Goal: Task Accomplishment & Management: Manage account settings

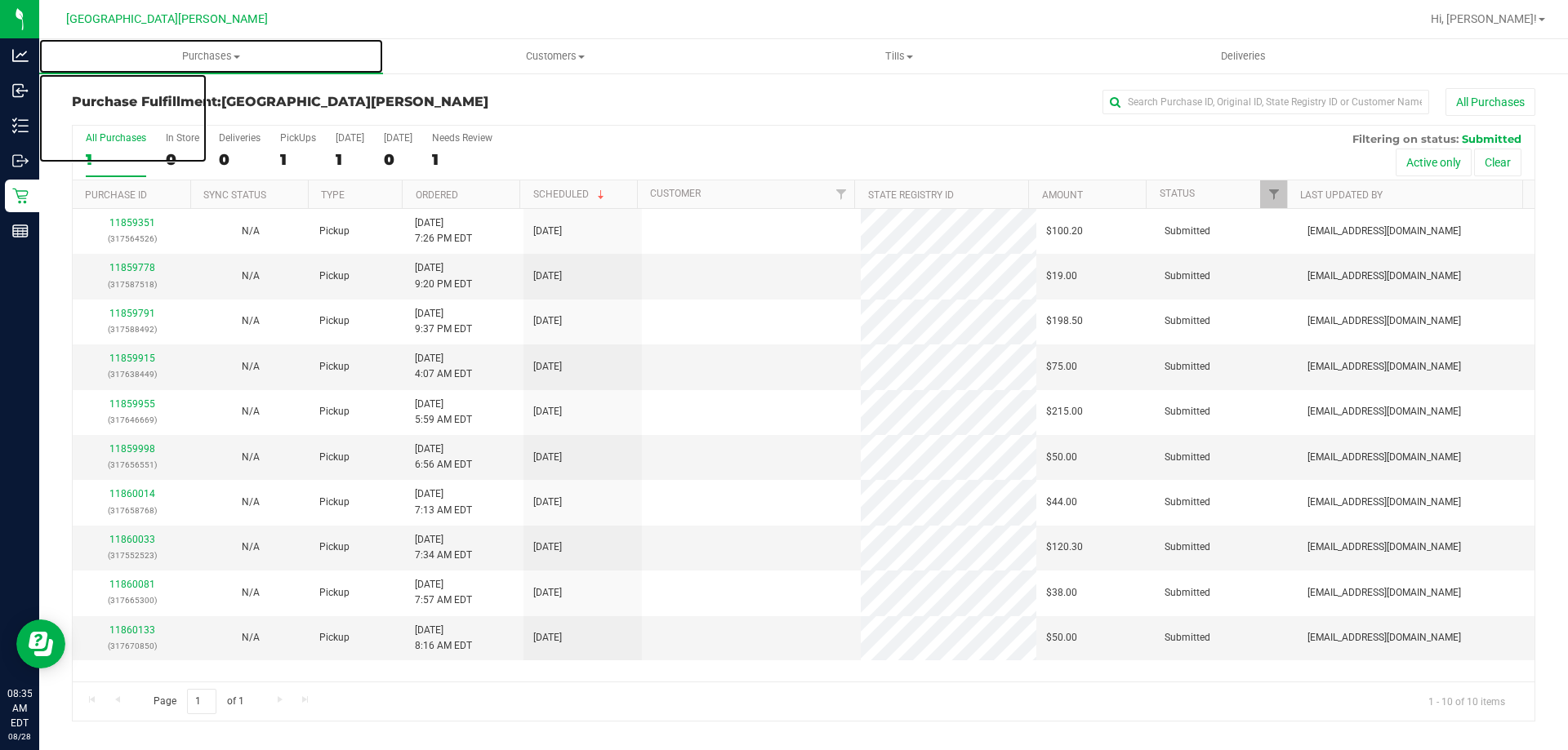
click at [203, 56] on span "Purchases" at bounding box center [210, 55] width 344 height 14
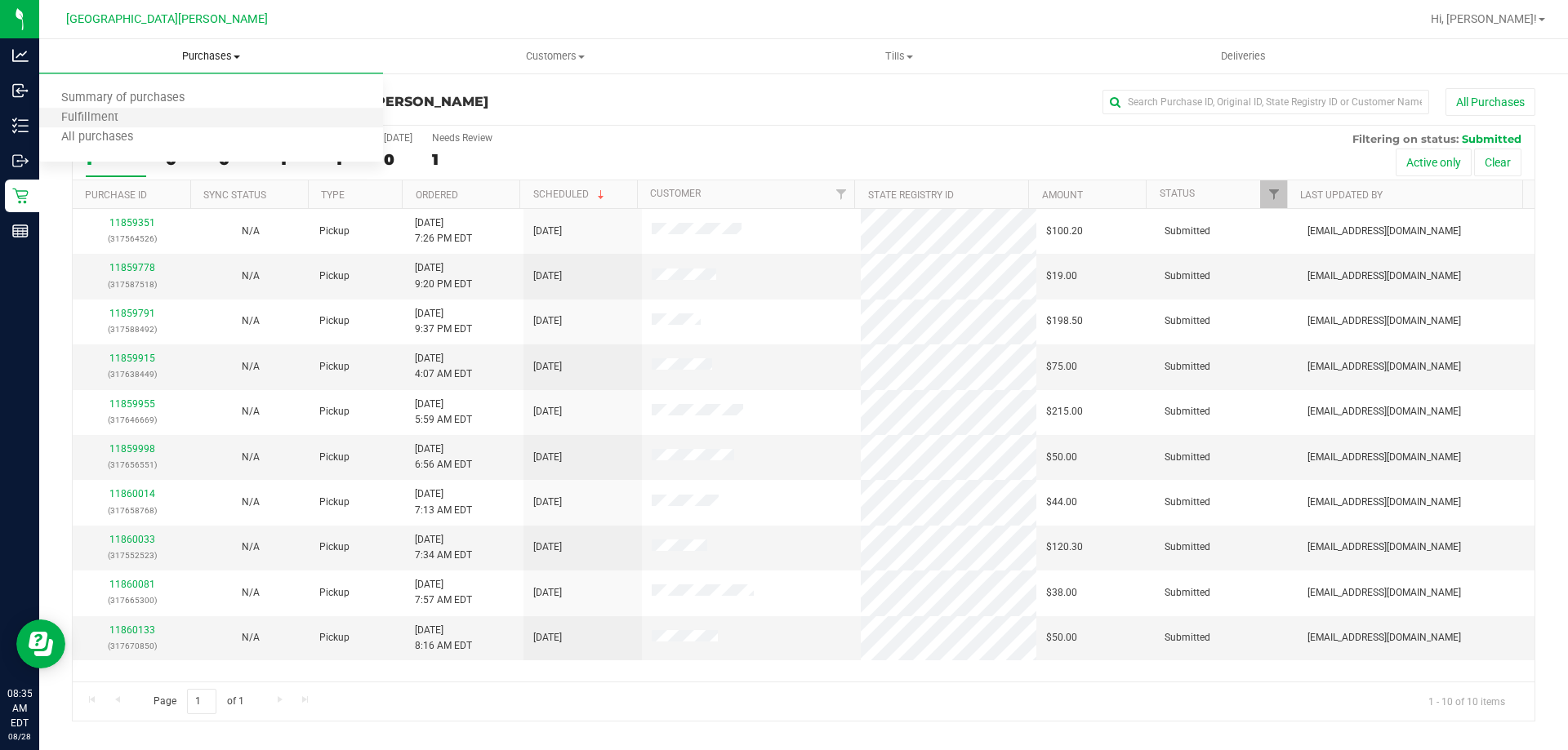
click at [186, 120] on li "Fulfillment" at bounding box center [210, 118] width 344 height 20
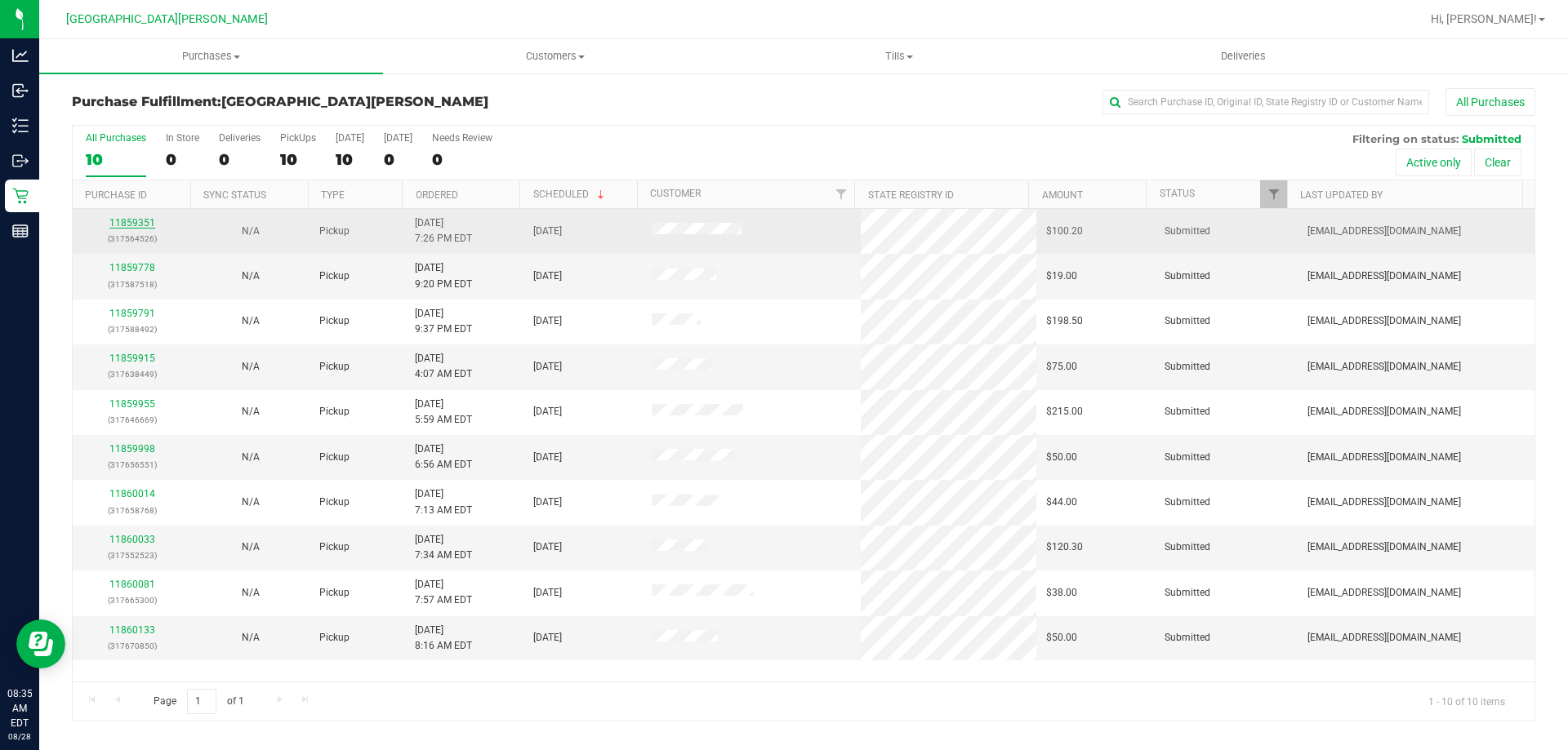
click at [141, 225] on link "11859351" at bounding box center [132, 223] width 46 height 11
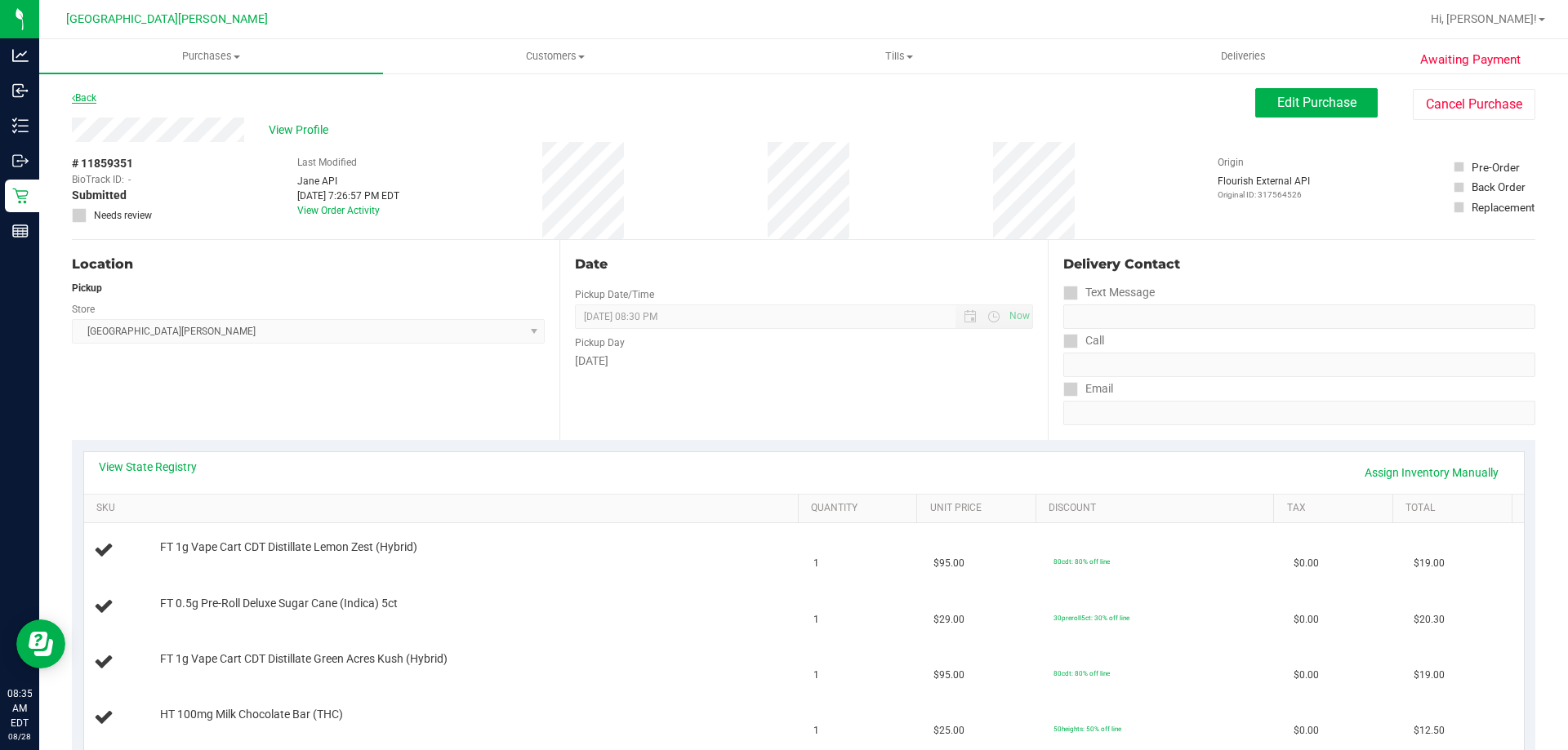
click at [89, 94] on link "Back" at bounding box center [84, 98] width 25 height 11
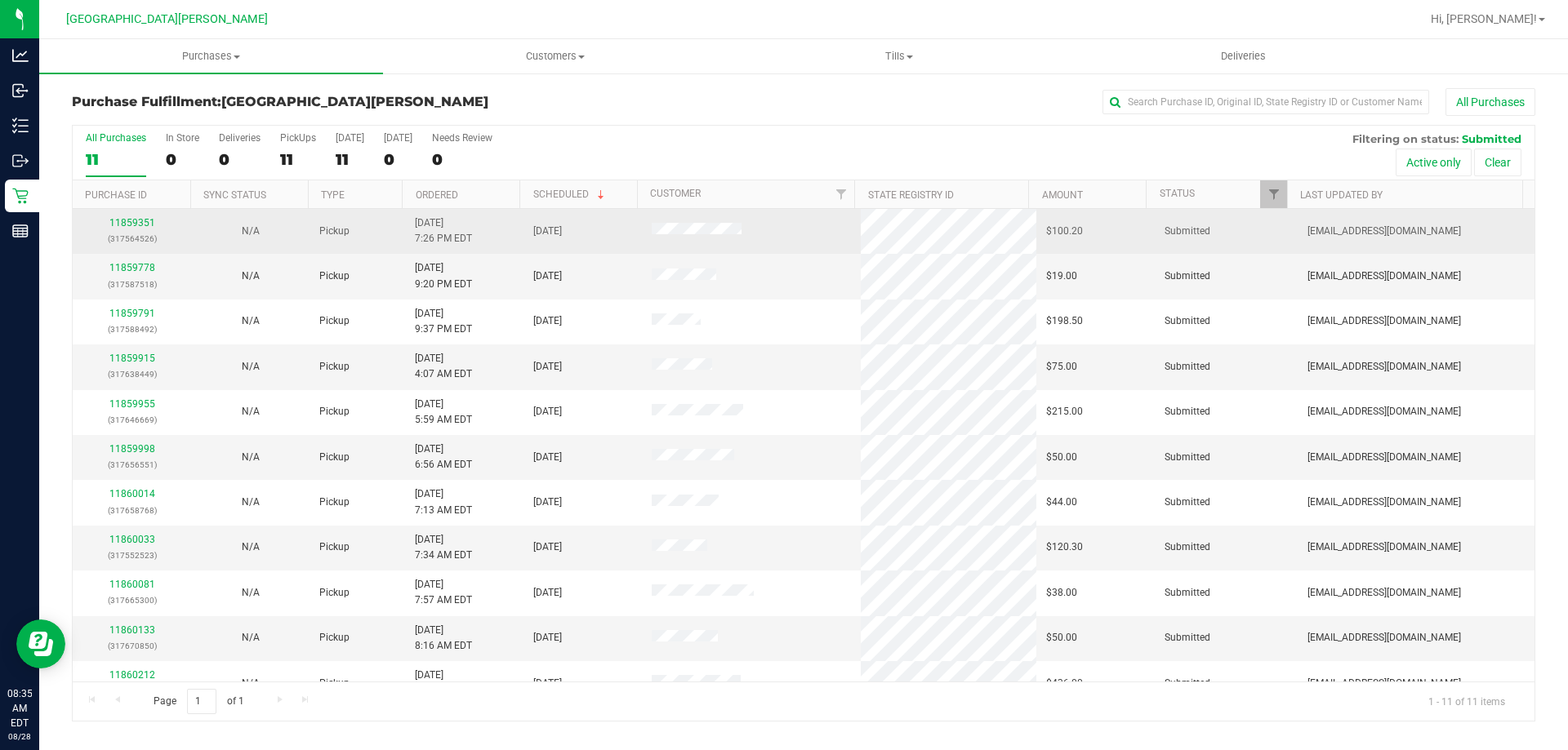
click at [130, 231] on p "(317564526)" at bounding box center [132, 239] width 99 height 15
click at [129, 222] on link "11859351" at bounding box center [132, 223] width 46 height 11
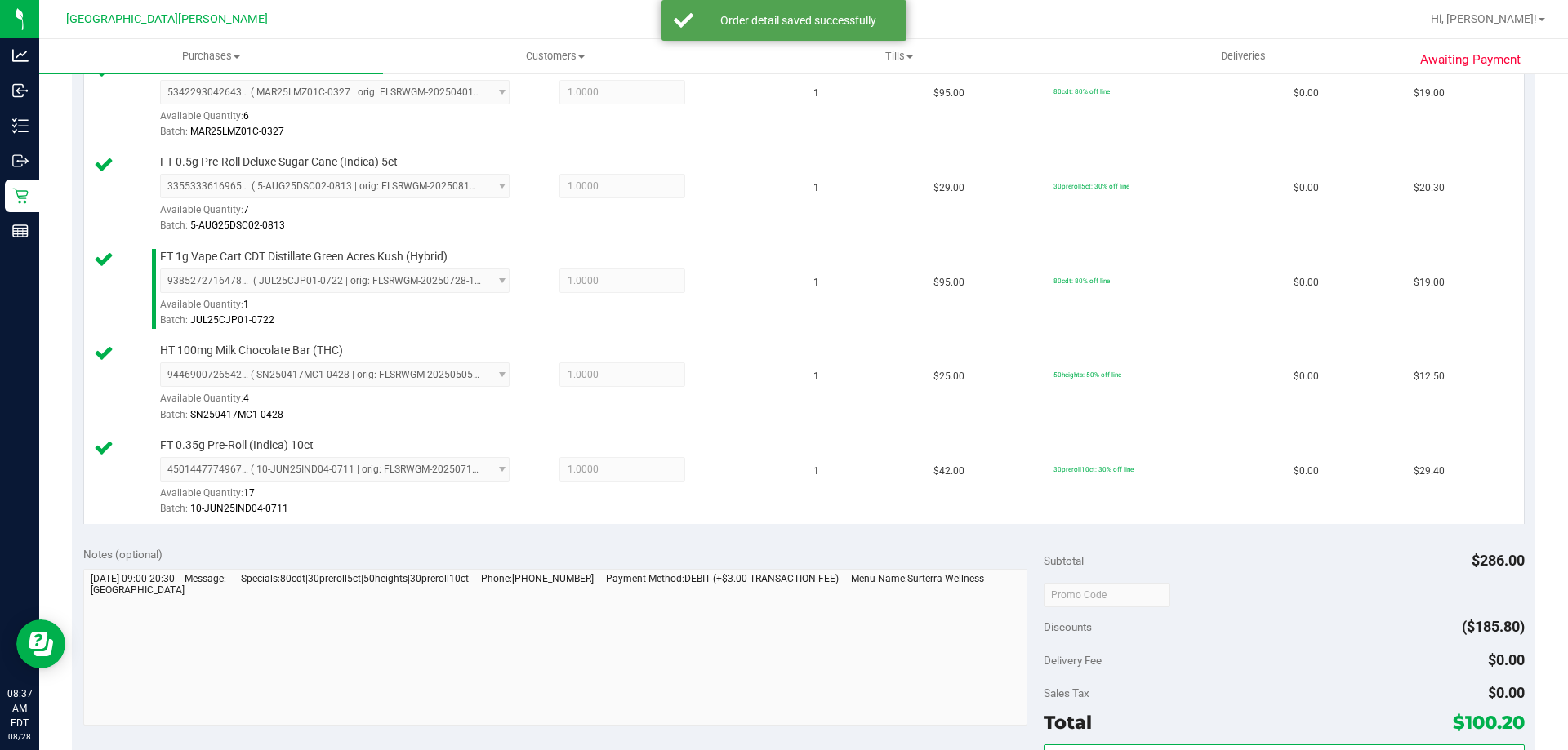
scroll to position [571, 0]
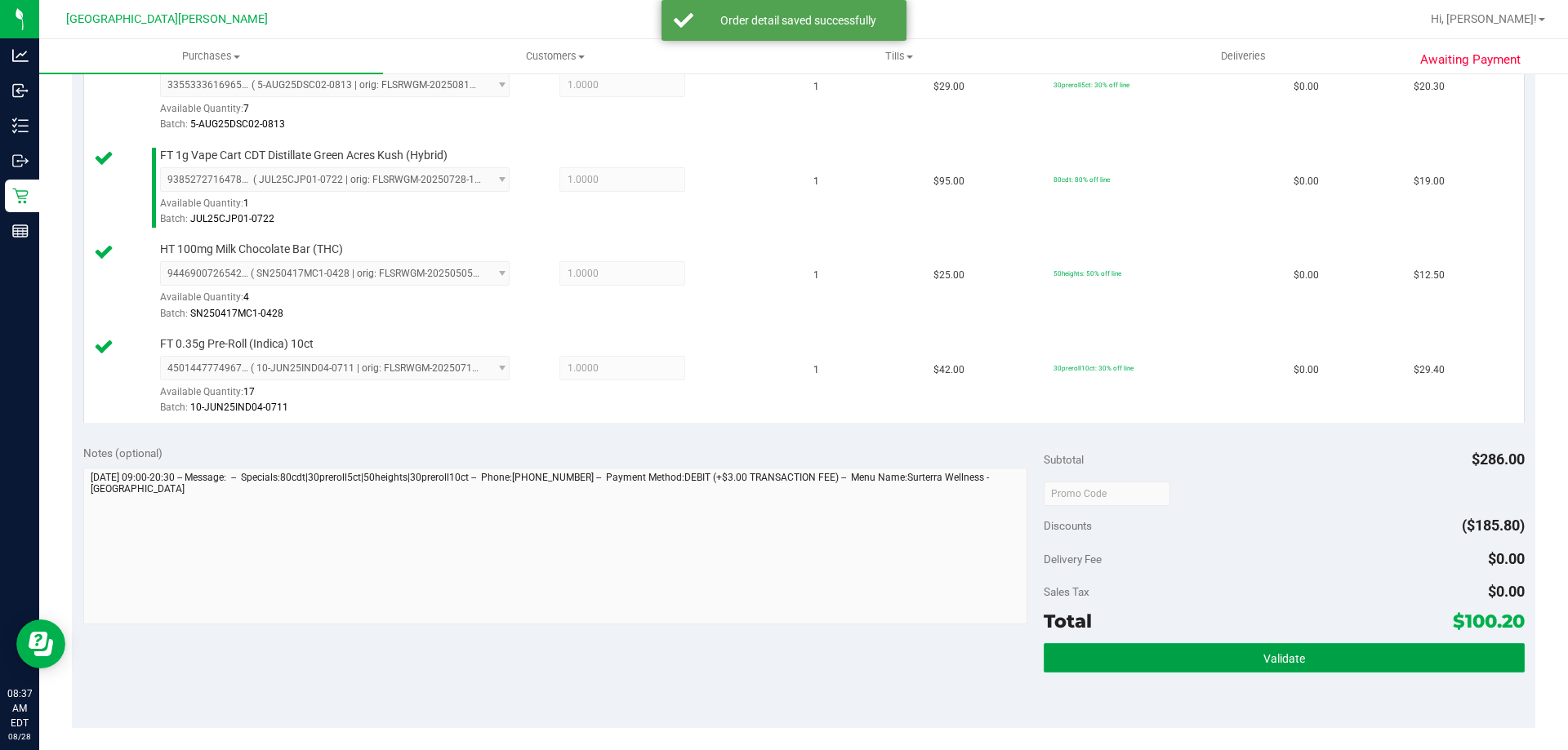
click at [1356, 645] on button "Validate" at bounding box center [1283, 658] width 480 height 30
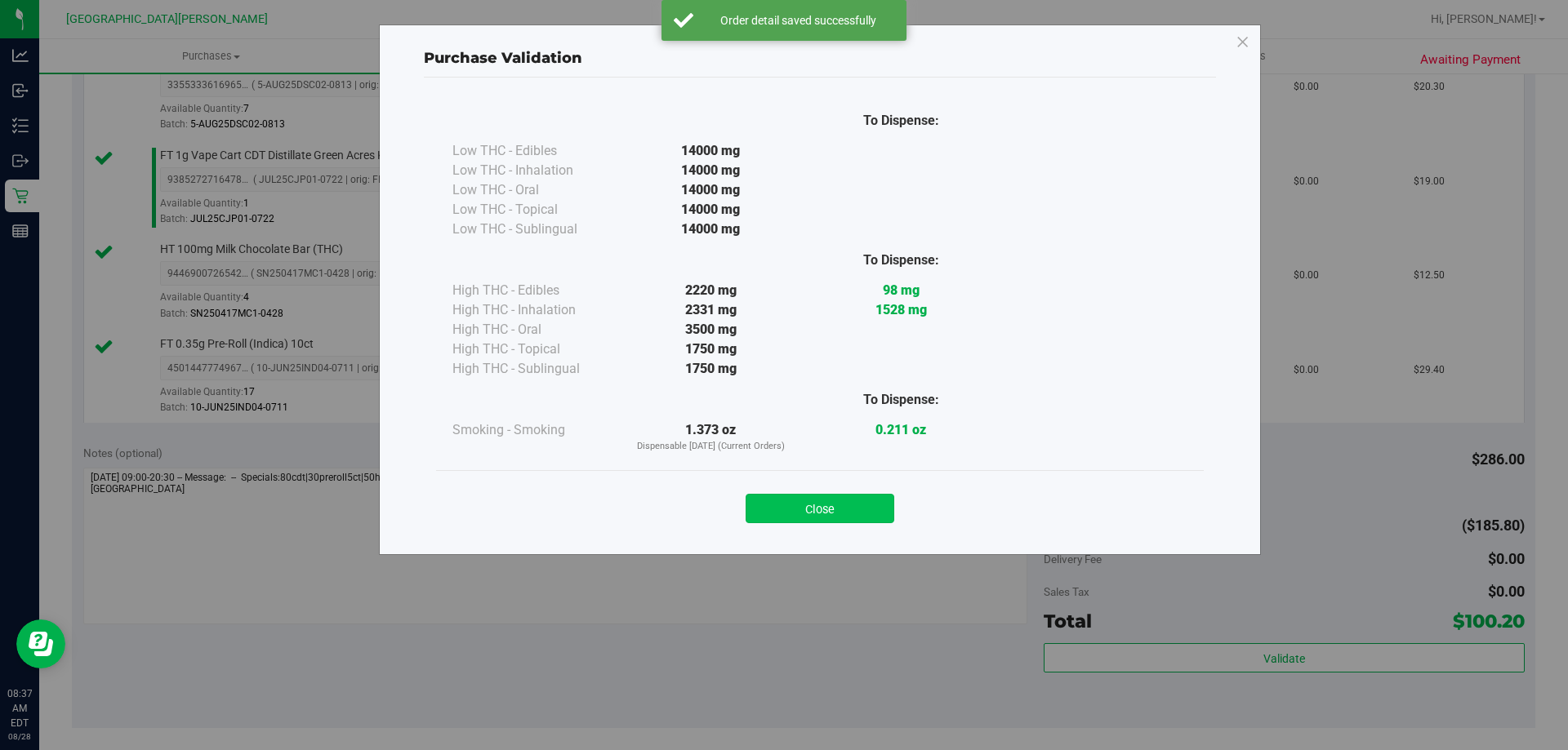
click at [845, 514] on button "Close" at bounding box center [820, 508] width 149 height 30
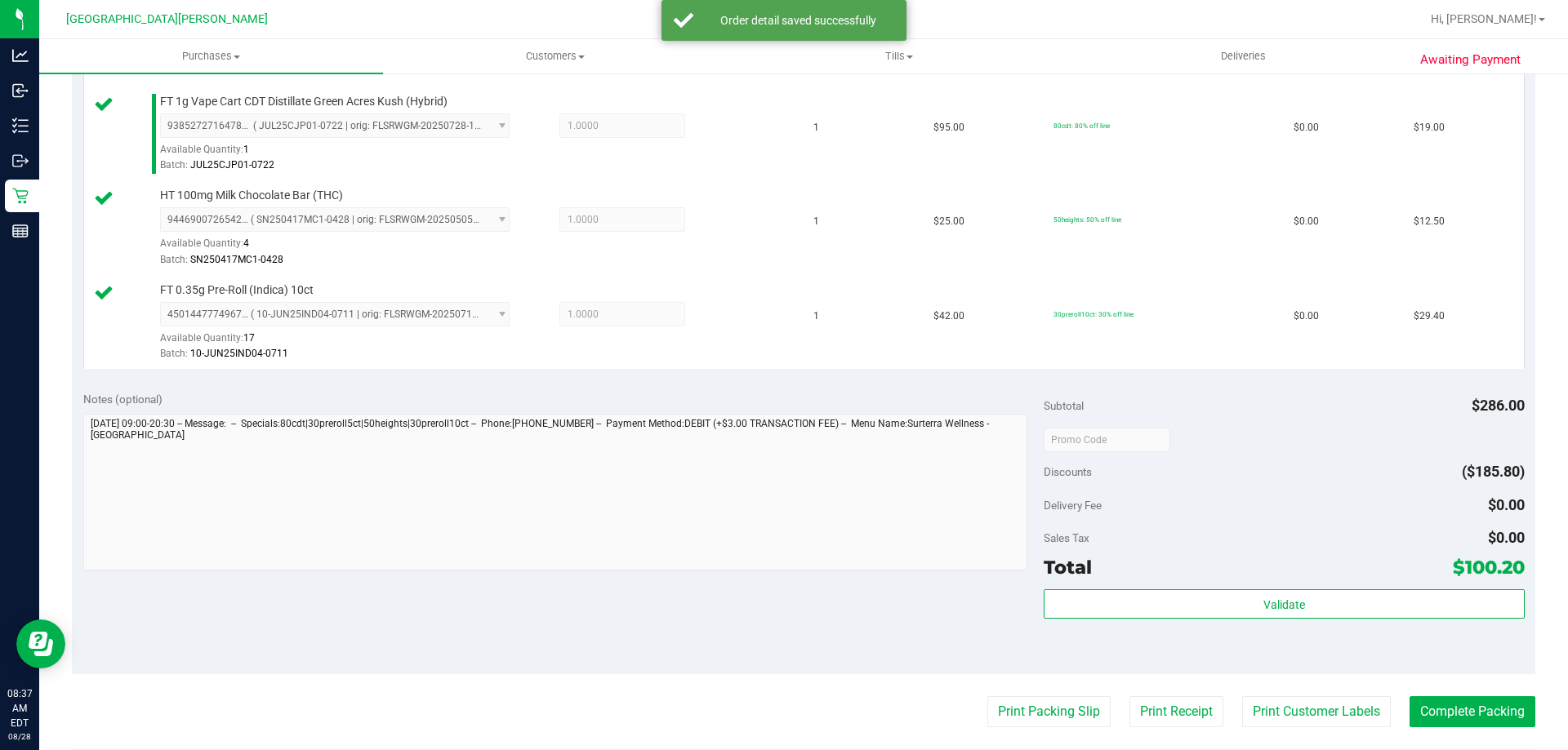
scroll to position [653, 0]
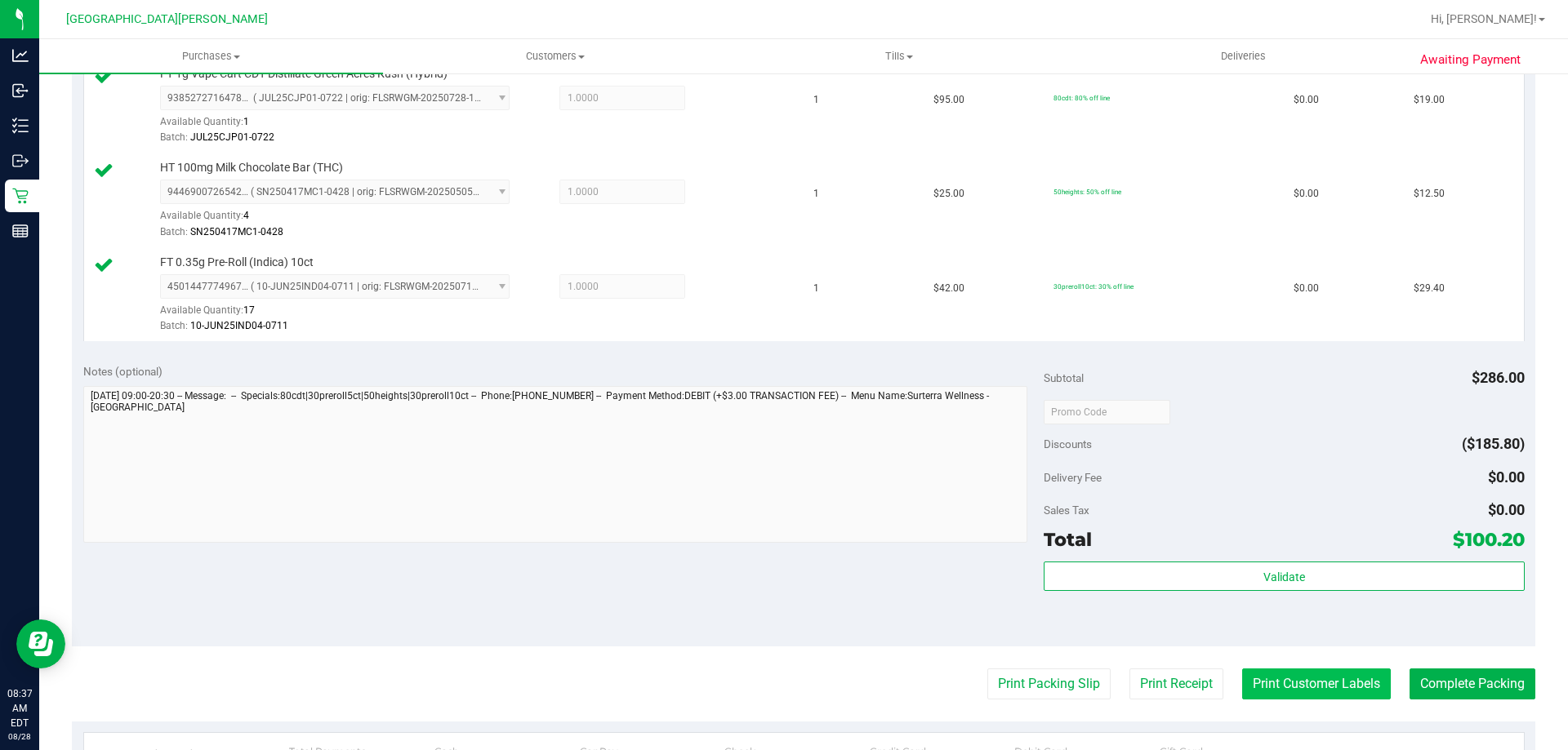
click at [1320, 690] on button "Print Customer Labels" at bounding box center [1316, 683] width 149 height 31
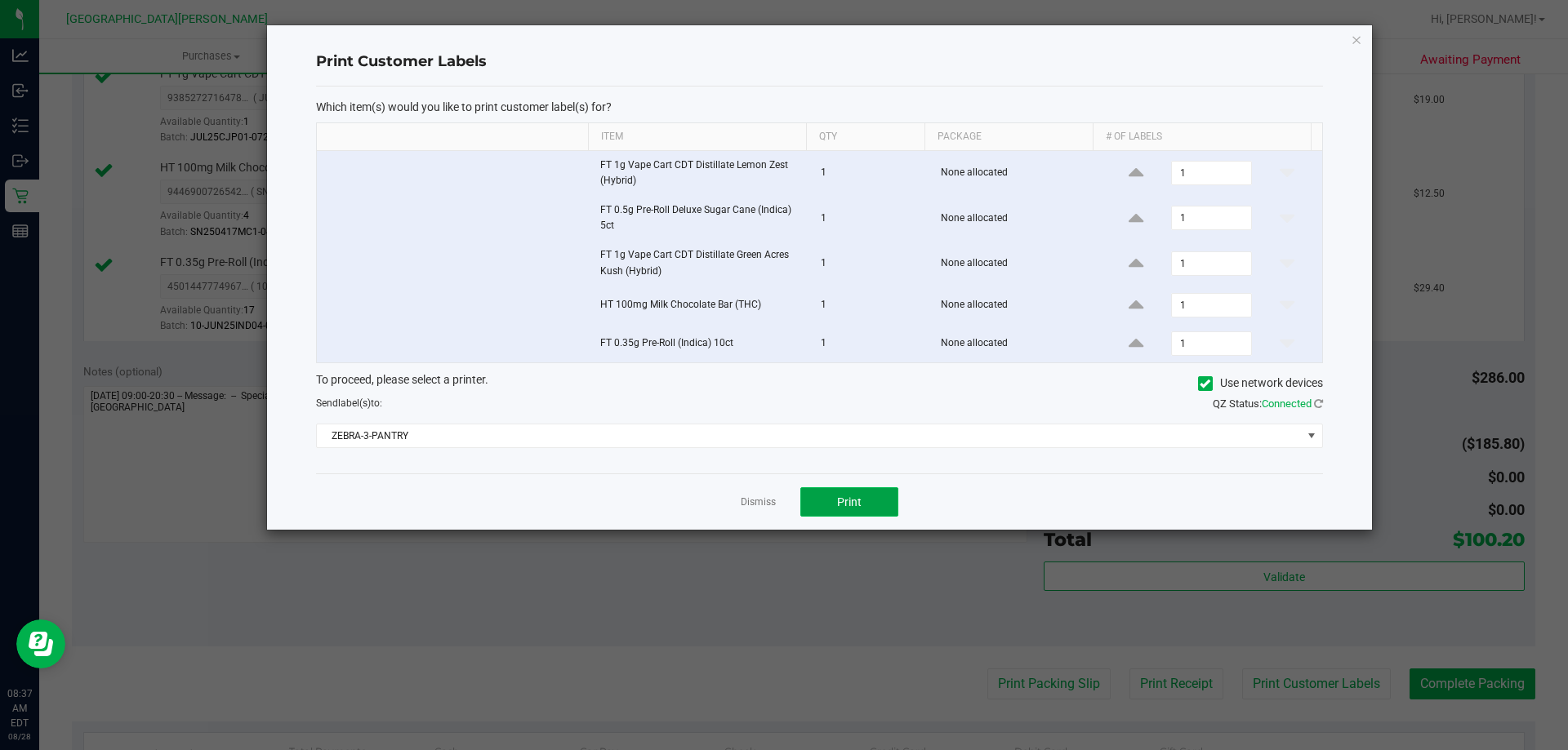
click at [857, 500] on span "Print" at bounding box center [849, 503] width 25 height 13
click at [757, 507] on link "Dismiss" at bounding box center [758, 503] width 35 height 14
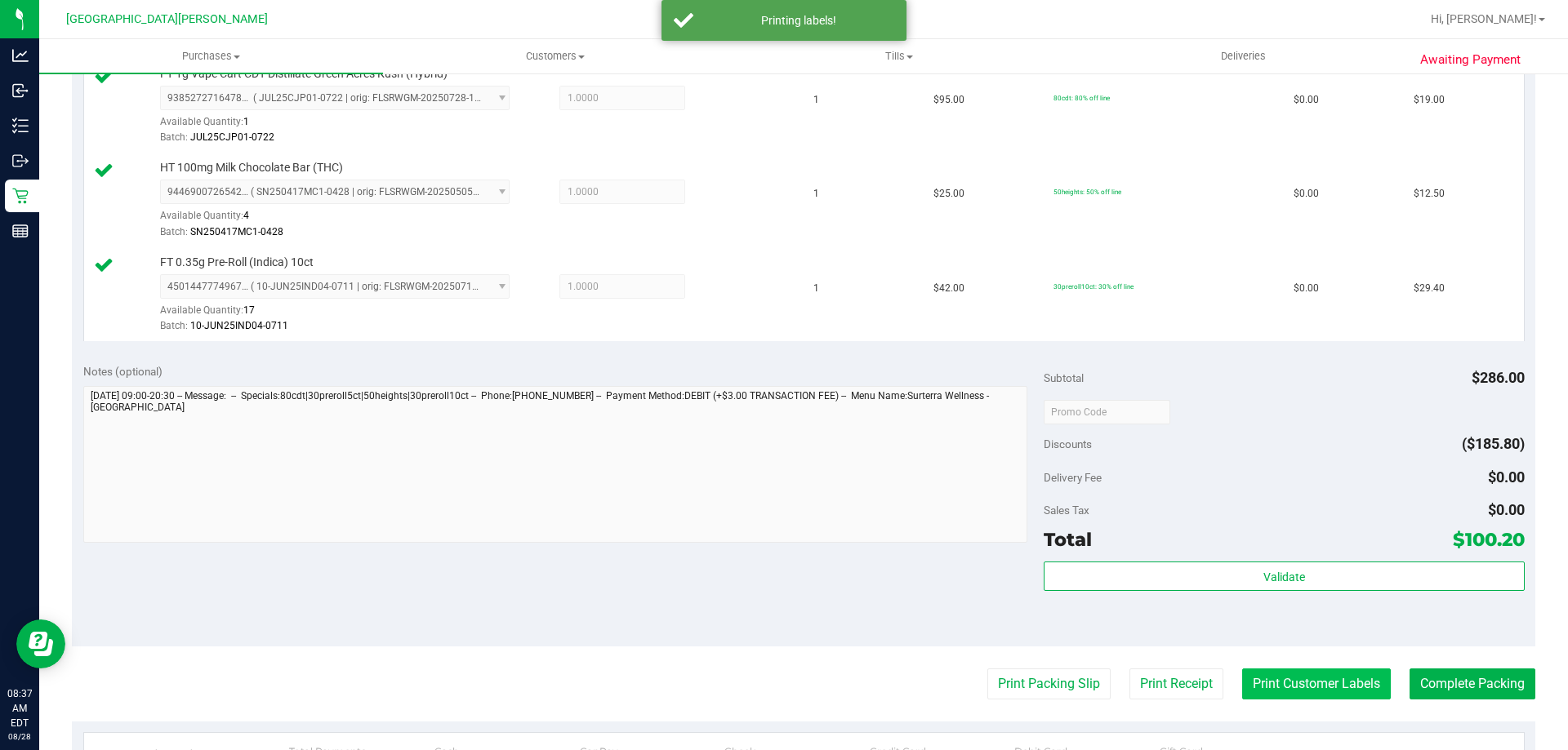
click at [1265, 678] on button "Print Customer Labels" at bounding box center [1316, 683] width 149 height 31
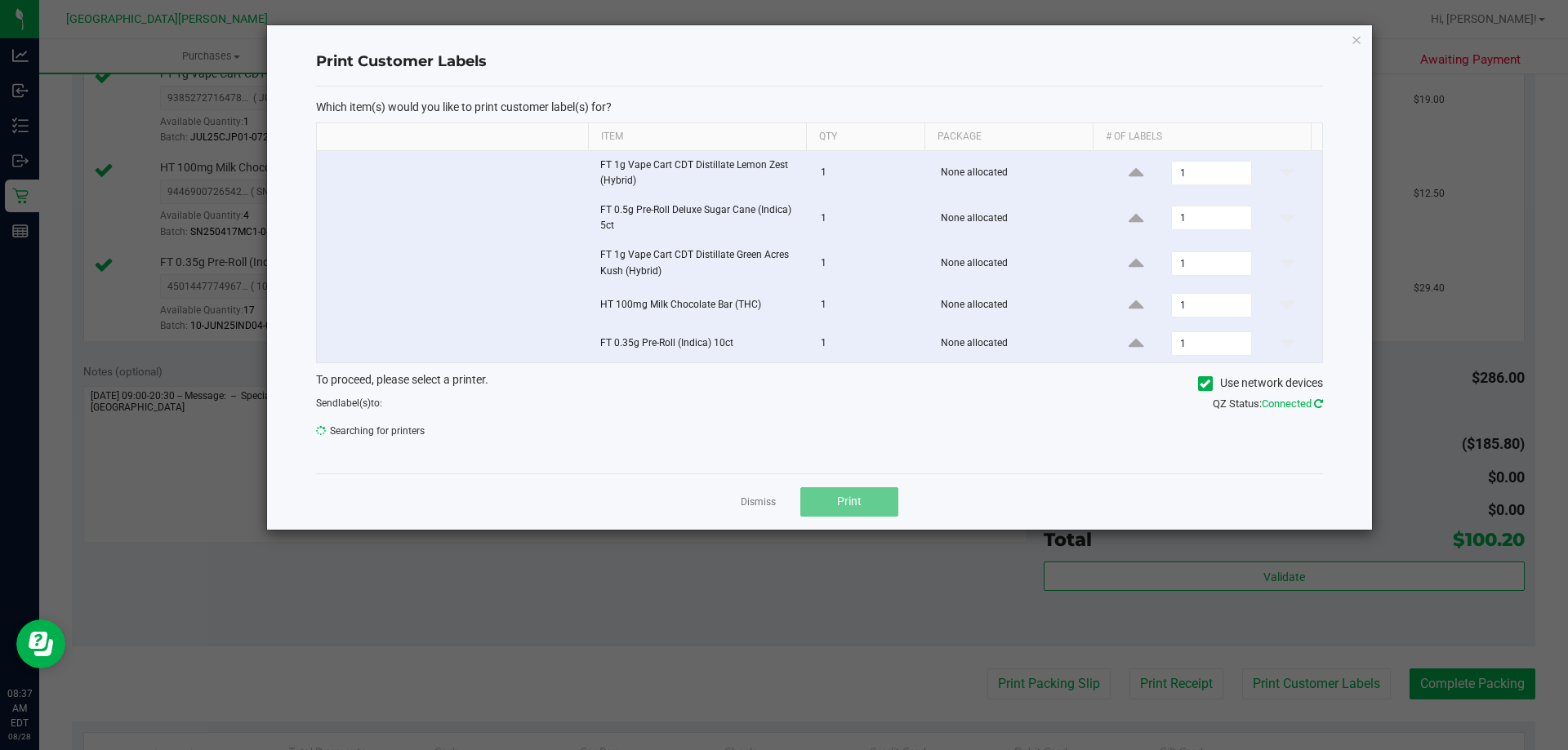
click at [1320, 405] on icon at bounding box center [1318, 404] width 9 height 10
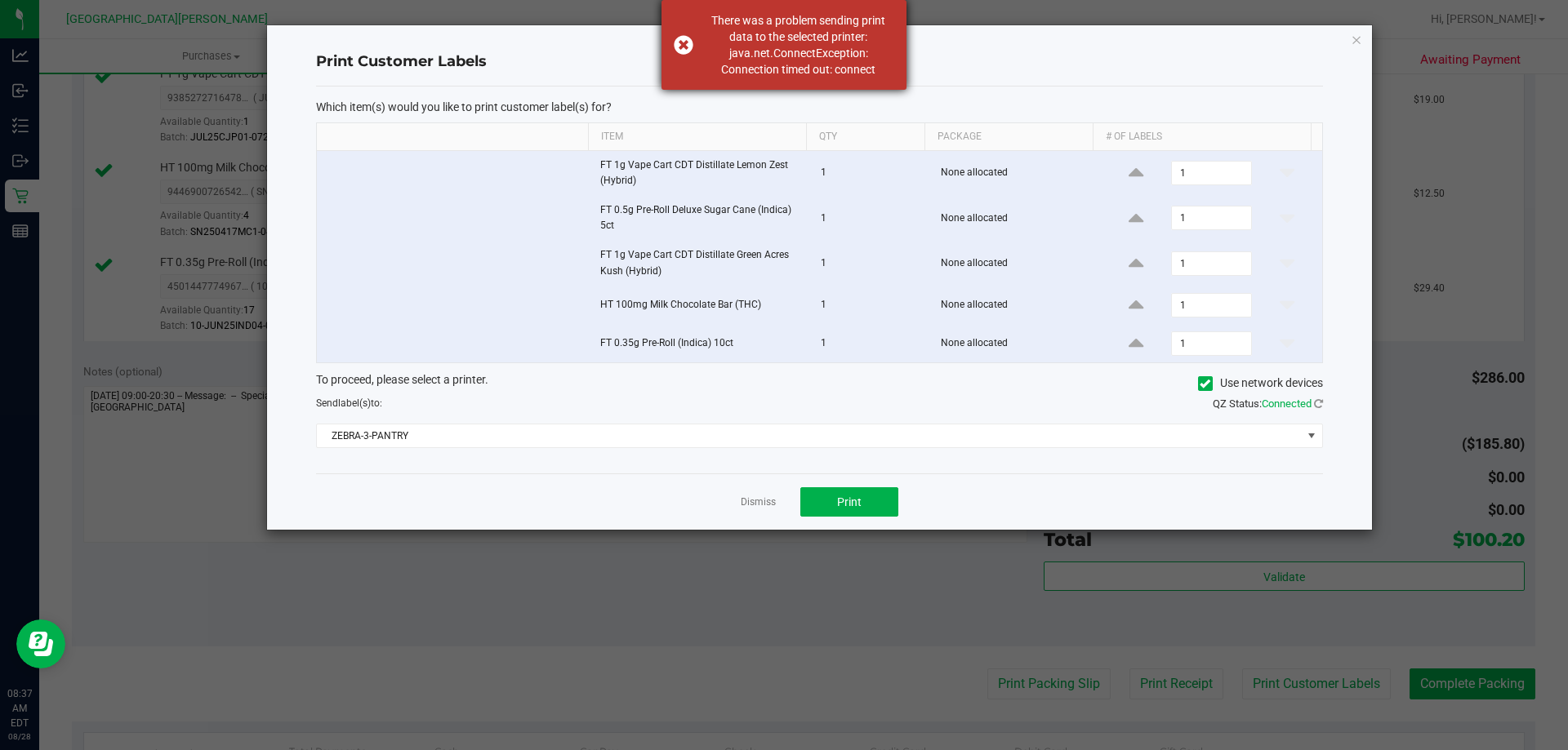
click at [689, 42] on div "There was a problem sending print data to the selected printer: java.net.Connec…" at bounding box center [784, 45] width 245 height 89
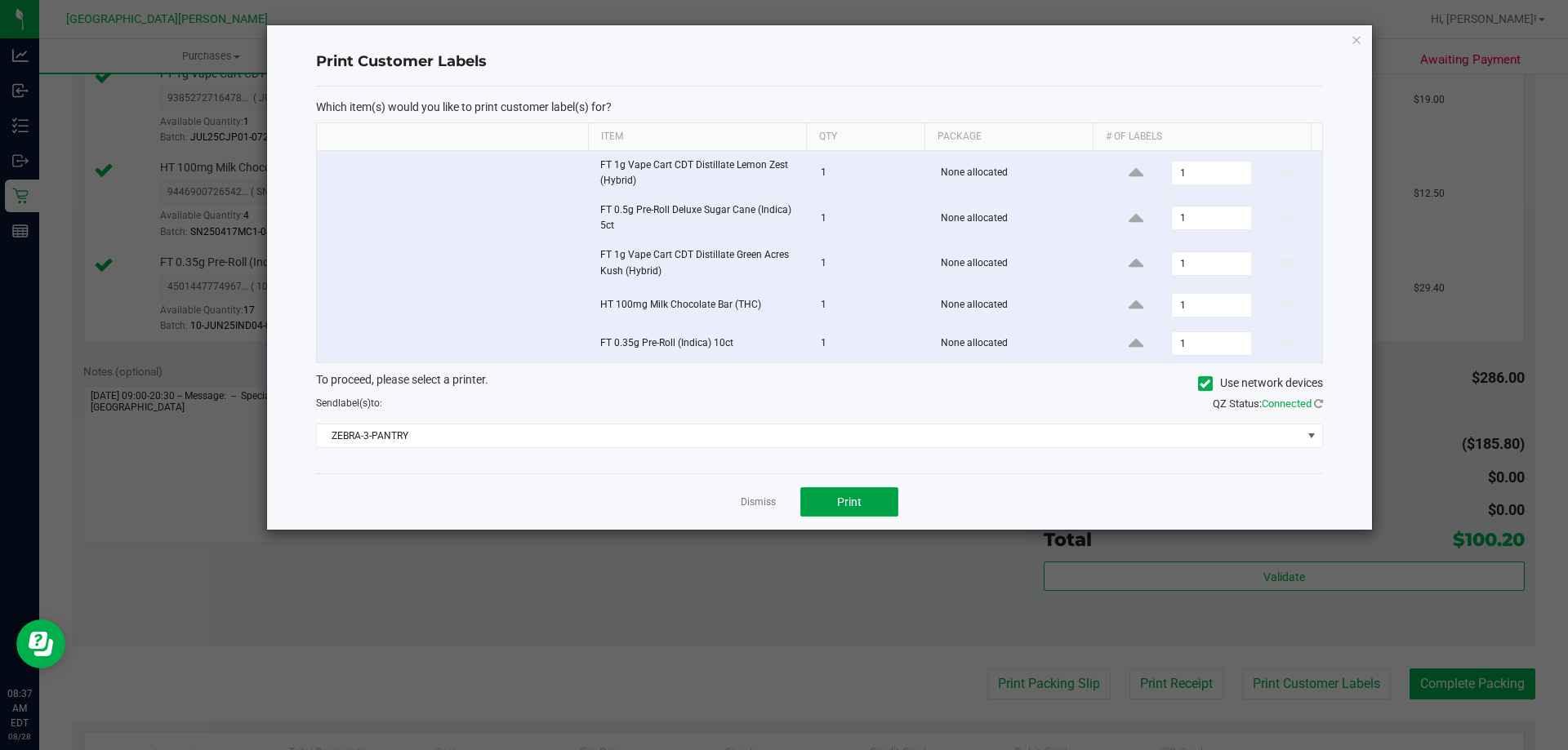
click at [818, 503] on button "Print" at bounding box center [848, 502] width 98 height 30
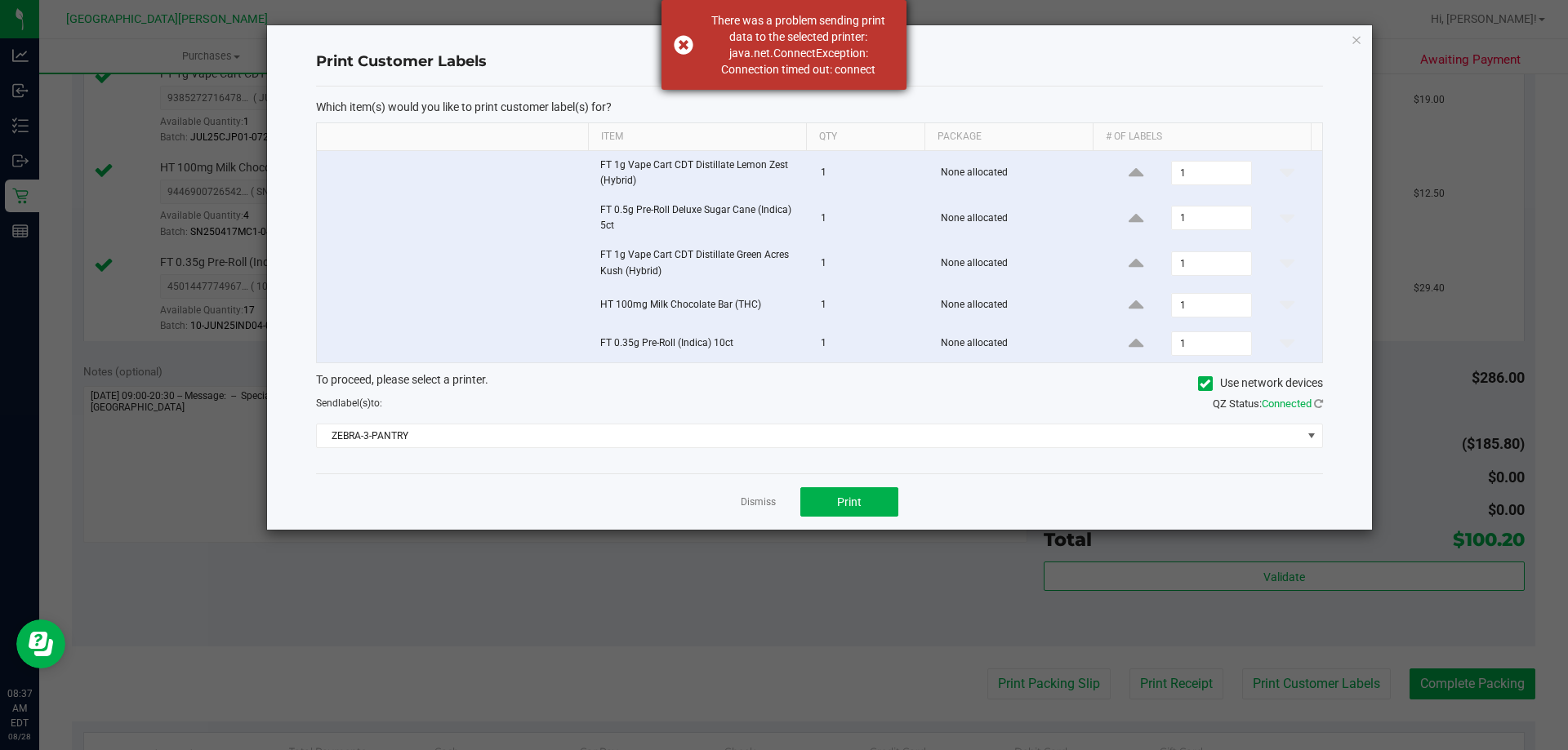
click at [695, 45] on div "There was a problem sending print data to the selected printer: java.net.Connec…" at bounding box center [784, 45] width 245 height 89
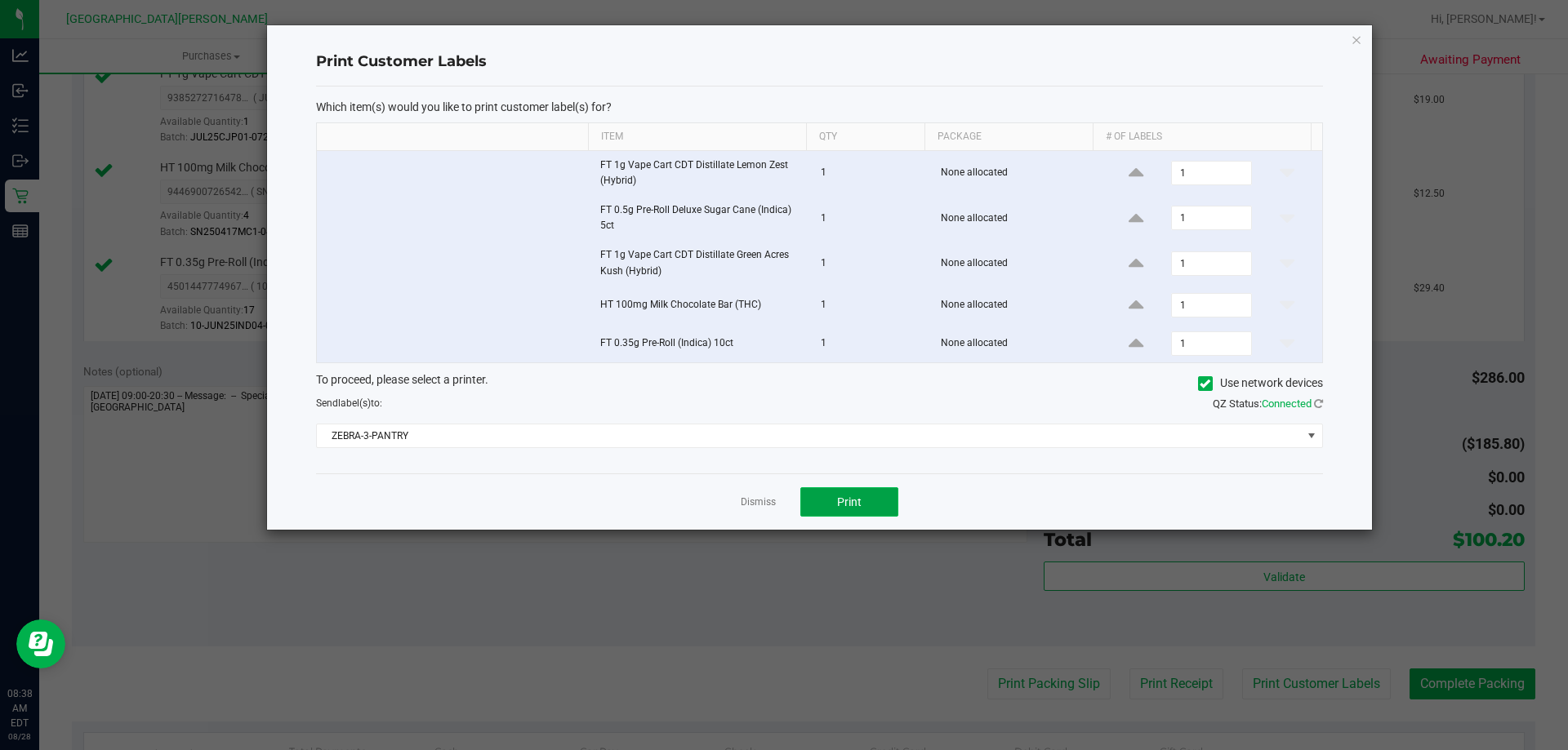
click at [857, 502] on span "Print" at bounding box center [849, 503] width 25 height 13
click at [749, 509] on link "Dismiss" at bounding box center [758, 503] width 35 height 14
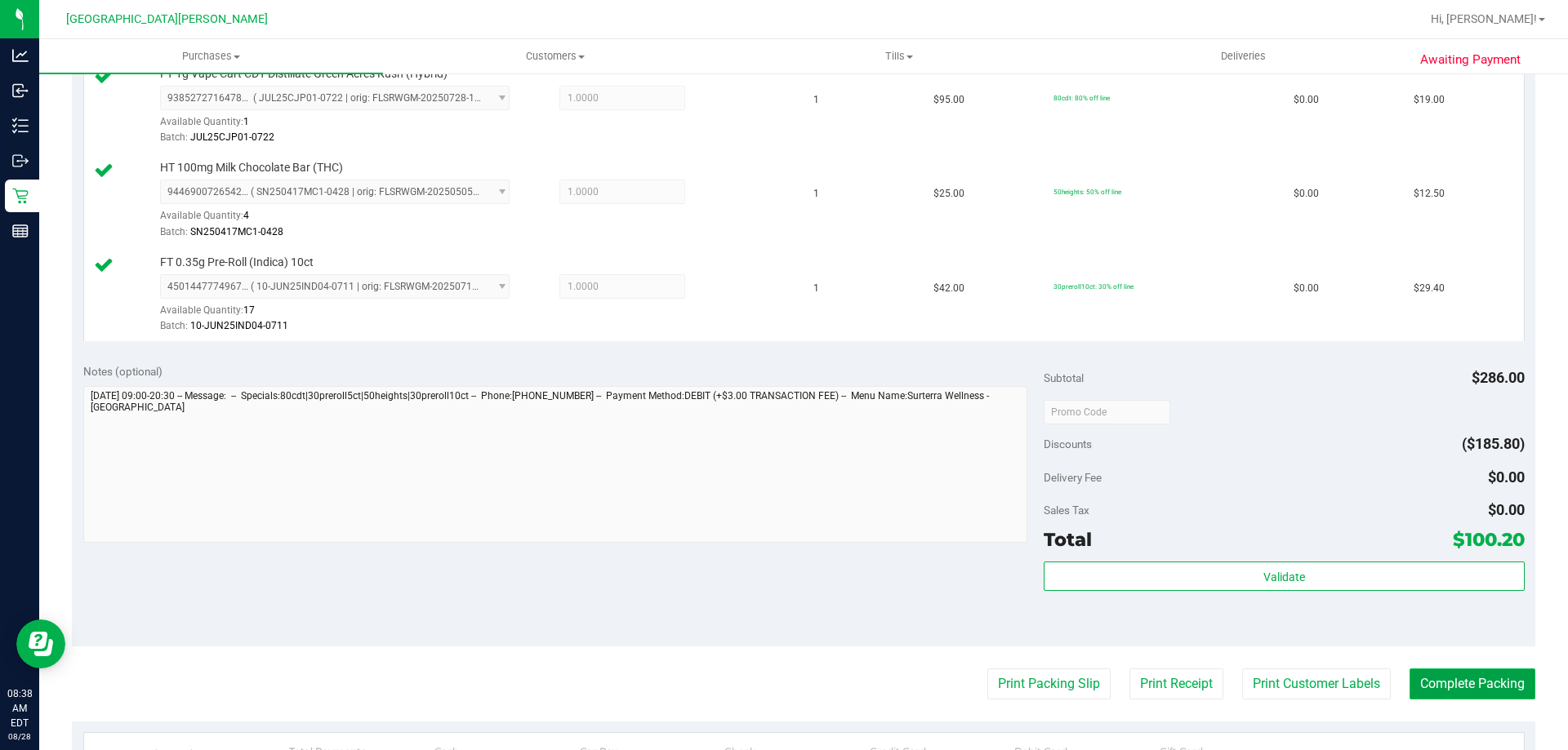
click at [1458, 684] on button "Complete Packing" at bounding box center [1472, 683] width 126 height 31
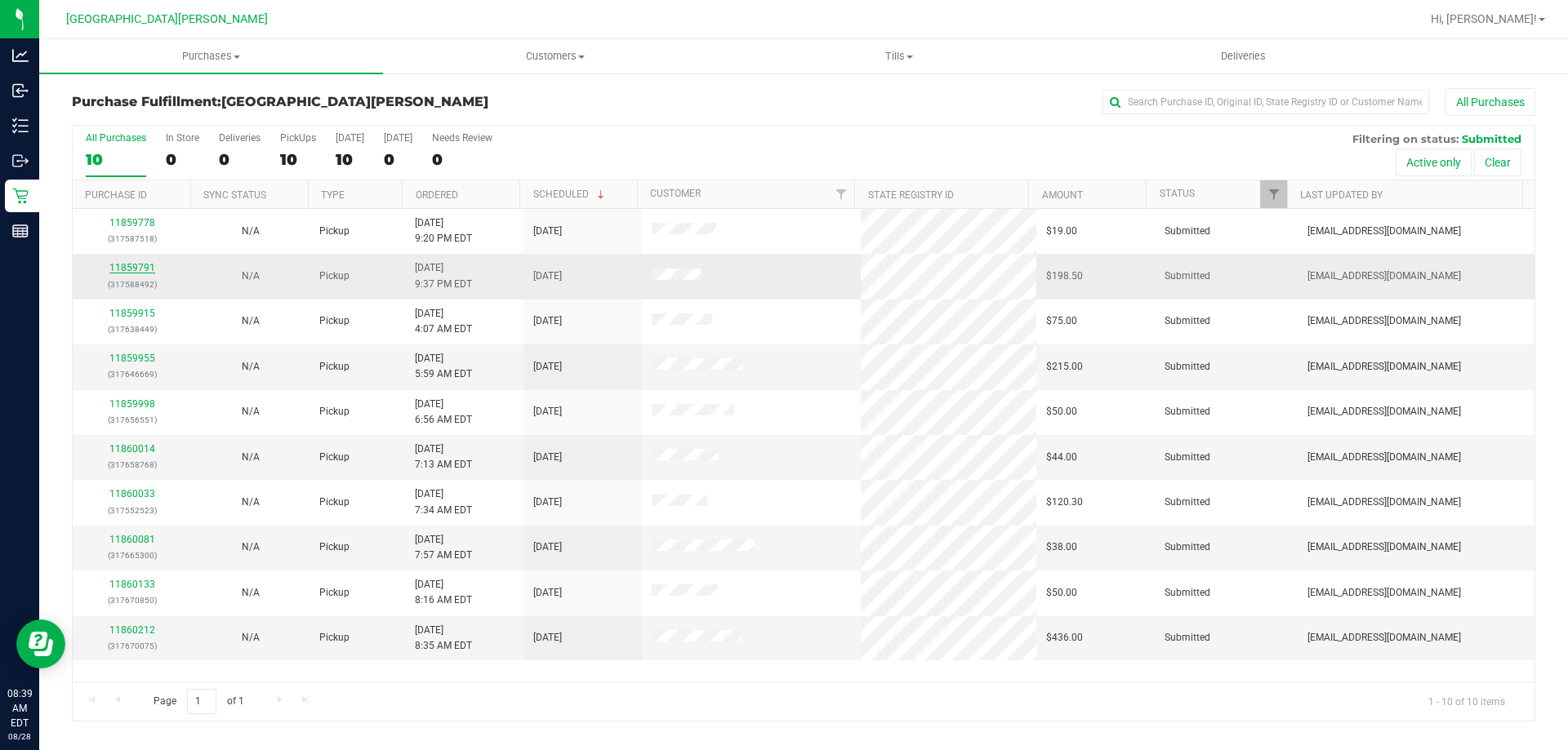
click at [141, 272] on link "11859791" at bounding box center [132, 267] width 46 height 11
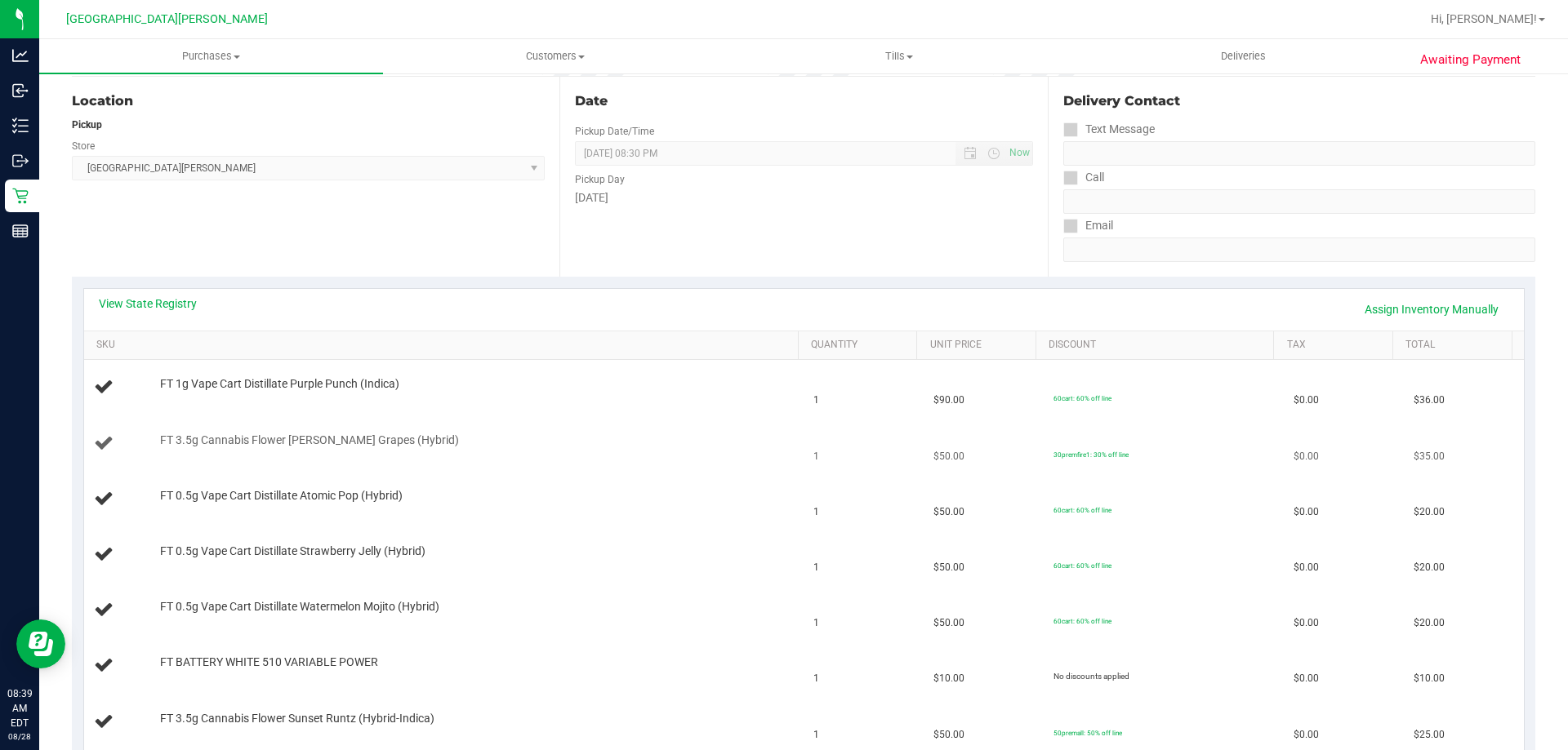
scroll to position [326, 0]
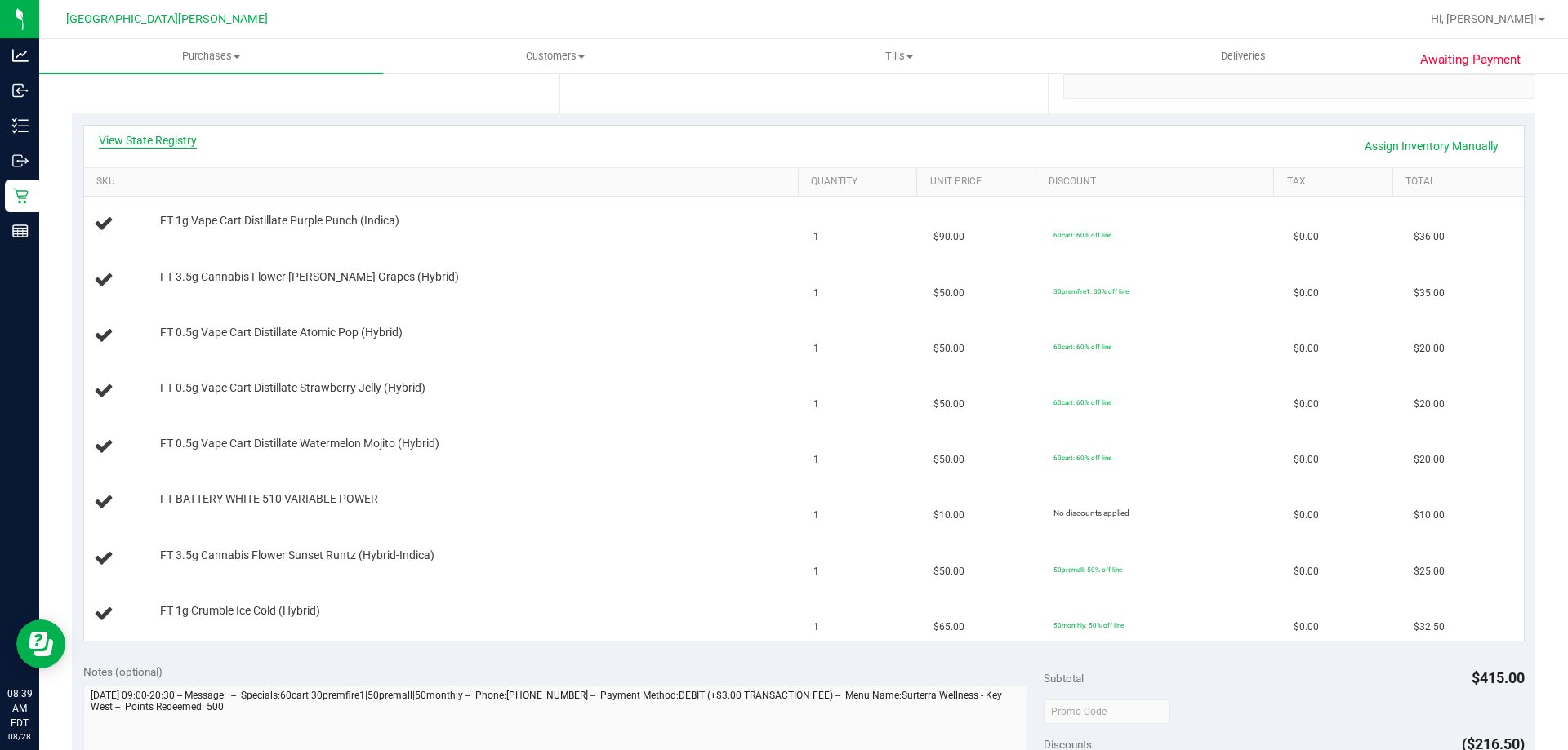
click at [166, 140] on link "View State Registry" at bounding box center [148, 140] width 98 height 16
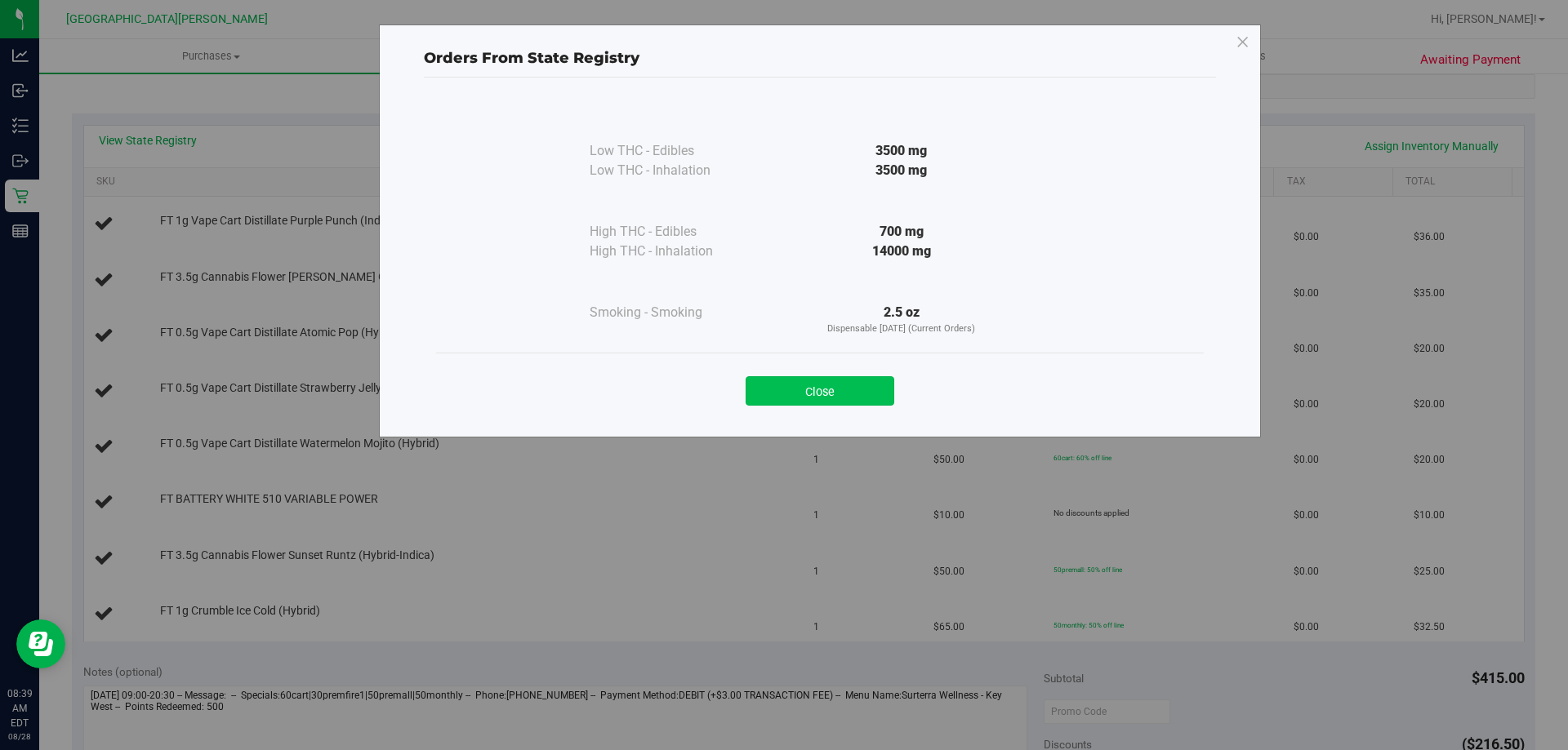
click at [845, 387] on button "Close" at bounding box center [820, 390] width 149 height 30
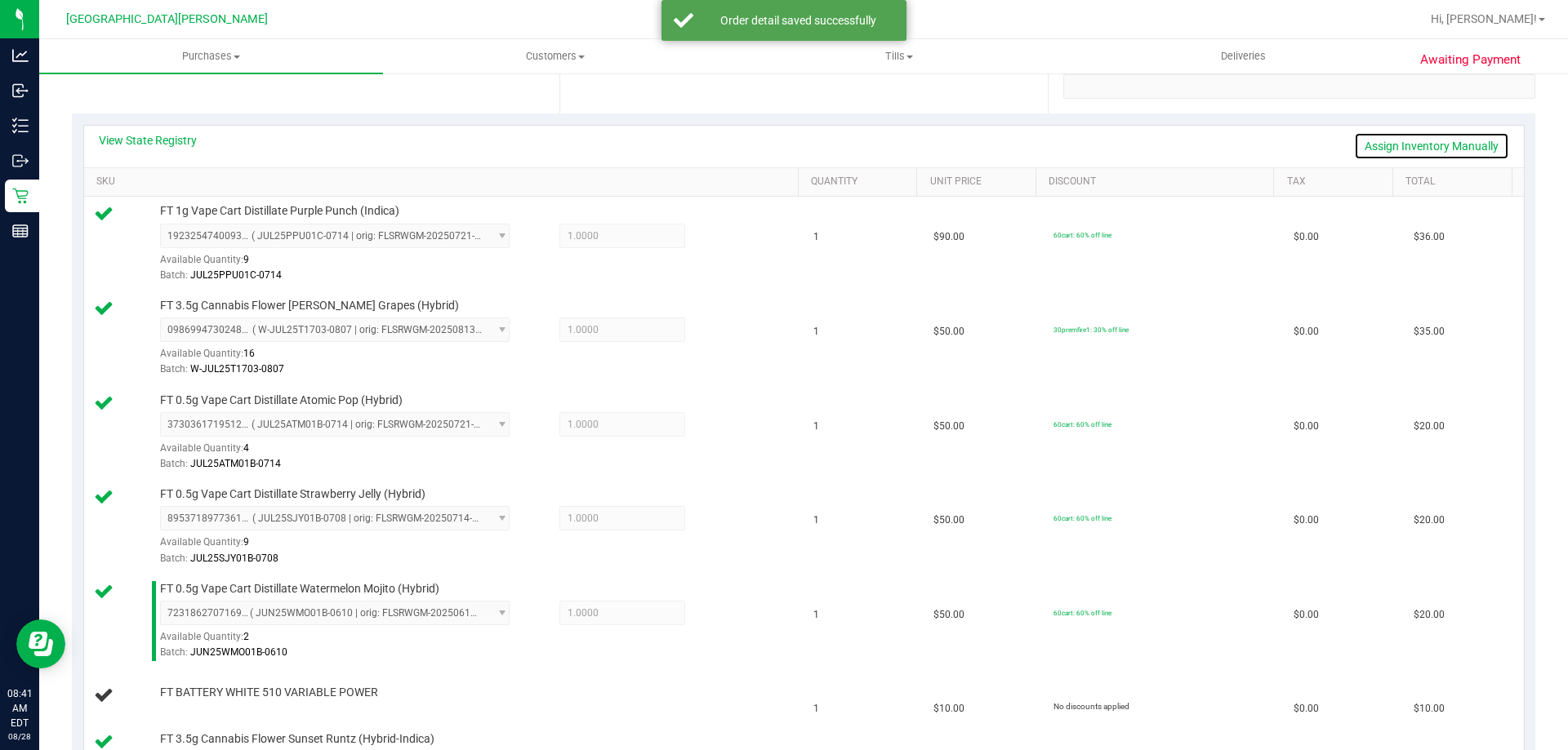
click at [1484, 148] on link "Assign Inventory Manually" at bounding box center [1431, 146] width 155 height 28
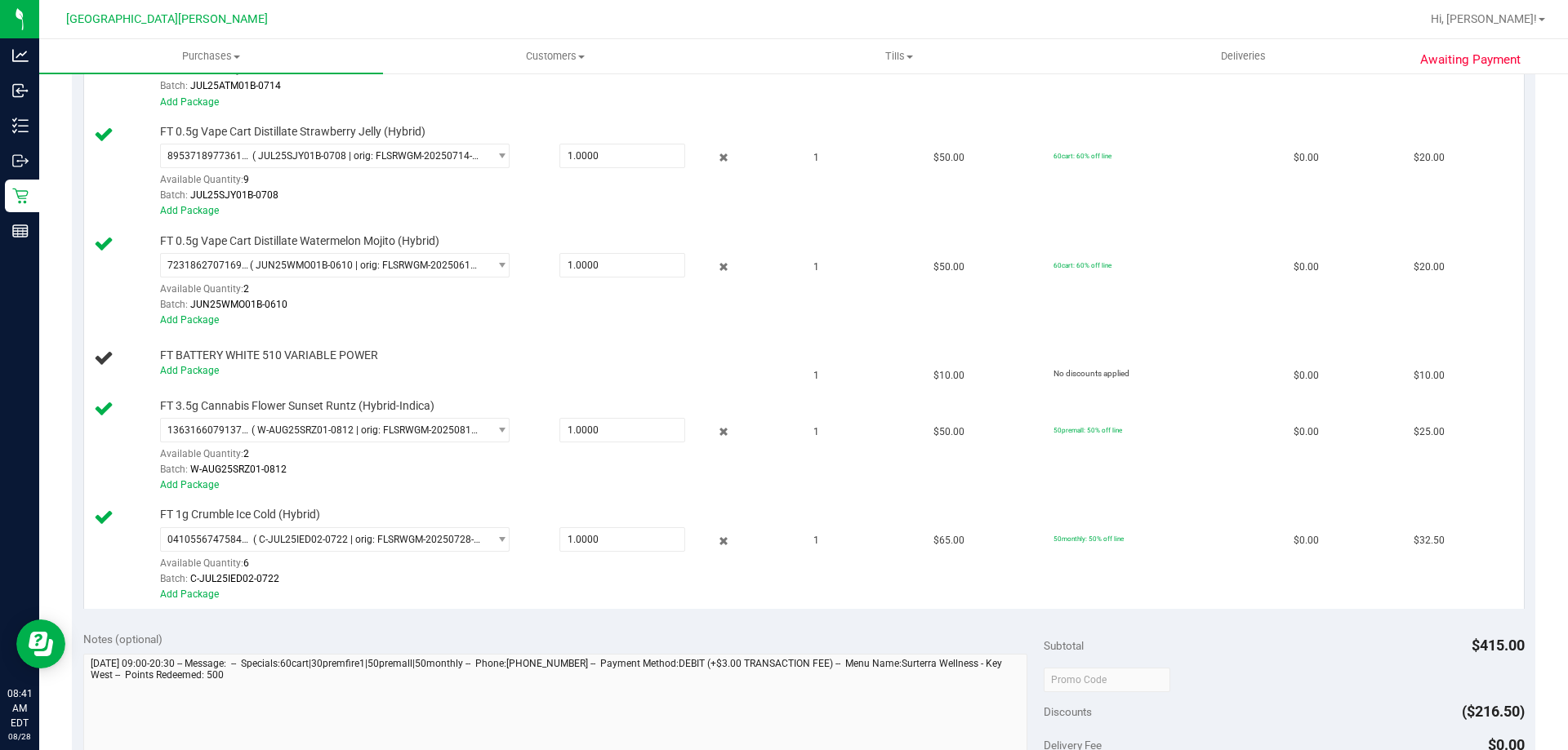
scroll to position [735, 0]
click at [209, 369] on link "Add Package" at bounding box center [189, 369] width 59 height 11
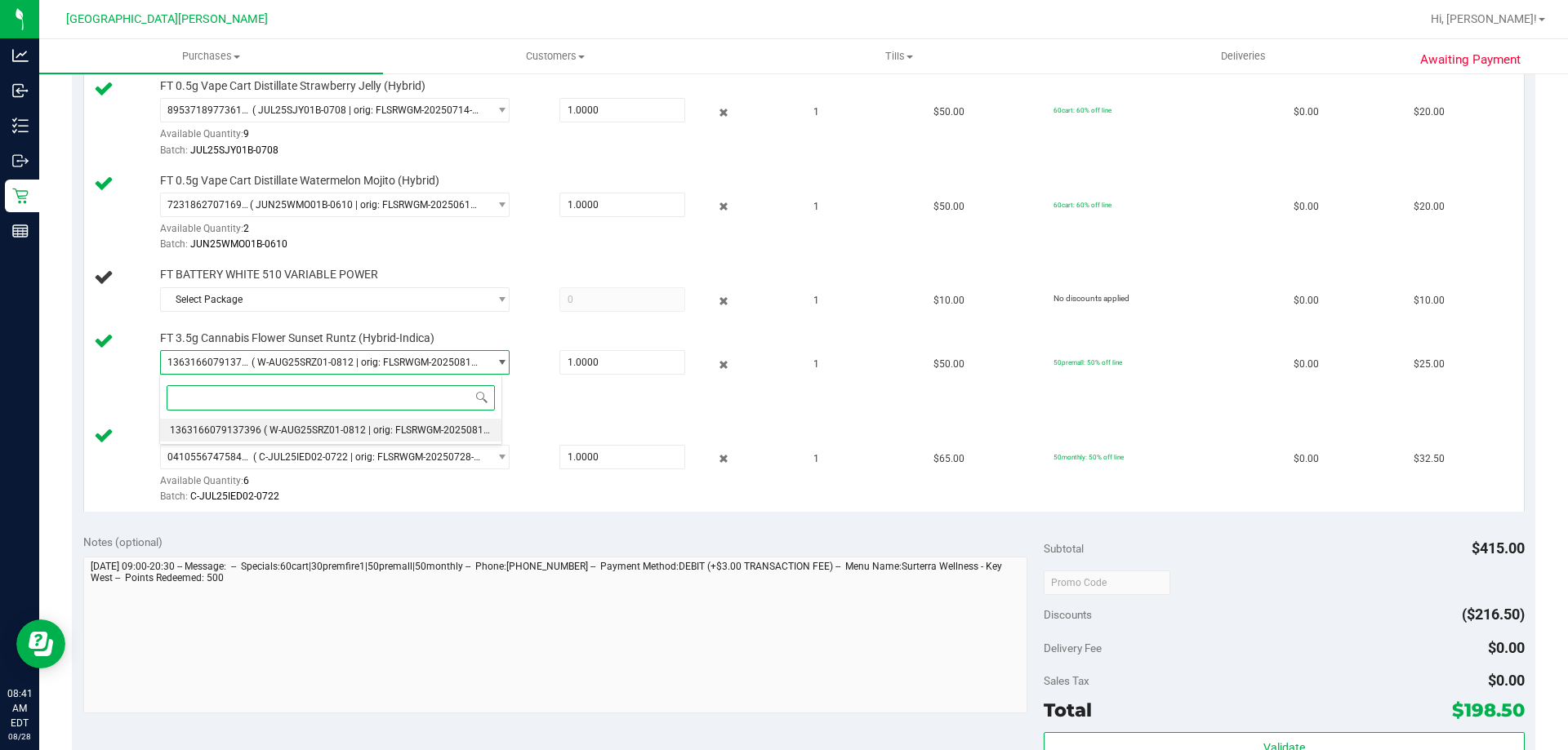
click at [469, 428] on span "( W-AUG25SRZ01-0812 | orig: FLSRWGM-20250817-083 )" at bounding box center [388, 430] width 250 height 11
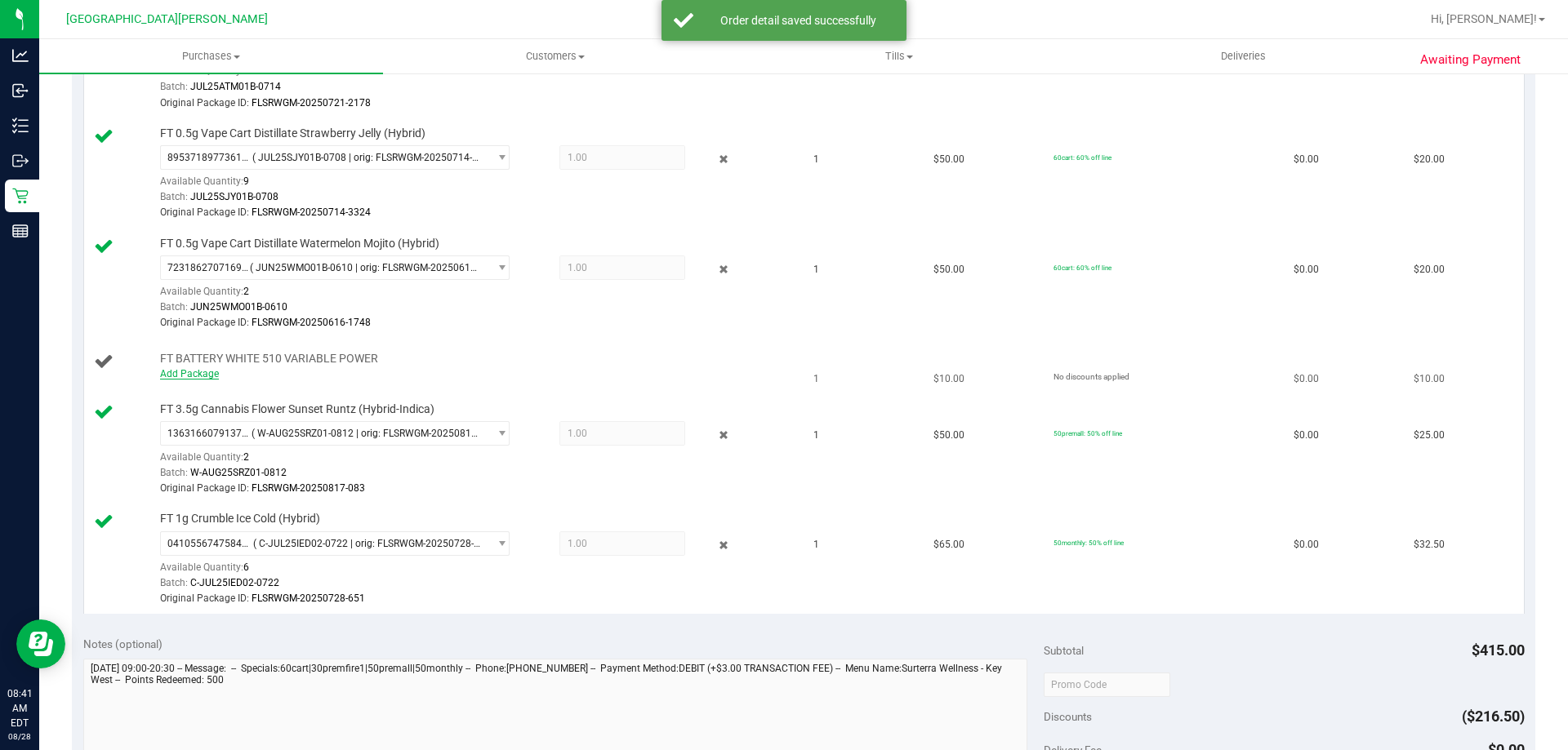
click at [192, 369] on link "Add Package" at bounding box center [189, 374] width 59 height 11
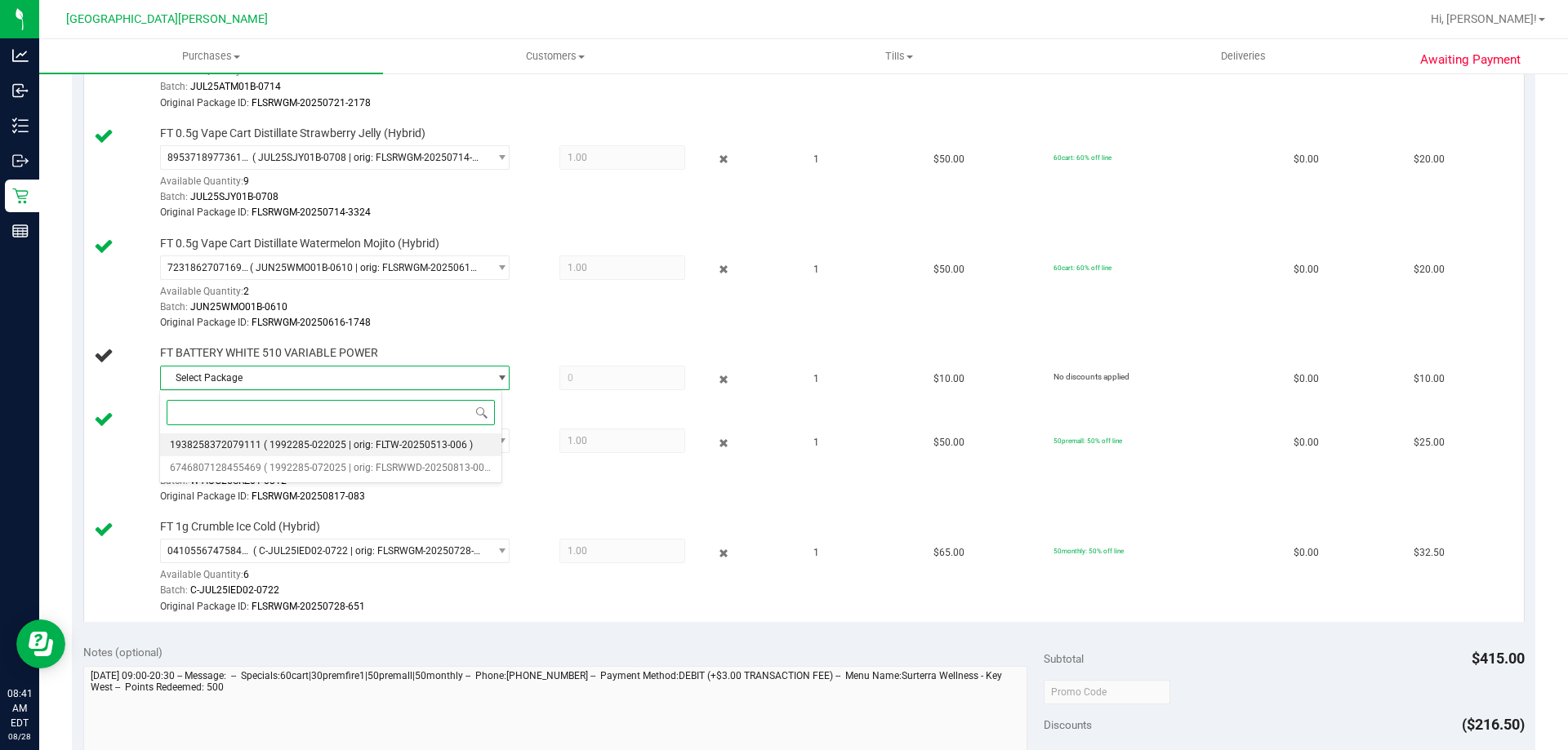
click at [439, 443] on span "( 1992285-022025 | orig: FLTW-20250513-006 )" at bounding box center [368, 444] width 209 height 11
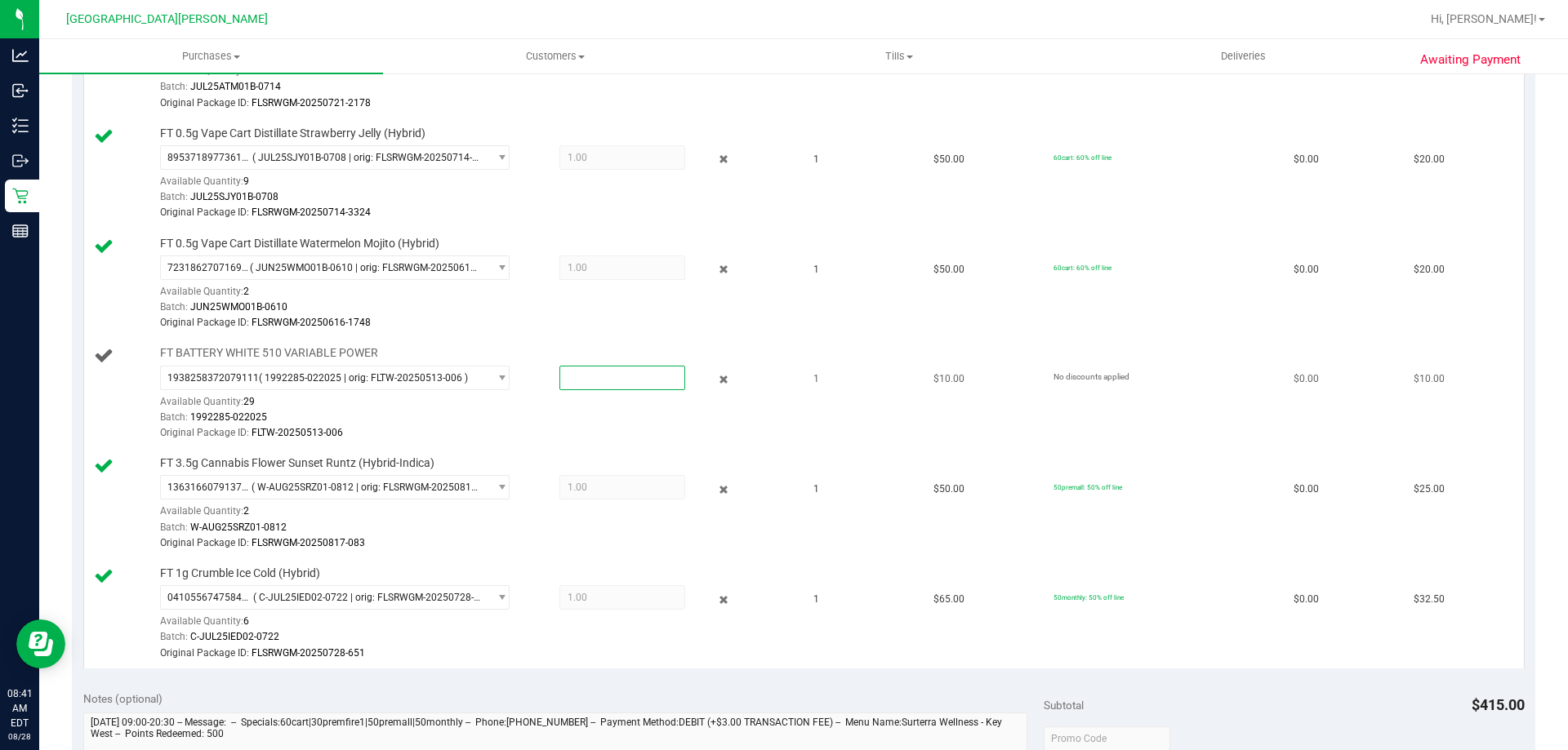
click at [572, 377] on span at bounding box center [622, 378] width 126 height 25
type input "1"
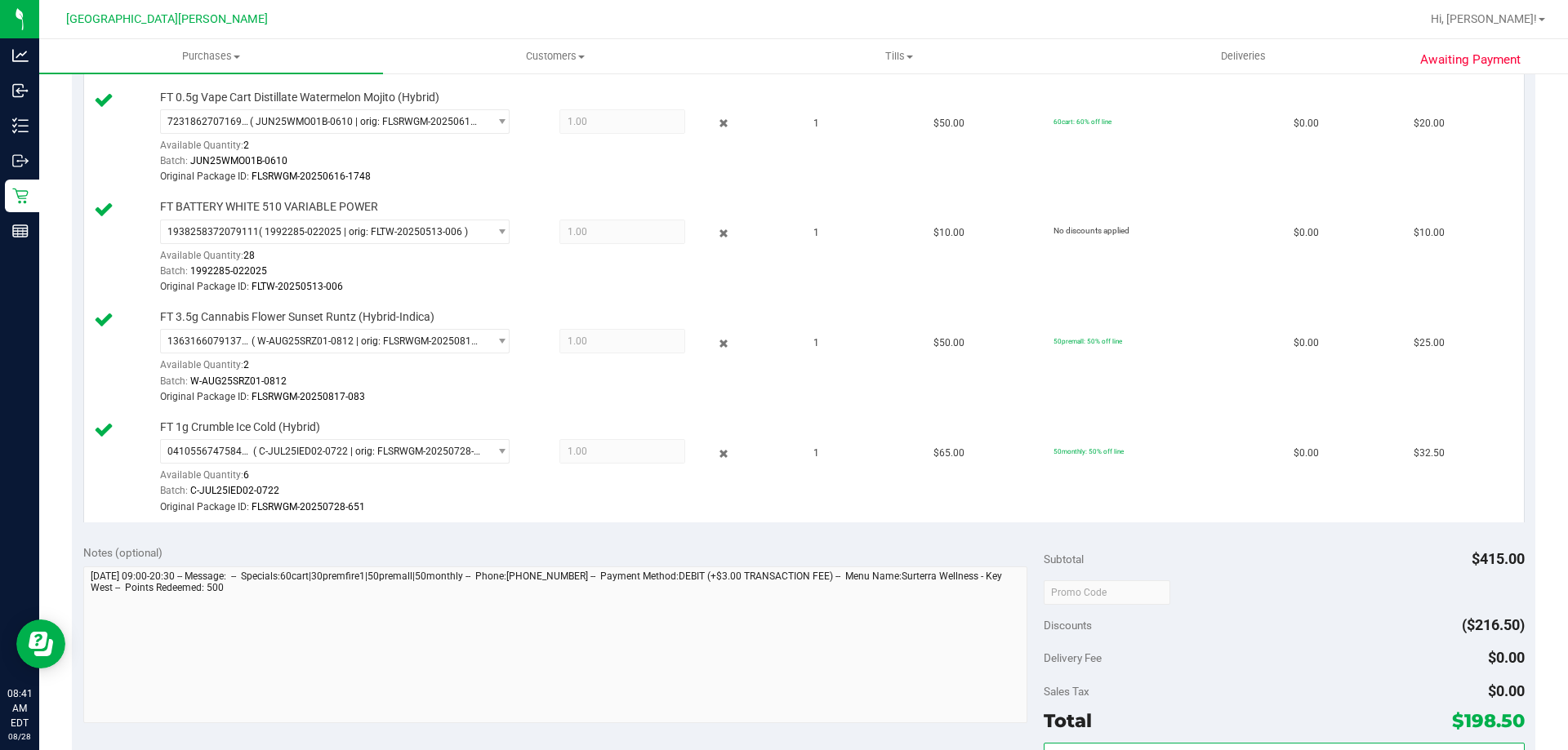
scroll to position [1061, 0]
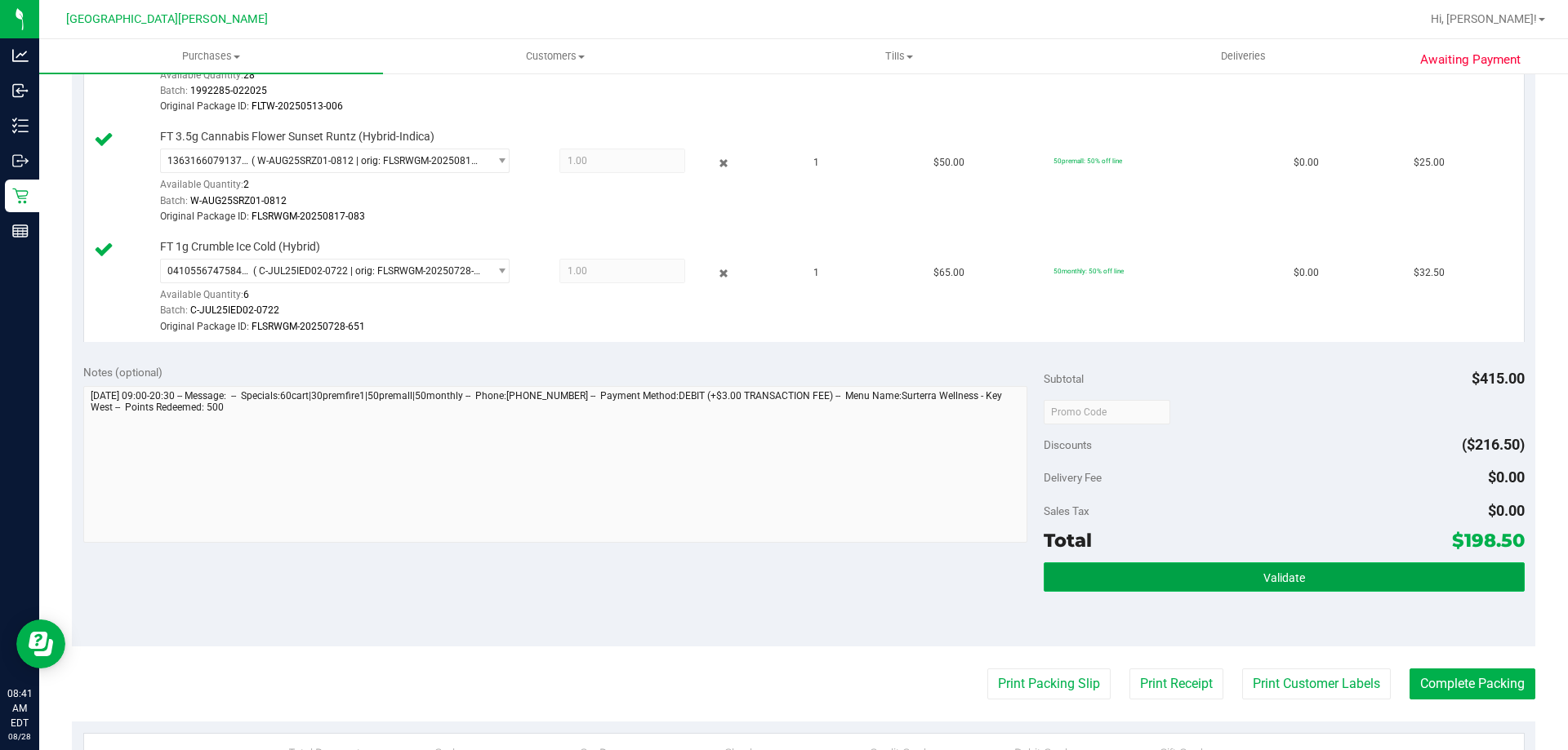
click at [1352, 582] on button "Validate" at bounding box center [1283, 577] width 480 height 30
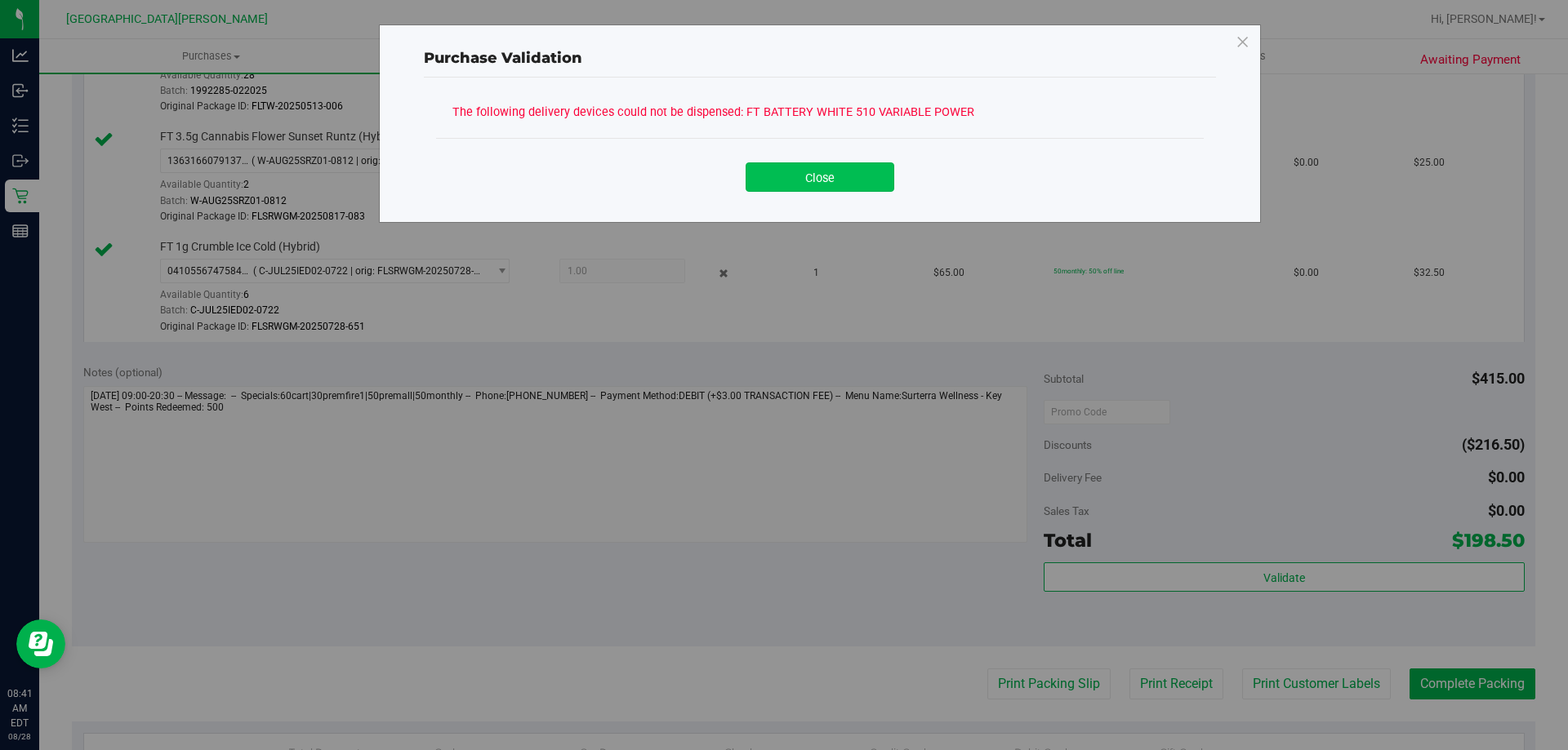
click at [824, 180] on button "Close" at bounding box center [820, 177] width 149 height 30
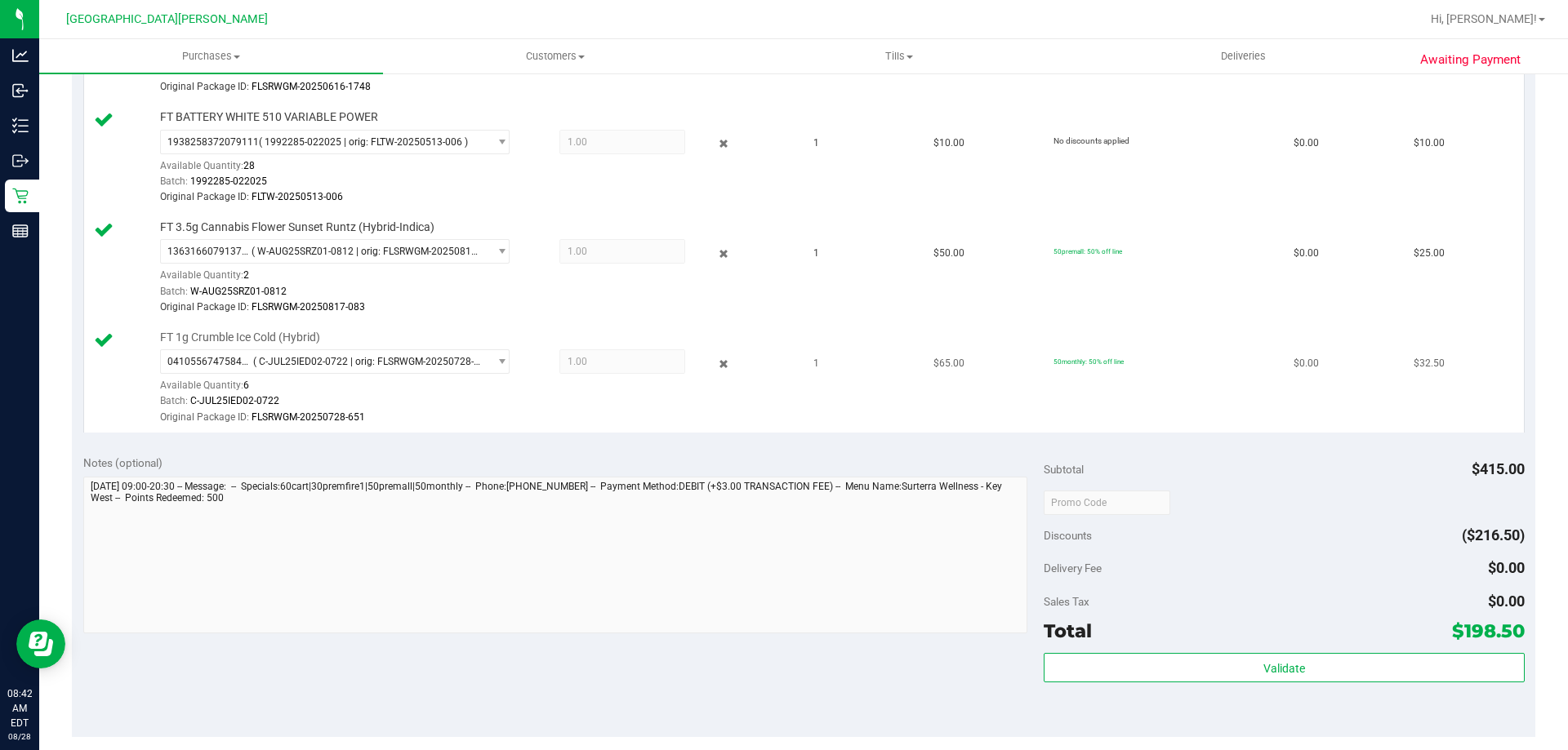
scroll to position [979, 0]
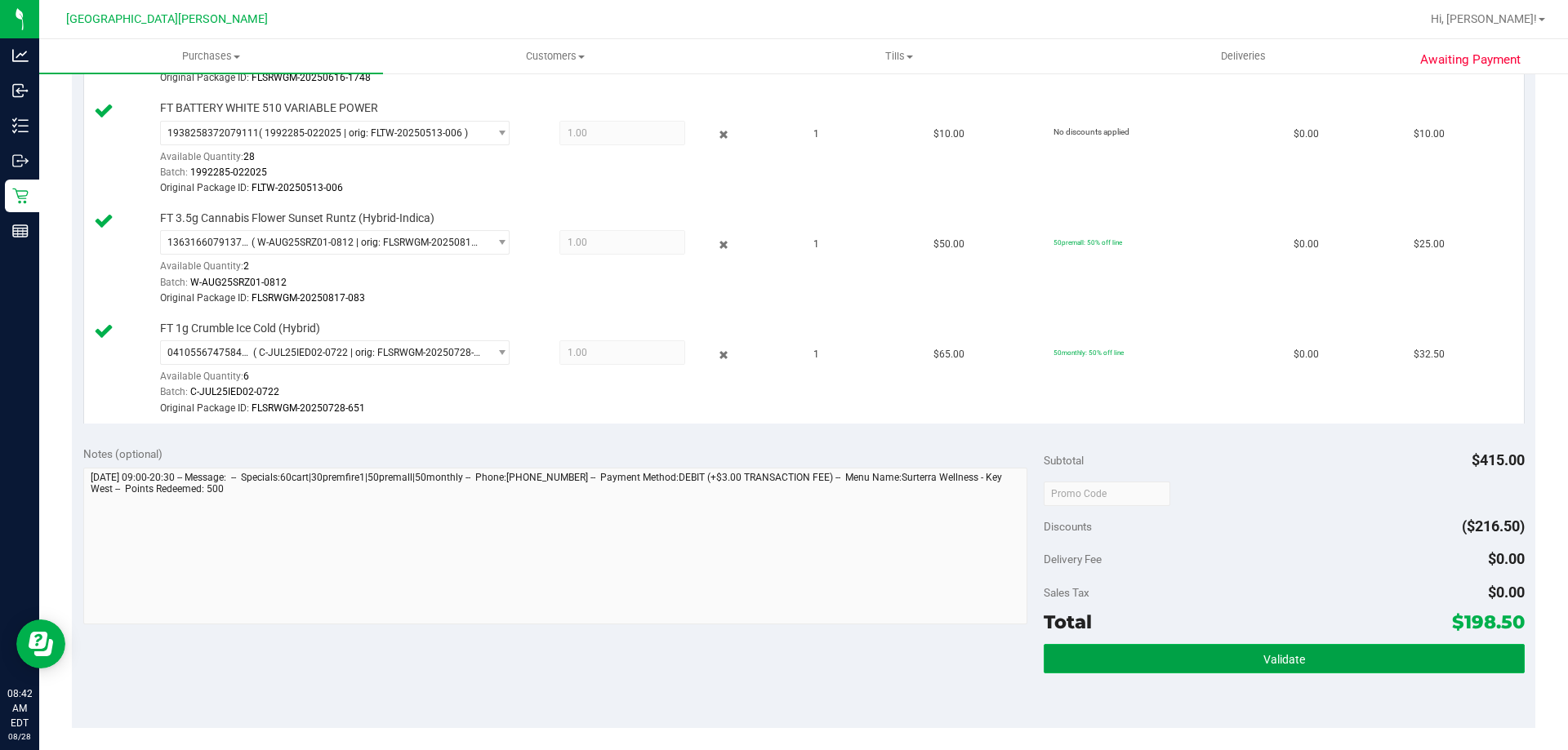
click at [1360, 667] on button "Validate" at bounding box center [1283, 659] width 480 height 30
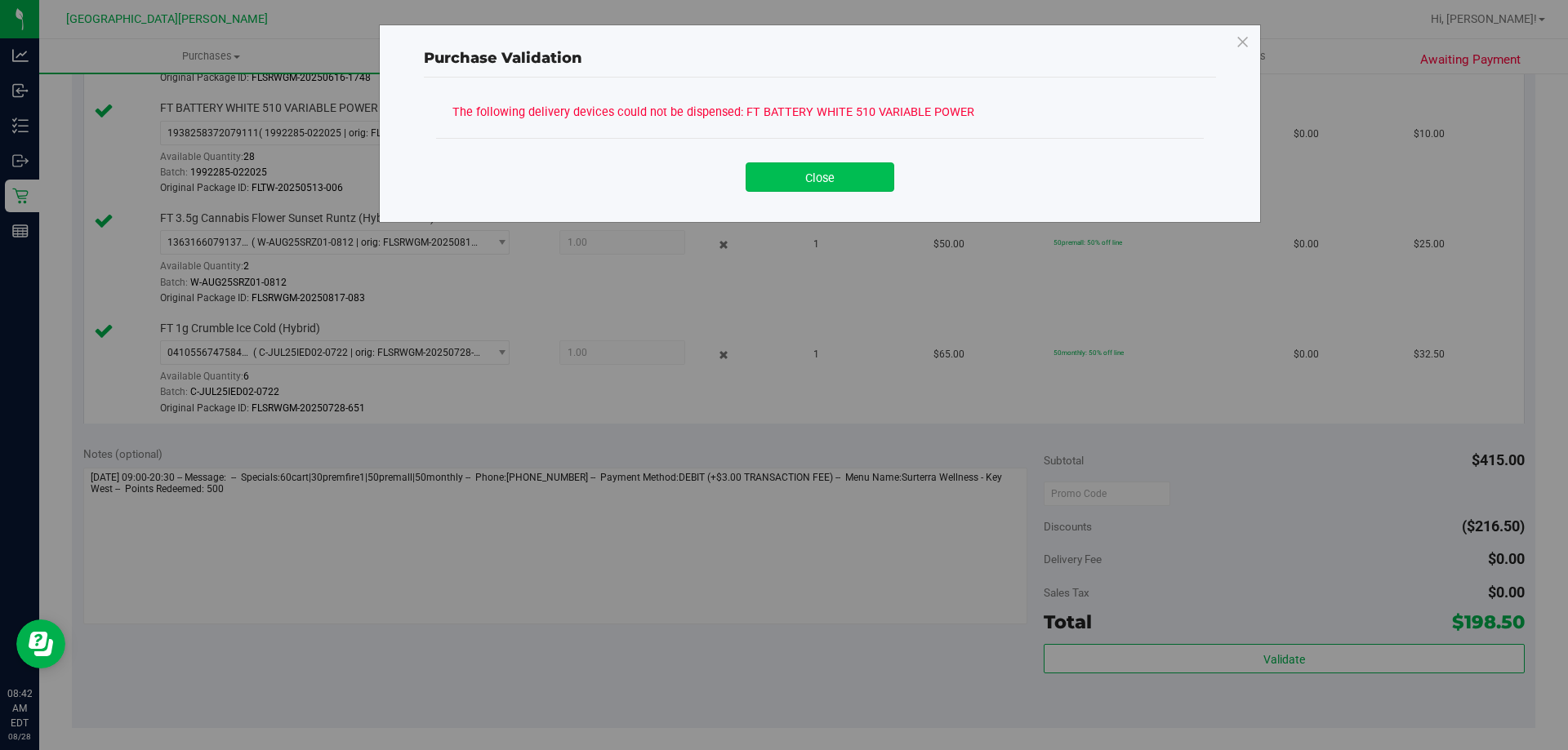
click at [787, 174] on button "Close" at bounding box center [820, 177] width 149 height 30
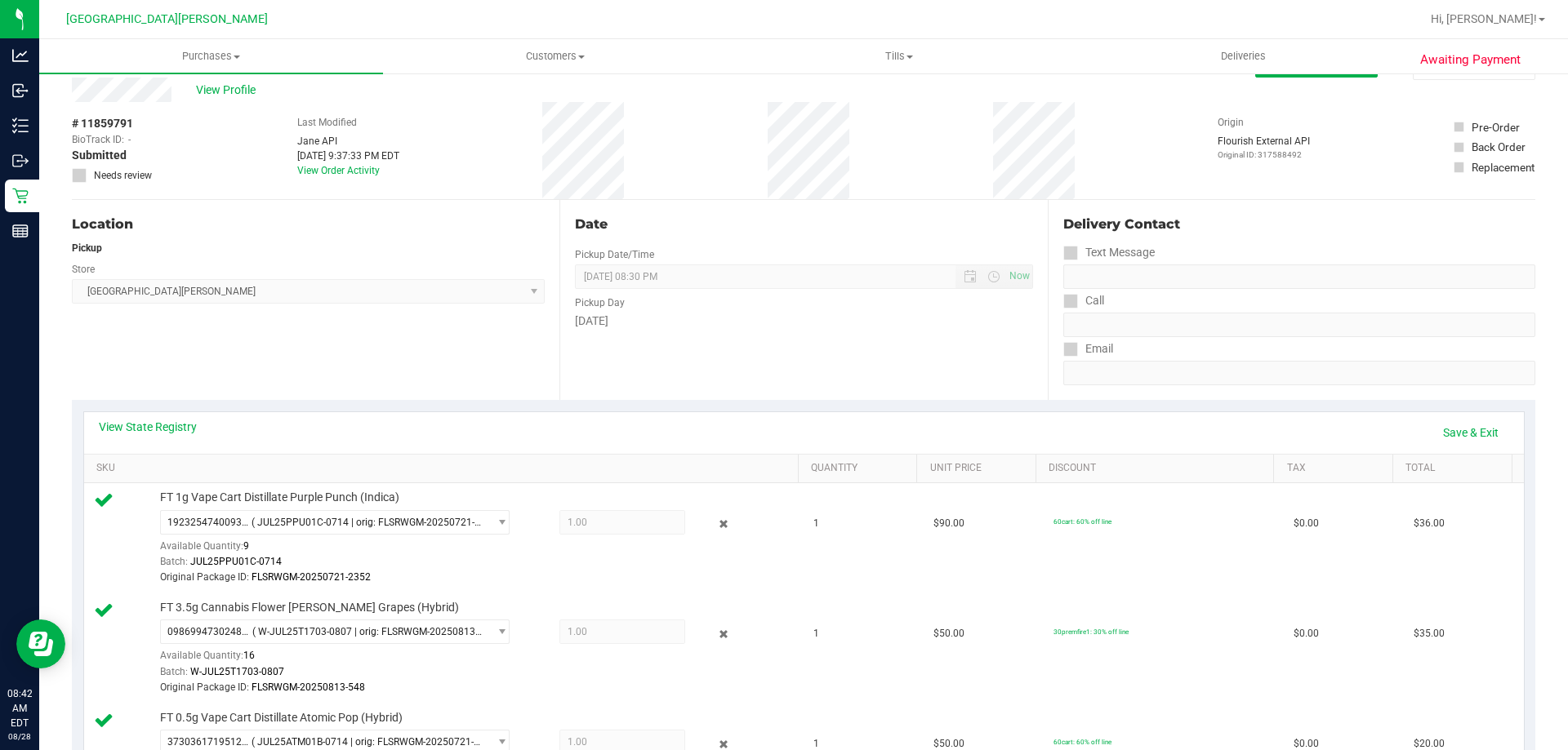
scroll to position [0, 0]
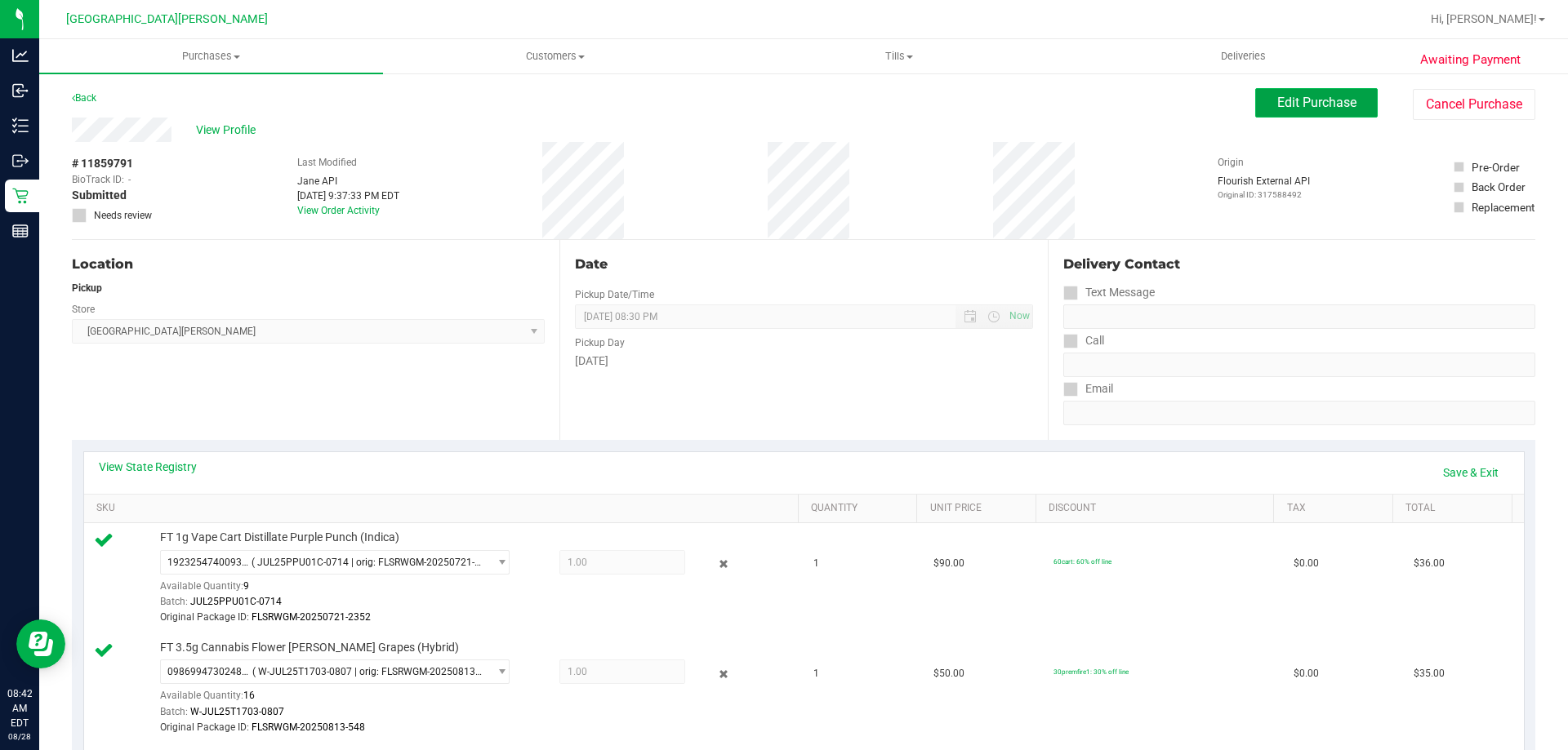
click at [1332, 112] on button "Edit Purchase" at bounding box center [1316, 103] width 123 height 30
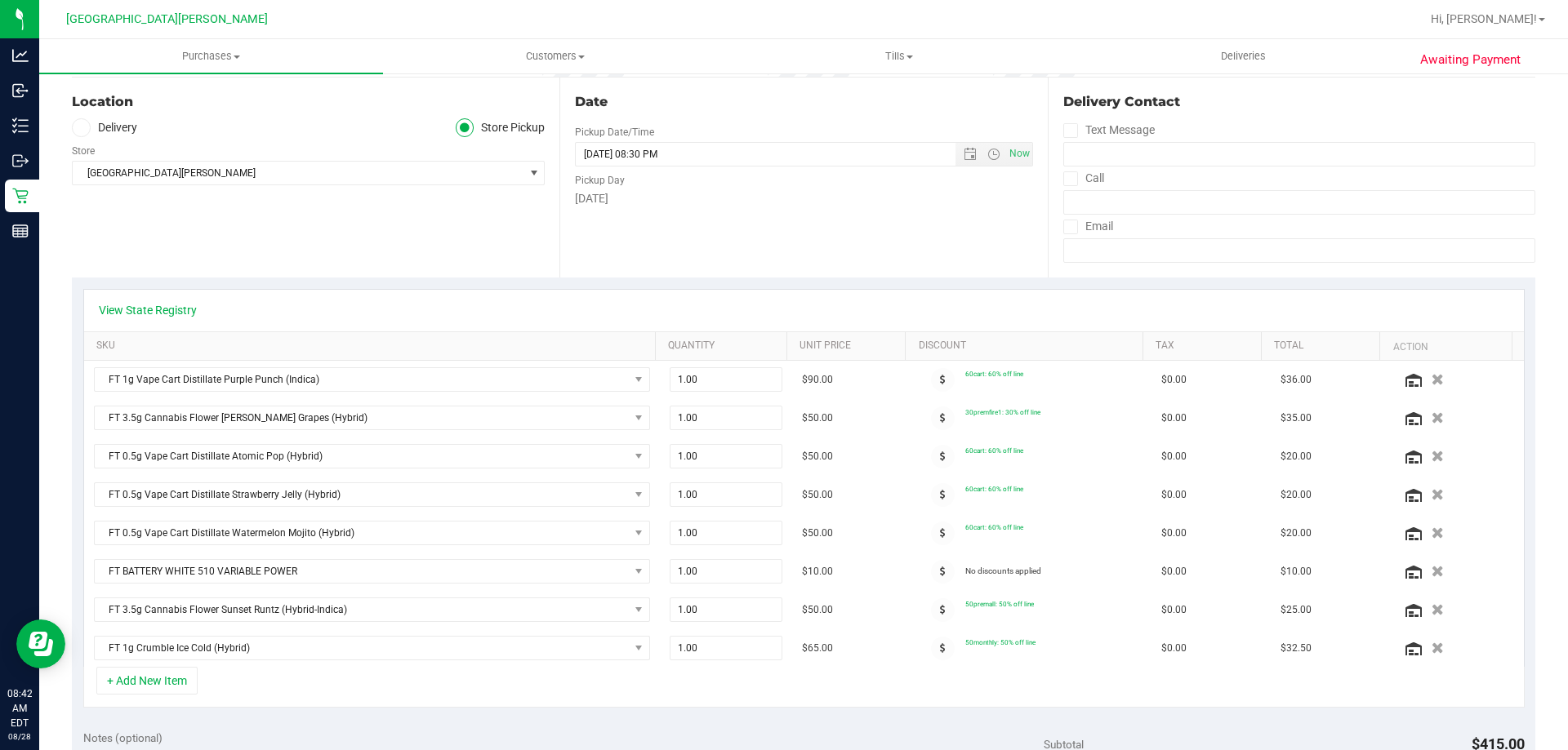
scroll to position [164, 0]
click at [1431, 569] on icon "button" at bounding box center [1438, 570] width 14 height 12
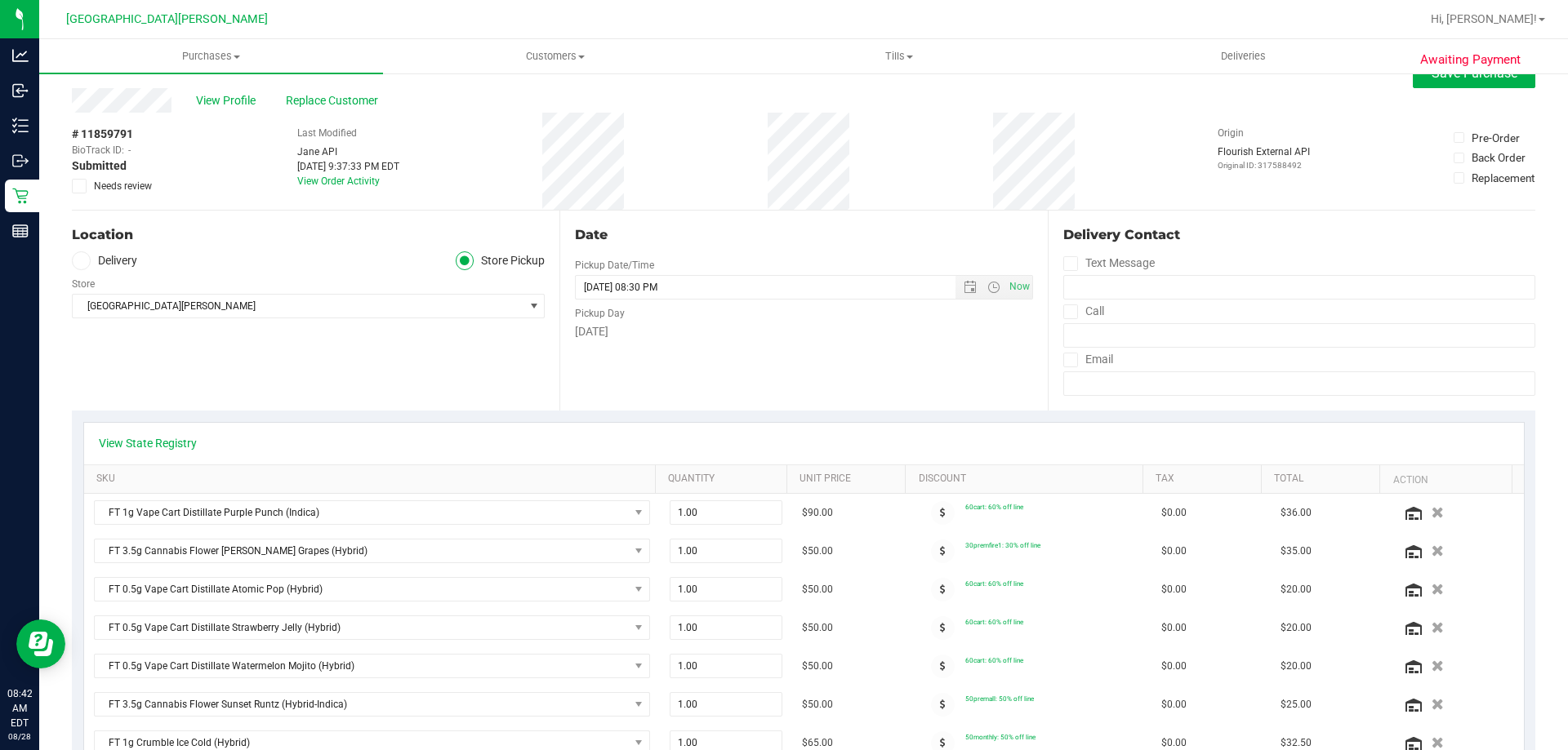
scroll to position [0, 0]
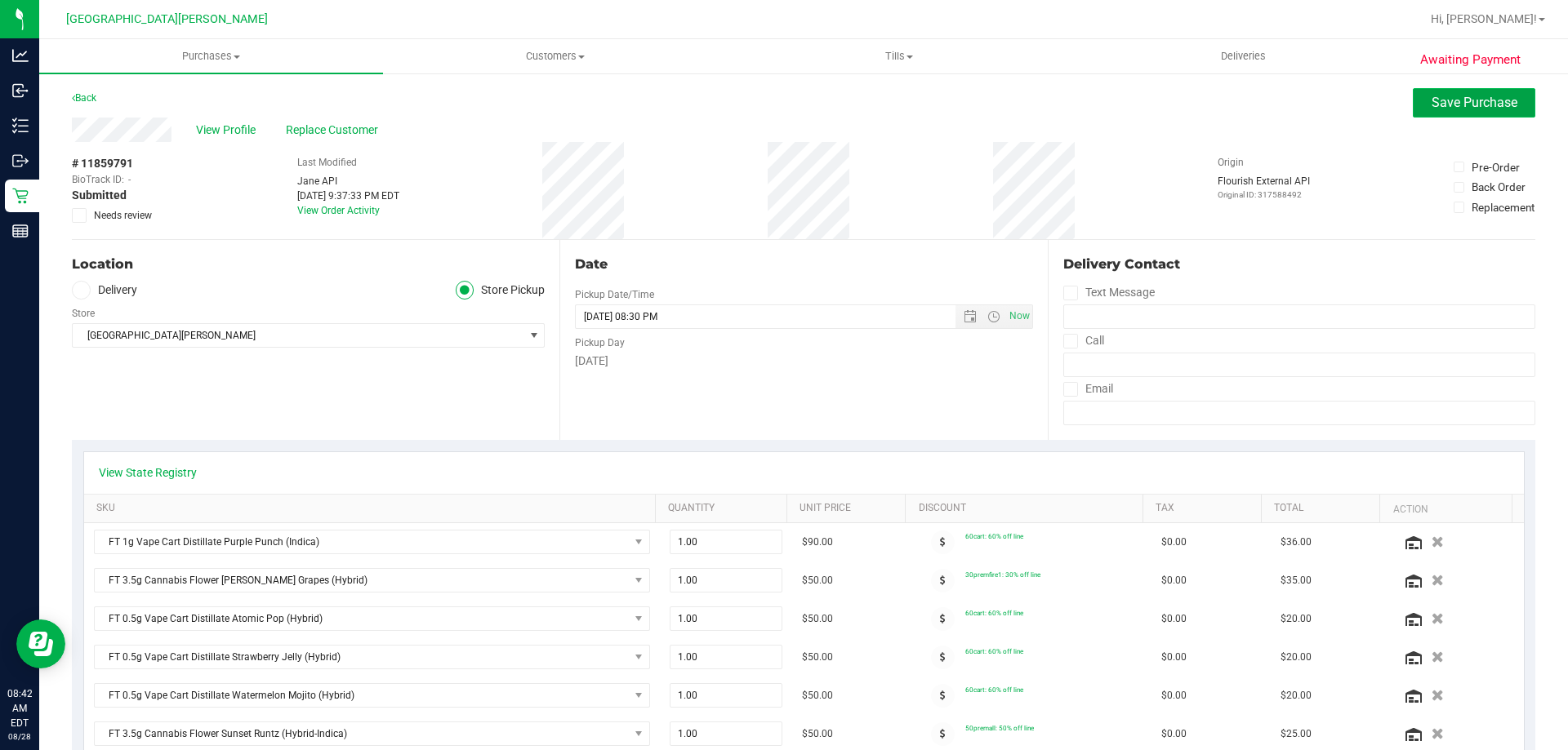
click at [1475, 112] on button "Save Purchase" at bounding box center [1474, 103] width 123 height 30
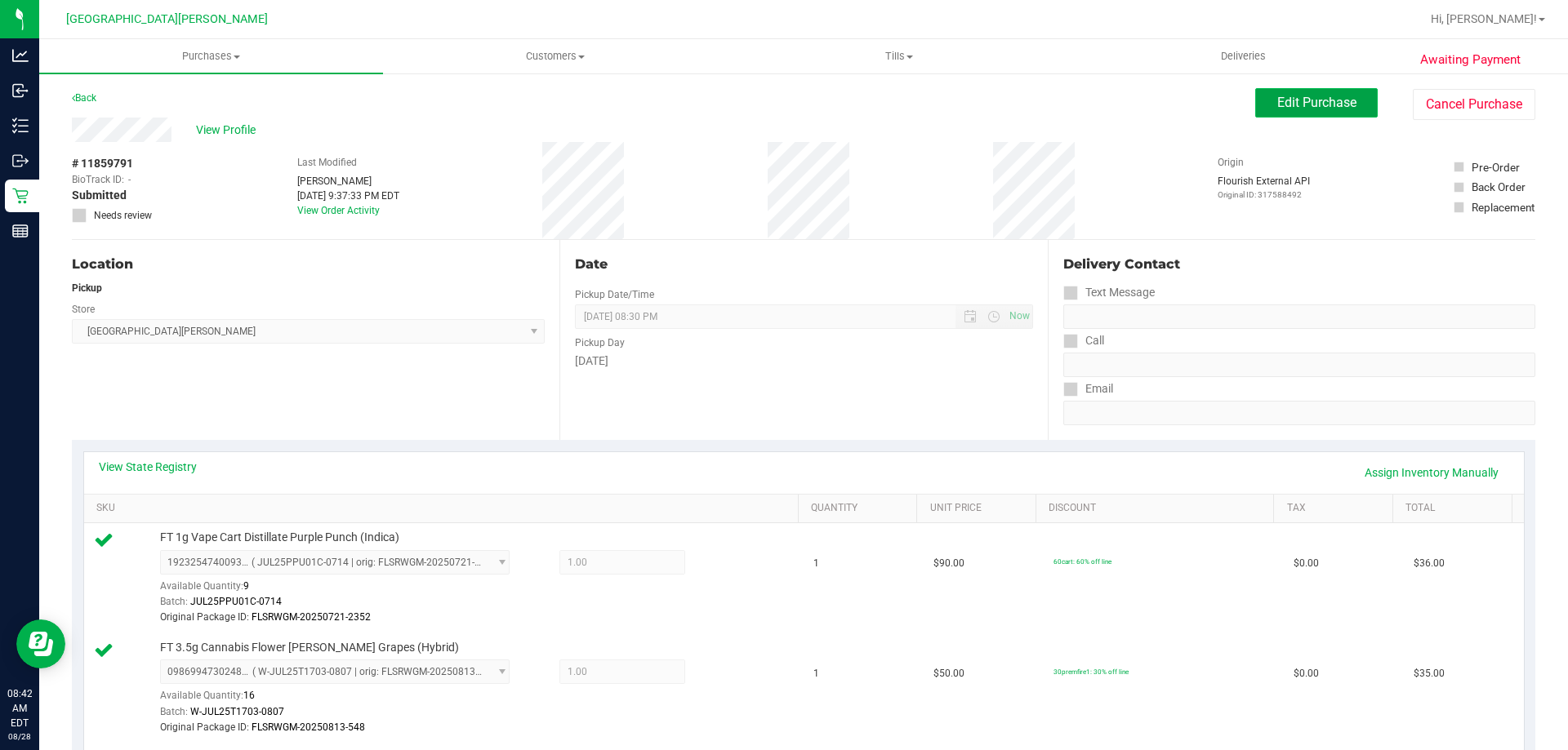
click at [1292, 111] on button "Edit Purchase" at bounding box center [1316, 103] width 123 height 30
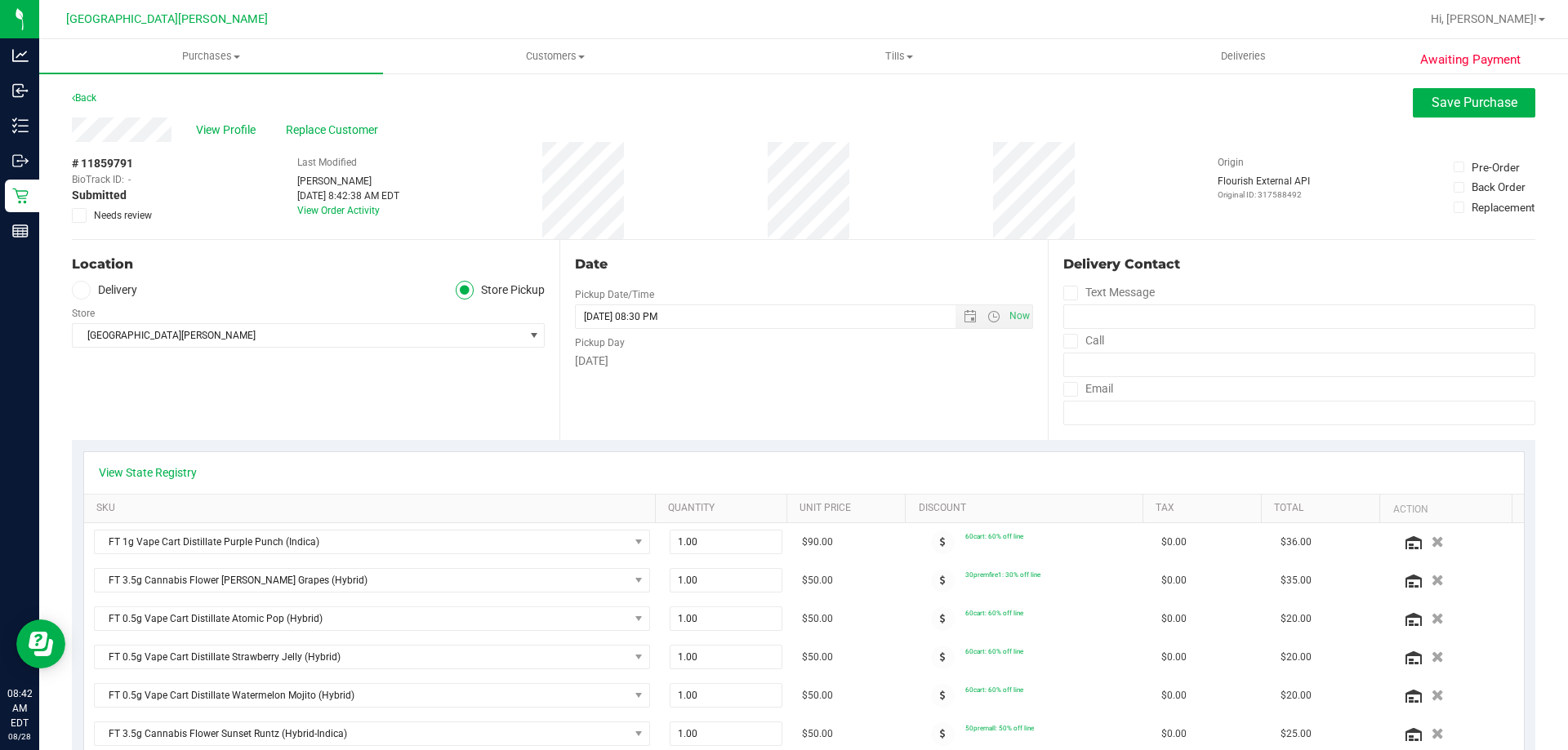
click at [80, 215] on icon at bounding box center [79, 215] width 10 height 0
click at [0, 0] on input "Needs review" at bounding box center [0, 0] width 0 height 0
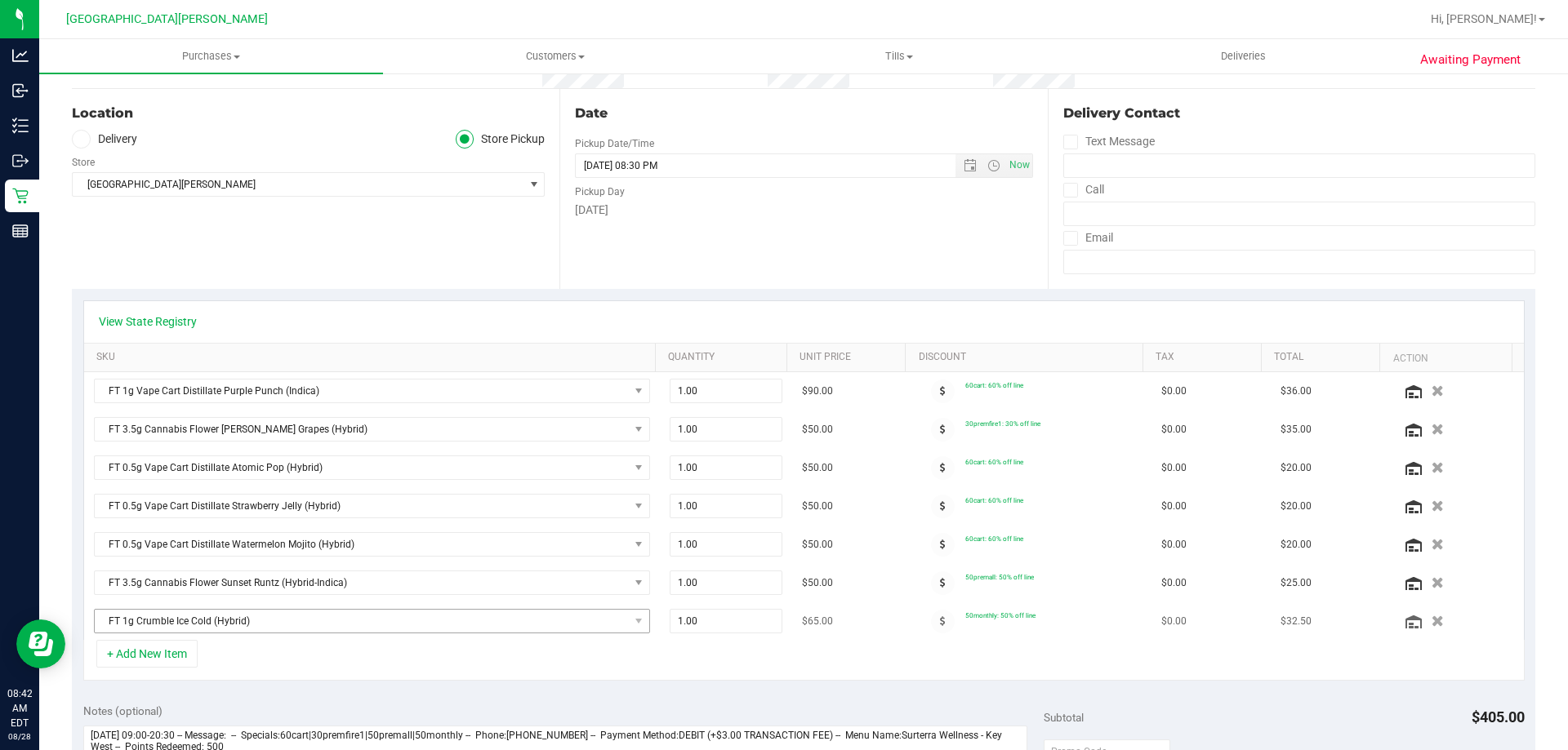
scroll to position [326, 0]
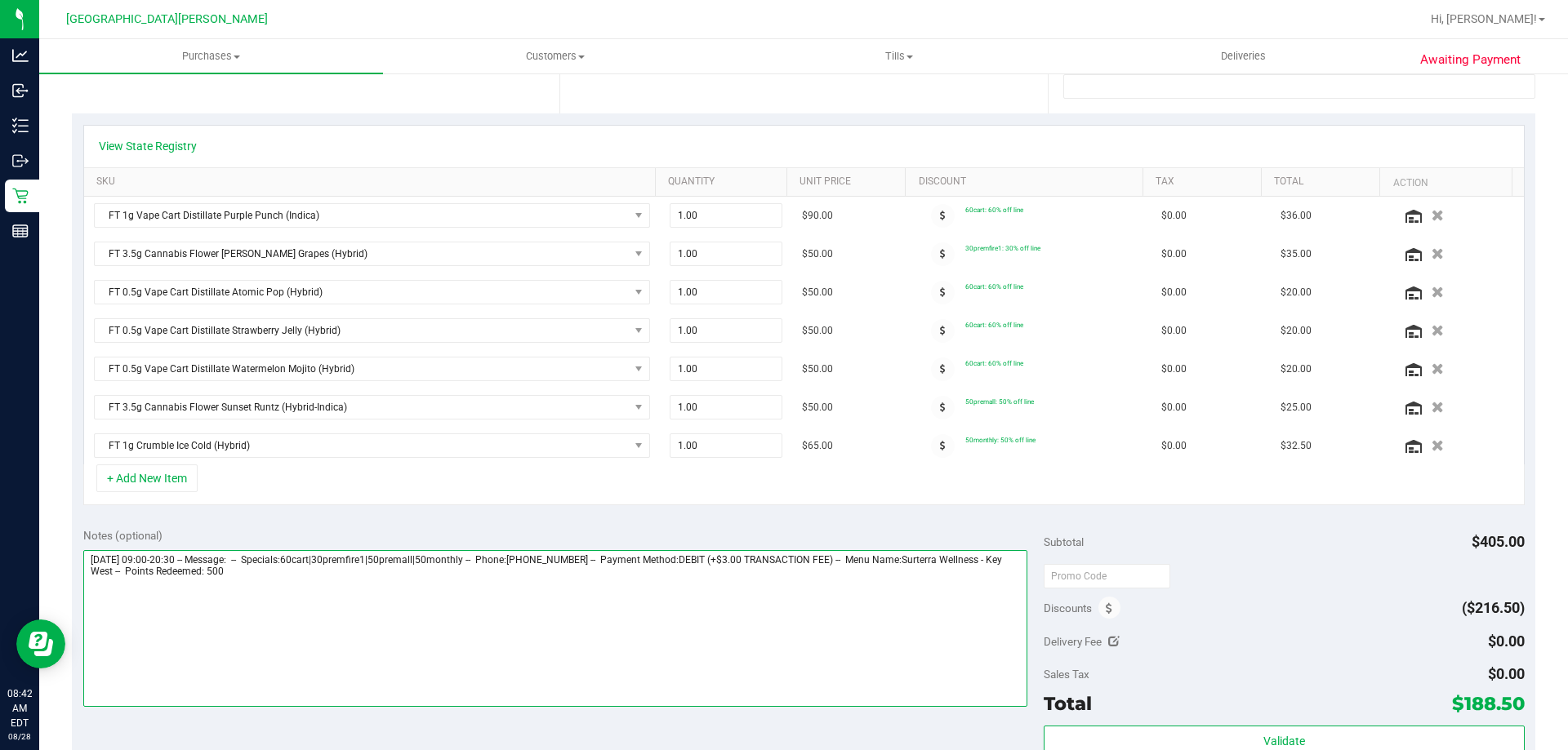
click at [437, 596] on textarea at bounding box center [555, 628] width 944 height 157
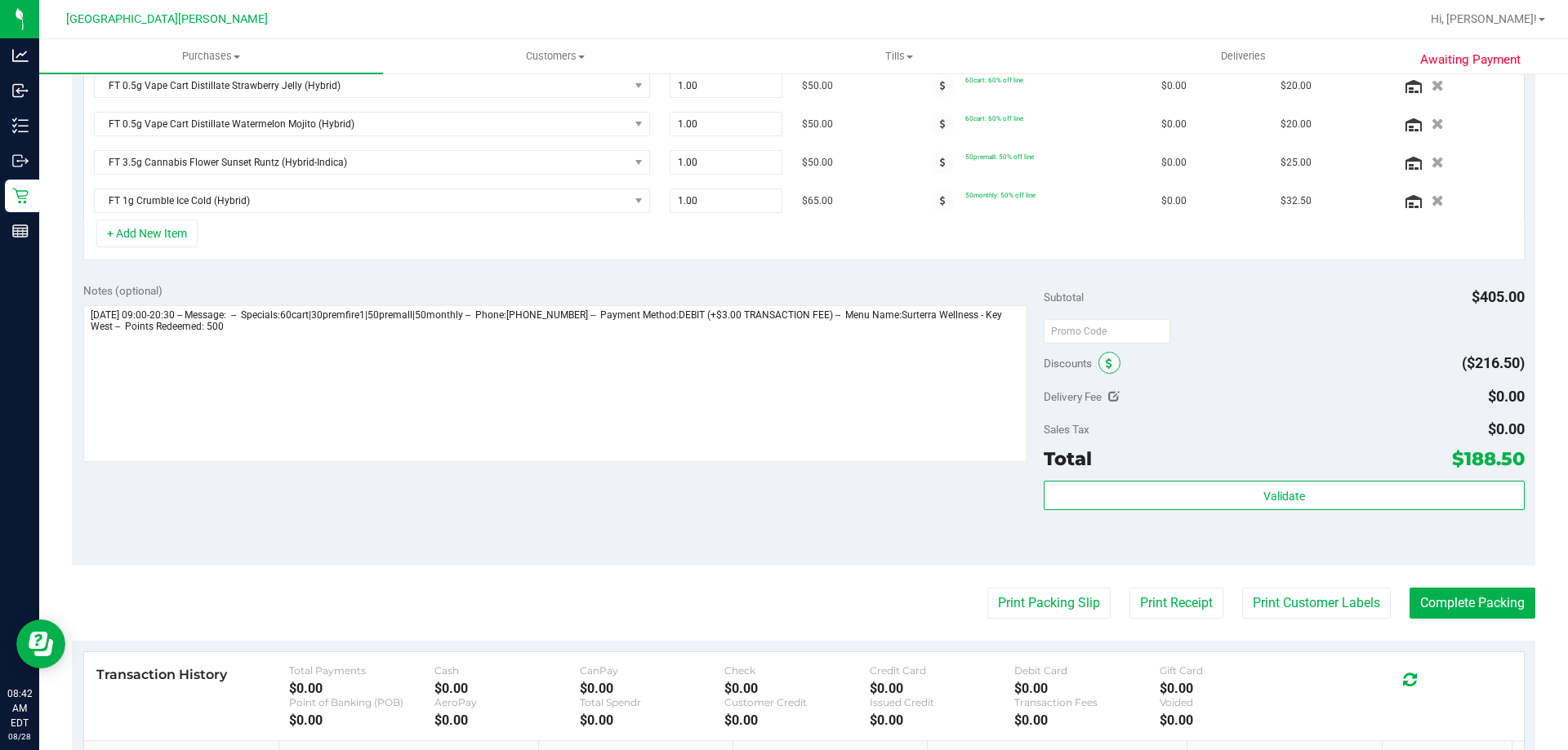
click at [1098, 362] on span at bounding box center [1108, 363] width 22 height 22
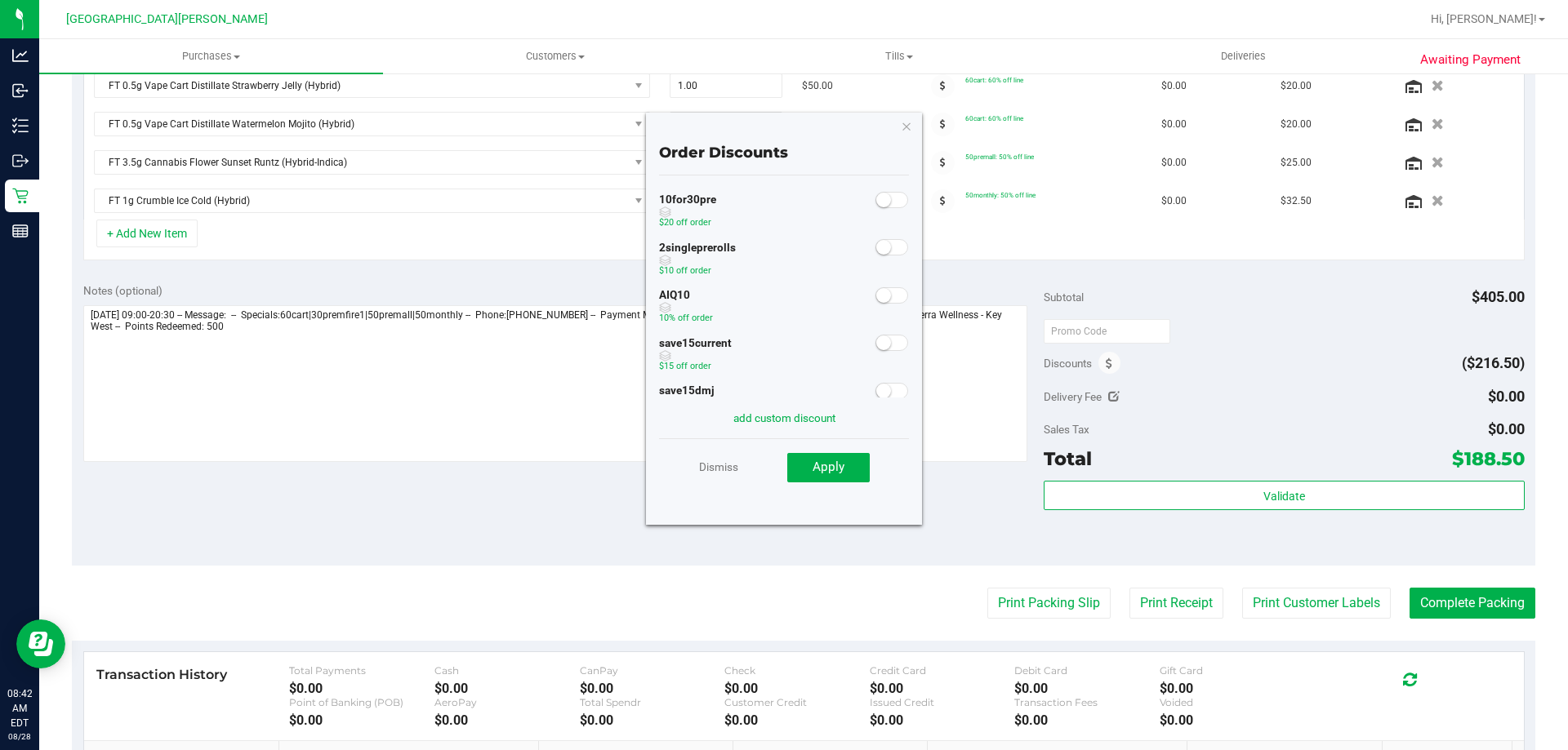
click at [881, 295] on span at bounding box center [891, 295] width 32 height 16
click at [826, 469] on span "Apply" at bounding box center [827, 466] width 31 height 14
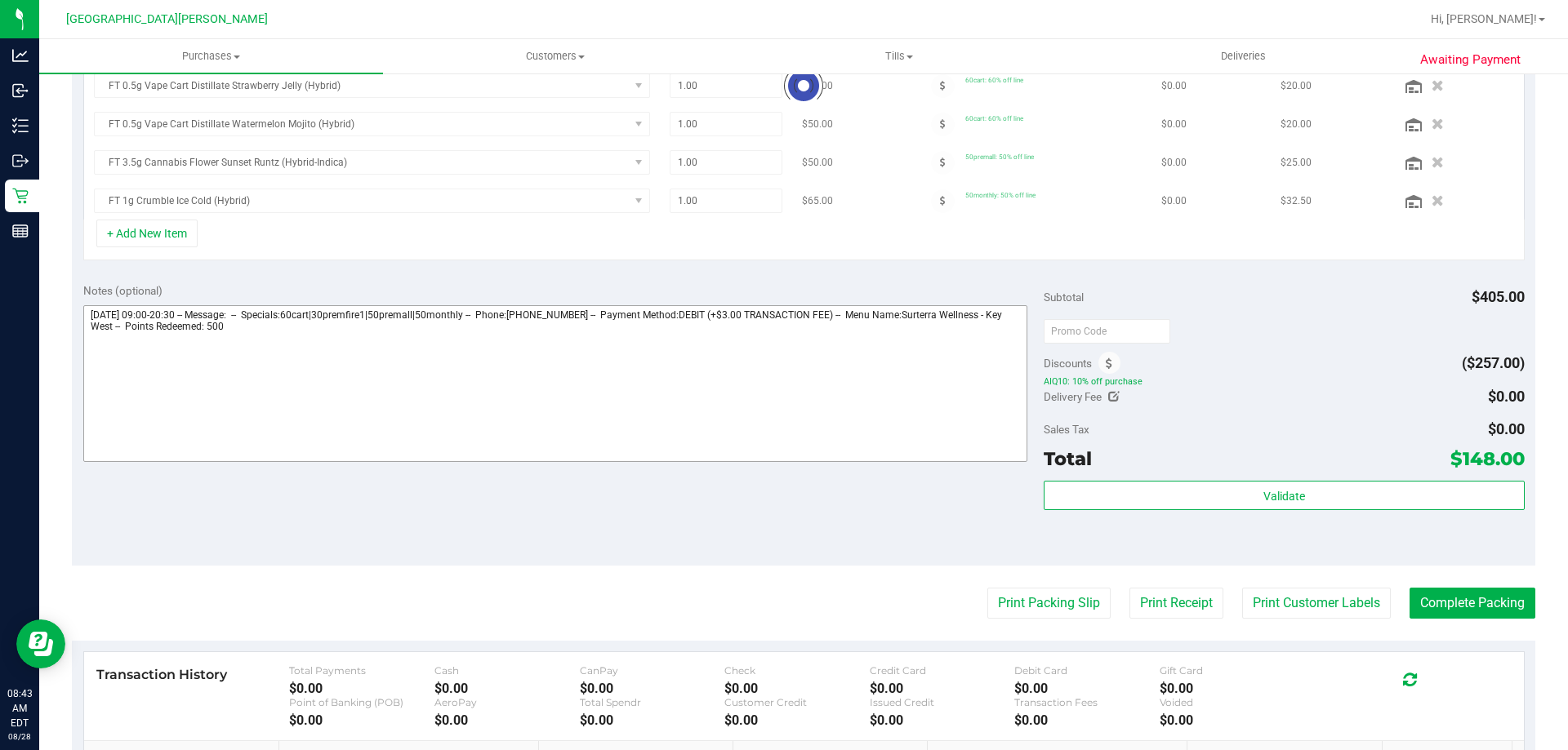
scroll to position [546, 0]
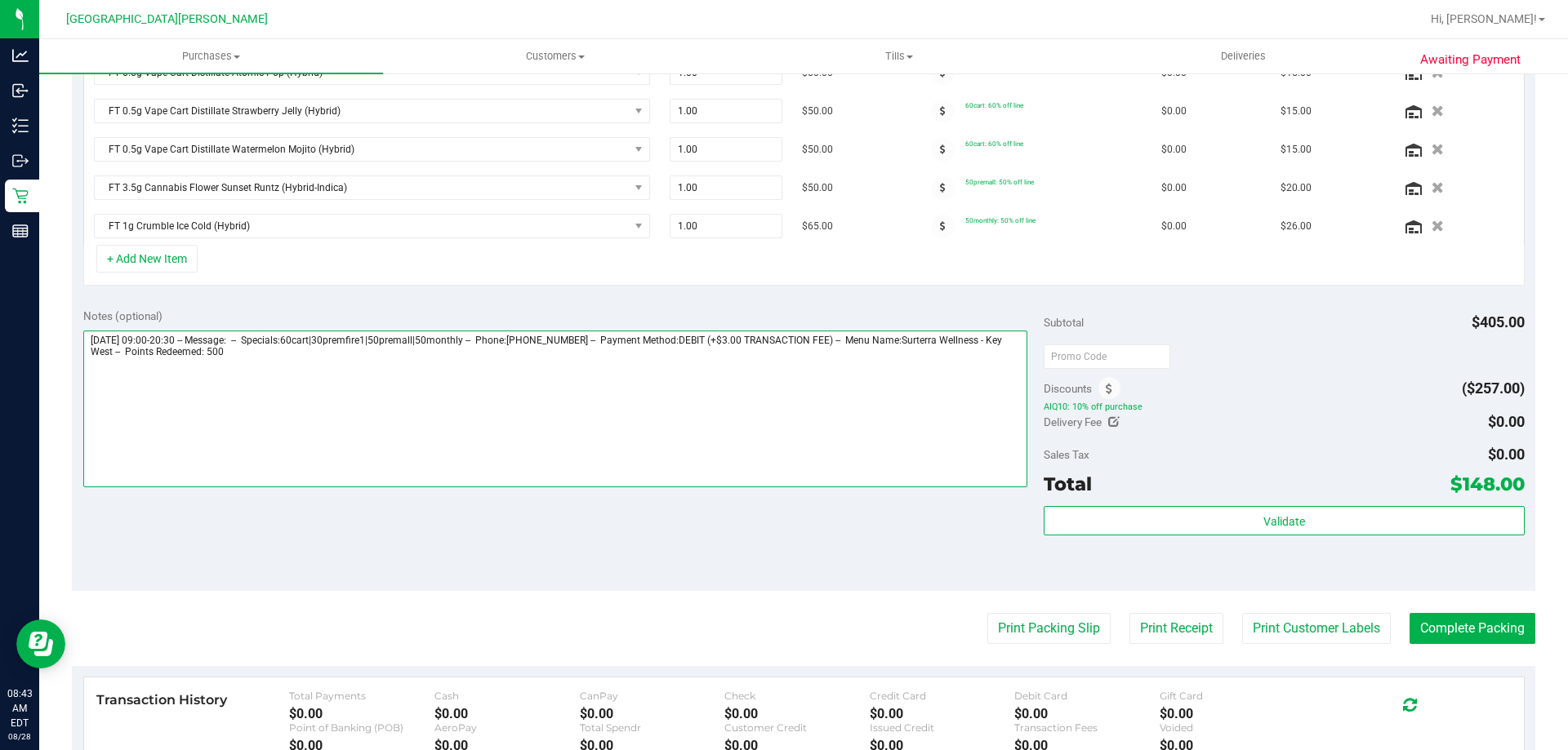
click at [932, 377] on textarea at bounding box center [555, 408] width 944 height 157
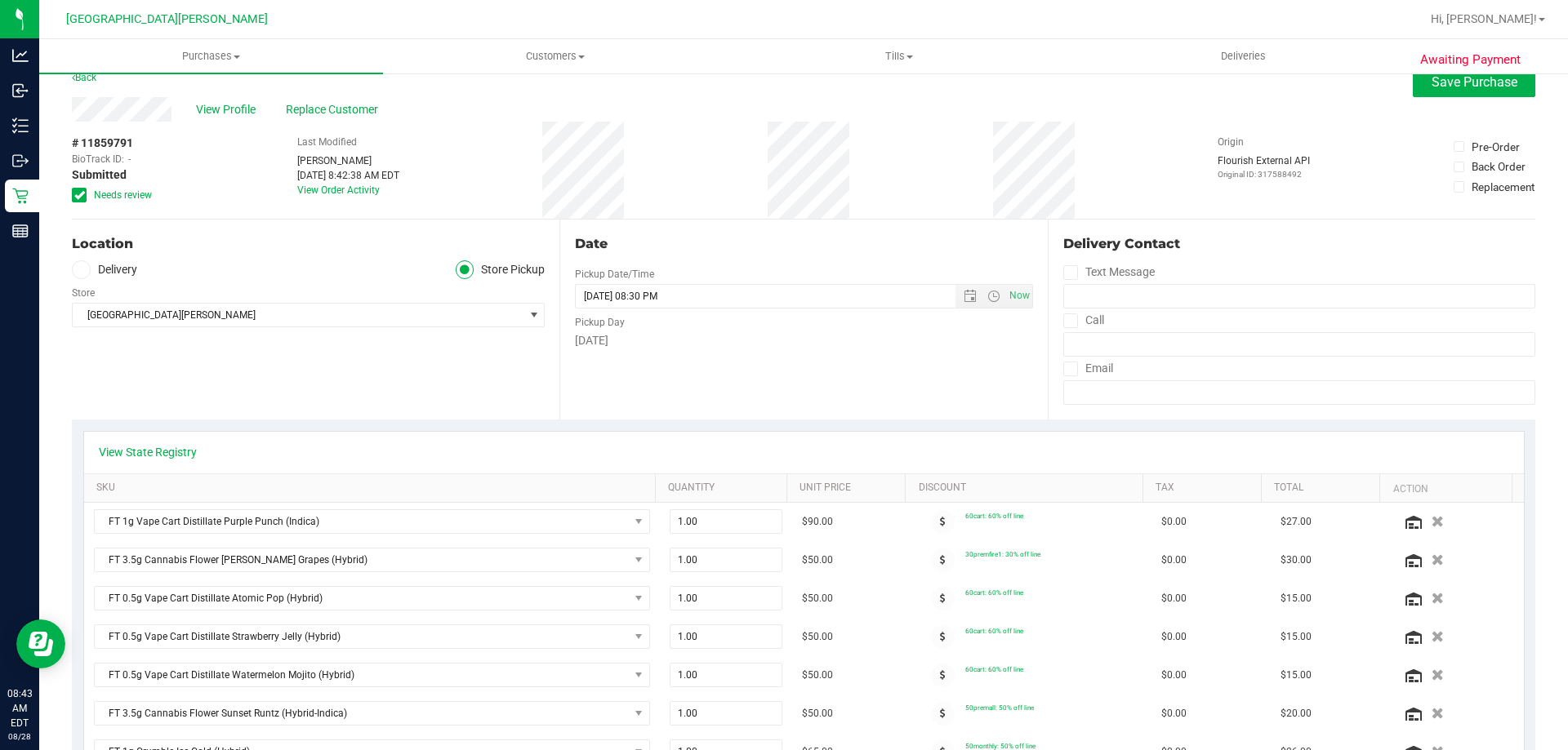
scroll to position [0, 0]
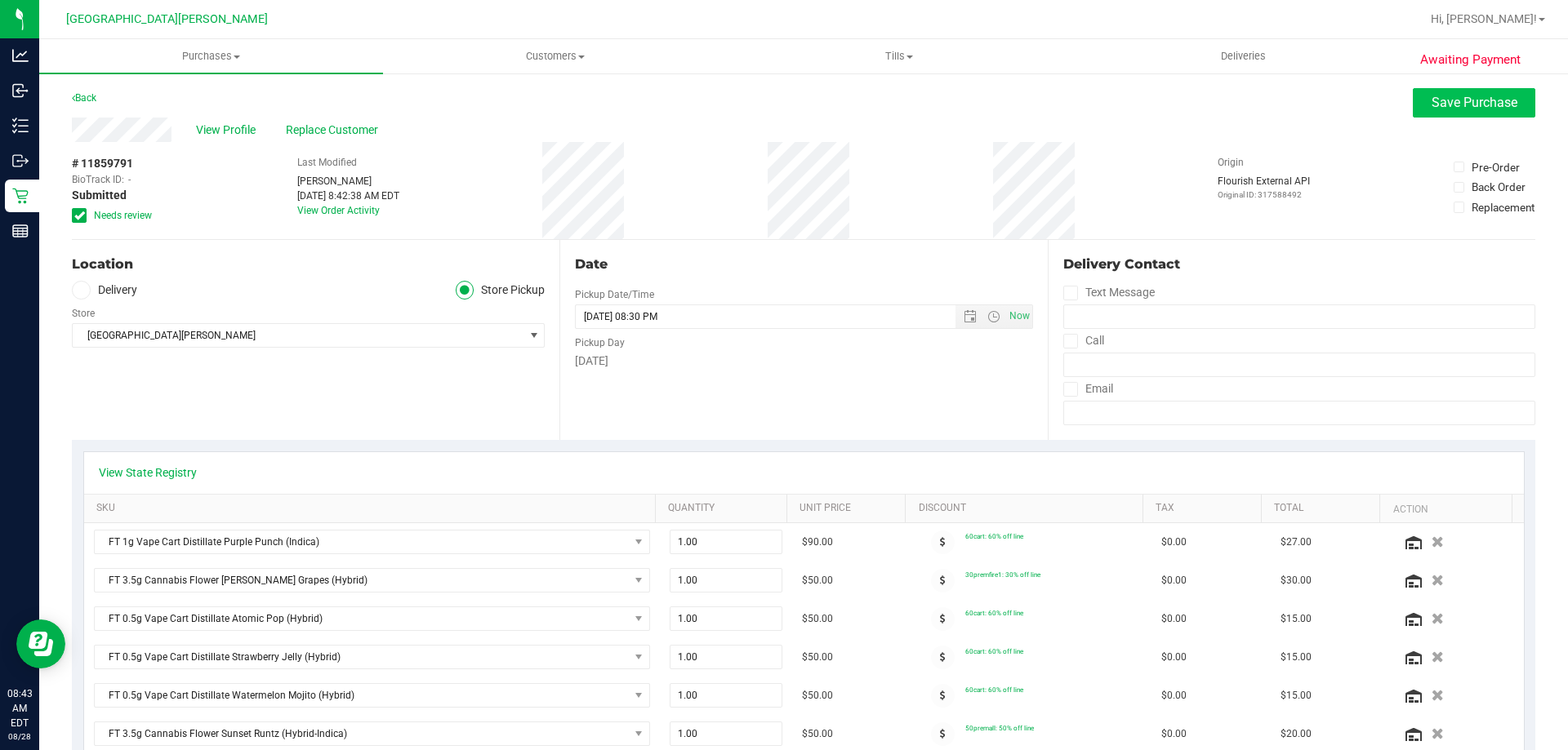
type textarea "Thursday 08/28/2025 09:00-20:30 -- Message: -- Specials:60cart|30premfire1|50pr…"
click at [1449, 103] on span "Save Purchase" at bounding box center [1474, 102] width 86 height 15
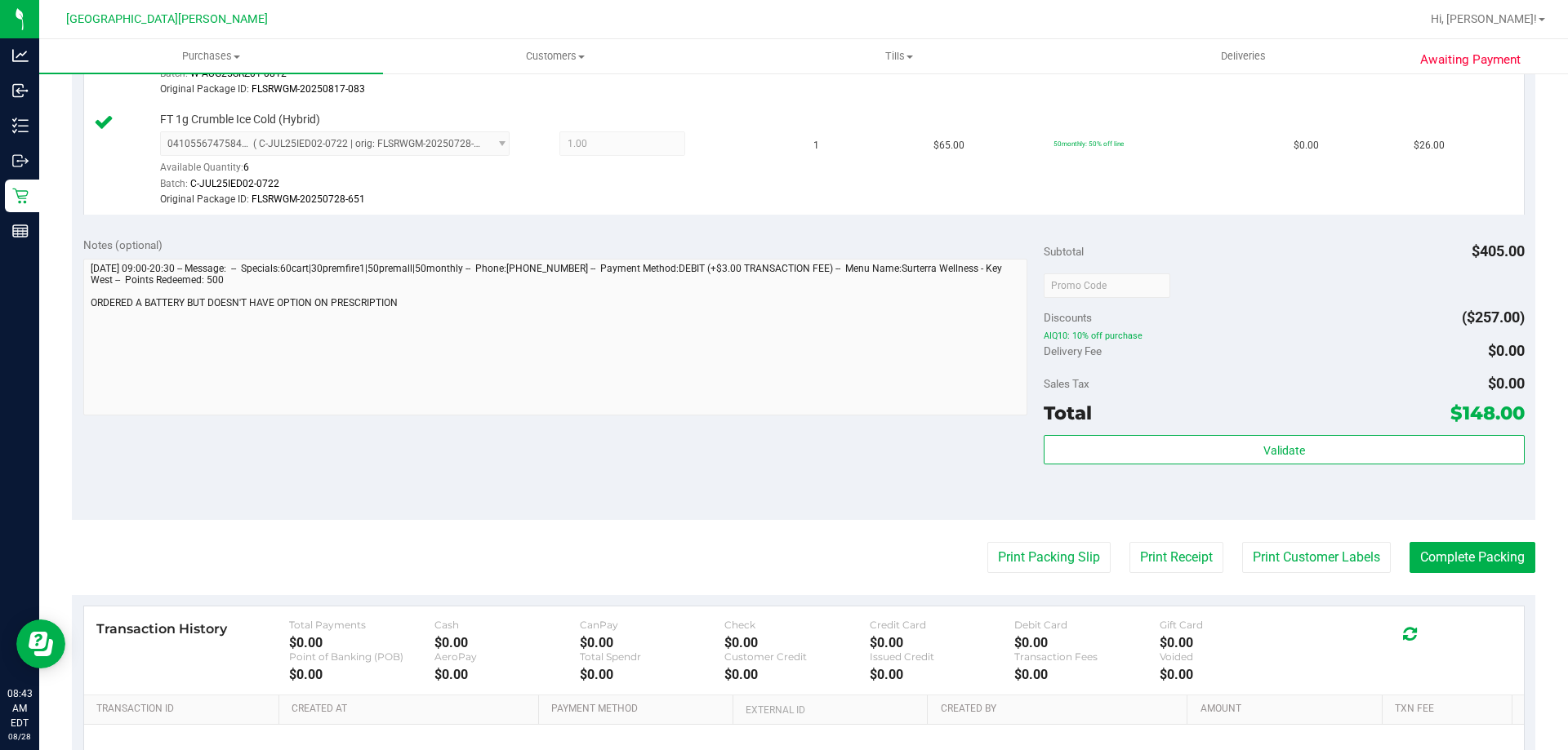
scroll to position [1224, 0]
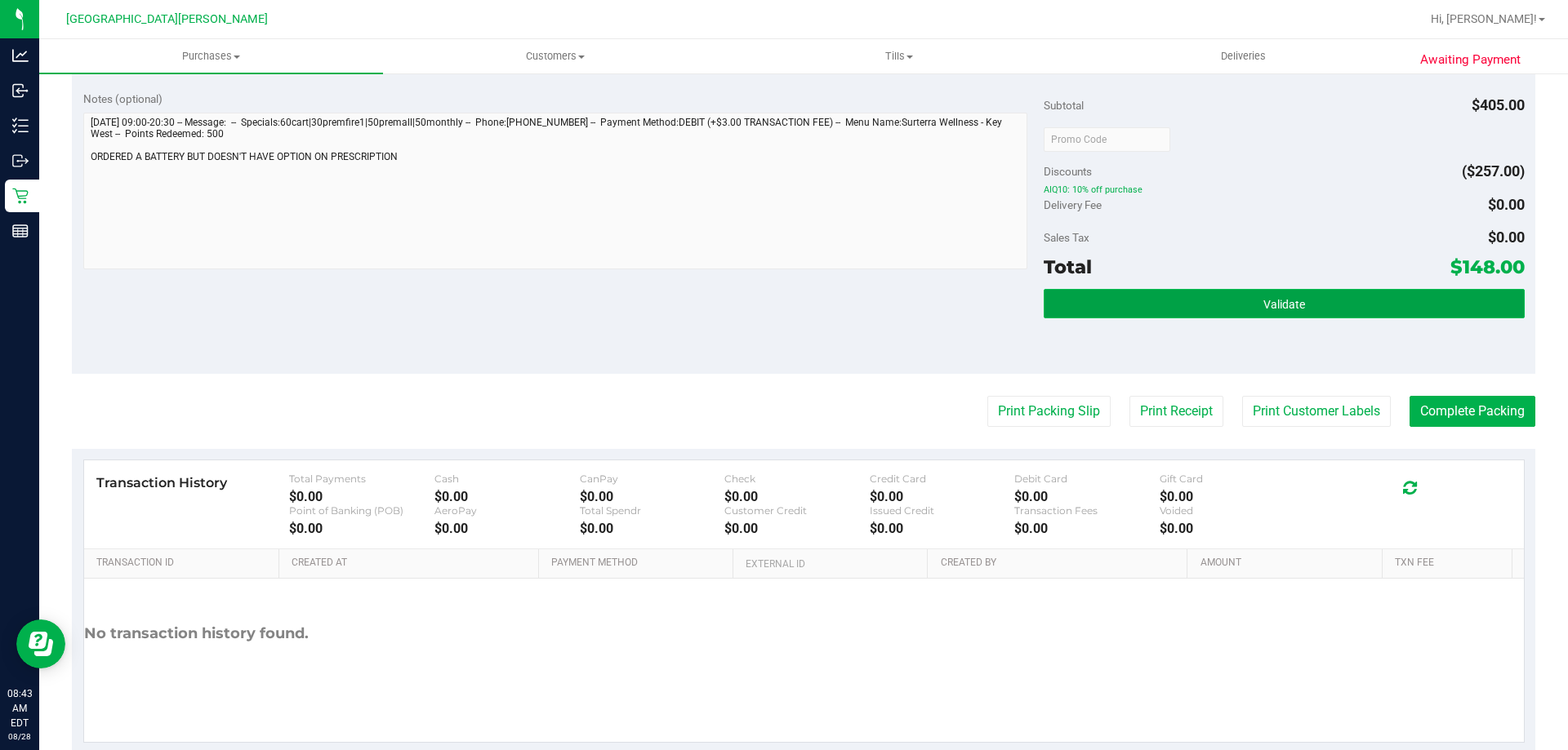
click at [1274, 306] on span "Validate" at bounding box center [1284, 305] width 42 height 13
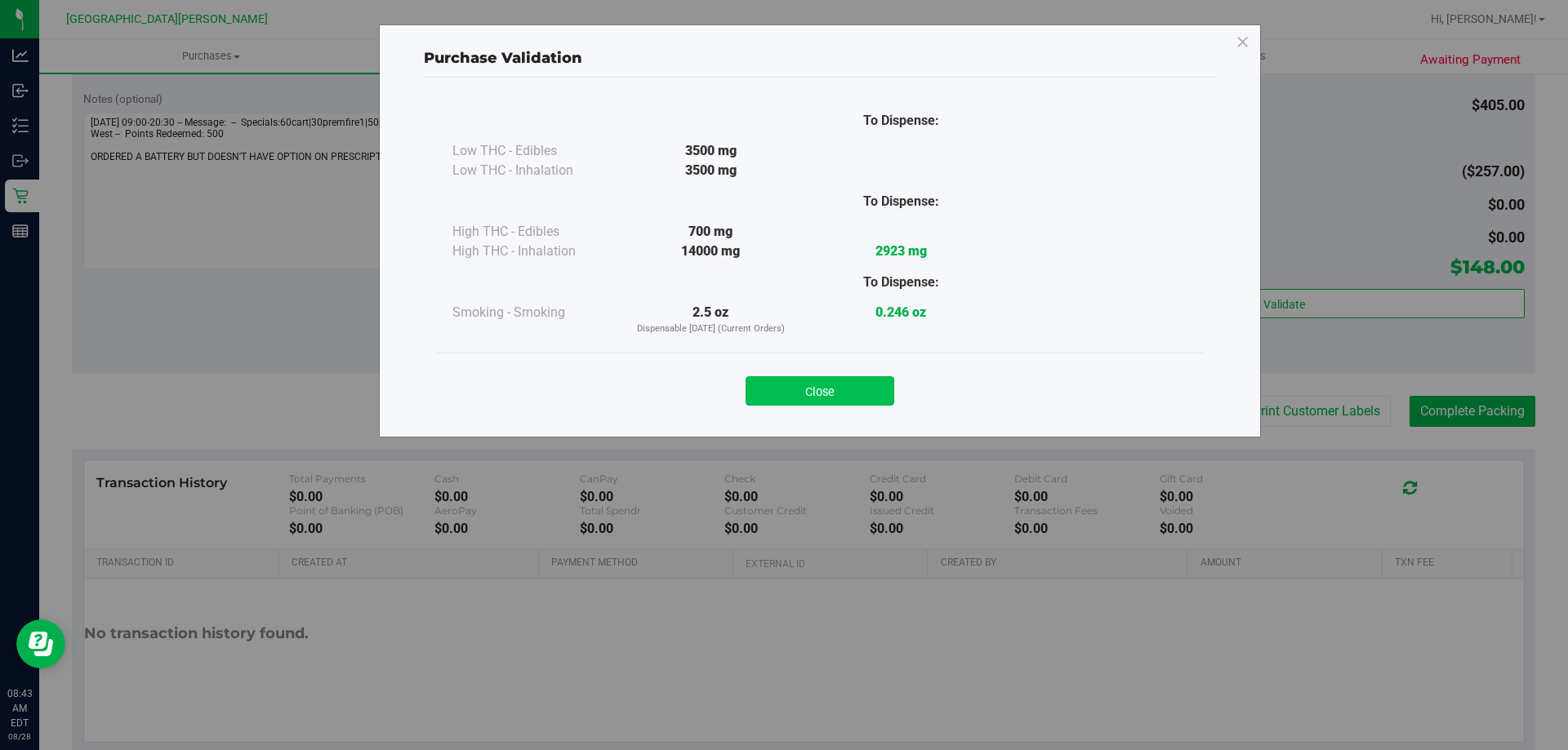
click at [847, 391] on button "Close" at bounding box center [820, 390] width 149 height 30
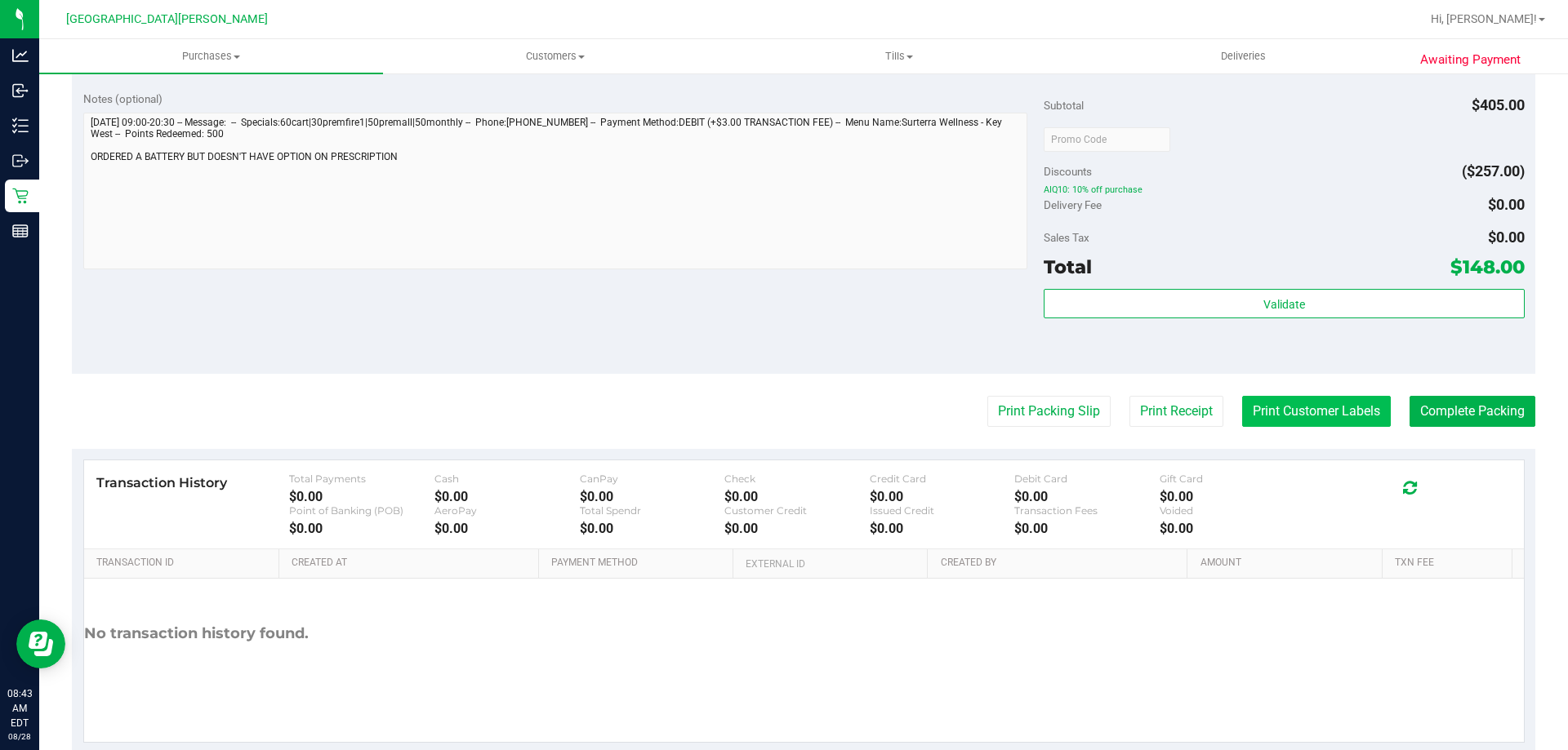
click at [1284, 421] on button "Print Customer Labels" at bounding box center [1316, 411] width 149 height 31
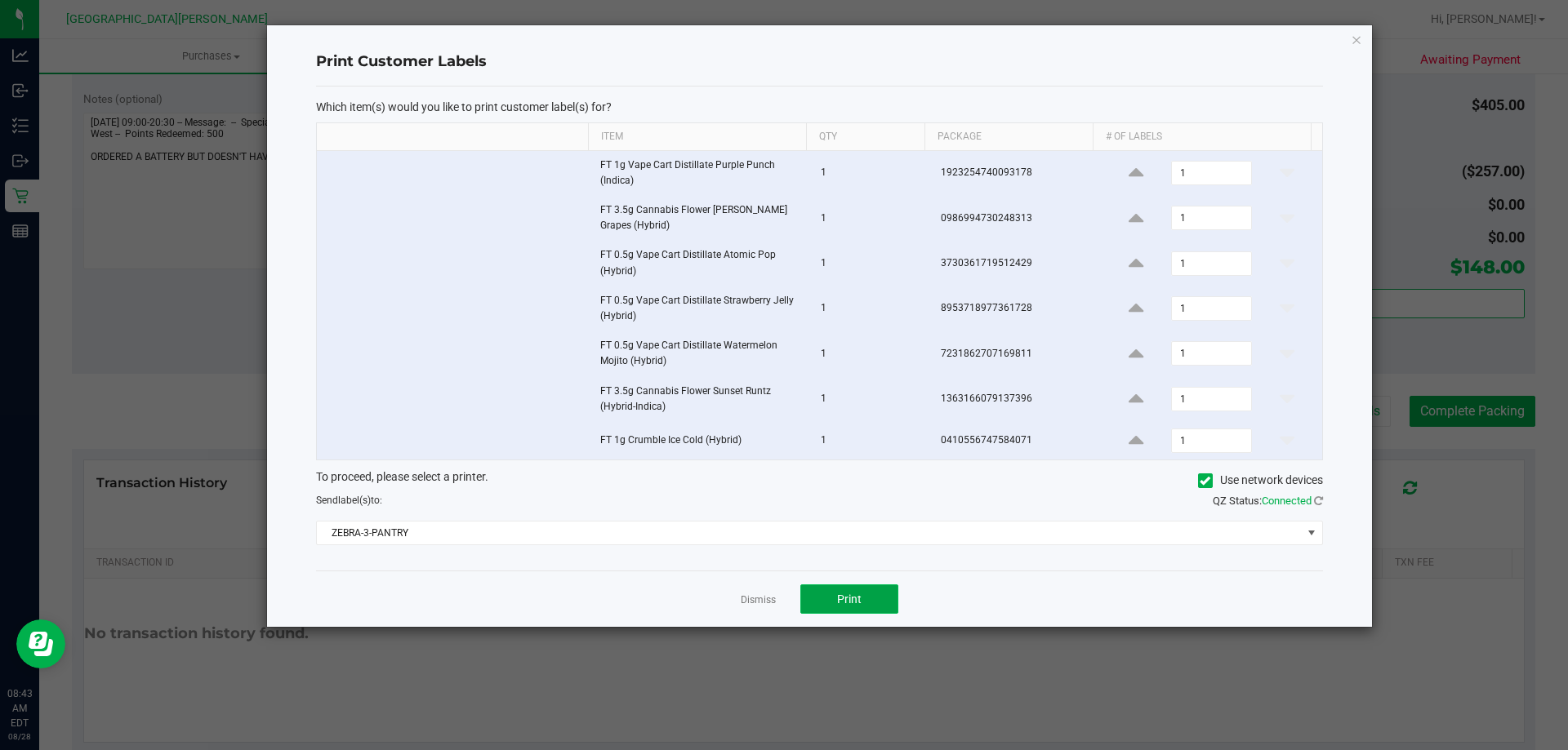
click at [845, 596] on span "Print" at bounding box center [849, 600] width 25 height 13
click at [754, 594] on link "Dismiss" at bounding box center [758, 600] width 35 height 14
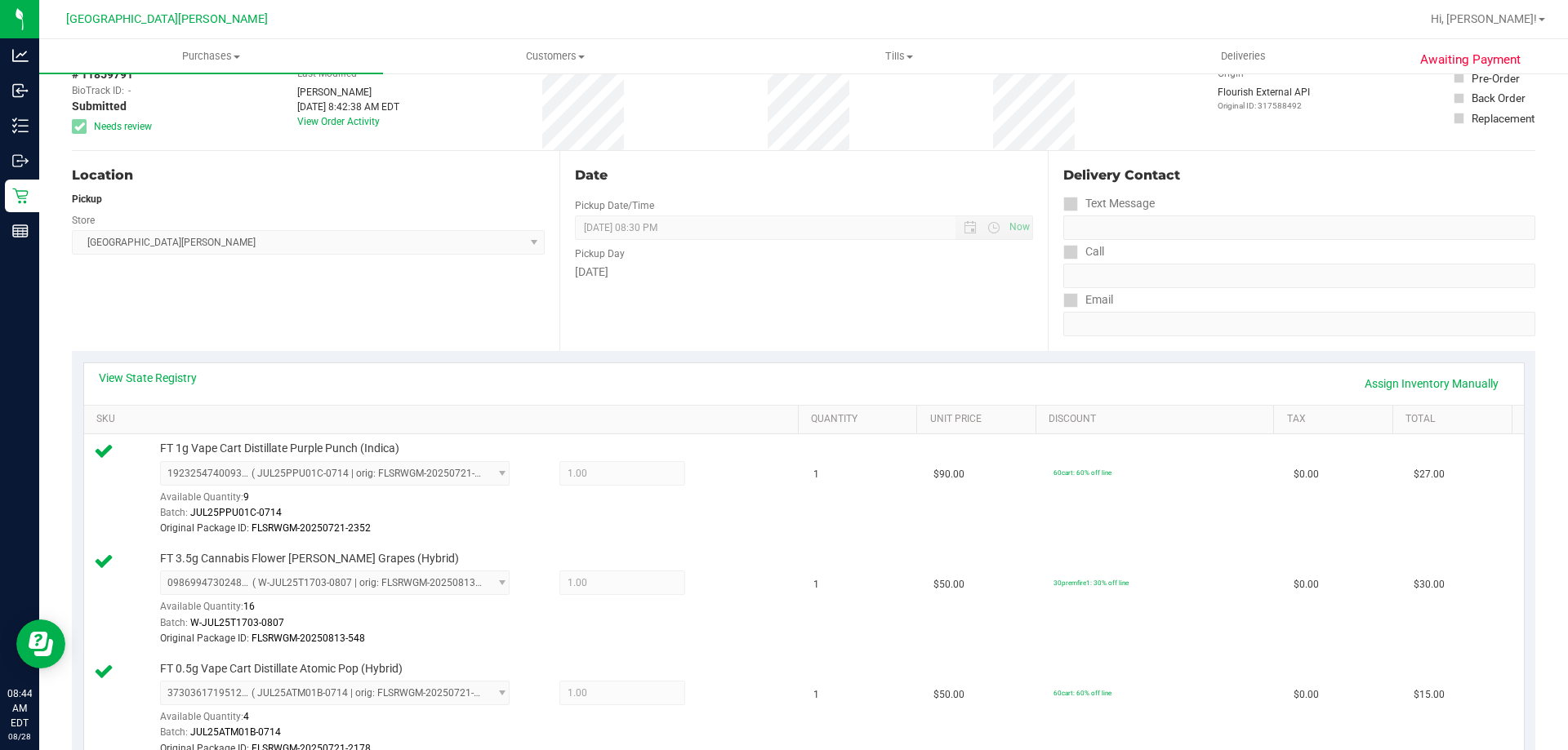
scroll to position [0, 0]
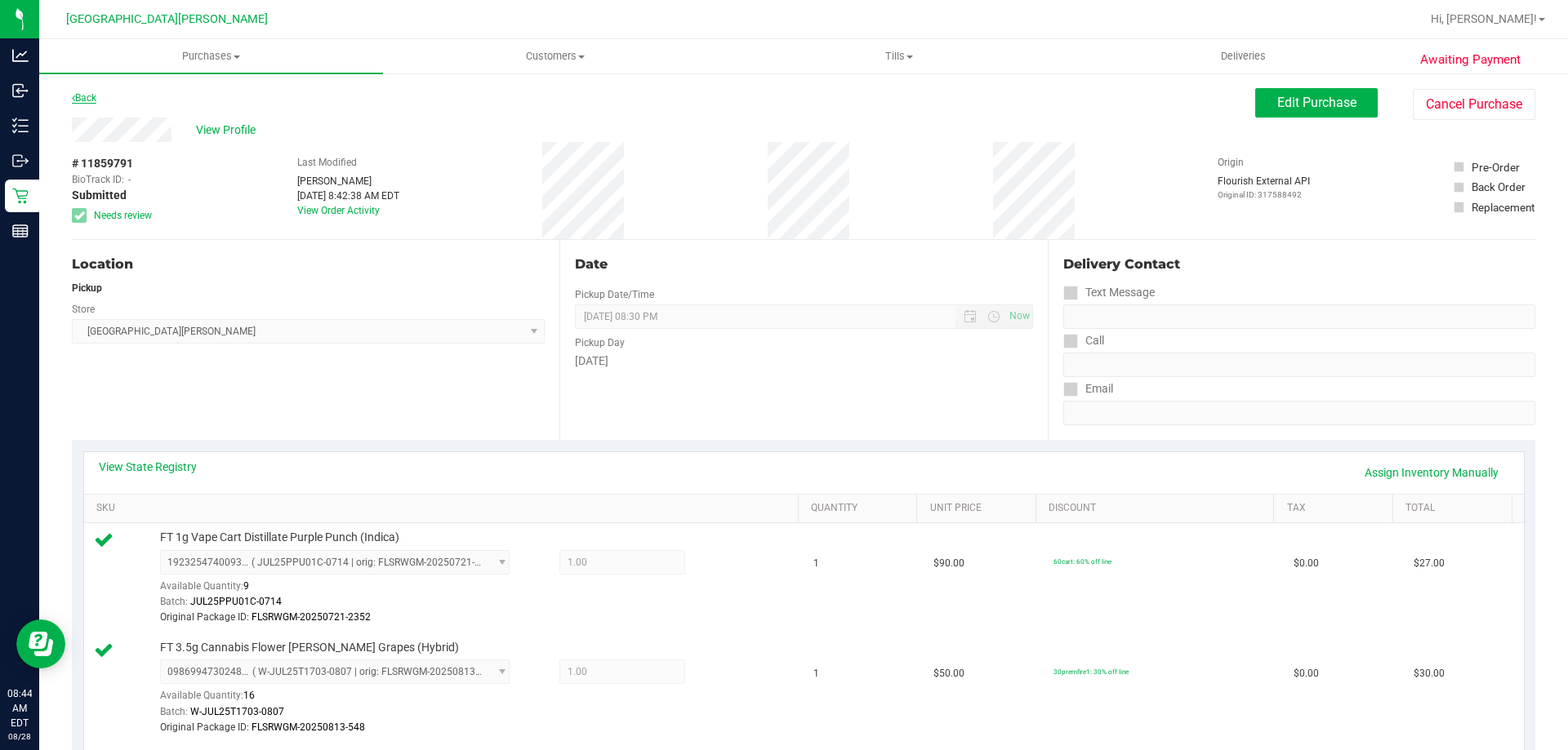
click at [92, 100] on link "Back" at bounding box center [84, 98] width 25 height 11
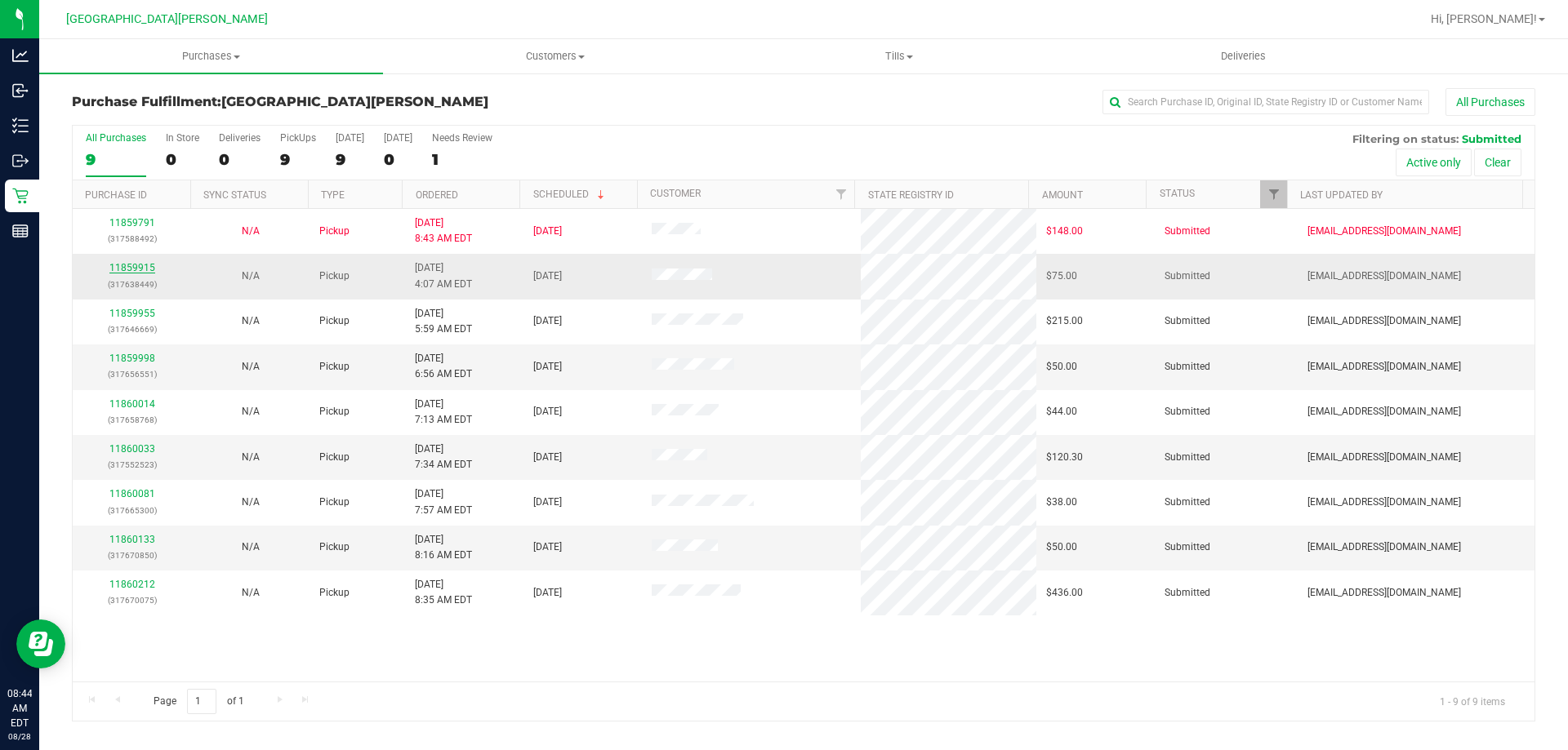
click at [143, 269] on link "11859915" at bounding box center [132, 267] width 46 height 11
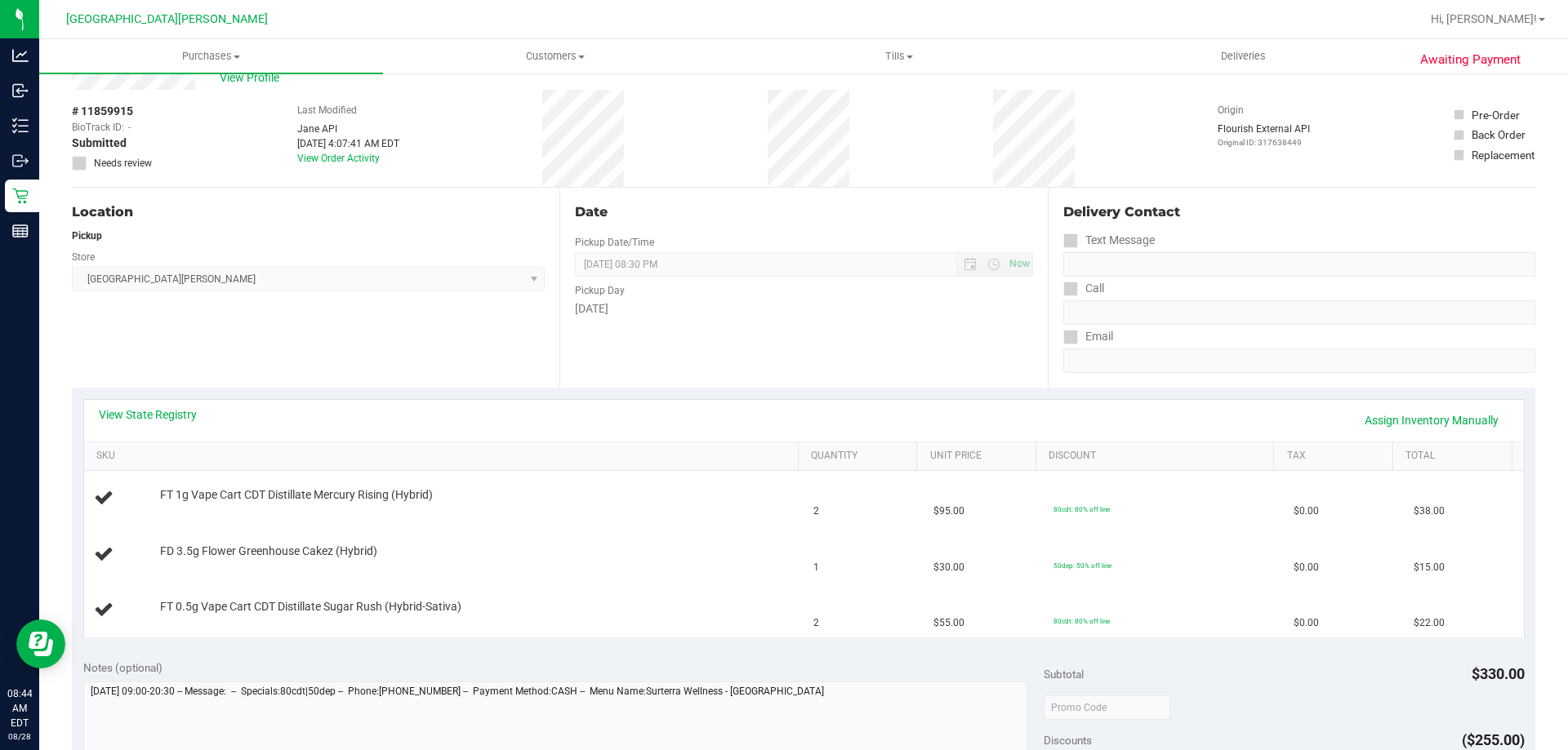
scroll to position [82, 0]
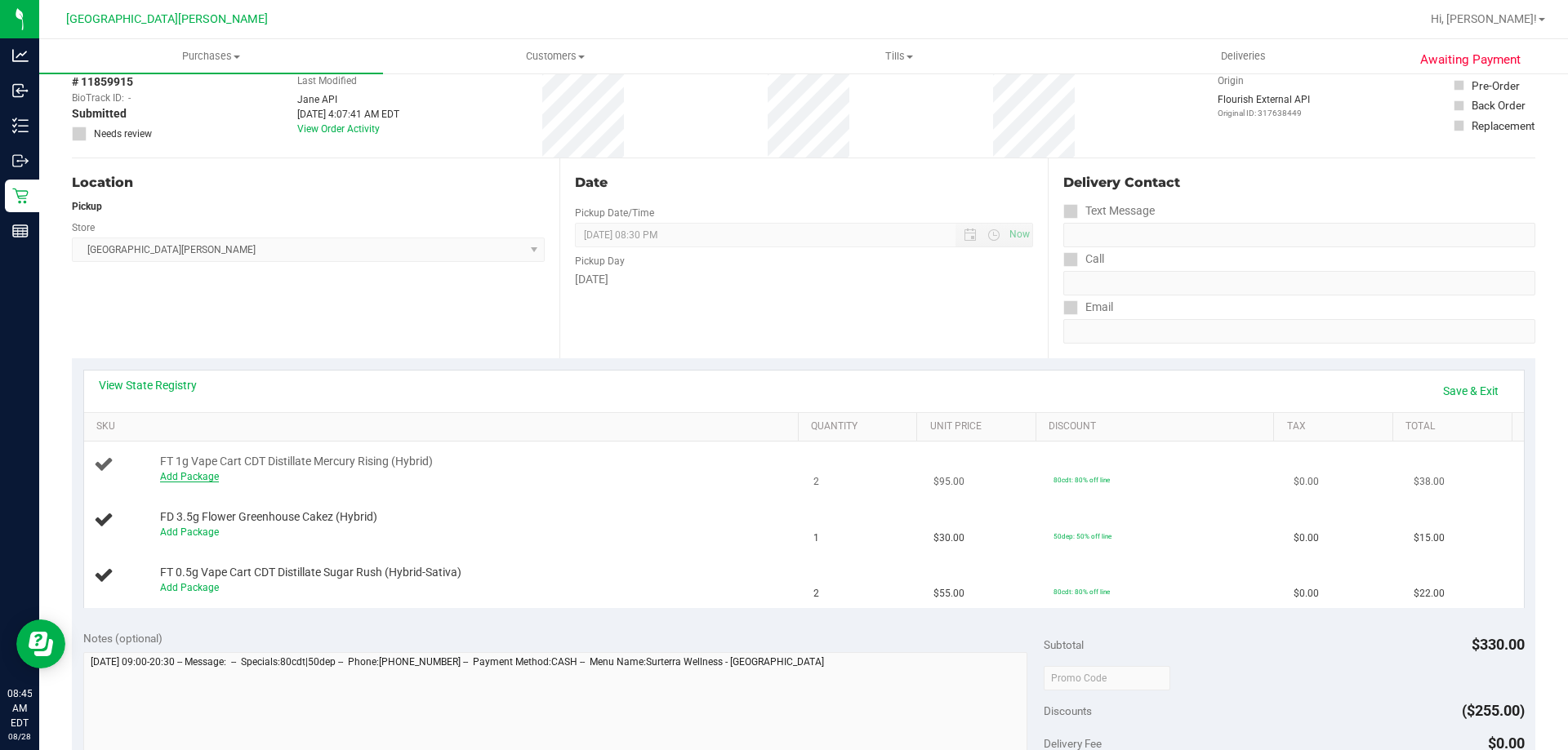
click at [207, 481] on link "Add Package" at bounding box center [189, 477] width 59 height 11
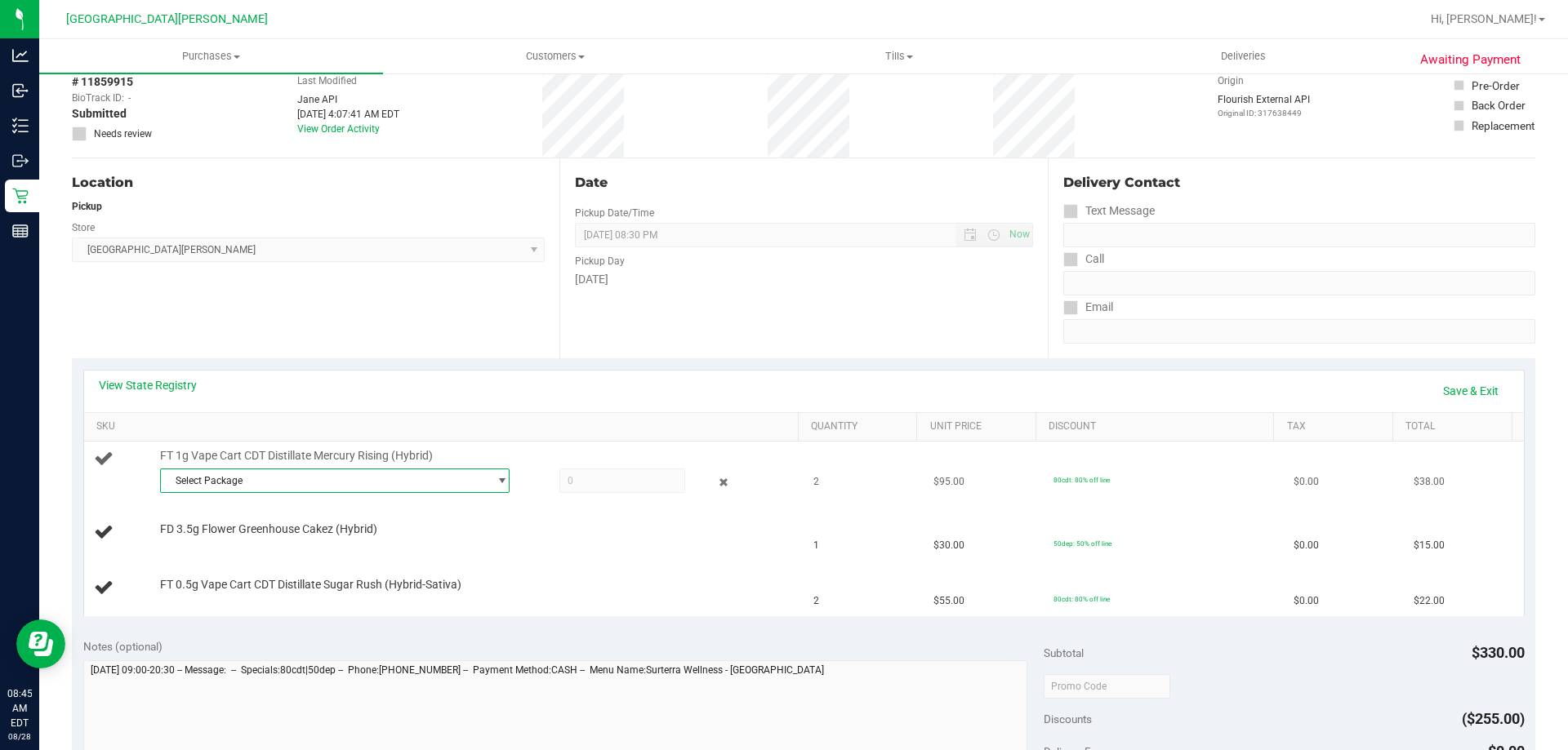
click at [259, 469] on span "Select Package" at bounding box center [325, 481] width 327 height 23
click at [276, 548] on span "( APR25MER01-0409 | orig: FLSRWGM-20250415-3320 )" at bounding box center [387, 547] width 247 height 11
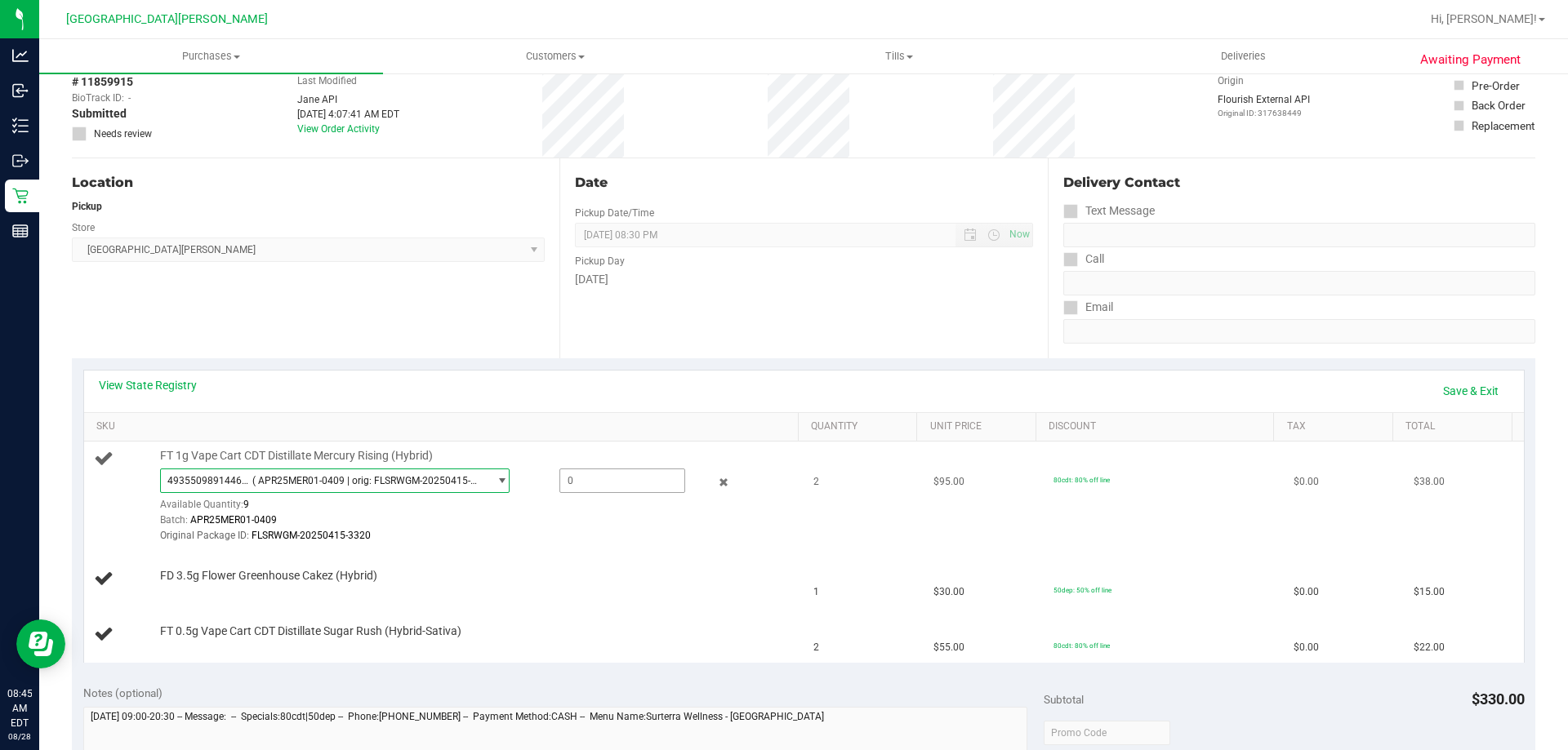
click at [565, 479] on span at bounding box center [622, 481] width 126 height 25
type input "2"
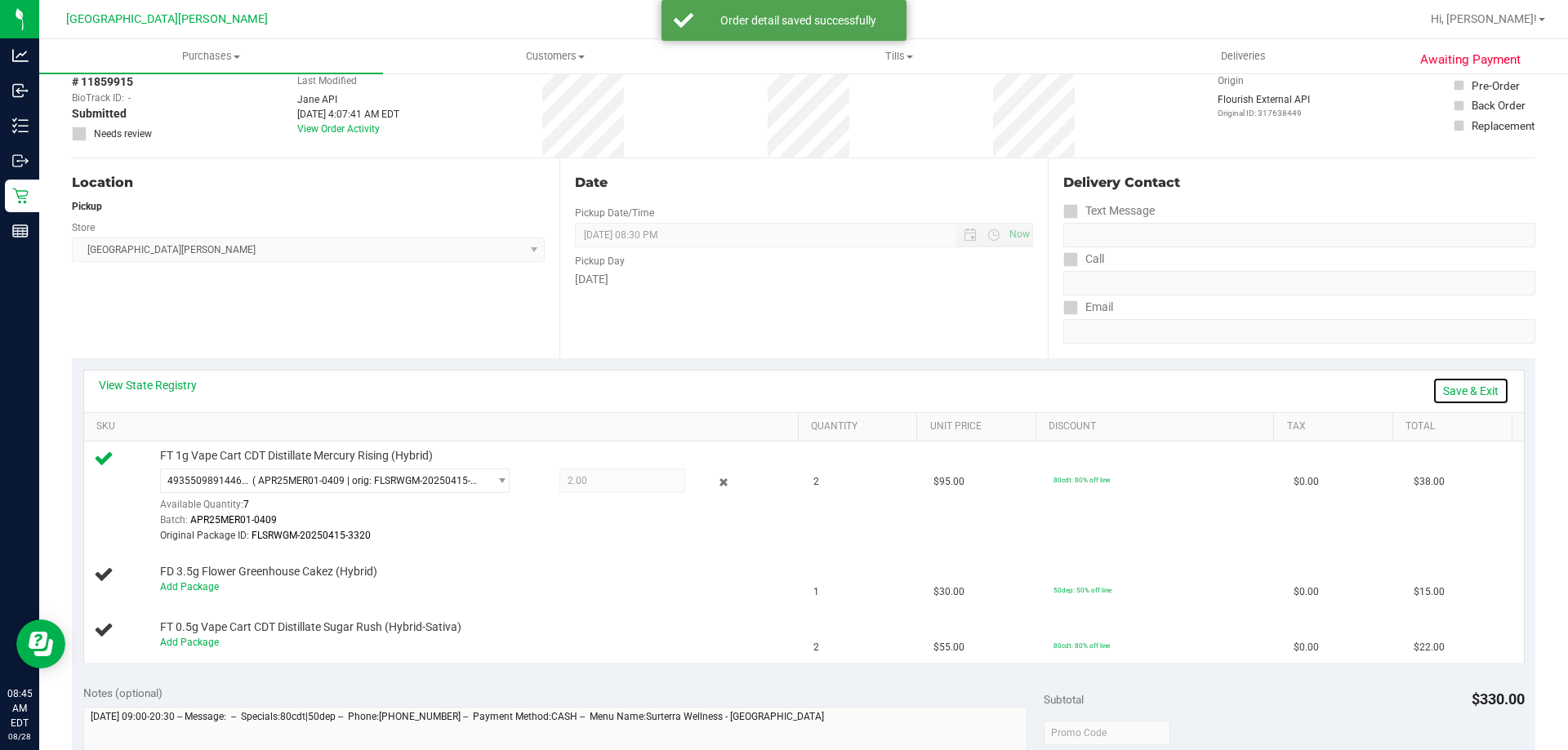
click at [1452, 392] on link "Save & Exit" at bounding box center [1470, 390] width 77 height 28
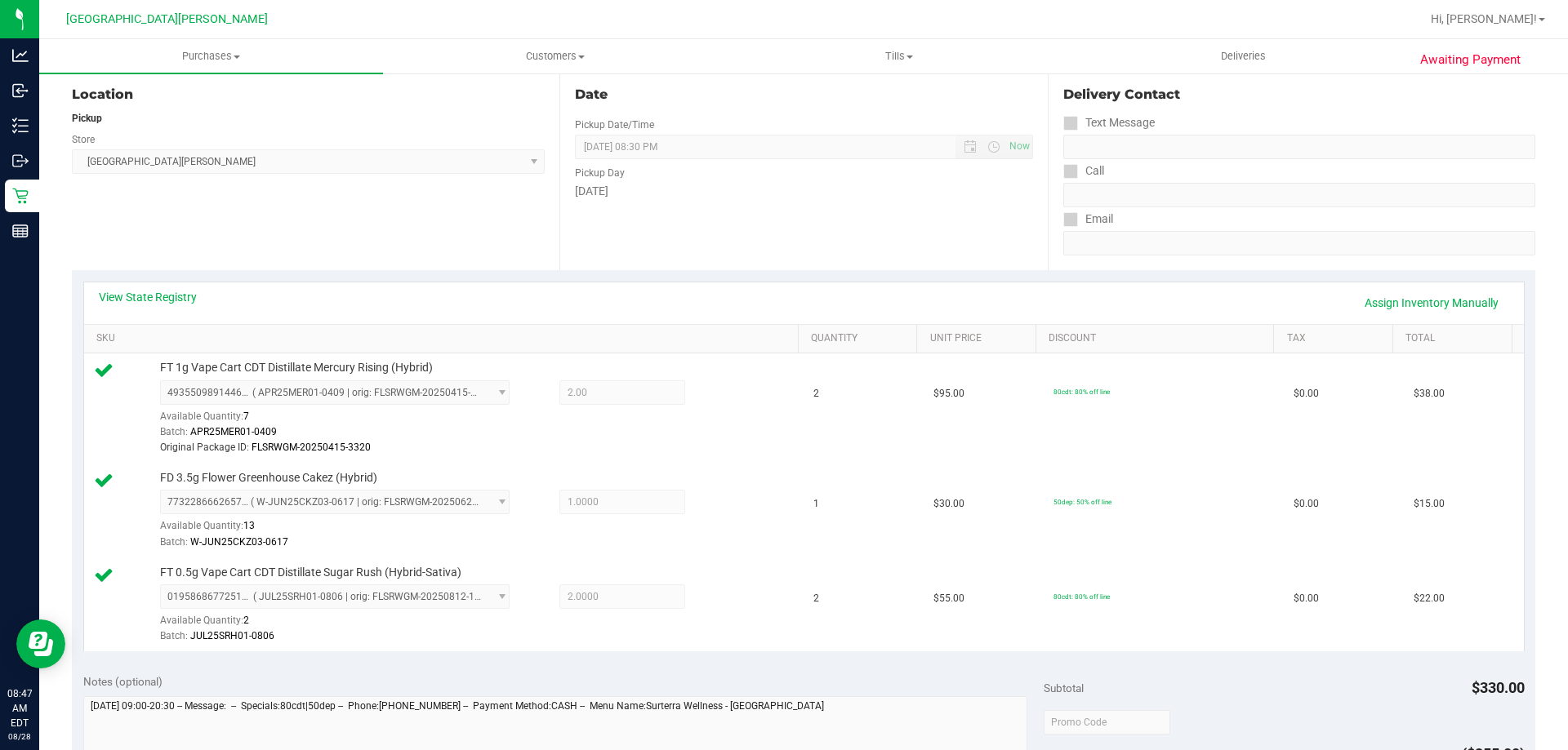
scroll to position [326, 0]
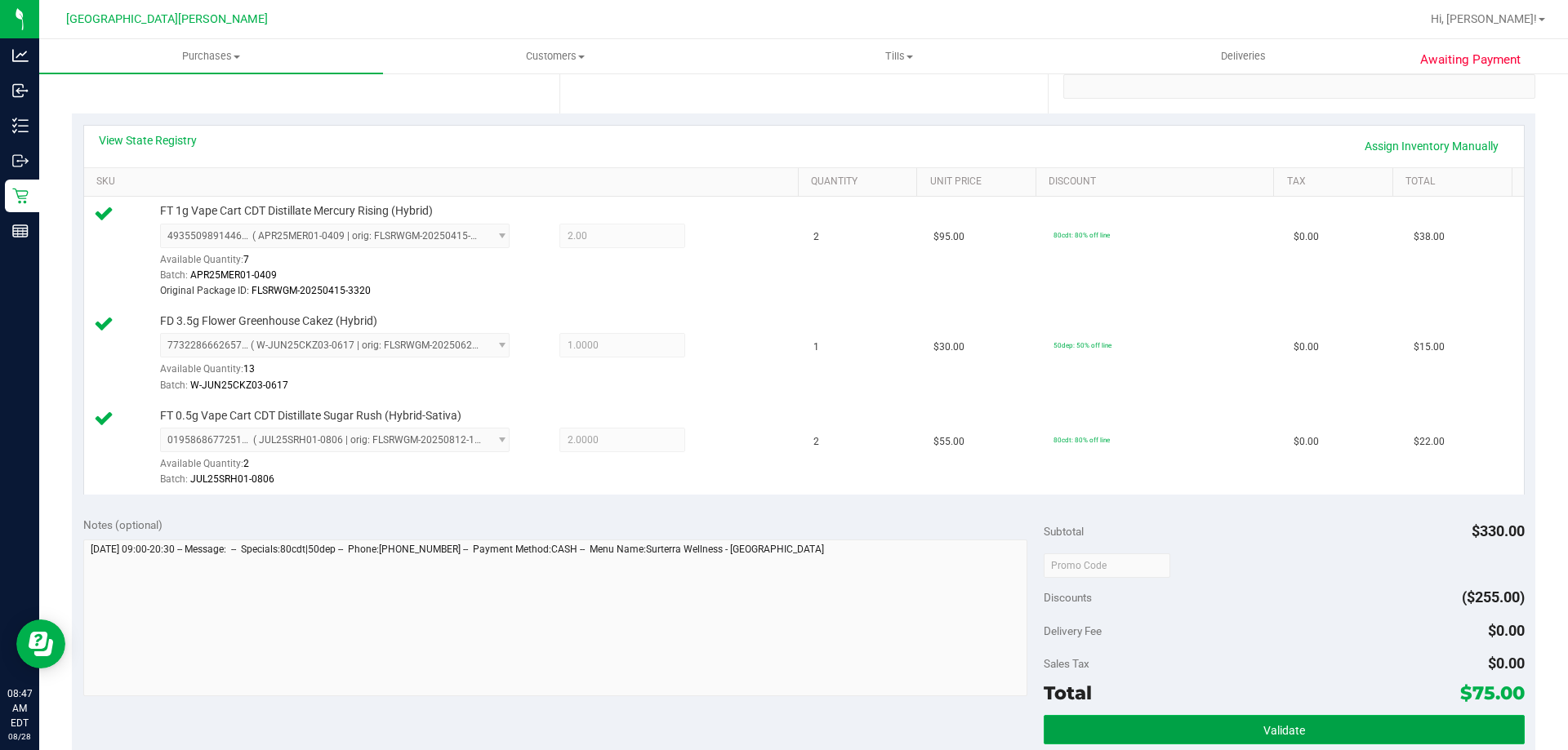
click at [1246, 717] on button "Validate" at bounding box center [1283, 729] width 480 height 30
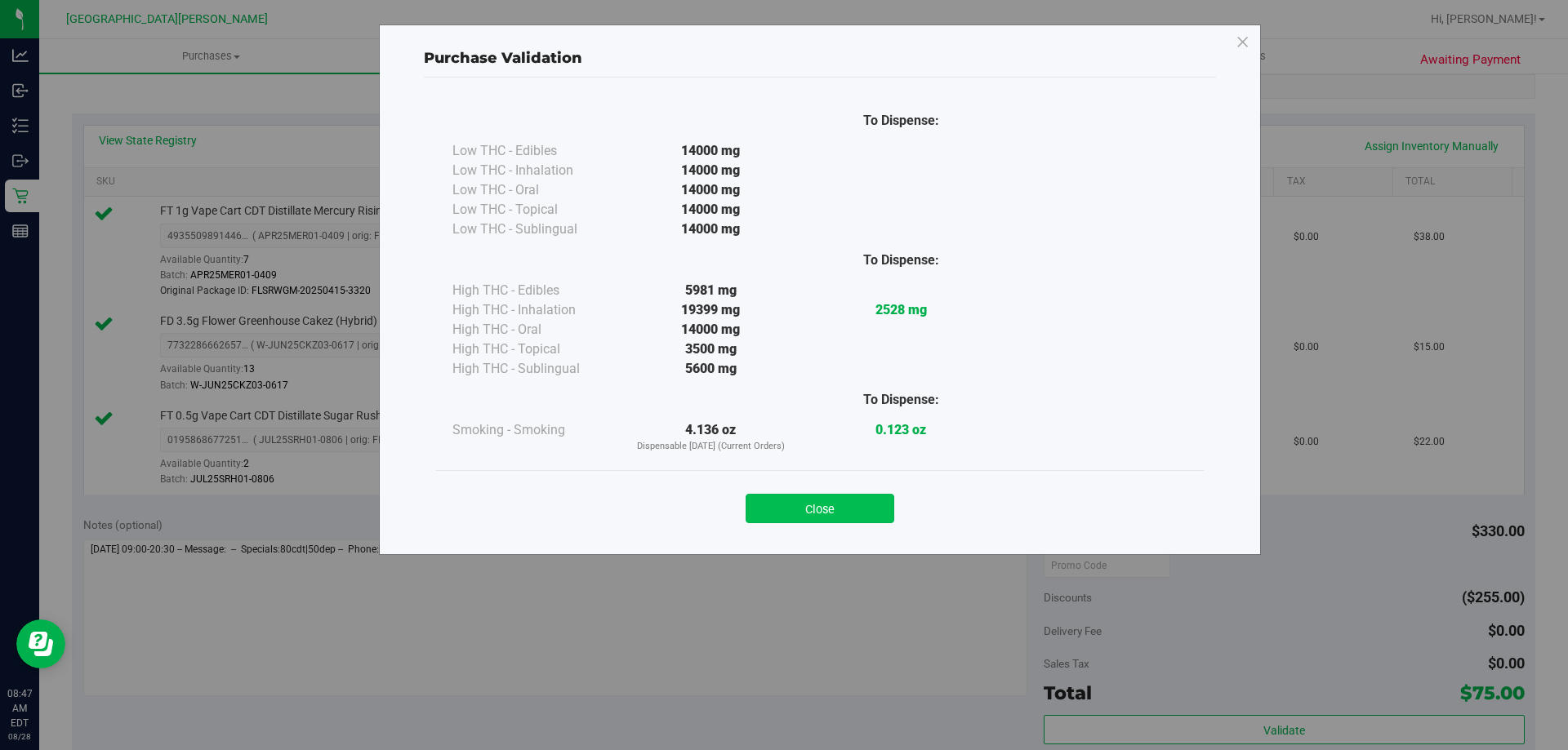
click at [804, 506] on button "Close" at bounding box center [820, 508] width 149 height 30
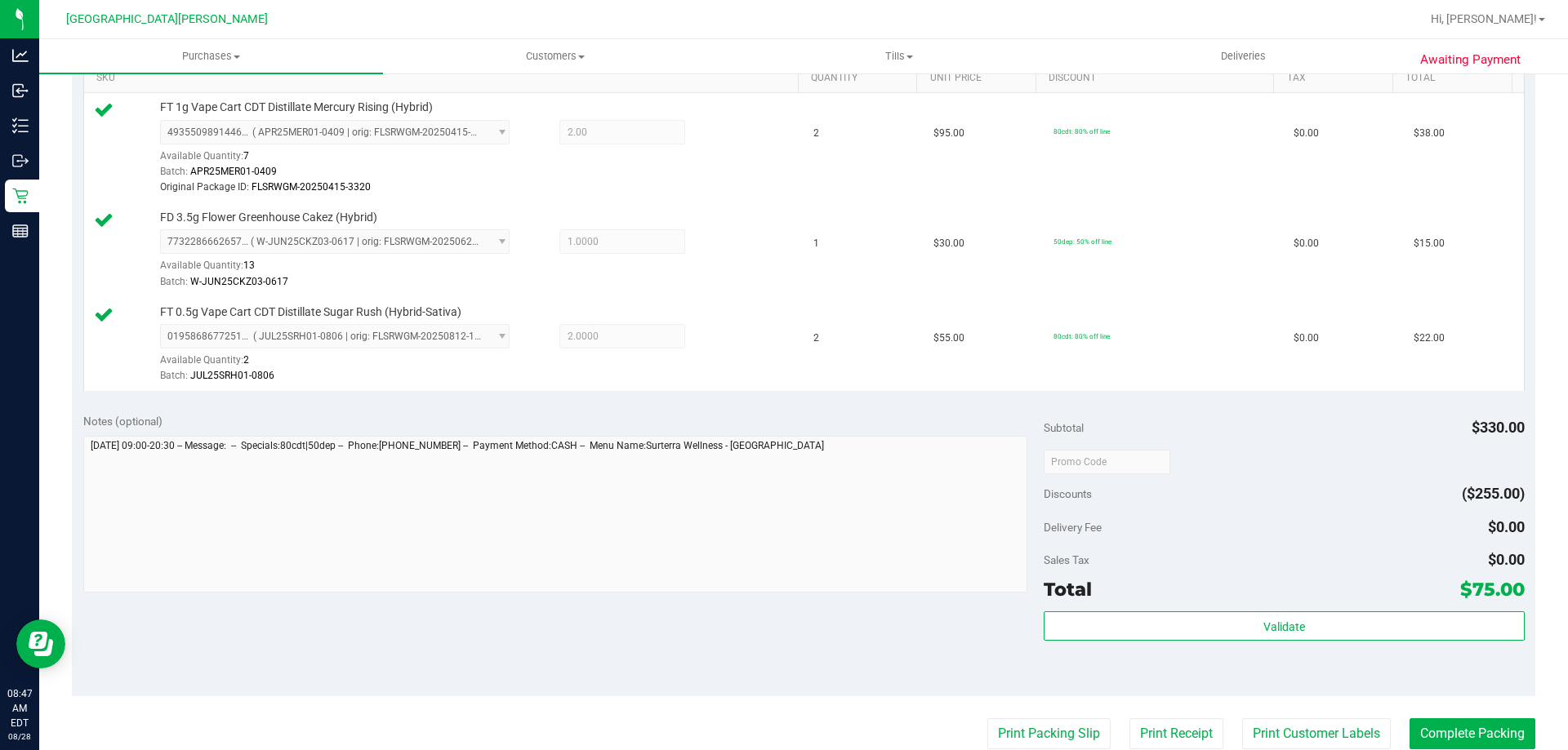
scroll to position [571, 0]
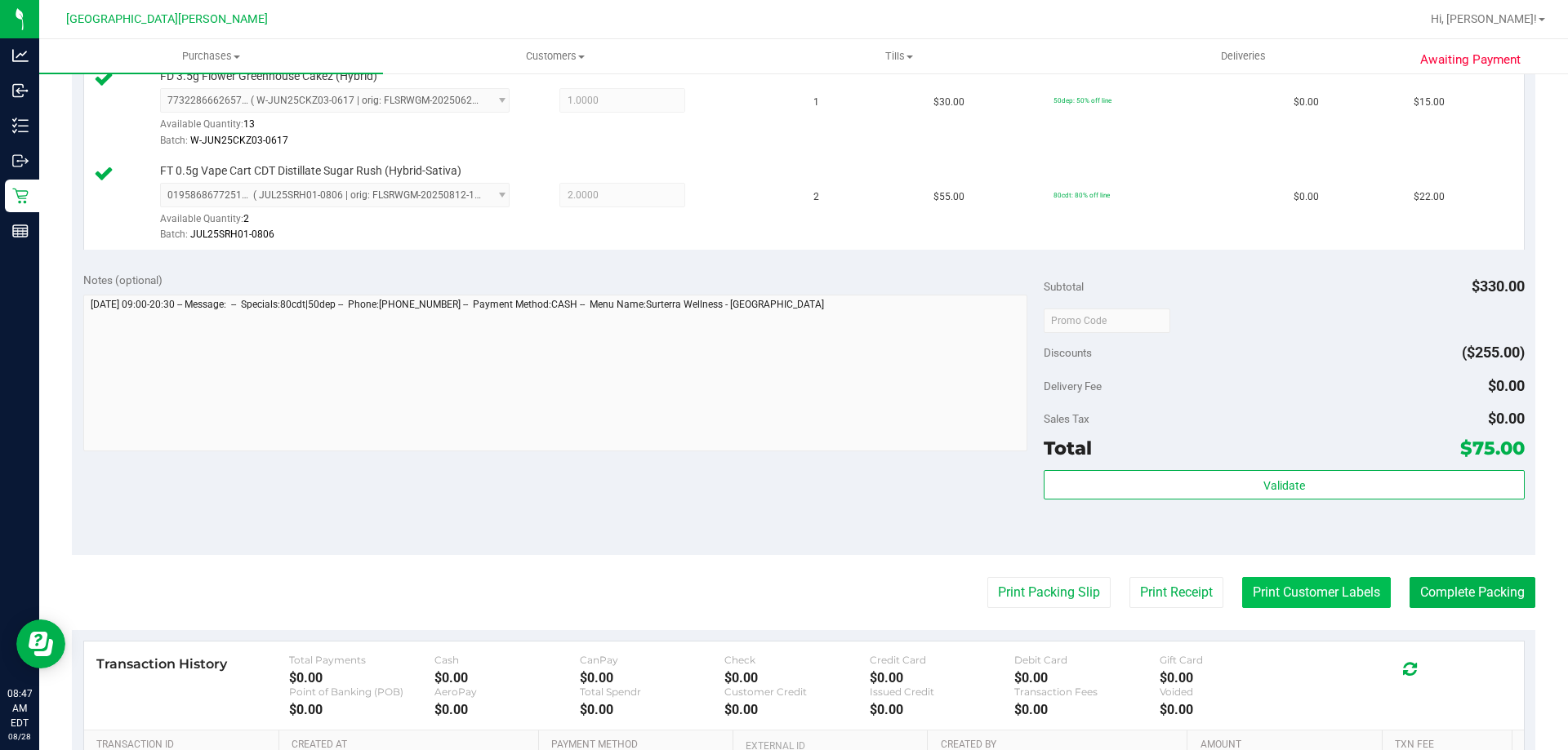
click at [1333, 591] on button "Print Customer Labels" at bounding box center [1316, 592] width 149 height 31
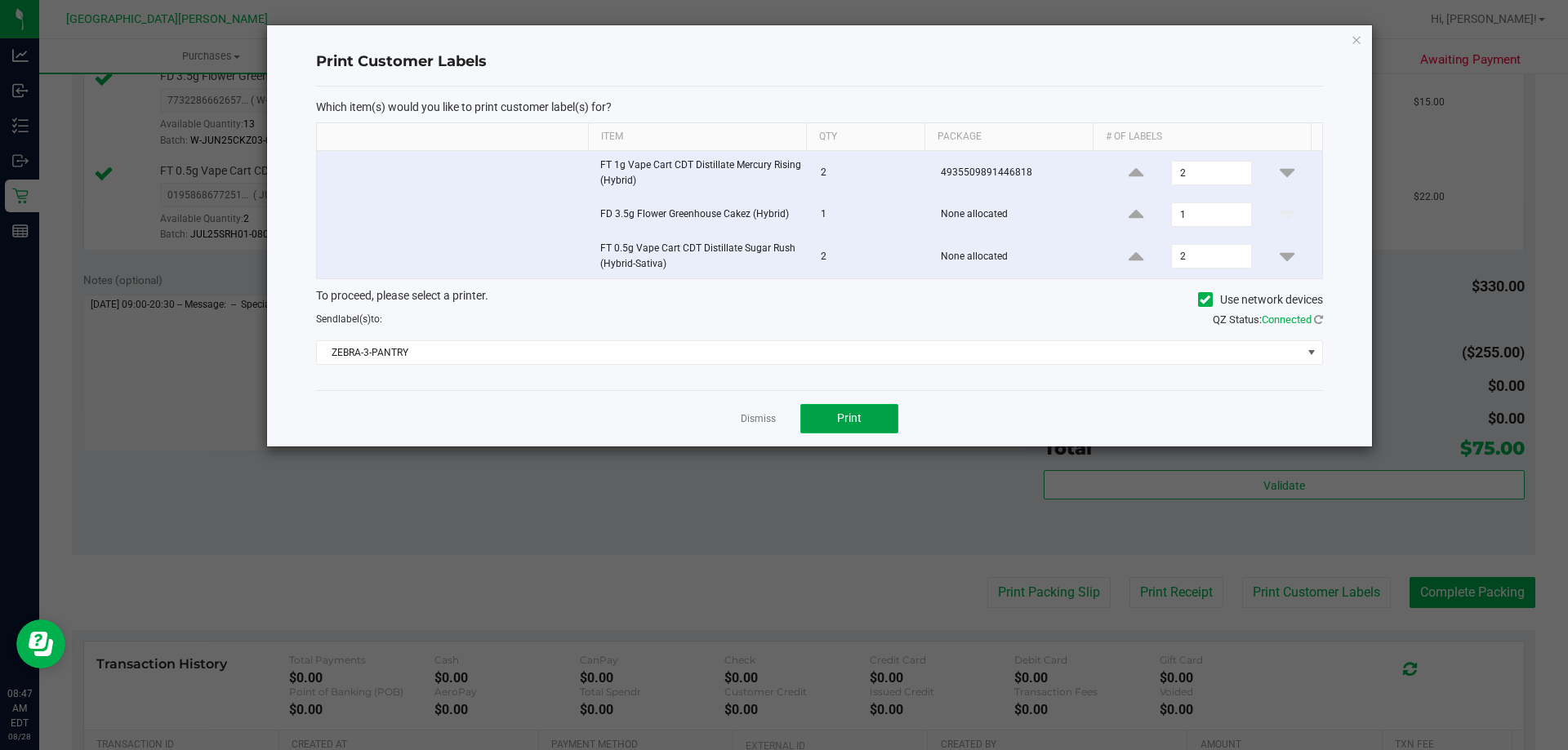
click at [880, 414] on button "Print" at bounding box center [848, 419] width 98 height 30
click at [757, 413] on link "Dismiss" at bounding box center [758, 419] width 35 height 14
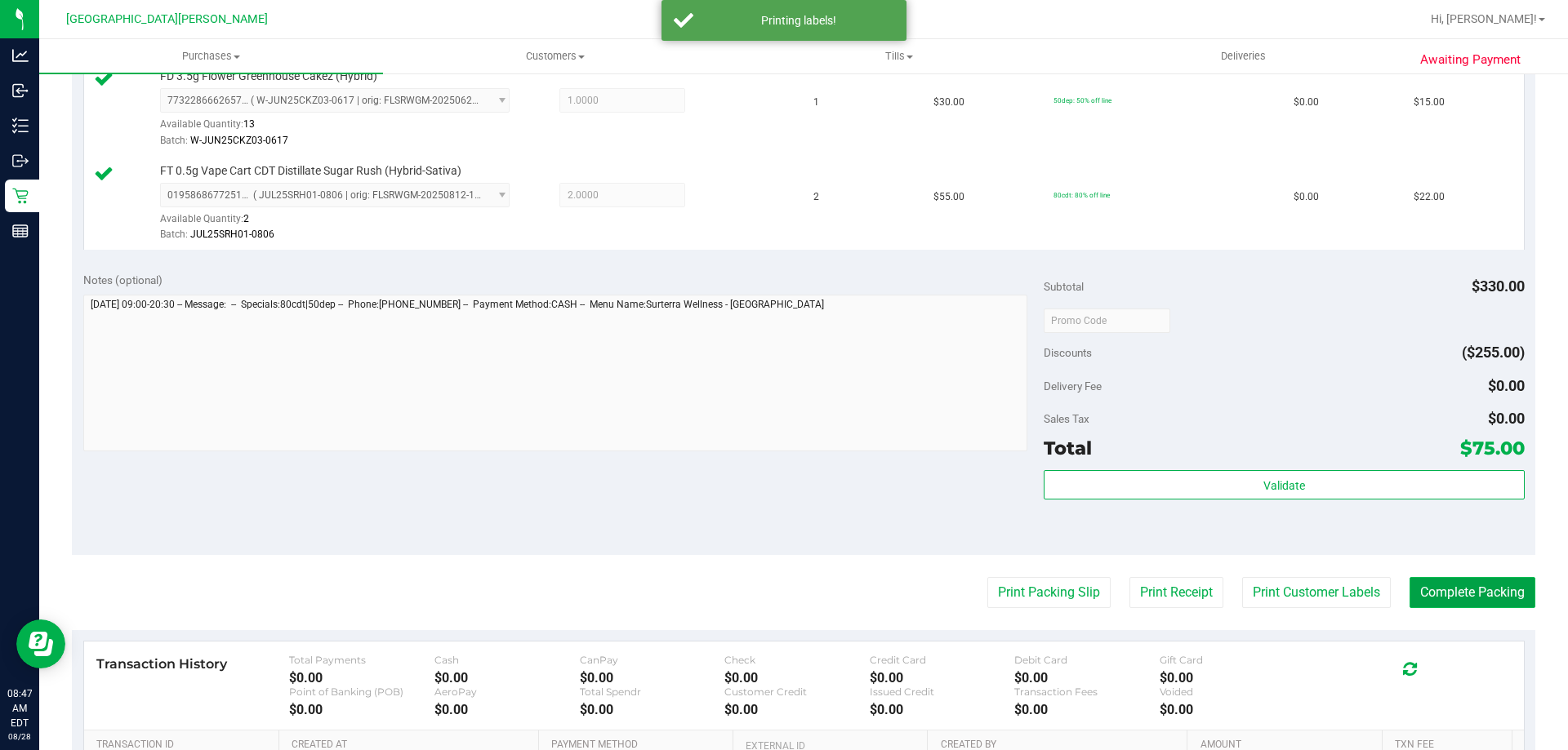
click at [1498, 593] on button "Complete Packing" at bounding box center [1472, 592] width 126 height 31
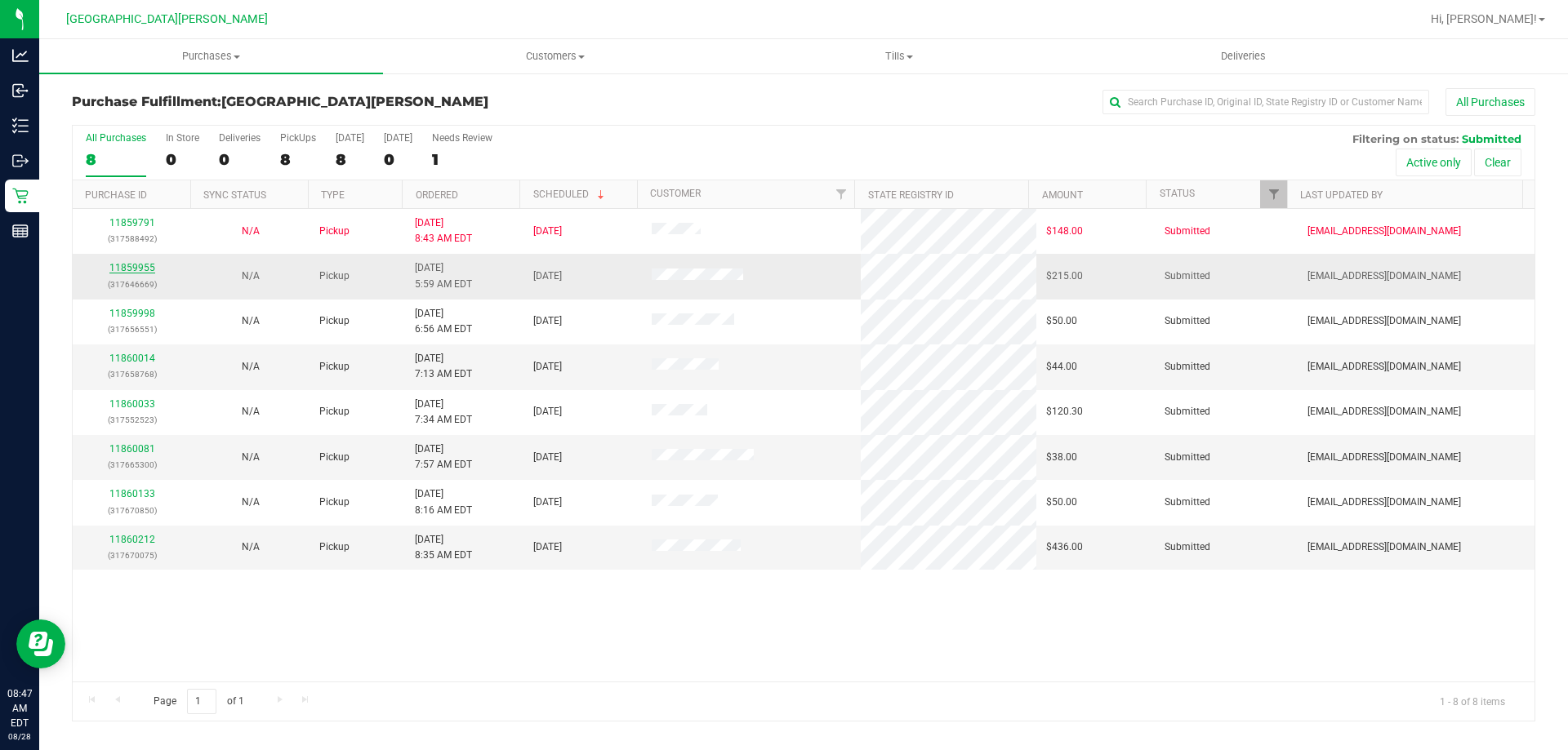
click at [129, 272] on link "11859955" at bounding box center [132, 267] width 46 height 11
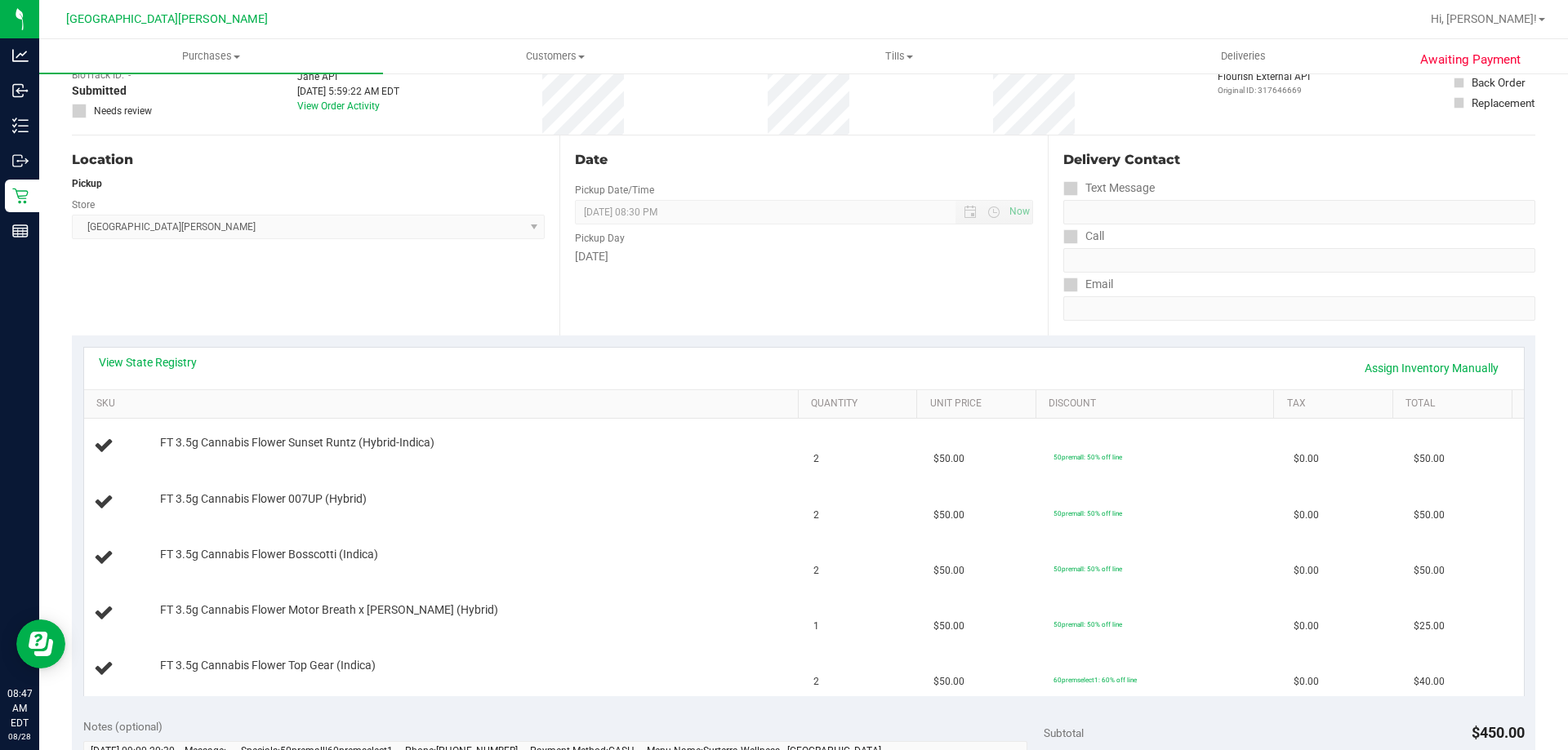
scroll to position [245, 0]
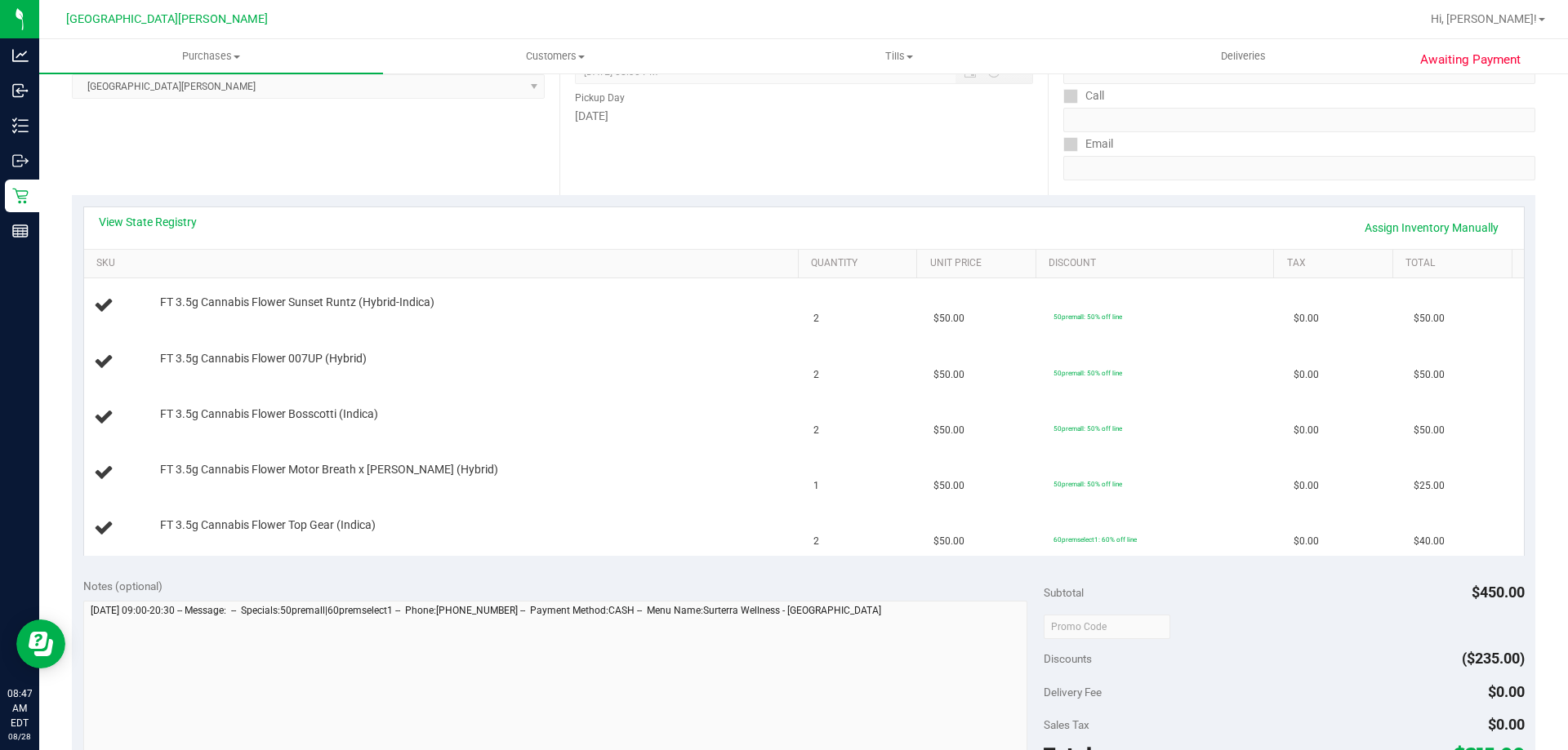
click at [143, 211] on div "View State Registry Assign Inventory Manually" at bounding box center [804, 228] width 1439 height 42
click at [142, 215] on link "View State Registry" at bounding box center [148, 222] width 98 height 16
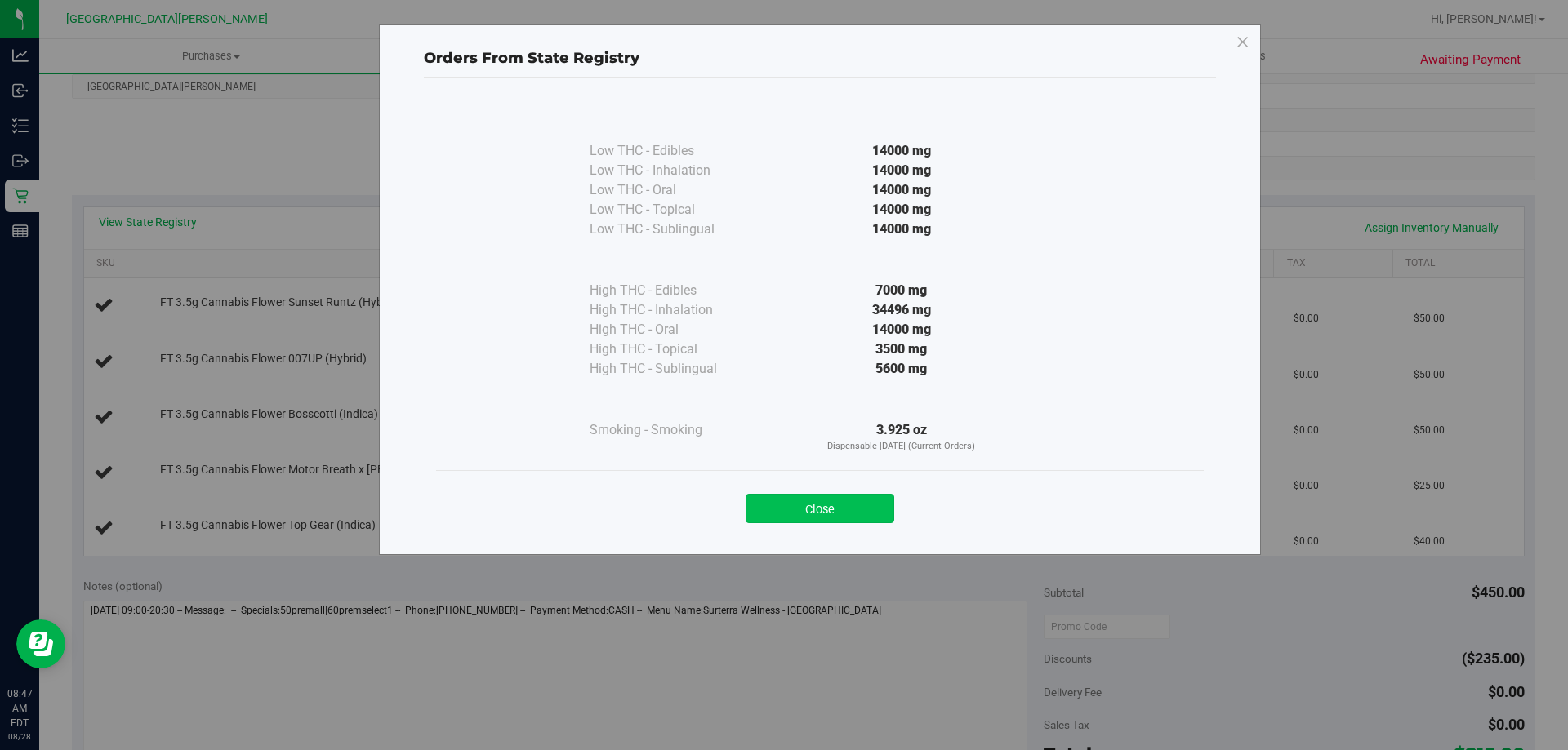
click at [871, 516] on button "Close" at bounding box center [820, 508] width 149 height 30
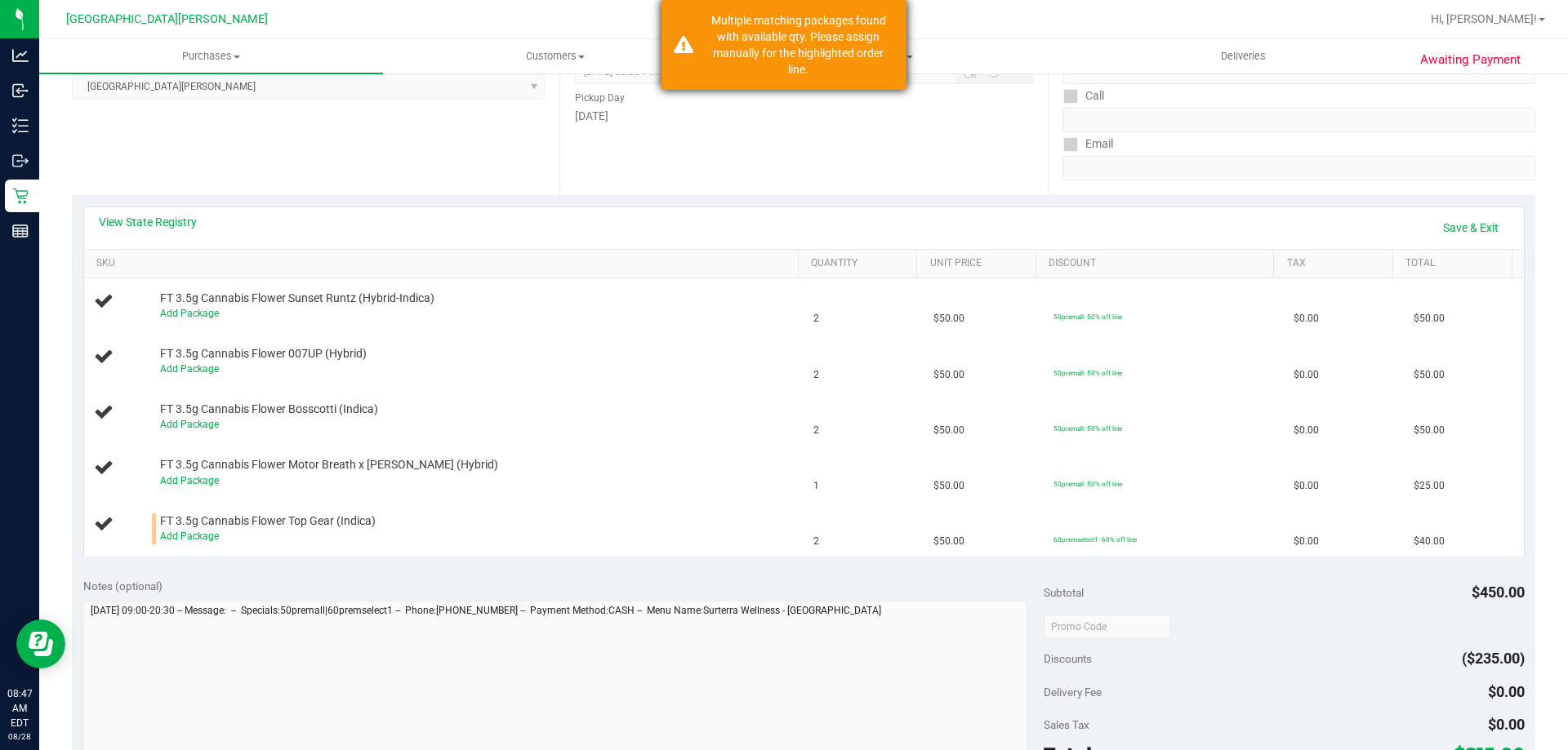
click at [806, 30] on div "Multiple matching packages found with available qty. Please assign manually for…" at bounding box center [799, 45] width 192 height 66
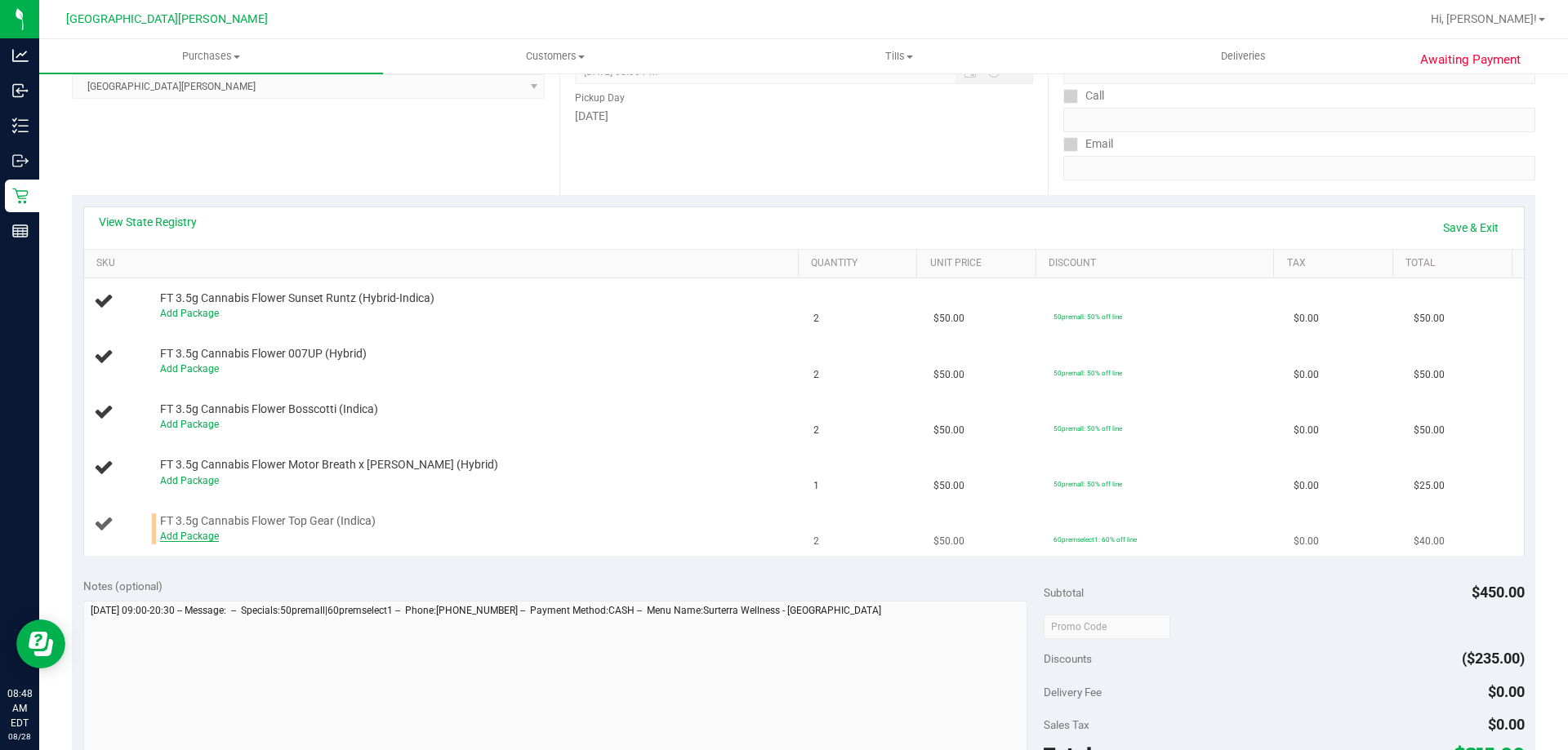
click at [192, 531] on link "Add Package" at bounding box center [189, 536] width 59 height 11
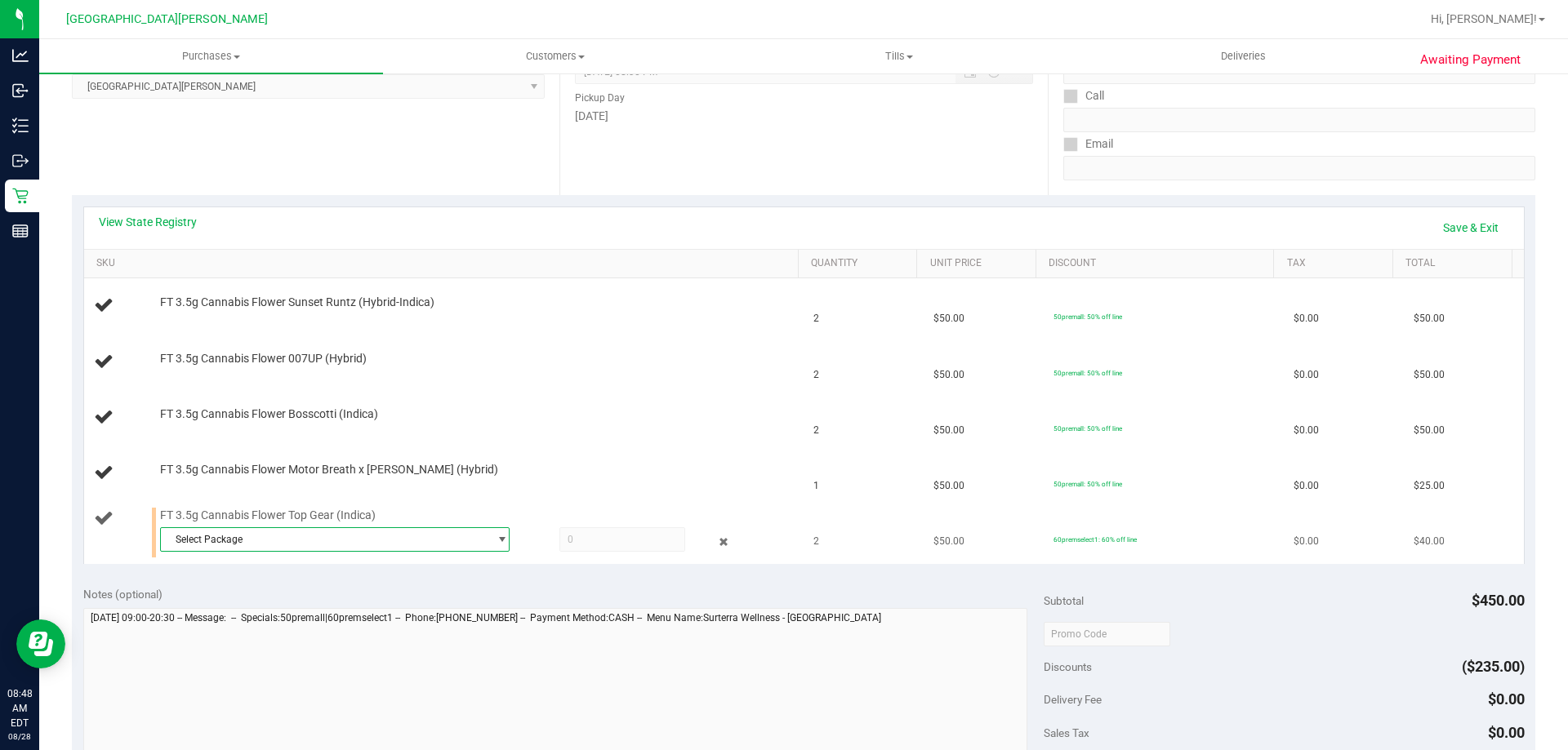
click at [190, 536] on span "Select Package" at bounding box center [325, 540] width 327 height 23
click at [251, 610] on span "5747844792534276" at bounding box center [215, 607] width 91 height 11
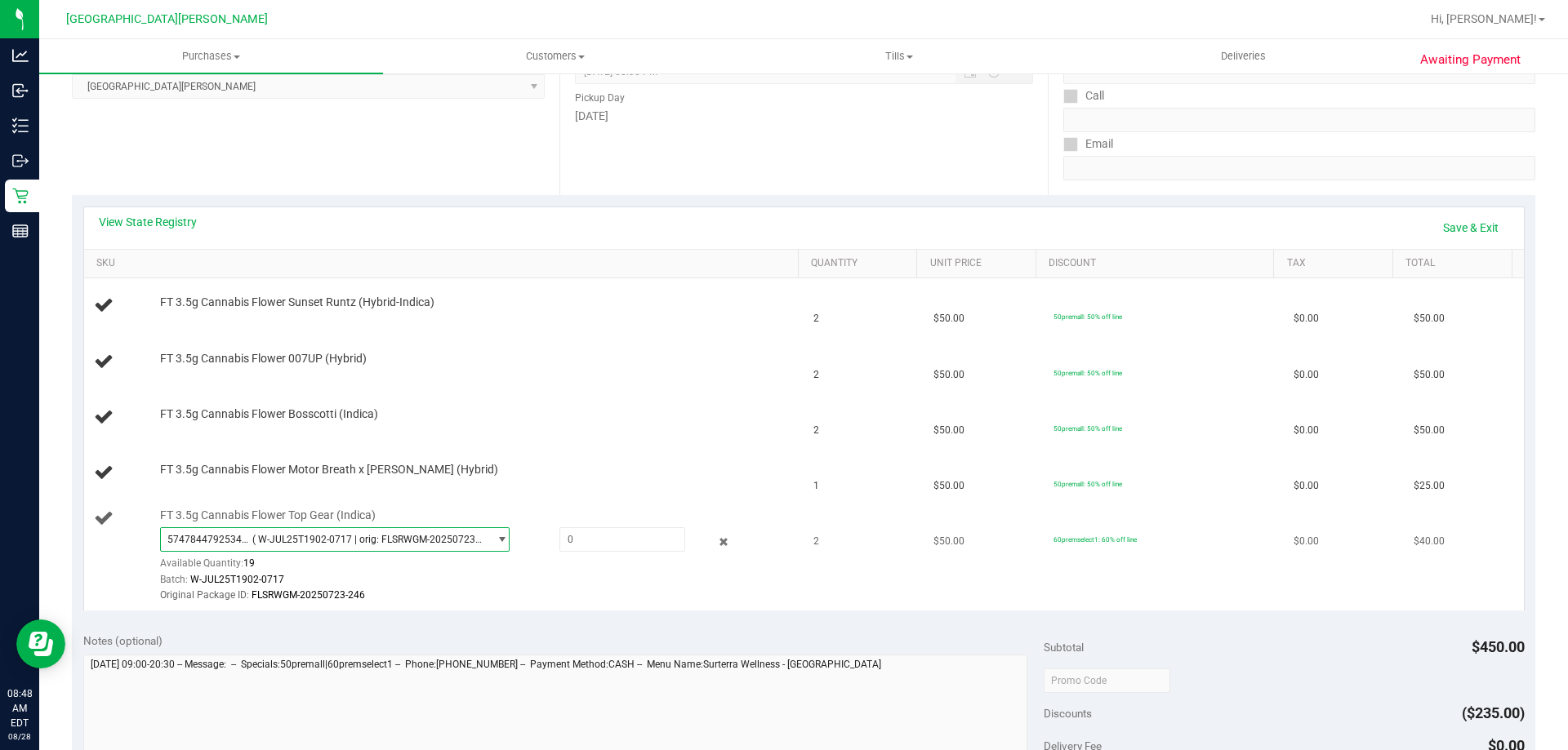
click at [418, 536] on span "( W-JUL25T1902-0717 | orig: FLSRWGM-20250723-246 )" at bounding box center [367, 540] width 229 height 11
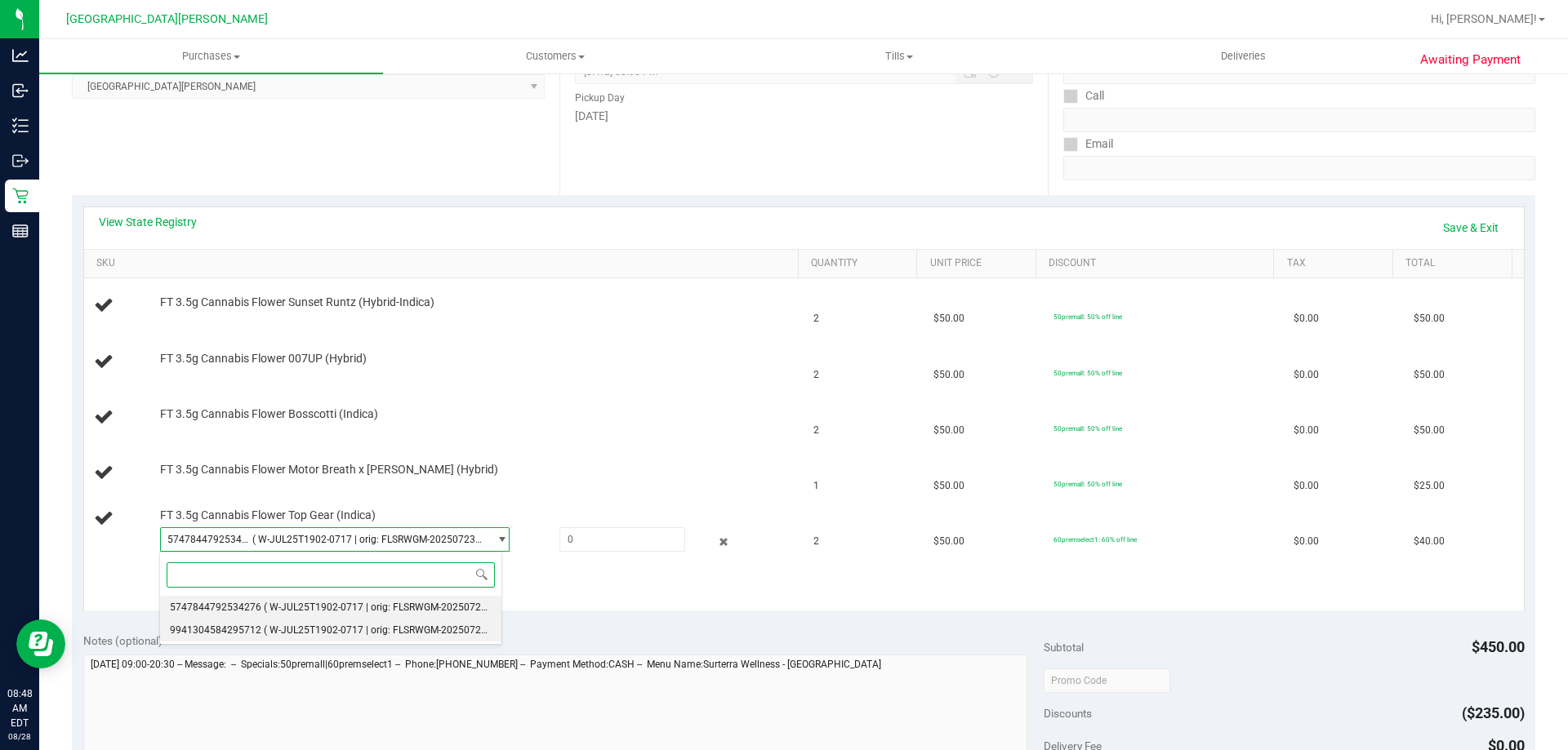
click at [390, 633] on span "( W-JUL25T1902-0717 | orig: FLSRWGM-20250723-446 )" at bounding box center [387, 630] width 248 height 11
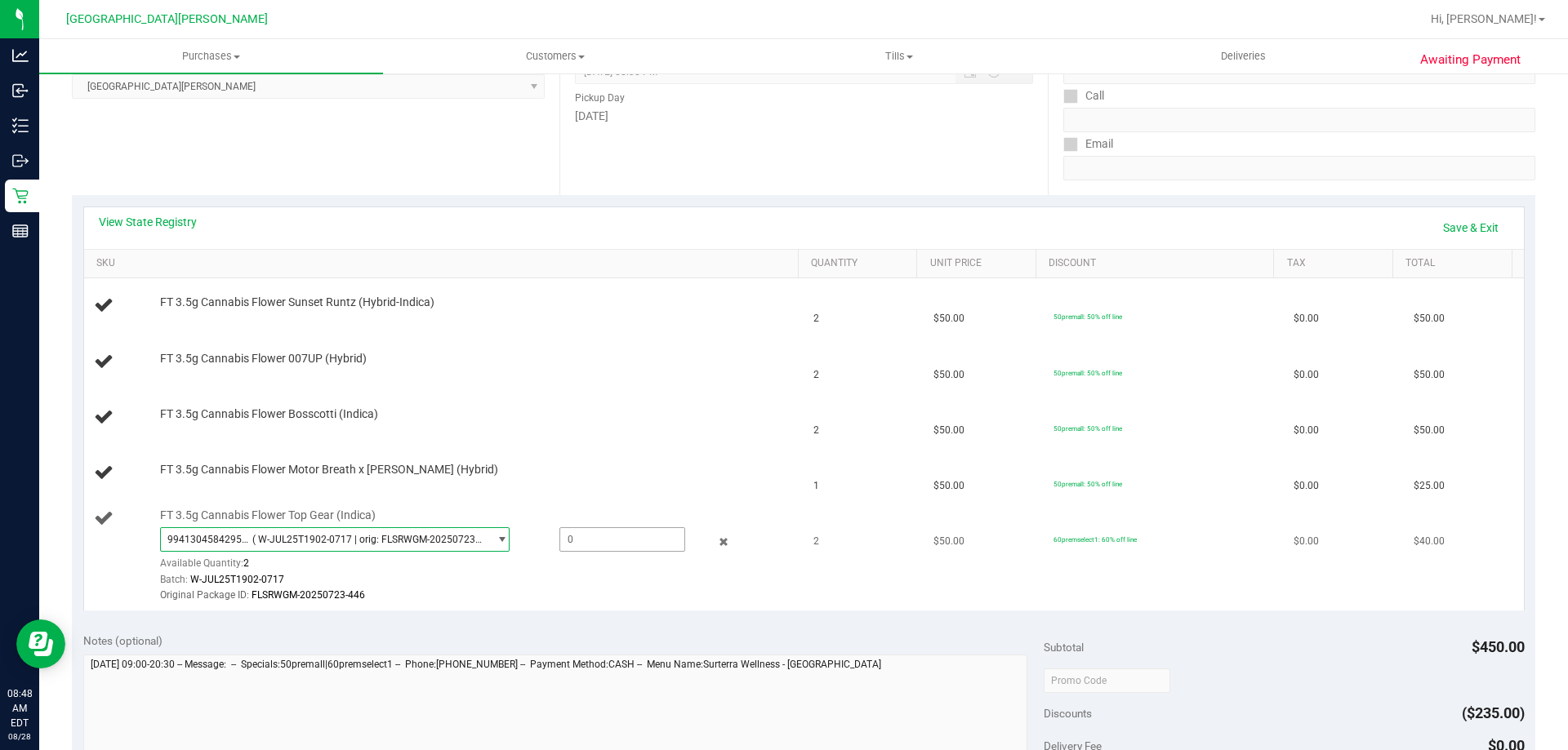
click at [573, 542] on span at bounding box center [622, 540] width 126 height 25
type input "2"
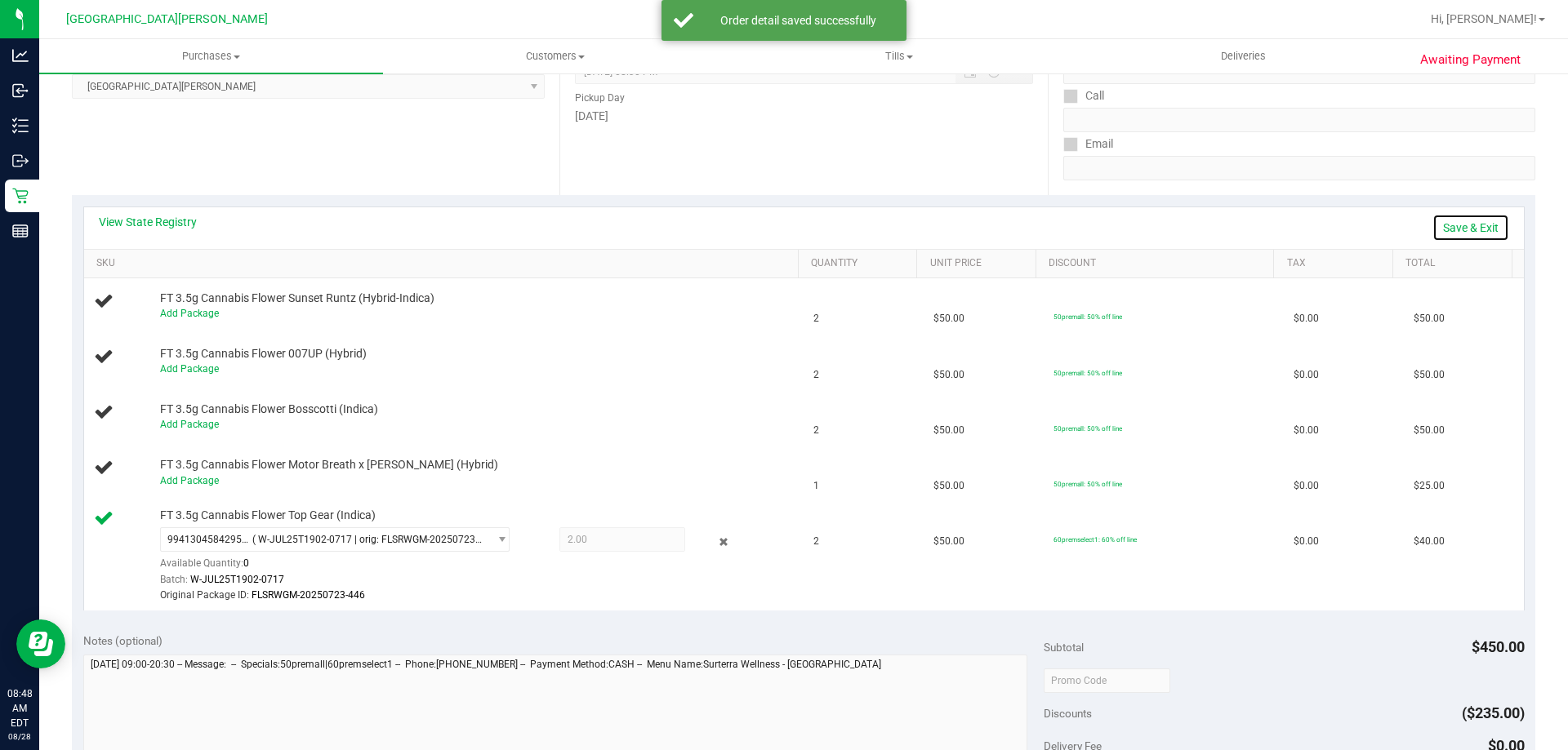
click at [1461, 221] on link "Save & Exit" at bounding box center [1470, 227] width 77 height 28
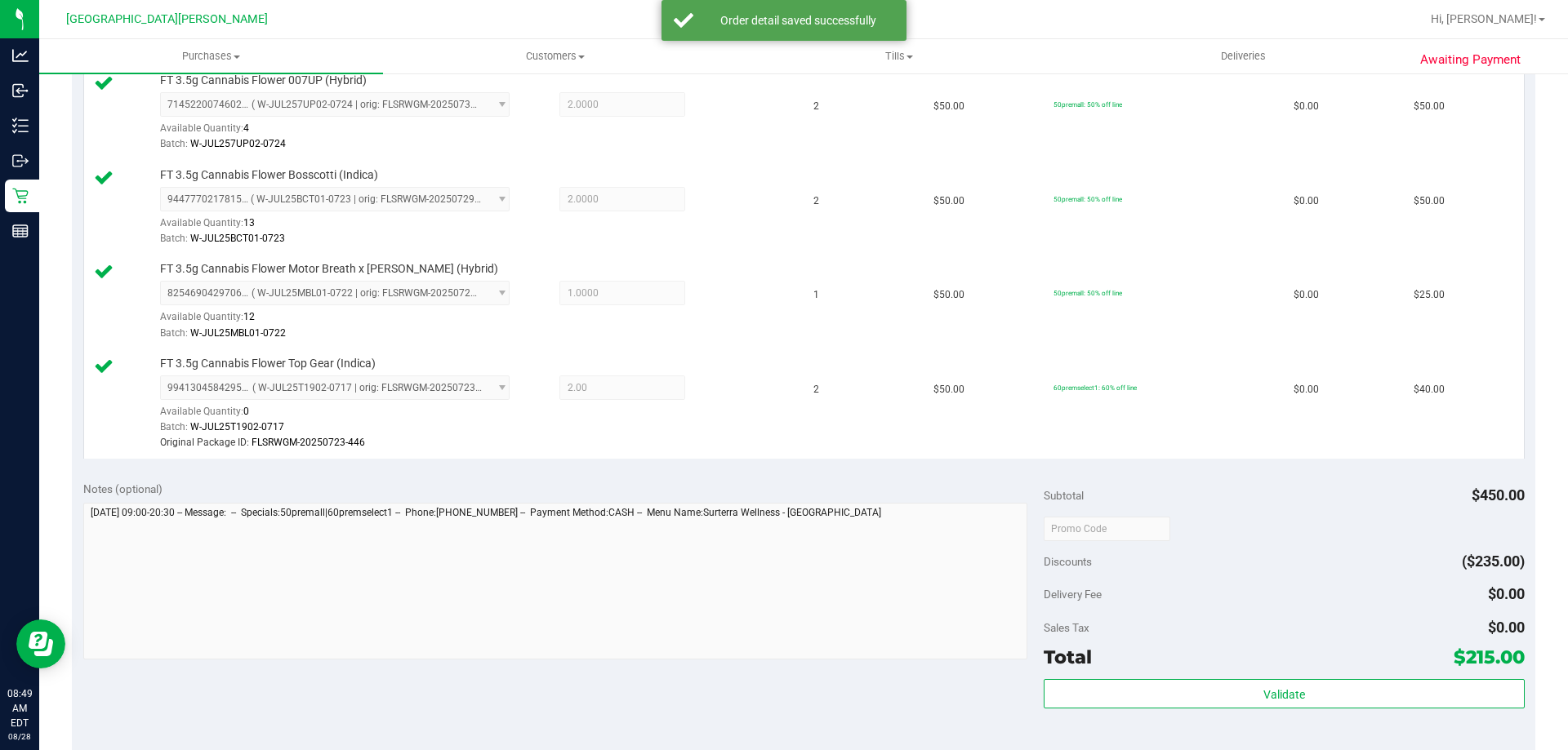
scroll to position [653, 0]
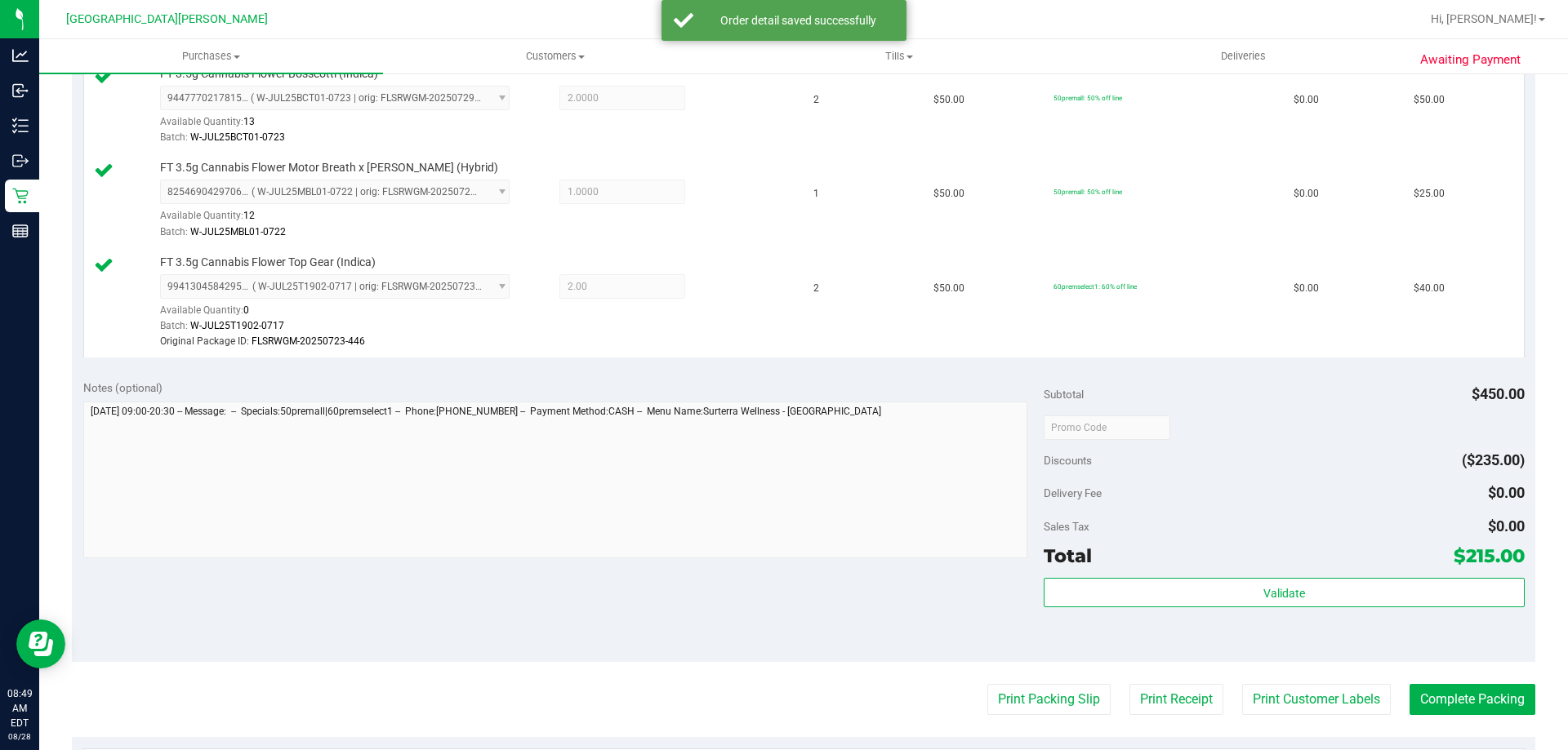
click at [1302, 607] on div "Validate" at bounding box center [1283, 593] width 480 height 31
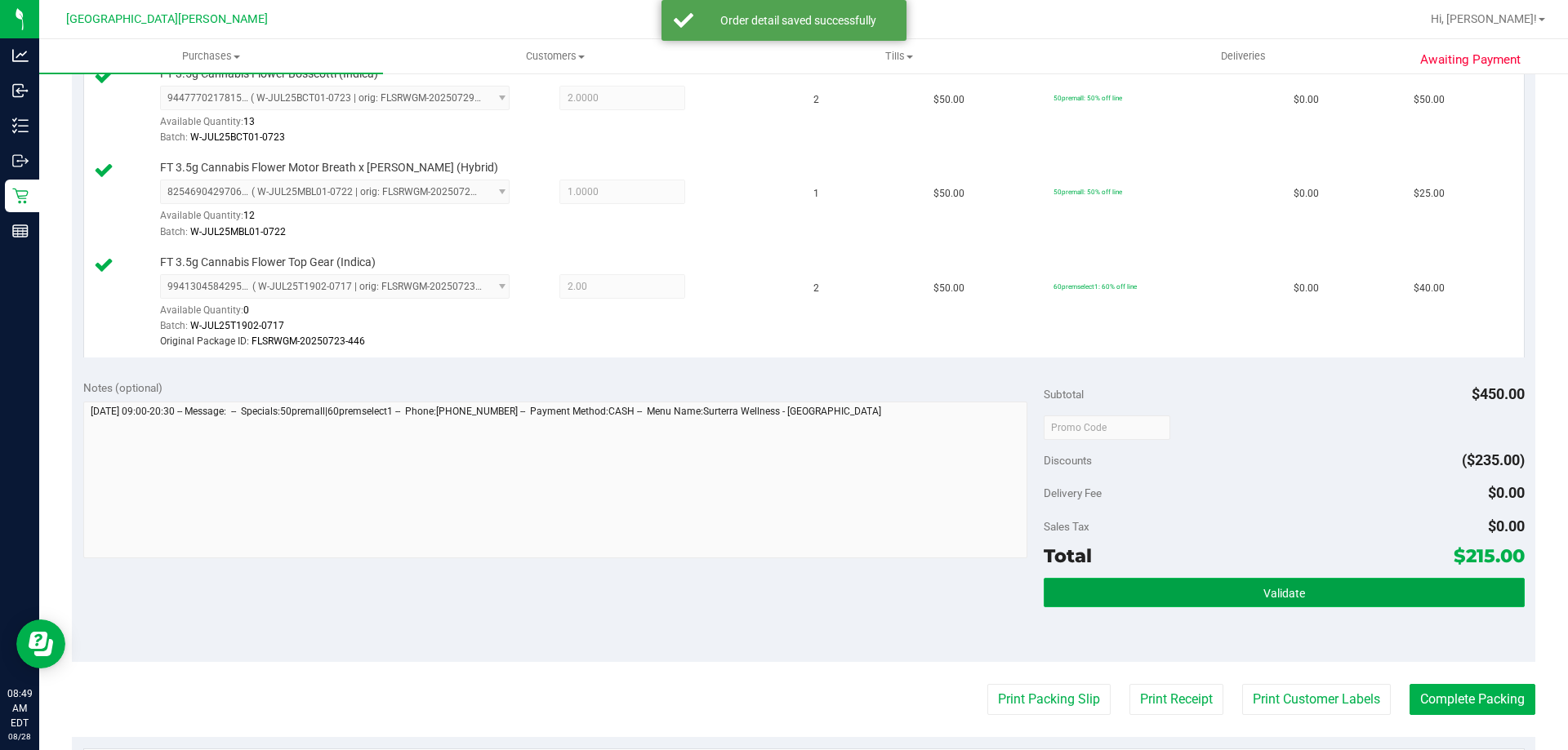
click at [1288, 597] on span "Validate" at bounding box center [1284, 594] width 42 height 13
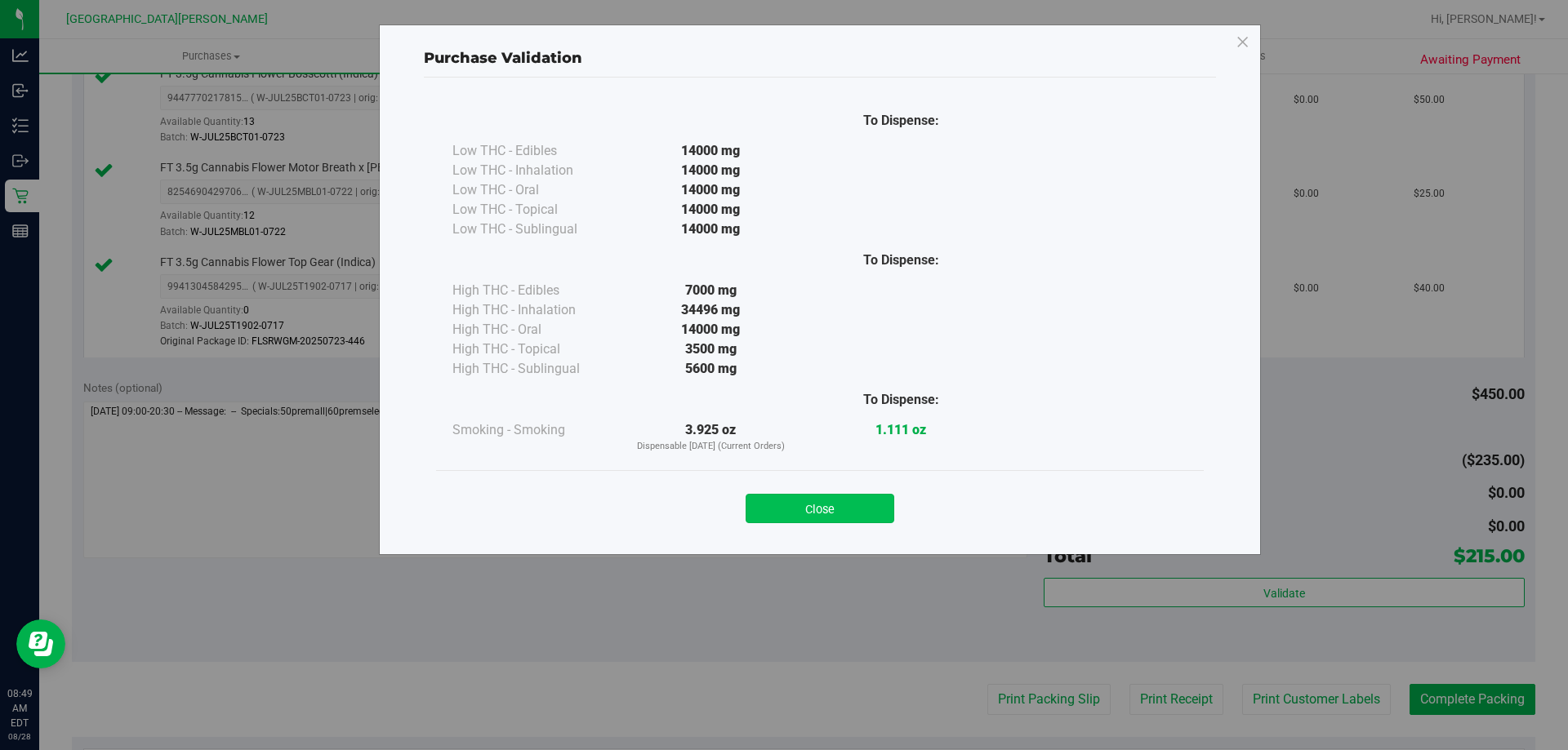
click at [817, 509] on div "Close" at bounding box center [820, 503] width 743 height 41
click at [813, 513] on button "Close" at bounding box center [820, 508] width 149 height 30
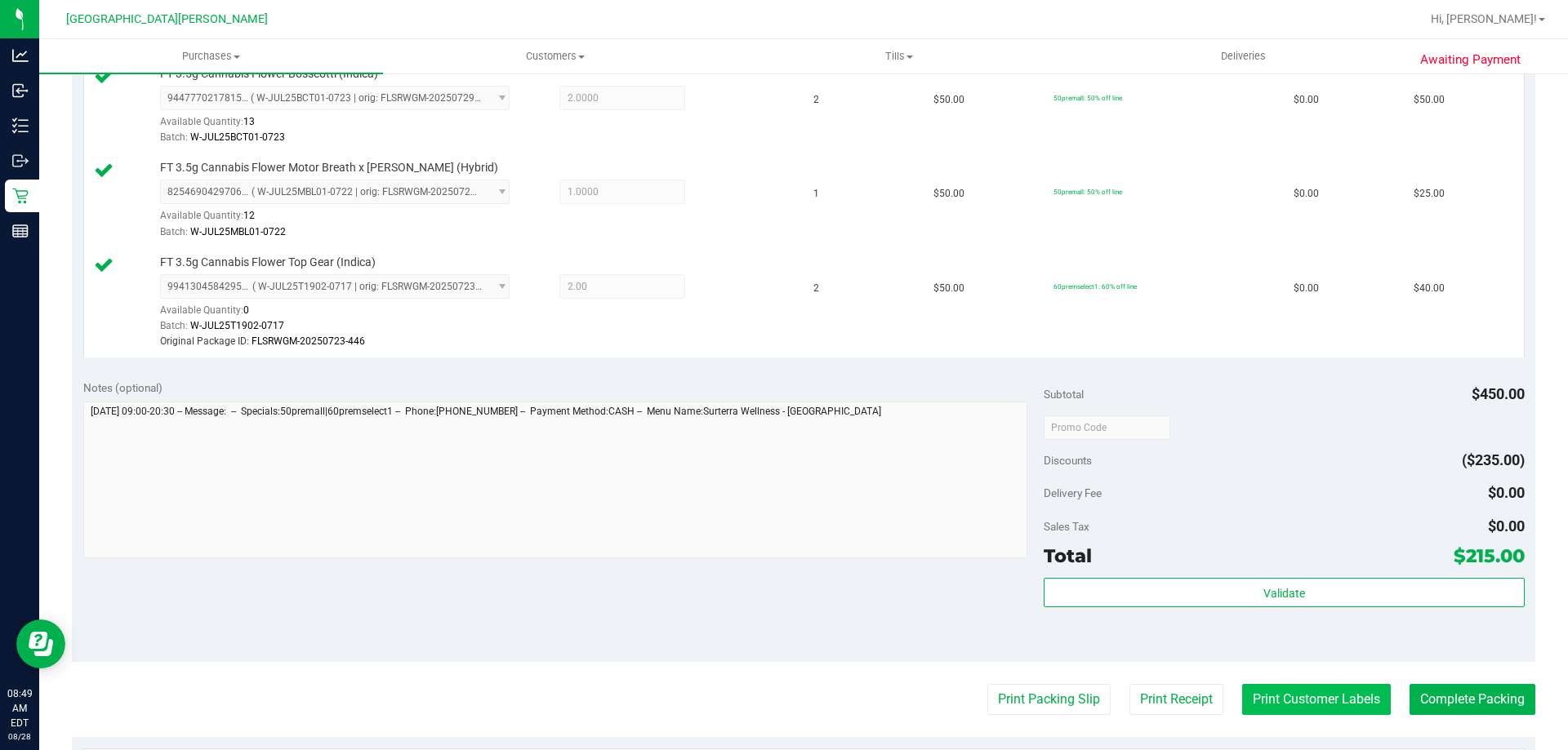
click at [1348, 701] on button "Print Customer Labels" at bounding box center [1316, 700] width 149 height 31
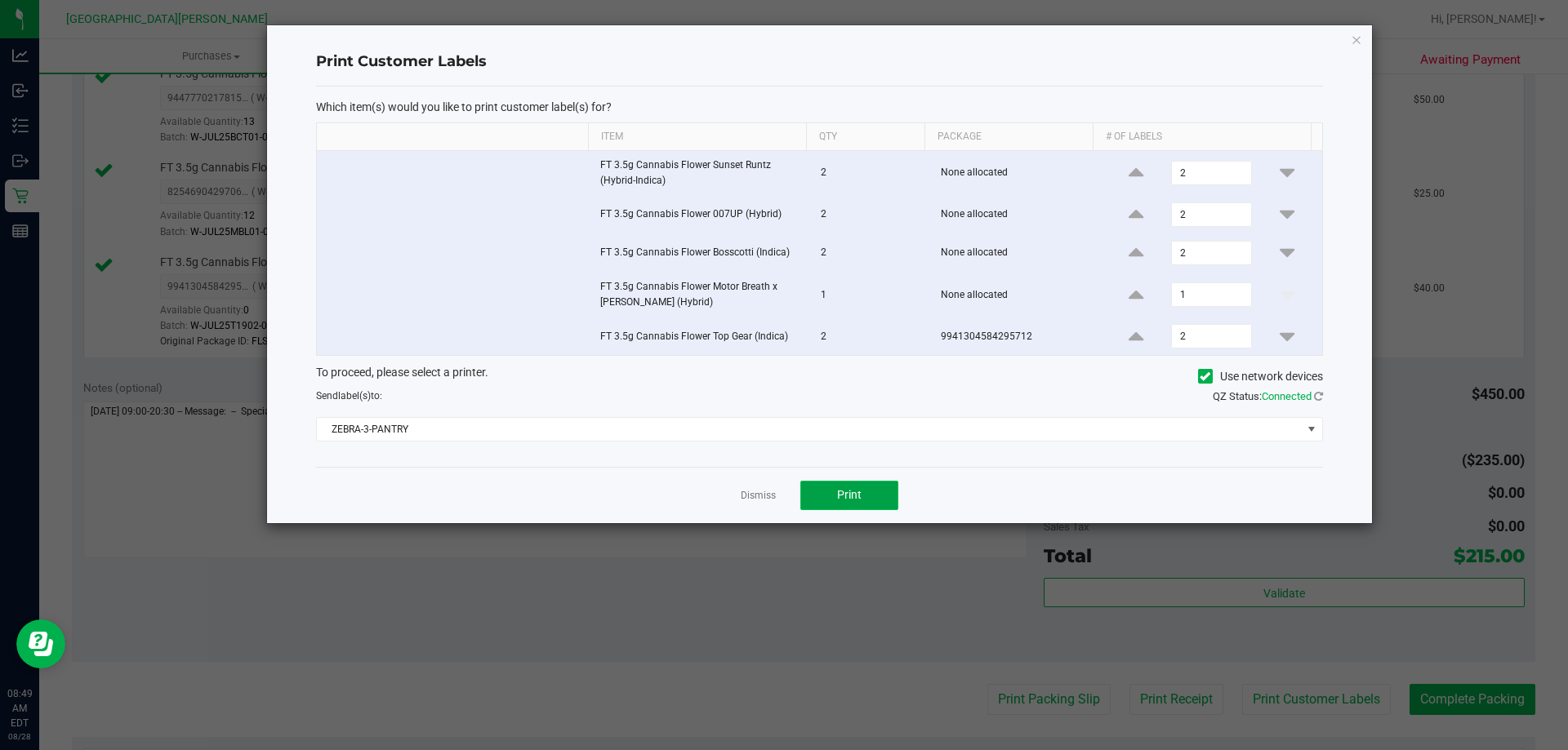
click at [853, 500] on span "Print" at bounding box center [849, 495] width 25 height 13
click at [754, 498] on link "Dismiss" at bounding box center [758, 496] width 35 height 14
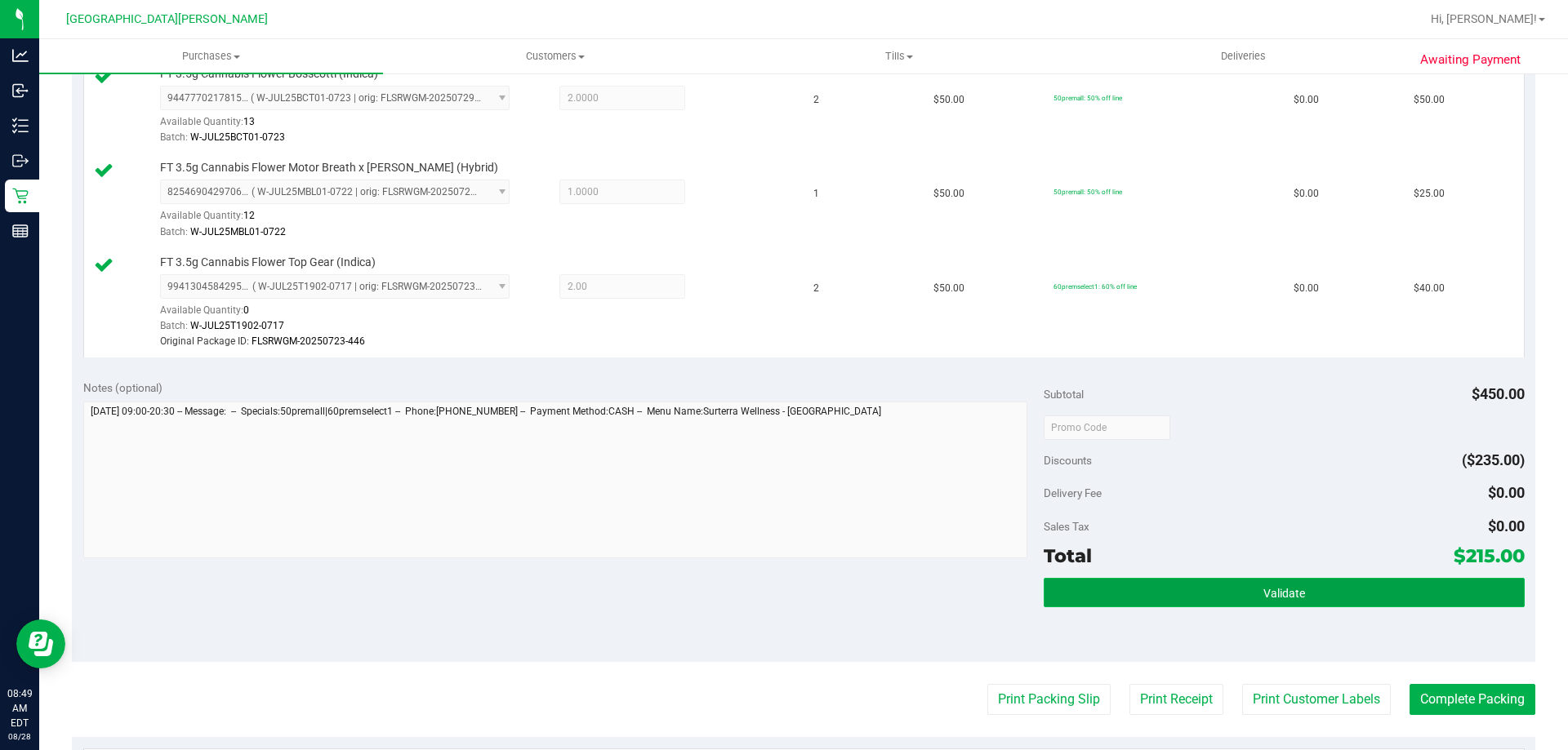
click at [1343, 600] on button "Validate" at bounding box center [1283, 592] width 480 height 30
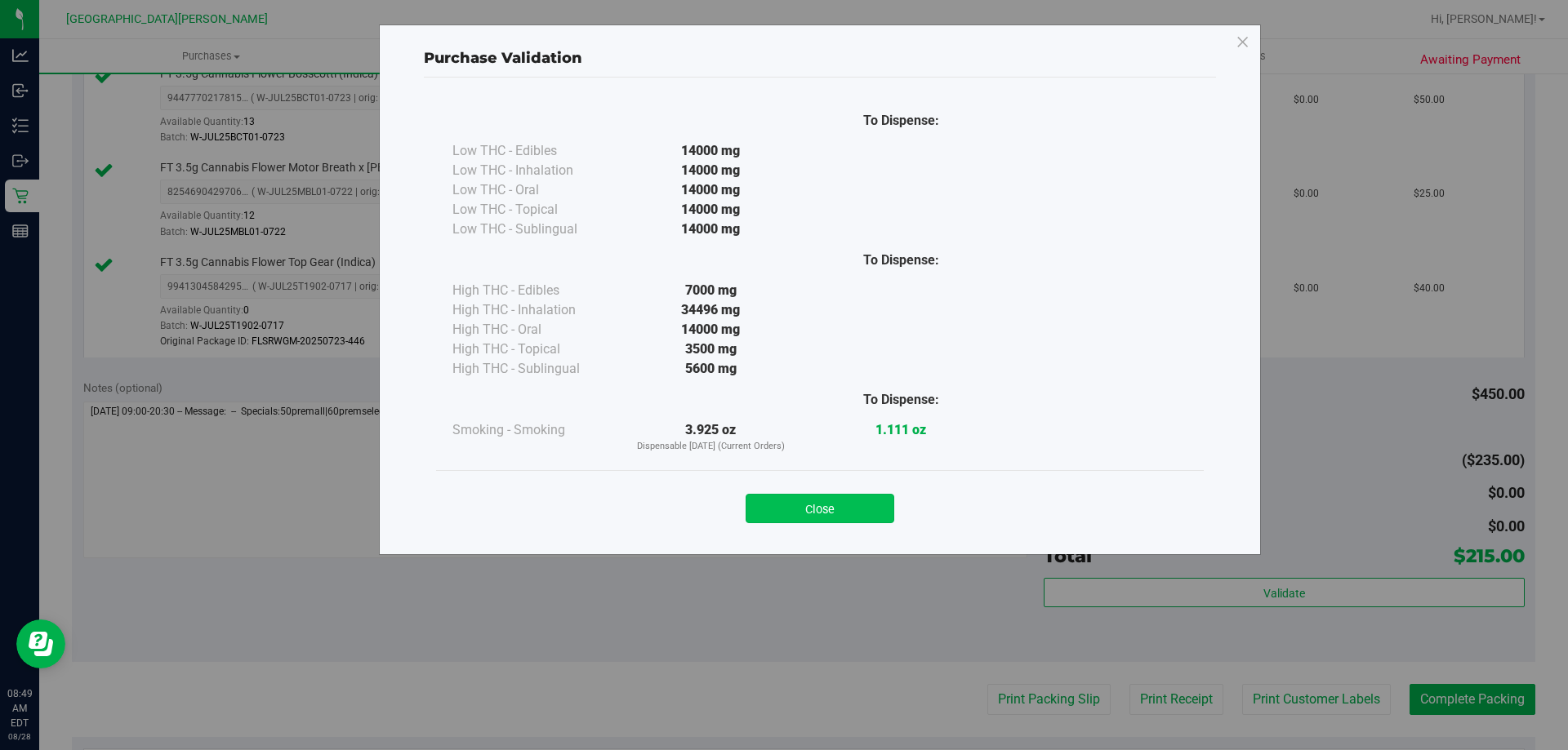
click at [870, 508] on button "Close" at bounding box center [820, 508] width 149 height 30
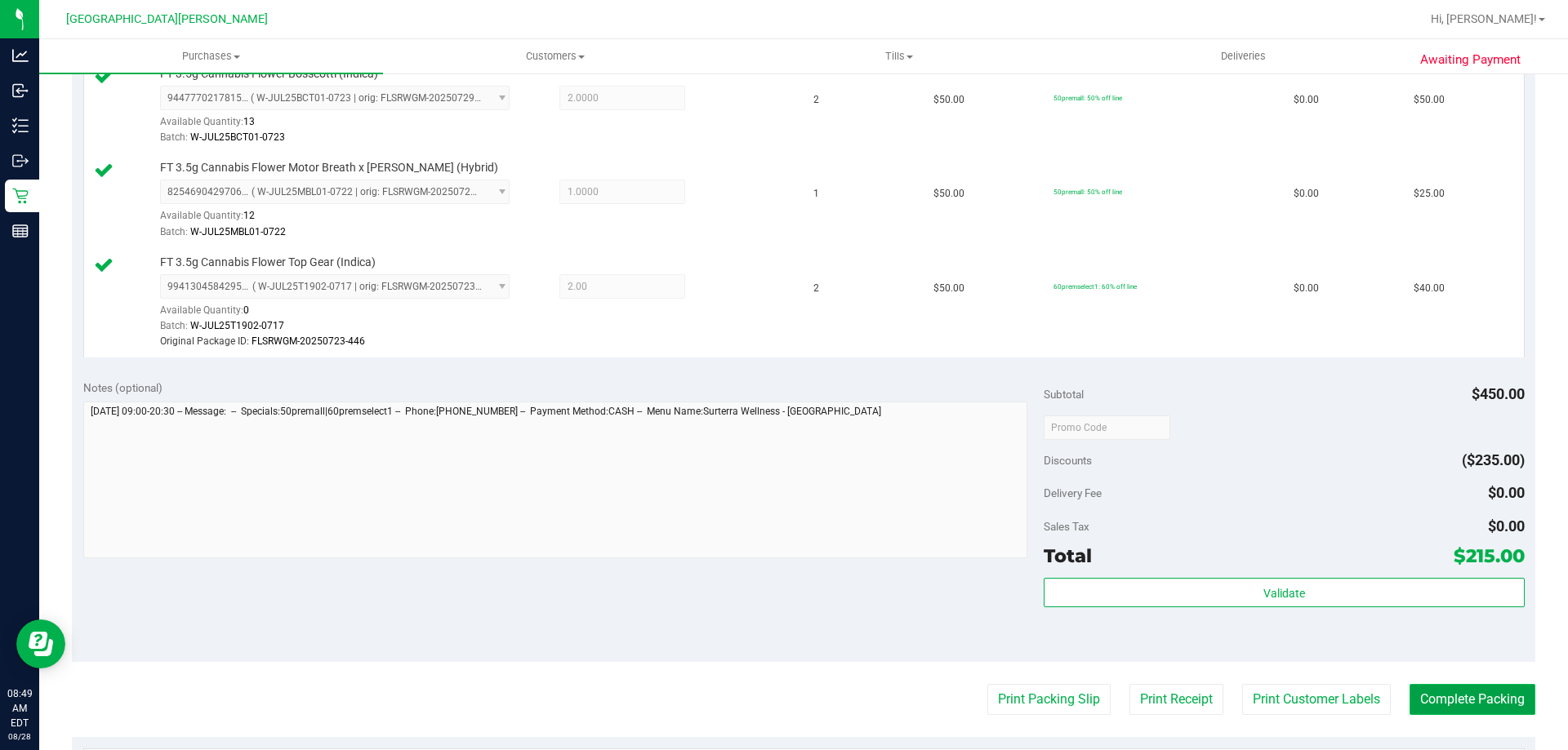
click at [1411, 698] on button "Complete Packing" at bounding box center [1472, 700] width 126 height 31
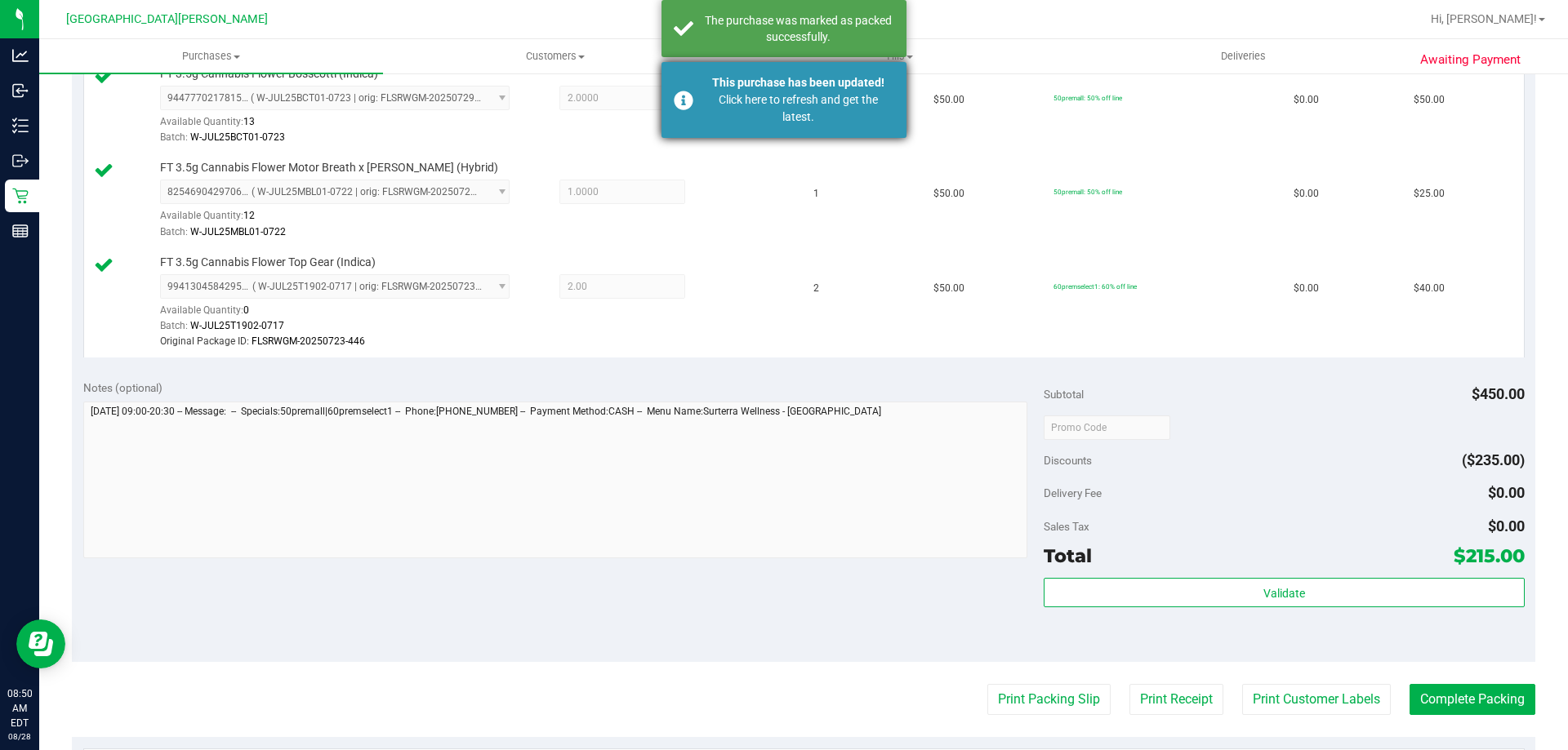
click at [708, 103] on div "Click here to refresh and get the latest." at bounding box center [799, 109] width 192 height 34
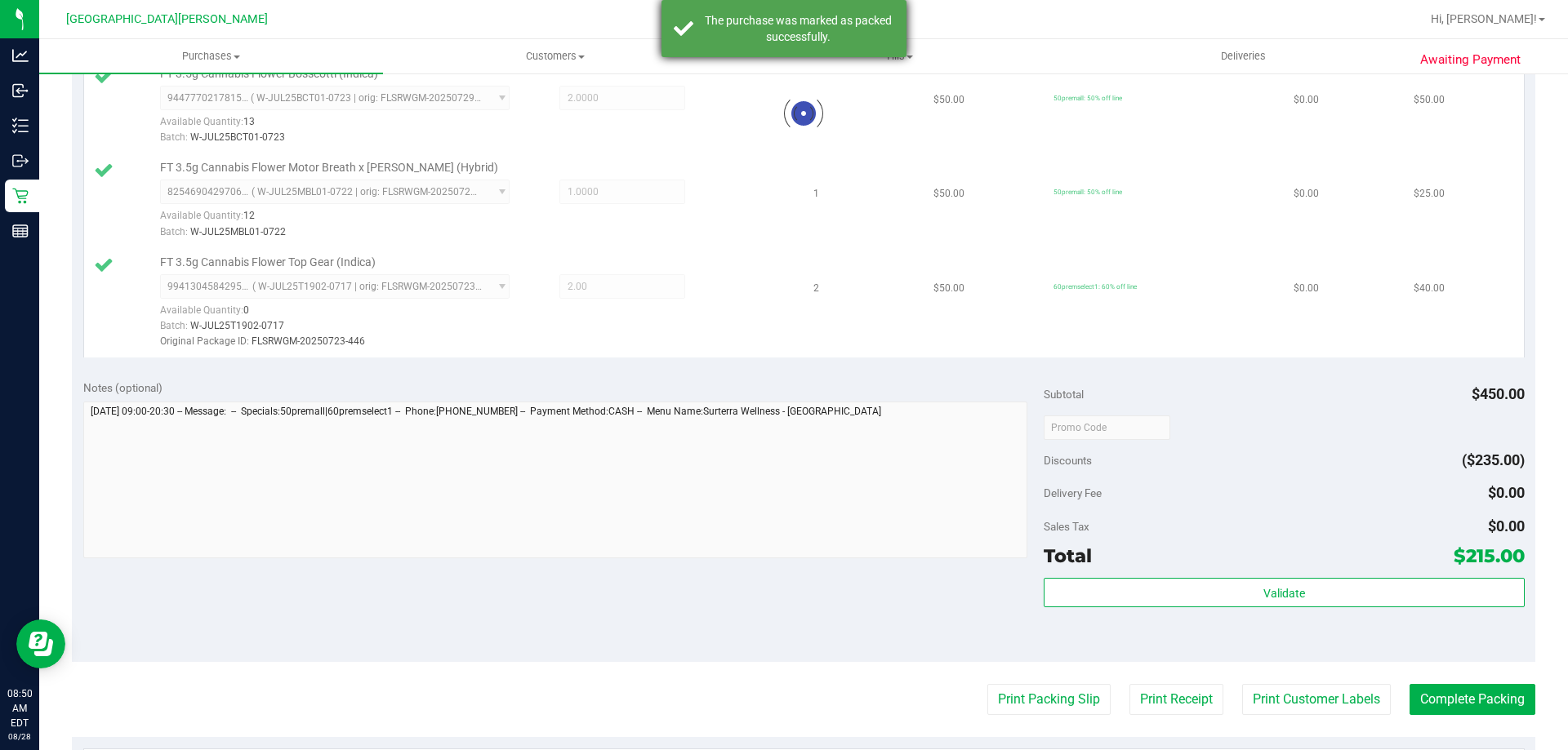
click at [759, 9] on div "The purchase was marked as packed successfully." at bounding box center [784, 29] width 245 height 57
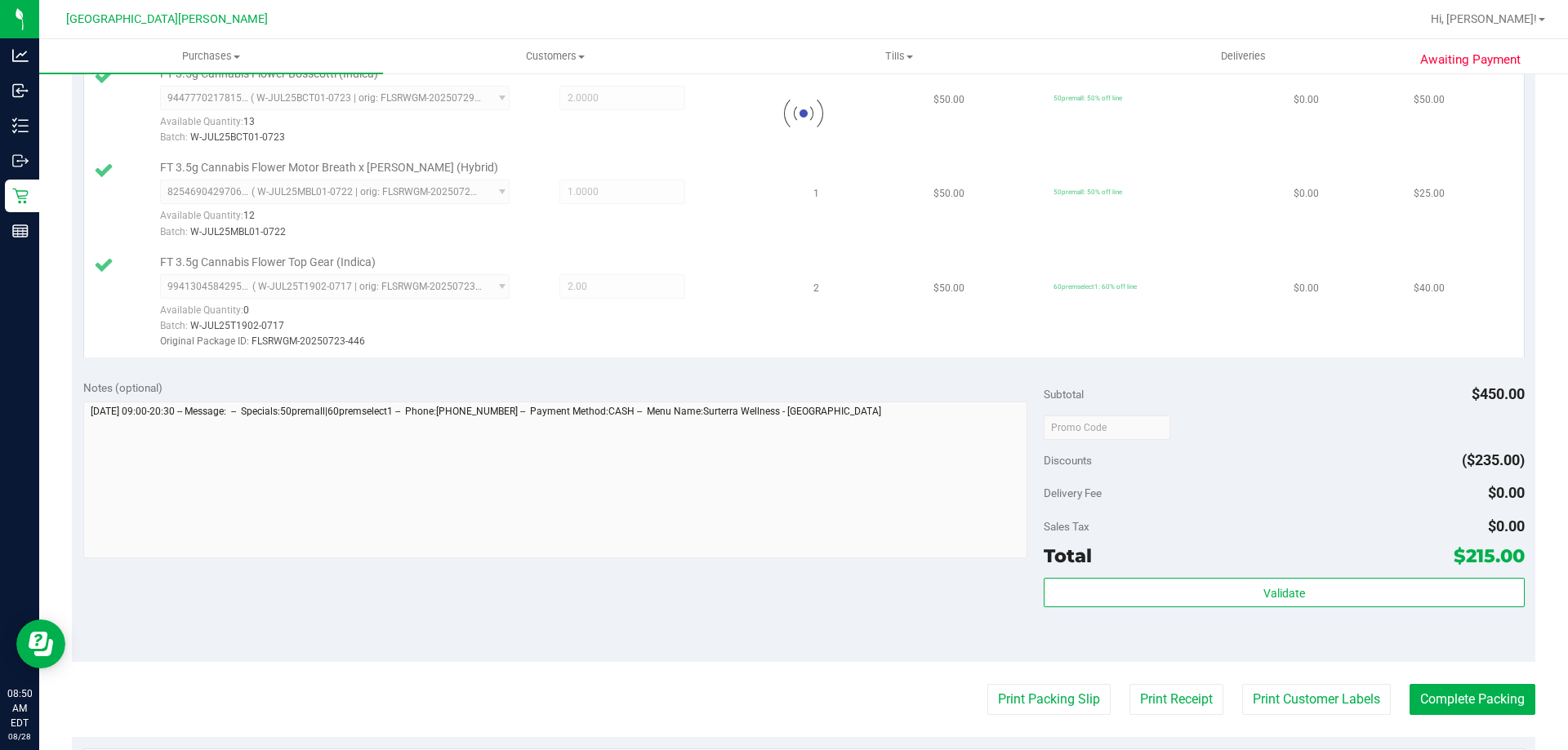
scroll to position [628, 0]
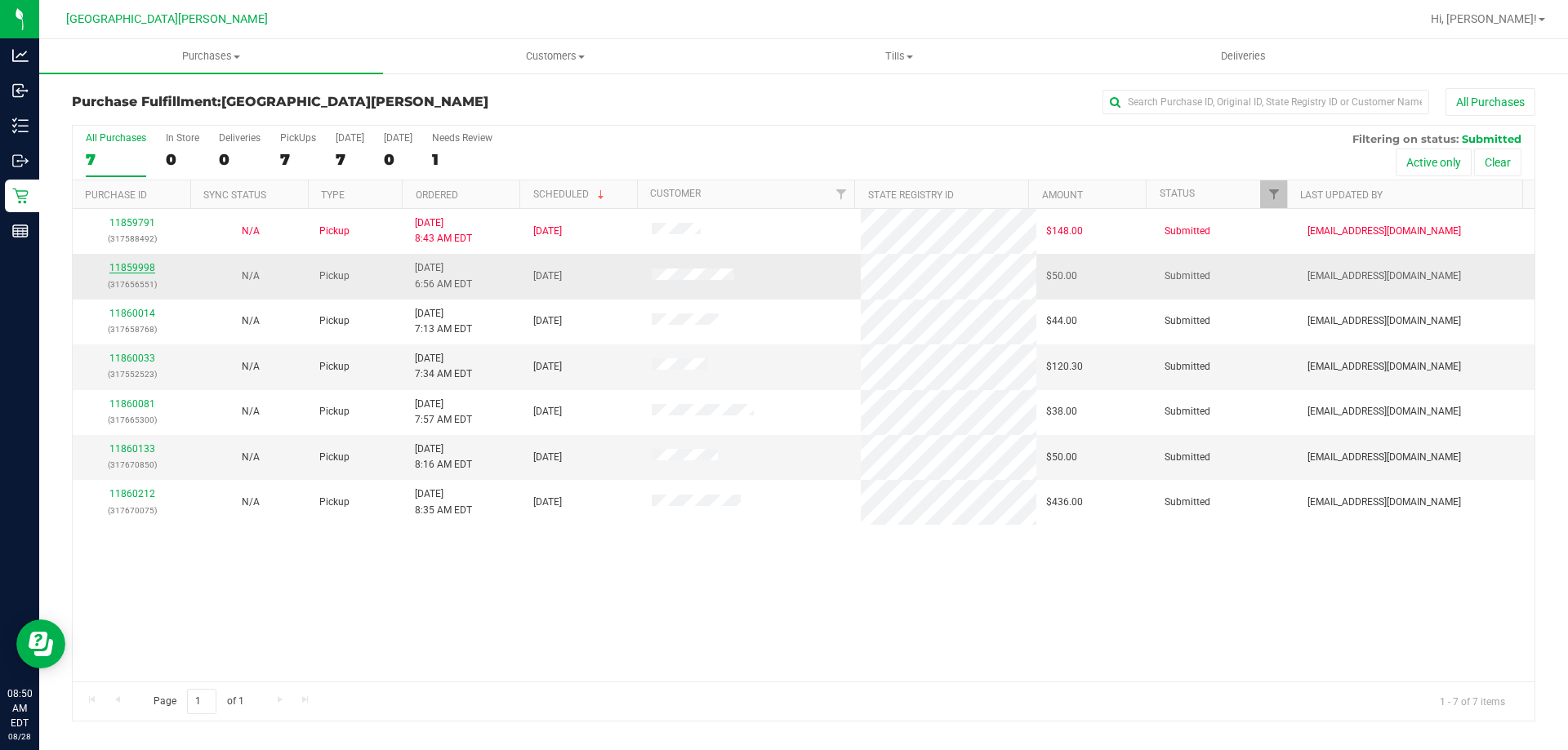
click at [130, 267] on link "11859998" at bounding box center [132, 267] width 46 height 11
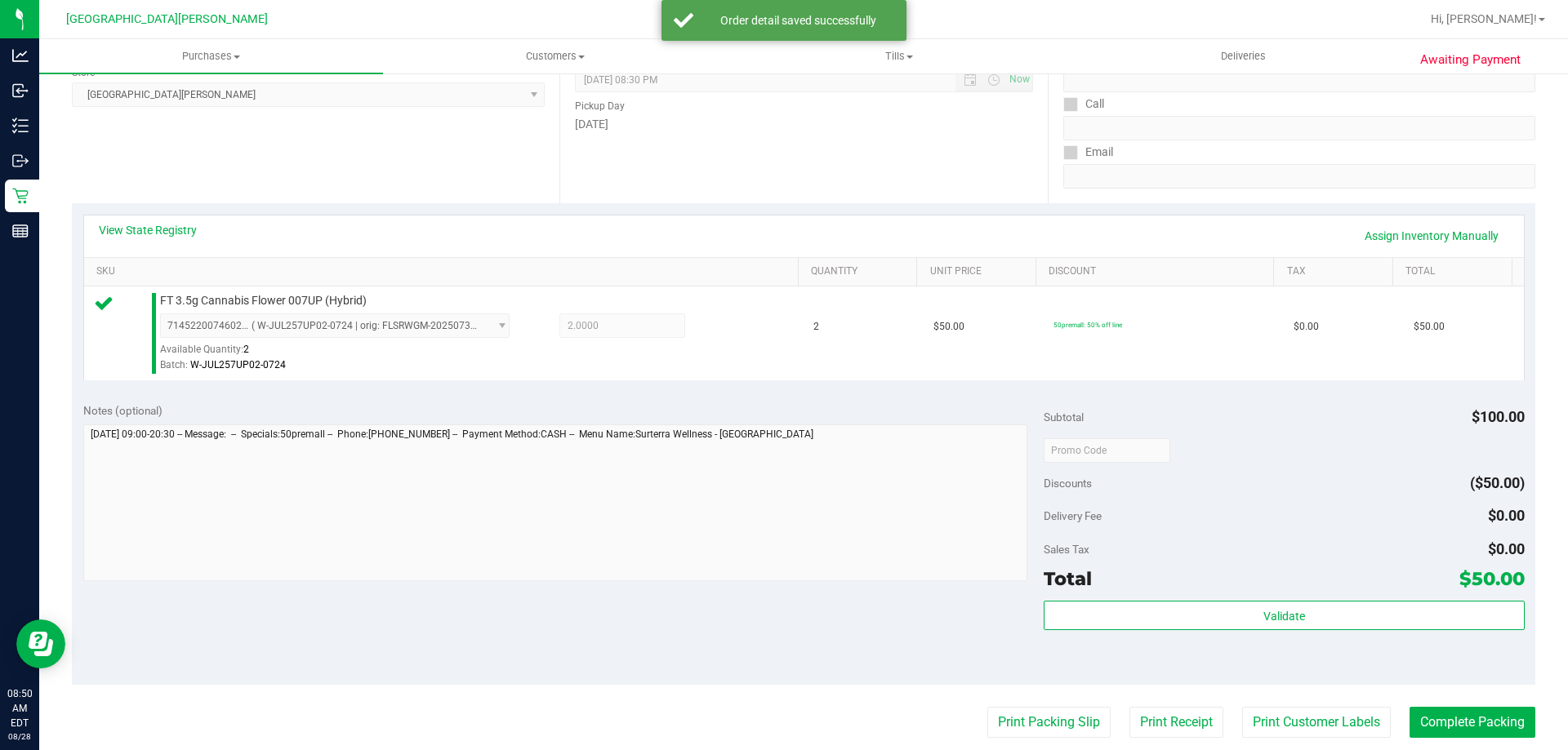
scroll to position [245, 0]
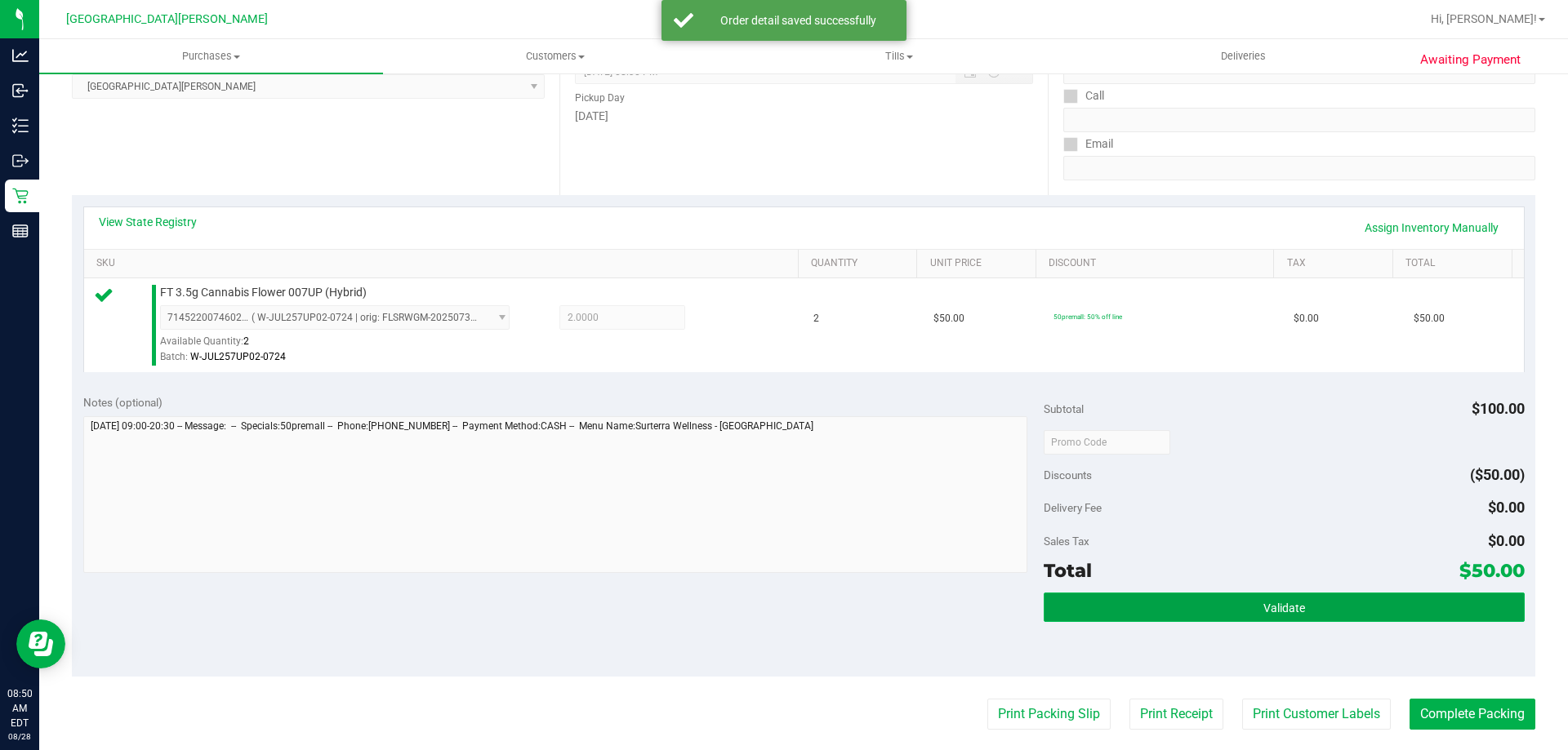
click at [1356, 598] on button "Validate" at bounding box center [1283, 607] width 480 height 30
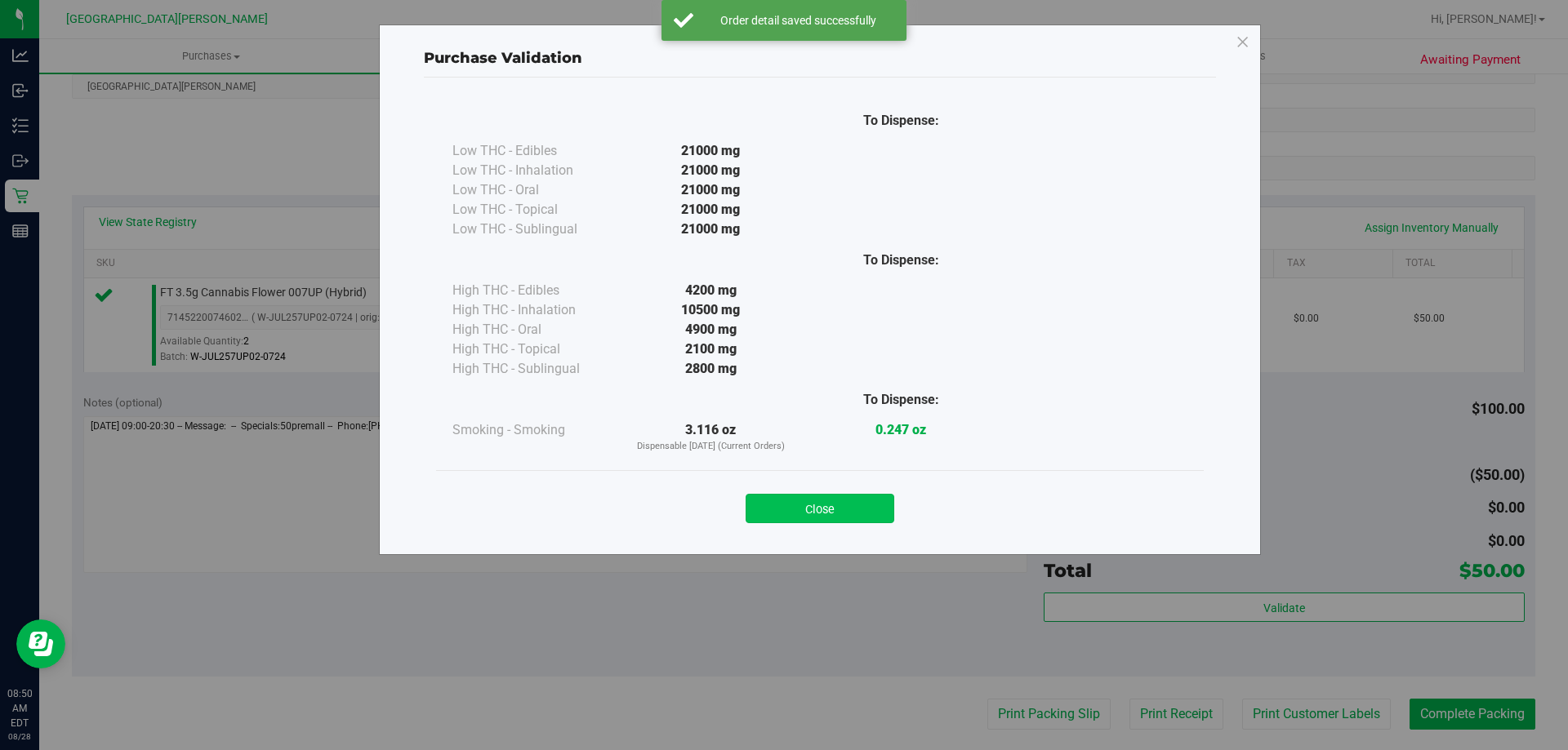
click at [817, 497] on button "Close" at bounding box center [820, 508] width 149 height 30
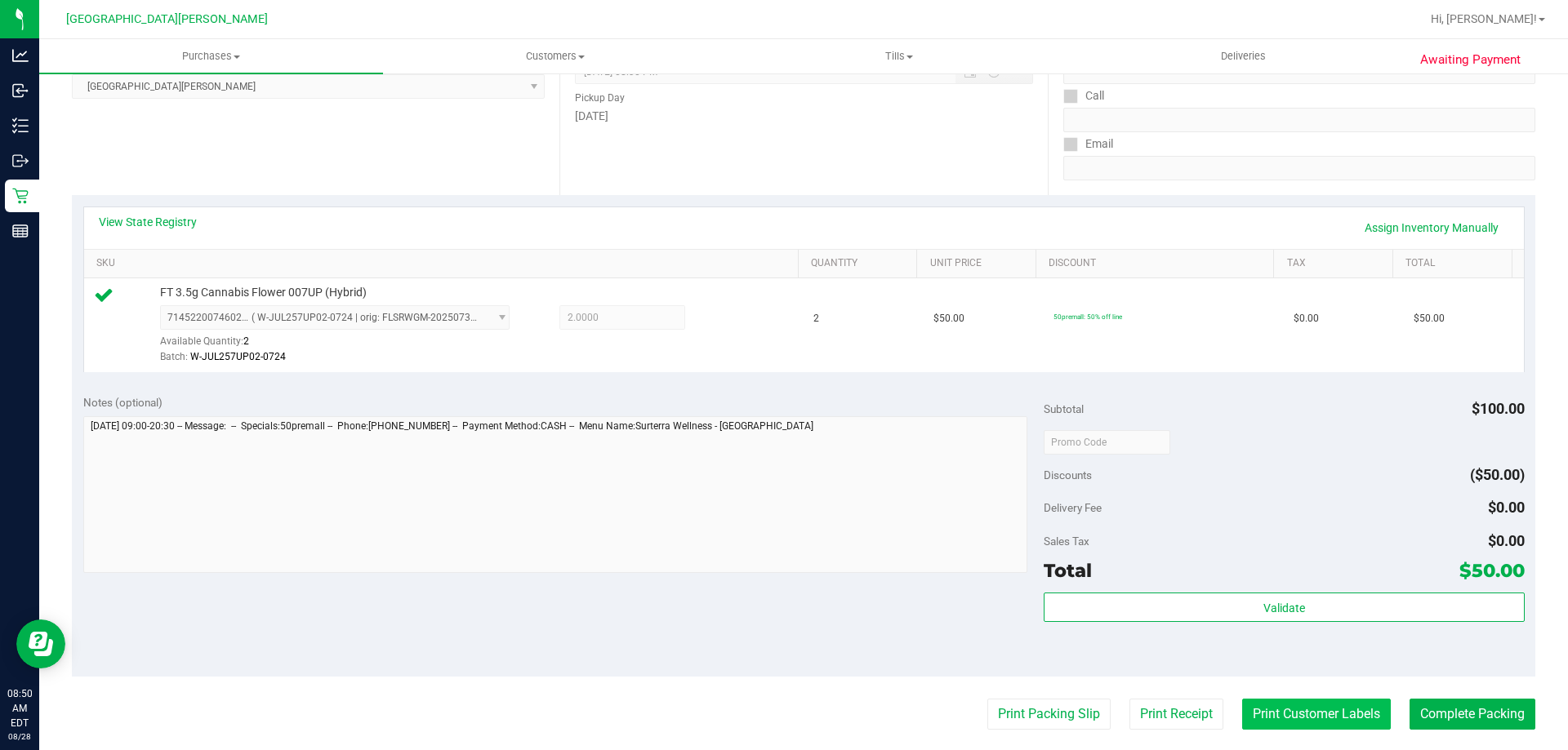
click at [1340, 721] on button "Print Customer Labels" at bounding box center [1316, 714] width 149 height 31
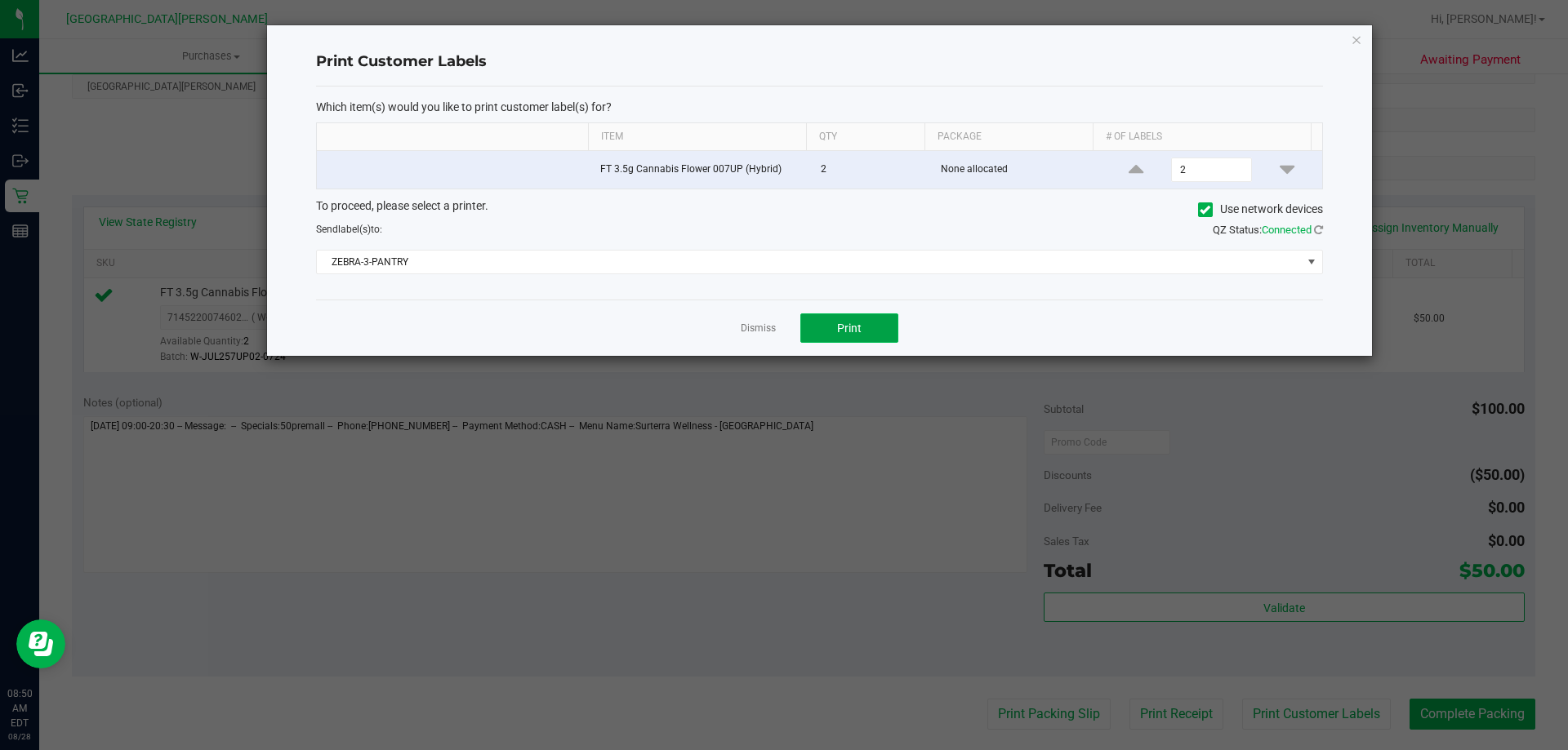
click at [838, 337] on button "Print" at bounding box center [848, 327] width 98 height 30
click at [766, 323] on link "Dismiss" at bounding box center [758, 328] width 35 height 14
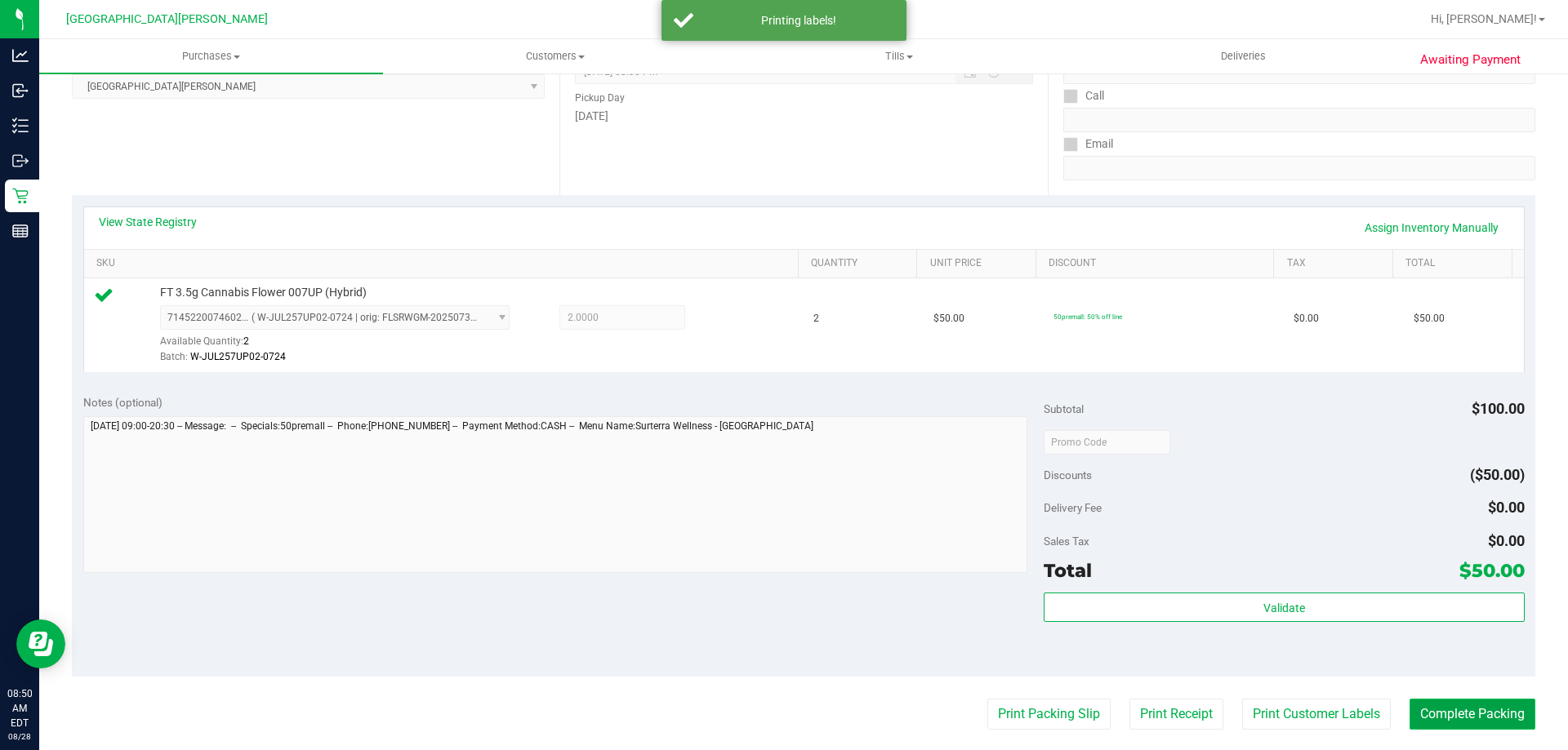
click at [1477, 726] on button "Complete Packing" at bounding box center [1472, 714] width 126 height 31
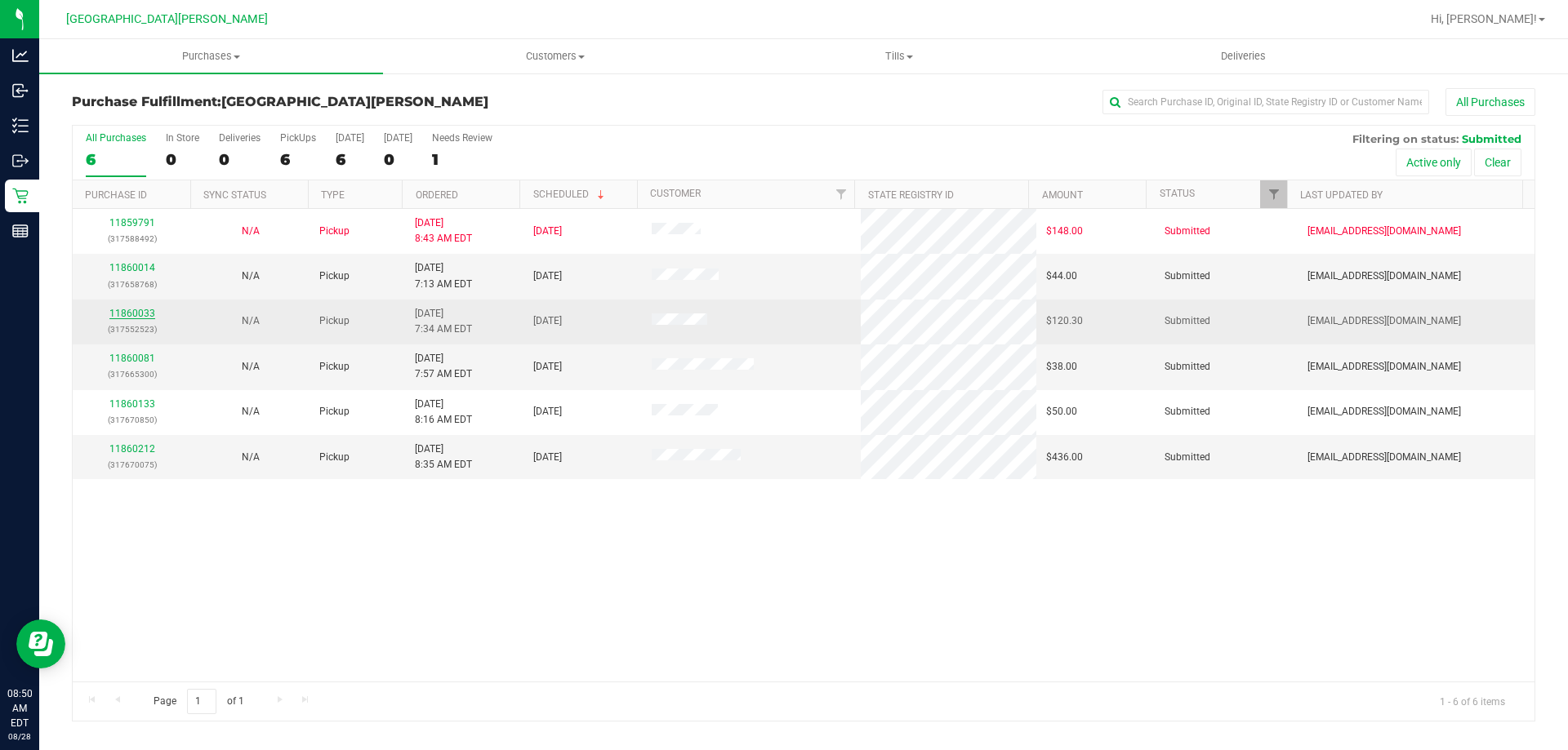
click at [123, 312] on link "11860033" at bounding box center [132, 313] width 46 height 11
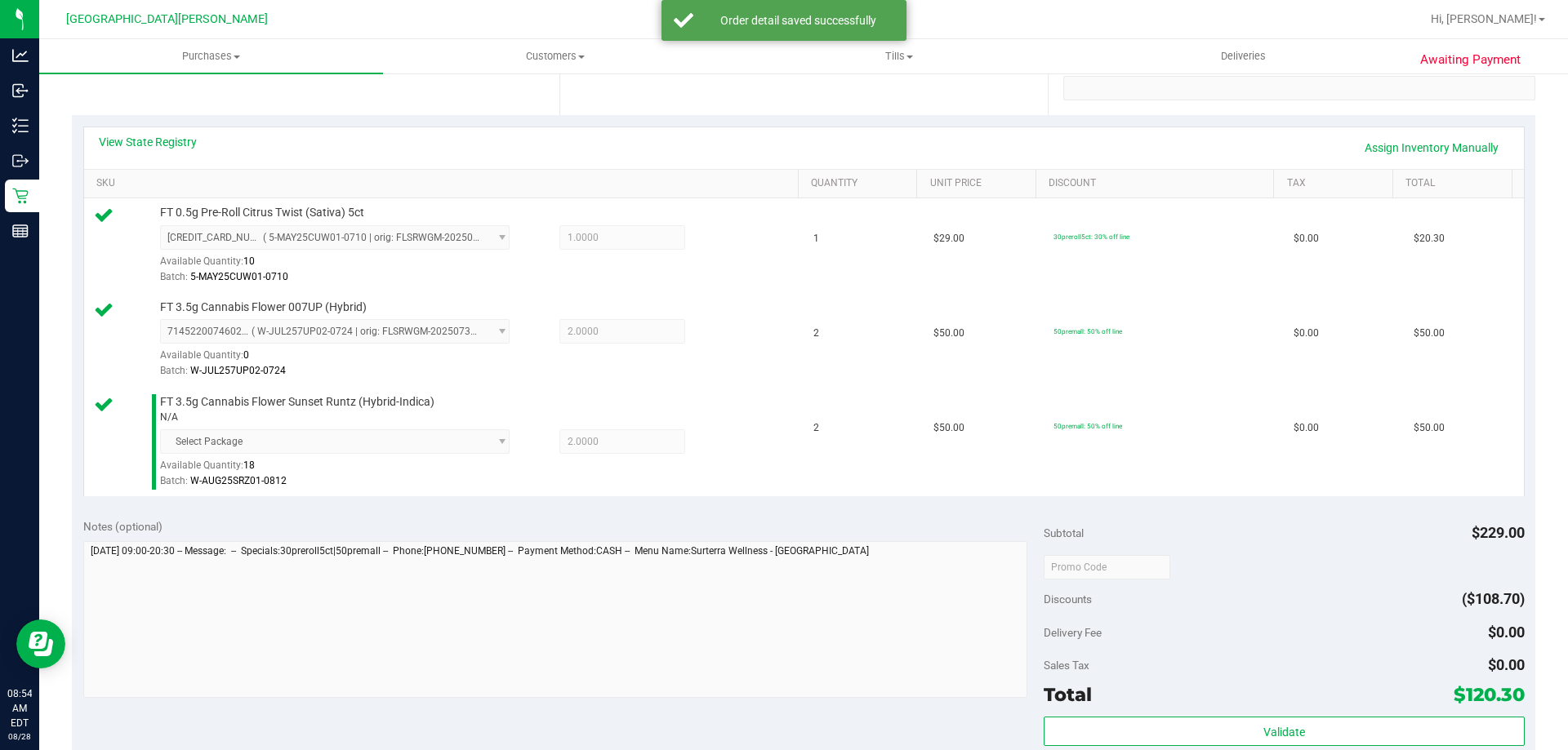
scroll to position [408, 0]
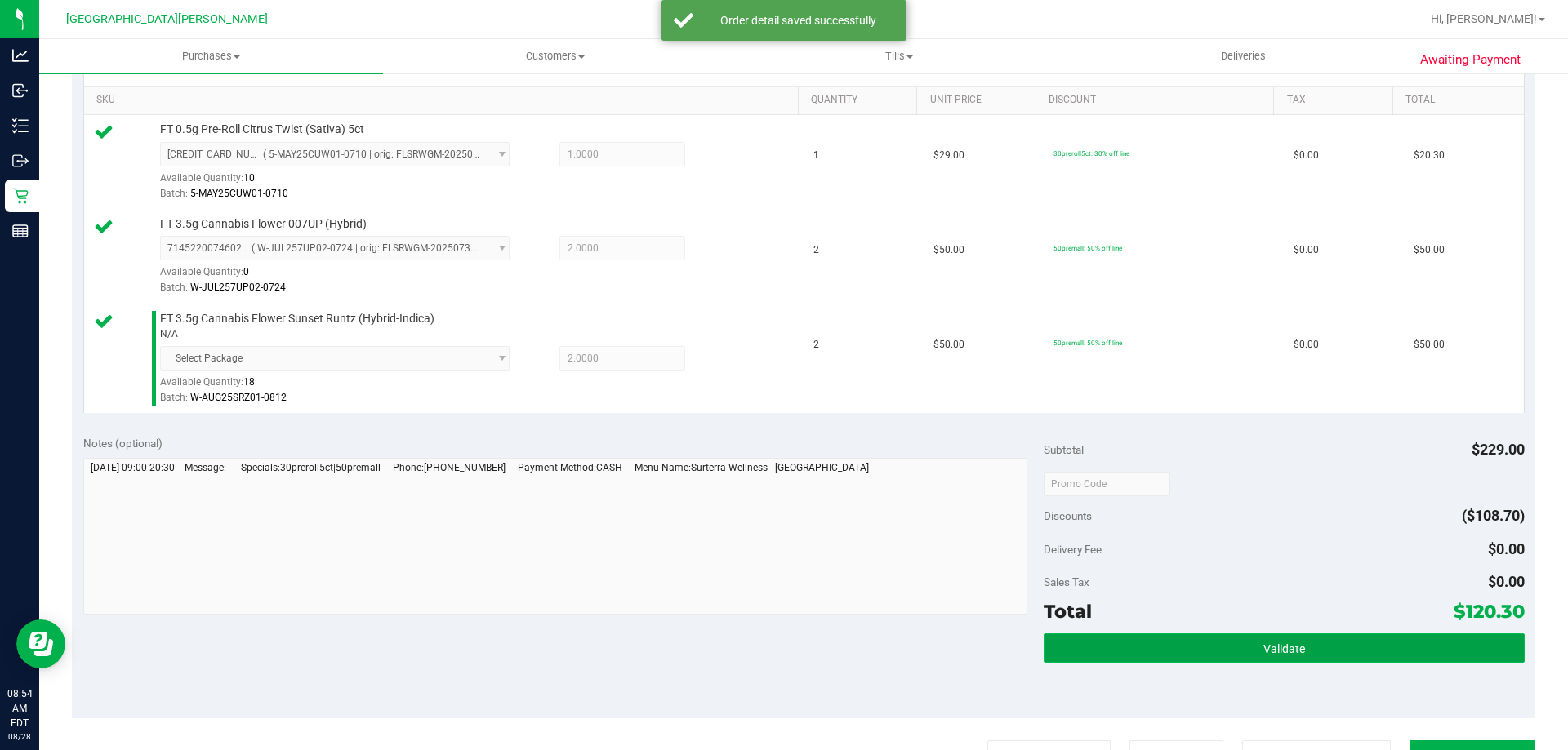
click at [1263, 655] on span "Validate" at bounding box center [1284, 649] width 42 height 13
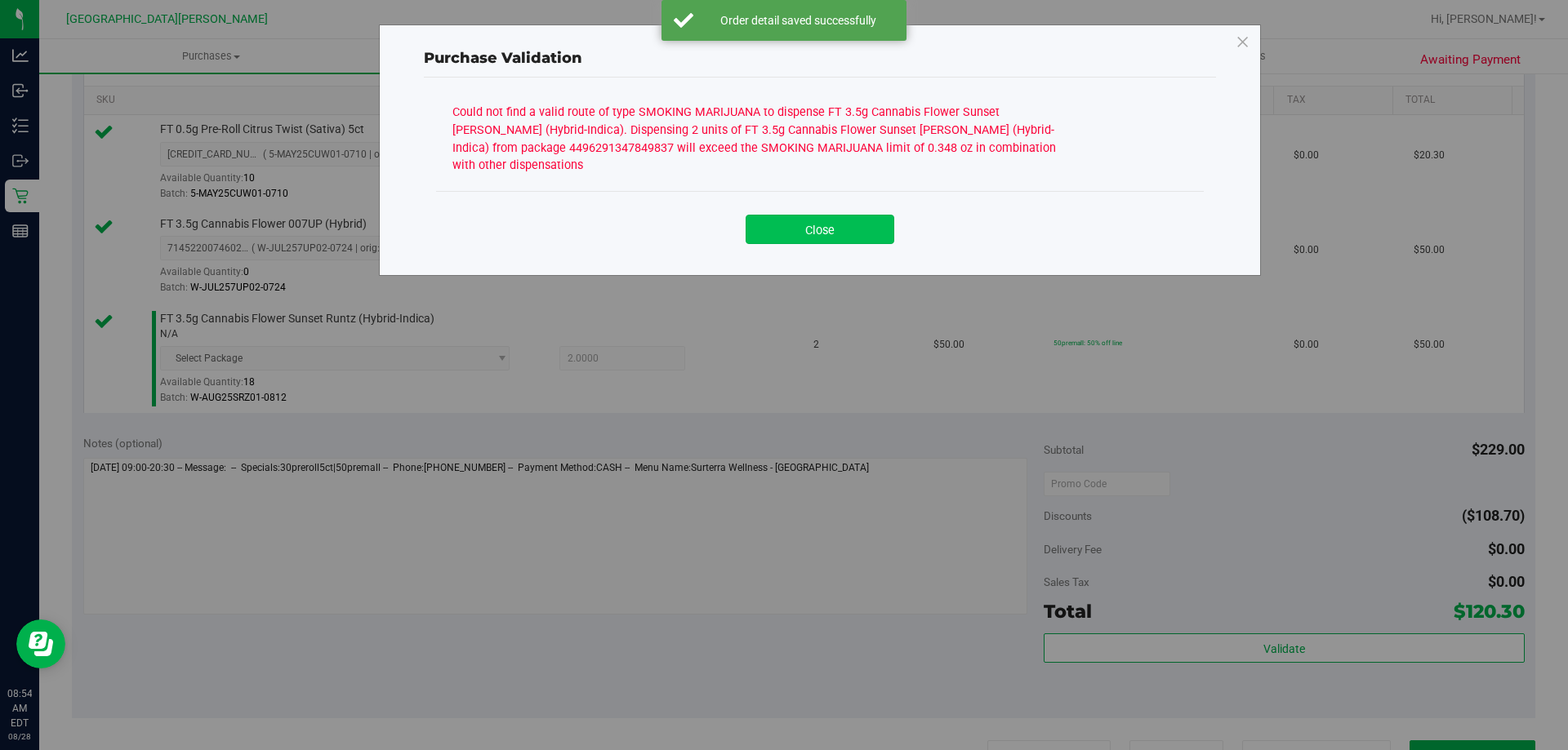
click at [812, 215] on button "Close" at bounding box center [820, 229] width 149 height 30
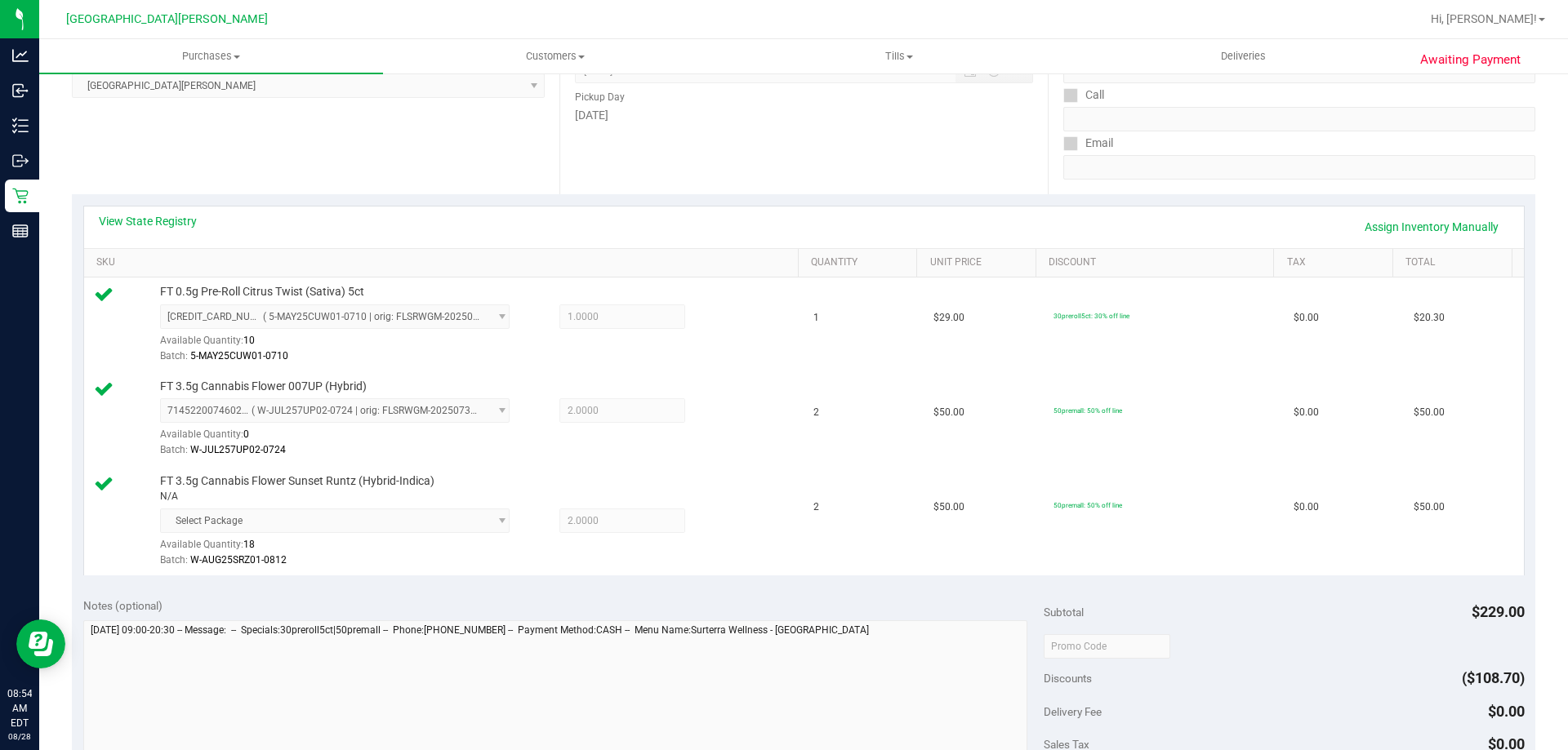
scroll to position [245, 0]
click at [152, 229] on link "View State Registry" at bounding box center [148, 222] width 98 height 16
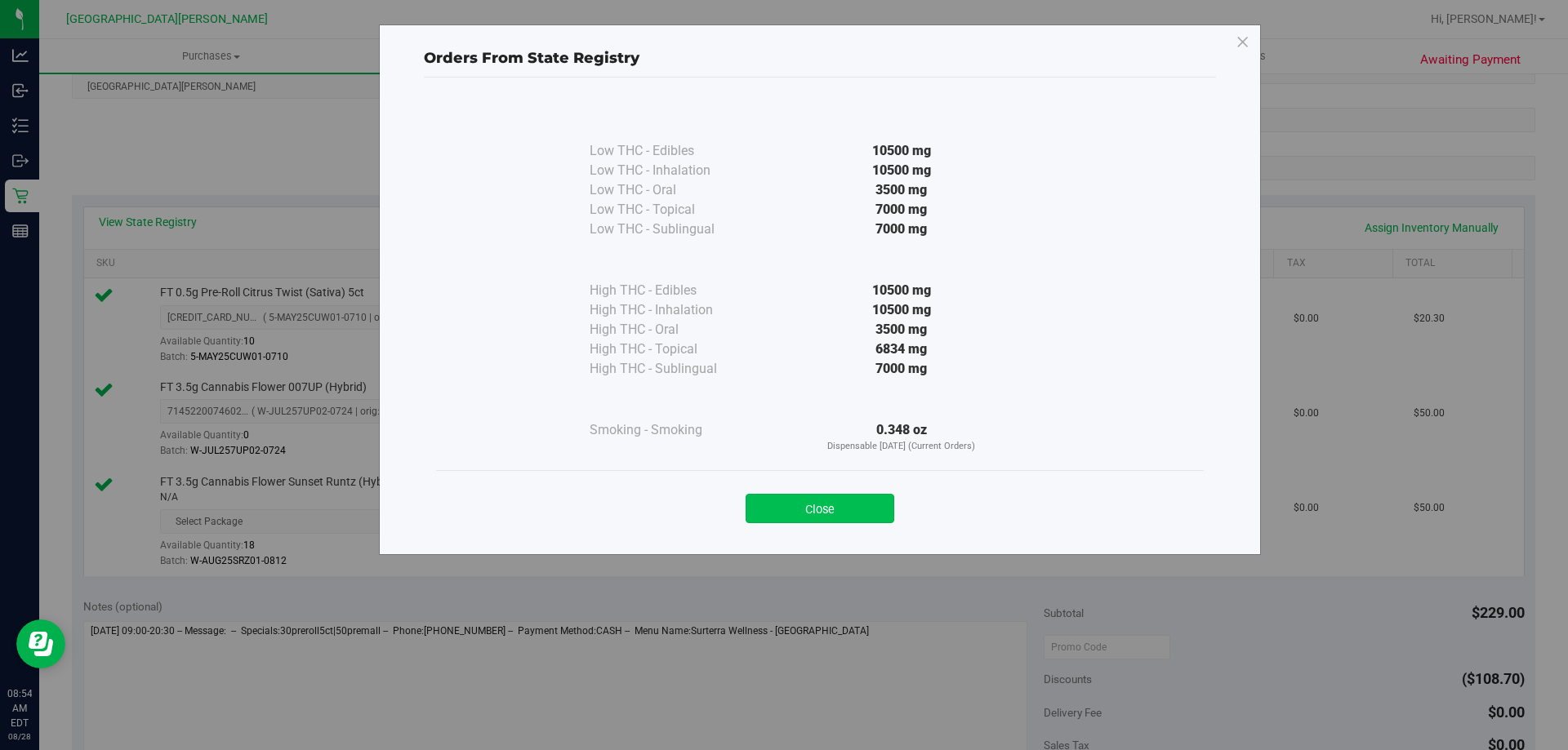
click at [853, 509] on button "Close" at bounding box center [820, 508] width 149 height 30
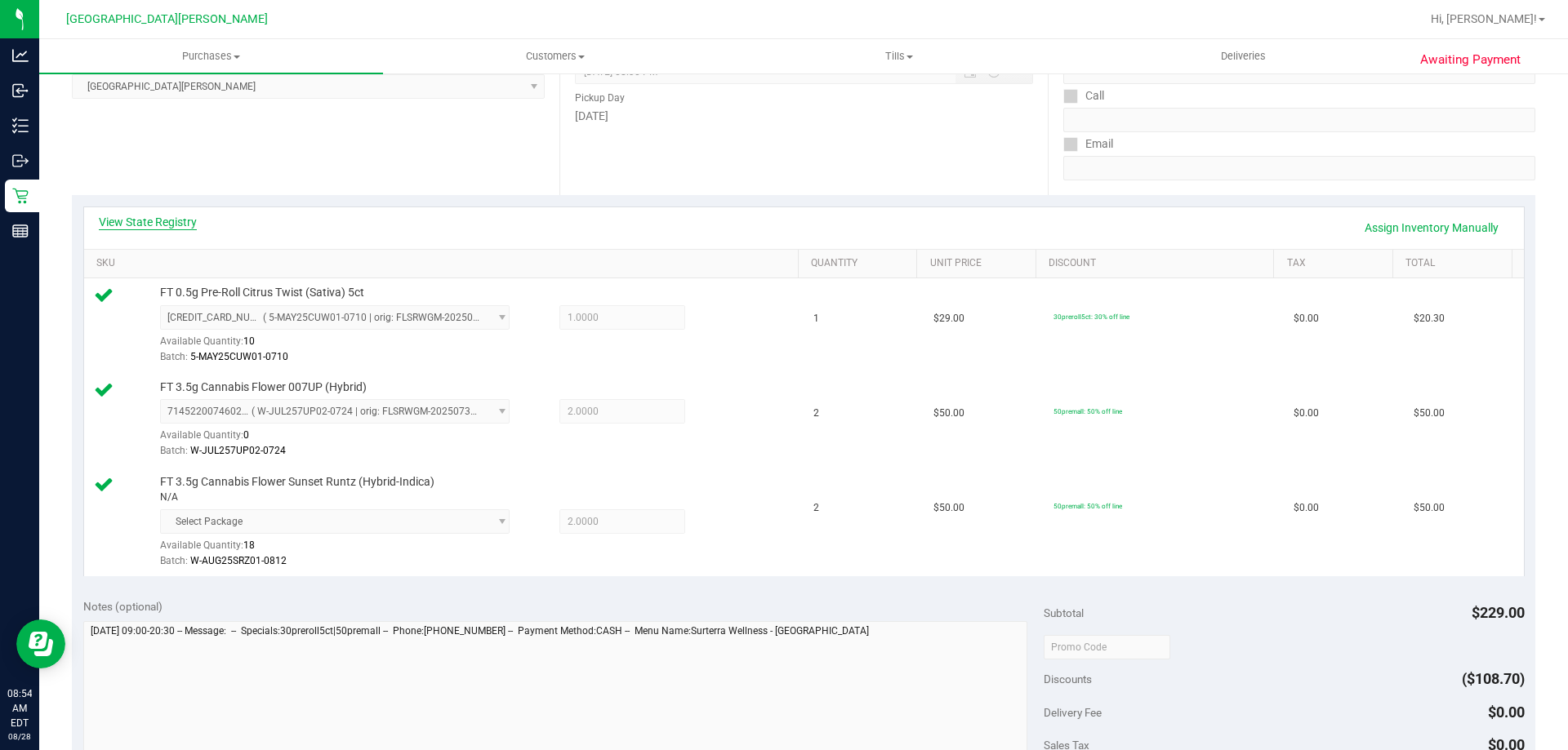
click at [169, 218] on link "View State Registry" at bounding box center [148, 222] width 98 height 16
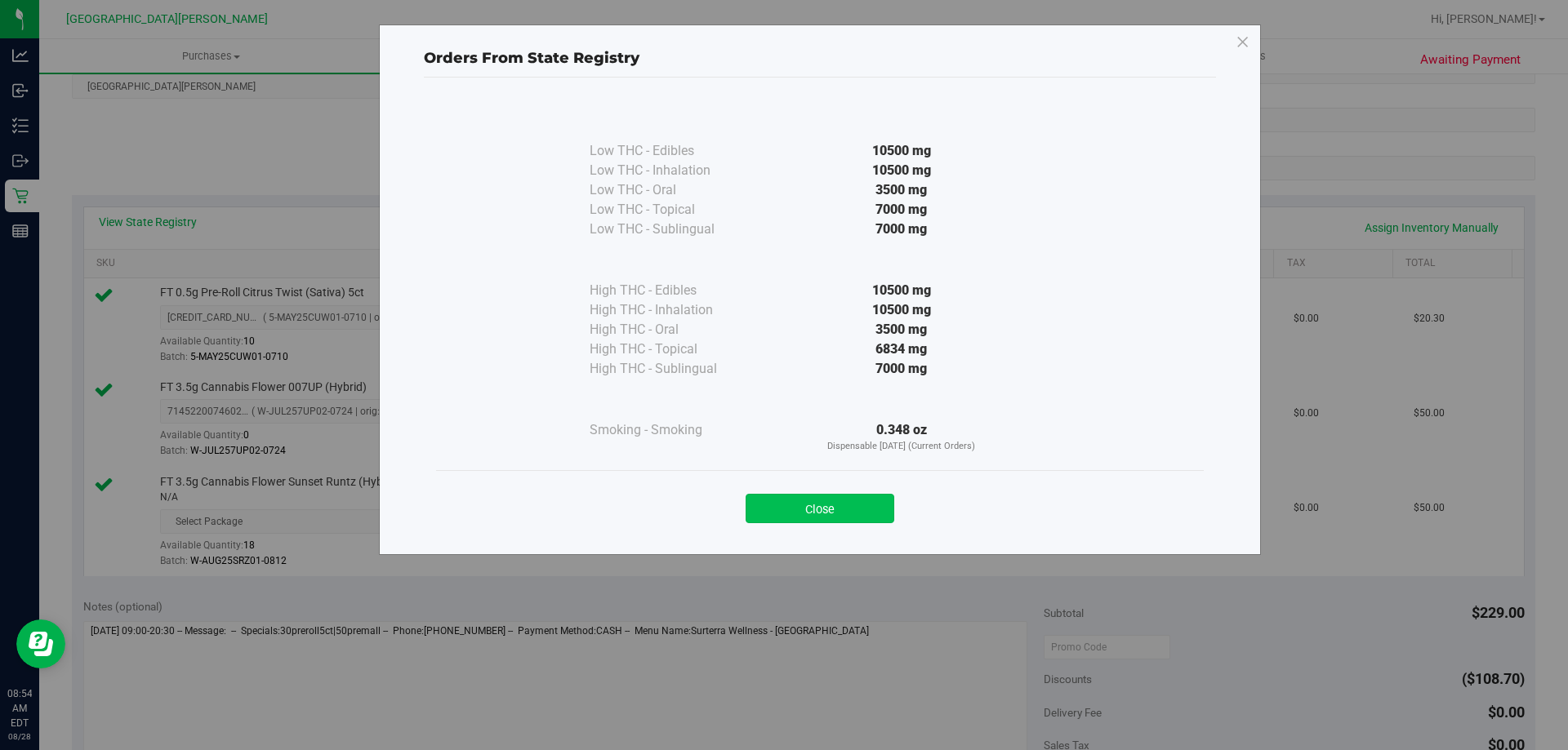
click at [822, 512] on button "Close" at bounding box center [820, 508] width 149 height 30
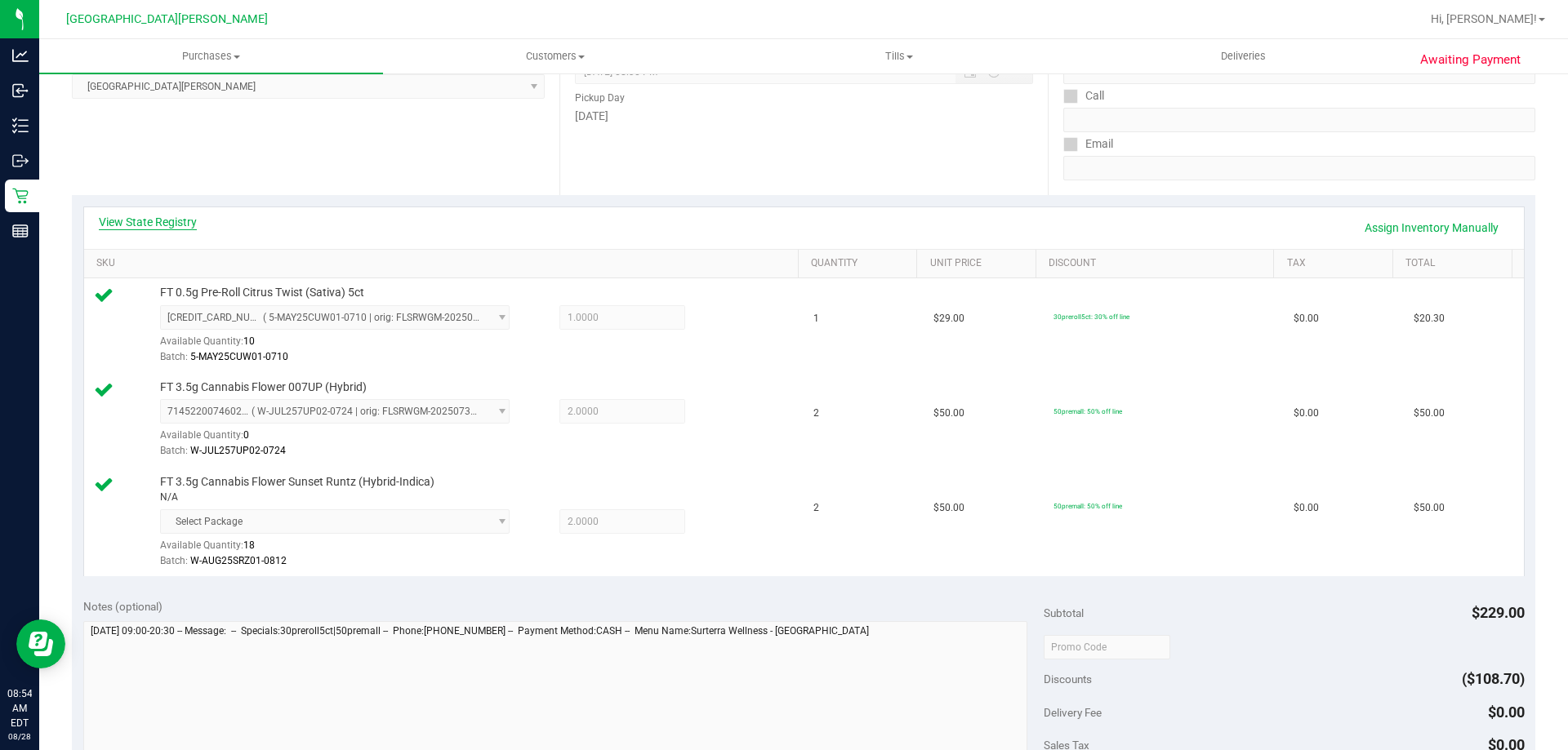
click at [148, 220] on link "View State Registry" at bounding box center [148, 222] width 98 height 16
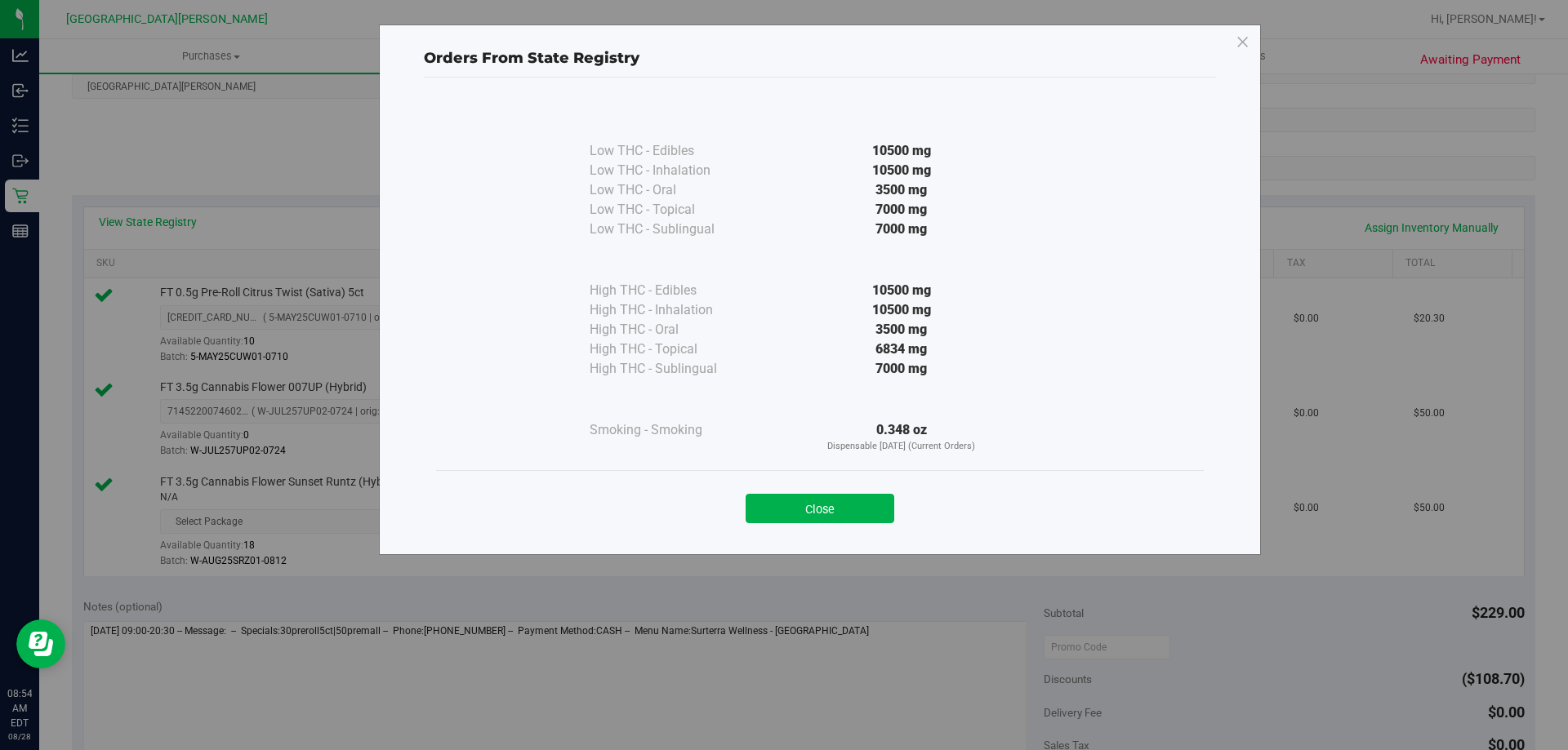
click at [837, 492] on div "Close" at bounding box center [820, 503] width 743 height 41
click at [833, 508] on button "Close" at bounding box center [820, 508] width 149 height 30
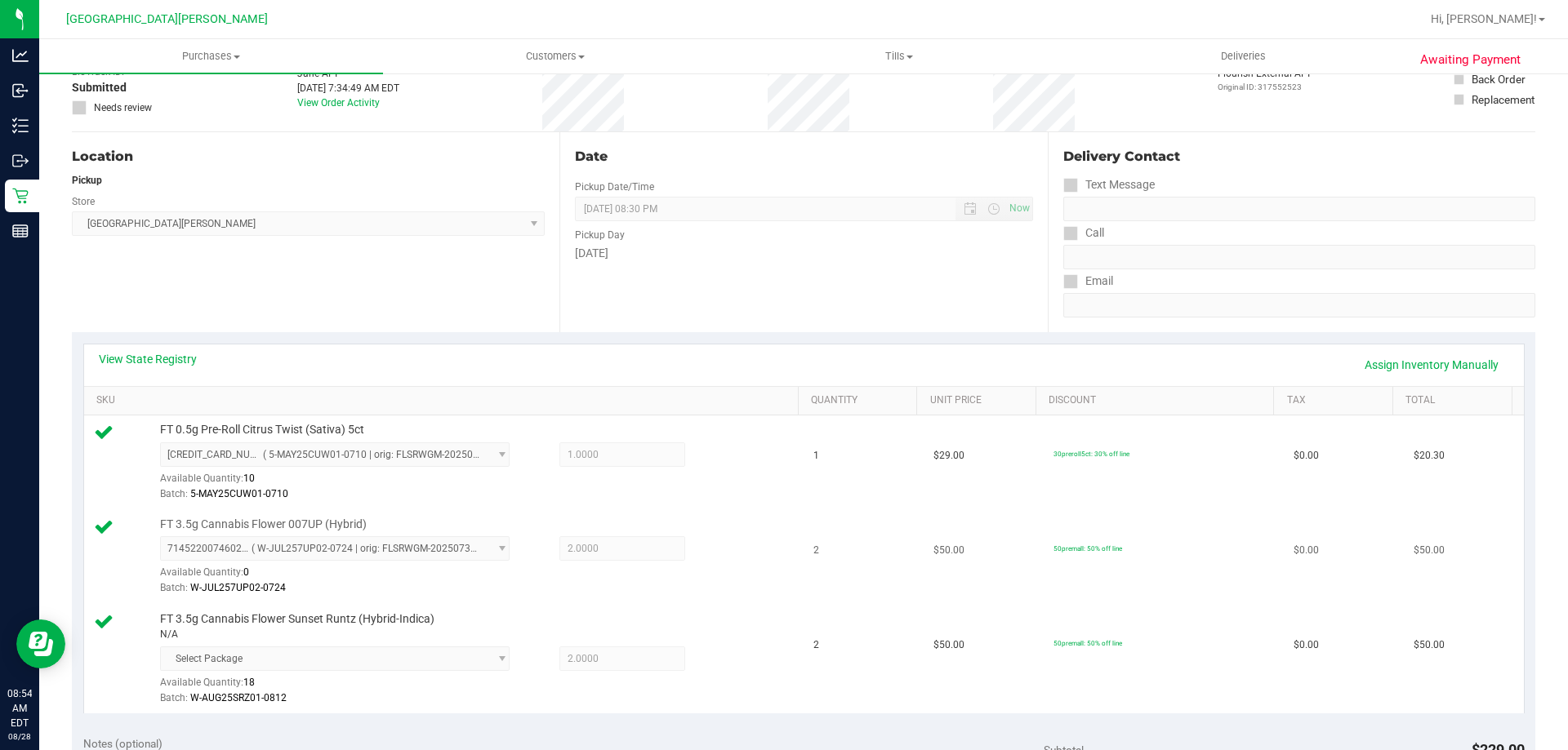
scroll to position [0, 0]
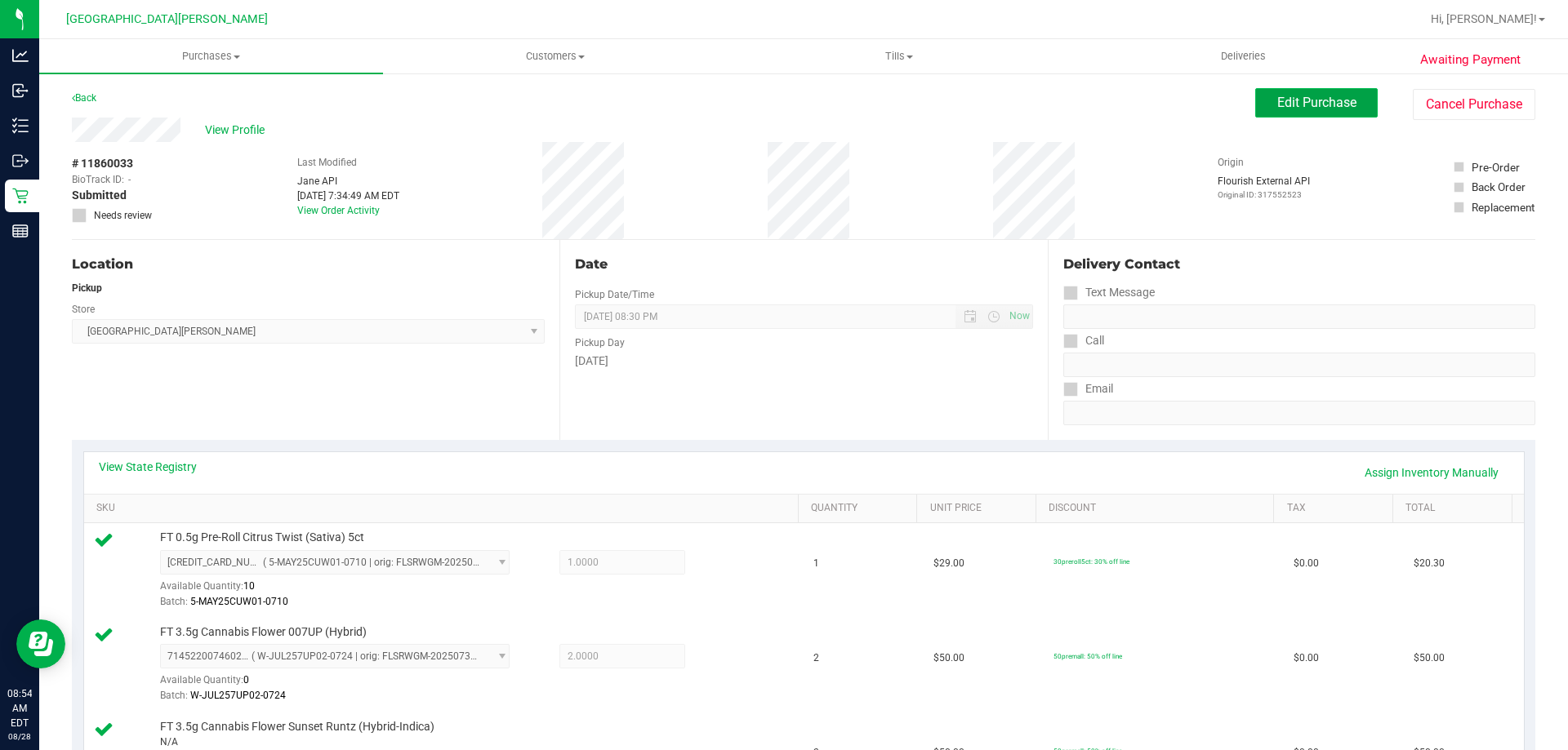
click at [1277, 99] on span "Edit Purchase" at bounding box center [1316, 102] width 79 height 15
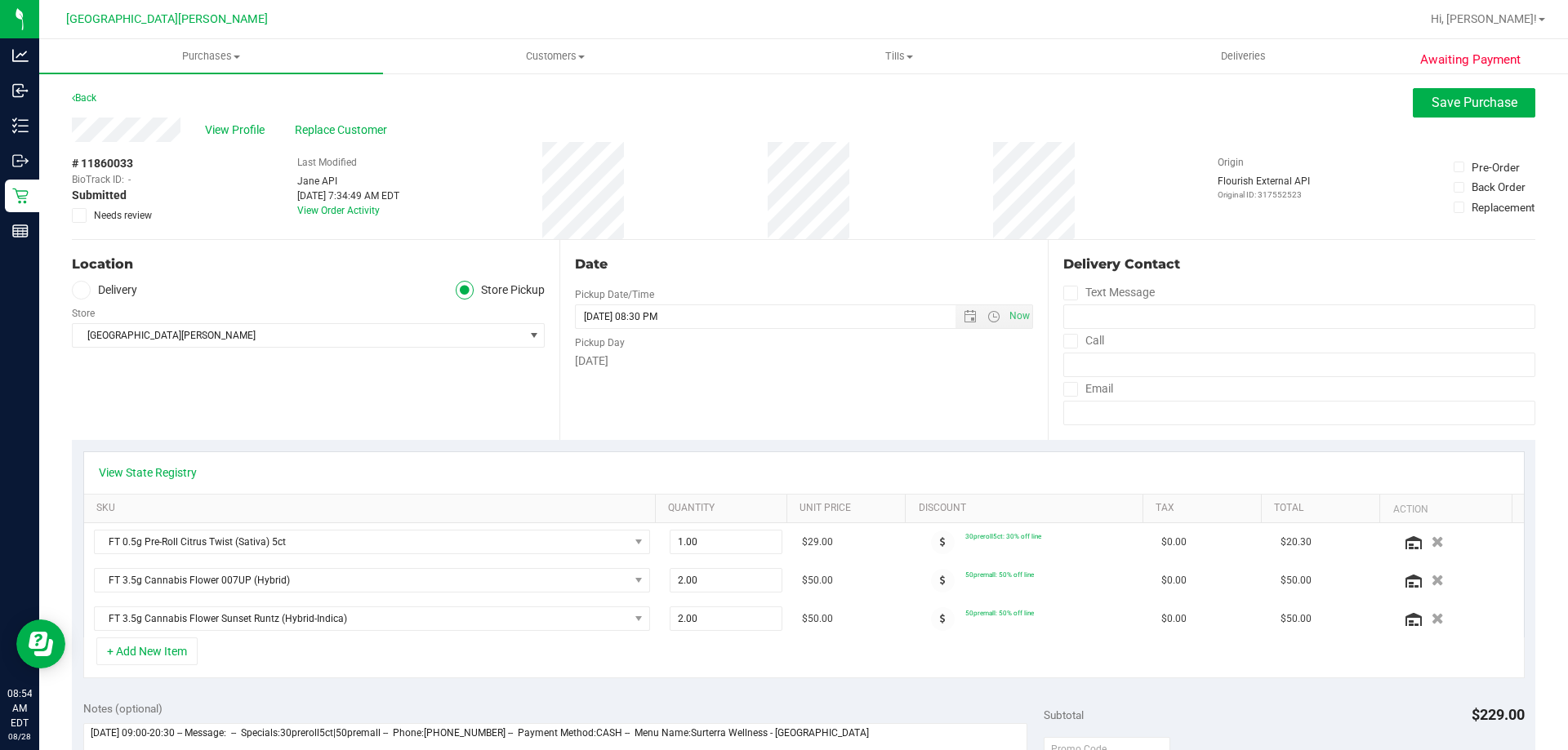
click at [83, 215] on icon at bounding box center [79, 215] width 10 height 0
click at [0, 0] on input "Needs review" at bounding box center [0, 0] width 0 height 0
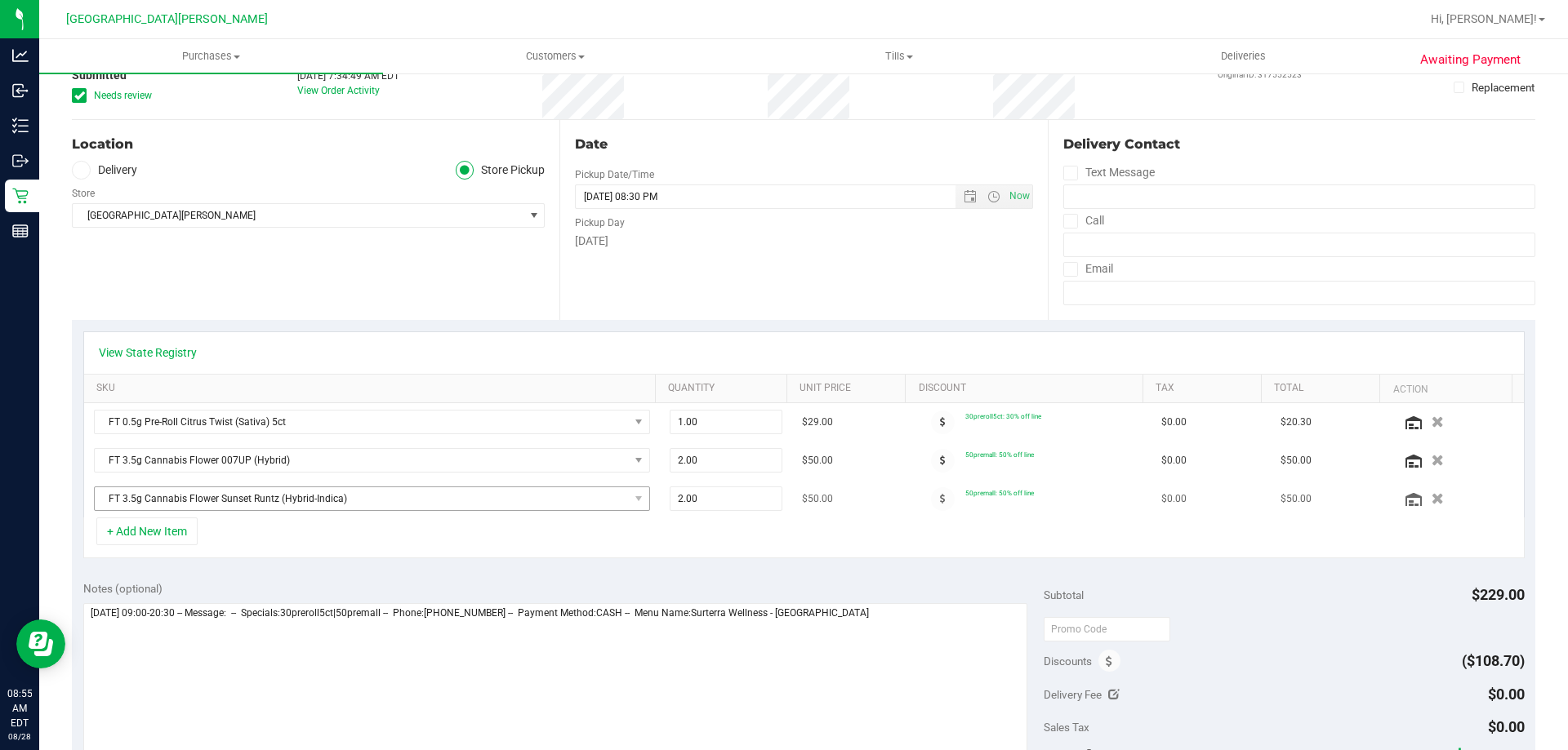
scroll to position [245, 0]
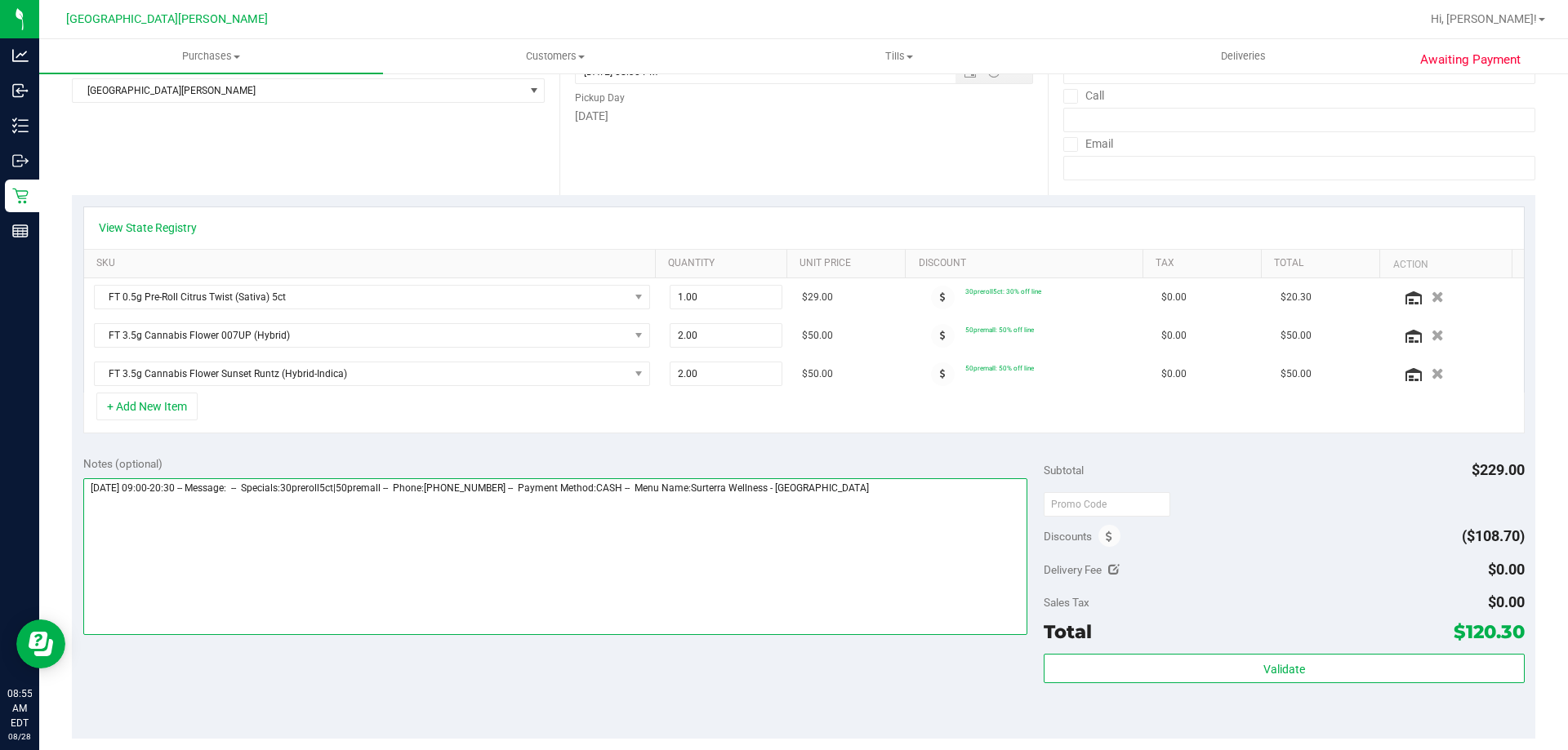
click at [914, 514] on textarea at bounding box center [555, 557] width 944 height 157
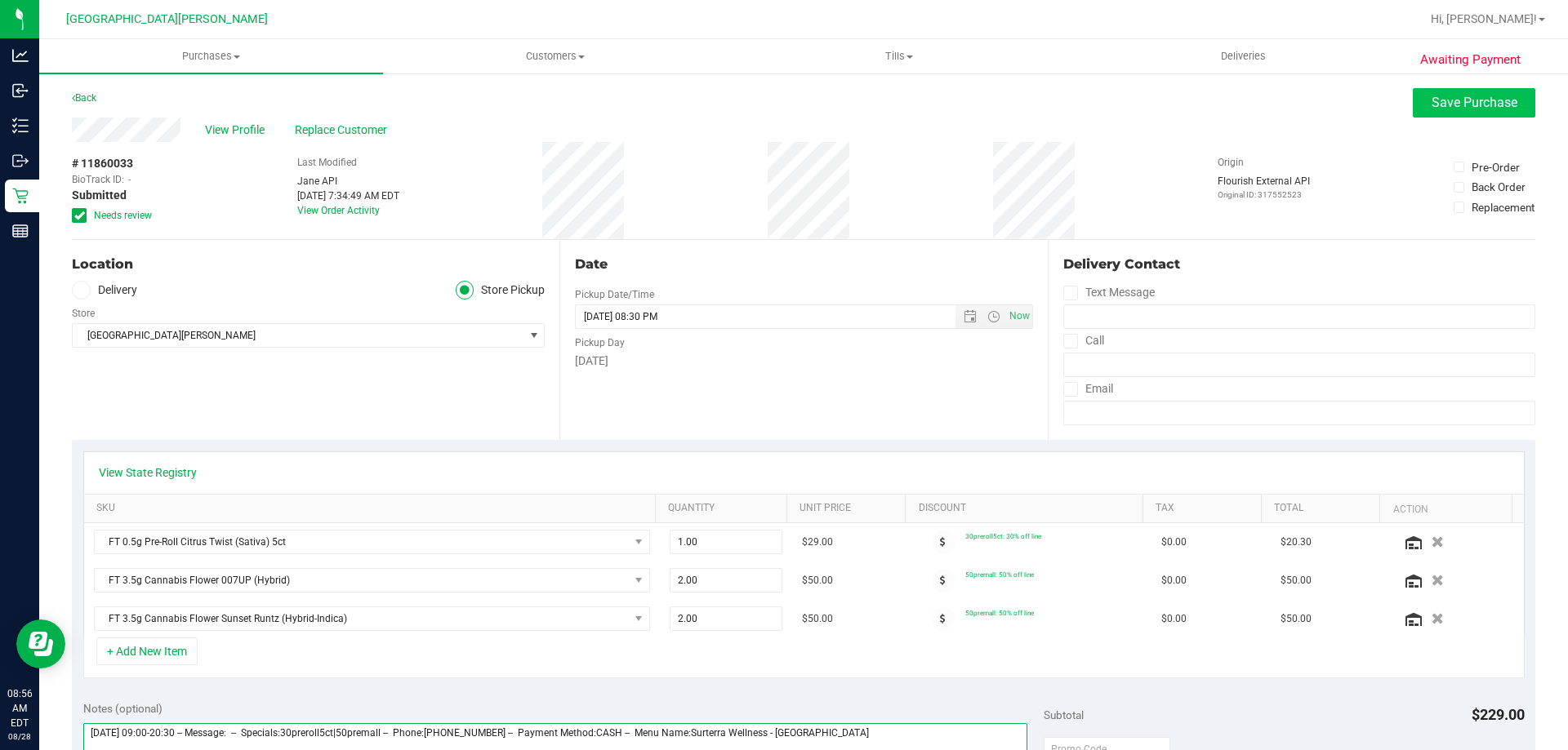
type textarea "Thursday 08/28/2025 09:00-20:30 -- Message: -- Specials:30preroll5ct|50premall …"
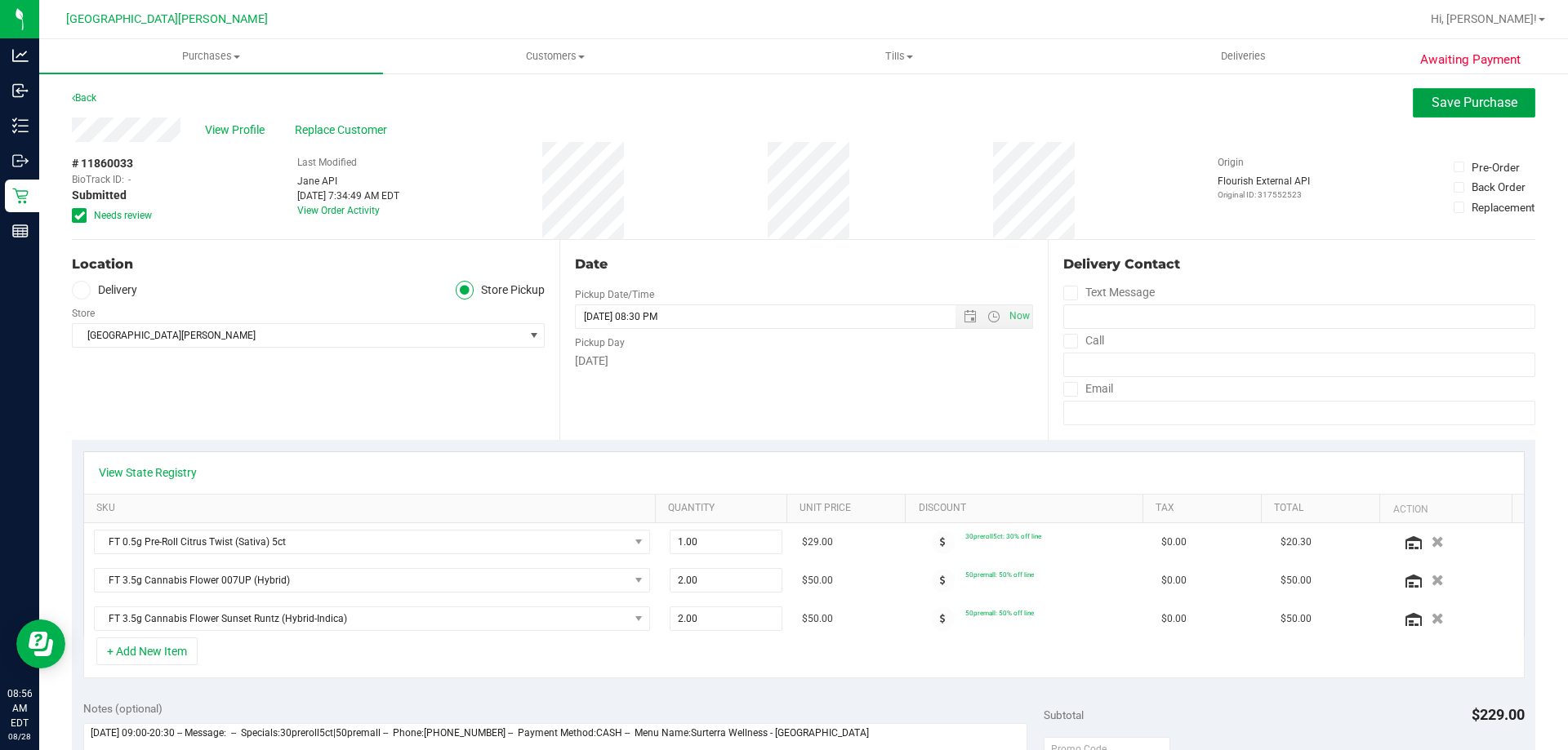
click at [1471, 90] on button "Save Purchase" at bounding box center [1474, 103] width 123 height 30
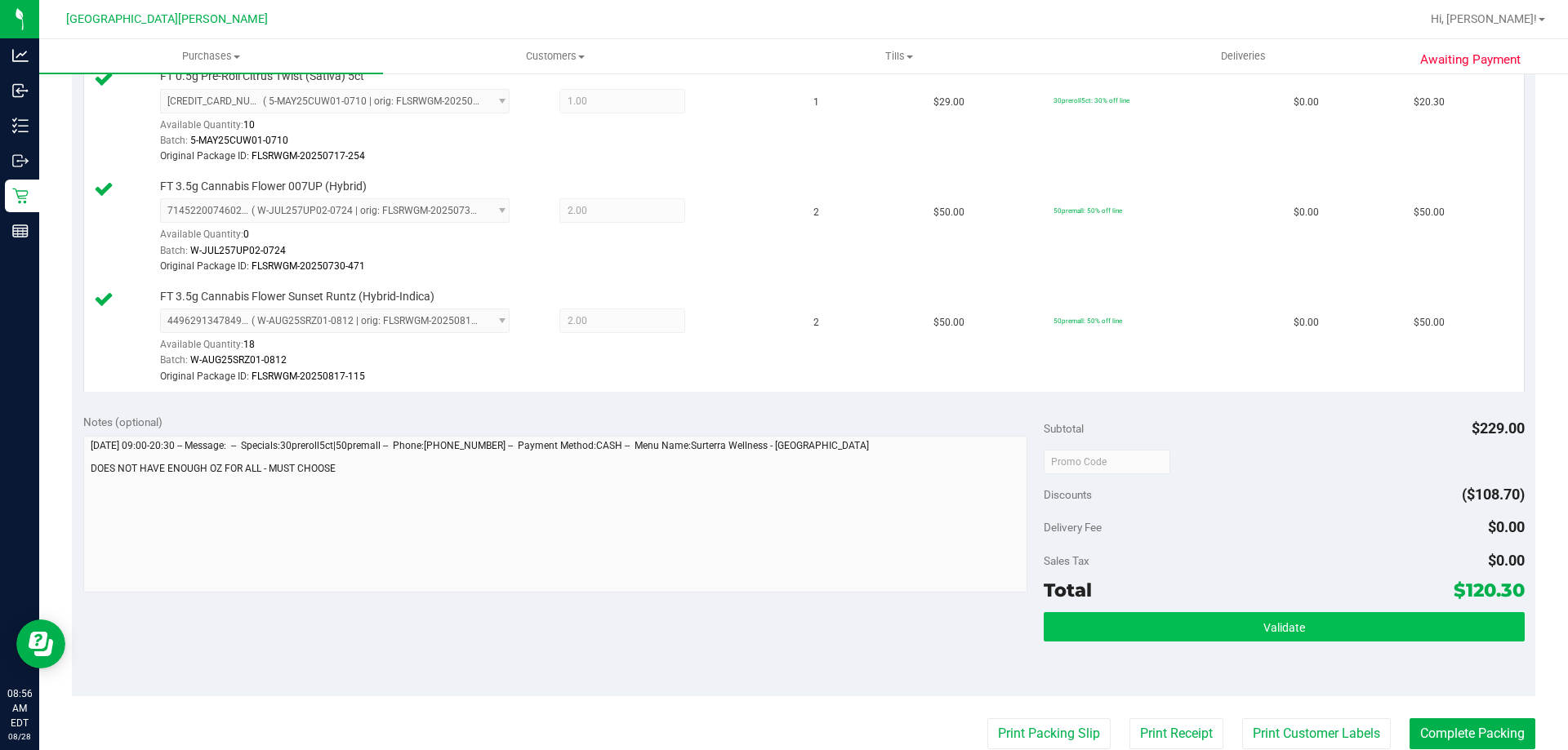
scroll to position [490, 0]
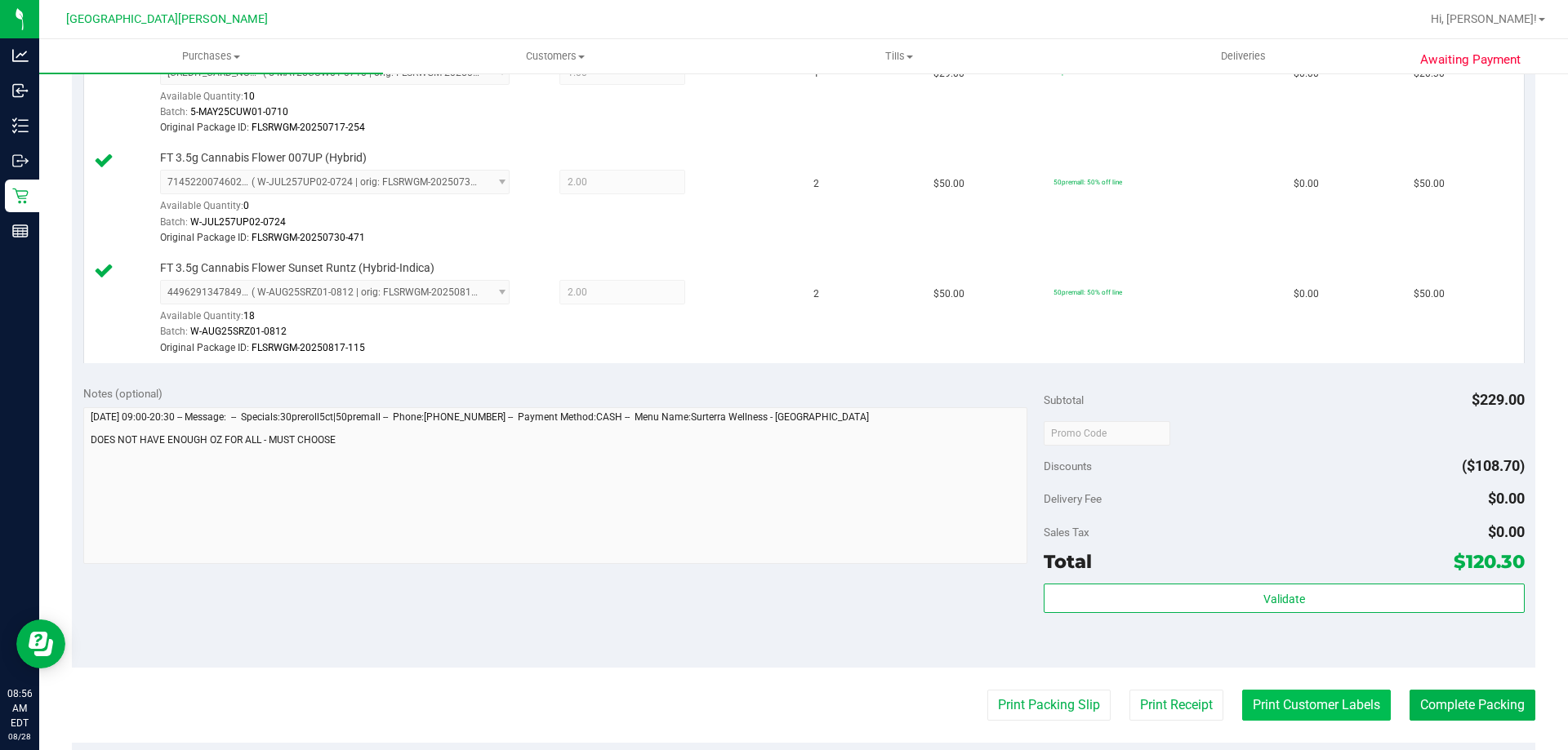
click at [1340, 711] on button "Print Customer Labels" at bounding box center [1316, 705] width 149 height 31
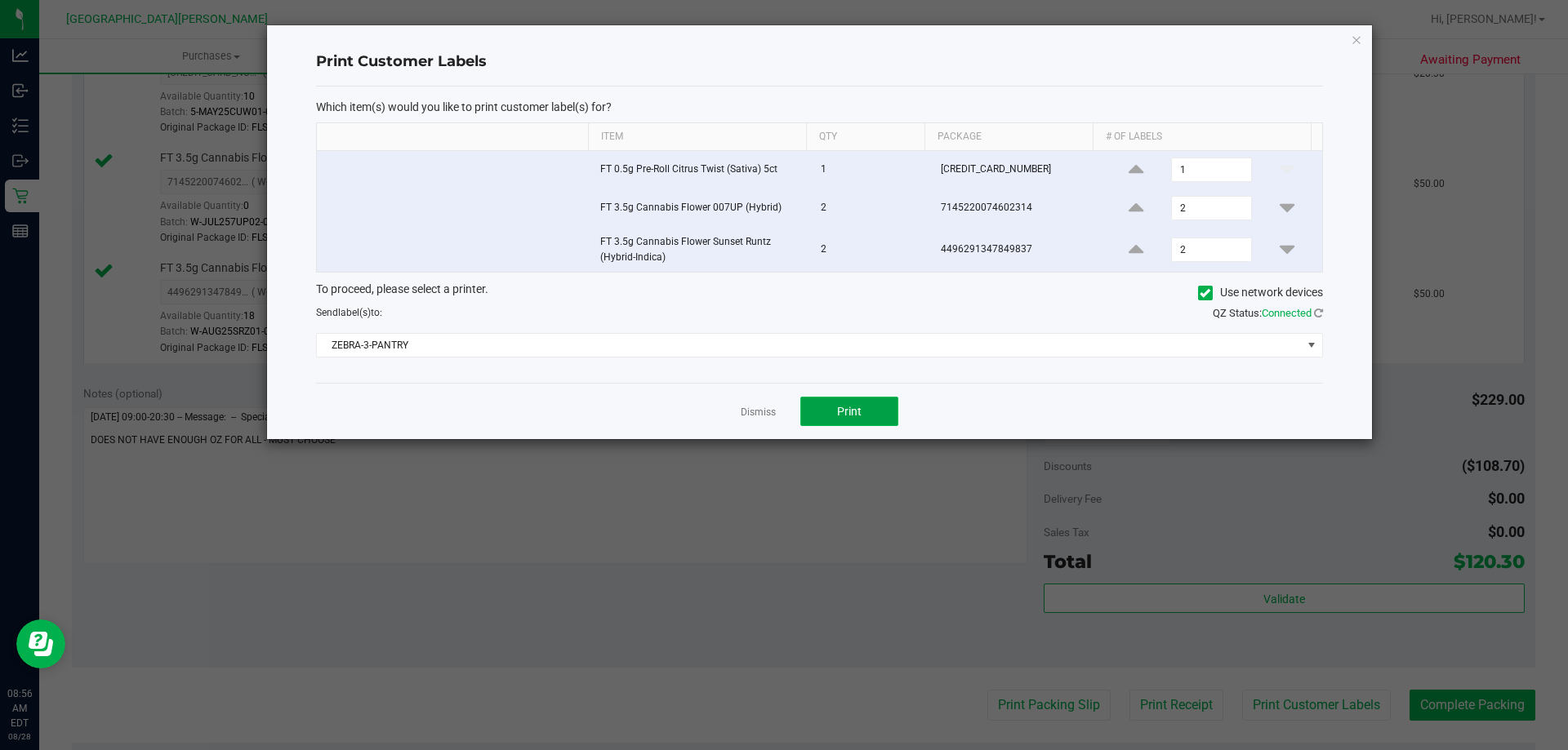
click at [858, 405] on span "Print" at bounding box center [849, 411] width 25 height 13
click at [764, 412] on link "Dismiss" at bounding box center [758, 412] width 35 height 14
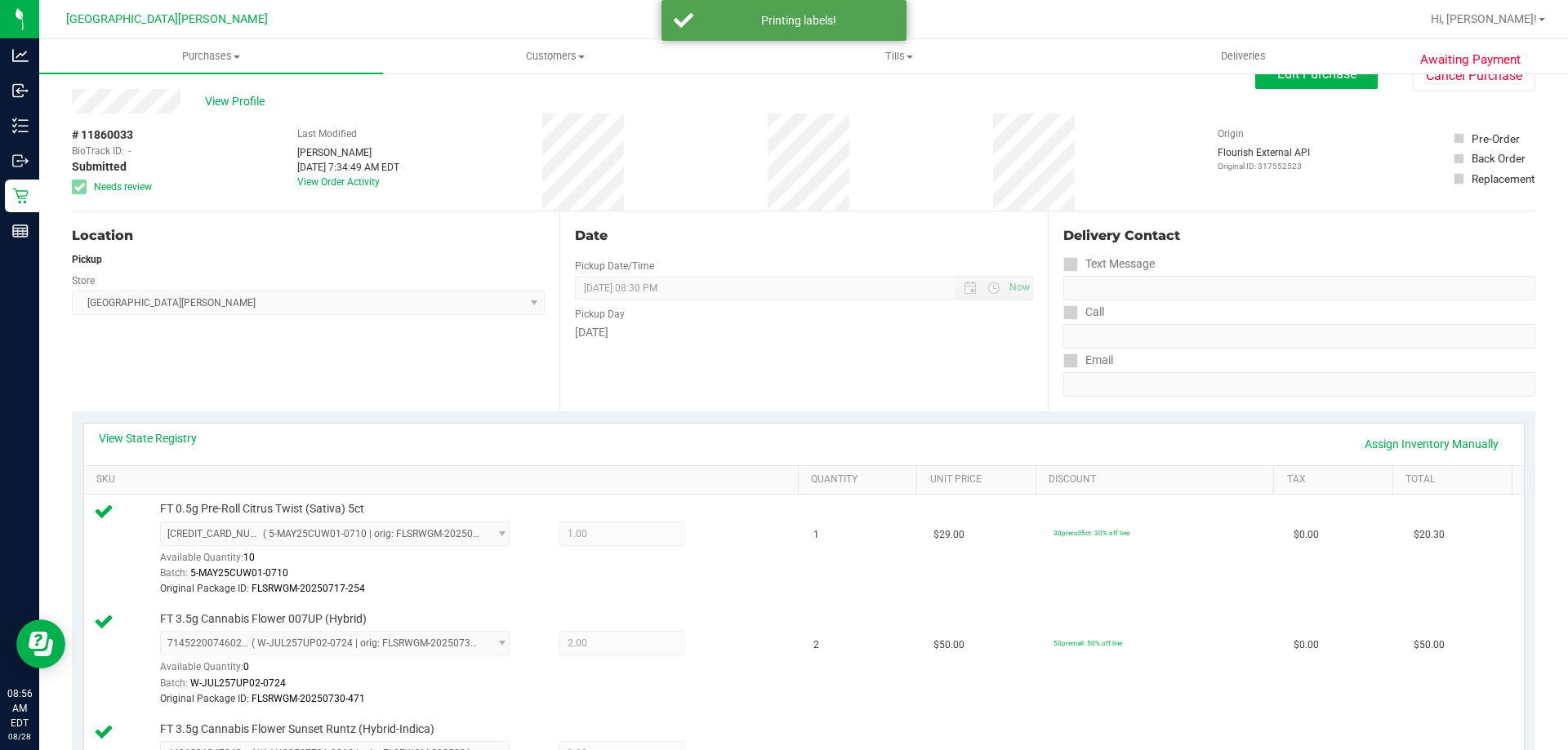
scroll to position [0, 0]
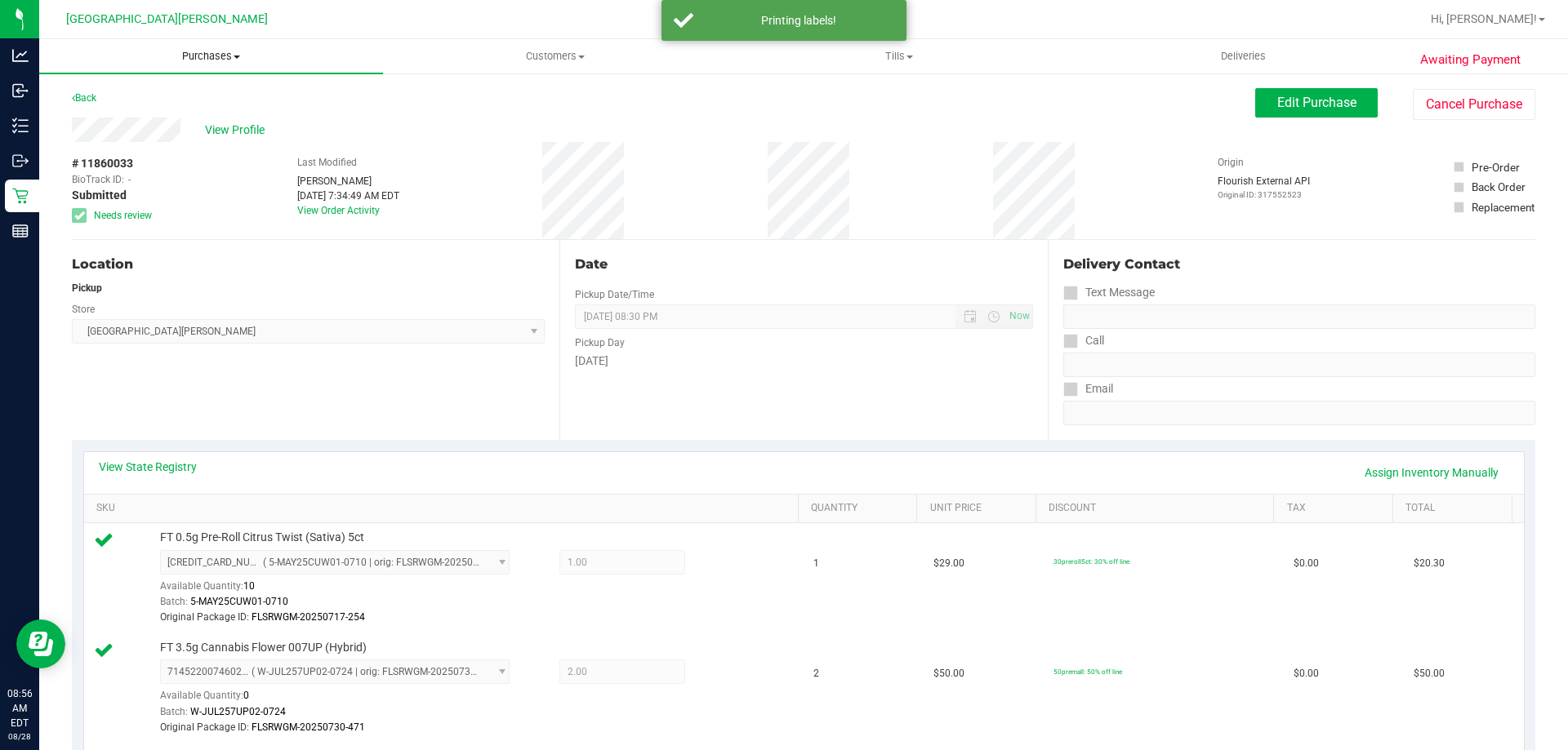
click at [230, 67] on uib-tab-heading "Purchases Summary of purchases Fulfillment All purchases" at bounding box center [210, 56] width 344 height 34
click at [155, 107] on li "Summary of purchases" at bounding box center [210, 98] width 344 height 20
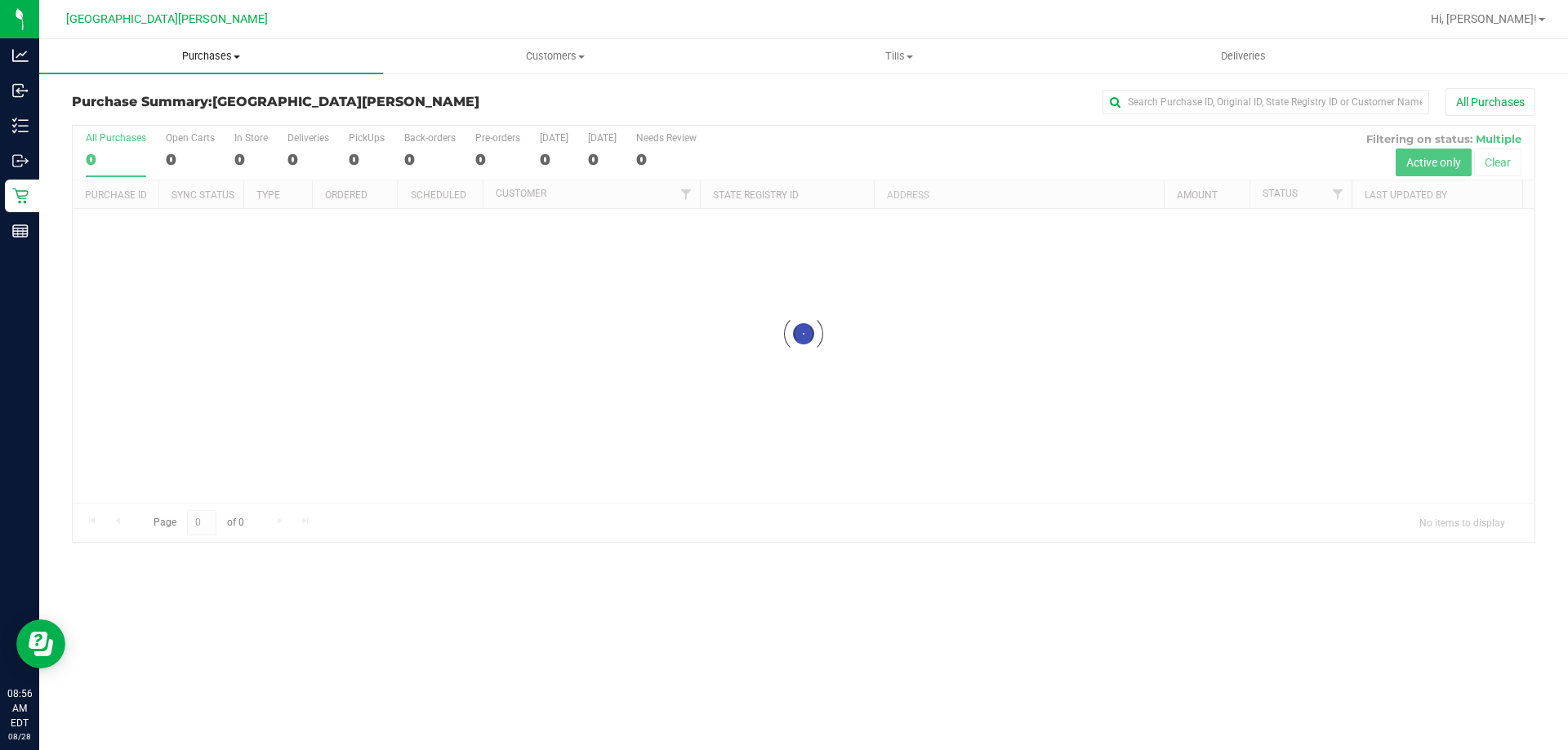
click at [199, 60] on span "Purchases" at bounding box center [210, 55] width 344 height 14
click at [175, 123] on li "Fulfillment" at bounding box center [210, 118] width 344 height 20
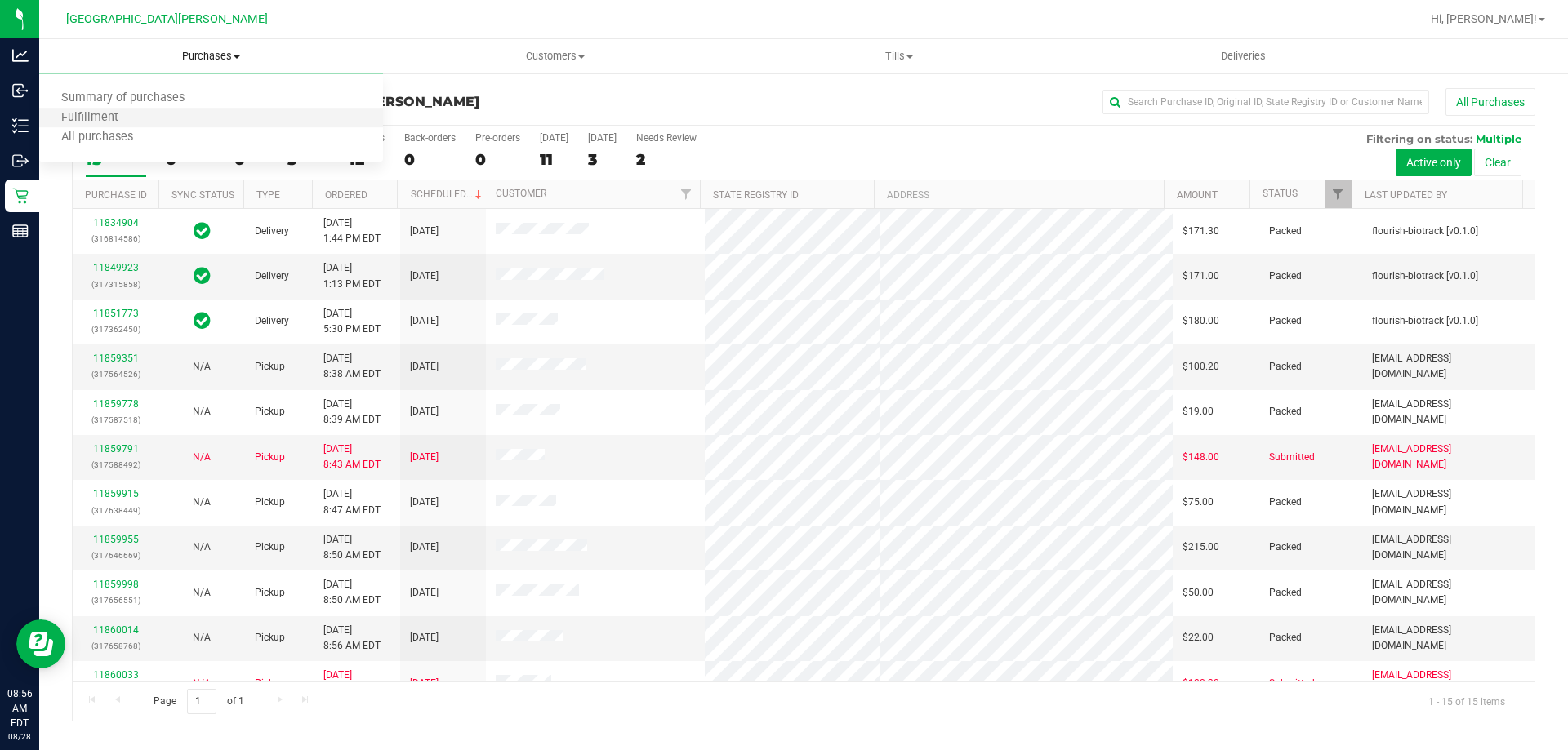
click at [184, 114] on li "Fulfillment" at bounding box center [210, 118] width 344 height 20
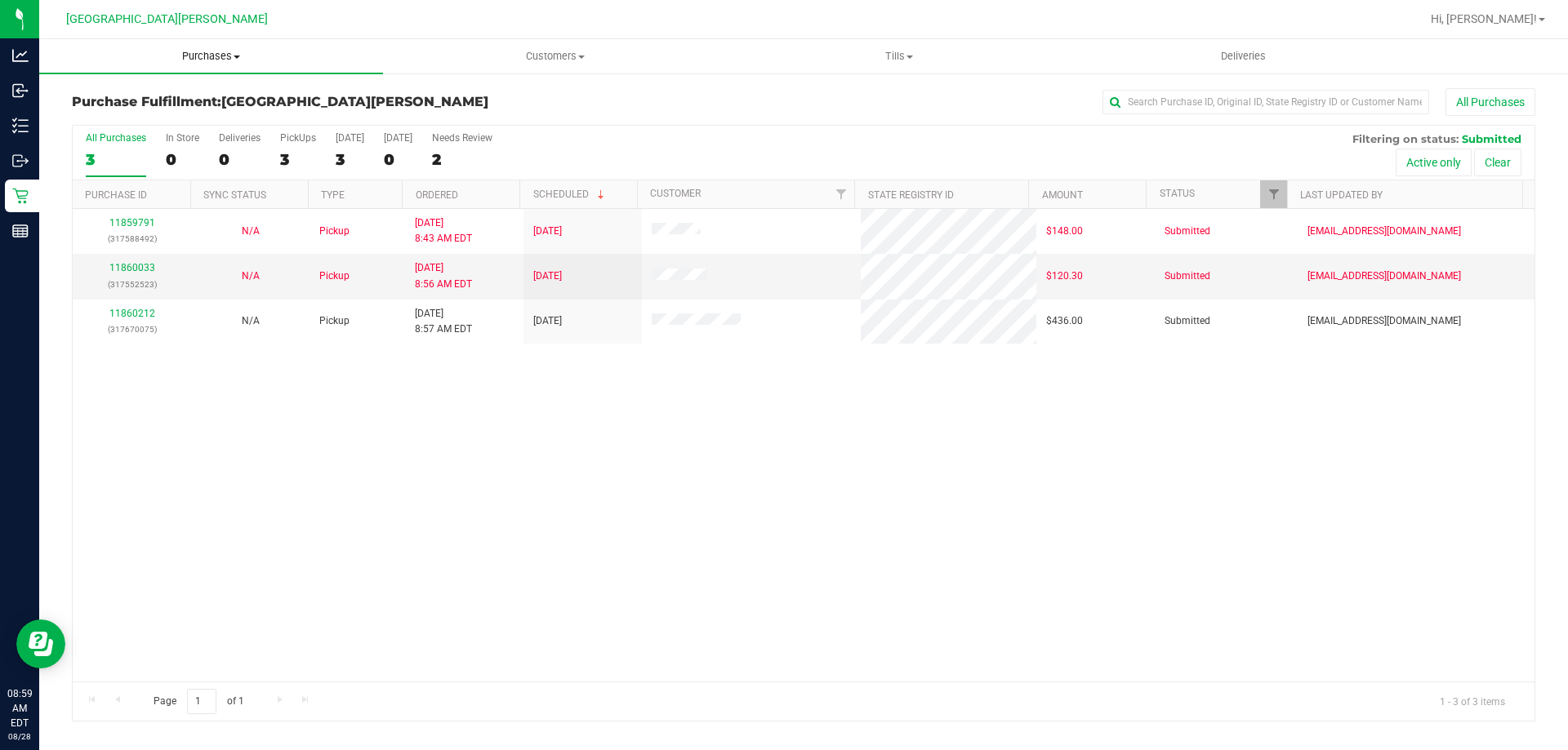
click at [231, 63] on span "Purchases" at bounding box center [210, 55] width 344 height 14
click at [216, 100] on li "Summary of purchases" at bounding box center [210, 98] width 344 height 20
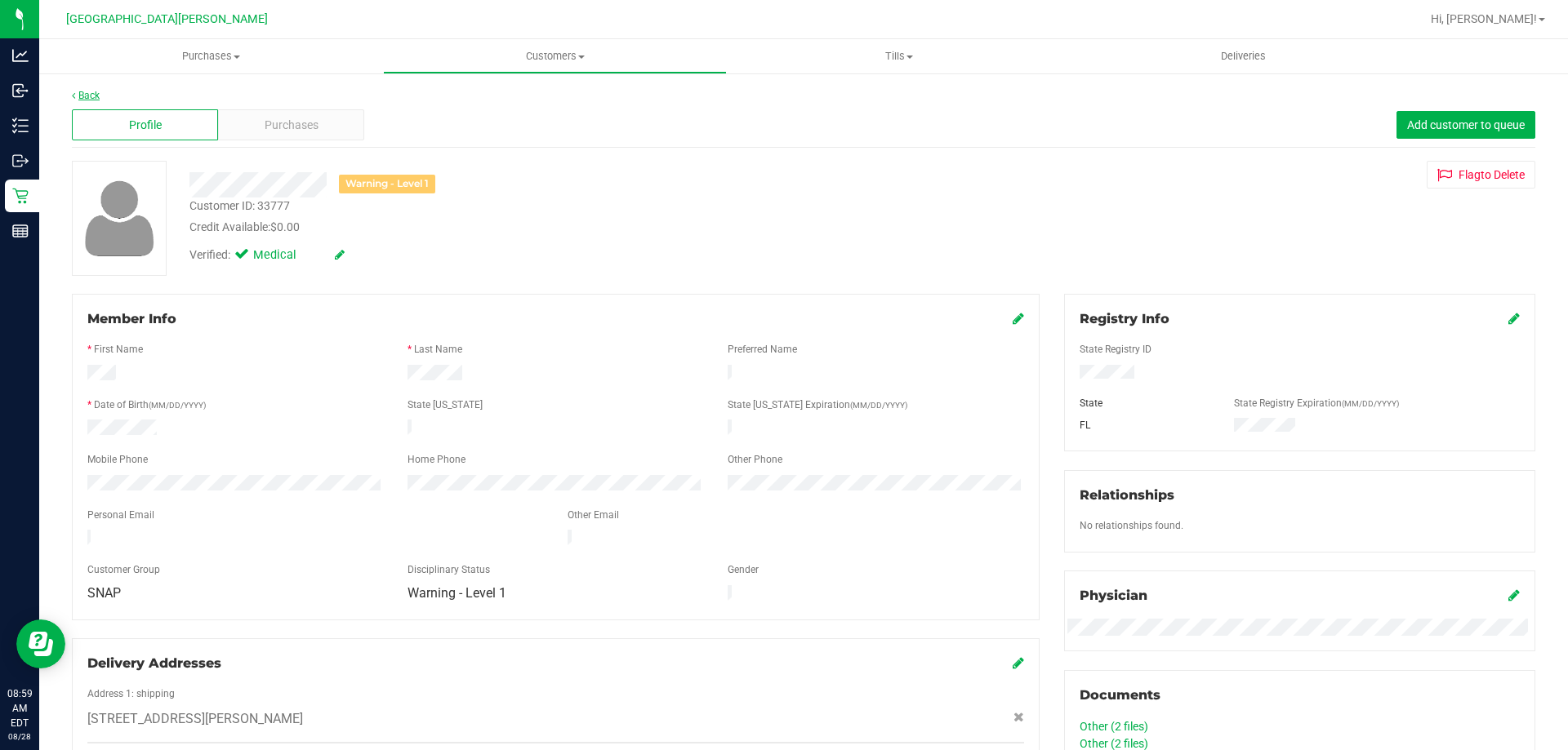
click at [89, 97] on link "Back" at bounding box center [85, 95] width 28 height 11
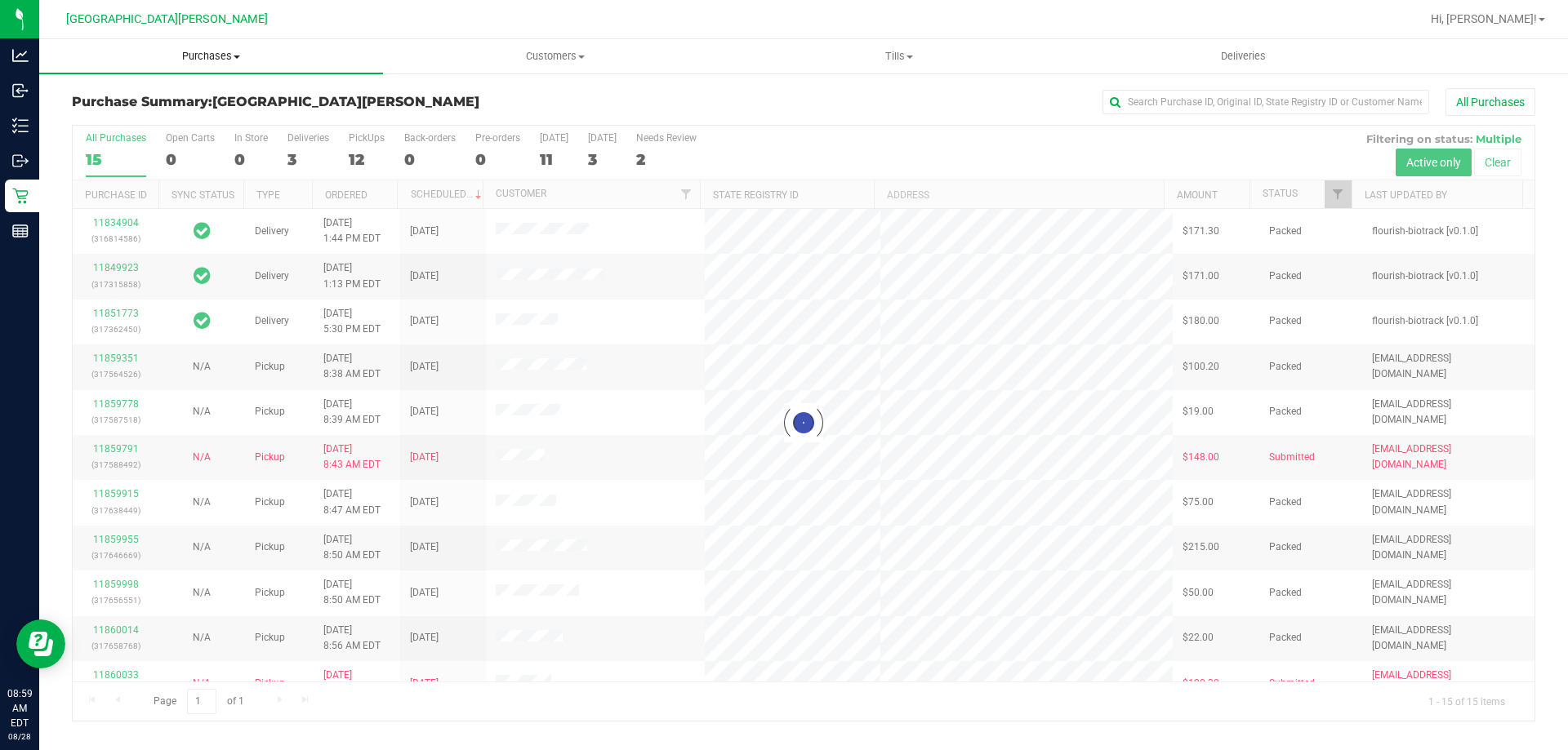
click at [218, 53] on span "Purchases" at bounding box center [210, 55] width 344 height 14
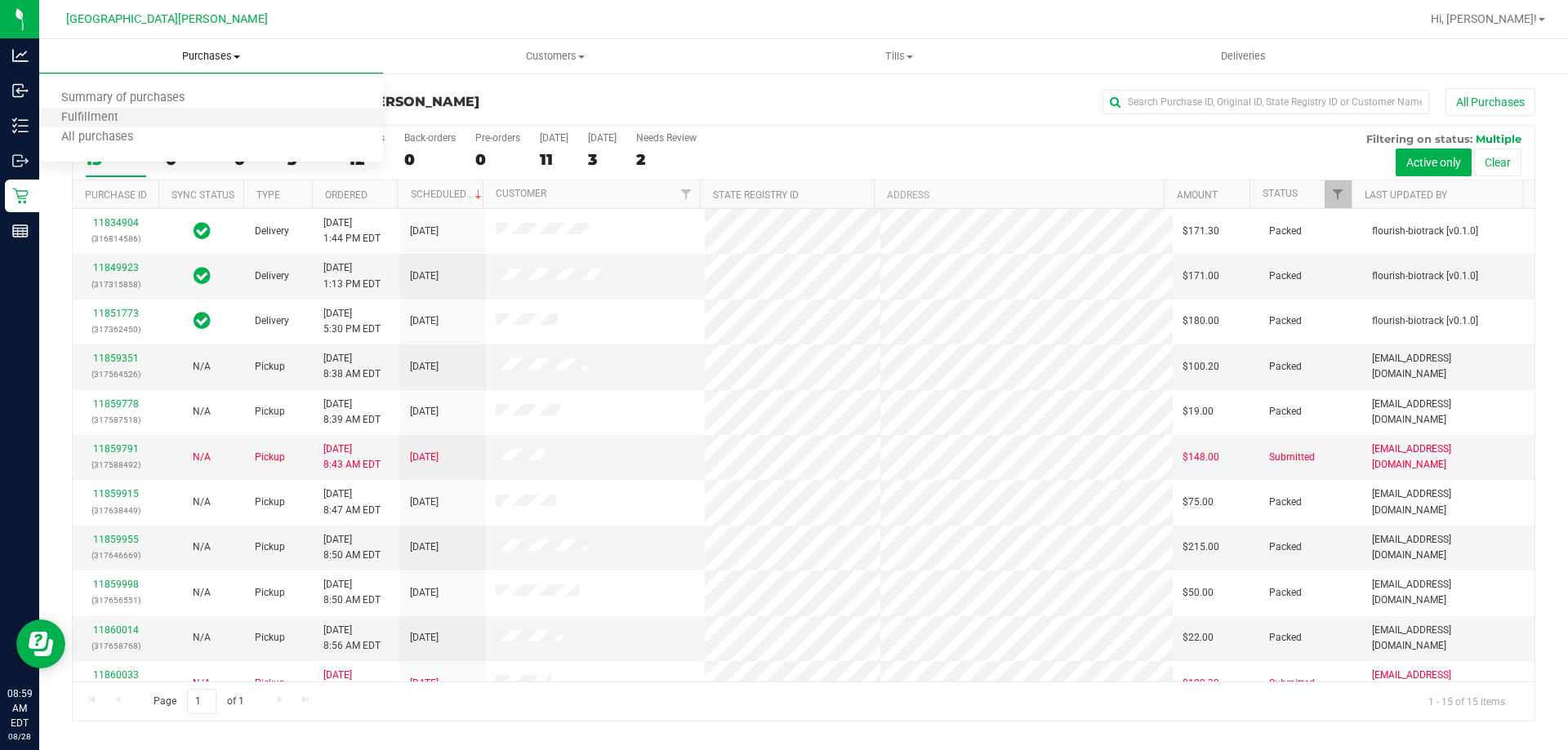
click at [214, 119] on li "Fulfillment" at bounding box center [210, 118] width 344 height 20
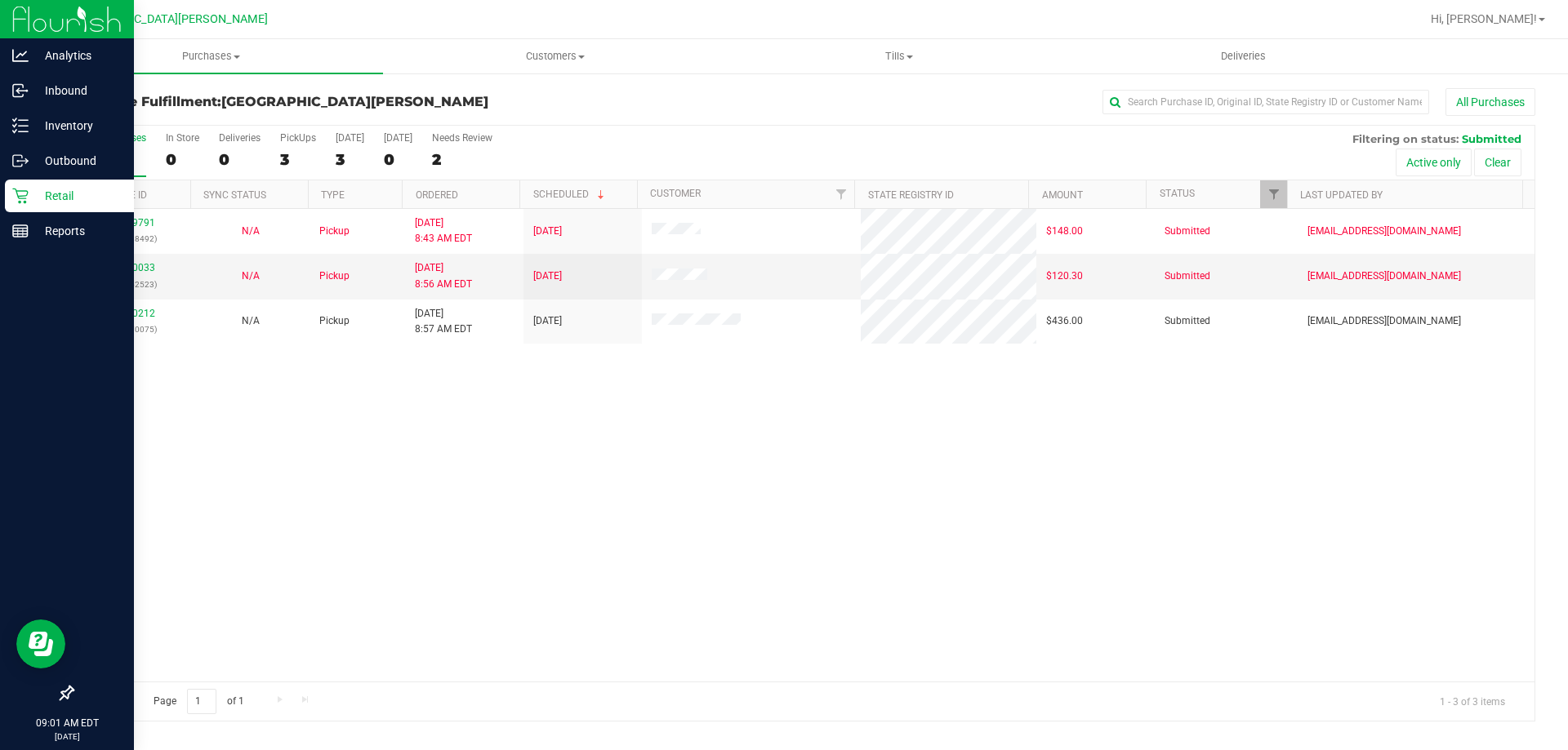
click at [43, 201] on p "Retail" at bounding box center [77, 196] width 98 height 20
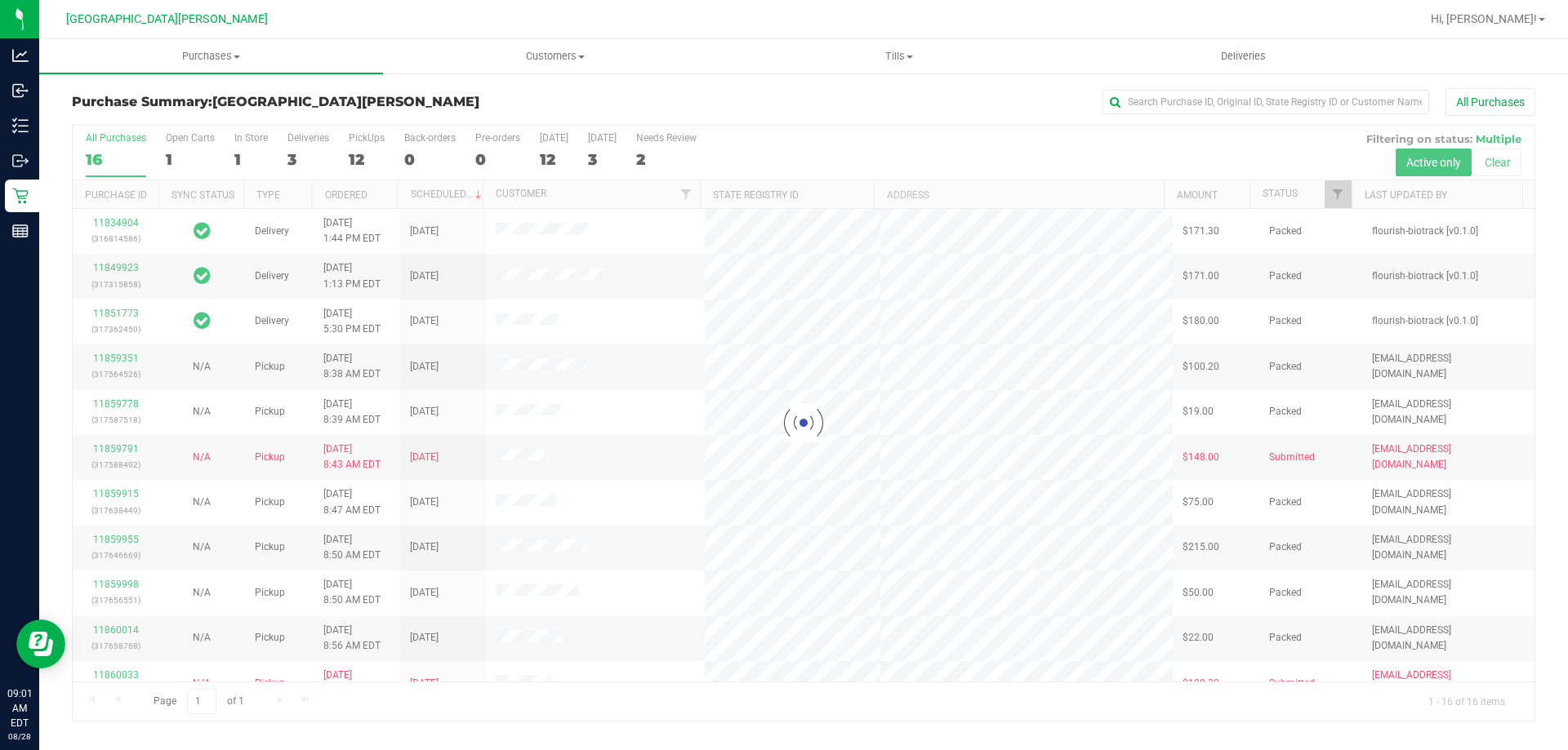
click at [245, 147] on div at bounding box center [803, 423] width 1461 height 595
click at [245, 147] on label "In Store 1" at bounding box center [250, 154] width 33 height 45
click at [0, 0] on input "In Store 1" at bounding box center [0, 0] width 0 height 0
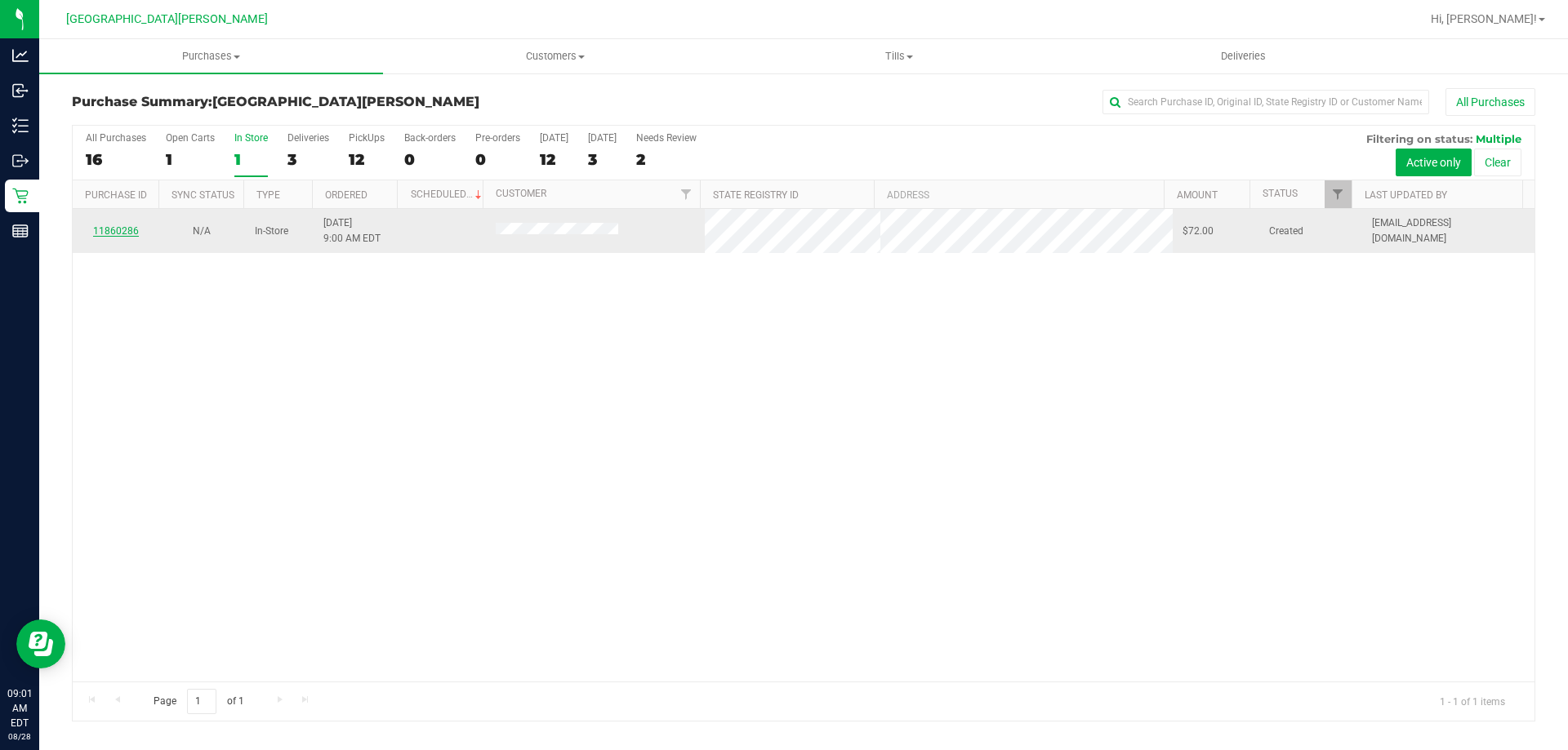
click at [122, 231] on link "11860286" at bounding box center [116, 231] width 46 height 11
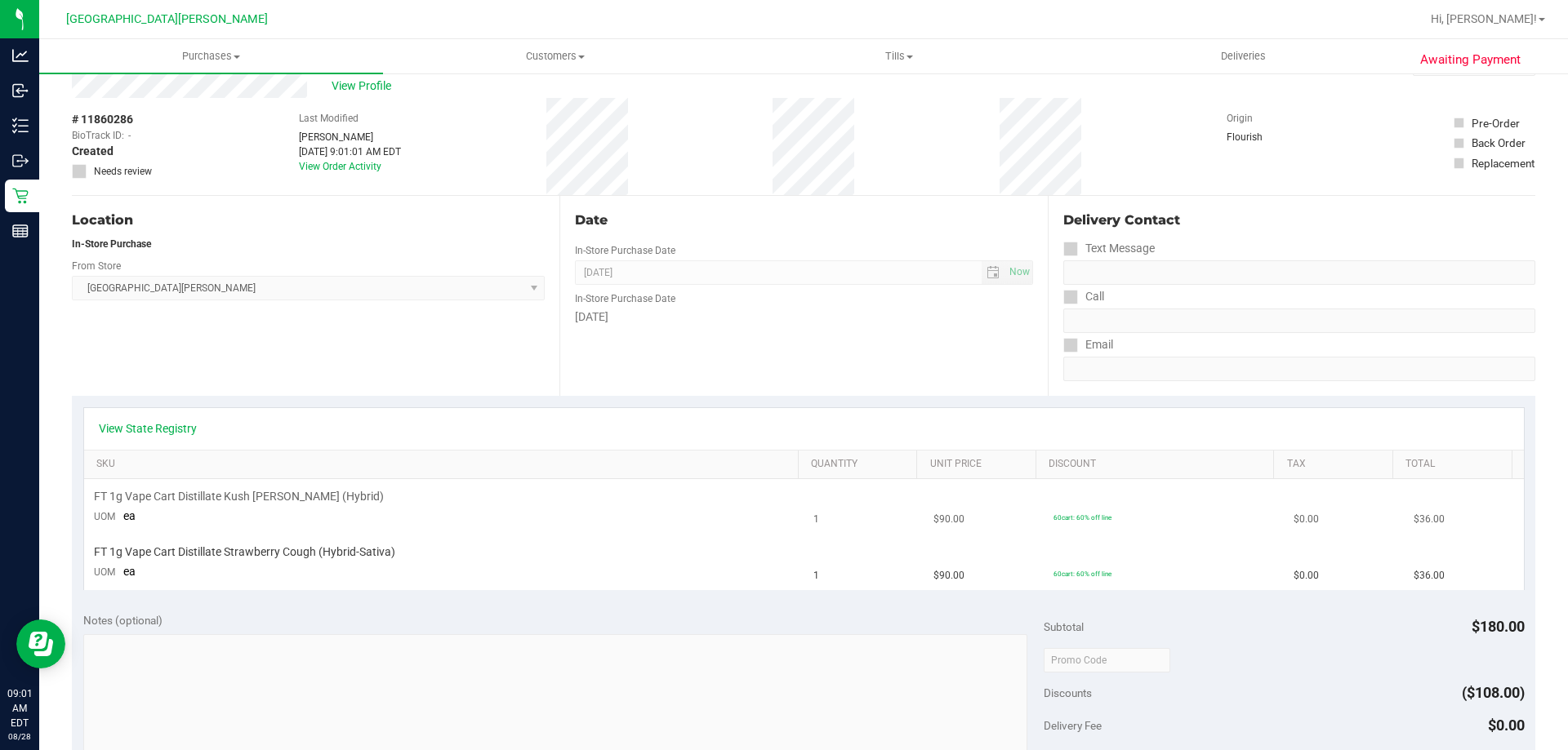
scroll to position [82, 0]
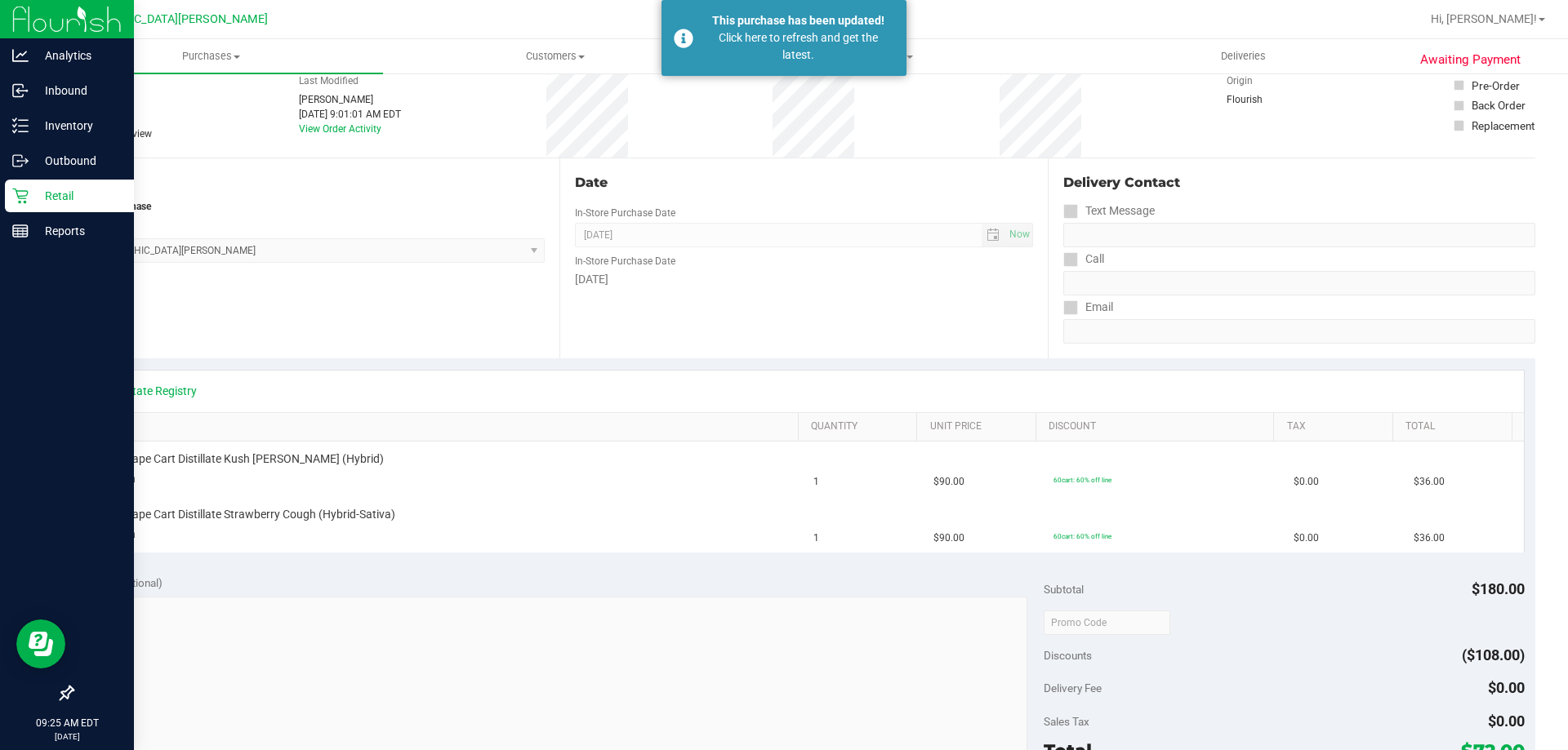
click at [25, 198] on icon at bounding box center [20, 196] width 15 height 15
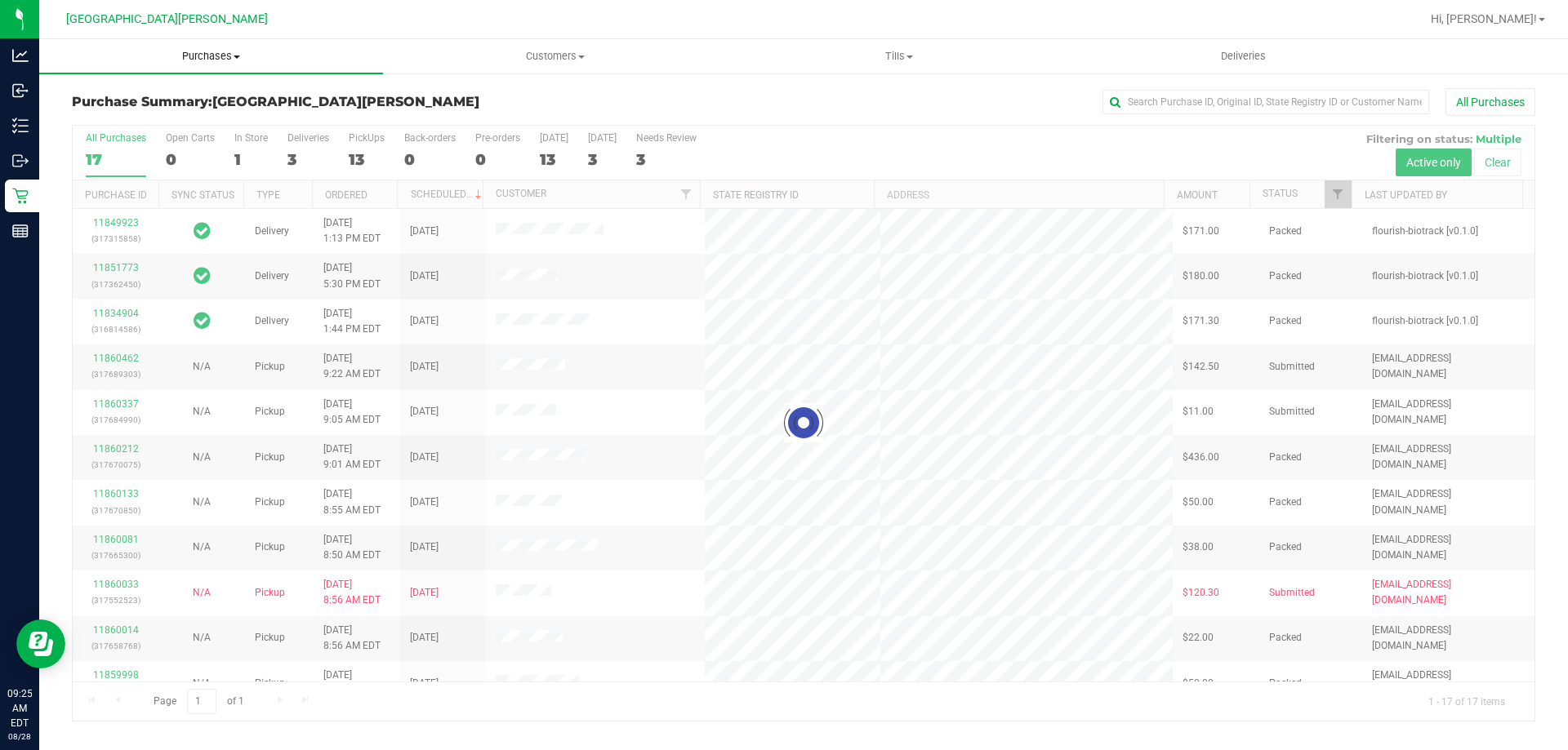
click at [196, 61] on span "Purchases" at bounding box center [210, 55] width 344 height 14
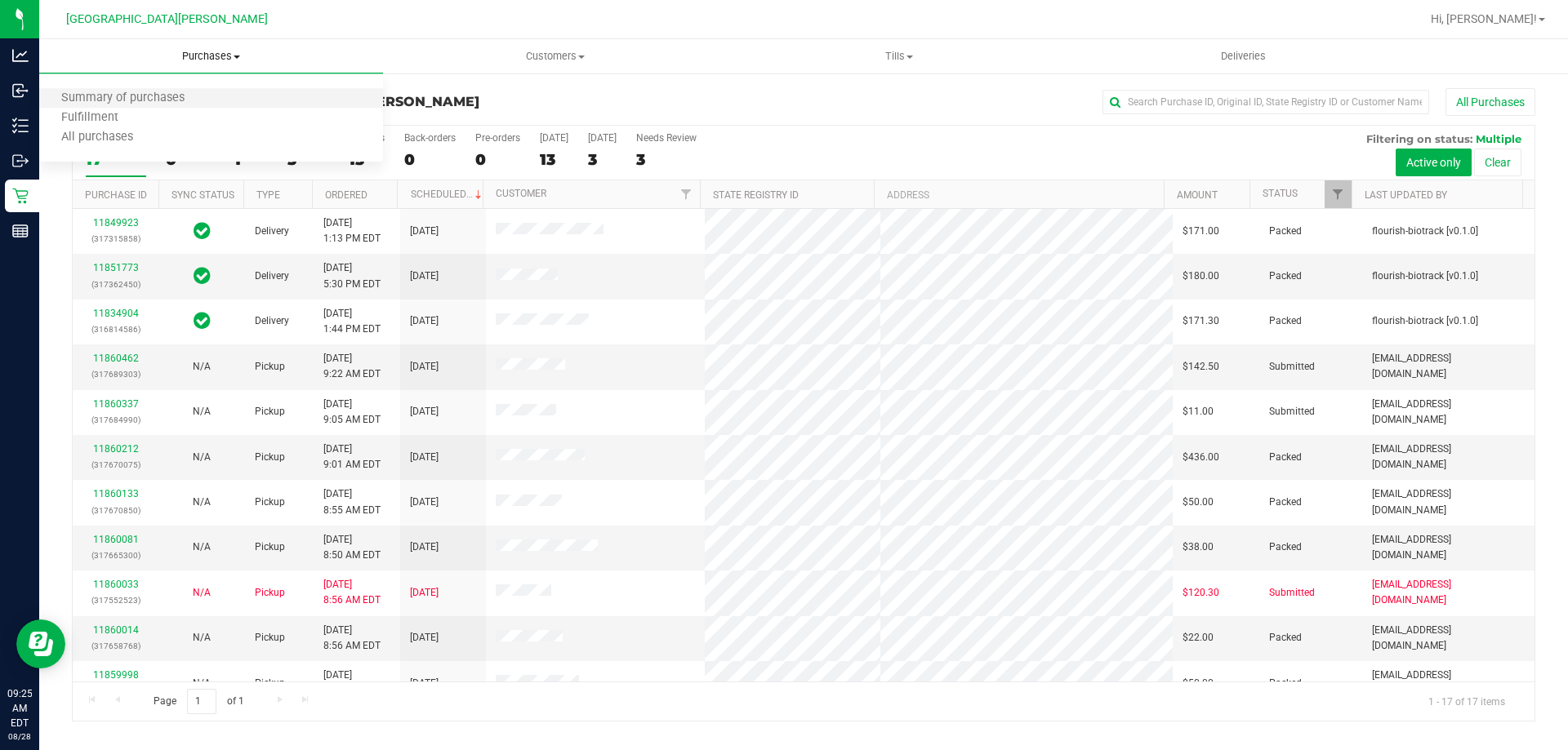
click at [184, 107] on li "Summary of purchases" at bounding box center [210, 98] width 344 height 20
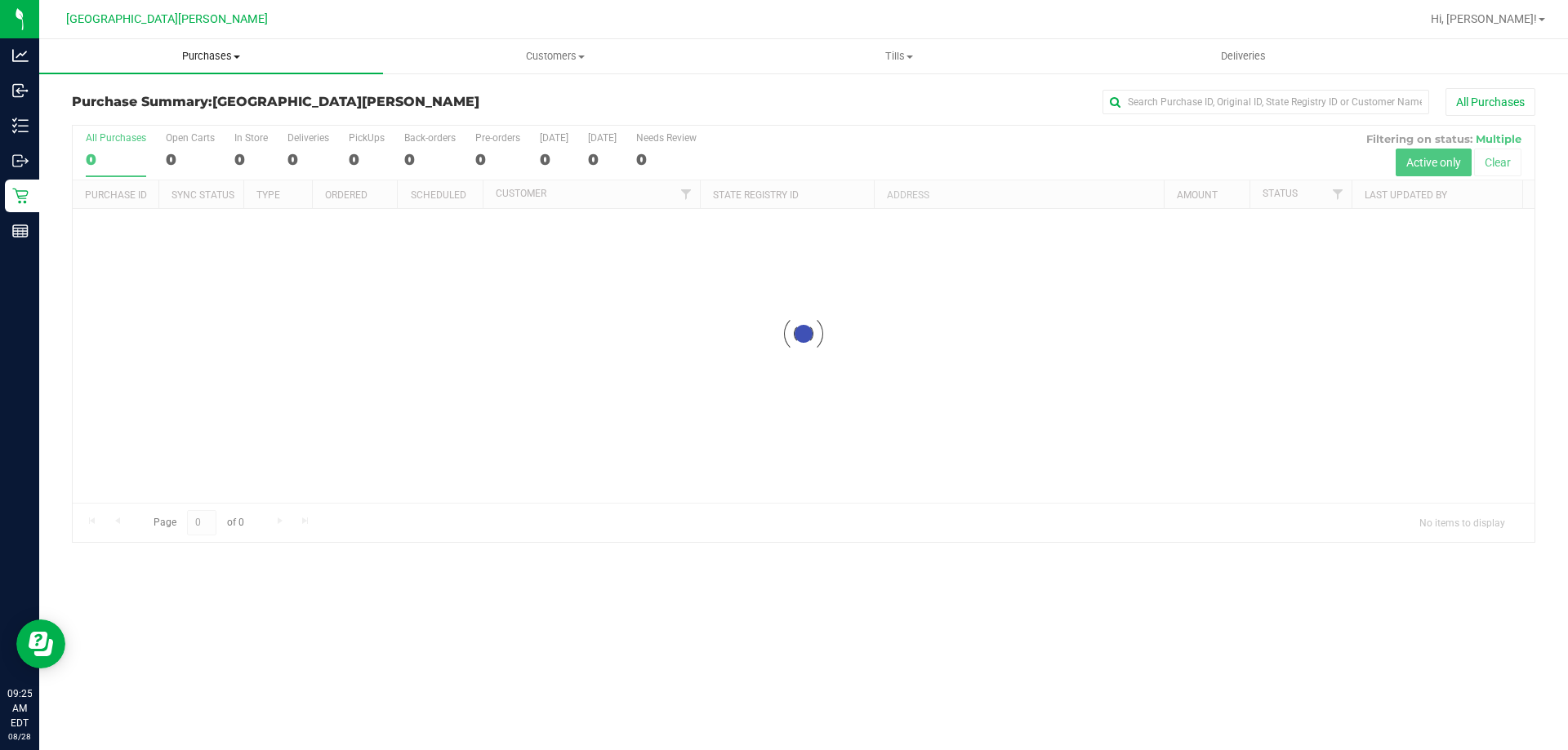
click at [196, 61] on span "Purchases" at bounding box center [210, 55] width 344 height 14
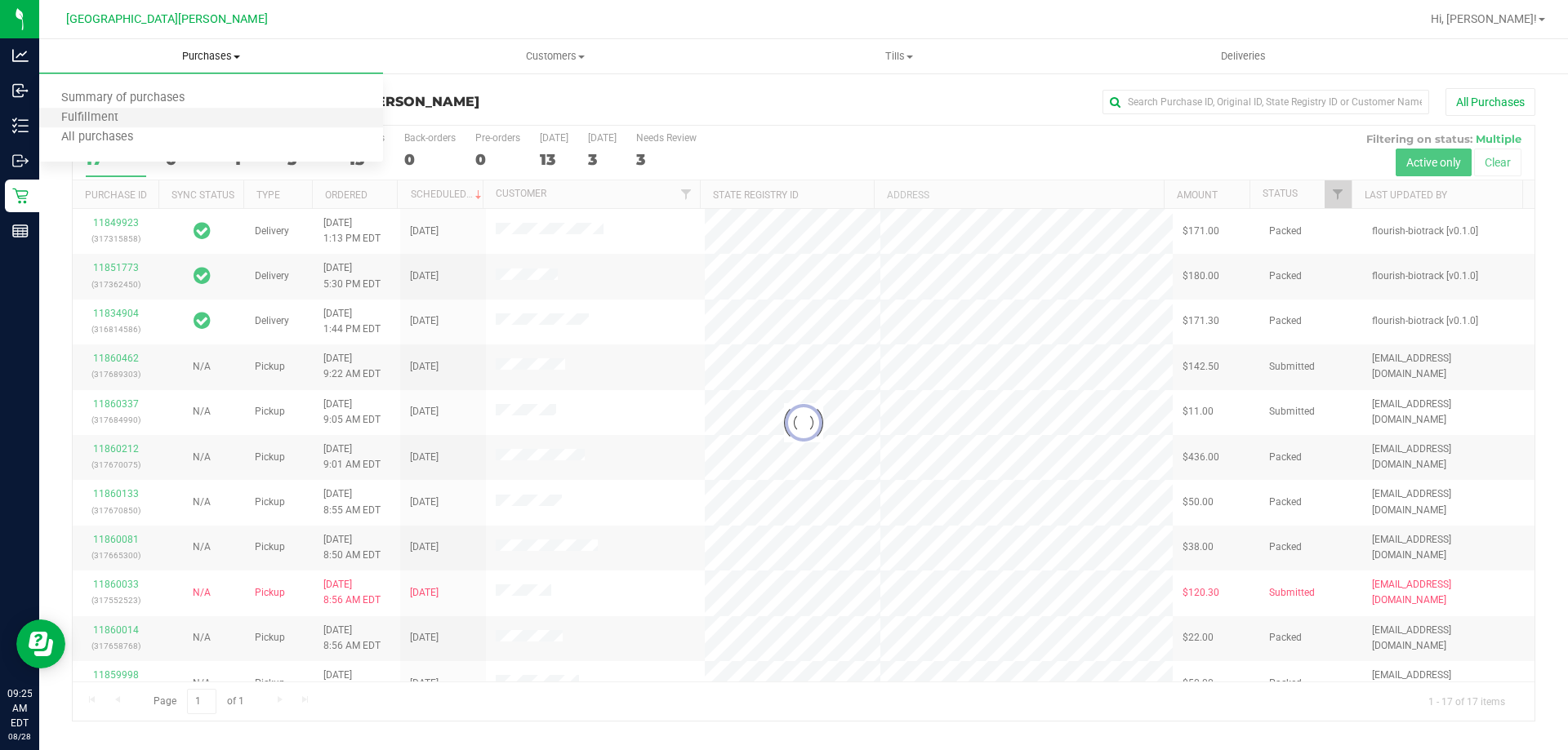
click at [184, 114] on li "Fulfillment" at bounding box center [210, 118] width 344 height 20
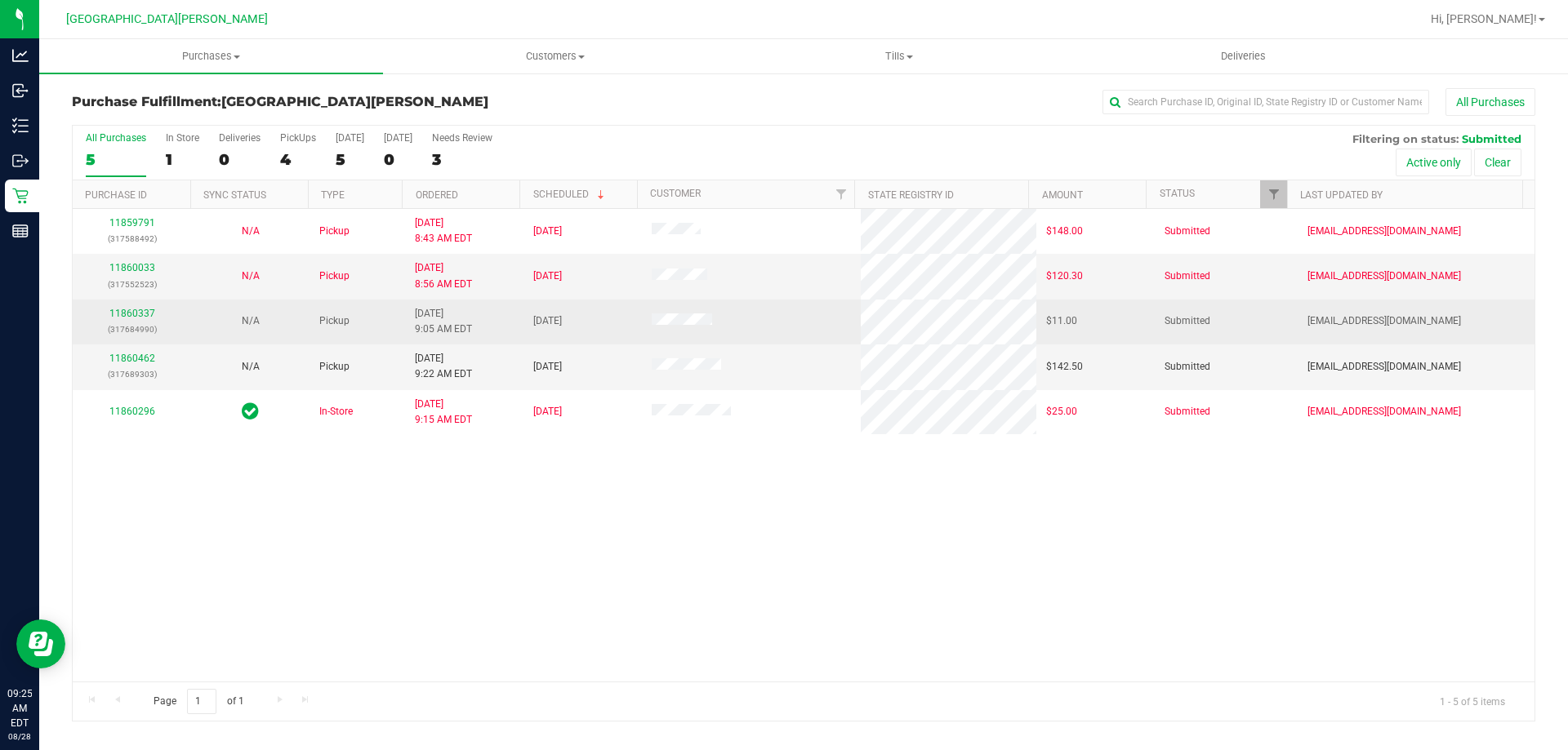
click at [124, 306] on div "11860337 (317684990)" at bounding box center [132, 322] width 99 height 31
click at [123, 316] on link "11860337" at bounding box center [132, 313] width 46 height 11
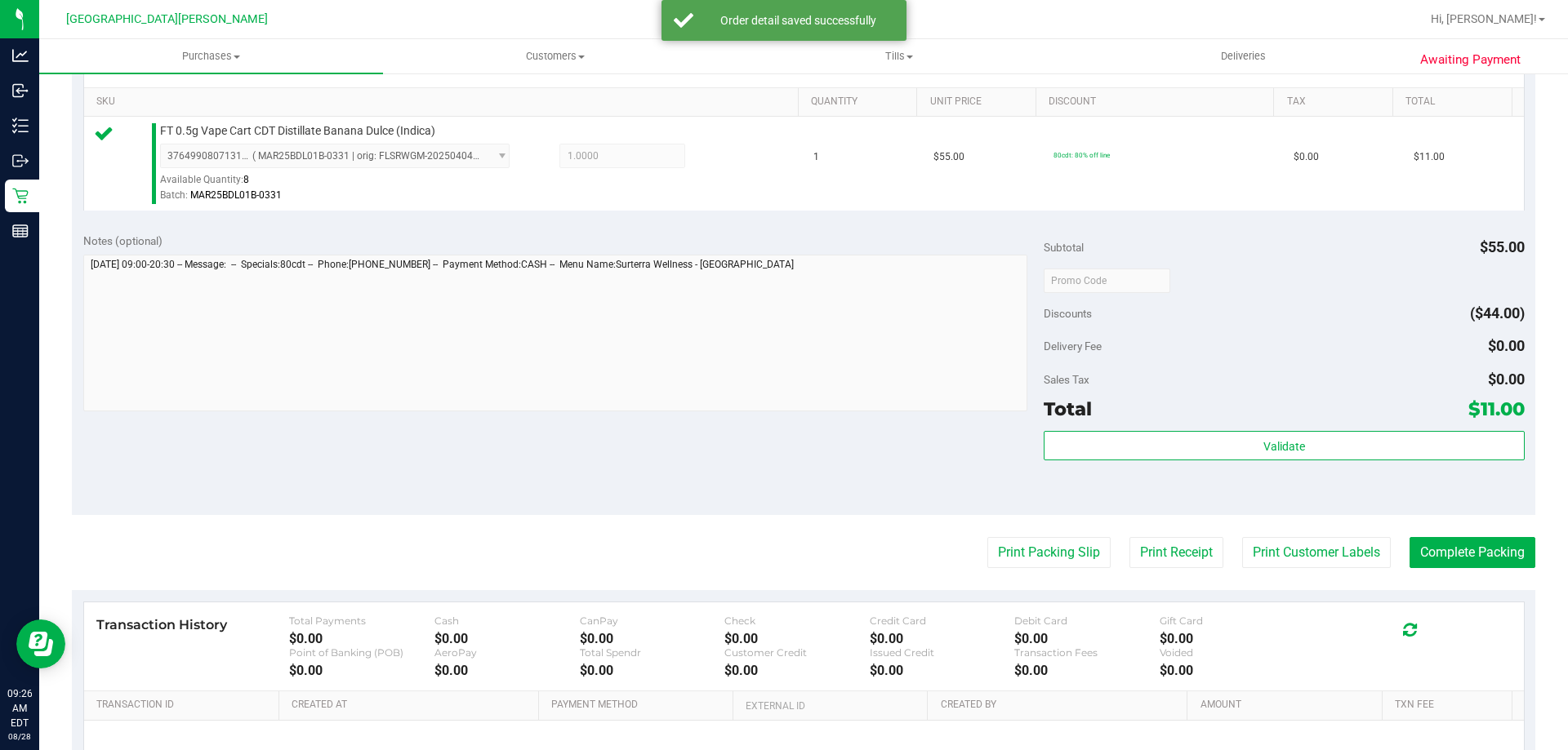
scroll to position [408, 0]
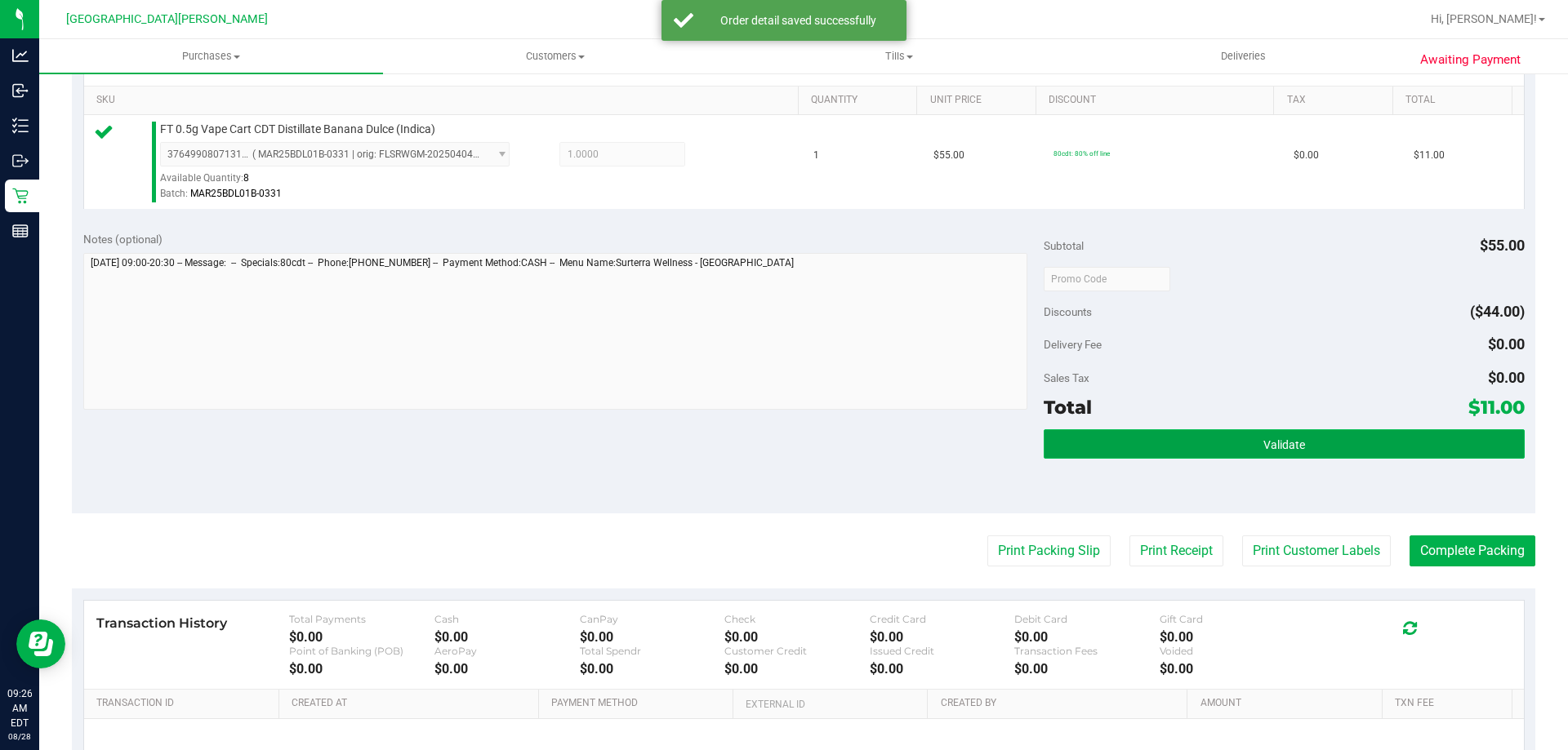
click at [1319, 450] on button "Validate" at bounding box center [1283, 444] width 480 height 30
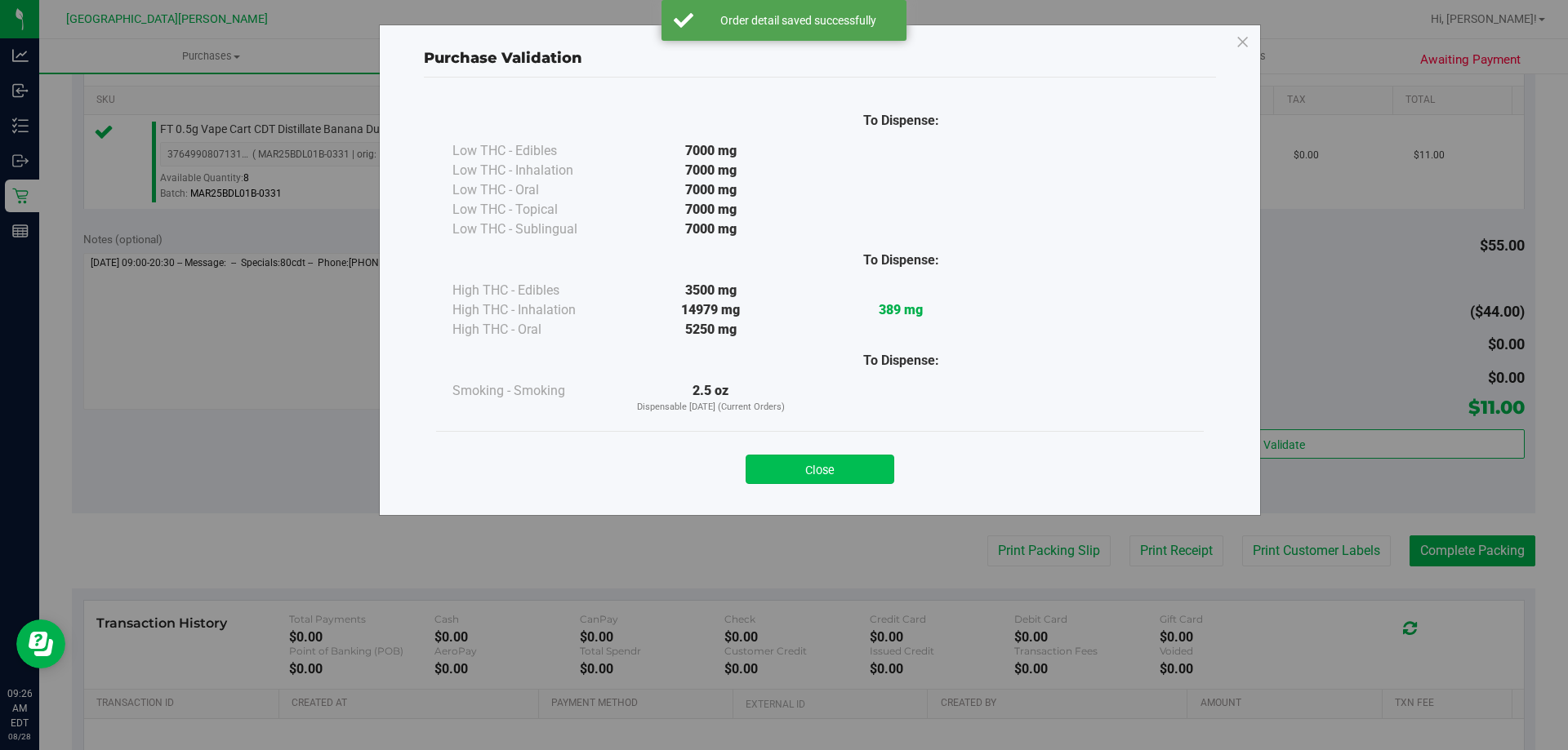
click at [863, 473] on button "Close" at bounding box center [820, 469] width 149 height 30
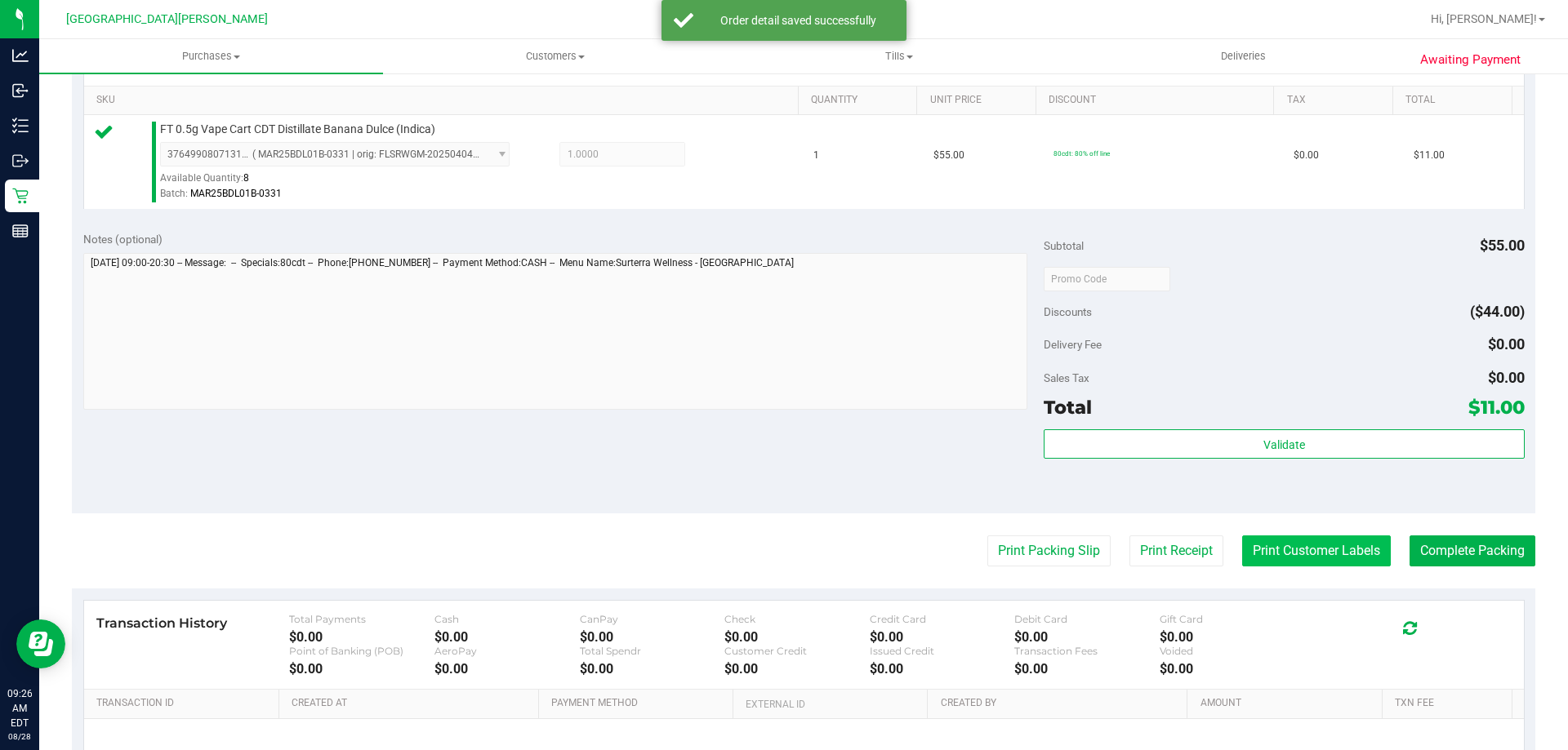
click at [1342, 548] on button "Print Customer Labels" at bounding box center [1316, 551] width 149 height 31
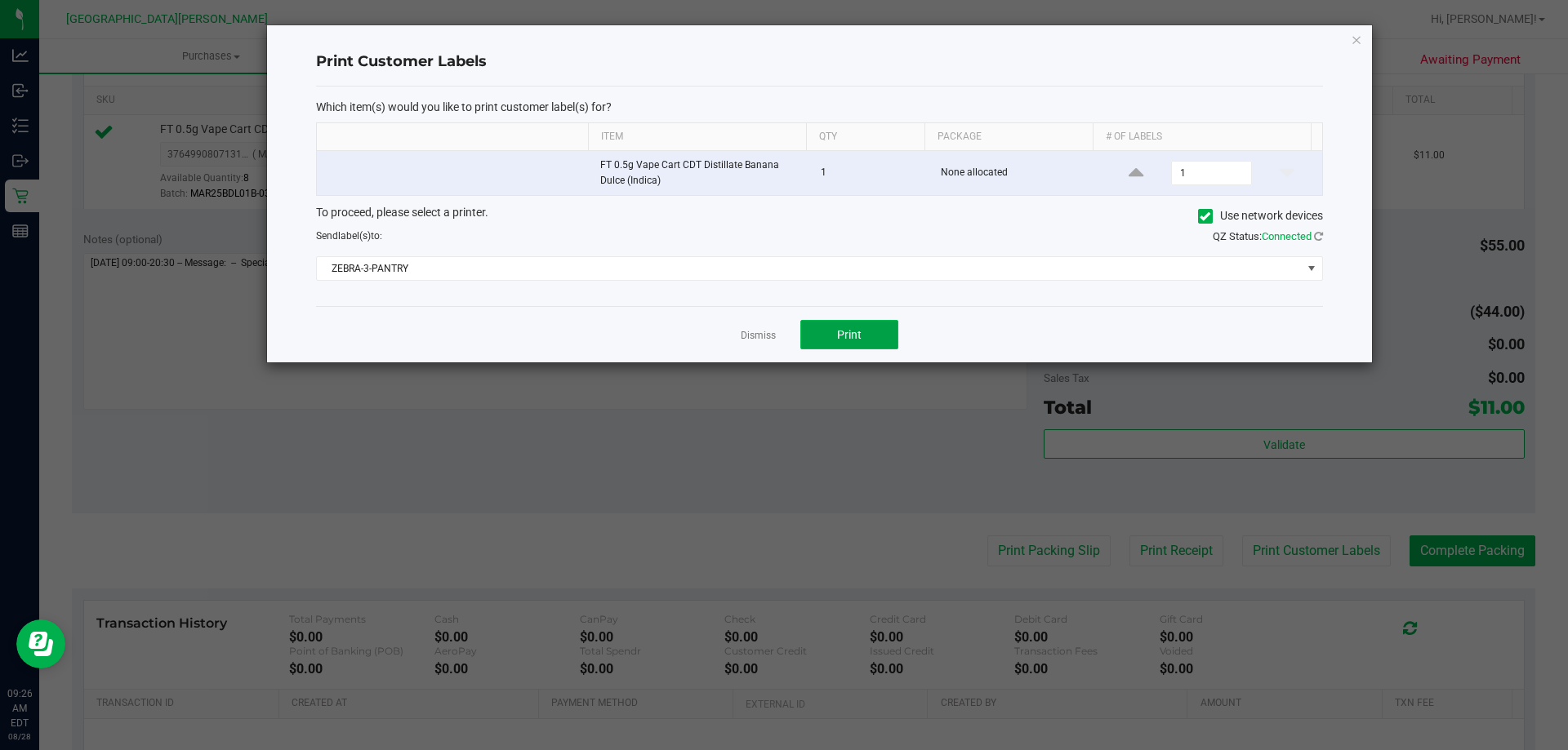
click at [834, 328] on button "Print" at bounding box center [848, 334] width 98 height 30
click at [764, 341] on link "Dismiss" at bounding box center [758, 336] width 35 height 14
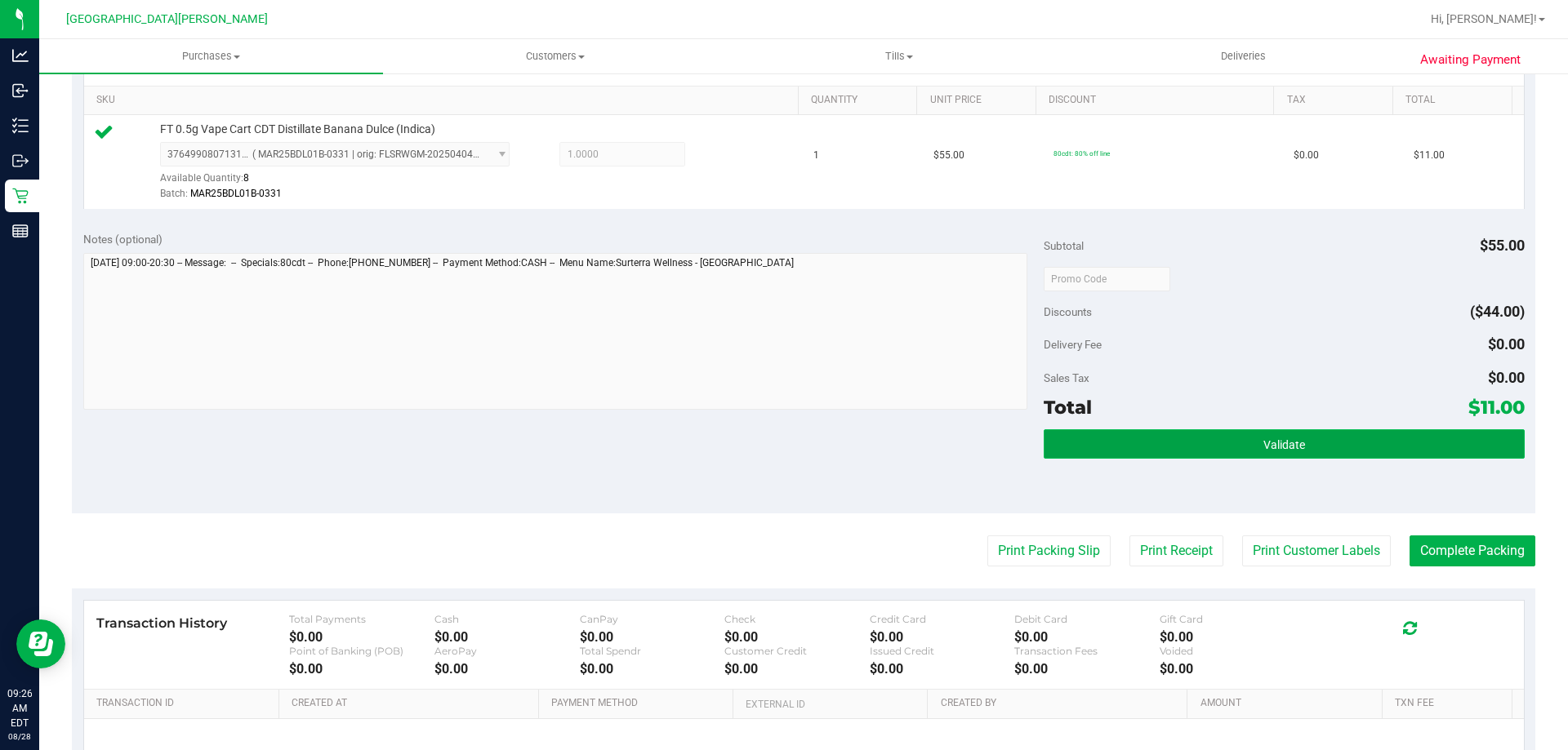
click at [1325, 445] on button "Validate" at bounding box center [1283, 444] width 480 height 30
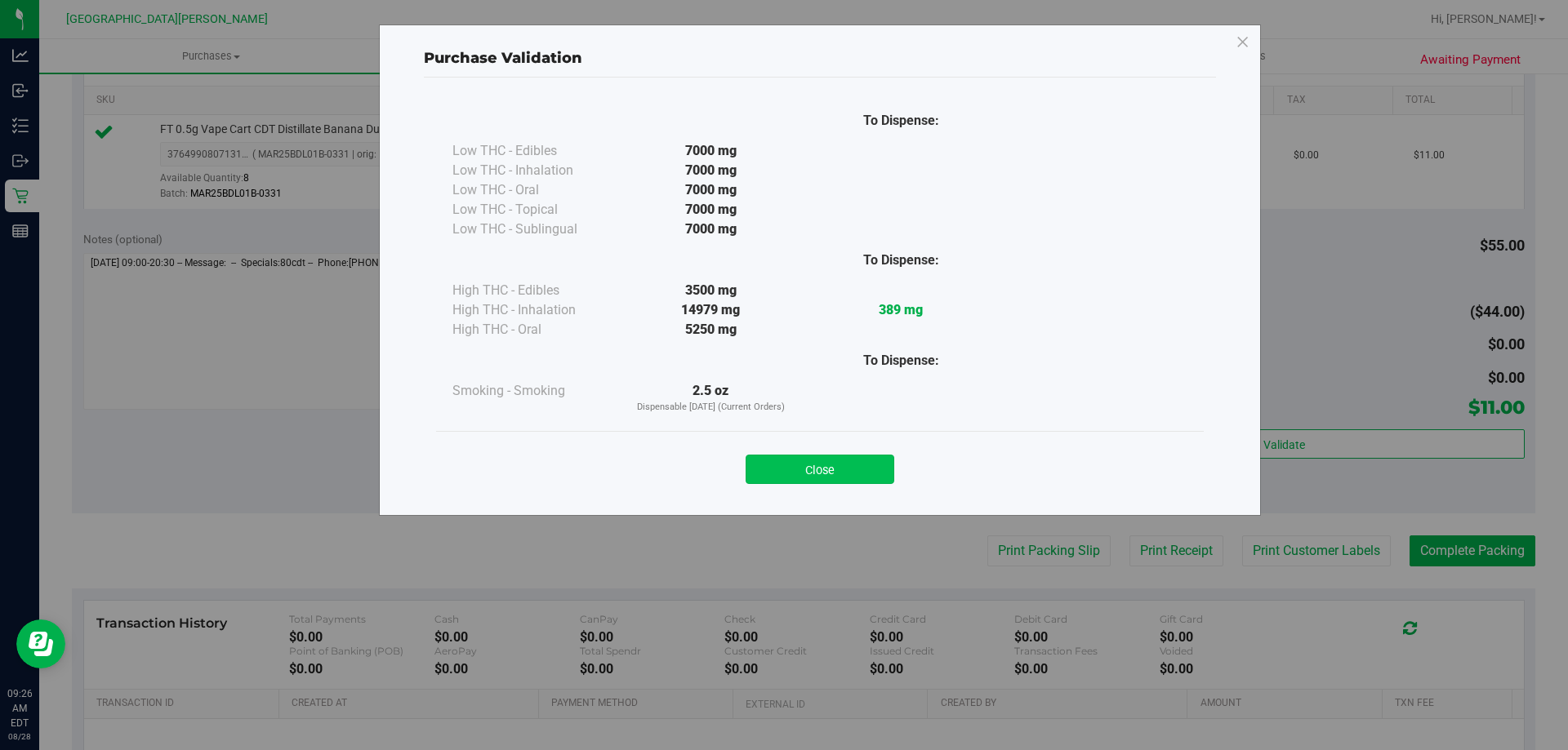
click at [858, 478] on button "Close" at bounding box center [820, 469] width 149 height 30
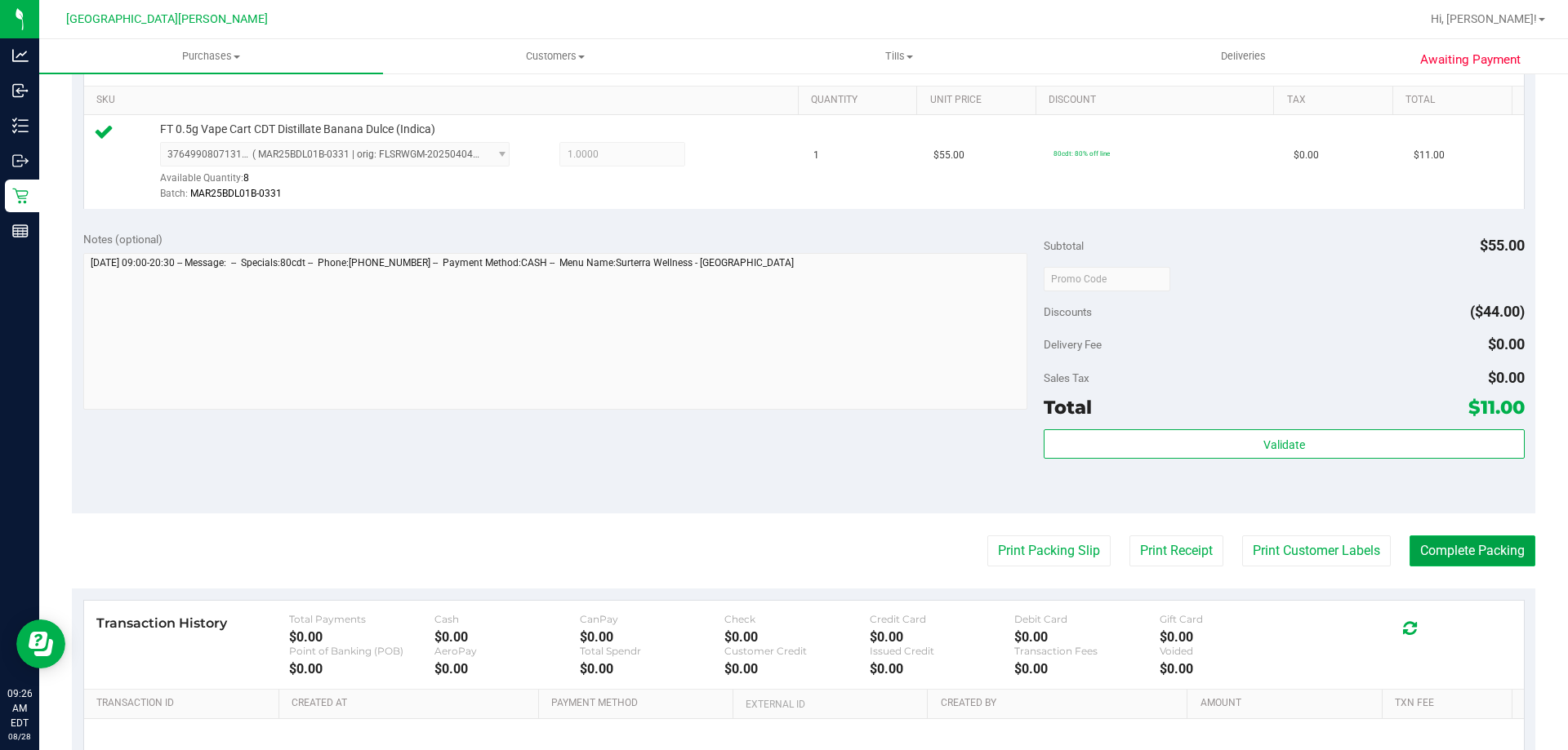
click at [1444, 547] on button "Complete Packing" at bounding box center [1472, 551] width 126 height 31
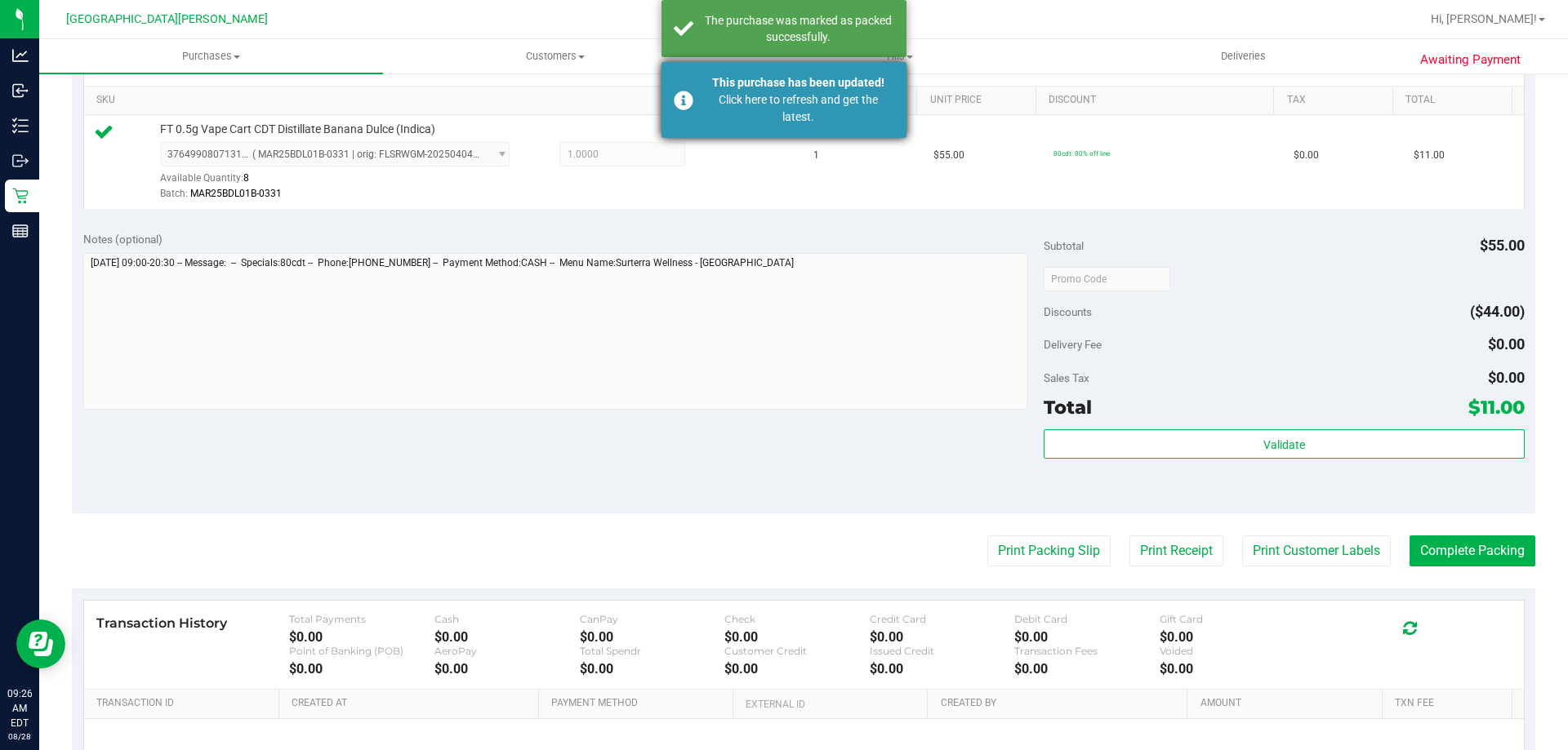
click at [713, 103] on div "Click here to refresh and get the latest." at bounding box center [799, 109] width 192 height 34
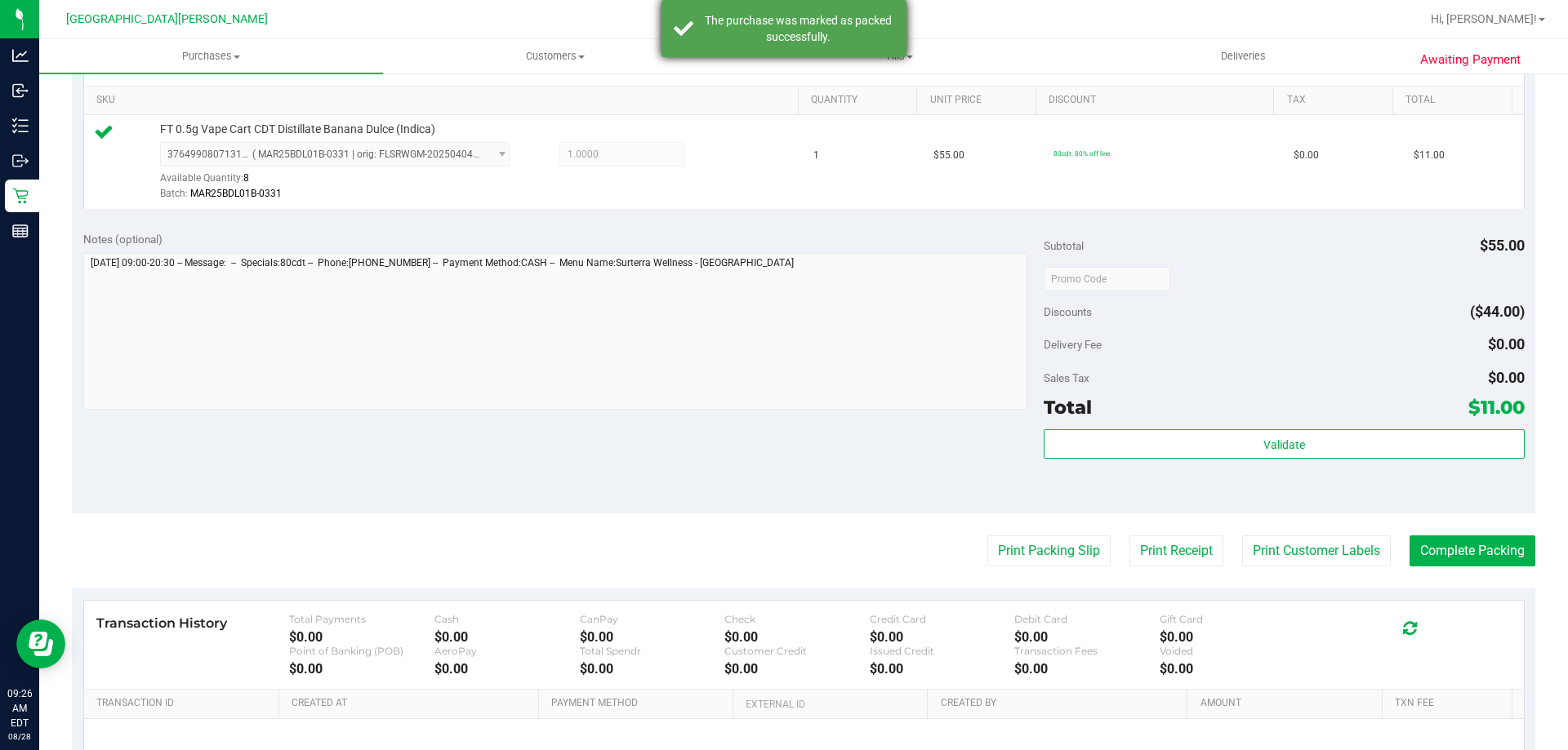
click at [701, 31] on div "The purchase was marked as packed successfully." at bounding box center [784, 29] width 245 height 57
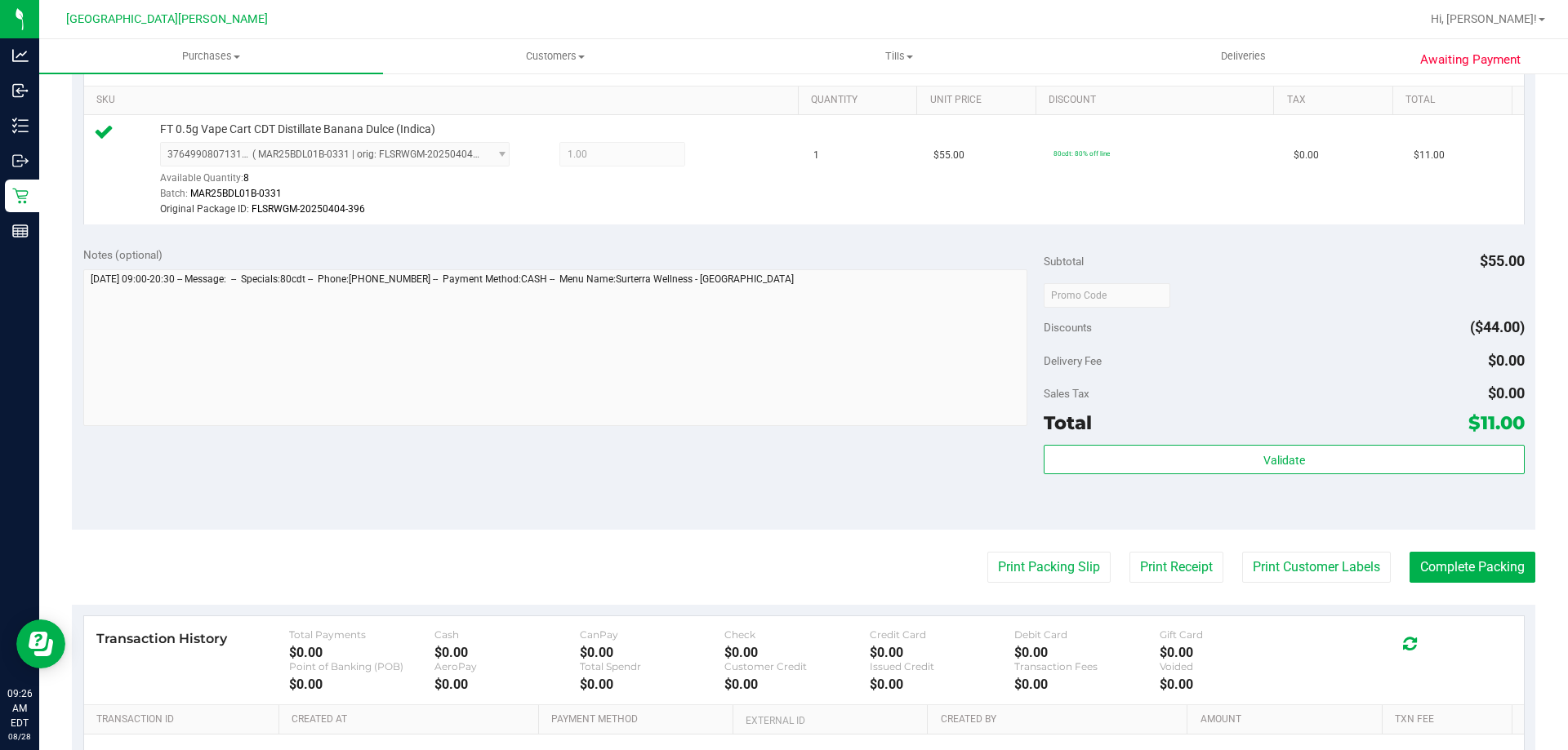
scroll to position [0, 0]
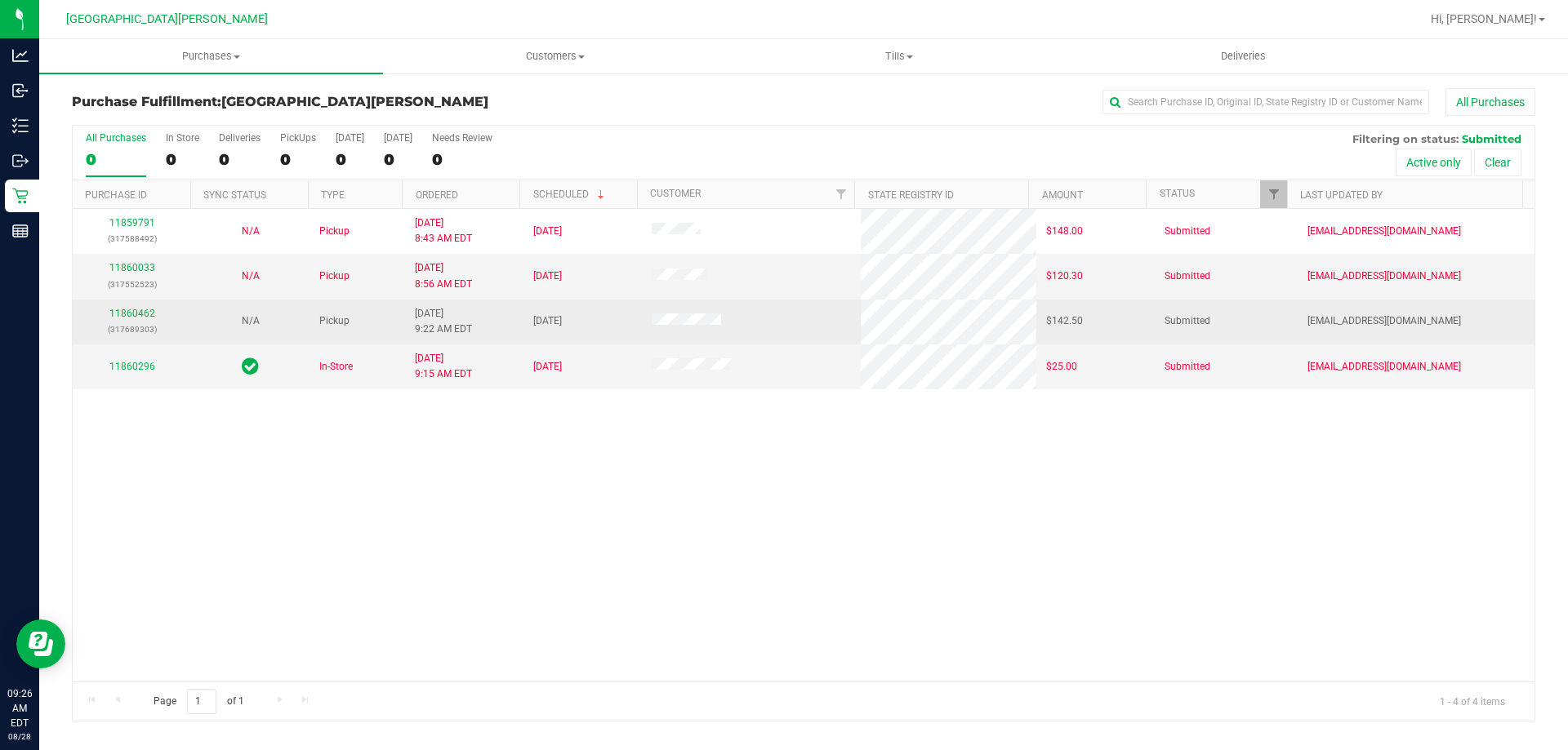
click at [134, 306] on div "11860462 (317689303)" at bounding box center [132, 322] width 99 height 31
click at [135, 309] on link "11860462" at bounding box center [132, 313] width 46 height 11
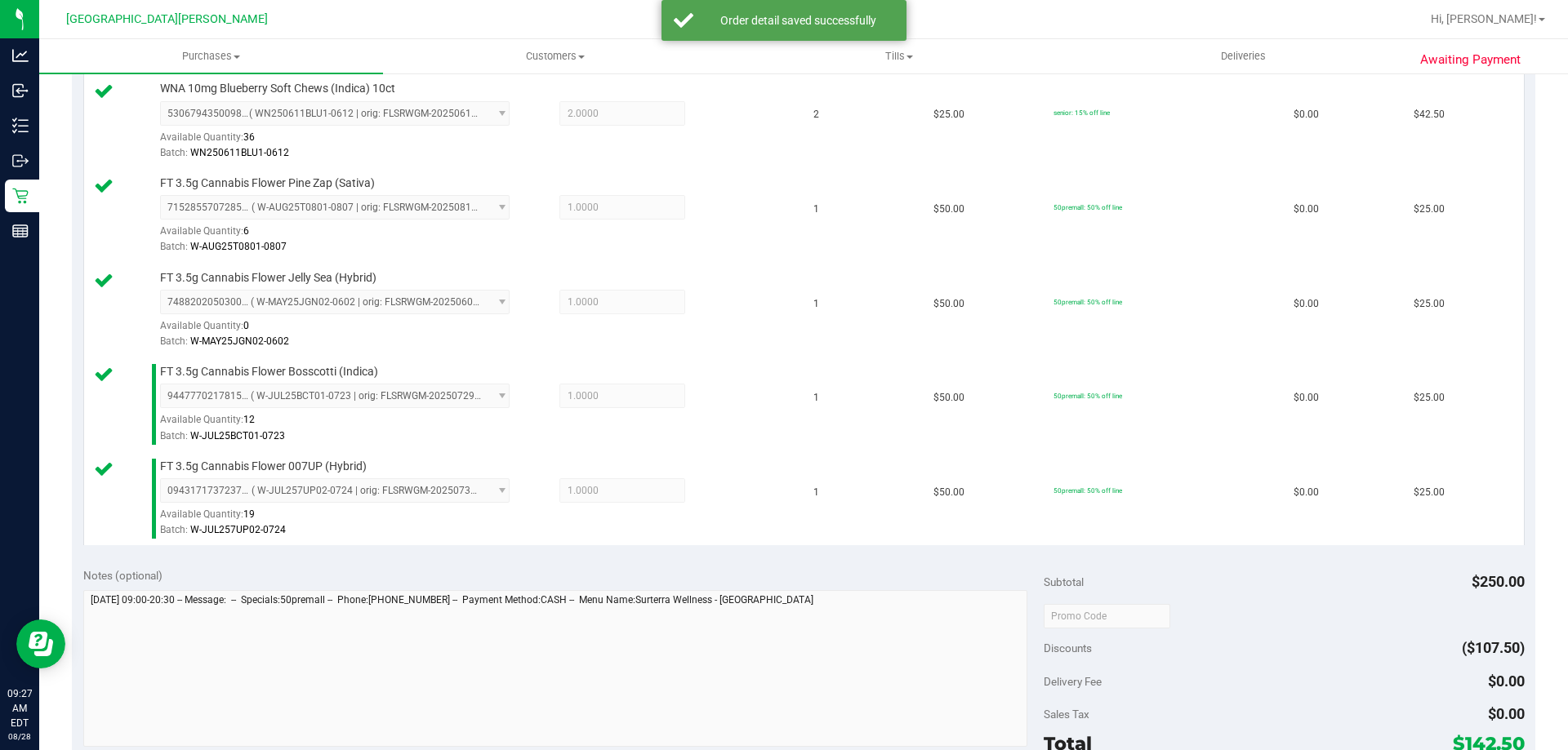
scroll to position [653, 0]
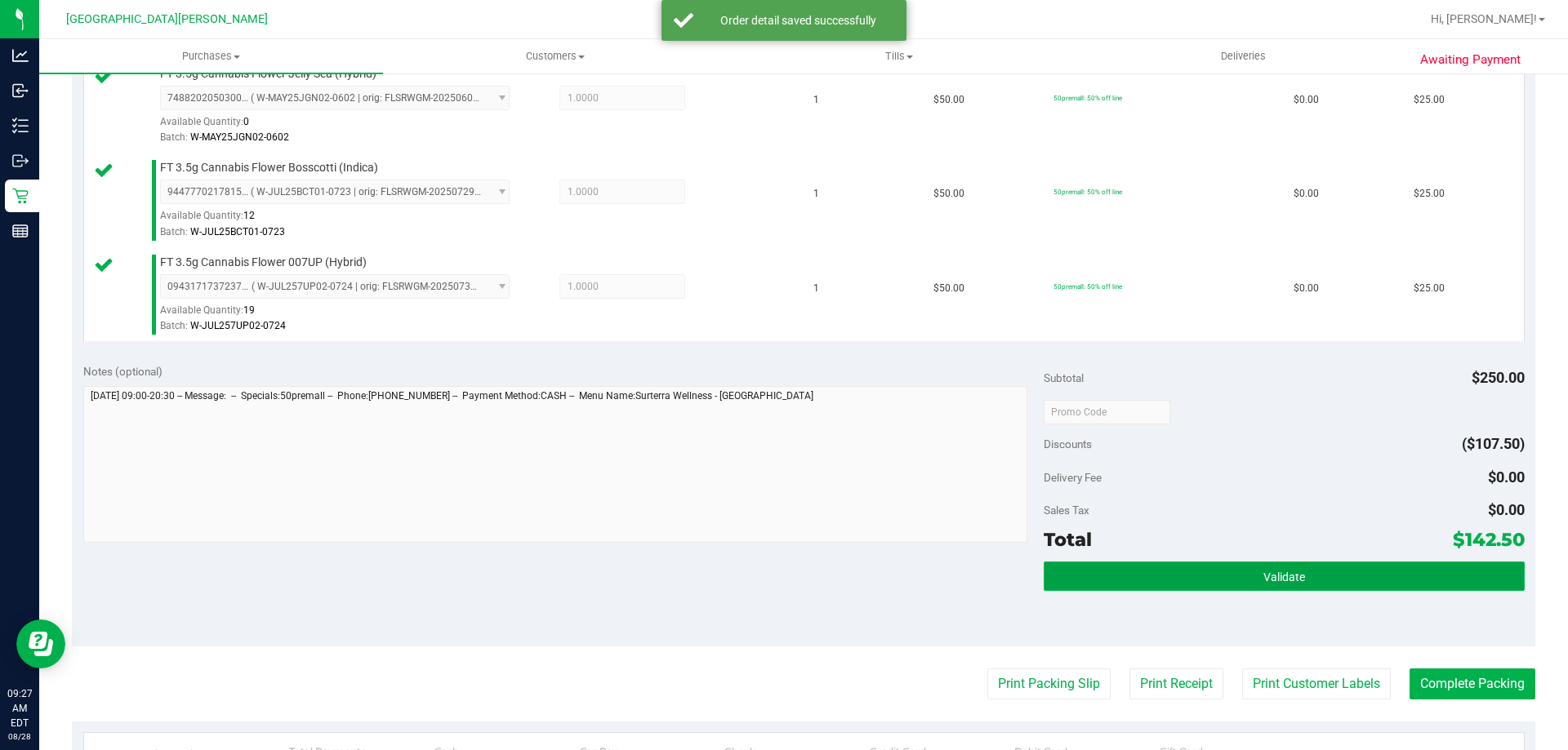
click at [1336, 573] on button "Validate" at bounding box center [1283, 576] width 480 height 30
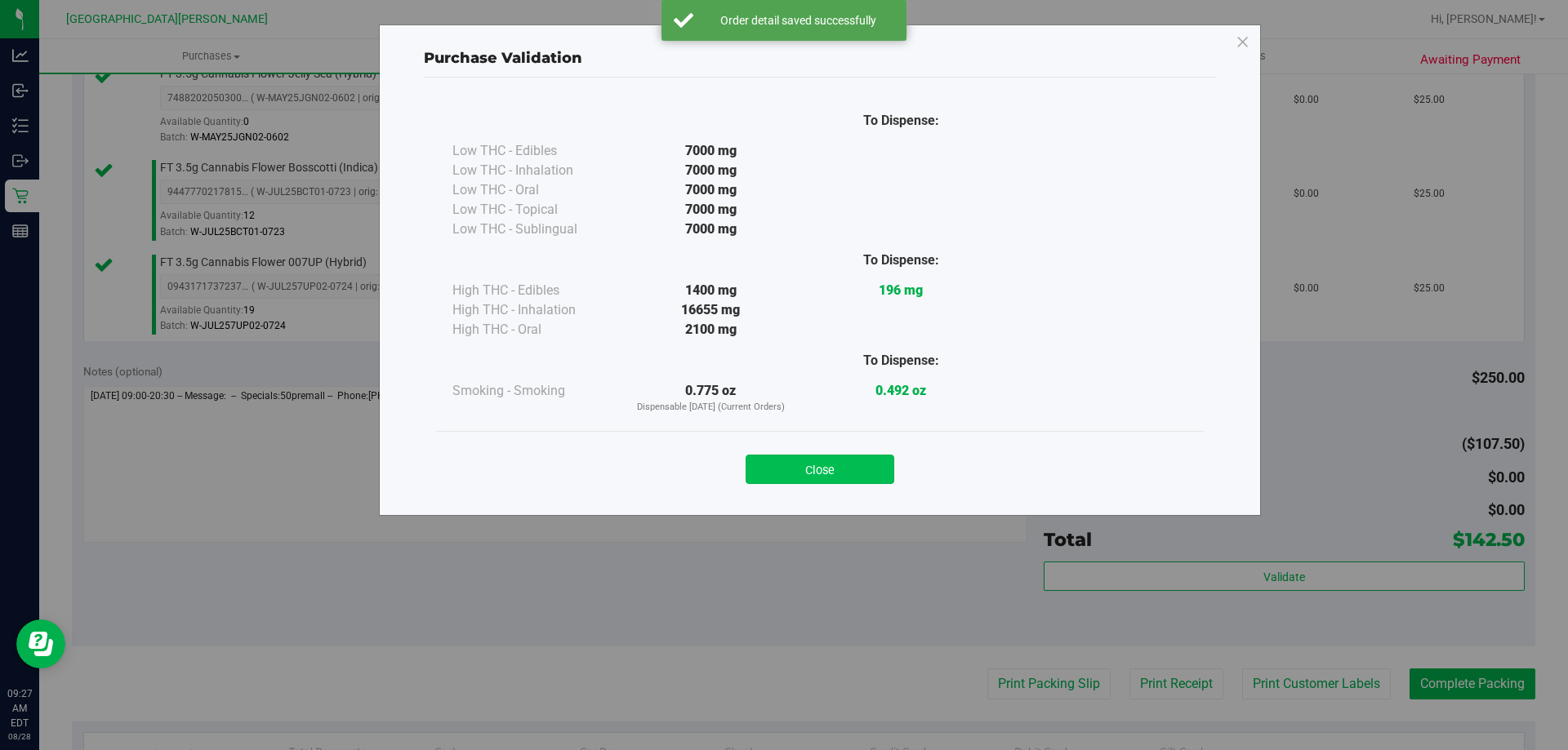
click at [823, 478] on button "Close" at bounding box center [820, 469] width 149 height 30
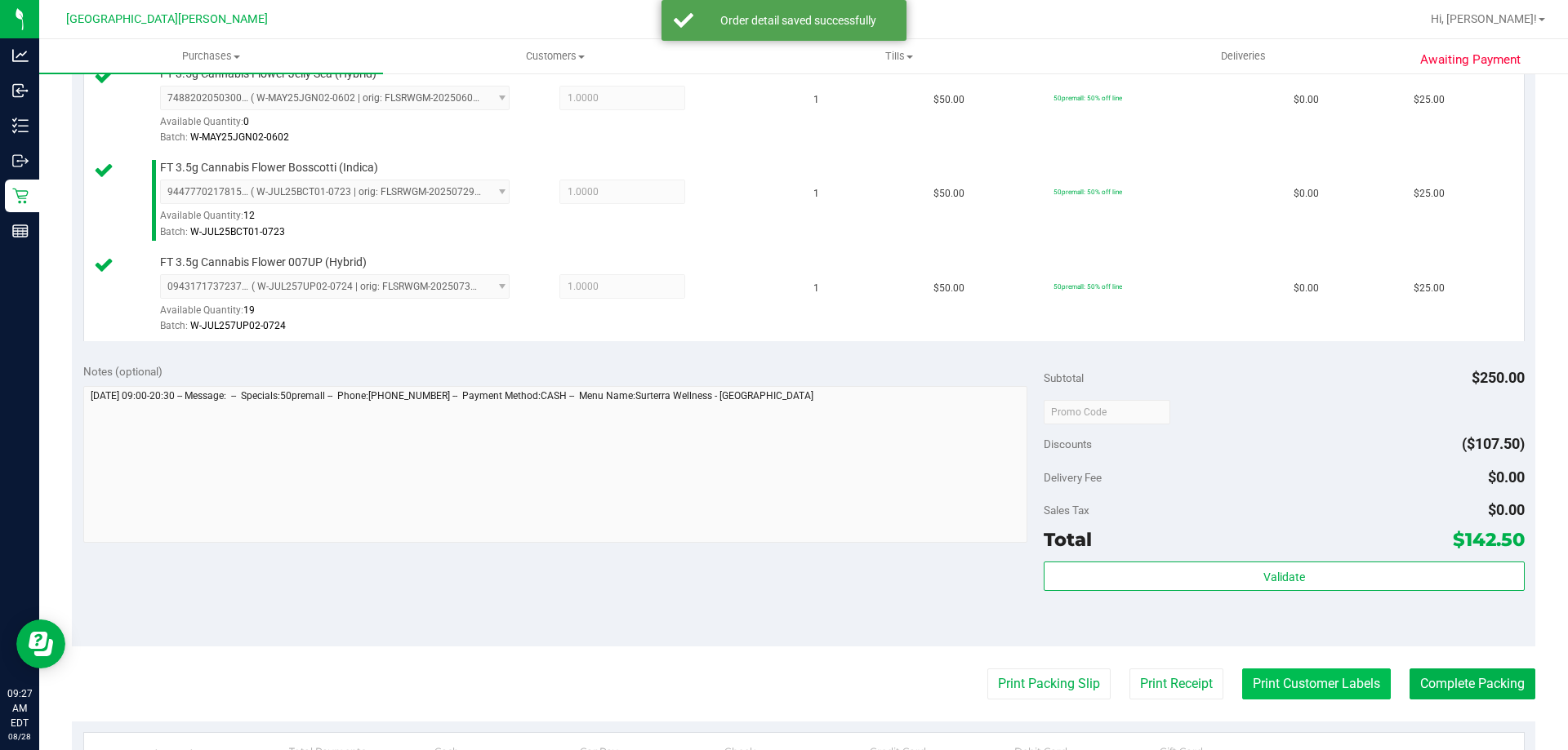
click at [1284, 699] on button "Print Customer Labels" at bounding box center [1316, 683] width 149 height 31
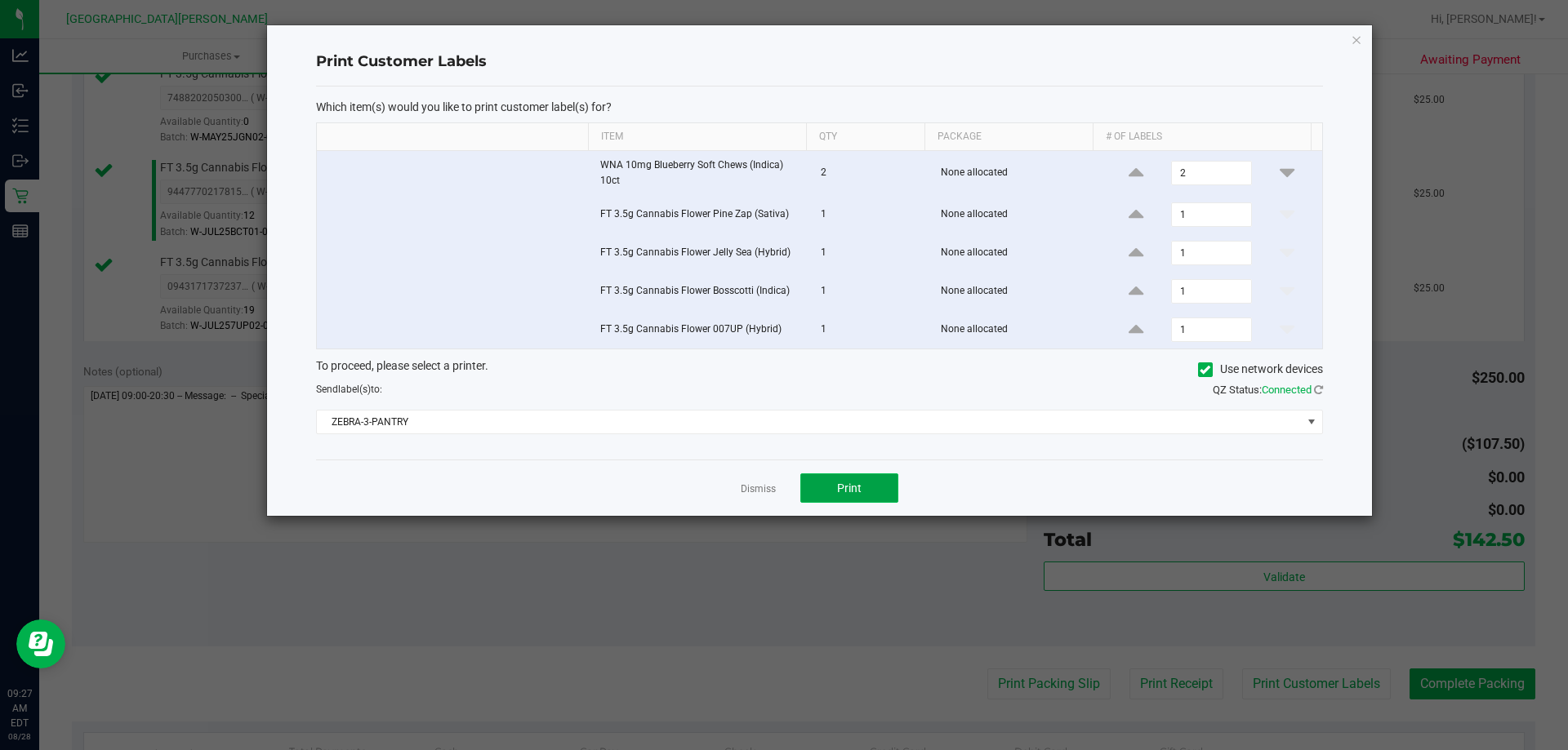
click at [869, 495] on button "Print" at bounding box center [848, 487] width 98 height 30
click at [754, 483] on link "Dismiss" at bounding box center [758, 489] width 35 height 14
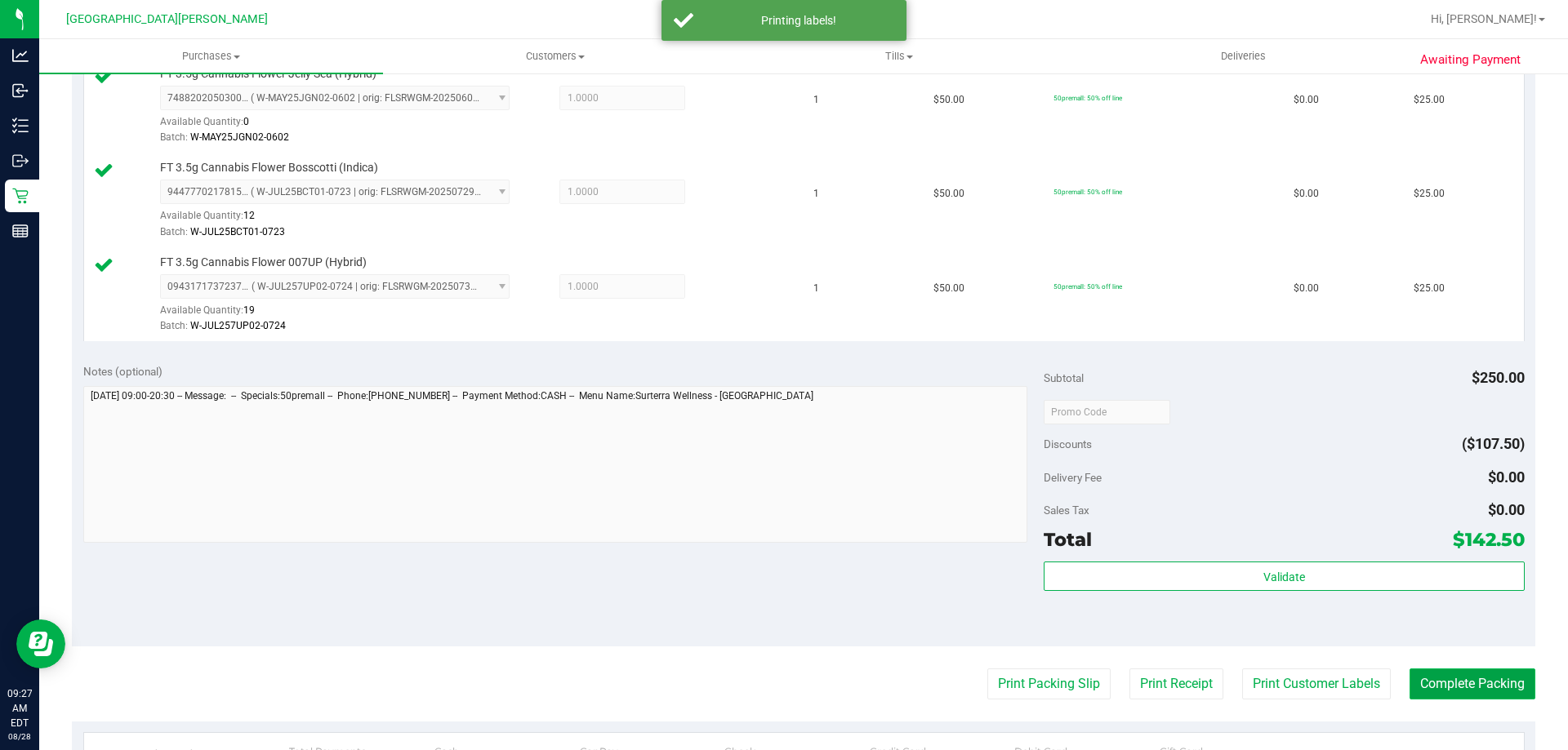
click at [1435, 680] on button "Complete Packing" at bounding box center [1472, 683] width 126 height 31
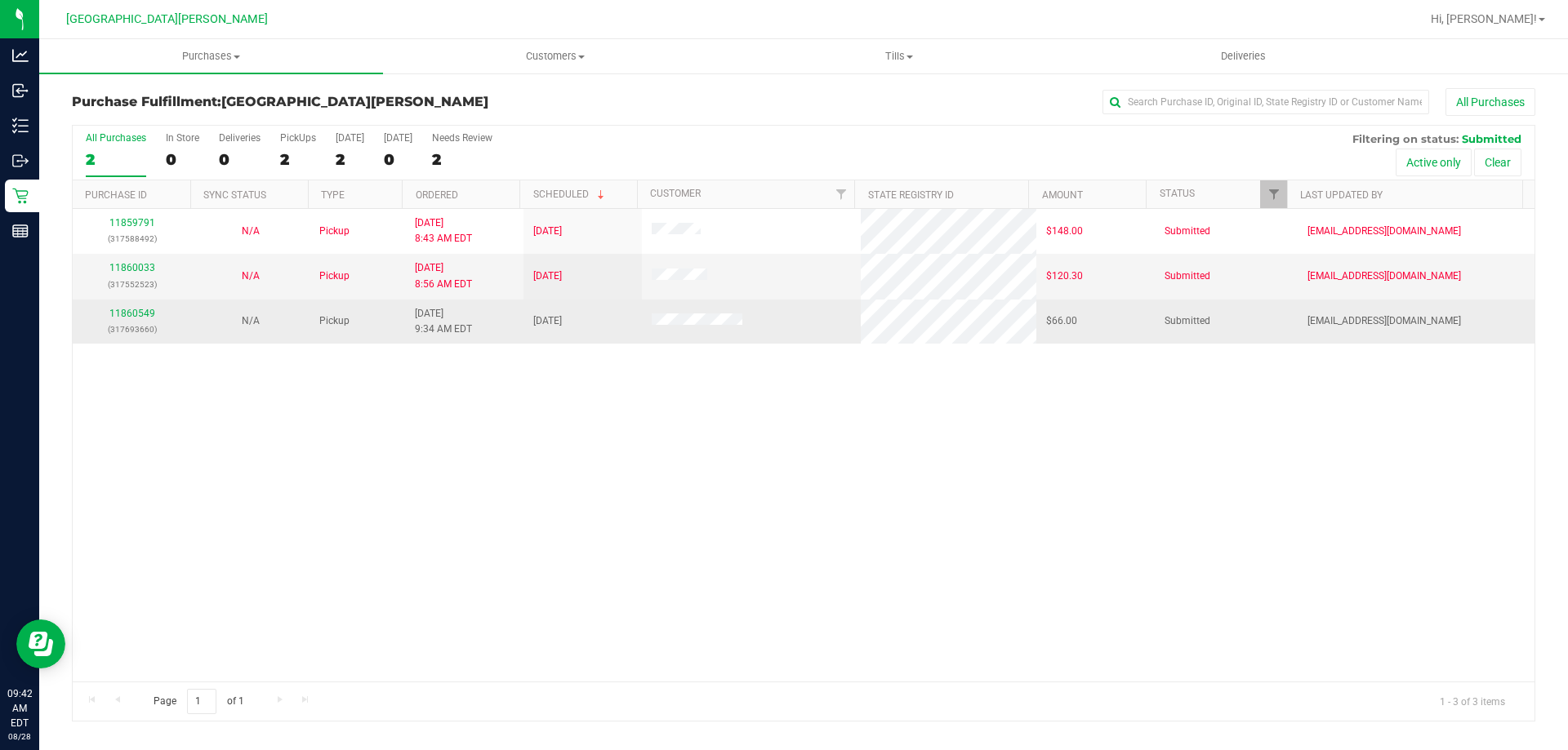
click at [148, 306] on div "11860549 (317693660)" at bounding box center [132, 322] width 99 height 31
click at [141, 317] on link "11860549" at bounding box center [132, 313] width 46 height 11
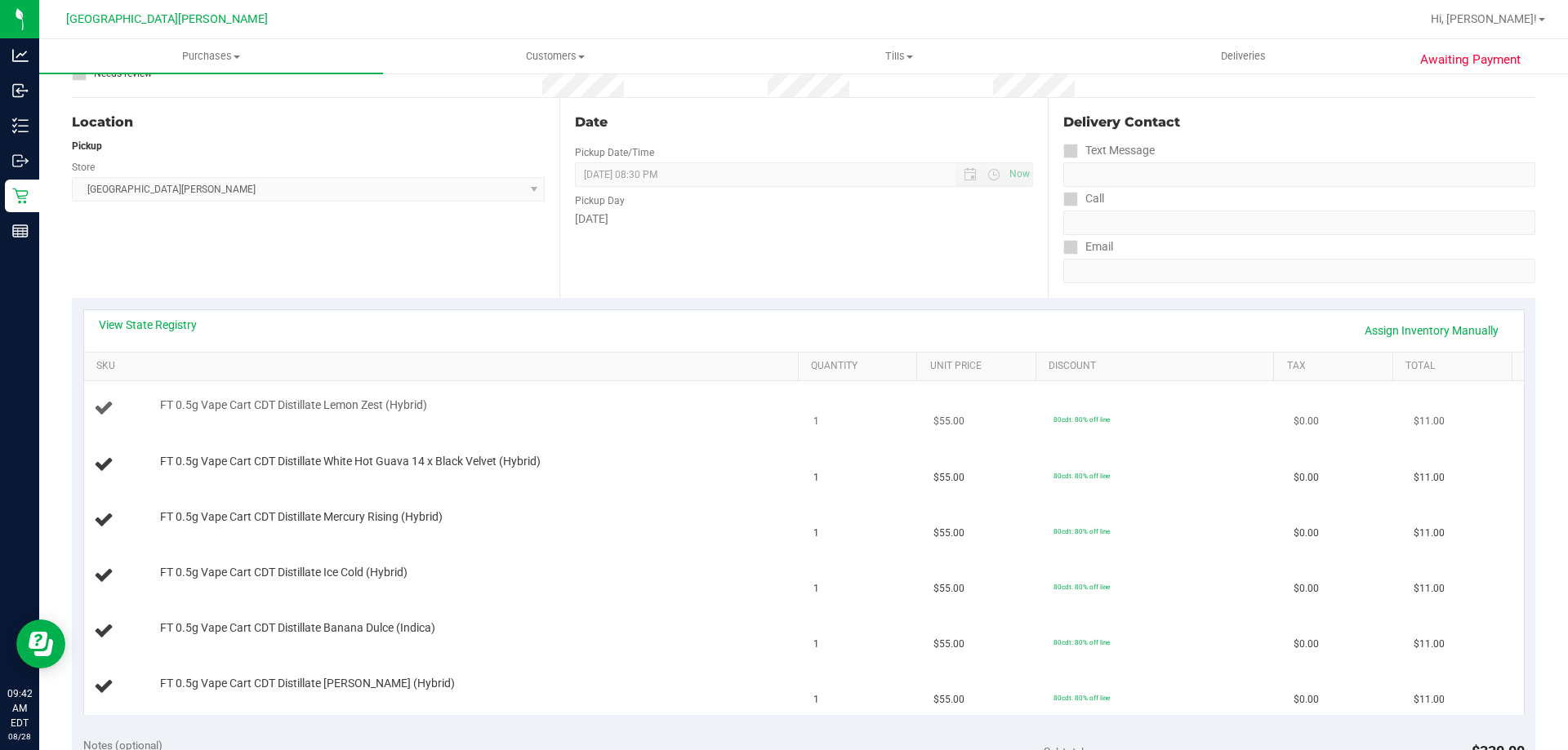
scroll to position [82, 0]
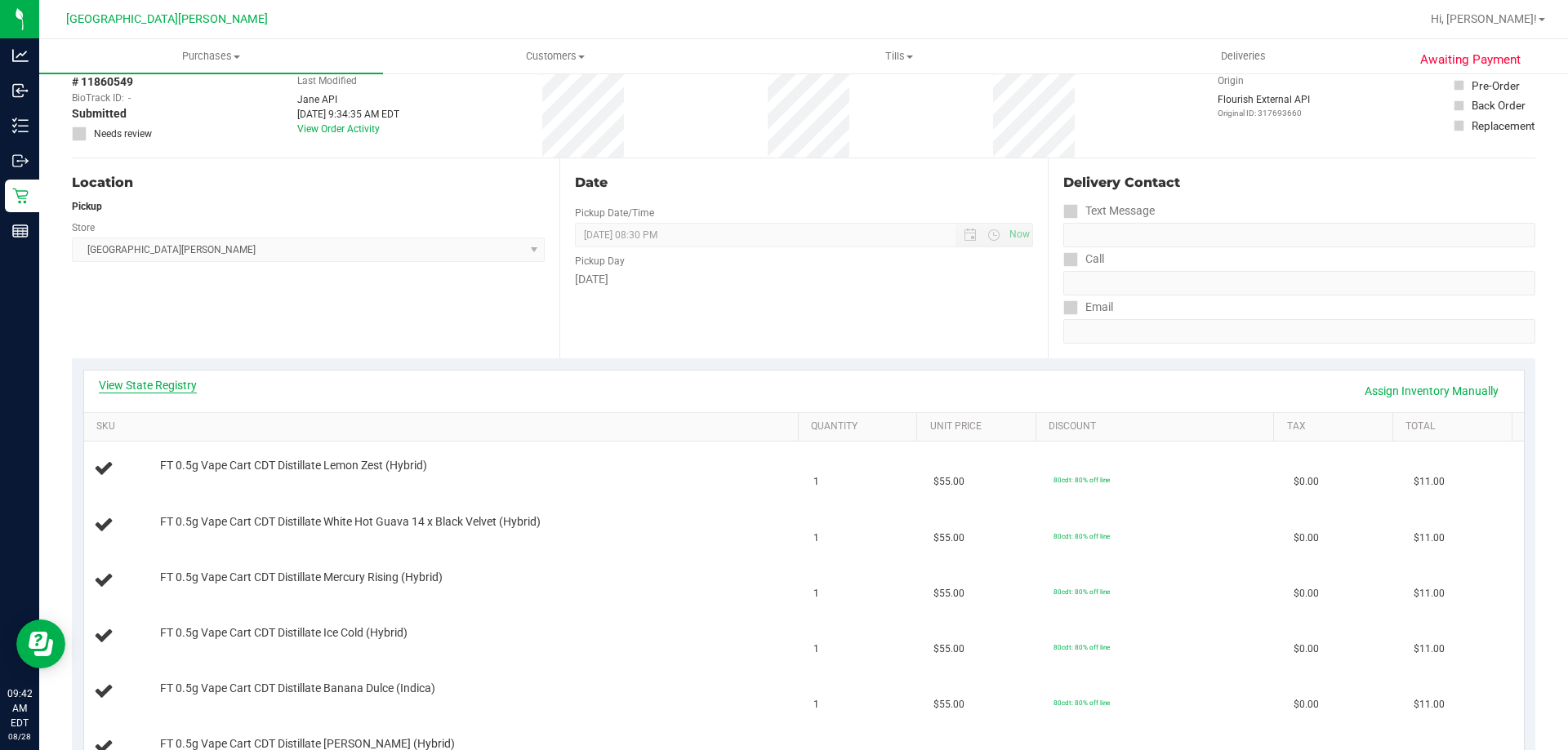
click at [175, 380] on link "View State Registry" at bounding box center [148, 385] width 98 height 16
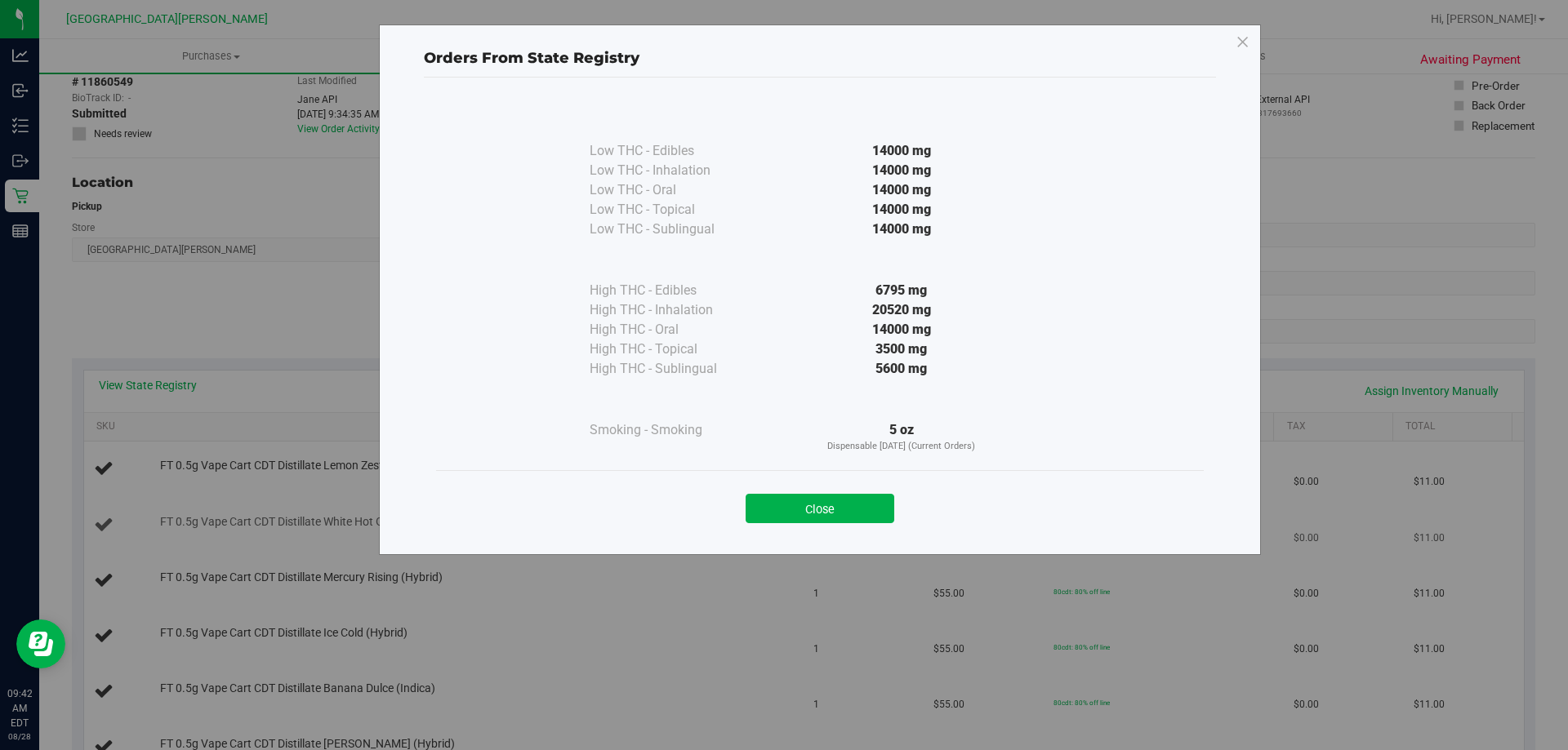
click at [844, 503] on button "Close" at bounding box center [820, 508] width 149 height 30
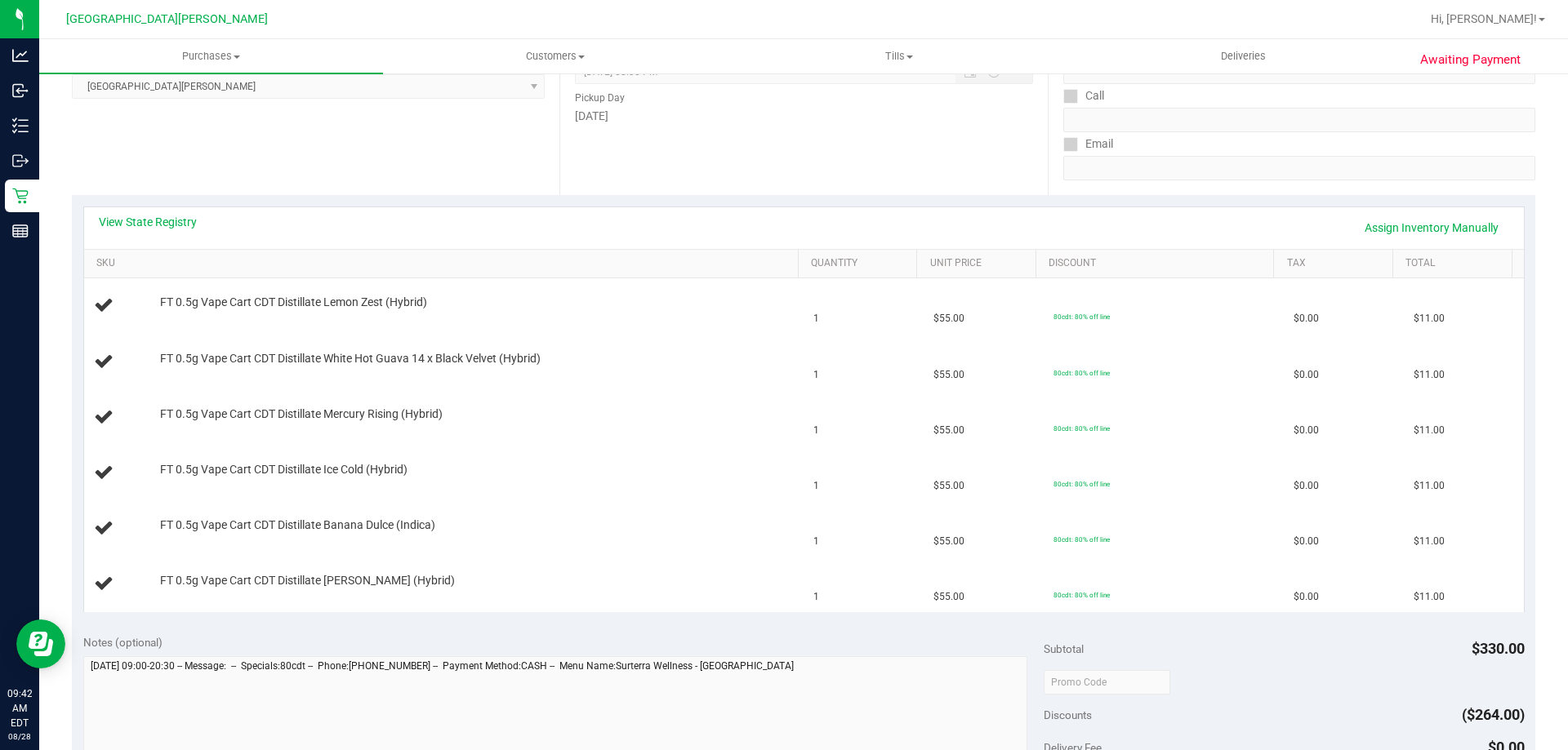
scroll to position [571, 0]
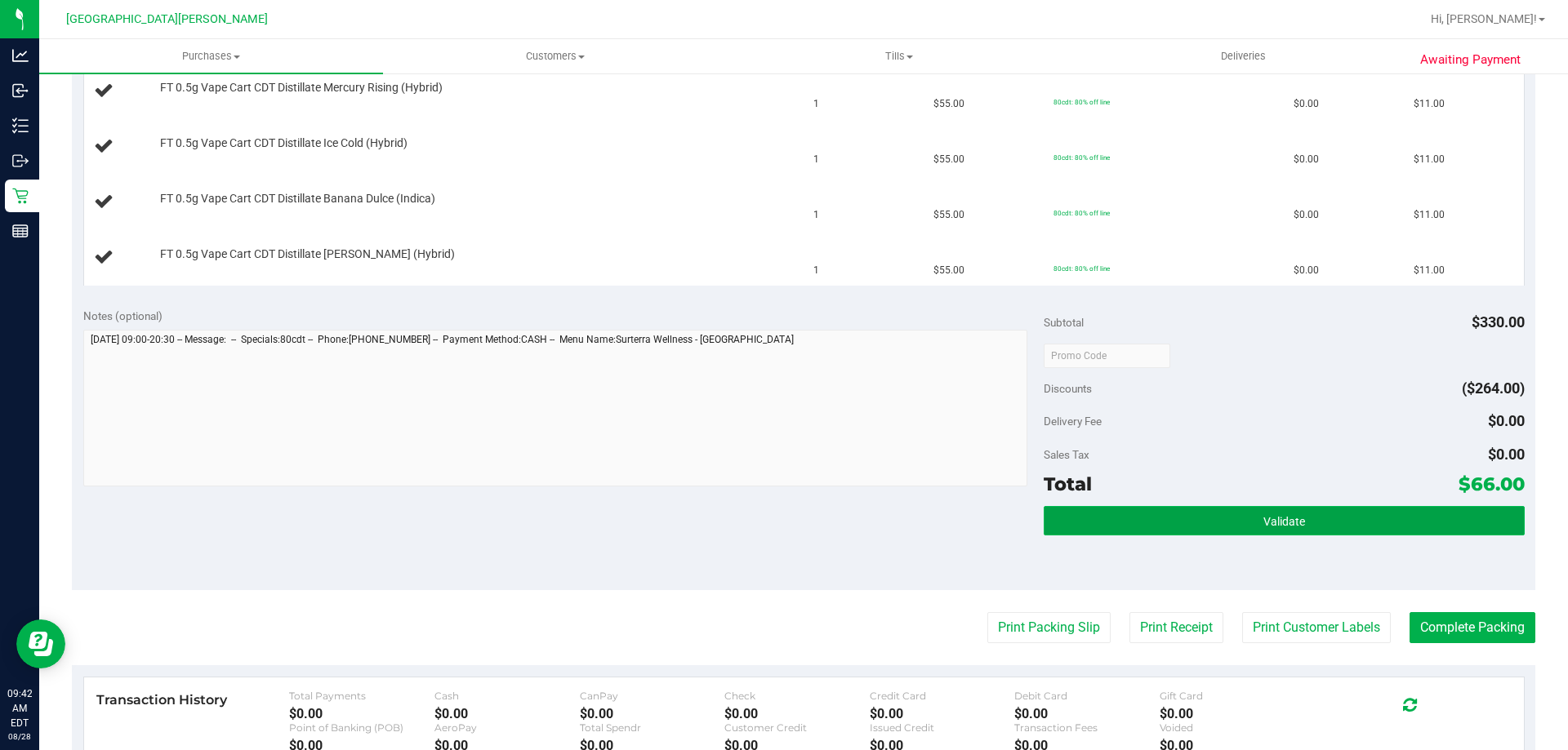
click at [1205, 515] on button "Validate" at bounding box center [1283, 521] width 480 height 30
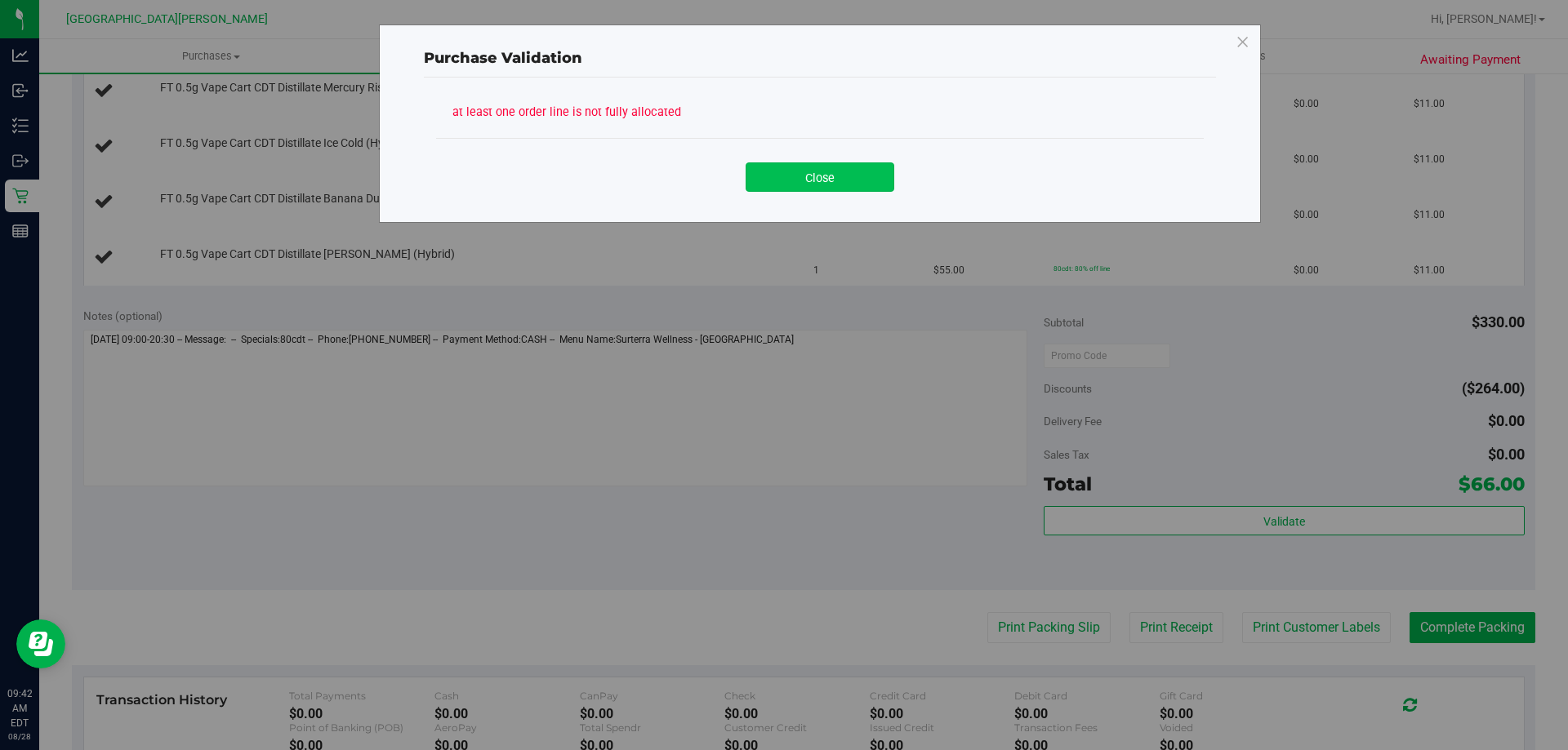
click at [819, 169] on button "Close" at bounding box center [820, 177] width 149 height 30
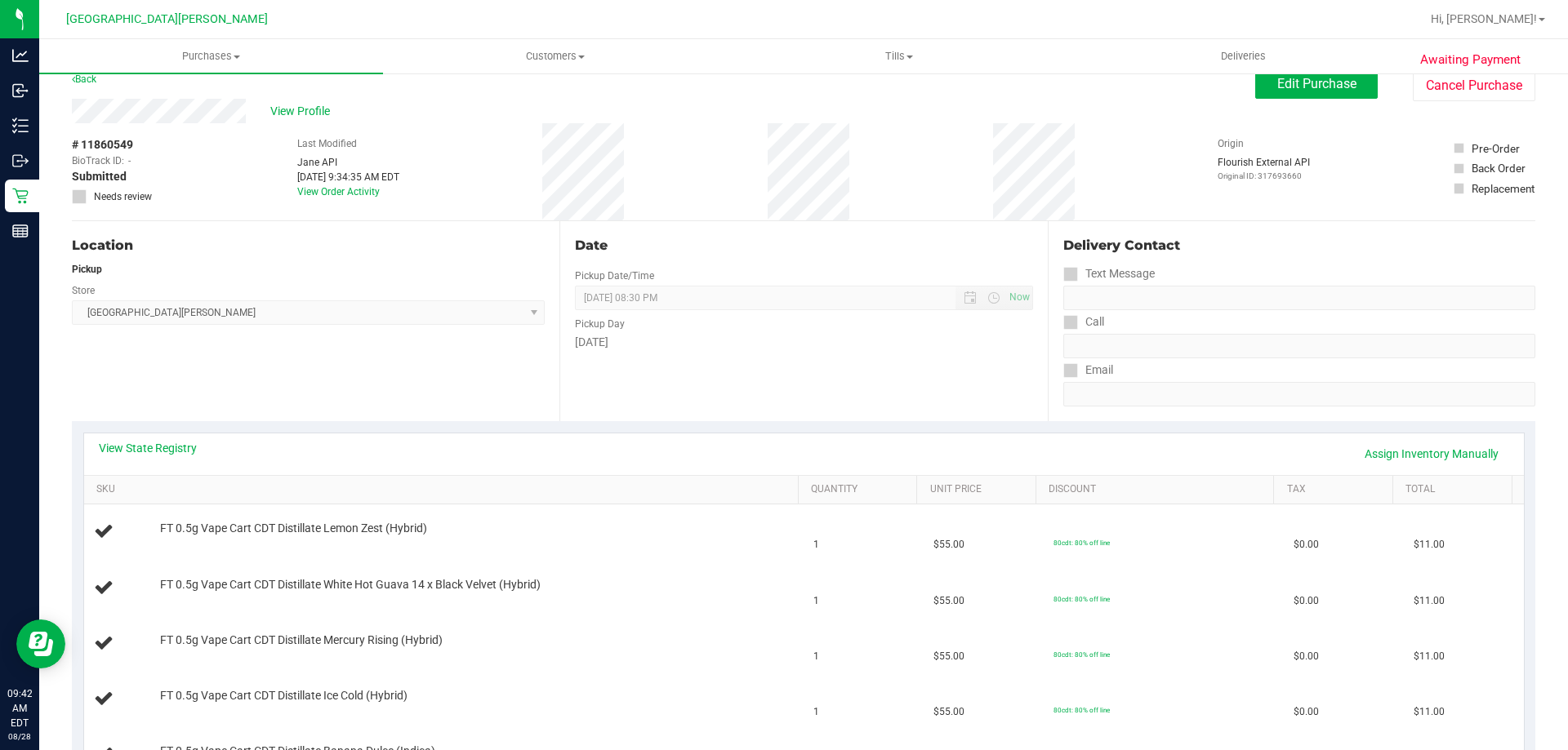
scroll to position [0, 0]
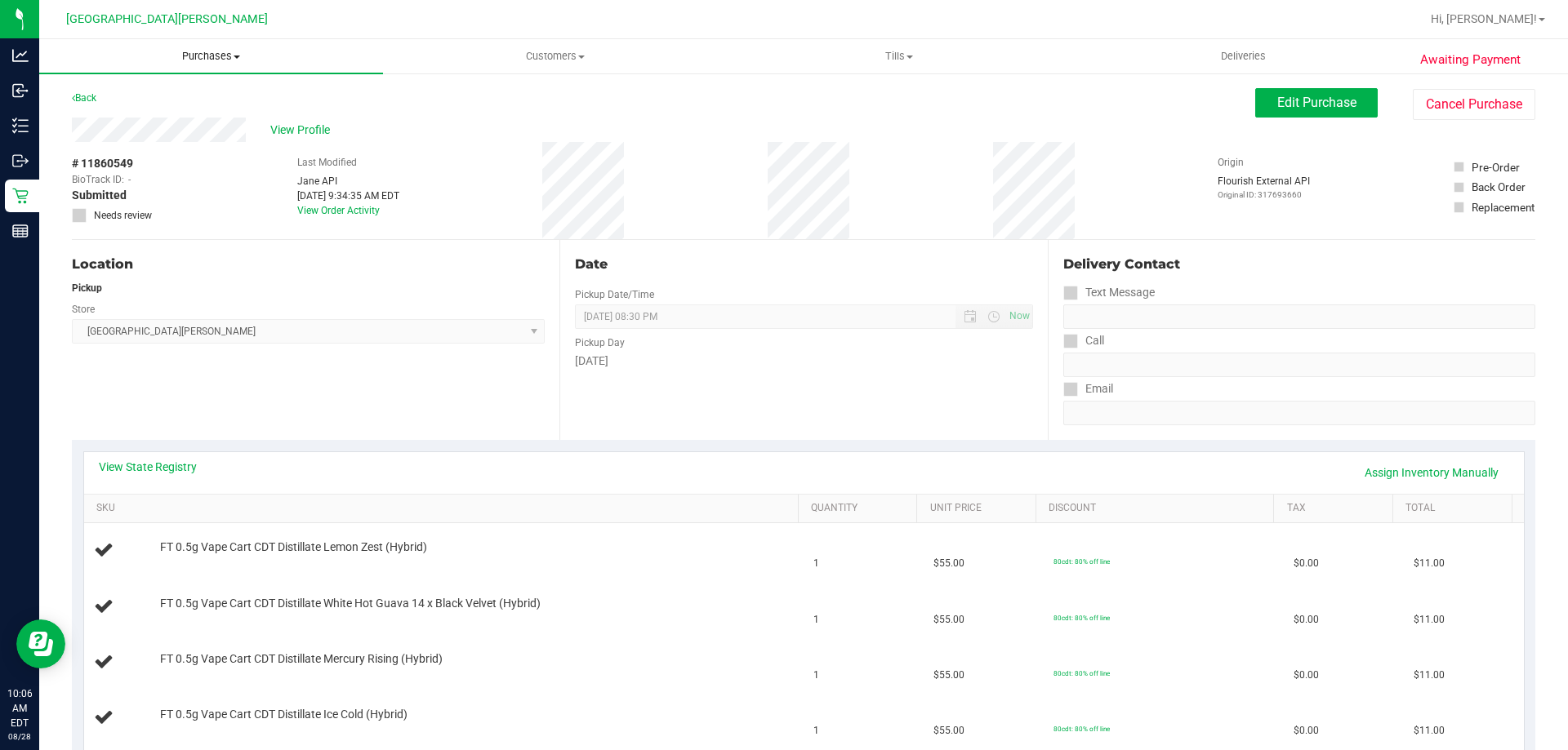
click at [183, 55] on span "Purchases" at bounding box center [210, 55] width 344 height 14
click at [159, 111] on li "Fulfillment" at bounding box center [210, 118] width 344 height 20
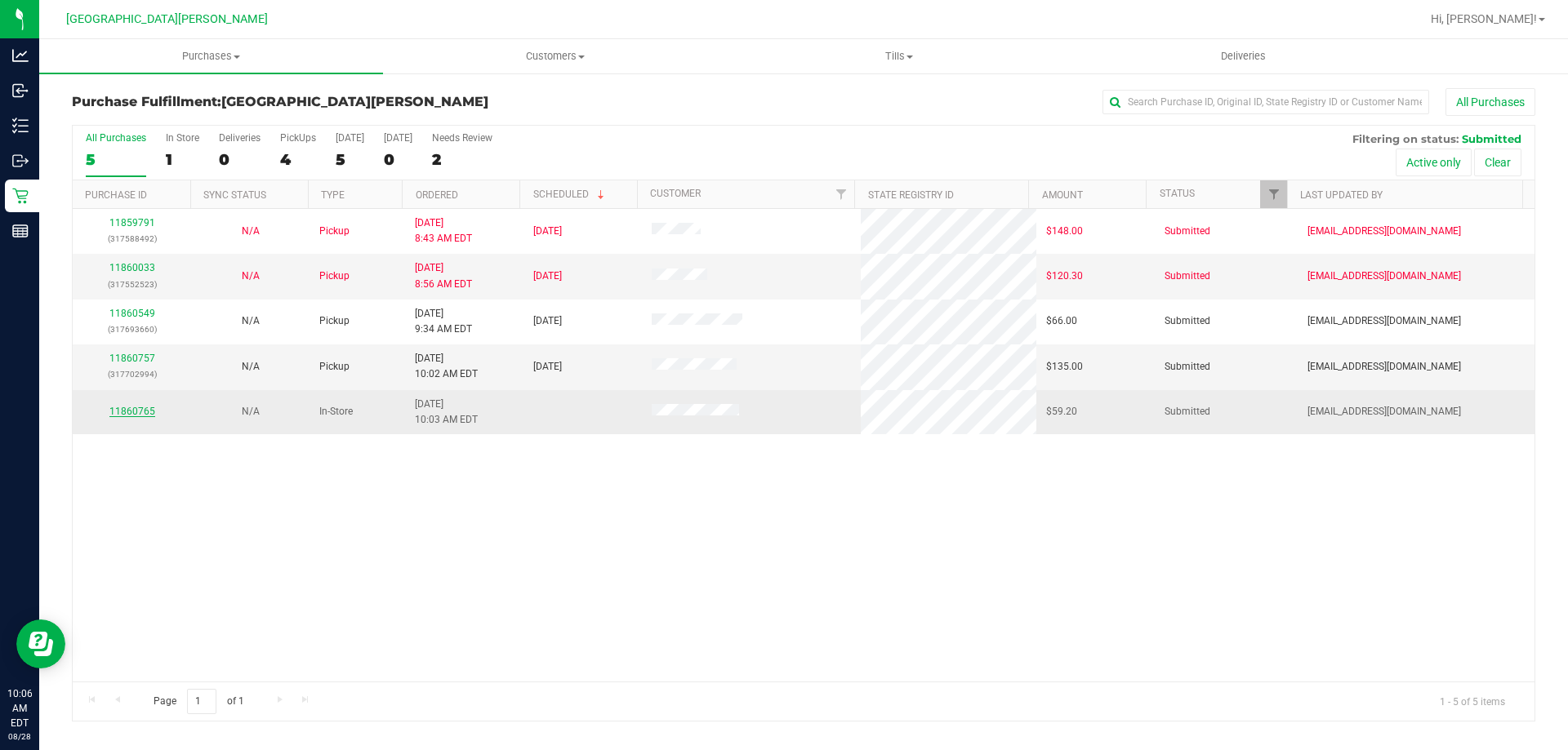
click at [113, 405] on link "11860765" at bounding box center [132, 411] width 46 height 11
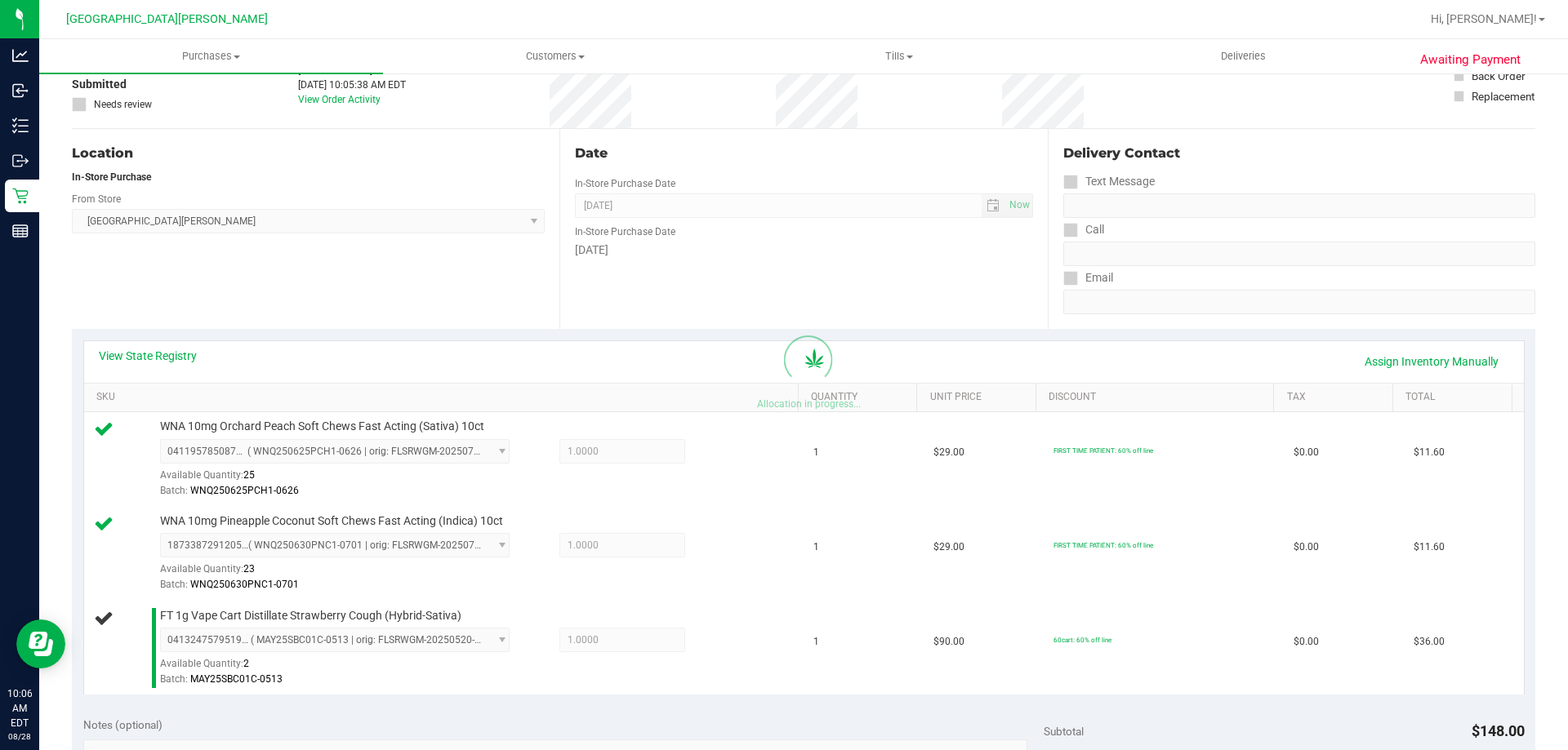
scroll to position [408, 0]
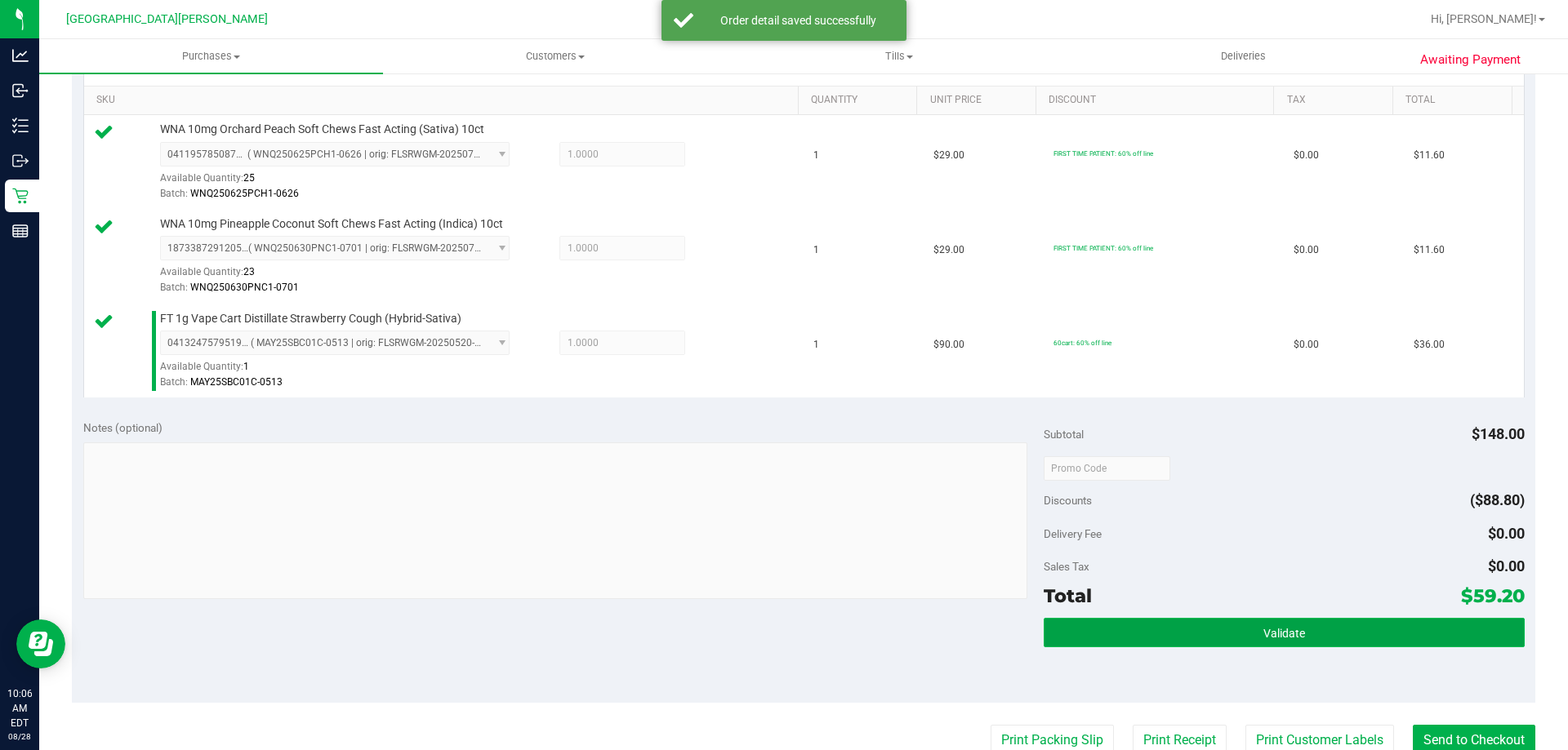
click at [1224, 624] on button "Validate" at bounding box center [1283, 632] width 480 height 30
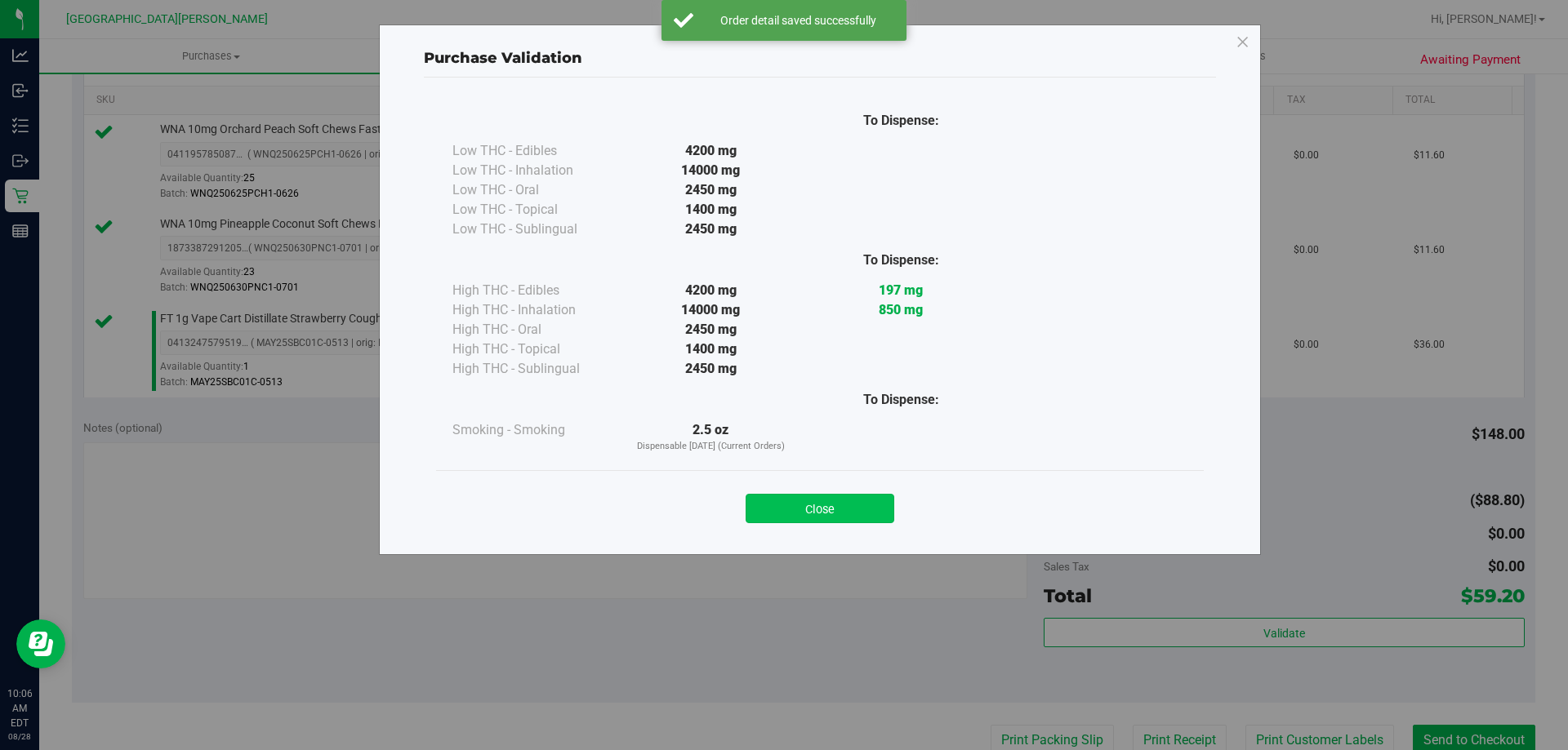
click at [836, 502] on button "Close" at bounding box center [820, 508] width 149 height 30
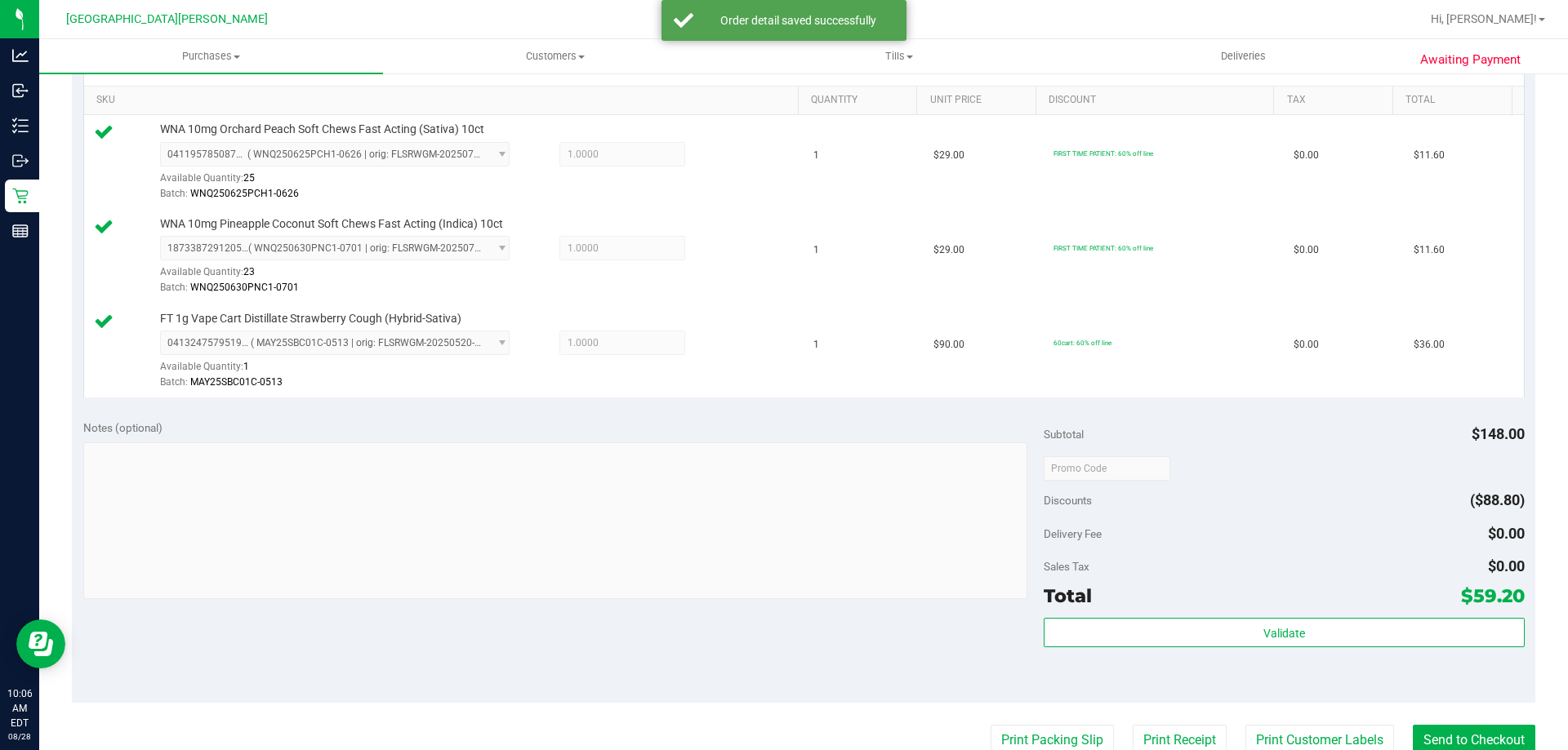
click at [1275, 721] on purchase-details "Back Edit Purchase Cancel Purchase View Profile # 11860765 BioTrack ID: - Submi…" at bounding box center [803, 382] width 1463 height 1403
click at [1276, 736] on button "Print Customer Labels" at bounding box center [1320, 740] width 149 height 31
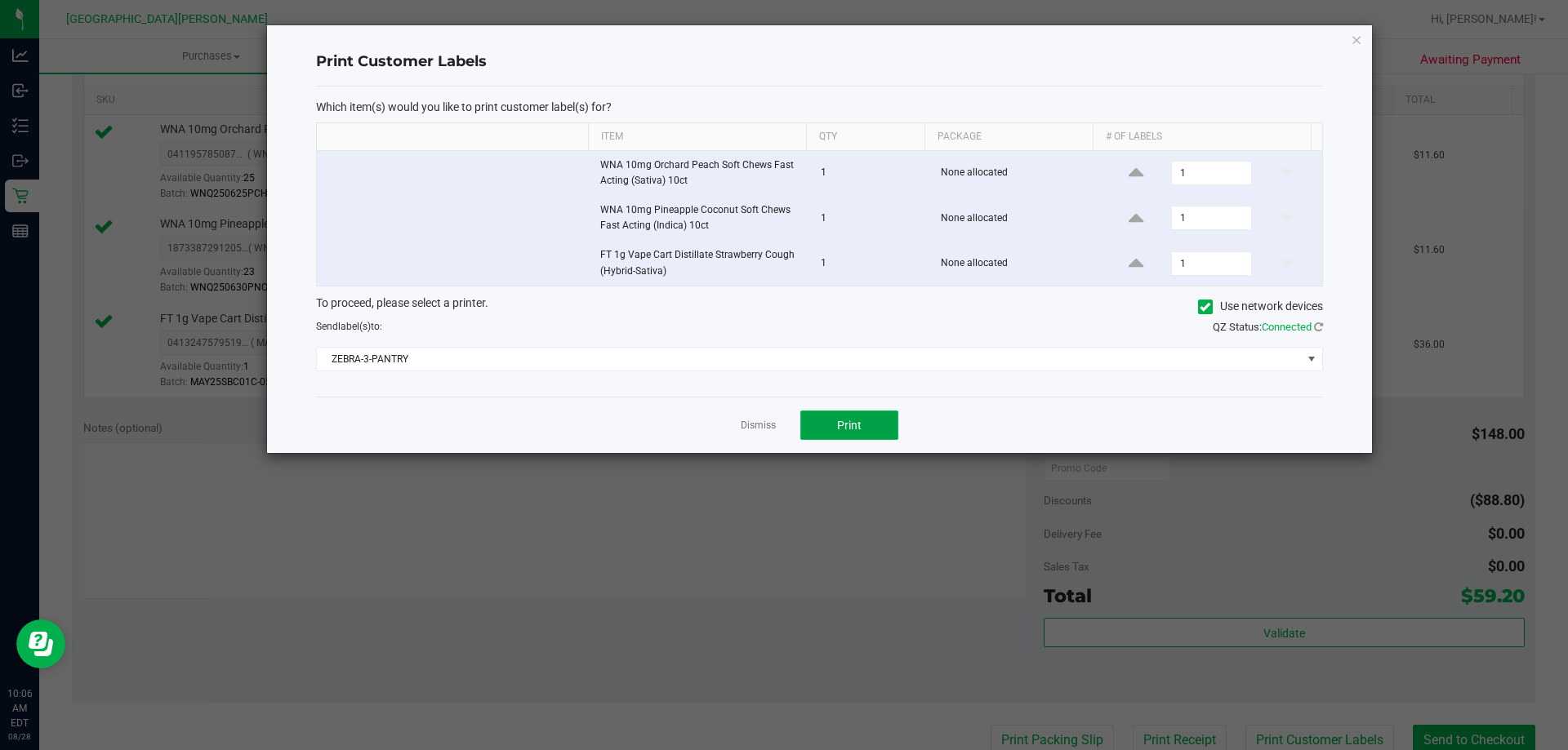
click at [878, 428] on button "Print" at bounding box center [848, 424] width 98 height 30
click at [764, 428] on link "Dismiss" at bounding box center [758, 425] width 35 height 14
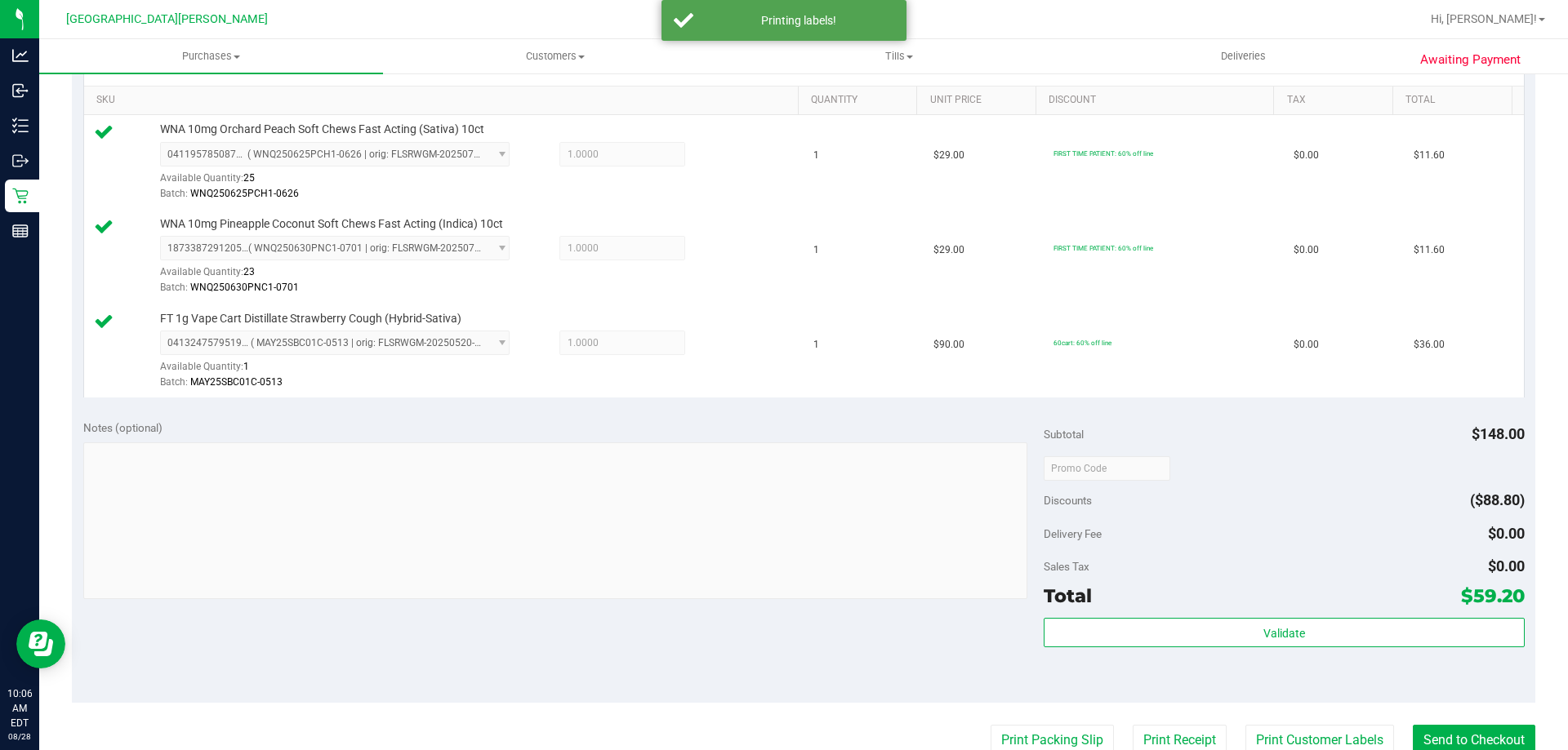
scroll to position [414, 0]
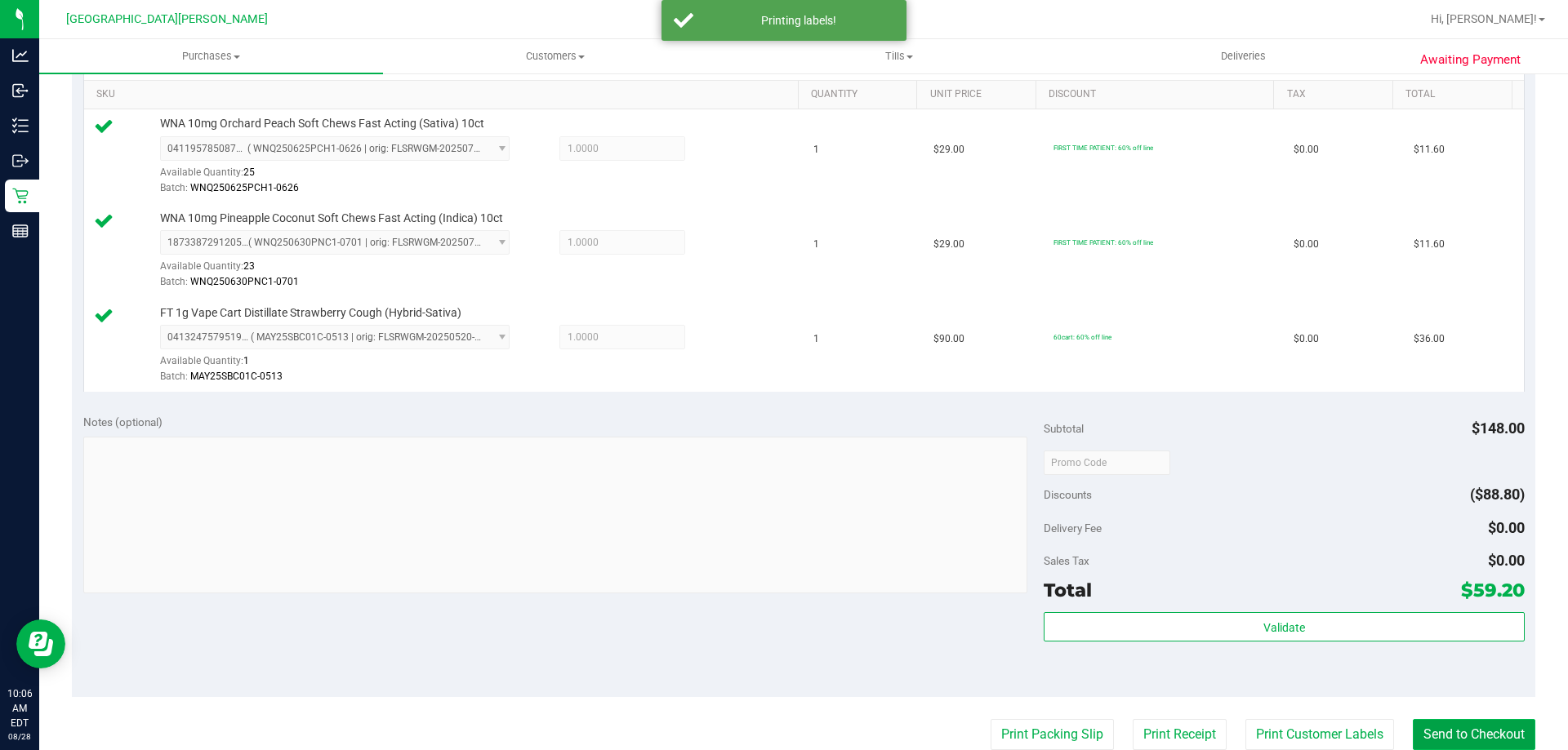
click at [1499, 731] on button "Send to Checkout" at bounding box center [1474, 735] width 123 height 31
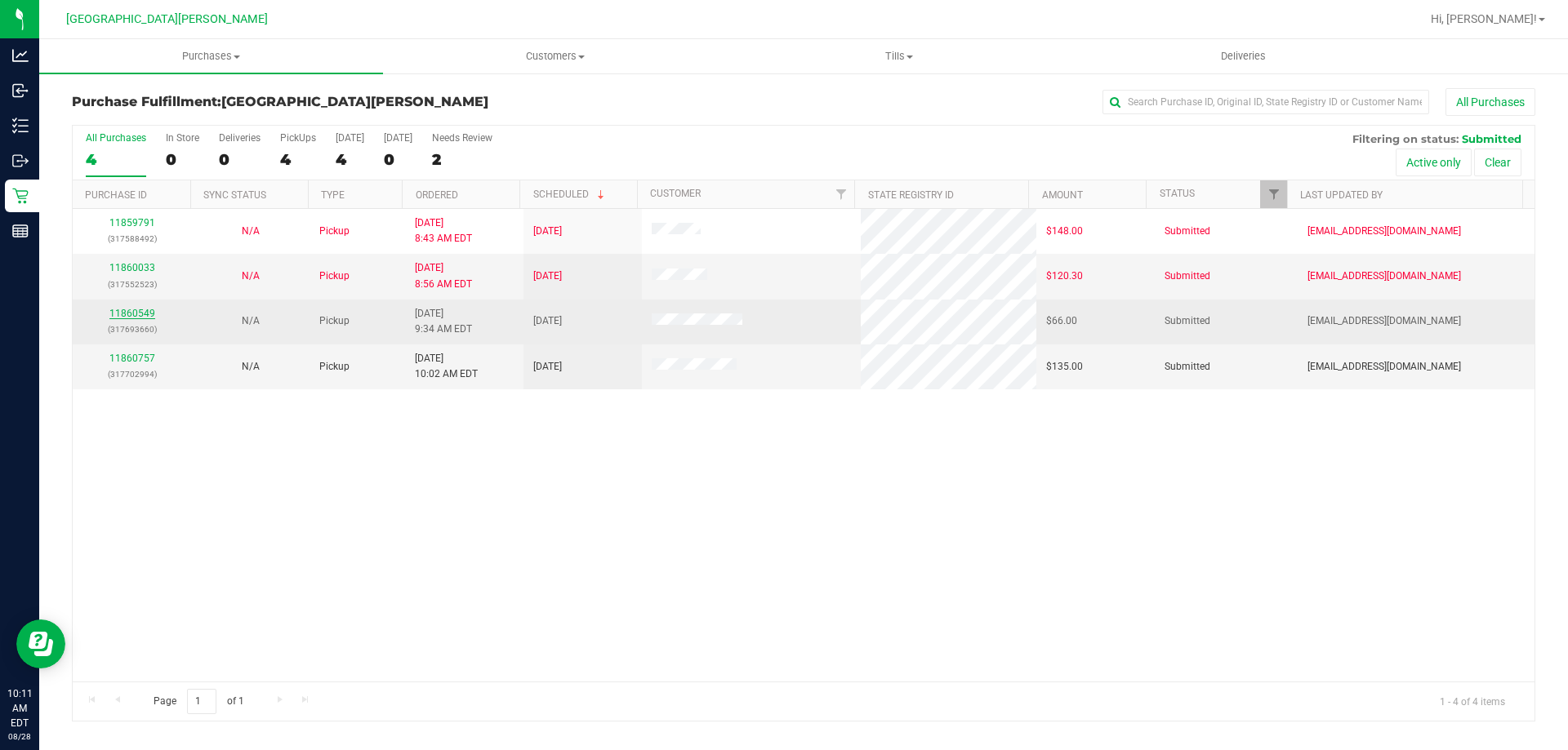
click at [139, 311] on link "11860549" at bounding box center [132, 313] width 46 height 11
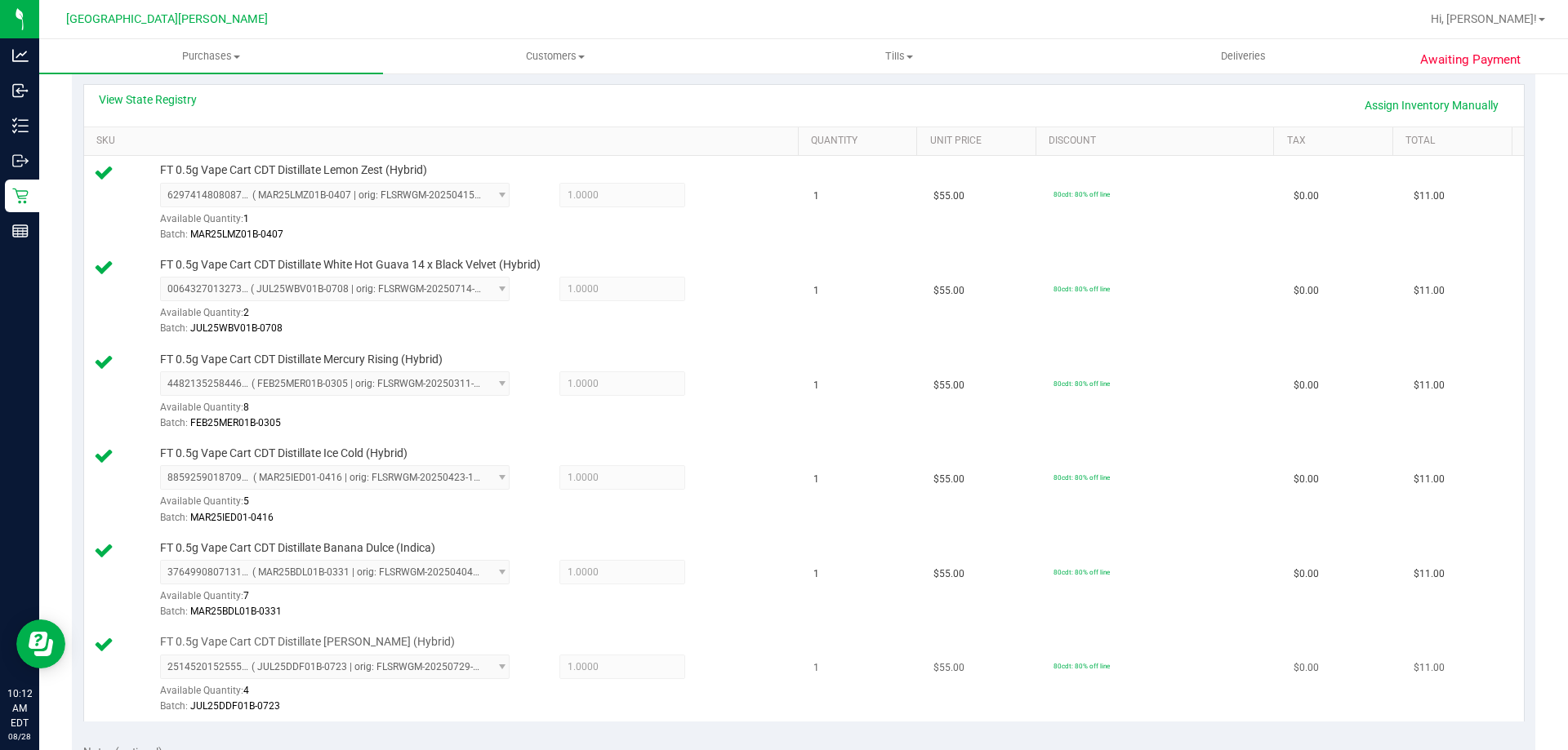
scroll to position [653, 0]
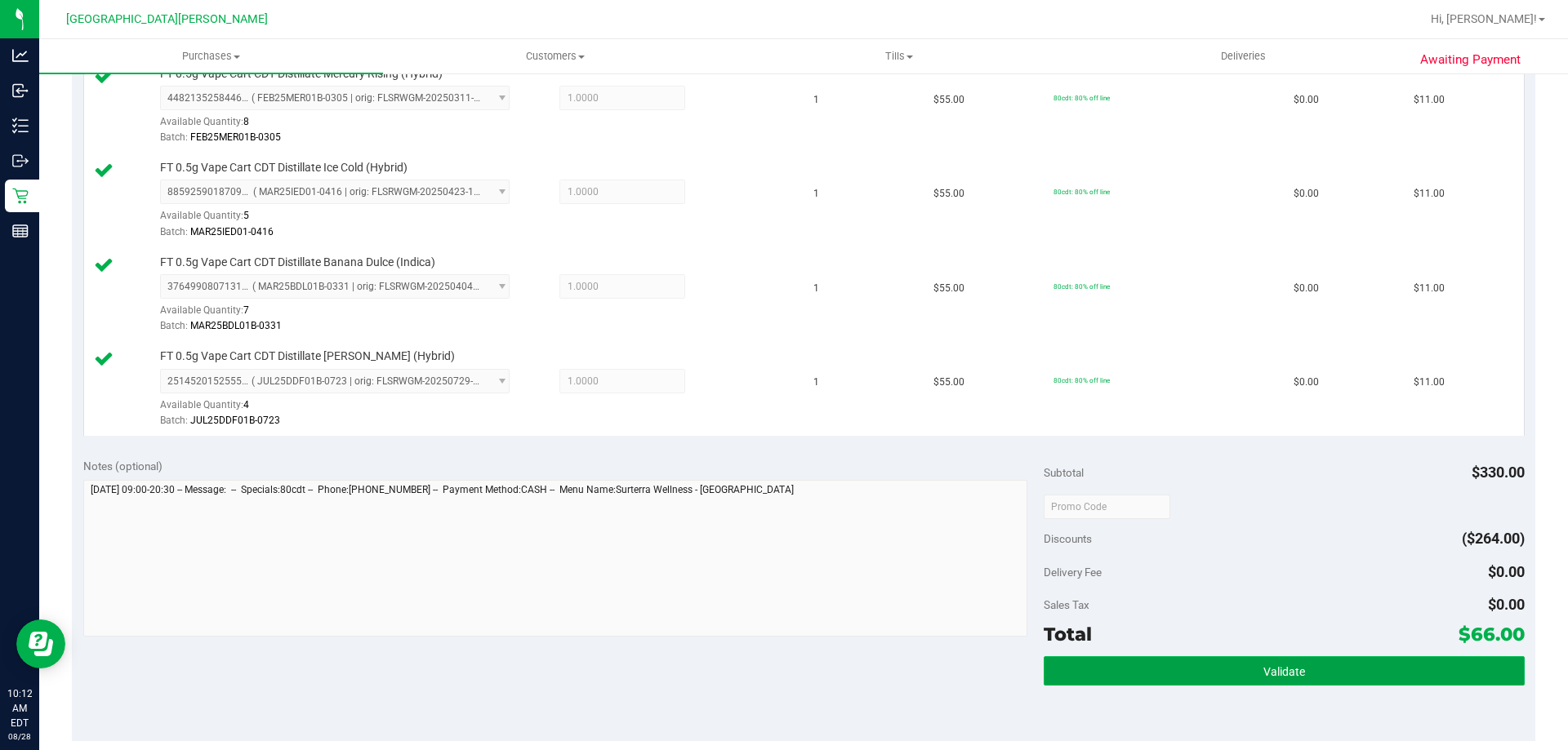
click at [1214, 680] on button "Validate" at bounding box center [1283, 671] width 480 height 30
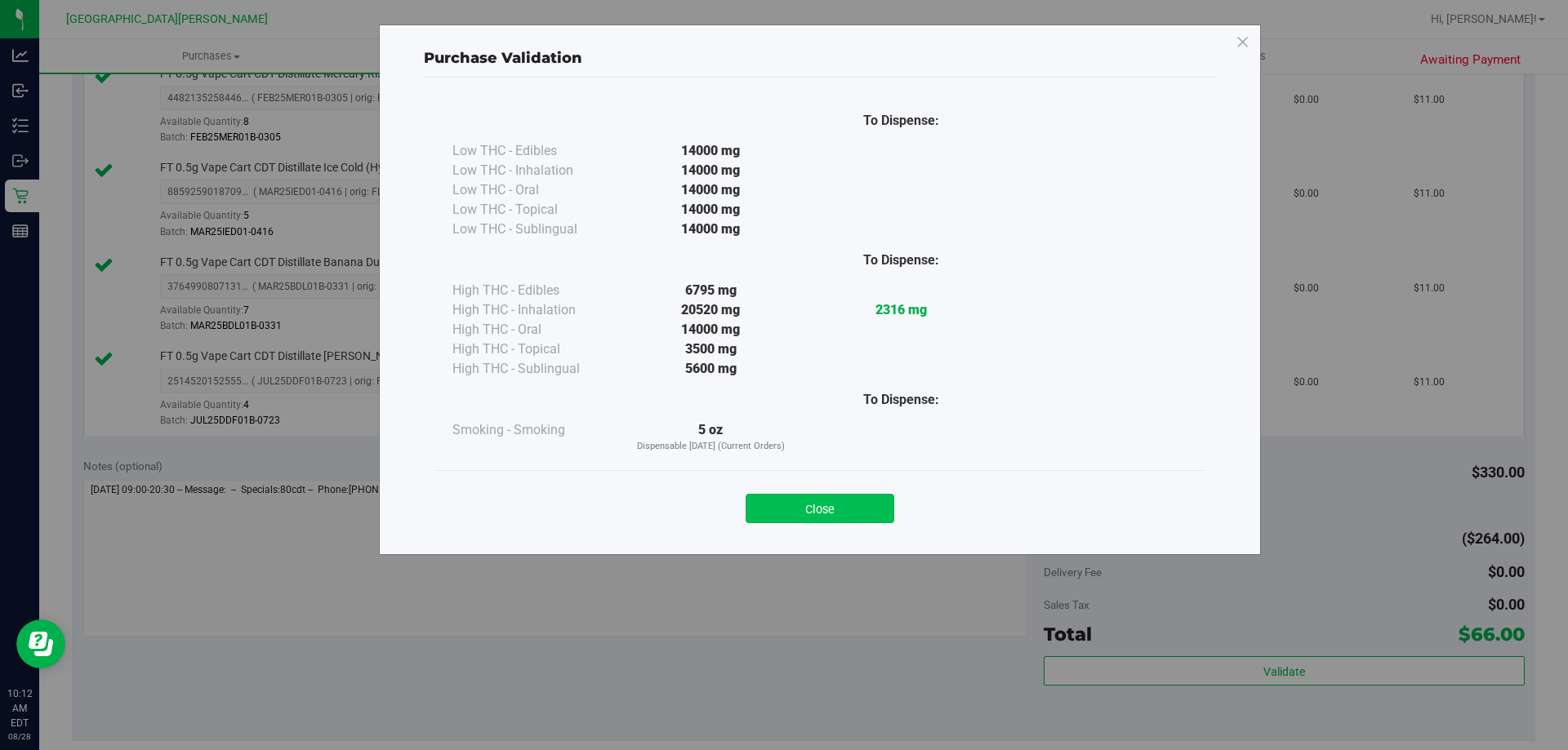
click at [832, 523] on button "Close" at bounding box center [820, 508] width 149 height 30
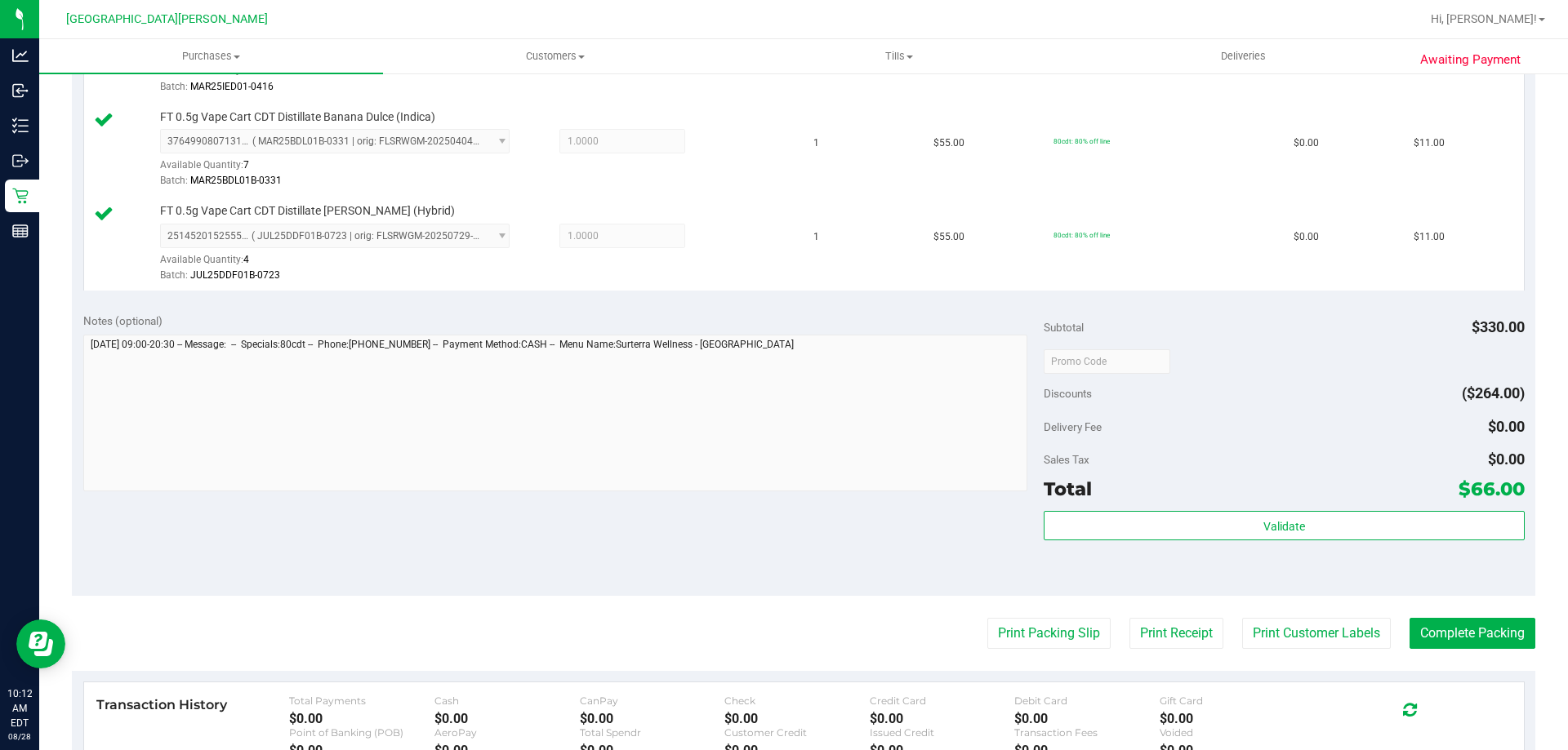
scroll to position [979, 0]
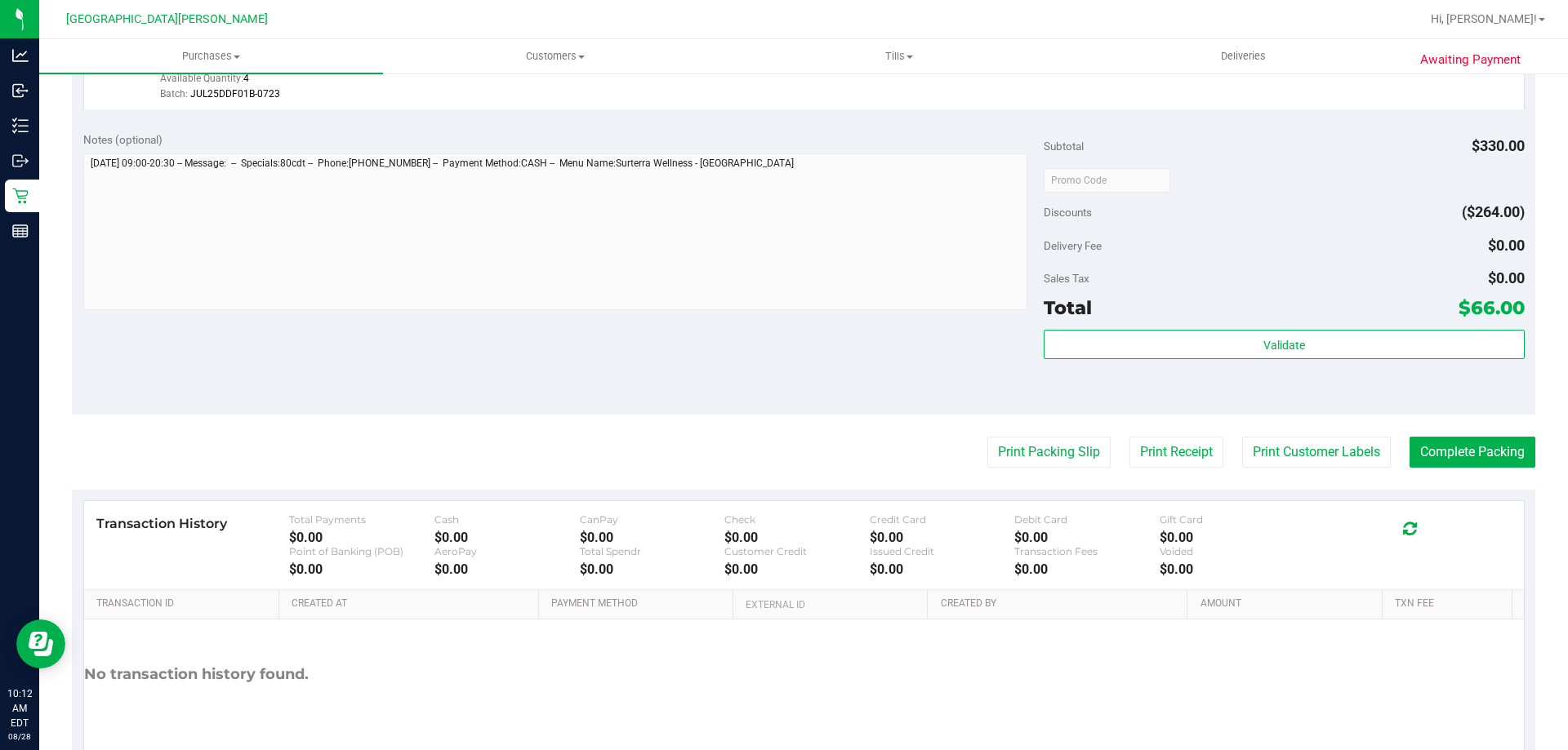
click at [1322, 460] on button "Print Customer Labels" at bounding box center [1316, 452] width 149 height 31
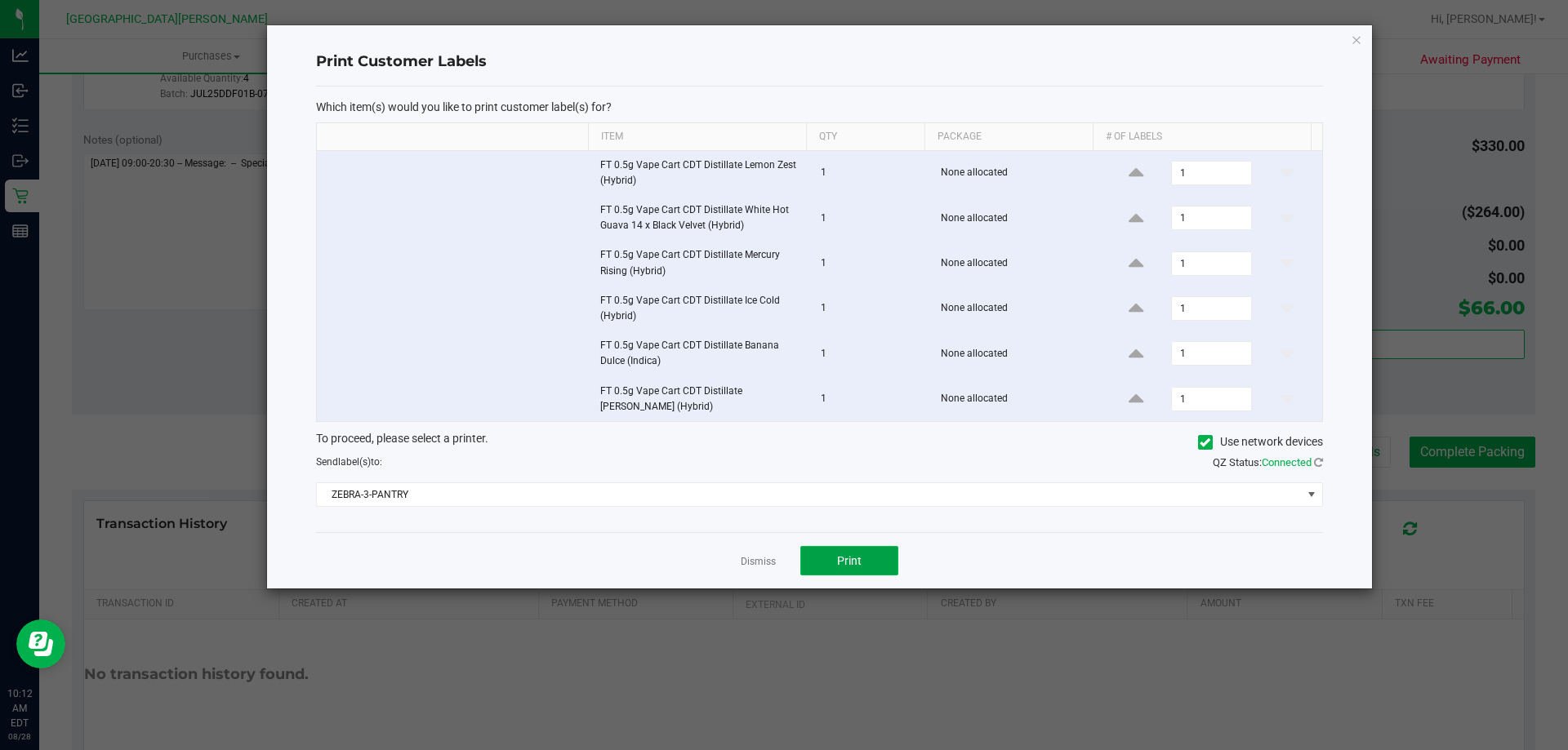
click at [855, 559] on span "Print" at bounding box center [849, 561] width 25 height 13
click at [744, 562] on link "Dismiss" at bounding box center [758, 562] width 35 height 14
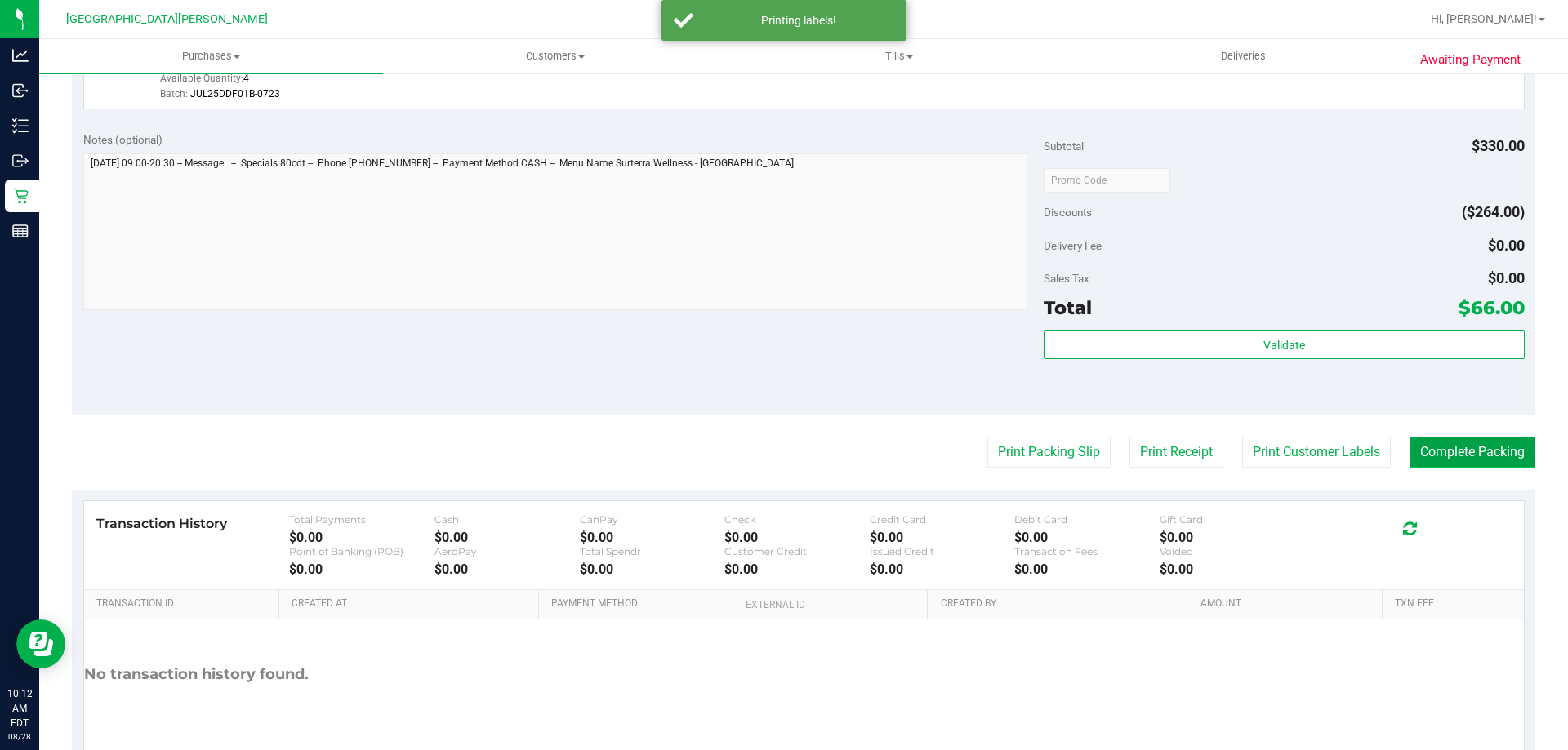
click at [1488, 452] on button "Complete Packing" at bounding box center [1472, 452] width 126 height 31
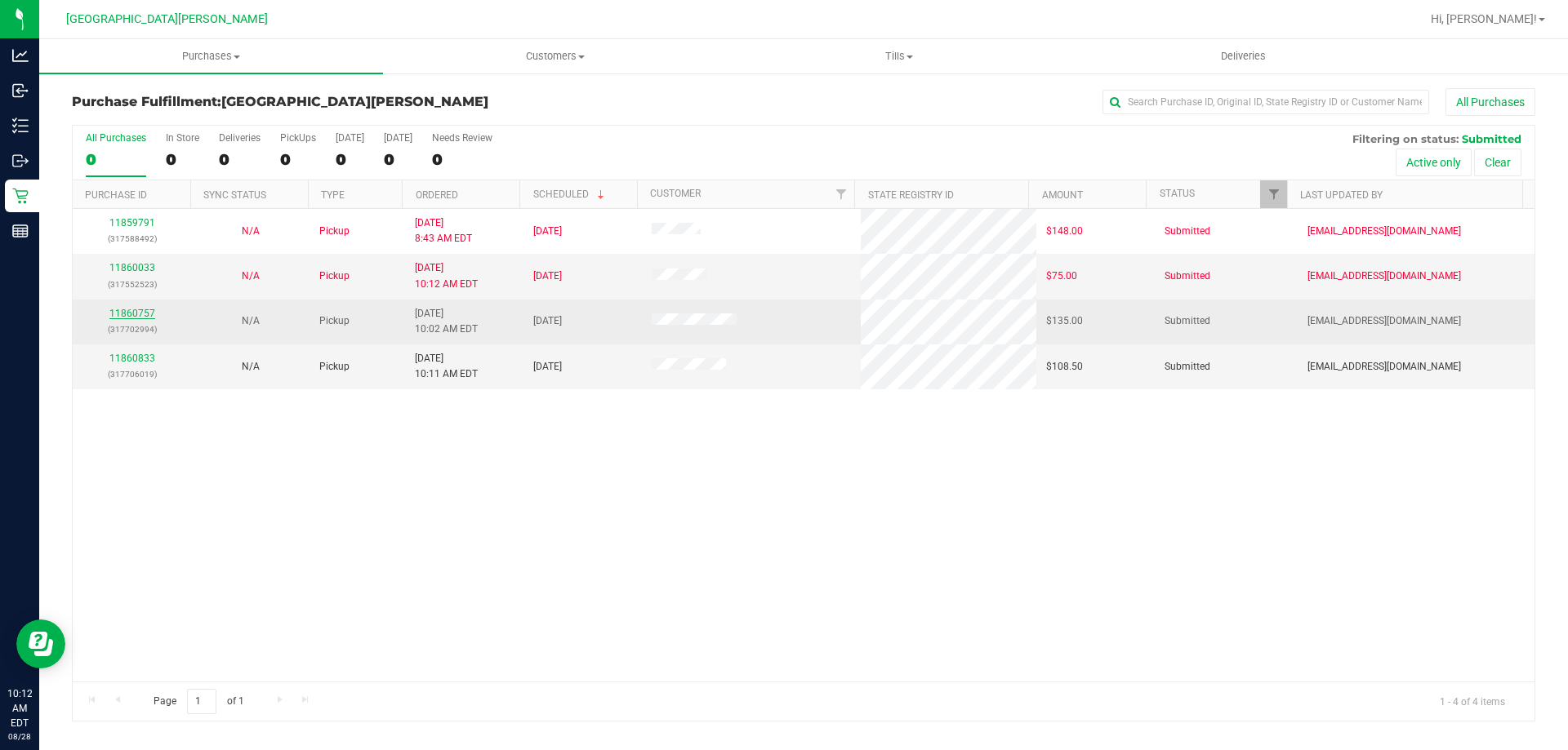
click at [142, 307] on link "11860757" at bounding box center [132, 313] width 46 height 11
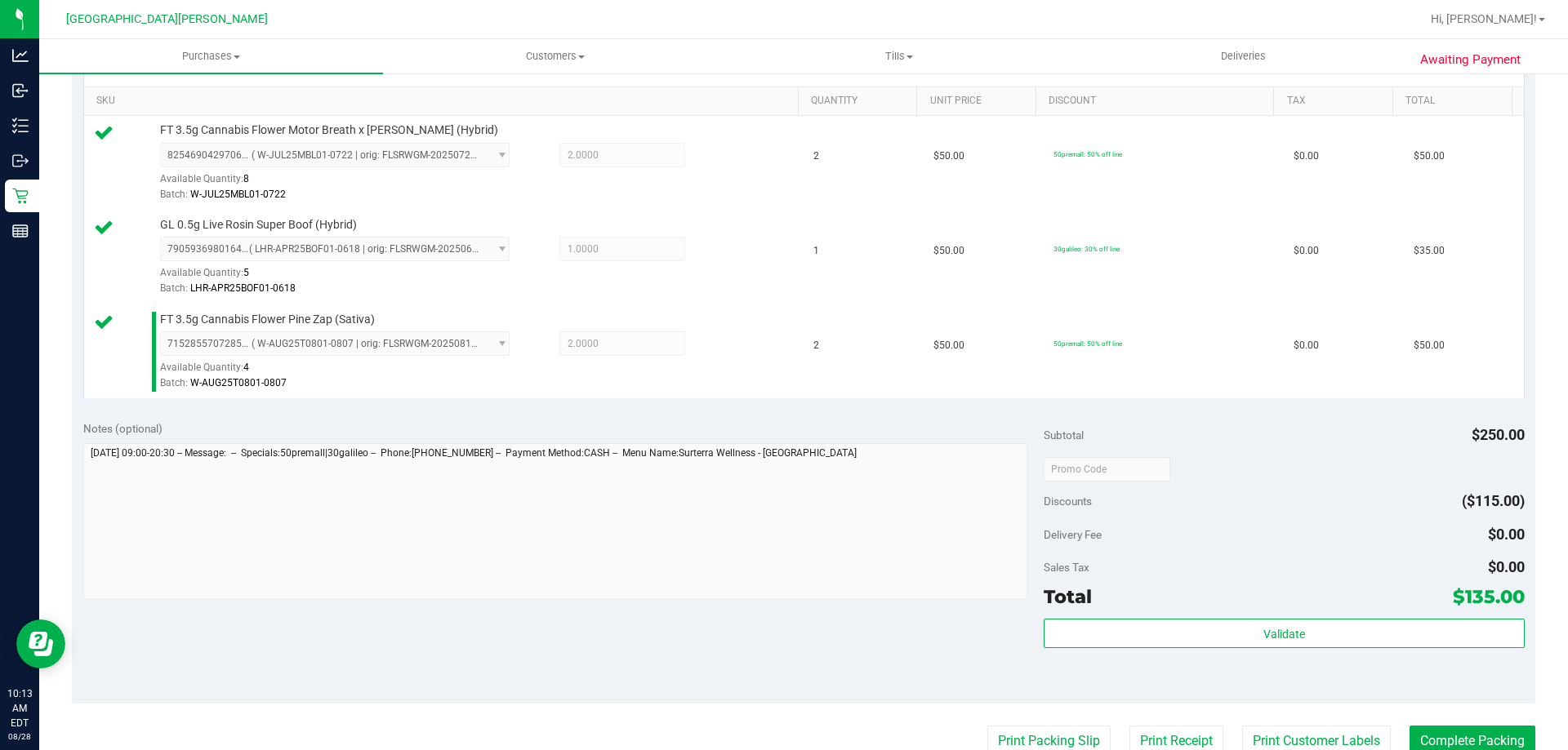
scroll to position [408, 0]
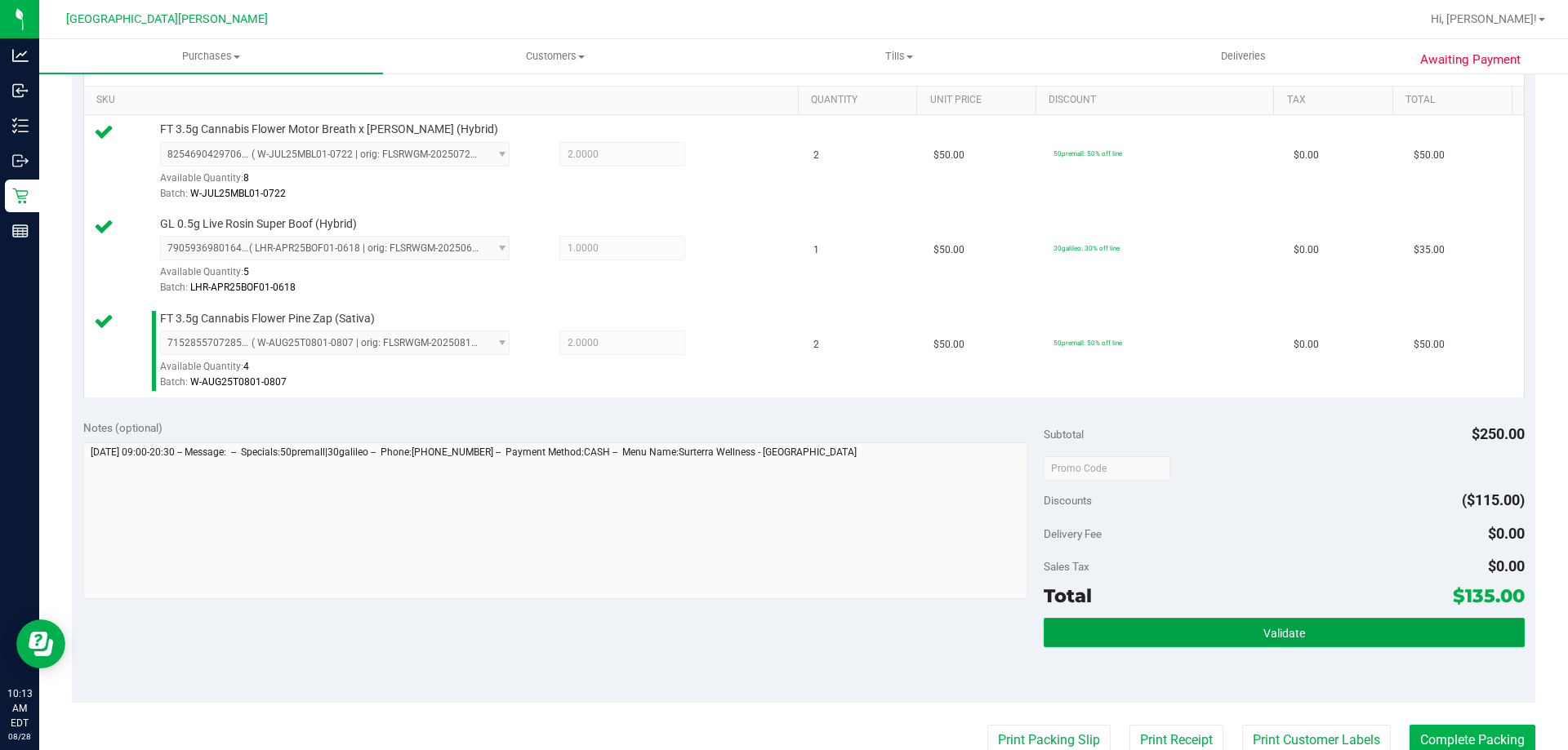
click at [1226, 633] on button "Validate" at bounding box center [1283, 632] width 480 height 30
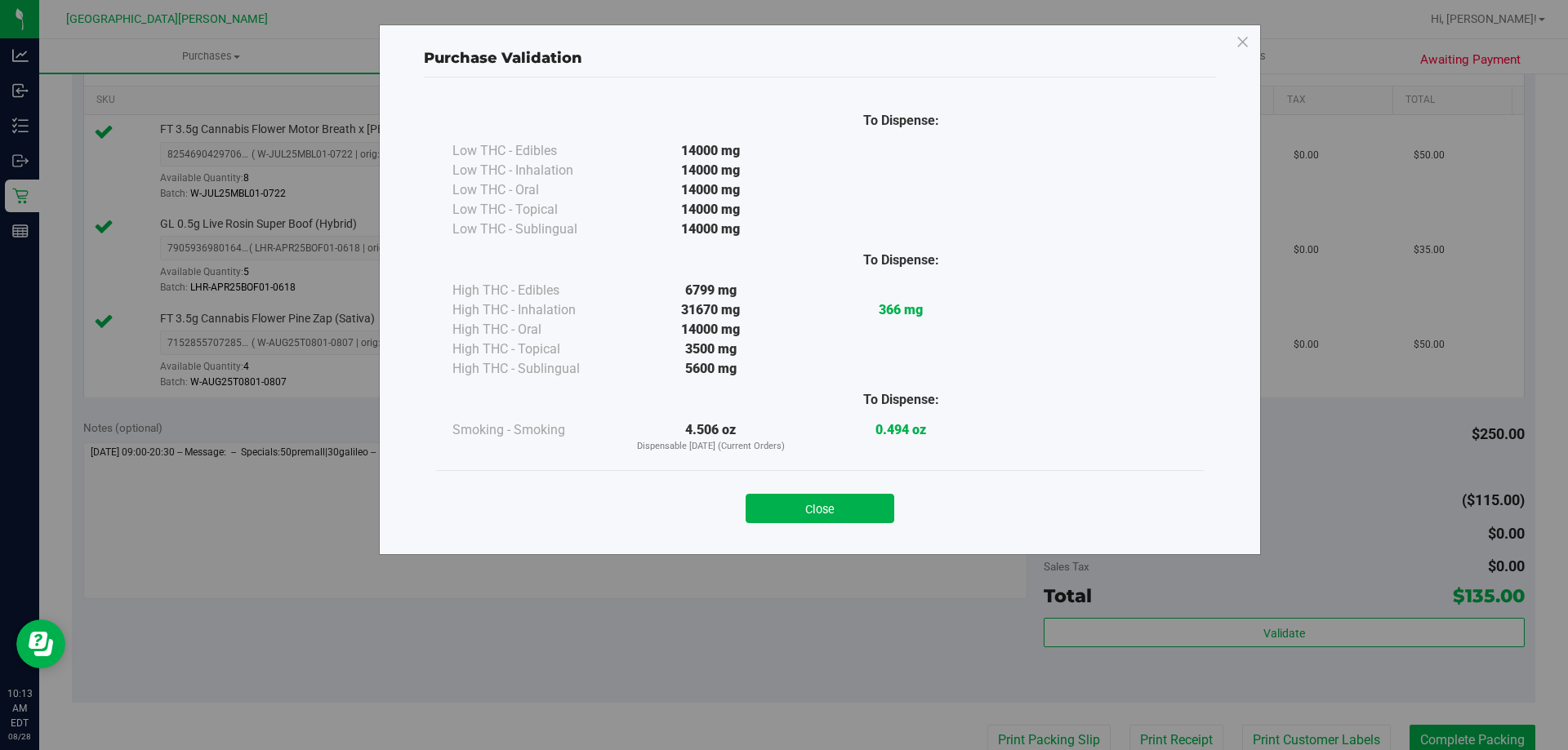
click at [845, 516] on button "Close" at bounding box center [820, 508] width 149 height 30
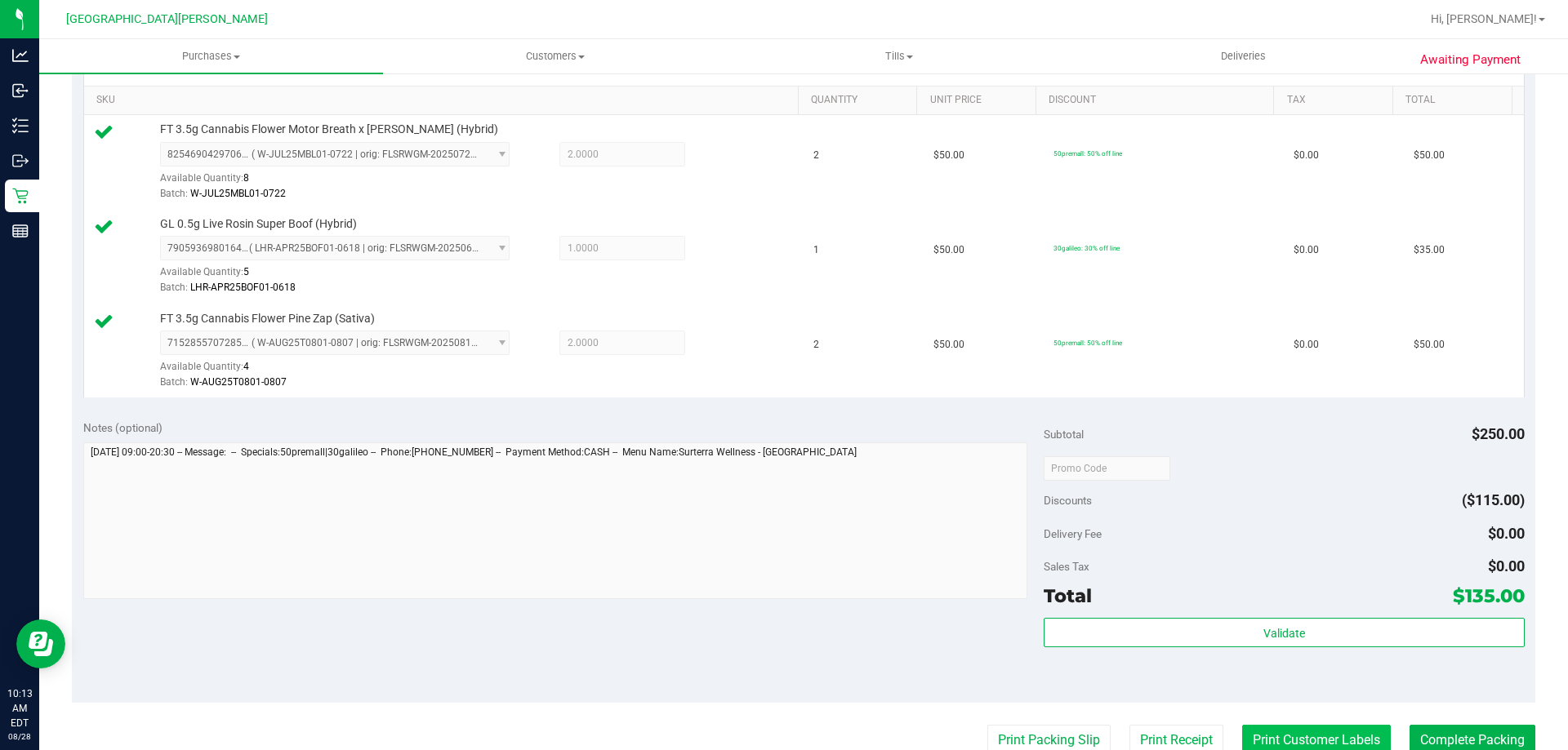
click at [1362, 731] on button "Print Customer Labels" at bounding box center [1316, 740] width 149 height 31
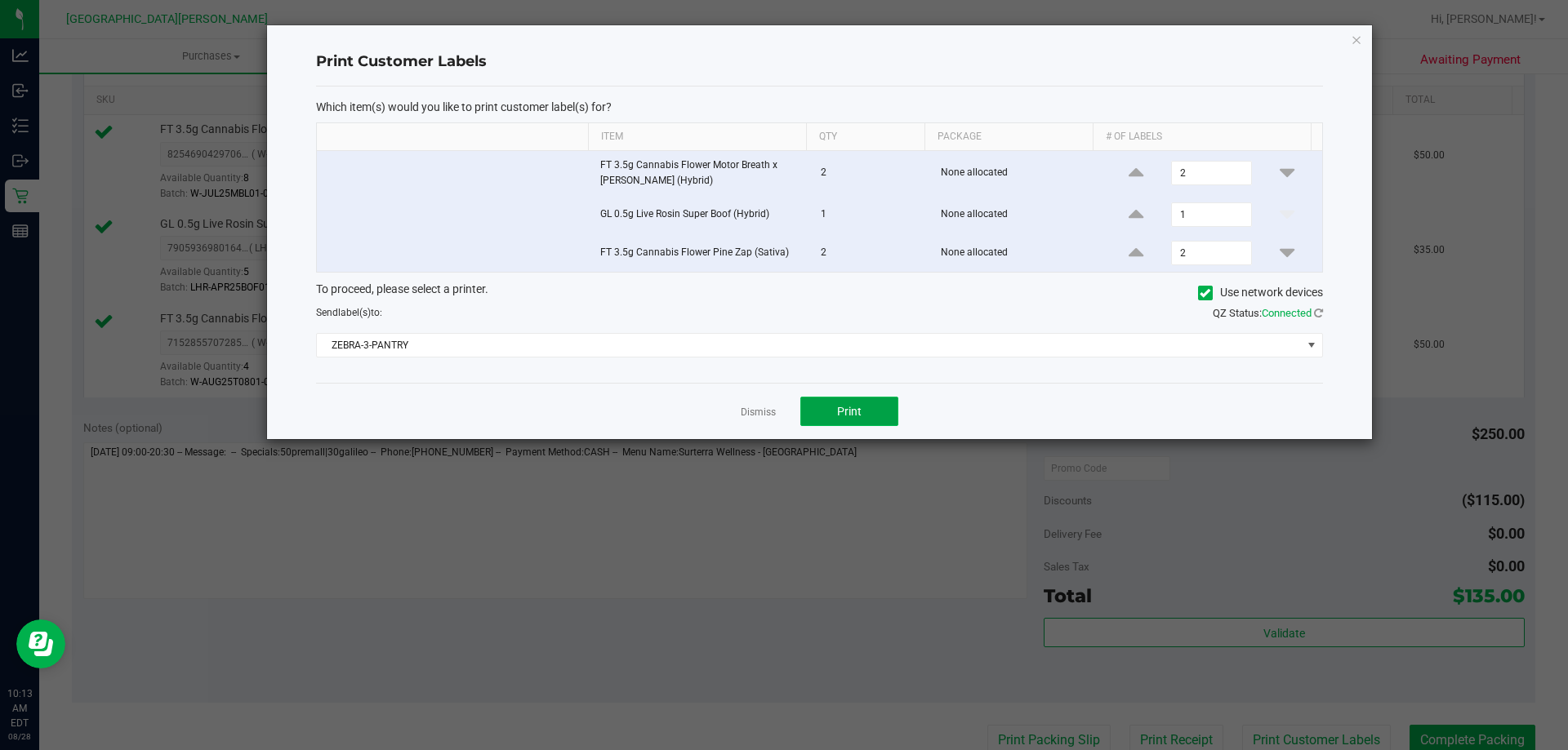
click at [840, 407] on span "Print" at bounding box center [849, 411] width 25 height 13
click at [752, 410] on link "Dismiss" at bounding box center [758, 412] width 35 height 14
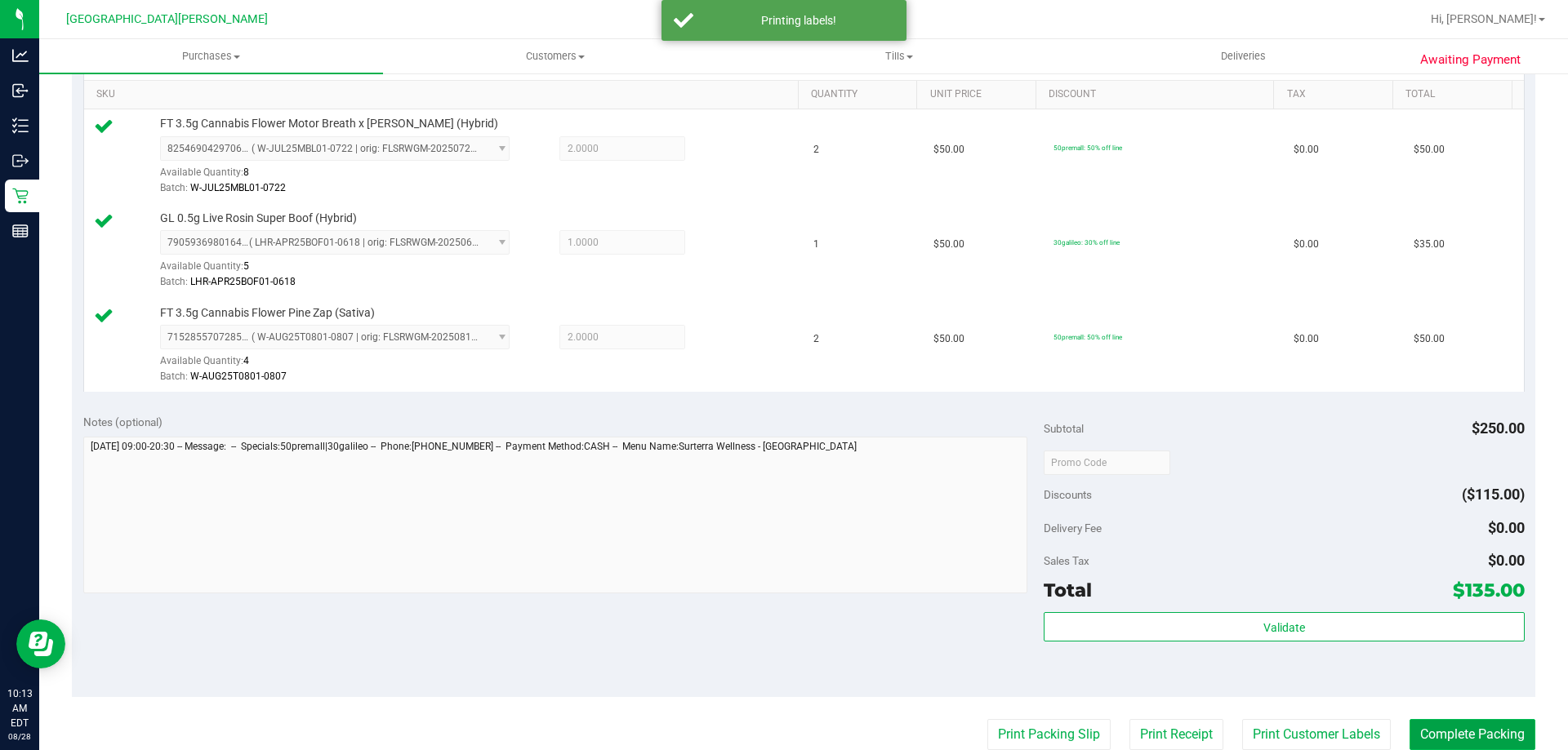
click at [1466, 732] on button "Complete Packing" at bounding box center [1472, 735] width 126 height 31
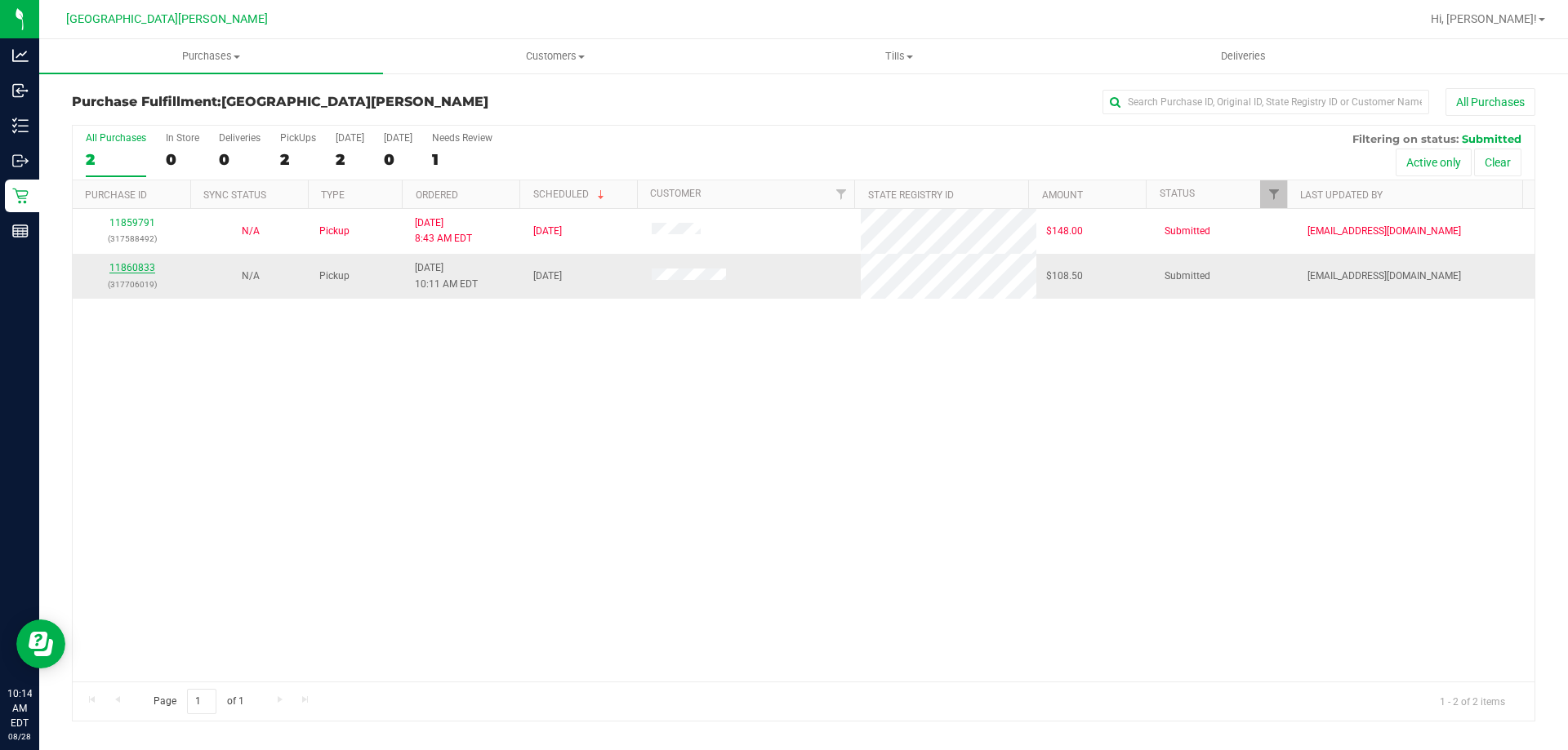
click at [120, 265] on link "11860833" at bounding box center [132, 267] width 46 height 11
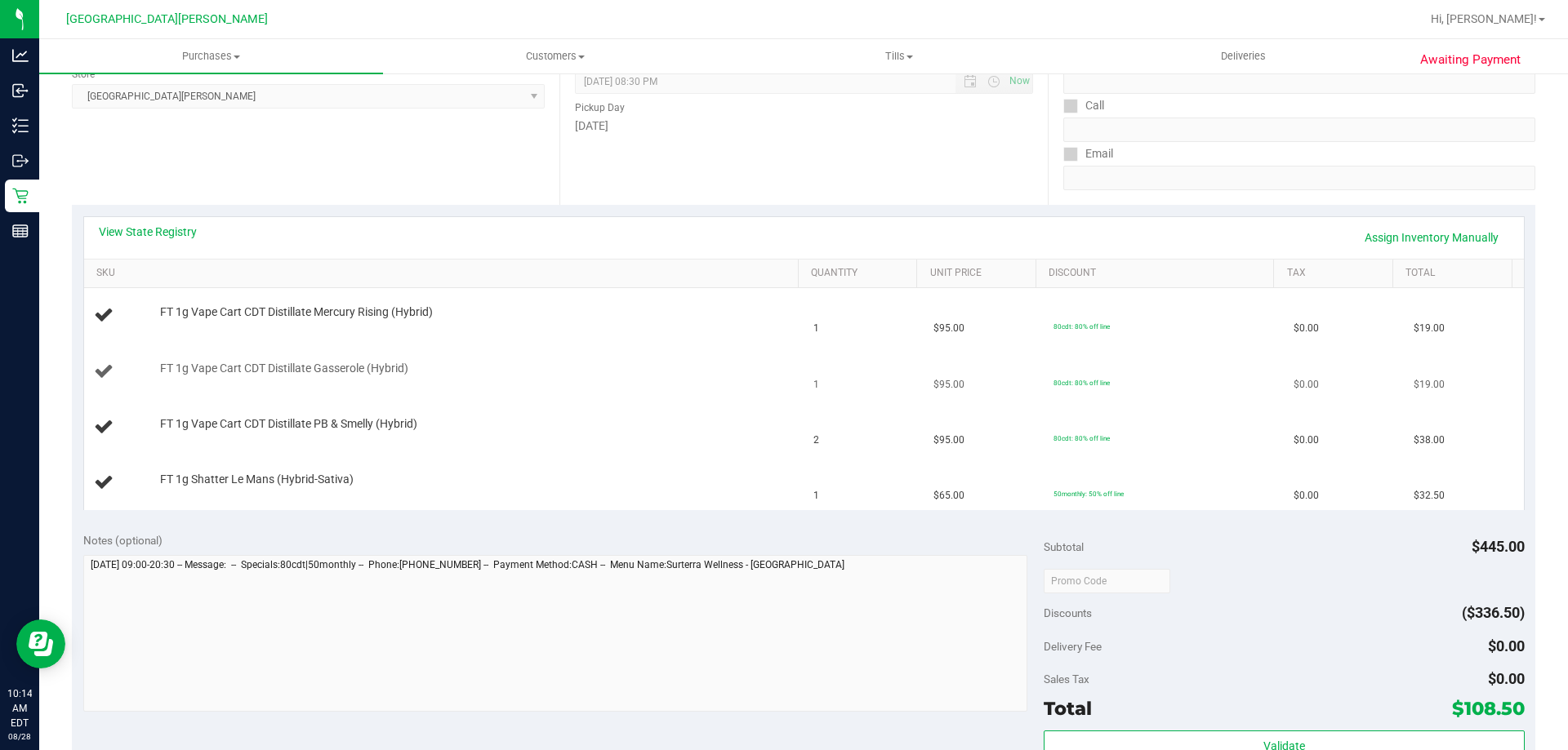
scroll to position [245, 0]
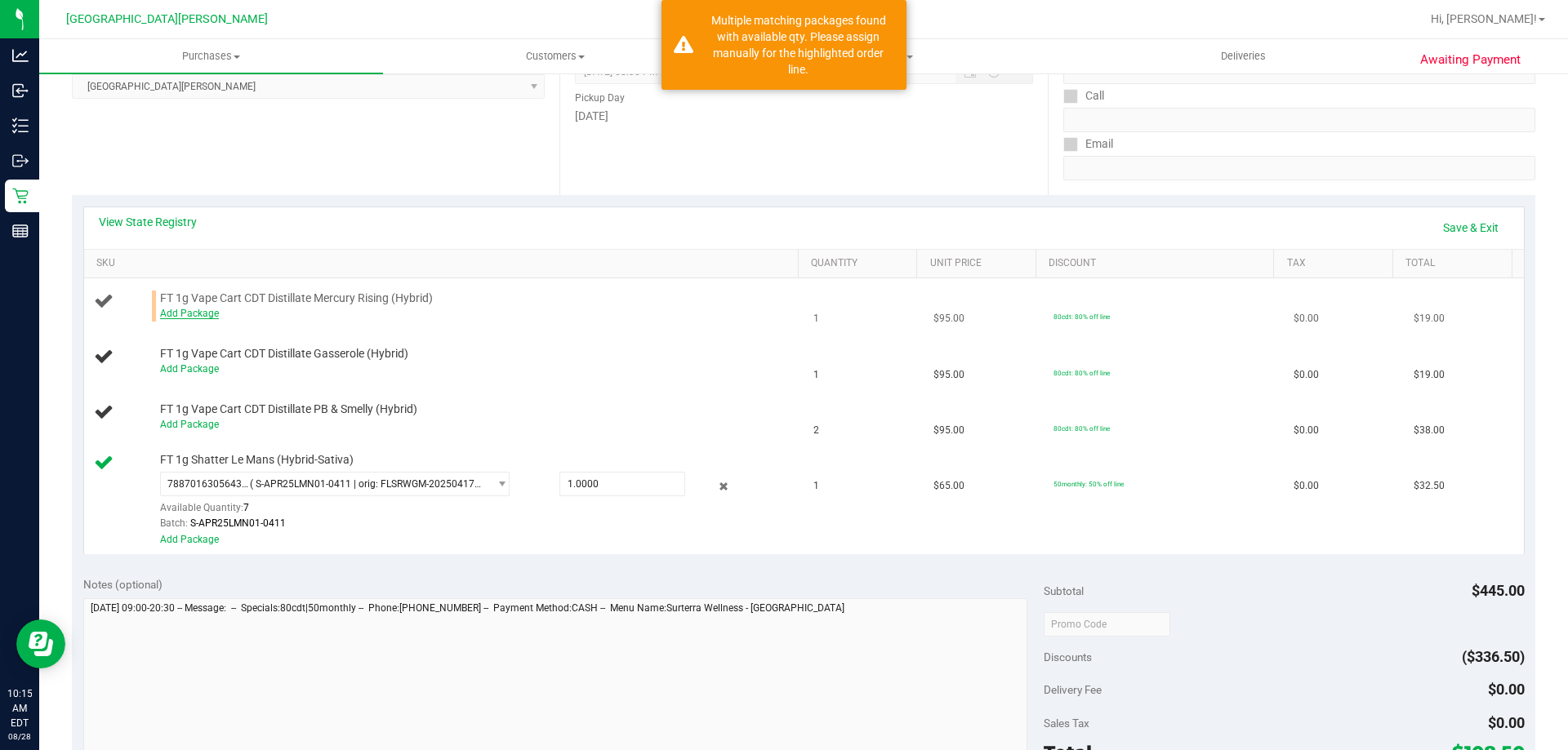
click at [169, 311] on link "Add Package" at bounding box center [189, 313] width 59 height 11
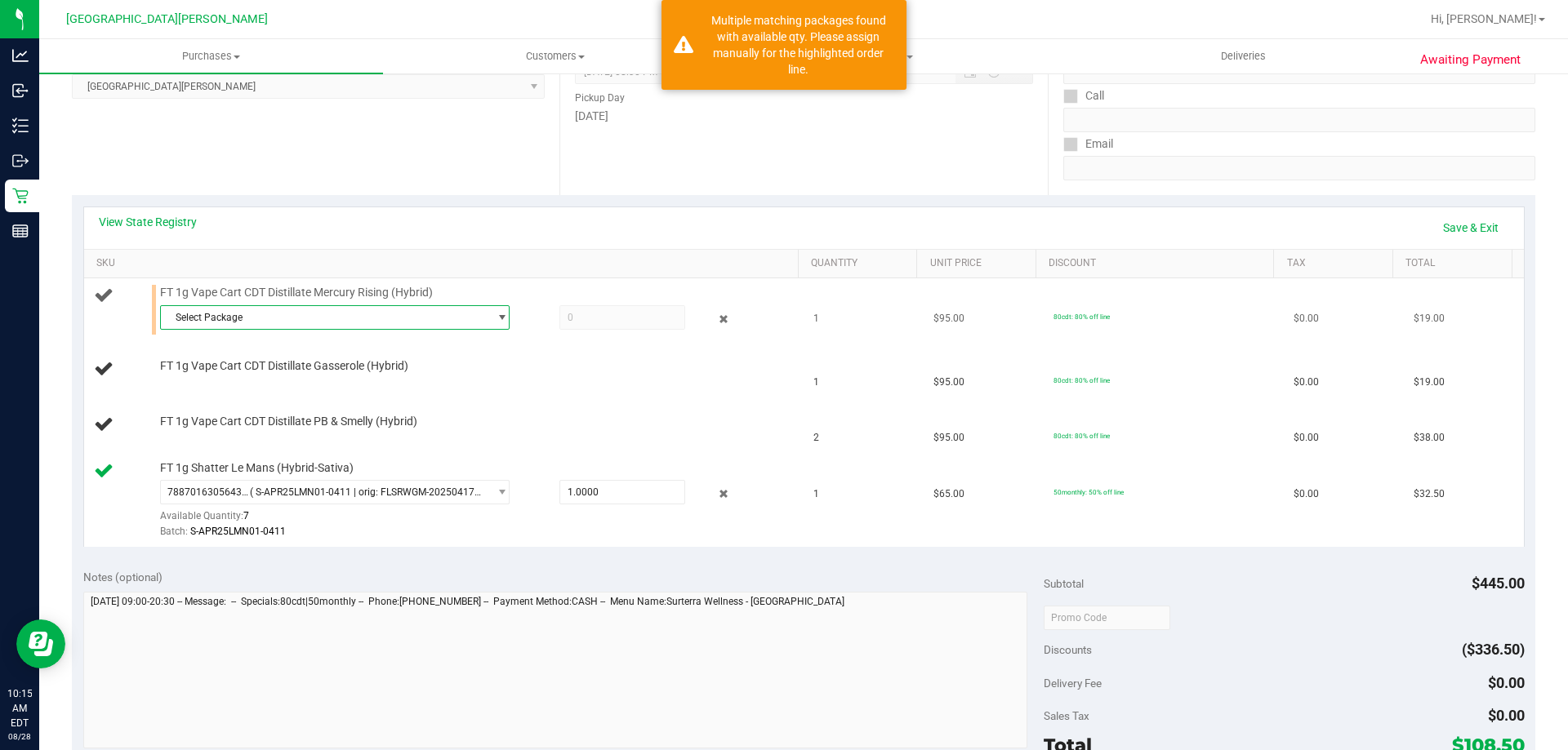
click at [185, 324] on span "Select Package" at bounding box center [325, 318] width 327 height 23
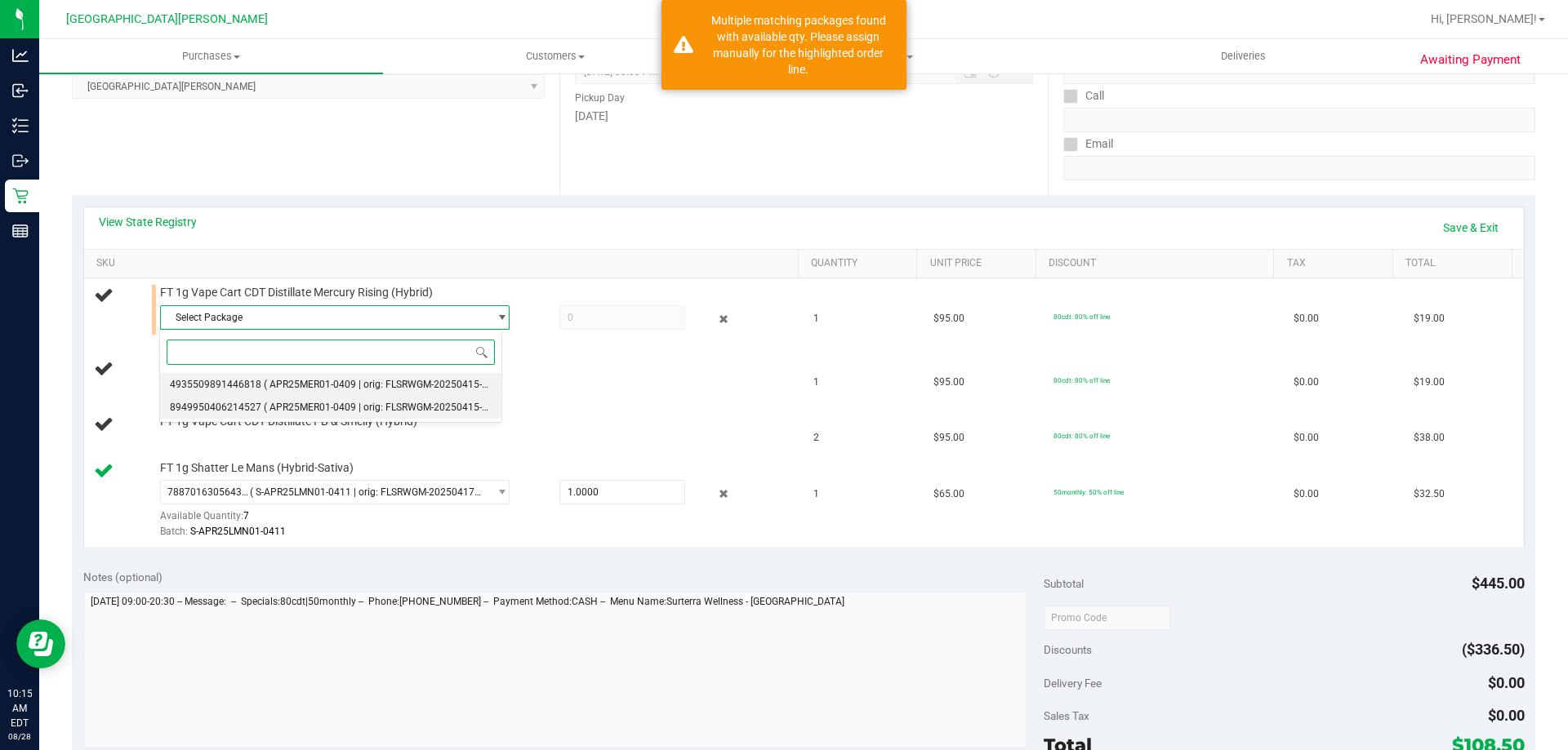
click at [192, 398] on li "8949950406214527 ( APR25MER01-0409 | orig: FLSRWGM-20250415-3492 )" at bounding box center [330, 407] width 341 height 23
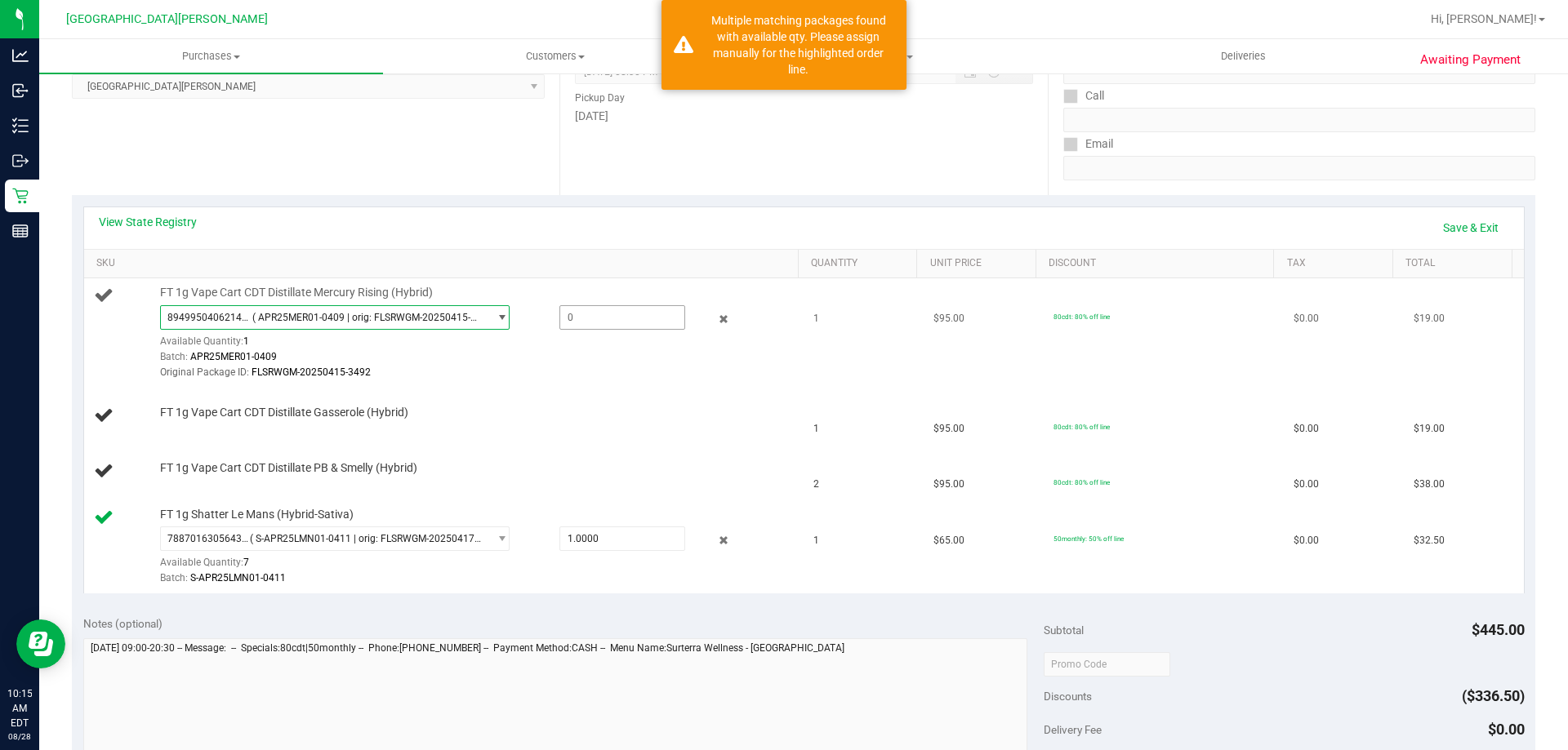
click at [599, 312] on span at bounding box center [622, 318] width 126 height 25
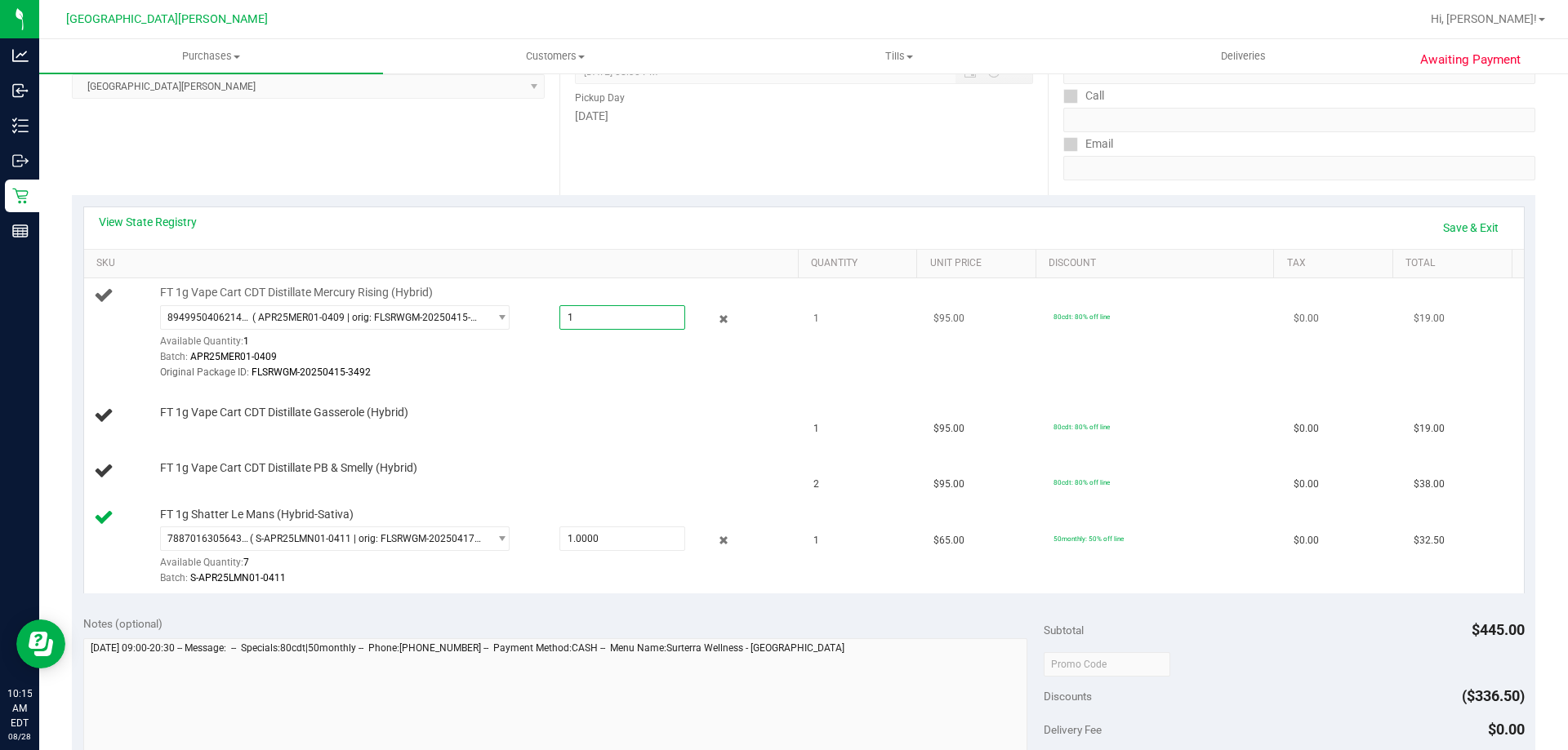
type input "1"
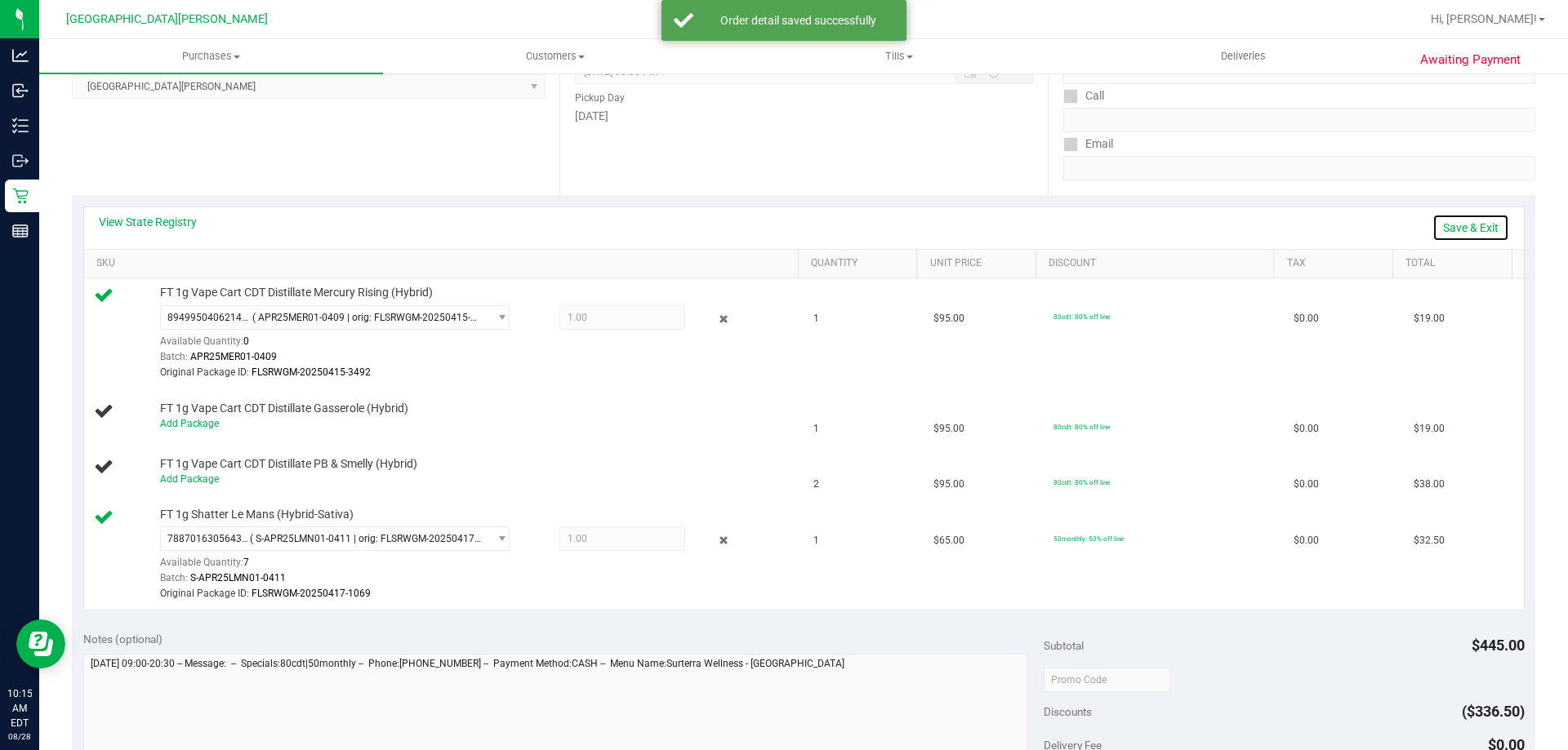
click at [1432, 230] on link "Save & Exit" at bounding box center [1470, 227] width 77 height 28
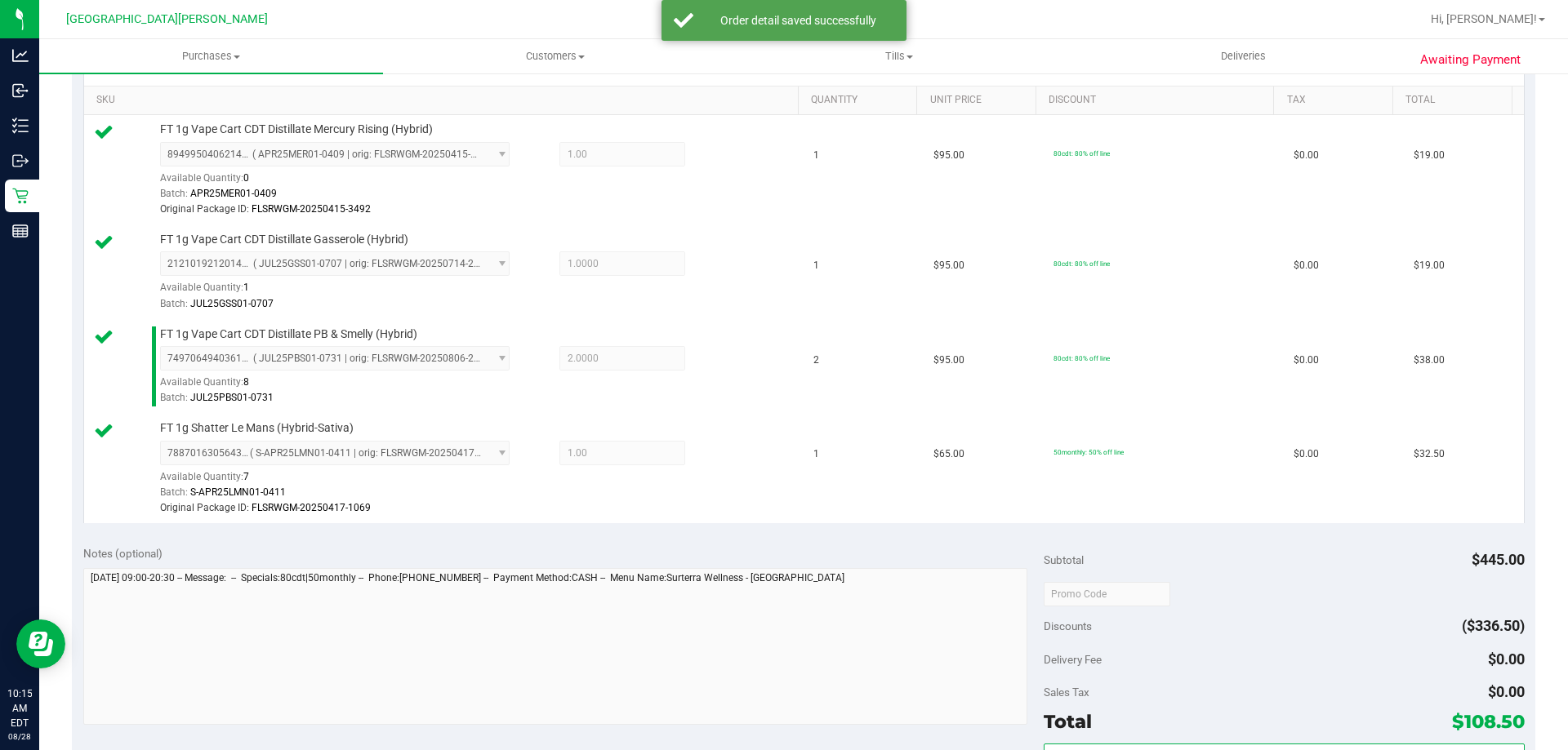
scroll to position [571, 0]
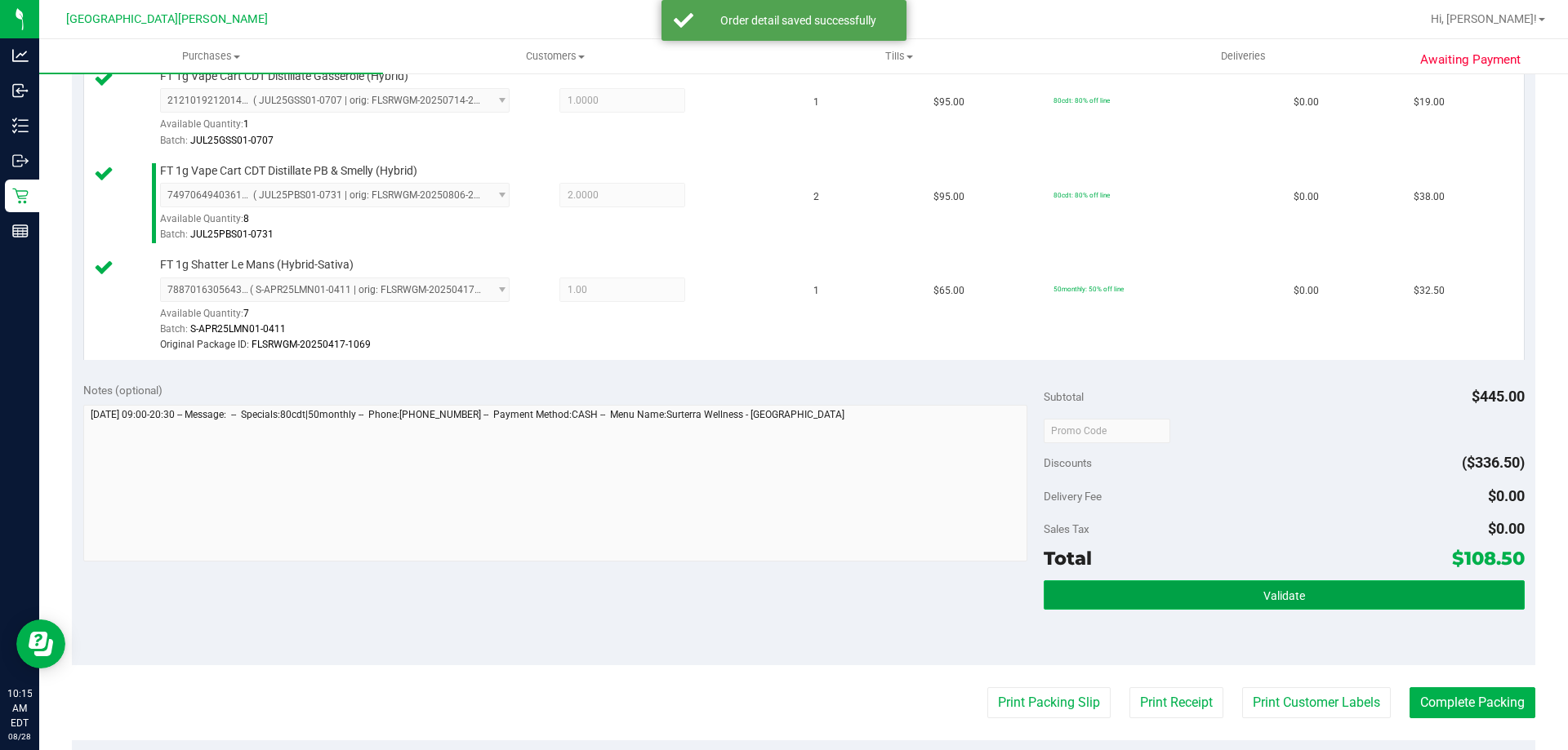
click at [1300, 582] on button "Validate" at bounding box center [1283, 595] width 480 height 30
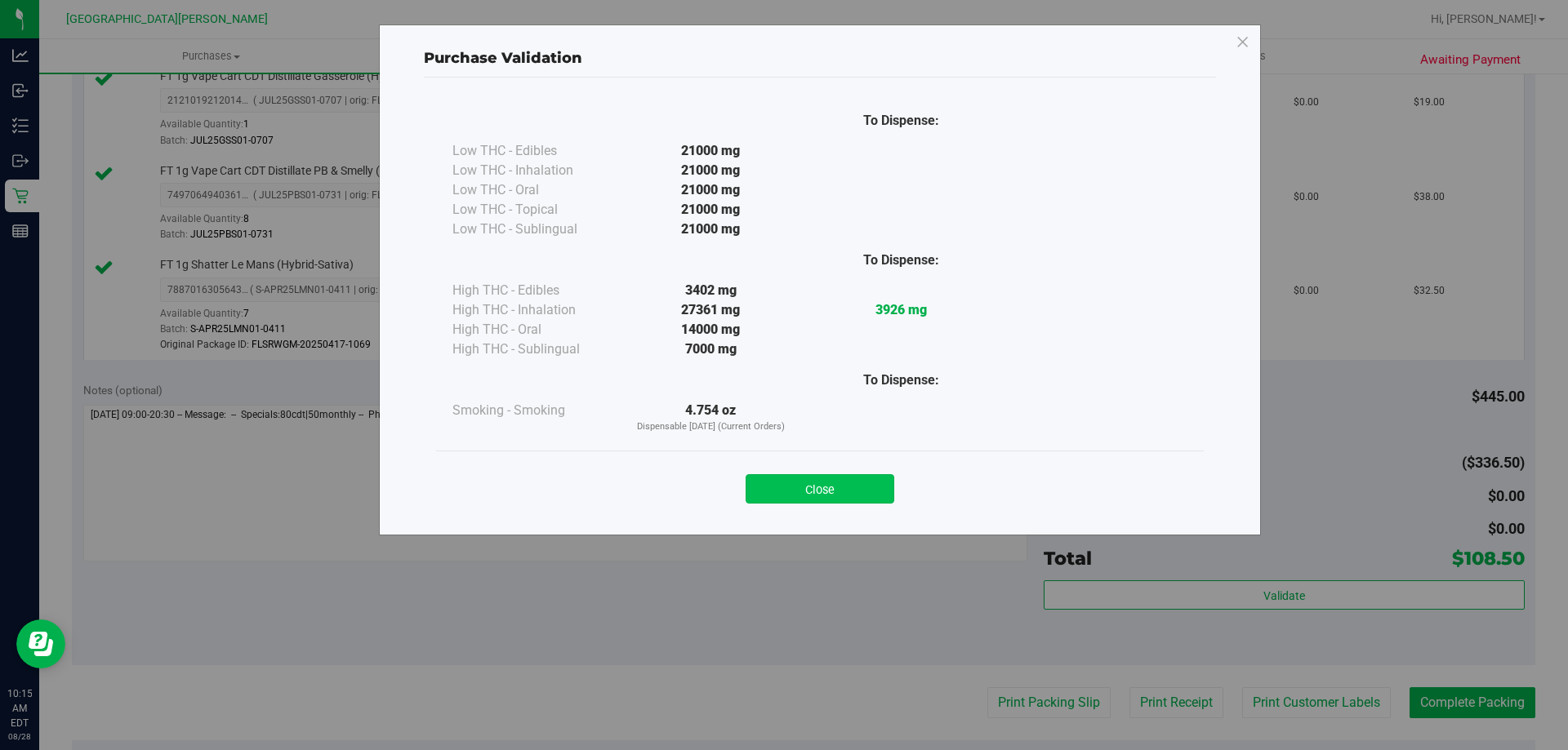
click at [868, 499] on button "Close" at bounding box center [820, 488] width 149 height 30
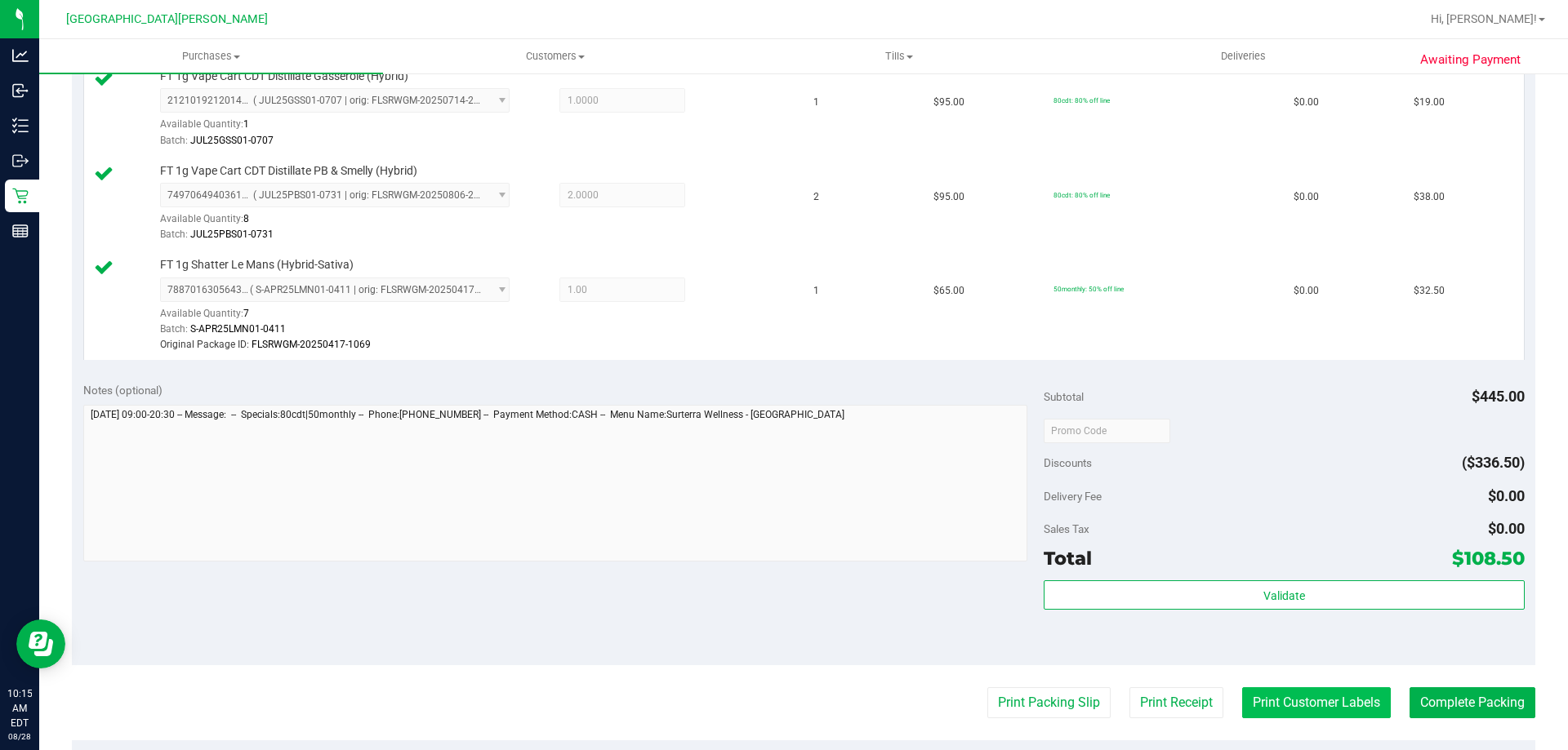
click at [1264, 698] on button "Print Customer Labels" at bounding box center [1316, 702] width 149 height 31
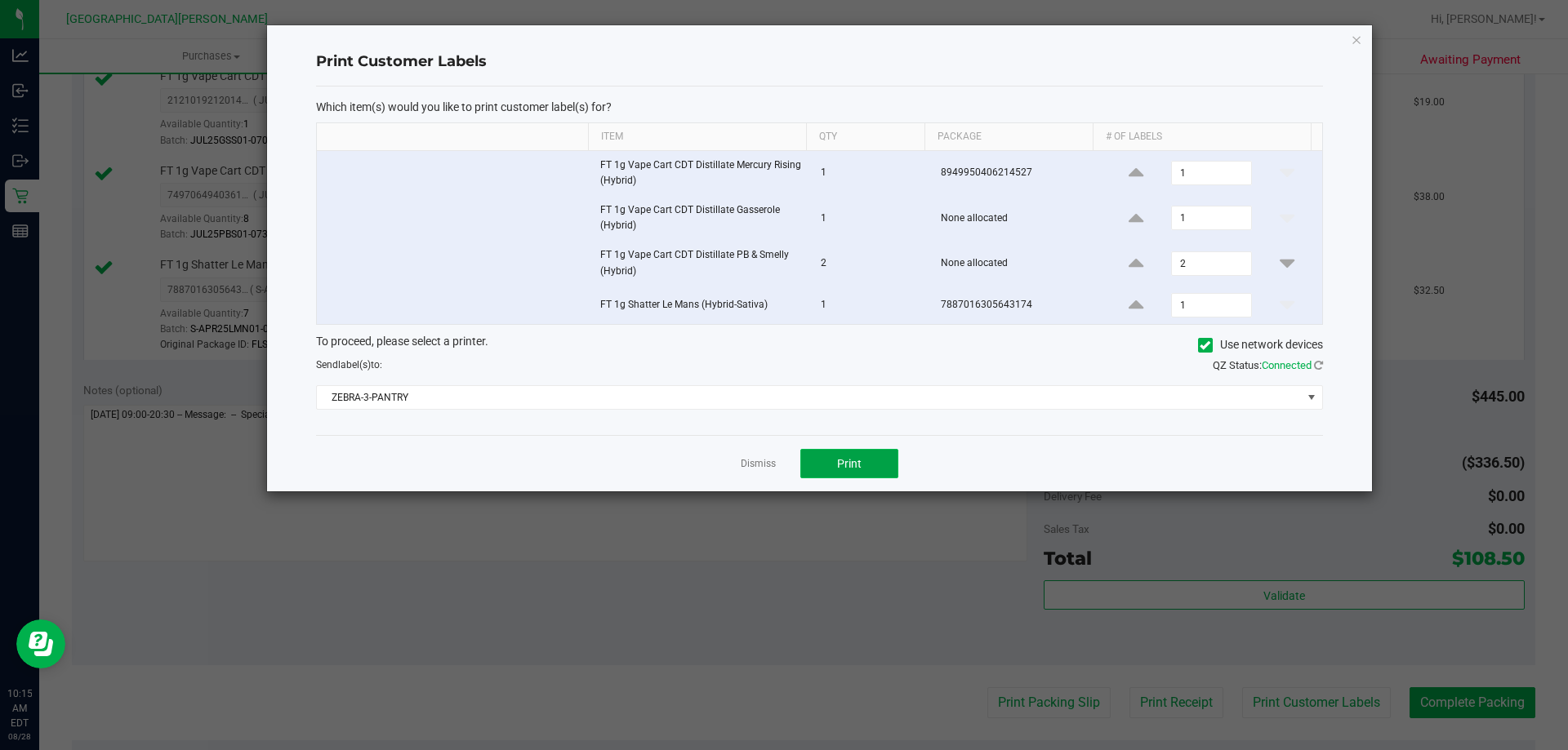
click at [863, 461] on button "Print" at bounding box center [848, 464] width 98 height 30
click at [770, 464] on link "Dismiss" at bounding box center [758, 464] width 35 height 14
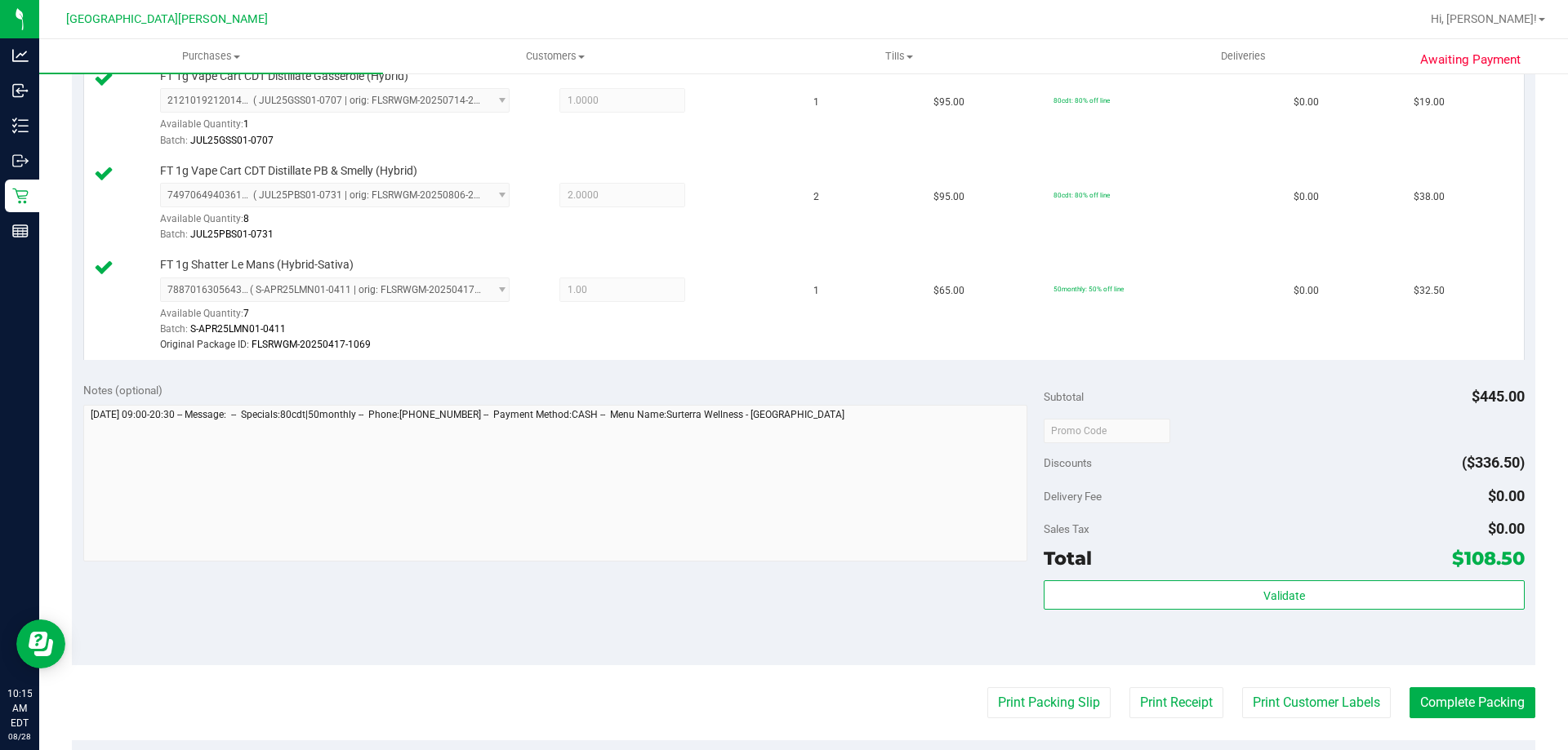
click at [1337, 611] on div "Validate" at bounding box center [1283, 617] width 480 height 73
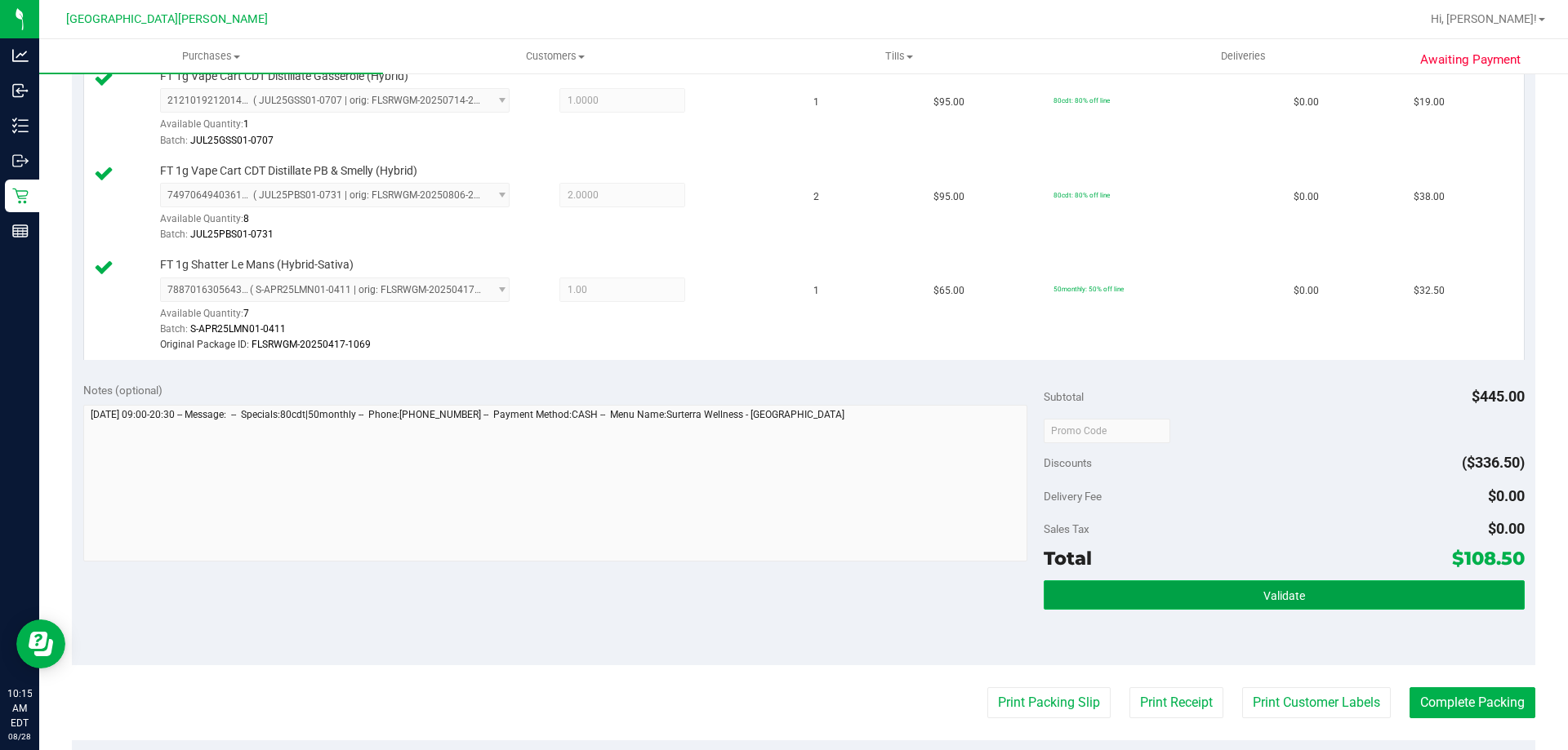
click at [1337, 595] on button "Validate" at bounding box center [1283, 595] width 480 height 30
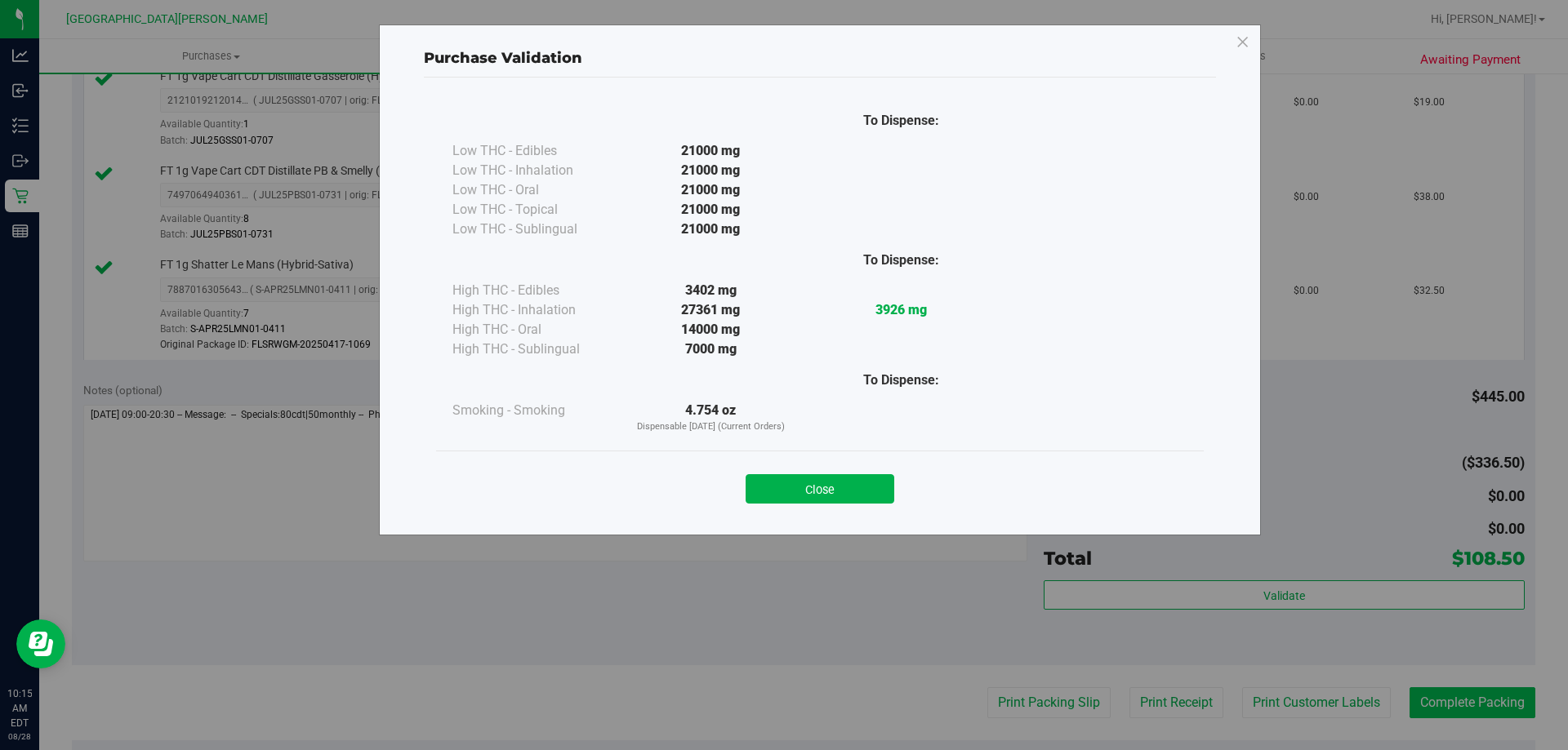
click at [1459, 696] on div "Purchase Validation To Dispense: Low THC - Edibles 21000 mg" at bounding box center [789, 375] width 1579 height 750
click at [804, 479] on button "Close" at bounding box center [820, 488] width 149 height 30
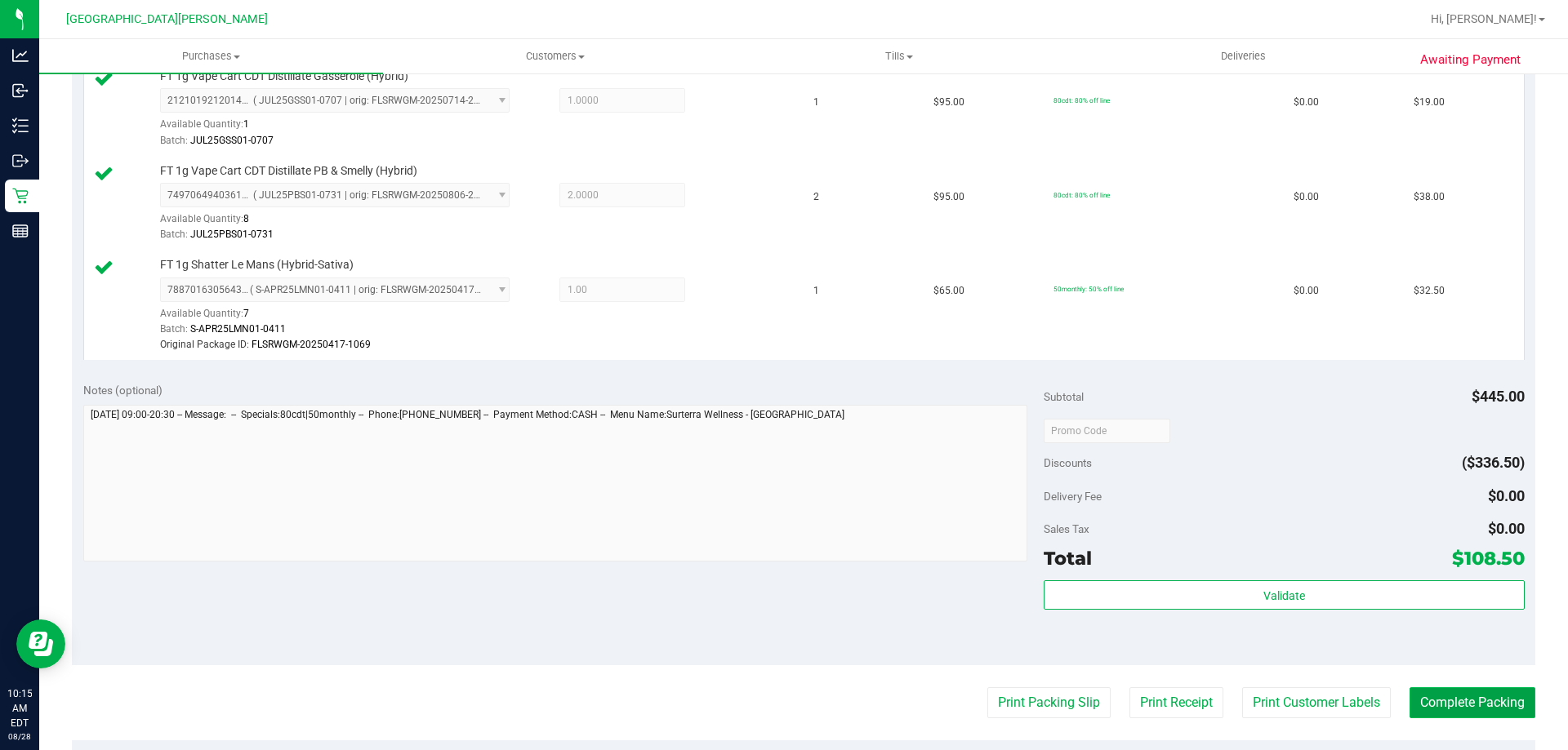
click at [1492, 702] on button "Complete Packing" at bounding box center [1472, 702] width 126 height 31
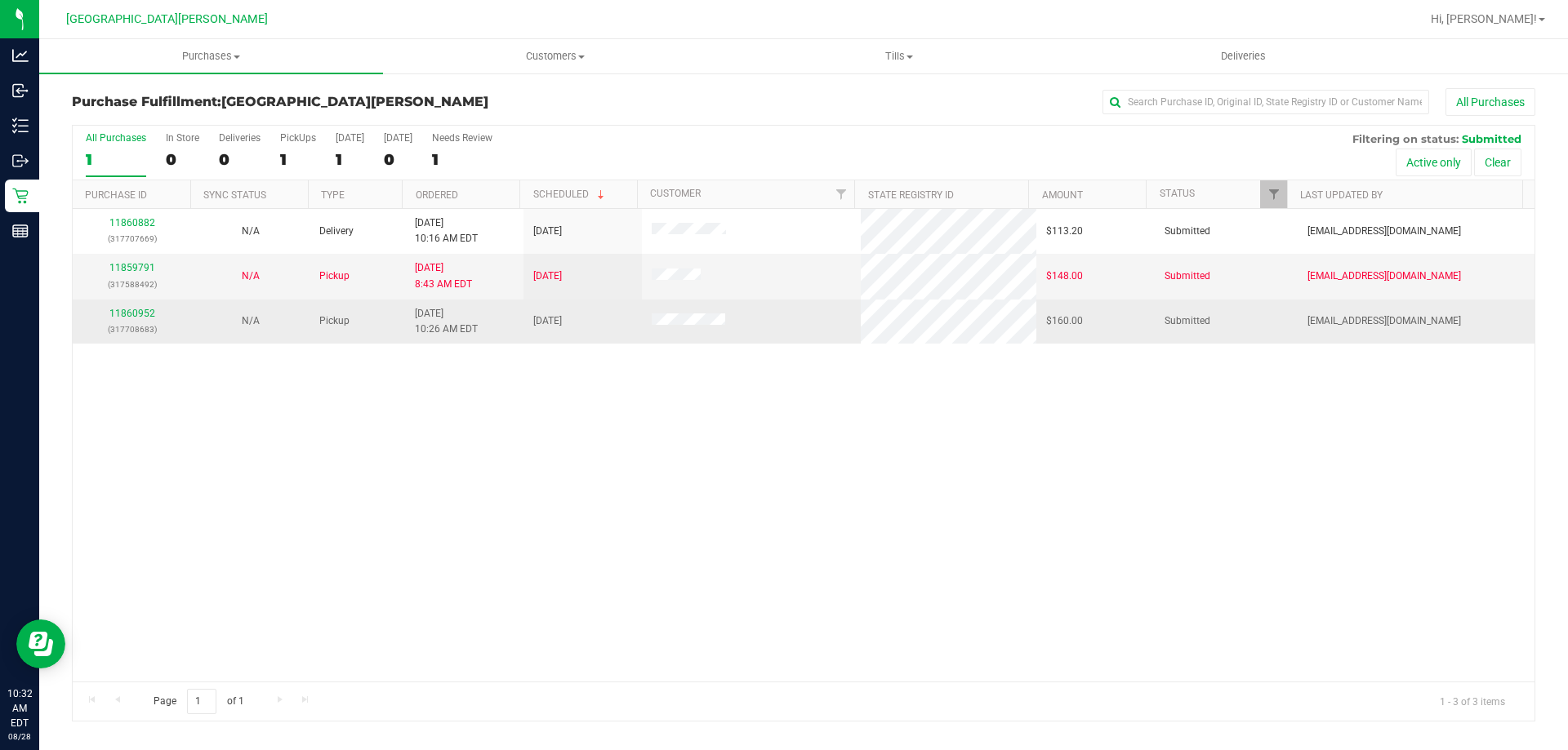
click at [141, 320] on div "11860952 (317708683)" at bounding box center [132, 322] width 99 height 31
click at [141, 314] on link "11860952" at bounding box center [132, 313] width 46 height 11
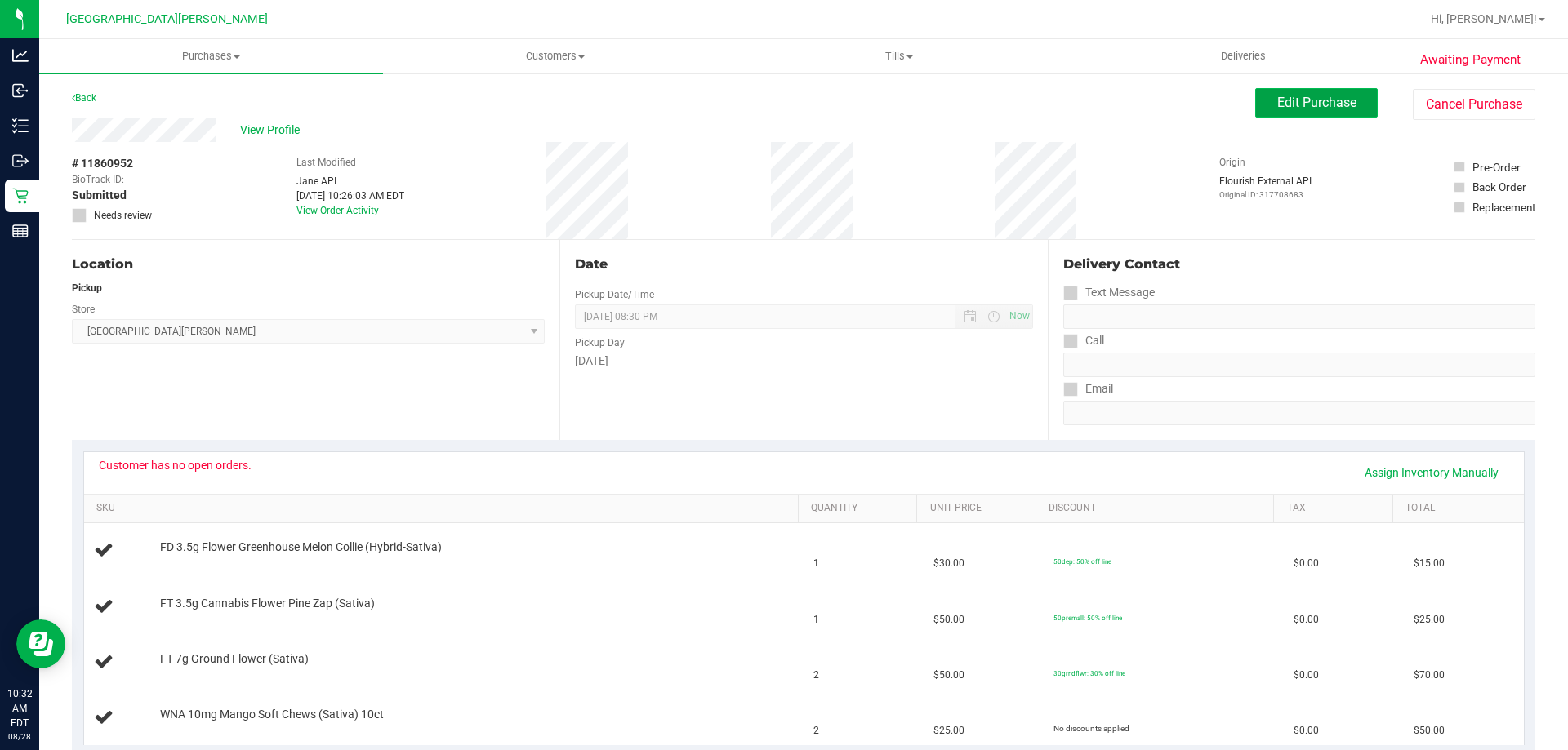
click at [1259, 101] on button "Edit Purchase" at bounding box center [1316, 103] width 123 height 30
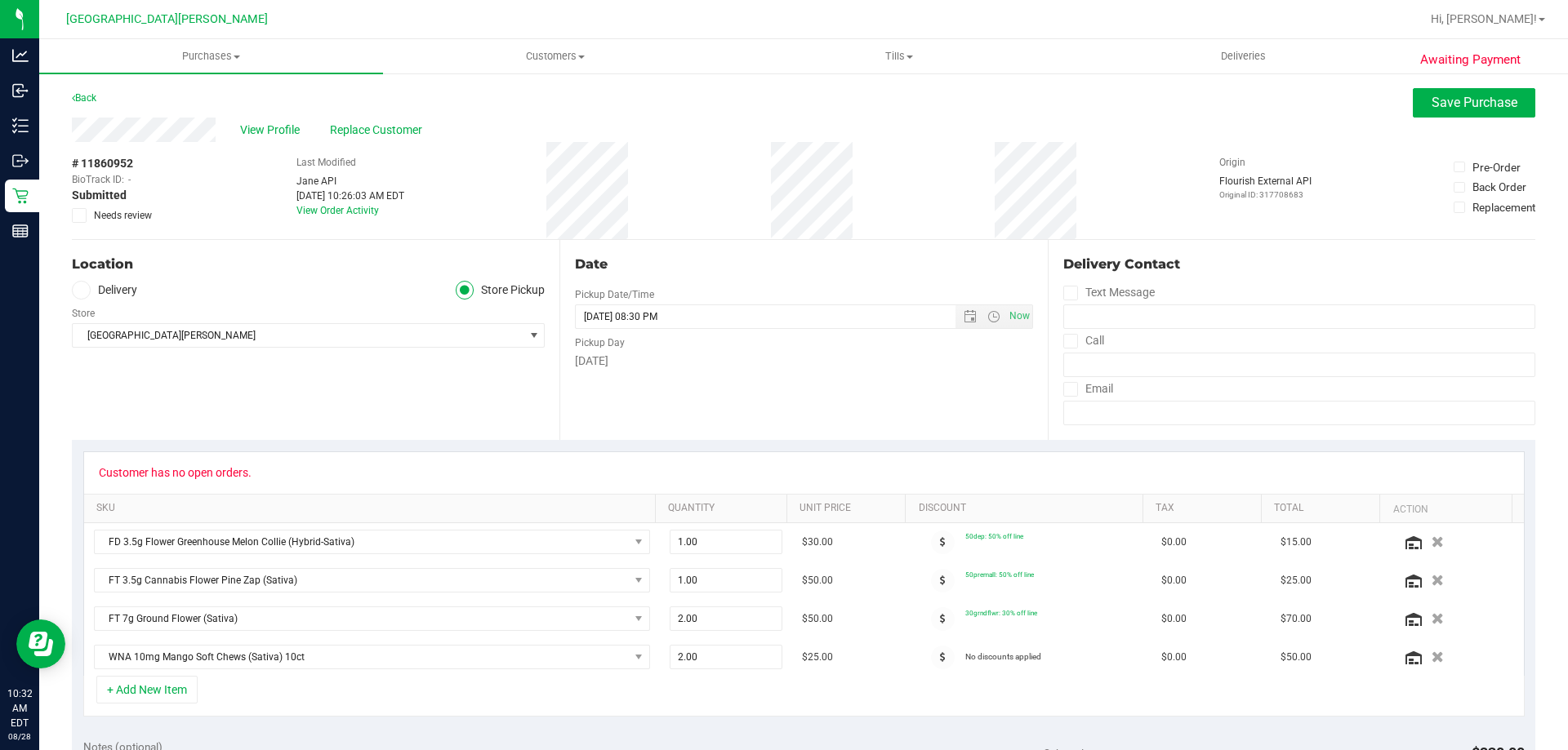
click at [83, 215] on icon at bounding box center [79, 215] width 10 height 0
click at [0, 0] on input "Needs review" at bounding box center [0, 0] width 0 height 0
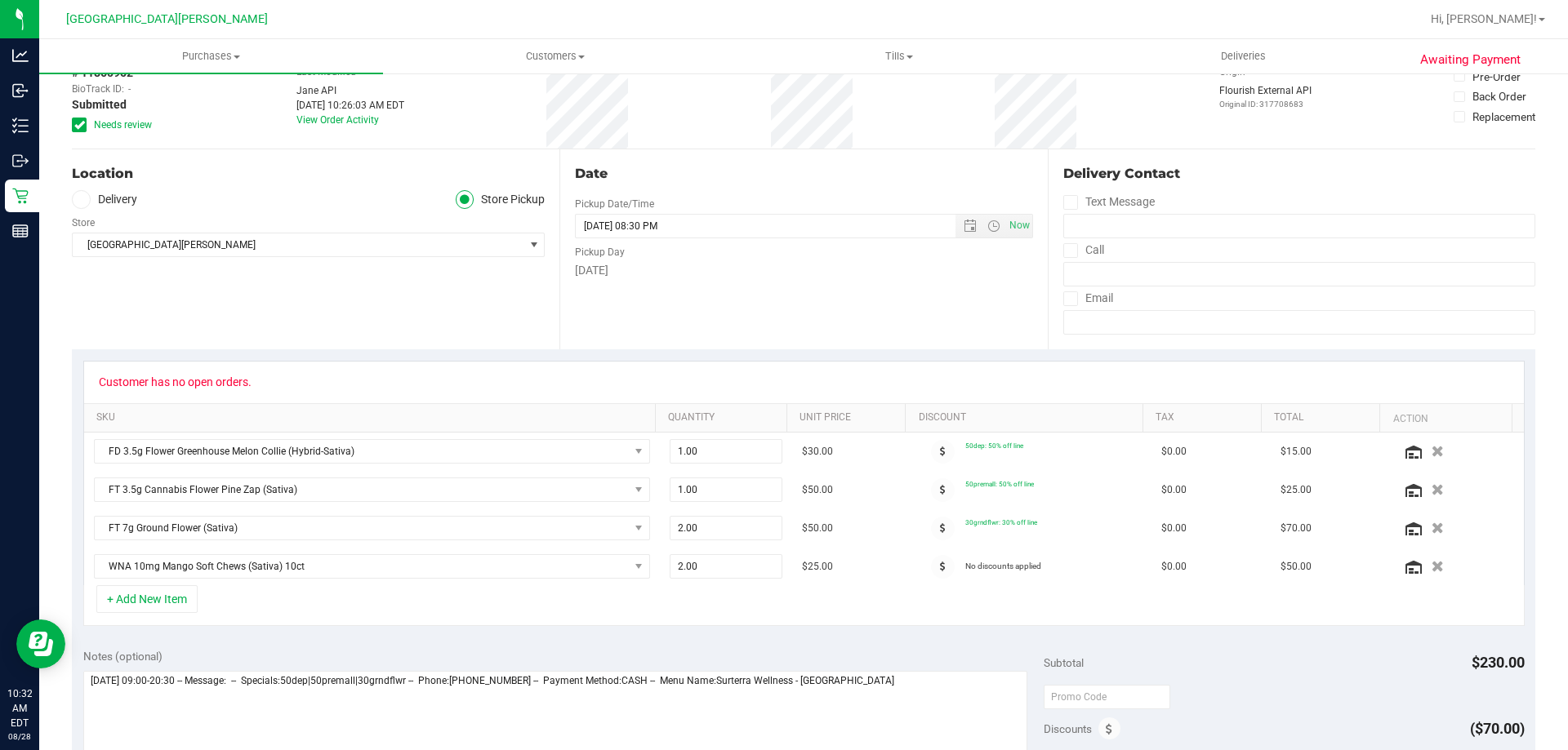
scroll to position [408, 0]
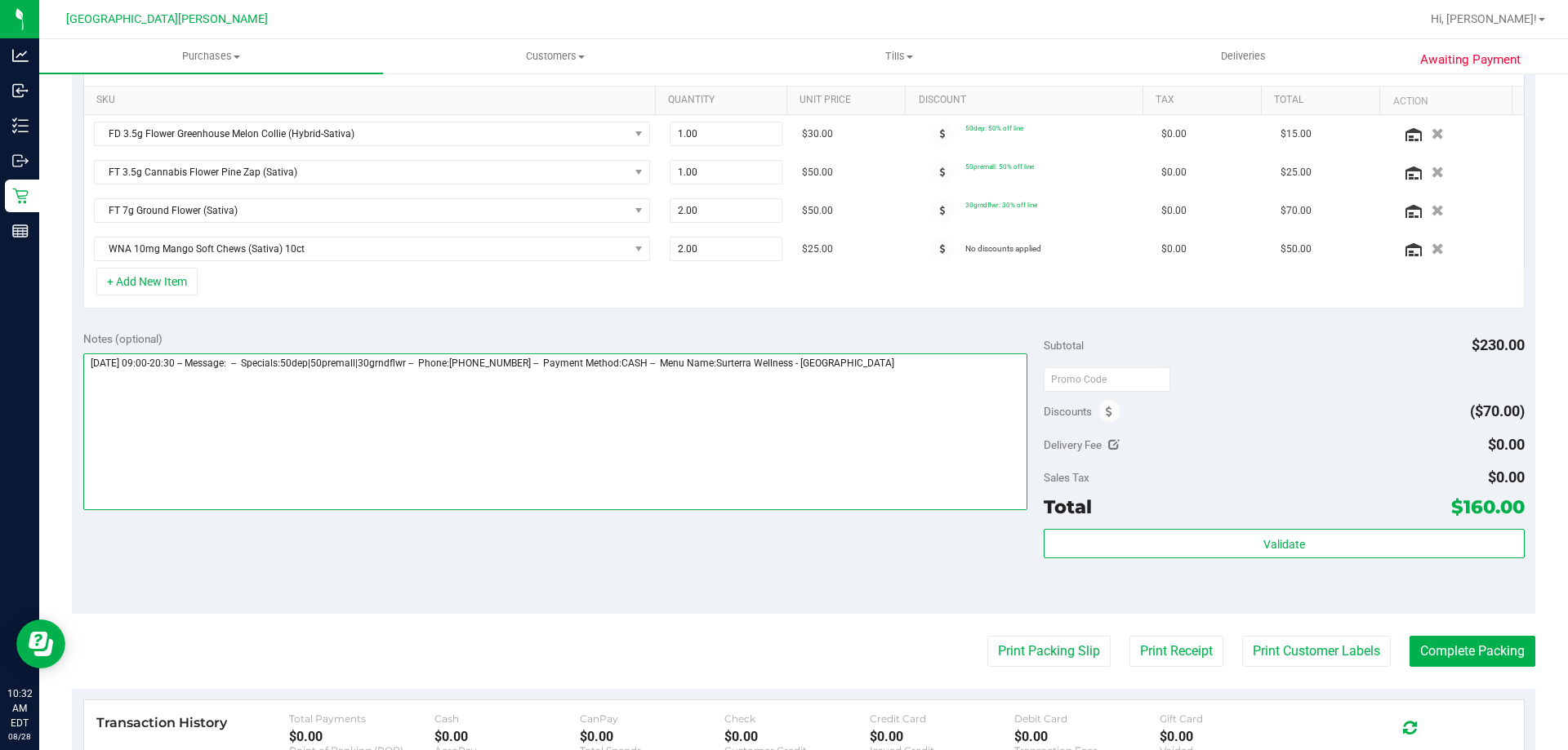
drag, startPoint x: 884, startPoint y: 420, endPoint x: 898, endPoint y: 413, distance: 15.7
click at [898, 413] on textarea at bounding box center [555, 431] width 944 height 157
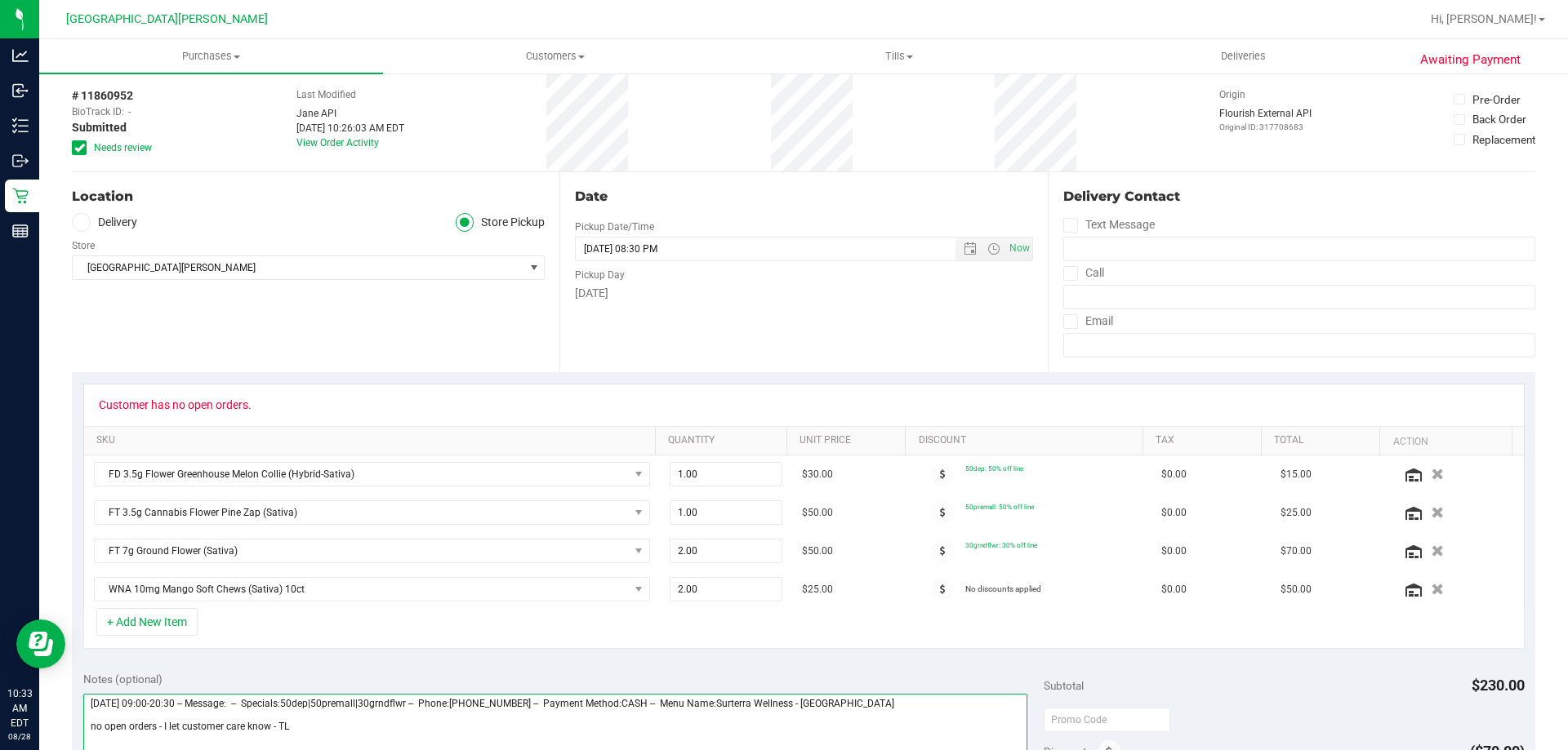
scroll to position [0, 0]
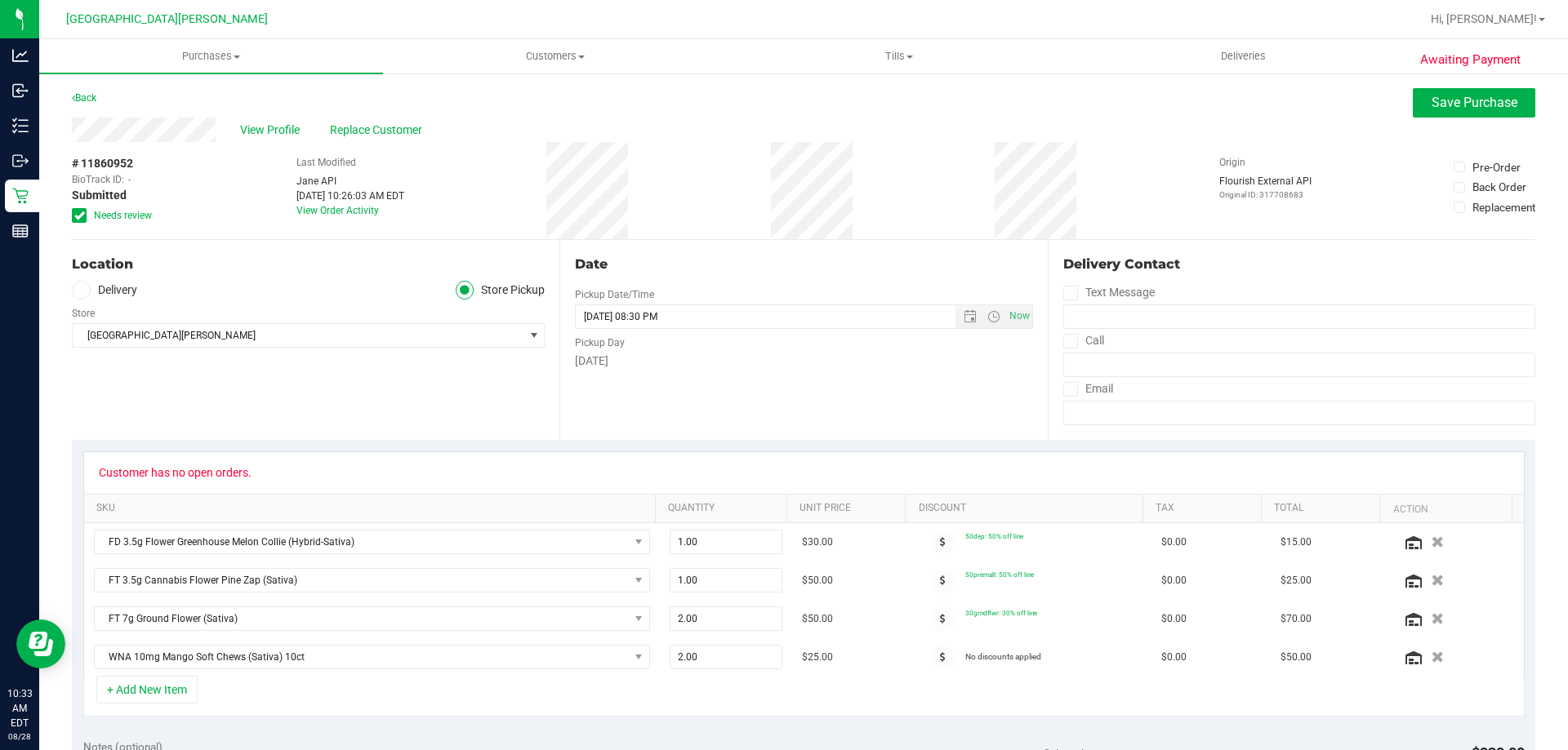
type textarea "Thursday 08/28/2025 09:00-20:30 -- Message: -- Specials:50dep|50premall|30grndf…"
click at [1397, 104] on div "Back Save Purchase" at bounding box center [803, 103] width 1463 height 30
click at [1431, 96] on span "Save Purchase" at bounding box center [1474, 102] width 86 height 15
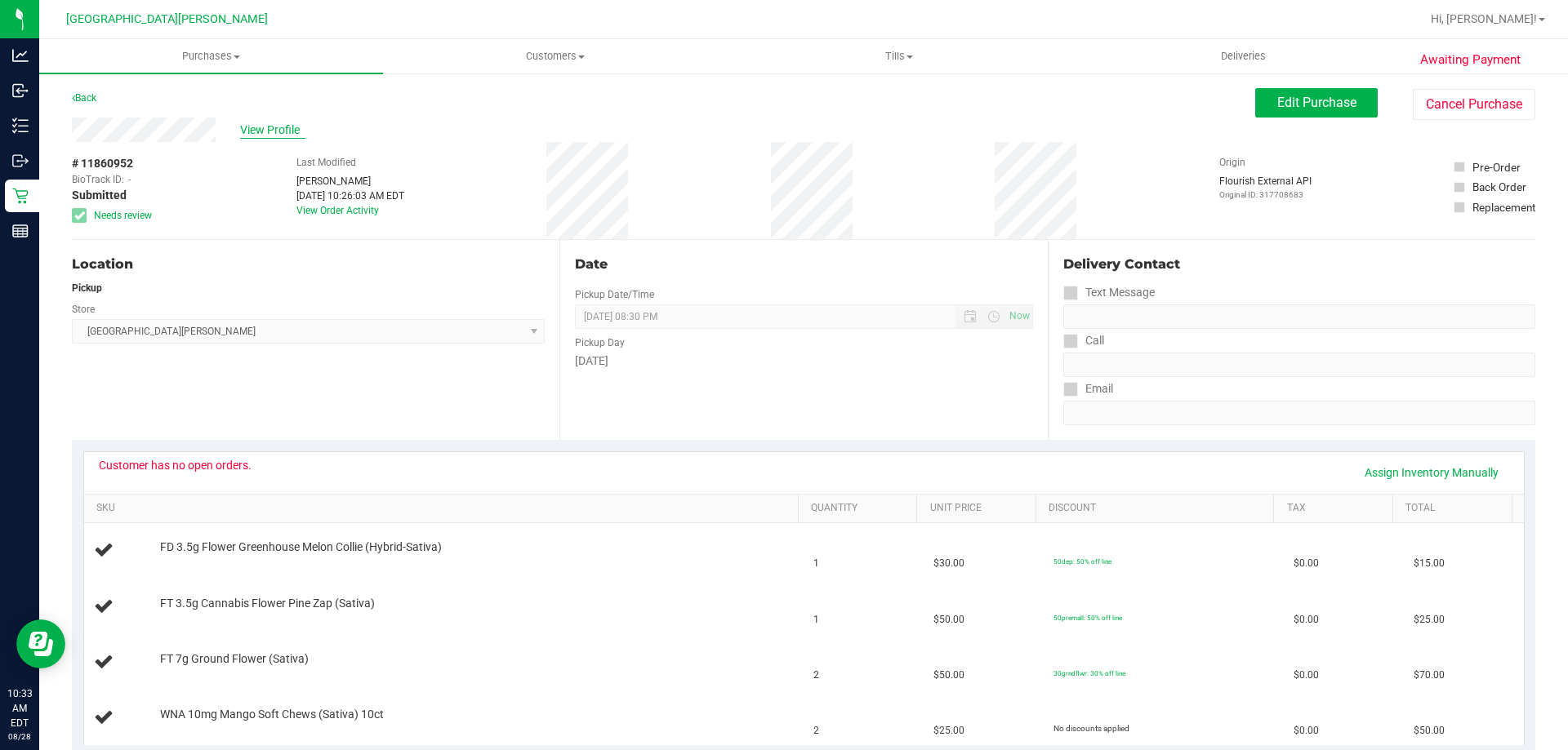
click at [289, 127] on span "View Profile" at bounding box center [272, 130] width 66 height 17
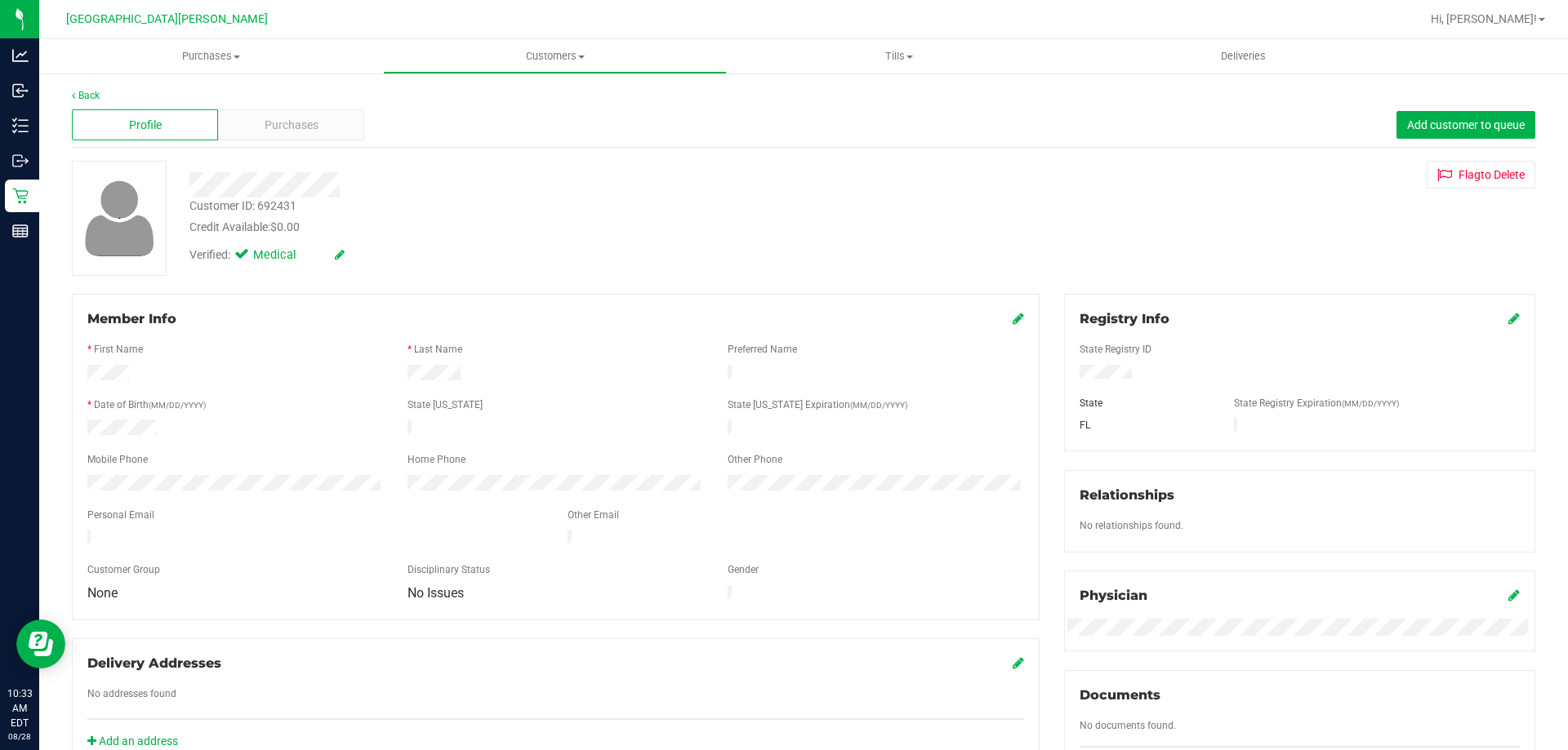
click at [264, 203] on div "Customer ID: 692431" at bounding box center [243, 207] width 107 height 17
copy div "692431"
click at [216, 56] on span "Purchases" at bounding box center [210, 55] width 344 height 14
click at [134, 128] on li "All purchases" at bounding box center [210, 138] width 344 height 20
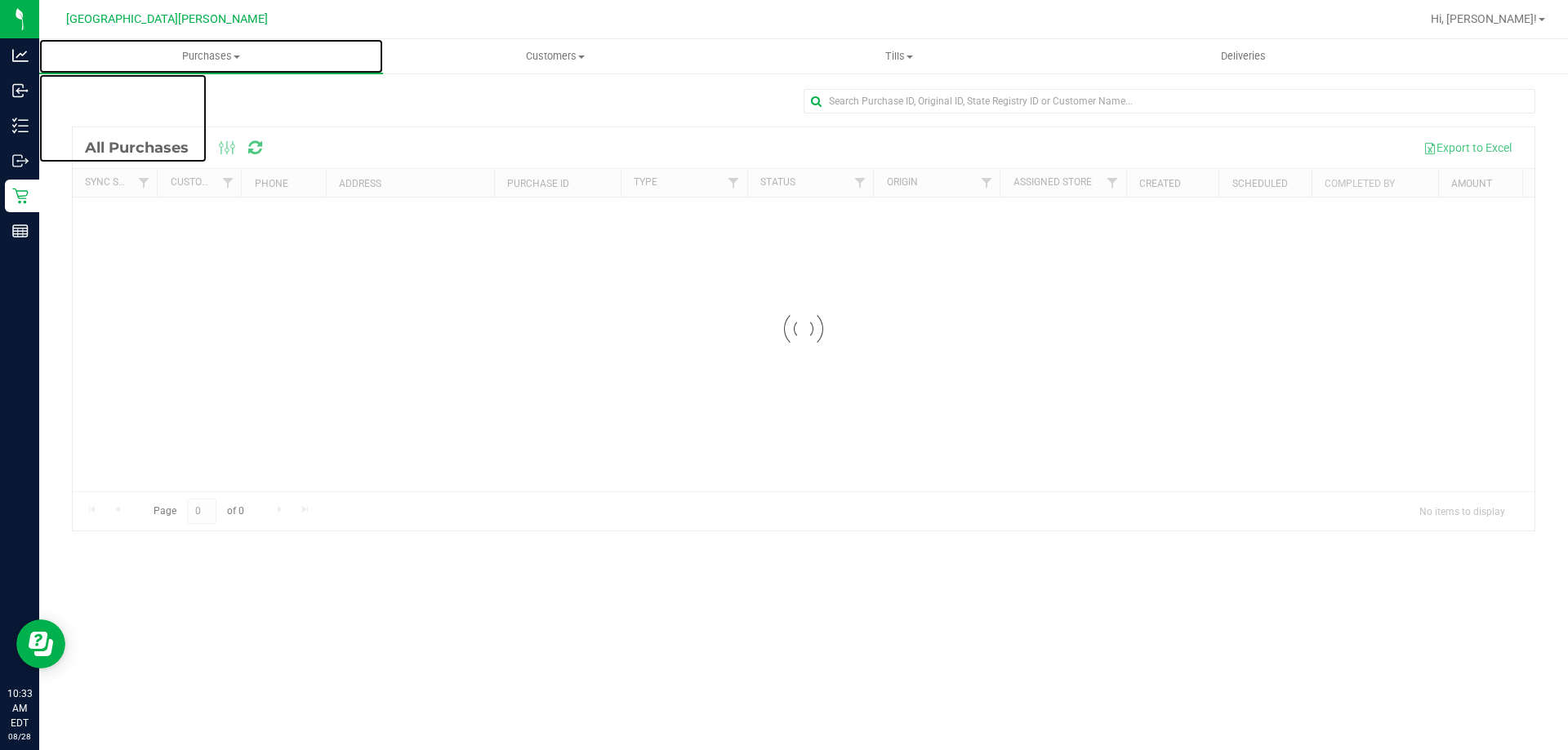
click at [221, 58] on span "Purchases" at bounding box center [210, 55] width 344 height 14
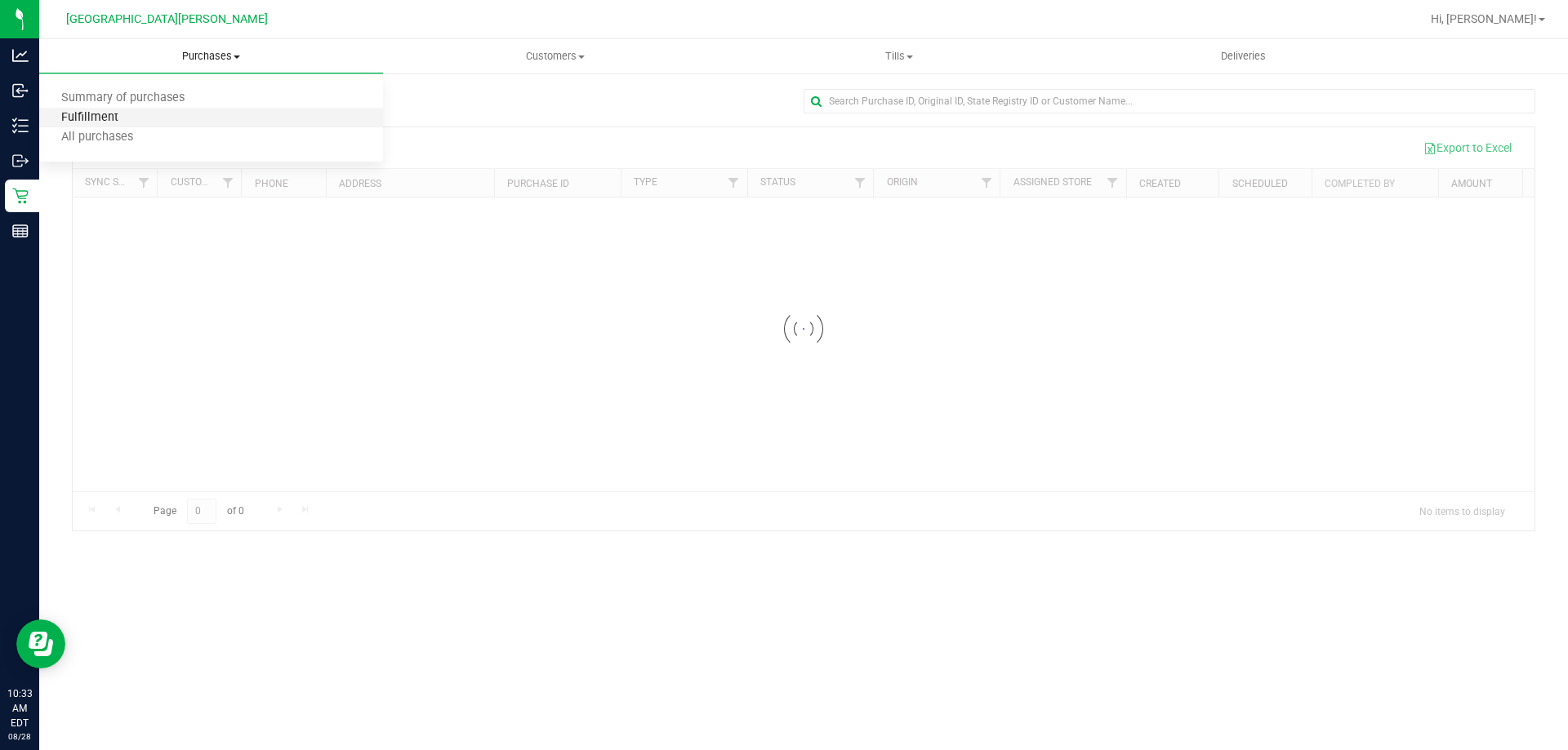
click at [96, 124] on span "Fulfillment" at bounding box center [89, 118] width 101 height 14
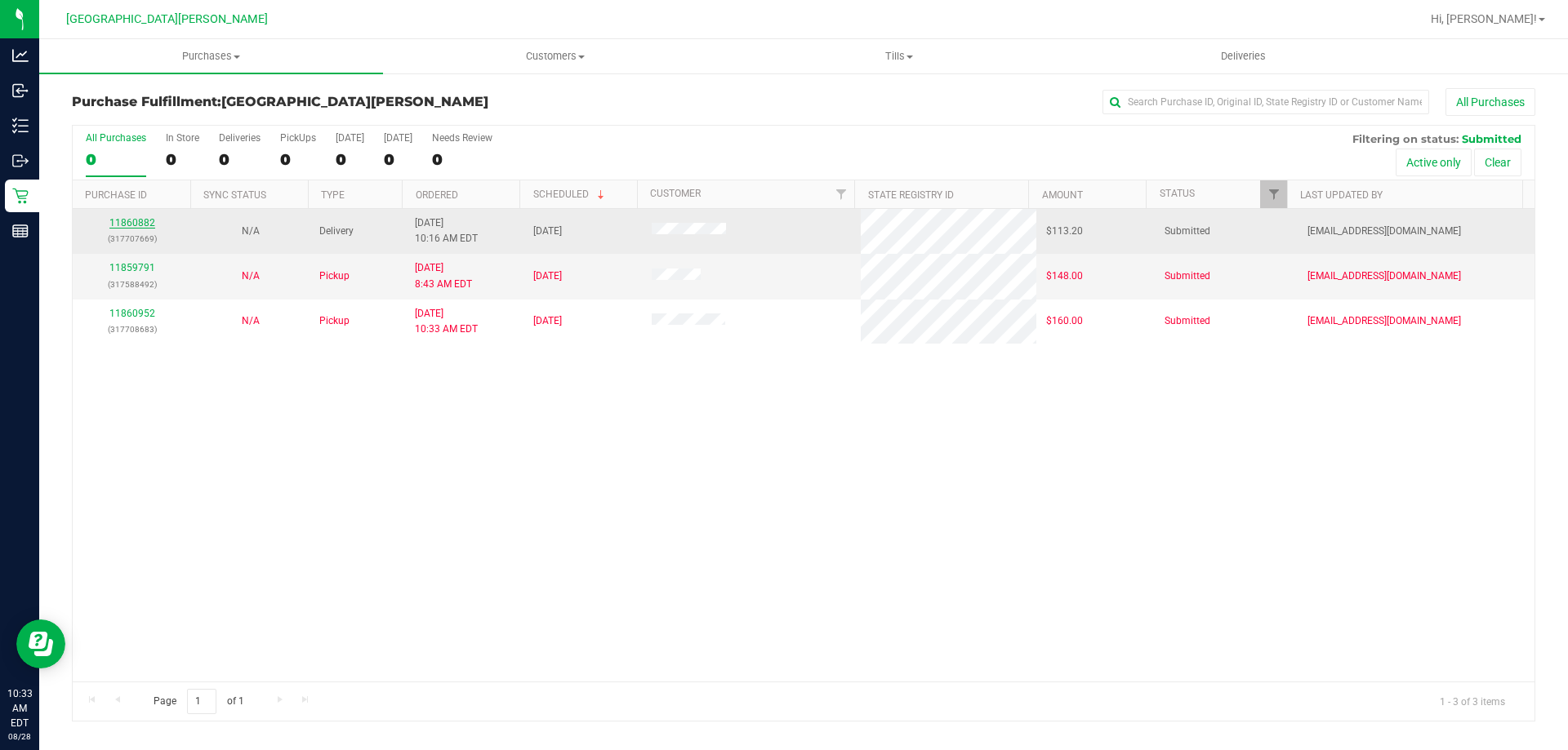
click at [147, 219] on link "11860882" at bounding box center [132, 223] width 46 height 11
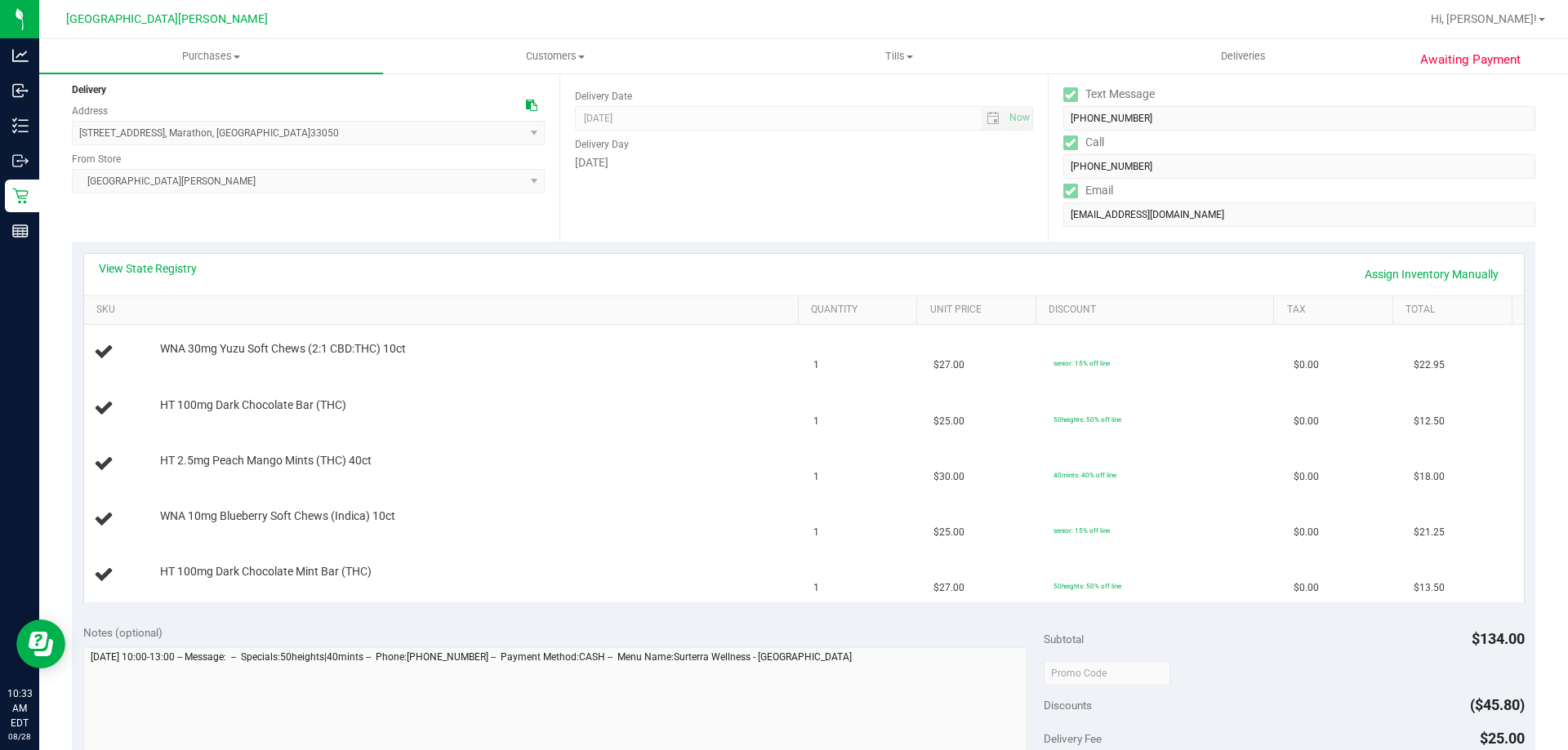
scroll to position [326, 0]
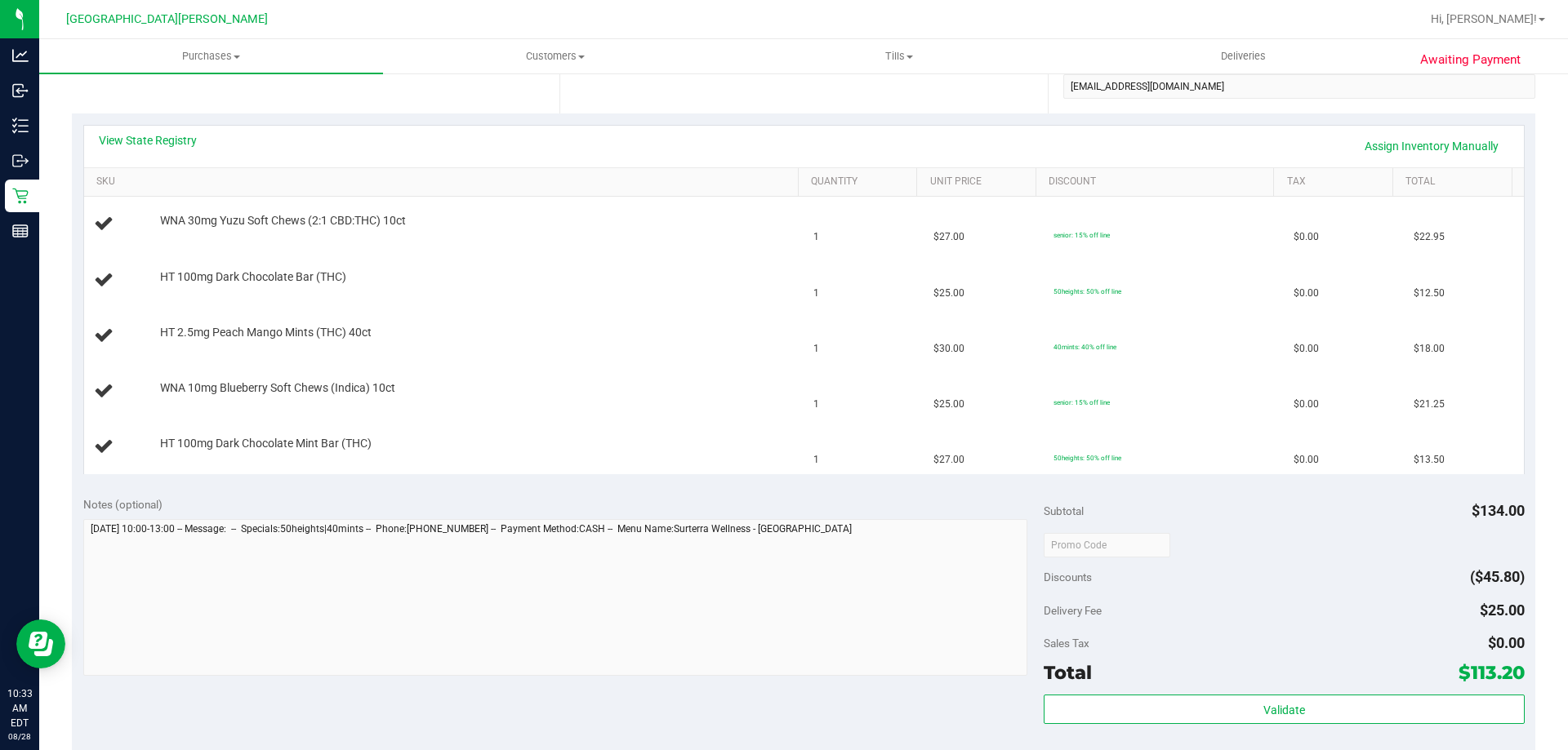
click at [161, 128] on div "View State Registry Assign Inventory Manually" at bounding box center [804, 147] width 1439 height 42
click at [181, 141] on link "View State Registry" at bounding box center [148, 140] width 98 height 16
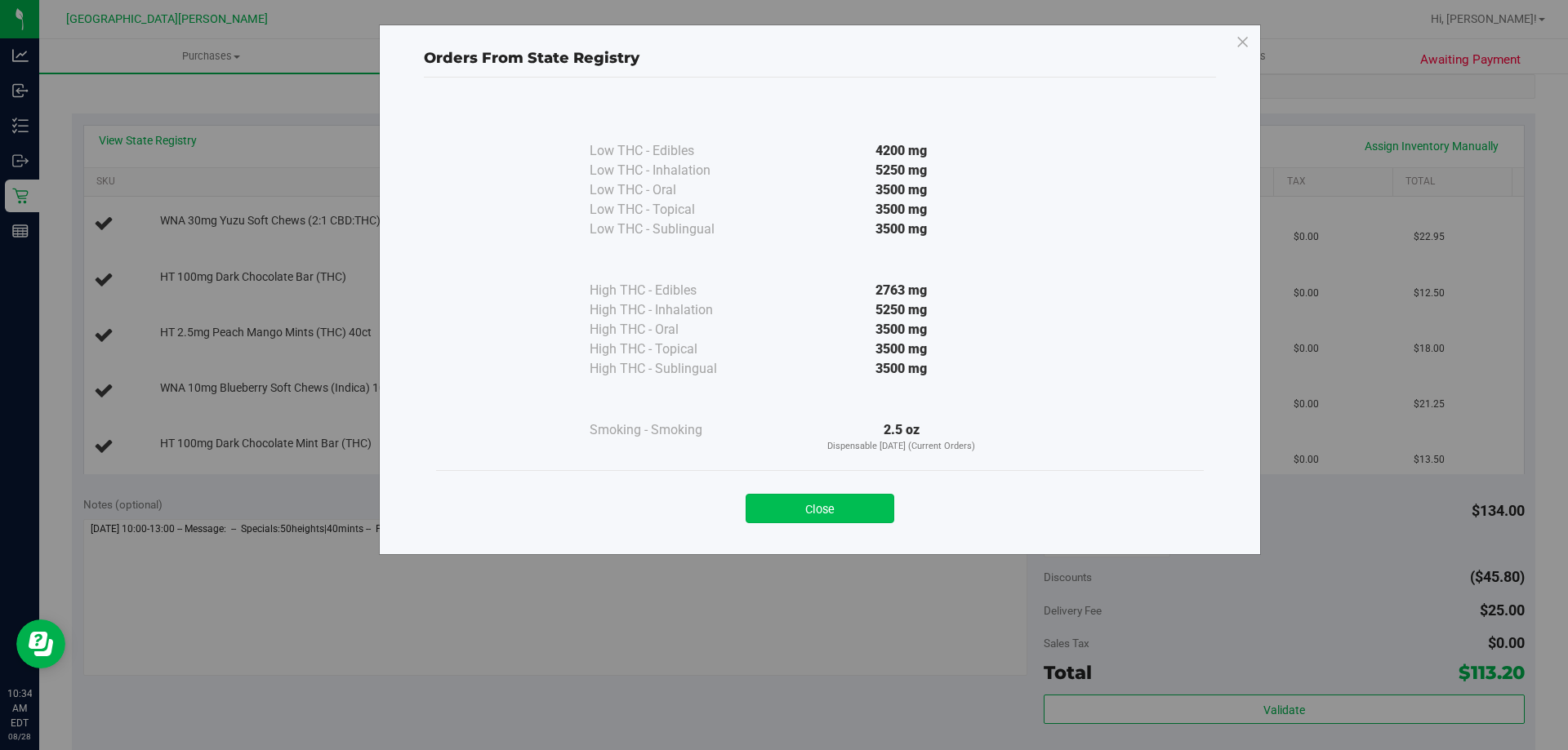
click at [857, 503] on button "Close" at bounding box center [820, 508] width 149 height 30
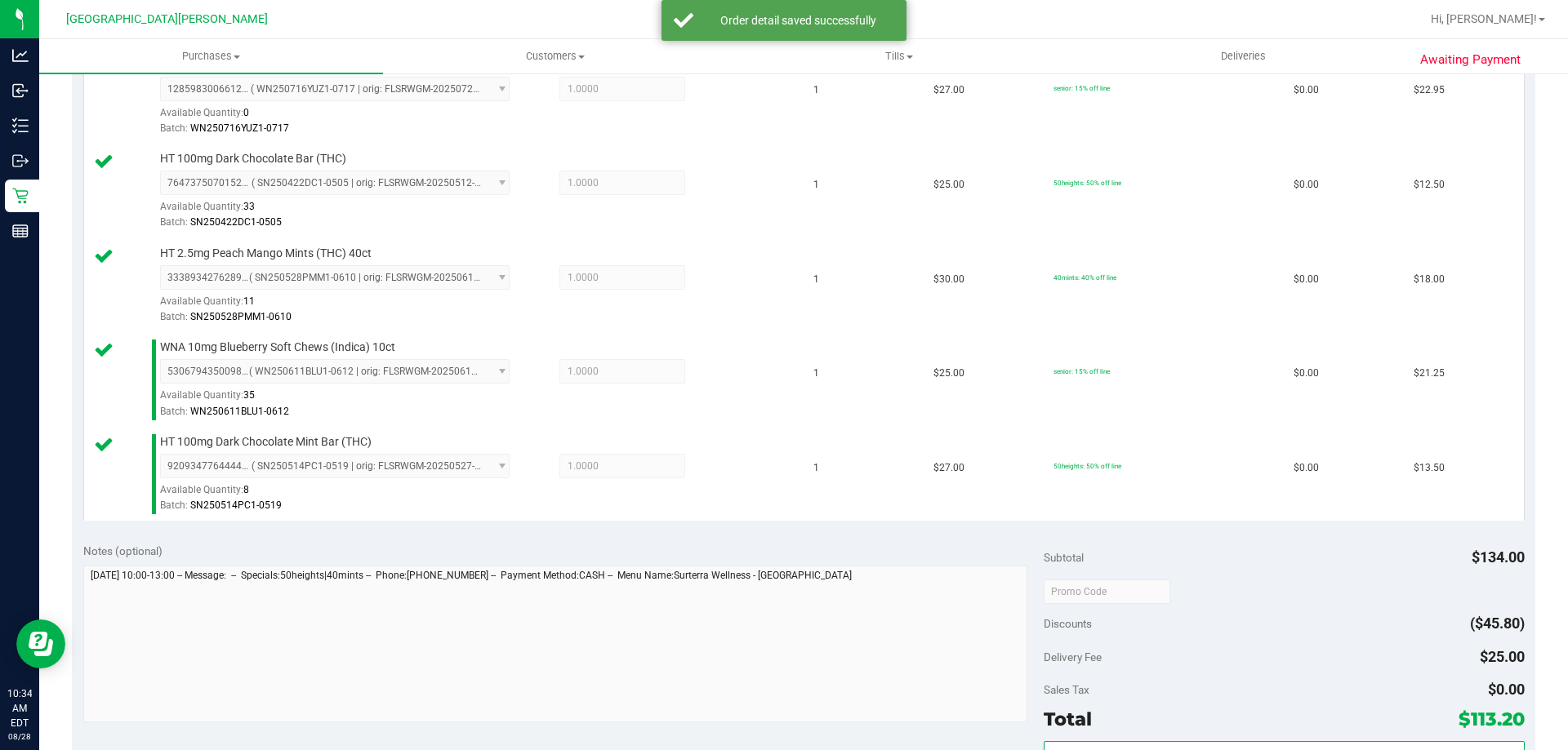
scroll to position [653, 0]
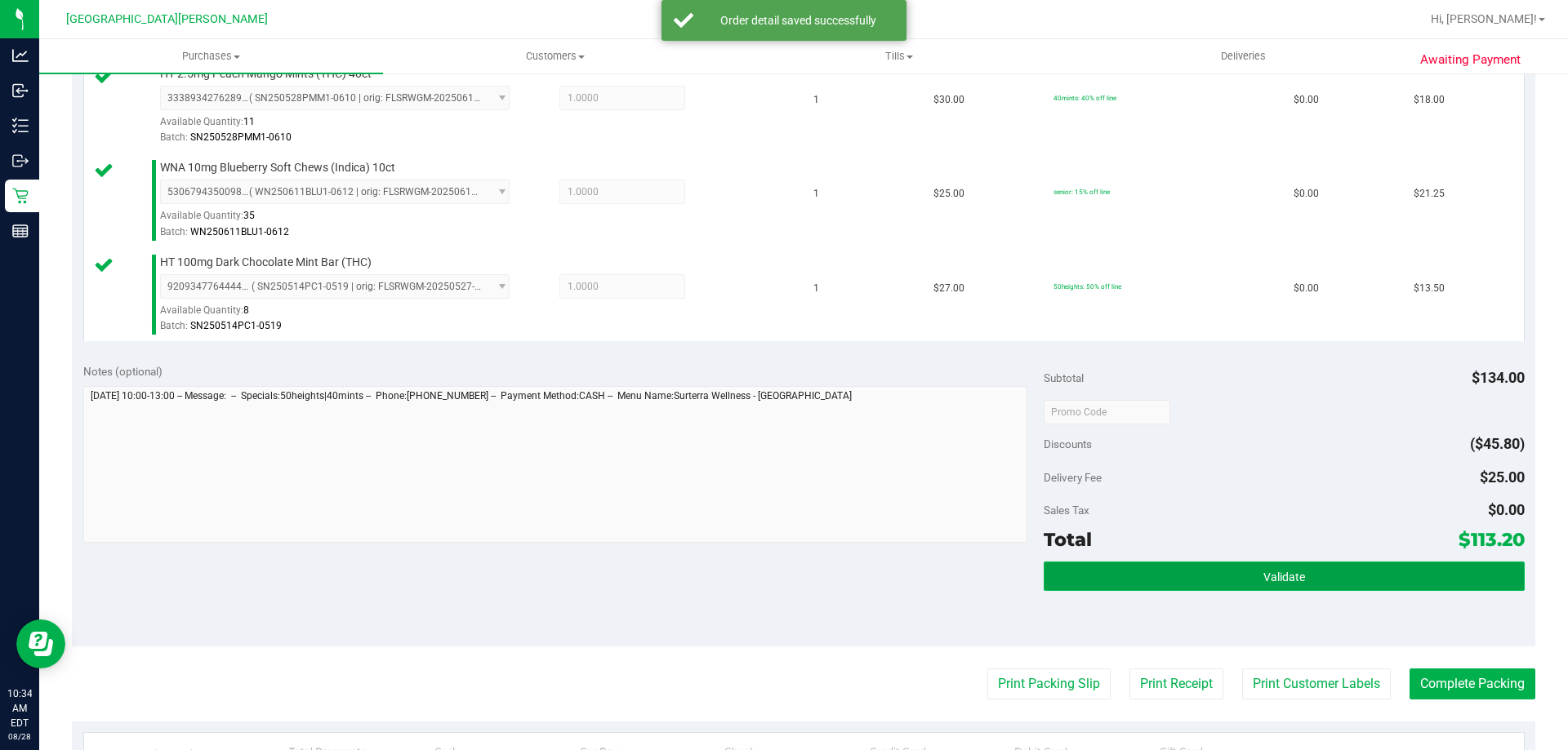
click at [1279, 576] on span "Validate" at bounding box center [1284, 577] width 42 height 13
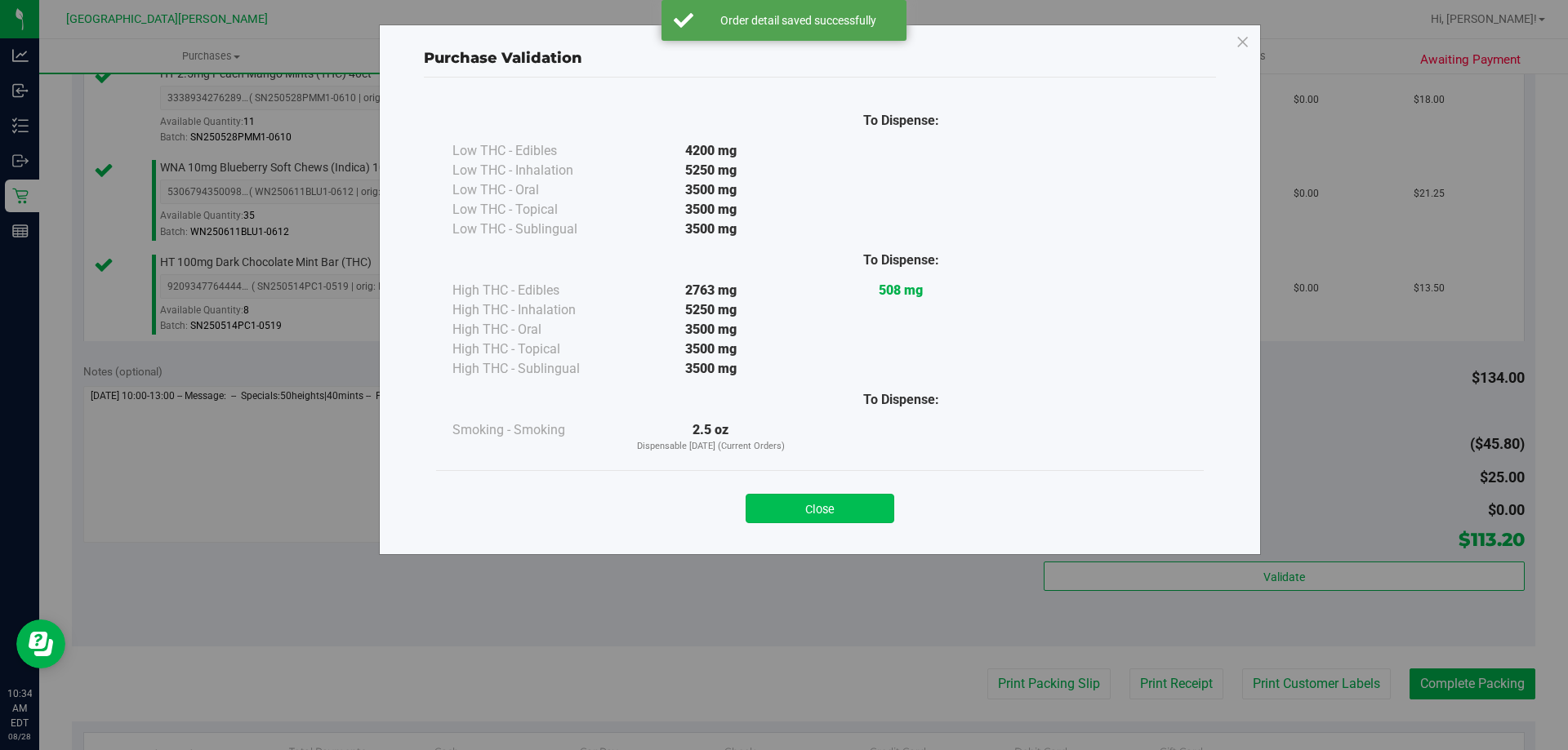
click at [829, 503] on button "Close" at bounding box center [820, 508] width 149 height 30
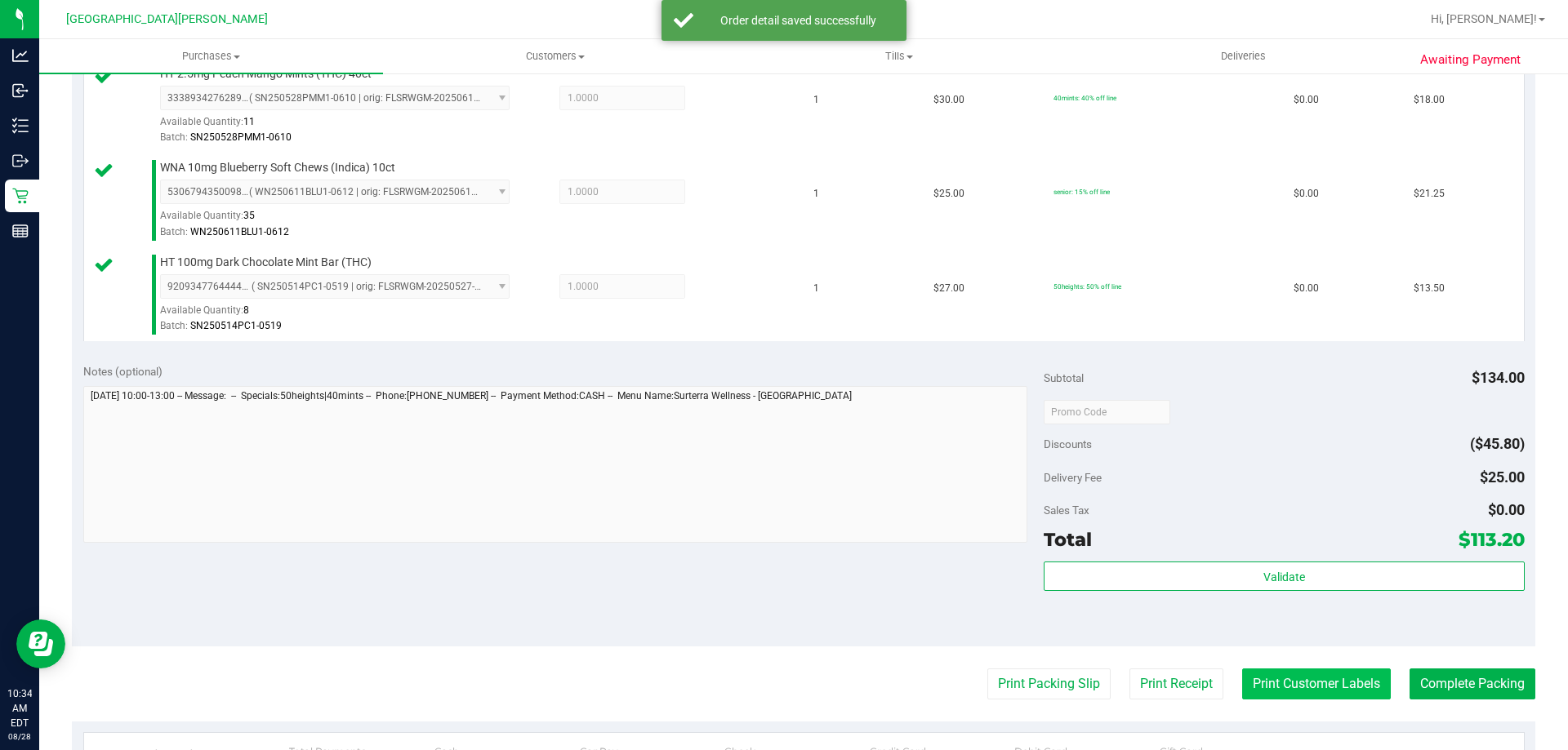
click at [1318, 685] on button "Print Customer Labels" at bounding box center [1316, 683] width 149 height 31
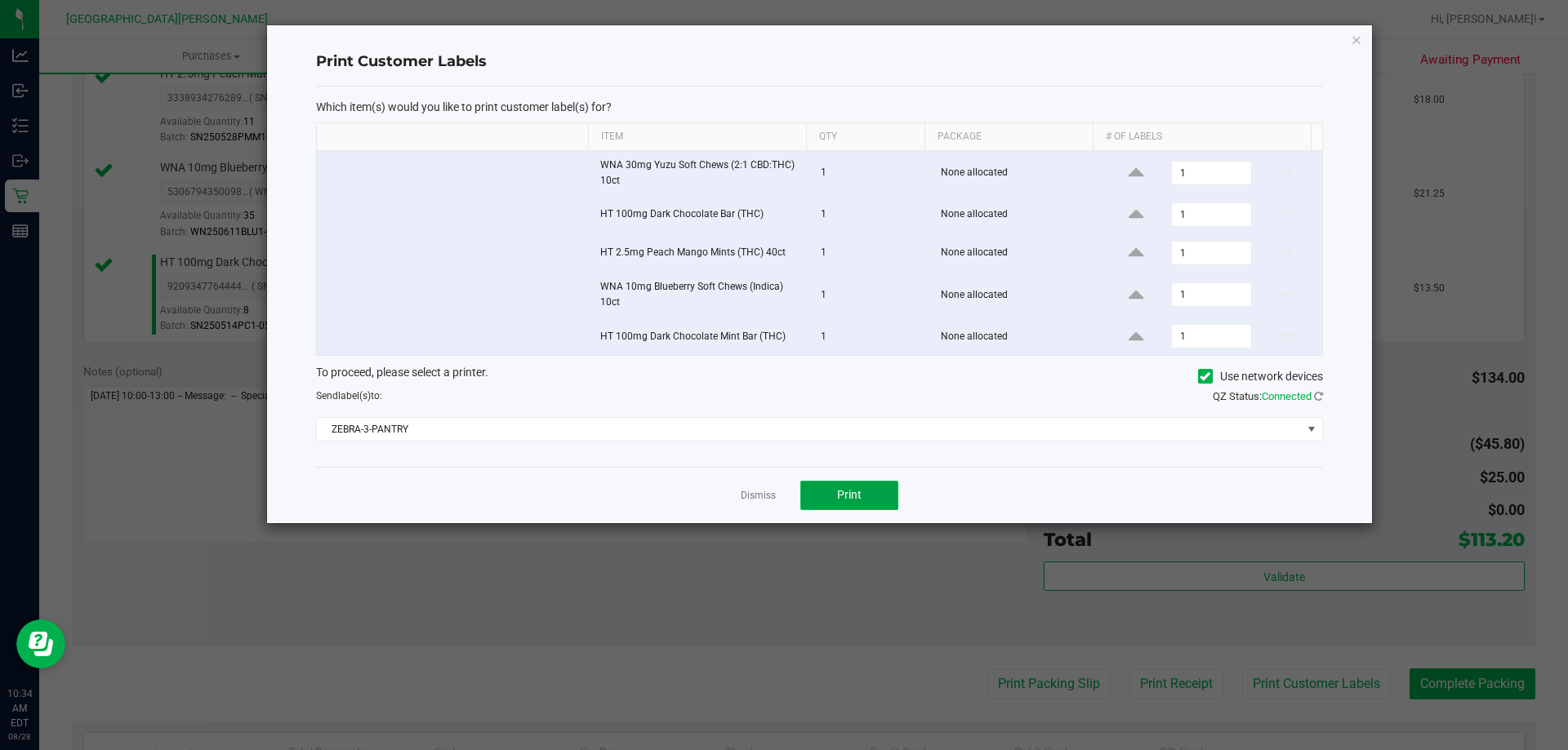
click at [869, 481] on button "Print" at bounding box center [848, 495] width 98 height 30
click at [760, 494] on link "Dismiss" at bounding box center [758, 496] width 35 height 14
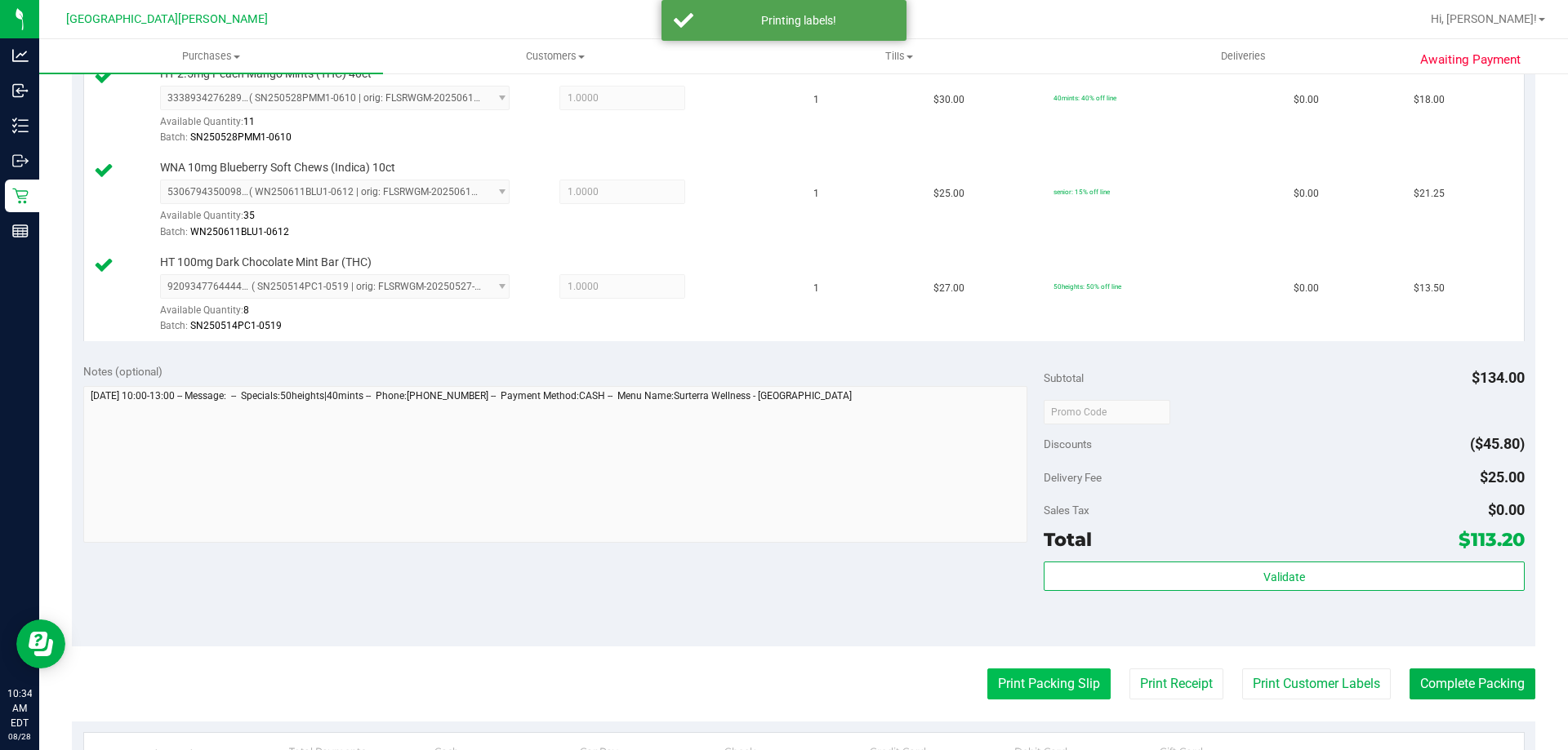
click at [1009, 679] on button "Print Packing Slip" at bounding box center [1048, 683] width 123 height 31
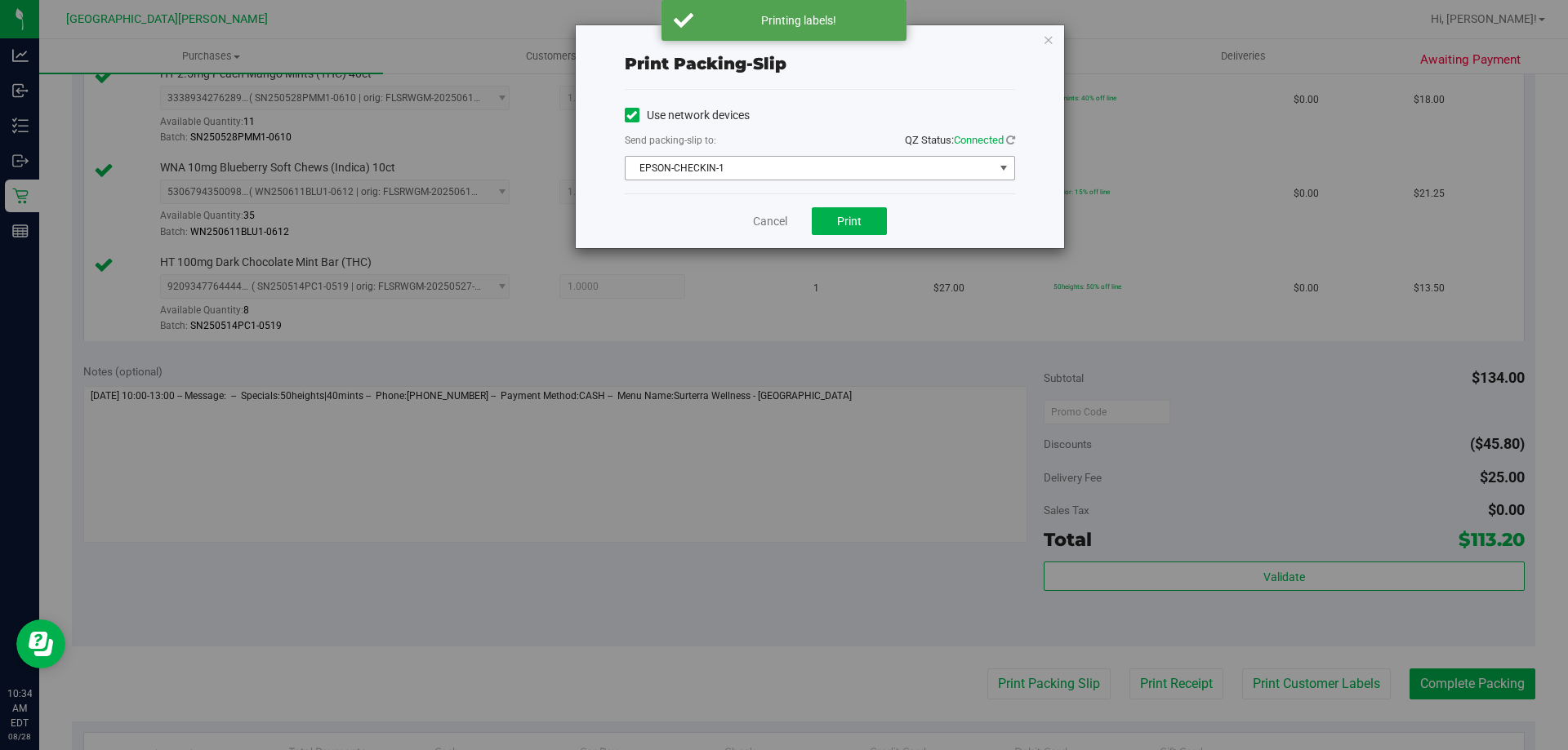
click at [755, 166] on span "EPSON-CHECKIN-1" at bounding box center [809, 168] width 368 height 23
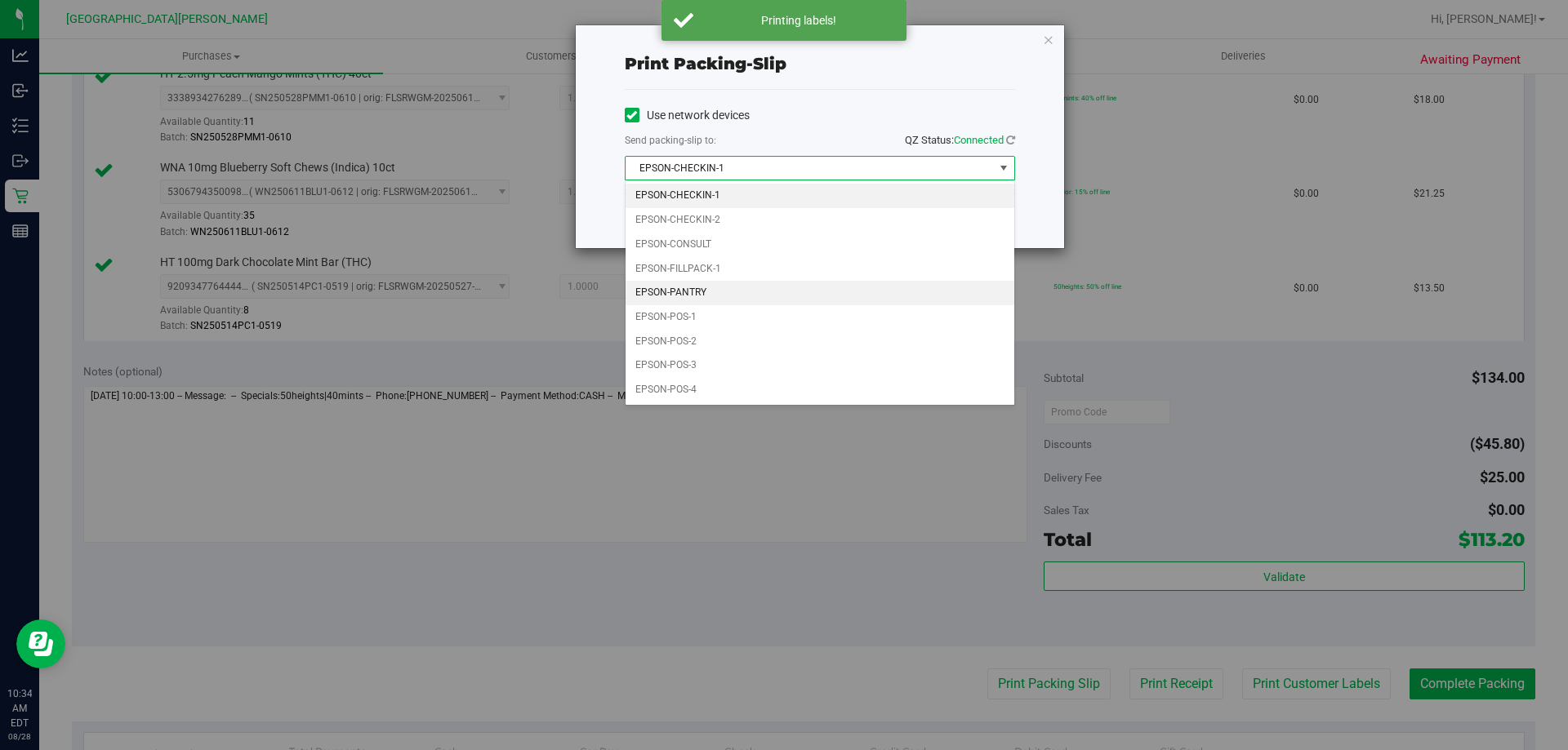
click at [706, 289] on li "EPSON-PANTRY" at bounding box center [820, 293] width 388 height 25
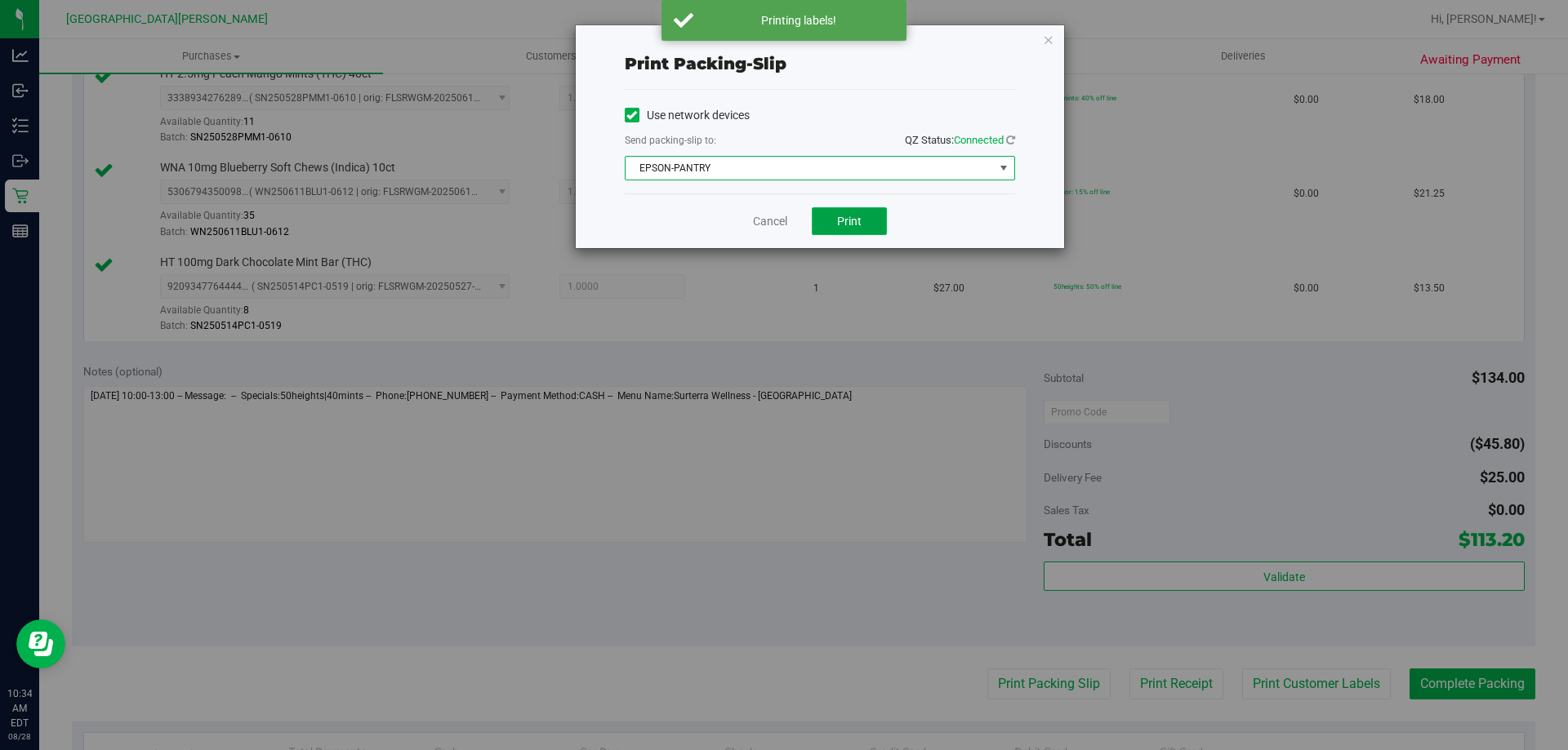
click at [875, 228] on button "Print" at bounding box center [848, 221] width 75 height 28
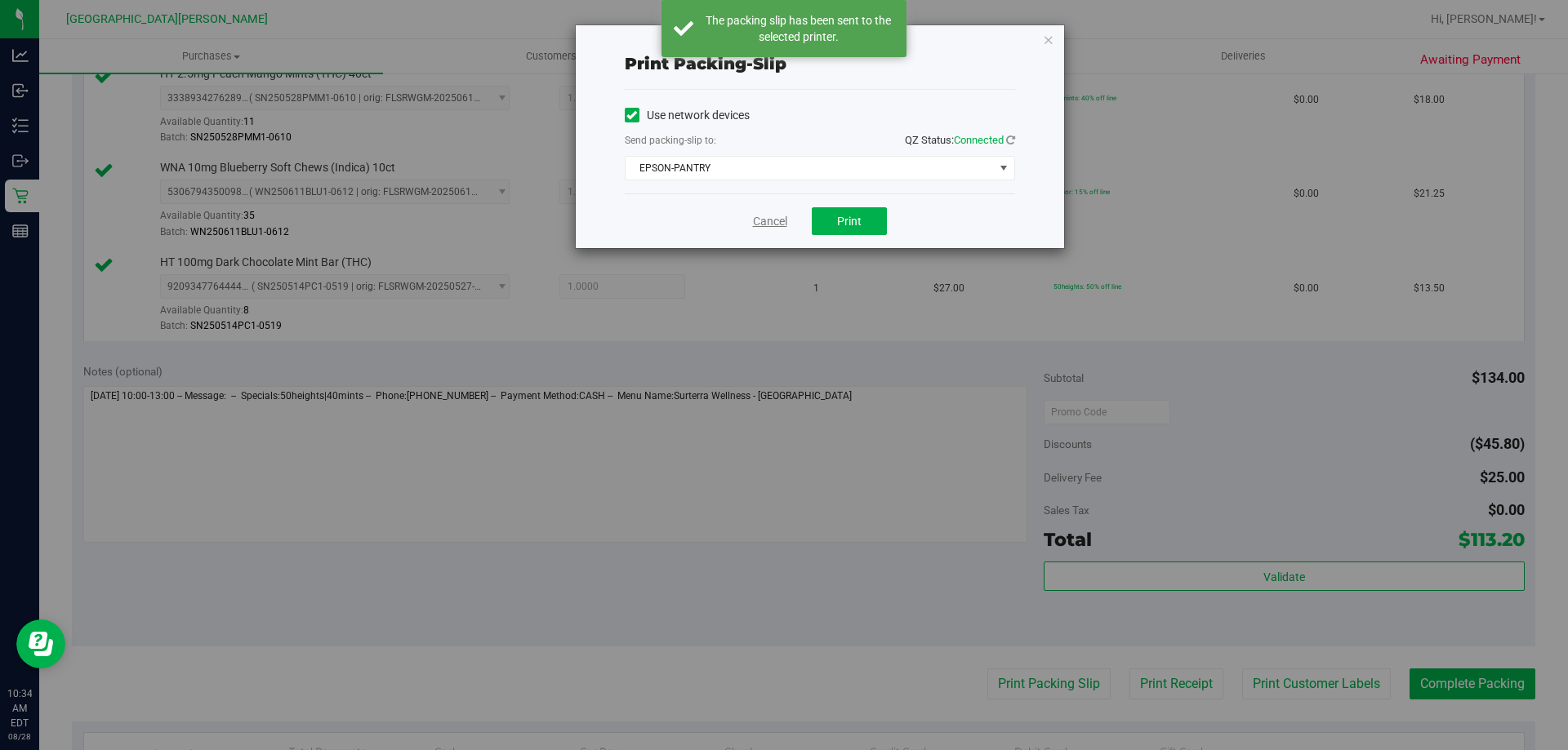
click at [765, 226] on link "Cancel" at bounding box center [770, 222] width 34 height 17
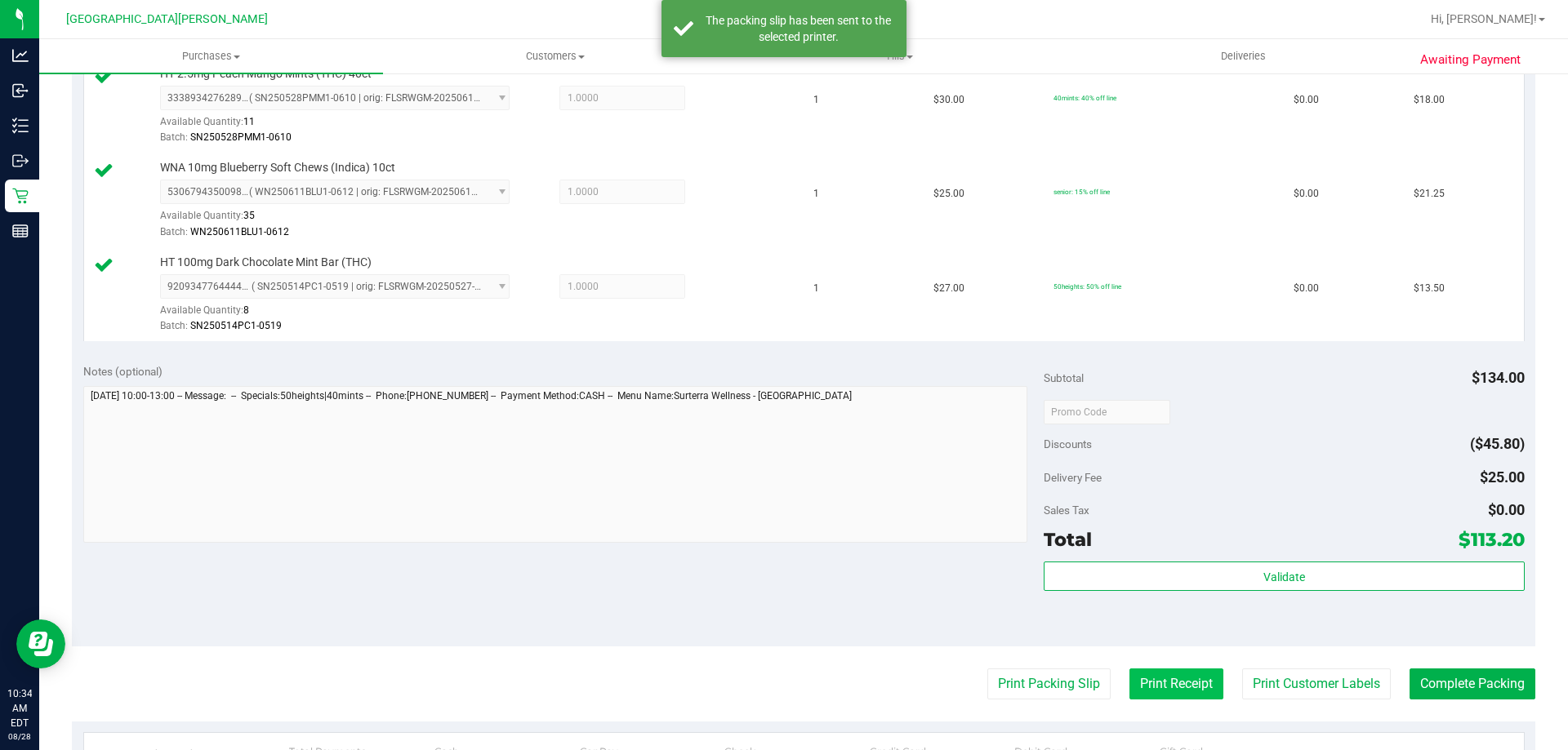
click at [1132, 685] on button "Print Receipt" at bounding box center [1176, 683] width 94 height 31
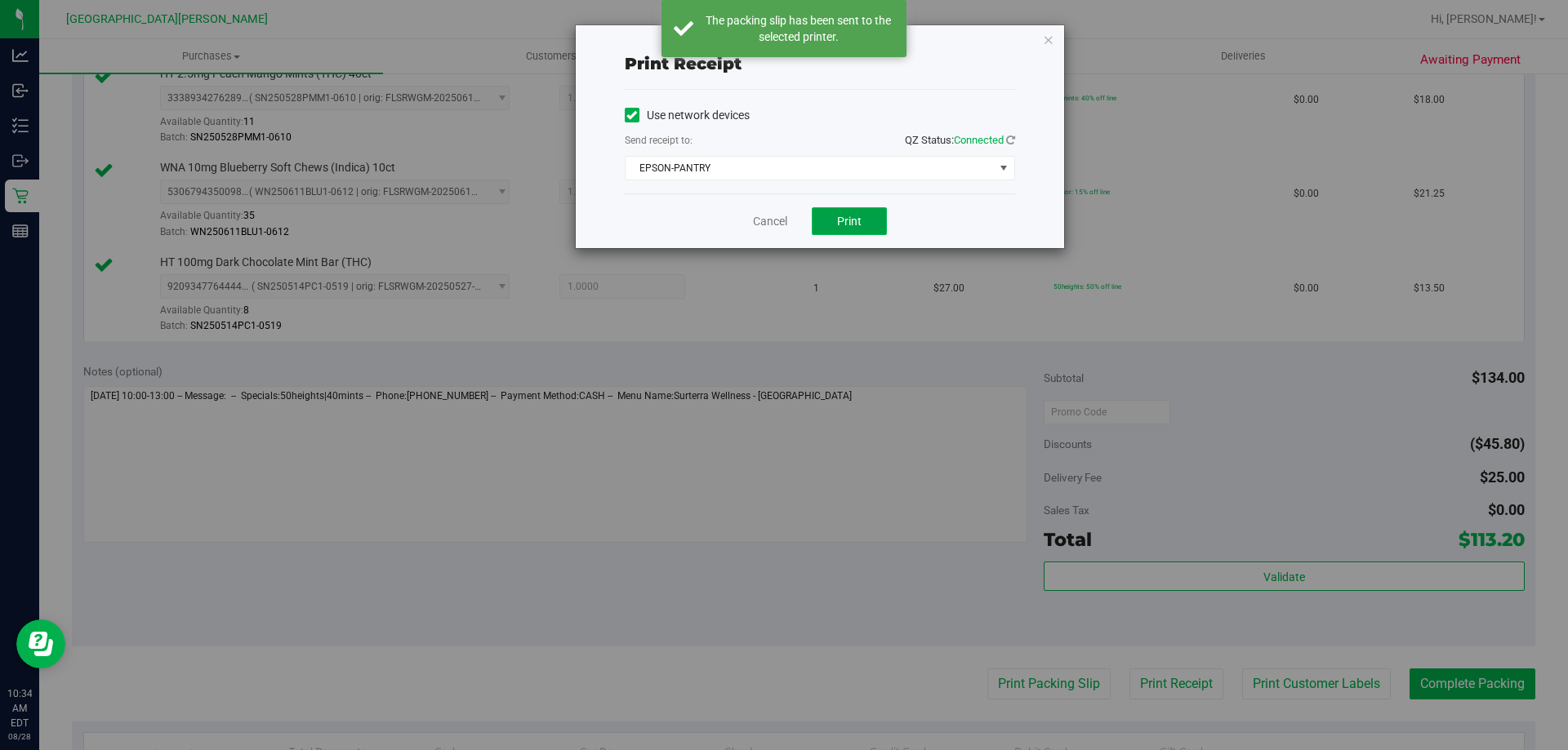
click at [856, 229] on button "Print" at bounding box center [848, 221] width 75 height 28
click at [769, 225] on link "Cancel" at bounding box center [770, 222] width 34 height 17
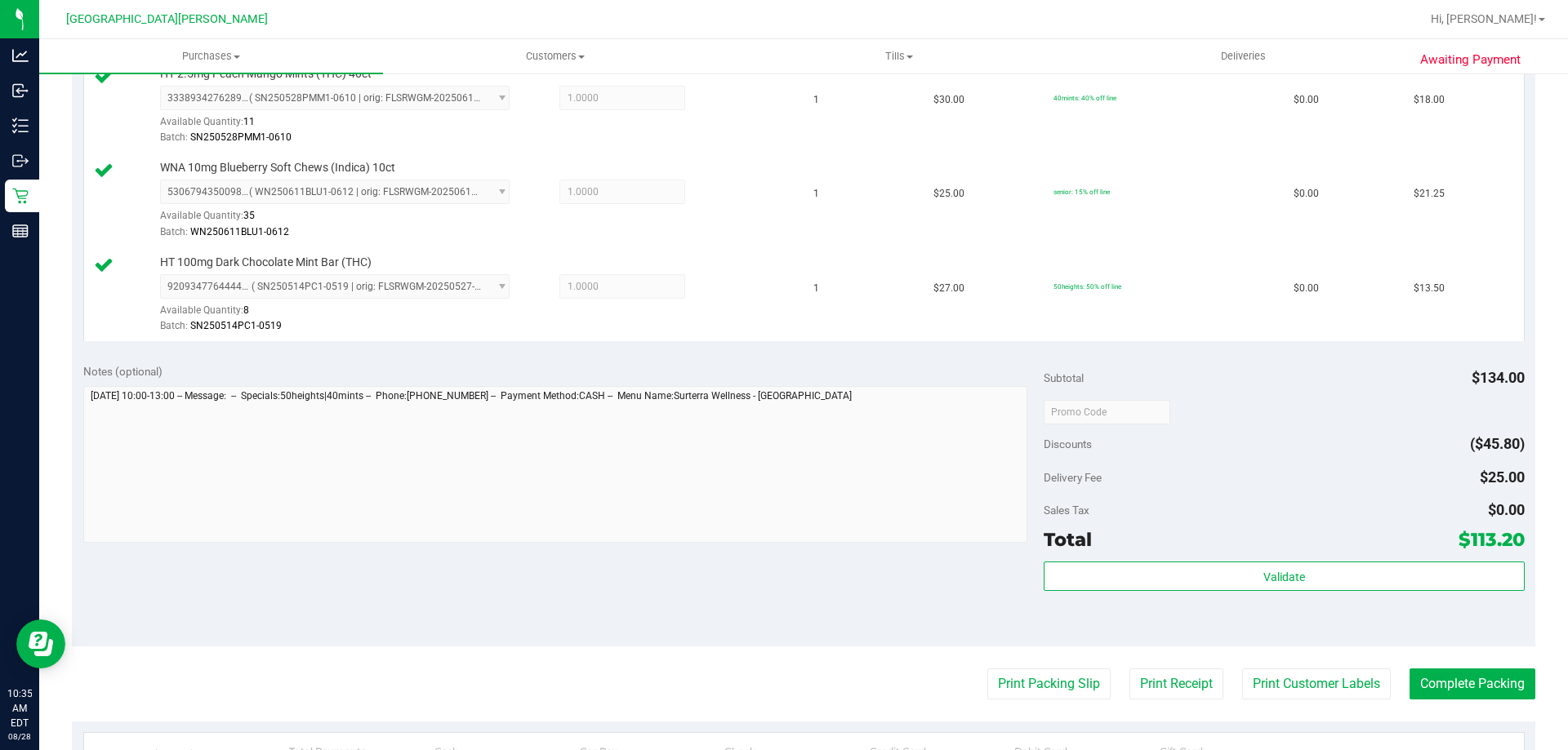
click at [1266, 560] on div "Subtotal $134.00 Discounts ($45.80) Delivery Fee $25.00 Sales Tax $0.00 Total $…" at bounding box center [1283, 500] width 480 height 272
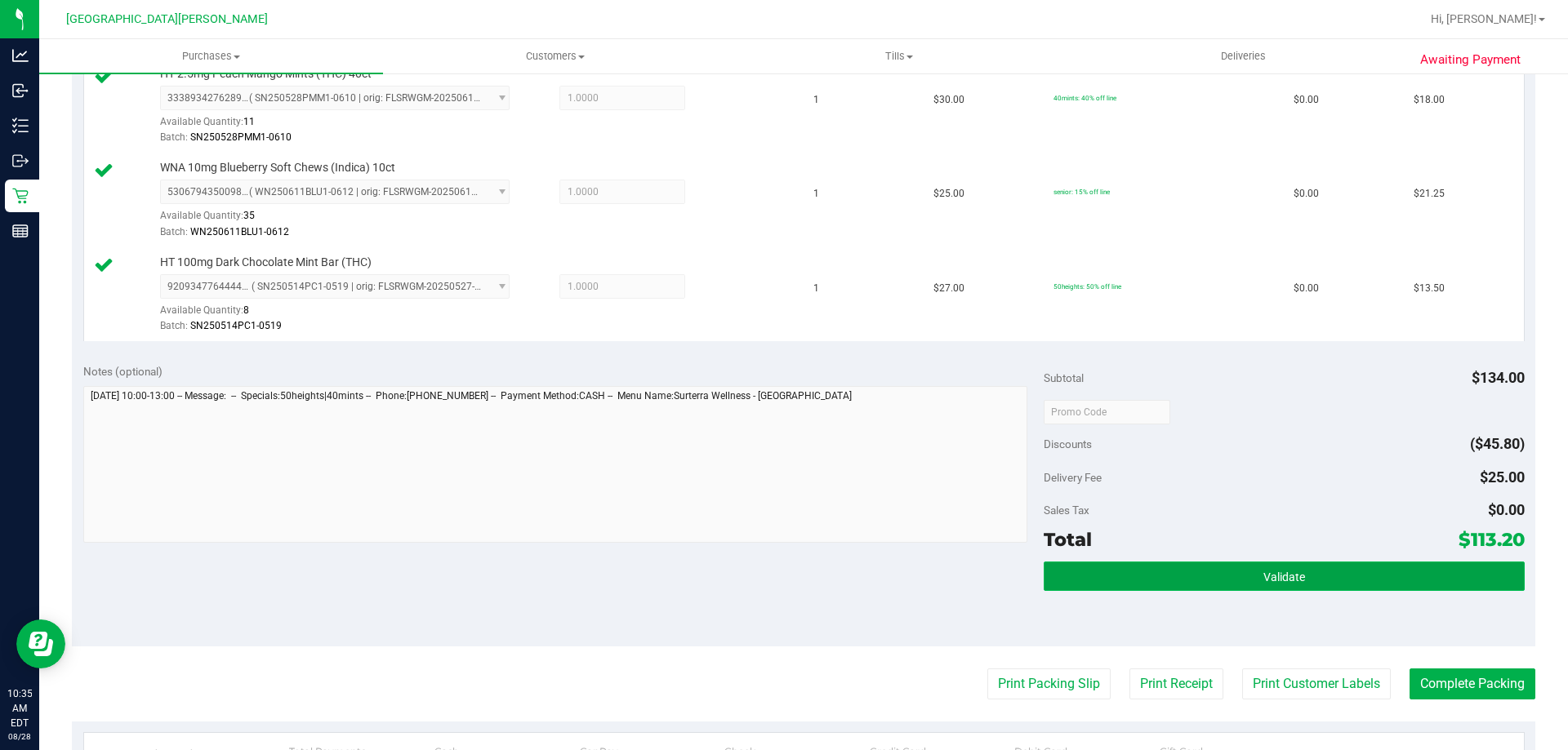
click at [1260, 565] on button "Validate" at bounding box center [1283, 576] width 480 height 30
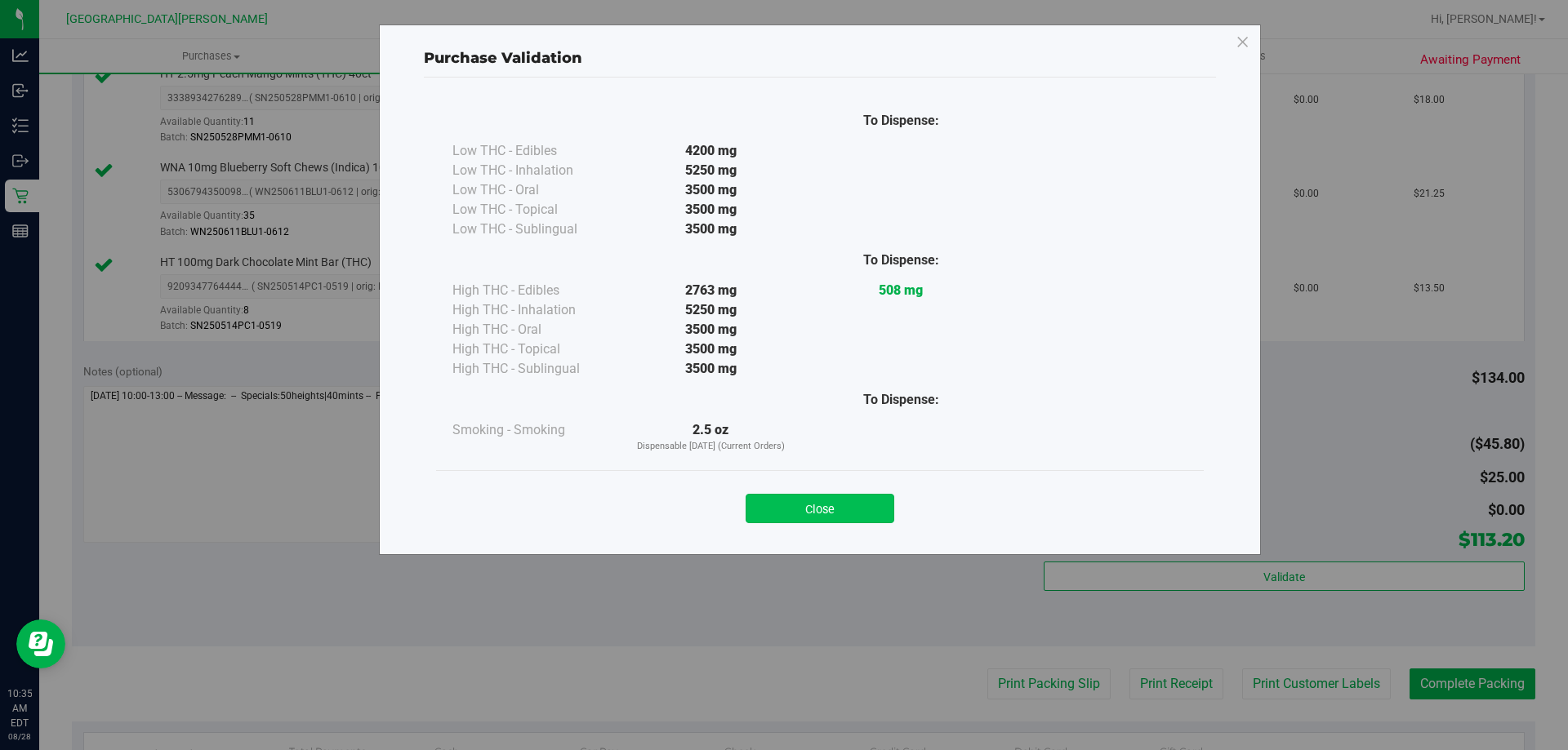
click at [869, 507] on button "Close" at bounding box center [820, 508] width 149 height 30
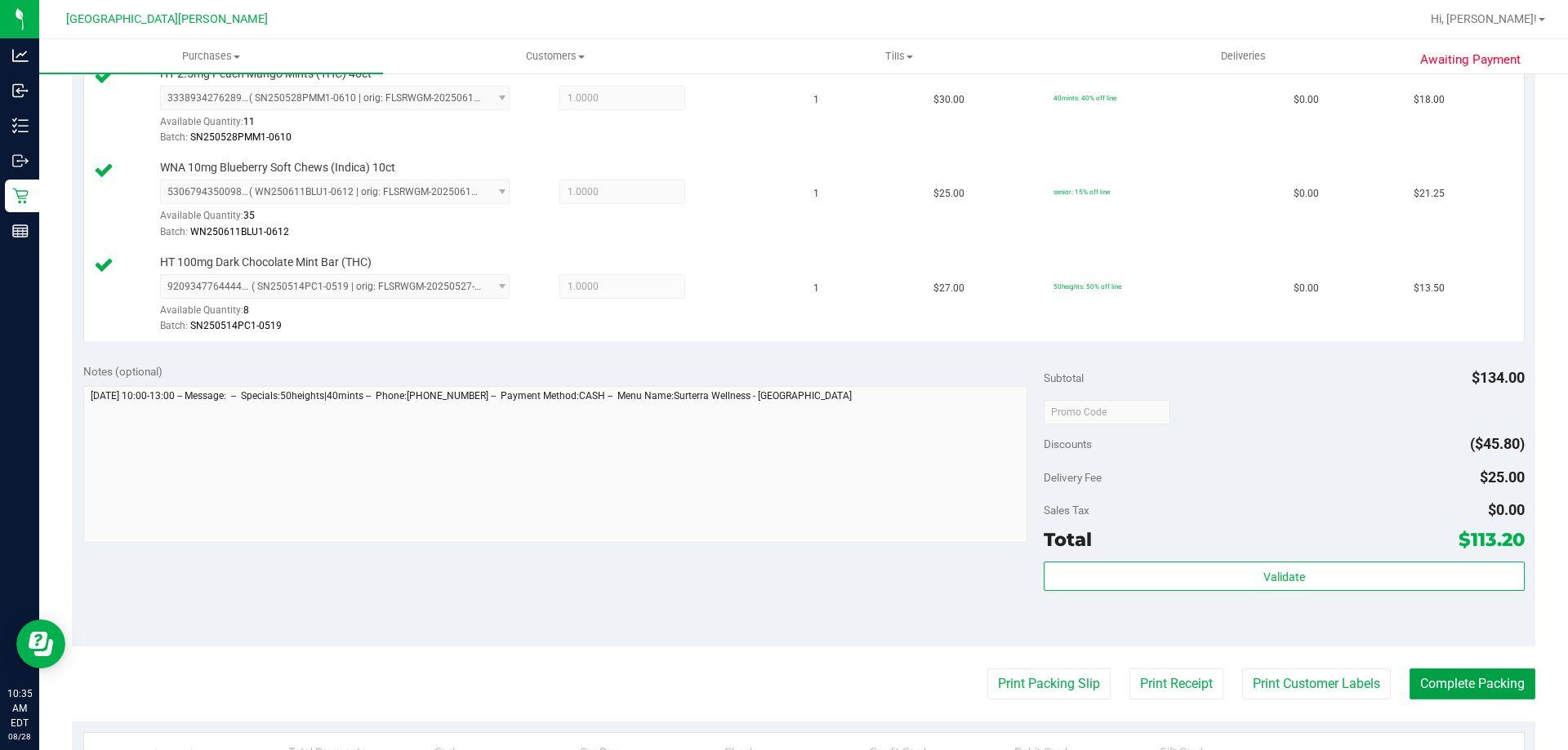
click at [1412, 686] on button "Complete Packing" at bounding box center [1472, 683] width 126 height 31
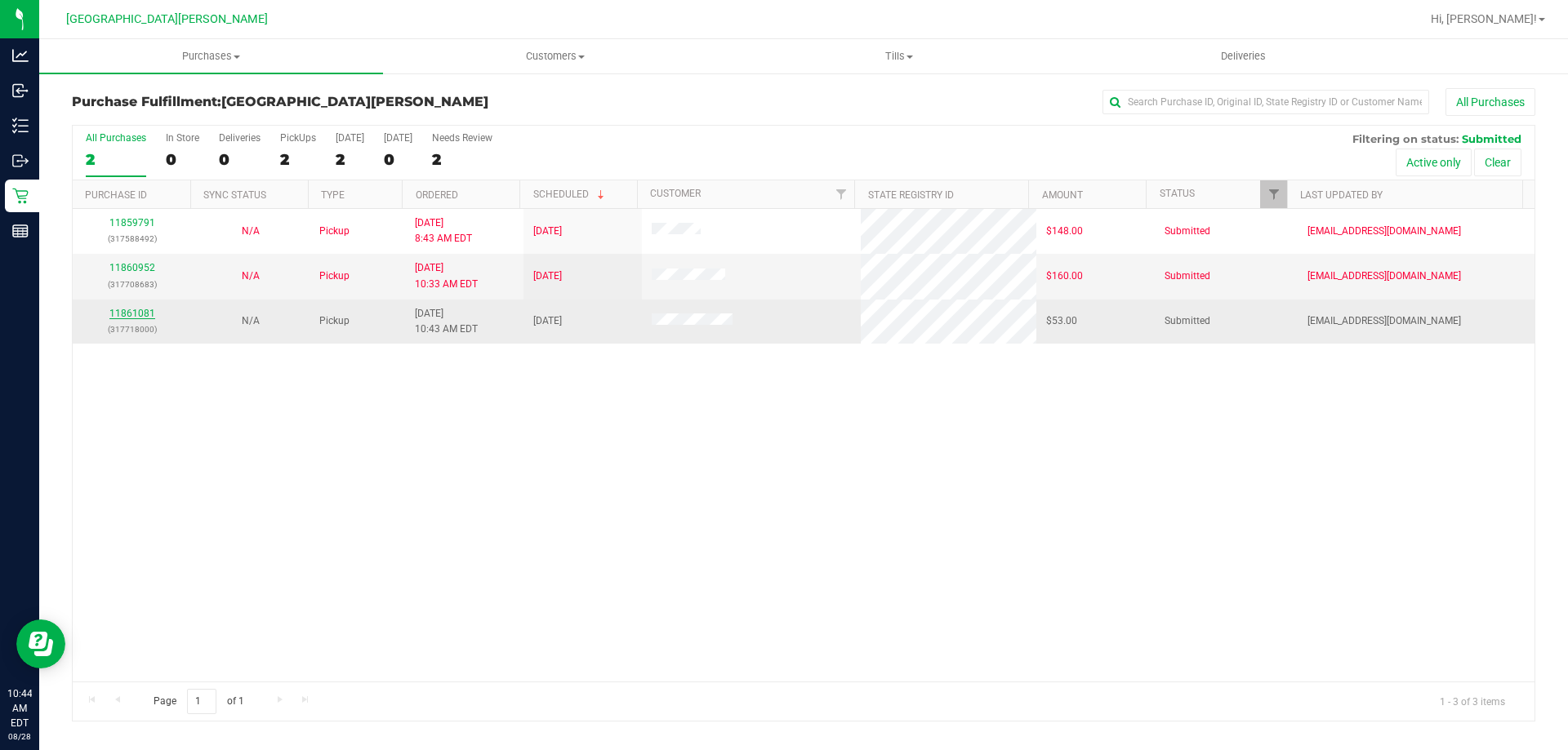
click at [140, 318] on link "11861081" at bounding box center [132, 313] width 46 height 11
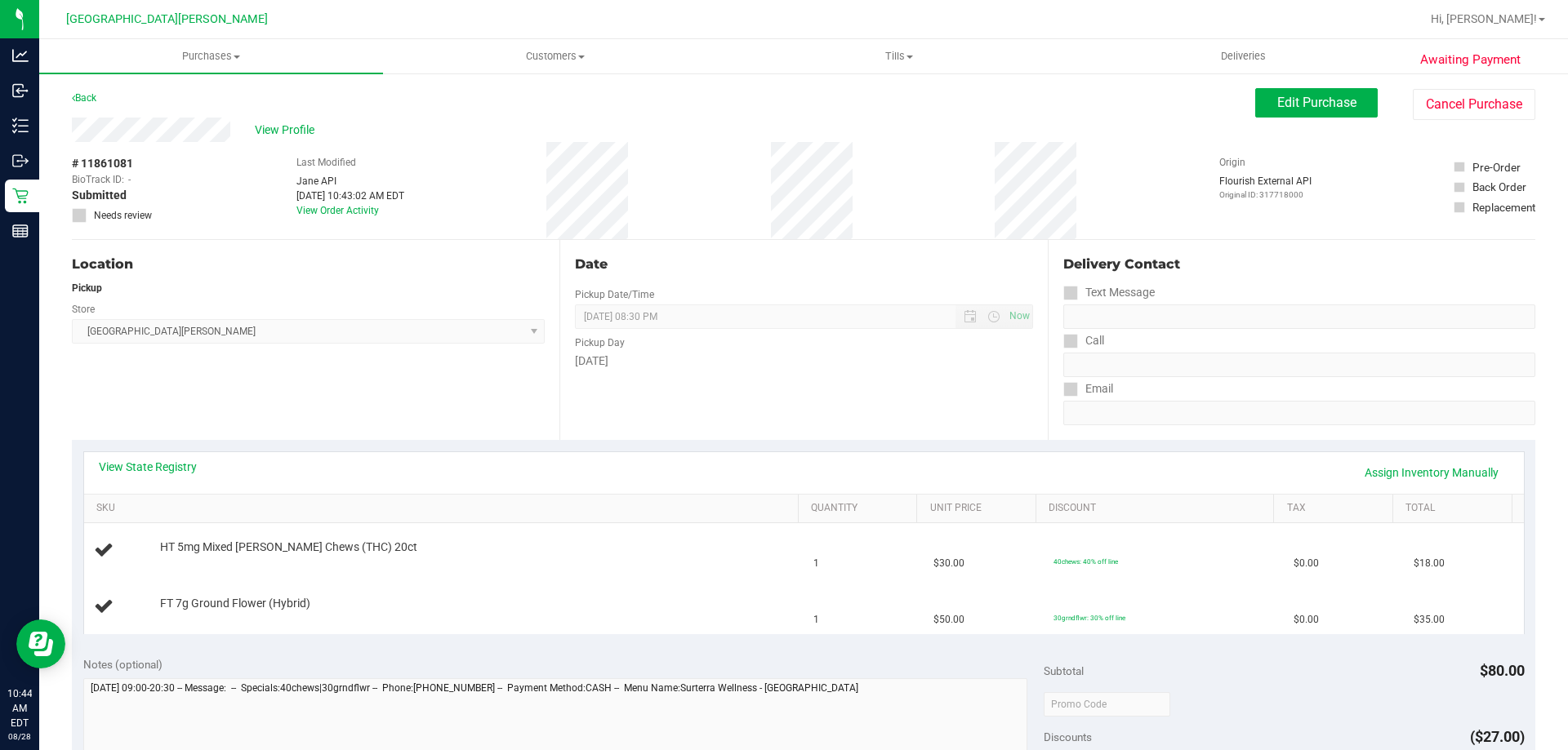
scroll to position [82, 0]
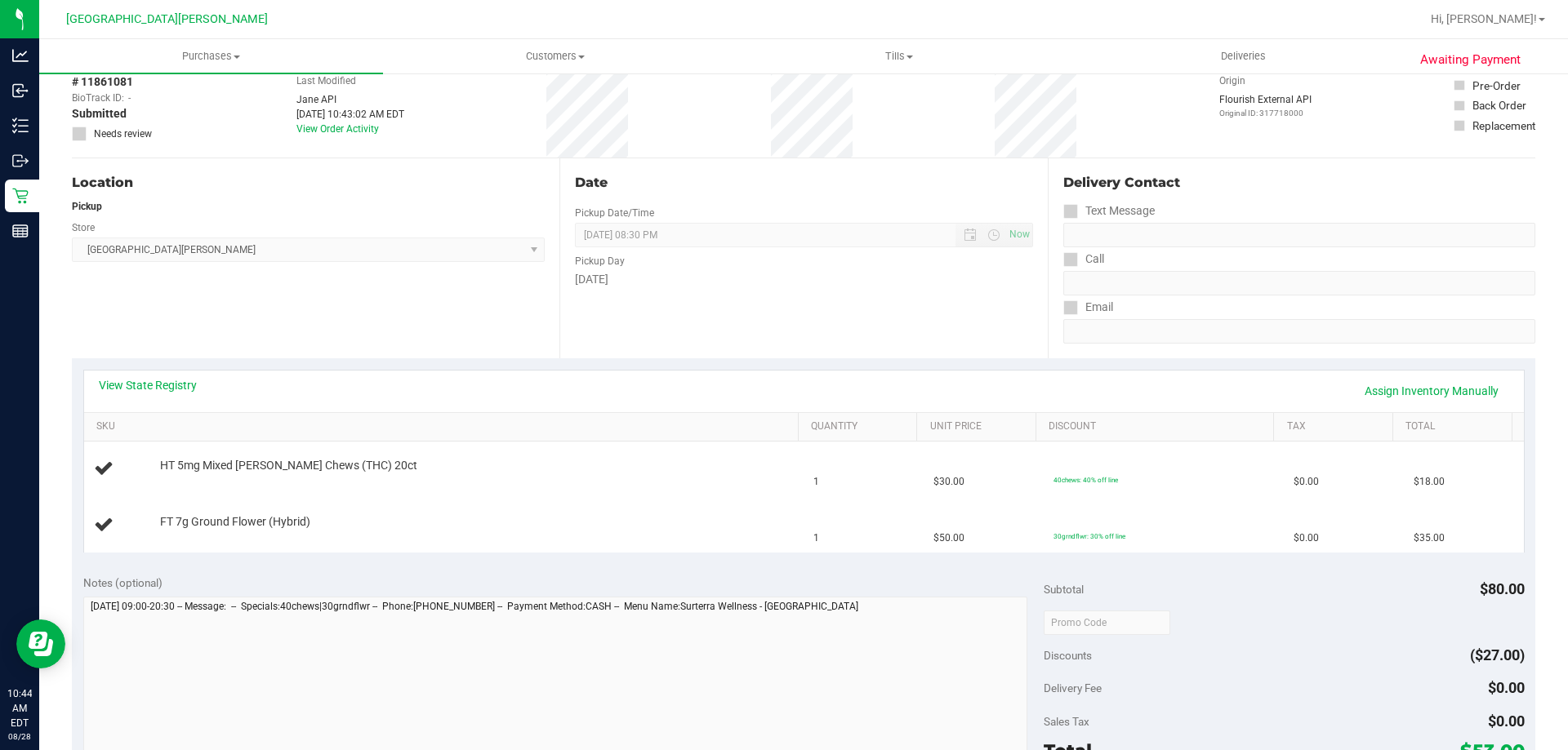
click at [751, 370] on div "View State Registry Assign Inventory Manually" at bounding box center [804, 391] width 1439 height 42
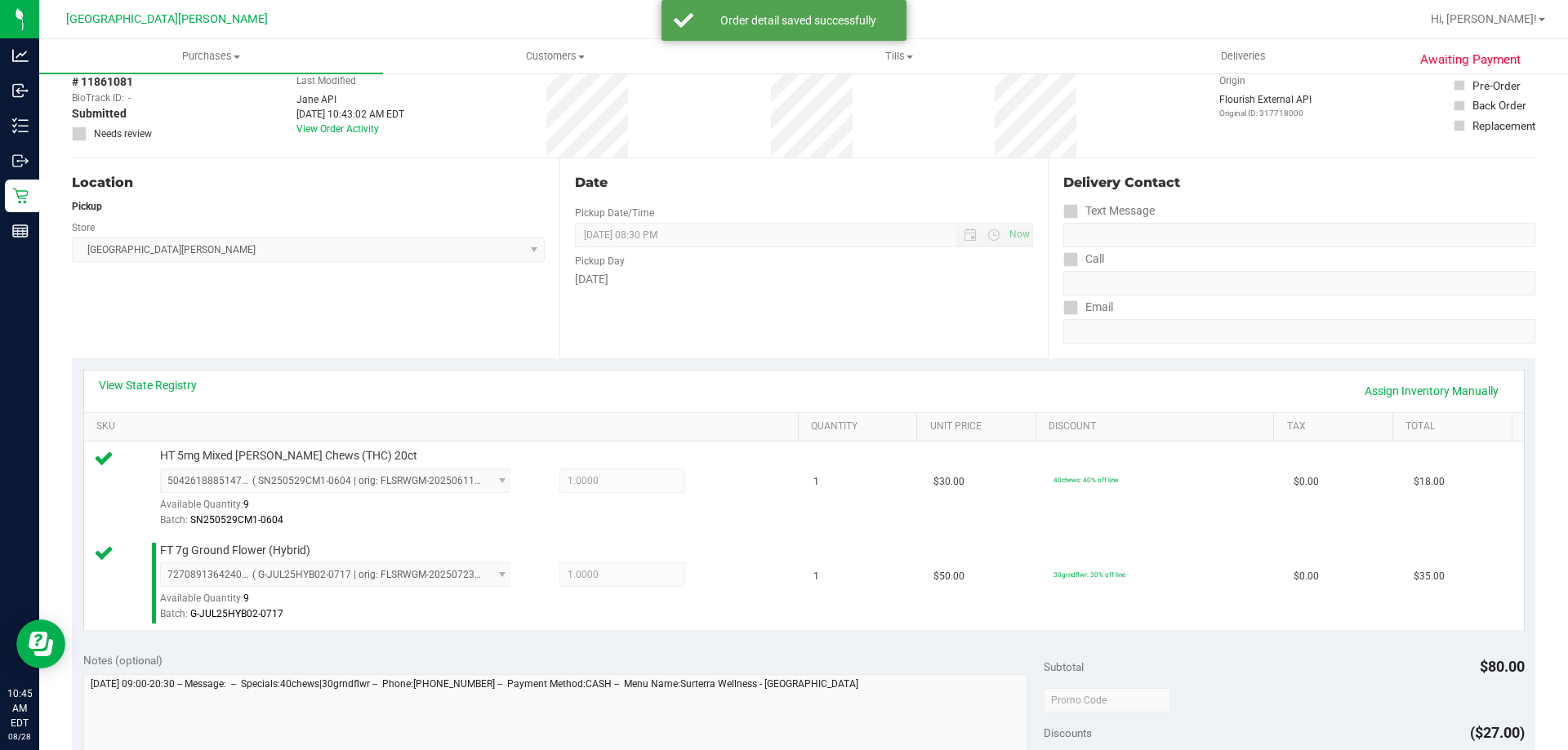
scroll to position [326, 0]
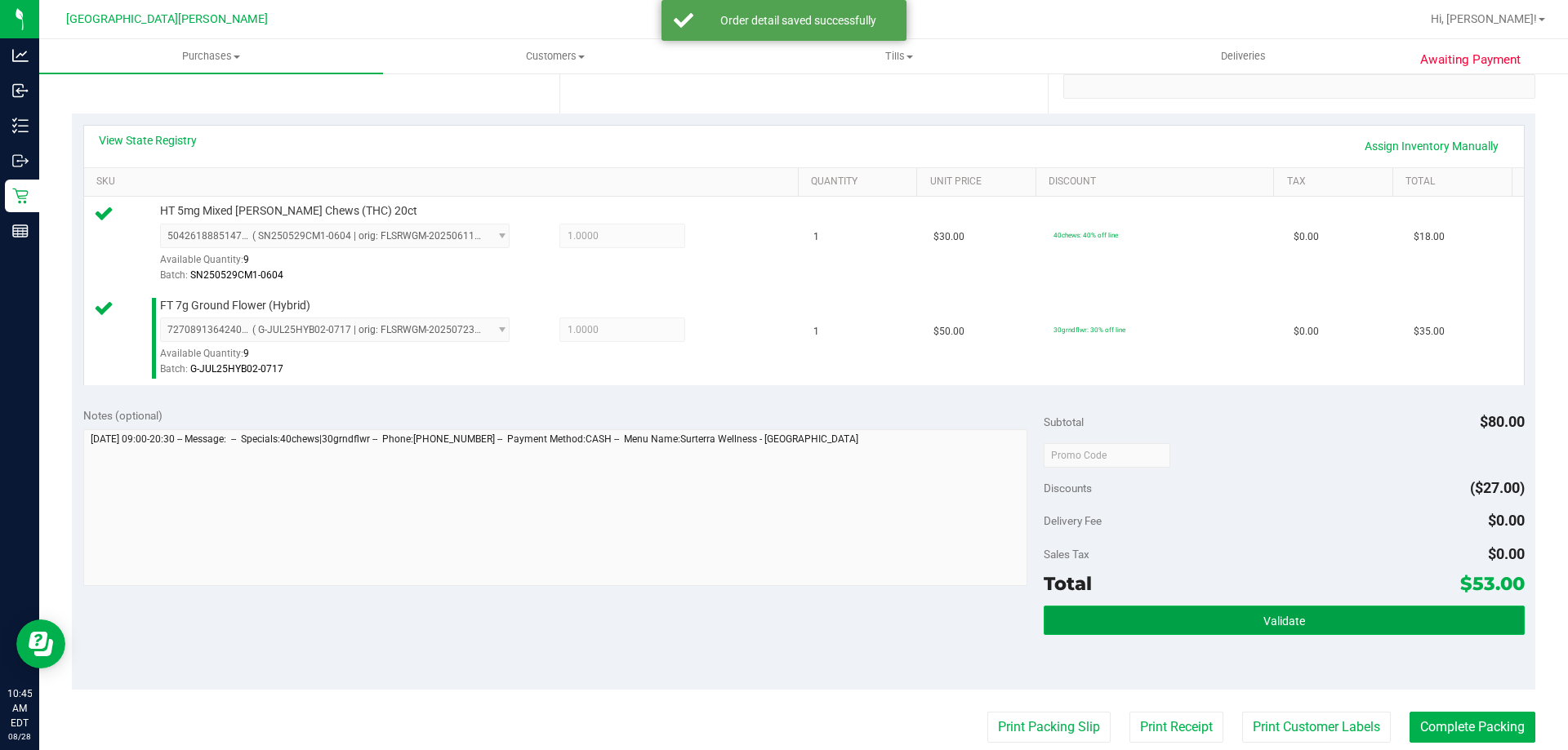
click at [1241, 628] on button "Validate" at bounding box center [1283, 620] width 480 height 30
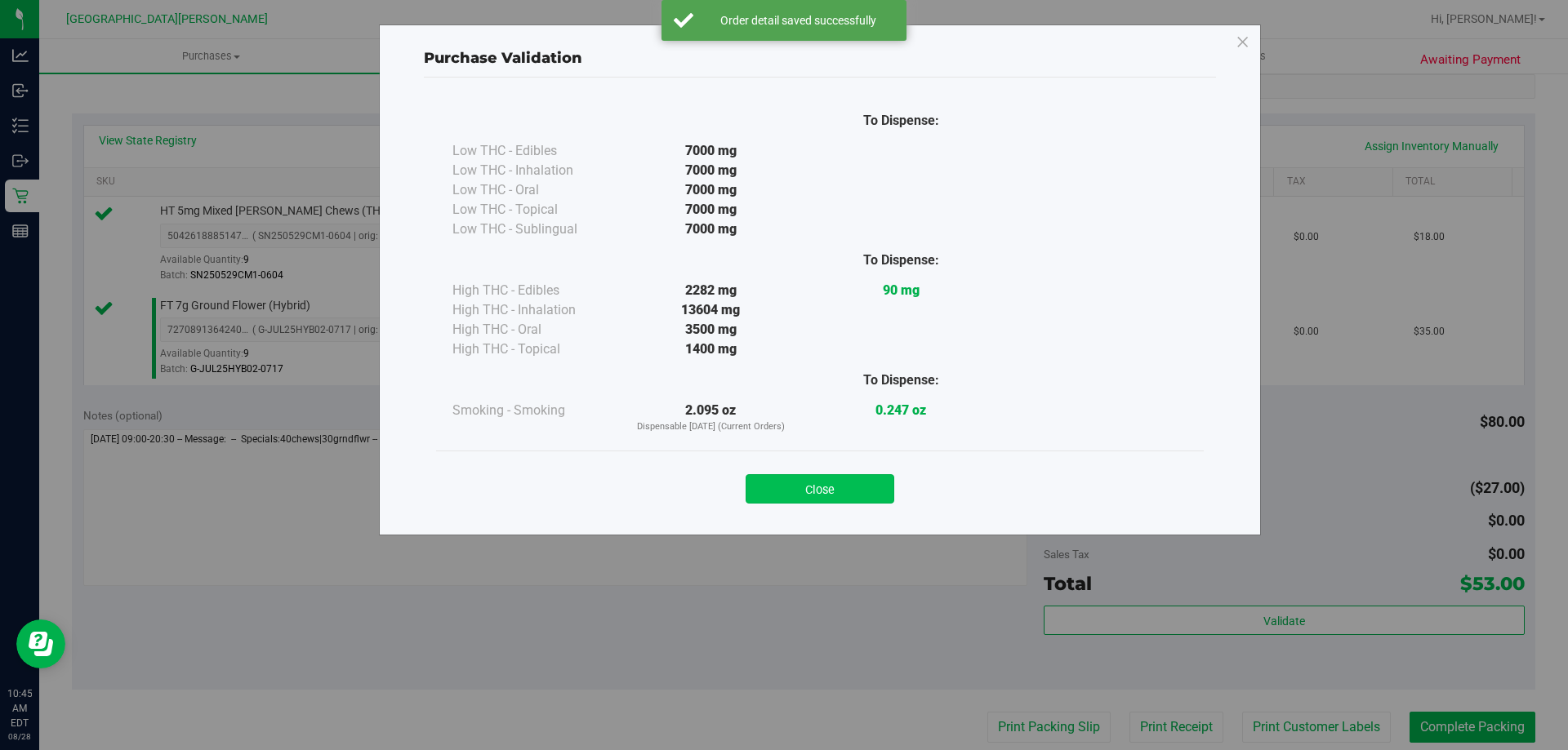
click at [866, 488] on button "Close" at bounding box center [820, 488] width 149 height 30
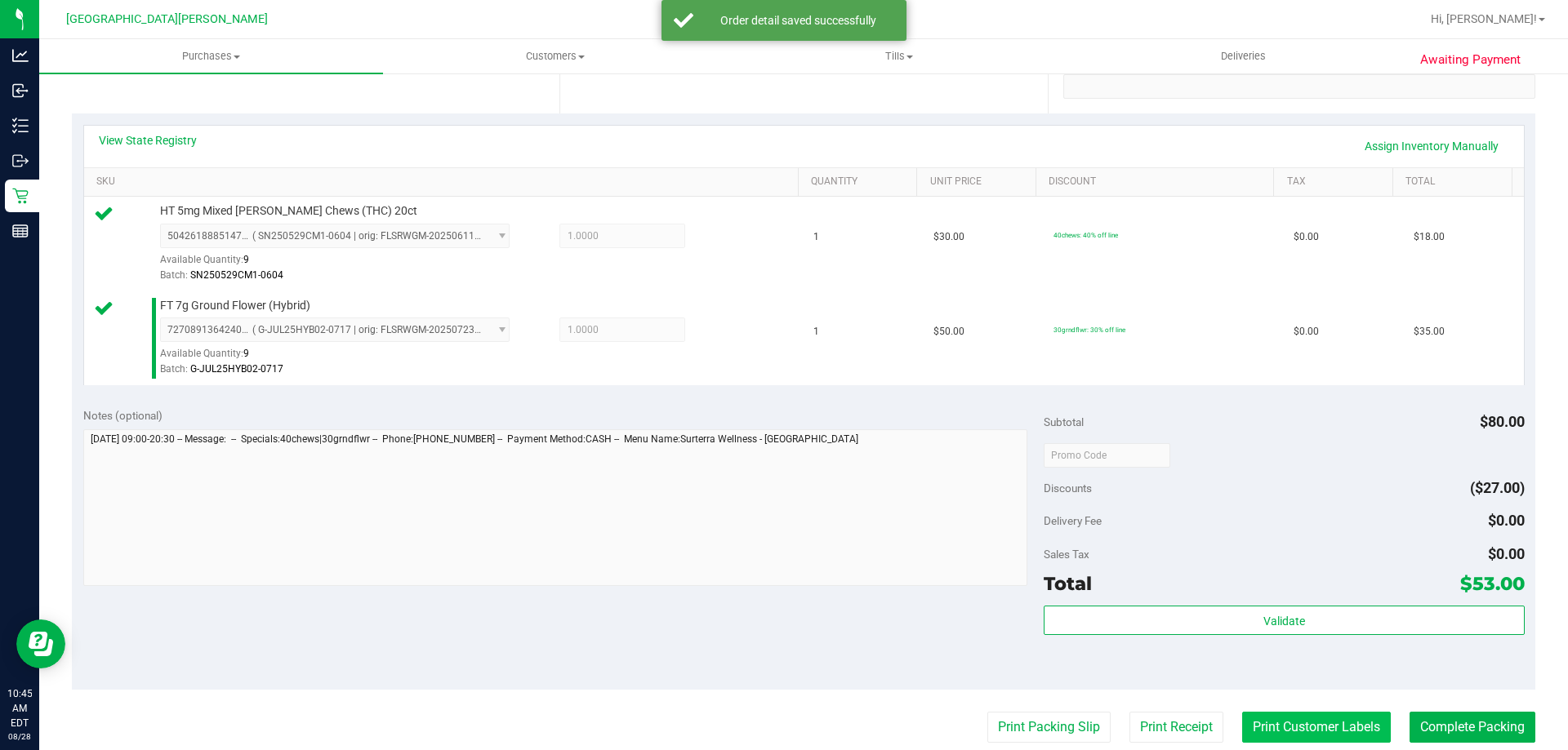
click at [1332, 732] on button "Print Customer Labels" at bounding box center [1316, 727] width 149 height 31
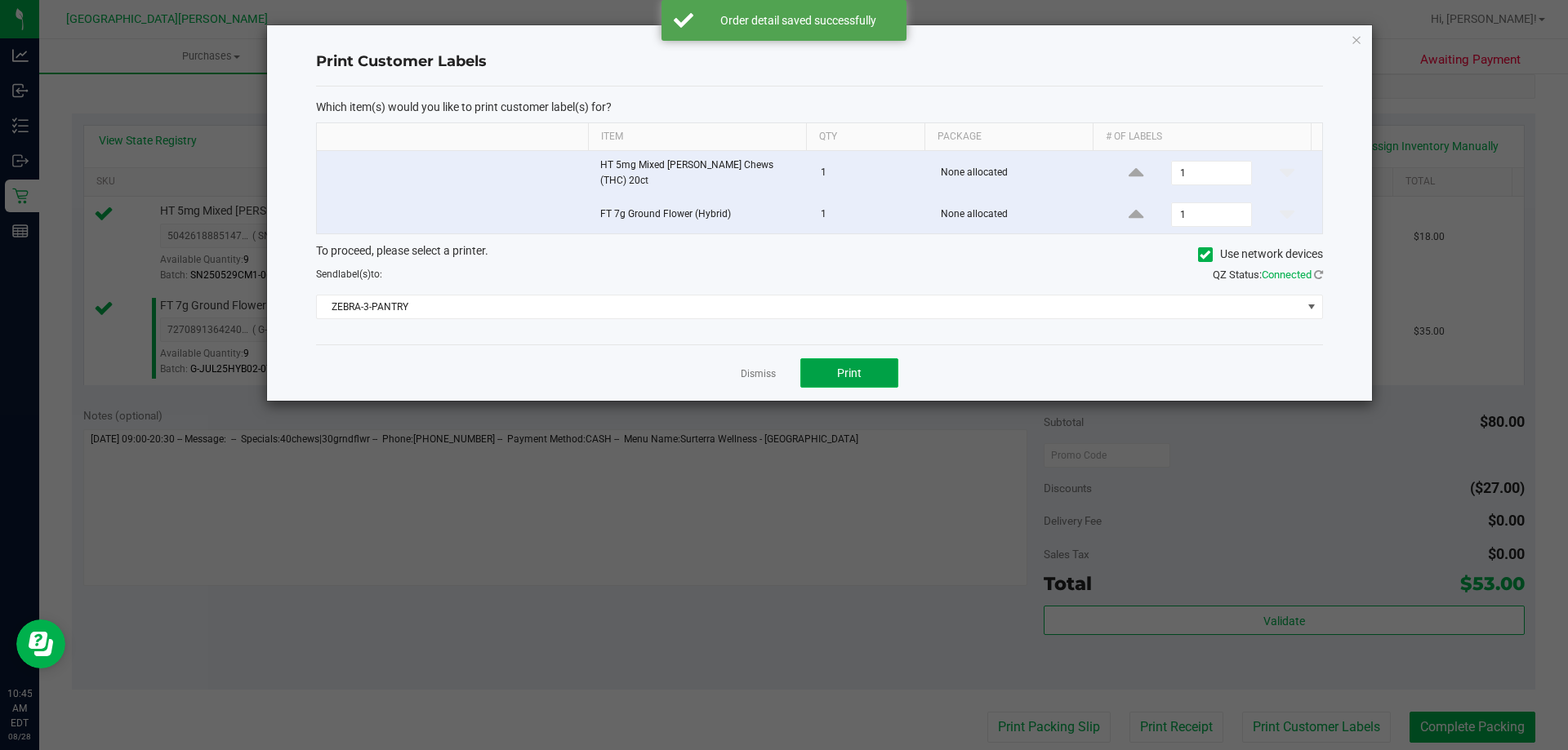
click at [887, 358] on button "Print" at bounding box center [848, 372] width 98 height 30
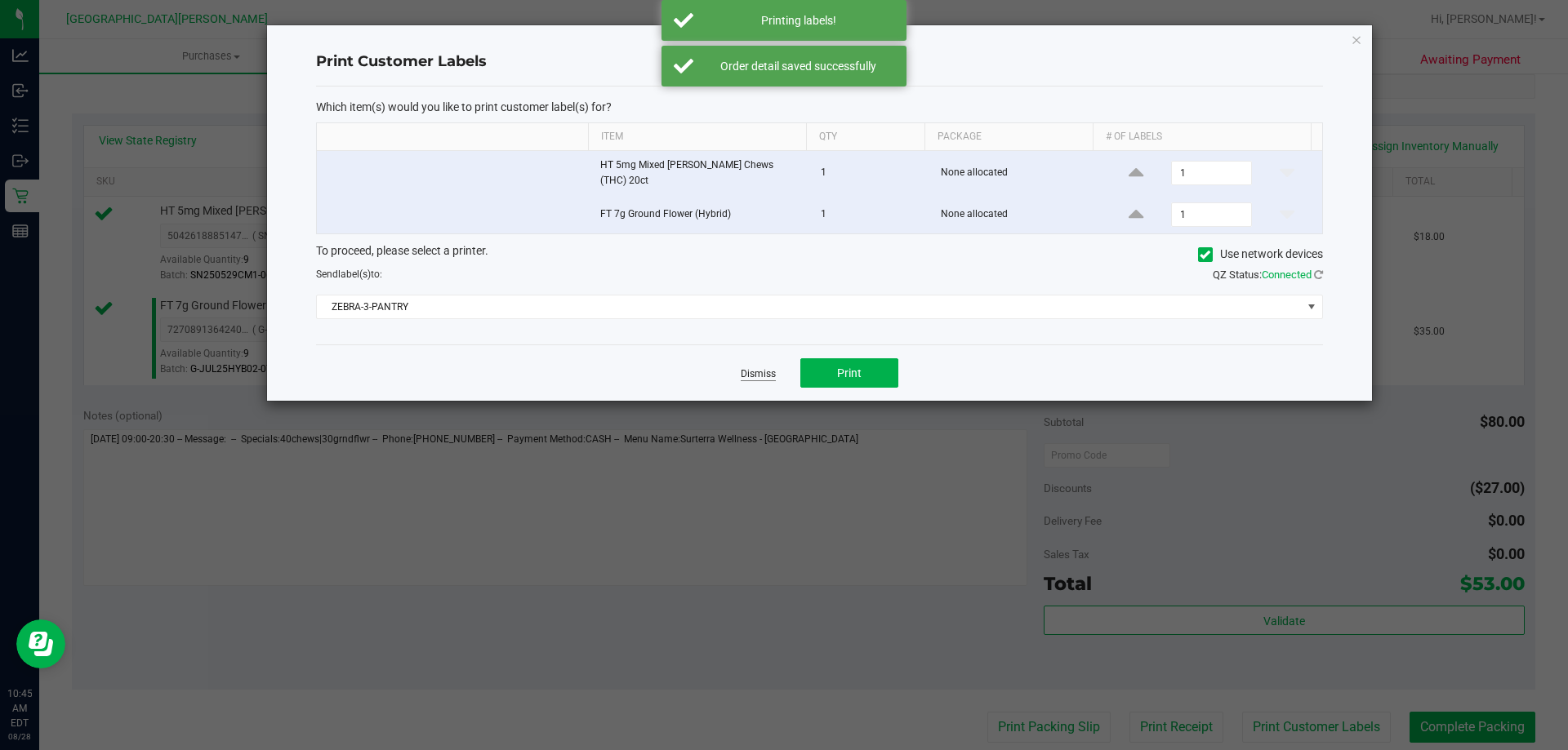
click at [764, 367] on link "Dismiss" at bounding box center [758, 374] width 35 height 14
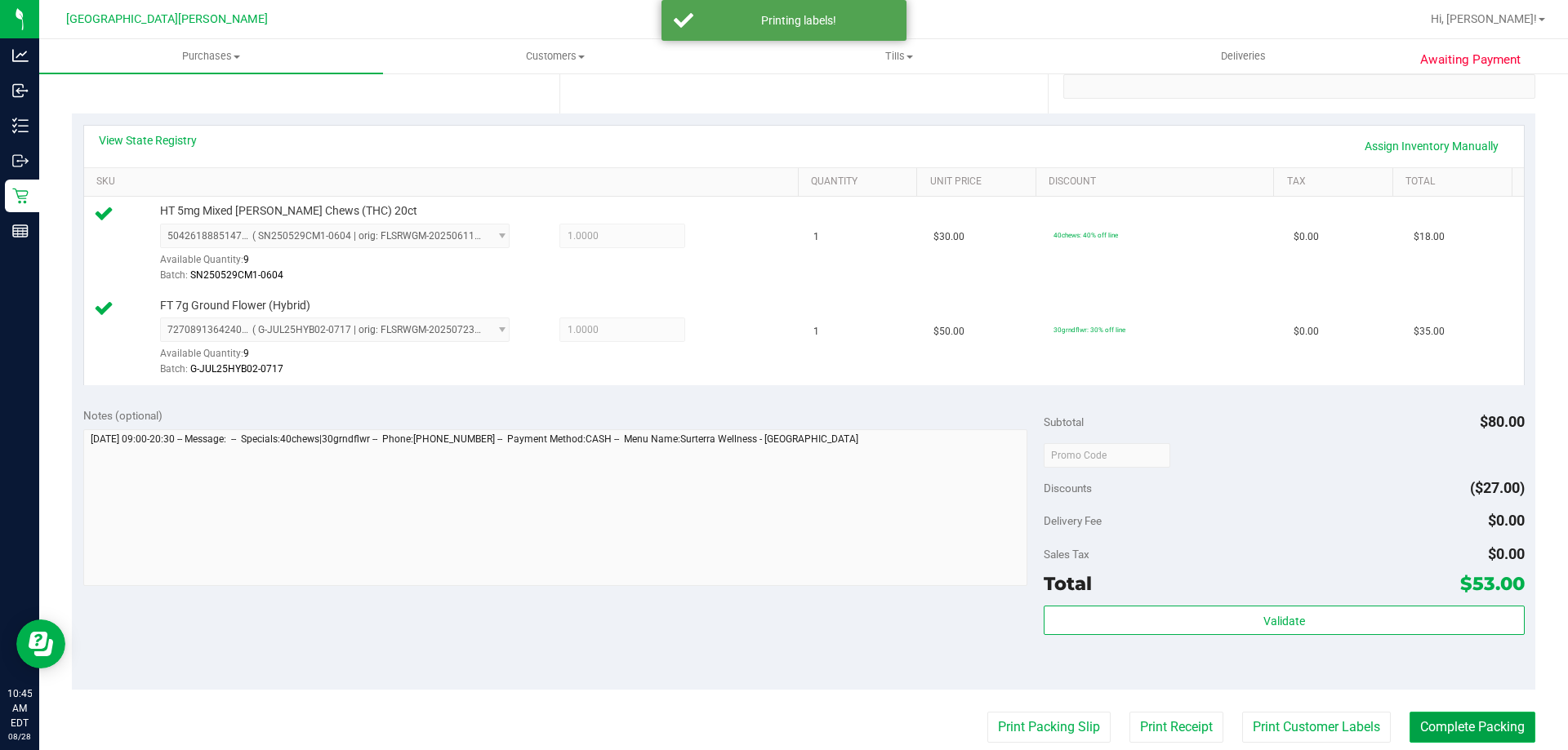
click at [1441, 729] on button "Complete Packing" at bounding box center [1472, 727] width 126 height 31
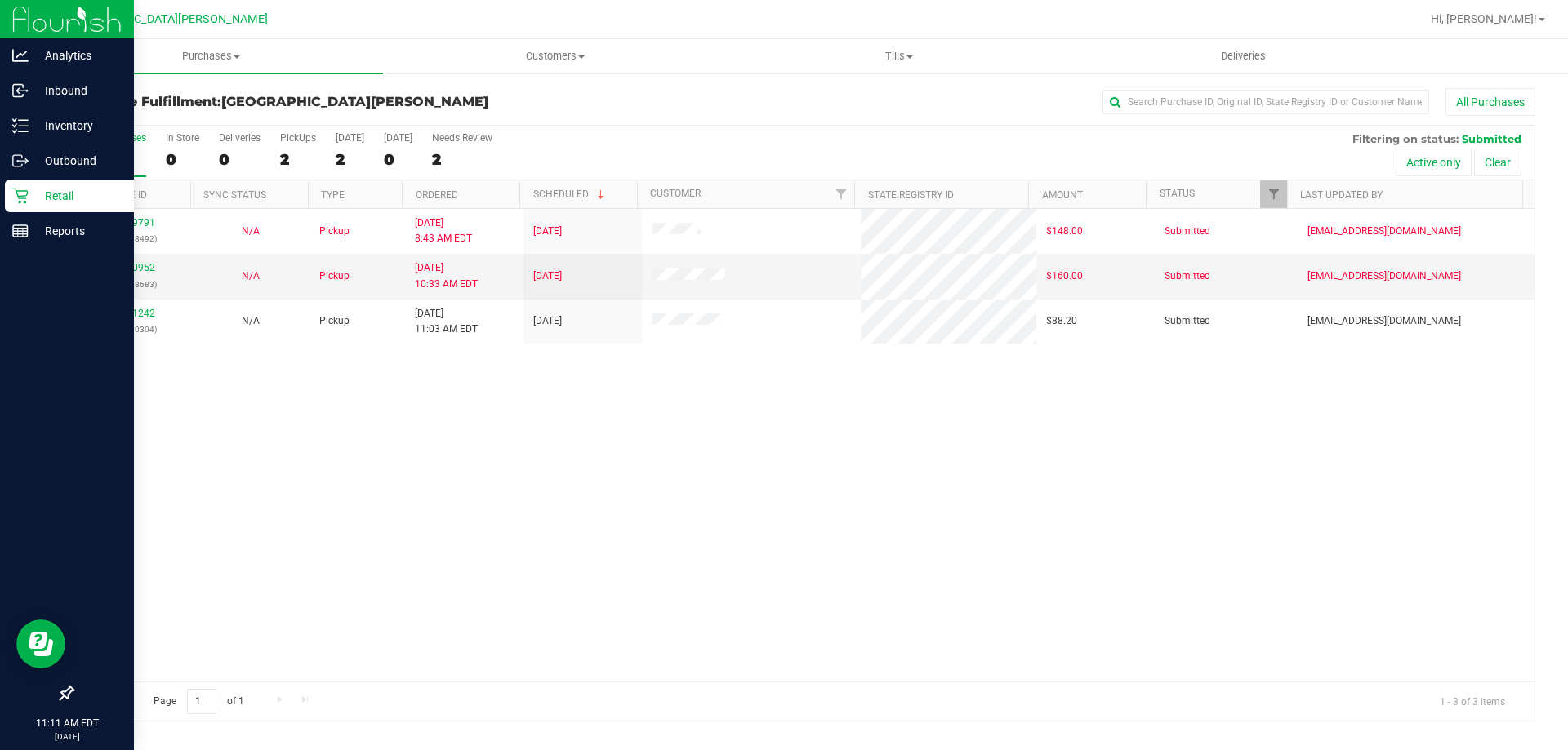
click at [68, 195] on p "Retail" at bounding box center [77, 196] width 98 height 20
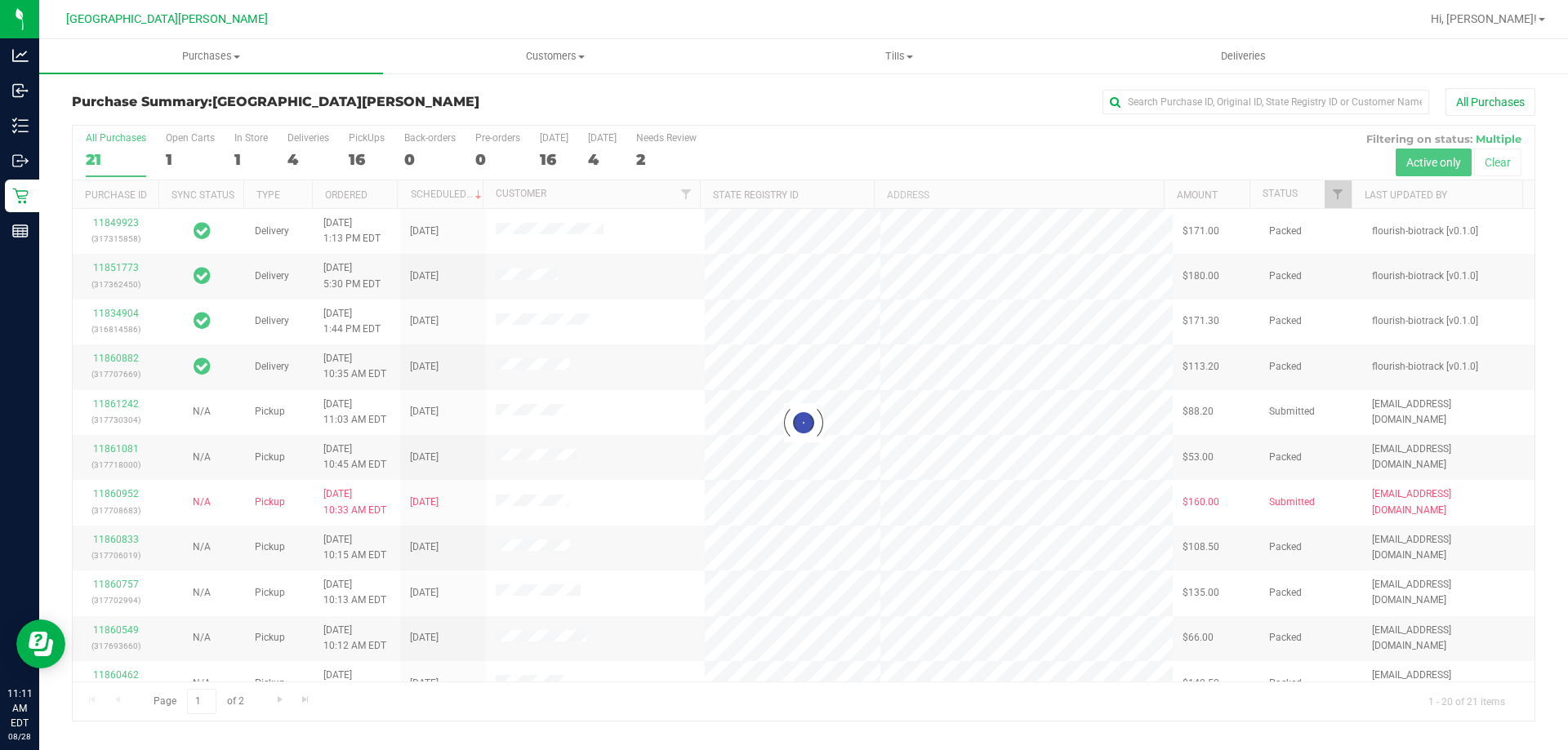
click at [245, 142] on div at bounding box center [803, 423] width 1461 height 595
click at [245, 142] on div "In Store" at bounding box center [250, 138] width 33 height 11
click at [0, 0] on input "In Store 1" at bounding box center [0, 0] width 0 height 0
click at [245, 142] on div at bounding box center [803, 423] width 1461 height 595
click at [233, 164] on div at bounding box center [803, 423] width 1461 height 595
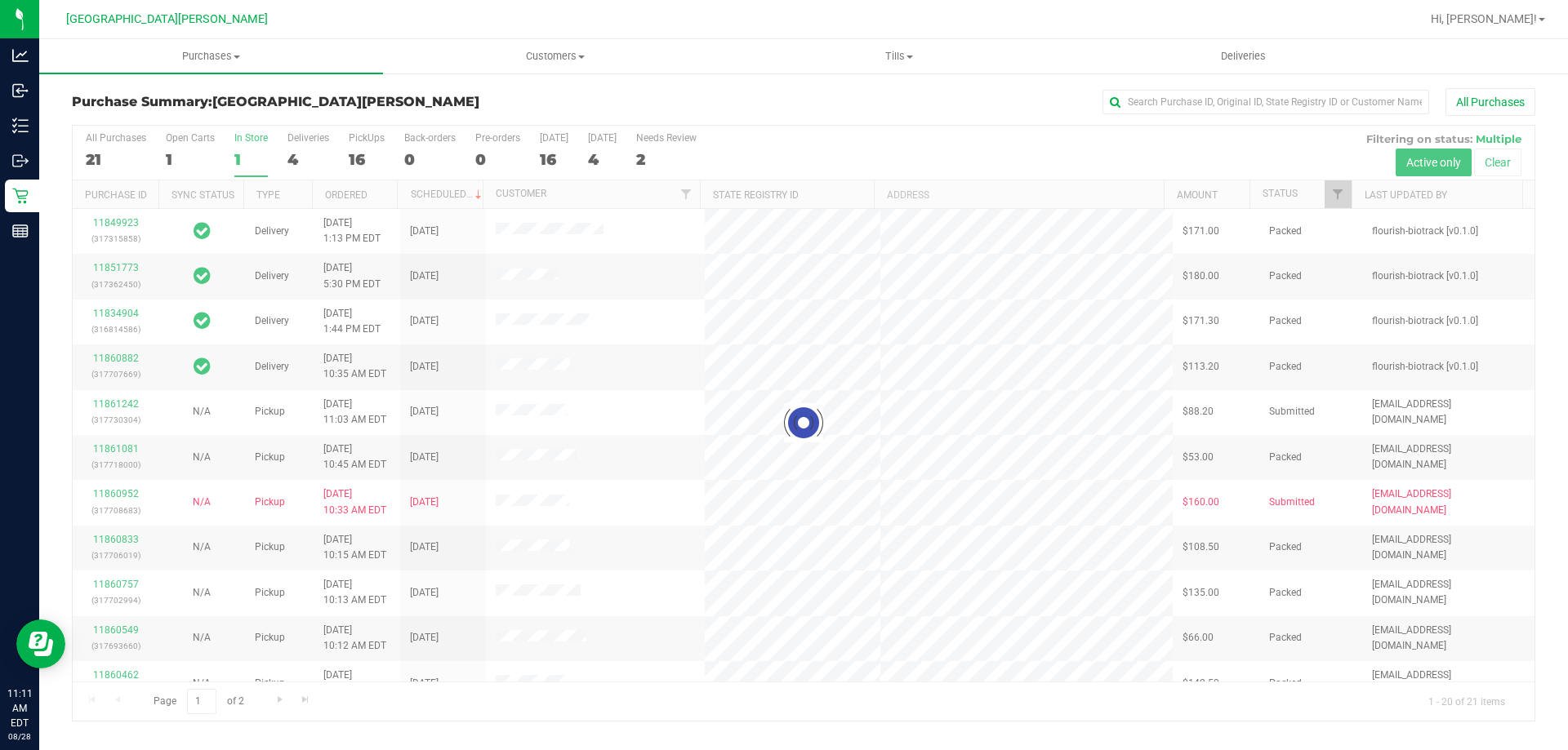
click at [244, 138] on div at bounding box center [803, 423] width 1461 height 595
click at [248, 138] on div at bounding box center [803, 423] width 1461 height 595
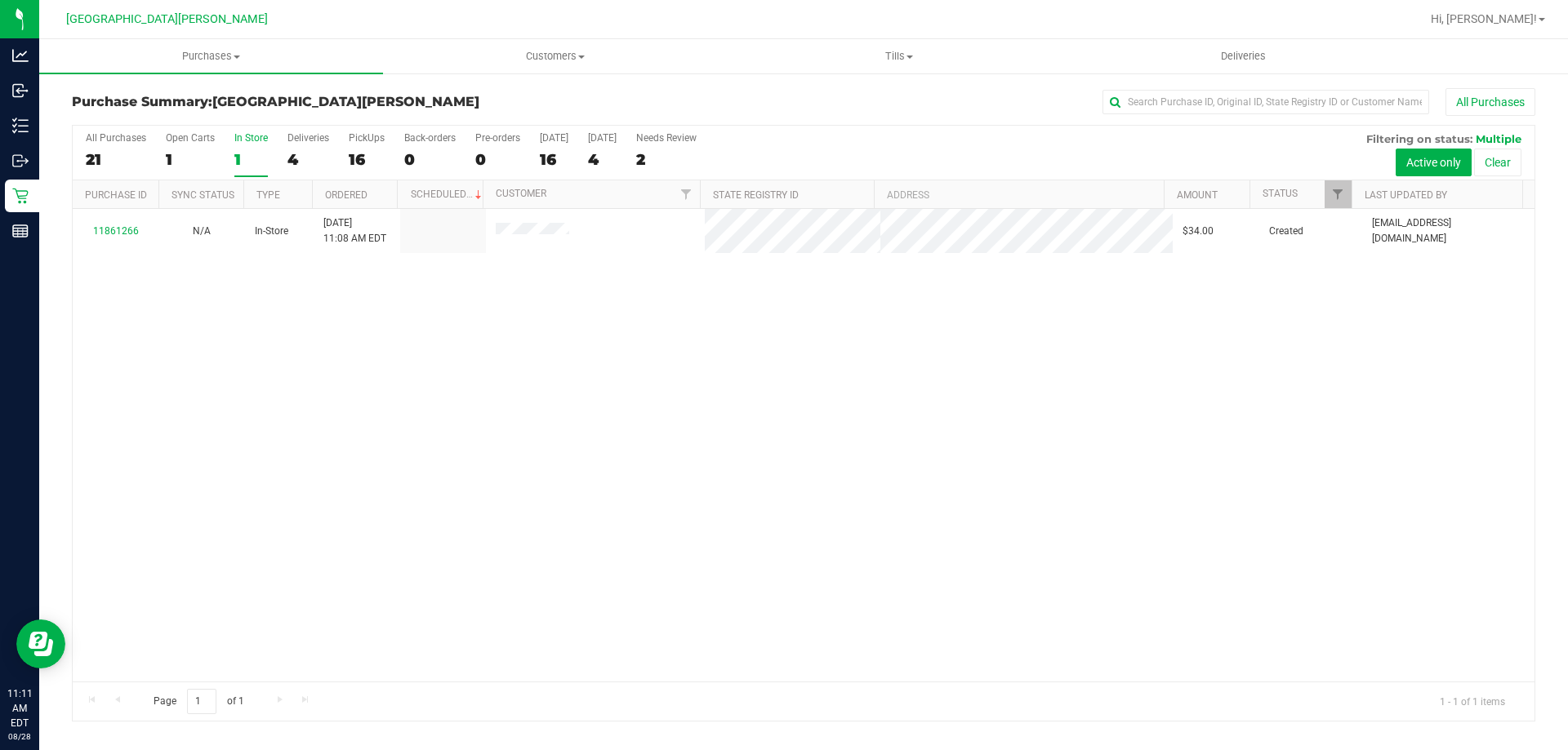
click at [248, 138] on div "In Store" at bounding box center [250, 138] width 33 height 11
click at [0, 0] on input "In Store 1" at bounding box center [0, 0] width 0 height 0
click at [108, 227] on div at bounding box center [803, 423] width 1461 height 595
click at [110, 230] on link "11861266" at bounding box center [116, 231] width 46 height 11
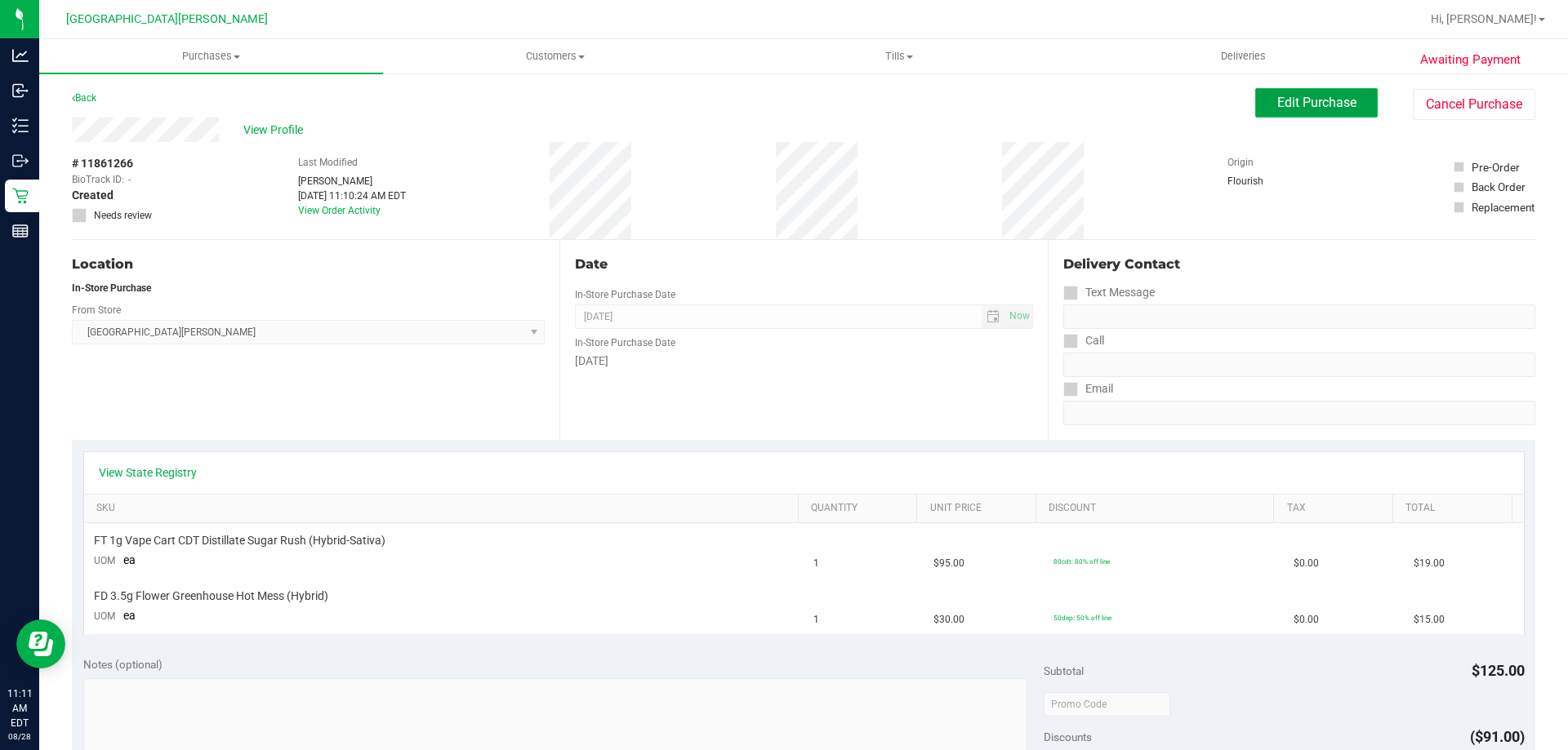
click at [1339, 99] on span "Edit Purchase" at bounding box center [1316, 102] width 79 height 15
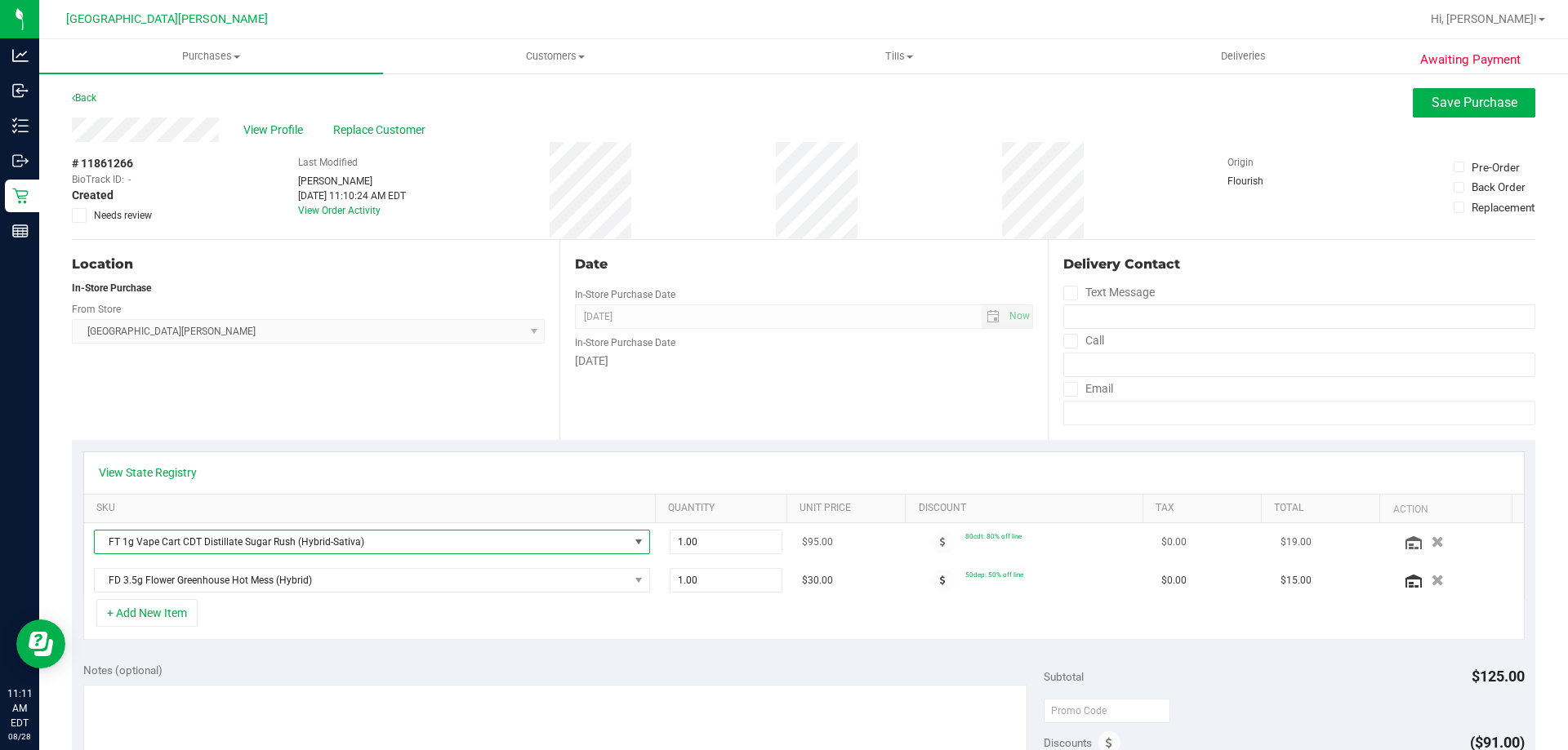
click at [608, 542] on span "FT 1g Vape Cart CDT Distillate Sugar Rush (Hybrid-Sativa)" at bounding box center [361, 542] width 534 height 23
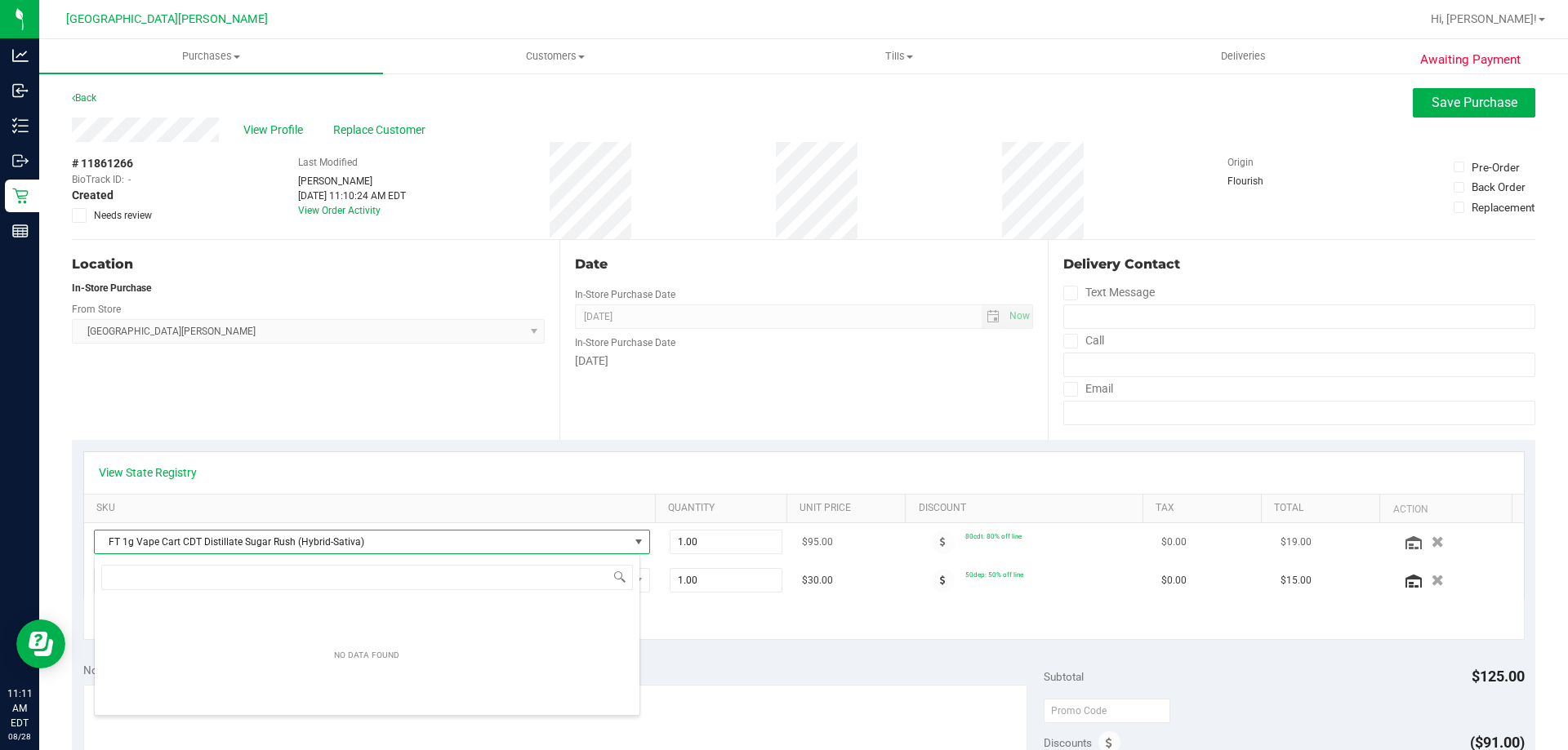
scroll to position [25, 542]
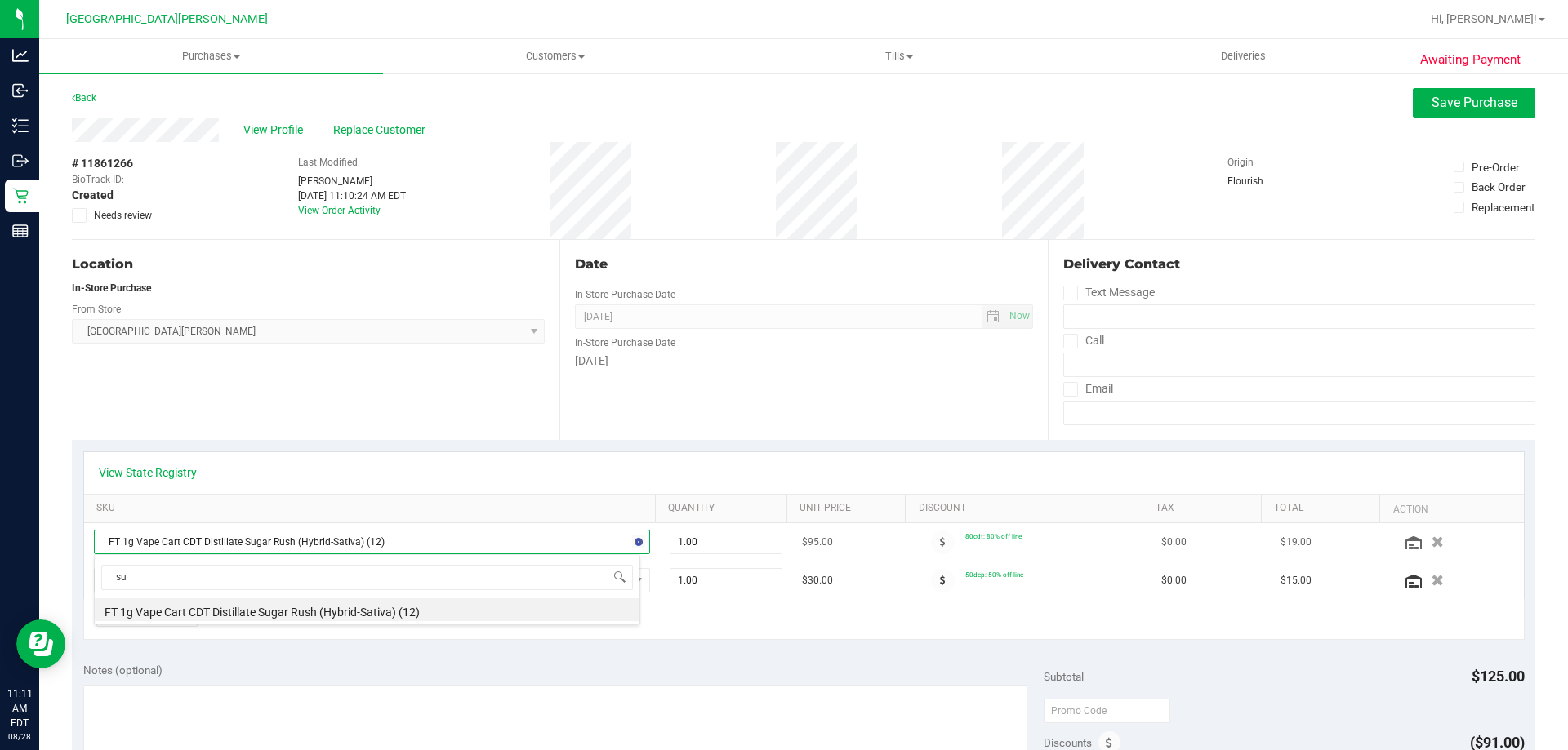
type input "s"
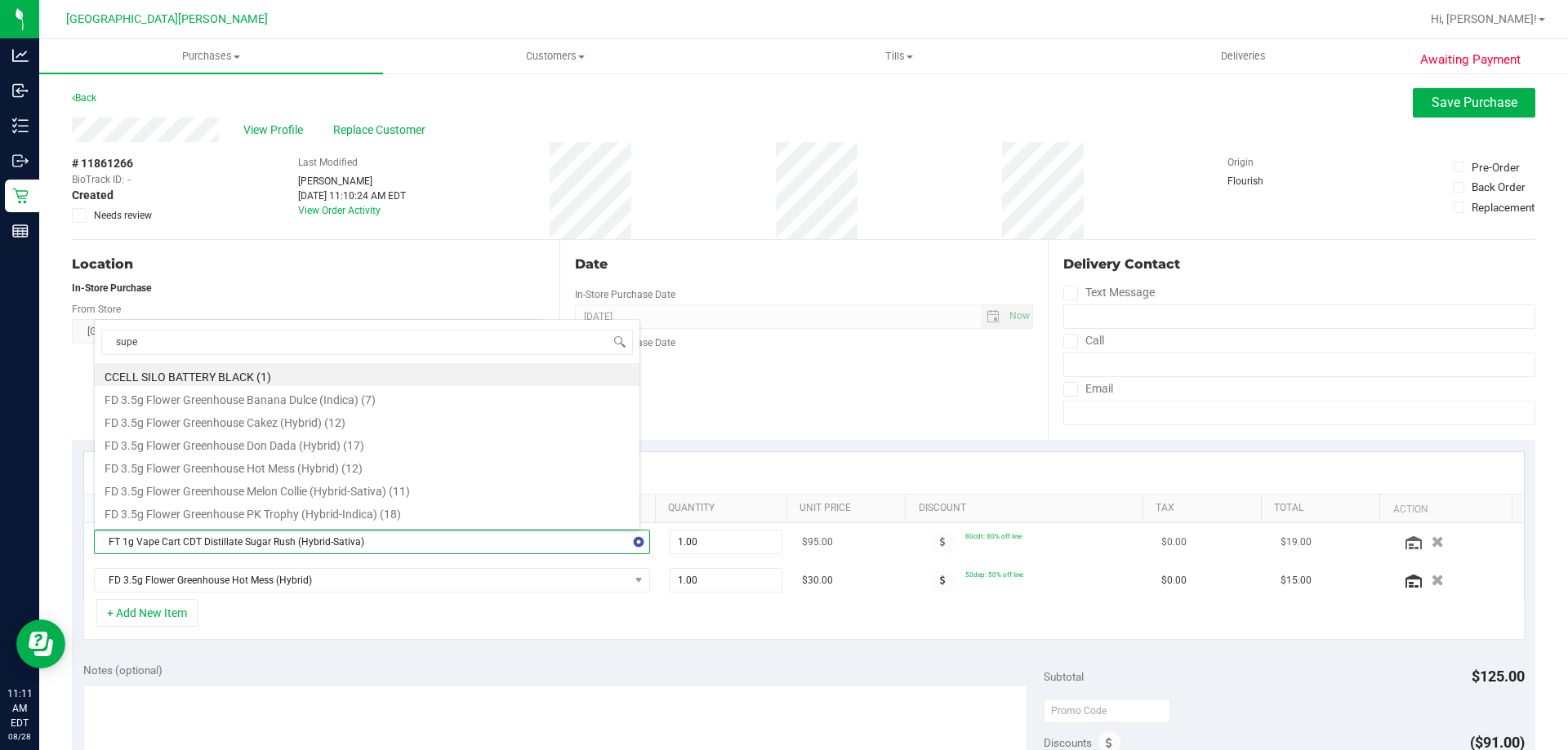
type input "super"
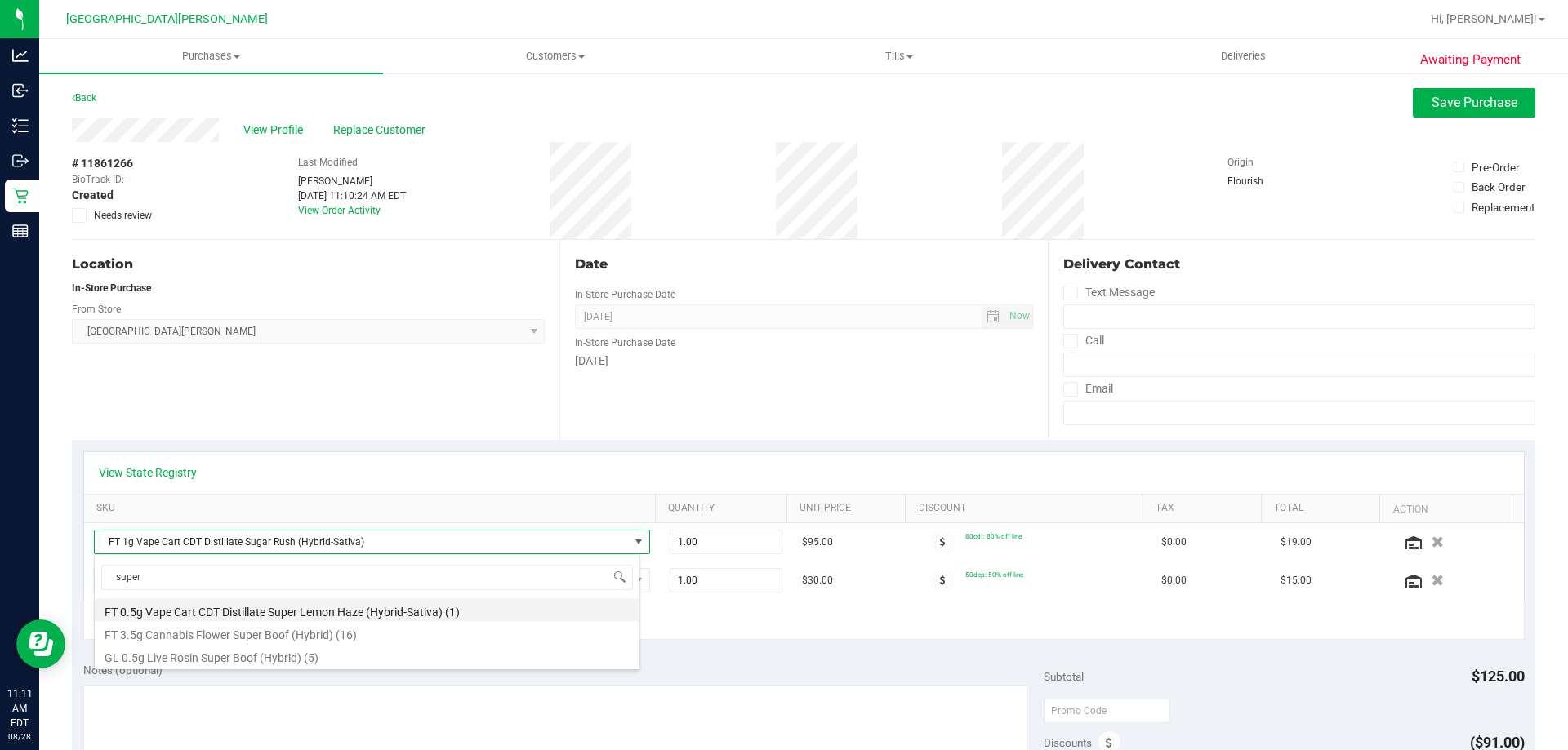
click at [374, 616] on li "FT 0.5g Vape Cart CDT Distillate Super Lemon Haze (Hybrid-Sativa) (1)" at bounding box center [367, 610] width 545 height 23
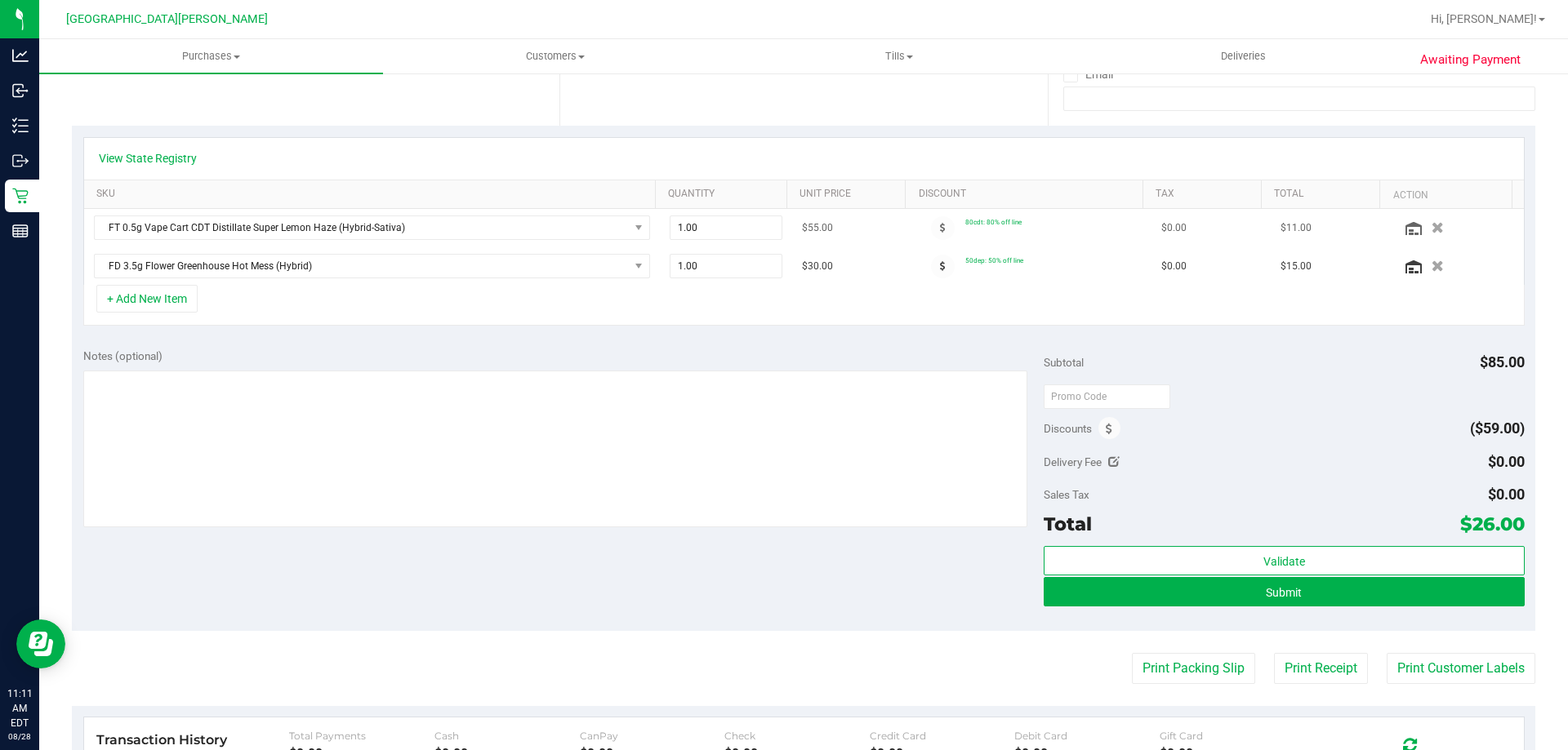
scroll to position [326, 0]
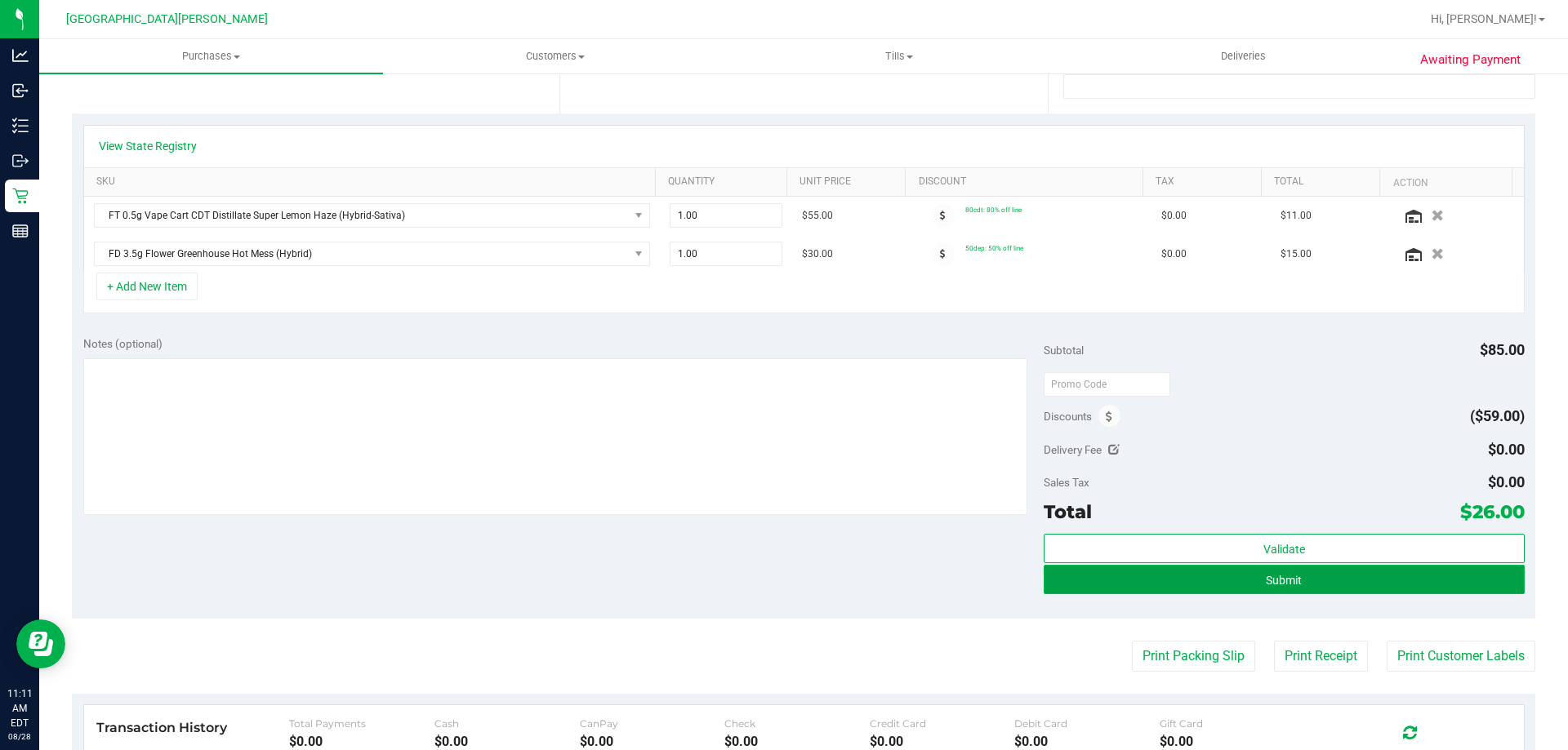
click at [1154, 573] on button "Submit" at bounding box center [1283, 579] width 480 height 30
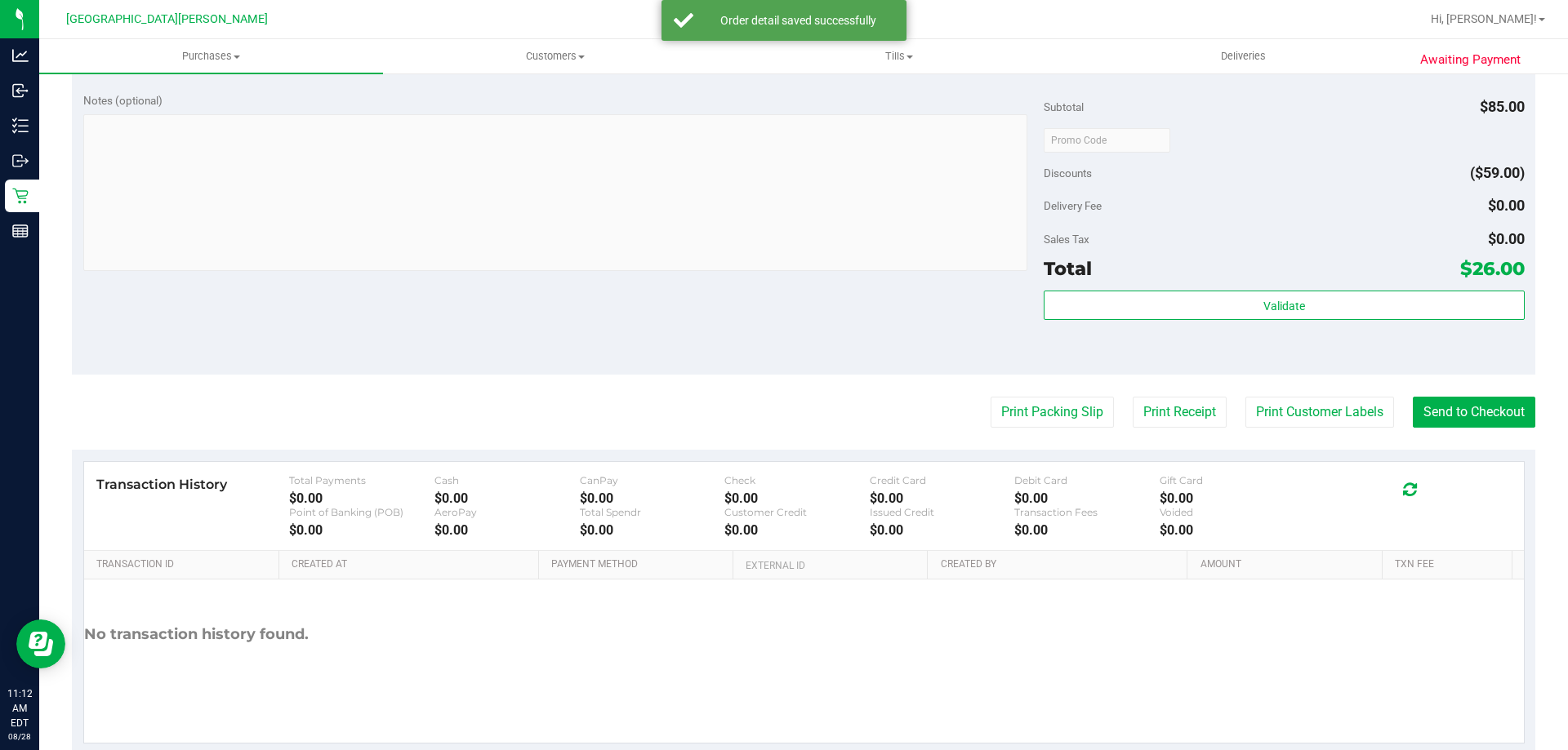
scroll to position [653, 0]
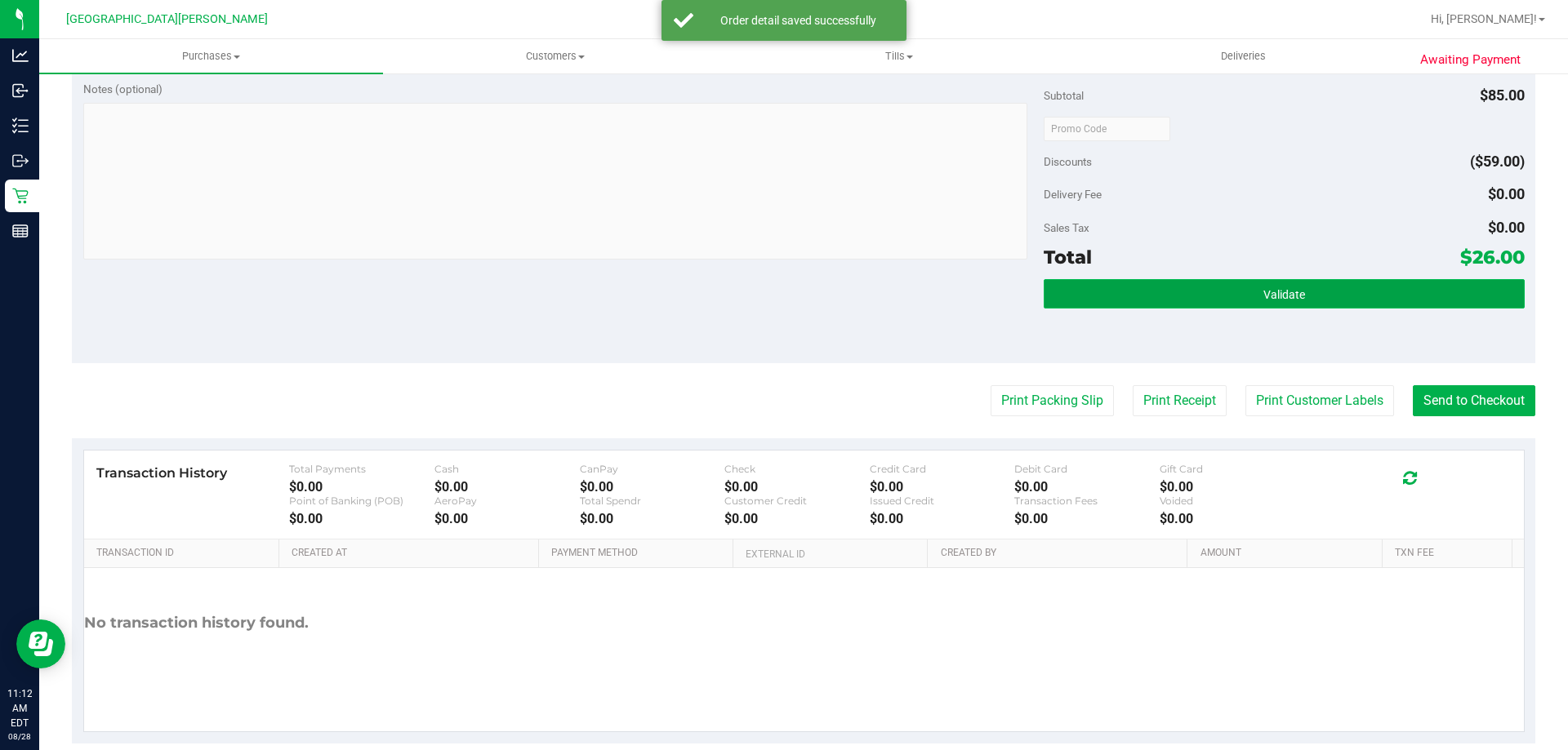
click at [1325, 295] on button "Validate" at bounding box center [1283, 293] width 480 height 30
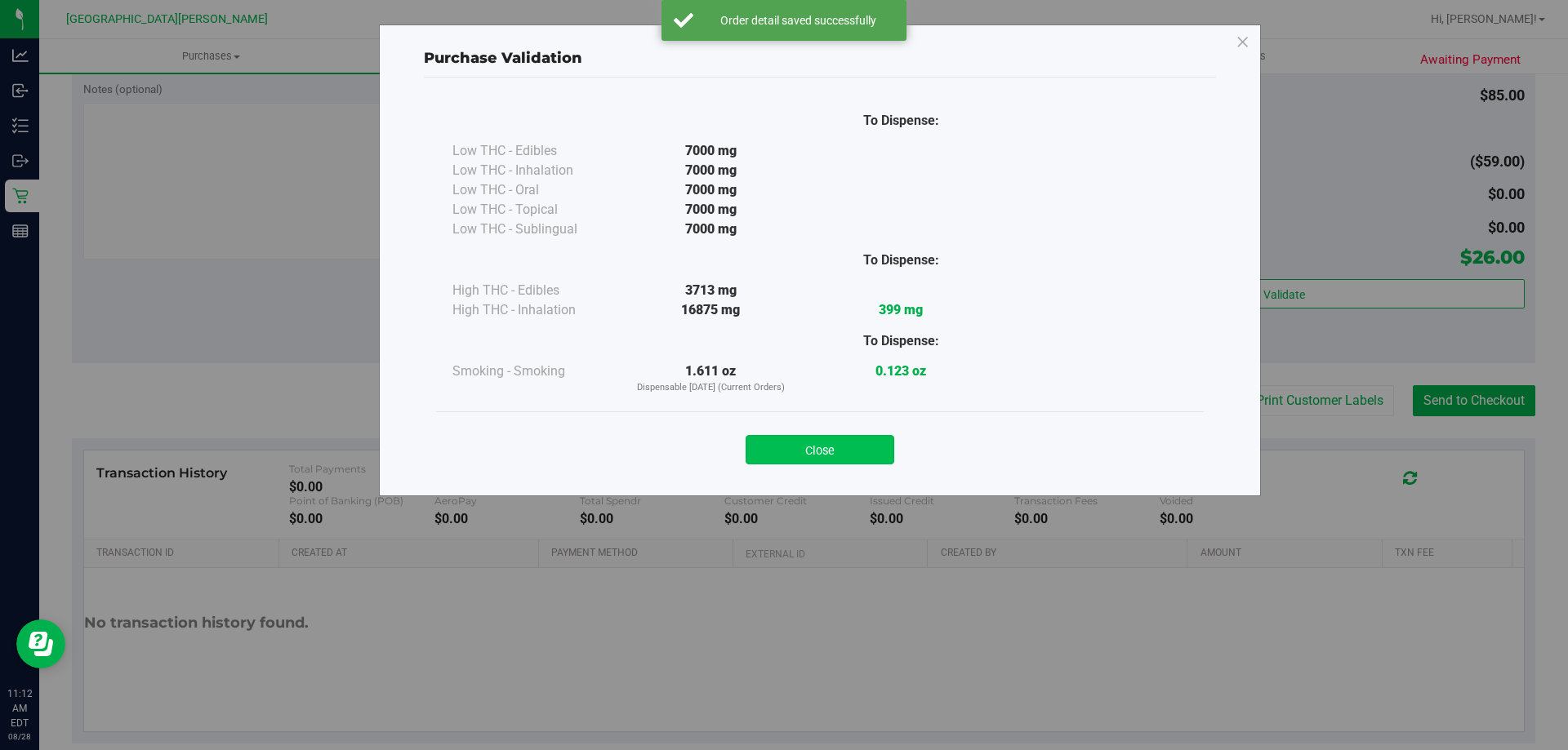
click at [793, 457] on button "Close" at bounding box center [820, 449] width 149 height 30
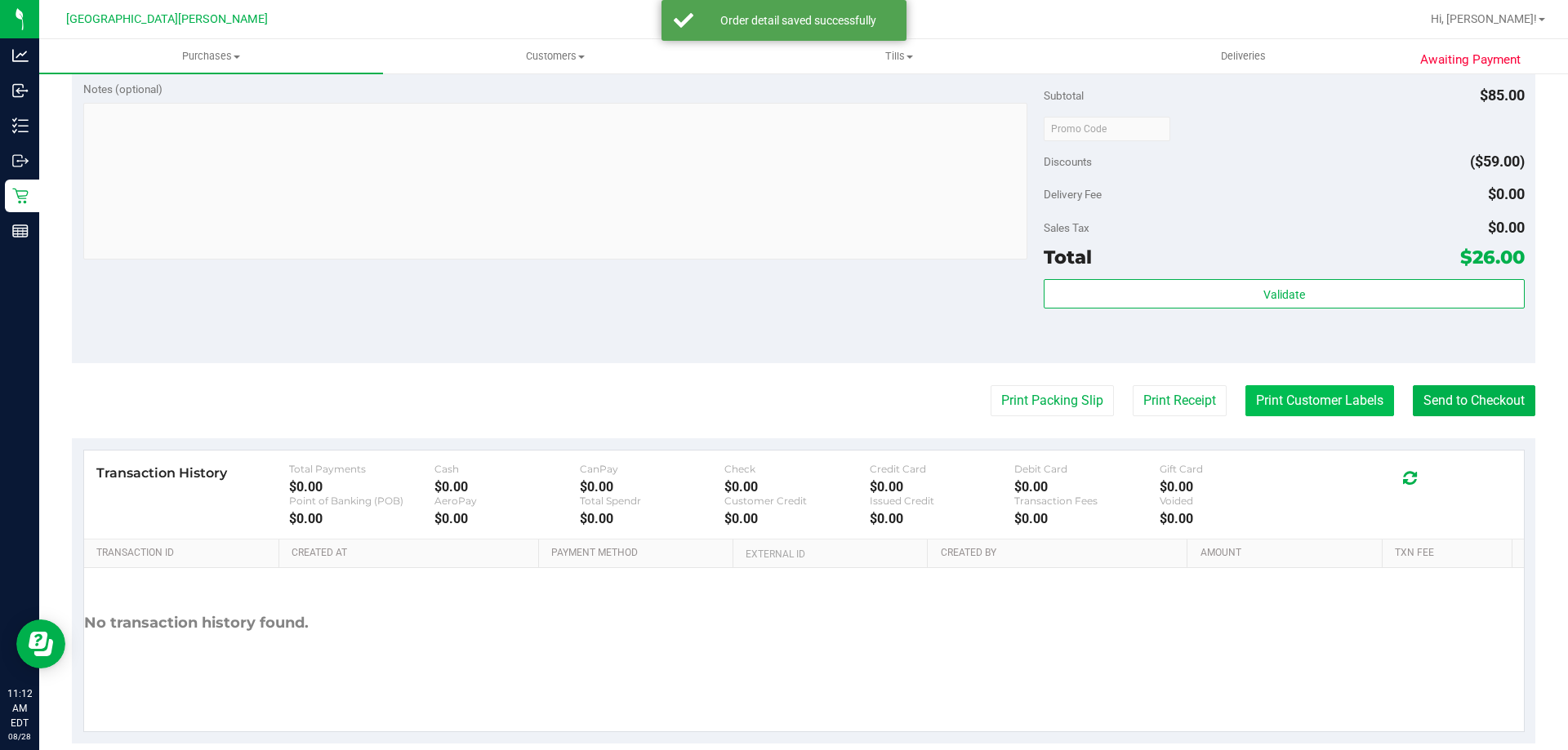
click at [1333, 407] on button "Print Customer Labels" at bounding box center [1320, 401] width 149 height 31
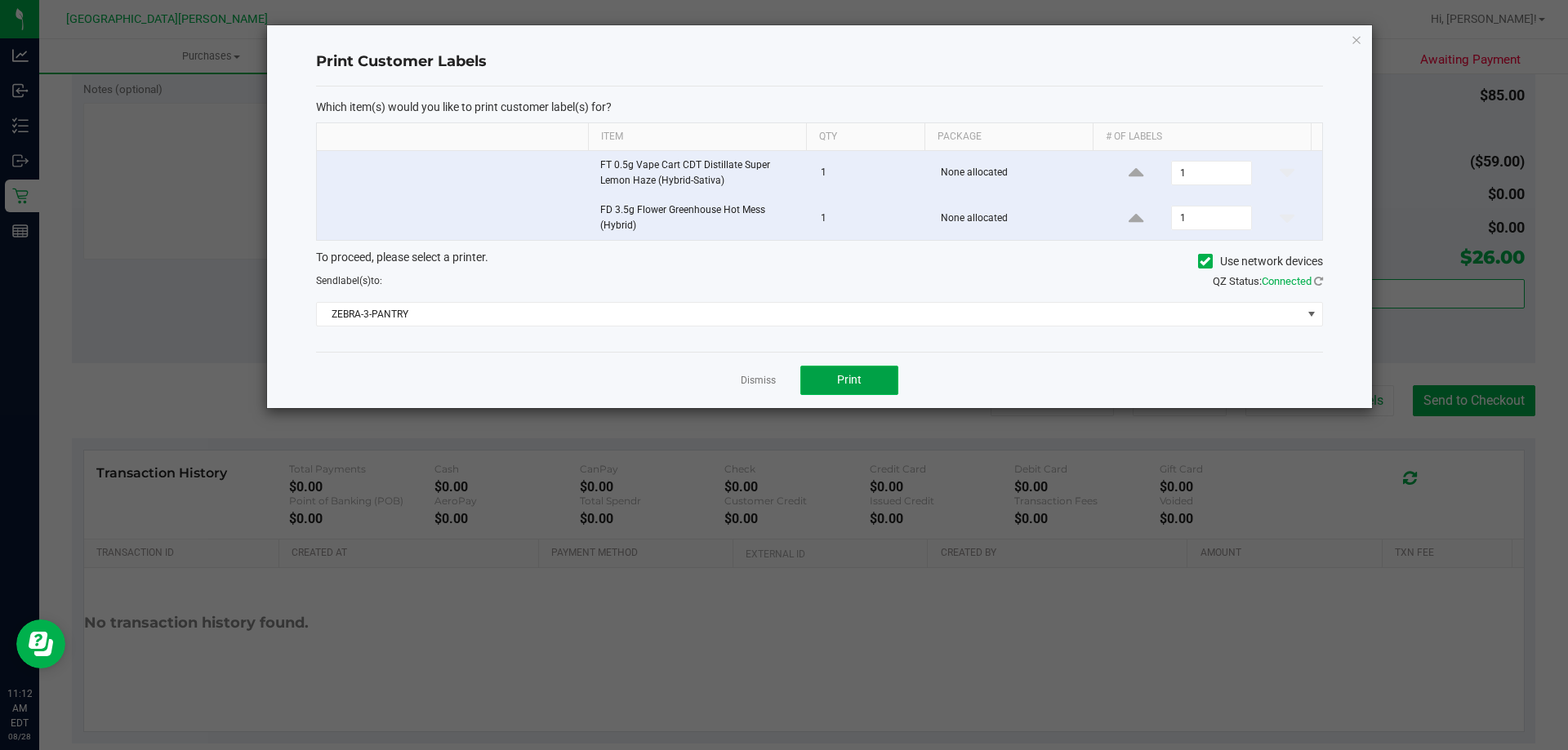
click at [844, 380] on span "Print" at bounding box center [849, 380] width 25 height 13
click at [771, 382] on link "Dismiss" at bounding box center [758, 381] width 35 height 14
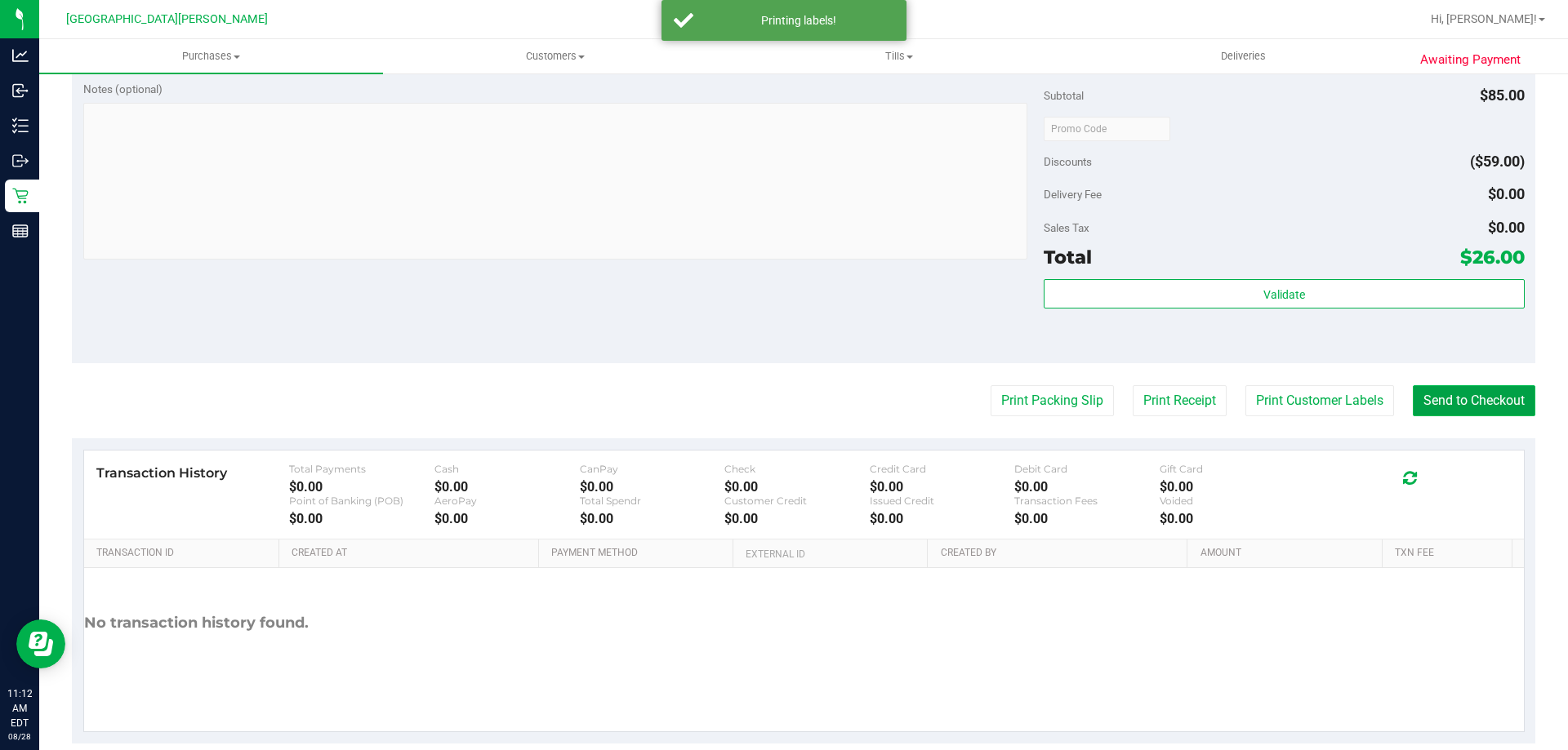
click at [1441, 390] on button "Send to Checkout" at bounding box center [1474, 401] width 123 height 31
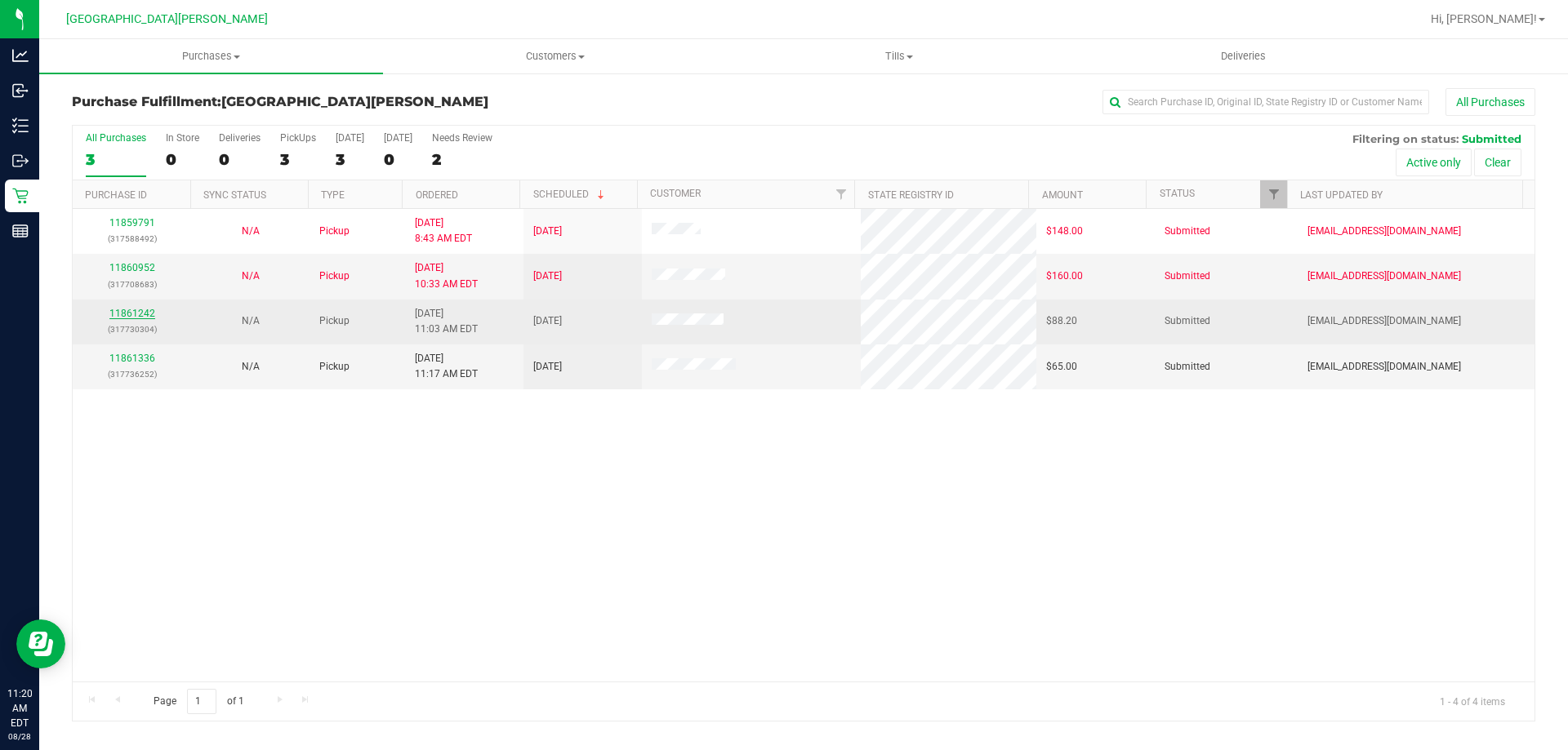
click at [141, 318] on link "11861242" at bounding box center [132, 313] width 46 height 11
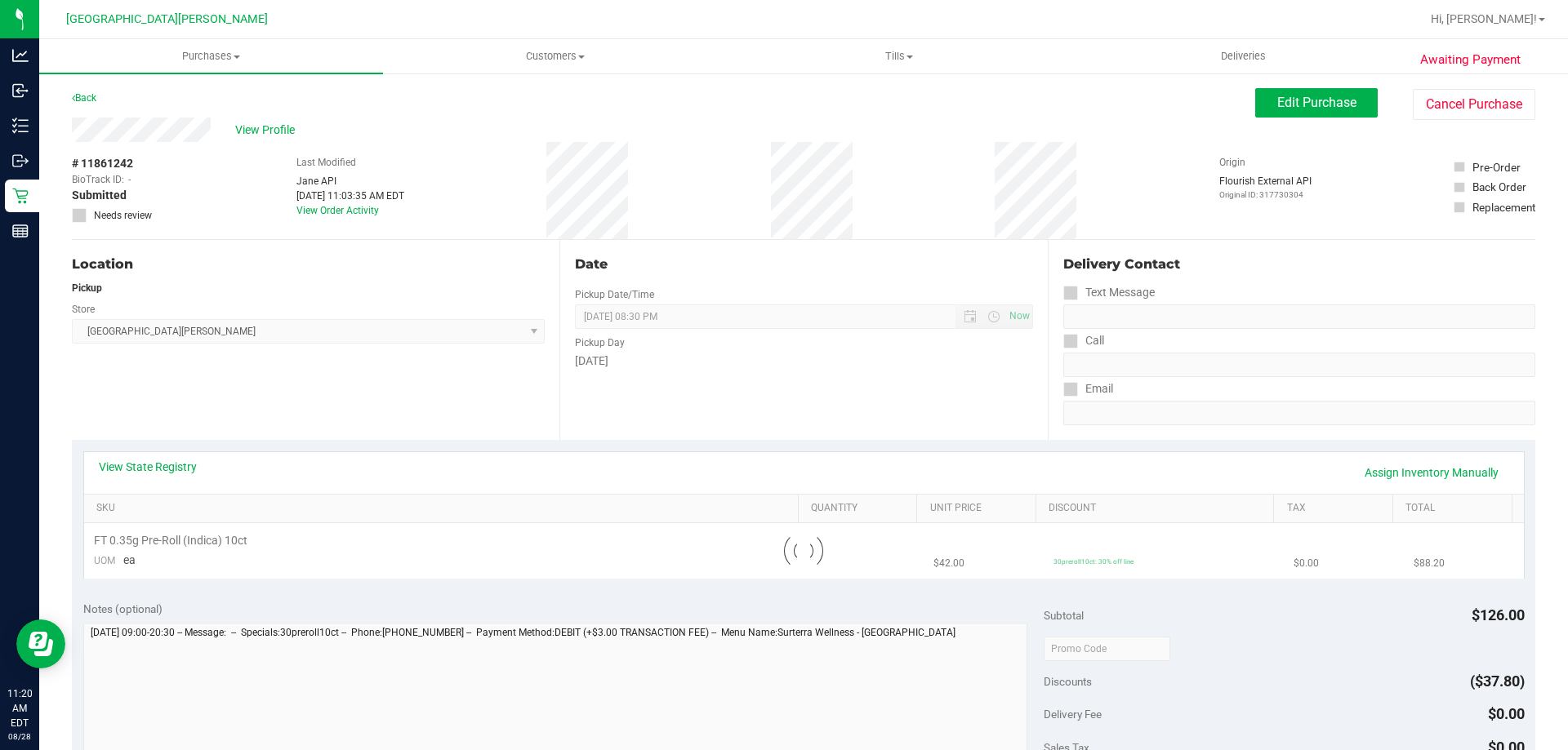
scroll to position [82, 0]
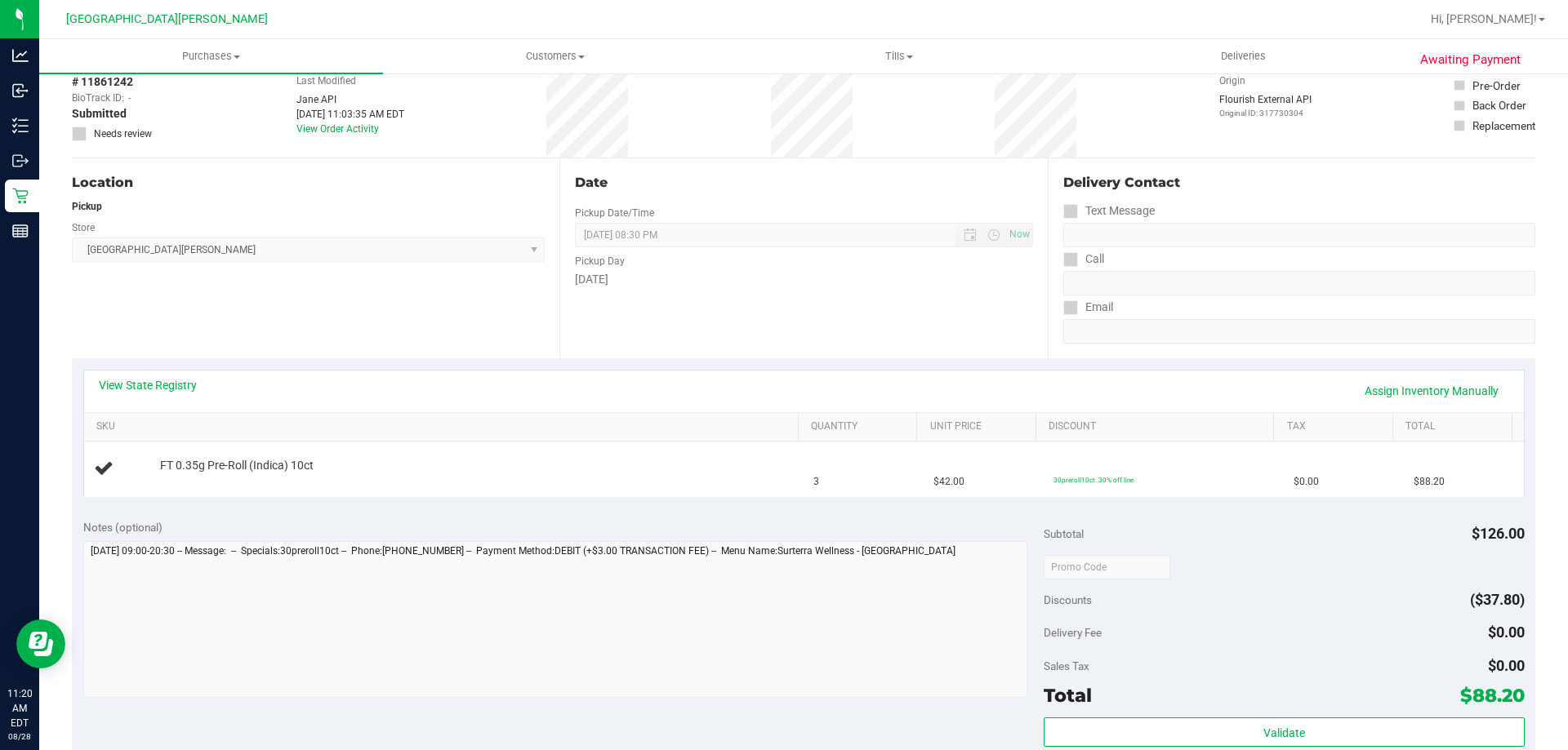
click at [525, 370] on div "View State Registry Assign Inventory Manually" at bounding box center [804, 391] width 1439 height 42
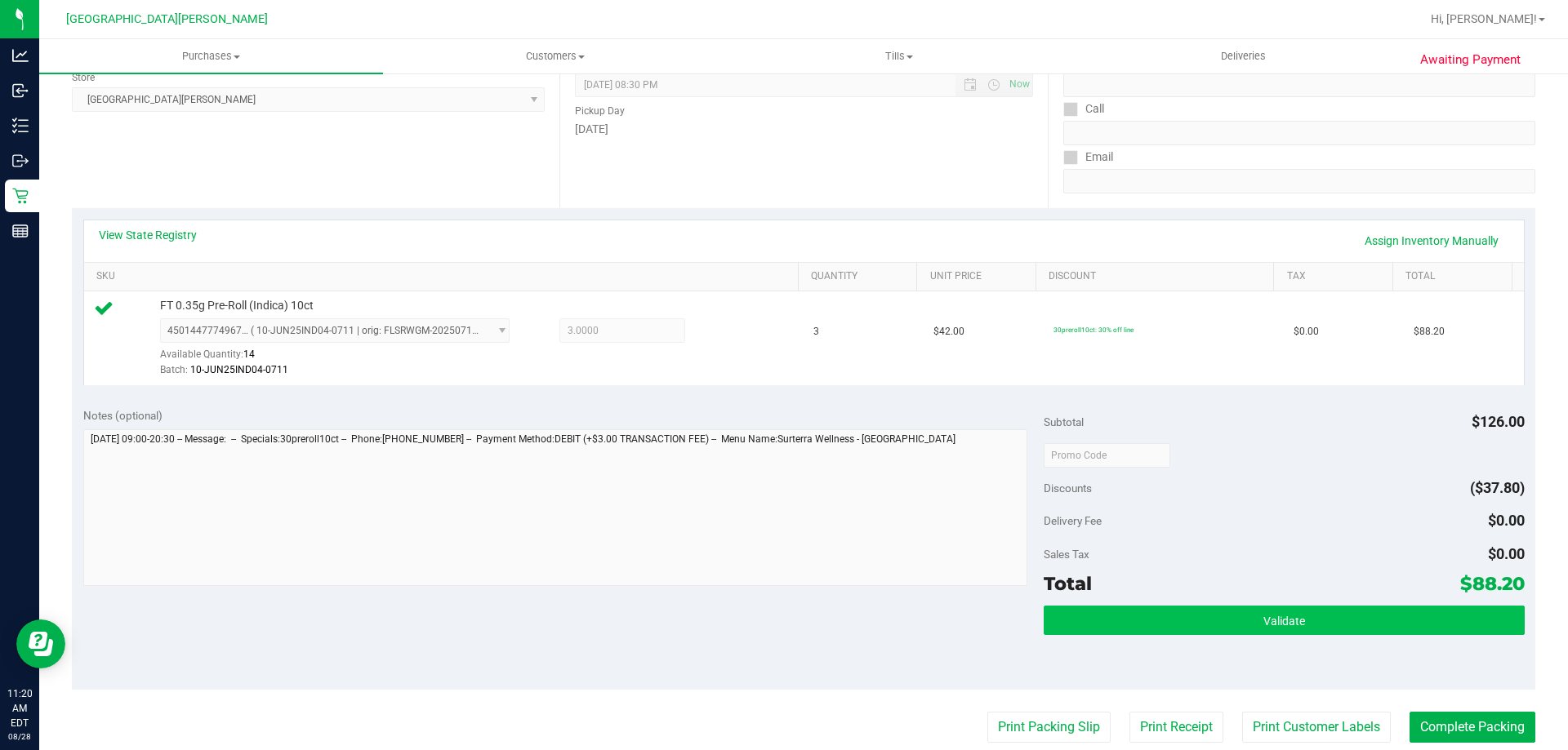
scroll to position [326, 0]
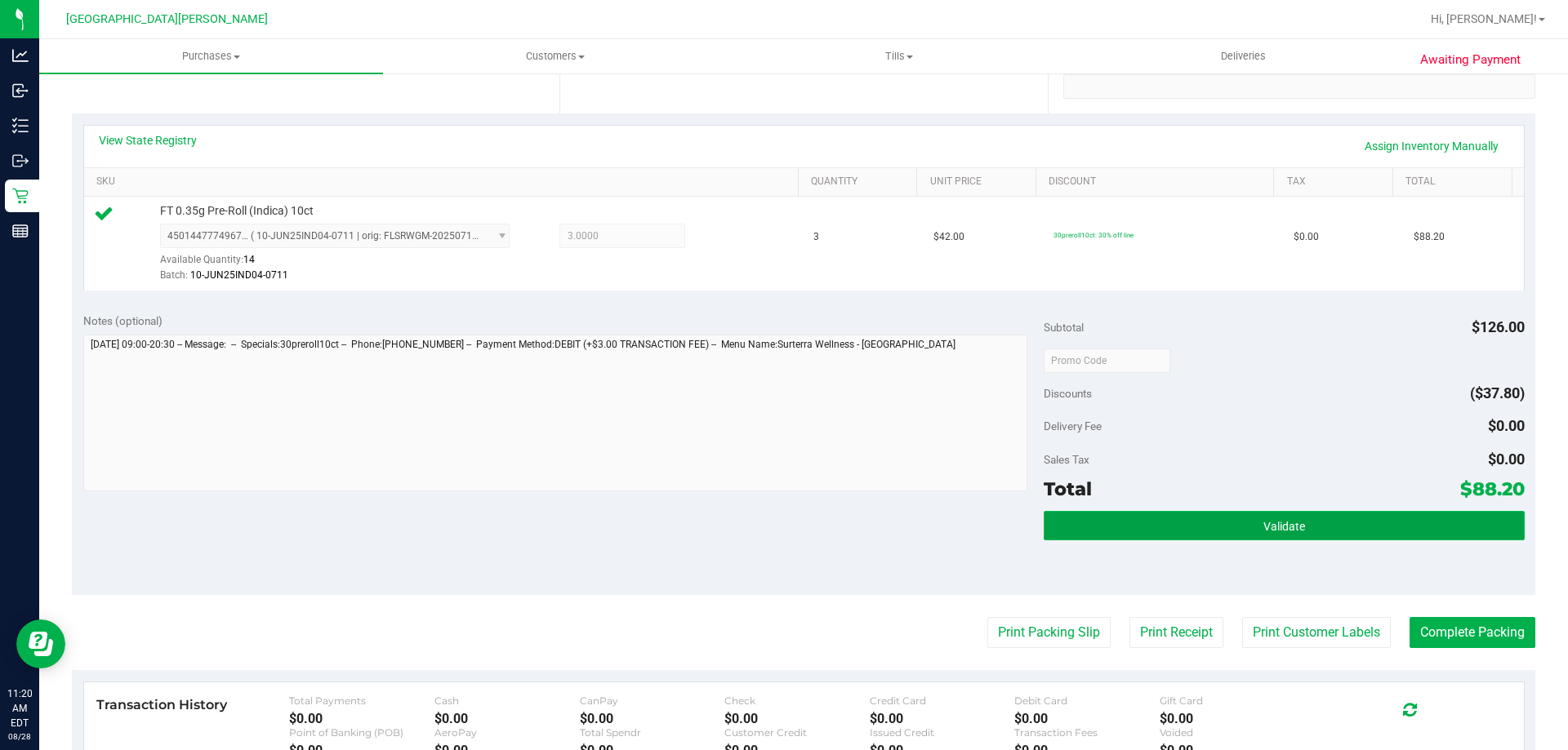
click at [1156, 511] on button "Validate" at bounding box center [1283, 525] width 480 height 30
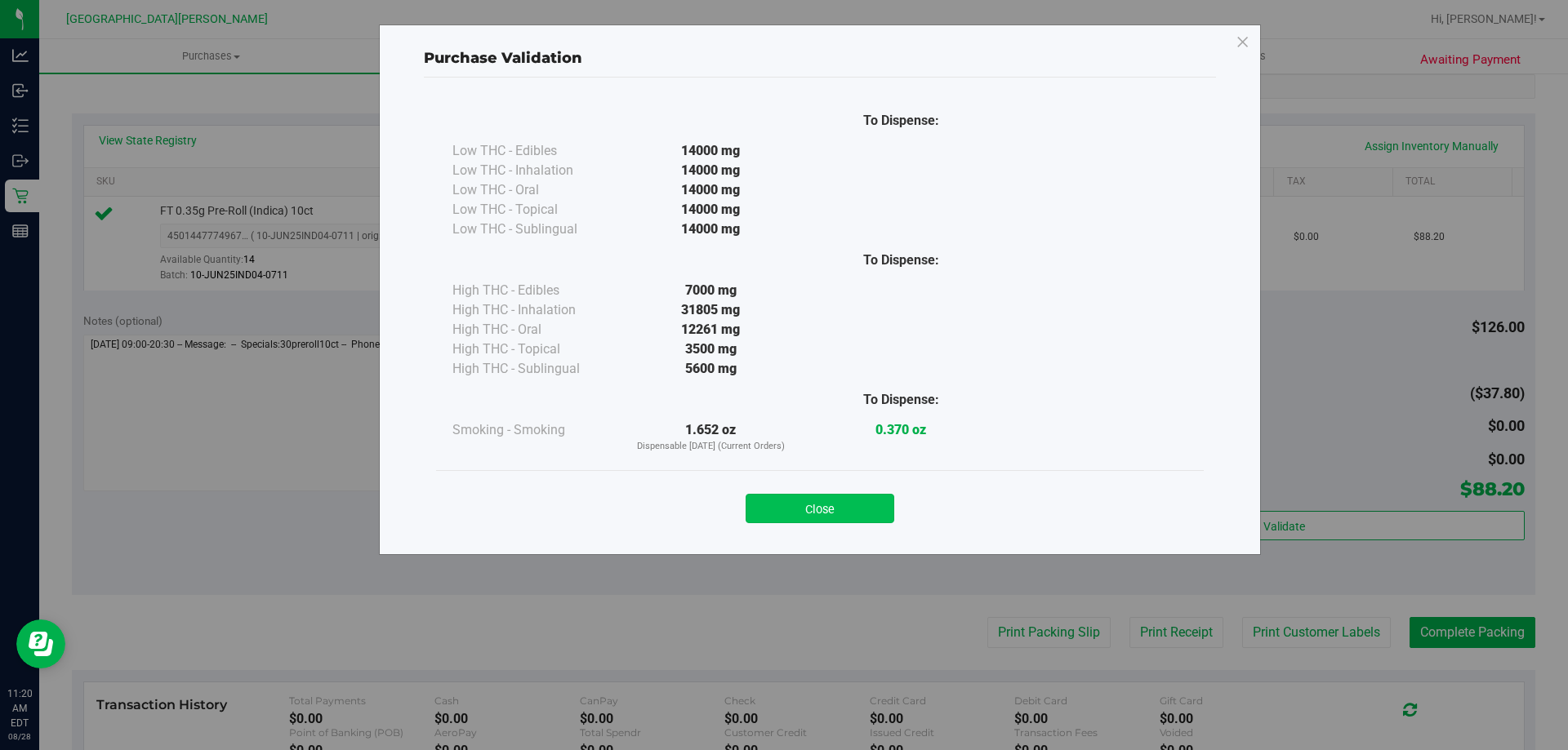
click at [842, 496] on button "Close" at bounding box center [820, 508] width 149 height 30
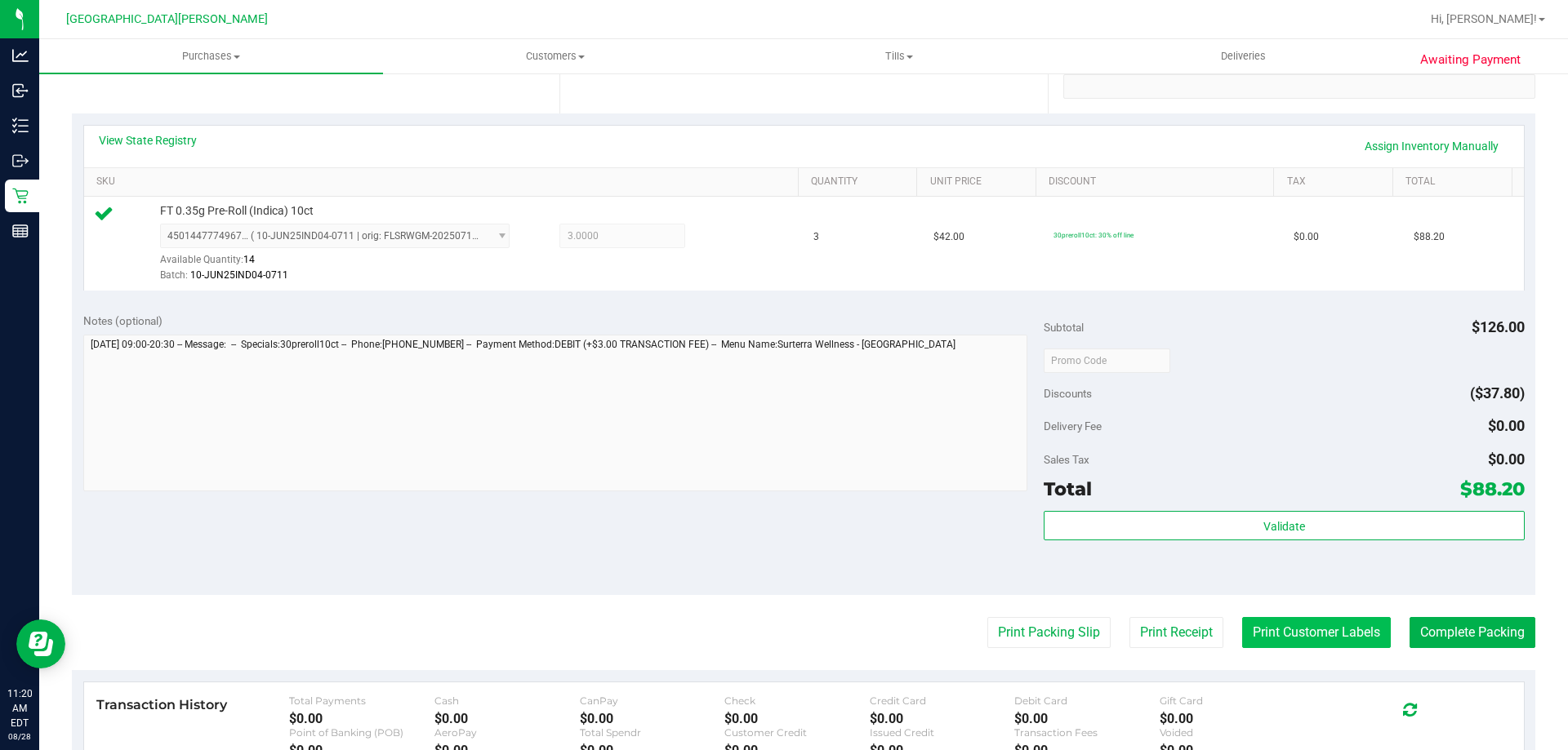
click at [1266, 622] on button "Print Customer Labels" at bounding box center [1316, 632] width 149 height 31
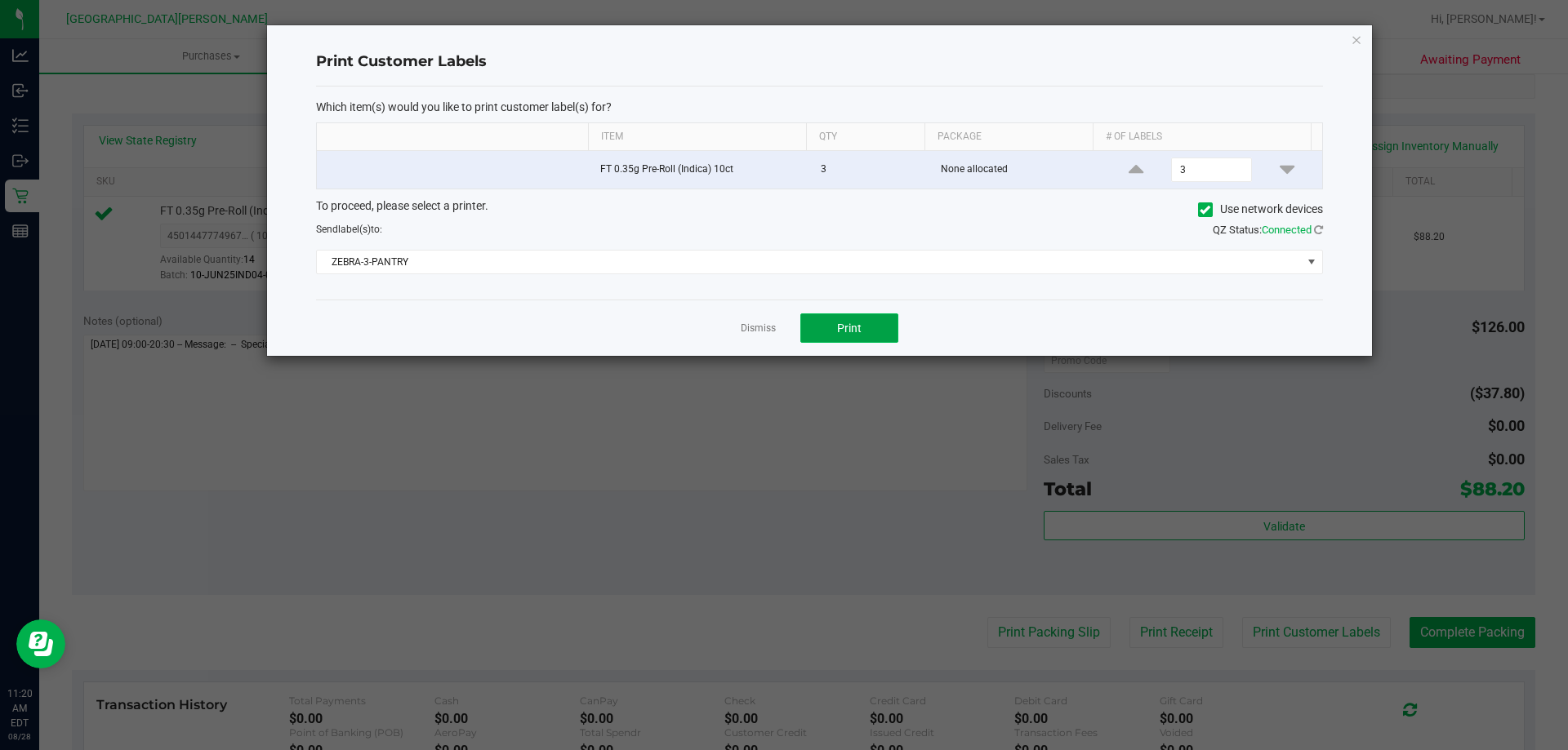
click at [839, 326] on span "Print" at bounding box center [849, 328] width 25 height 13
click at [748, 326] on link "Dismiss" at bounding box center [758, 328] width 35 height 14
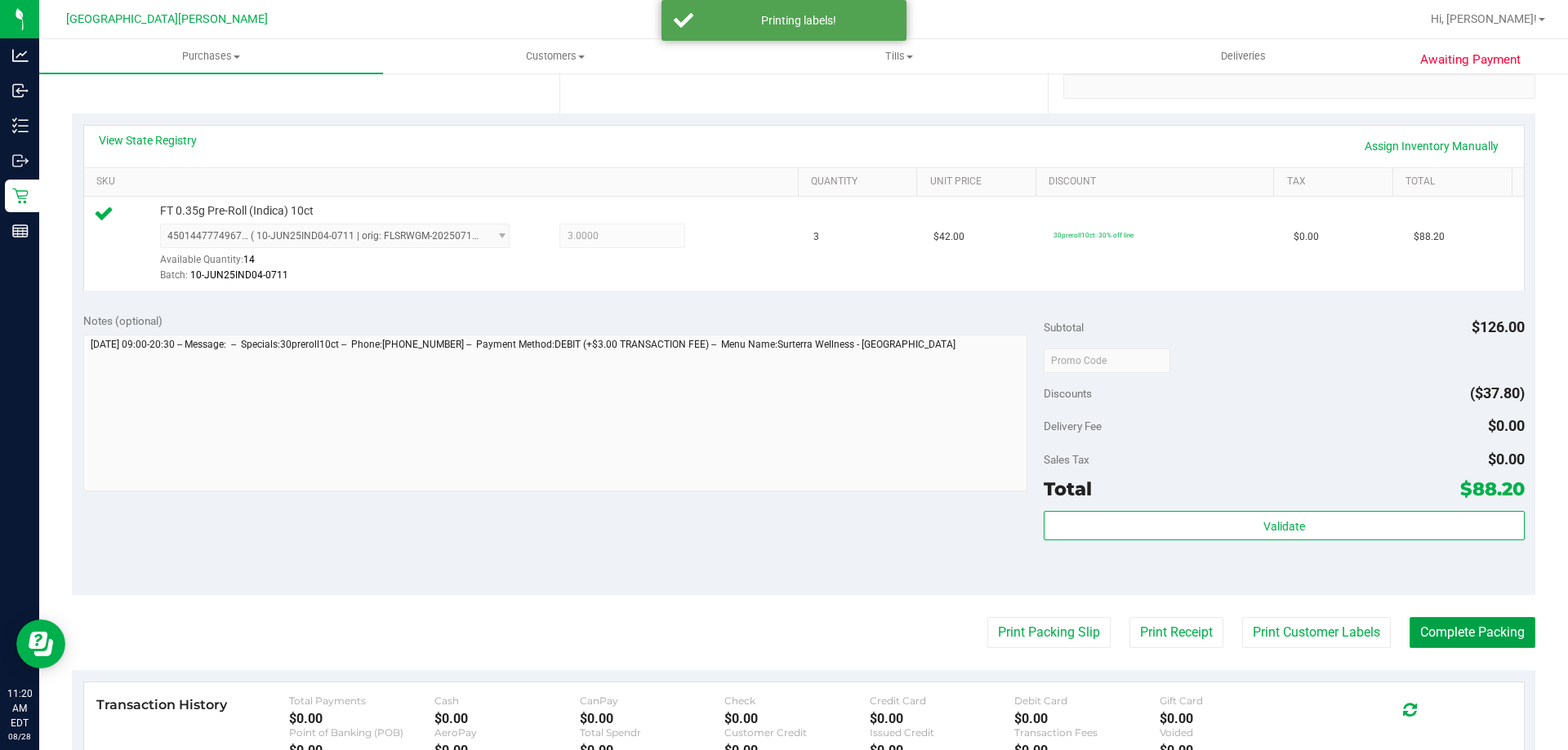
click at [1447, 640] on button "Complete Packing" at bounding box center [1472, 632] width 126 height 31
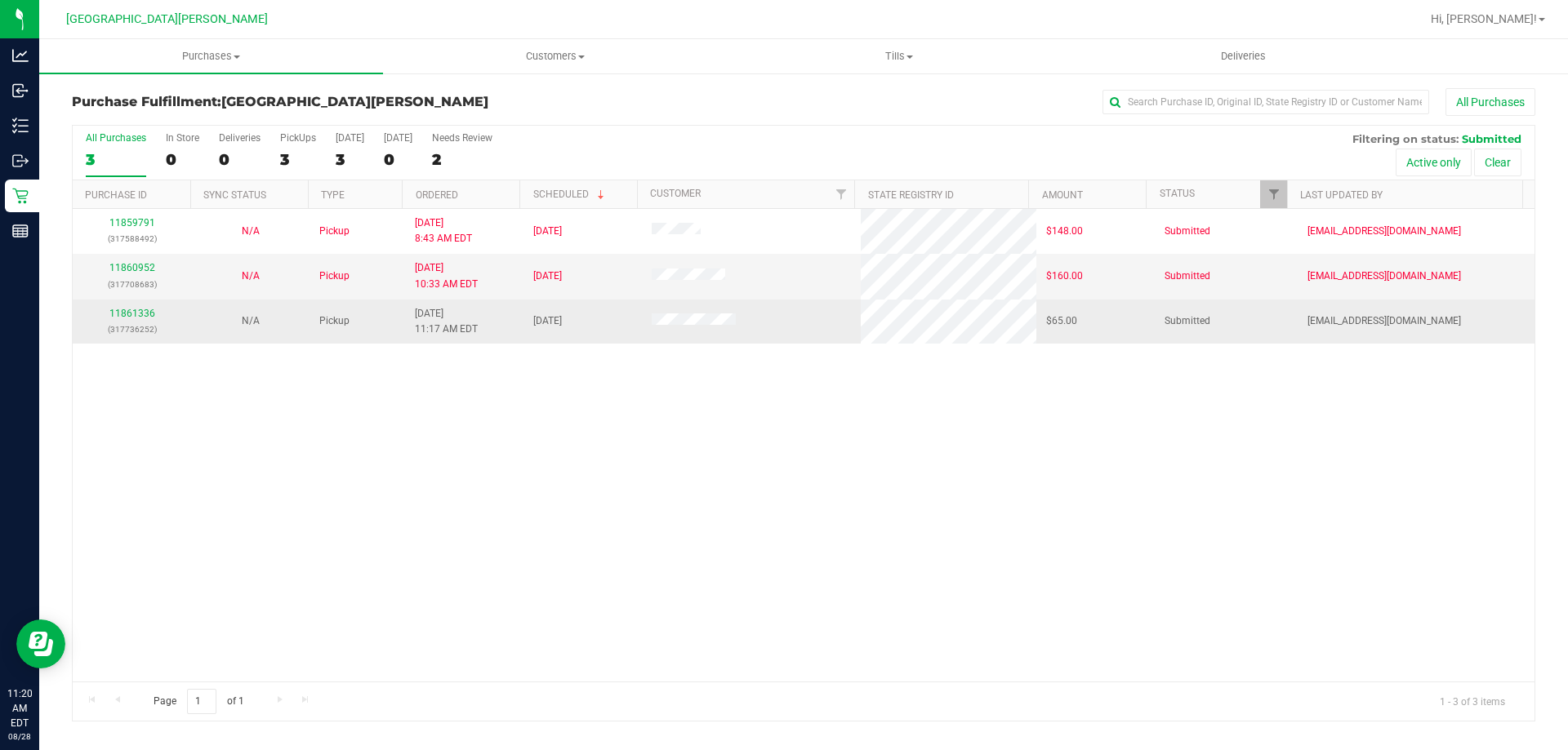
click at [129, 301] on td "11861336 (317736252)" at bounding box center [131, 322] width 118 height 44
click at [125, 312] on link "11861336" at bounding box center [132, 313] width 46 height 11
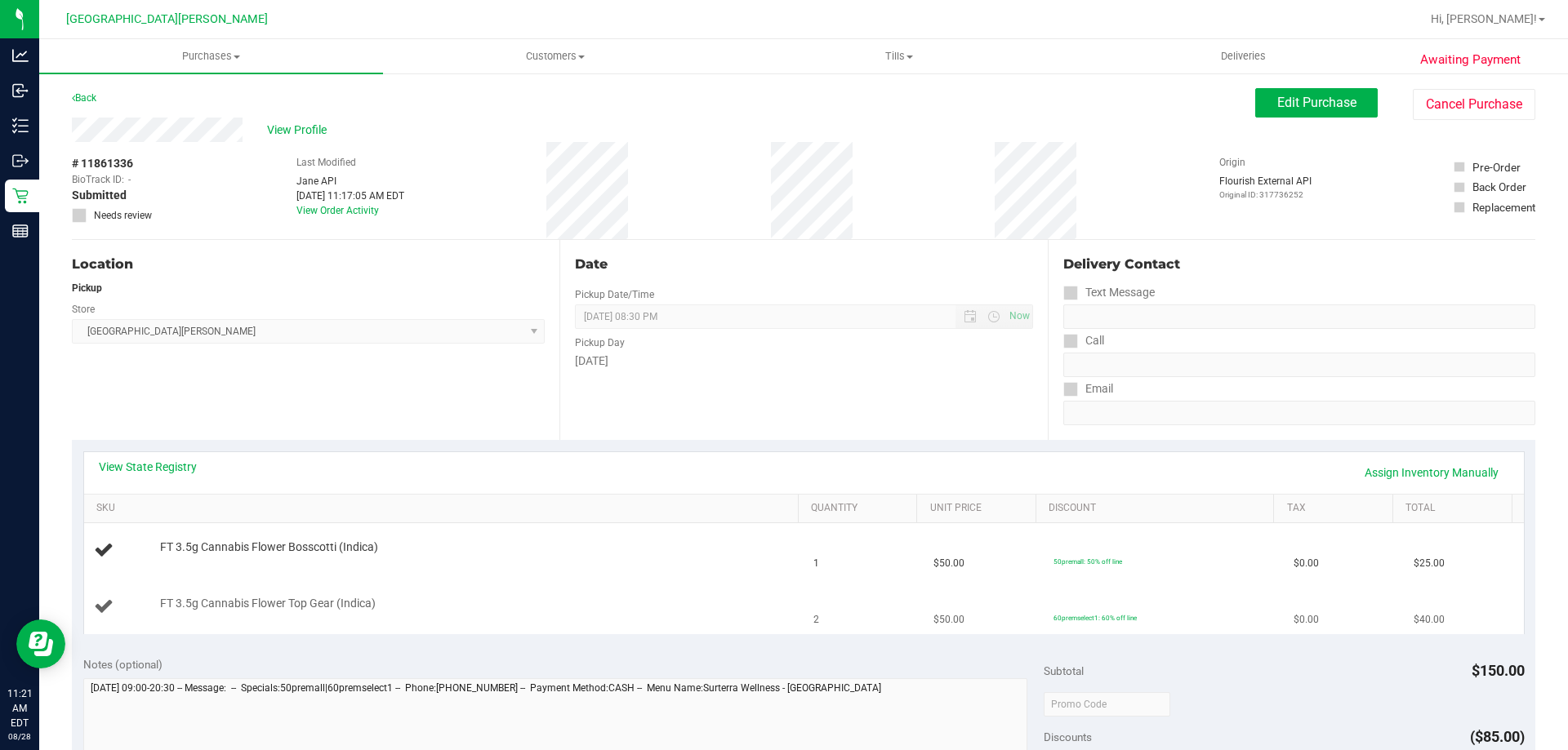
scroll to position [82, 0]
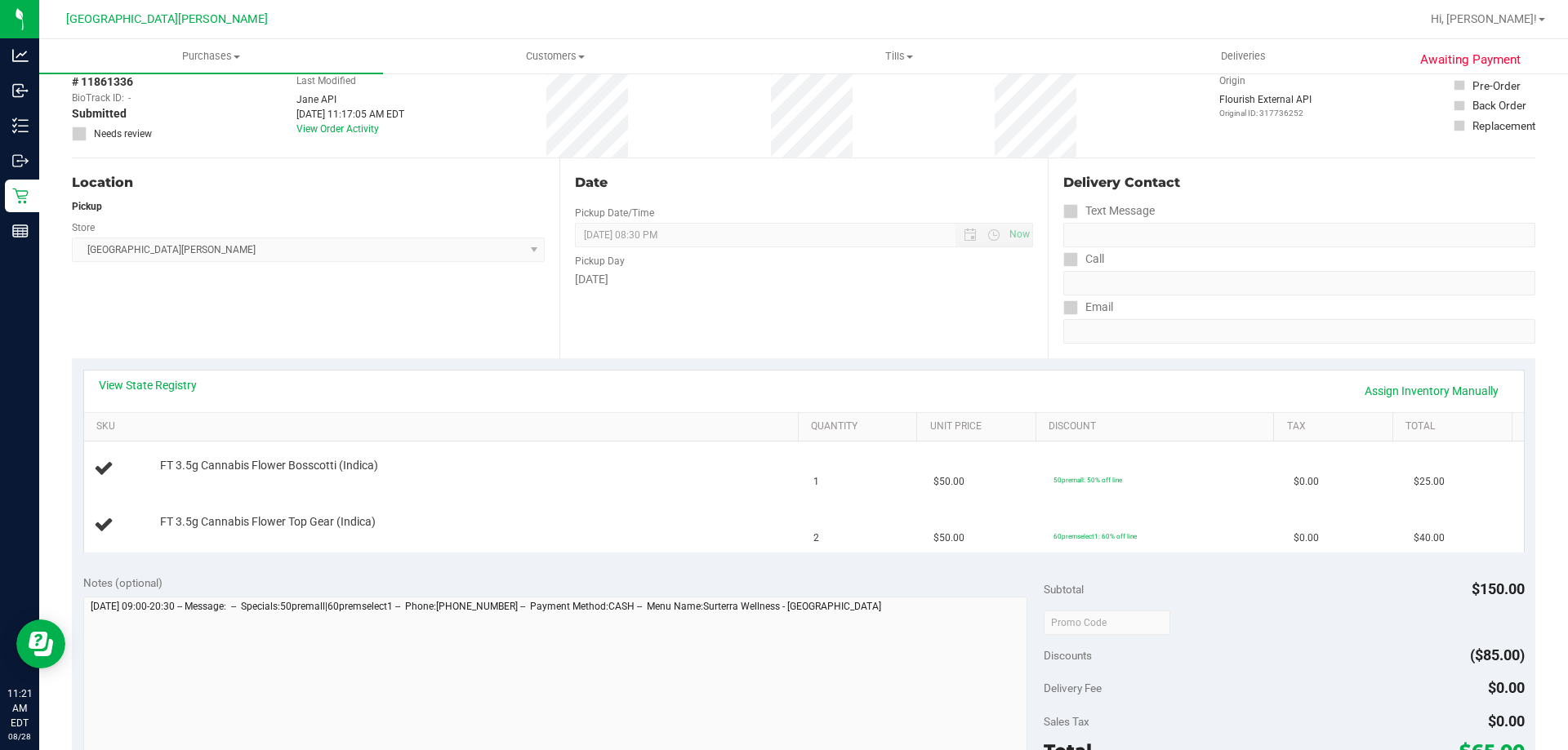
click at [686, 405] on div "View State Registry Assign Inventory Manually" at bounding box center [804, 391] width 1439 height 42
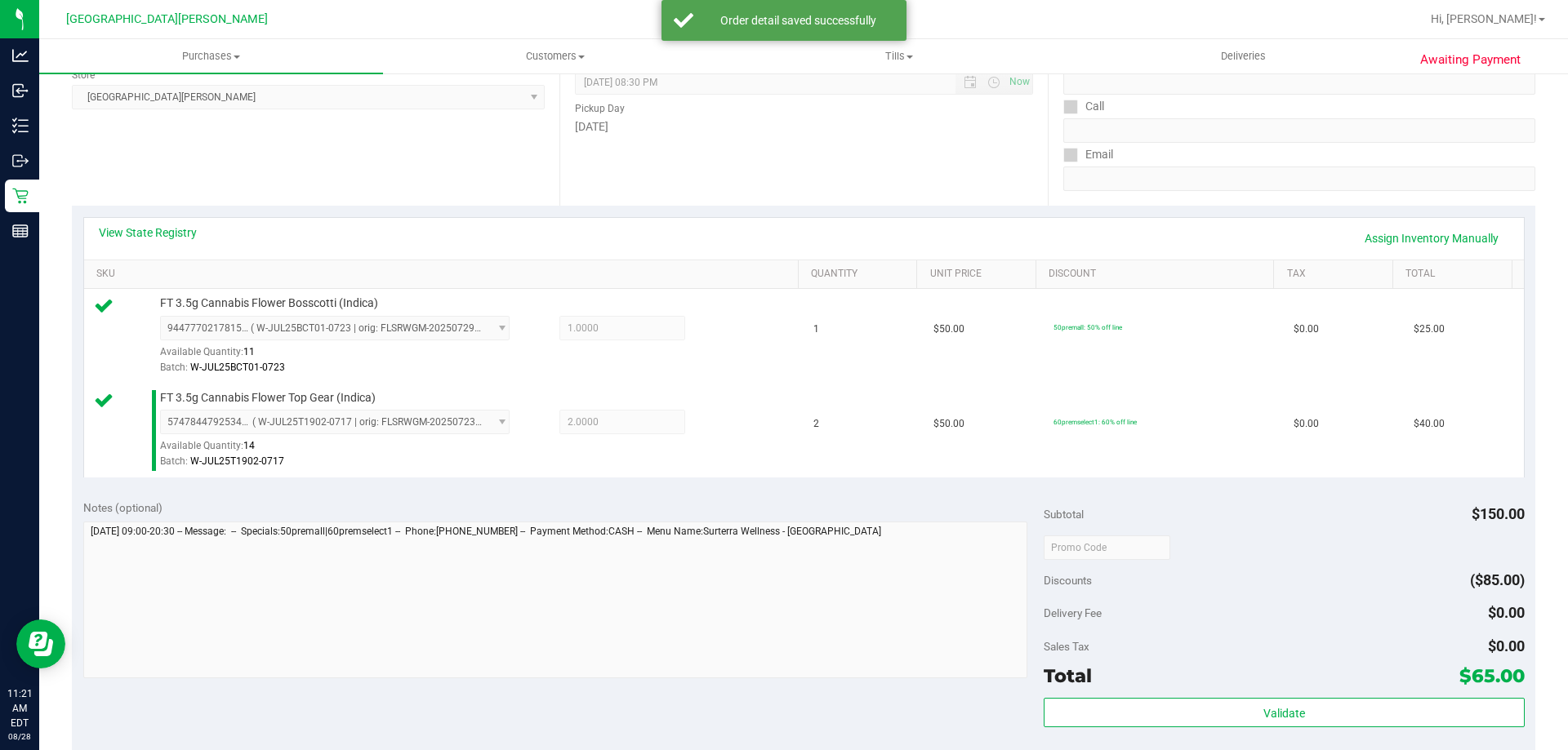
scroll to position [408, 0]
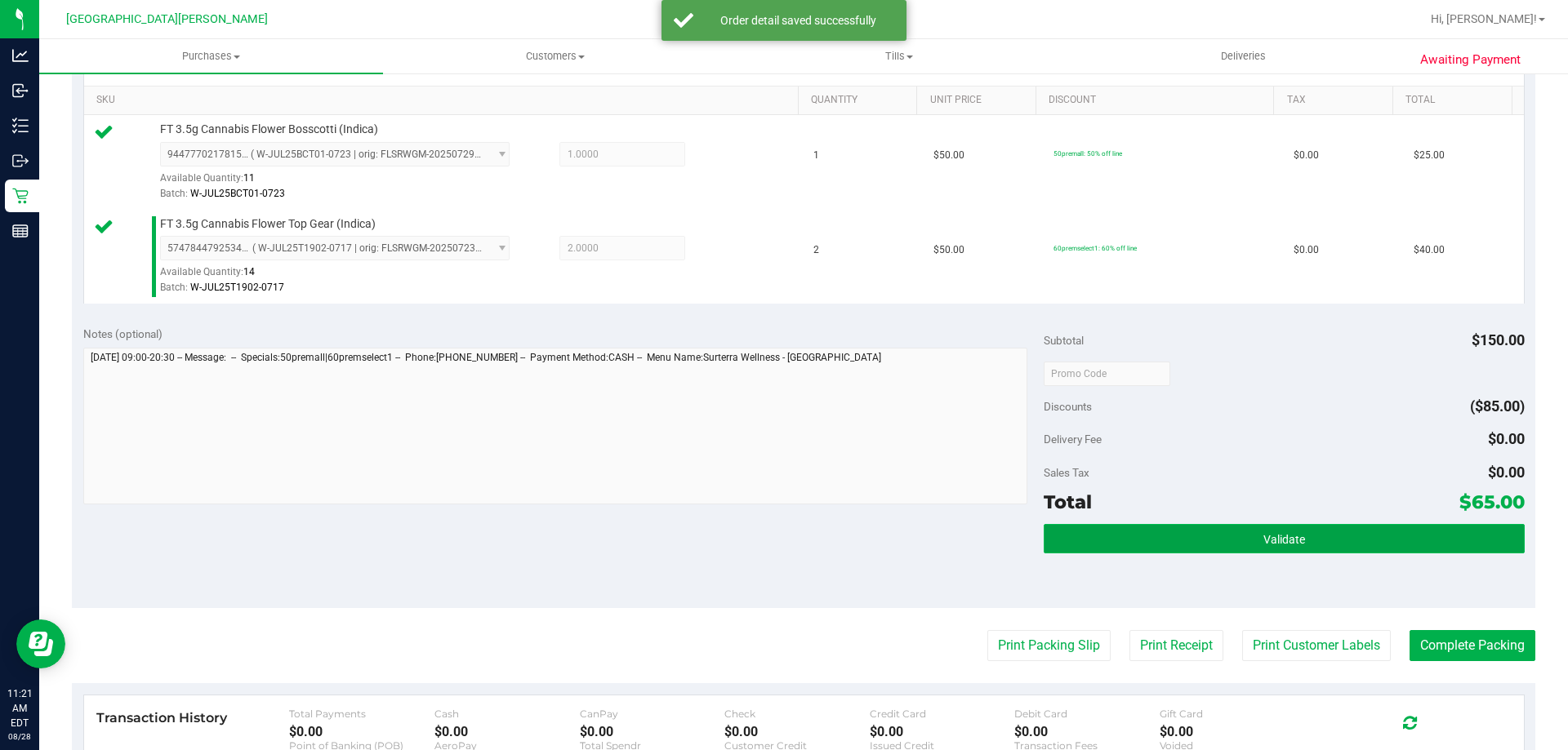
drag, startPoint x: 1080, startPoint y: 547, endPoint x: 1044, endPoint y: 545, distance: 36.1
click at [1079, 546] on button "Validate" at bounding box center [1283, 539] width 480 height 30
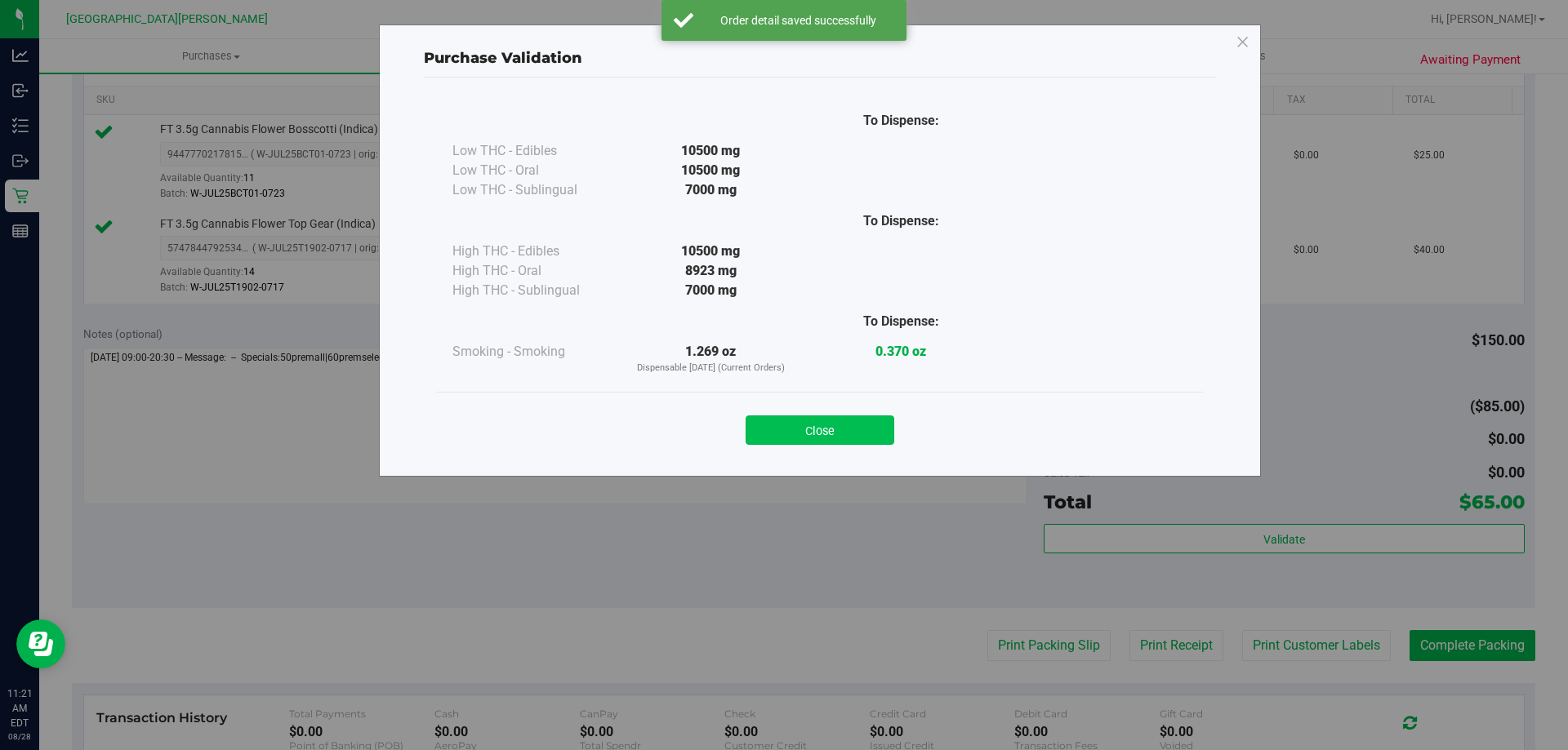
click at [820, 430] on button "Close" at bounding box center [820, 430] width 149 height 30
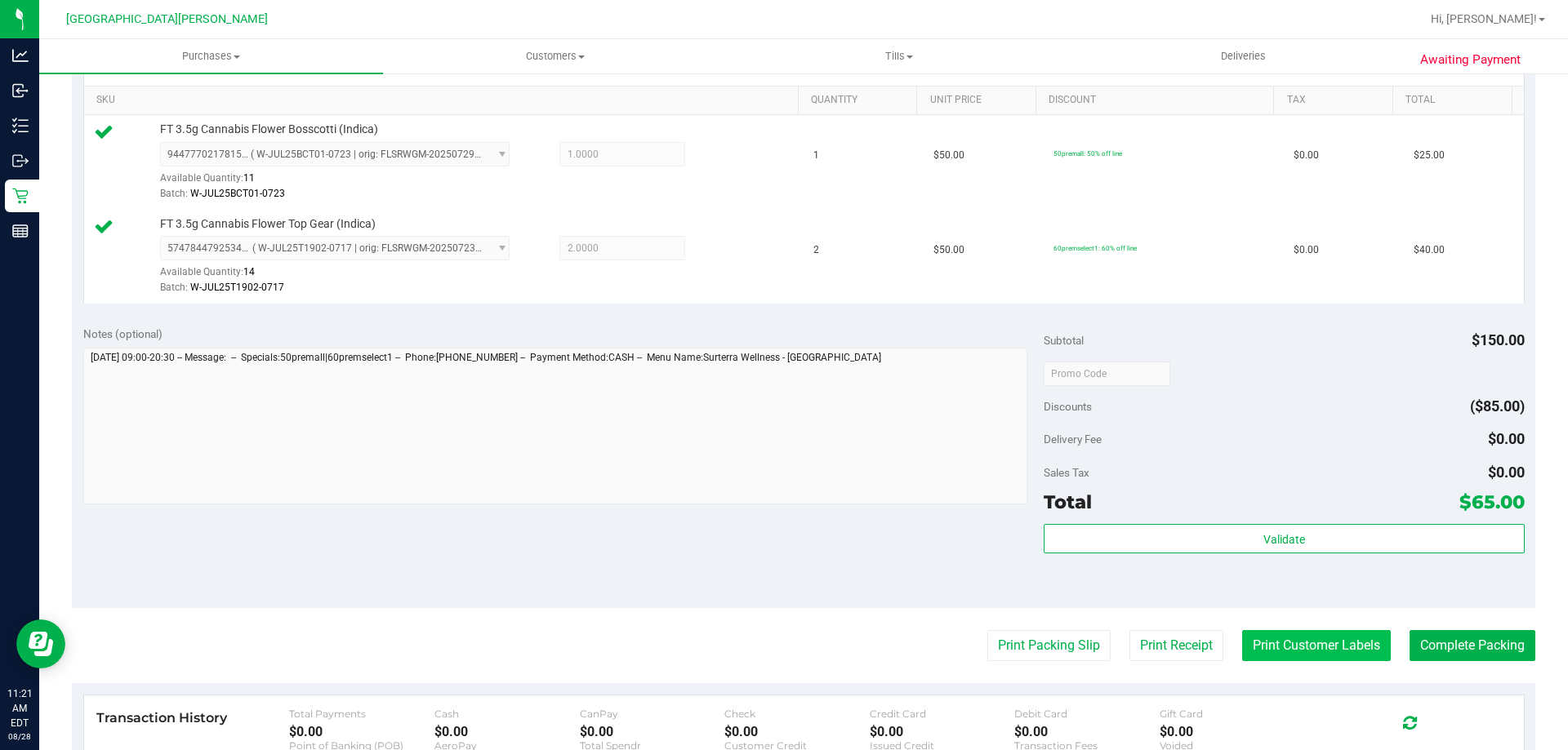
click at [1295, 646] on button "Print Customer Labels" at bounding box center [1316, 645] width 149 height 31
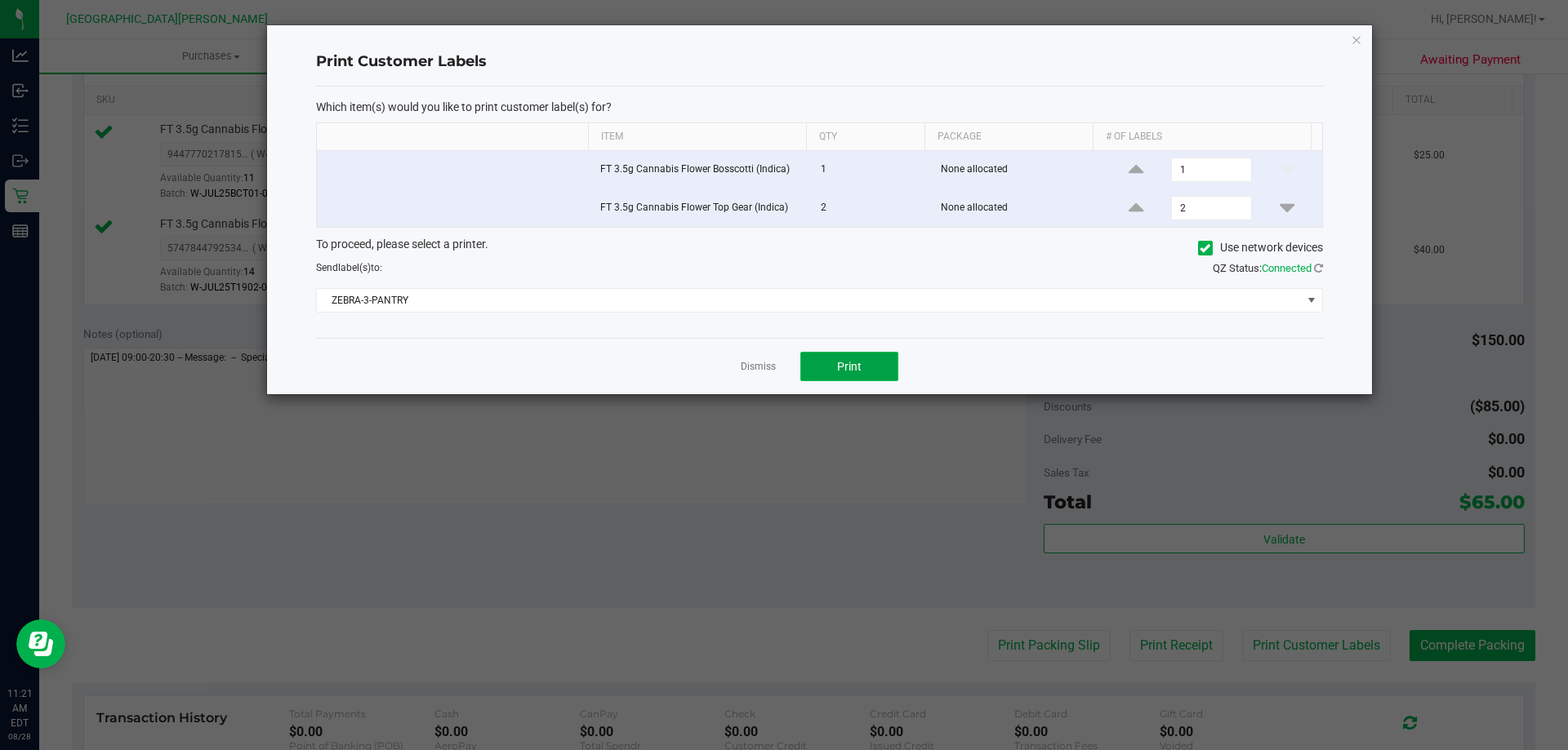
click at [821, 370] on button "Print" at bounding box center [848, 366] width 98 height 30
click at [760, 364] on link "Dismiss" at bounding box center [758, 366] width 35 height 14
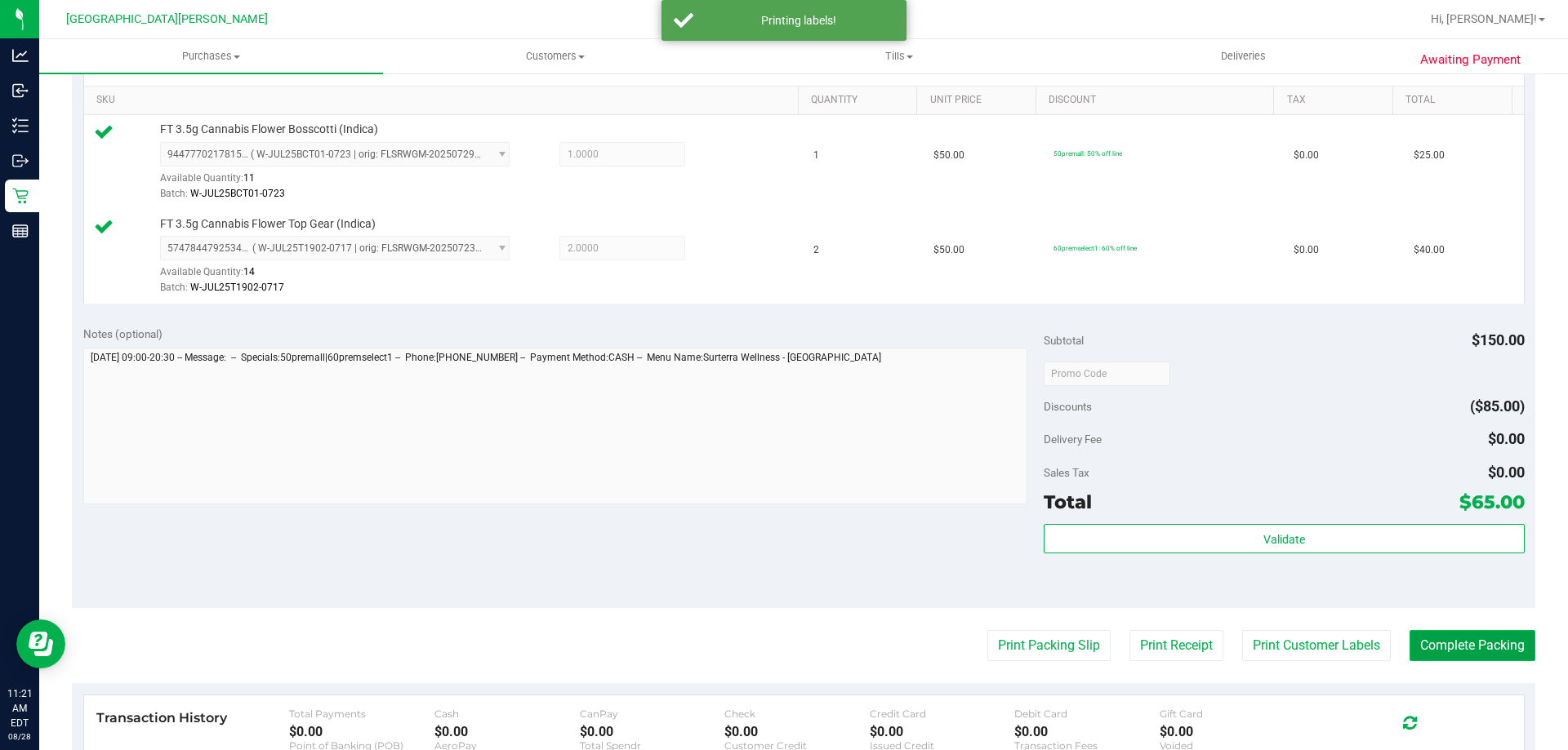
click at [1438, 644] on button "Complete Packing" at bounding box center [1472, 645] width 126 height 31
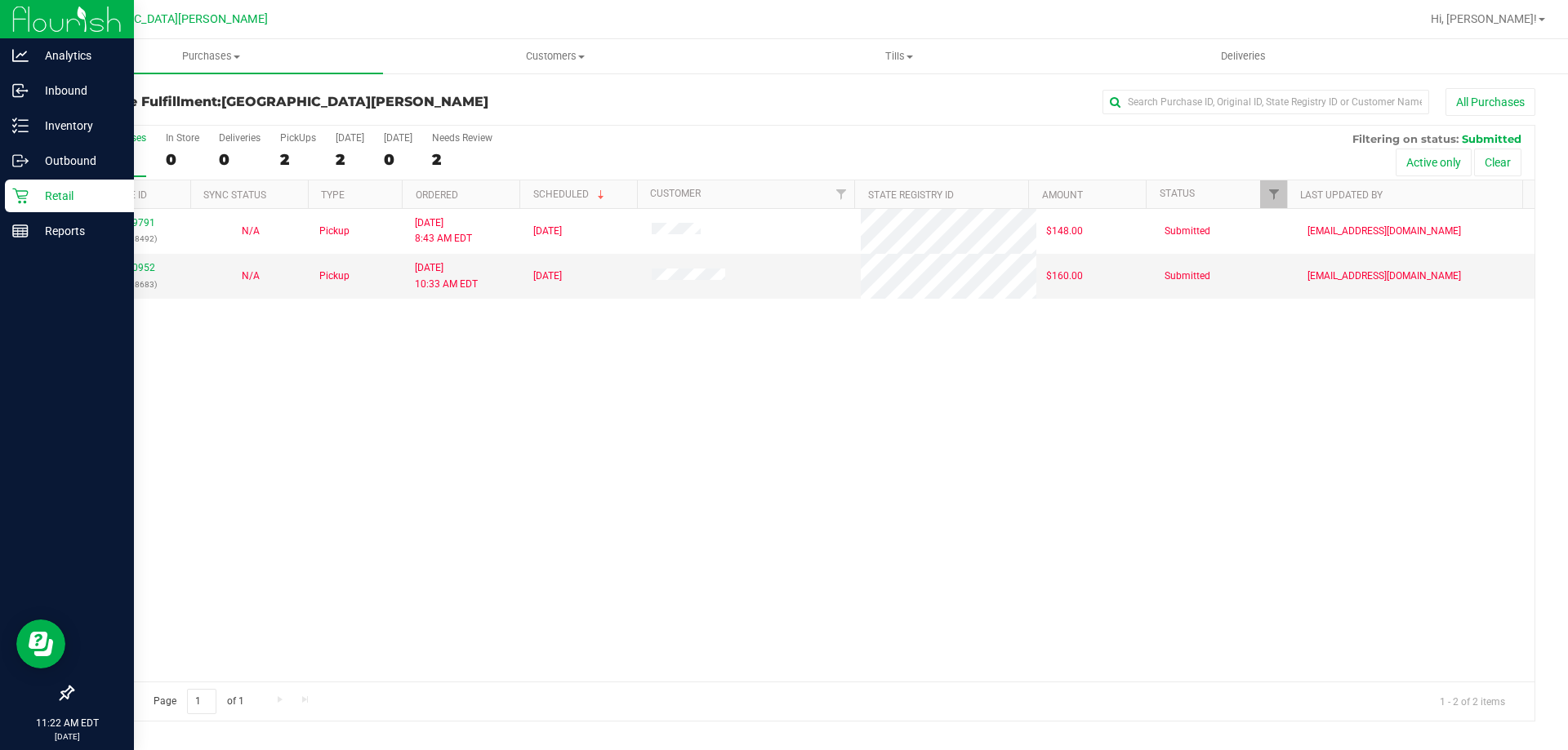
click at [36, 195] on p "Retail" at bounding box center [77, 196] width 98 height 20
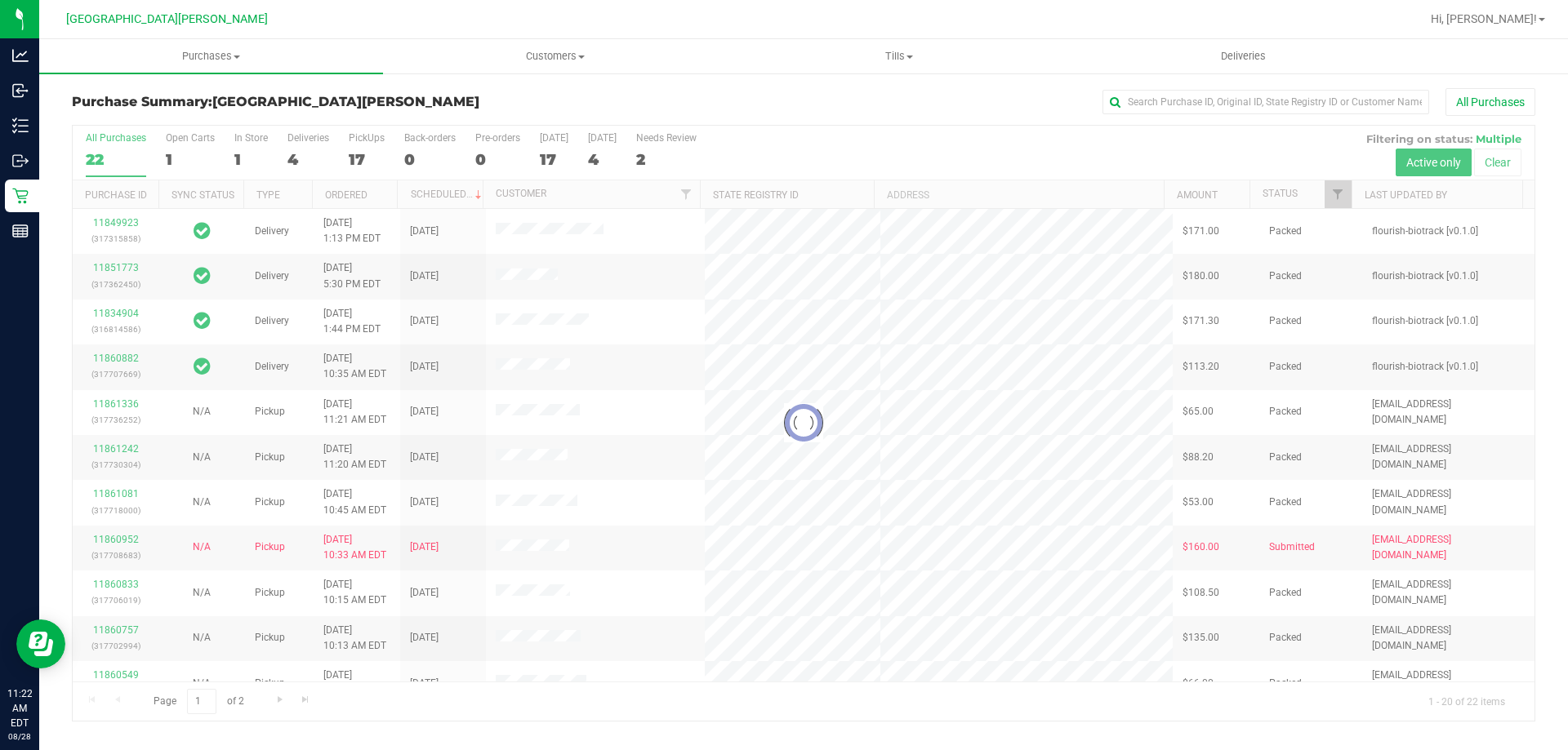
click at [248, 145] on div at bounding box center [803, 423] width 1461 height 595
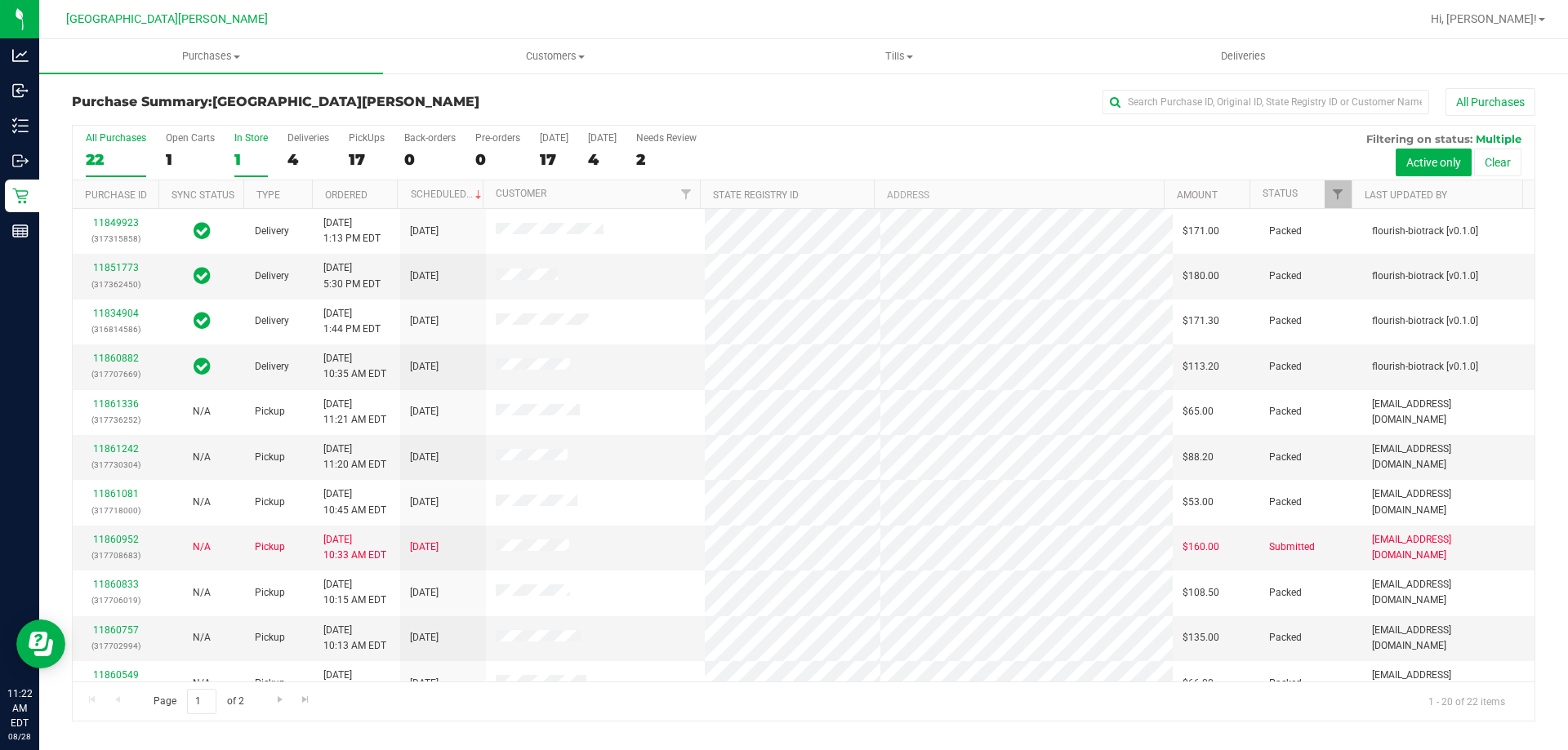
click at [238, 161] on div "1" at bounding box center [250, 160] width 33 height 19
click at [0, 0] on input "In Store 1" at bounding box center [0, 0] width 0 height 0
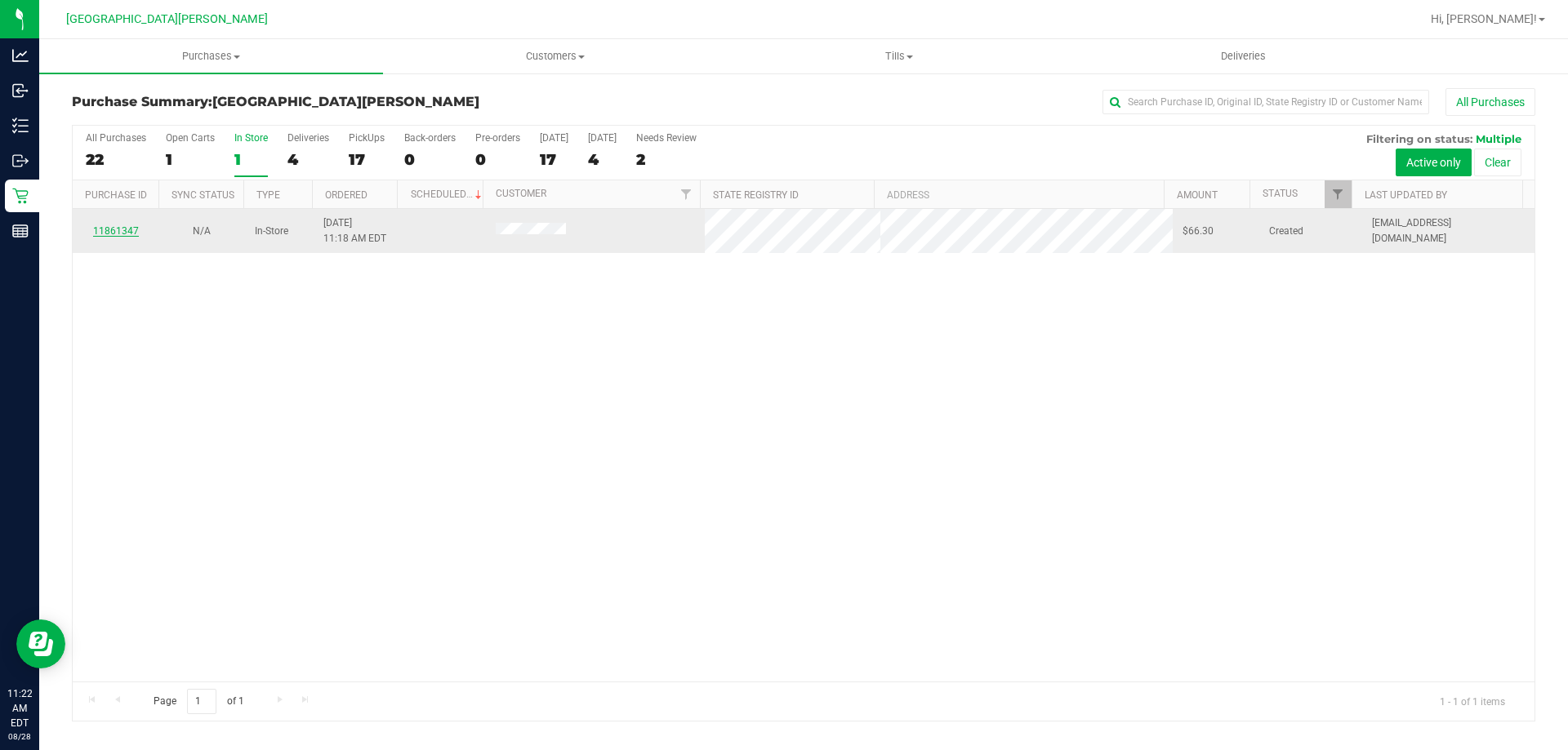
click at [121, 228] on link "11861347" at bounding box center [116, 231] width 46 height 11
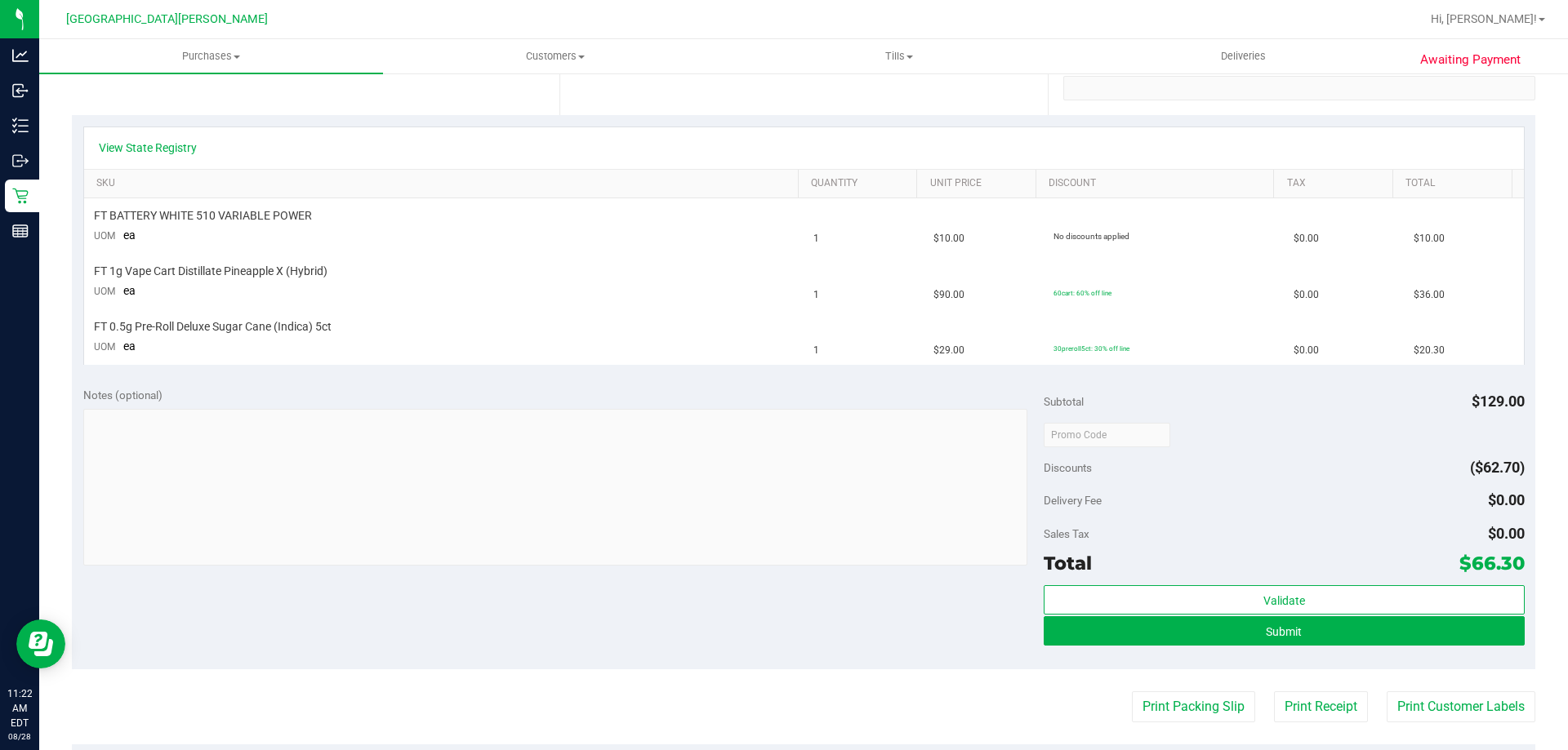
scroll to position [326, 0]
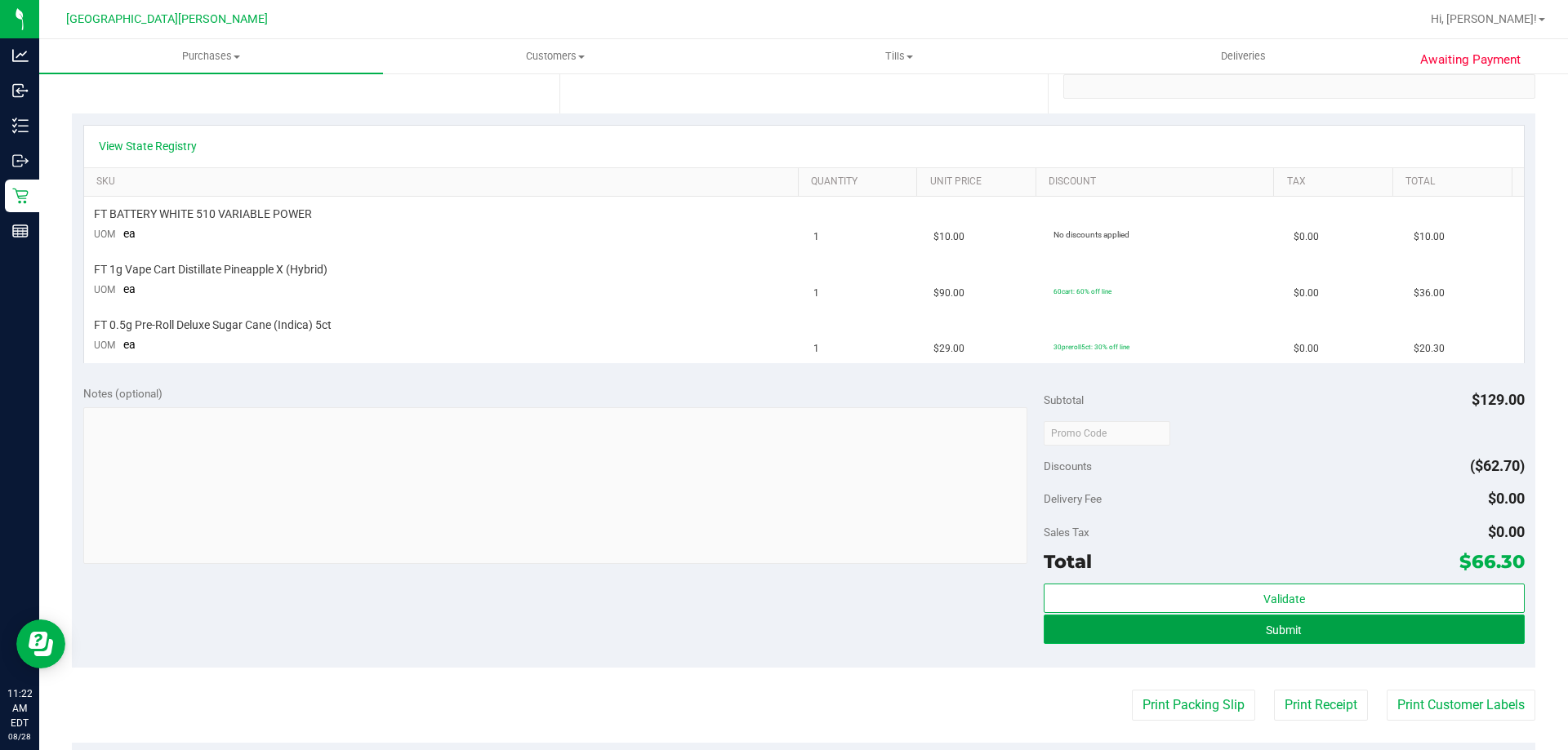
click at [1275, 618] on button "Submit" at bounding box center [1283, 629] width 480 height 30
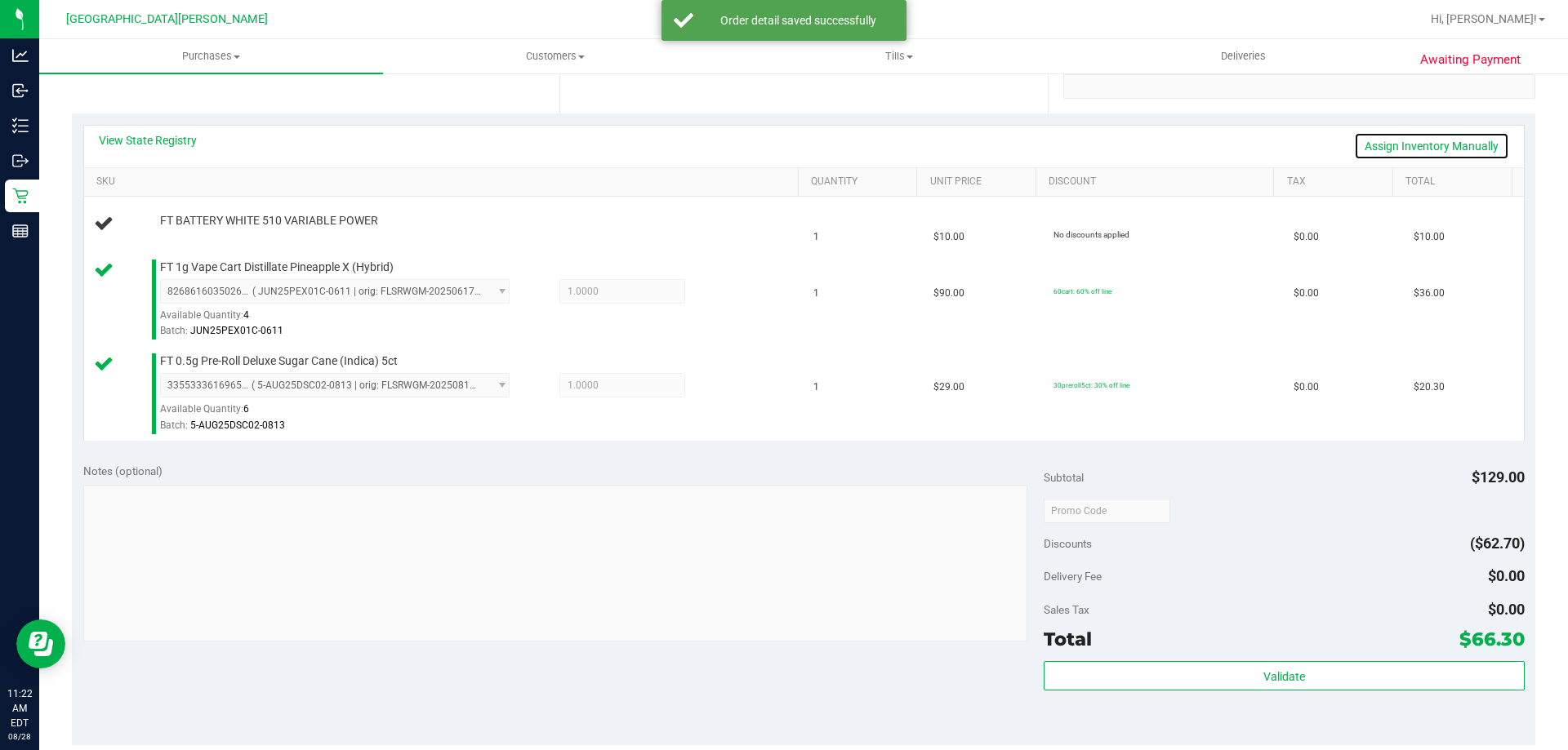
click at [1468, 149] on link "Assign Inventory Manually" at bounding box center [1431, 146] width 155 height 28
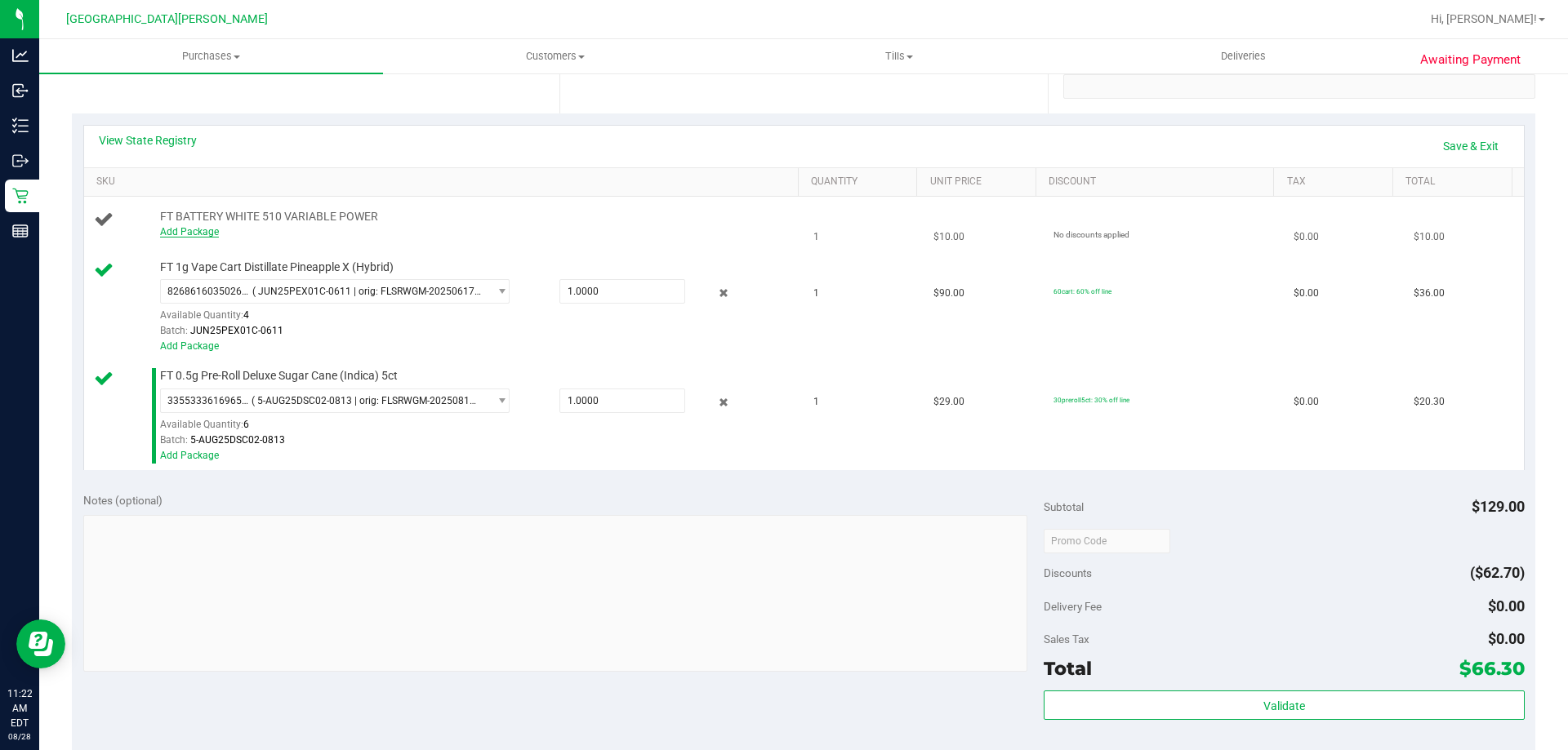
click at [180, 232] on link "Add Package" at bounding box center [189, 232] width 59 height 11
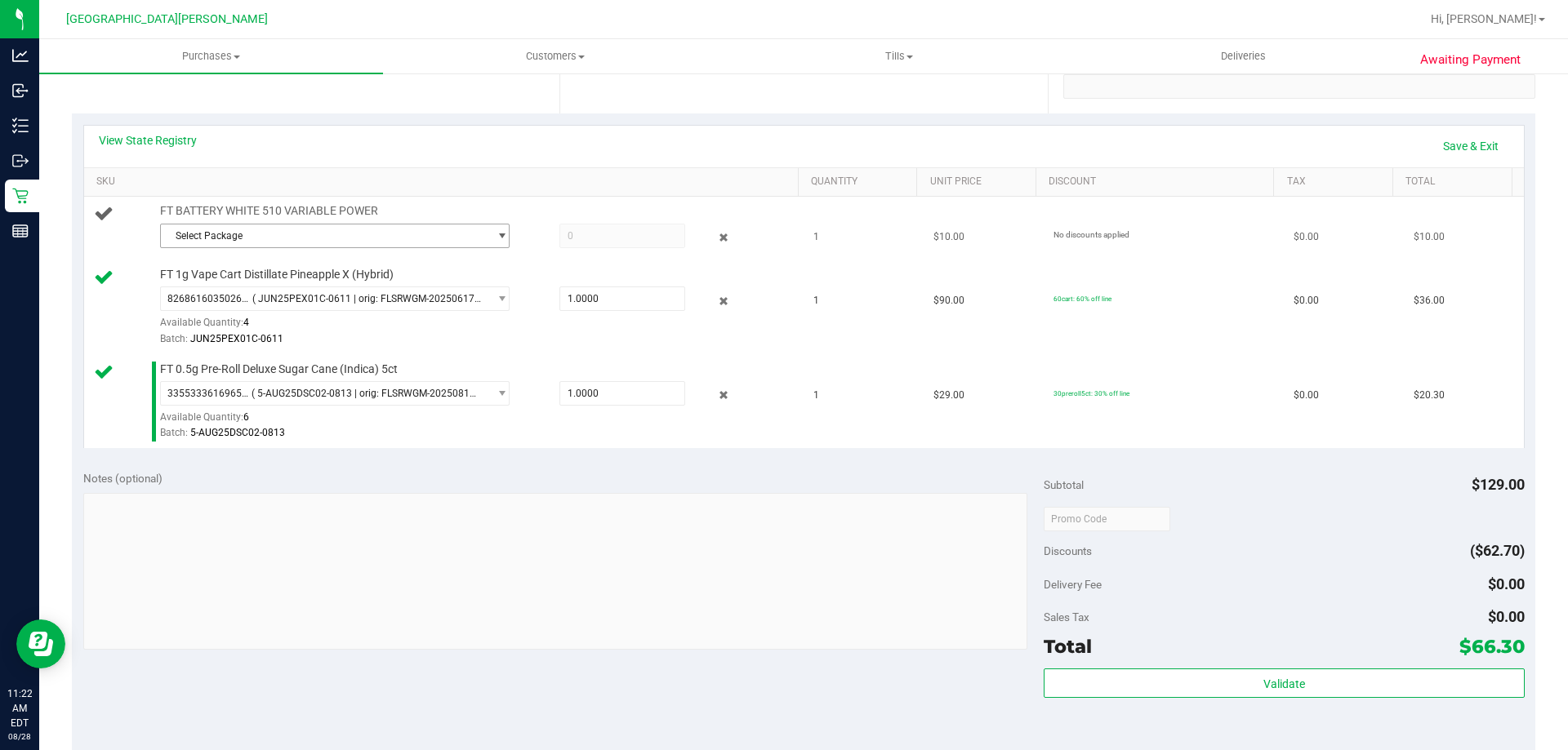
click at [247, 237] on span "Select Package" at bounding box center [325, 236] width 327 height 23
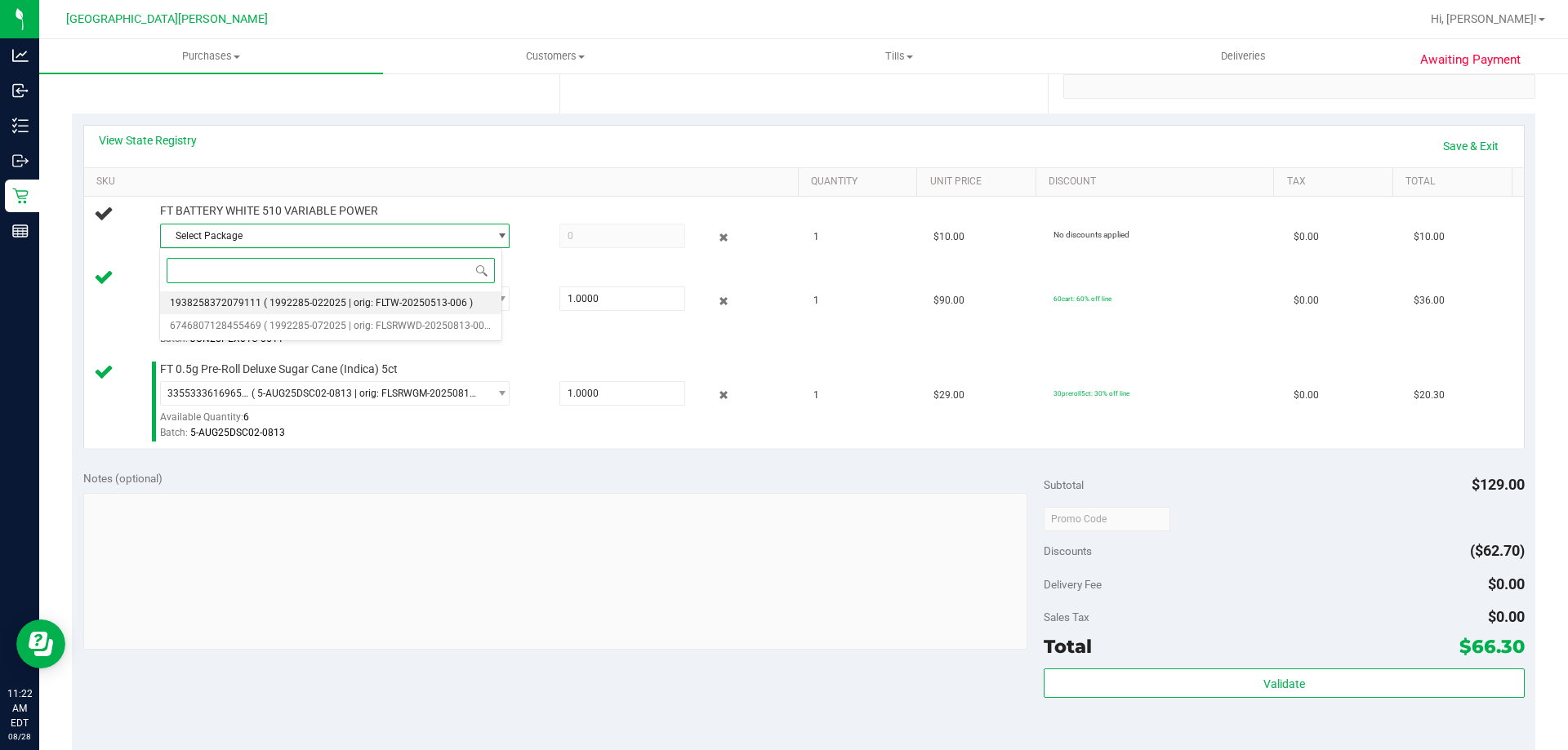
click at [255, 300] on span "1938258372079111" at bounding box center [215, 303] width 91 height 11
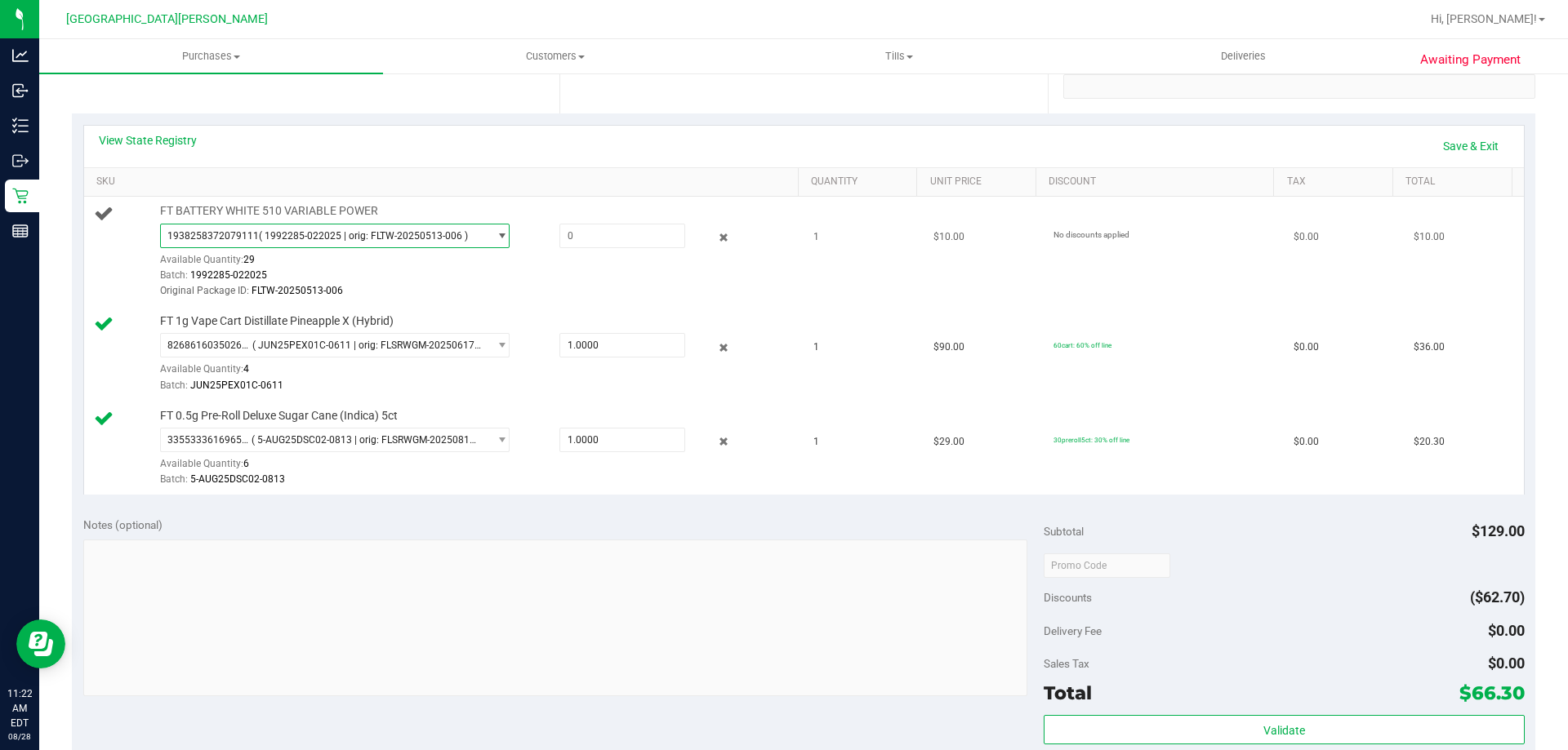
click at [268, 232] on span "( 1992285-022025 | orig: FLTW-20250513-006 )" at bounding box center [364, 236] width 209 height 11
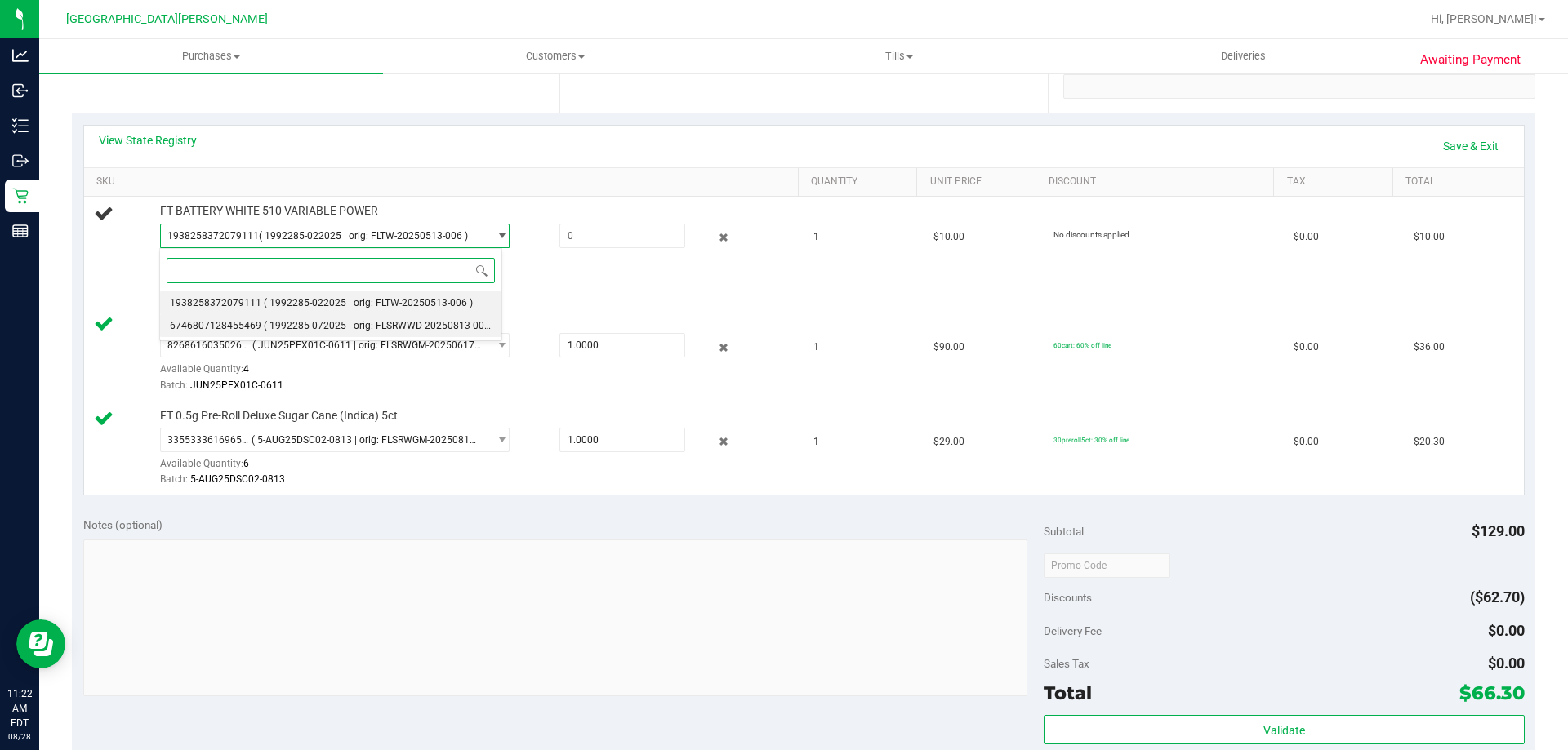
click at [253, 322] on span "6746807128455469" at bounding box center [215, 326] width 91 height 11
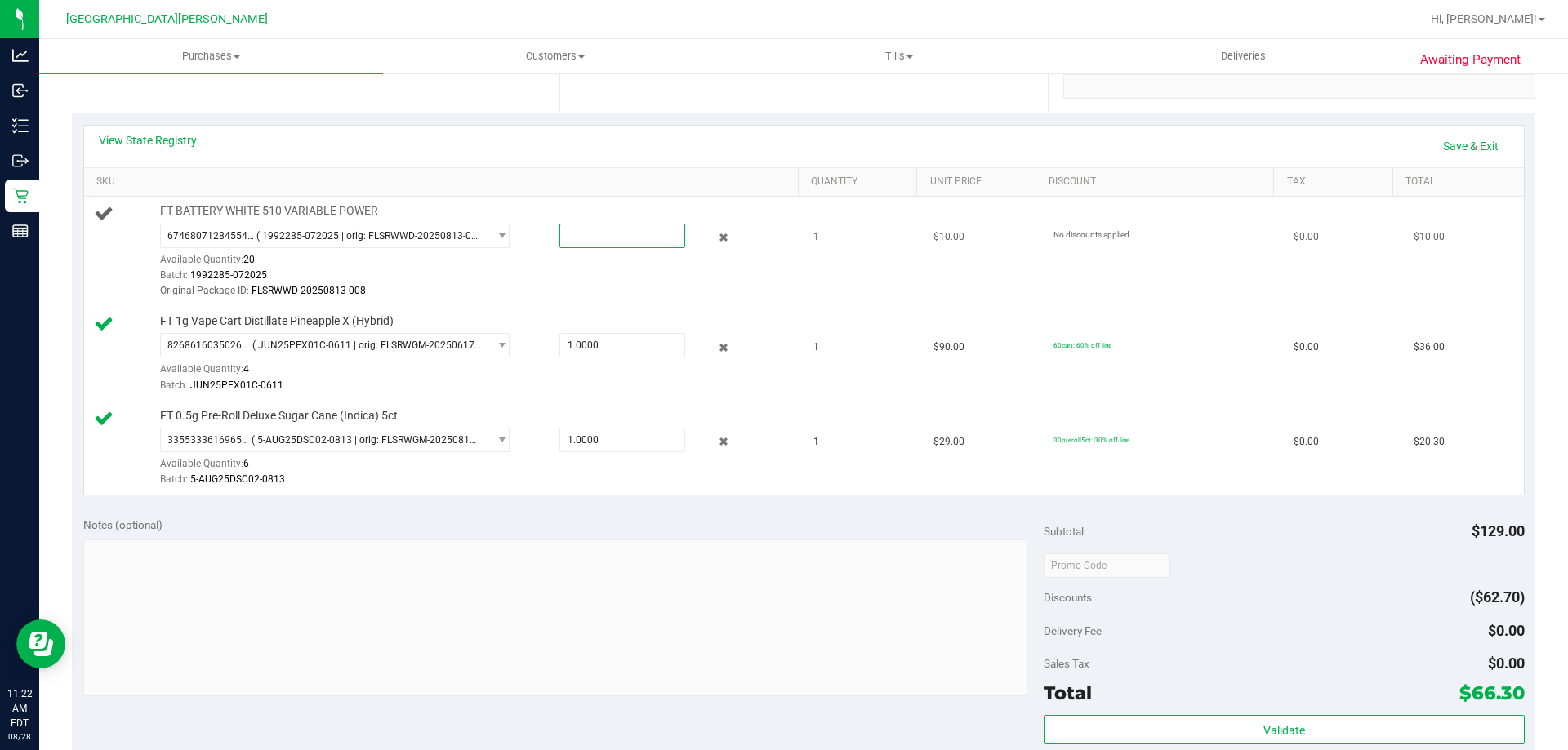
click at [559, 238] on span at bounding box center [622, 236] width 126 height 25
type input "1"
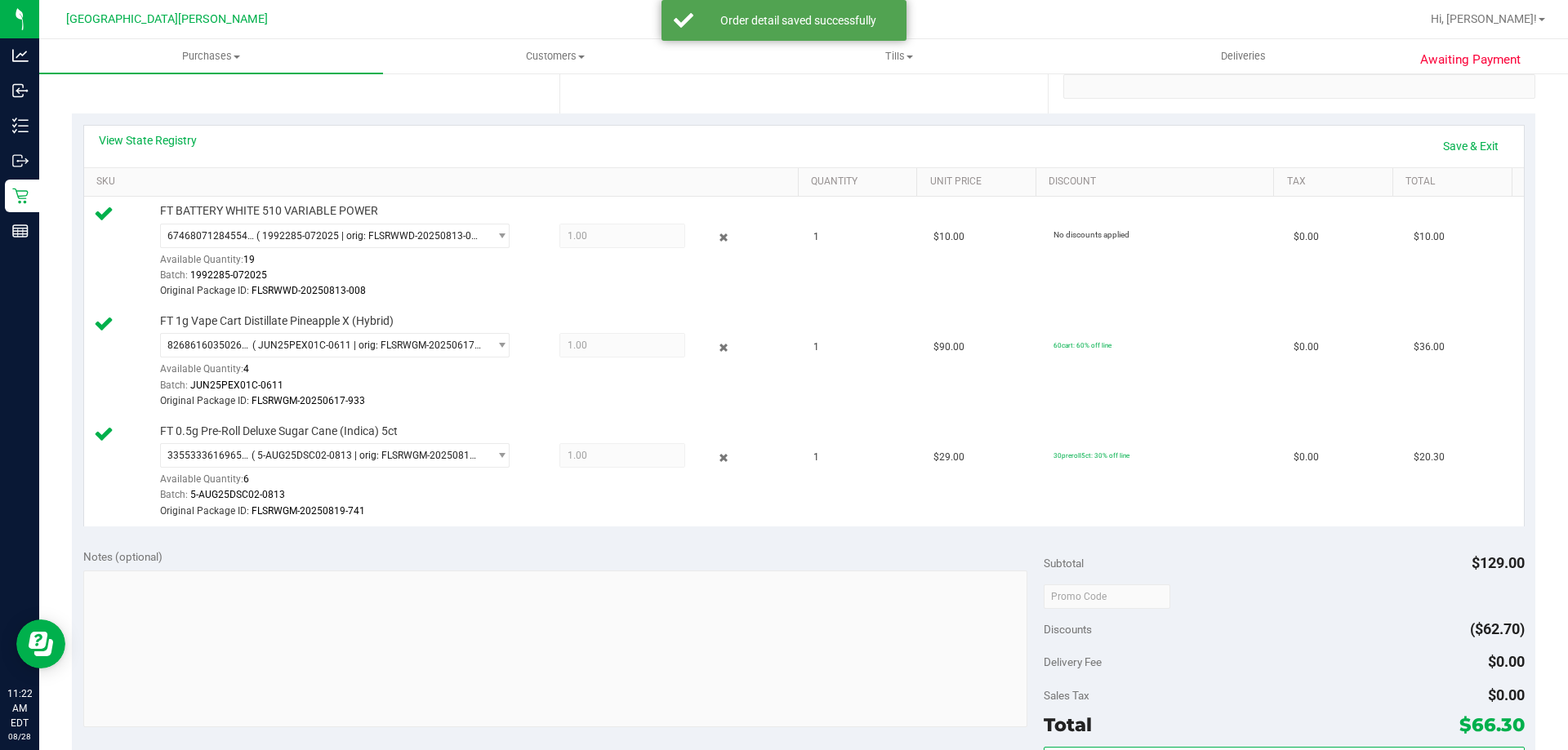
scroll to position [653, 0]
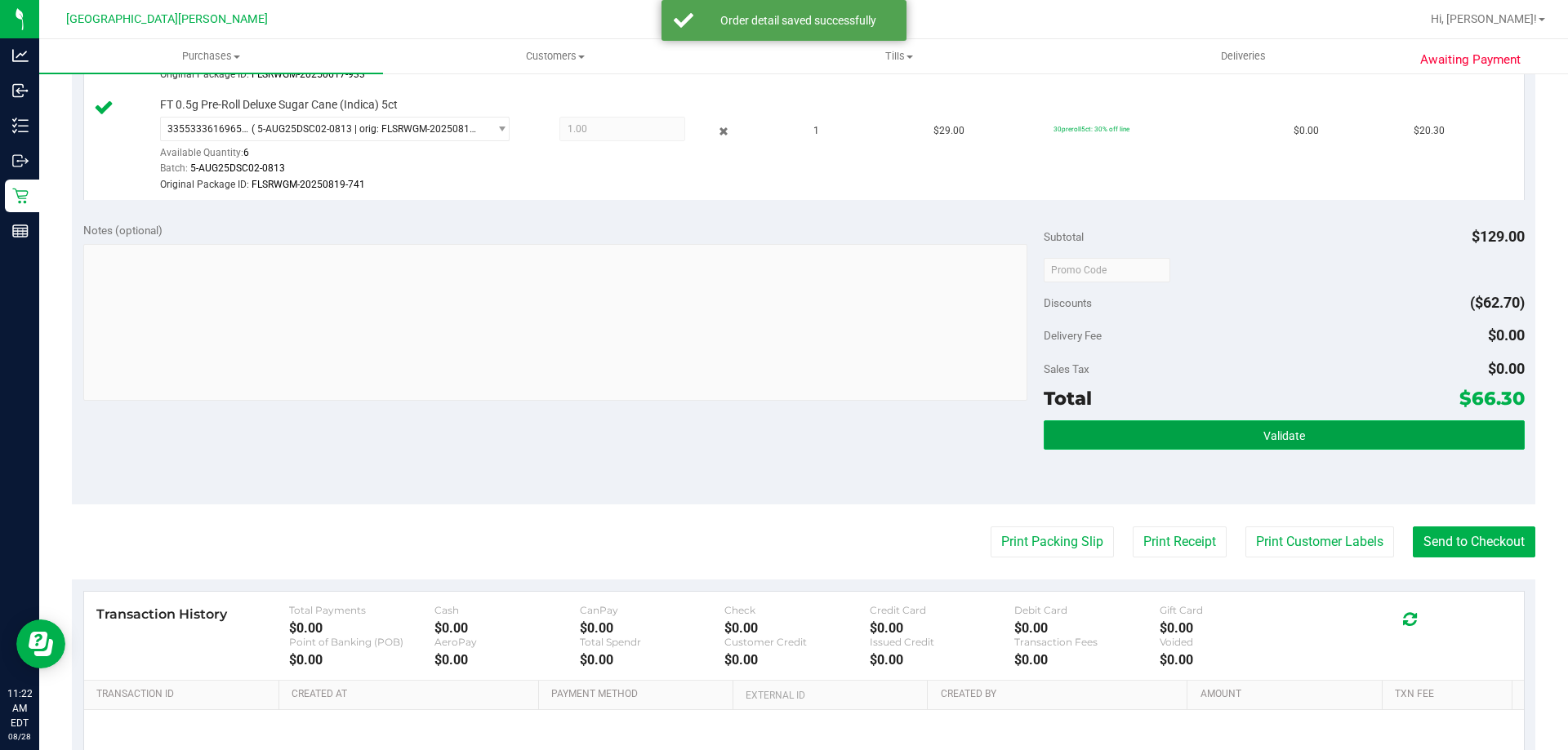
click at [1162, 441] on button "Validate" at bounding box center [1283, 435] width 480 height 30
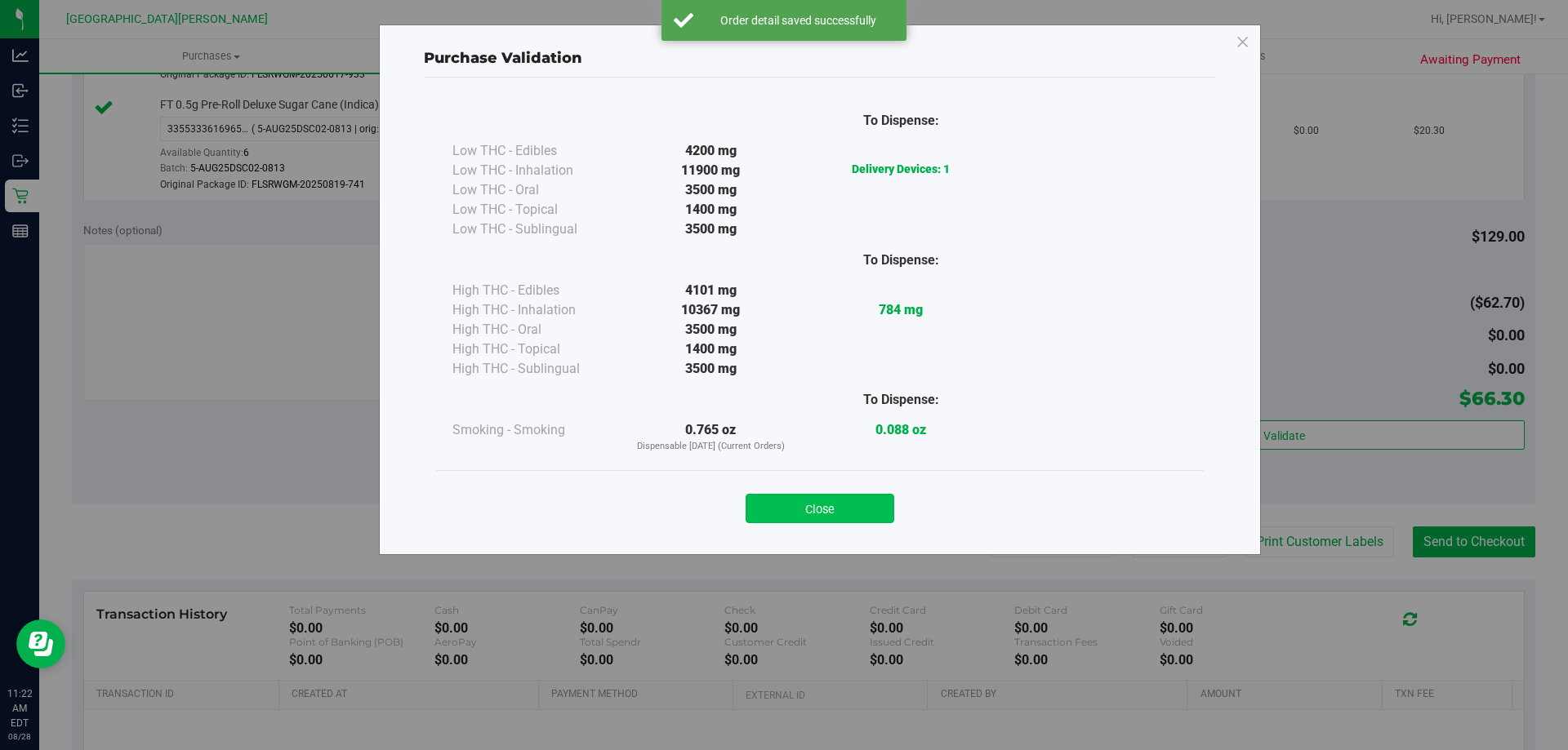
click at [844, 502] on button "Close" at bounding box center [820, 508] width 149 height 30
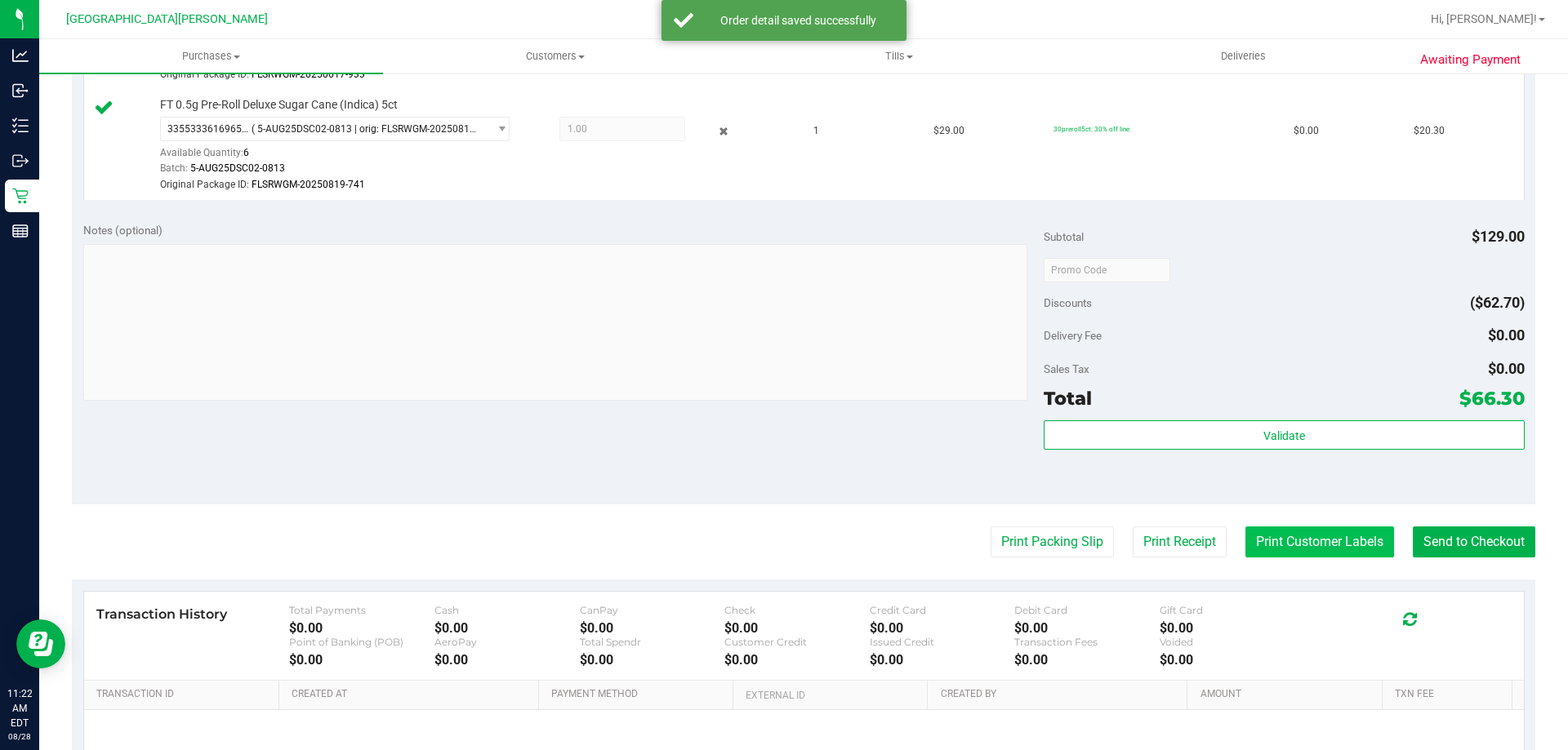
click at [1263, 542] on button "Print Customer Labels" at bounding box center [1320, 542] width 149 height 31
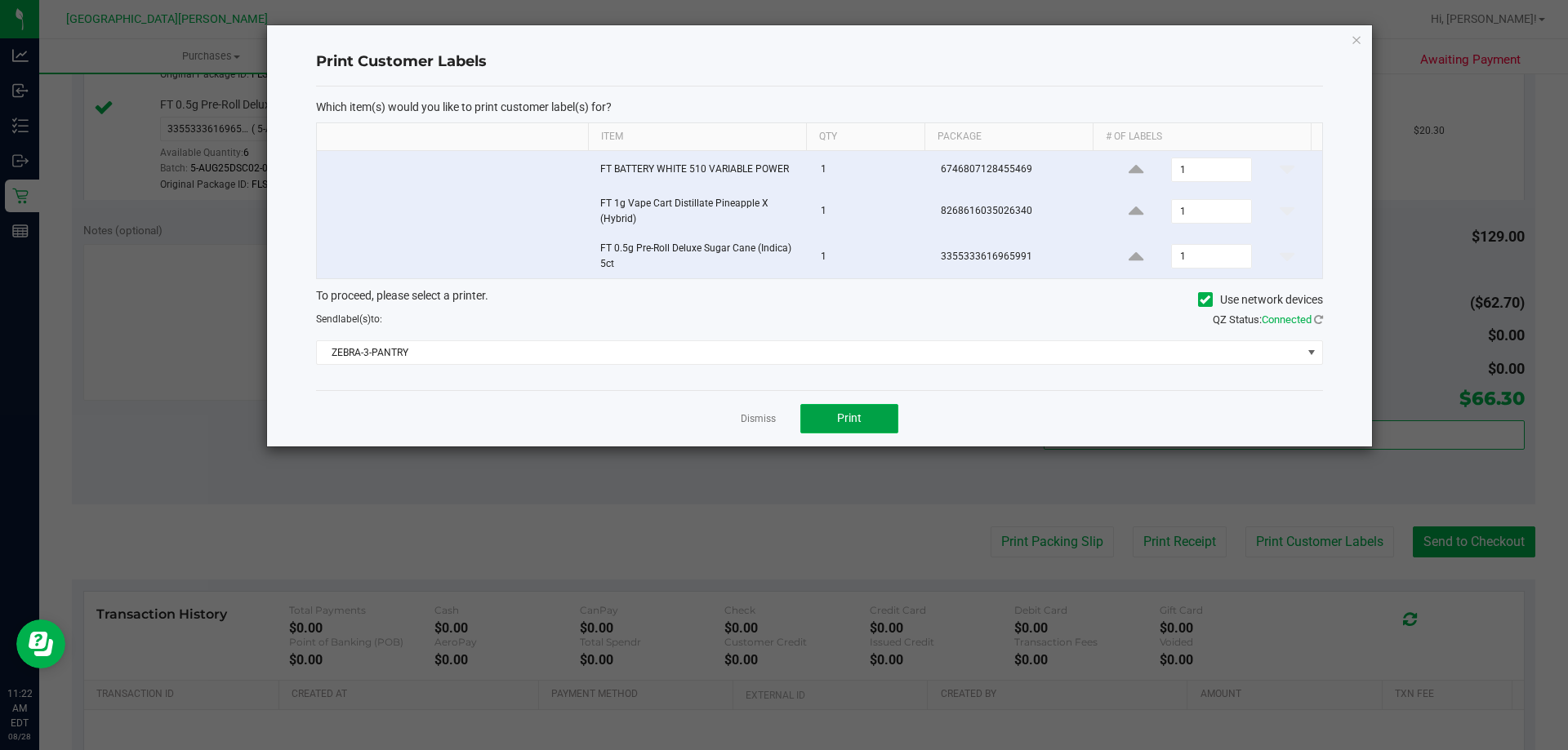
click at [858, 419] on span "Print" at bounding box center [849, 418] width 25 height 13
click at [754, 417] on link "Dismiss" at bounding box center [758, 419] width 35 height 14
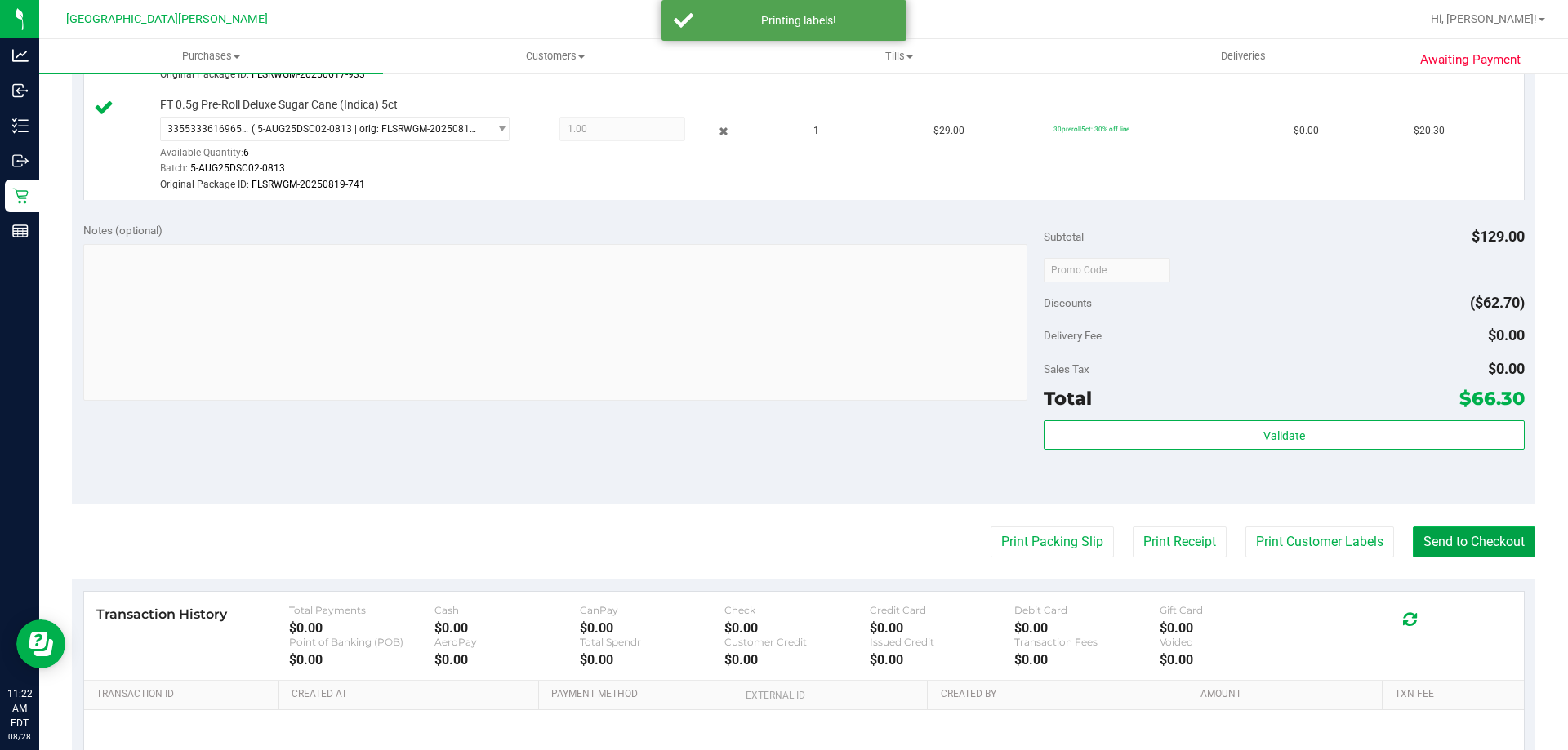
click at [1446, 539] on button "Send to Checkout" at bounding box center [1474, 542] width 123 height 31
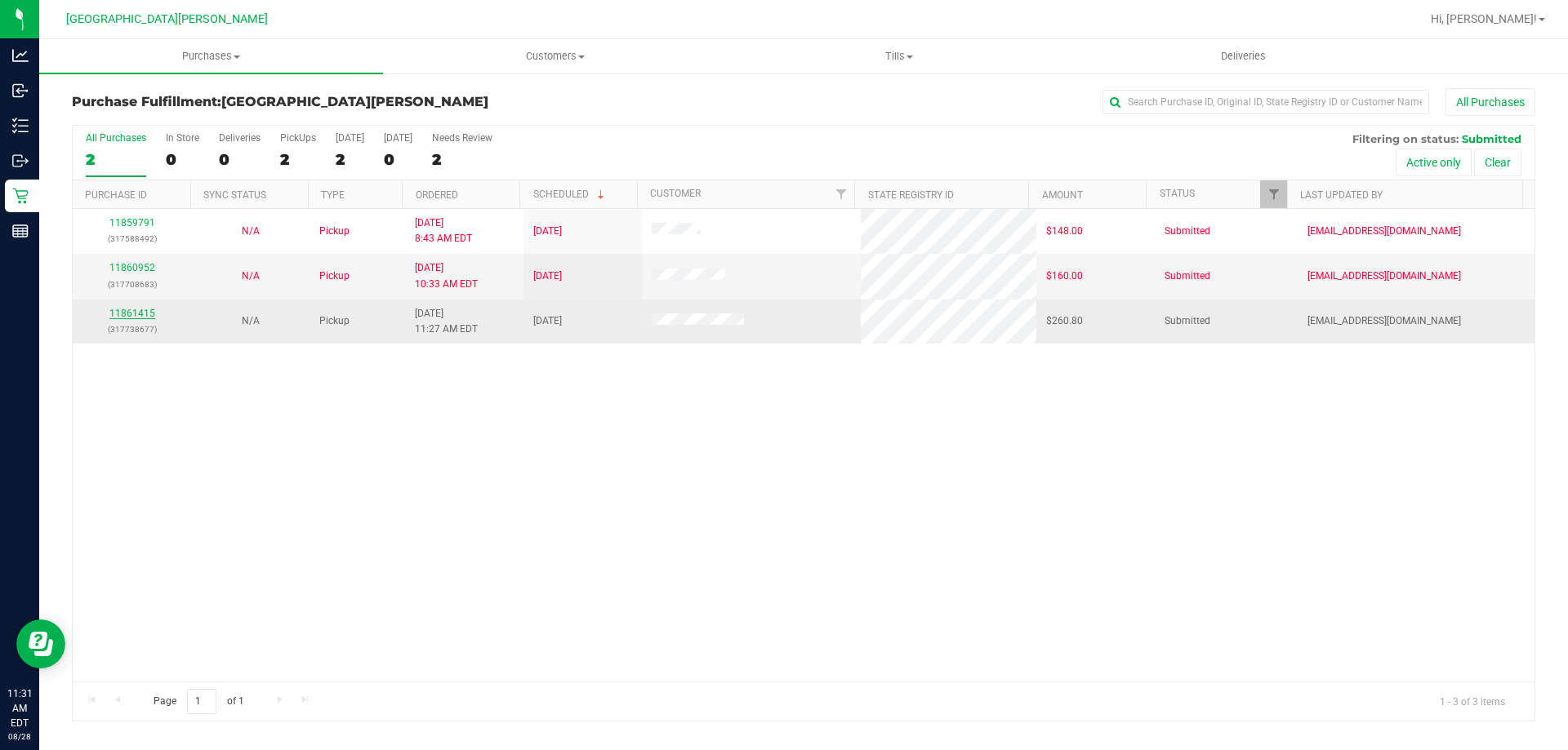
click at [120, 307] on link "11861415" at bounding box center [132, 313] width 46 height 11
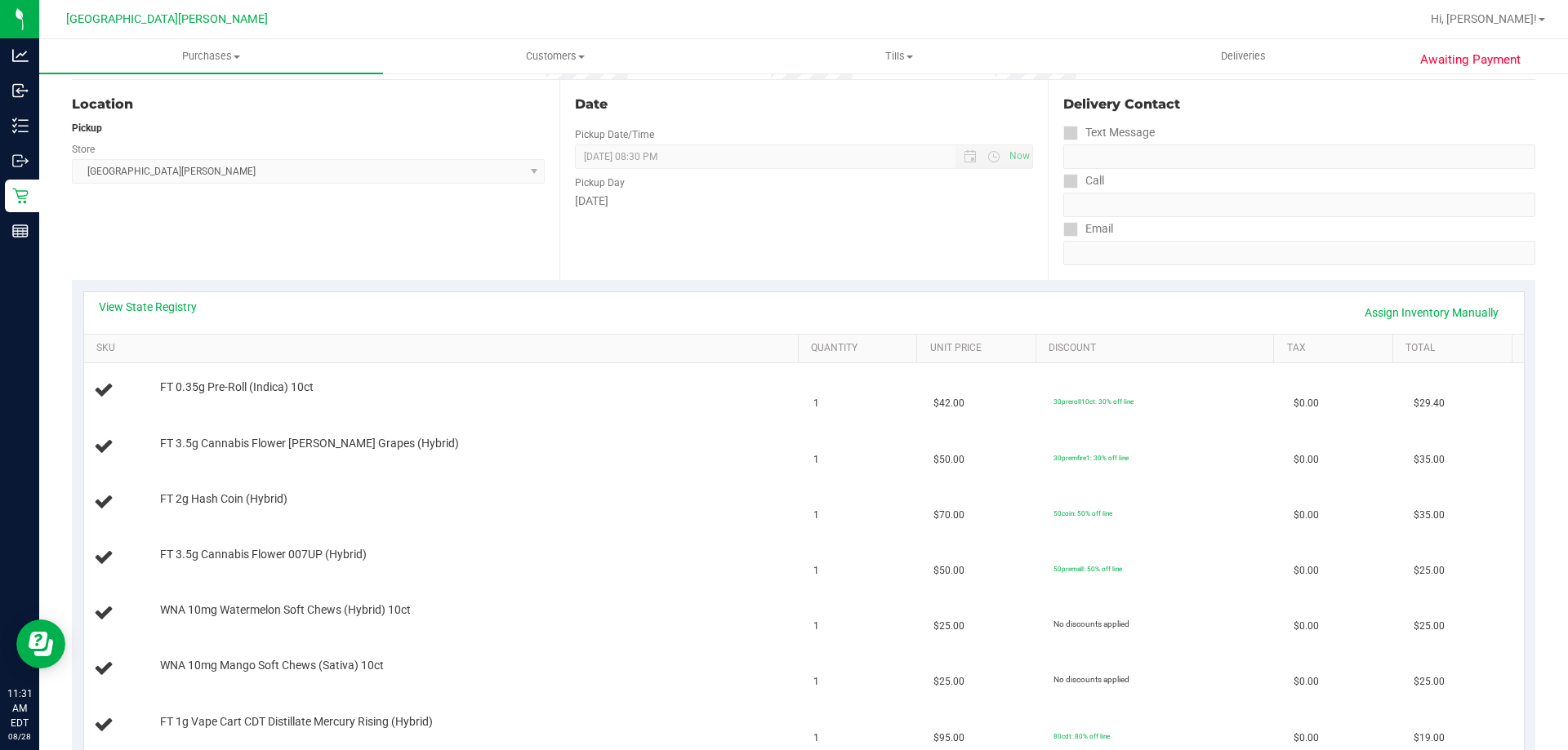
scroll to position [164, 0]
click at [165, 303] on link "View State Registry" at bounding box center [148, 303] width 98 height 16
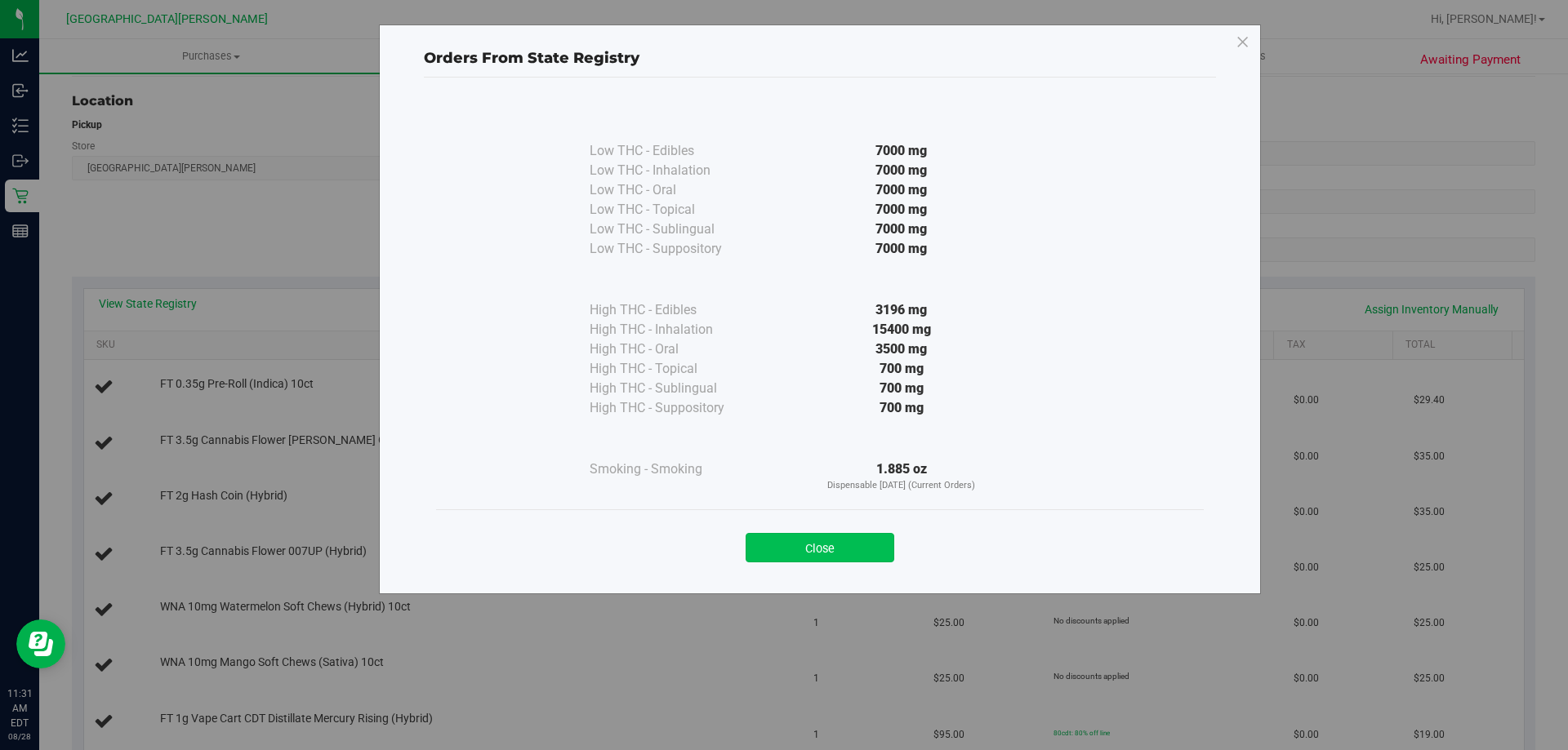
click at [826, 543] on button "Close" at bounding box center [820, 547] width 149 height 30
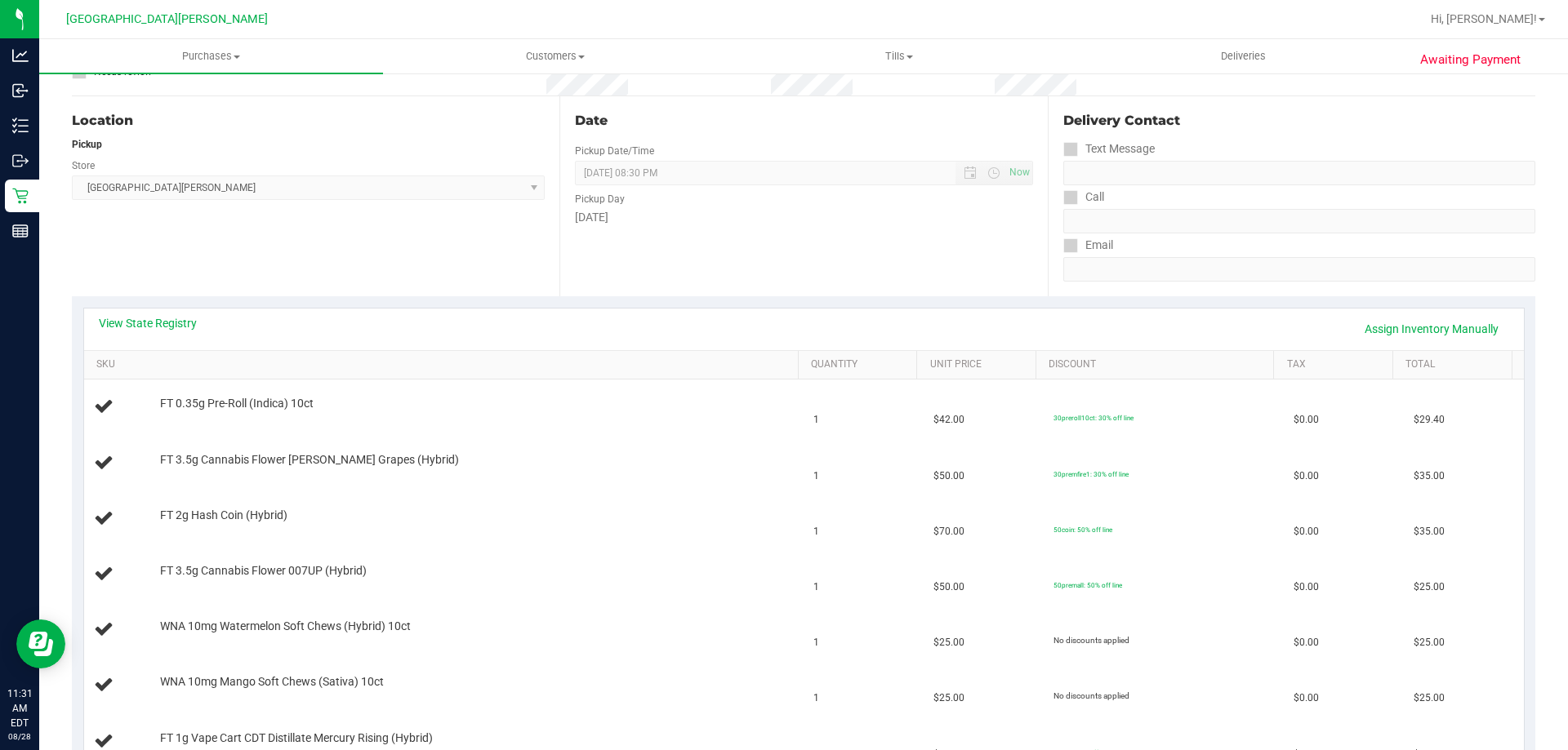
scroll to position [0, 0]
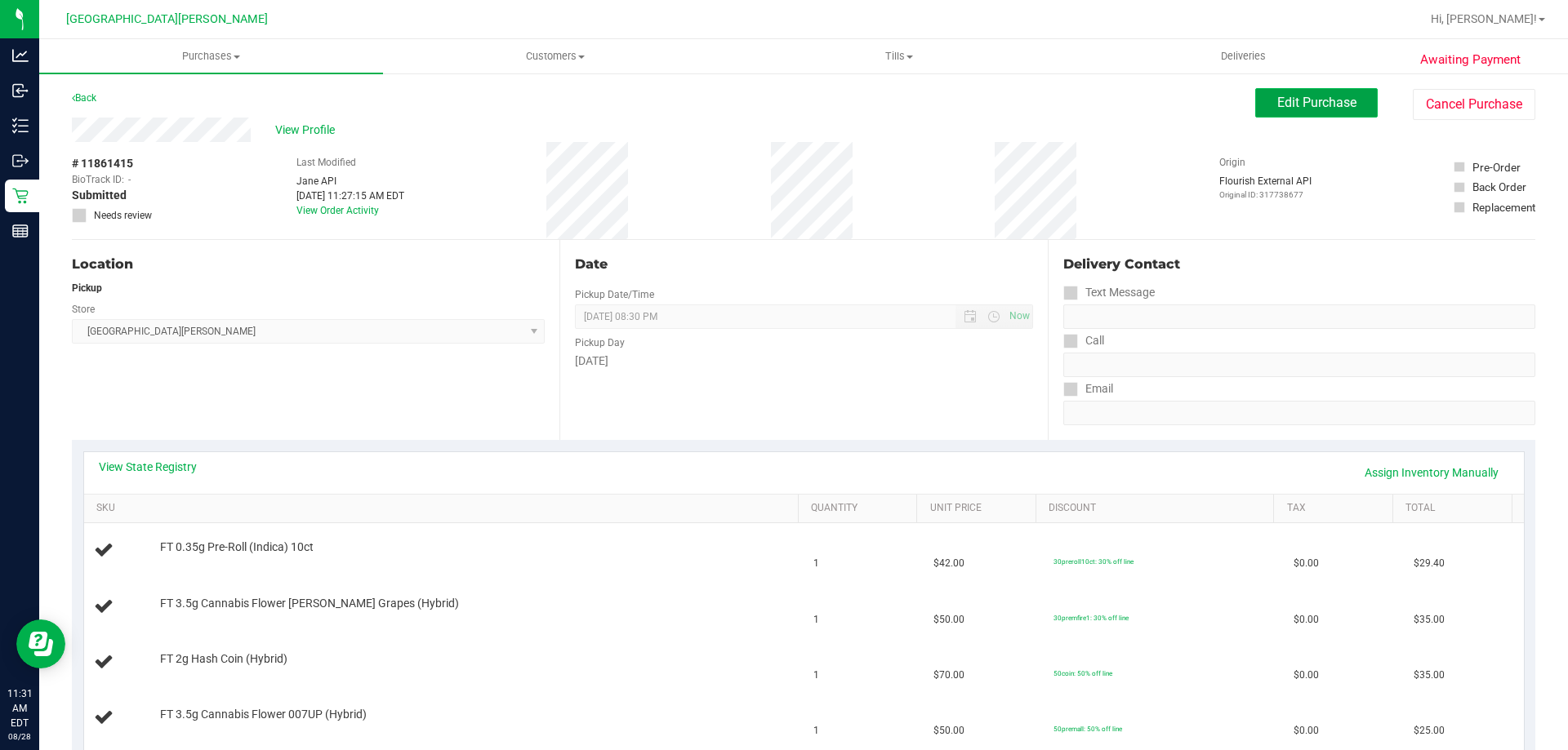
click at [1323, 99] on span "Edit Purchase" at bounding box center [1316, 102] width 79 height 15
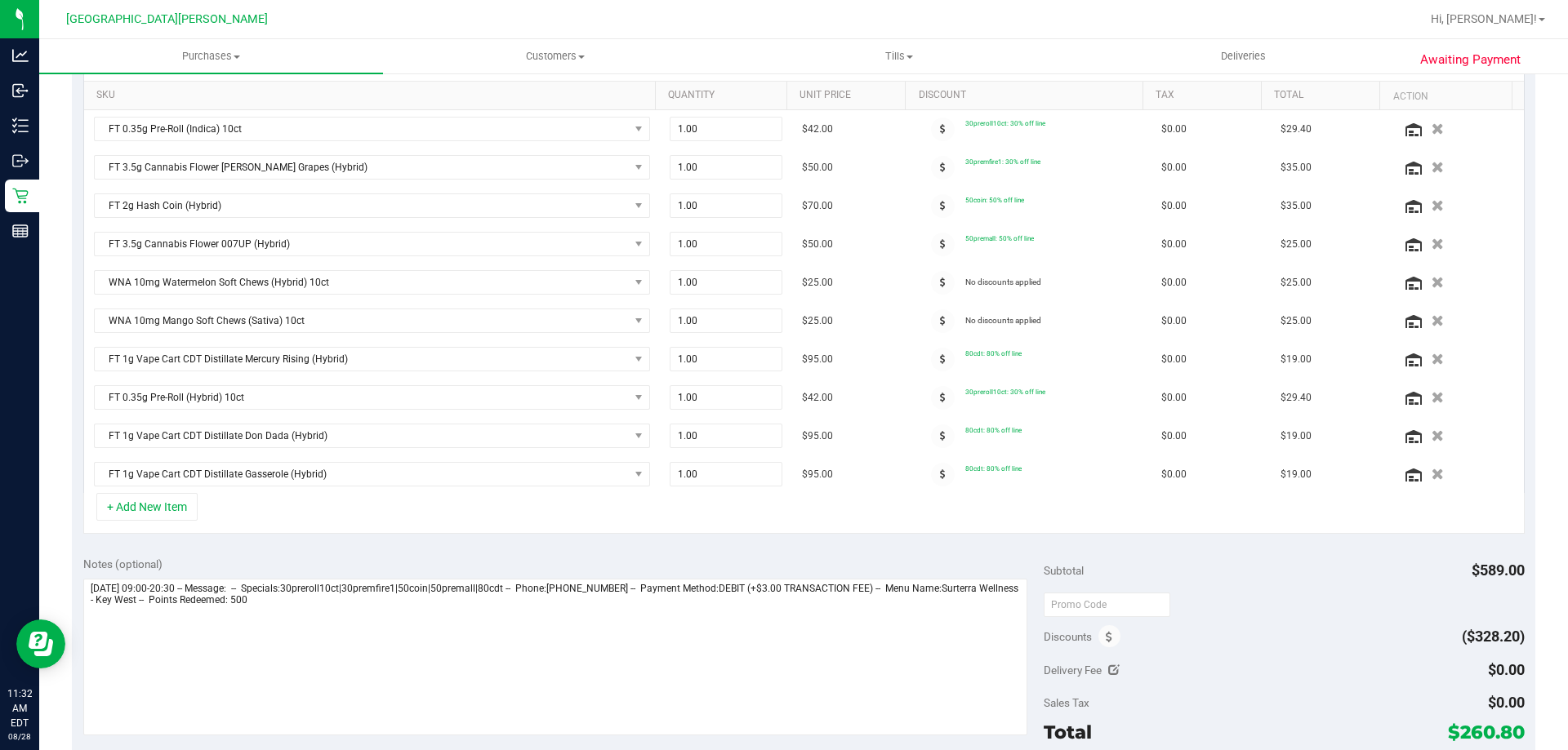
scroll to position [571, 0]
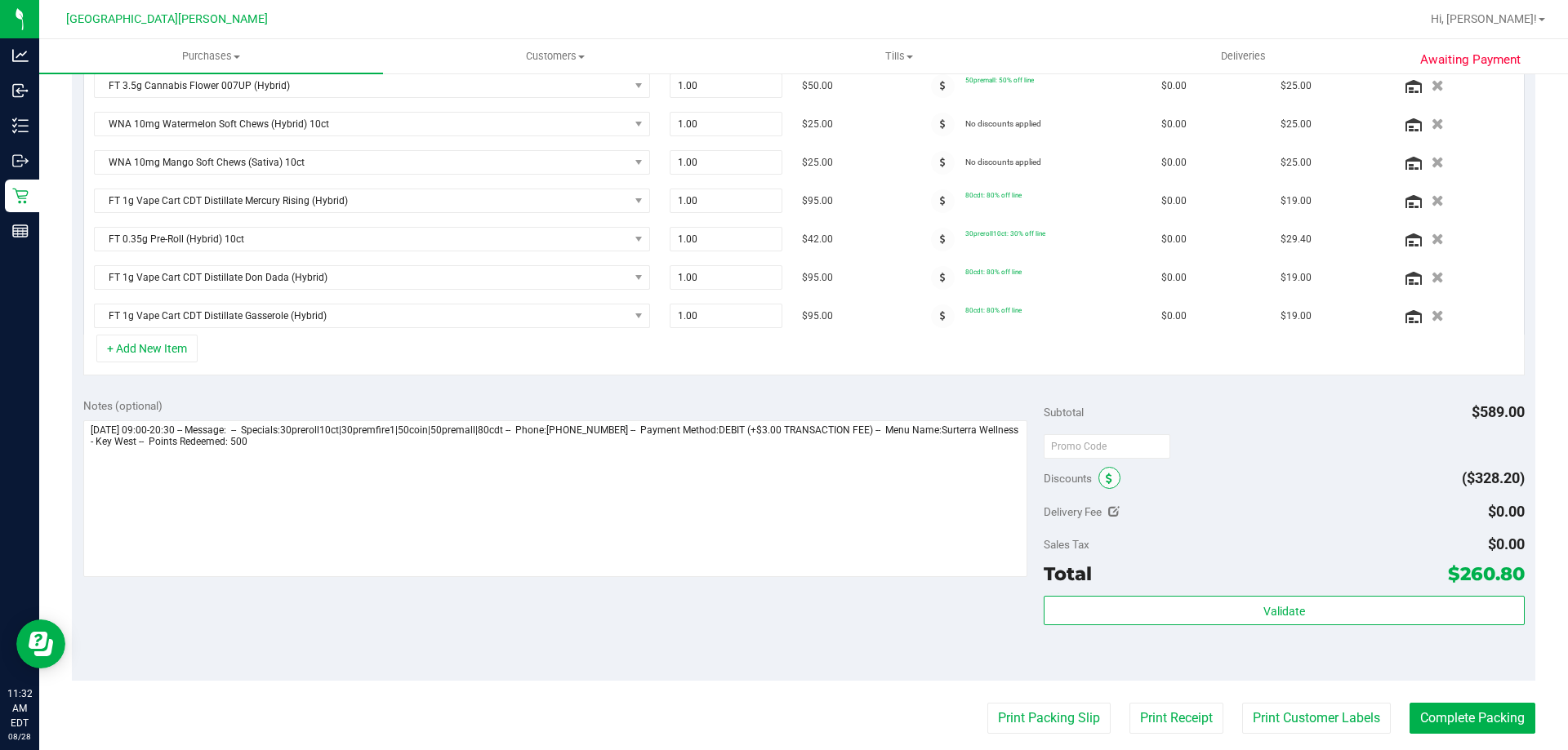
click at [1107, 484] on span at bounding box center [1108, 478] width 22 height 22
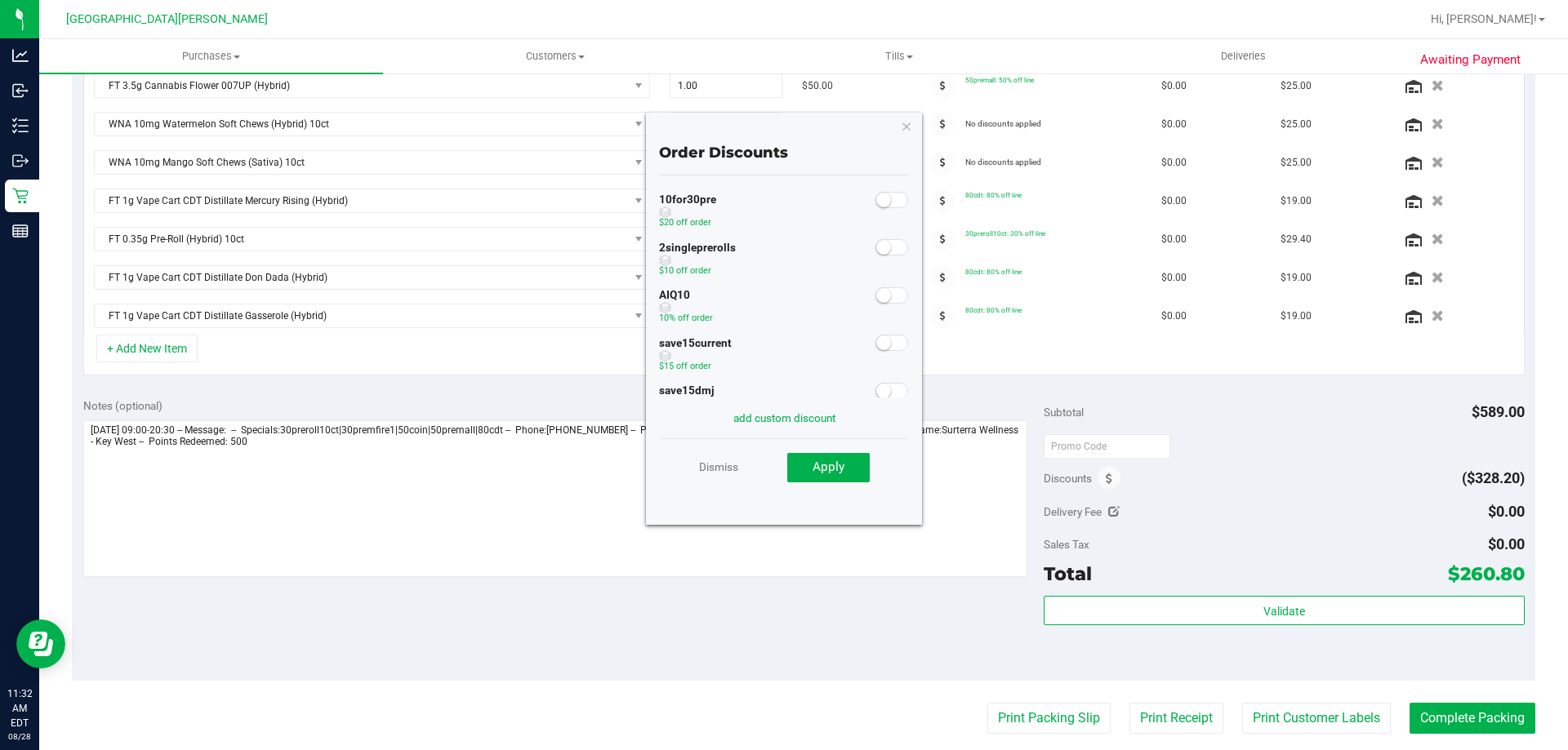
click at [876, 301] on small at bounding box center [883, 295] width 14 height 14
click at [844, 477] on button "Apply" at bounding box center [828, 467] width 83 height 30
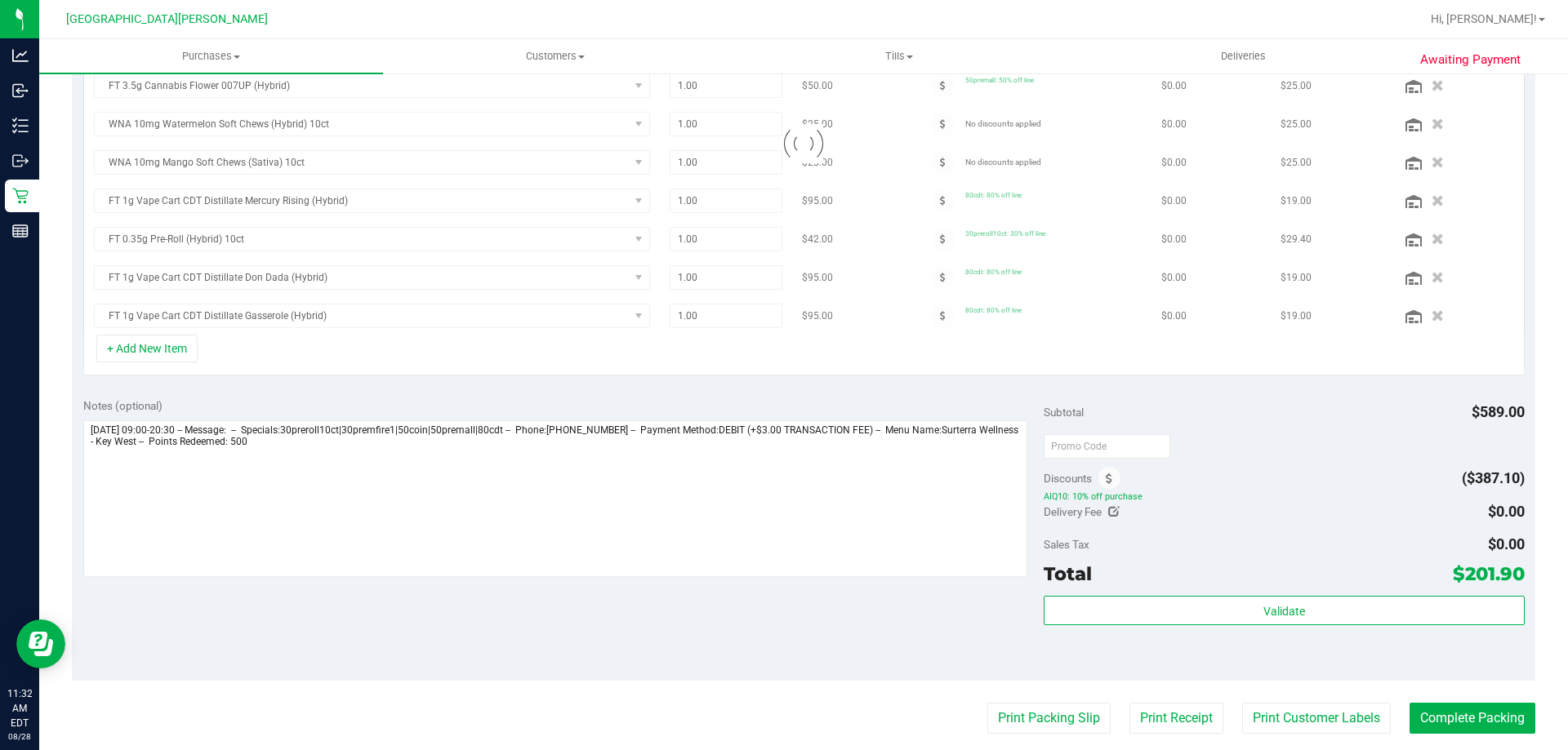
scroll to position [546, 0]
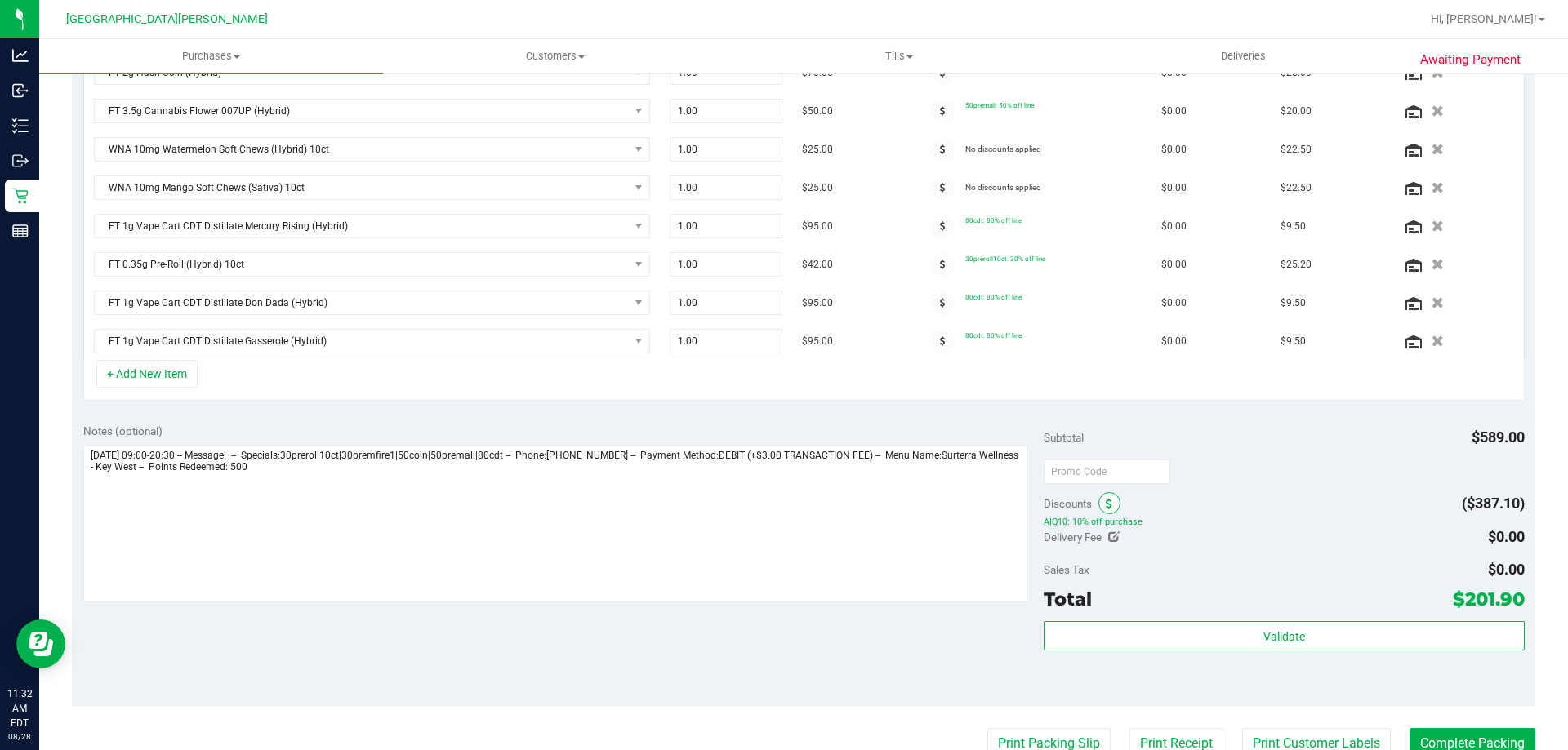
click at [1098, 501] on span at bounding box center [1108, 503] width 22 height 22
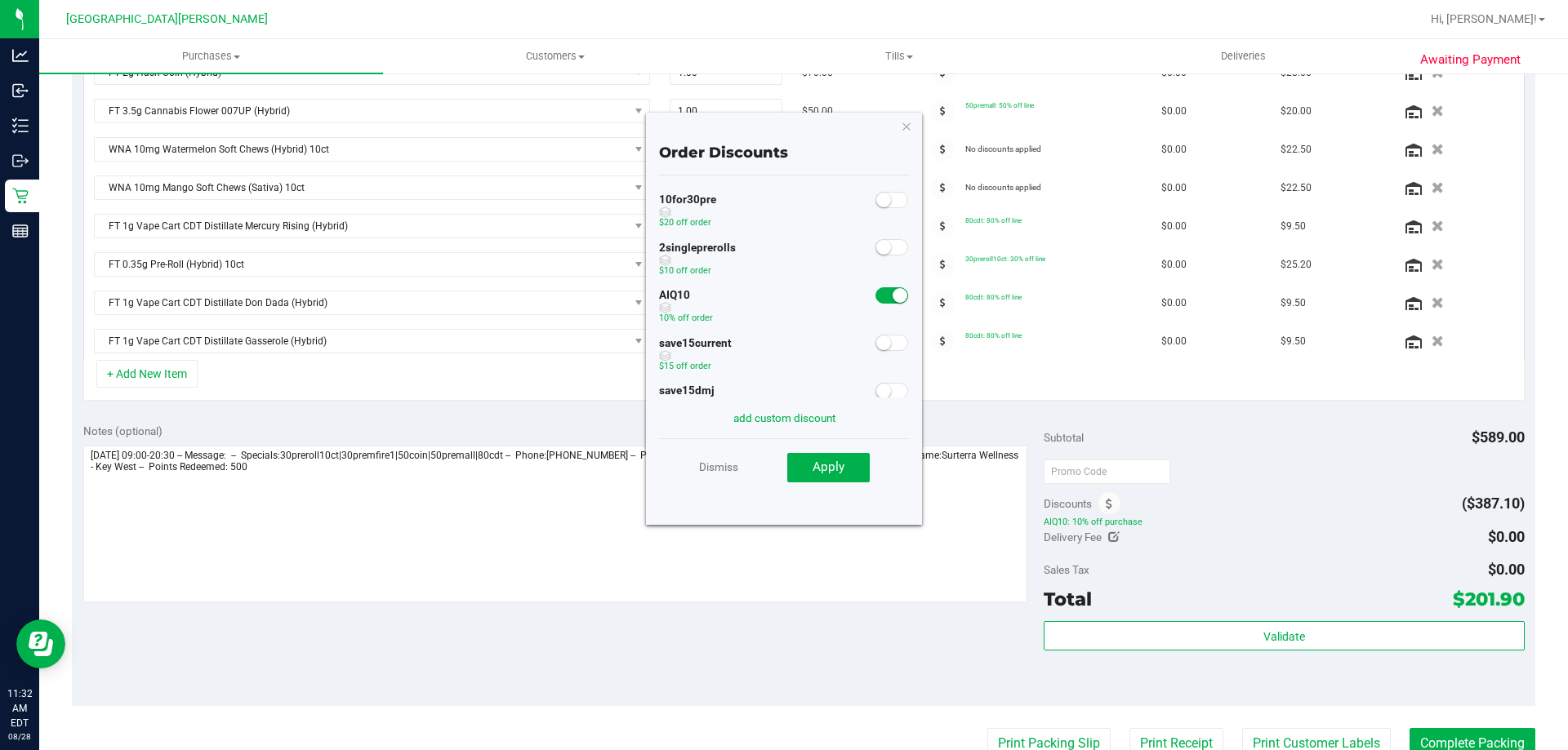
click at [875, 299] on span at bounding box center [891, 295] width 32 height 16
click at [827, 476] on button "Apply" at bounding box center [828, 467] width 83 height 30
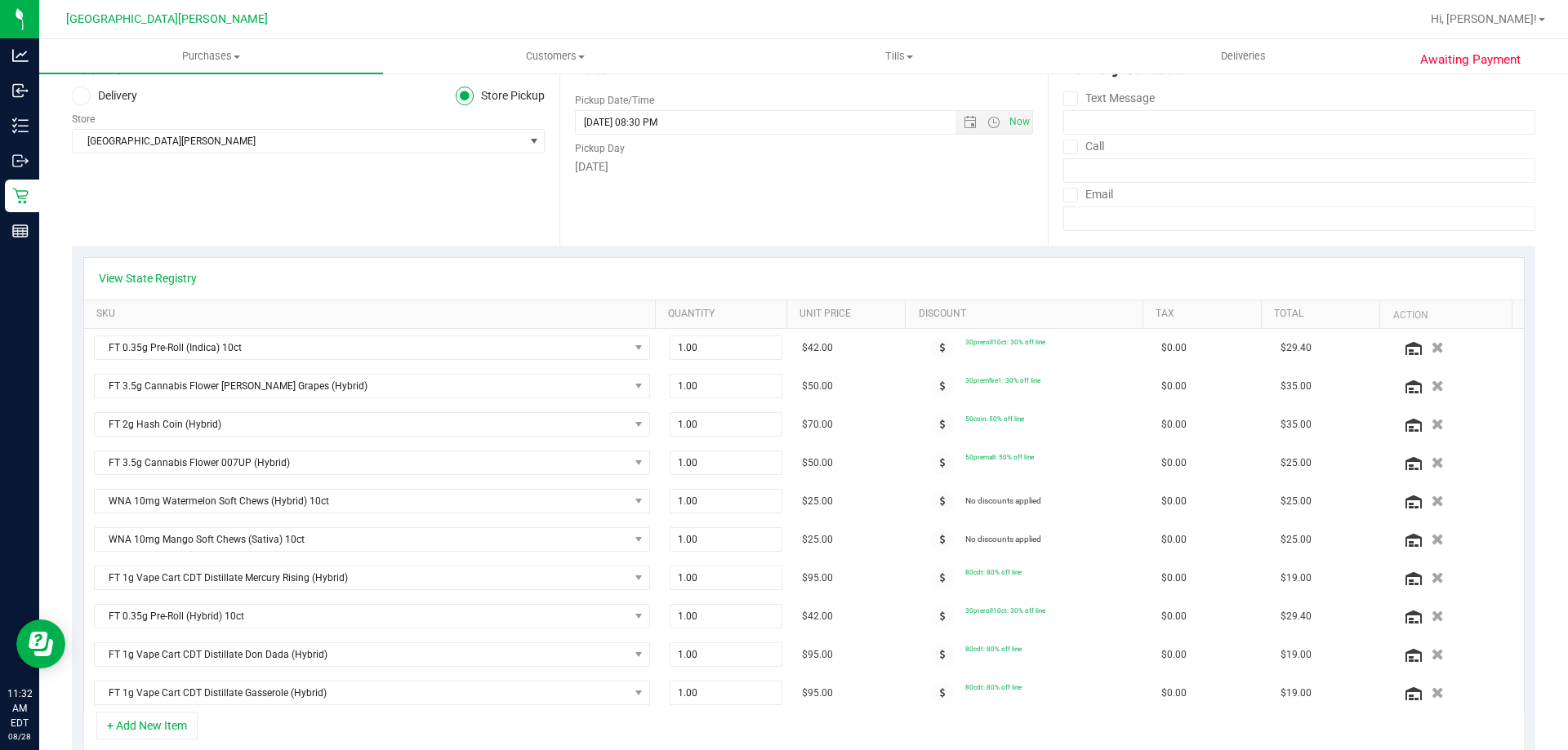
scroll to position [0, 0]
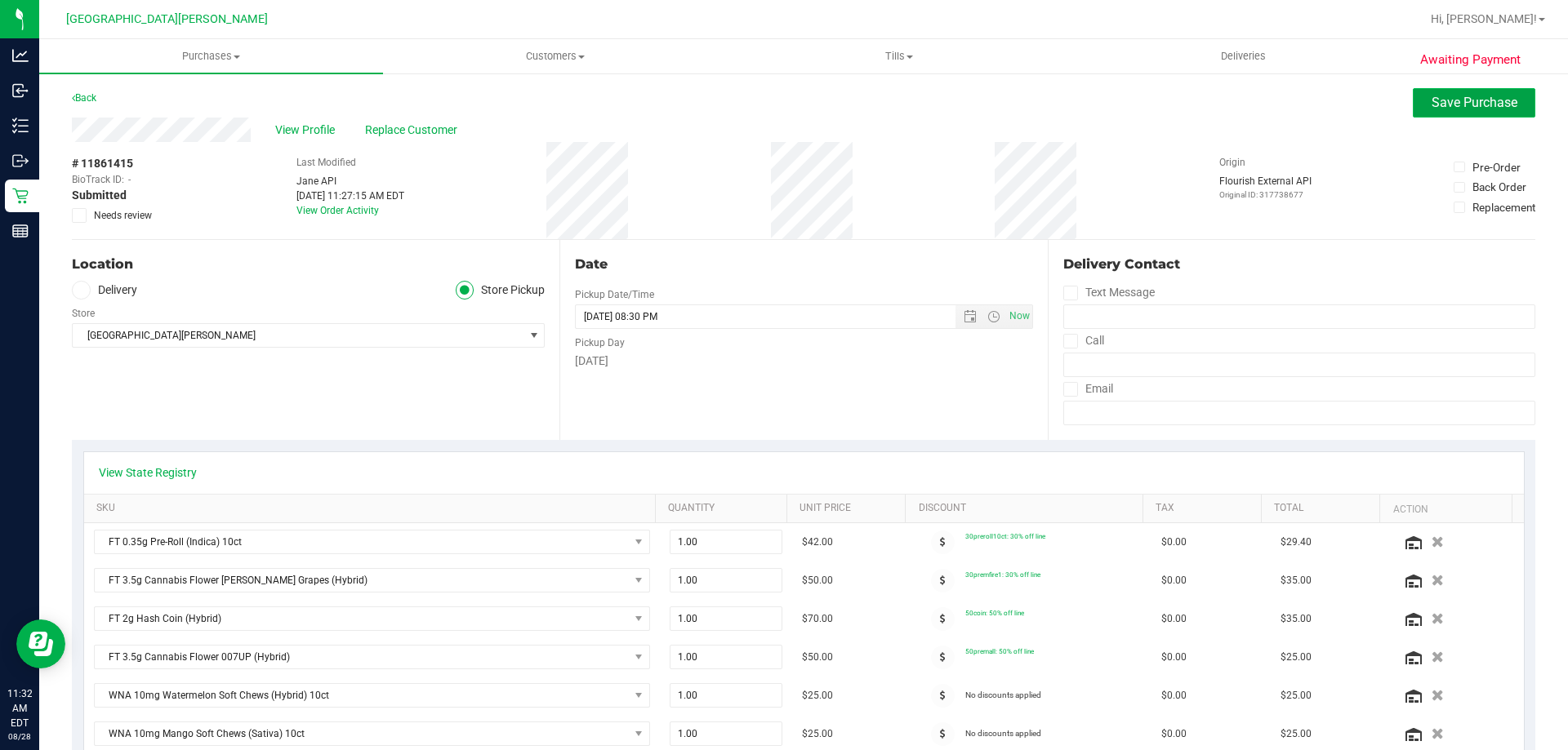
click at [1450, 104] on span "Save Purchase" at bounding box center [1474, 102] width 86 height 15
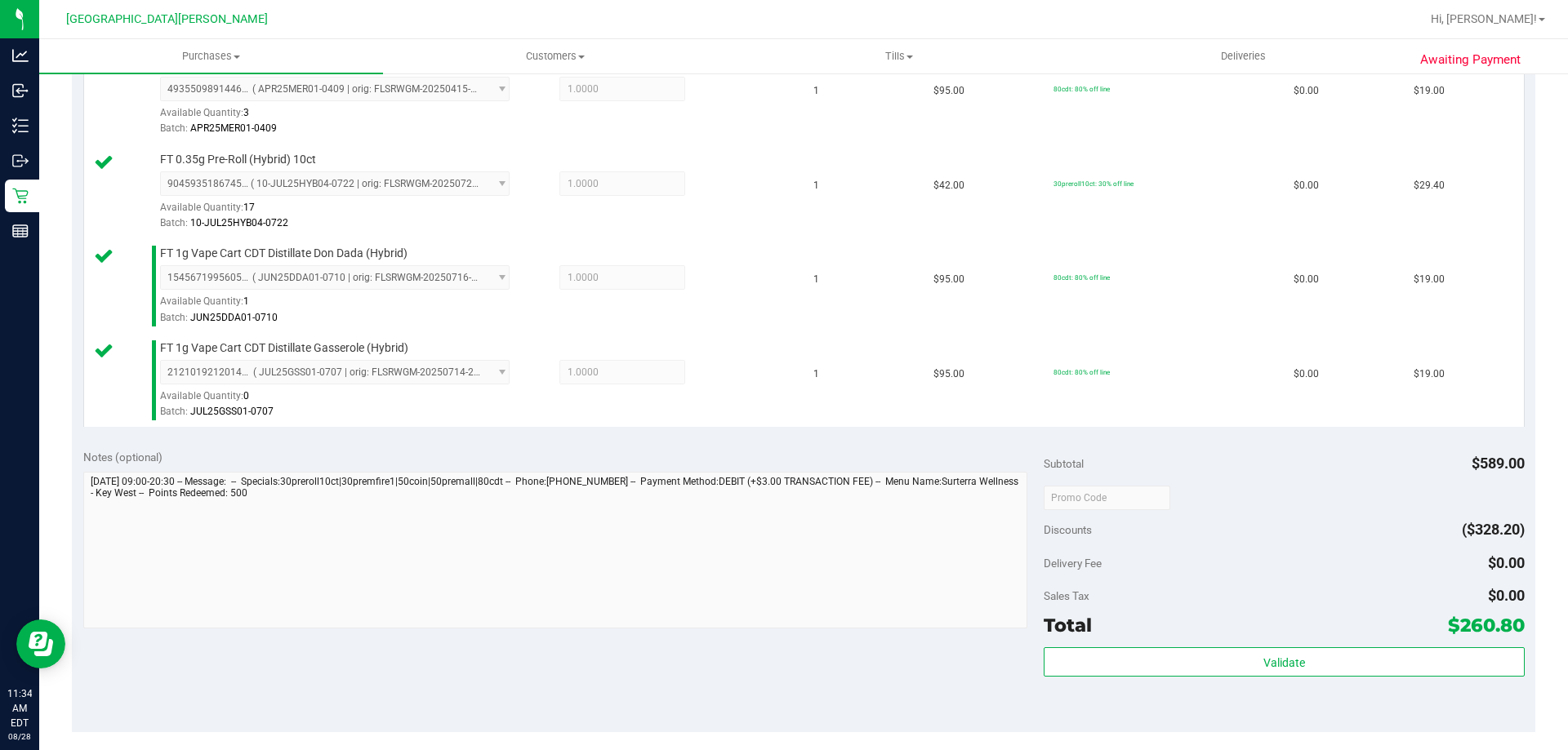
scroll to position [1306, 0]
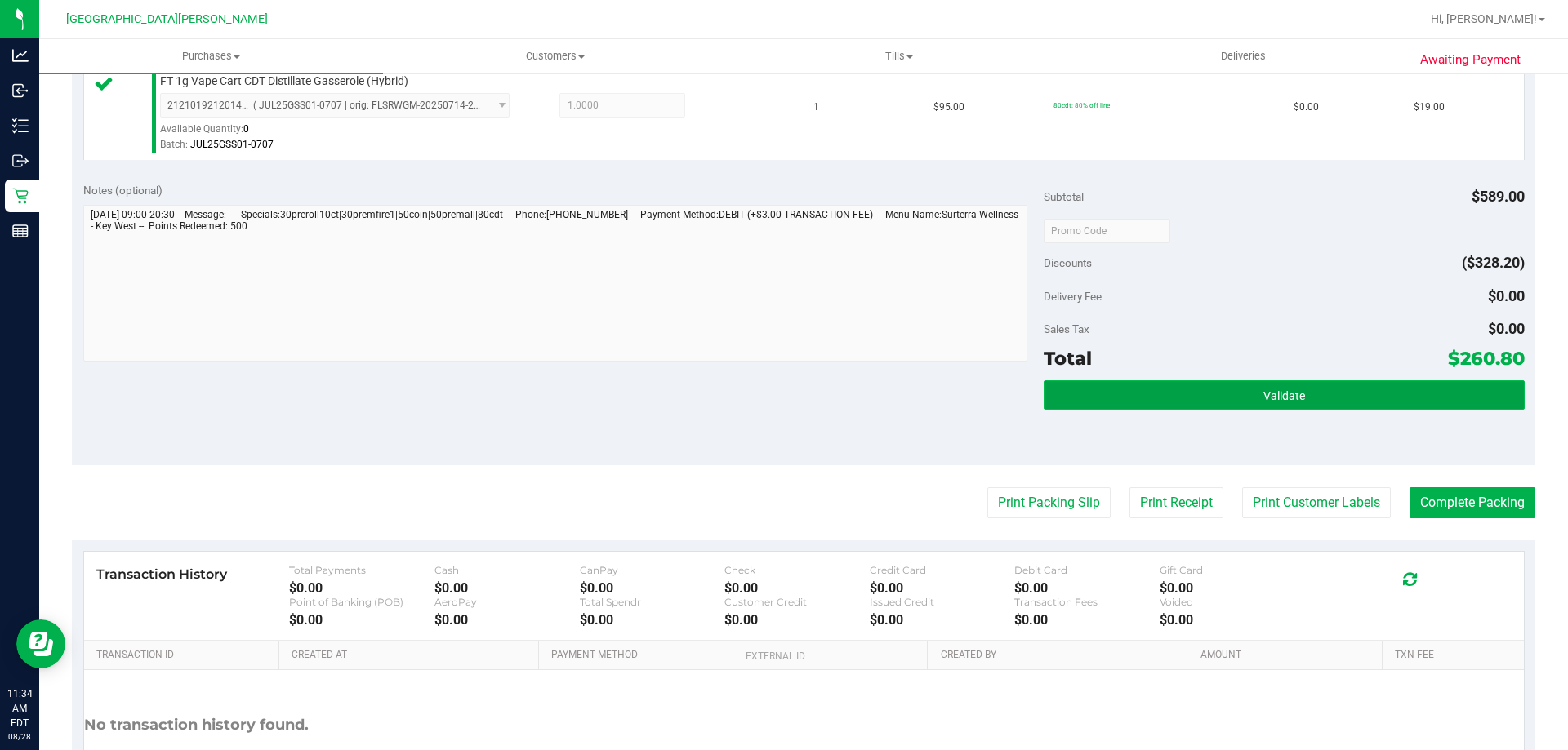
click at [1218, 392] on button "Validate" at bounding box center [1283, 395] width 480 height 30
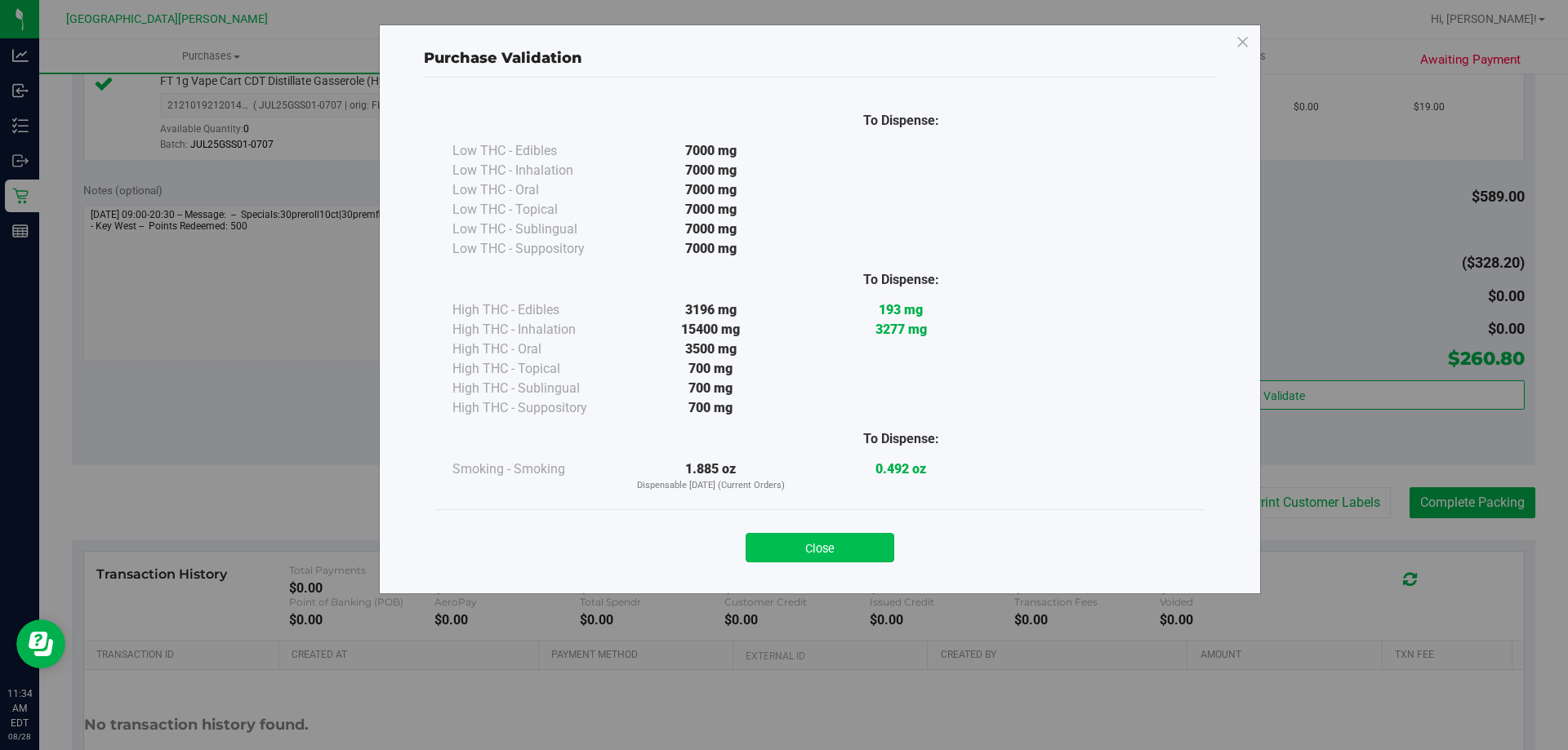
click at [805, 549] on button "Close" at bounding box center [820, 547] width 149 height 30
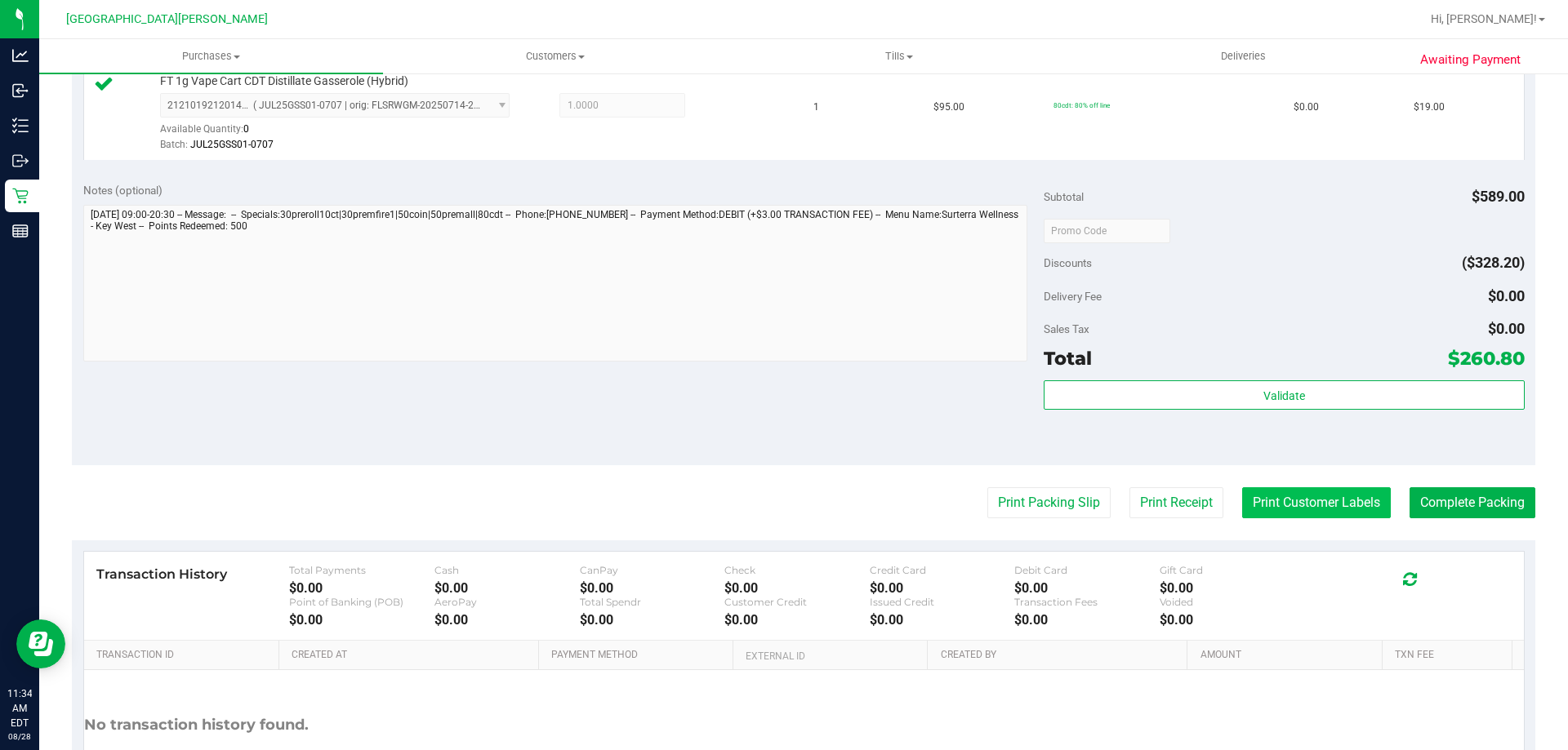
click at [1314, 517] on button "Print Customer Labels" at bounding box center [1316, 503] width 149 height 31
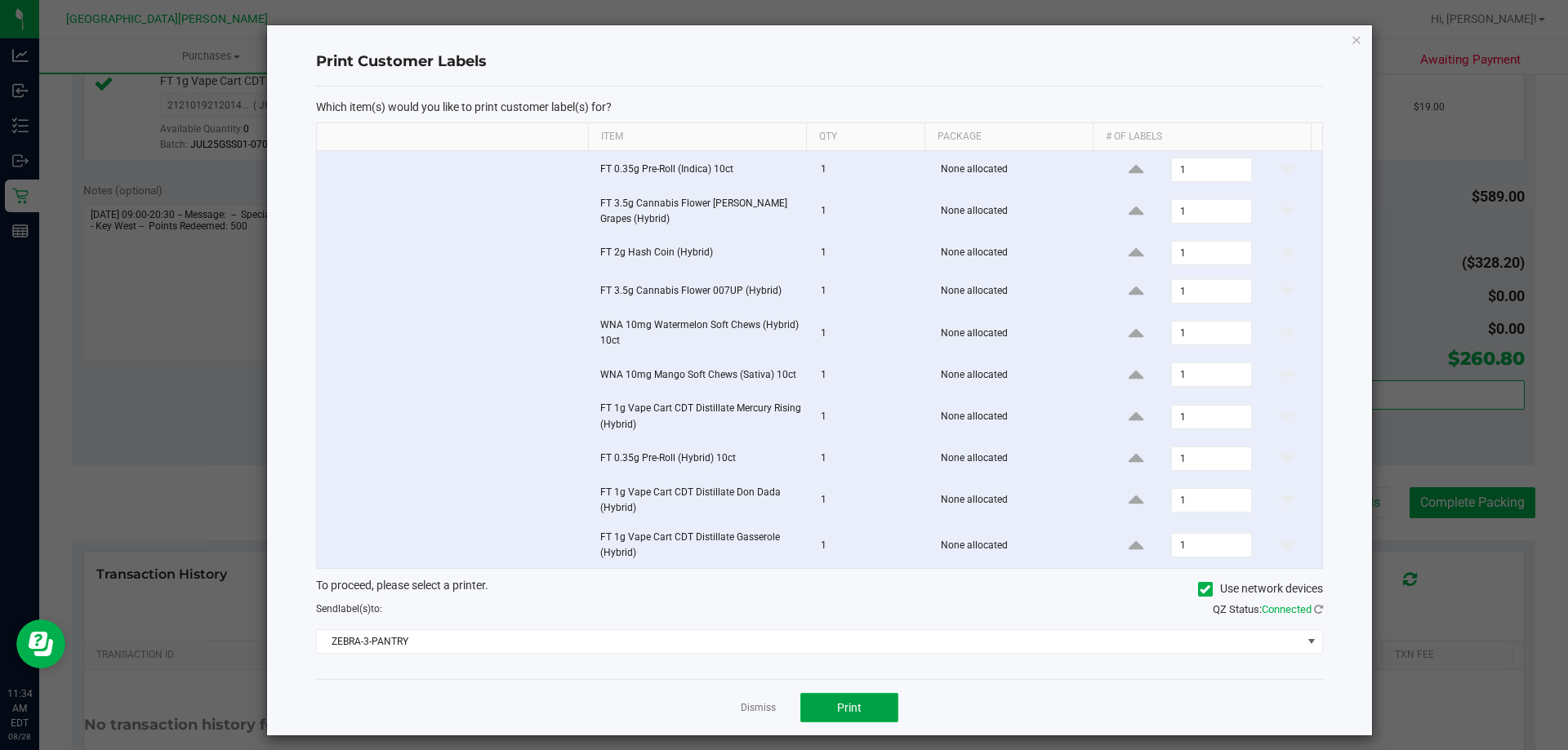
click at [850, 708] on span "Print" at bounding box center [849, 708] width 25 height 13
click at [752, 703] on link "Dismiss" at bounding box center [758, 708] width 35 height 14
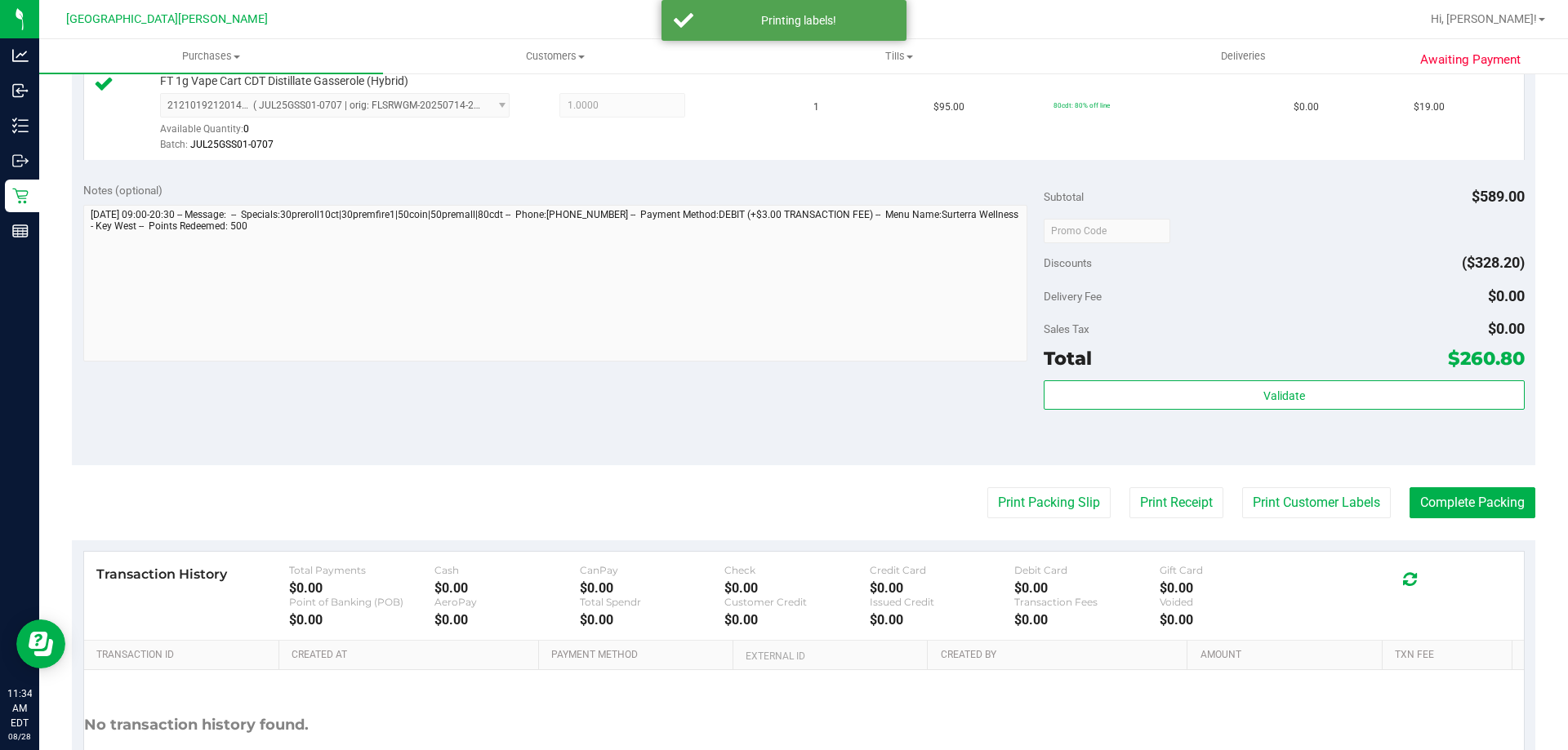
click at [632, 444] on div "Notes (optional) Subtotal $589.00 Discounts ($328.20) Delivery Fee $0.00 Sales …" at bounding box center [803, 318] width 1463 height 294
click at [1419, 410] on div "Validate" at bounding box center [1283, 396] width 480 height 31
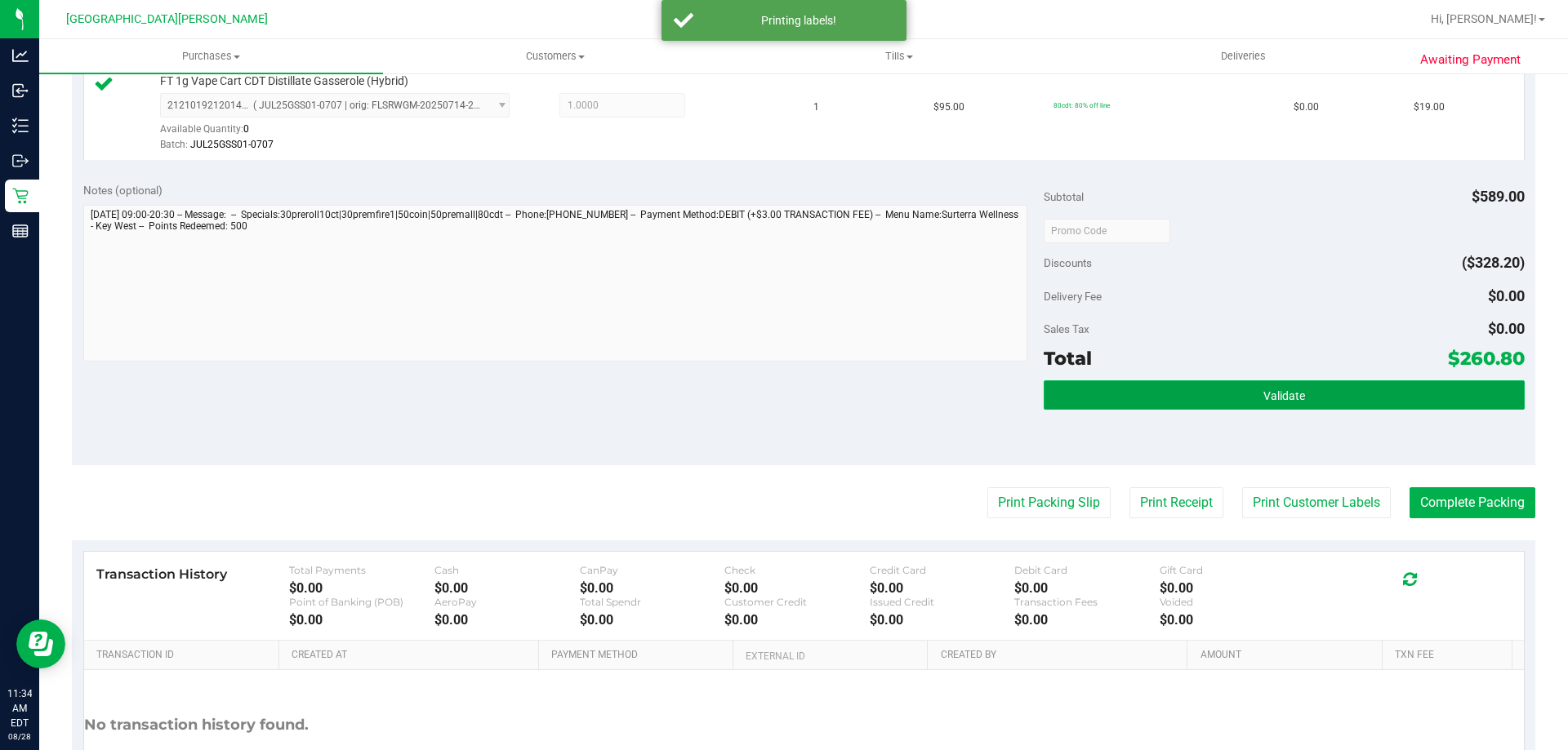
click at [1402, 387] on button "Validate" at bounding box center [1283, 395] width 480 height 30
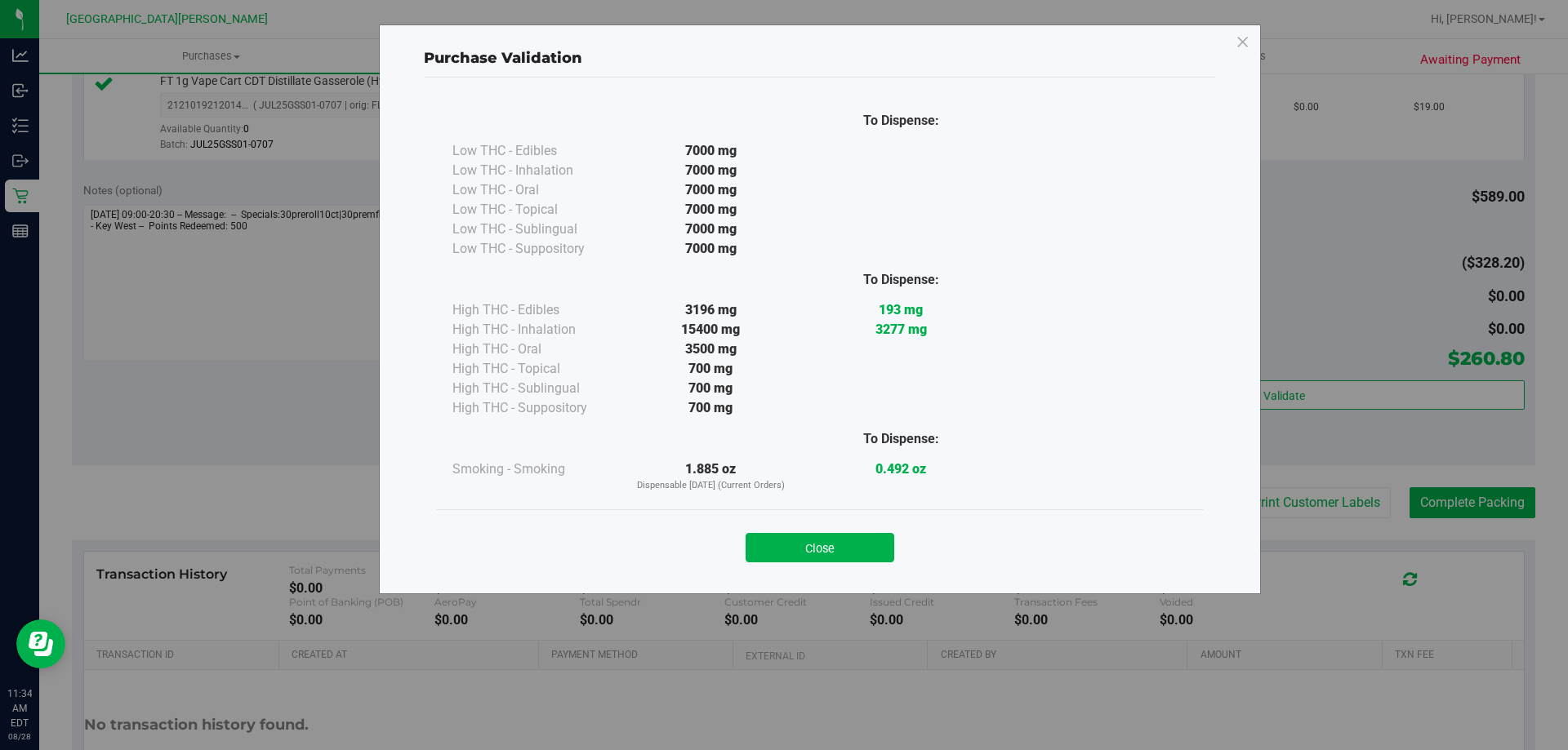
click at [840, 542] on button "Close" at bounding box center [820, 547] width 149 height 30
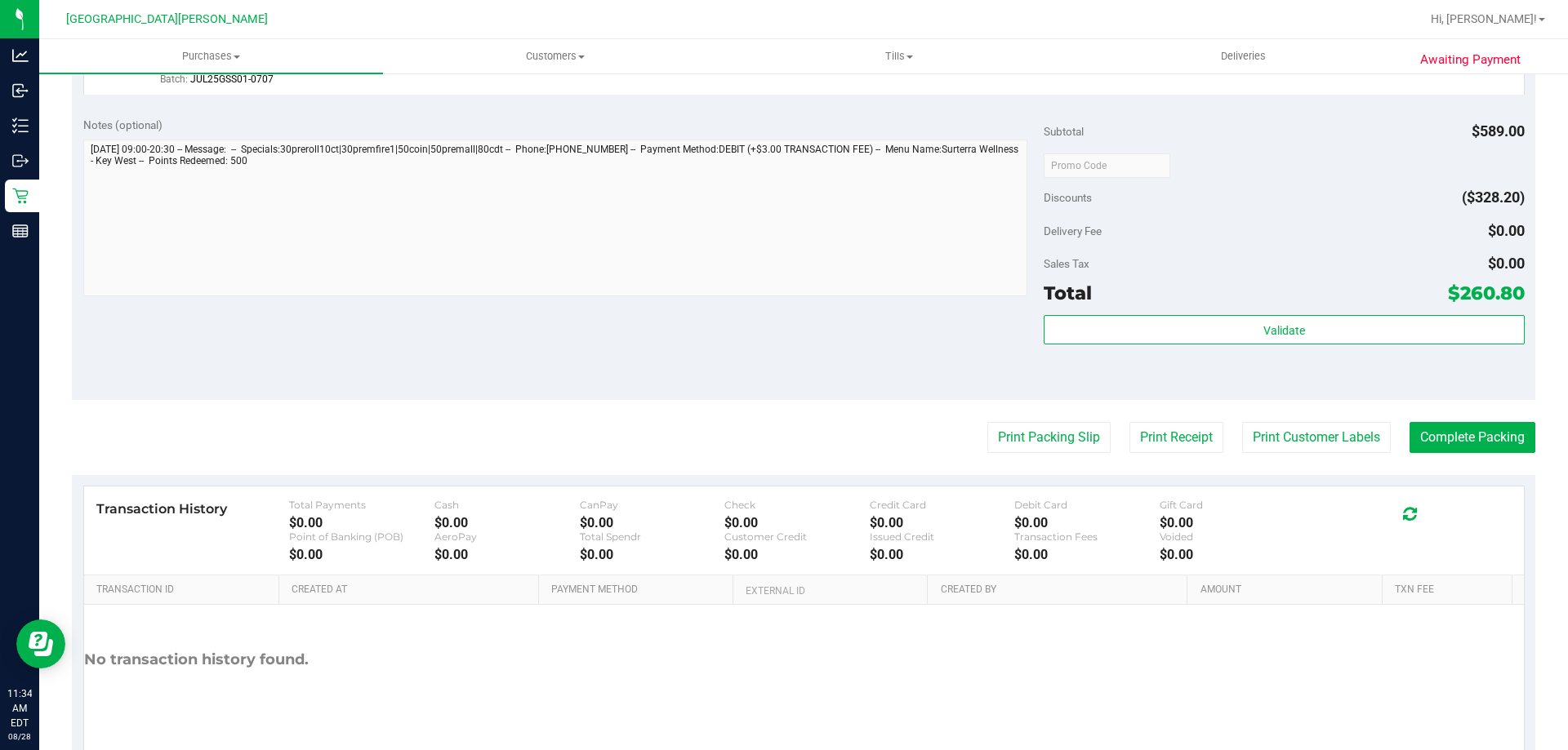
scroll to position [1434, 0]
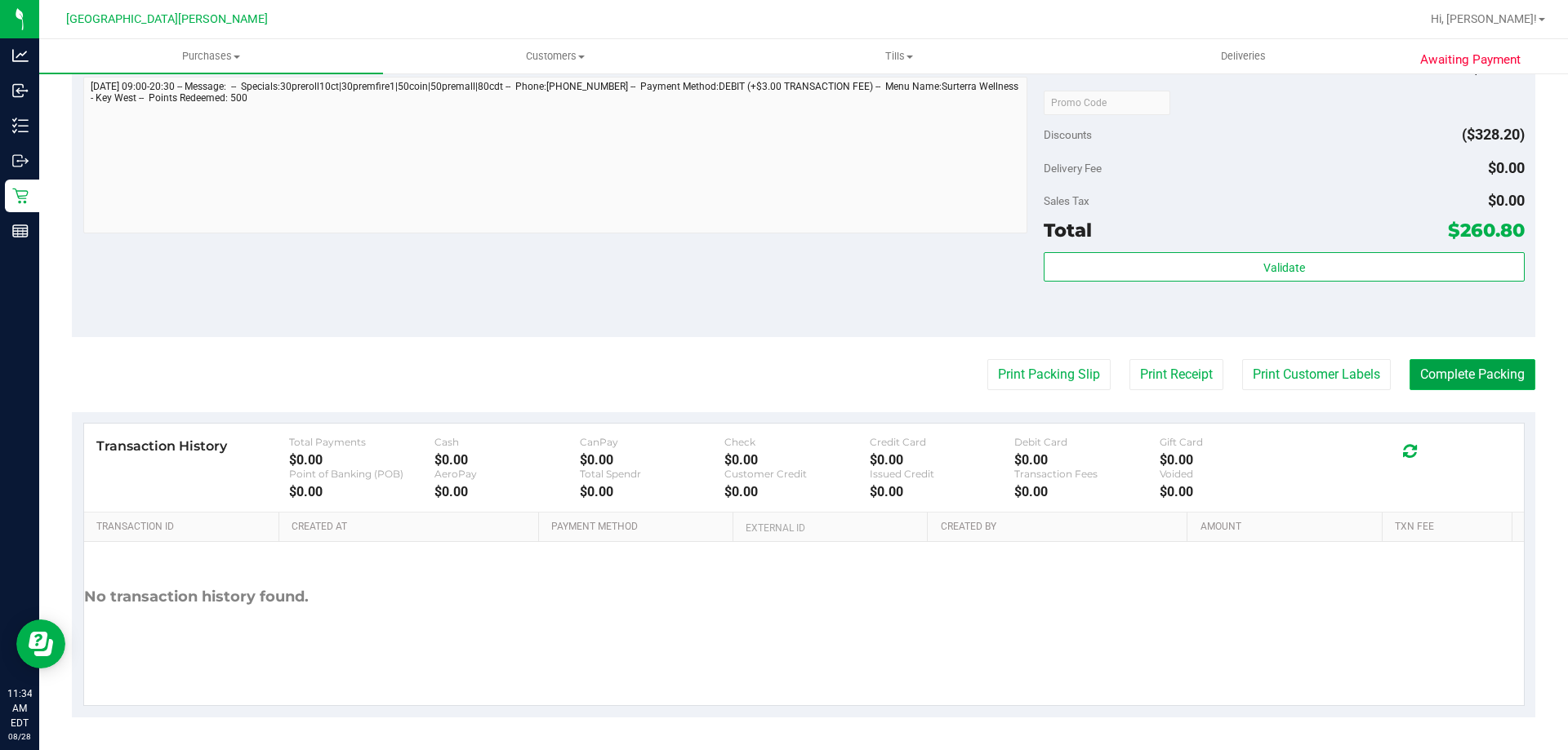
click at [1444, 373] on button "Complete Packing" at bounding box center [1472, 374] width 126 height 31
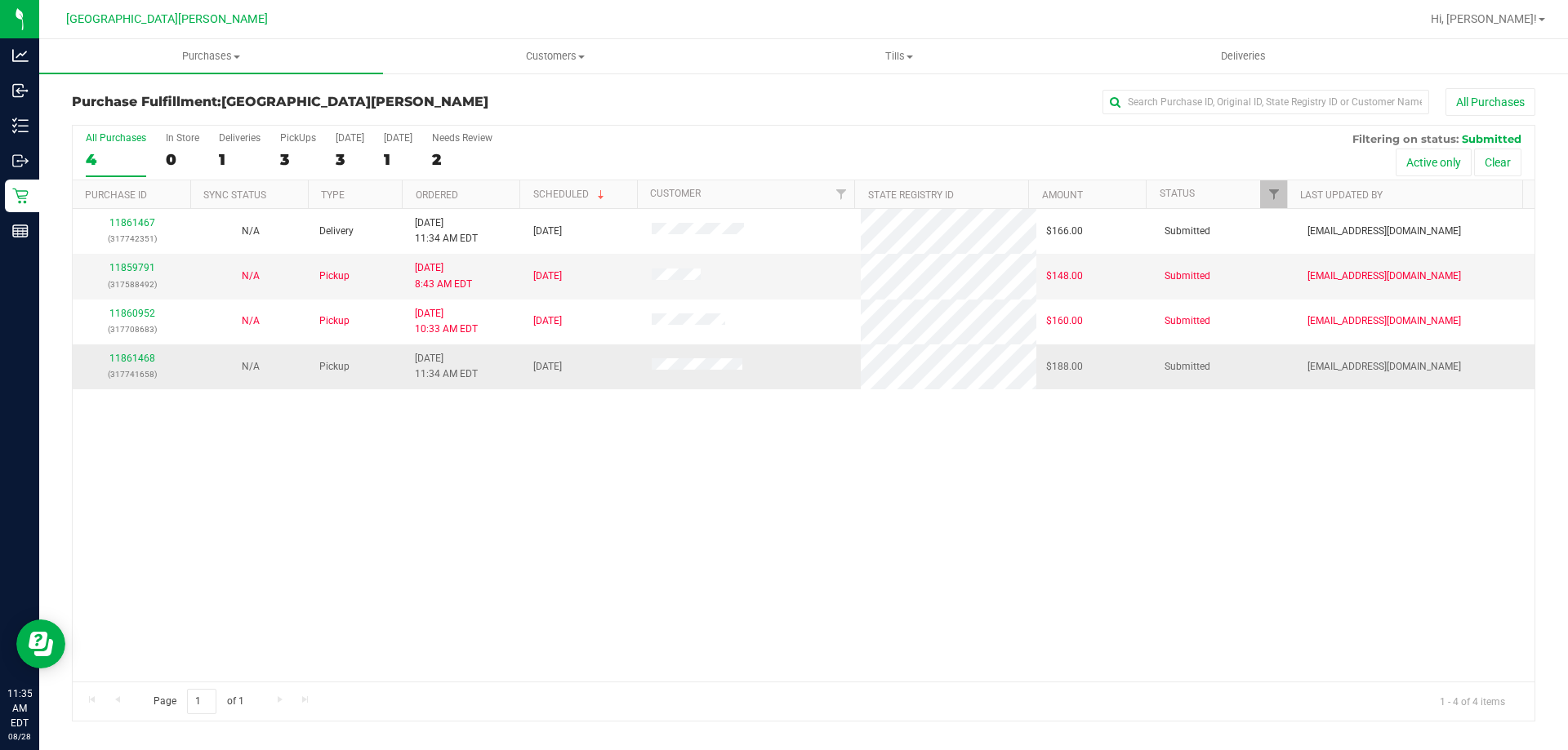
click at [129, 345] on td "11861468 (317741658)" at bounding box center [131, 366] width 118 height 44
click at [129, 352] on link "11861468" at bounding box center [132, 358] width 46 height 11
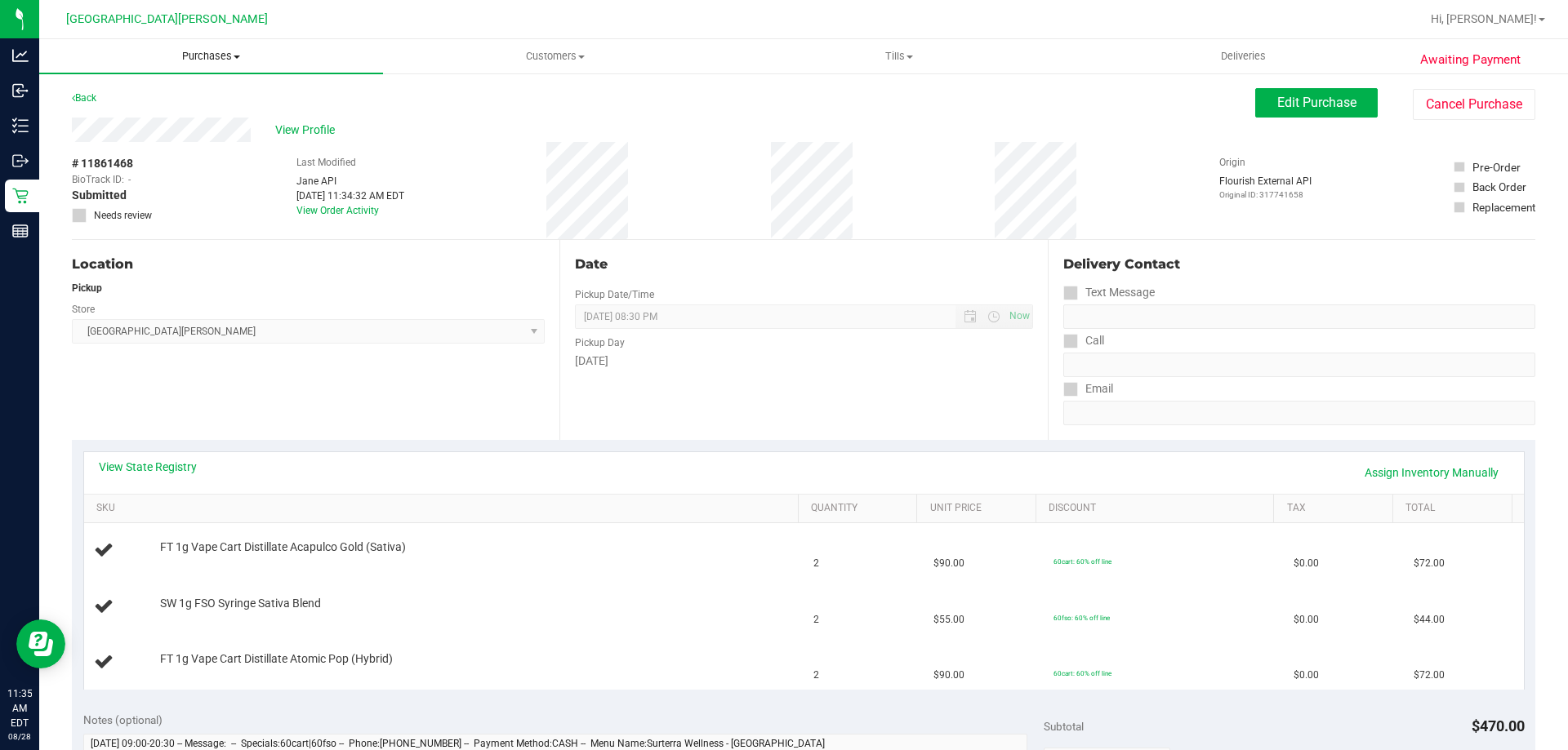
click at [179, 52] on span "Purchases" at bounding box center [210, 55] width 344 height 14
click at [140, 98] on span "Summary of purchases" at bounding box center [123, 98] width 168 height 14
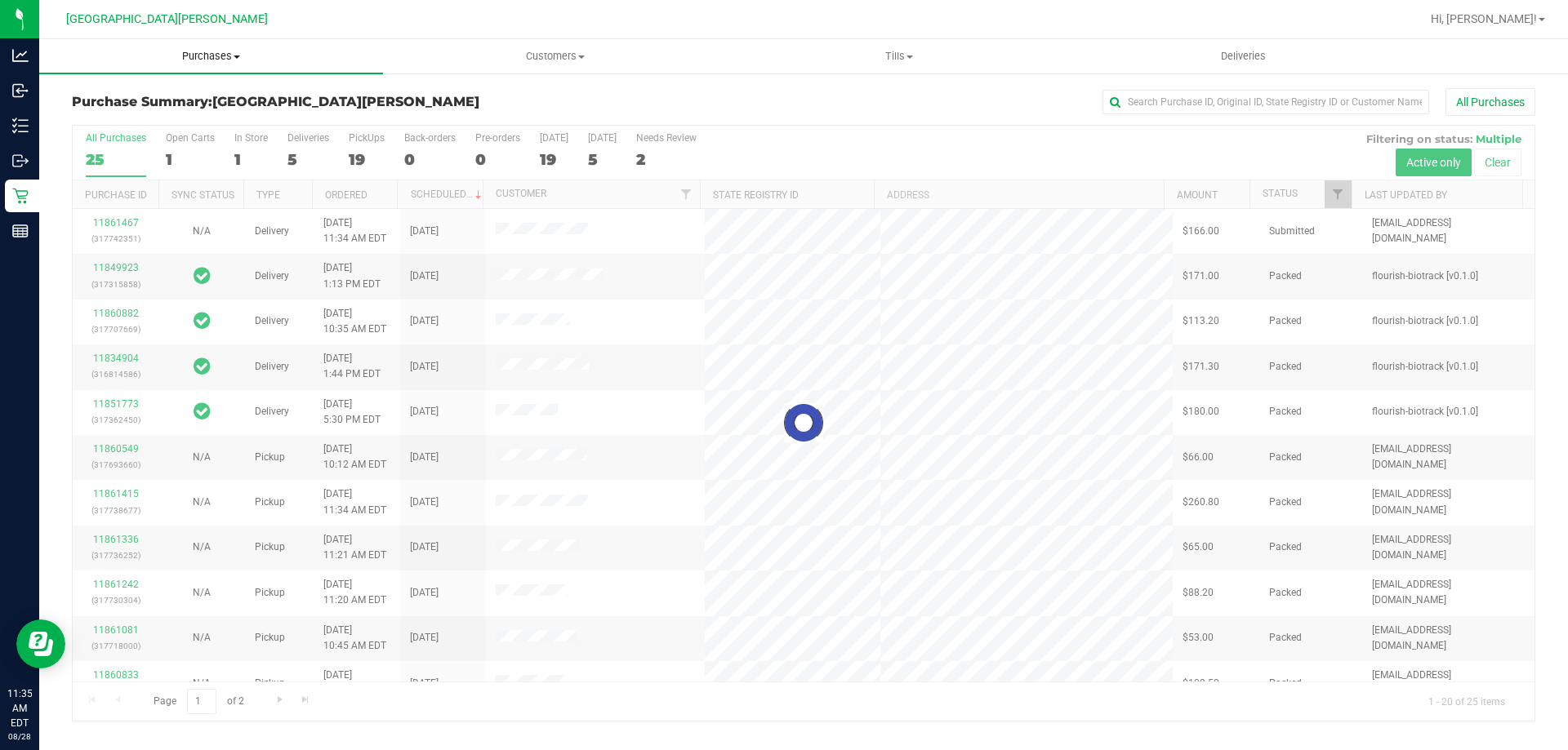
click at [196, 57] on span "Purchases" at bounding box center [210, 55] width 344 height 14
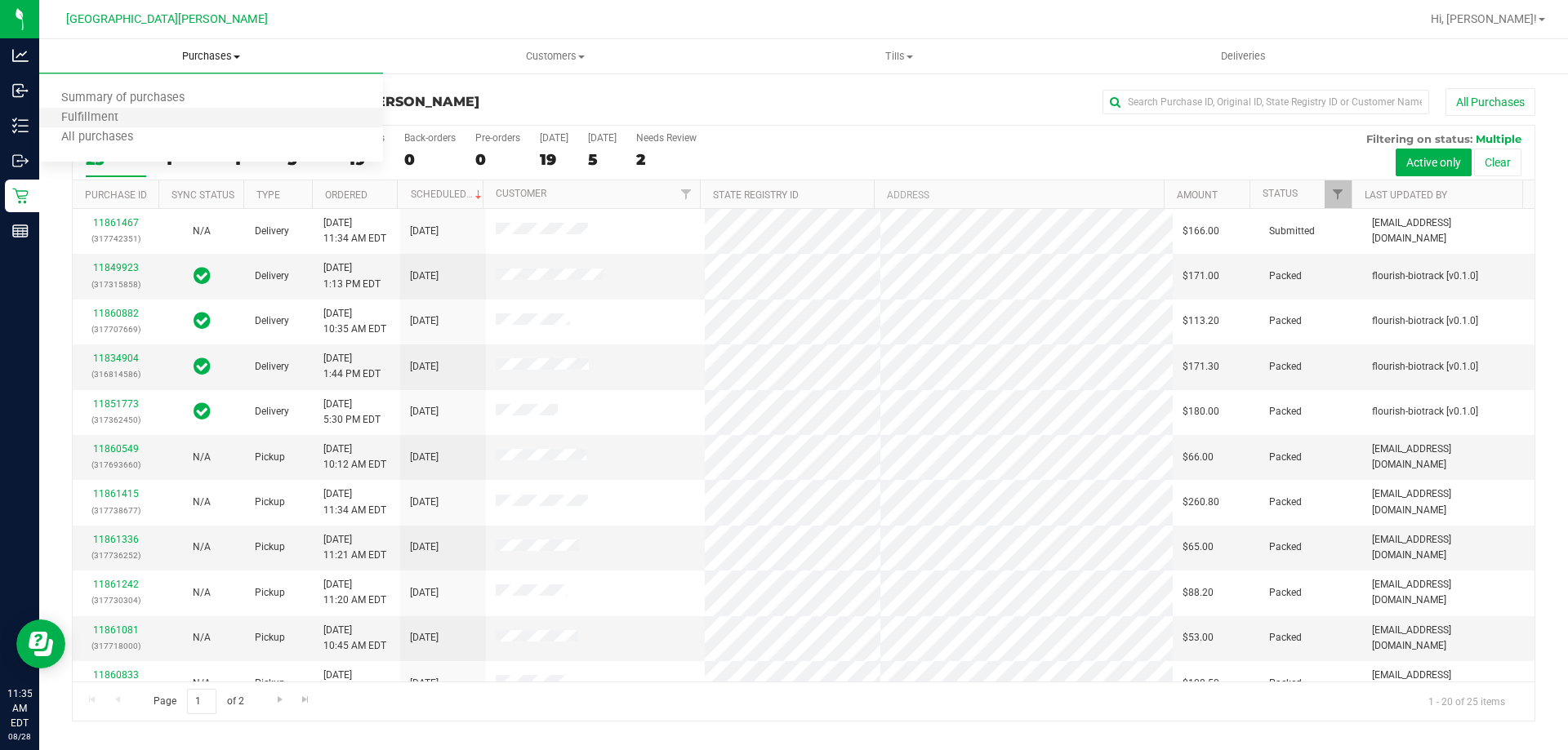
click at [168, 123] on li "Fulfillment" at bounding box center [210, 118] width 344 height 20
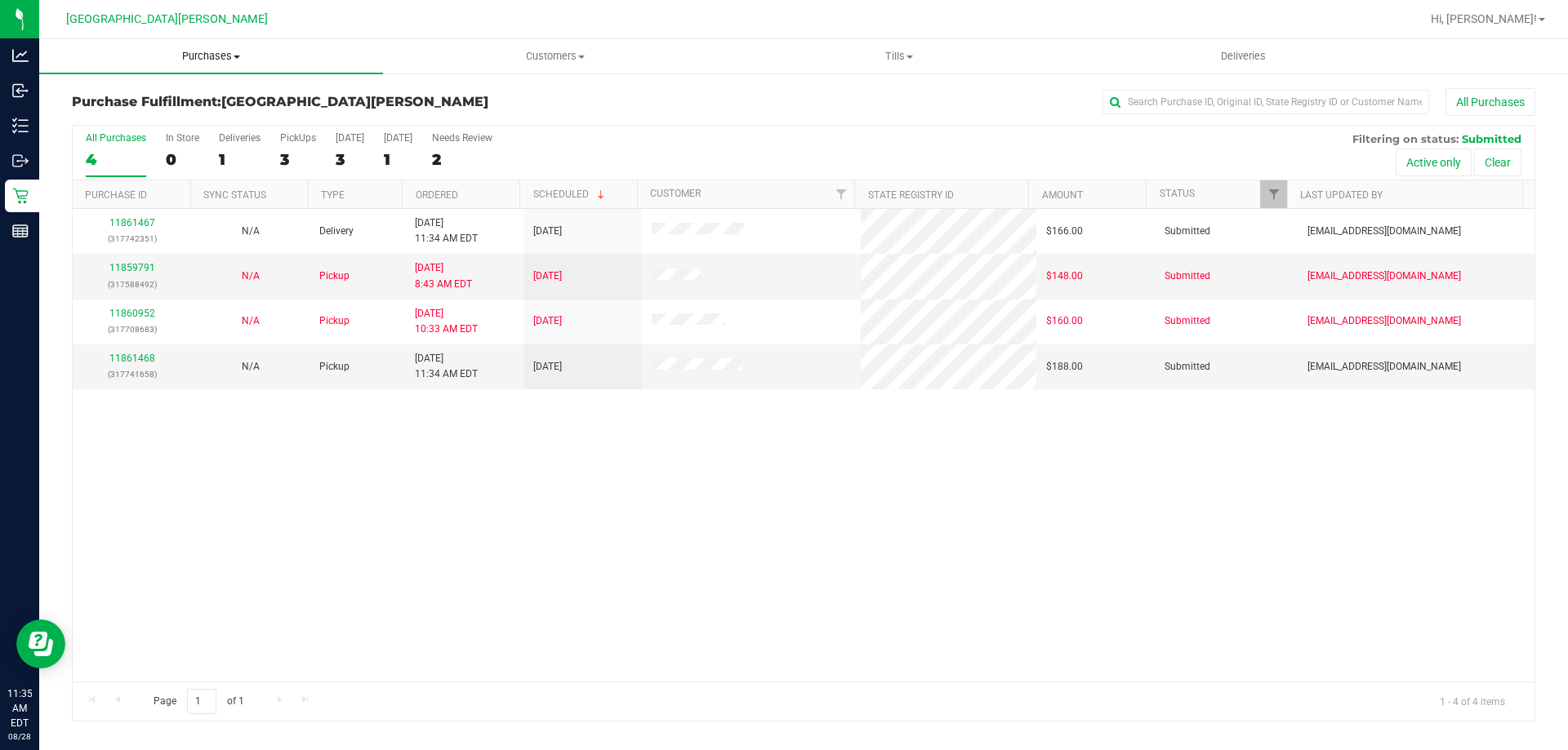
click at [203, 54] on span "Purchases" at bounding box center [210, 55] width 344 height 14
click at [196, 100] on span "Summary of purchases" at bounding box center [123, 98] width 168 height 14
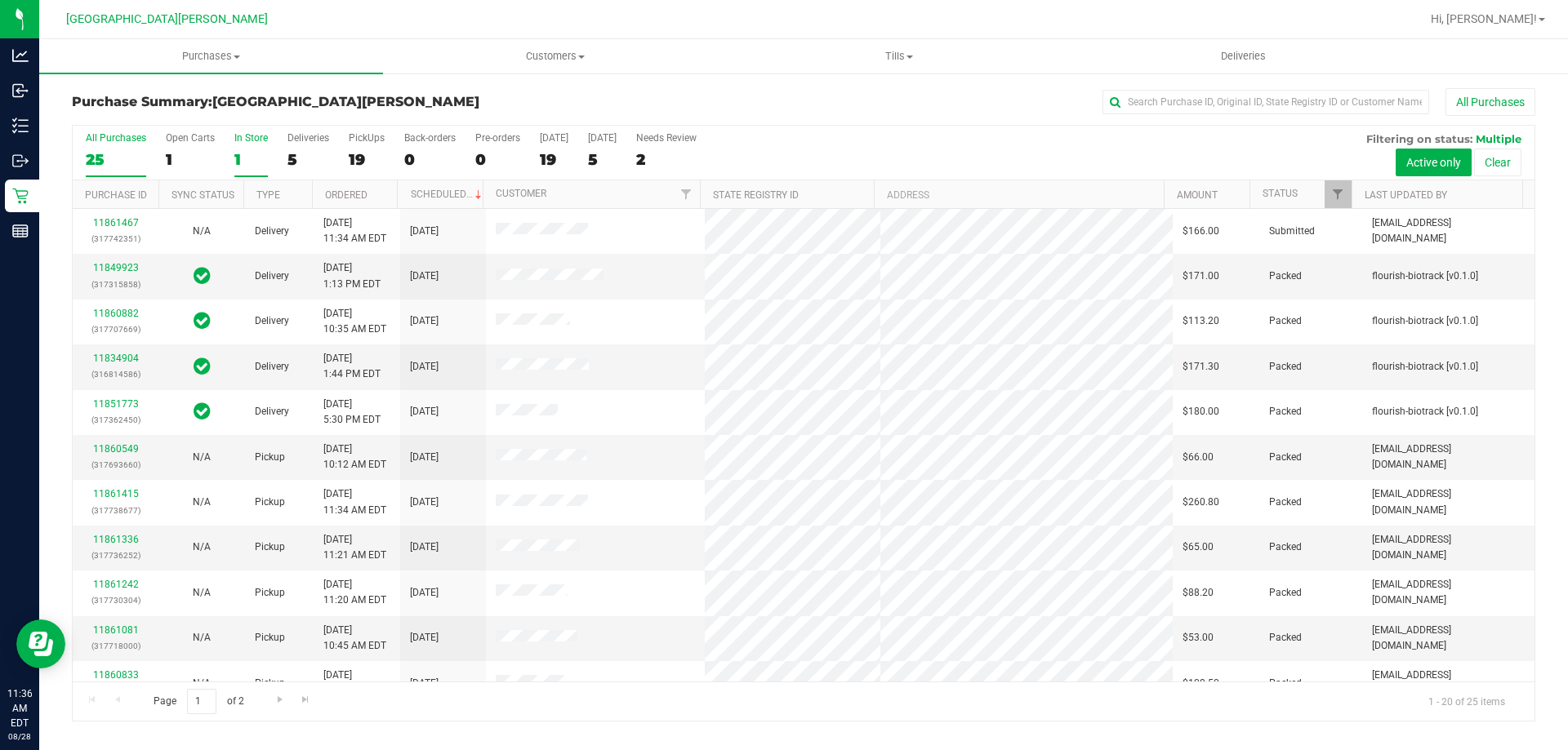
click at [243, 148] on label "In Store 1" at bounding box center [250, 154] width 33 height 45
click at [0, 0] on input "In Store 1" at bounding box center [0, 0] width 0 height 0
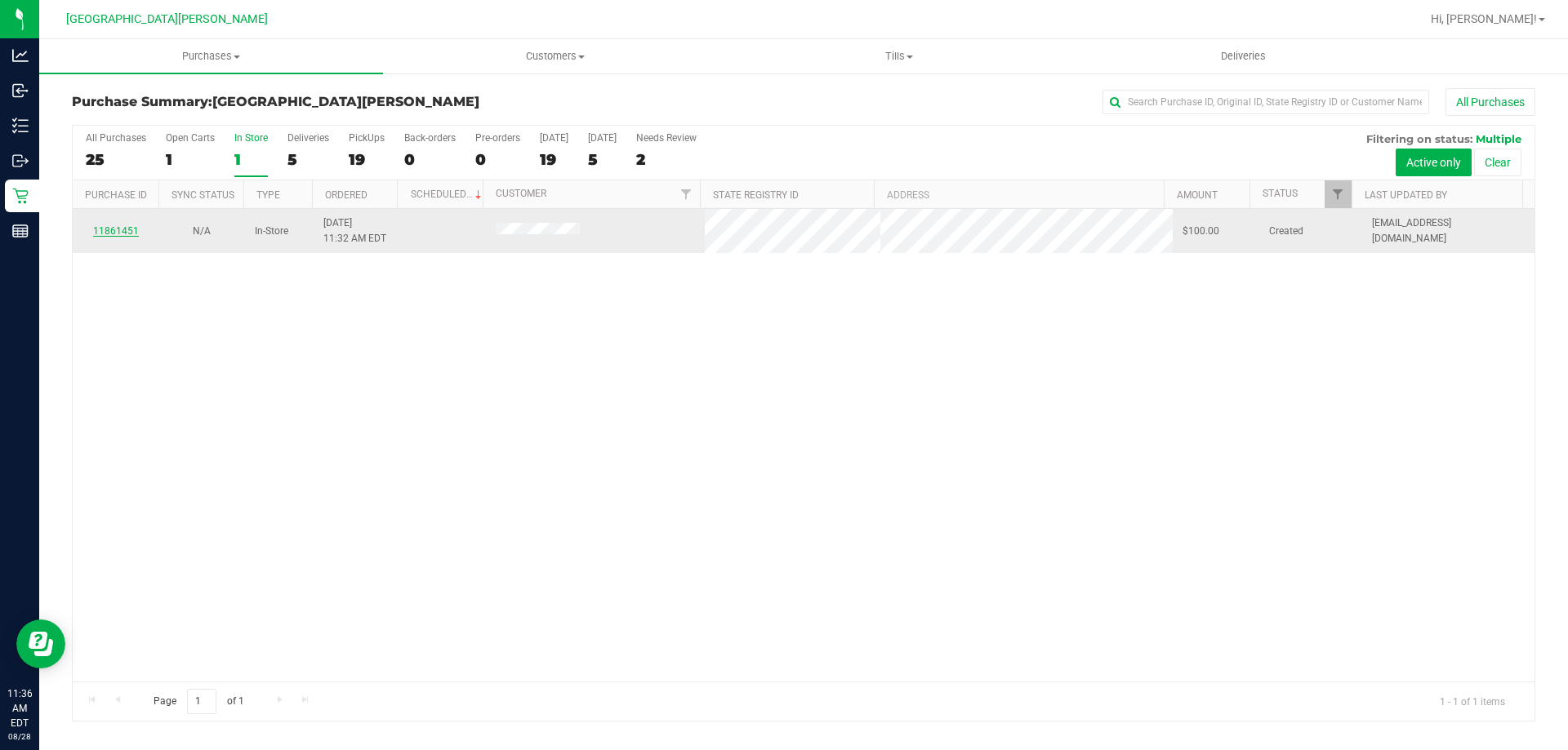
click at [116, 232] on link "11861451" at bounding box center [116, 231] width 46 height 11
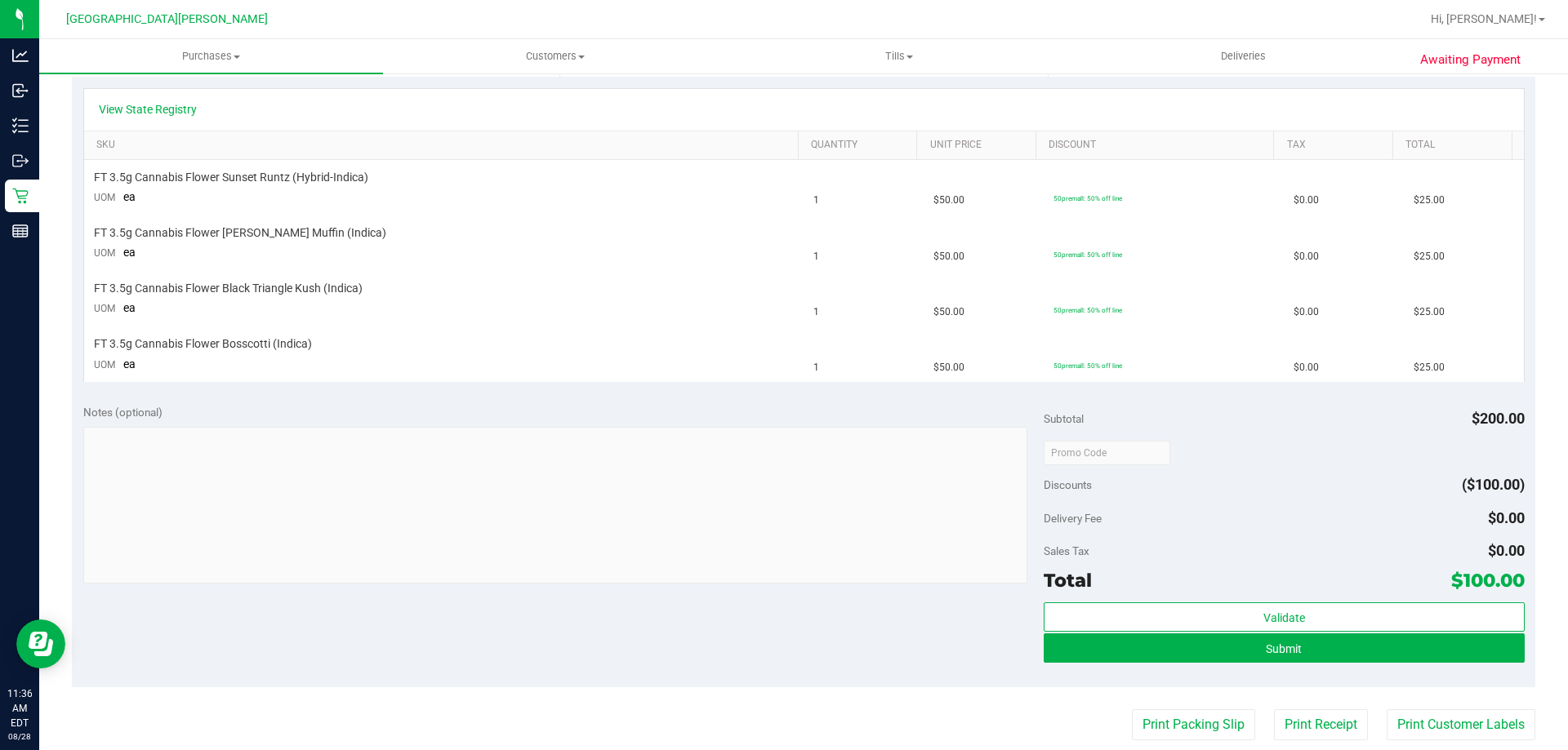
scroll to position [490, 0]
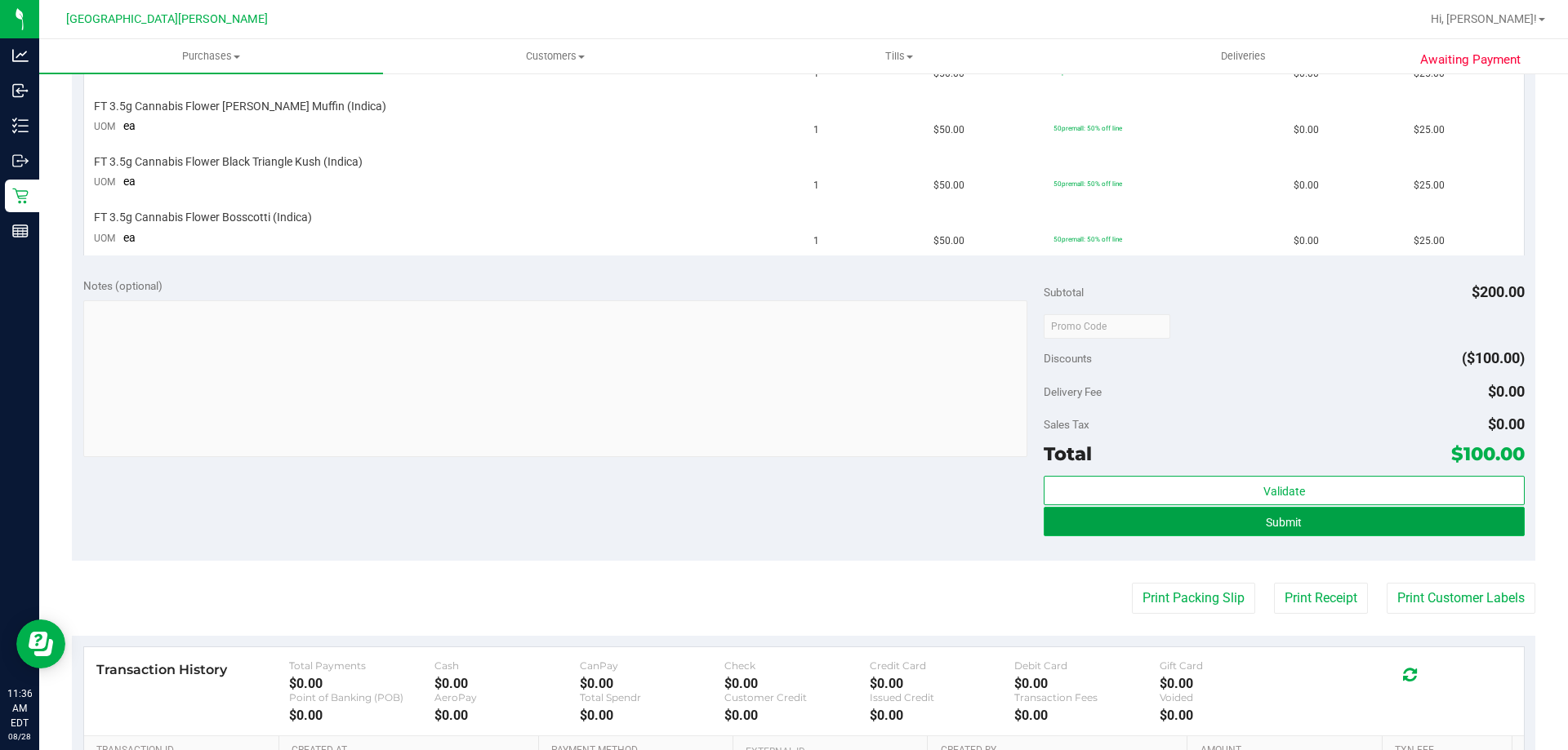
click at [1236, 526] on button "Submit" at bounding box center [1283, 522] width 480 height 30
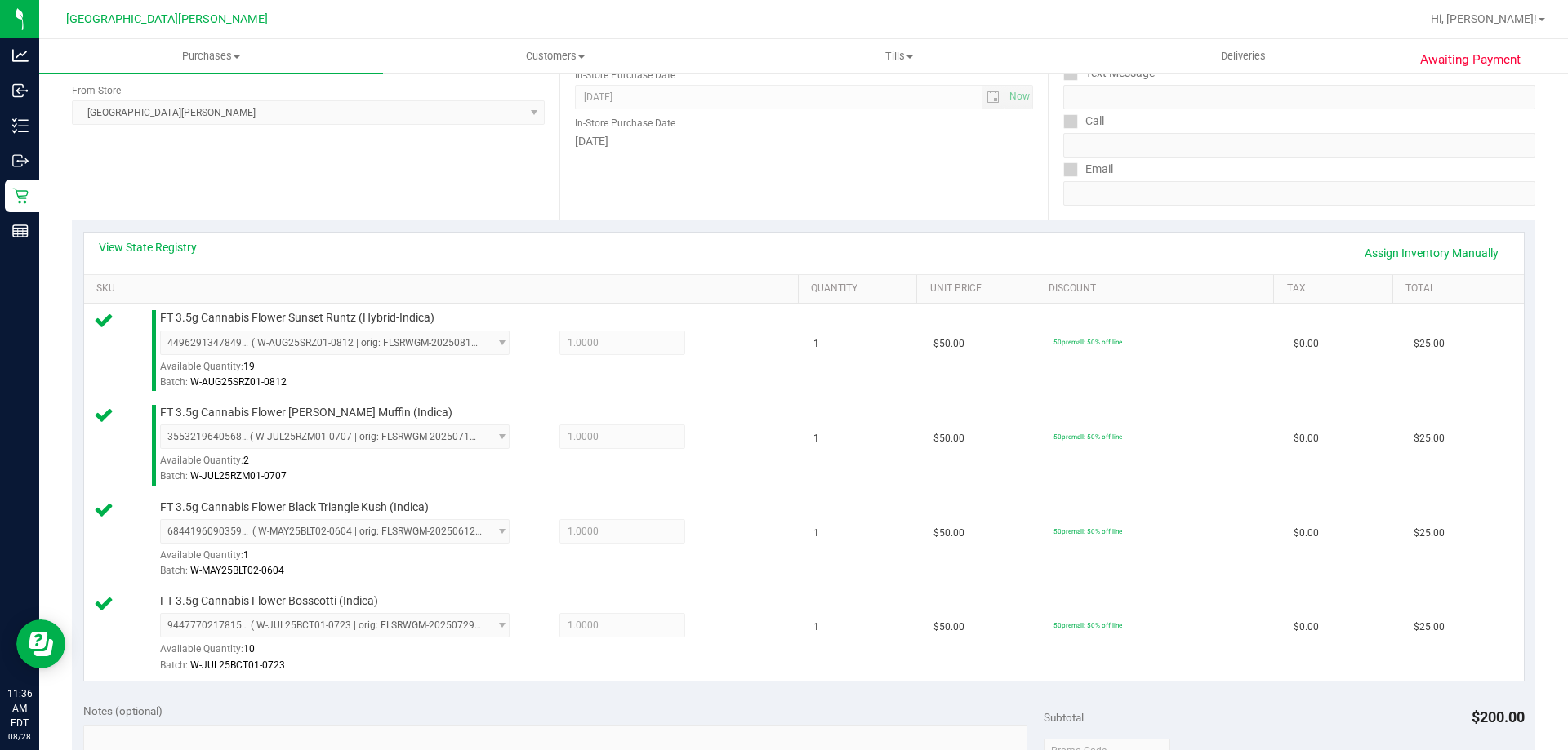
scroll to position [628, 0]
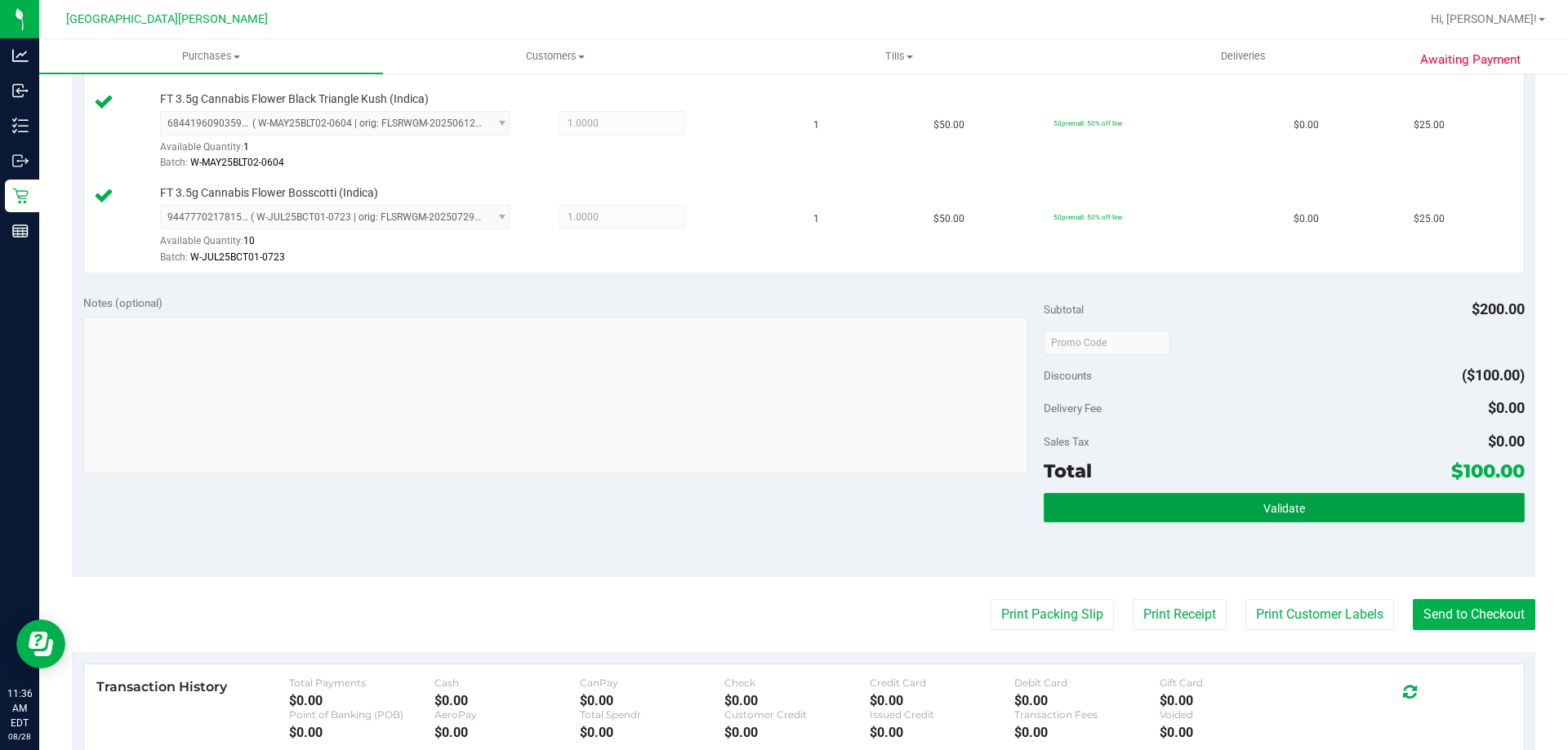
click at [1198, 507] on button "Validate" at bounding box center [1283, 507] width 480 height 30
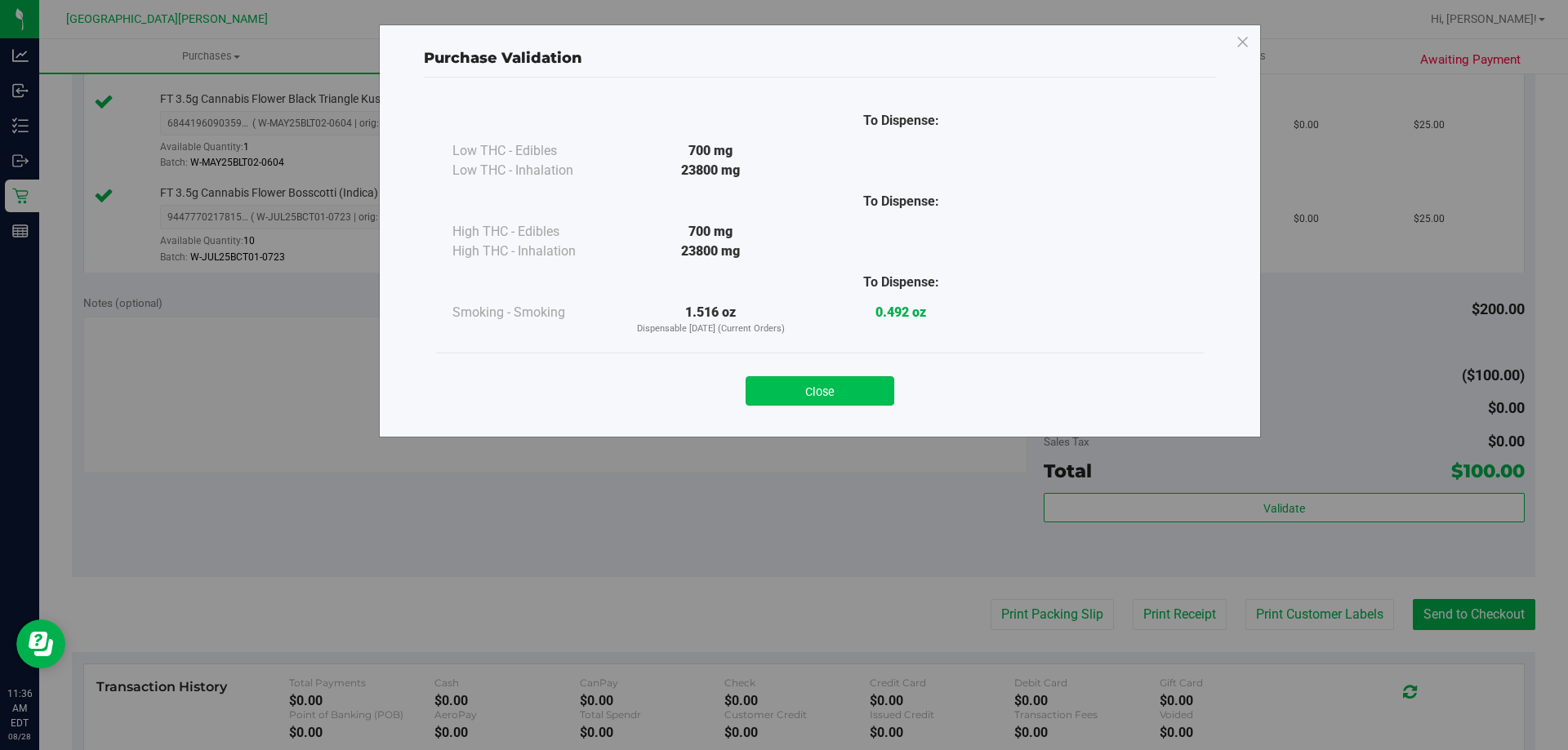
click at [848, 392] on button "Close" at bounding box center [820, 390] width 149 height 30
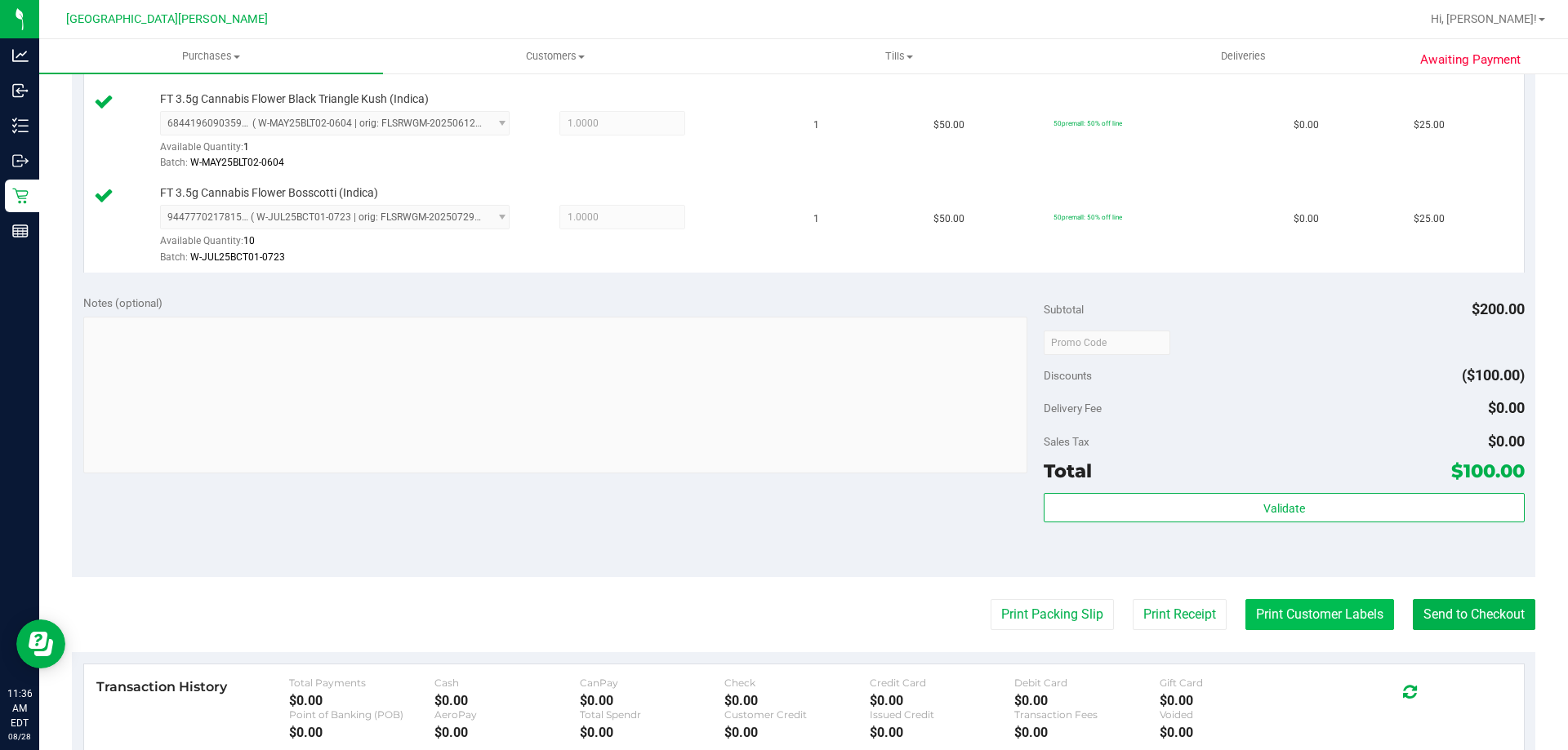
click at [1327, 612] on button "Print Customer Labels" at bounding box center [1320, 614] width 149 height 31
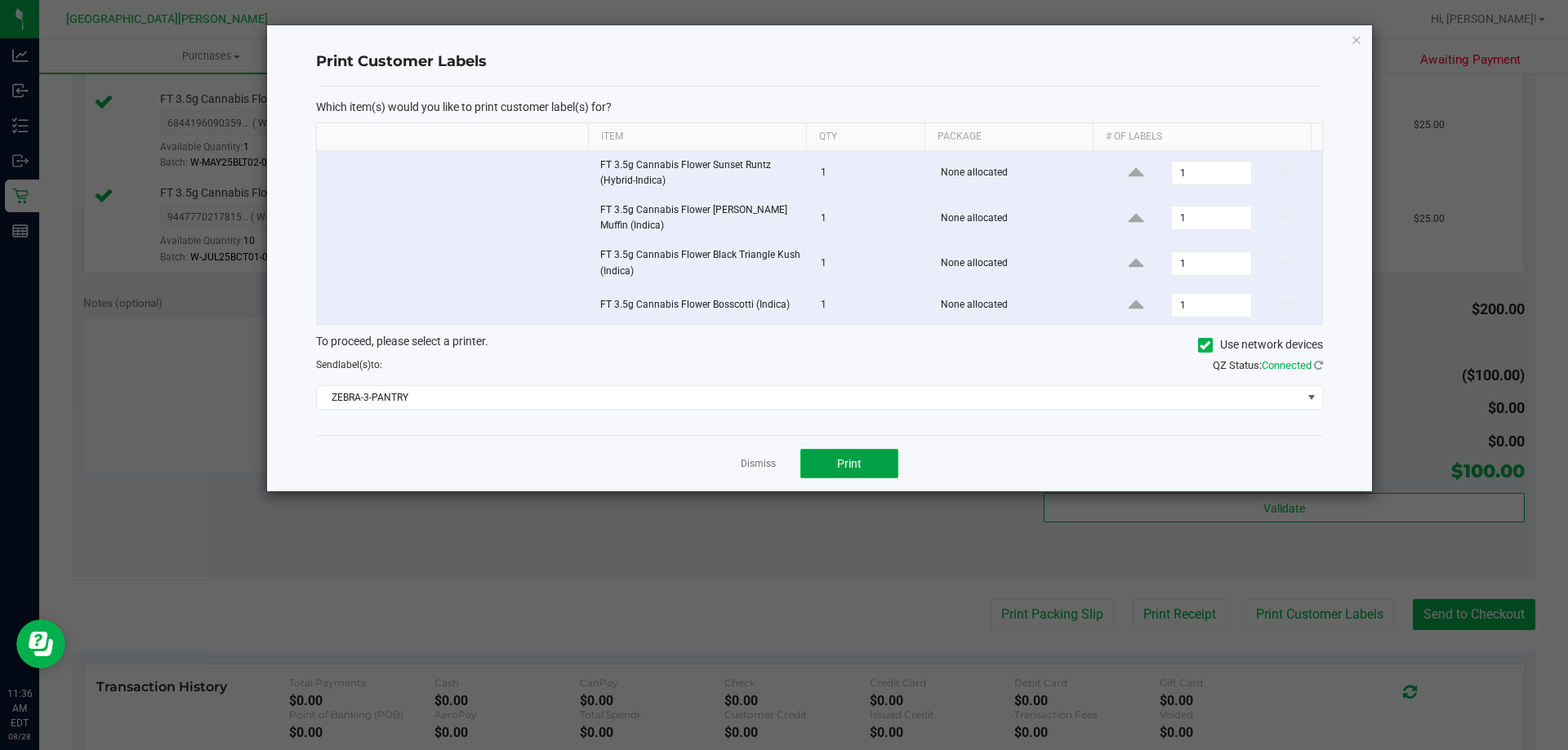
click at [853, 457] on span "Print" at bounding box center [849, 464] width 25 height 13
click at [749, 461] on link "Dismiss" at bounding box center [758, 464] width 35 height 14
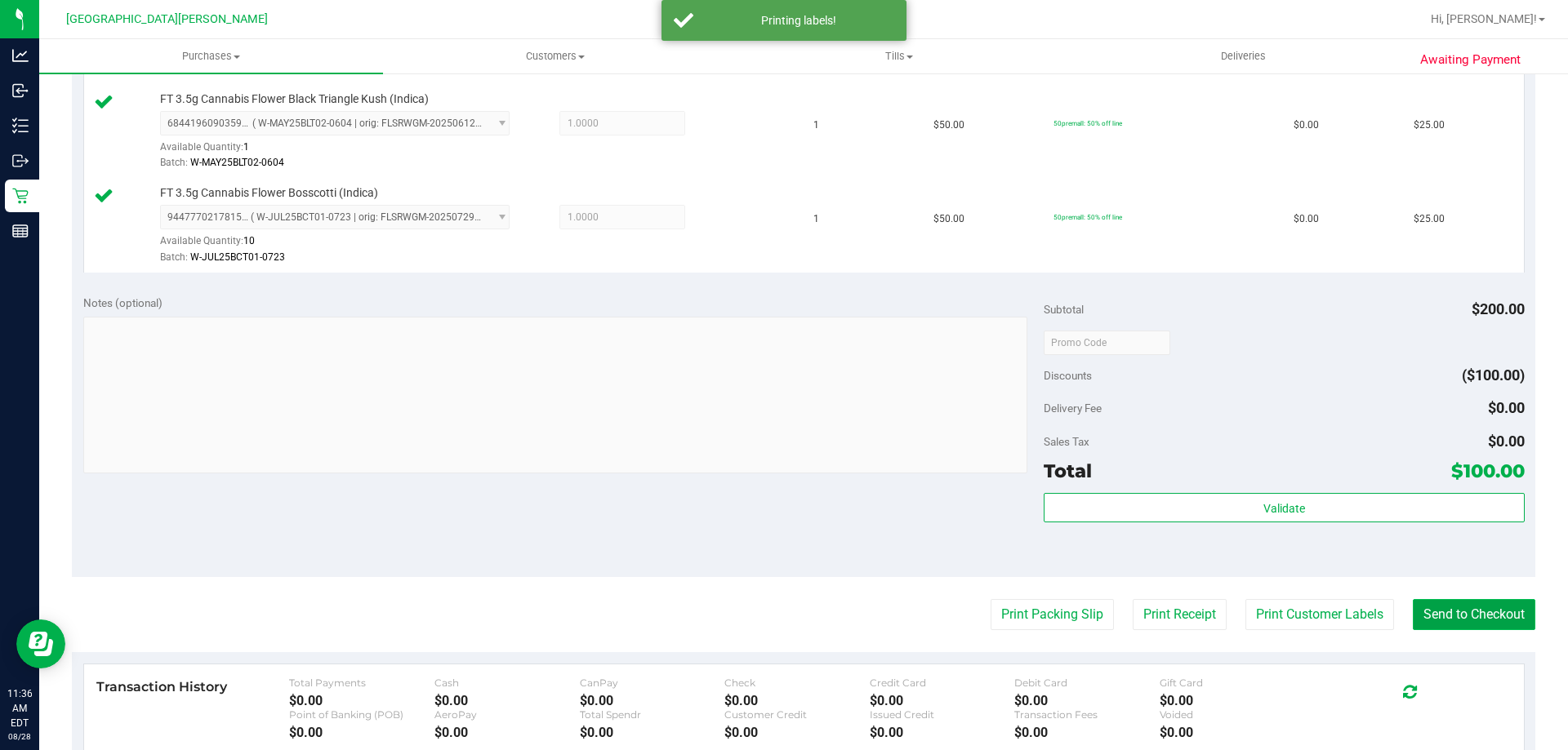
click at [1485, 623] on button "Send to Checkout" at bounding box center [1474, 614] width 123 height 31
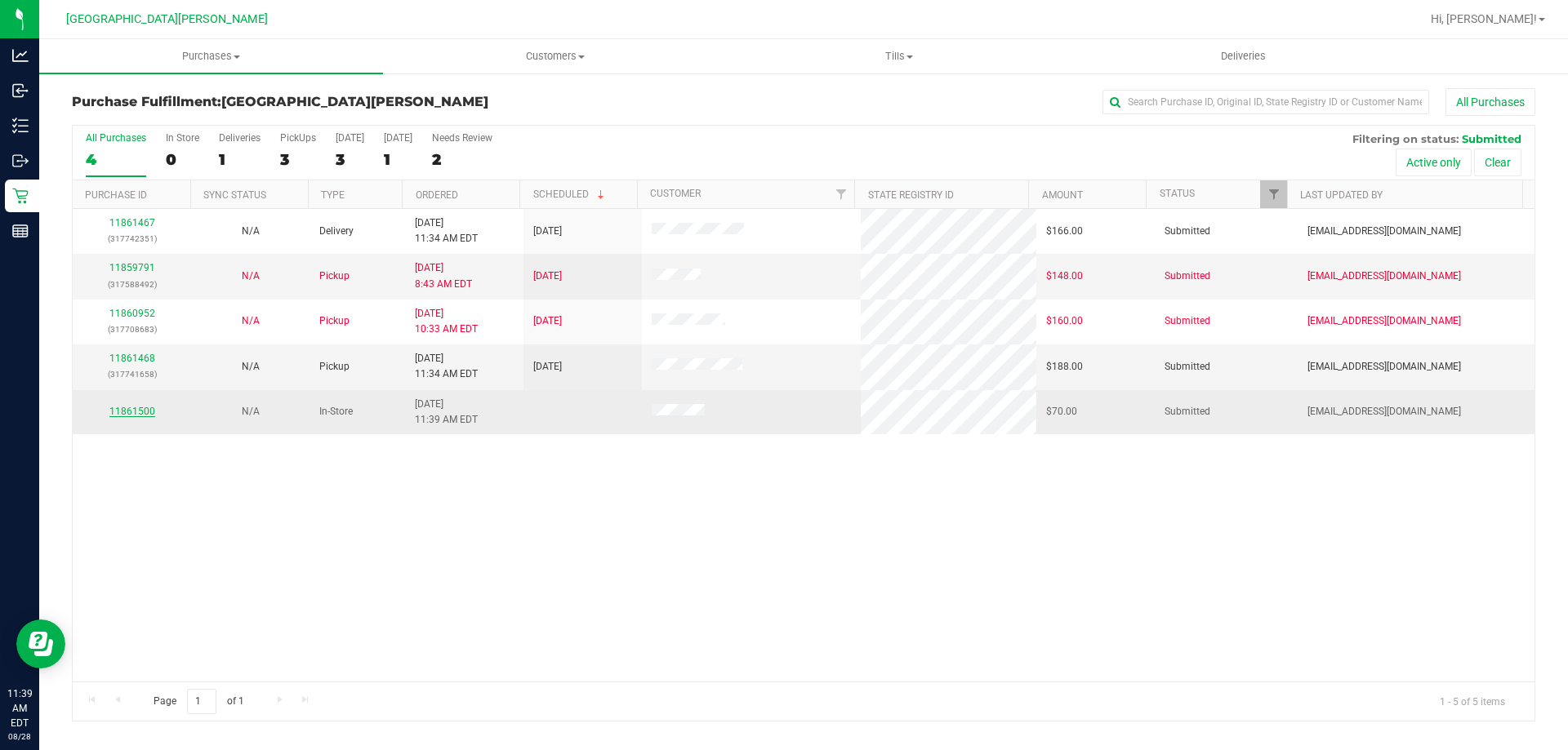
click at [144, 405] on link "11861500" at bounding box center [132, 411] width 46 height 11
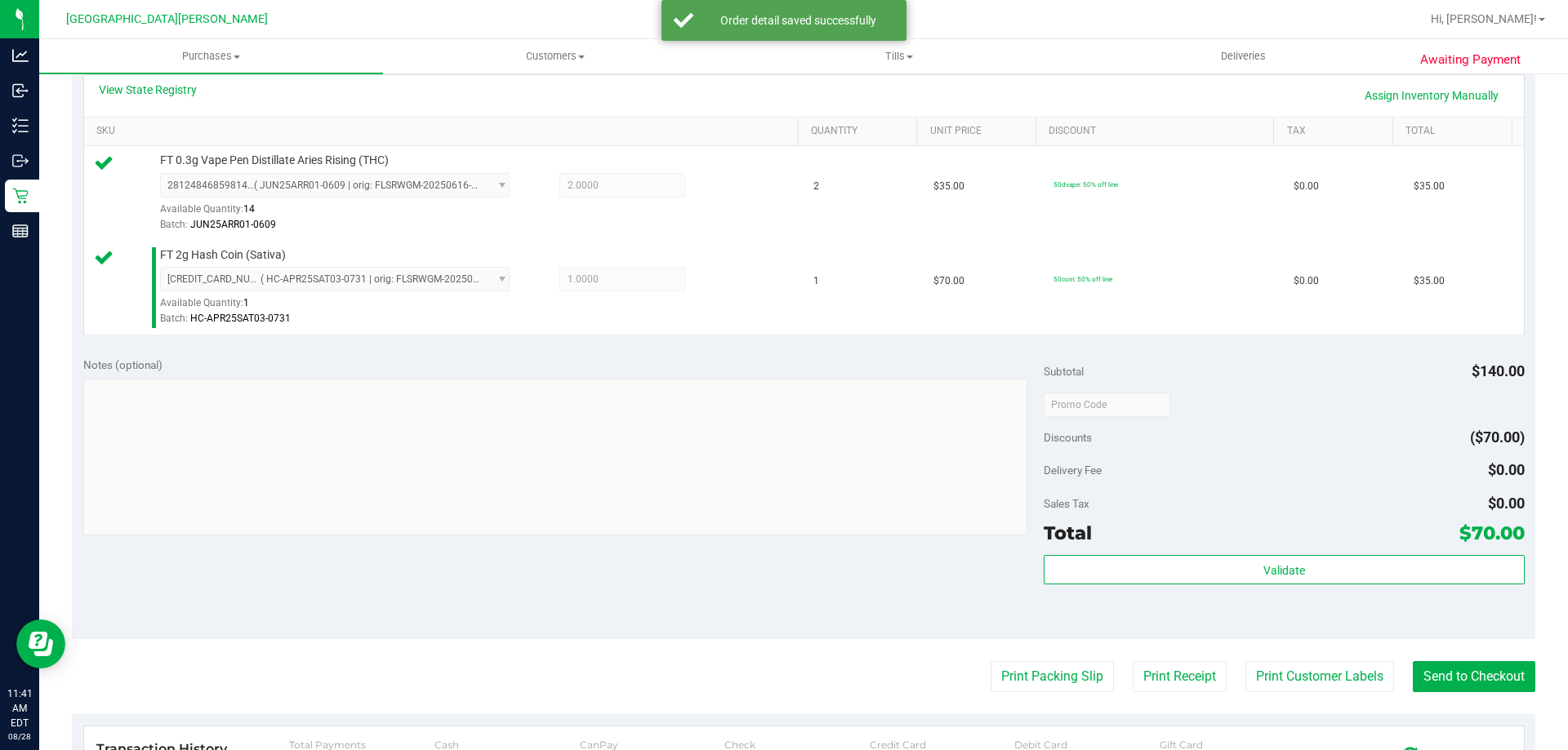
scroll to position [408, 0]
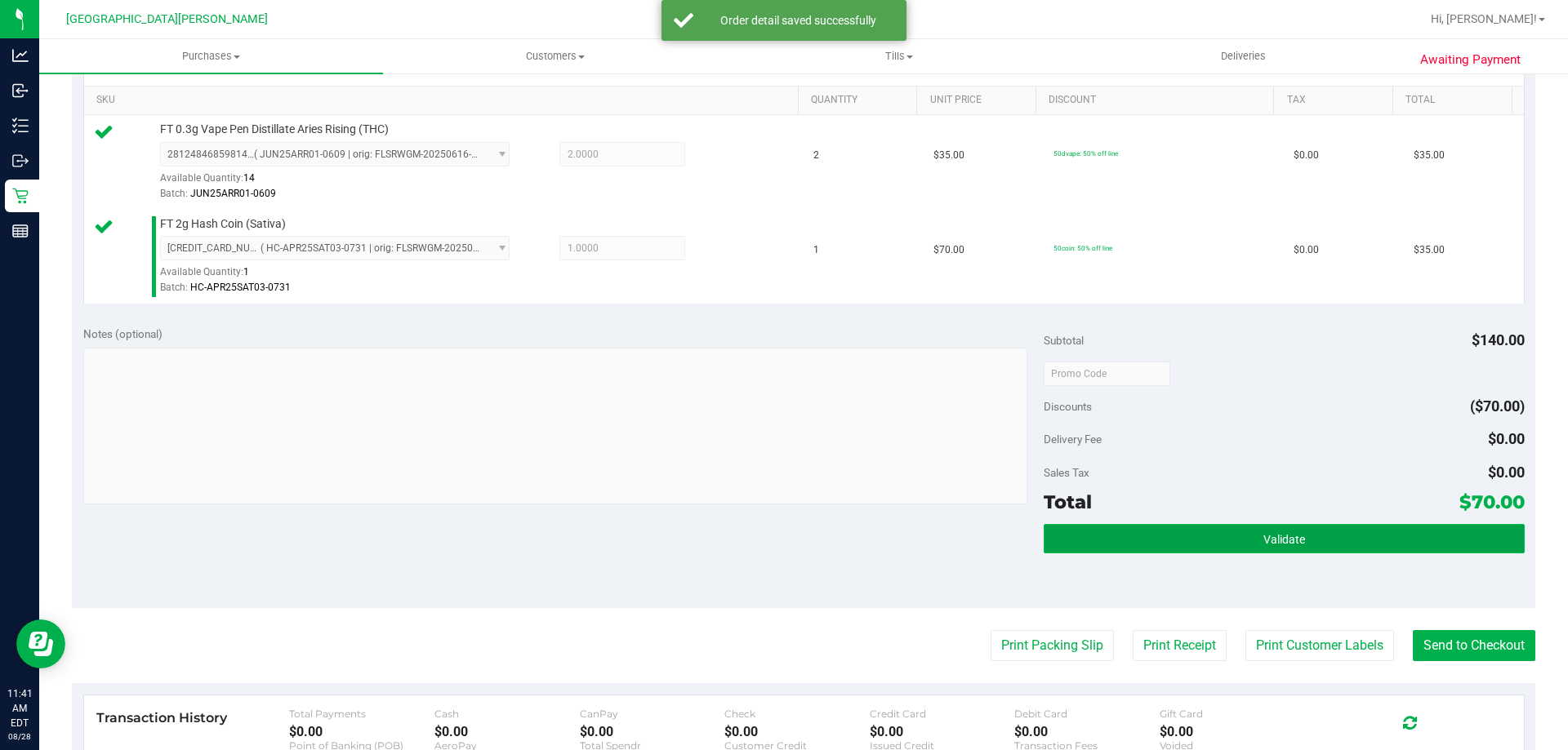
click at [1248, 537] on button "Validate" at bounding box center [1283, 539] width 480 height 30
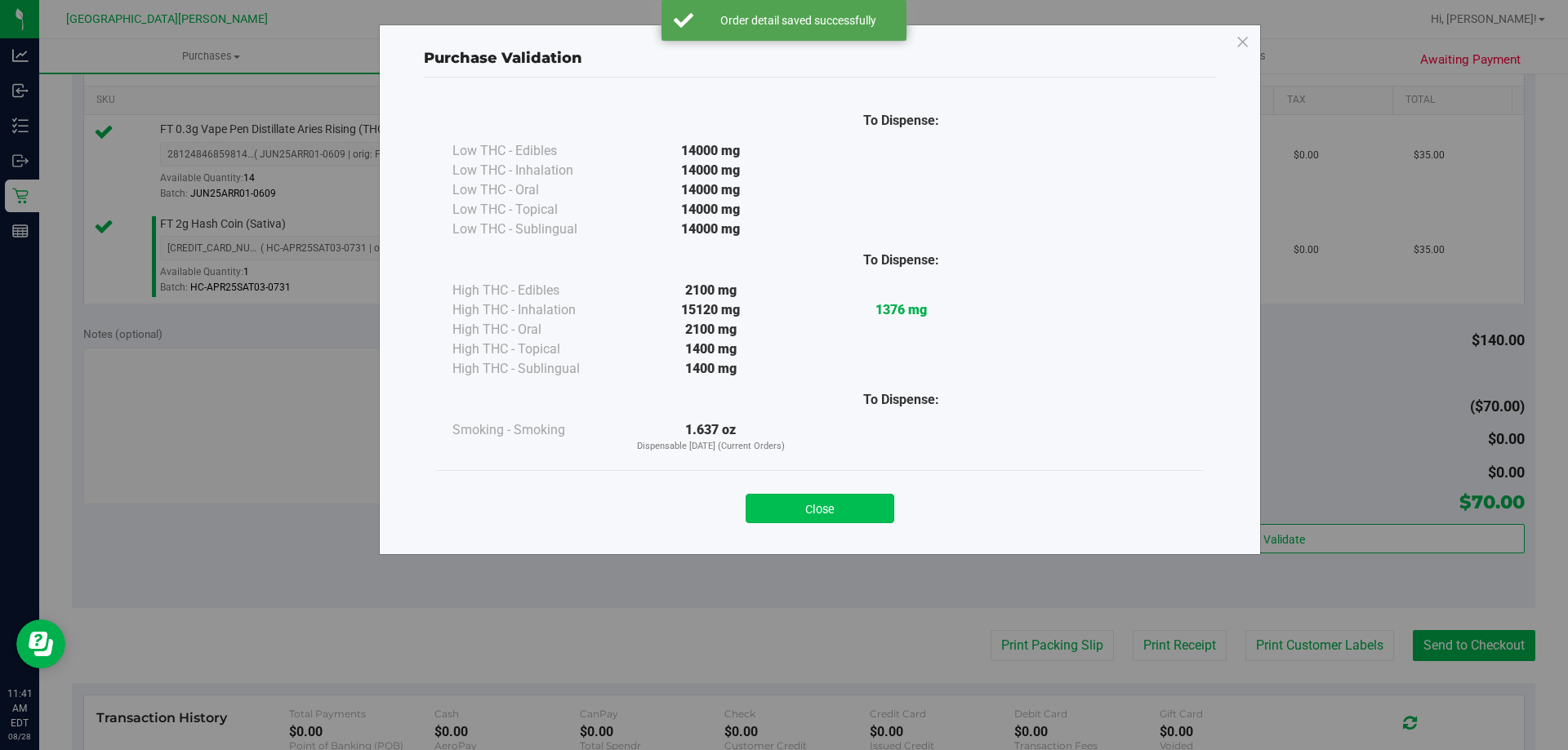
click at [824, 502] on button "Close" at bounding box center [820, 508] width 149 height 30
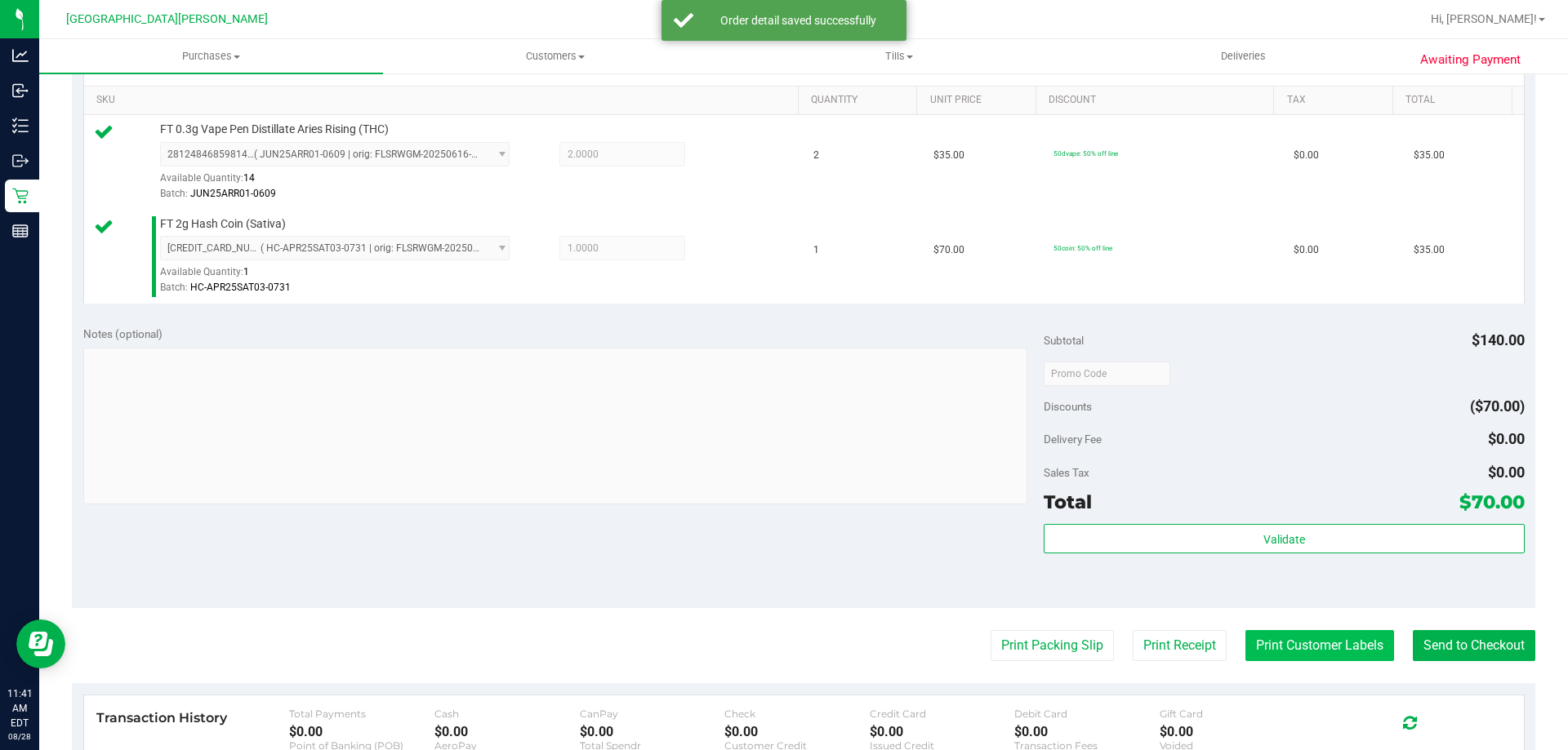
click at [1278, 643] on button "Print Customer Labels" at bounding box center [1320, 645] width 149 height 31
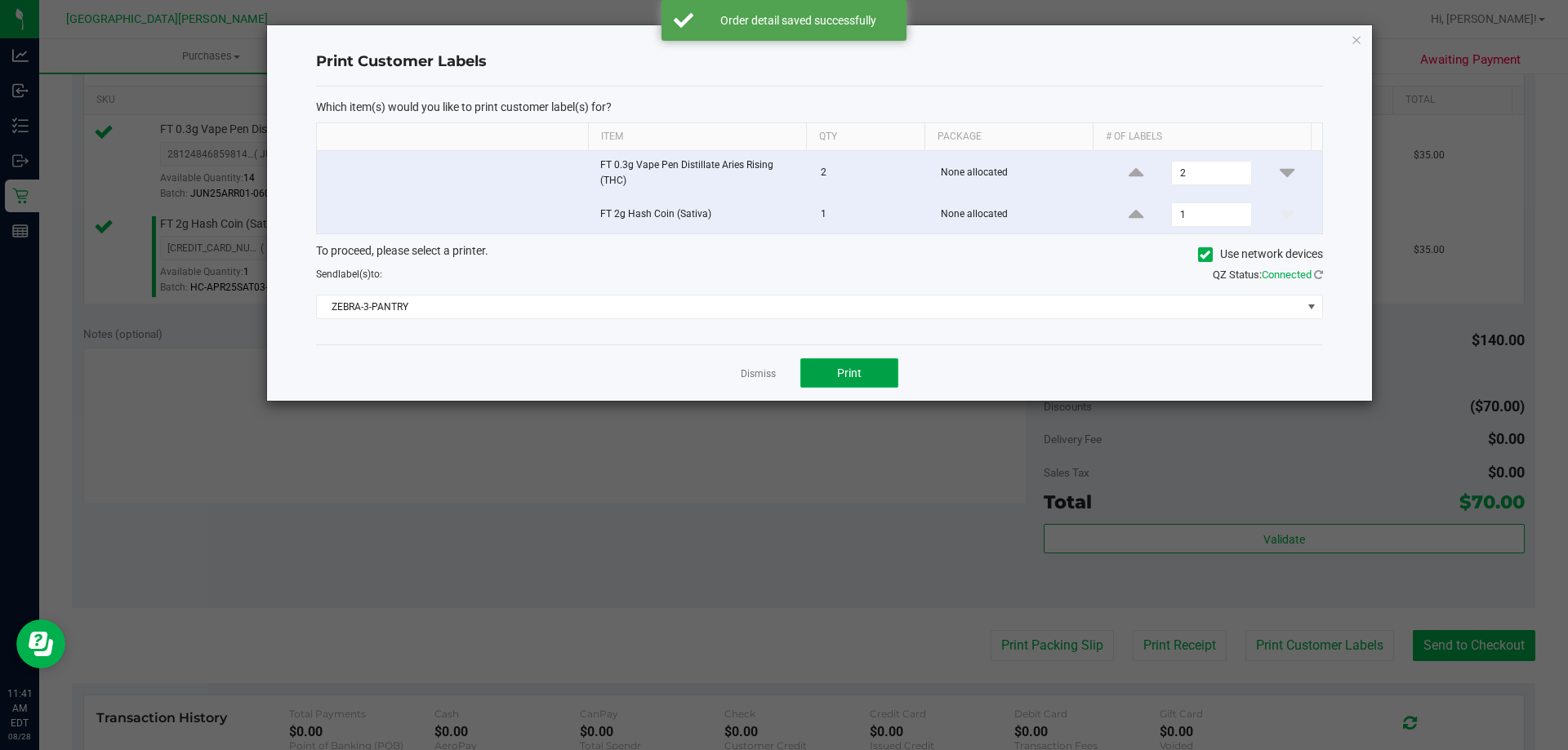
click at [873, 385] on button "Print" at bounding box center [848, 372] width 98 height 30
click at [744, 402] on div "Print Customer Labels Which item(s) would you like to print customer label(s) f…" at bounding box center [820, 213] width 1106 height 377
click at [757, 374] on link "Dismiss" at bounding box center [758, 374] width 35 height 14
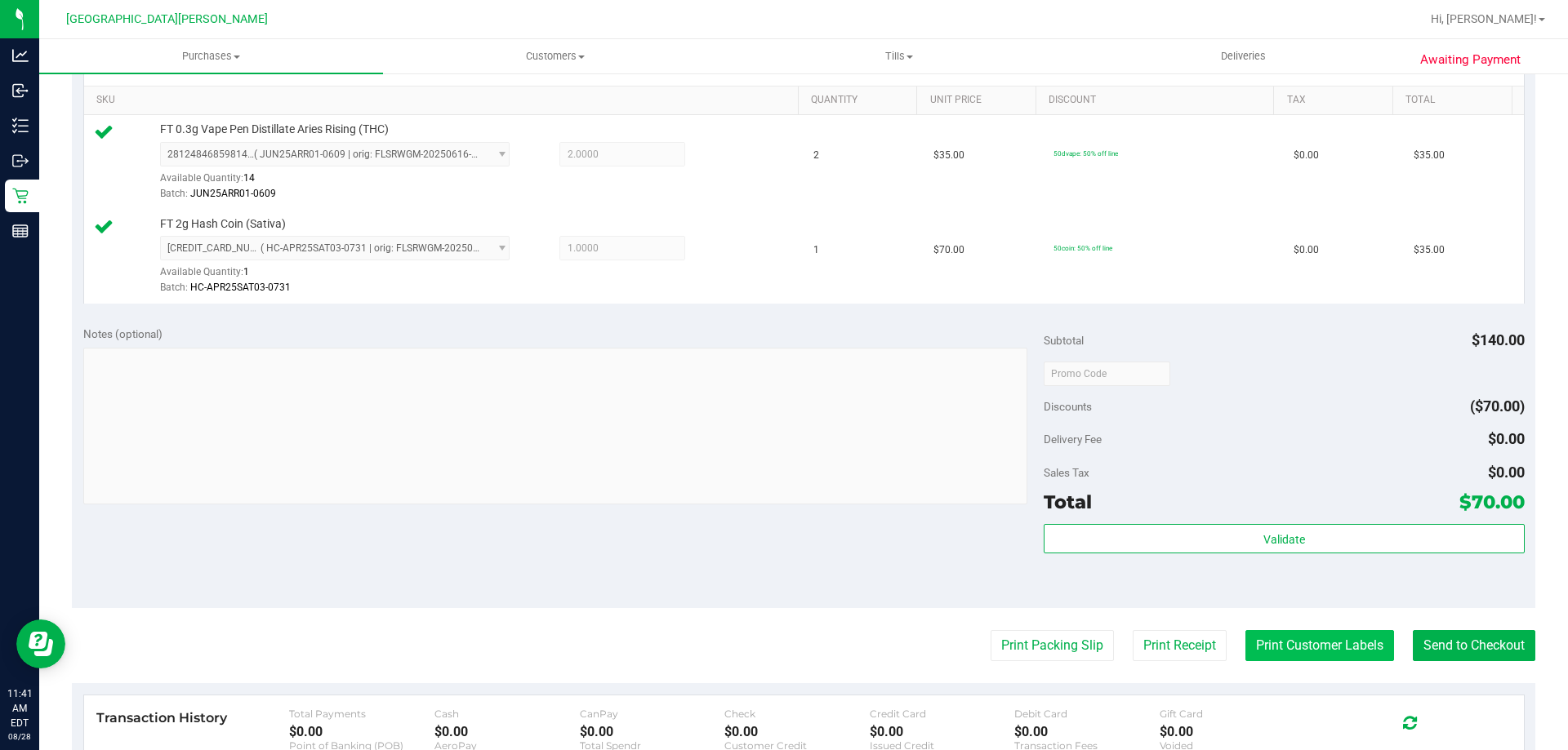
click at [1311, 652] on button "Print Customer Labels" at bounding box center [1320, 645] width 149 height 31
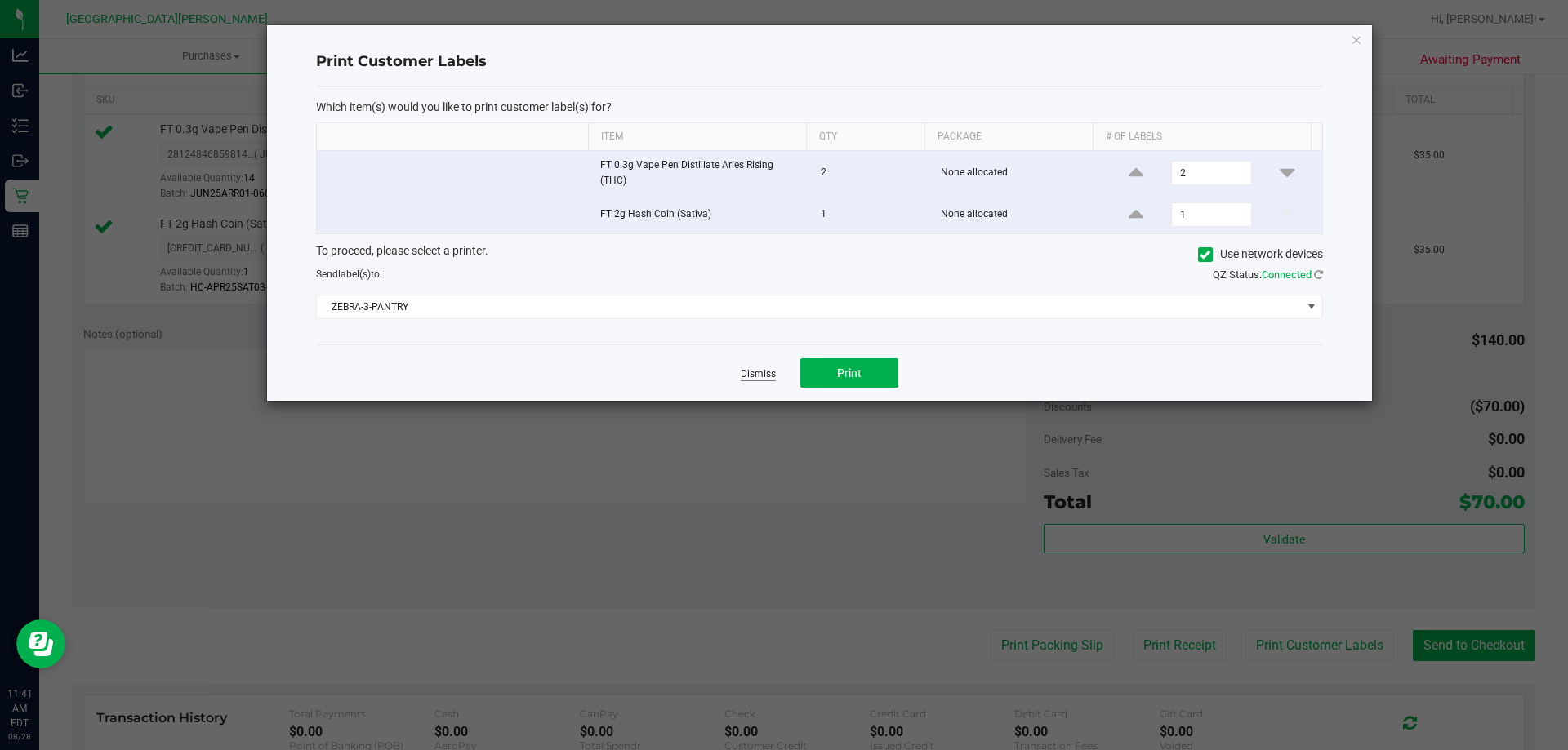
click at [772, 370] on link "Dismiss" at bounding box center [758, 374] width 35 height 14
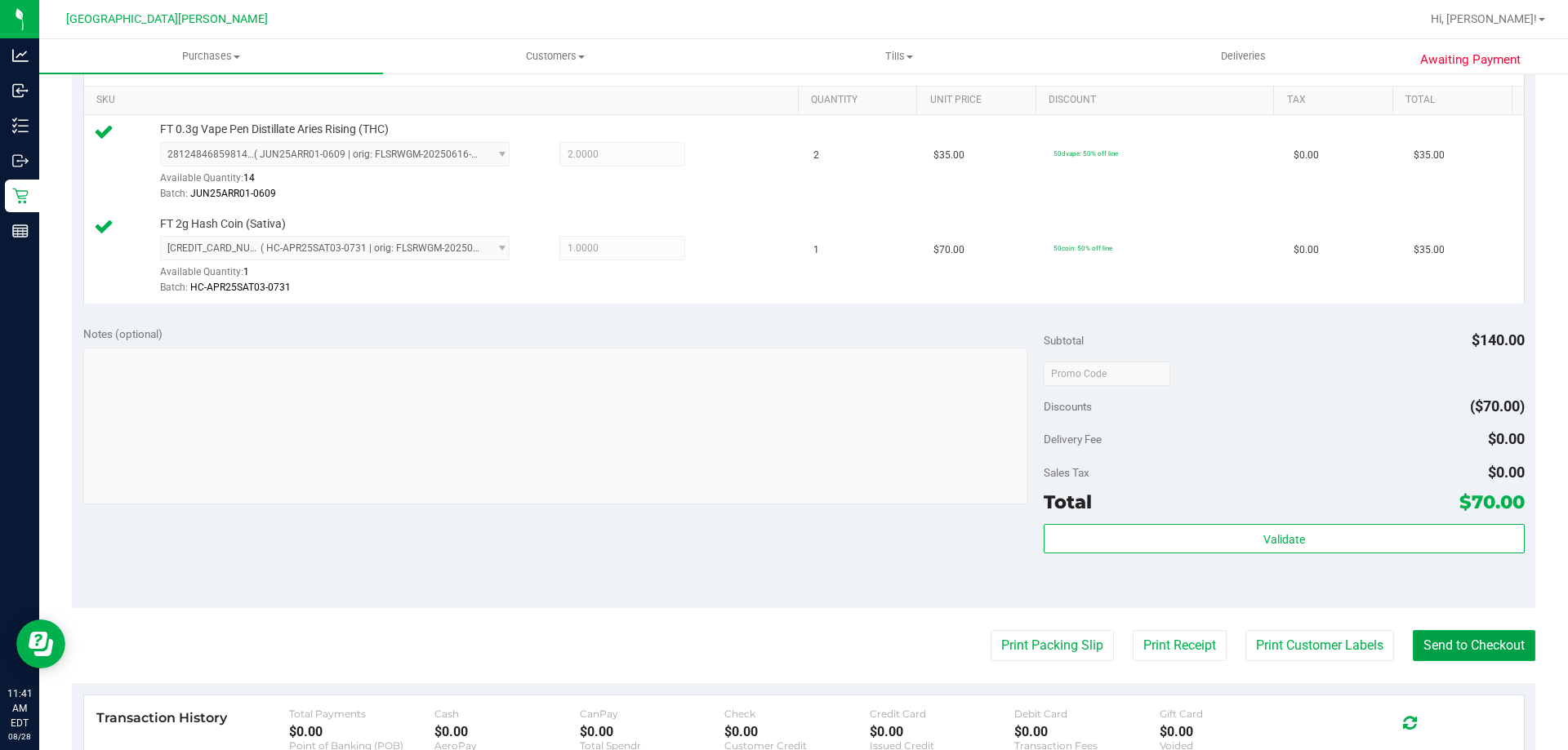
click at [1461, 647] on button "Send to Checkout" at bounding box center [1474, 645] width 123 height 31
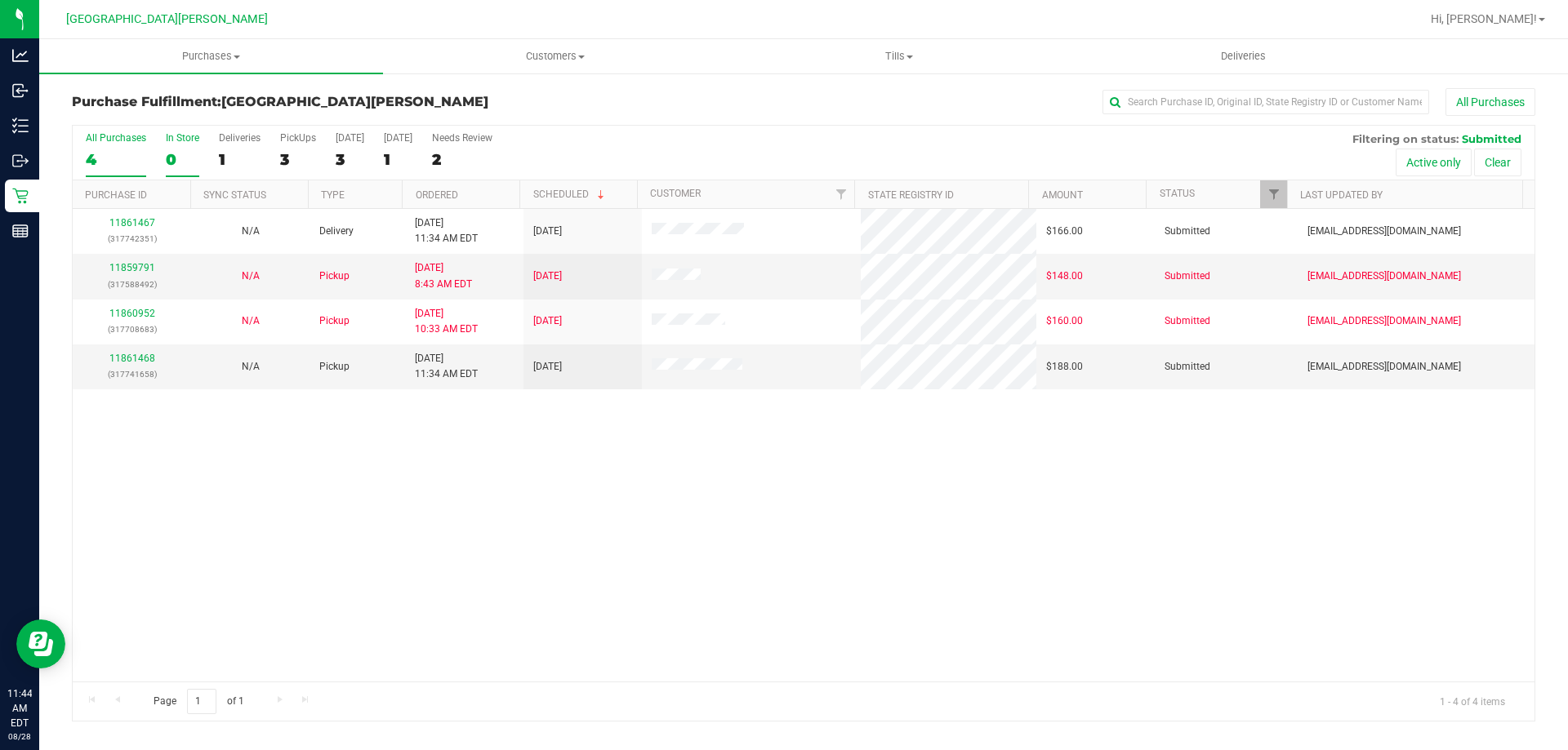
click at [177, 148] on label "In Store 0" at bounding box center [182, 154] width 33 height 45
click at [0, 0] on input "In Store 0" at bounding box center [0, 0] width 0 height 0
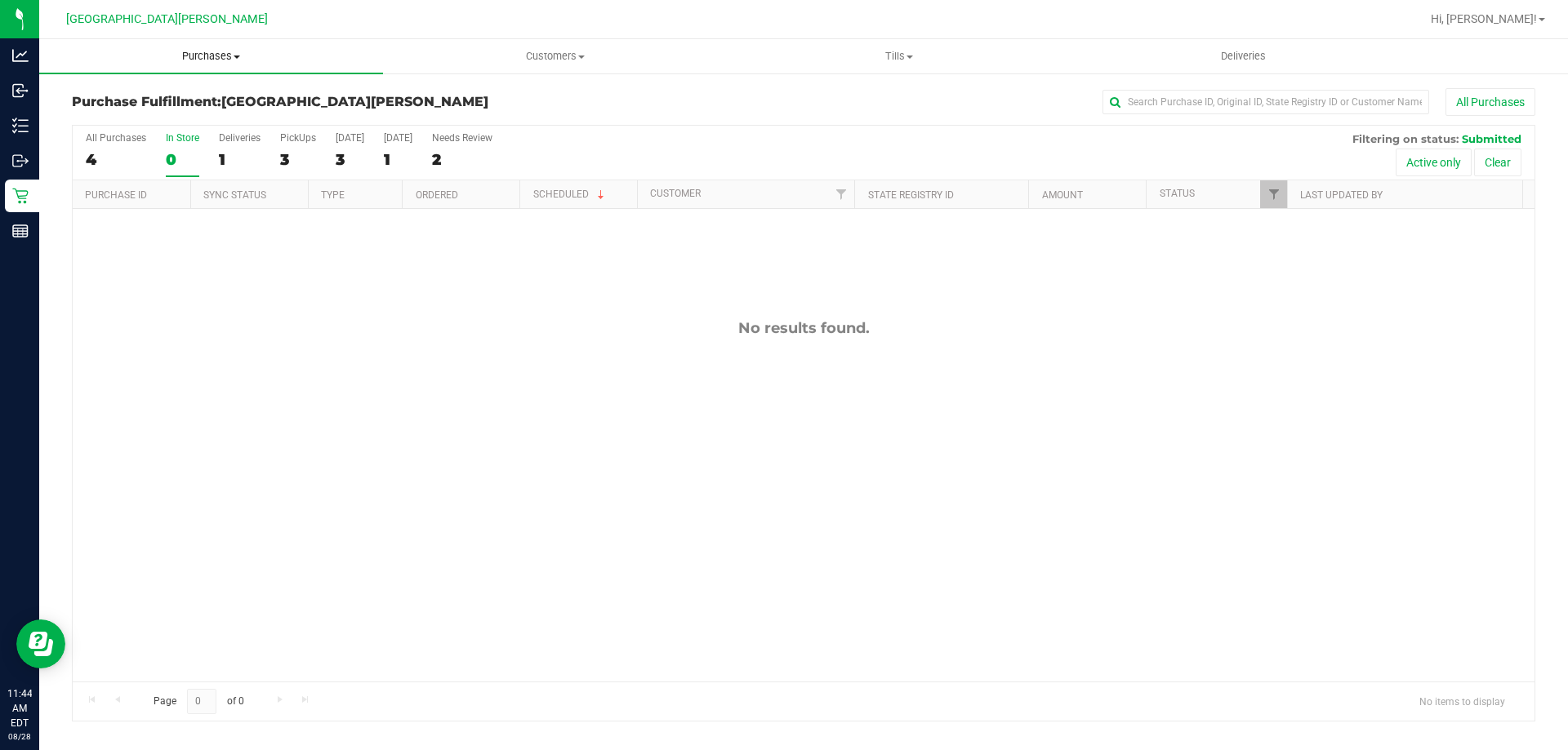
click at [198, 49] on span "Purchases" at bounding box center [210, 55] width 344 height 14
click at [176, 113] on li "Fulfillment" at bounding box center [210, 118] width 344 height 20
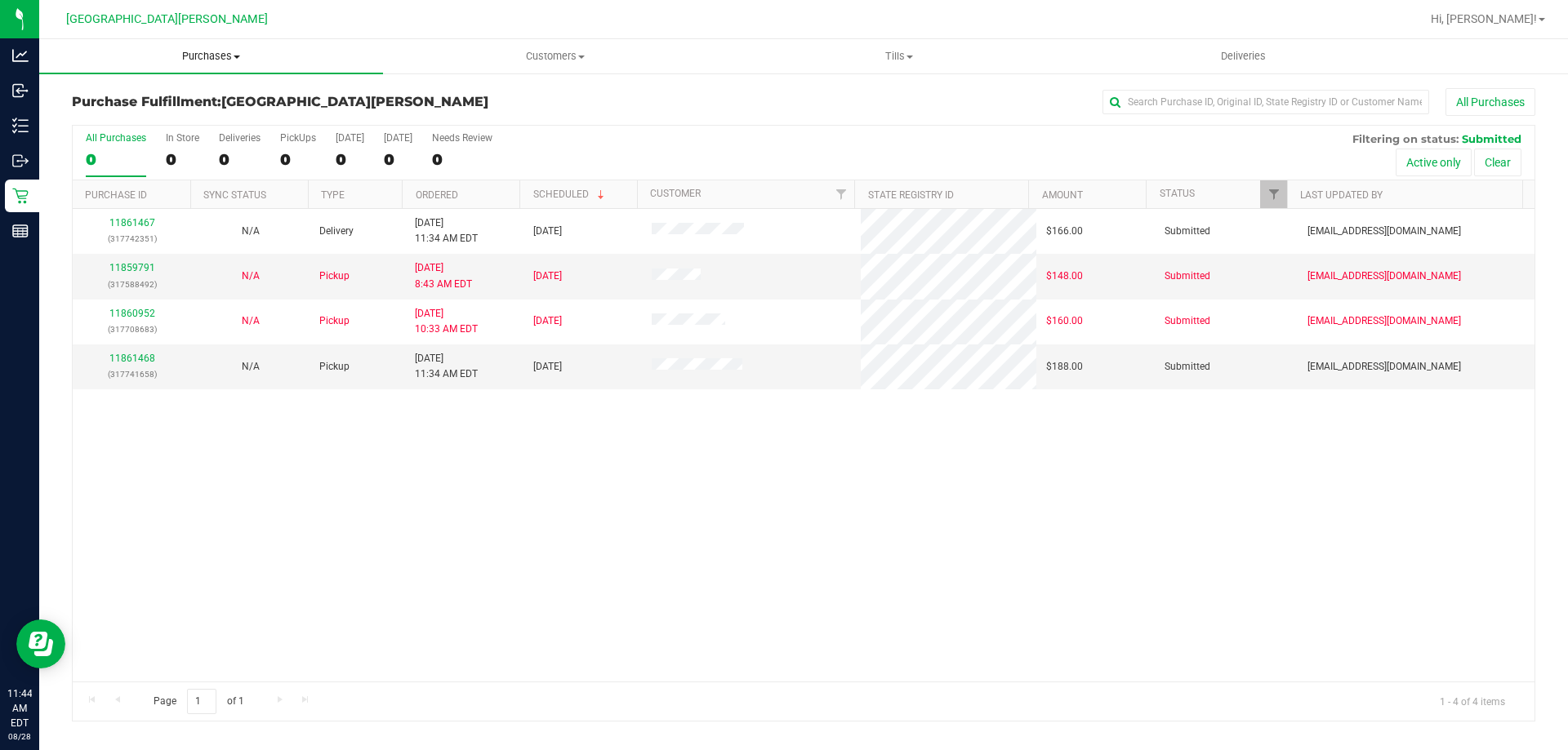
click at [200, 50] on span "Purchases" at bounding box center [210, 55] width 344 height 14
click at [182, 94] on span "Summary of purchases" at bounding box center [123, 98] width 168 height 14
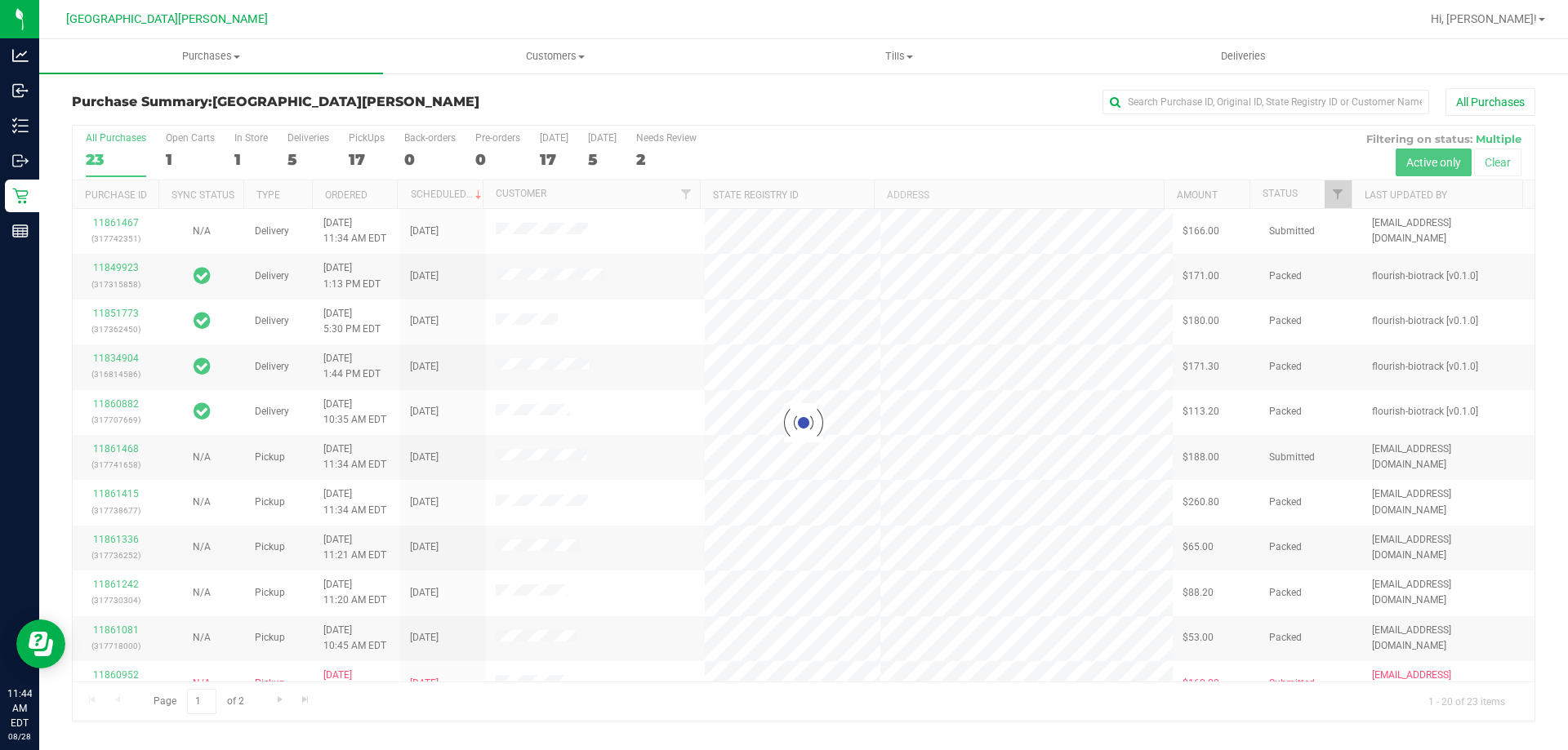
click at [249, 145] on div at bounding box center [803, 423] width 1461 height 595
click at [249, 135] on div at bounding box center [803, 423] width 1461 height 595
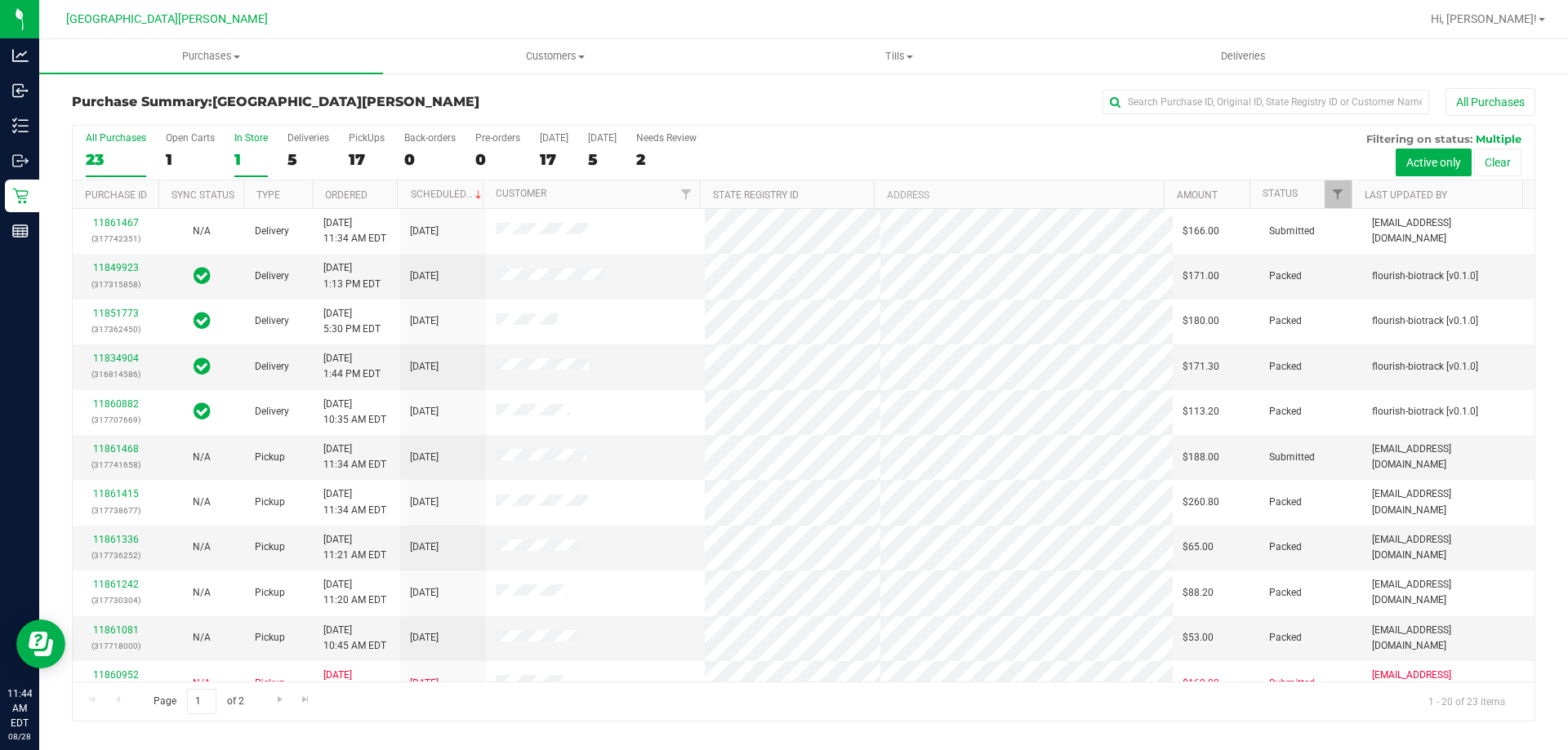
click at [247, 144] on label "In Store 1" at bounding box center [250, 154] width 33 height 45
click at [0, 0] on input "In Store 1" at bounding box center [0, 0] width 0 height 0
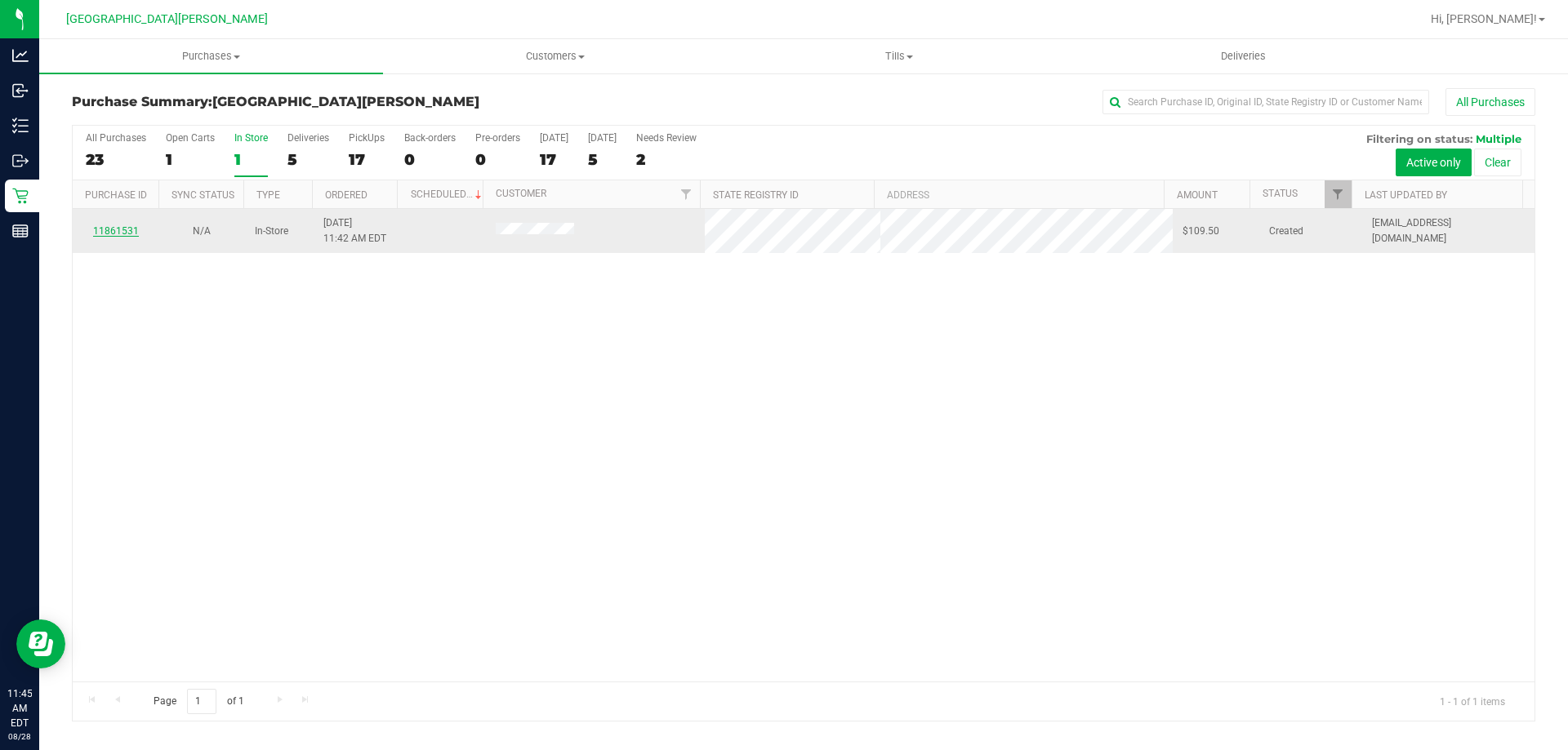
click at [123, 229] on link "11861531" at bounding box center [116, 231] width 46 height 11
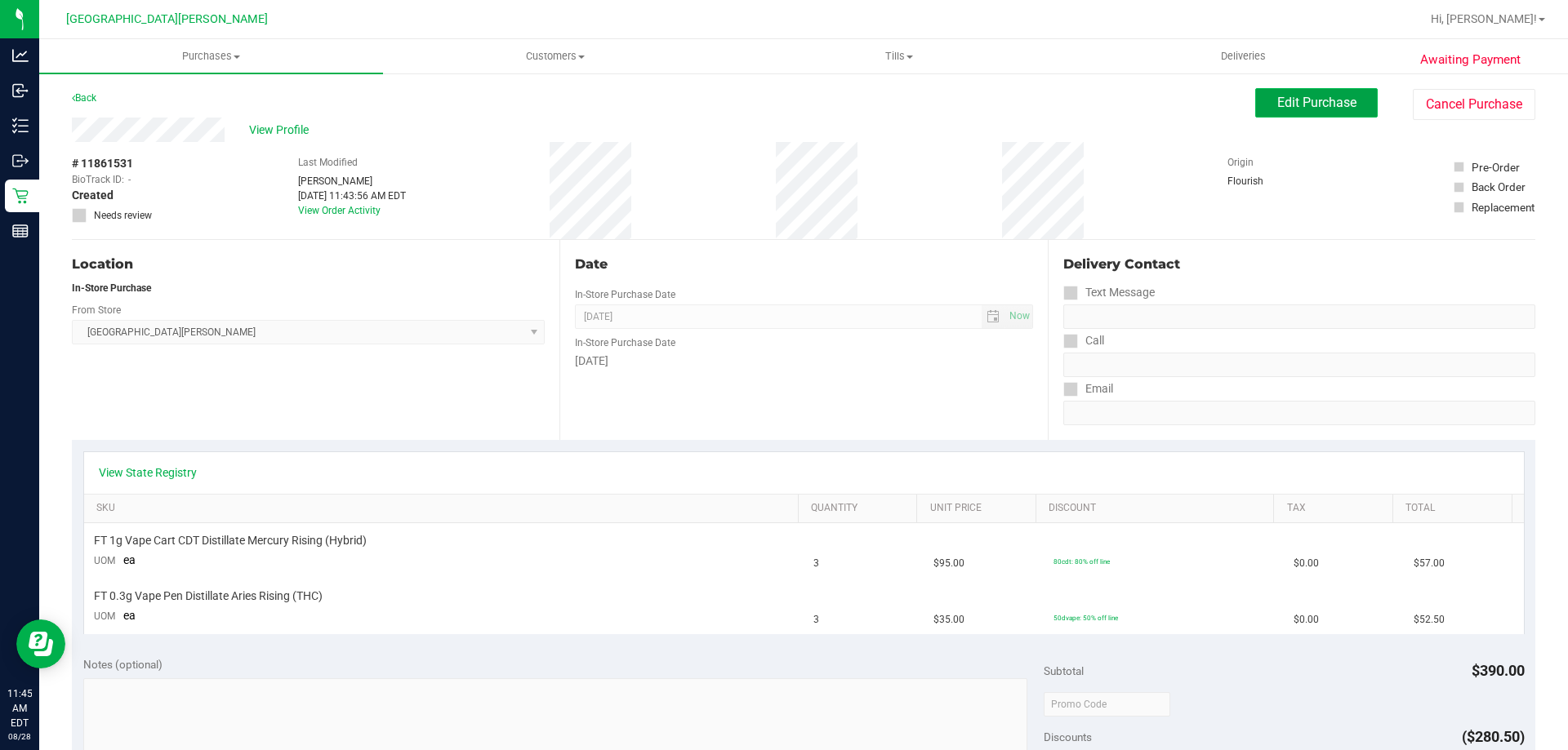
click at [1342, 102] on span "Edit Purchase" at bounding box center [1316, 102] width 79 height 15
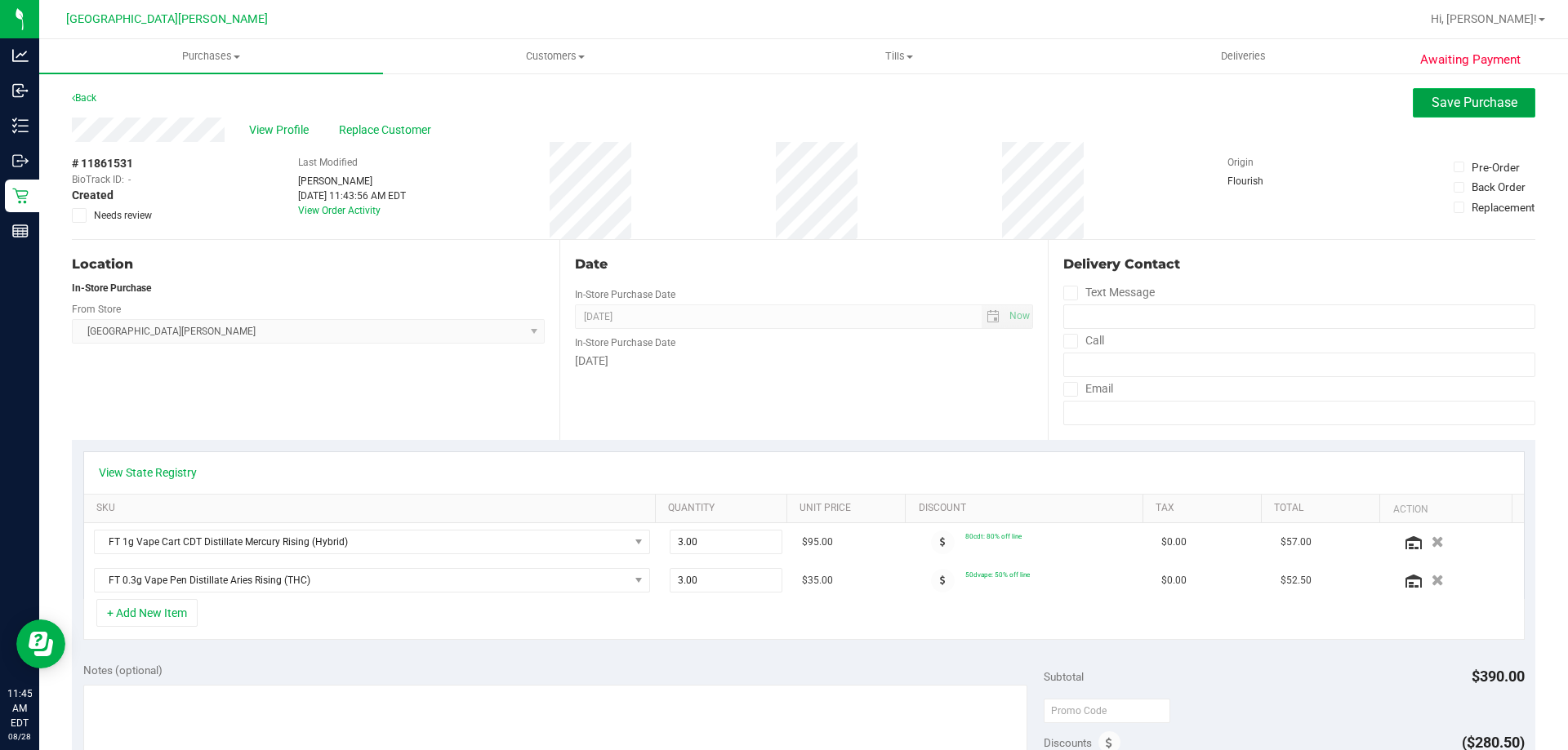
click at [1463, 94] on button "Save Purchase" at bounding box center [1474, 103] width 123 height 30
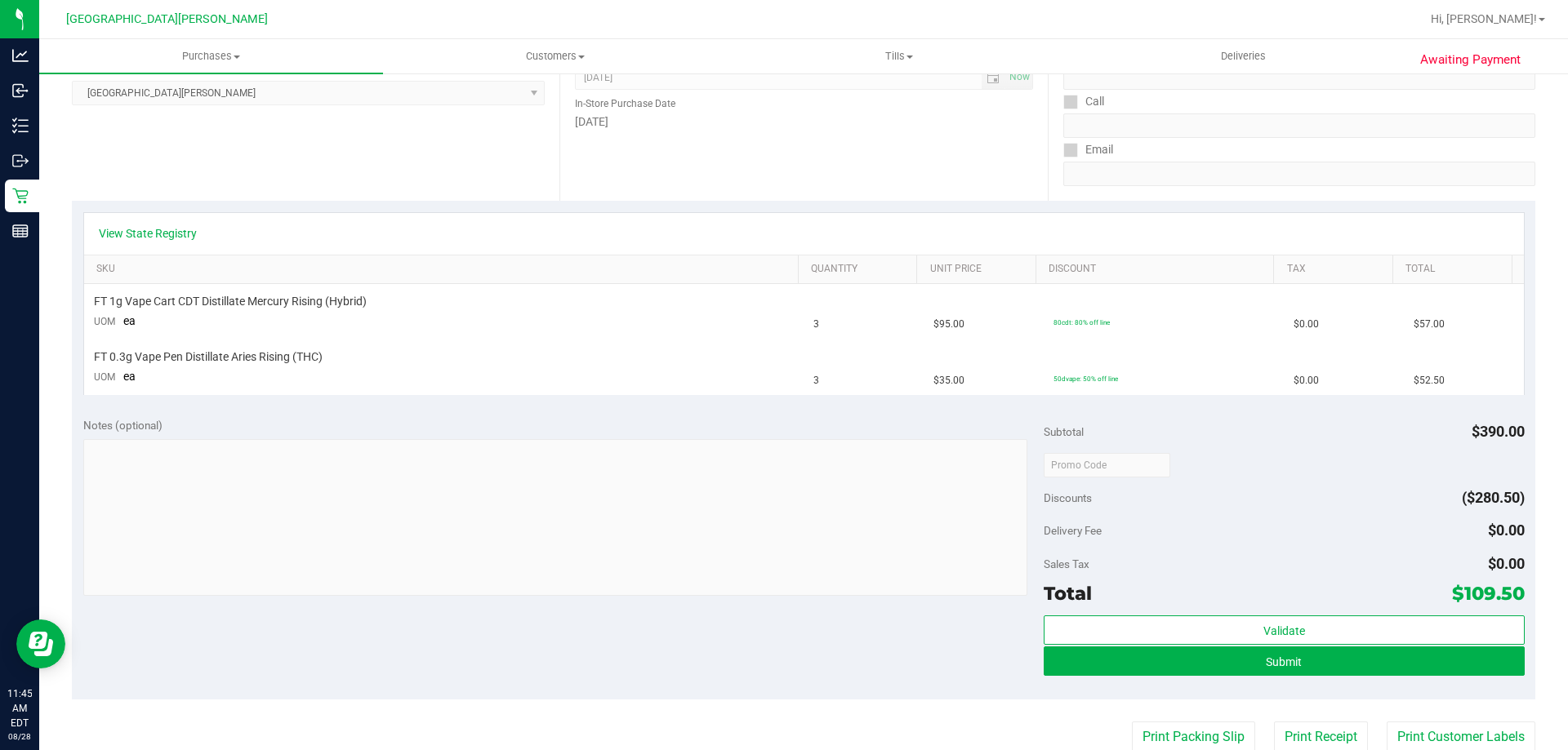
scroll to position [245, 0]
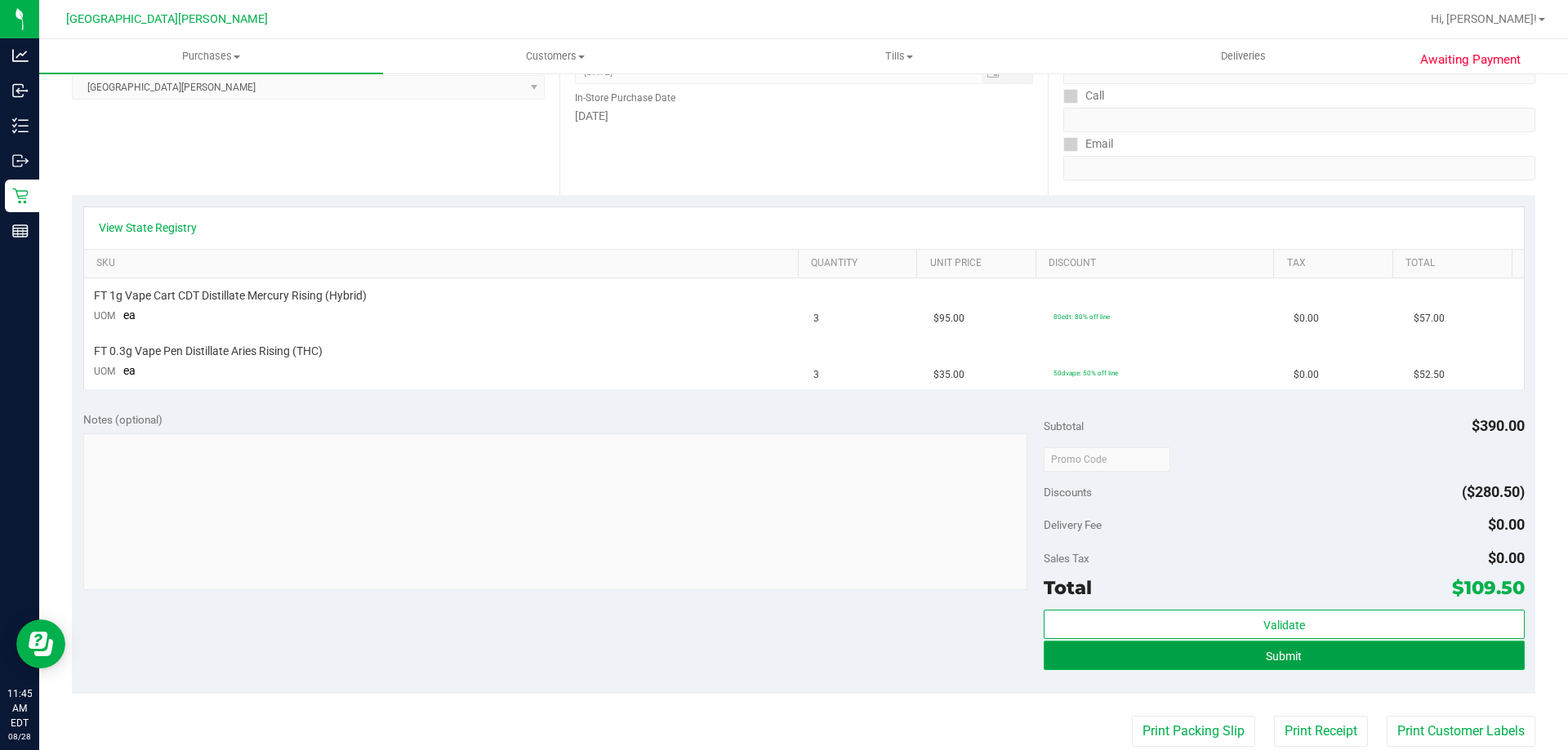
click at [1308, 652] on button "Submit" at bounding box center [1283, 655] width 480 height 30
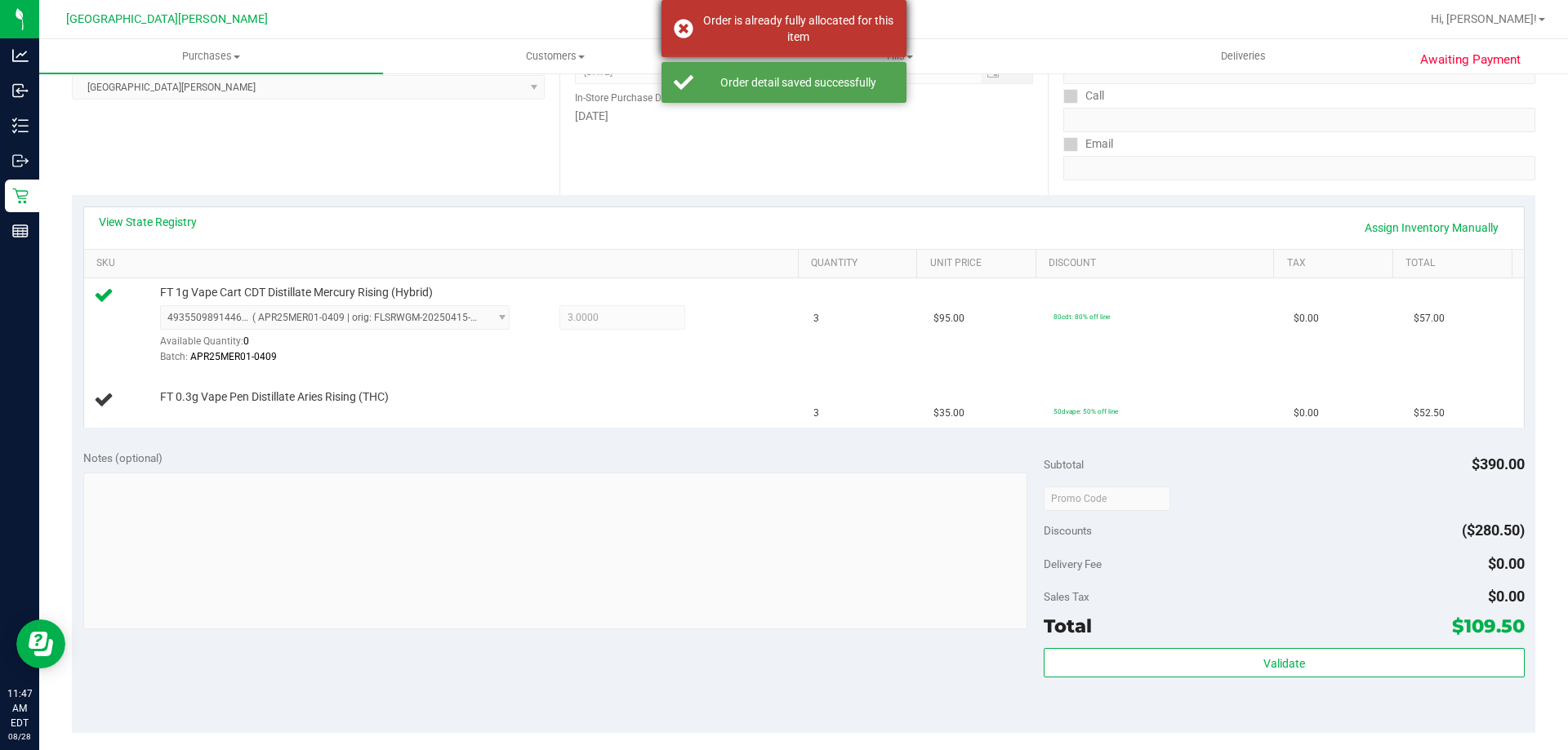
click at [680, 16] on div "Order is already fully allocated for this item" at bounding box center [784, 29] width 245 height 57
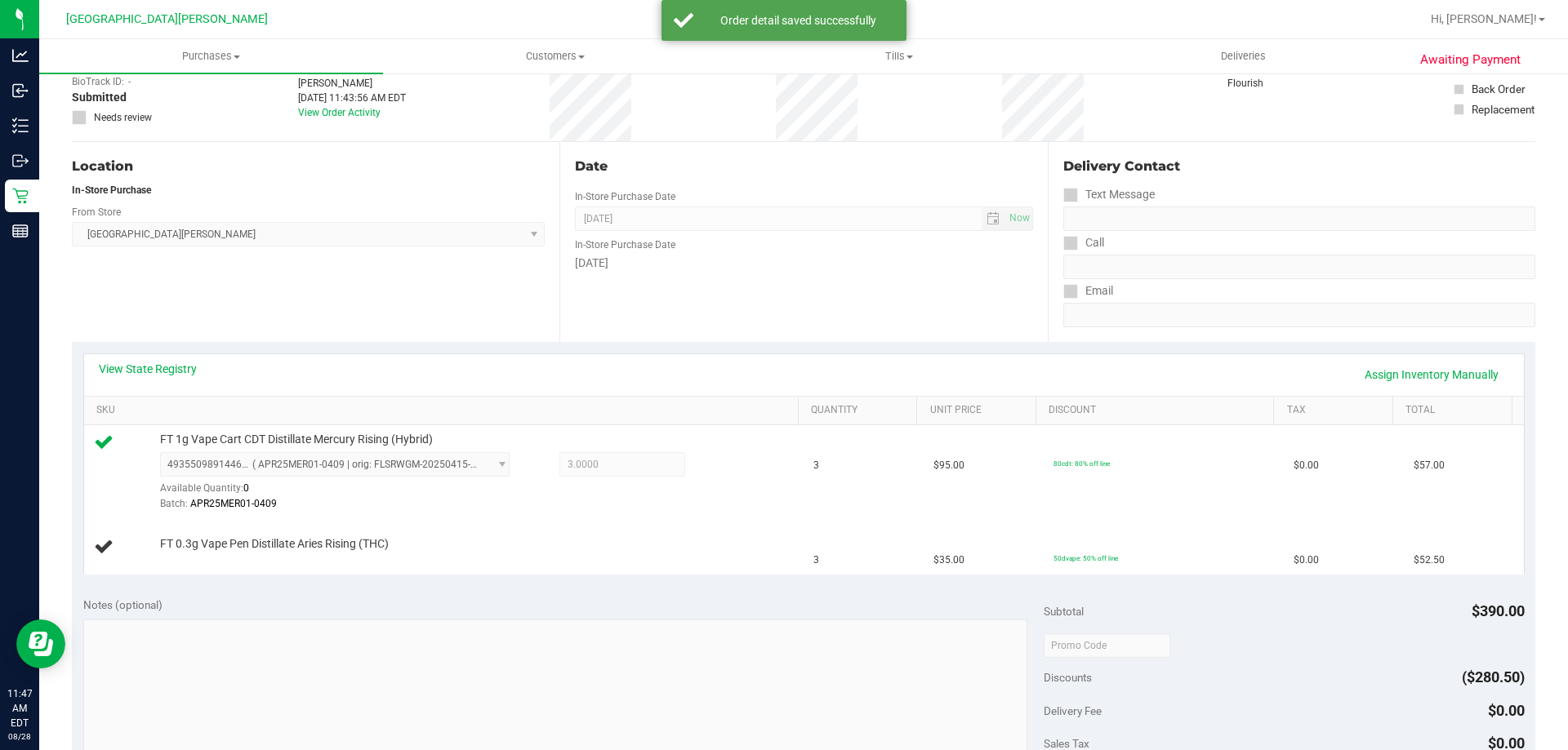
scroll to position [0, 0]
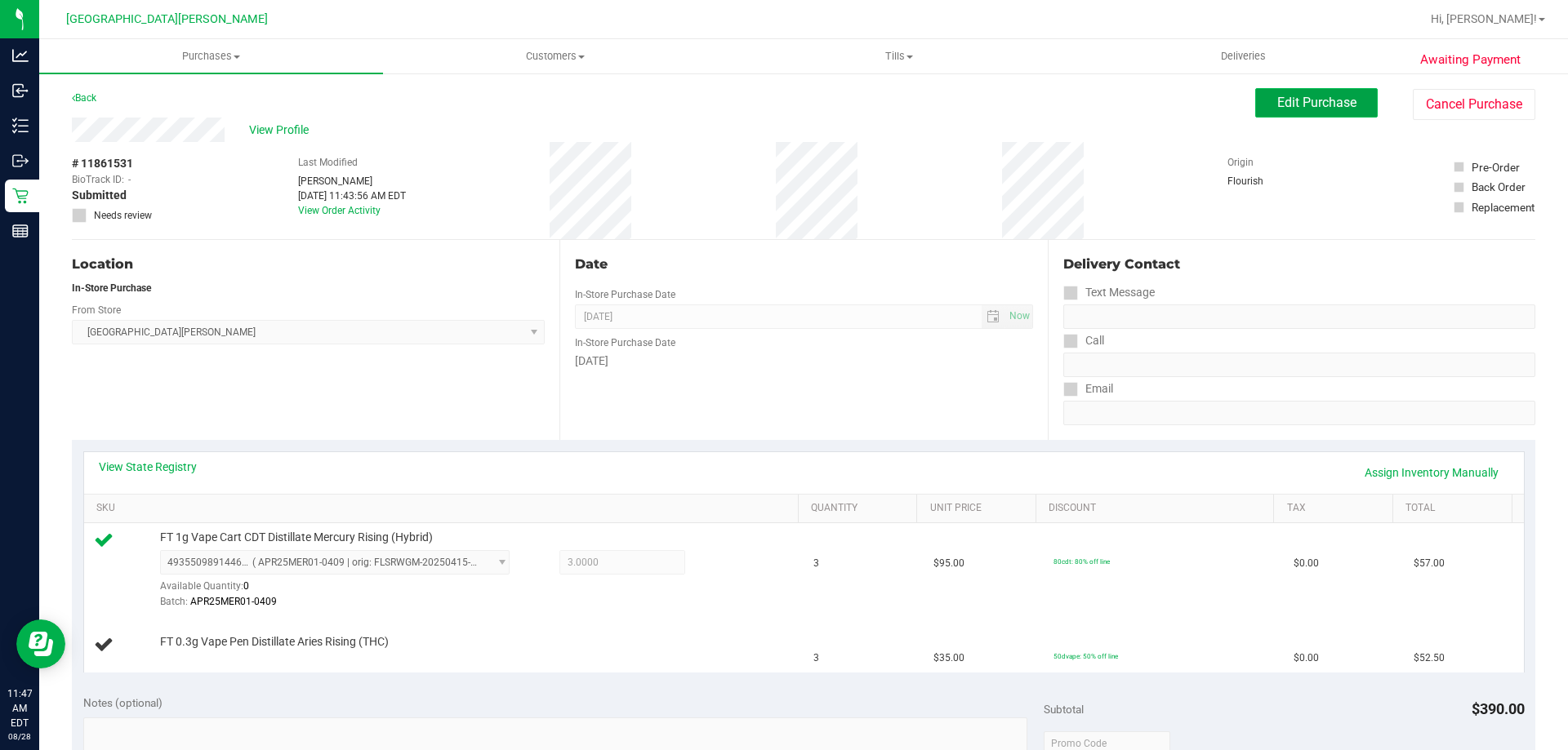
click at [1338, 94] on span "Edit Purchase" at bounding box center [1316, 102] width 79 height 15
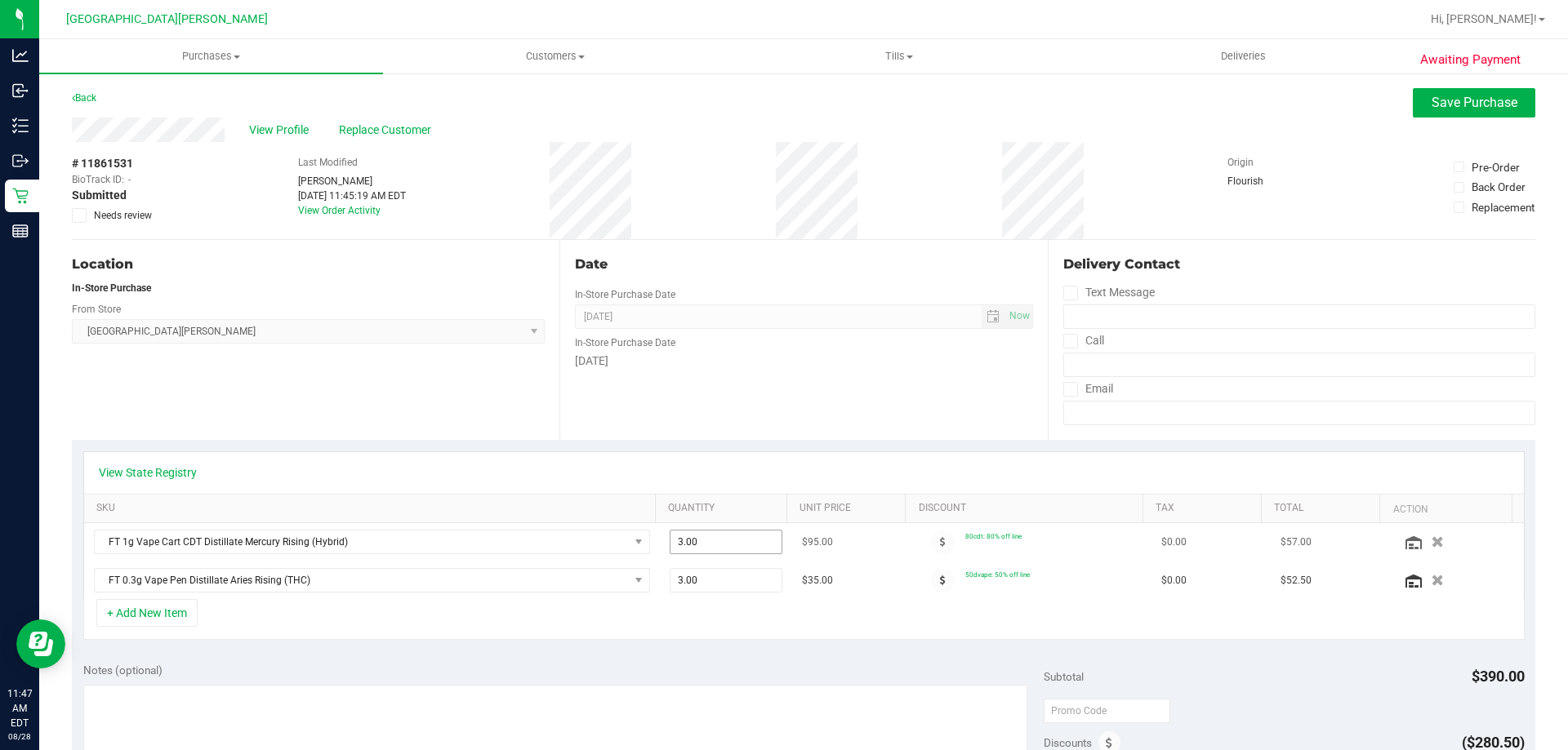
click at [699, 543] on span "3.00 3" at bounding box center [725, 543] width 113 height 25
type input "4"
click at [1443, 97] on span "Save Purchase" at bounding box center [1474, 102] width 86 height 15
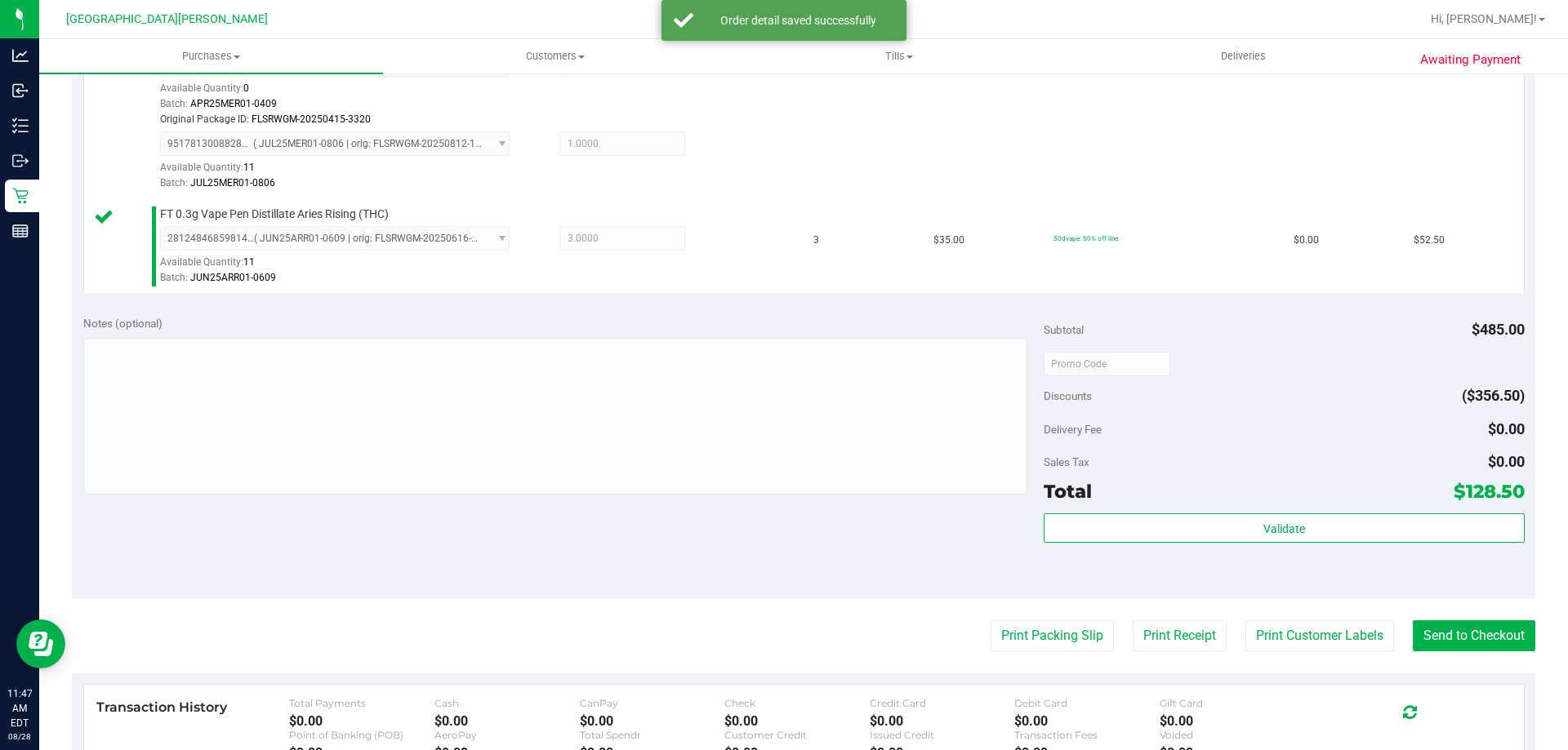
scroll to position [653, 0]
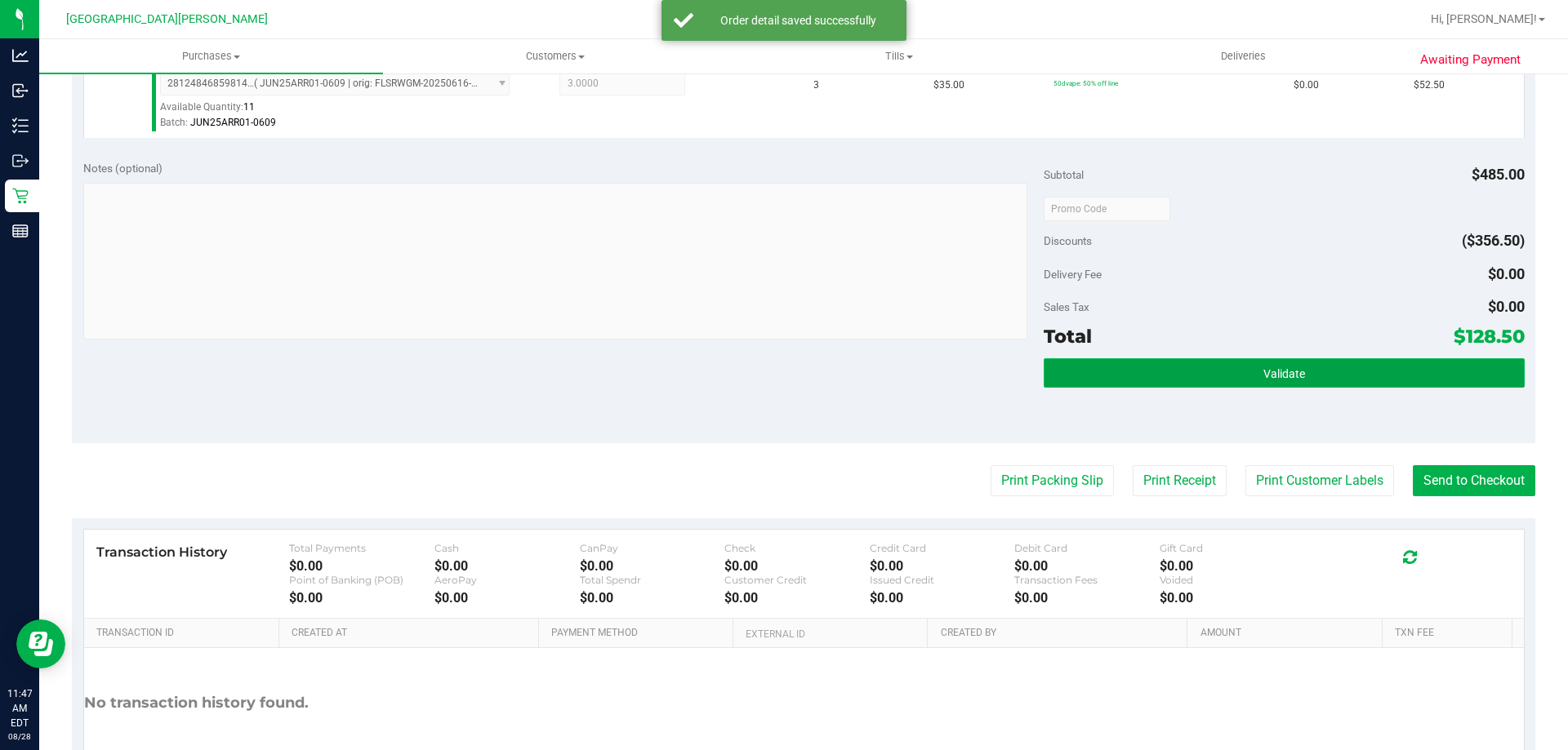
click at [1180, 370] on button "Validate" at bounding box center [1283, 372] width 480 height 30
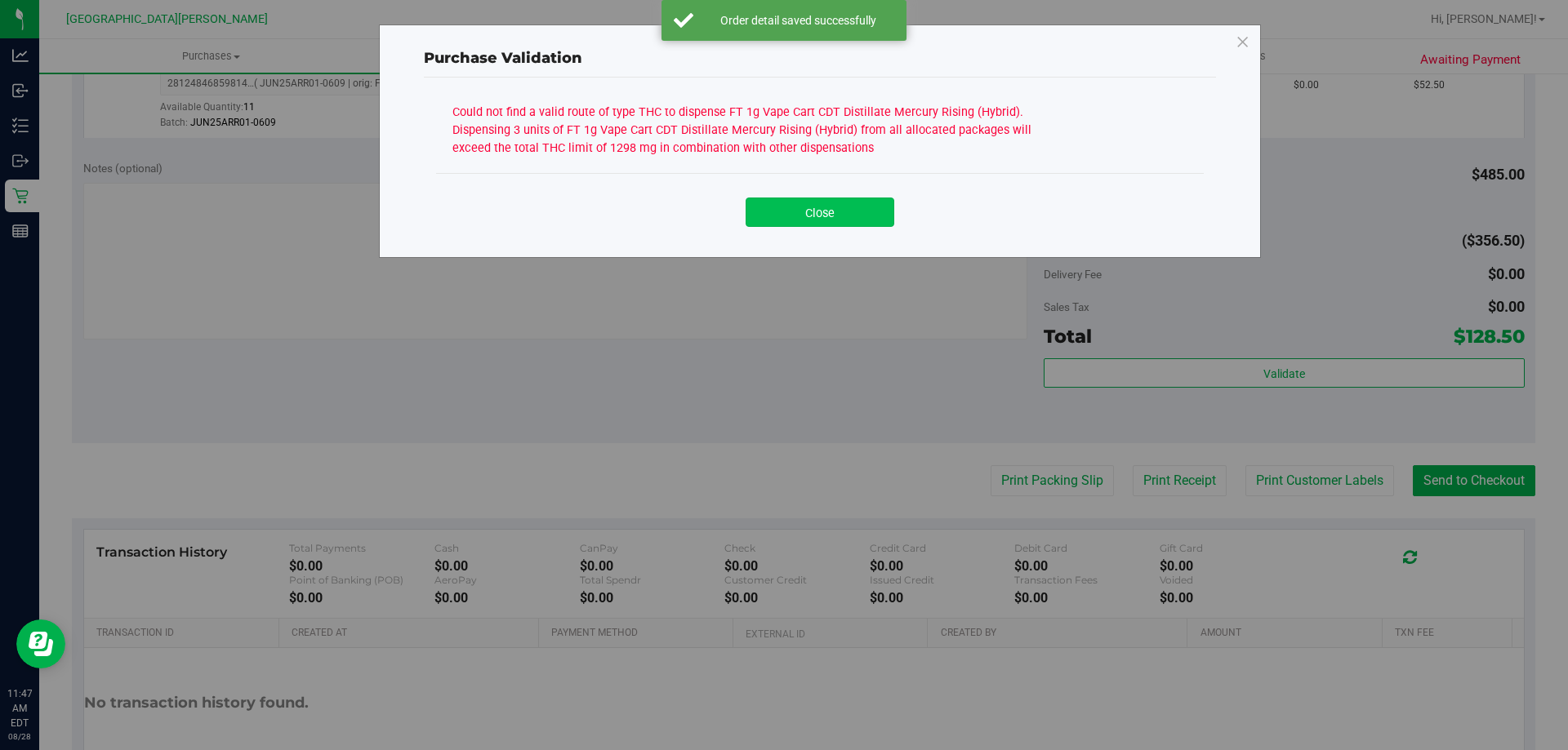
click at [859, 219] on button "Close" at bounding box center [820, 212] width 149 height 30
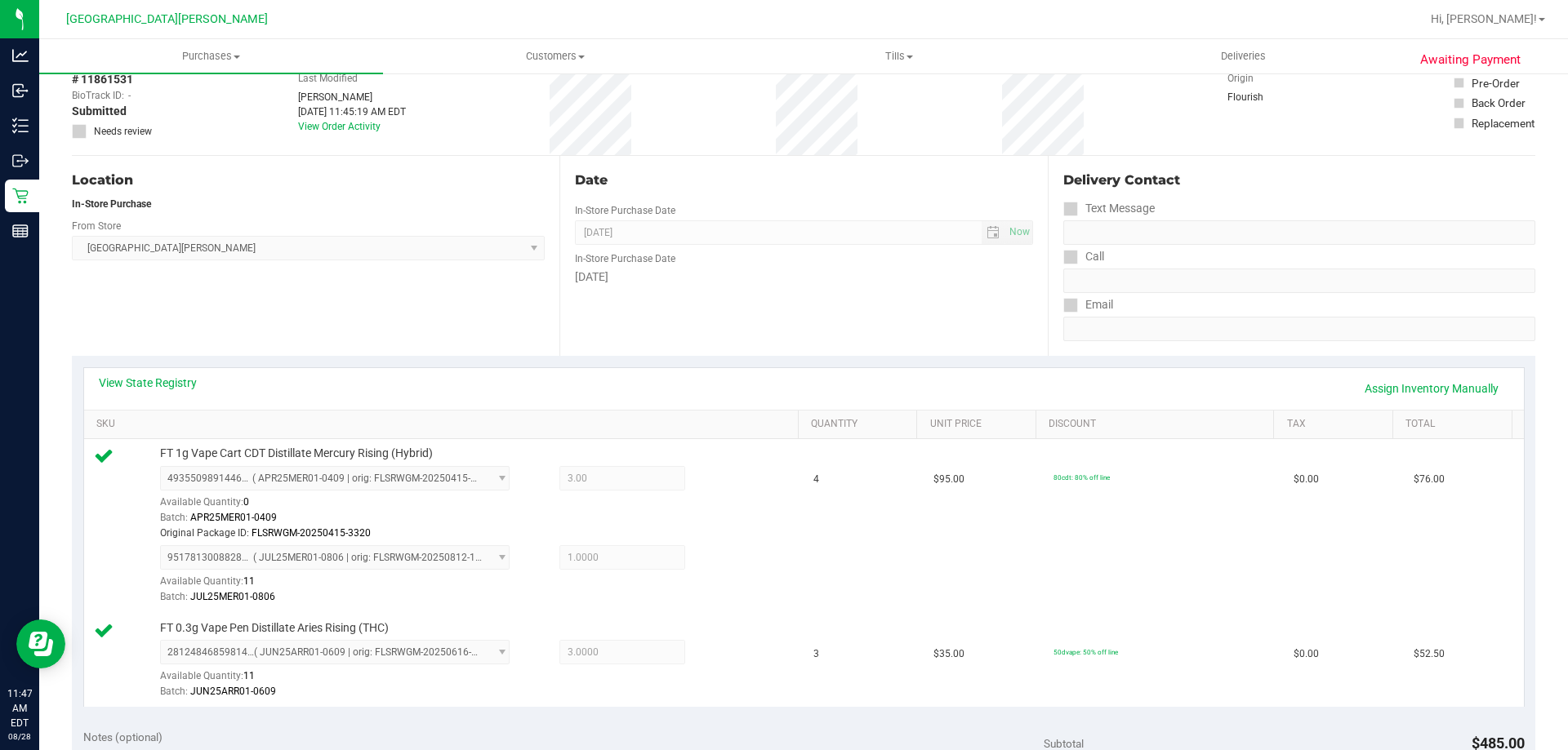
scroll to position [82, 0]
click at [133, 389] on link "View State Registry" at bounding box center [148, 385] width 98 height 16
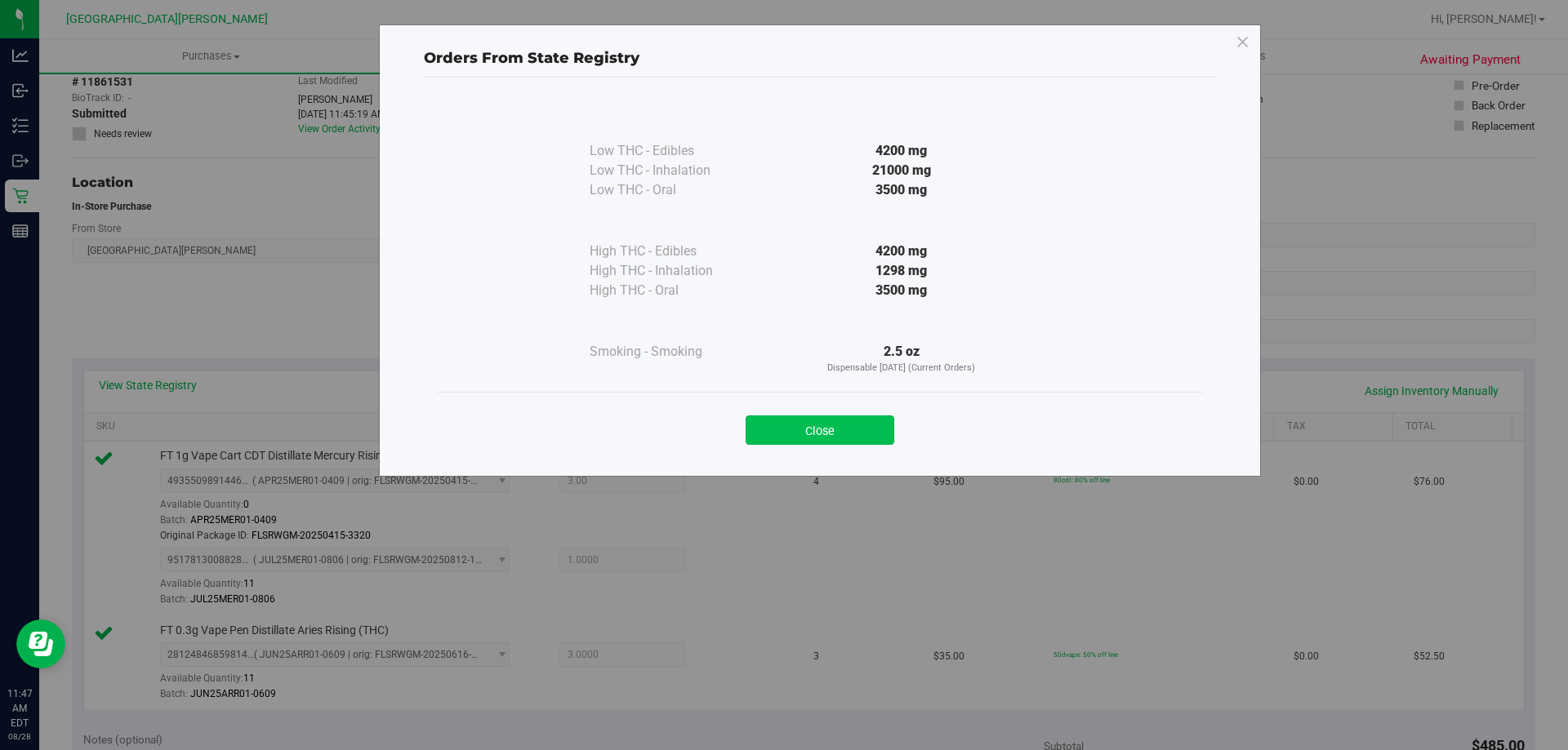
click at [803, 426] on button "Close" at bounding box center [820, 430] width 149 height 30
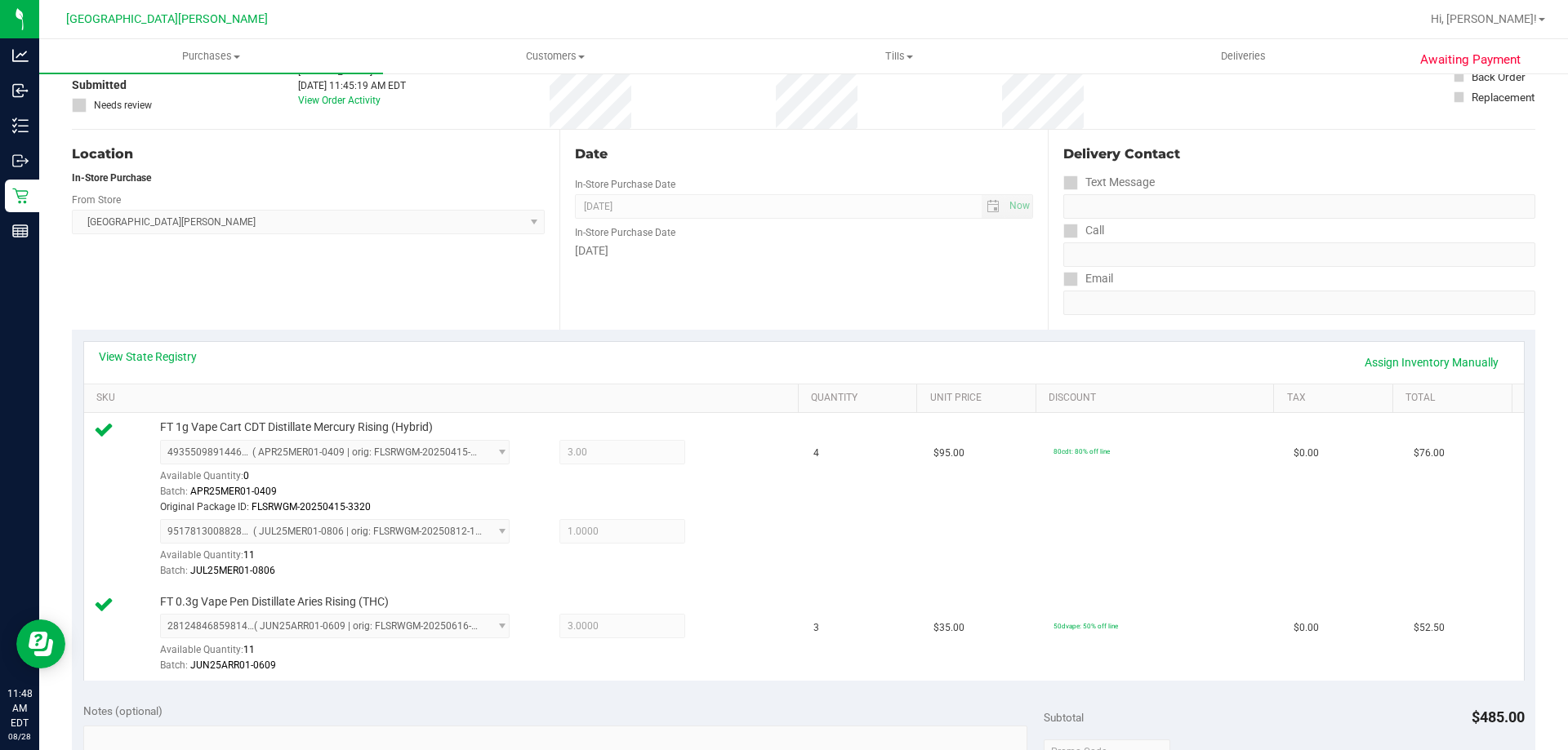
scroll to position [0, 0]
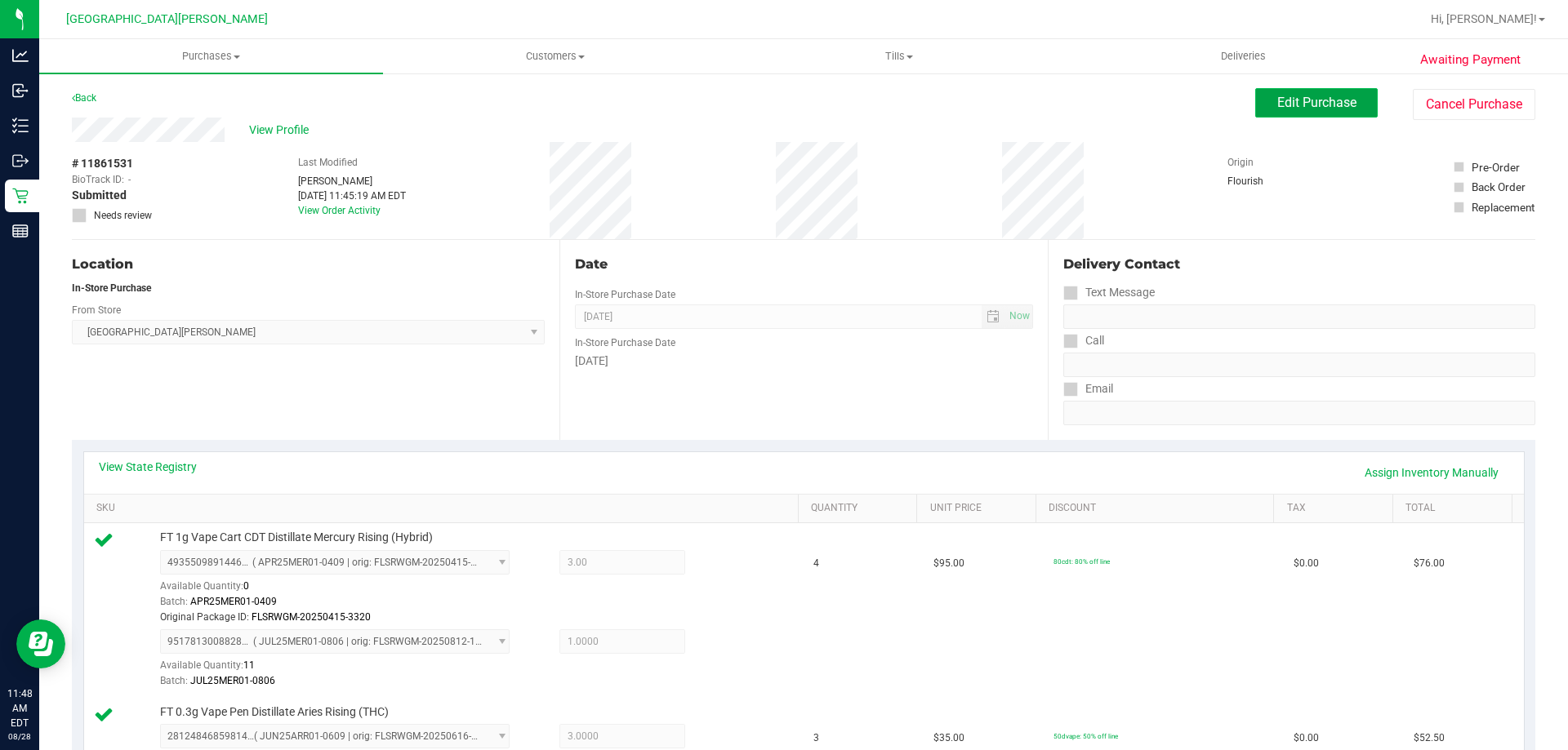
click at [1284, 107] on span "Edit Purchase" at bounding box center [1316, 102] width 79 height 15
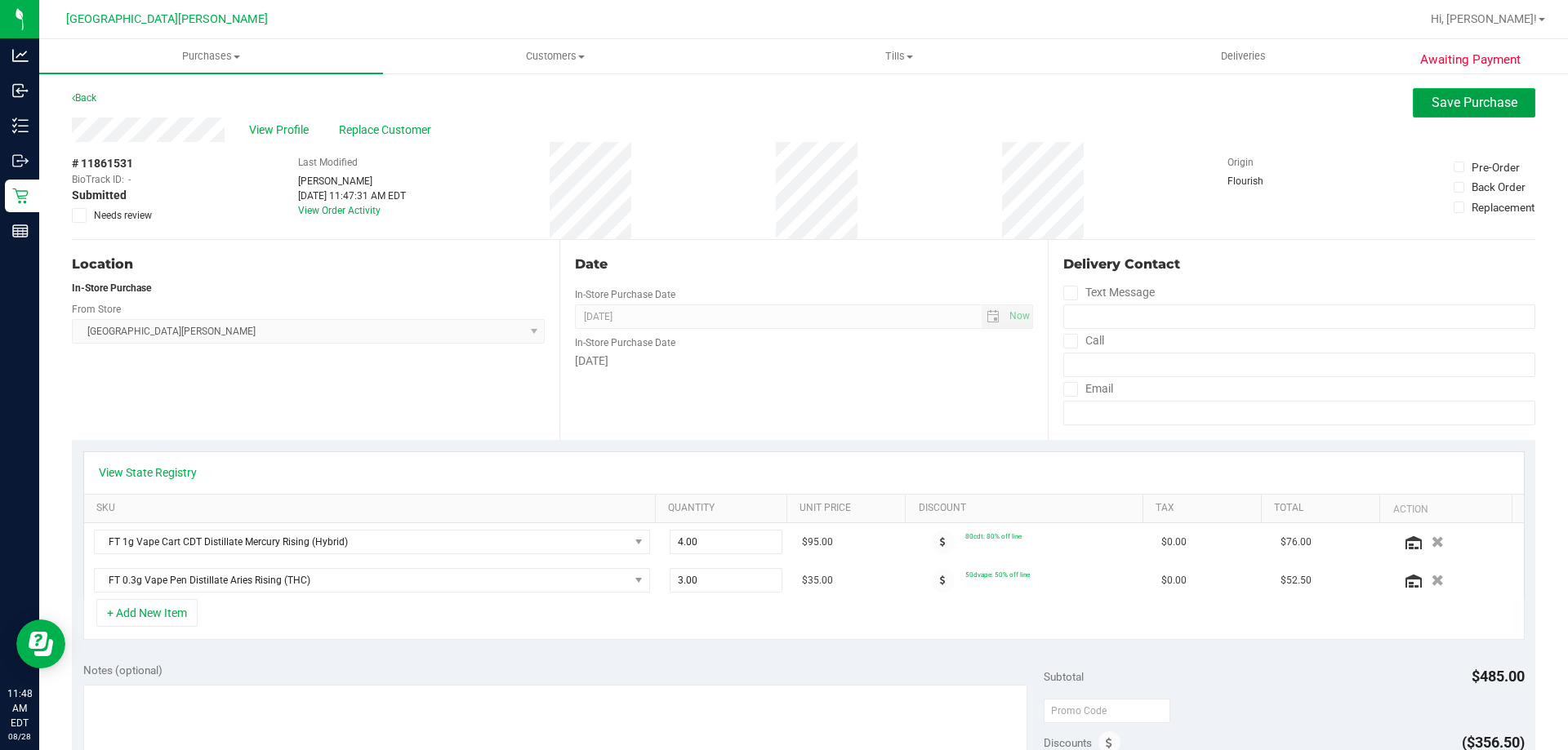
click at [1435, 106] on span "Save Purchase" at bounding box center [1474, 102] width 86 height 15
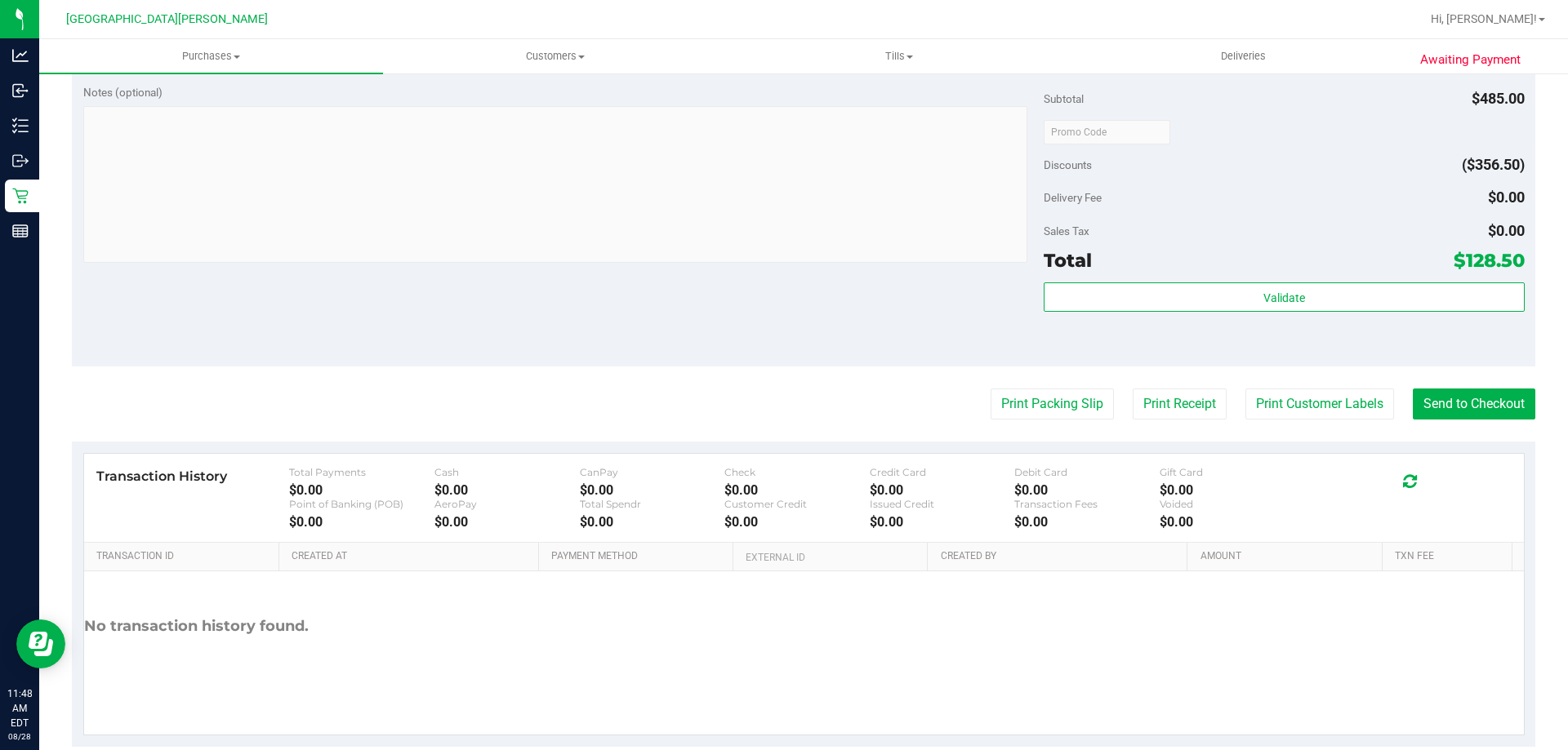
scroll to position [790, 0]
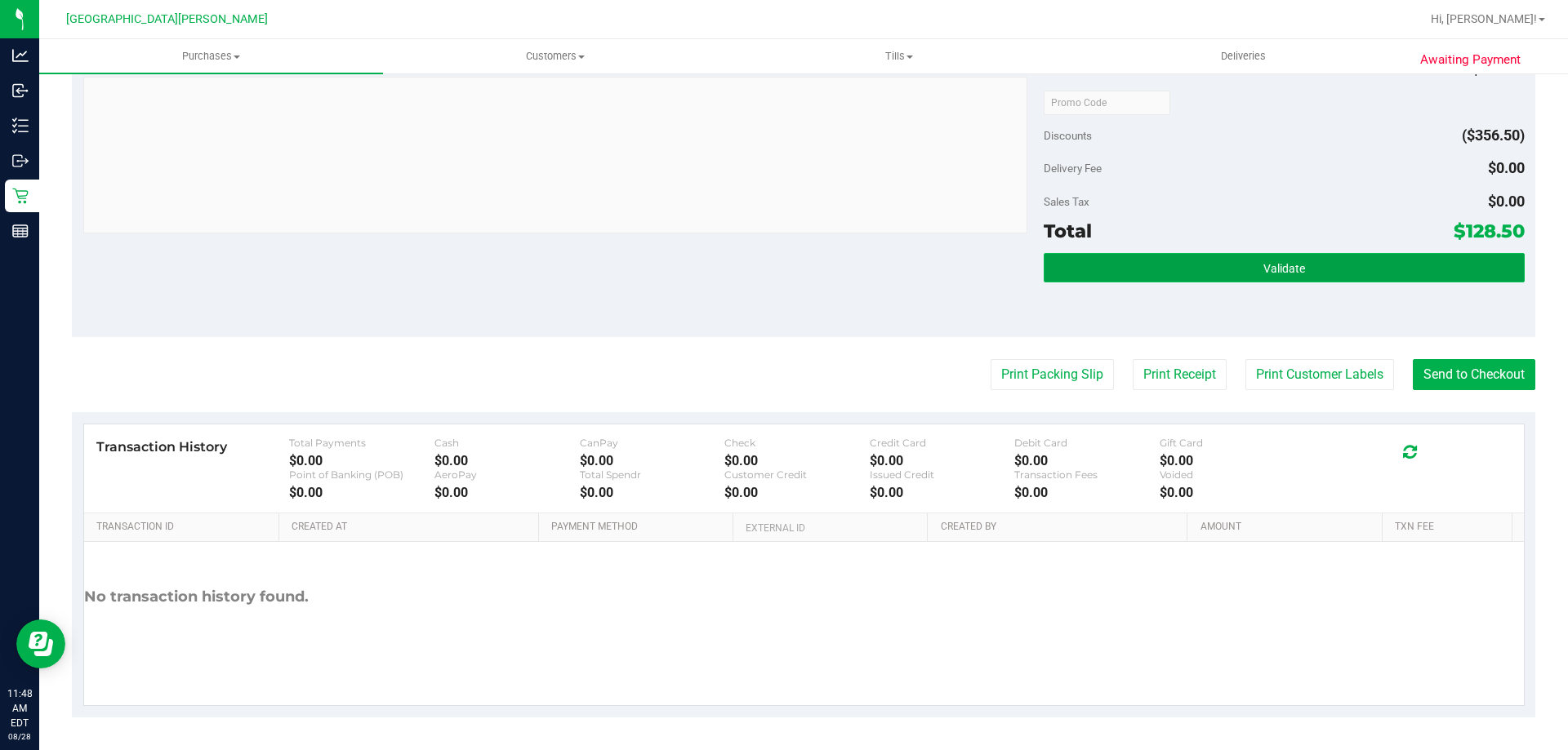
click at [1347, 262] on button "Validate" at bounding box center [1283, 267] width 480 height 30
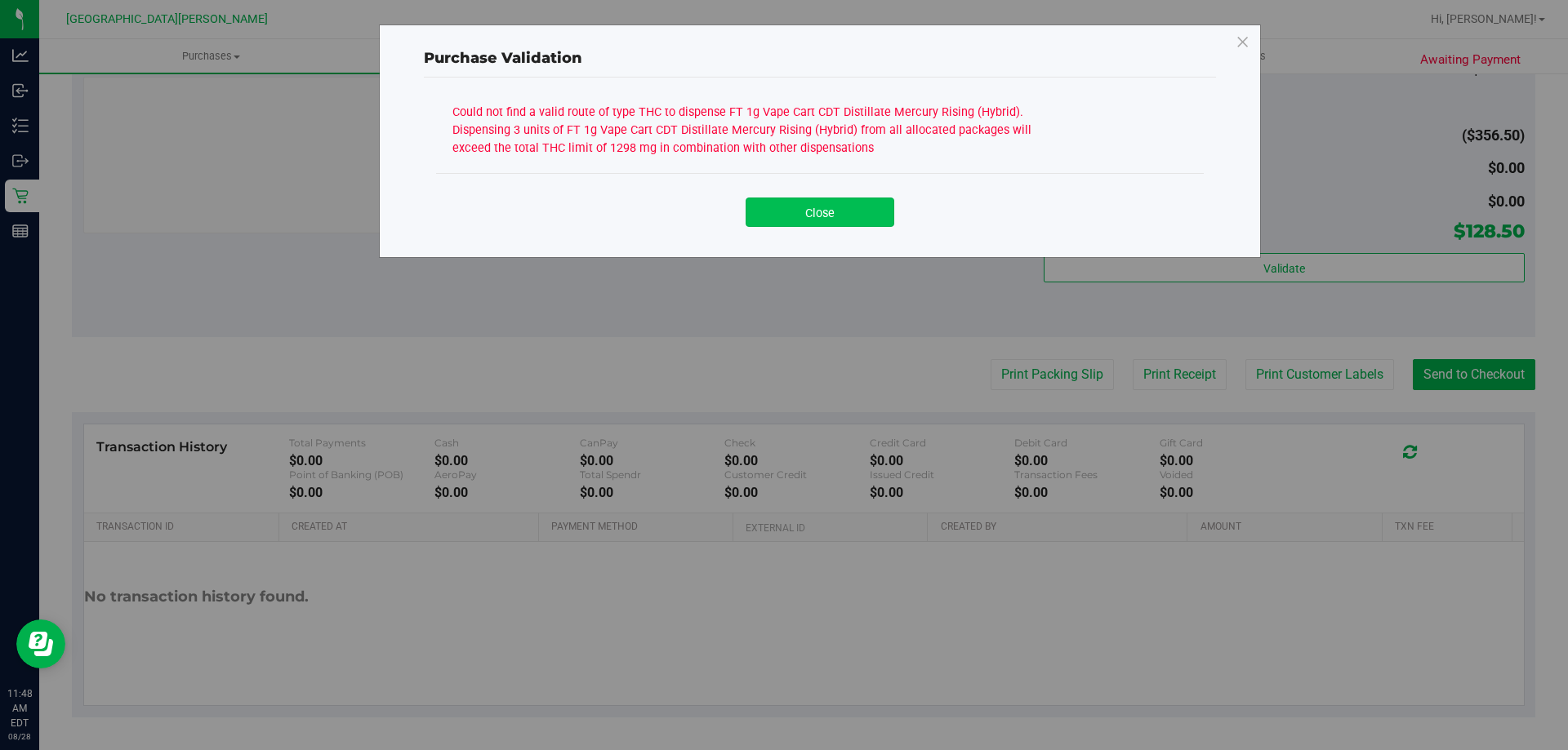
click at [821, 215] on button "Close" at bounding box center [820, 212] width 149 height 30
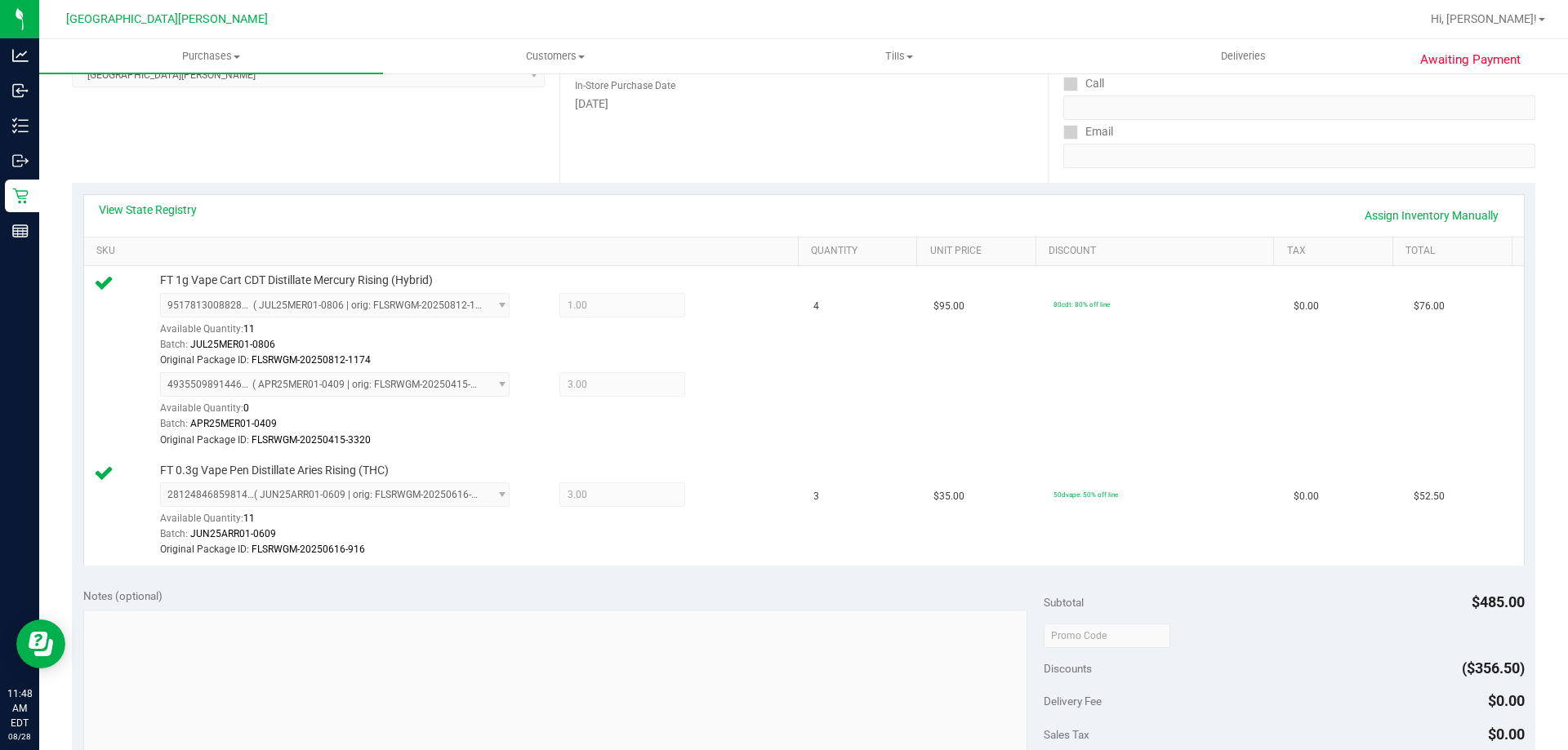
scroll to position [219, 0]
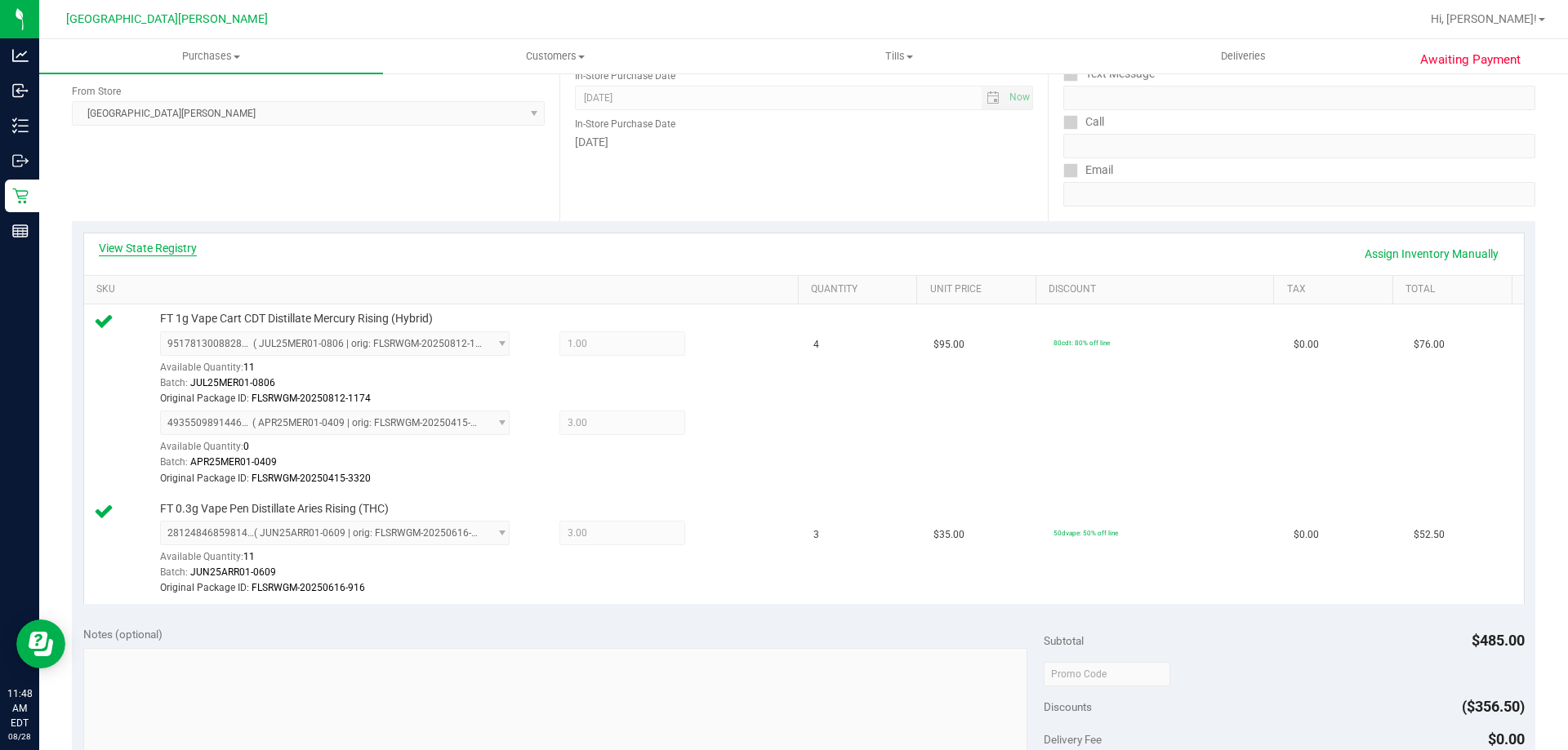
click at [166, 242] on link "View State Registry" at bounding box center [148, 247] width 98 height 16
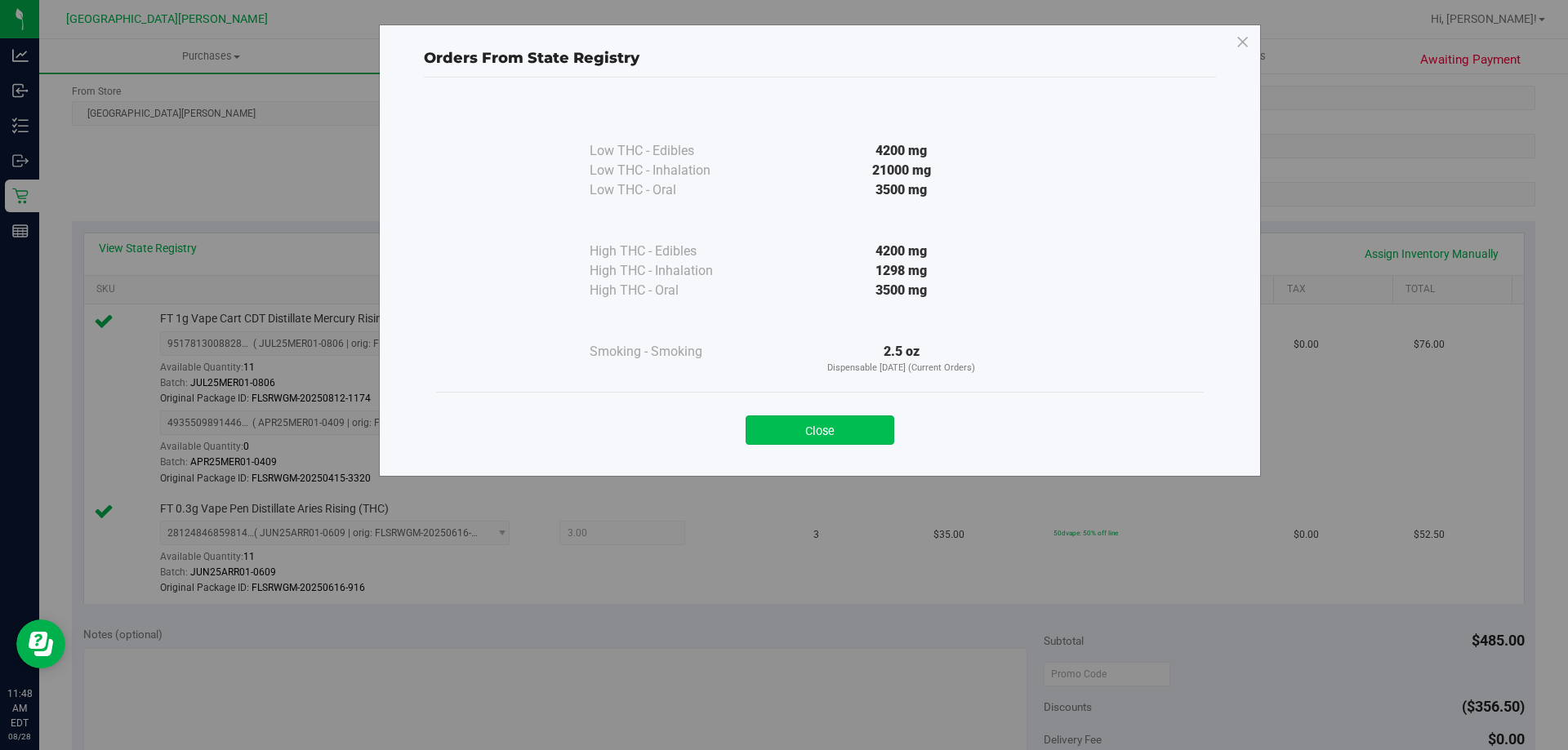
click at [851, 438] on button "Close" at bounding box center [820, 430] width 149 height 30
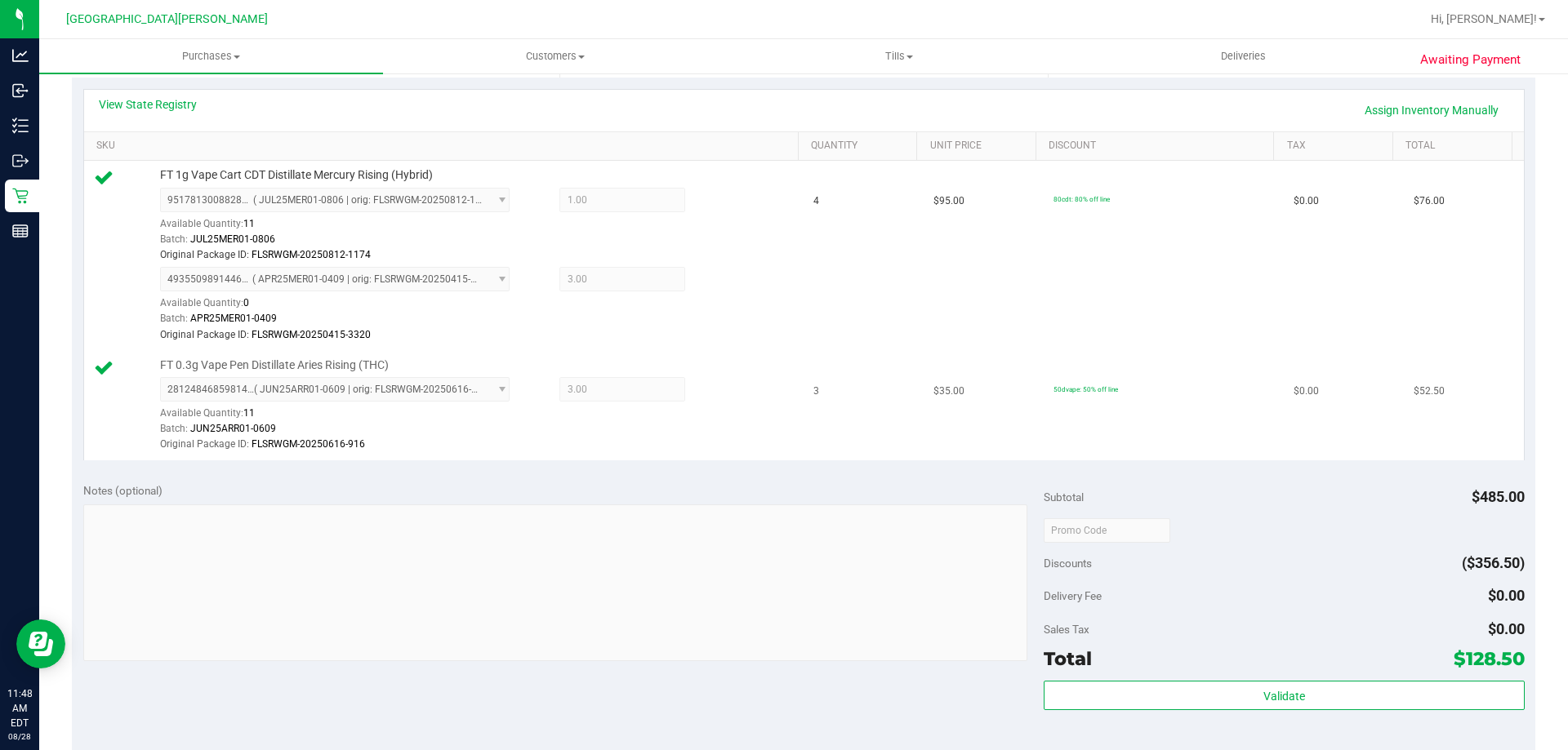
scroll to position [627, 0]
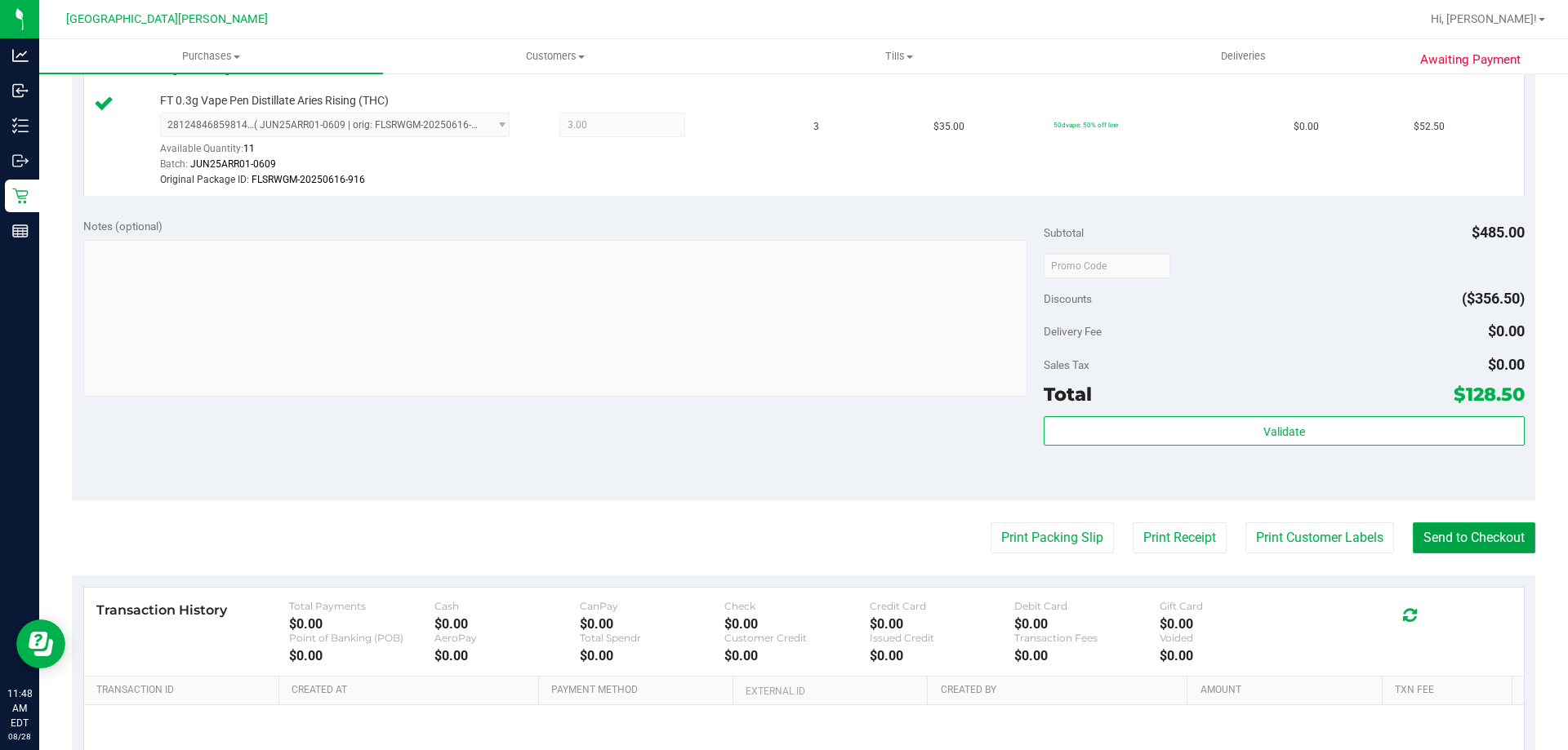
click at [1435, 531] on button "Send to Checkout" at bounding box center [1474, 538] width 123 height 31
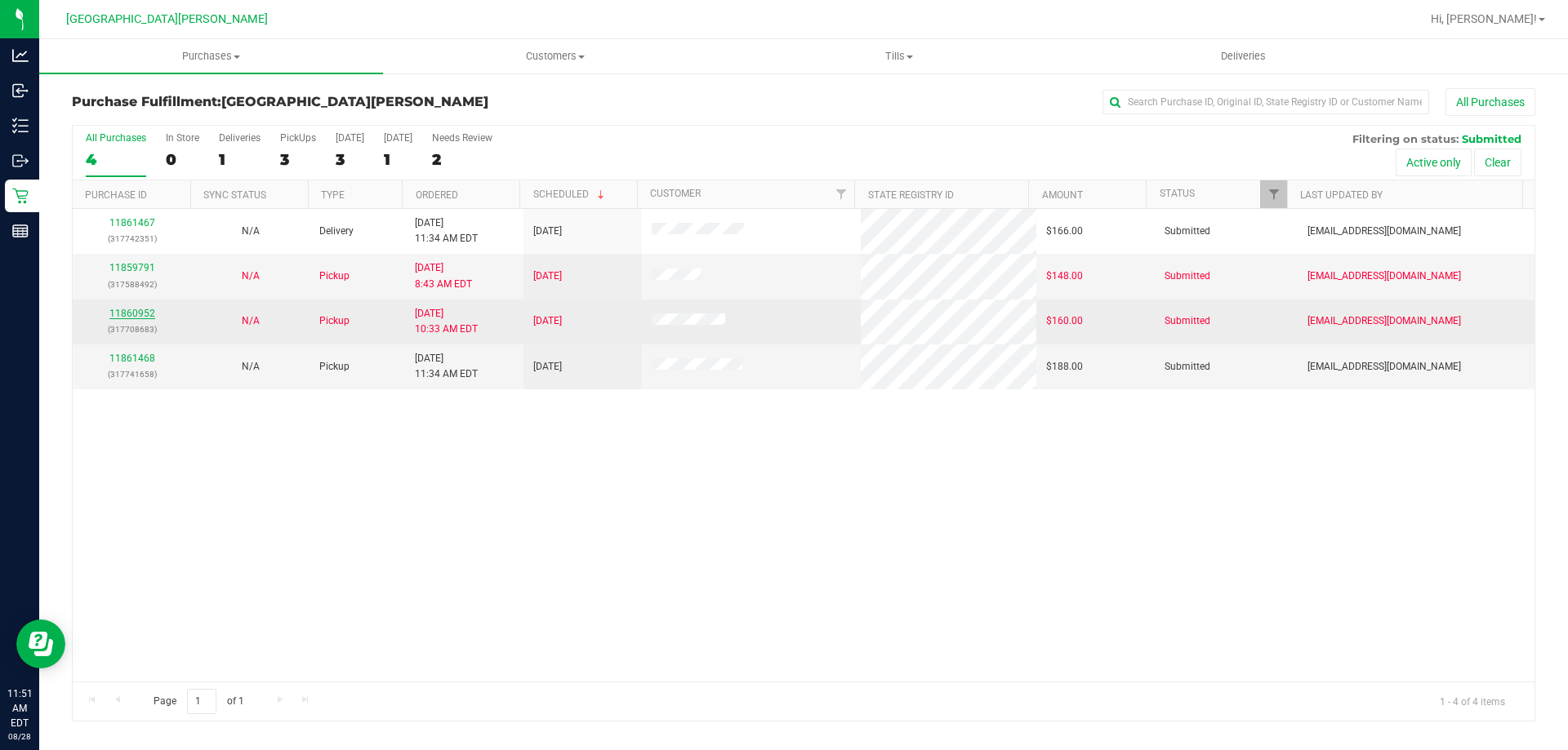
click at [132, 314] on link "11860952" at bounding box center [132, 313] width 46 height 11
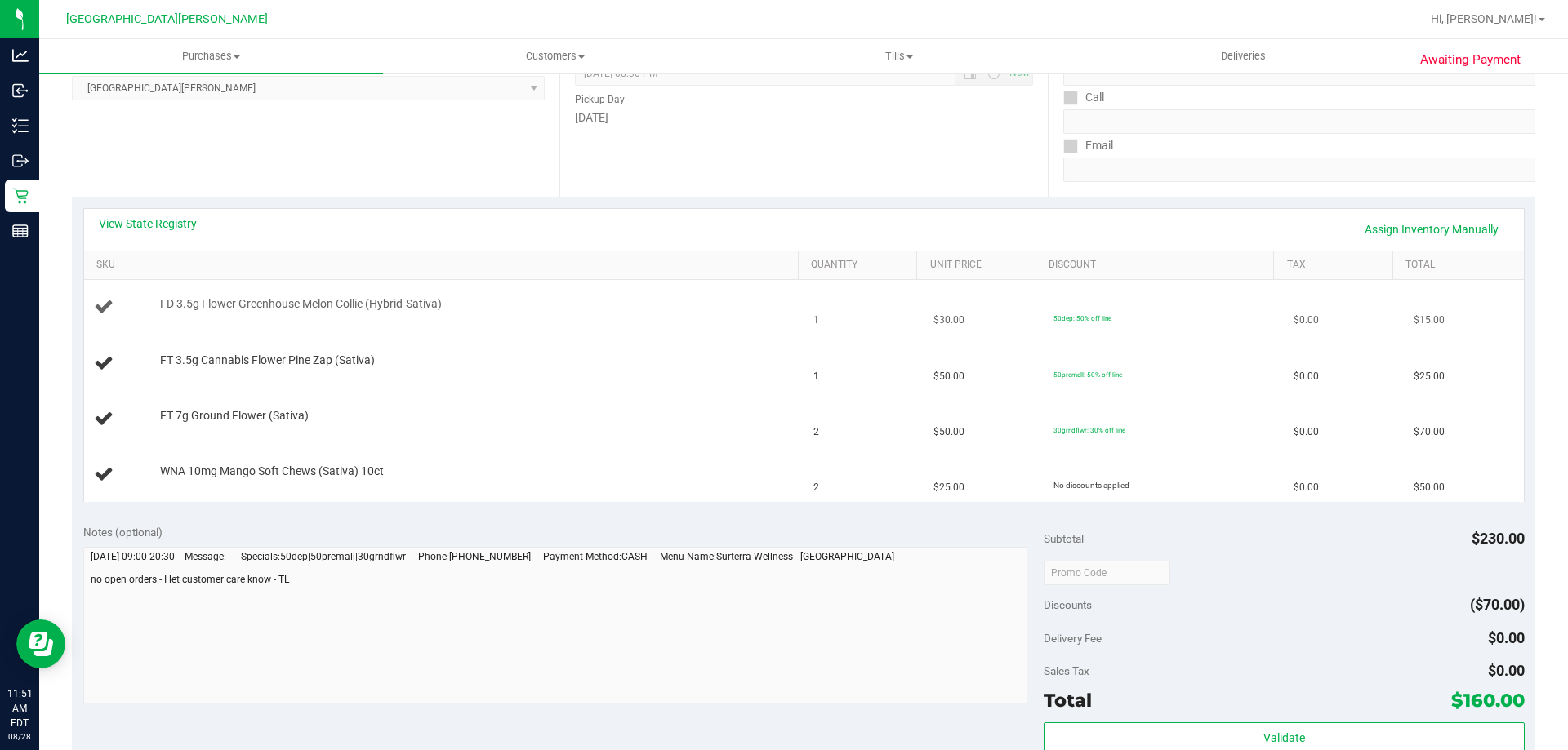
scroll to position [245, 0]
click at [188, 227] on link "View State Registry" at bounding box center [148, 222] width 98 height 16
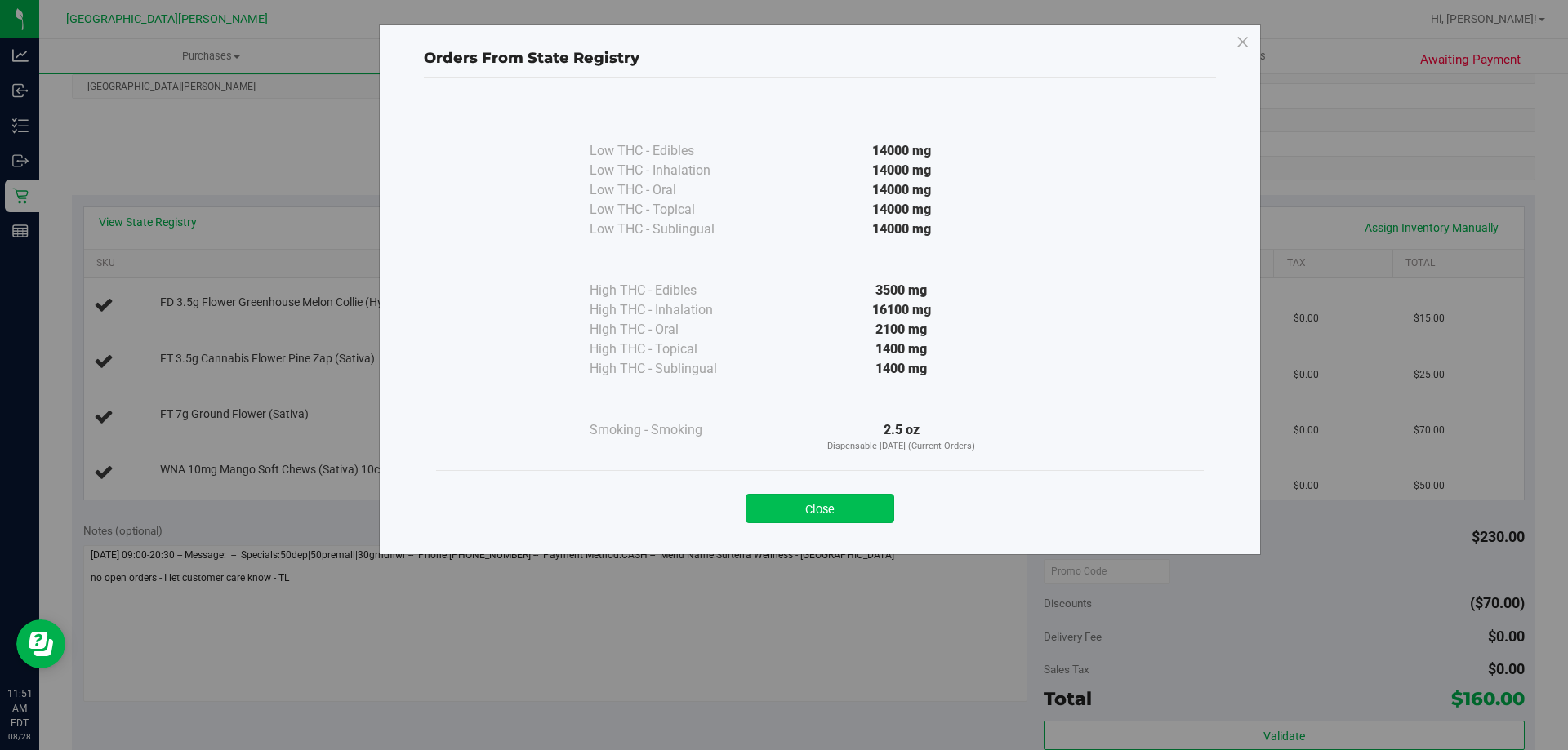
click at [827, 503] on button "Close" at bounding box center [820, 508] width 149 height 30
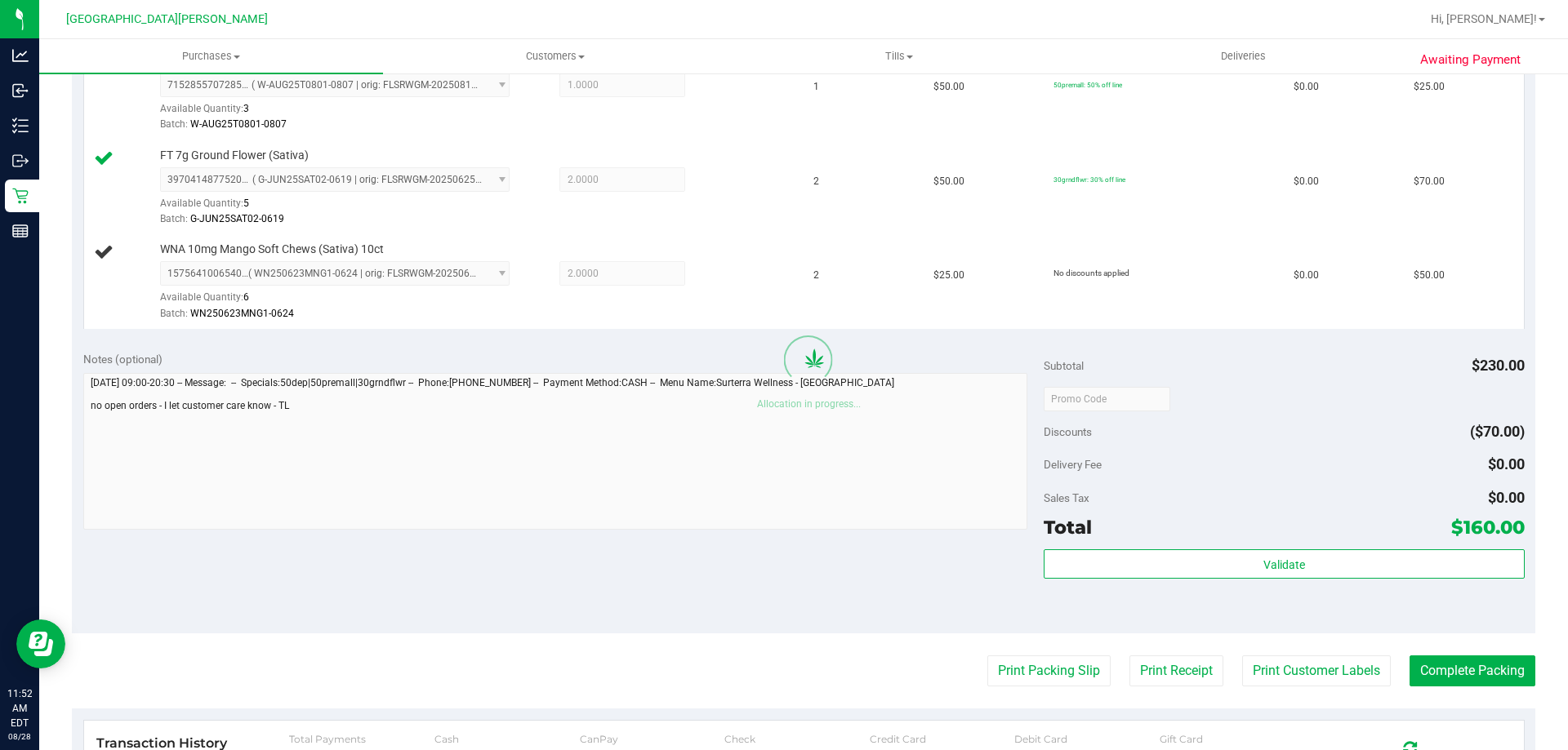
scroll to position [653, 0]
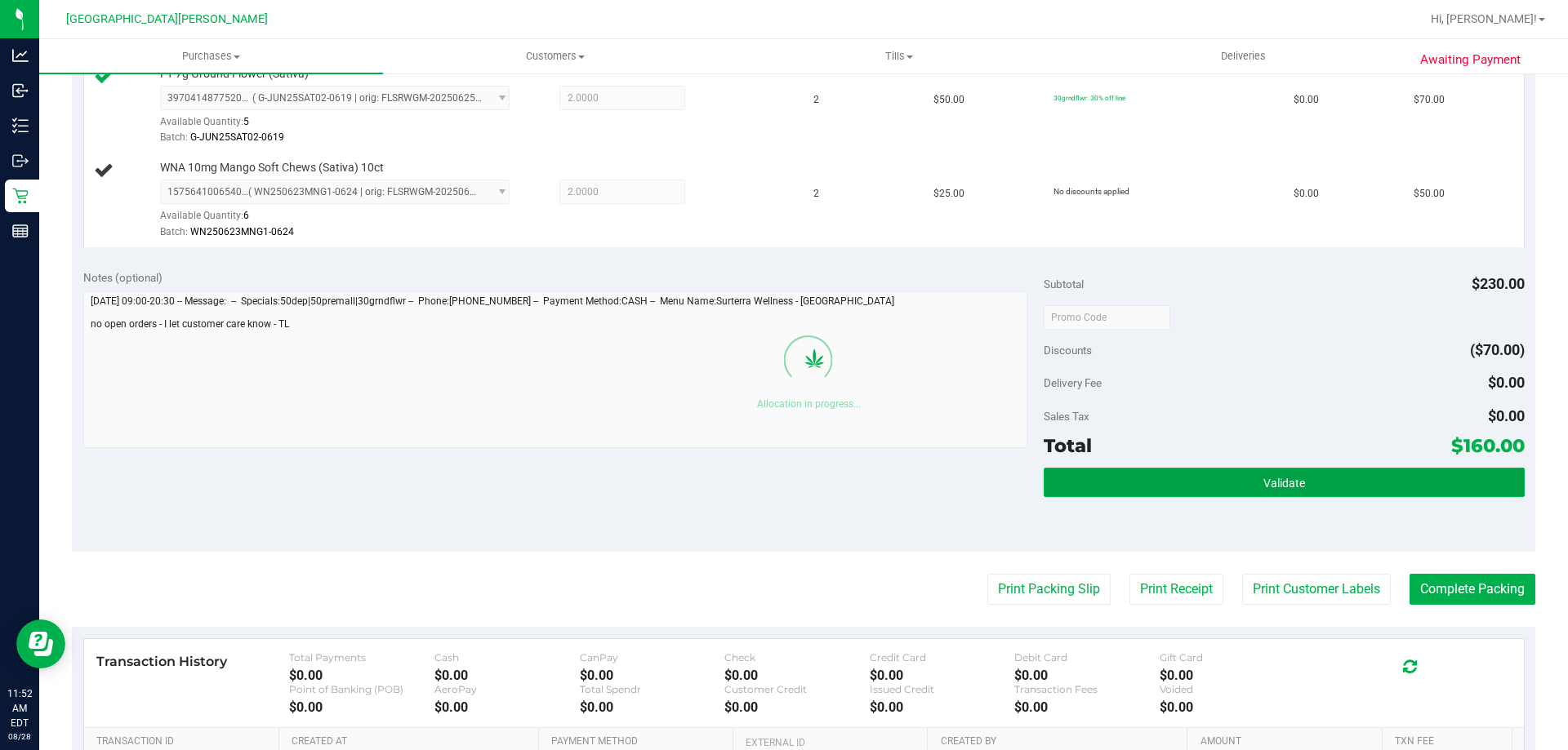
click at [1181, 484] on button "Validate" at bounding box center [1283, 482] width 480 height 30
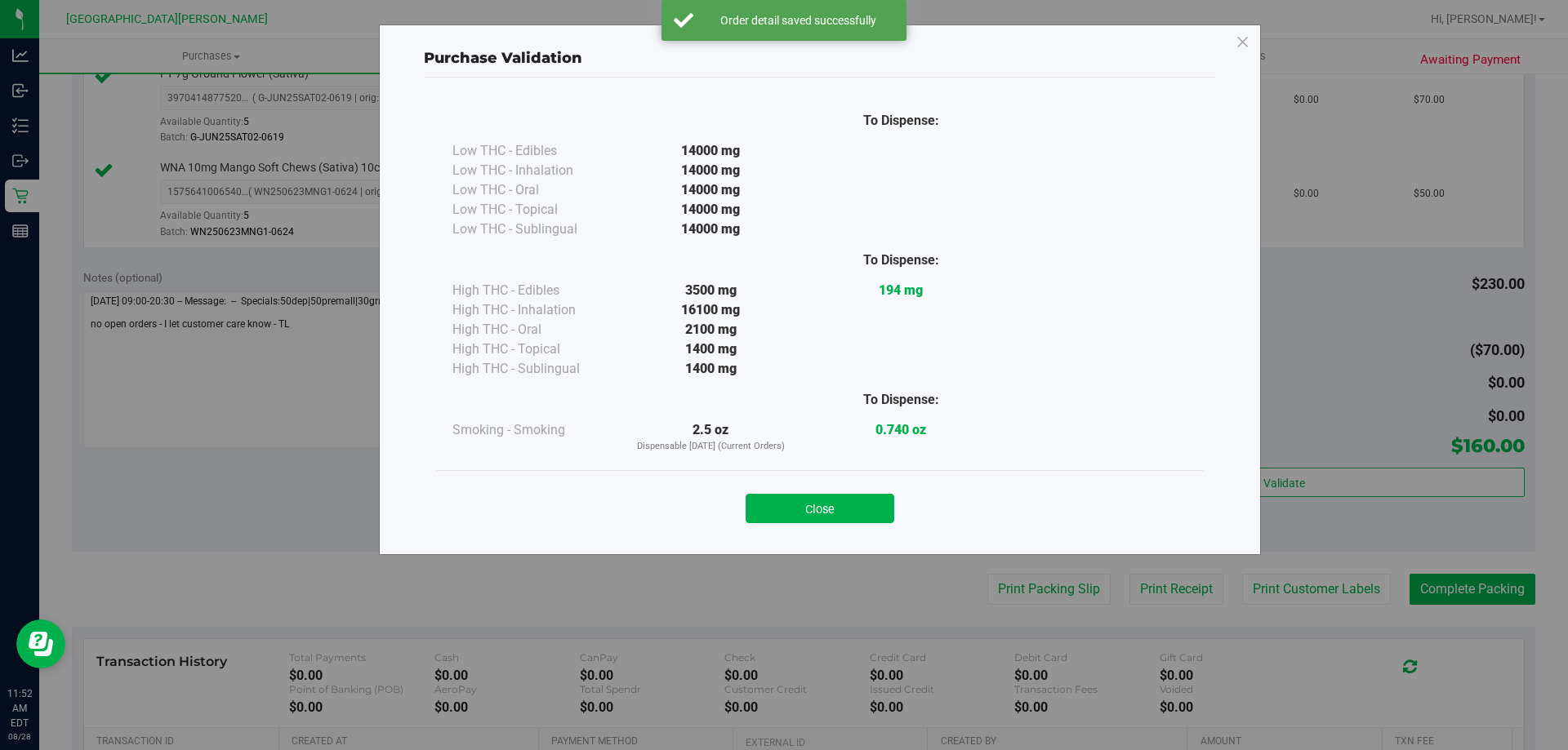
drag, startPoint x: 831, startPoint y: 509, endPoint x: 1006, endPoint y: 518, distance: 175.2
click at [831, 510] on button "Close" at bounding box center [820, 508] width 149 height 30
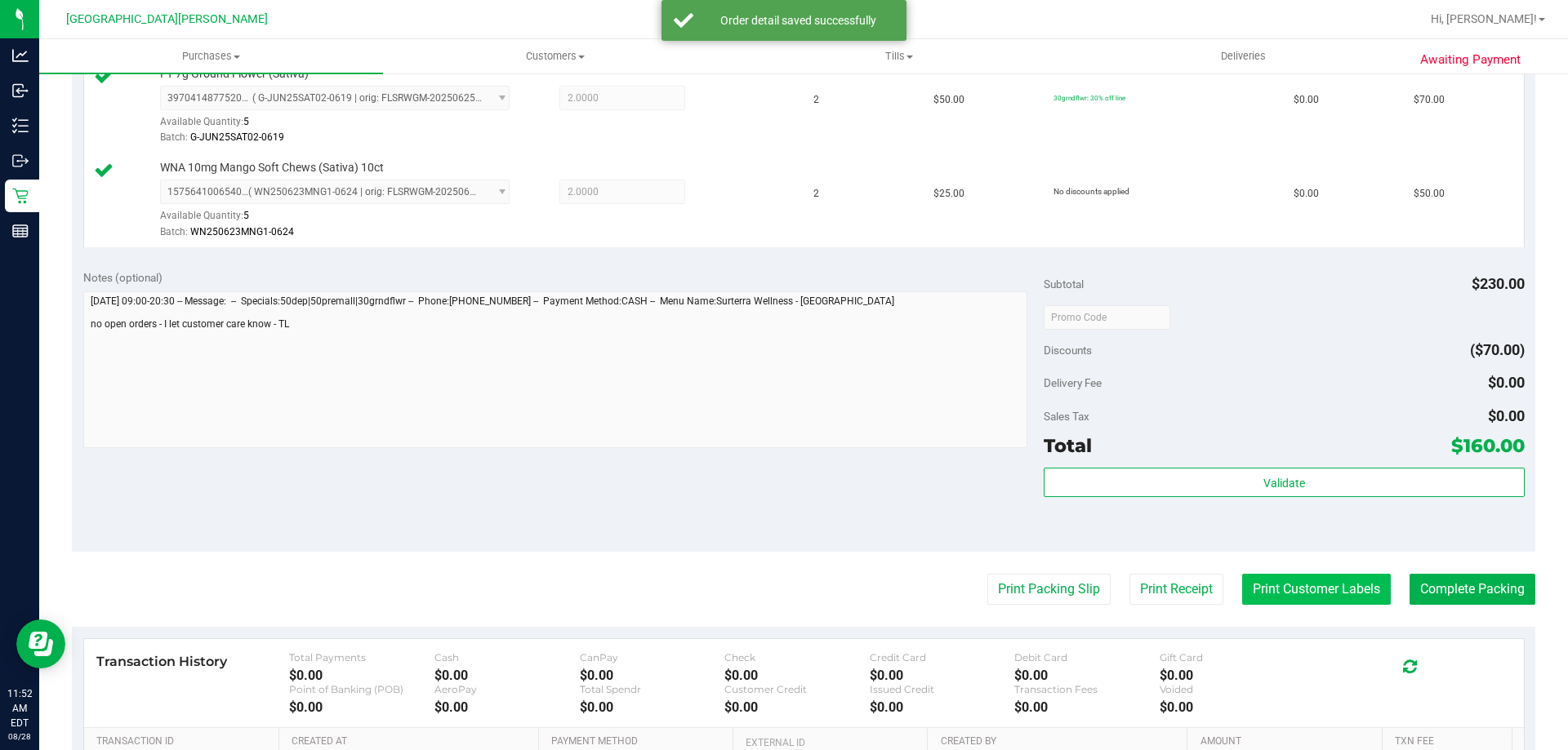
click at [1326, 599] on button "Print Customer Labels" at bounding box center [1316, 589] width 149 height 31
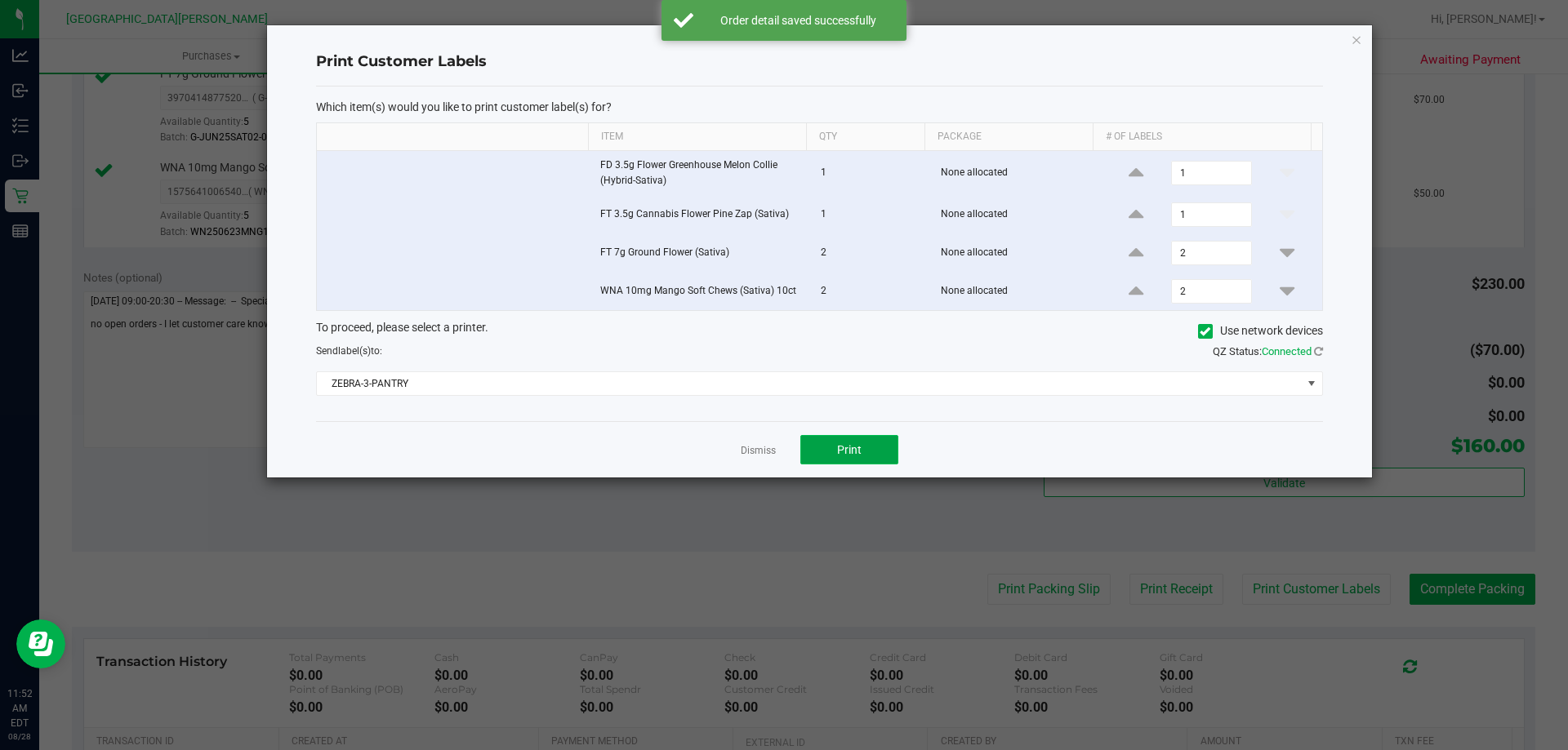
click at [822, 450] on button "Print" at bounding box center [848, 449] width 98 height 30
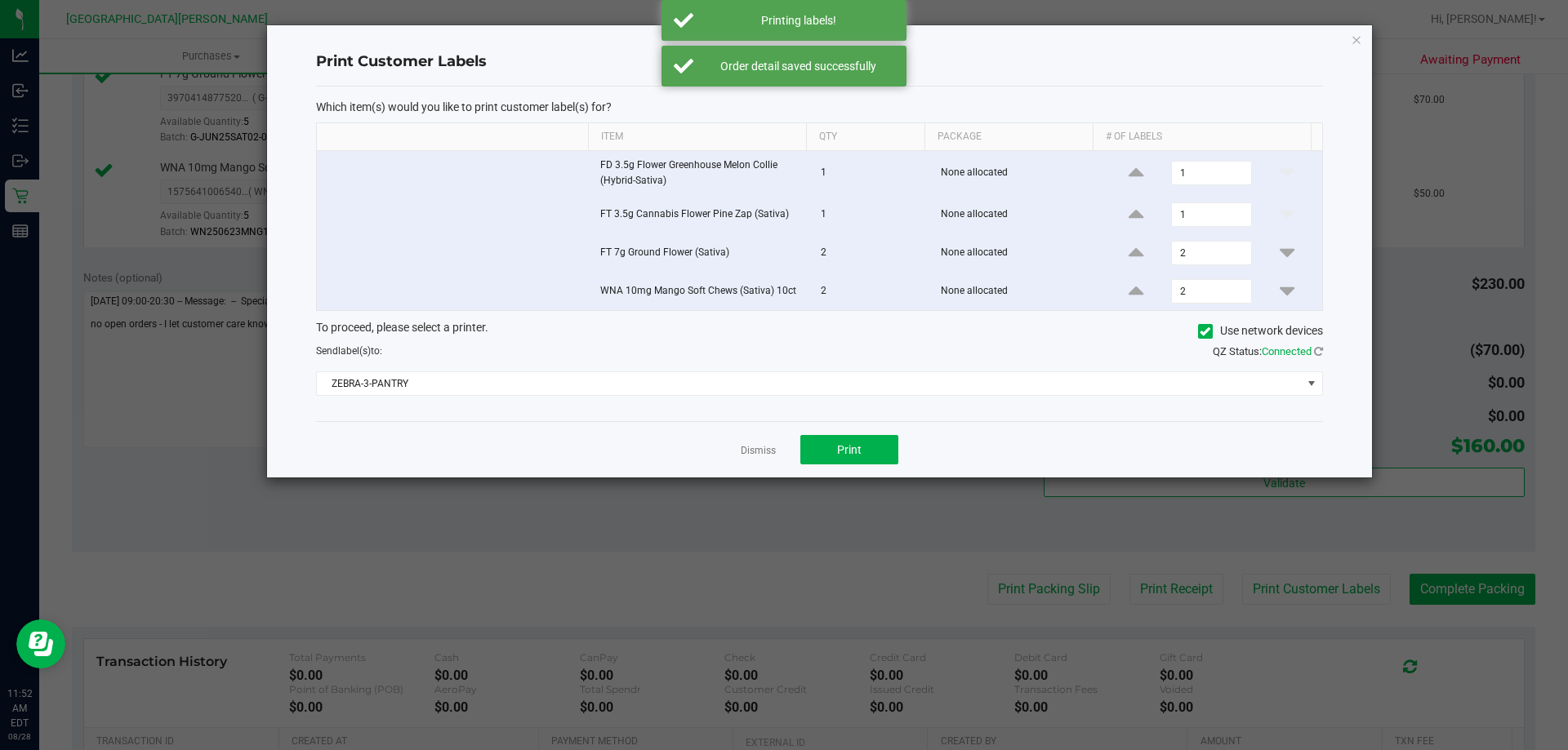
click at [760, 449] on link "Dismiss" at bounding box center [758, 451] width 35 height 14
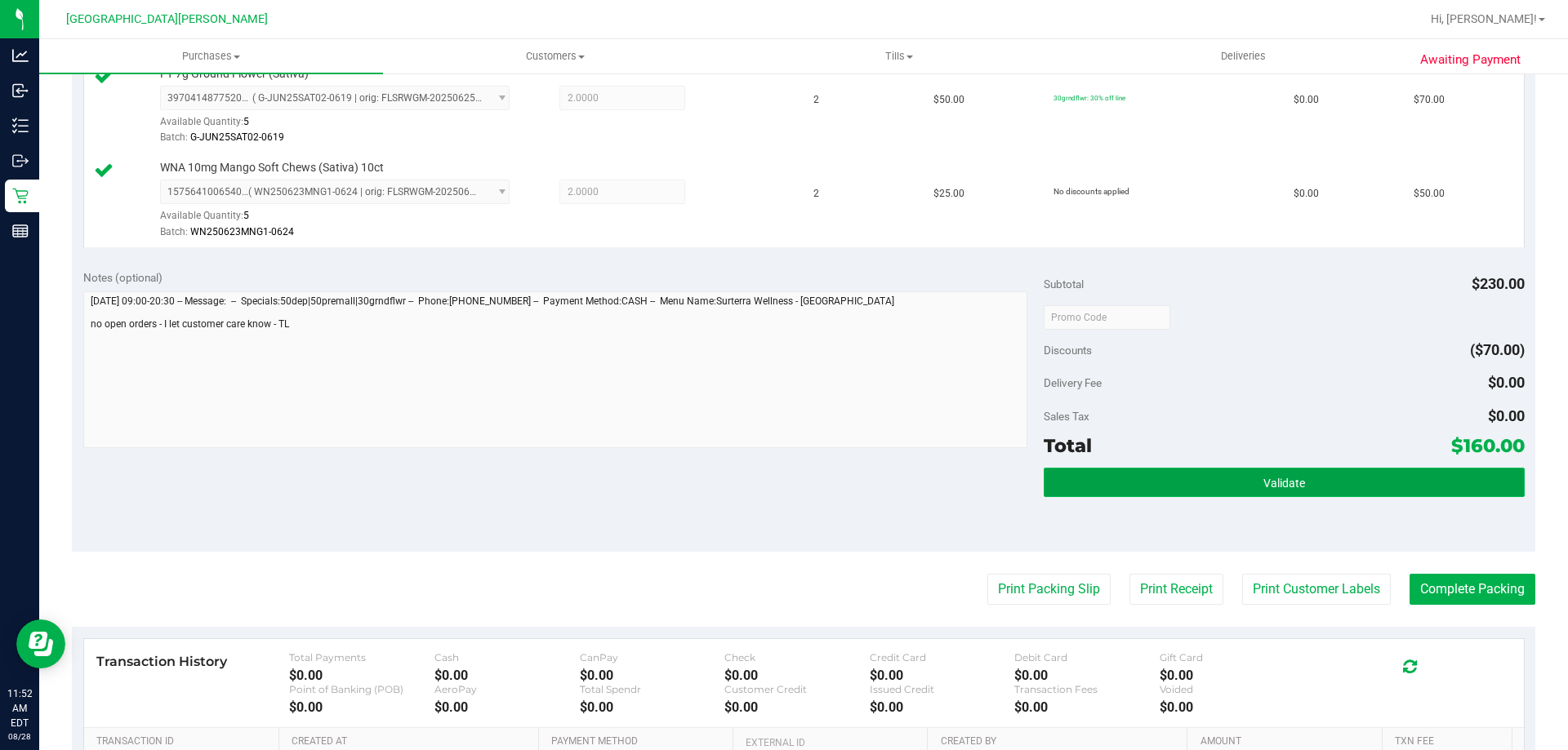
click at [1137, 484] on button "Validate" at bounding box center [1283, 482] width 480 height 30
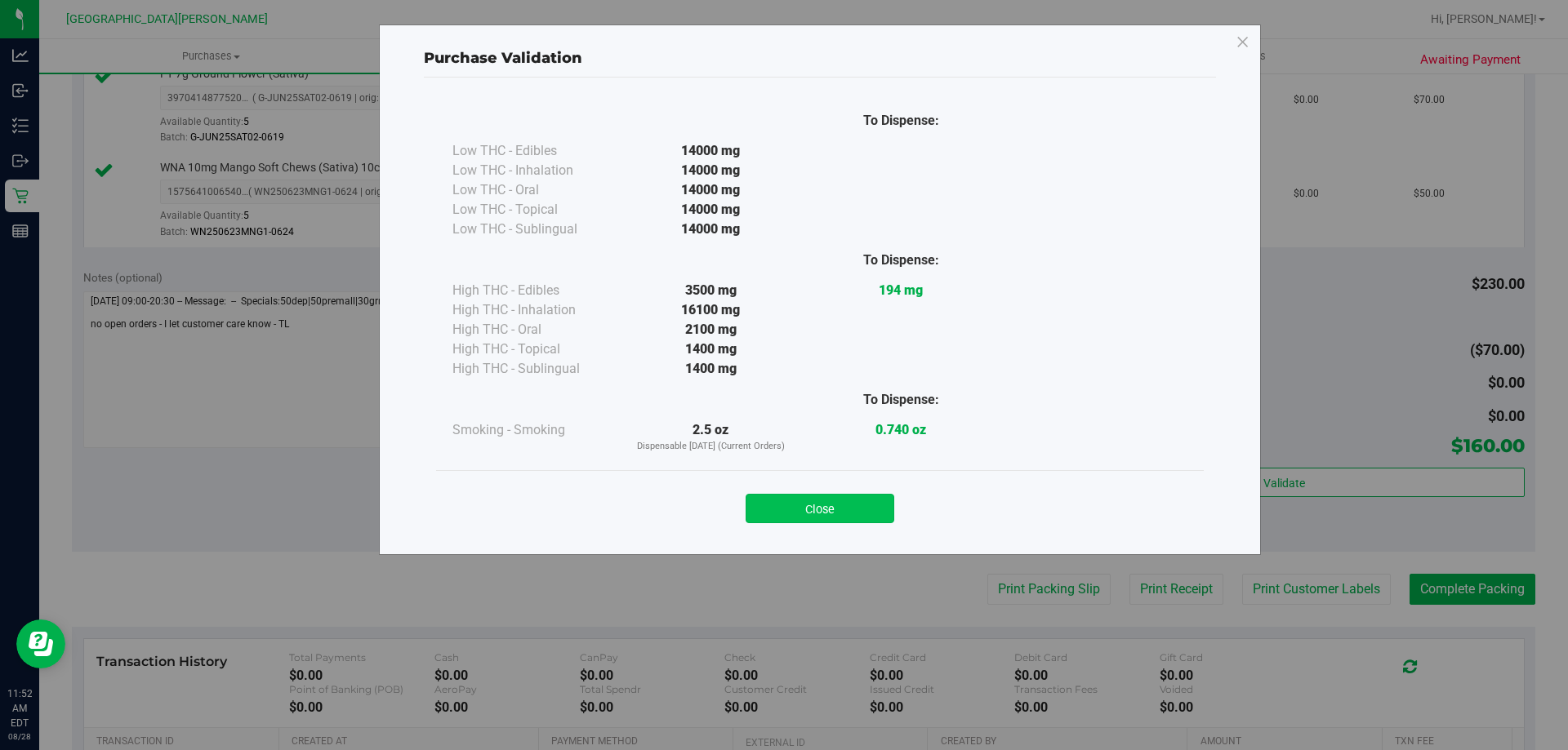
click at [871, 503] on button "Close" at bounding box center [820, 508] width 149 height 30
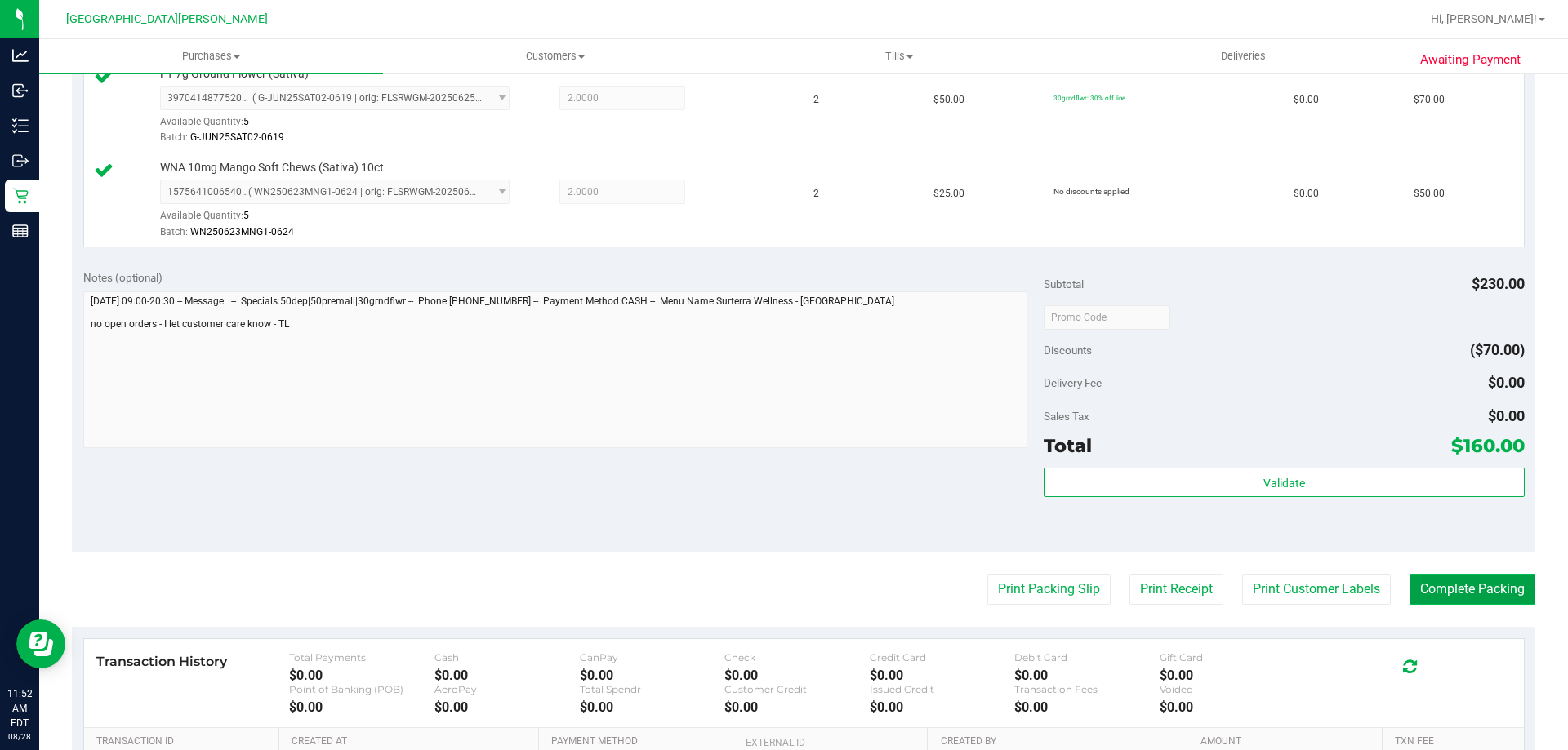
click at [1461, 580] on button "Complete Packing" at bounding box center [1472, 589] width 126 height 31
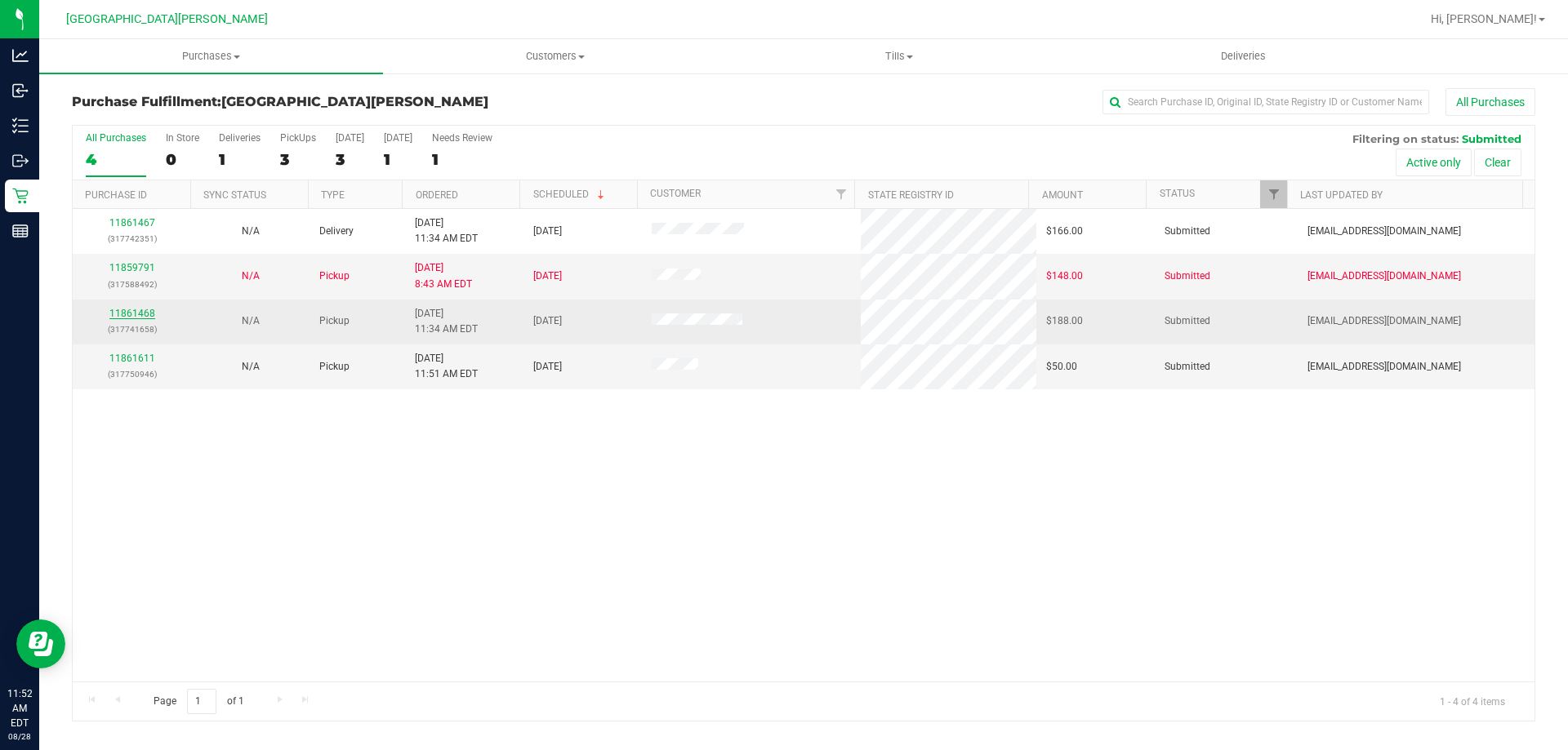
click at [141, 310] on link "11861468" at bounding box center [132, 313] width 46 height 11
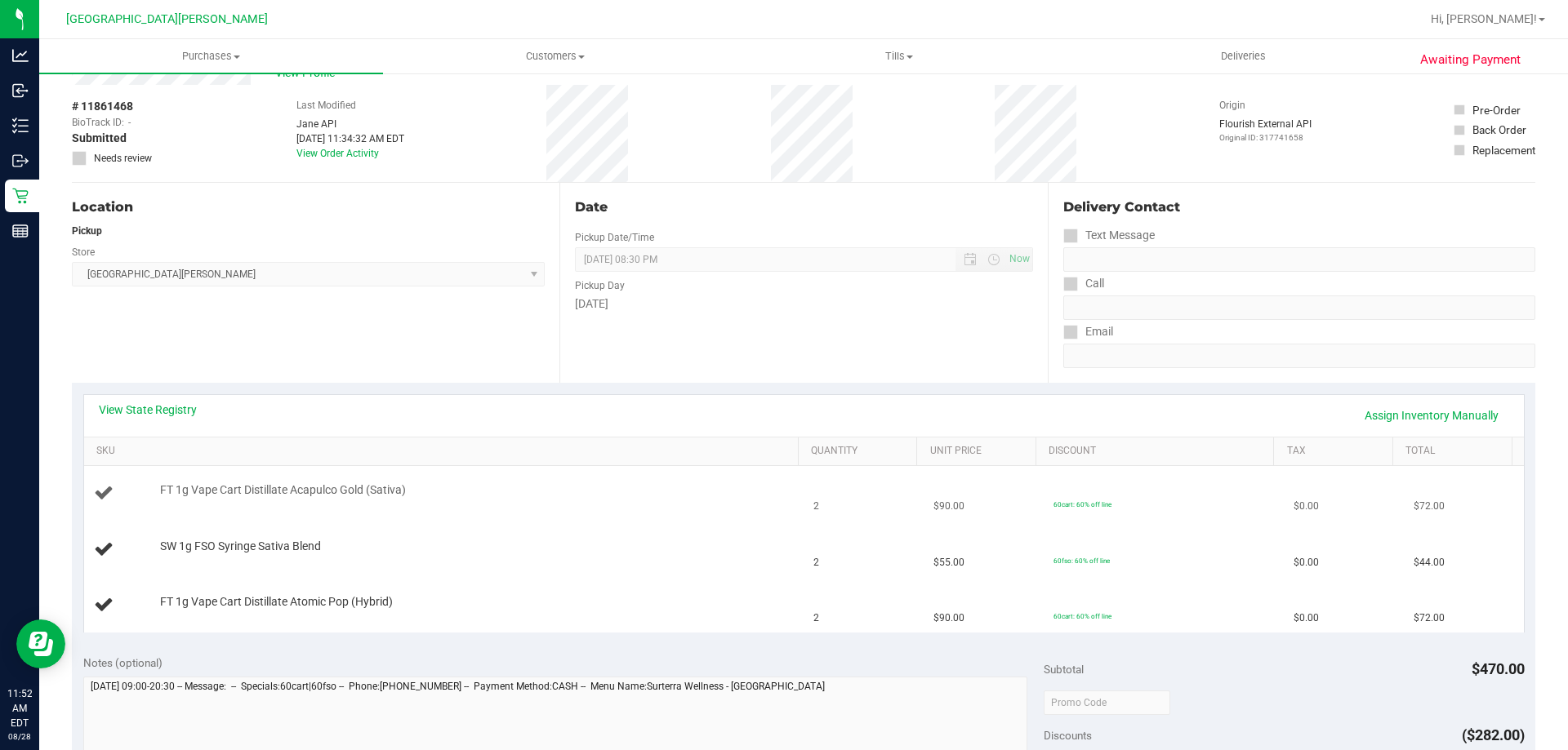
scroll to position [82, 0]
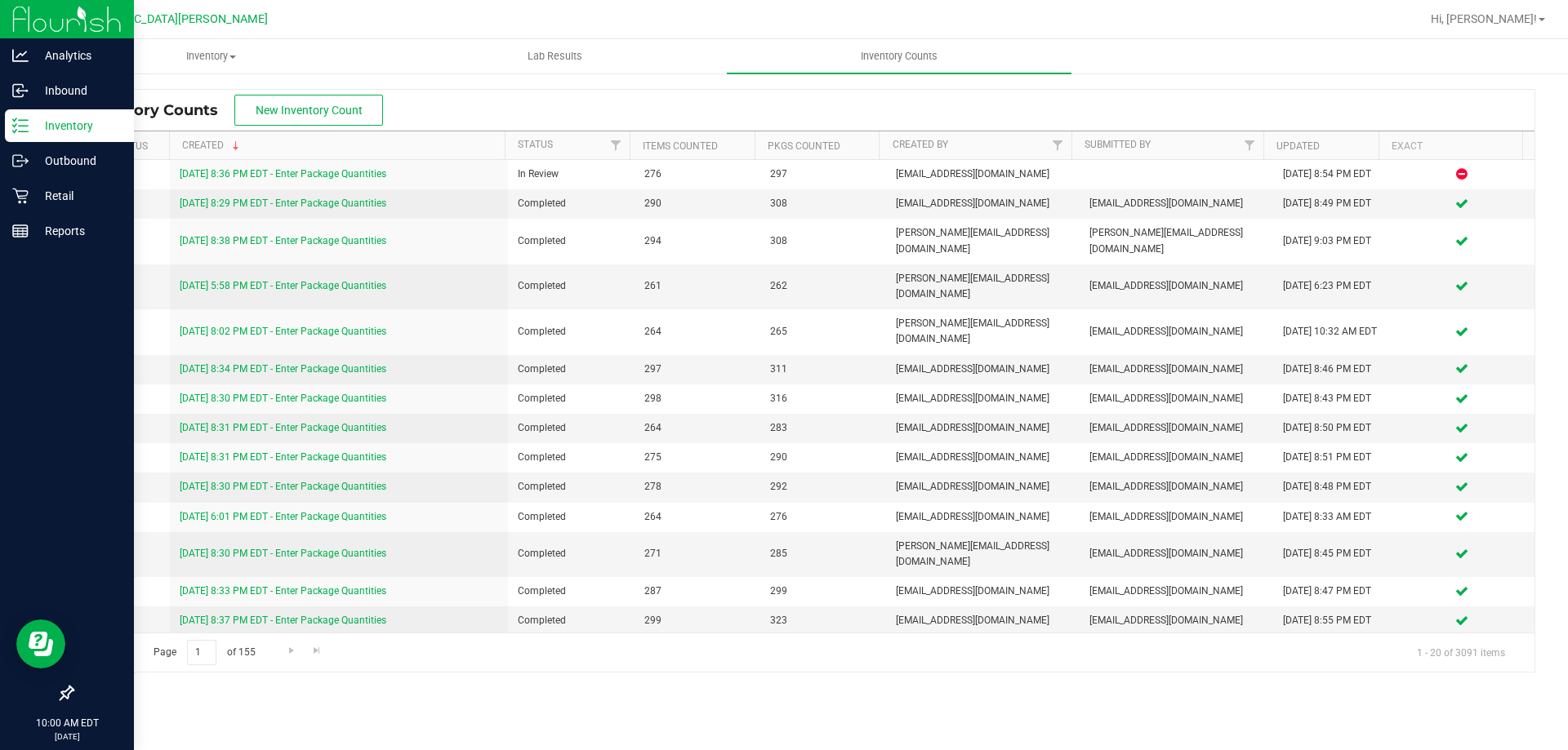
click at [60, 126] on p "Inventory" at bounding box center [77, 126] width 98 height 20
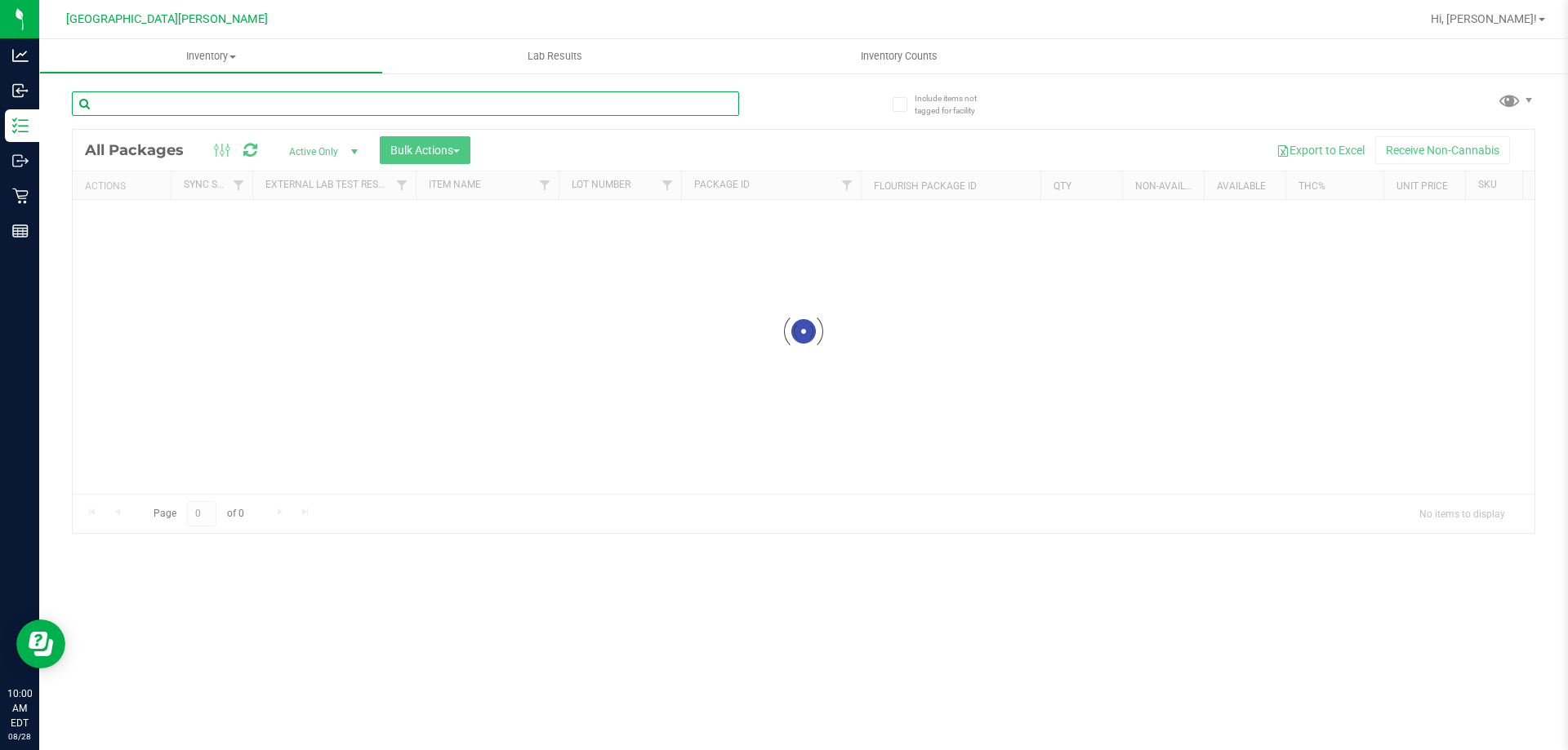
click at [170, 100] on div "Inventory All packages All inventory Waste log Create inventory Lab Results Inv…" at bounding box center [803, 394] width 1528 height 711
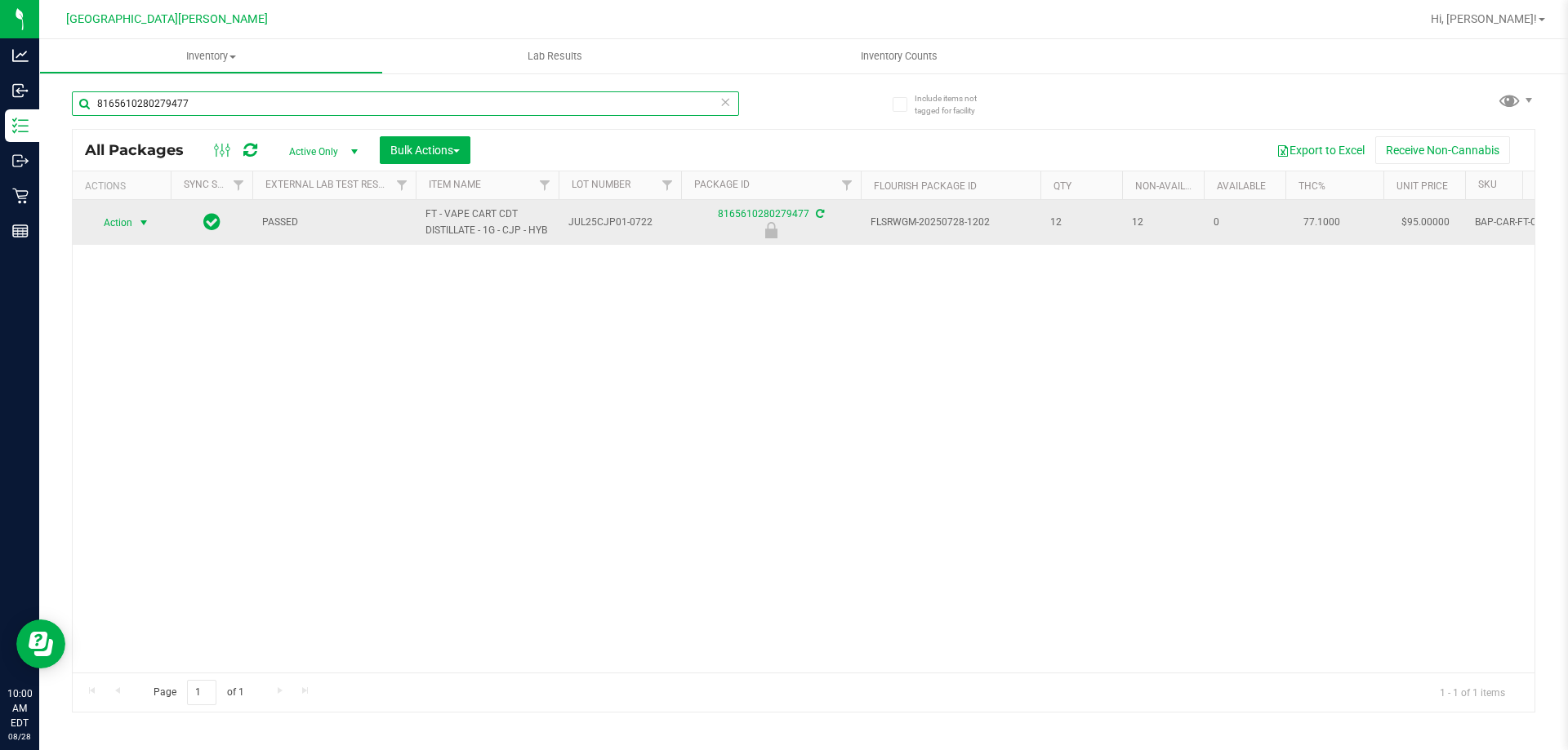
type input "8165610280279477"
click at [130, 222] on span "Action" at bounding box center [110, 223] width 44 height 23
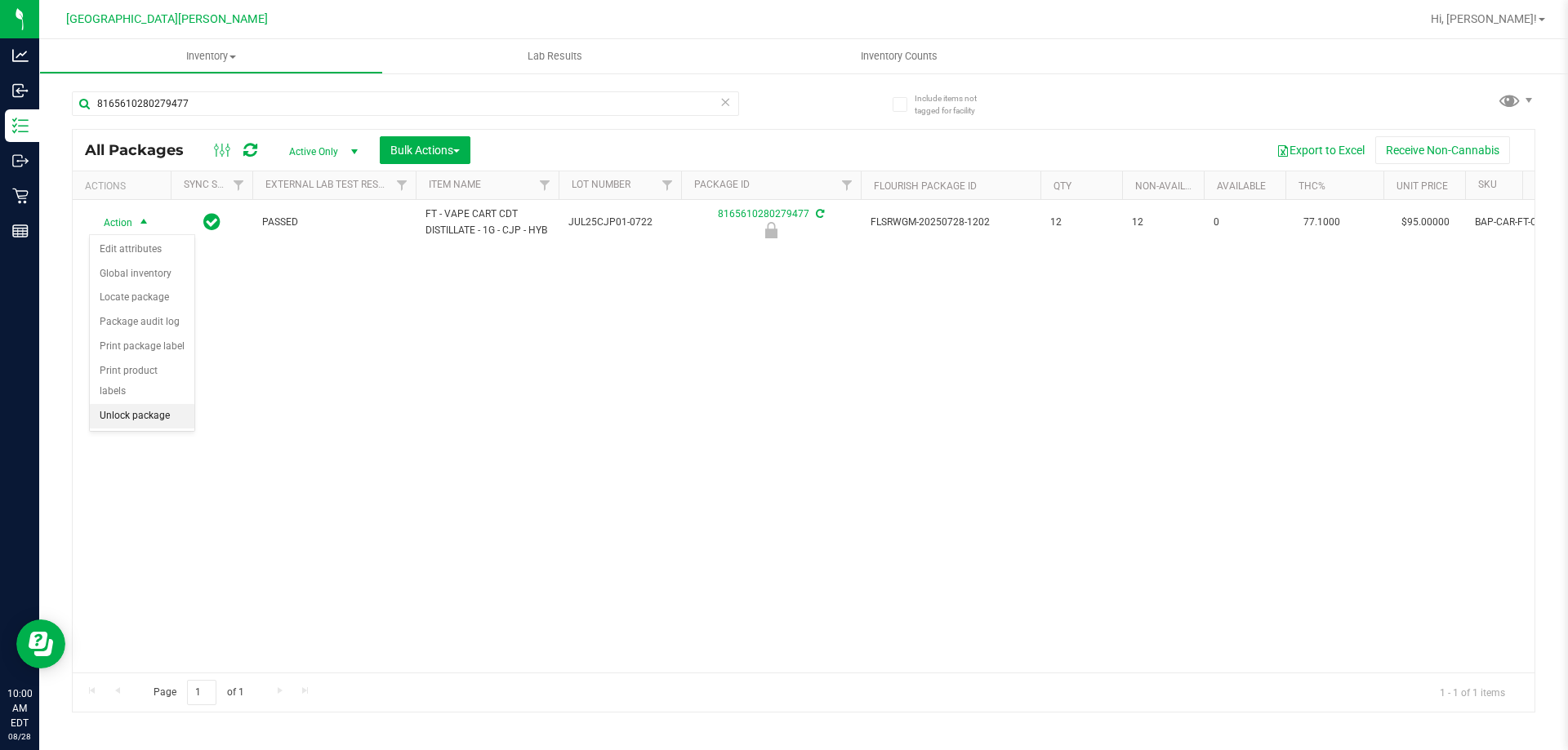
click at [131, 405] on li "Unlock package" at bounding box center [142, 417] width 105 height 25
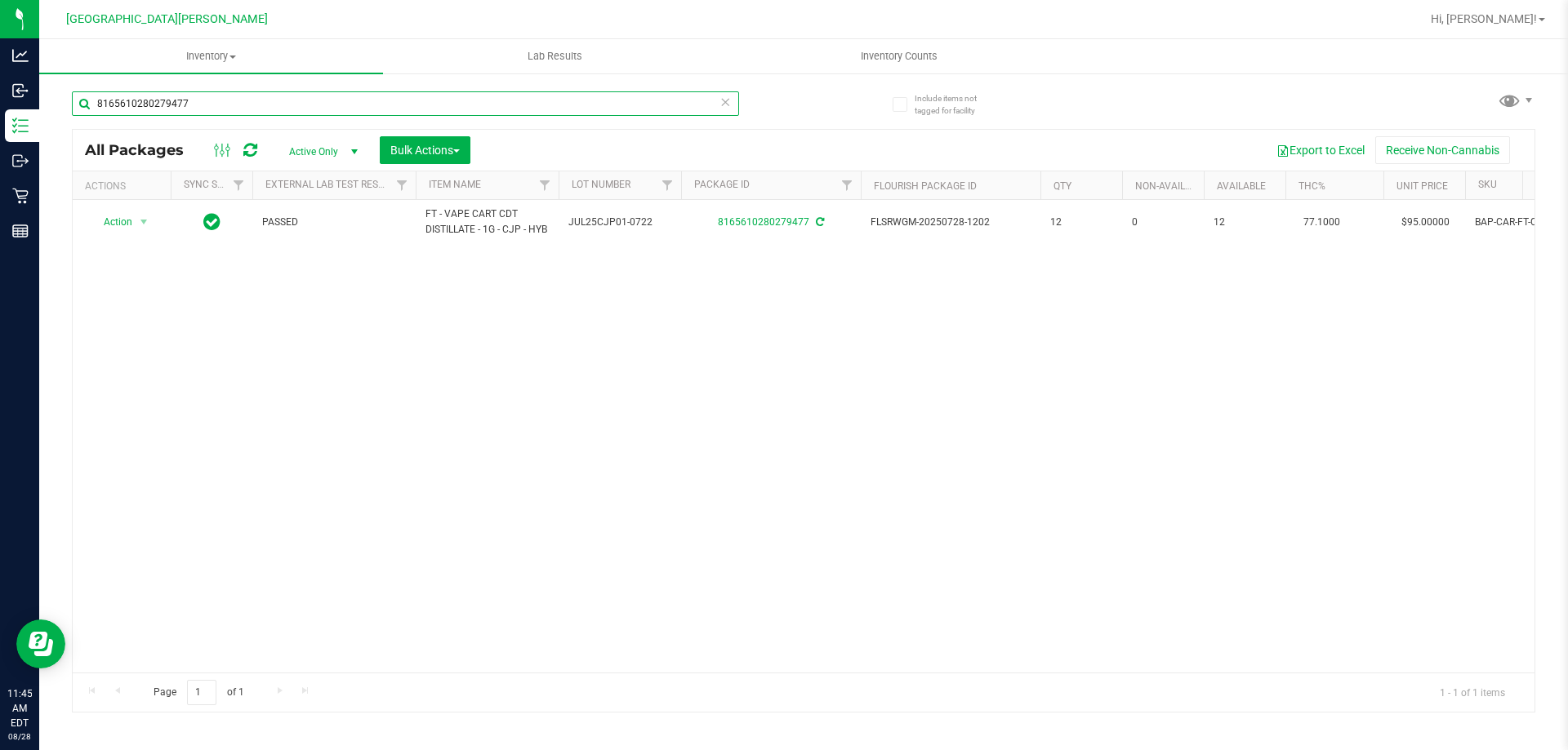
click at [237, 109] on input "8165610280279477" at bounding box center [405, 104] width 667 height 25
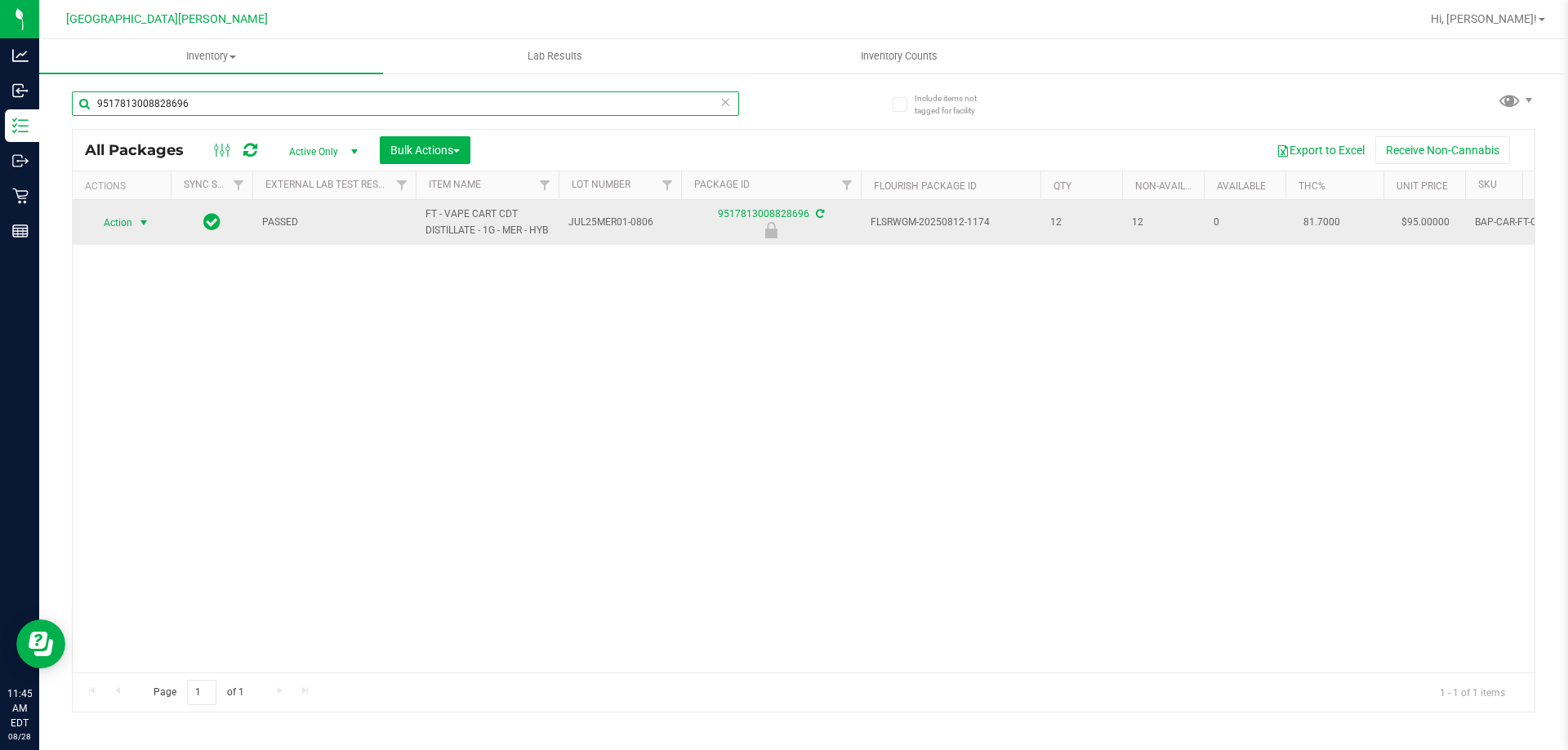
type input "9517813008828696"
click at [147, 229] on span "select" at bounding box center [144, 223] width 13 height 13
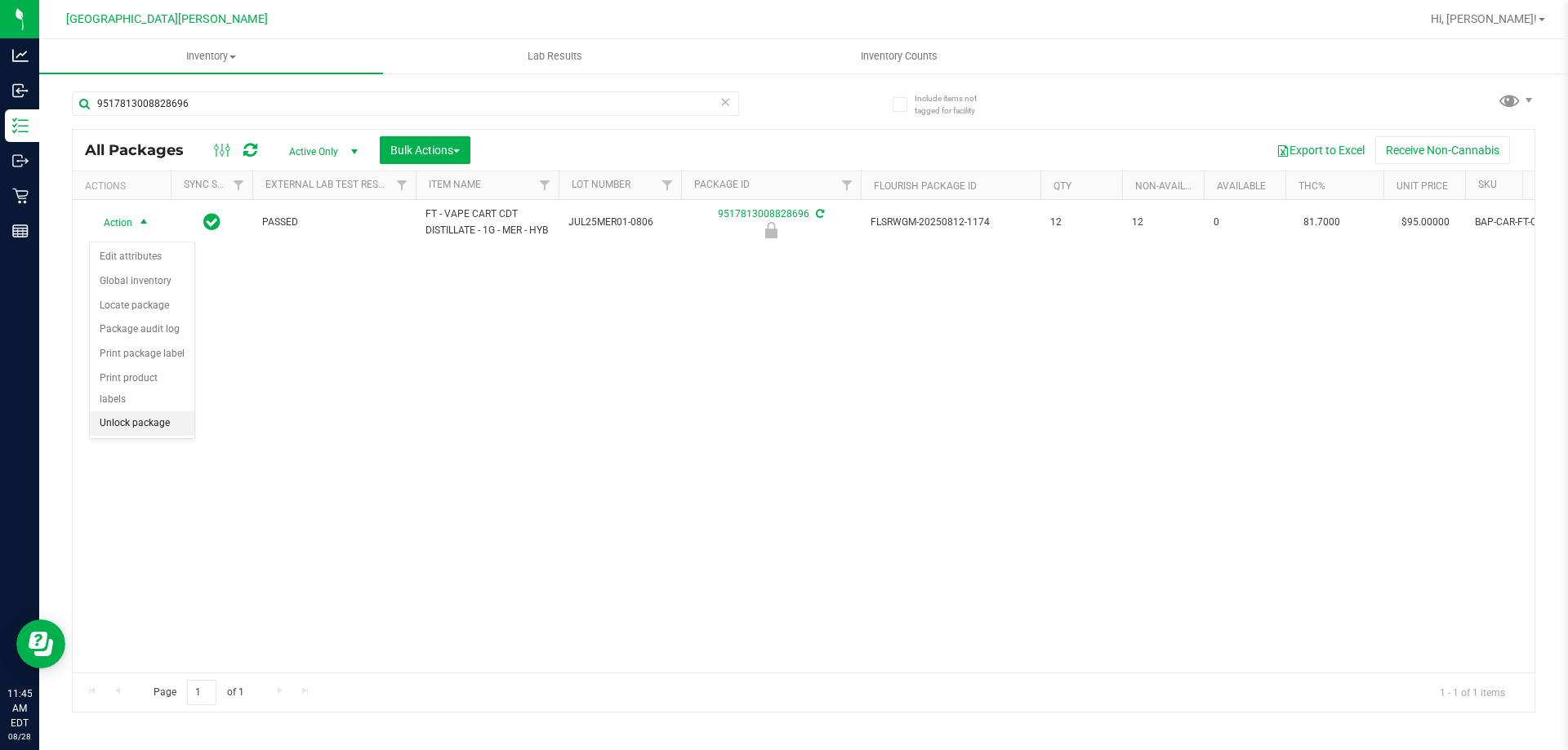
click at [129, 411] on li "Unlock package" at bounding box center [142, 424] width 105 height 25
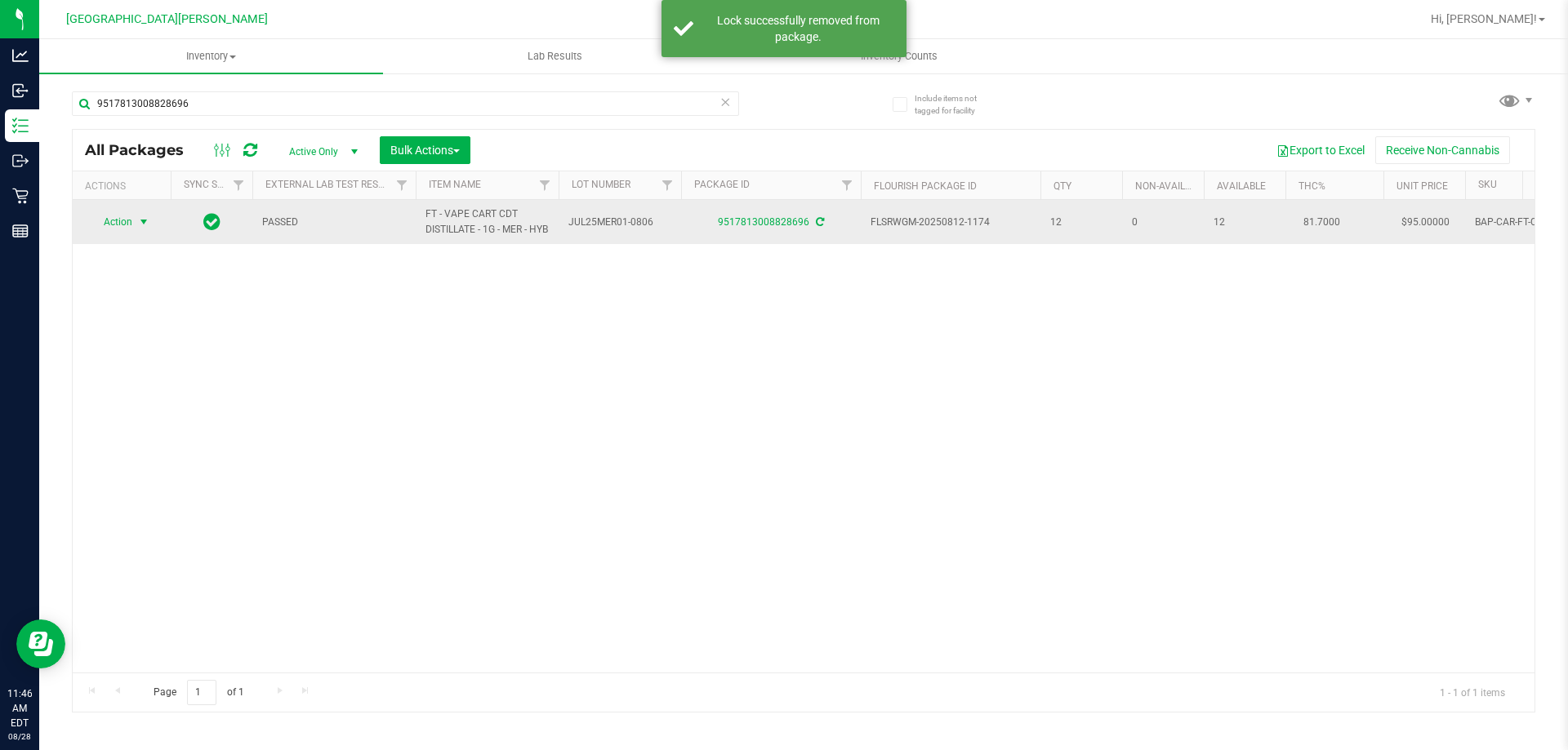
click at [135, 225] on span "select" at bounding box center [144, 222] width 20 height 23
click at [135, 225] on span "select" at bounding box center [144, 223] width 20 height 23
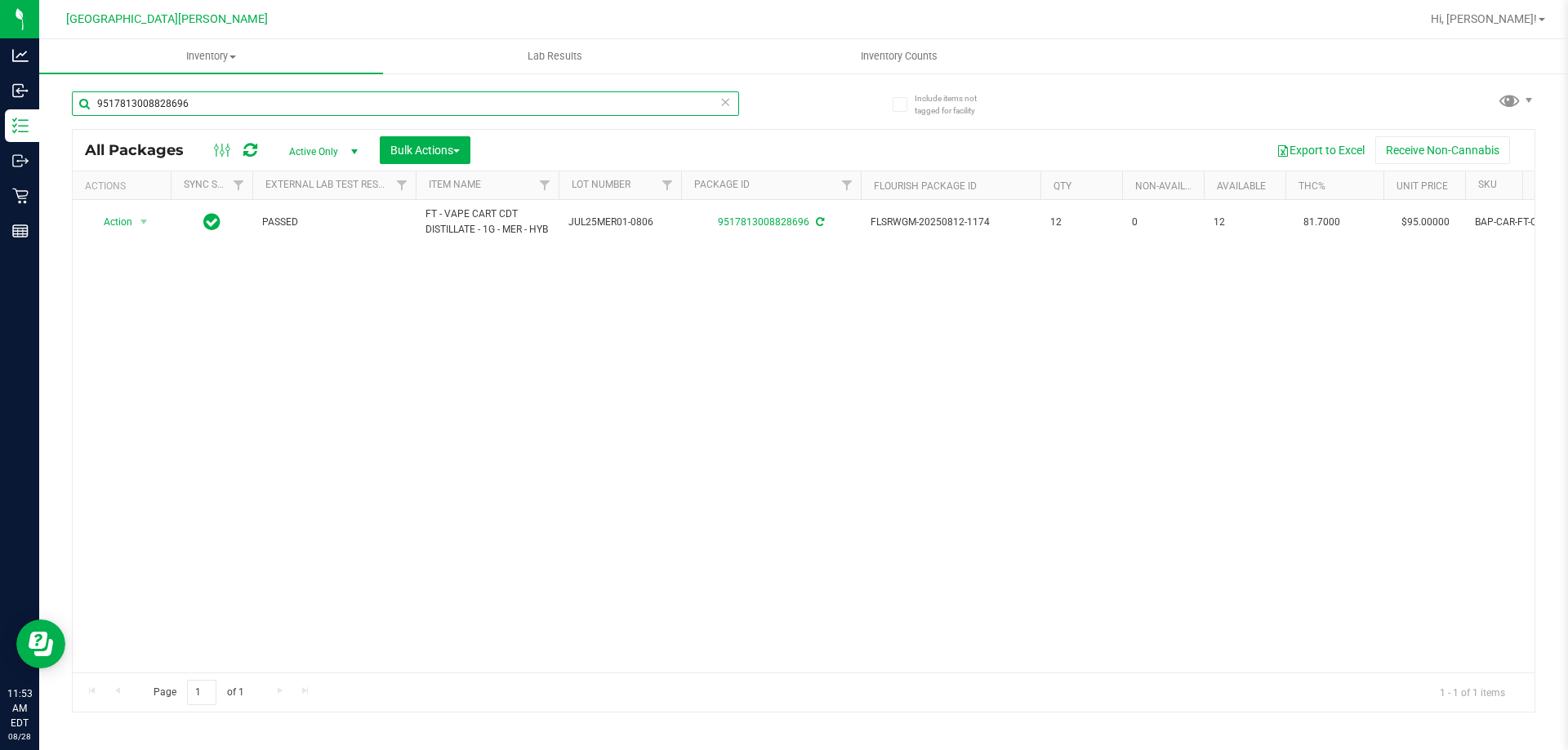
click at [204, 107] on input "9517813008828696" at bounding box center [405, 104] width 667 height 25
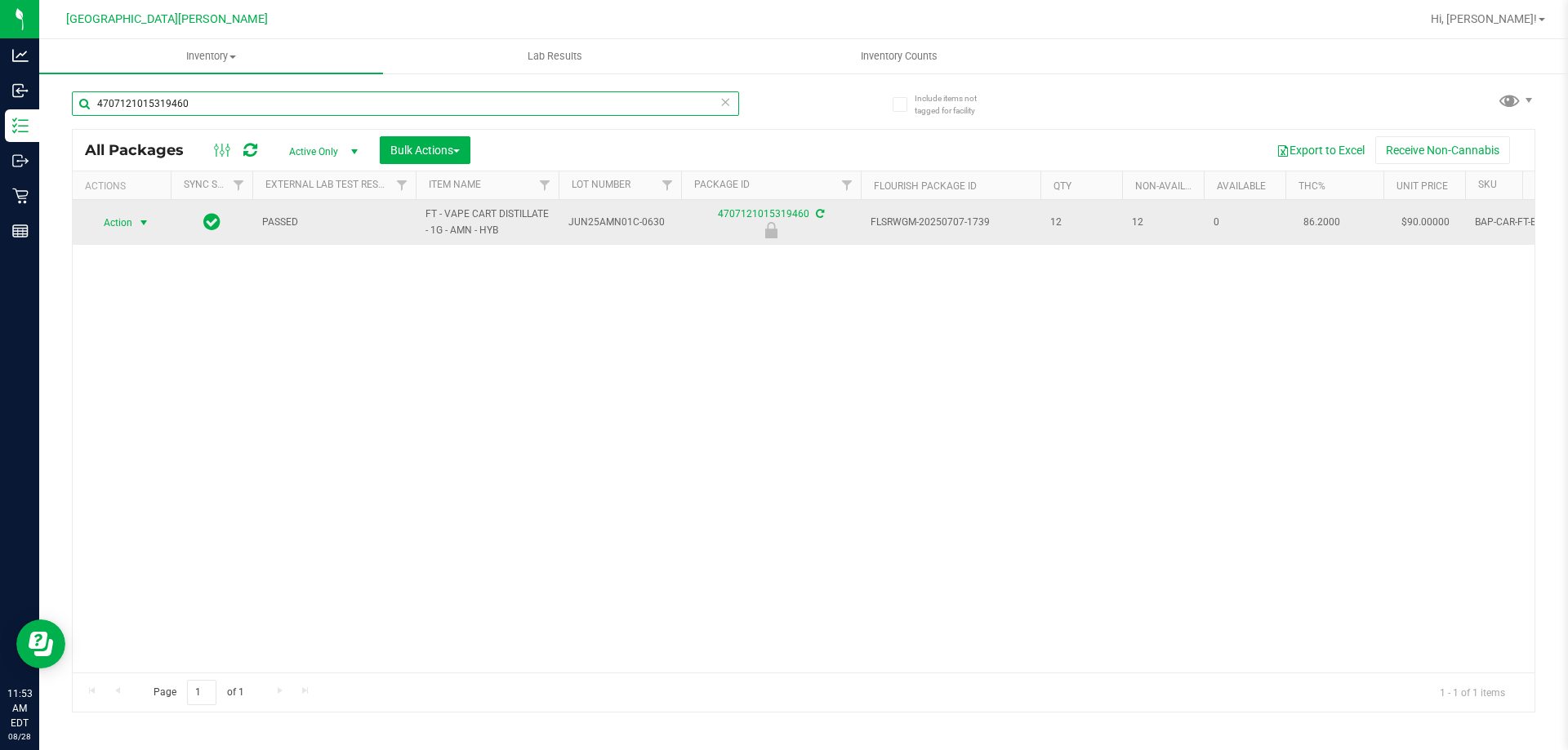
type input "4707121015319460"
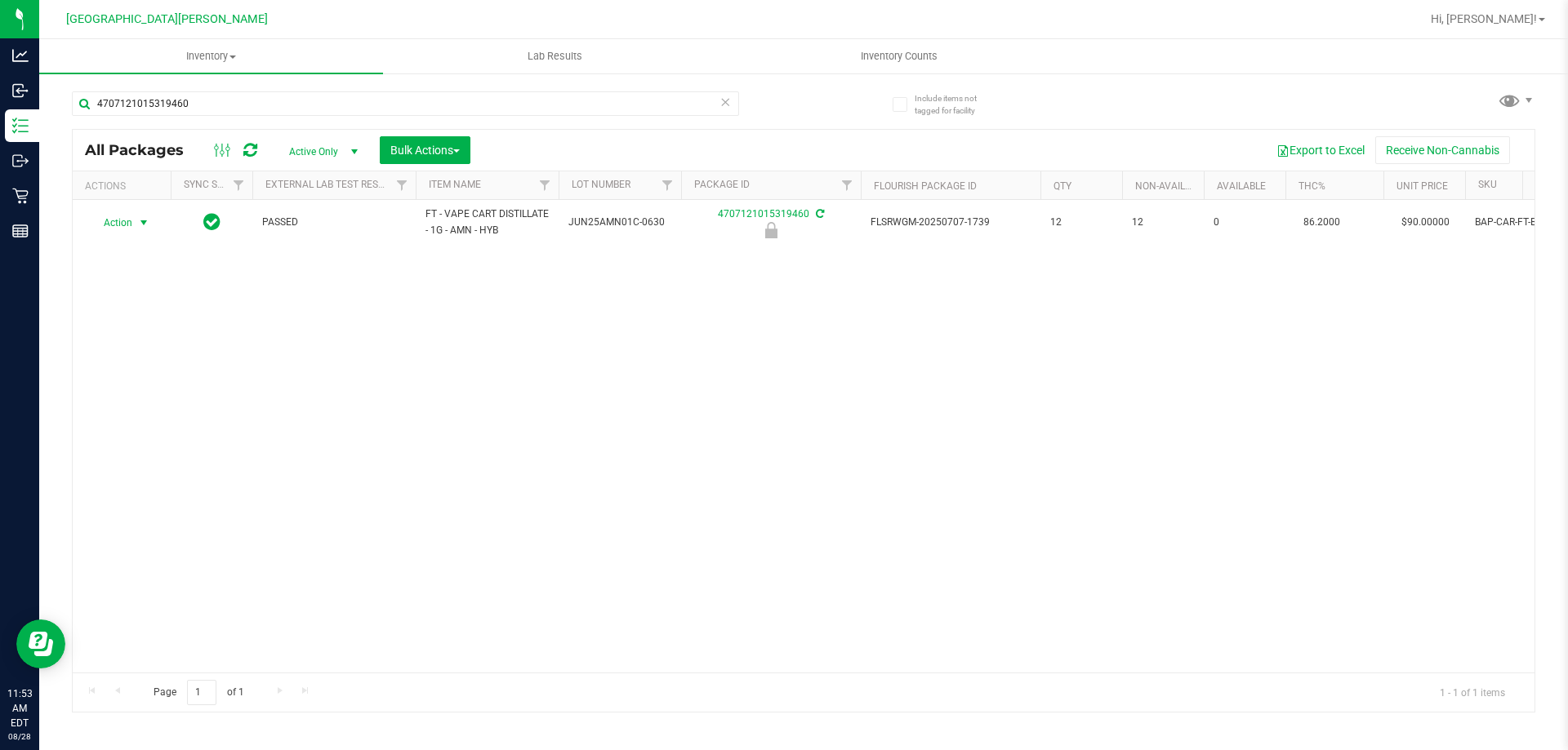
drag, startPoint x: 138, startPoint y: 221, endPoint x: 117, endPoint y: 283, distance: 65.5
click at [136, 221] on span "select" at bounding box center [144, 223] width 20 height 23
click at [109, 405] on li "Unlock package" at bounding box center [142, 417] width 105 height 25
click at [193, 106] on input "4707121015319460" at bounding box center [405, 104] width 667 height 25
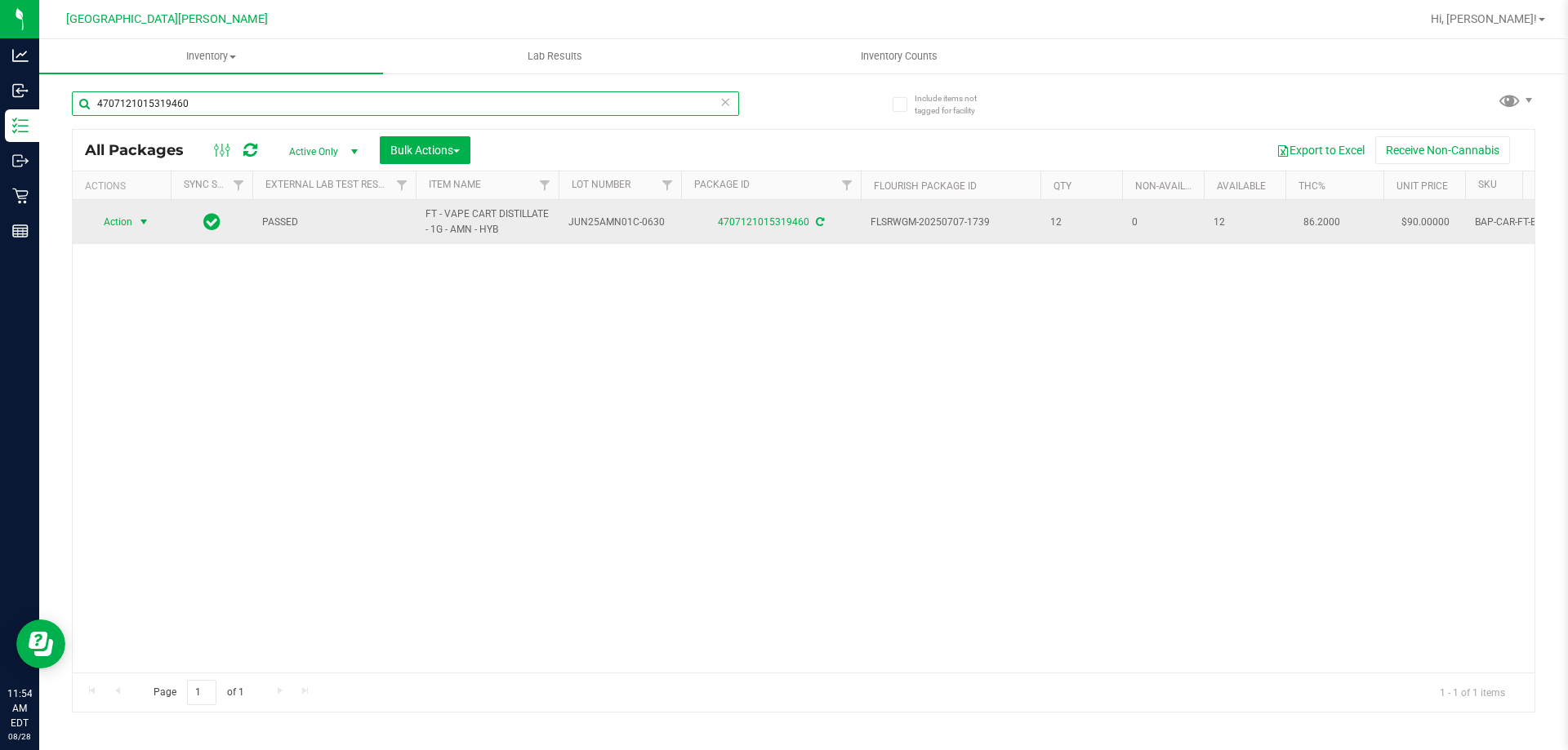
type input "4707121015319460"
click at [137, 225] on span "select" at bounding box center [144, 222] width 13 height 13
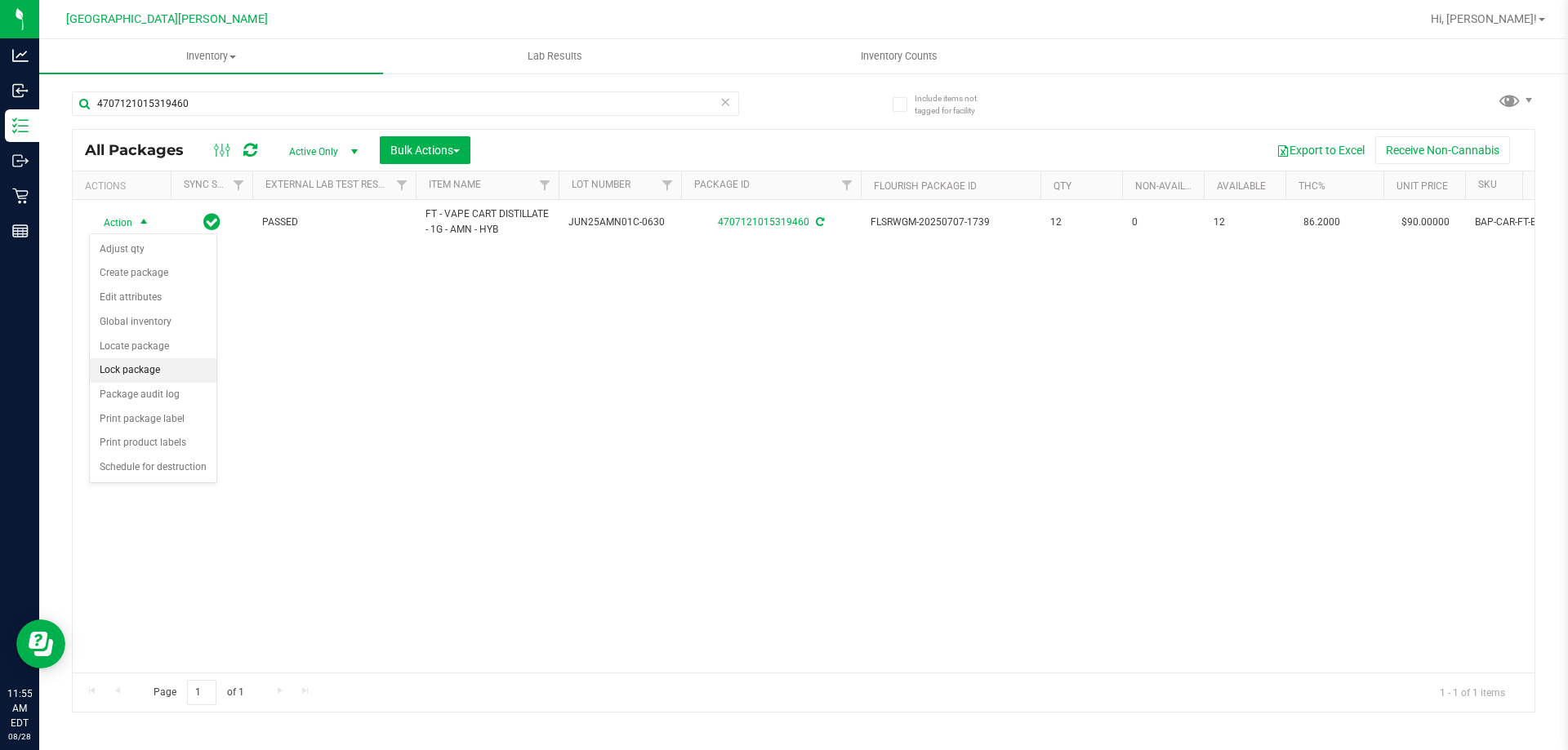
click at [140, 376] on li "Lock package" at bounding box center [152, 370] width 127 height 25
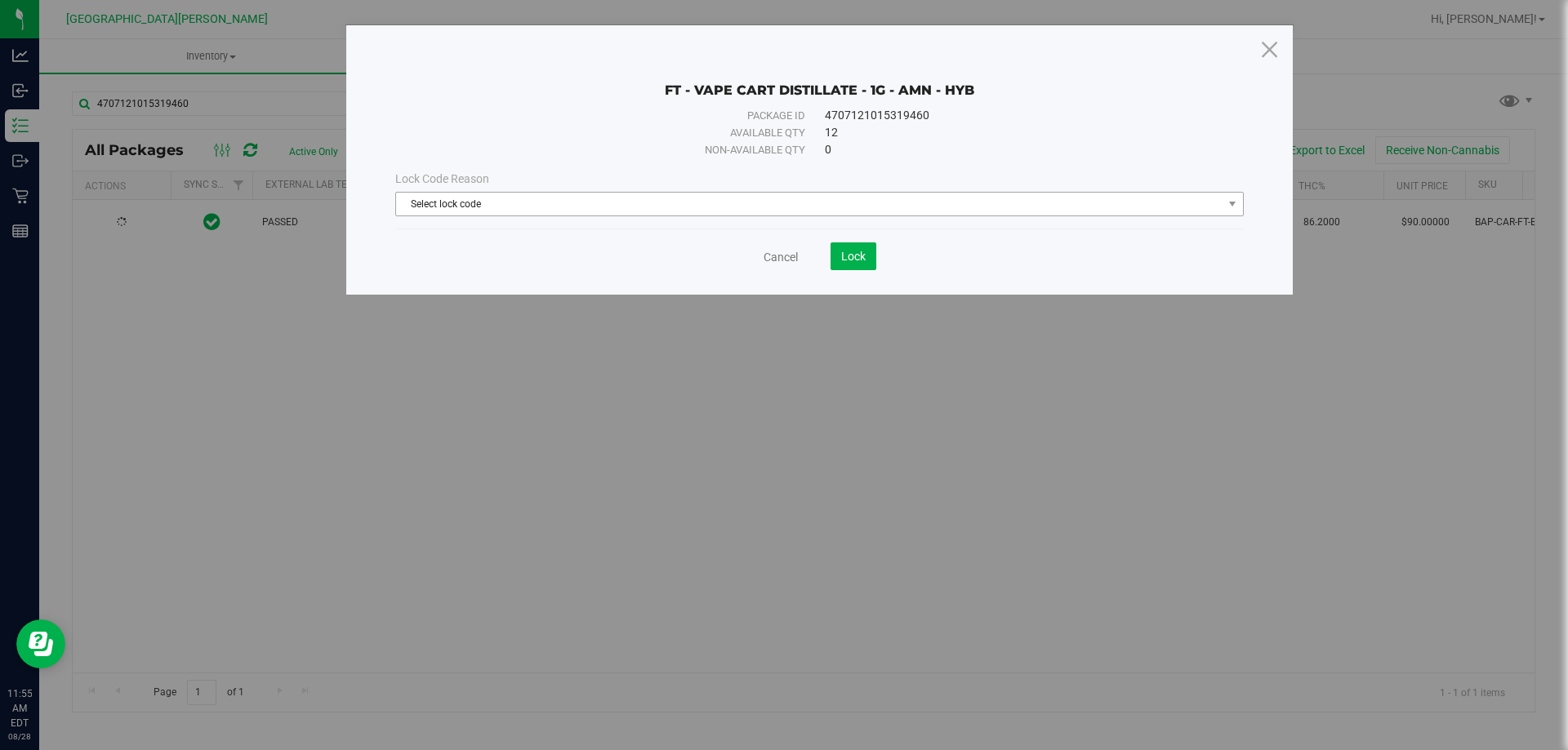
click at [503, 211] on span "Select lock code" at bounding box center [809, 204] width 826 height 23
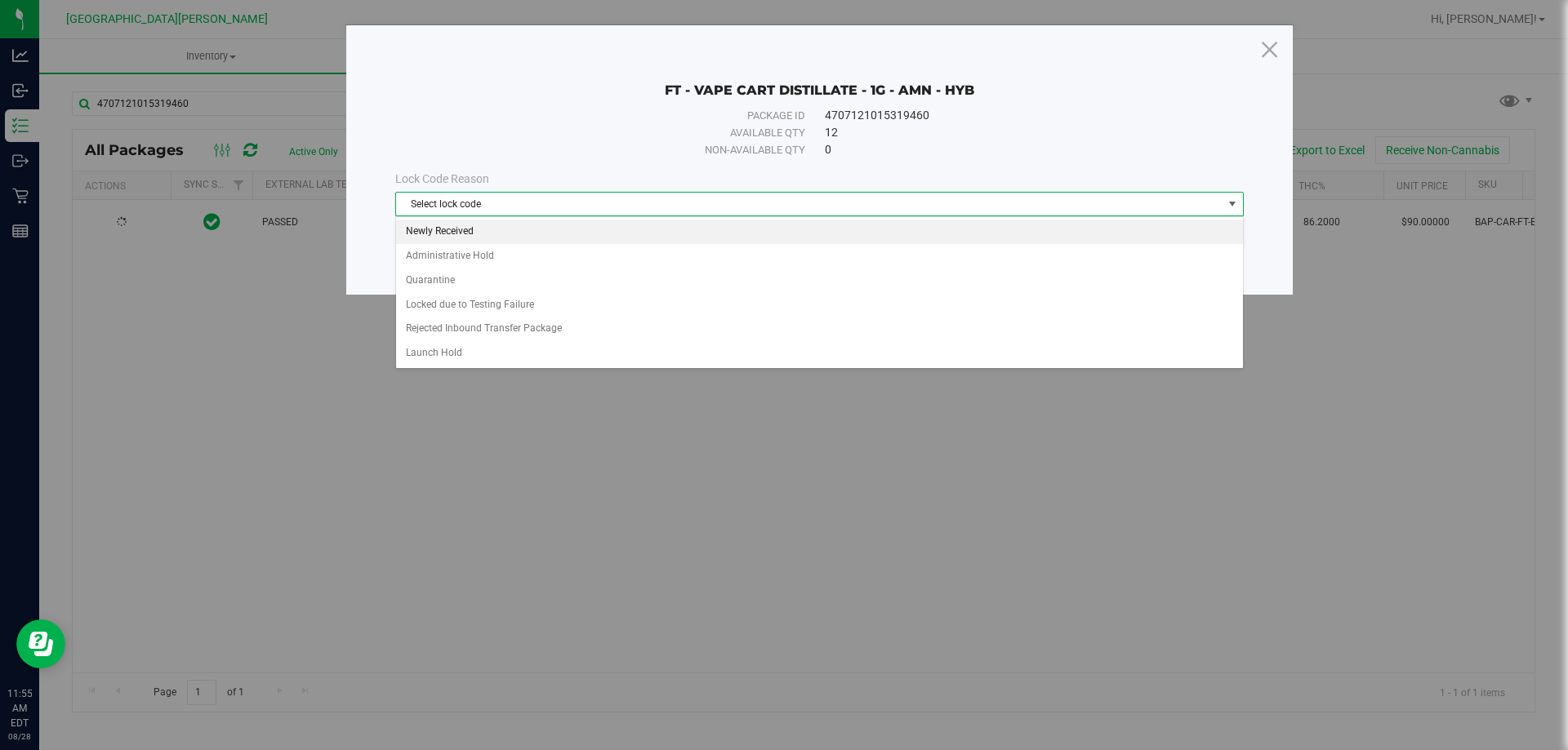
click at [433, 237] on li "Newly Received" at bounding box center [819, 232] width 846 height 25
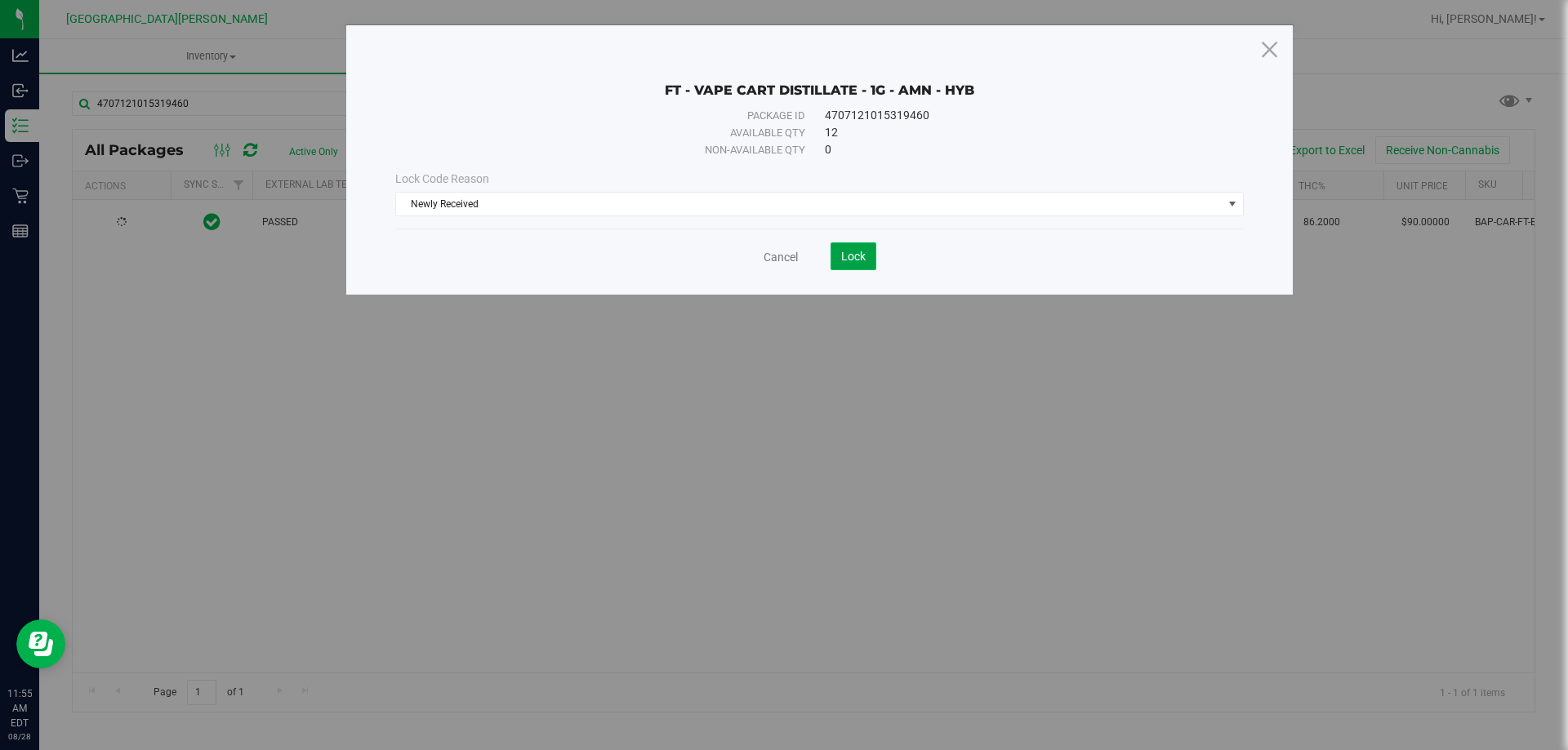
click at [855, 249] on span "Lock" at bounding box center [853, 256] width 25 height 13
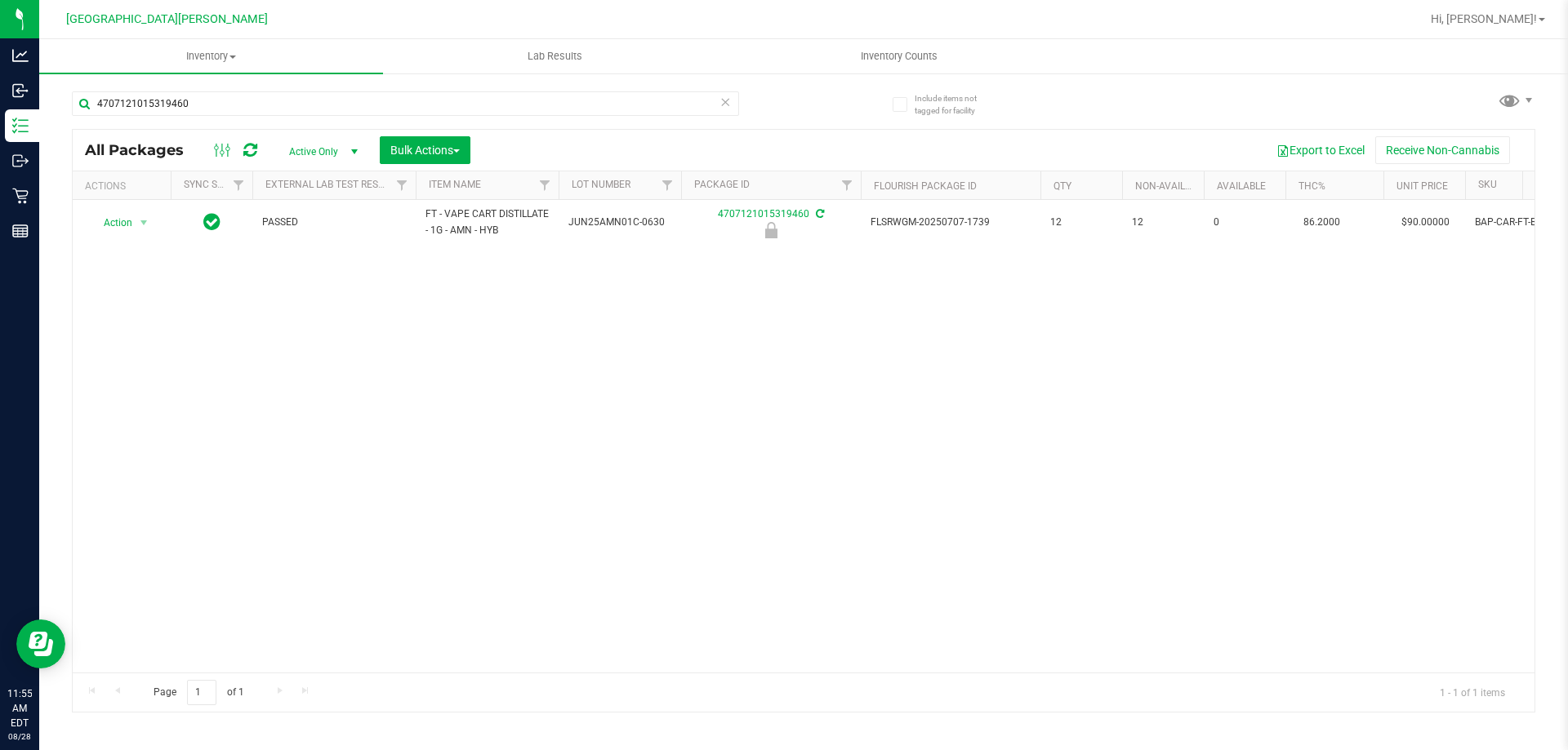
click at [193, 116] on div "4707121015319460" at bounding box center [405, 109] width 667 height 37
click at [200, 91] on input "4707121015319460" at bounding box center [405, 104] width 667 height 25
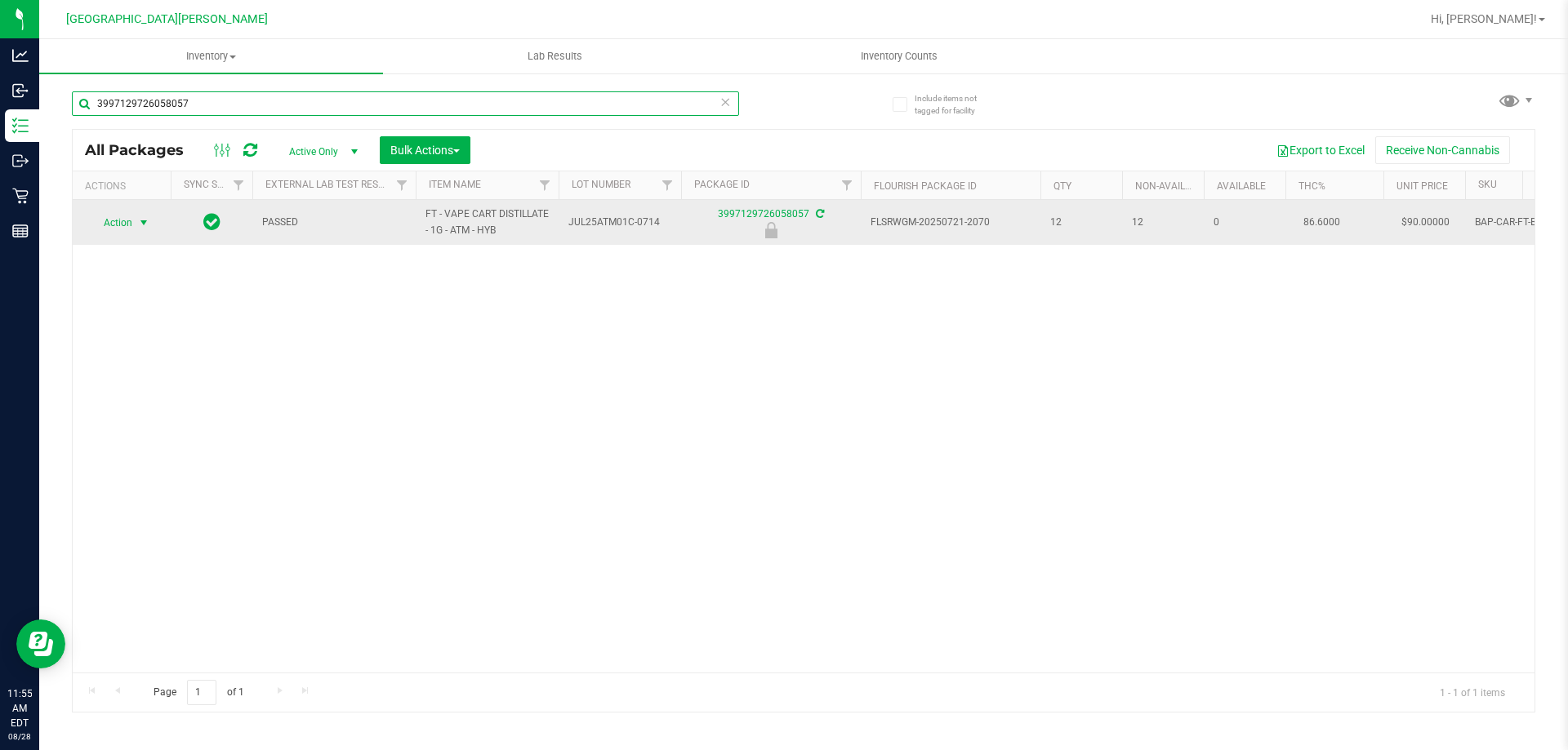
type input "3997129726058057"
click at [139, 227] on span "select" at bounding box center [144, 223] width 13 height 13
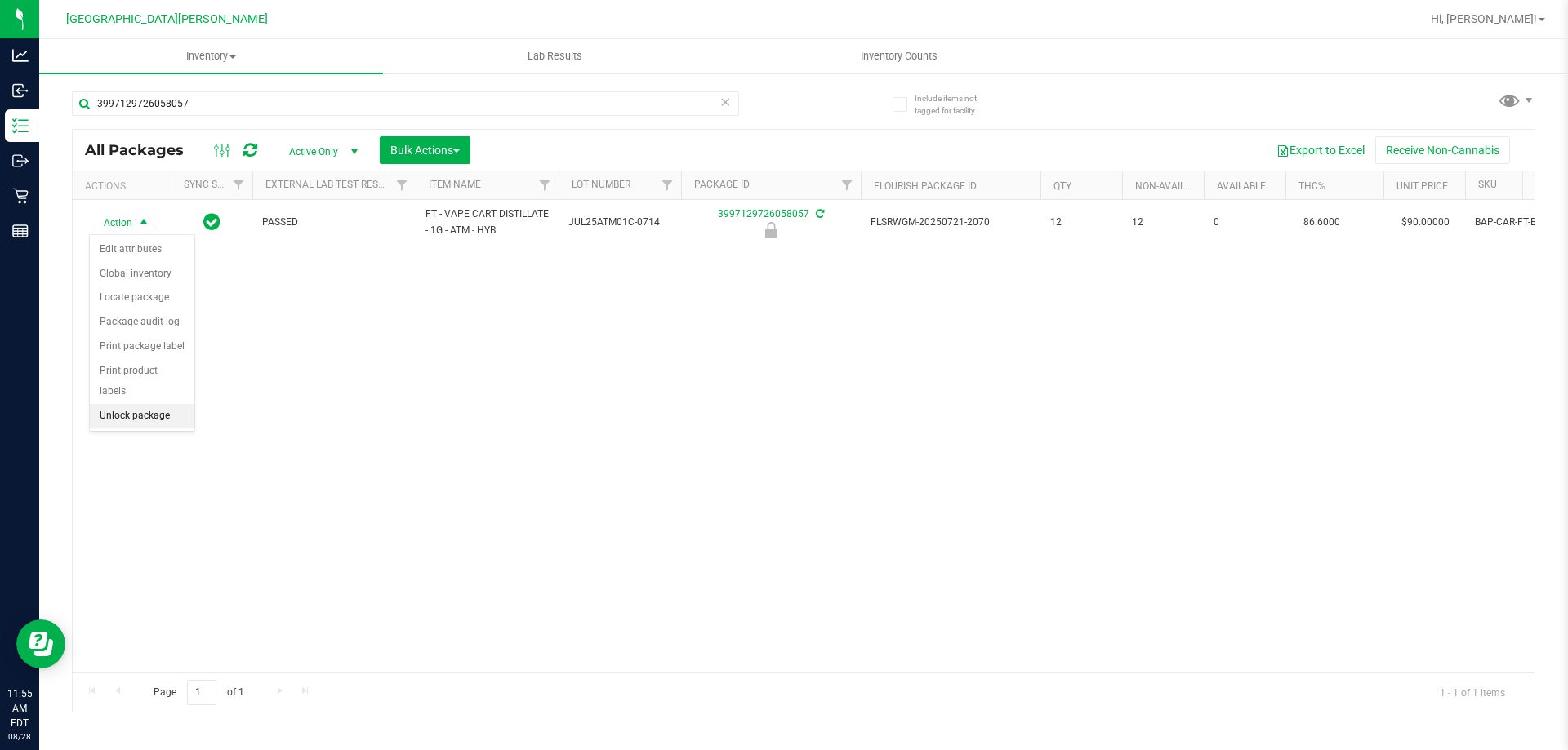
click at [152, 405] on li "Unlock package" at bounding box center [142, 417] width 105 height 25
click at [227, 123] on div "3997129726058057" at bounding box center [405, 109] width 667 height 37
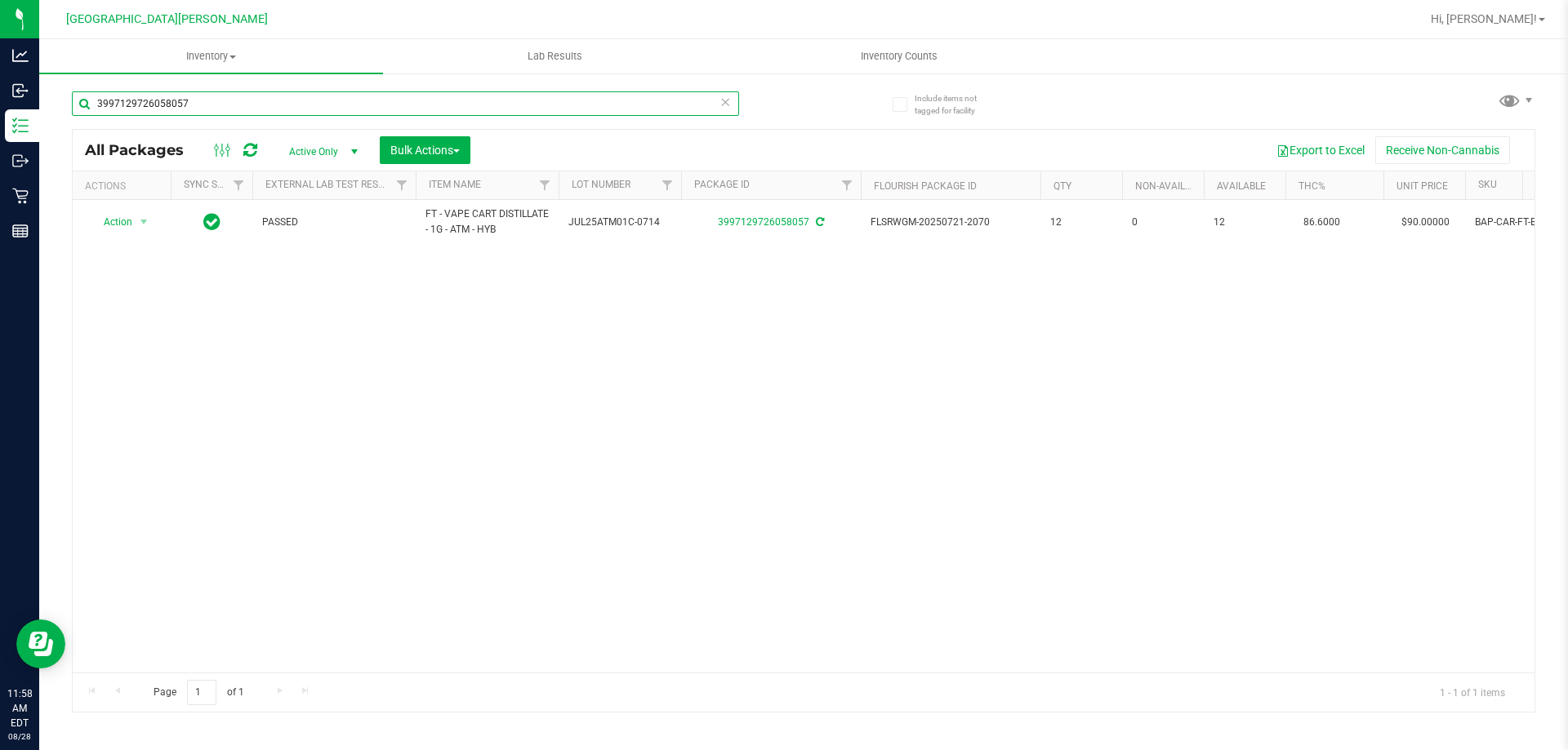
click at [228, 105] on input "3997129726058057" at bounding box center [405, 104] width 667 height 25
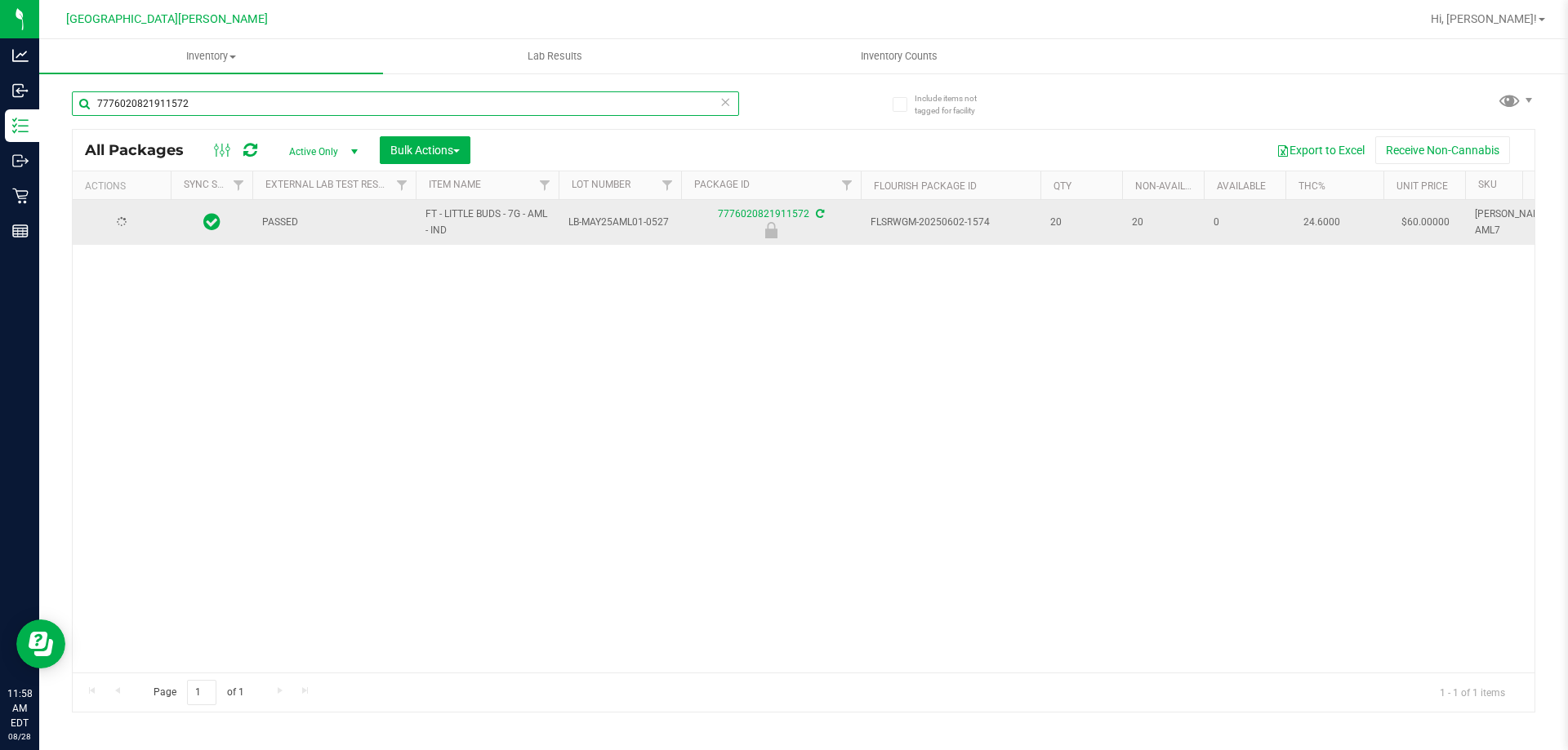
type input "7776020821911572"
click at [129, 223] on span "Action" at bounding box center [110, 223] width 44 height 23
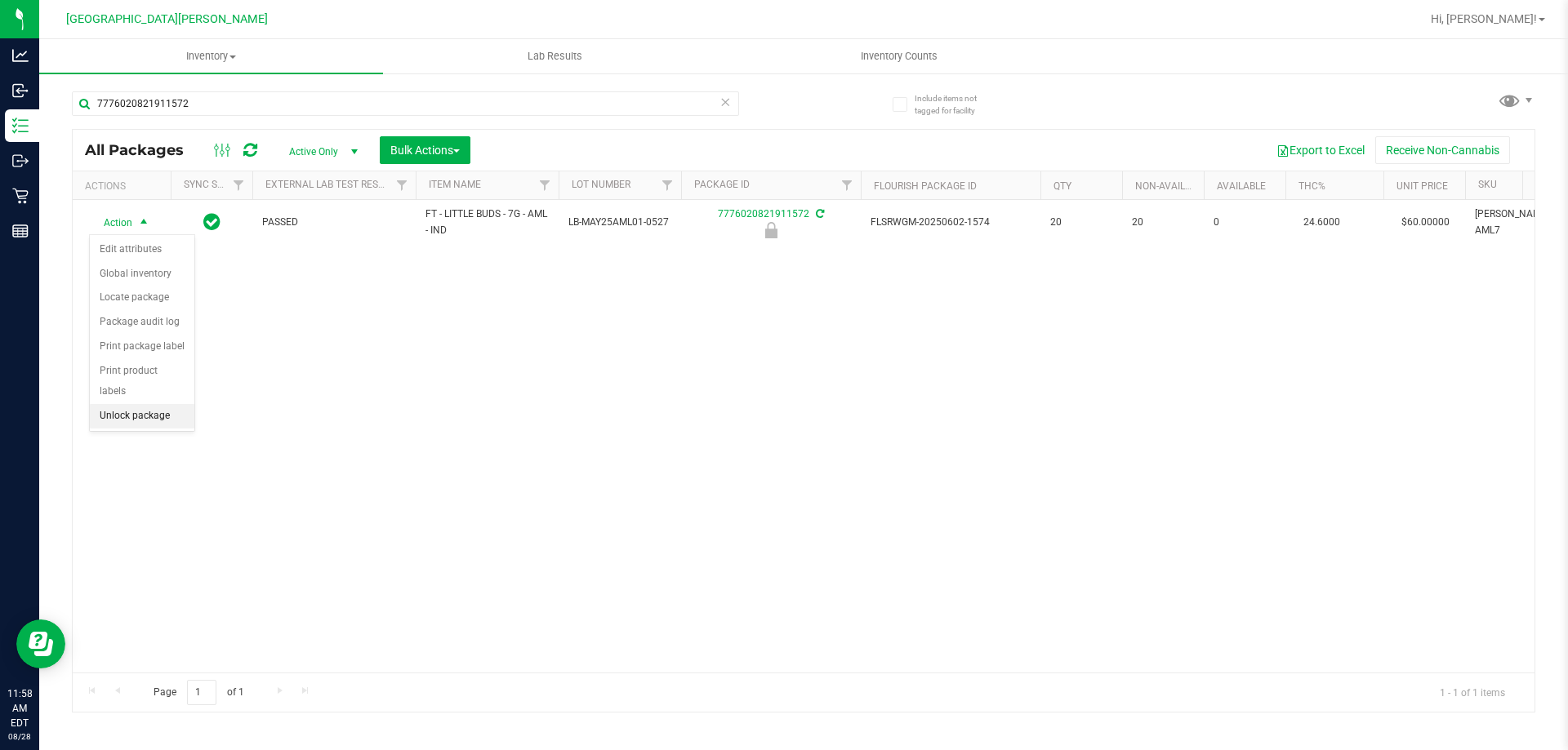
click at [148, 405] on li "Unlock package" at bounding box center [142, 417] width 105 height 25
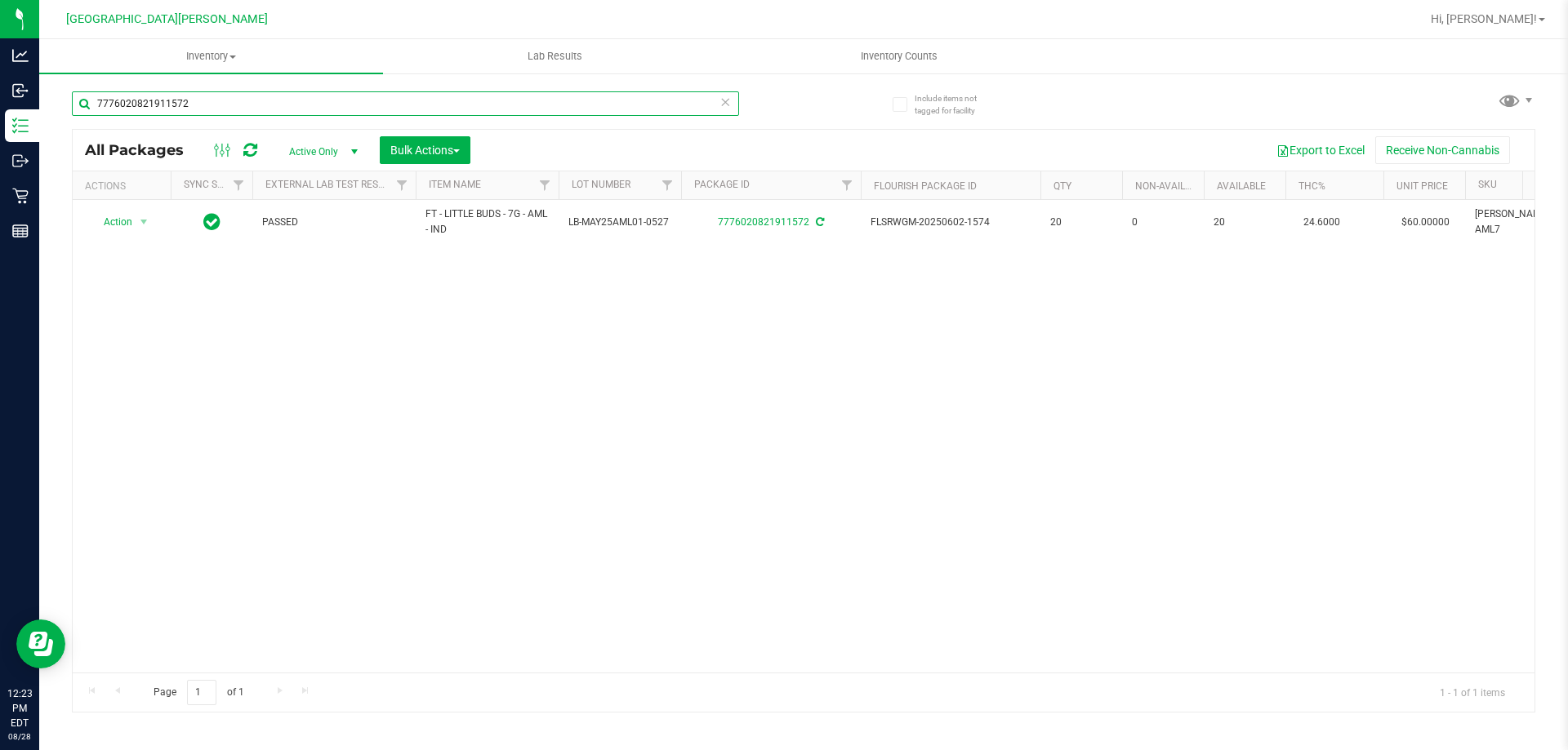
click at [202, 107] on input "7776020821911572" at bounding box center [405, 104] width 667 height 25
click at [204, 106] on input "7776020821911572" at bounding box center [405, 104] width 667 height 25
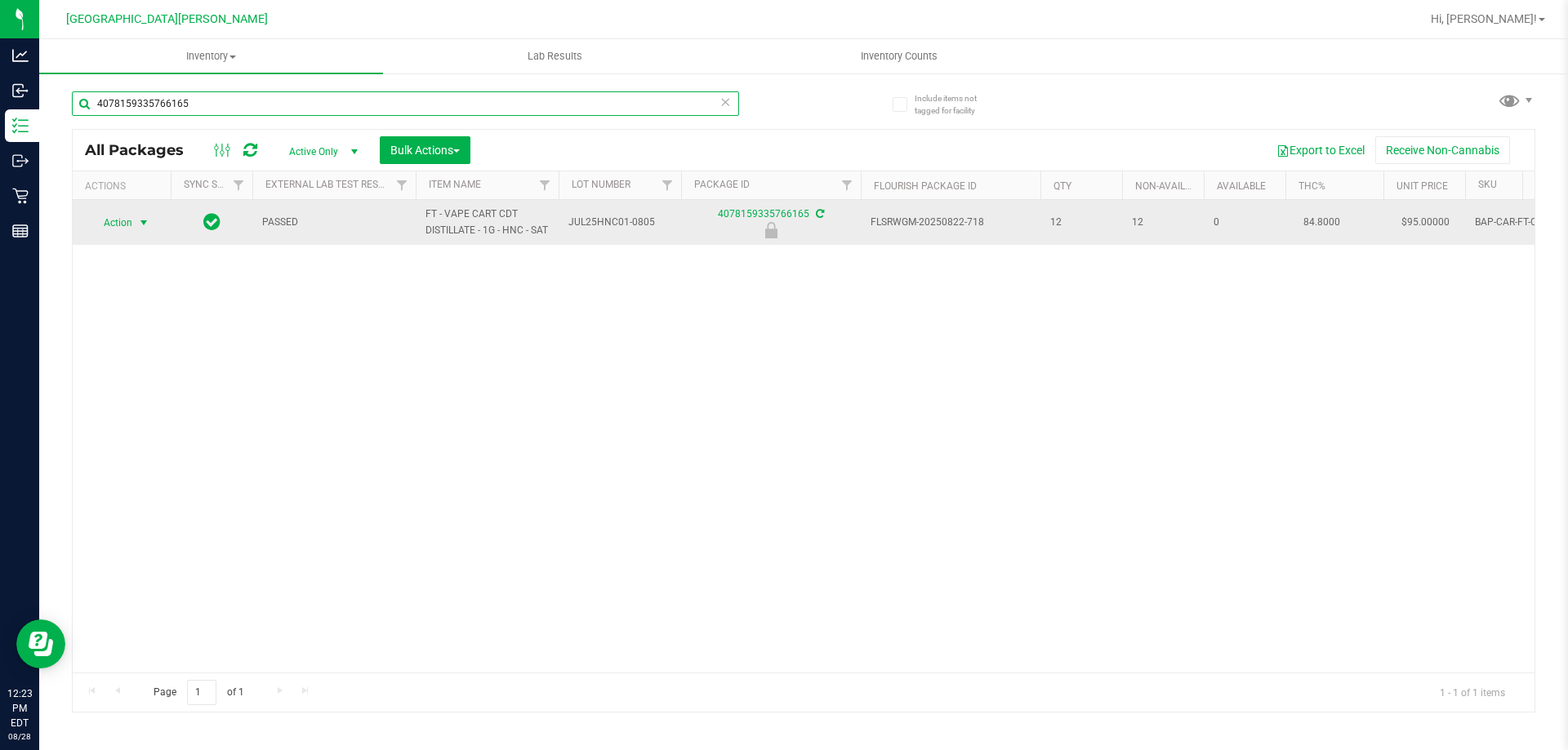
type input "4078159335766165"
click at [149, 229] on span "select" at bounding box center [144, 223] width 13 height 13
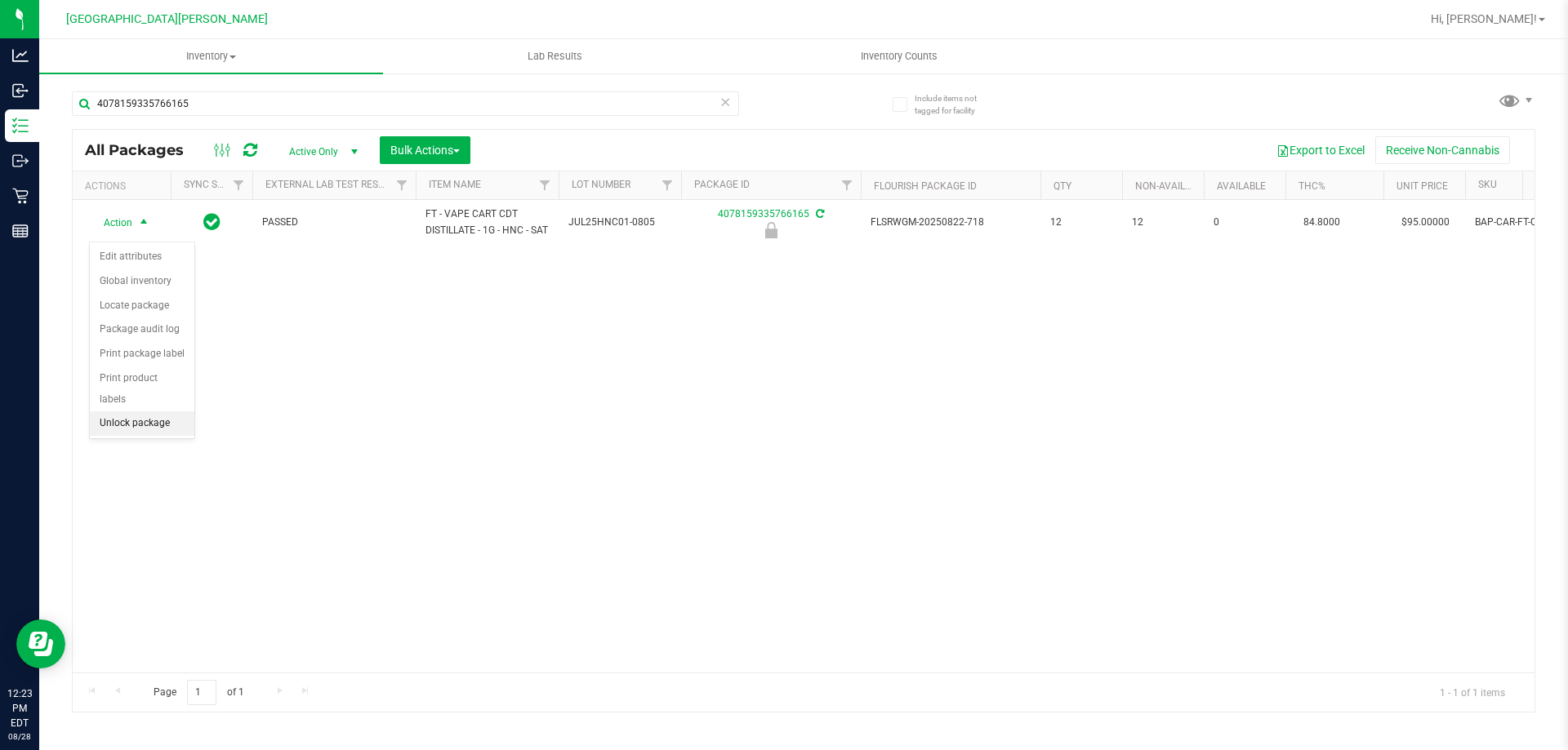
drag, startPoint x: 129, startPoint y: 405, endPoint x: 0, endPoint y: 99, distance: 332.1
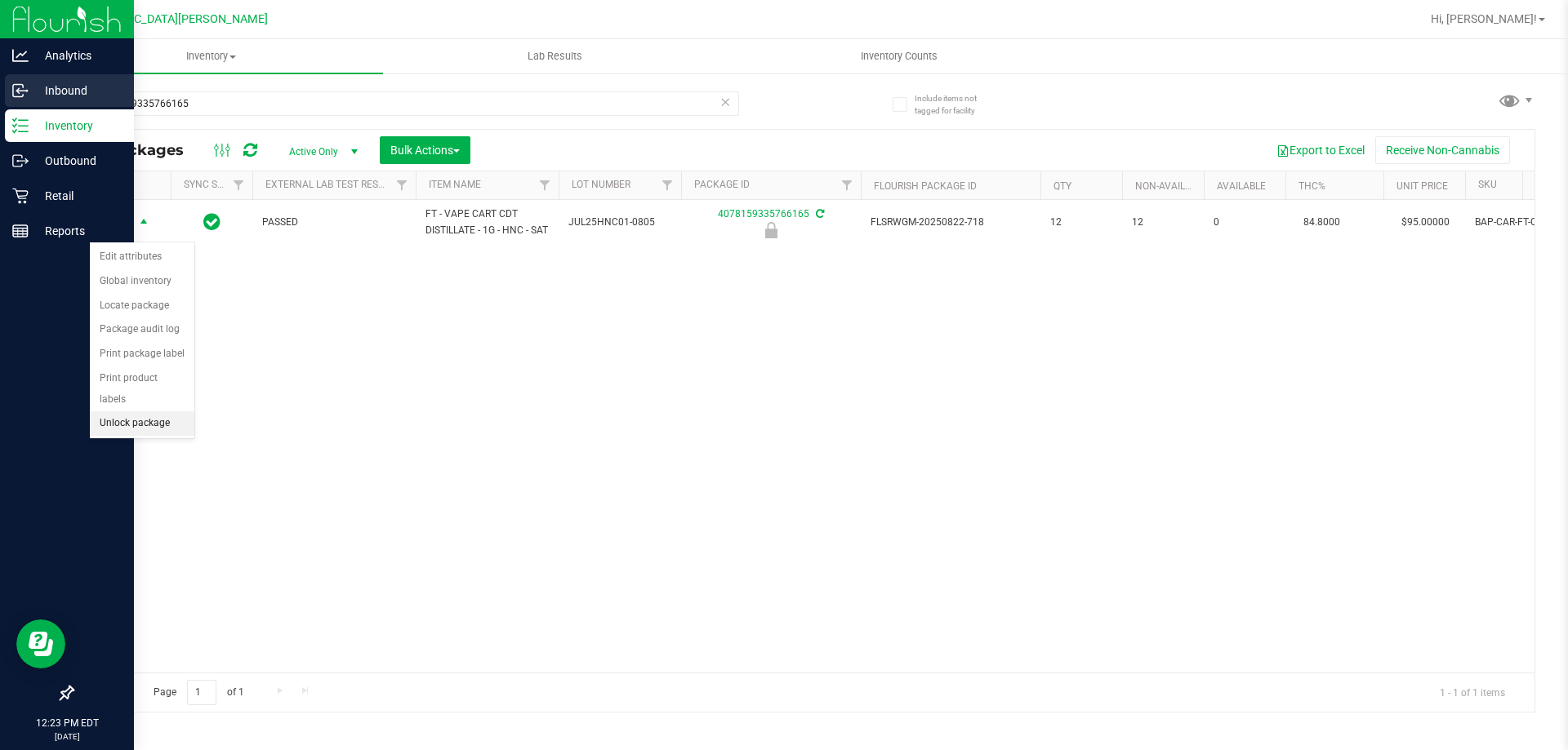
click at [129, 411] on li "Unlock package" at bounding box center [142, 424] width 105 height 25
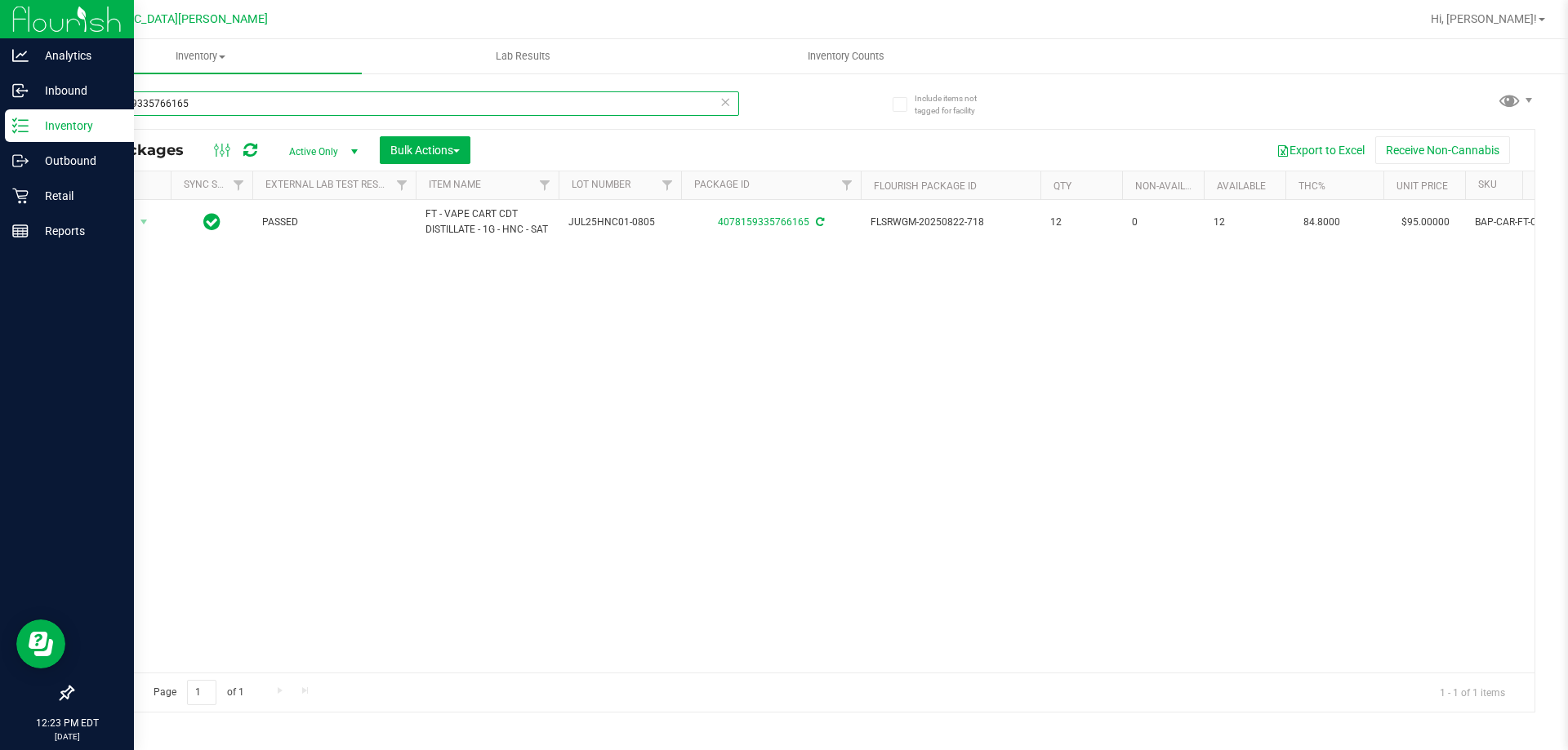
click at [237, 102] on input "4078159335766165" at bounding box center [405, 104] width 667 height 25
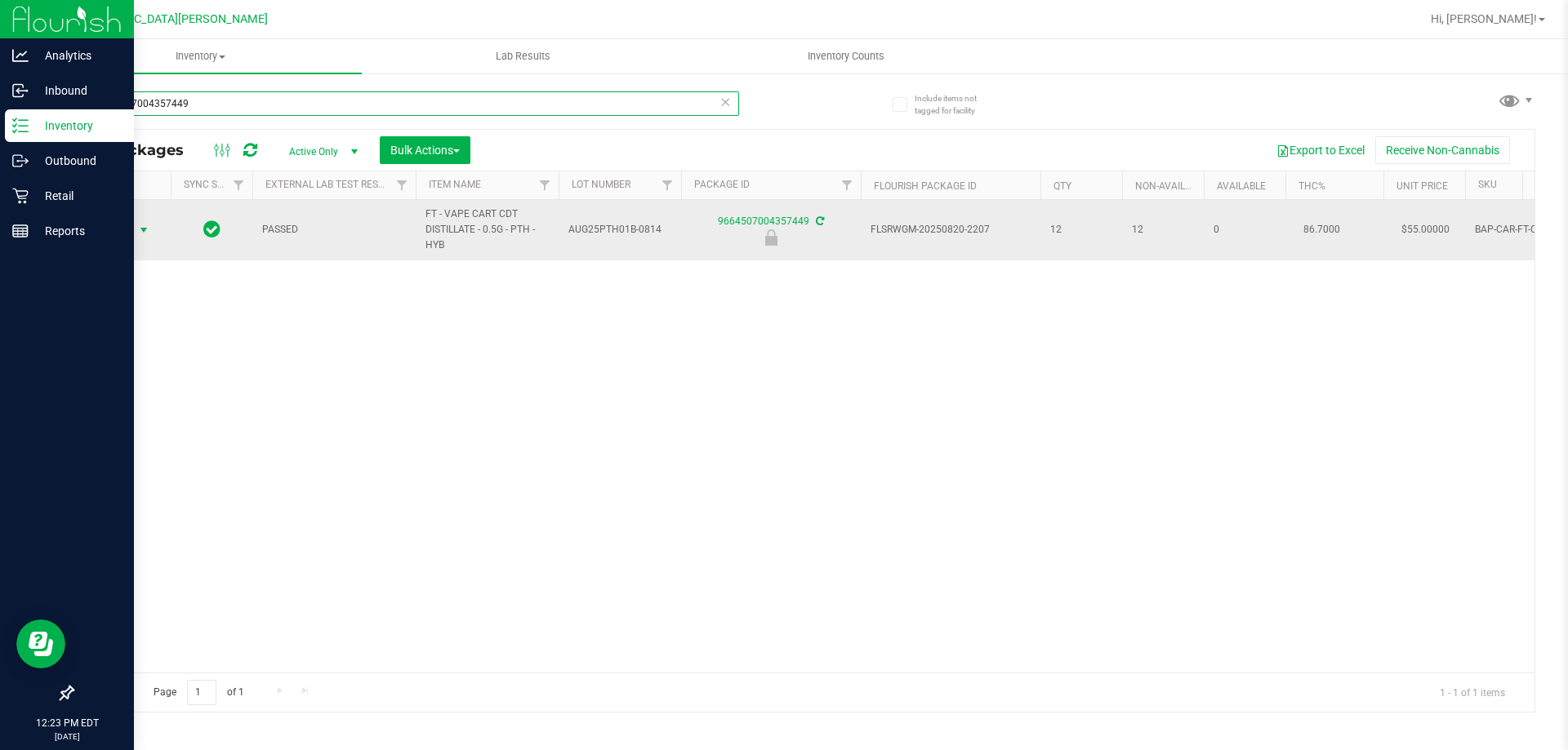
type input "9664507004357449"
click at [134, 226] on span "select" at bounding box center [144, 230] width 20 height 23
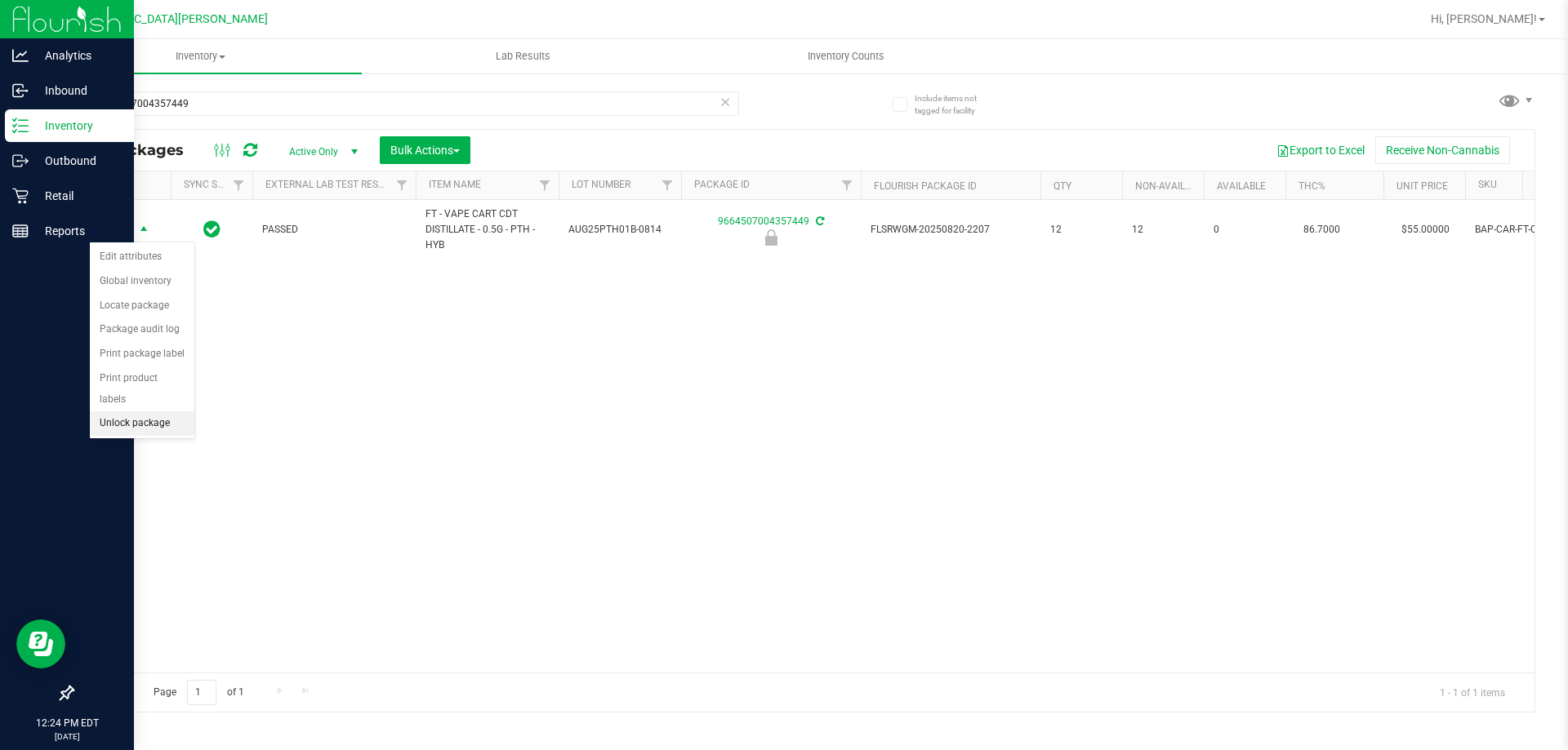
click at [136, 411] on li "Unlock package" at bounding box center [142, 424] width 105 height 25
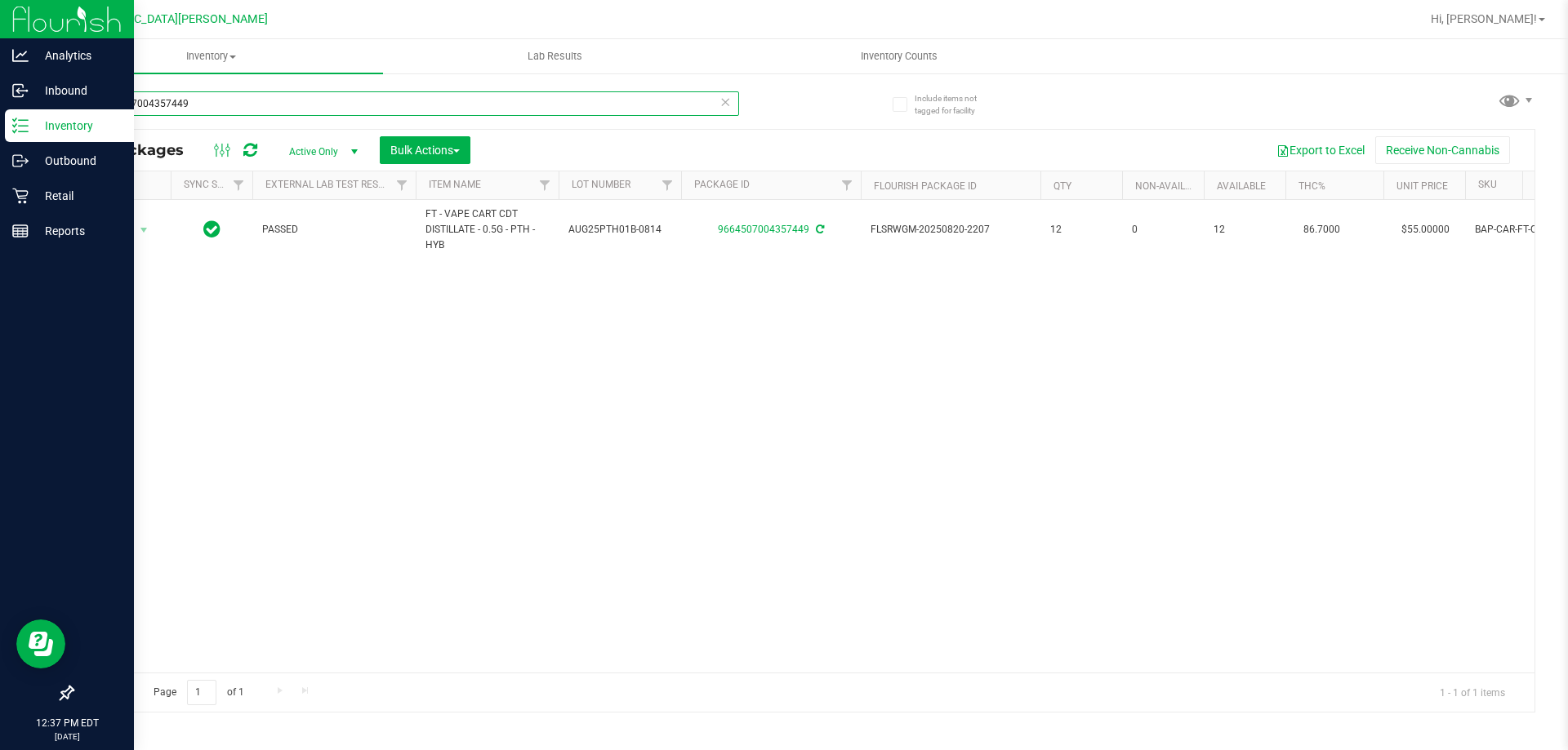
click at [200, 112] on input "9664507004357449" at bounding box center [405, 104] width 667 height 25
type input "1662142258309347"
click at [207, 106] on input "1662142258309347" at bounding box center [405, 104] width 667 height 25
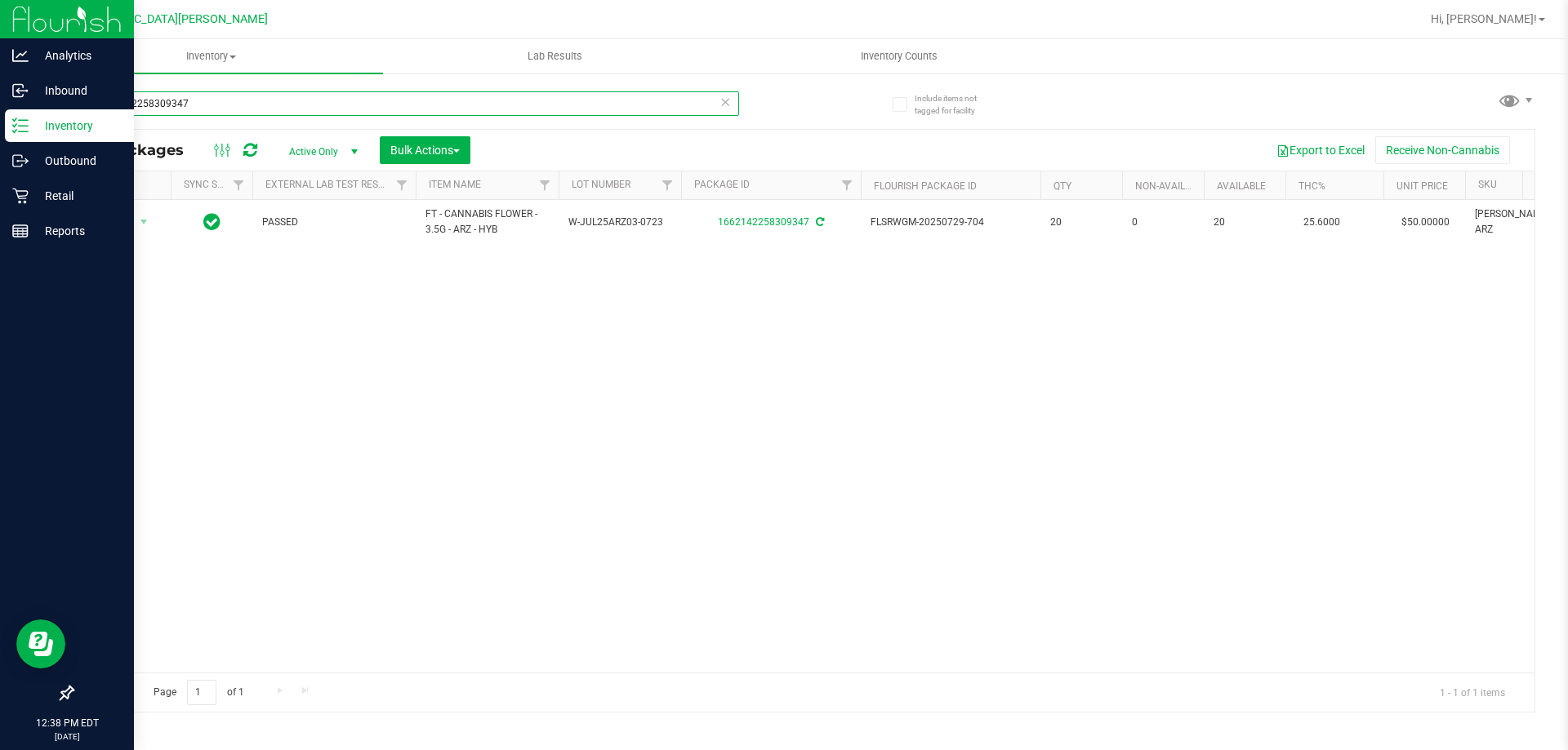
click at [207, 106] on input "1662142258309347" at bounding box center [405, 104] width 667 height 25
click at [204, 108] on input "5678032328017571" at bounding box center [405, 104] width 667 height 25
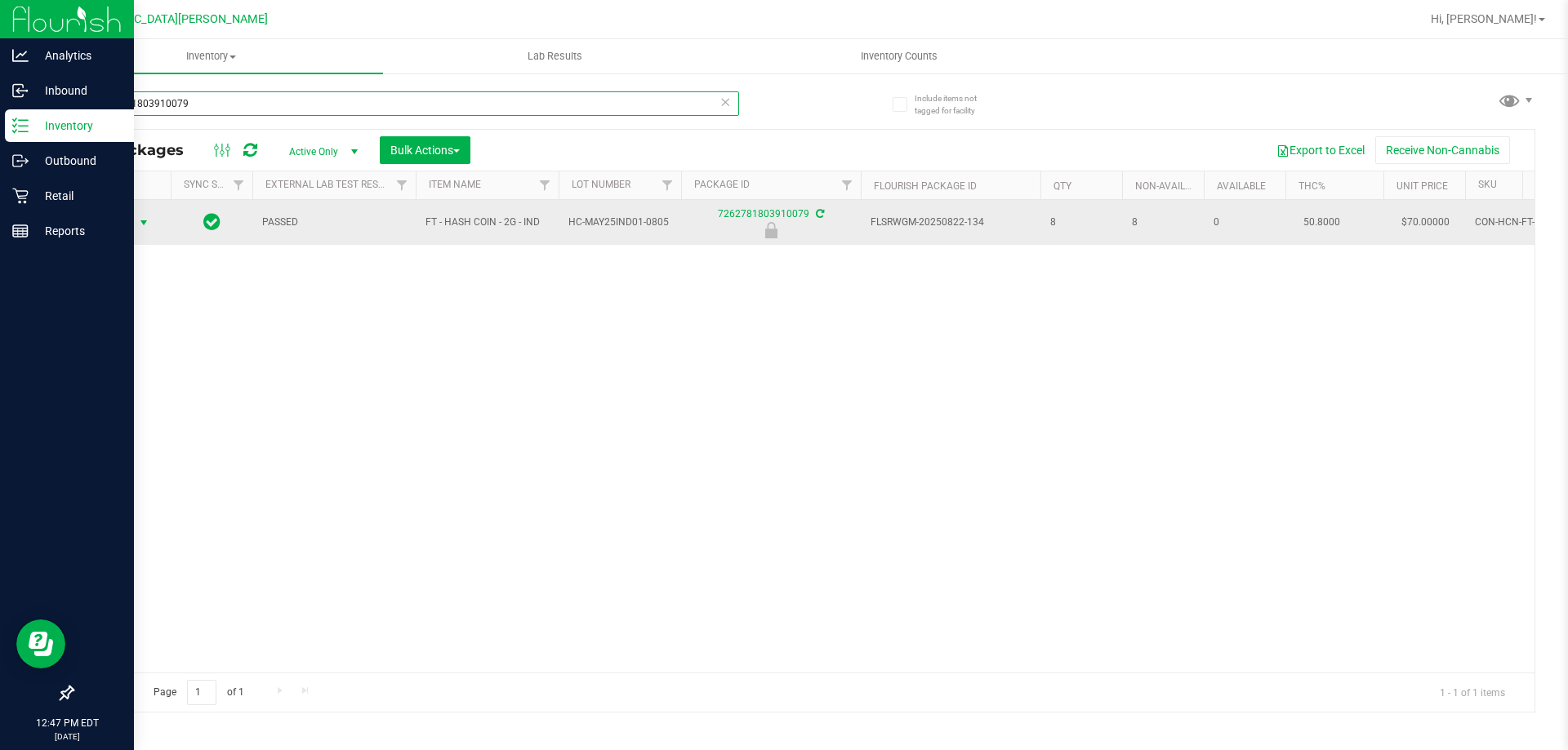
type input "7262781803910079"
click at [128, 224] on span "Action" at bounding box center [110, 223] width 44 height 23
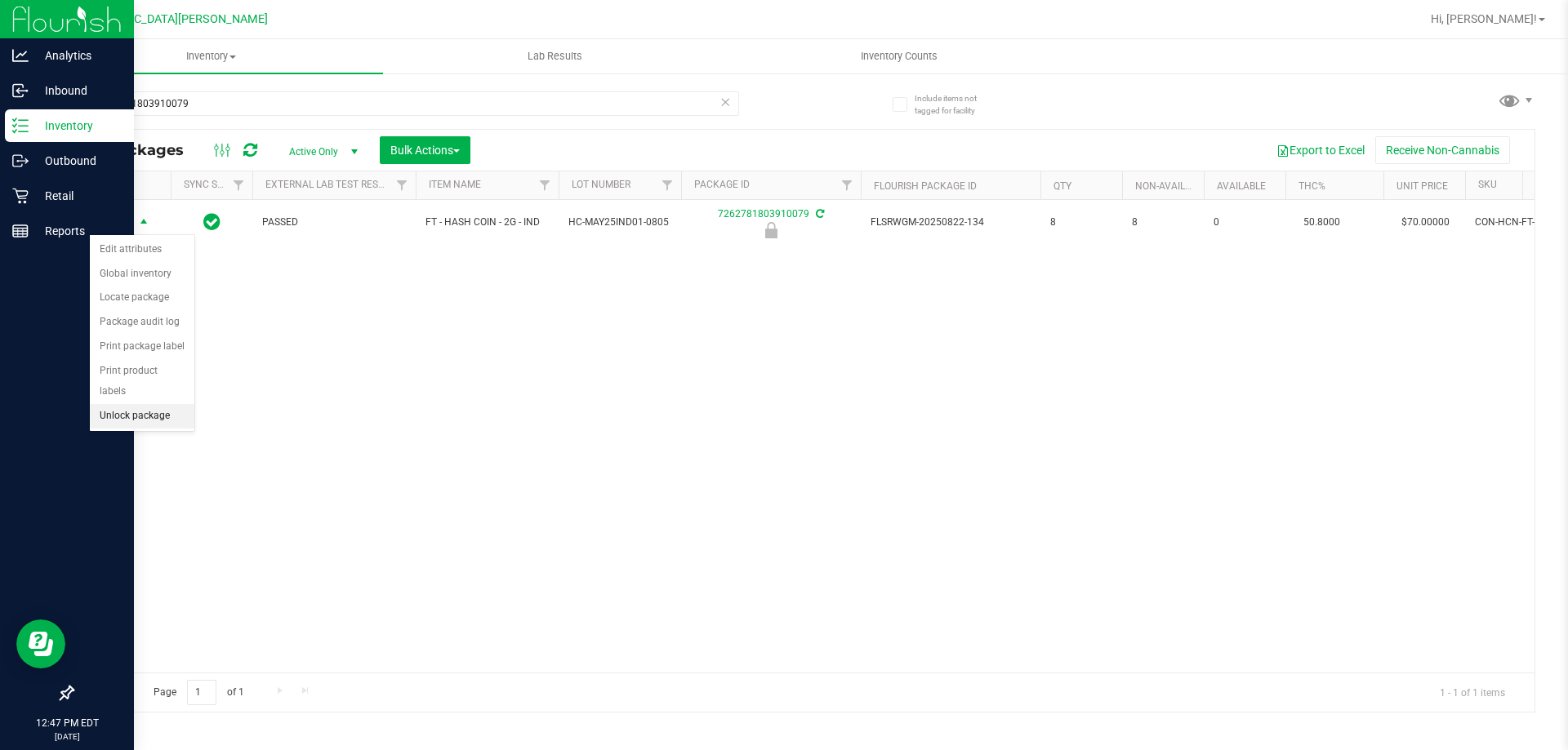
click at [147, 405] on li "Unlock package" at bounding box center [142, 417] width 105 height 25
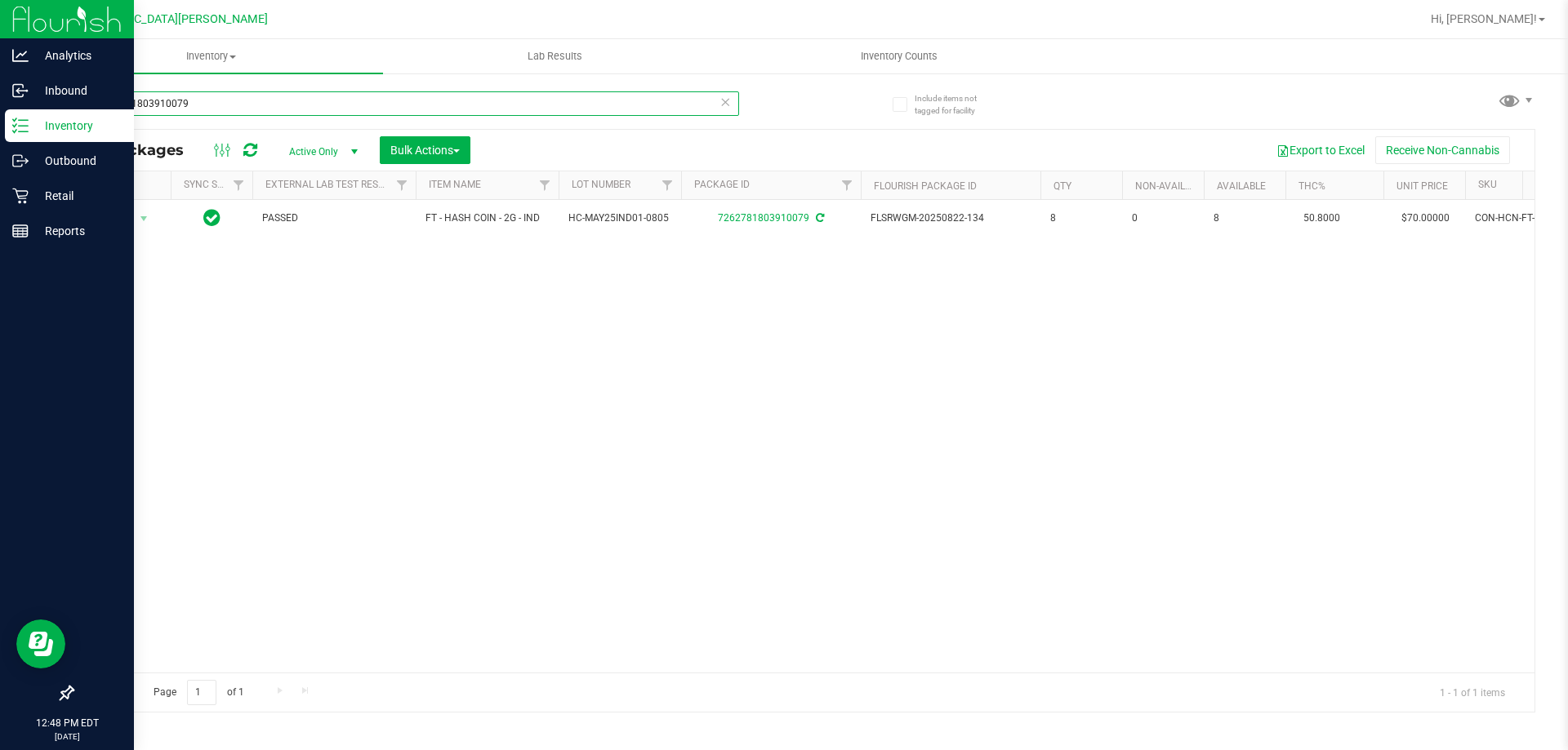
click at [232, 109] on input "7262781803910079" at bounding box center [405, 104] width 667 height 25
click at [231, 109] on input "7262781803910079" at bounding box center [405, 104] width 667 height 25
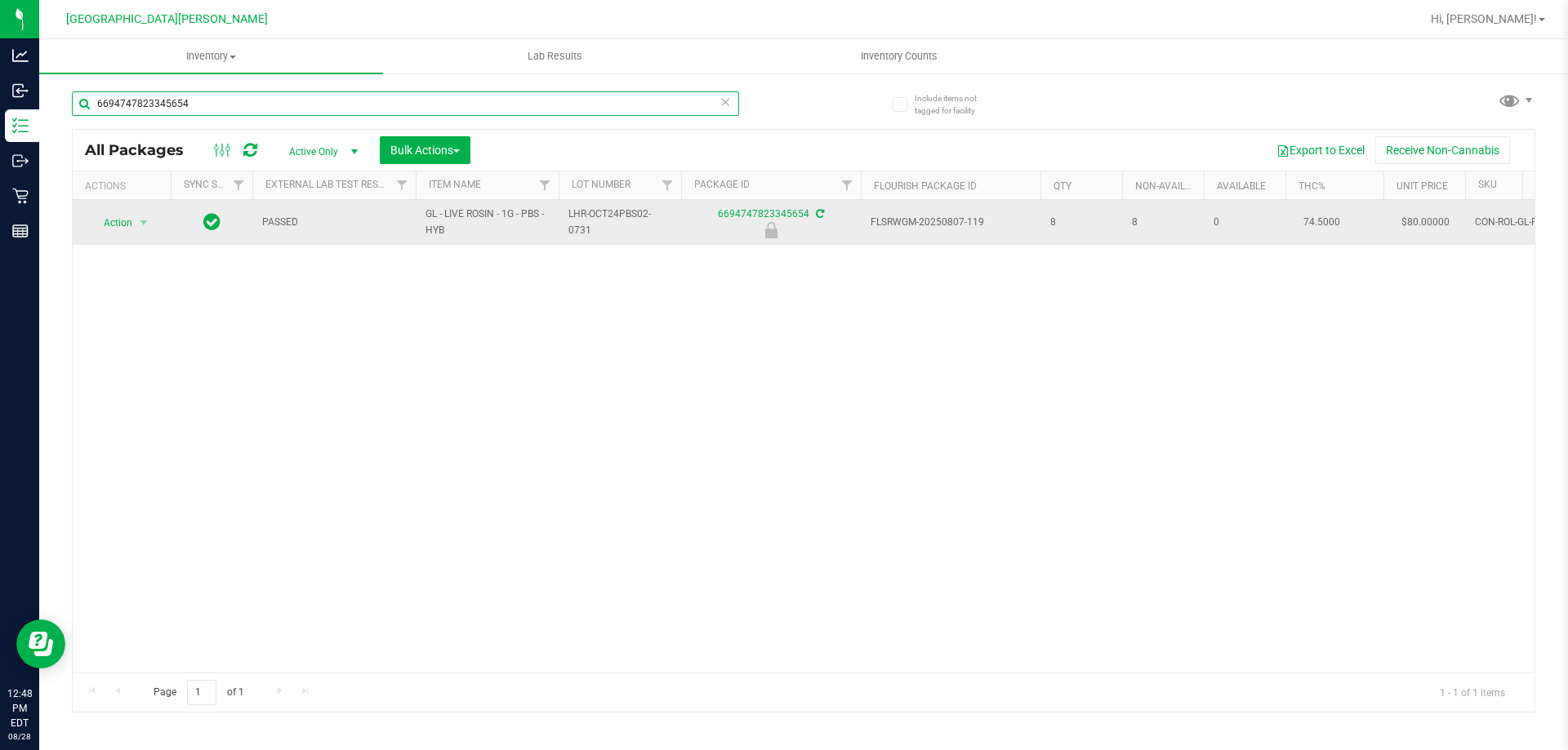
type input "6694747823345654"
click at [117, 235] on td "Action Action Edit attributes Global inventory Locate package Package audit log…" at bounding box center [121, 222] width 98 height 45
click at [129, 218] on span "Action" at bounding box center [110, 223] width 44 height 23
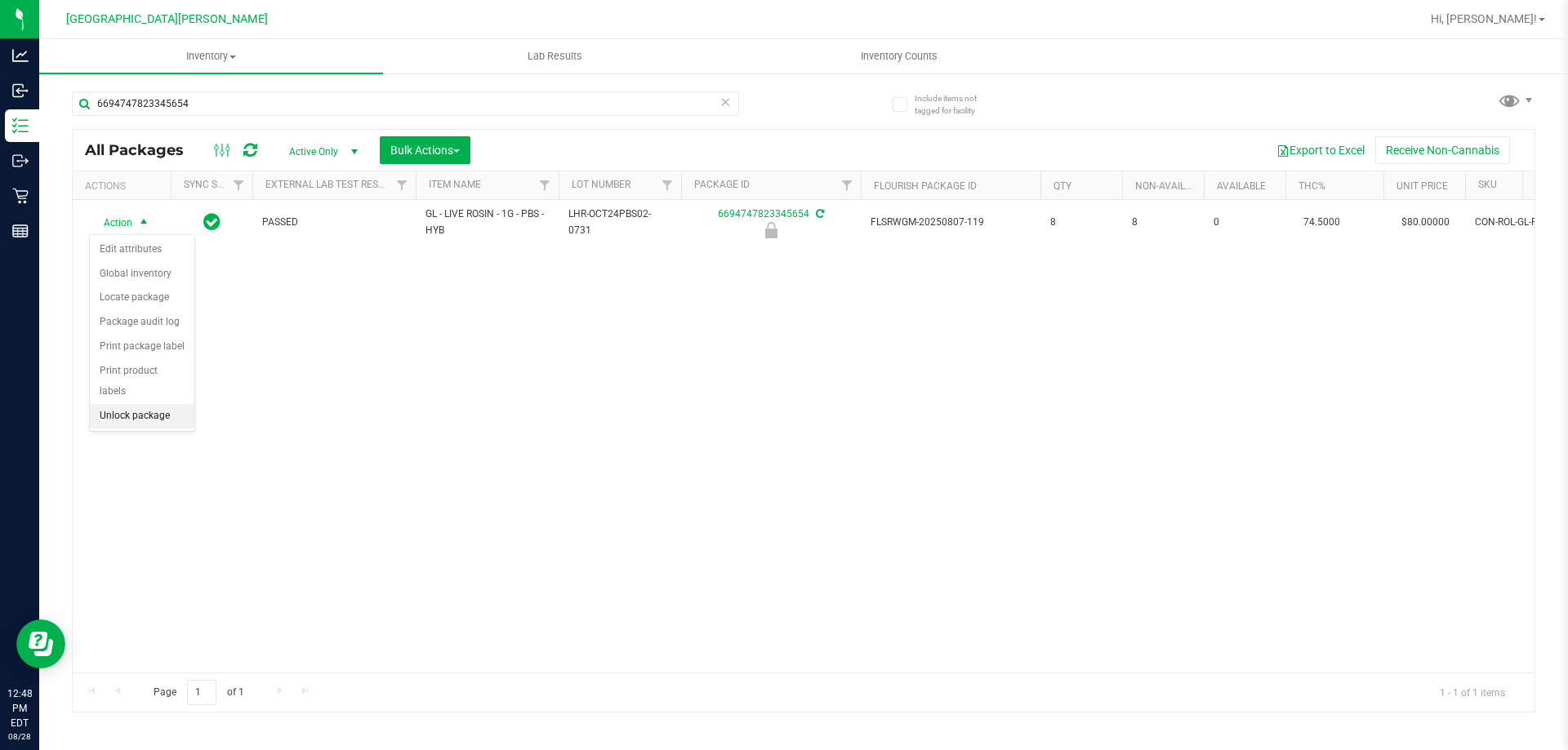
click at [125, 405] on li "Unlock package" at bounding box center [142, 417] width 105 height 25
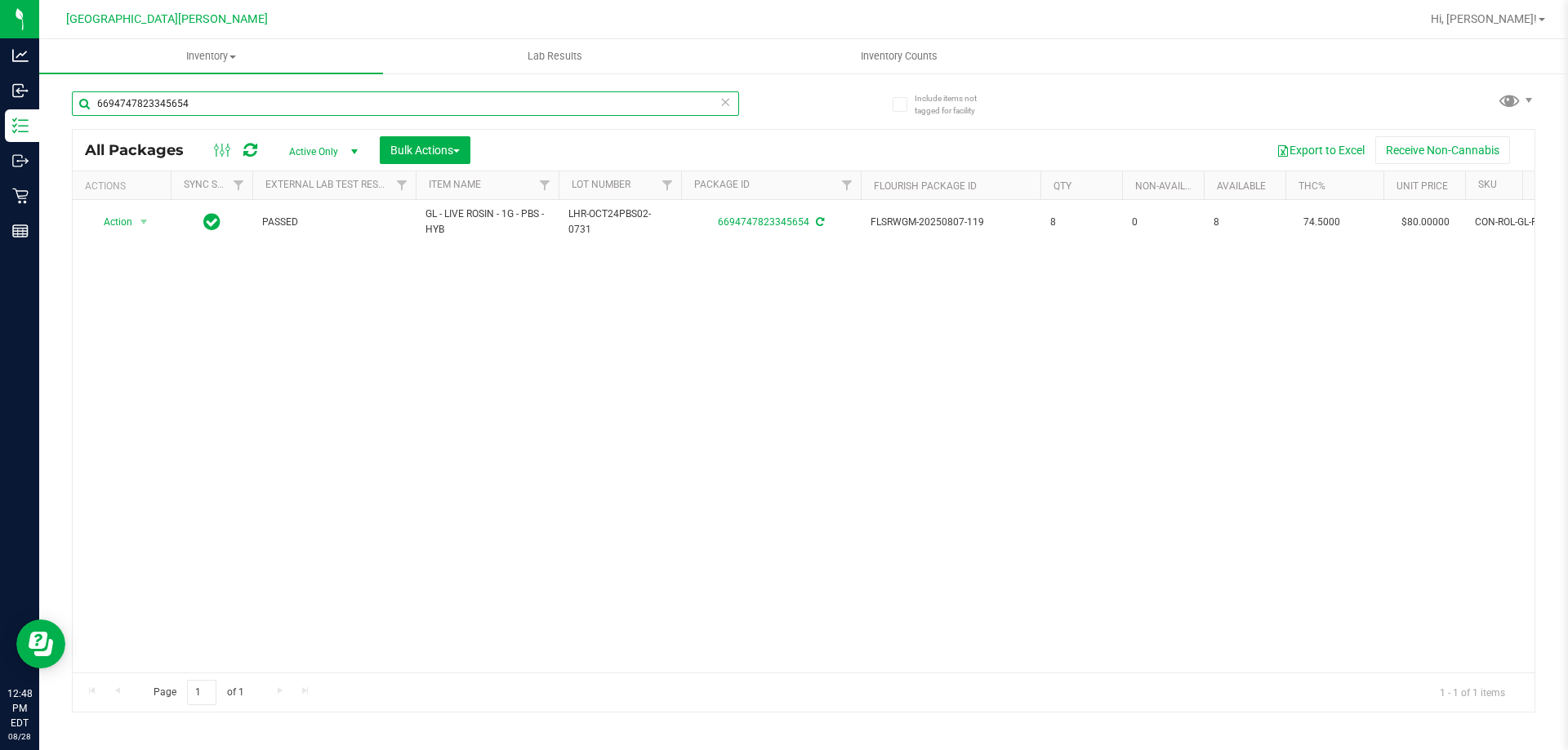
click at [220, 91] on input "6694747823345654" at bounding box center [405, 104] width 667 height 25
click at [209, 100] on input "6694747823345654" at bounding box center [405, 104] width 667 height 25
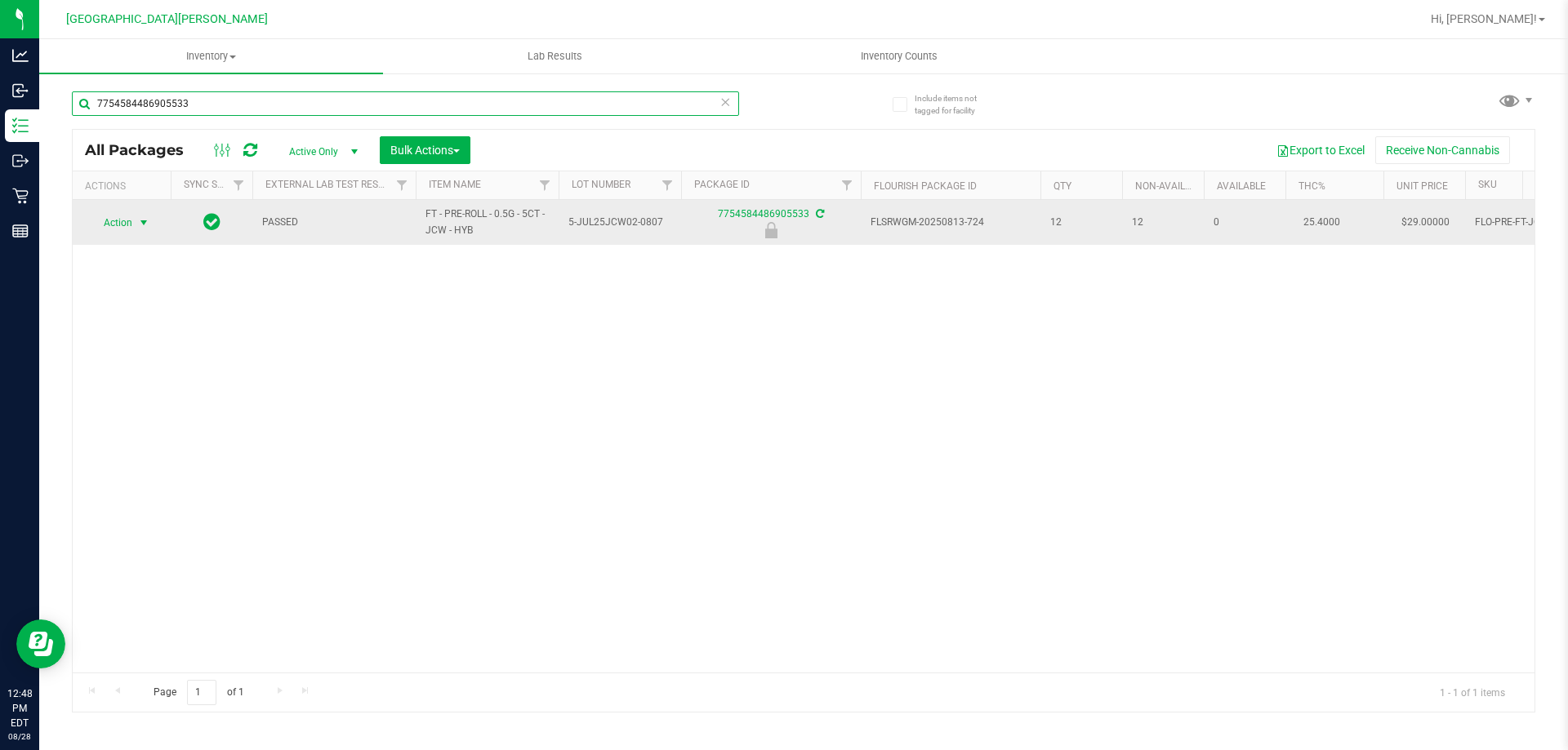
type input "7754584486905533"
click at [116, 214] on span "Action" at bounding box center [110, 223] width 44 height 23
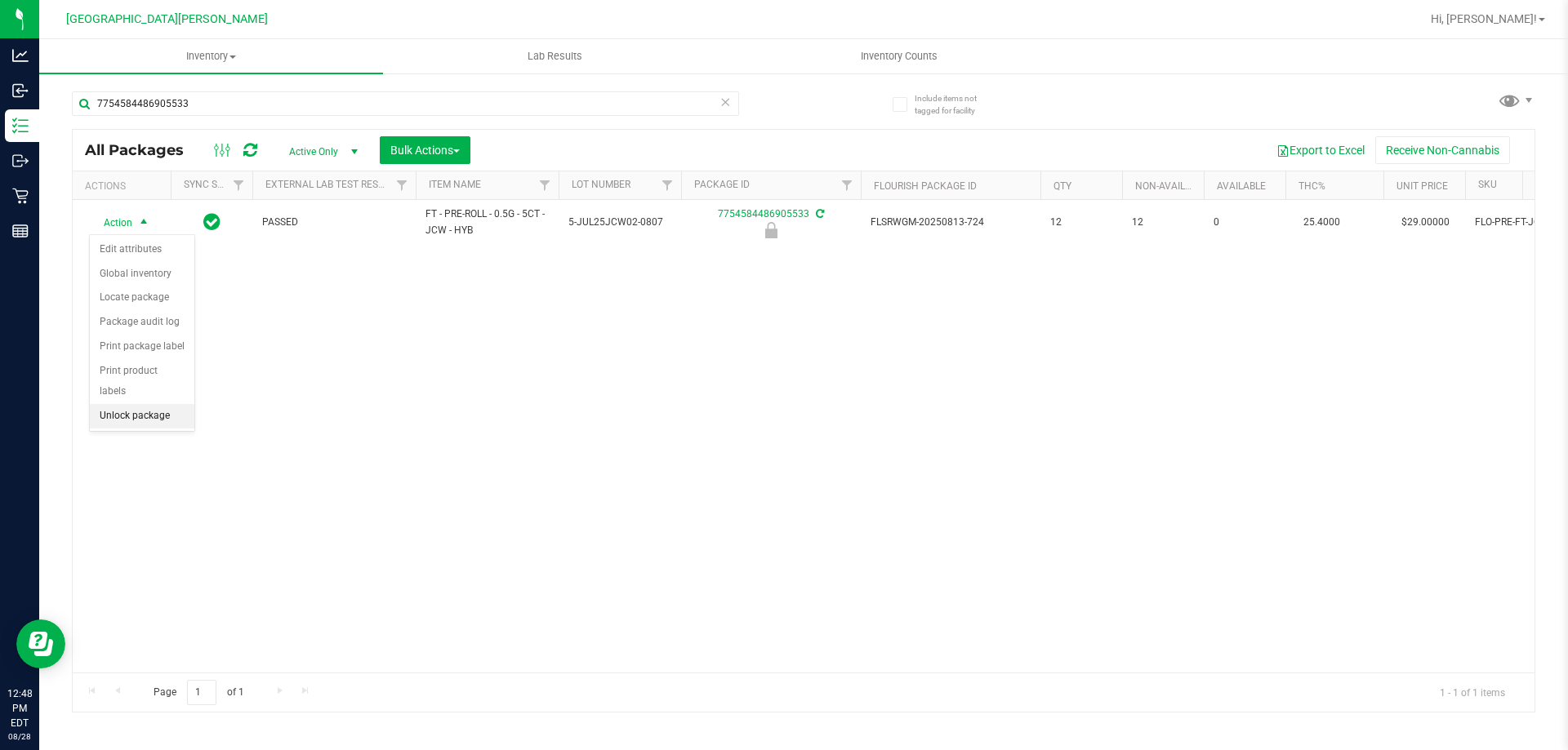
click at [138, 405] on li "Unlock package" at bounding box center [142, 417] width 105 height 25
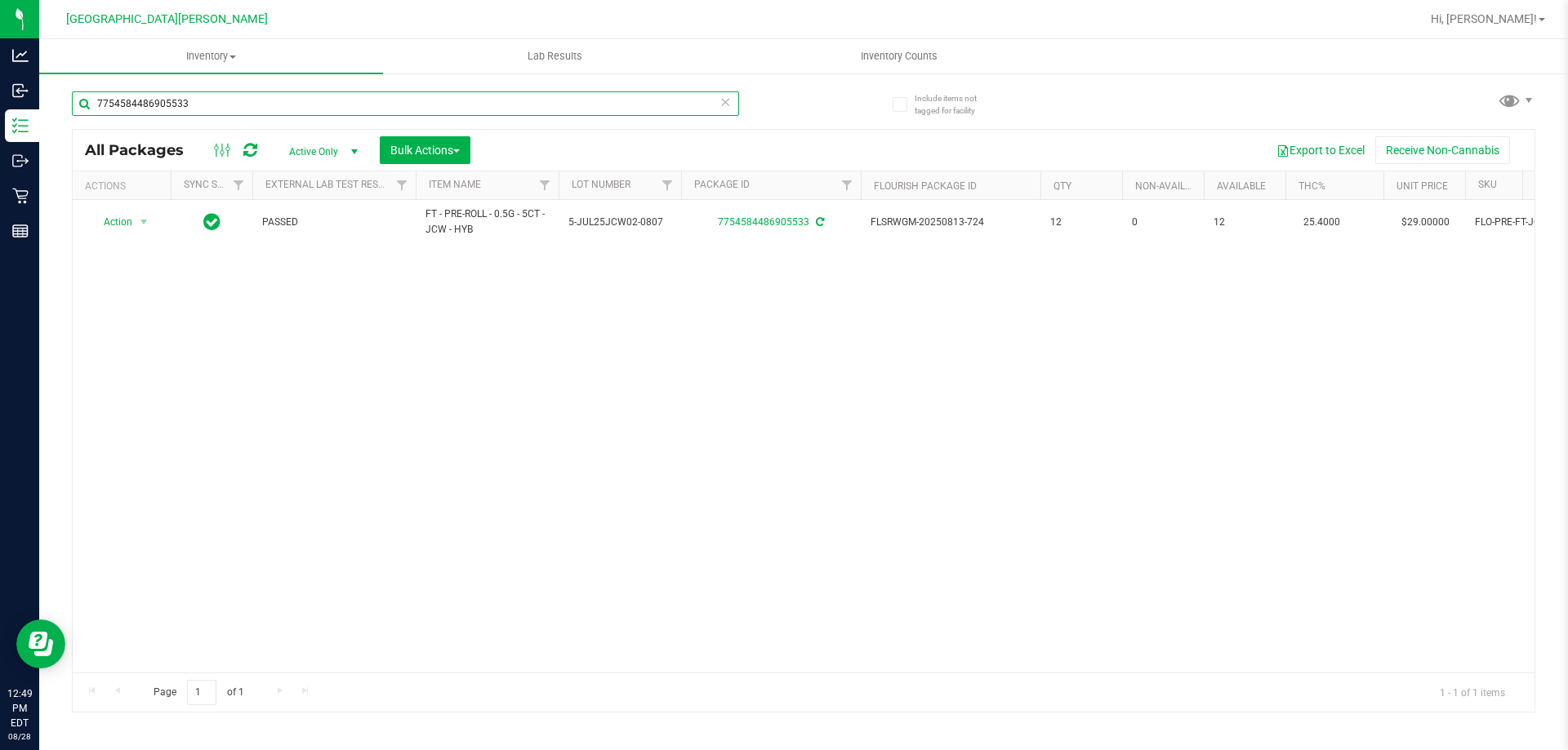
click at [179, 100] on input "7754584486905533" at bounding box center [405, 104] width 667 height 25
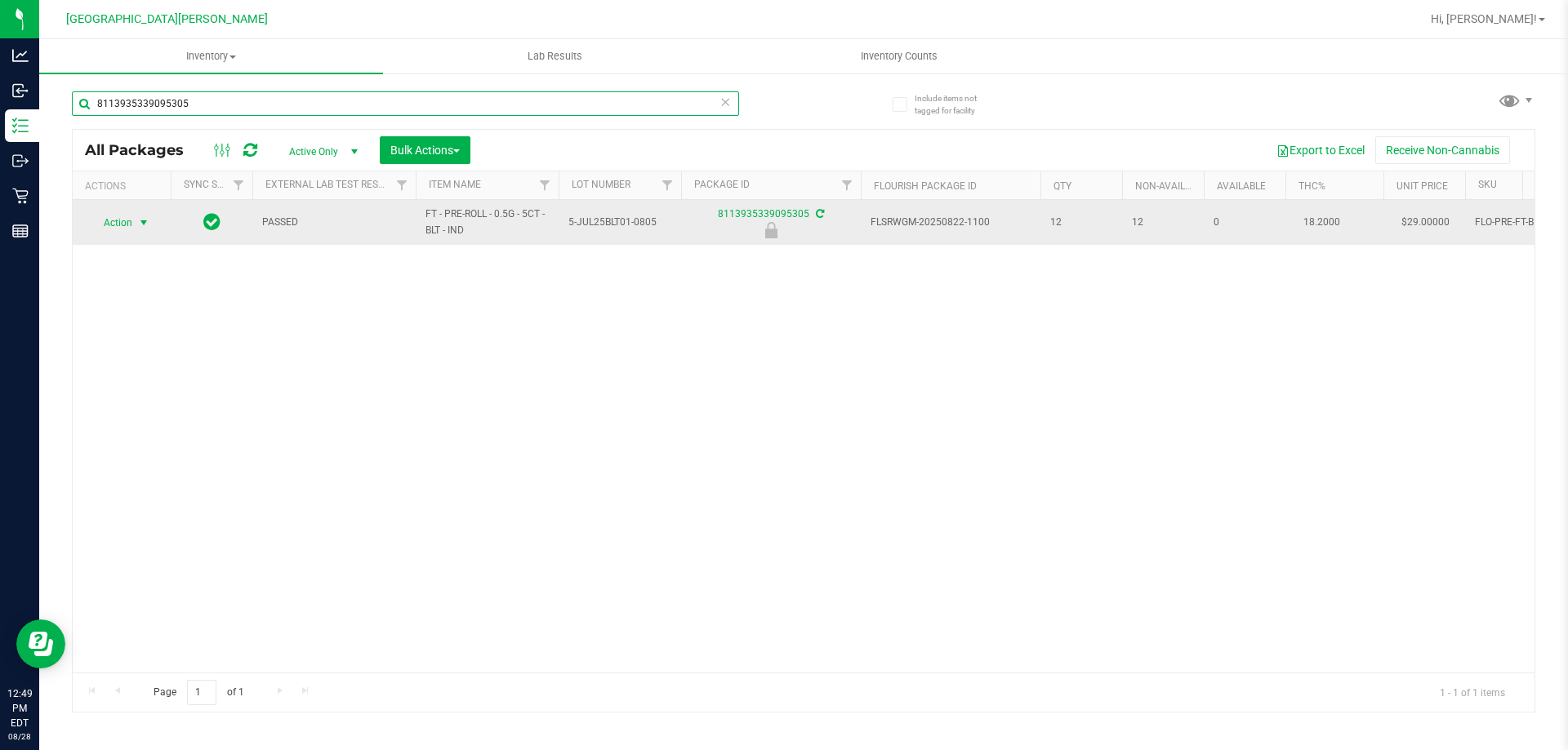
type input "8113935339095305"
click at [121, 225] on span "Action" at bounding box center [110, 223] width 44 height 23
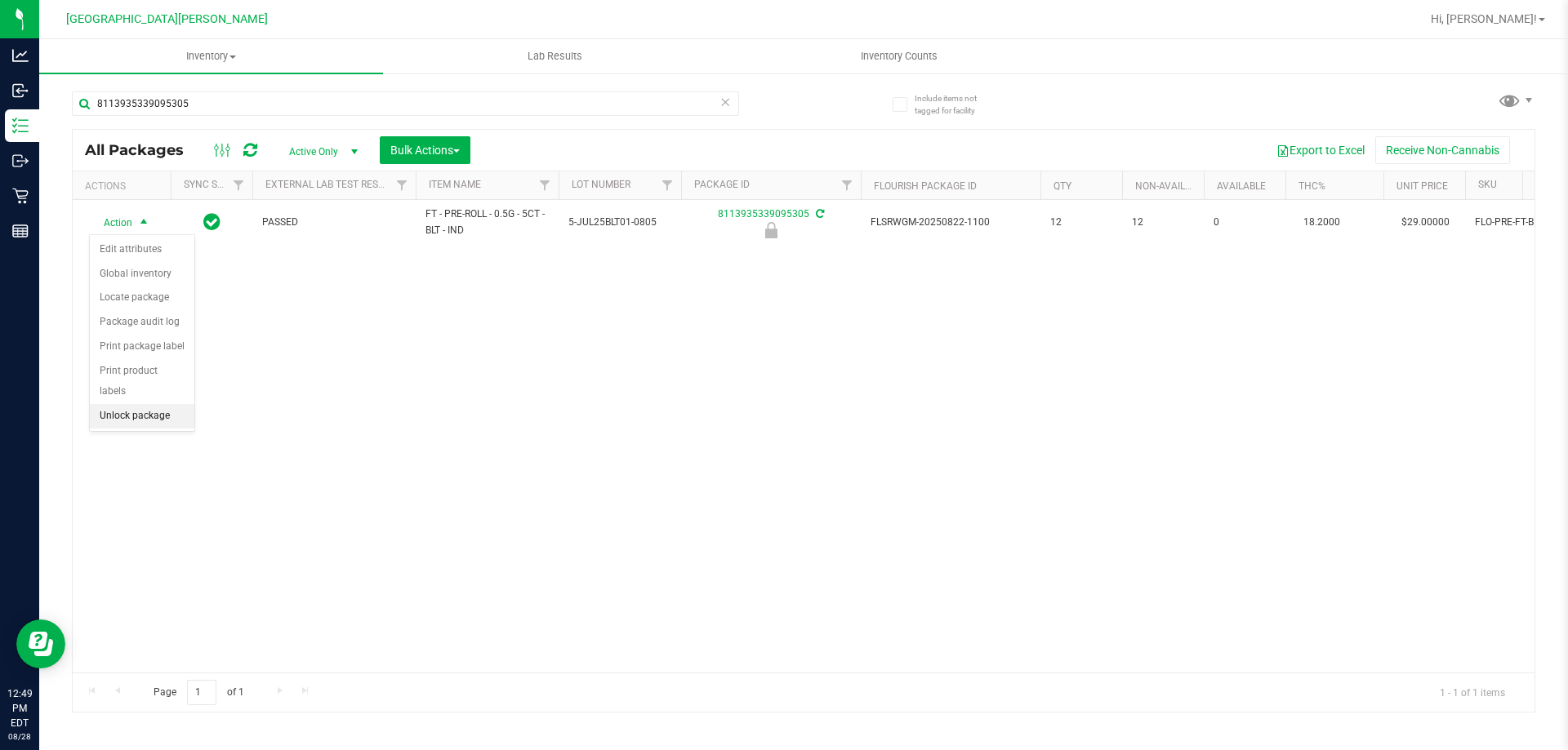
click at [123, 405] on li "Unlock package" at bounding box center [142, 417] width 105 height 25
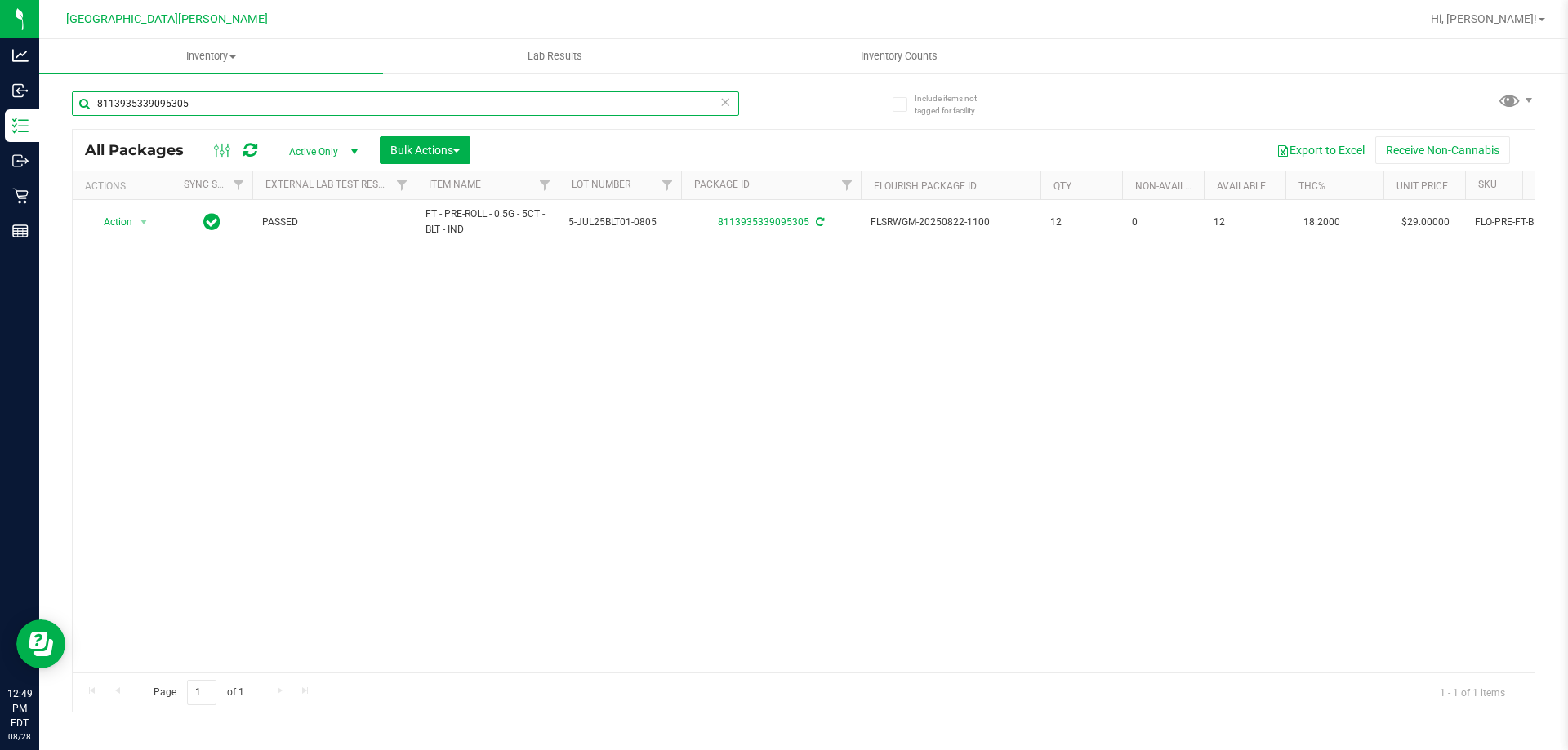
click at [166, 106] on input "8113935339095305" at bounding box center [405, 104] width 667 height 25
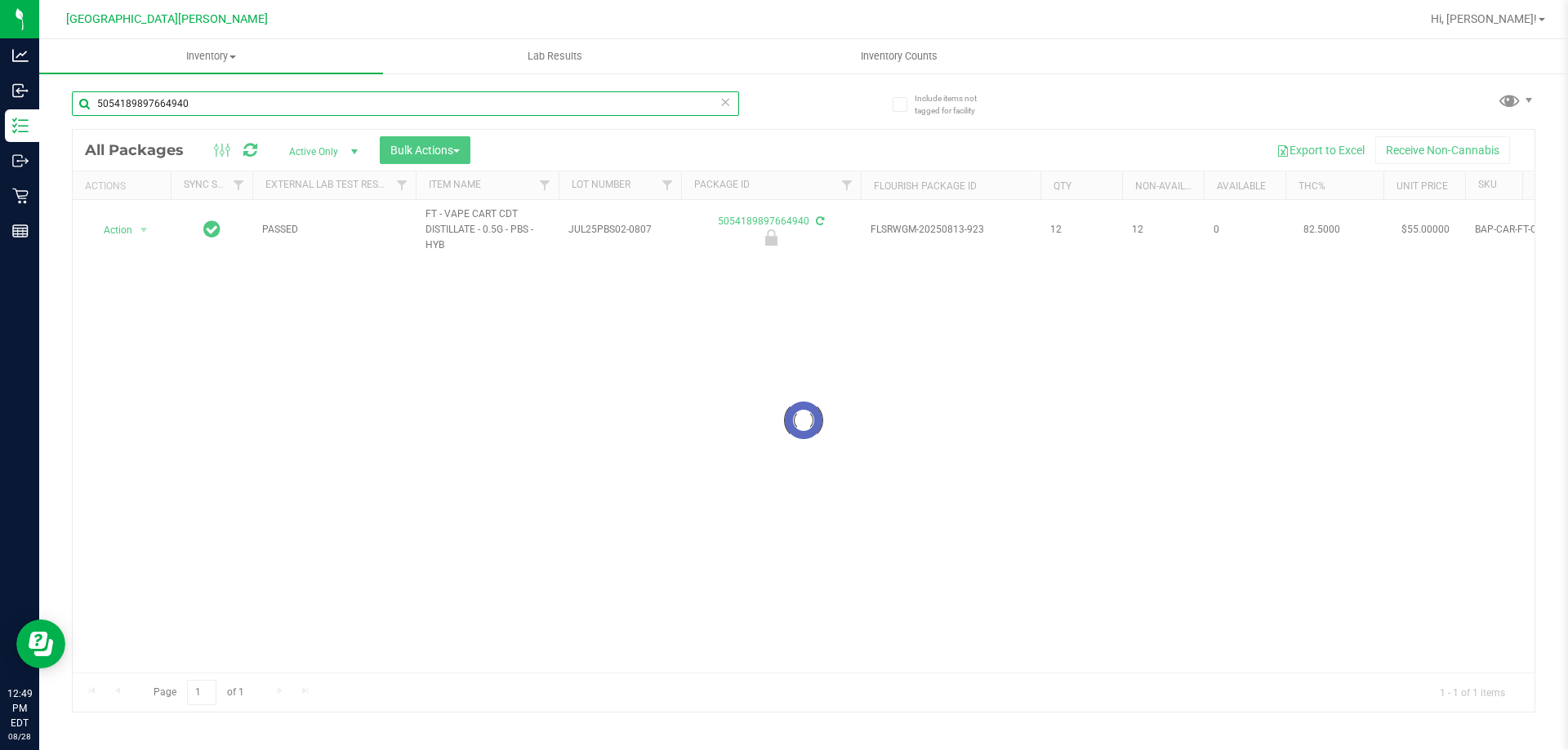
type input "5054189897664940"
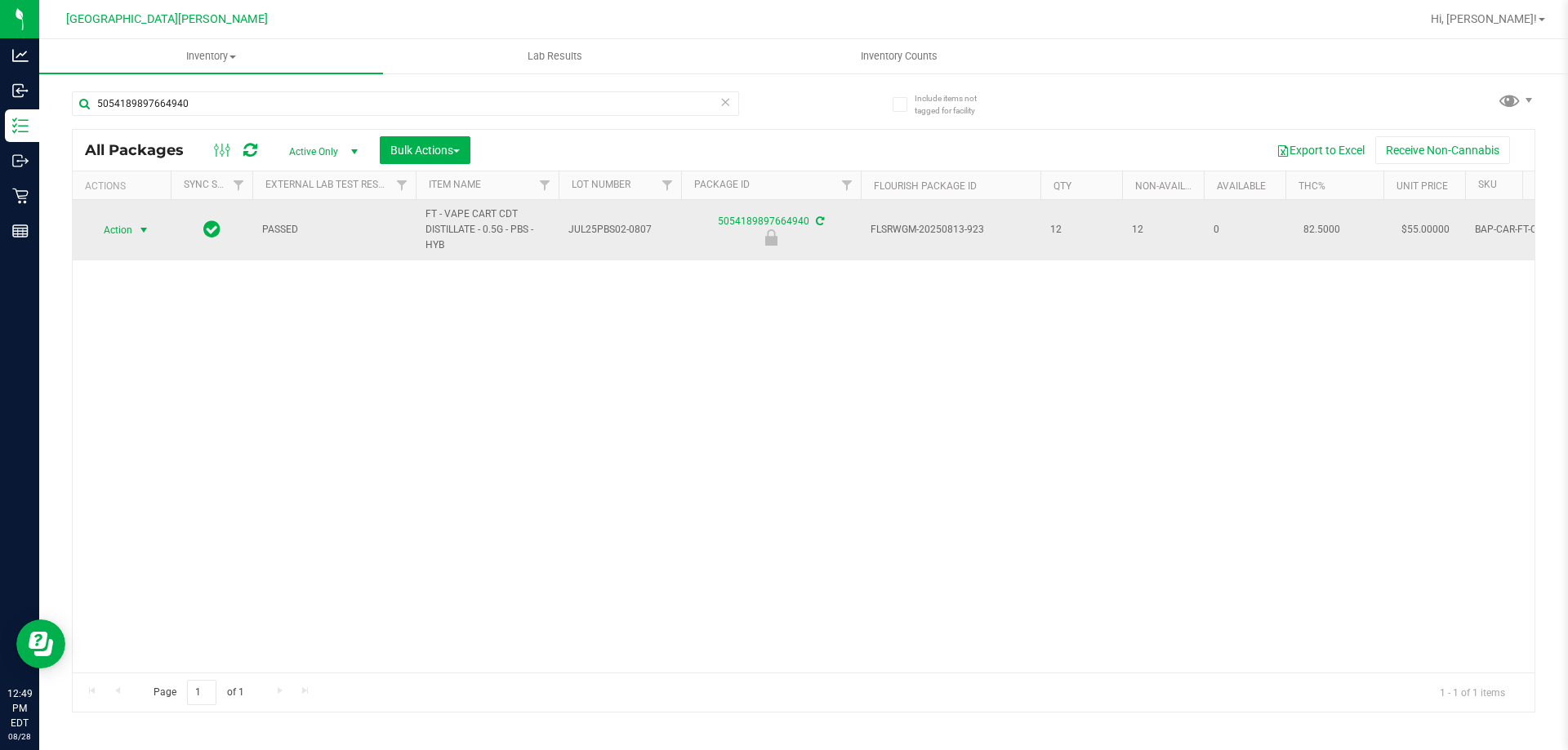
click at [120, 238] on span "Action" at bounding box center [110, 230] width 44 height 23
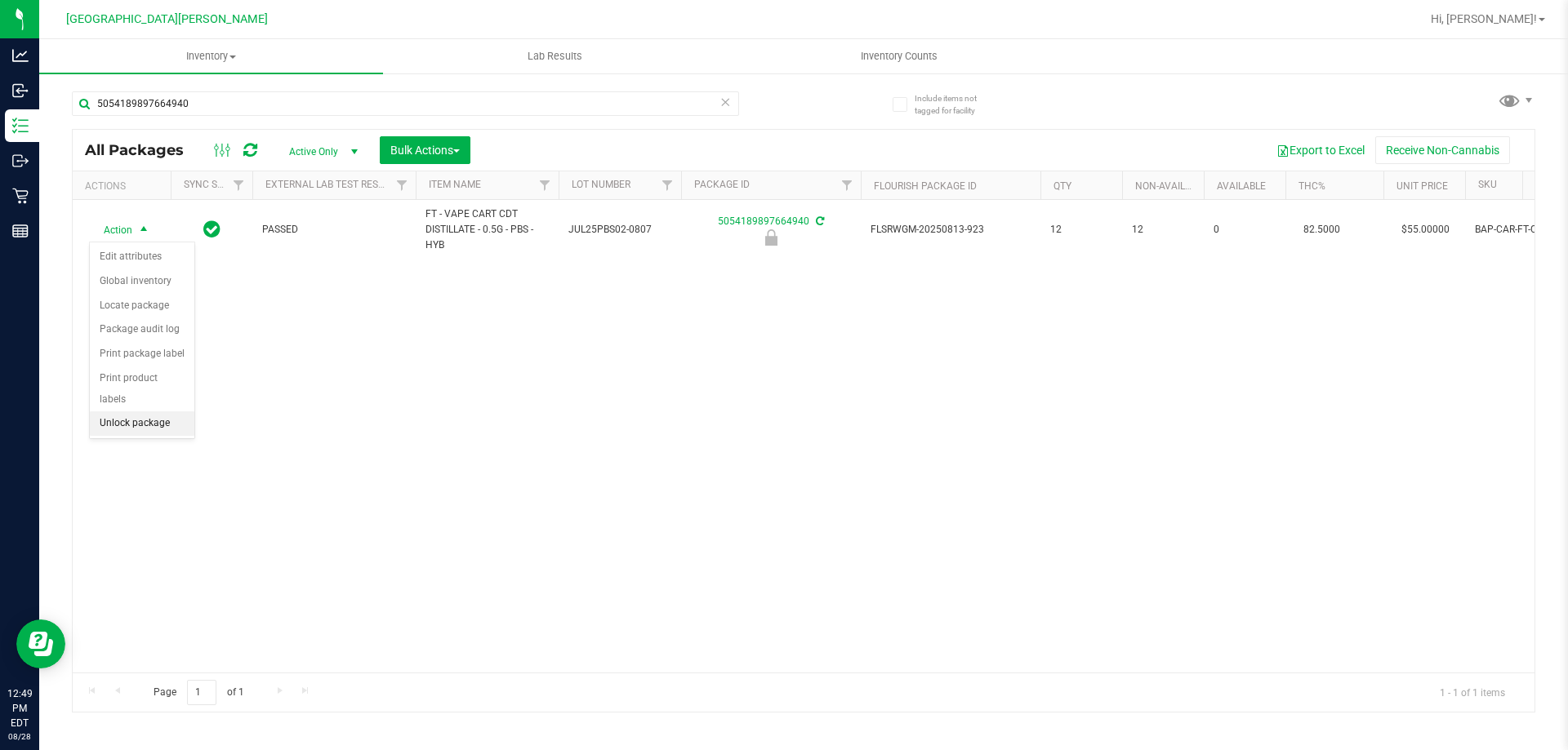
click at [139, 411] on li "Unlock package" at bounding box center [142, 424] width 105 height 25
click at [245, 85] on div "5054189897664940" at bounding box center [437, 103] width 731 height 52
click at [244, 85] on div "5054189897664940" at bounding box center [437, 103] width 731 height 52
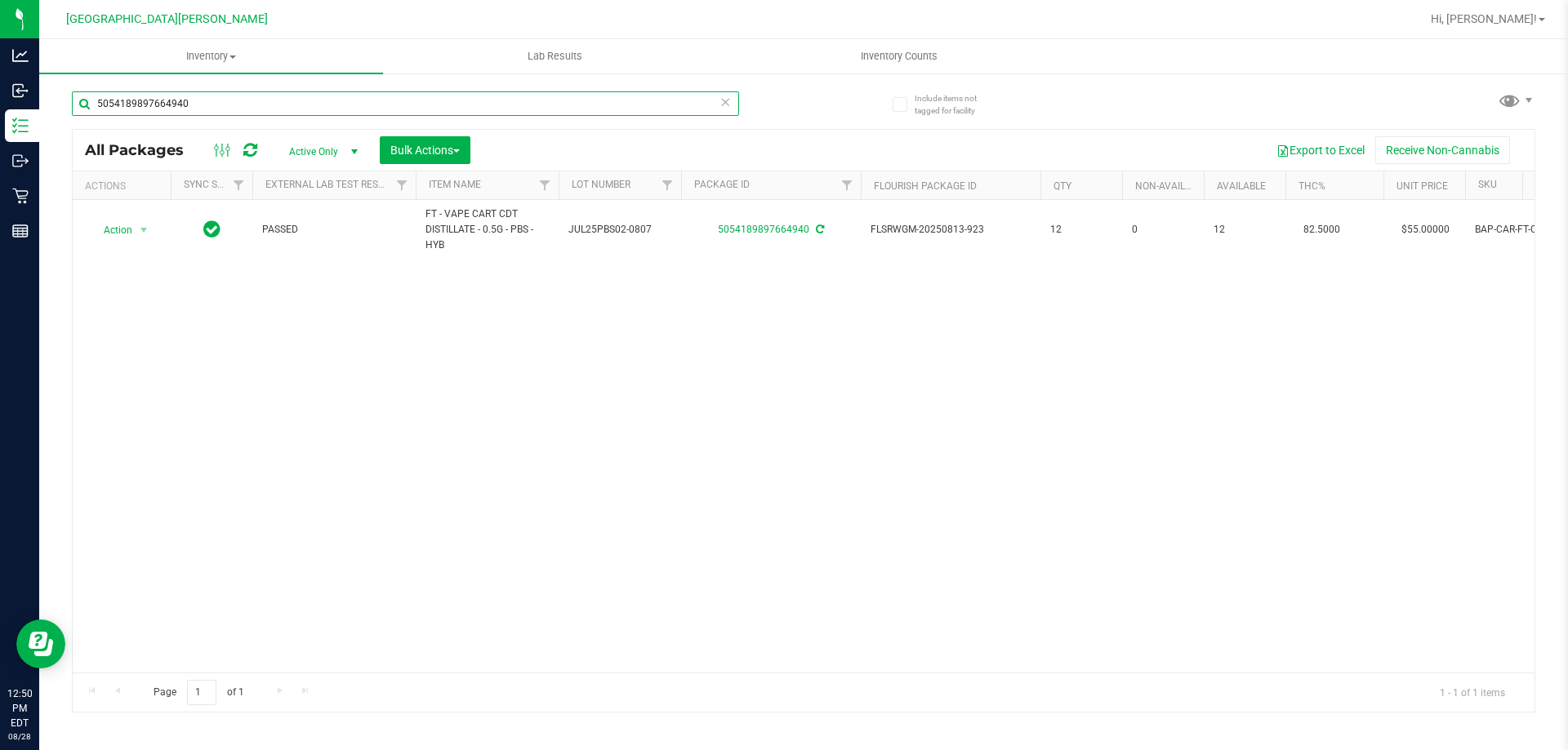
click at [238, 97] on input "5054189897664940" at bounding box center [405, 104] width 667 height 25
type input "3548240115432753"
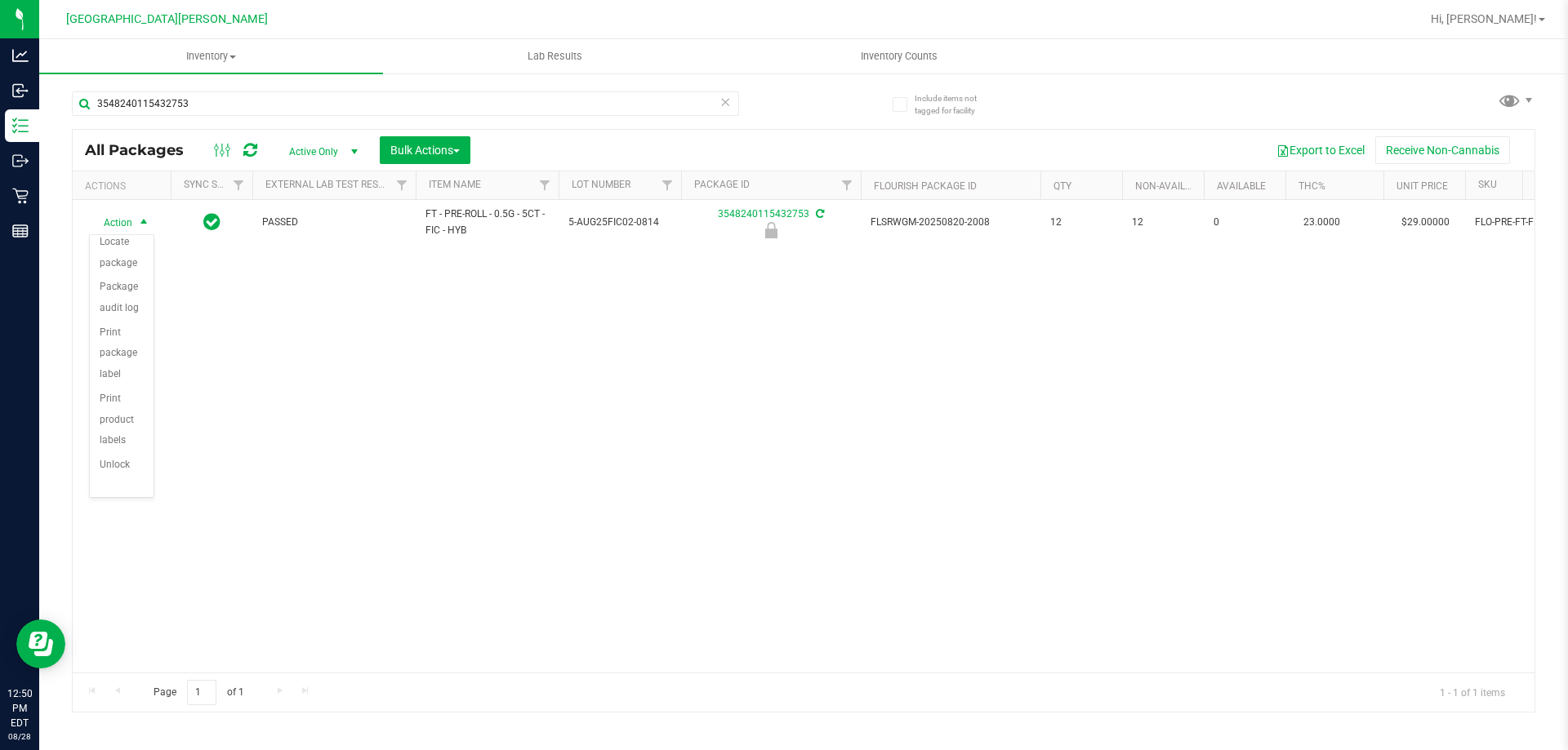
scroll to position [117, 0]
click at [122, 450] on li "Unlock package" at bounding box center [121, 455] width 64 height 45
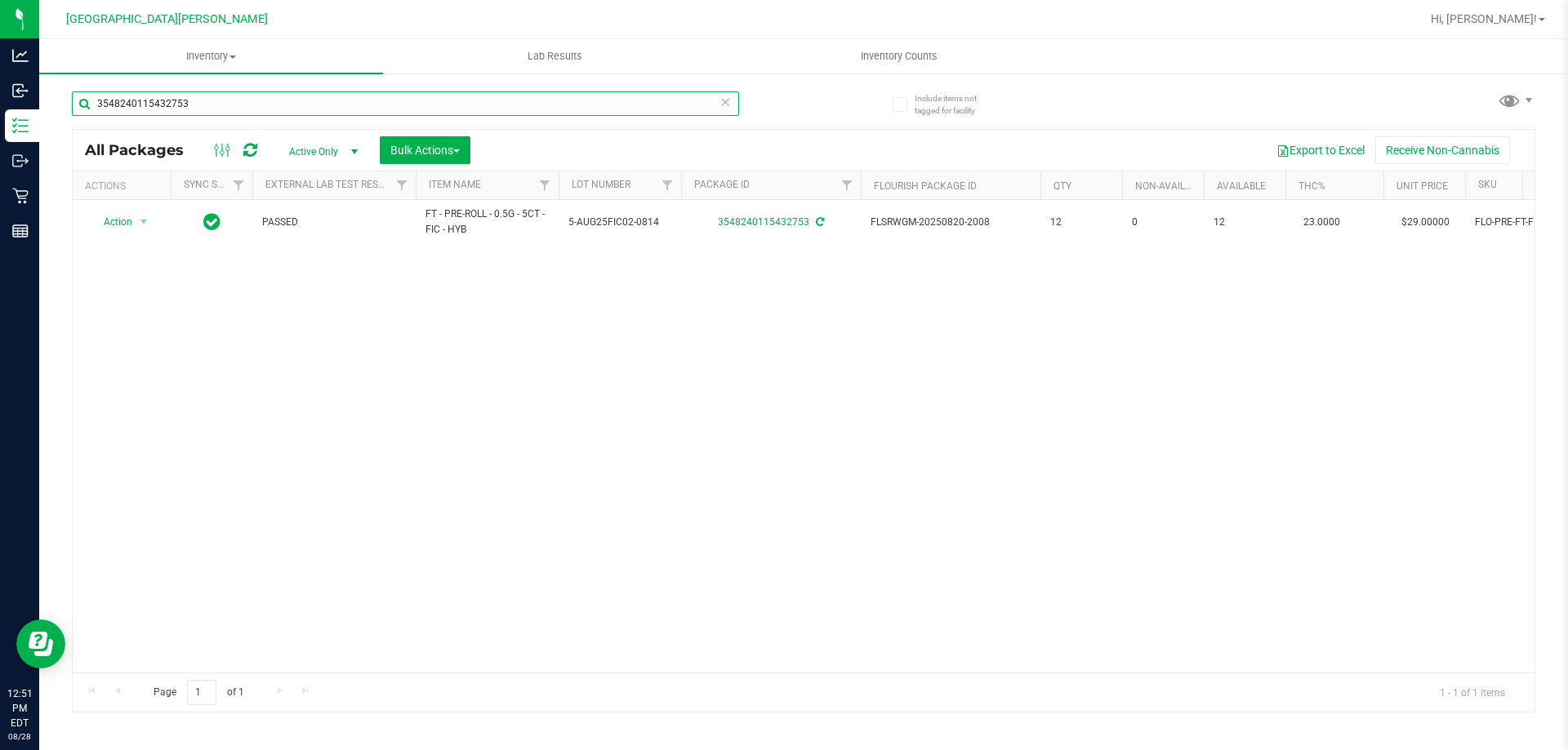
click at [228, 108] on input "3548240115432753" at bounding box center [405, 104] width 667 height 25
type input "2278613879980049"
click at [116, 226] on span "Action" at bounding box center [110, 223] width 44 height 23
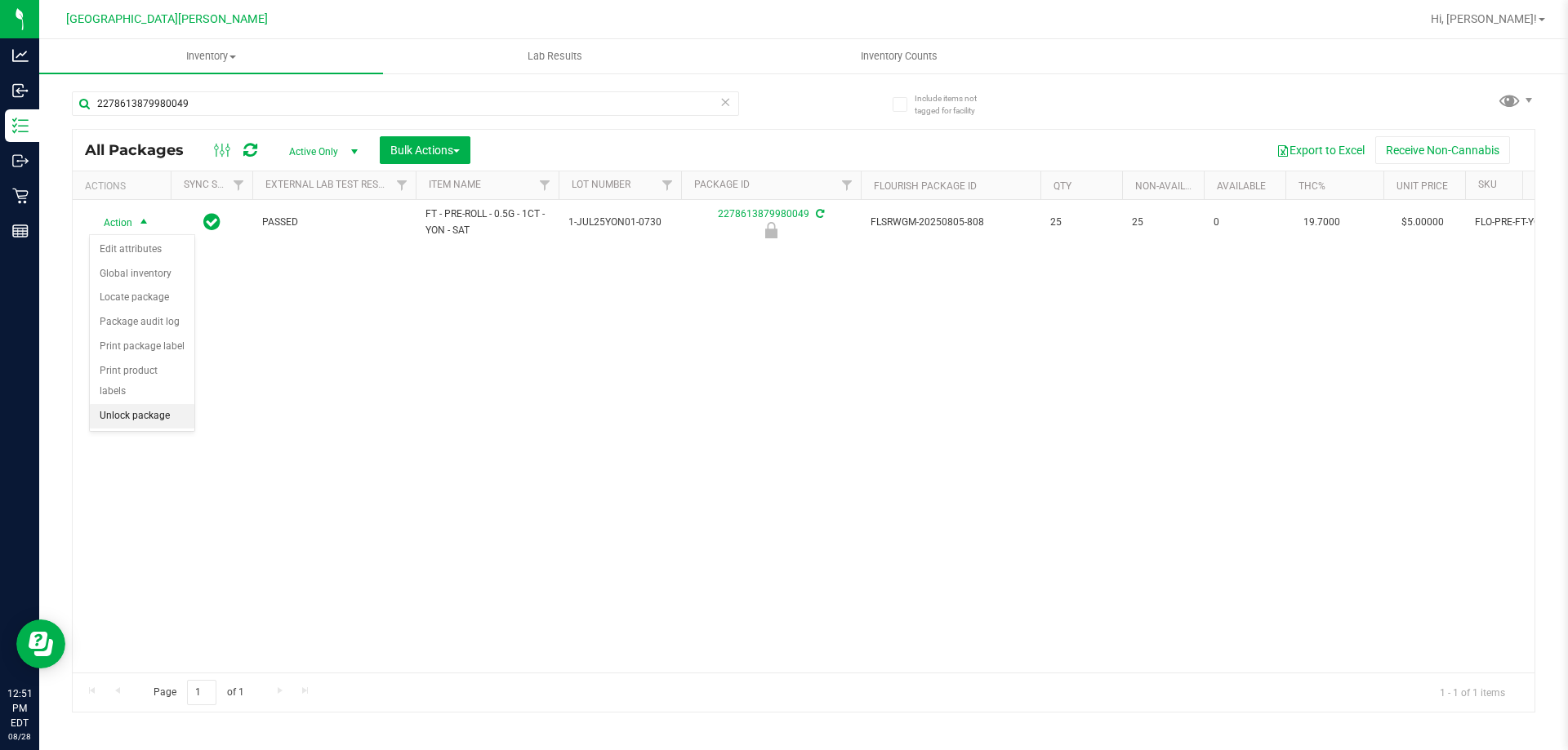
click at [158, 405] on li "Unlock package" at bounding box center [142, 417] width 105 height 25
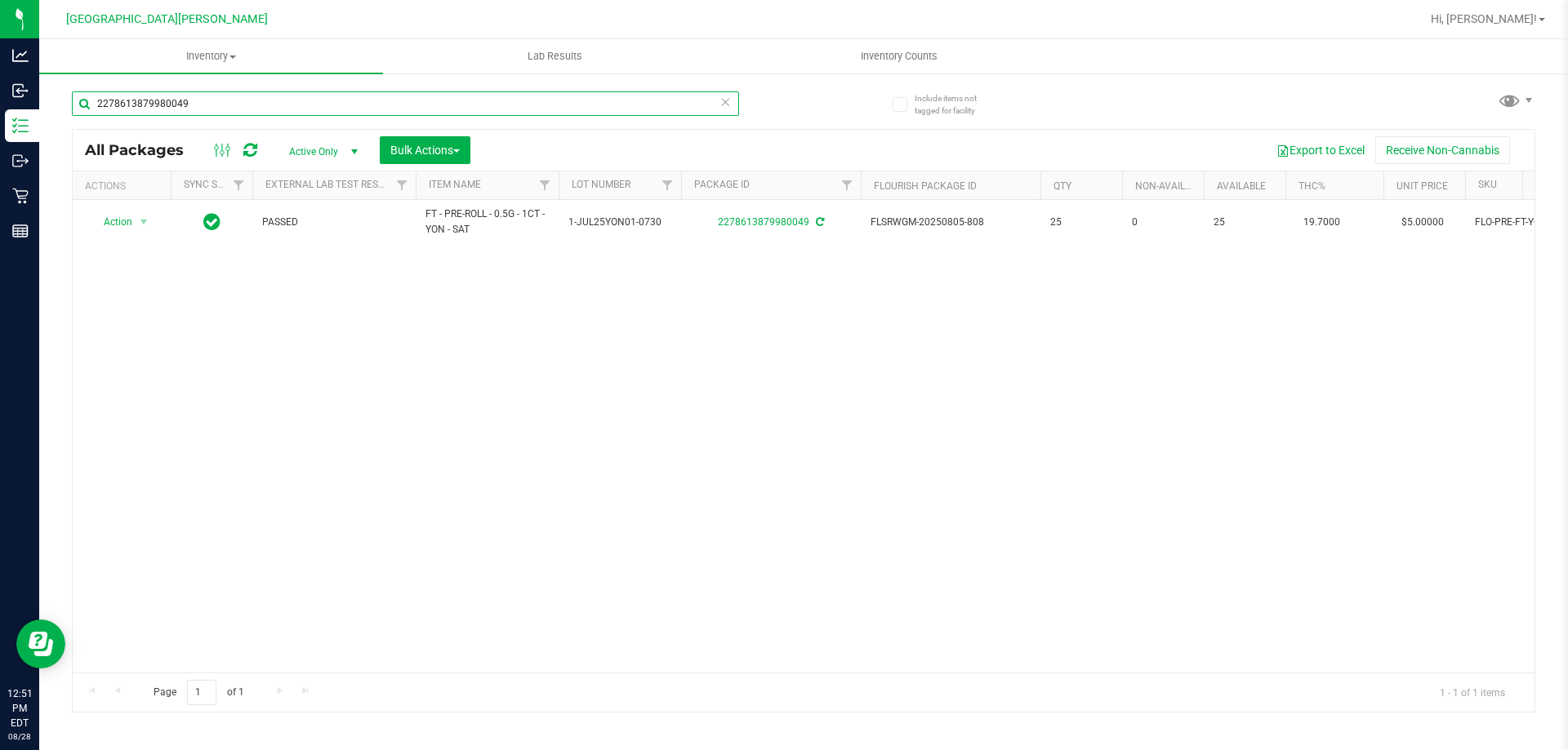
click at [193, 111] on input "2278613879980049" at bounding box center [405, 104] width 667 height 25
click at [192, 112] on input "2278613879980049" at bounding box center [405, 104] width 667 height 25
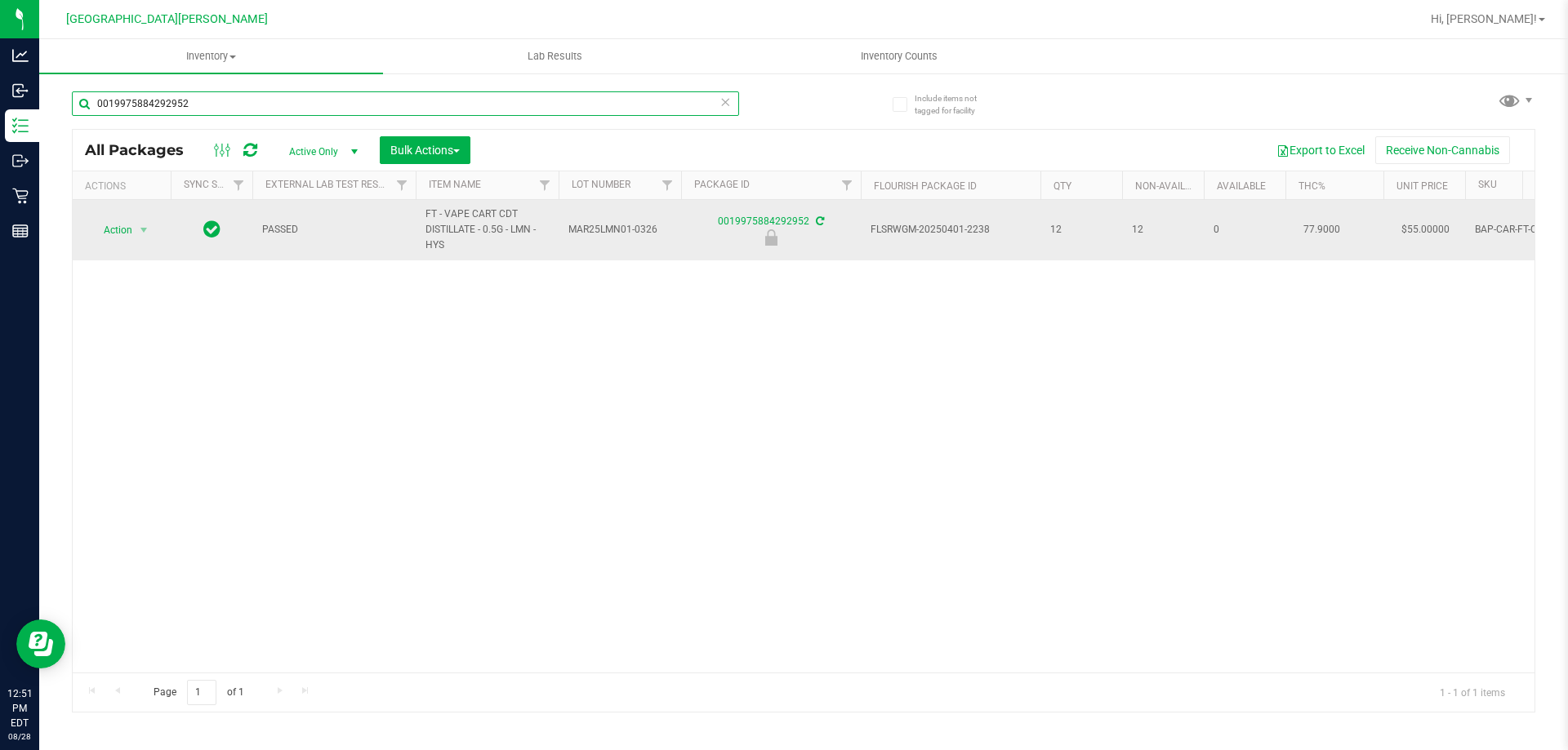
type input "0019975884292952"
click at [142, 247] on td "Action Action Edit attributes Global inventory Locate package Package audit log…" at bounding box center [121, 229] width 98 height 60
click at [141, 237] on span "select" at bounding box center [144, 230] width 20 height 23
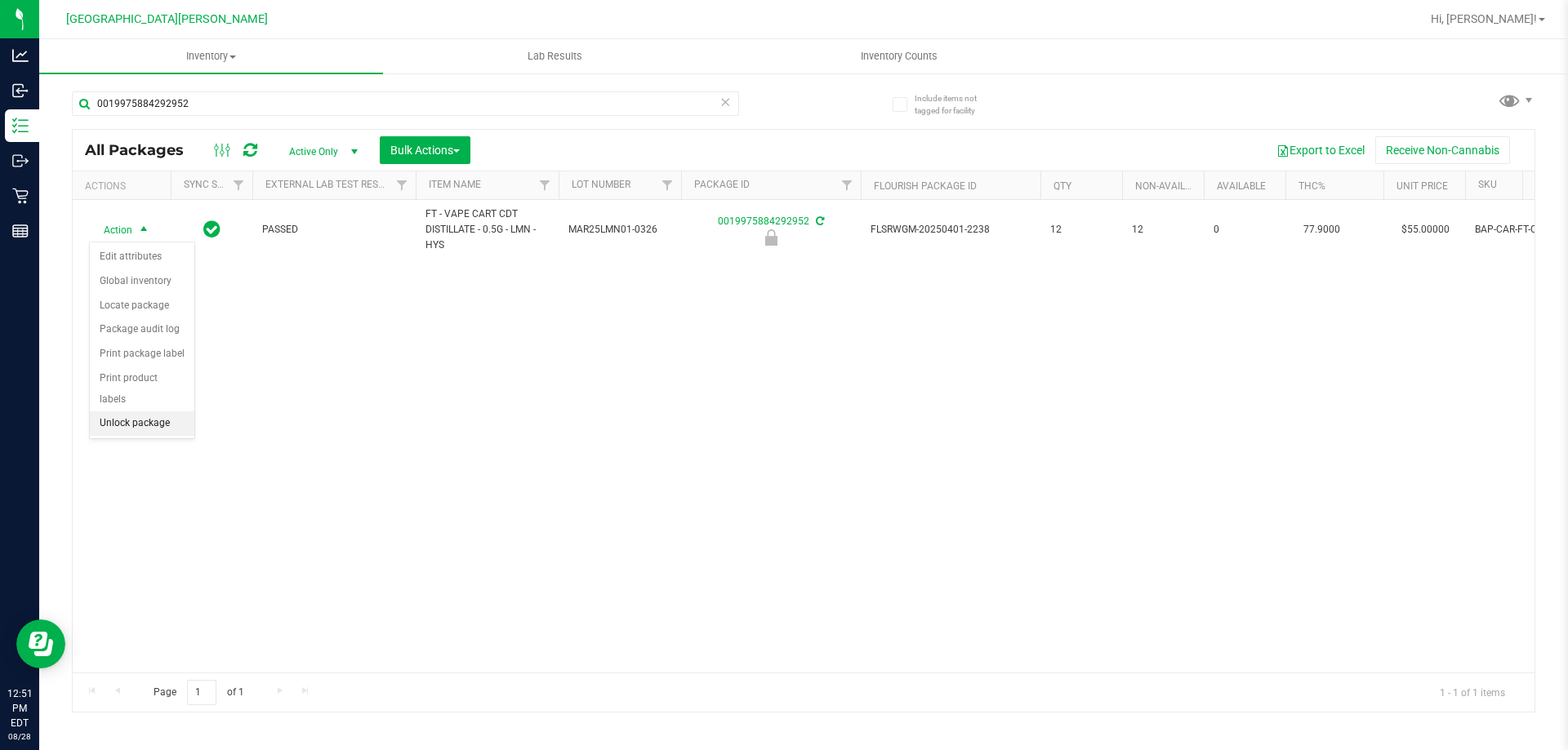
click at [135, 411] on li "Unlock package" at bounding box center [142, 424] width 105 height 25
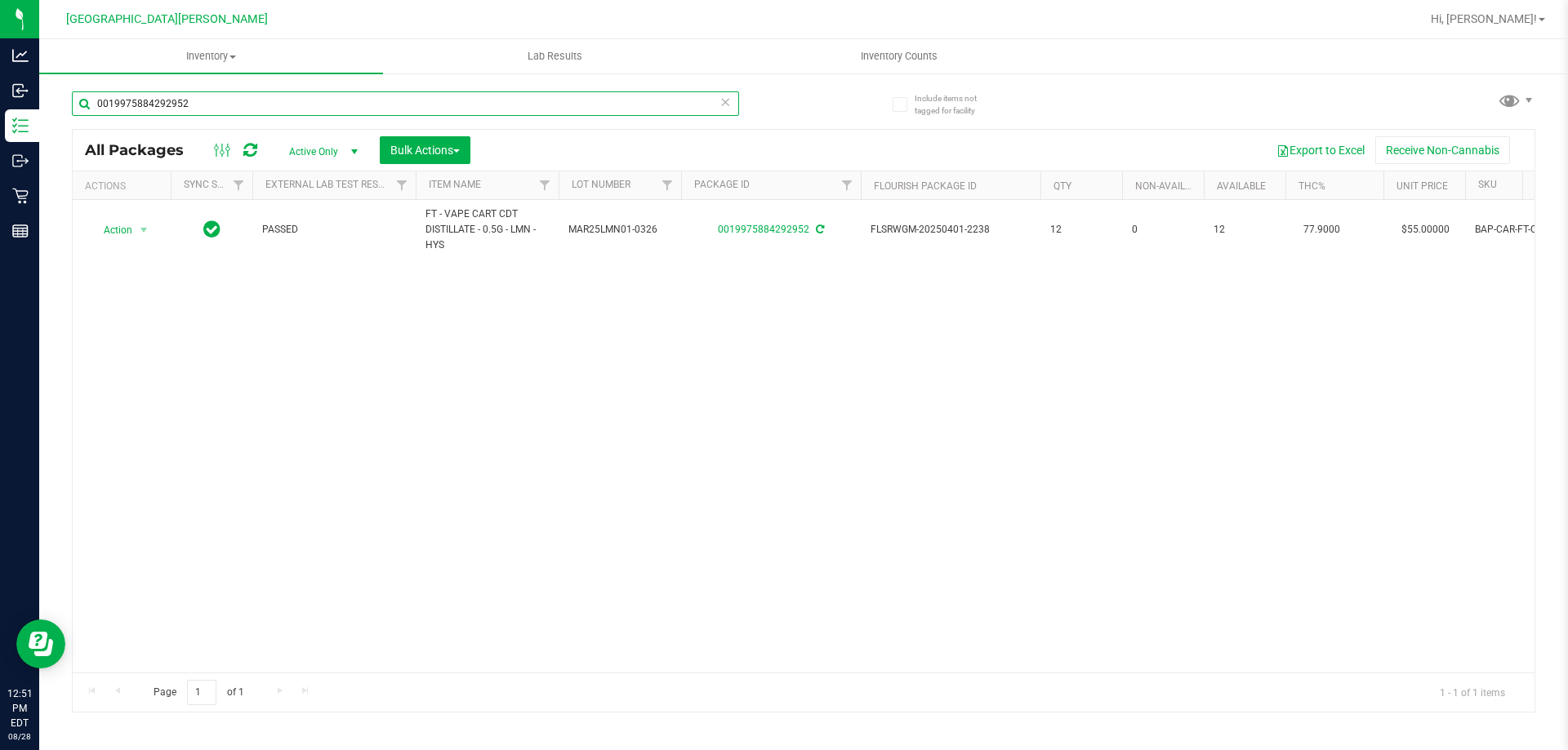
click at [257, 100] on input "0019975884292952" at bounding box center [405, 104] width 667 height 25
type input "9067630892646307"
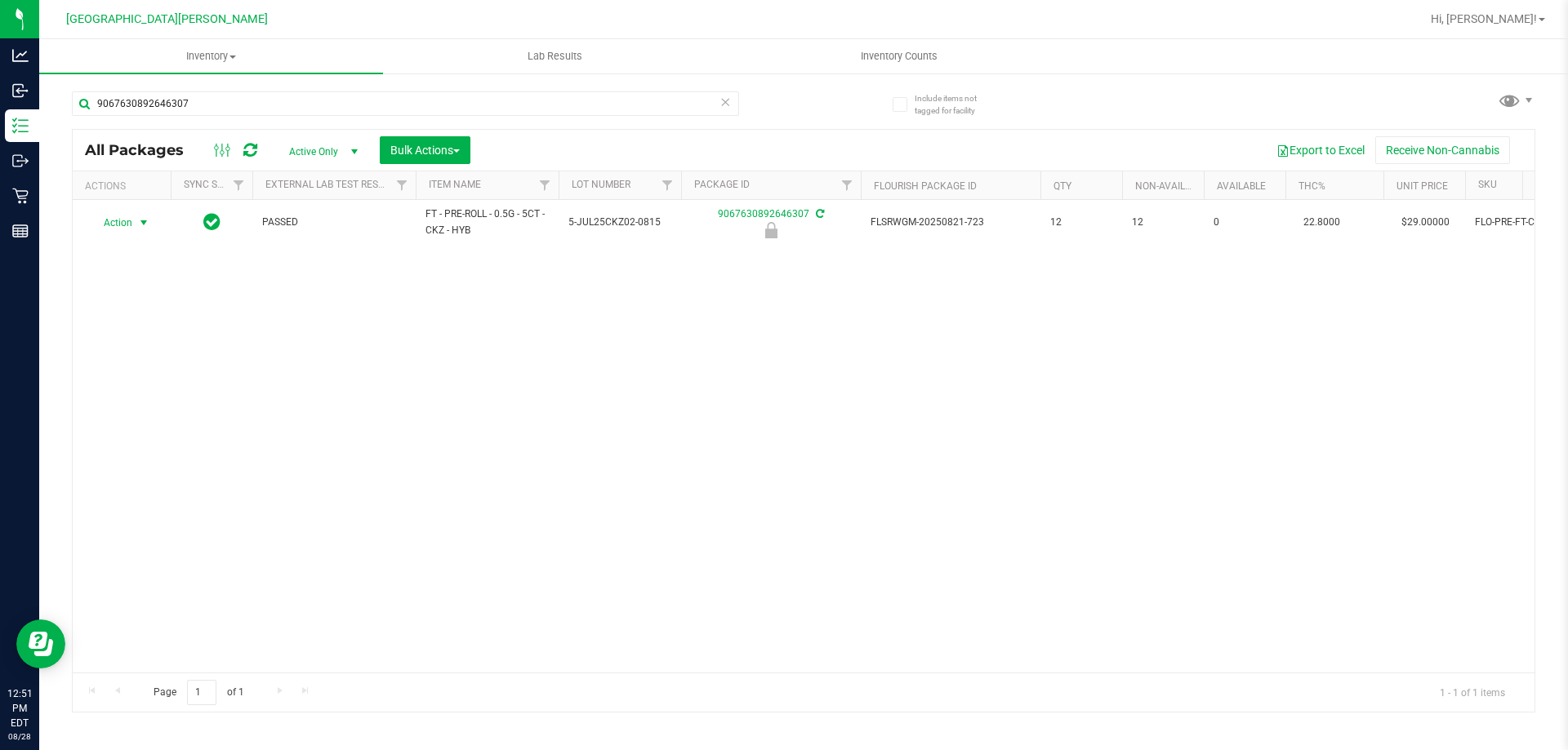
click at [129, 224] on span "Action" at bounding box center [110, 223] width 44 height 23
click at [147, 405] on li "Unlock package" at bounding box center [142, 417] width 105 height 25
click at [190, 89] on div "9067630892646307" at bounding box center [437, 103] width 731 height 52
click at [181, 105] on input "9067630892646307" at bounding box center [405, 104] width 667 height 25
click at [183, 106] on input "1383" at bounding box center [405, 104] width 667 height 25
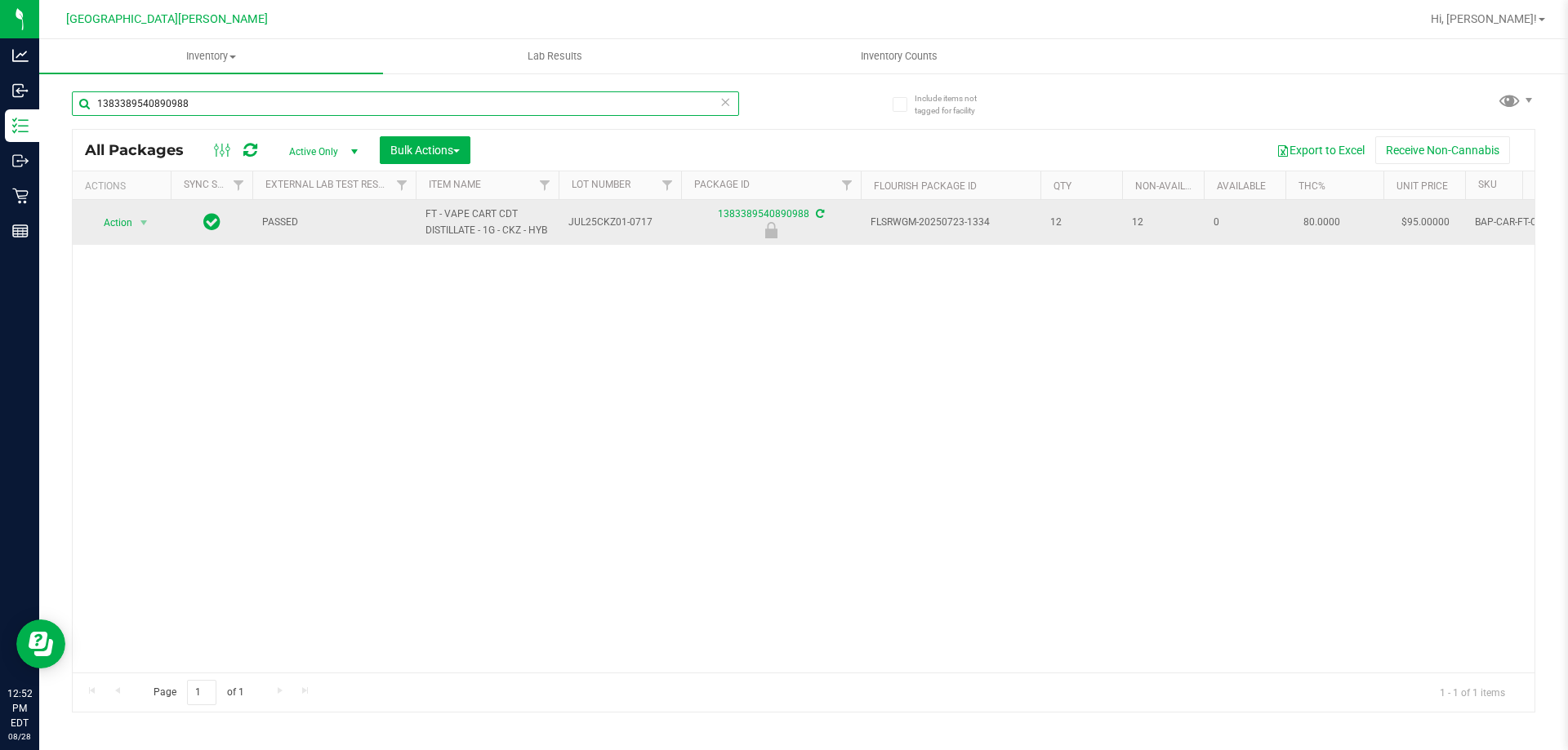
type input "1383389540890988"
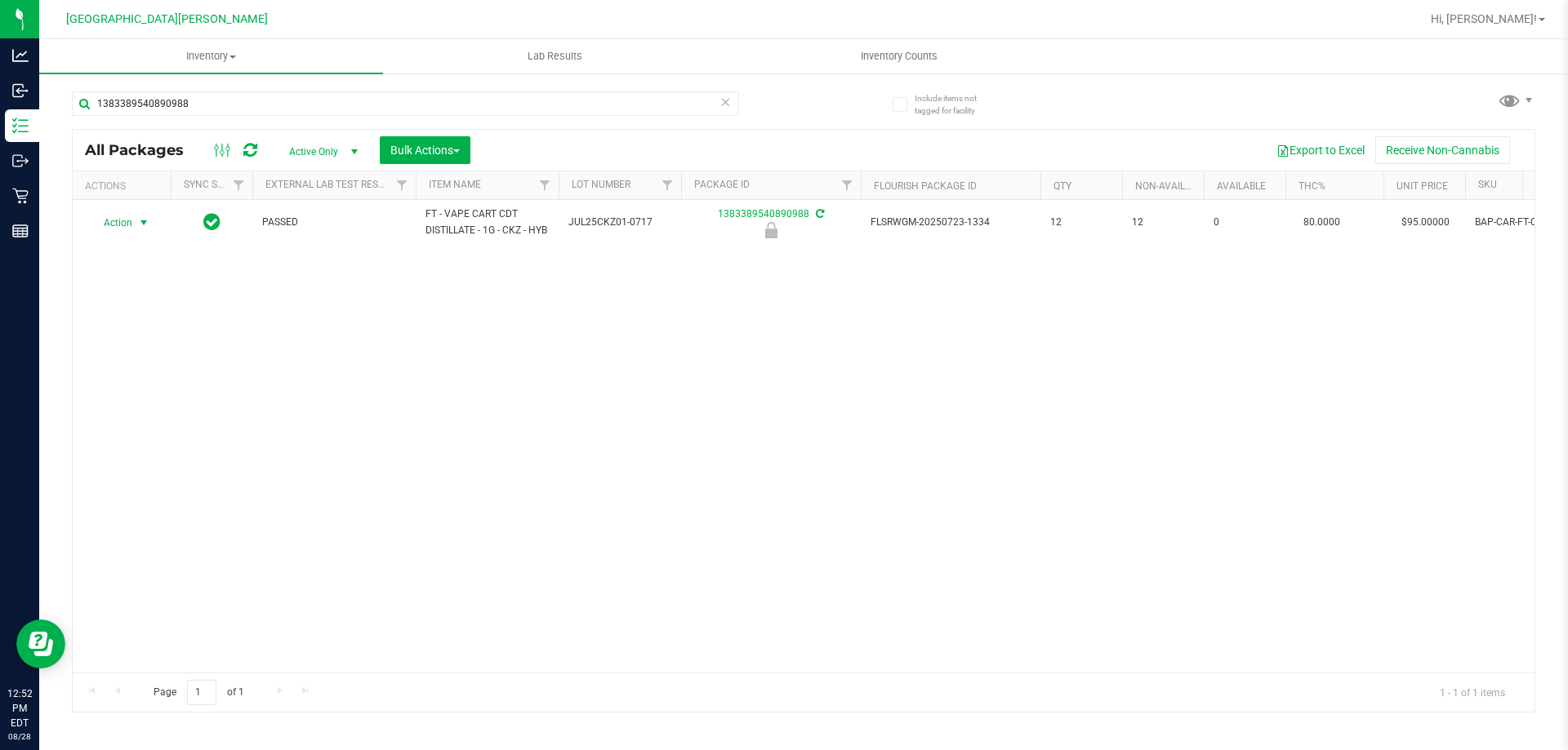
drag, startPoint x: 128, startPoint y: 228, endPoint x: 137, endPoint y: 247, distance: 21.0
click at [126, 229] on span "Action" at bounding box center [110, 223] width 44 height 23
click at [147, 411] on li "Unlock package" at bounding box center [142, 424] width 105 height 25
click at [150, 109] on input "1383389540890988" at bounding box center [405, 104] width 667 height 25
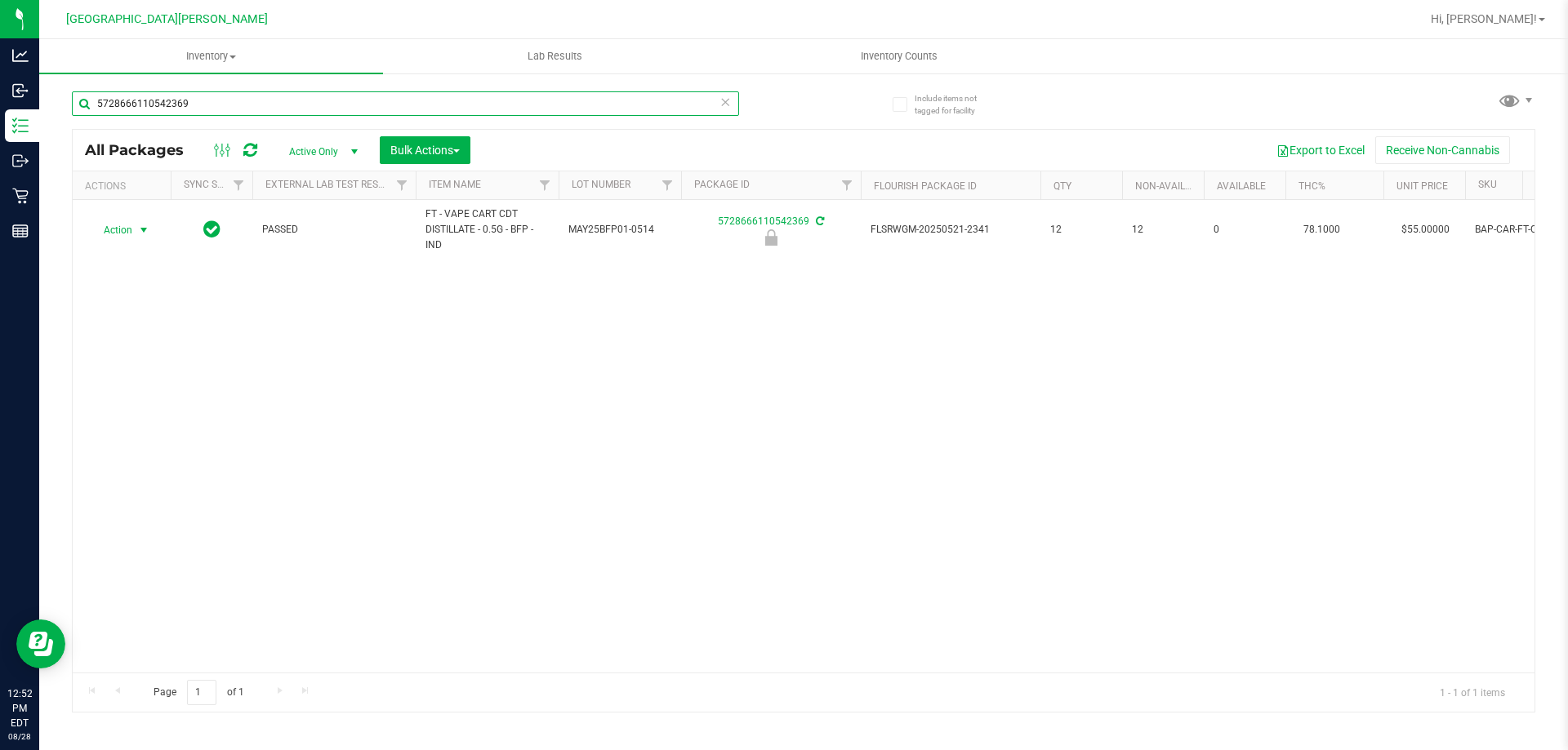
type input "5728666110542369"
click at [128, 233] on span "Action" at bounding box center [110, 230] width 44 height 23
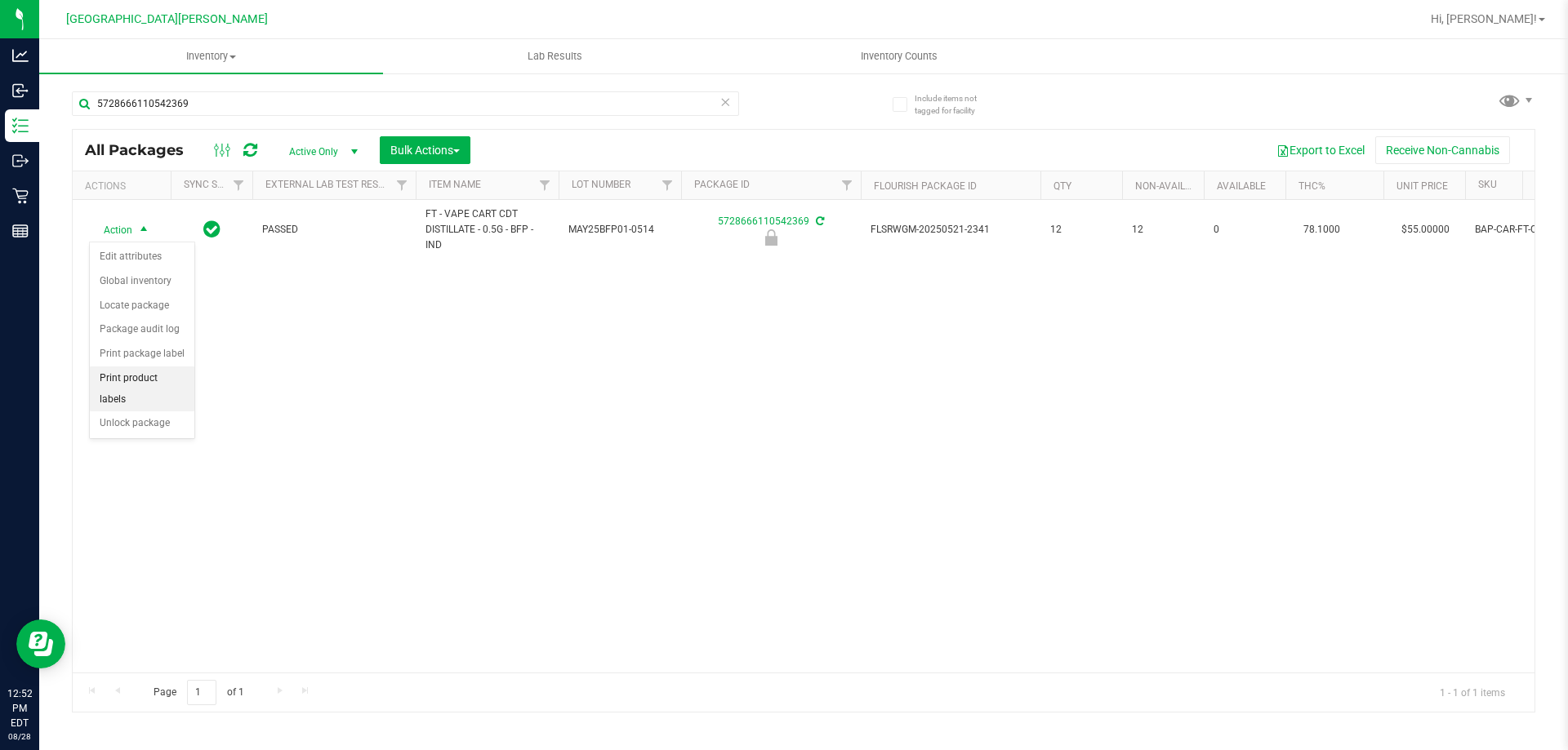
click at [125, 389] on li "Print product labels" at bounding box center [142, 388] width 105 height 45
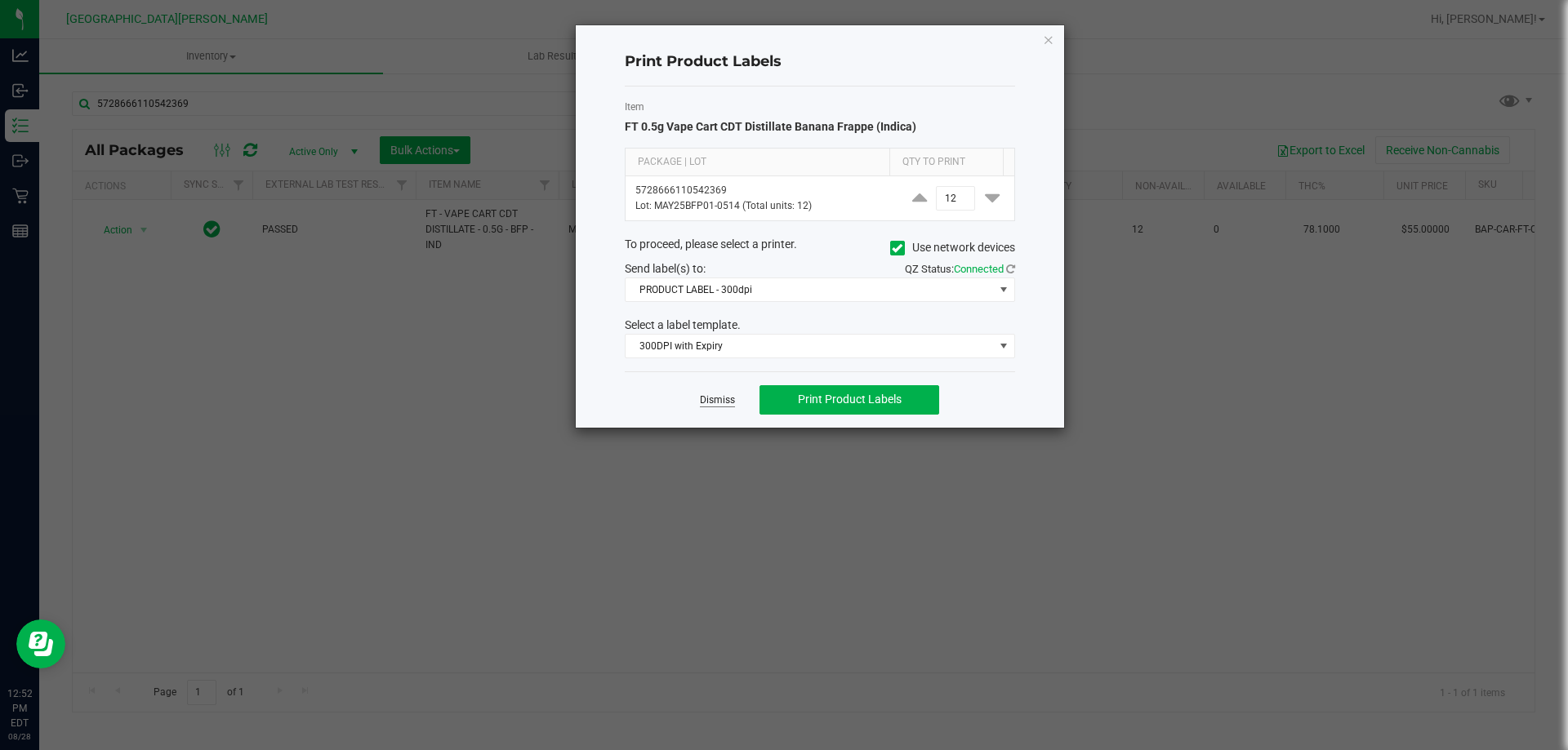
click at [702, 403] on link "Dismiss" at bounding box center [717, 400] width 35 height 14
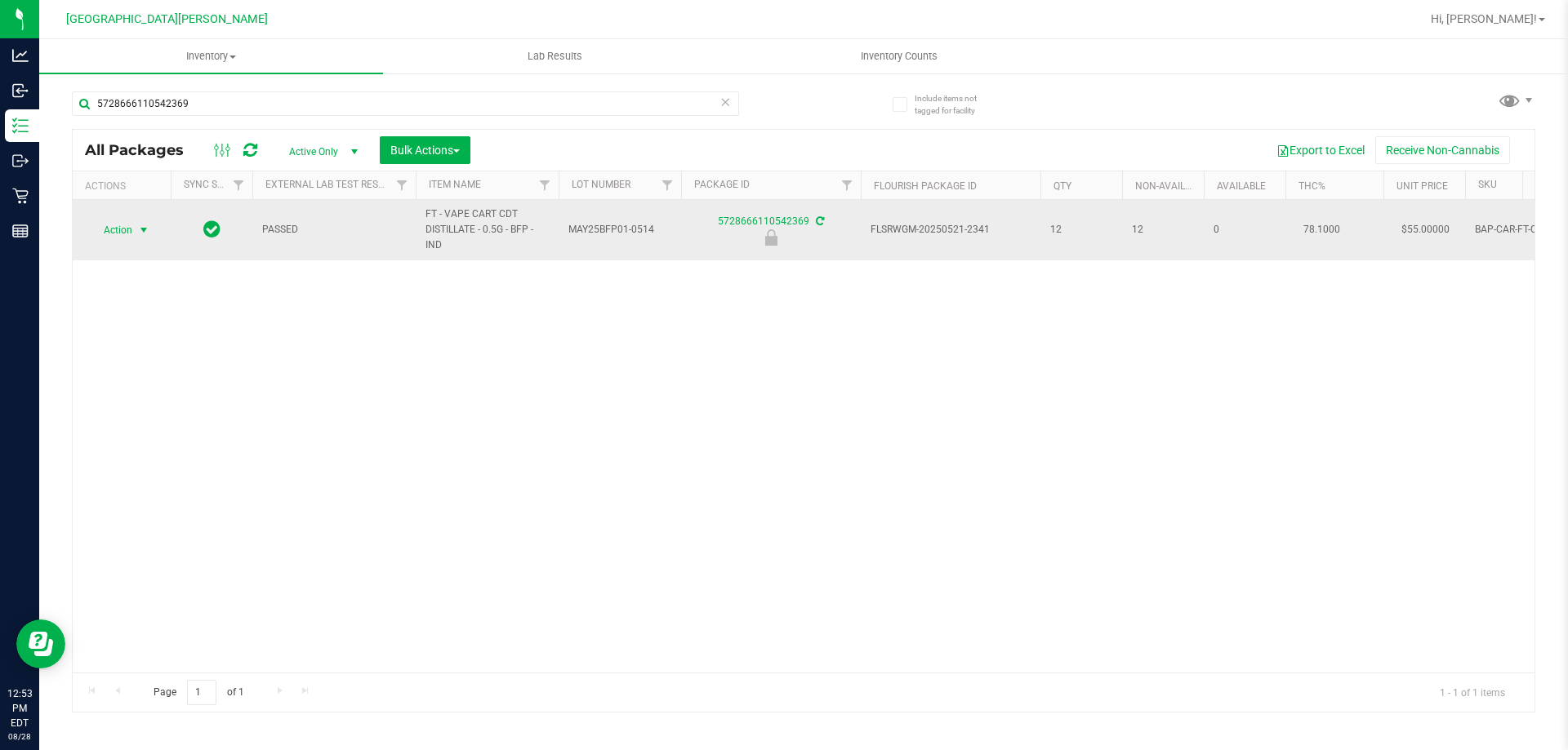
click at [130, 241] on span "Action" at bounding box center [110, 230] width 44 height 23
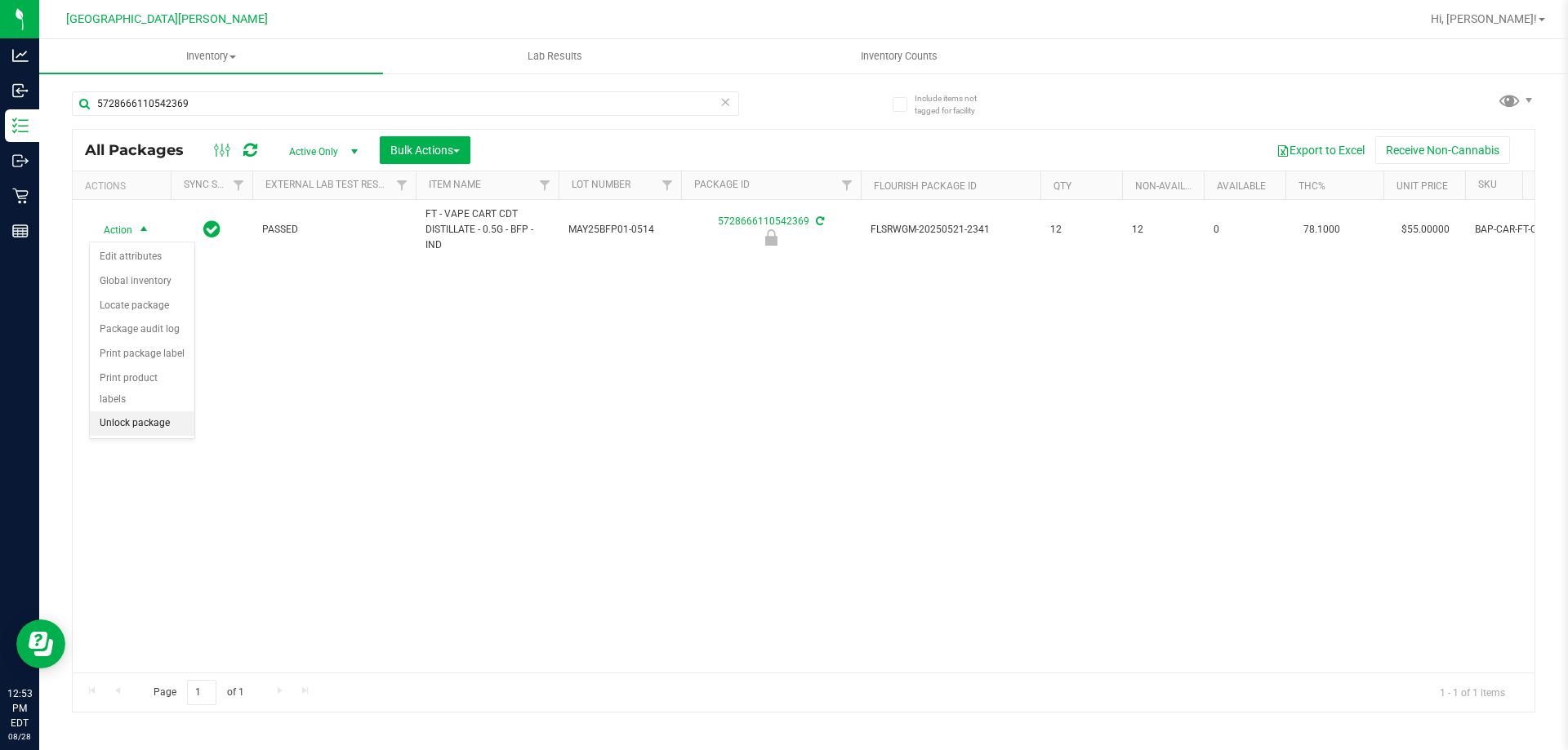
click at [129, 411] on li "Unlock package" at bounding box center [142, 424] width 105 height 25
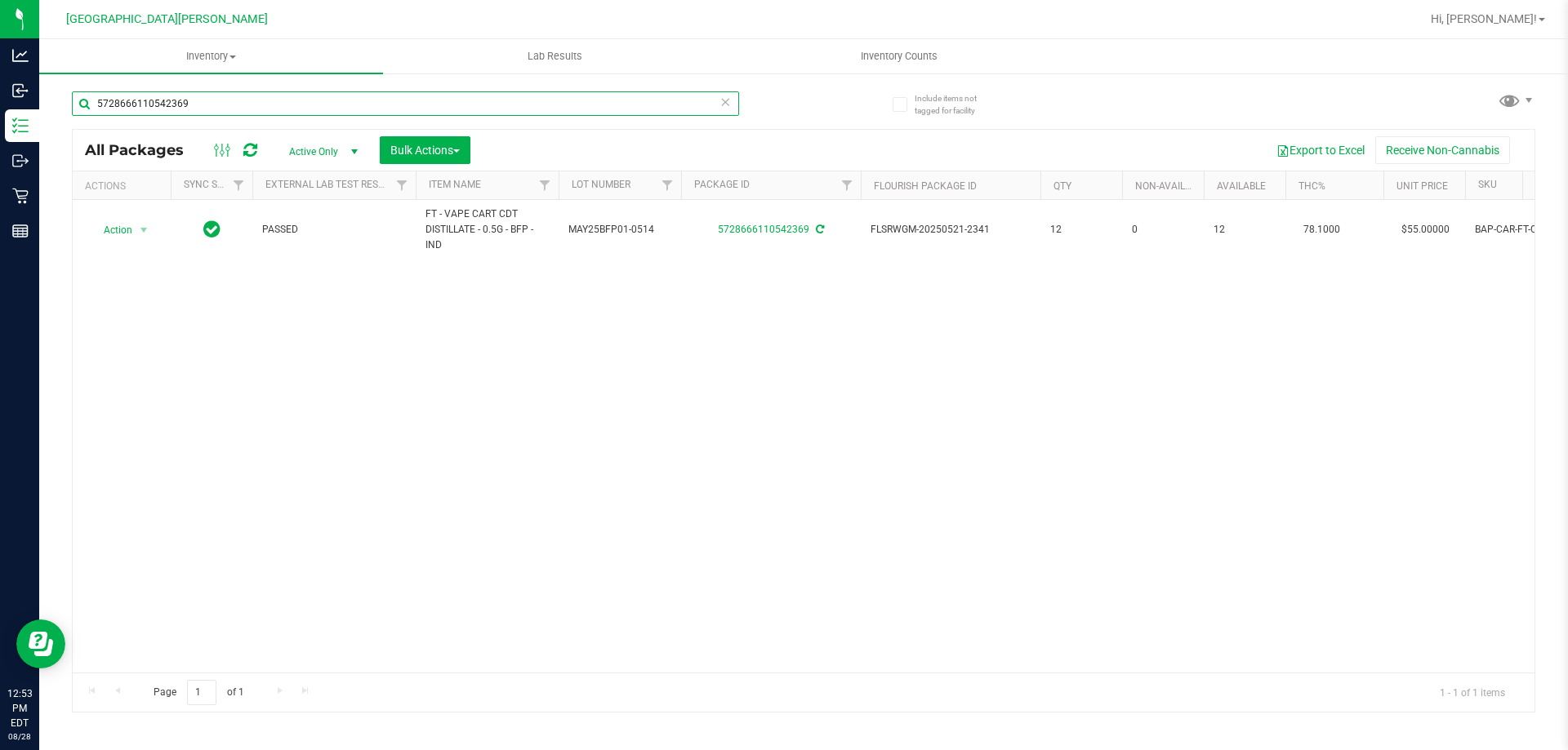
click at [179, 101] on input "5728666110542369" at bounding box center [405, 104] width 667 height 25
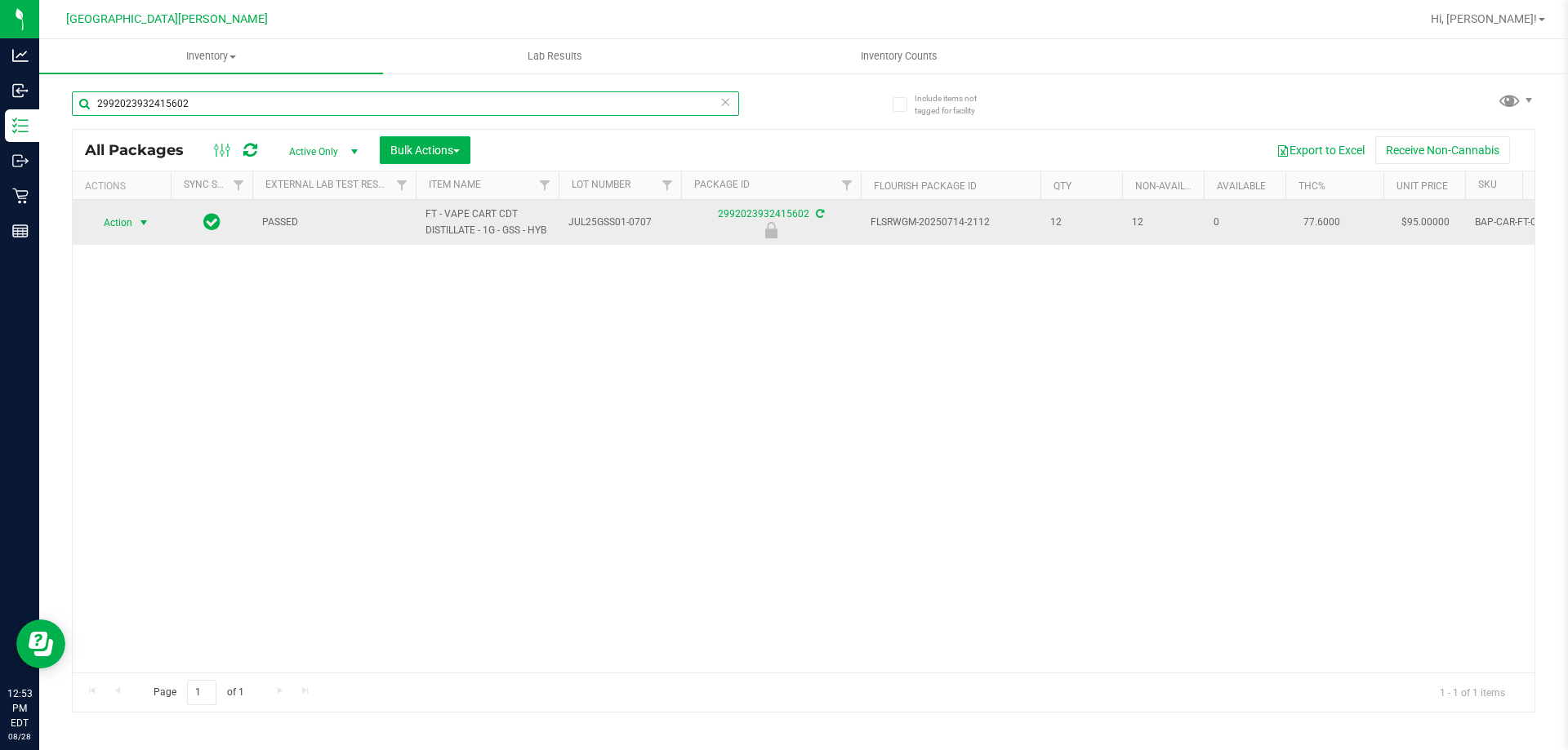
type input "2992023932415602"
click at [129, 218] on span "Action" at bounding box center [110, 223] width 44 height 23
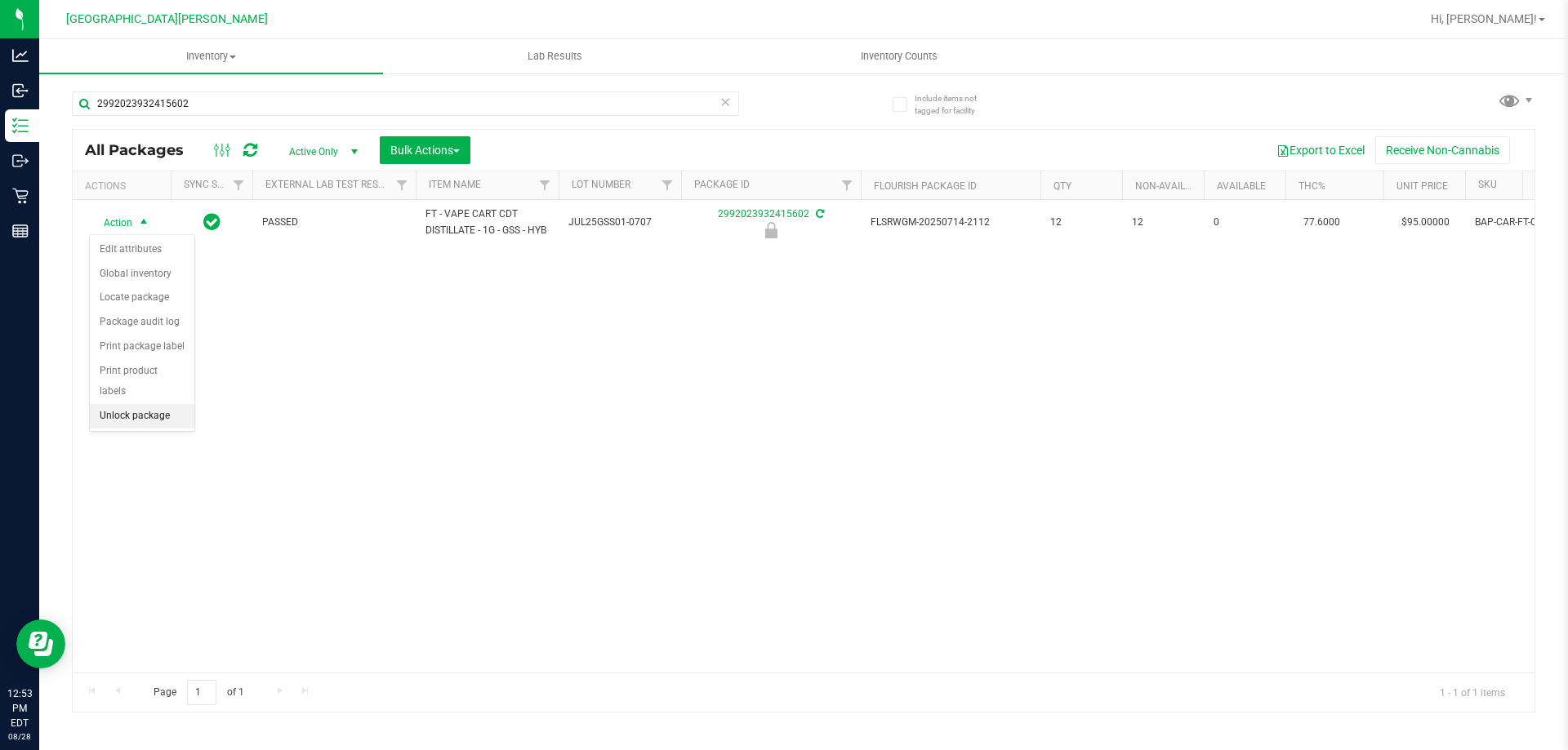
click at [152, 405] on li "Unlock package" at bounding box center [142, 417] width 105 height 25
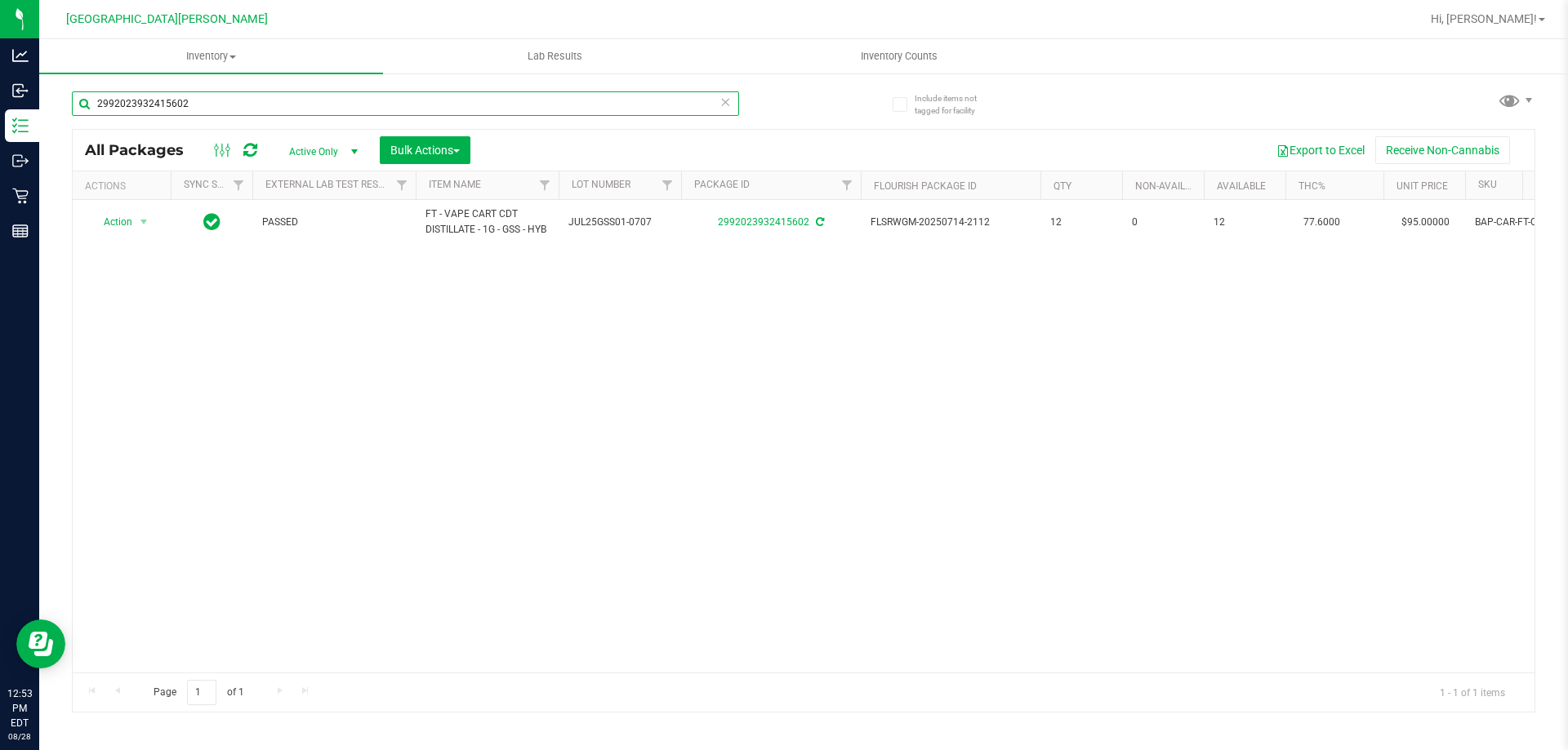
click at [186, 100] on input "2992023932415602" at bounding box center [405, 104] width 667 height 25
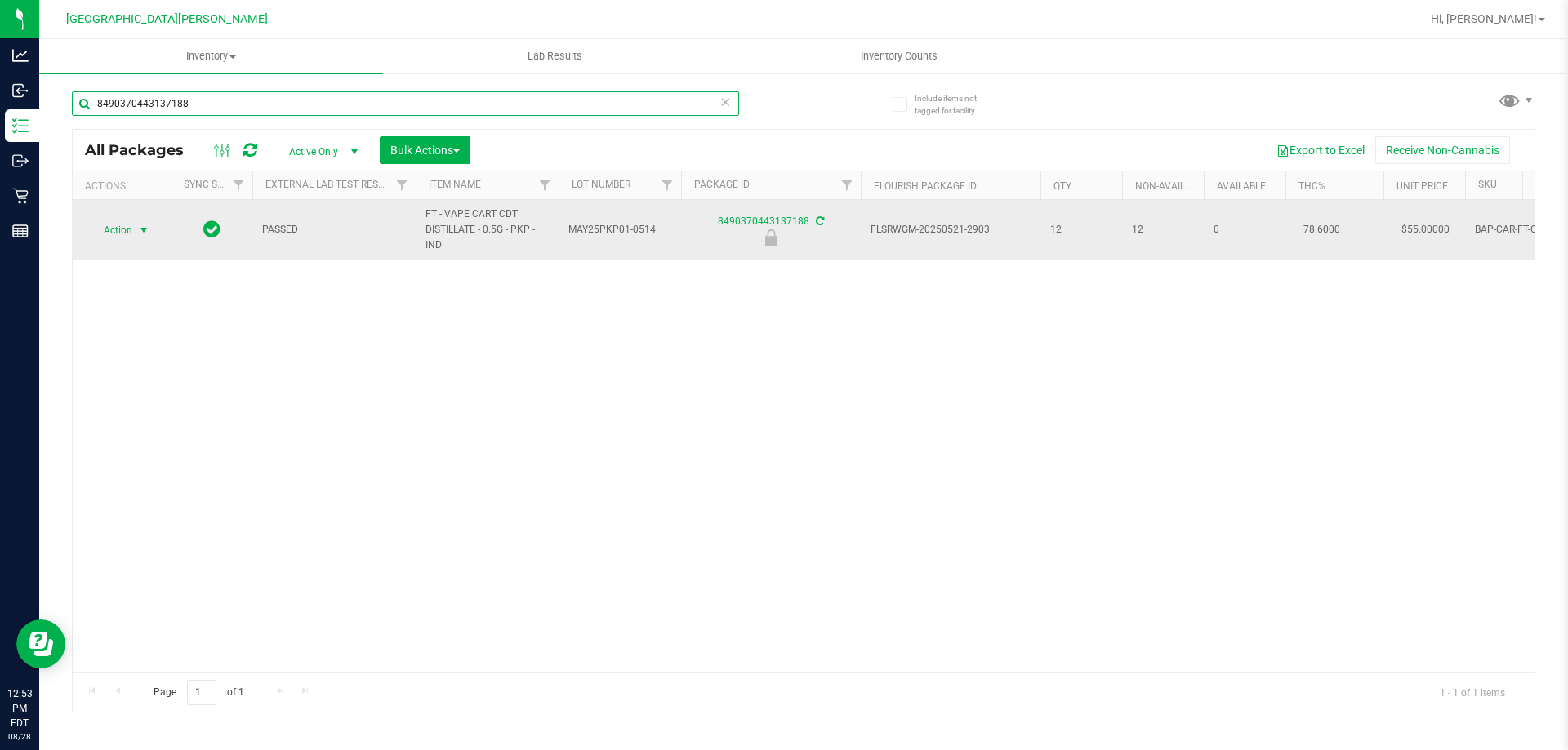
type input "8490370443137188"
click at [129, 230] on span "Action" at bounding box center [110, 230] width 44 height 23
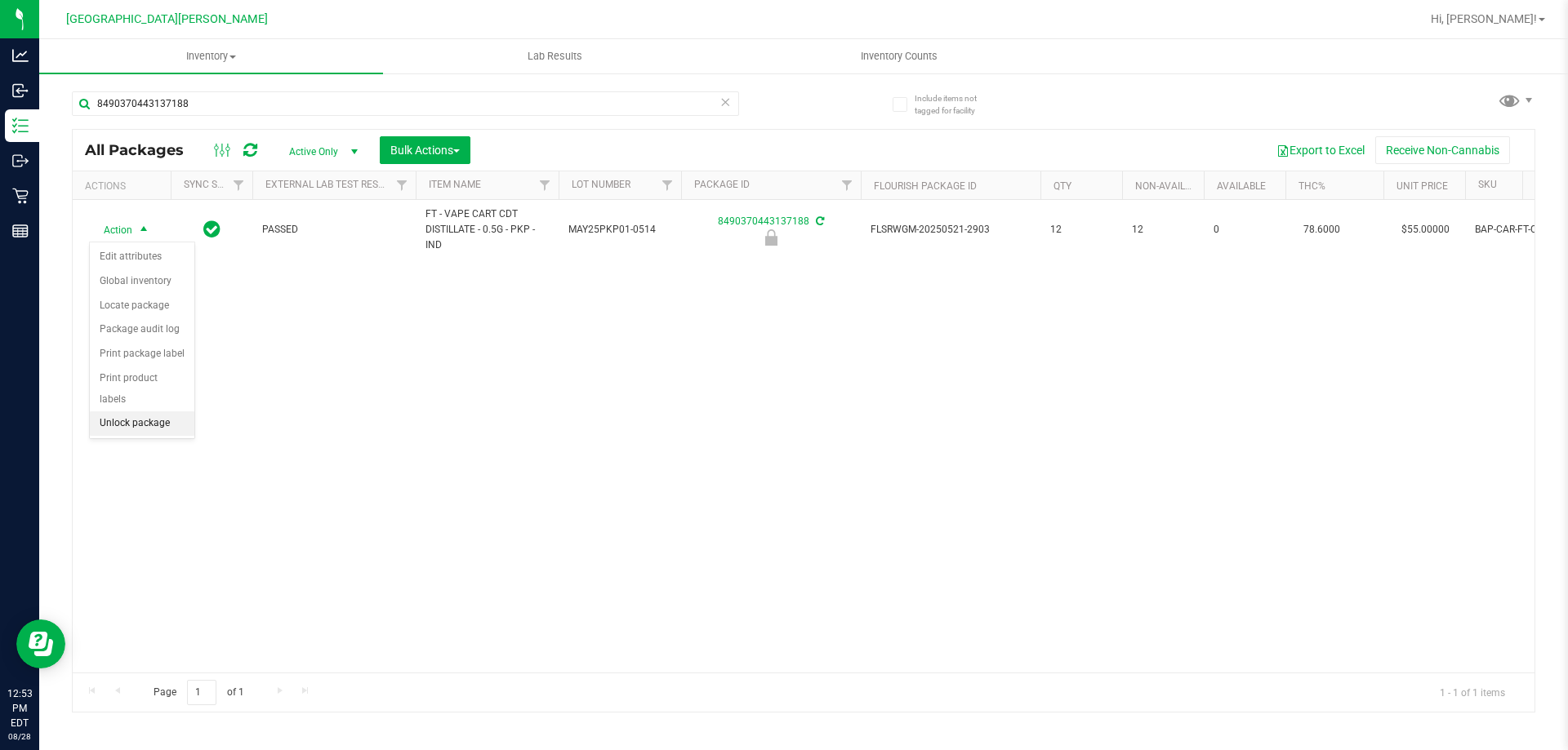
click at [154, 411] on li "Unlock package" at bounding box center [142, 424] width 105 height 25
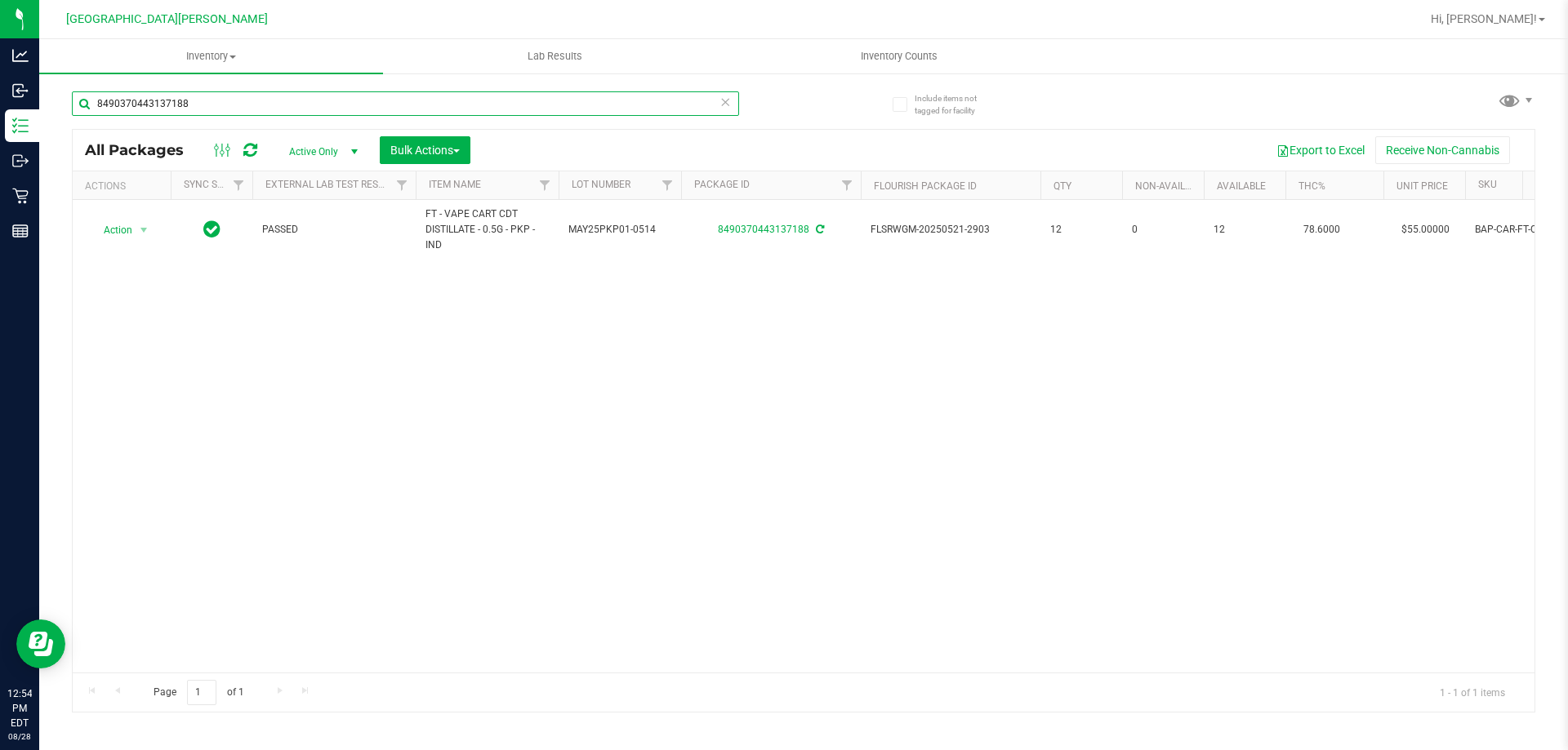
click at [216, 100] on input "8490370443137188" at bounding box center [405, 104] width 667 height 25
type input "8194876204502327"
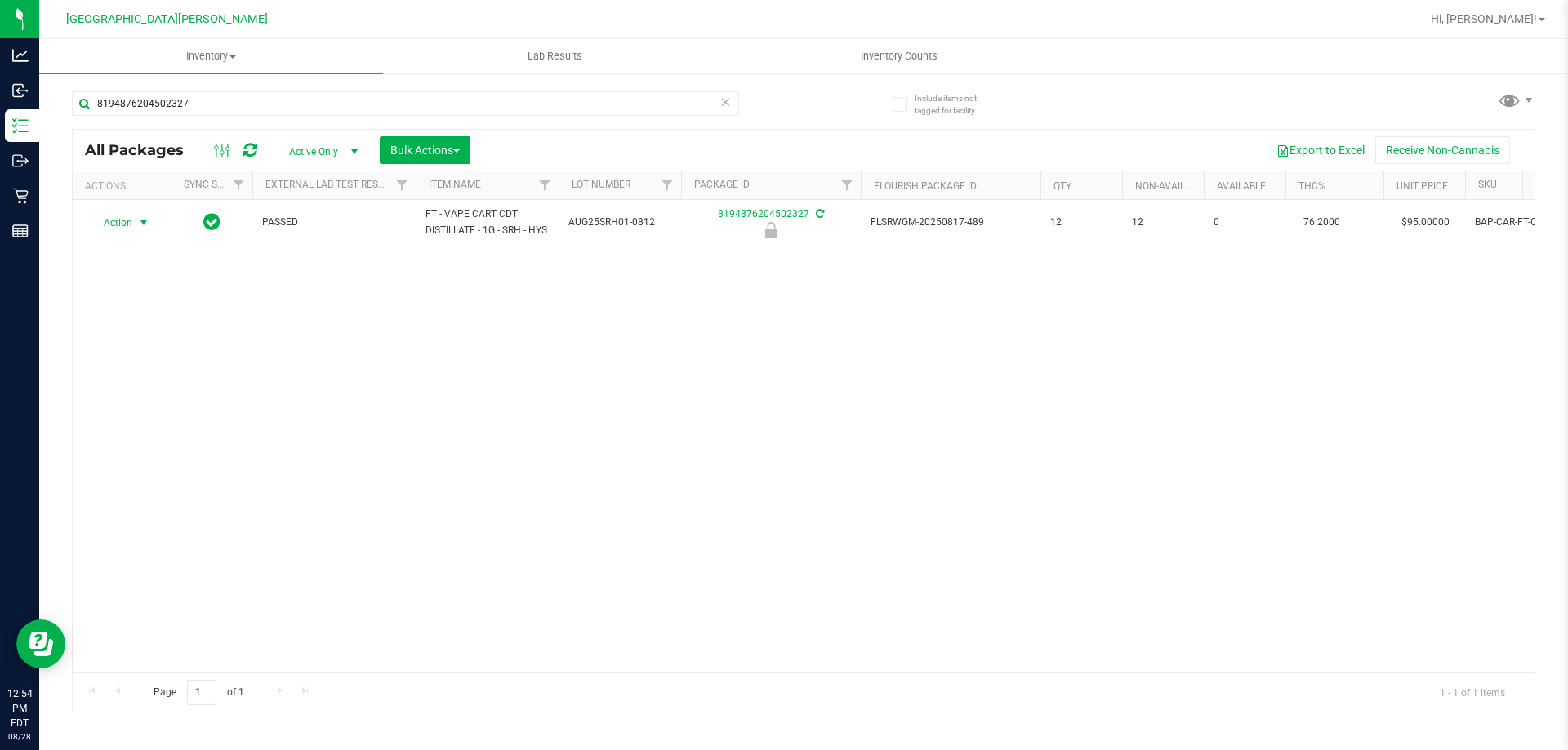
click at [118, 232] on span "Action" at bounding box center [110, 223] width 44 height 23
click at [131, 411] on li "Unlock package" at bounding box center [142, 424] width 105 height 25
click at [157, 109] on input "8194876204502327" at bounding box center [405, 104] width 667 height 25
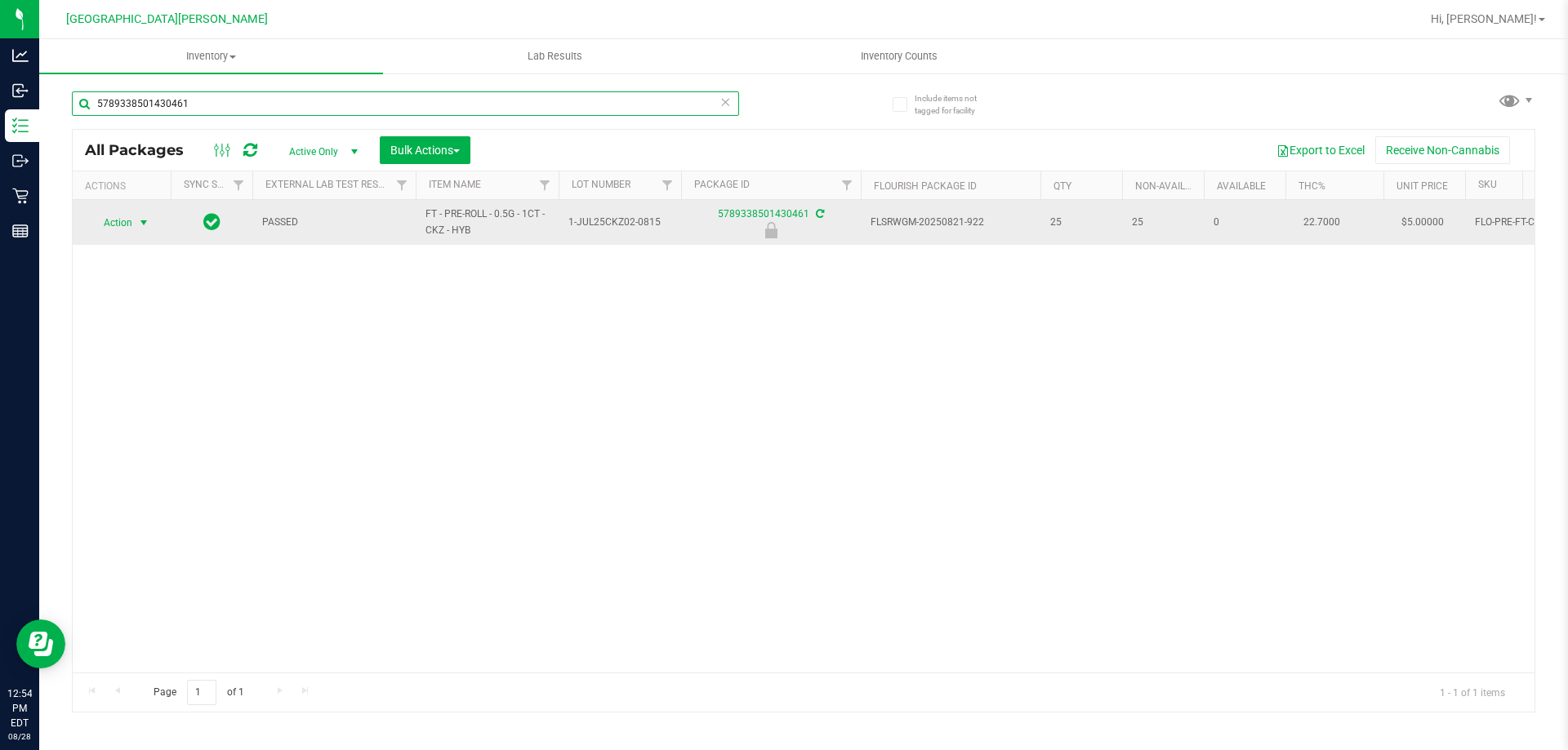
type input "5789338501430461"
click at [111, 224] on span "Action" at bounding box center [110, 223] width 44 height 23
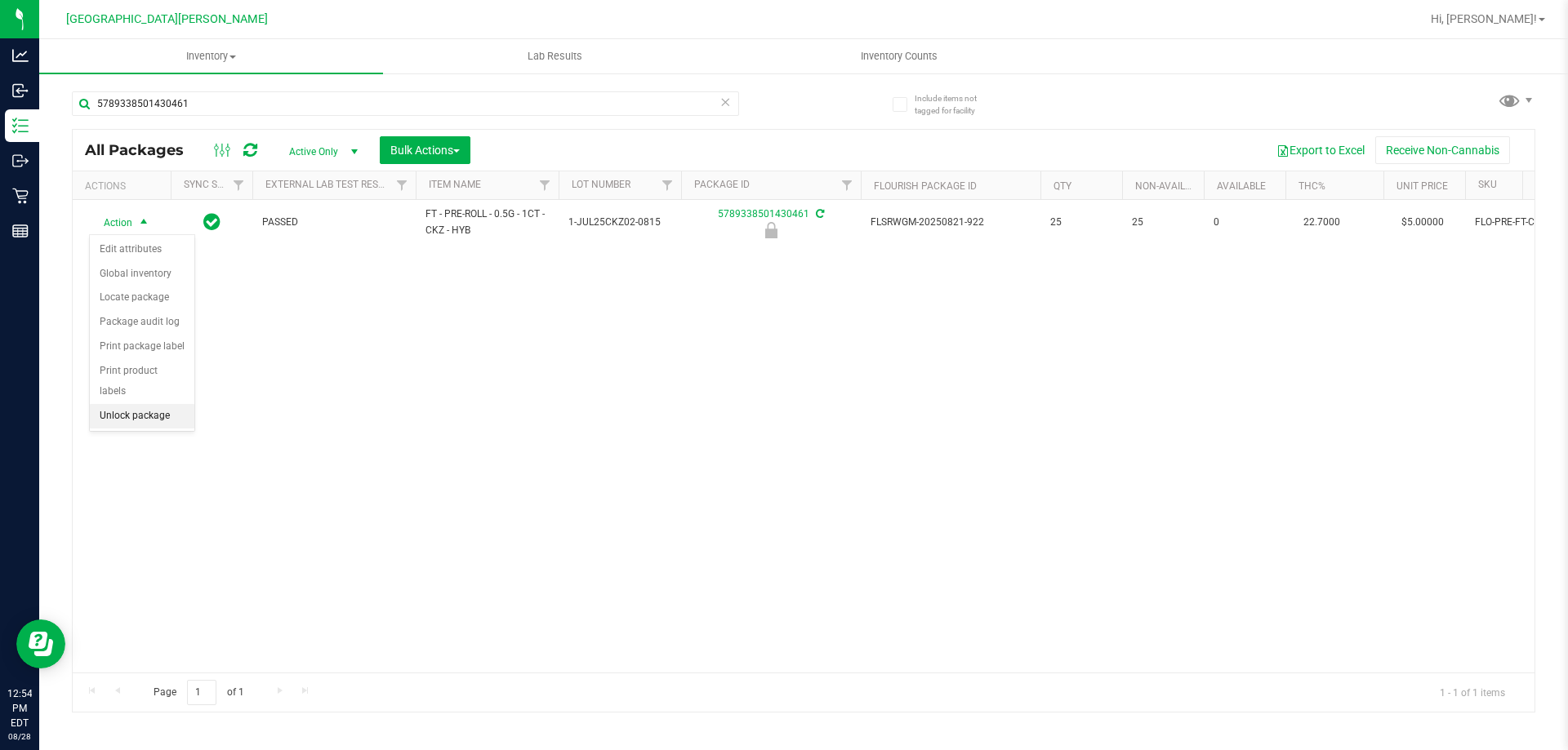
click at [124, 405] on li "Unlock package" at bounding box center [142, 417] width 105 height 25
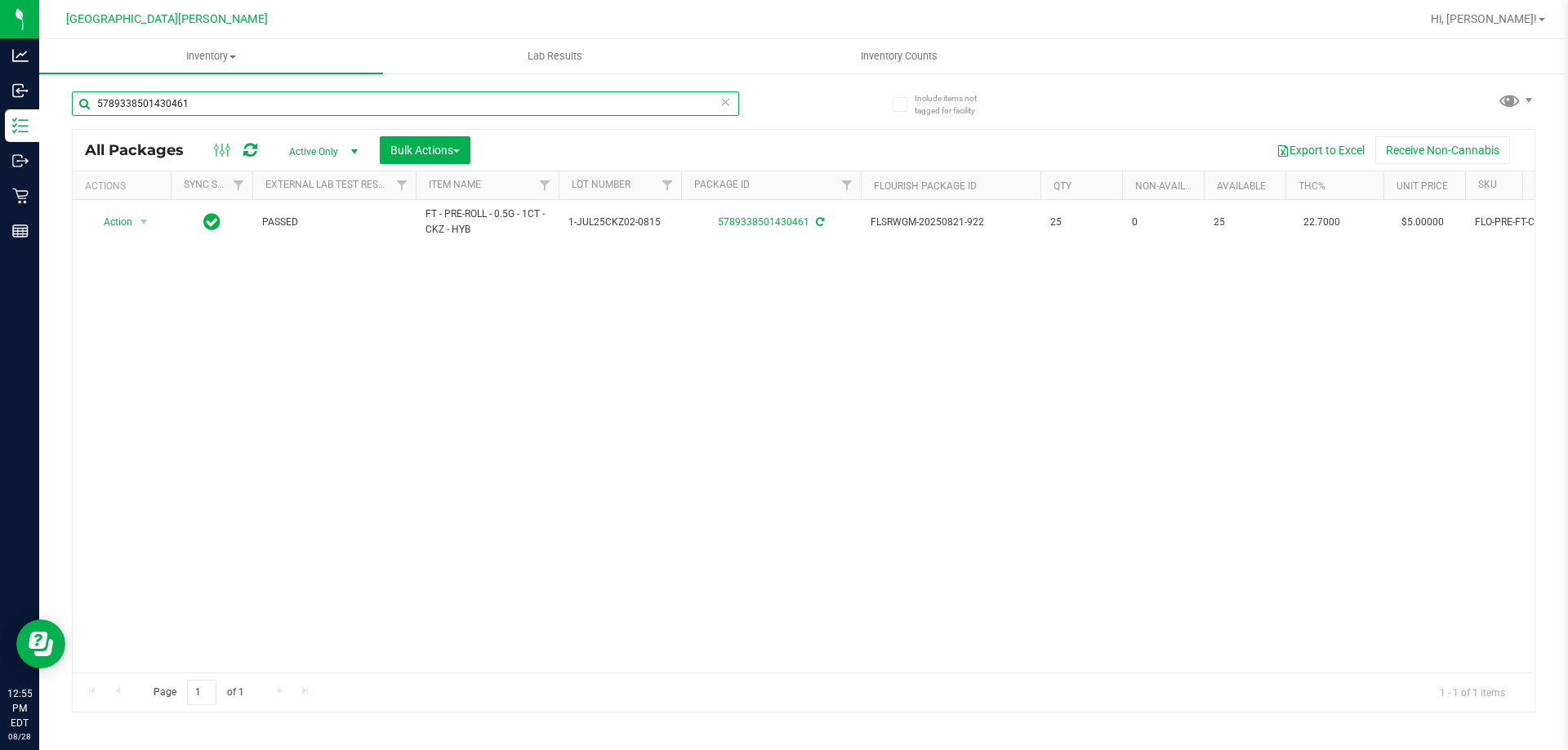
click at [204, 106] on input "5789338501430461" at bounding box center [405, 104] width 667 height 25
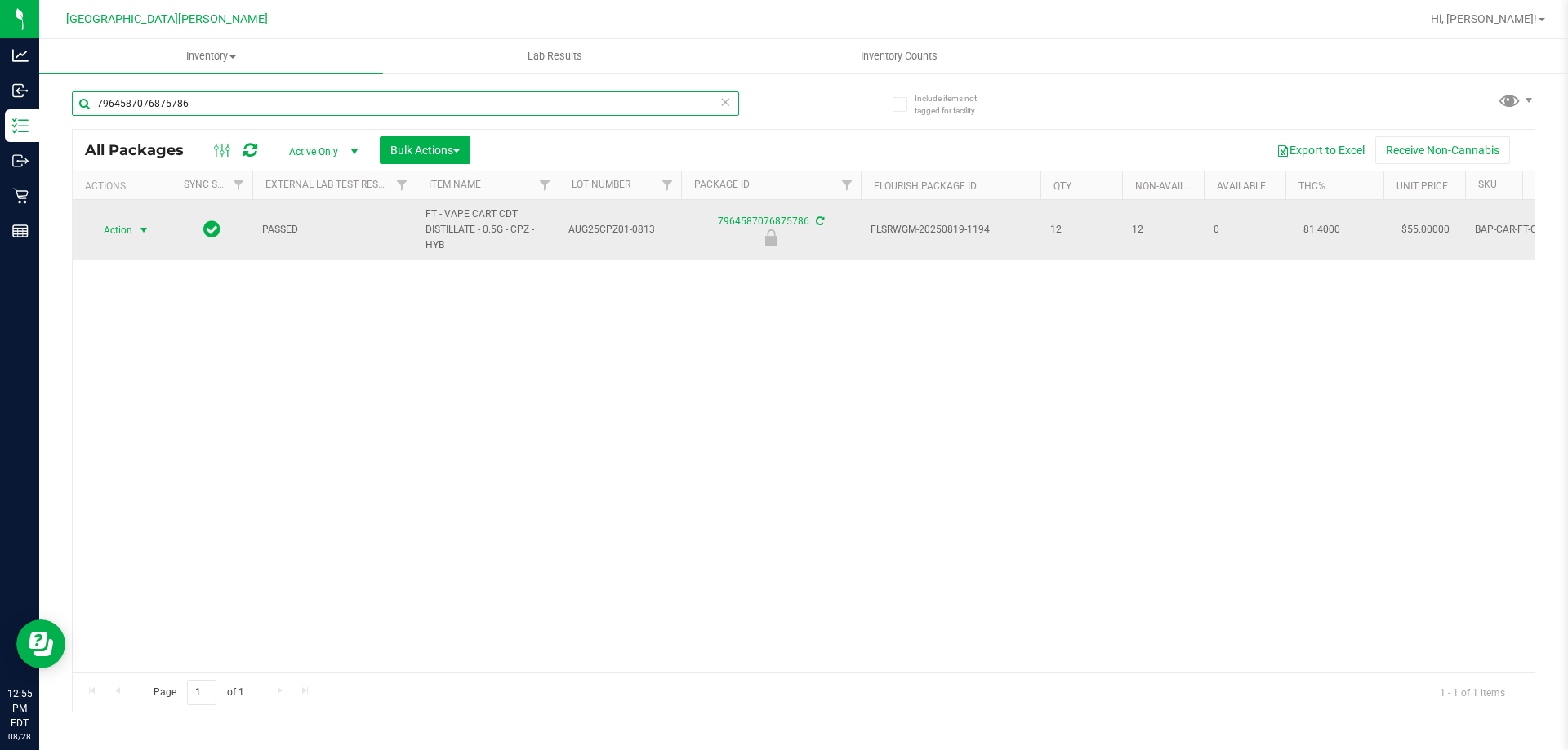
type input "7964587076875786"
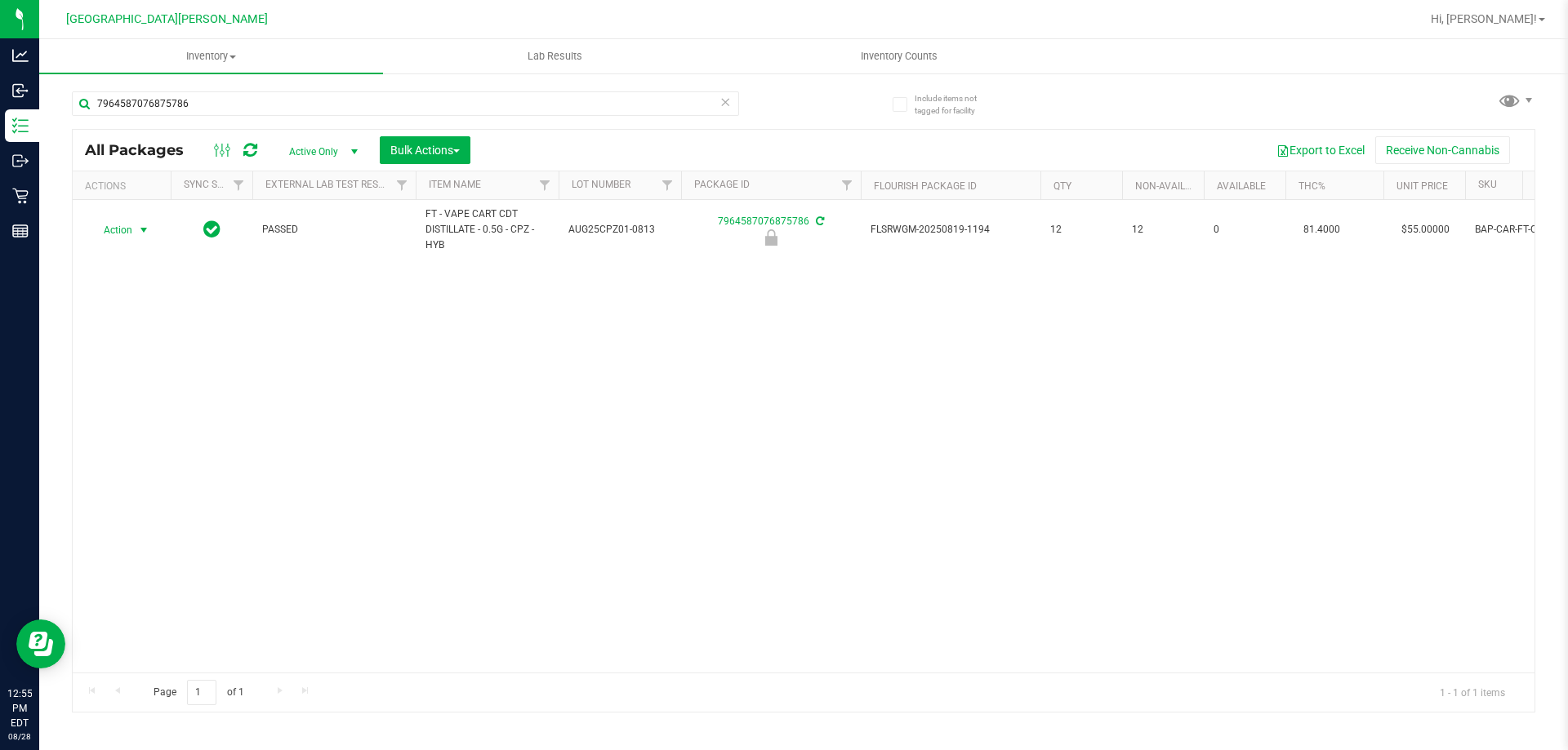
drag, startPoint x: 139, startPoint y: 234, endPoint x: 152, endPoint y: 298, distance: 65.3
click at [140, 234] on span "select" at bounding box center [144, 230] width 13 height 13
click at [149, 411] on li "Unlock package" at bounding box center [142, 424] width 105 height 25
click at [221, 109] on input "7964587076875786" at bounding box center [405, 104] width 667 height 25
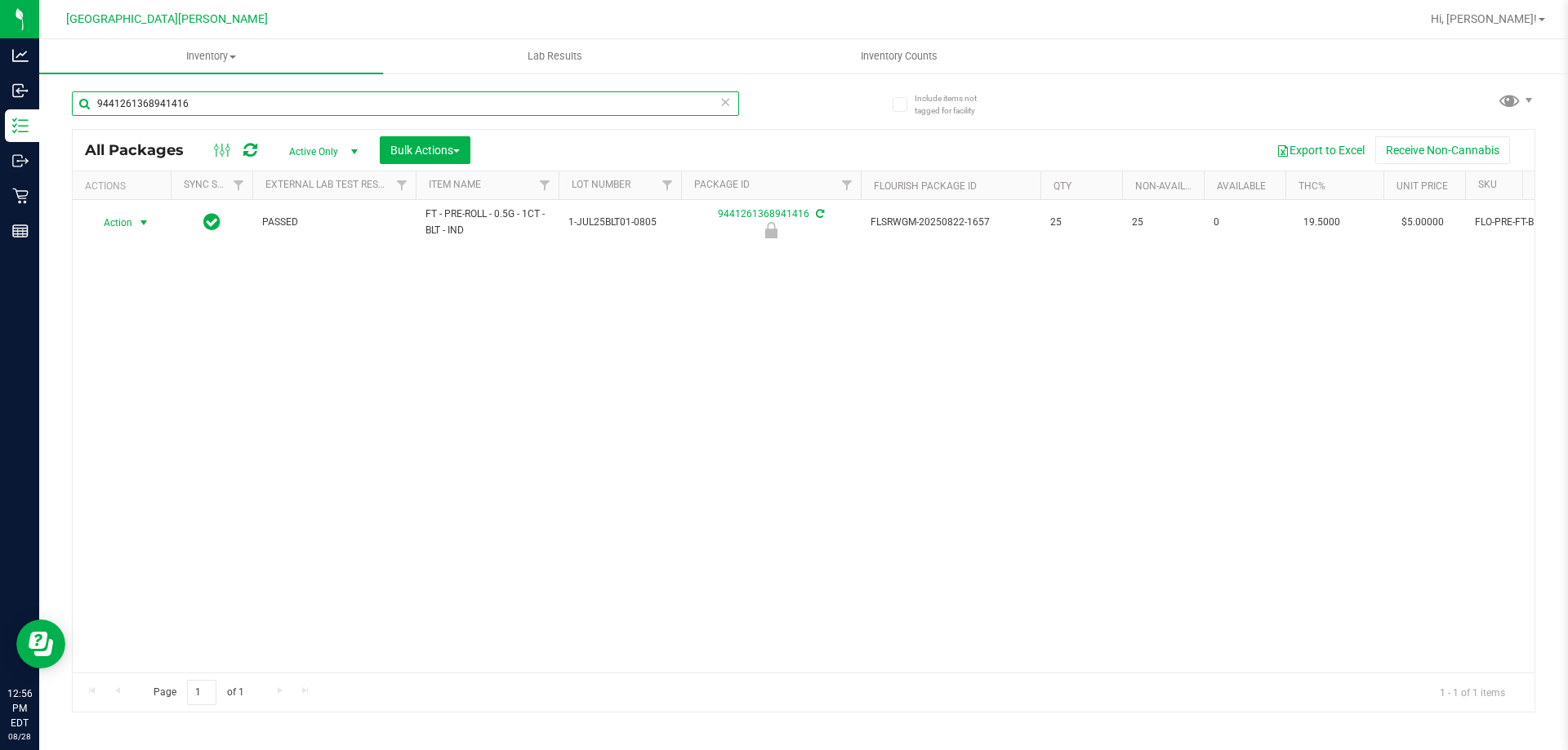
type input "9441261368941416"
click at [107, 227] on span "Action" at bounding box center [110, 223] width 44 height 23
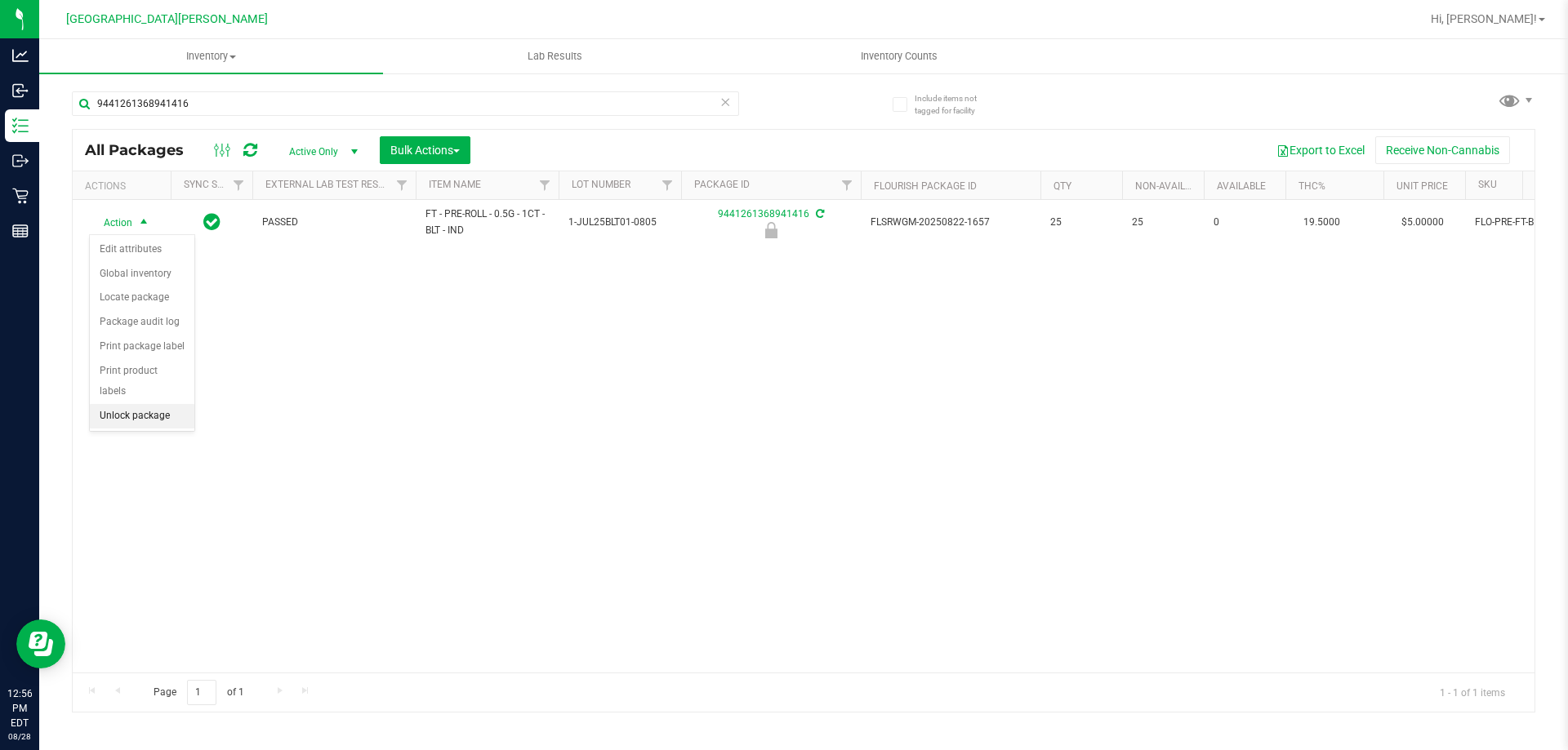
click at [156, 405] on li "Unlock package" at bounding box center [142, 417] width 105 height 25
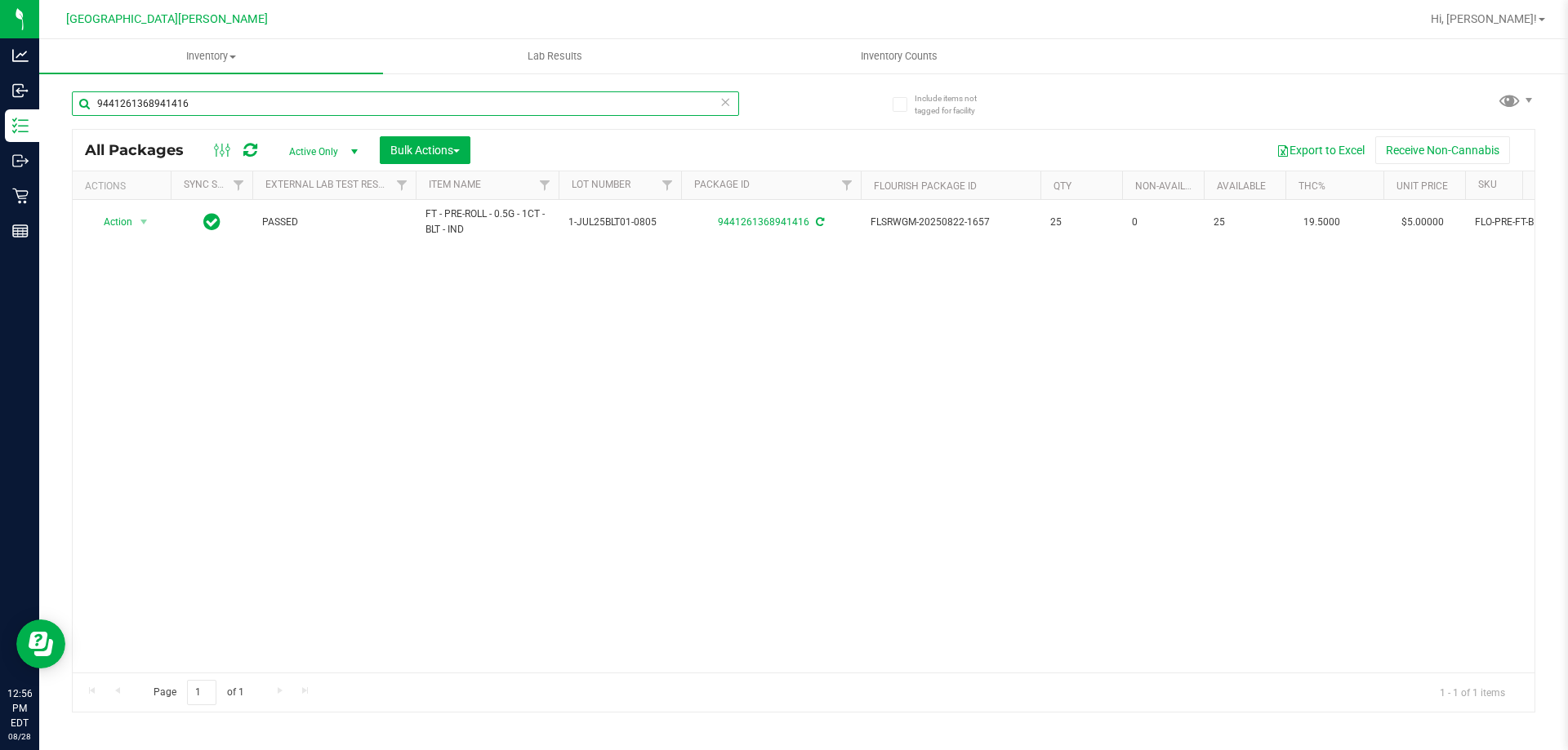
click at [201, 100] on input "9441261368941416" at bounding box center [405, 104] width 667 height 25
type input "7248011562970926"
click at [125, 227] on span "Action" at bounding box center [110, 223] width 44 height 23
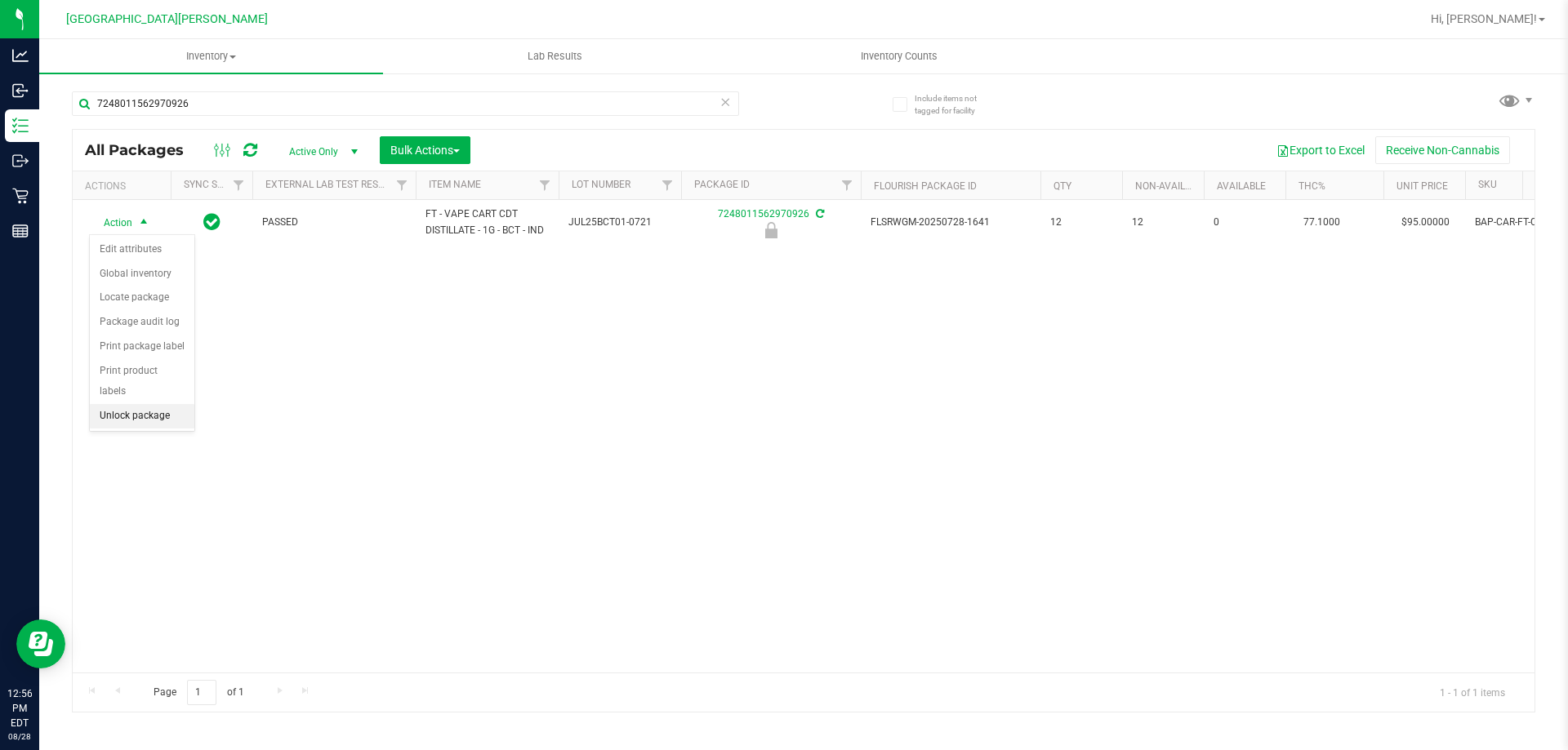
click at [165, 405] on li "Unlock package" at bounding box center [142, 417] width 105 height 25
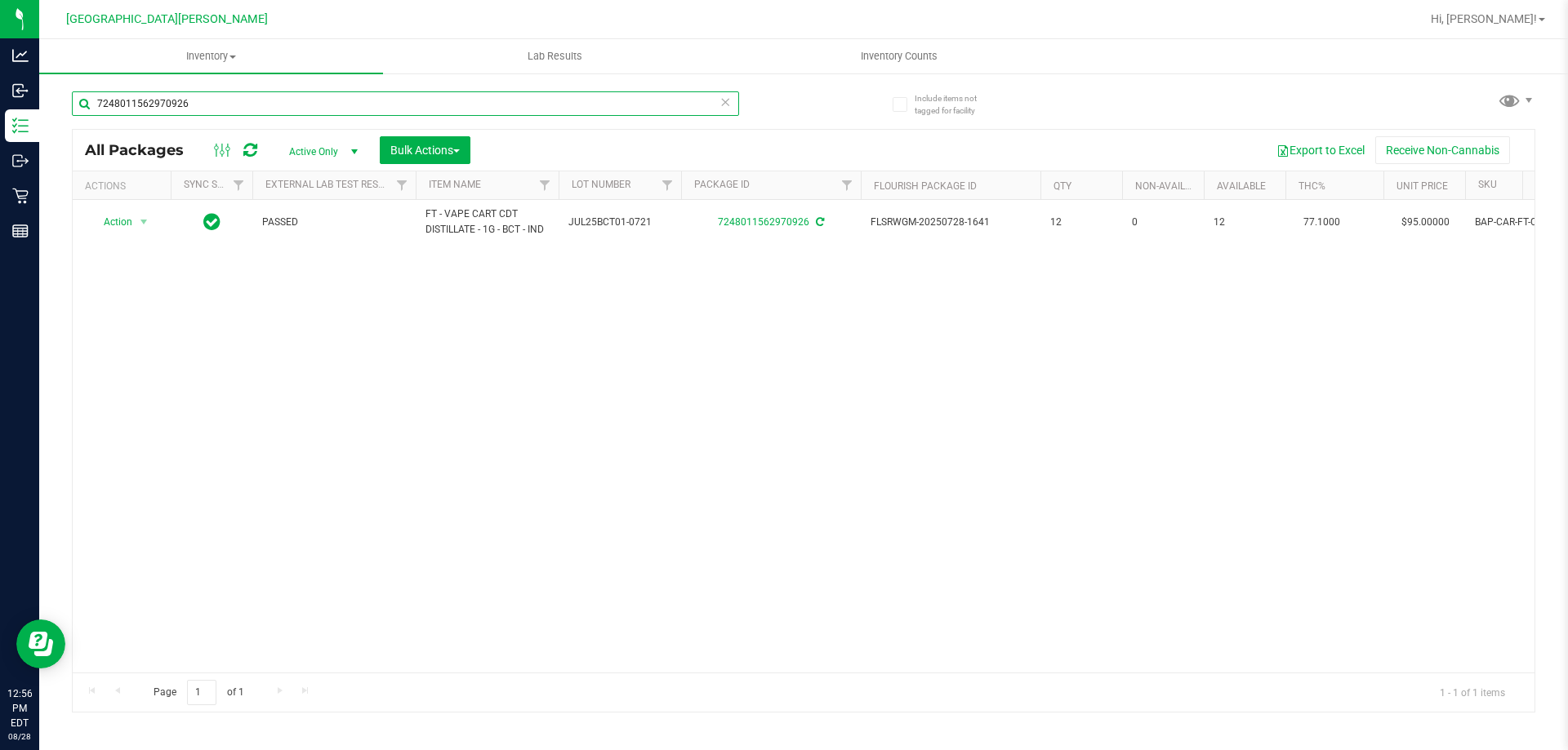
click at [240, 100] on input "7248011562970926" at bounding box center [405, 104] width 667 height 25
drag, startPoint x: 240, startPoint y: 100, endPoint x: 240, endPoint y: 136, distance: 36.0
click at [240, 136] on div "7248011562970926 All Packages Active Only Active Only Lab Samples Locked All Ex…" at bounding box center [803, 394] width 1463 height 637
type input "0529261053996670"
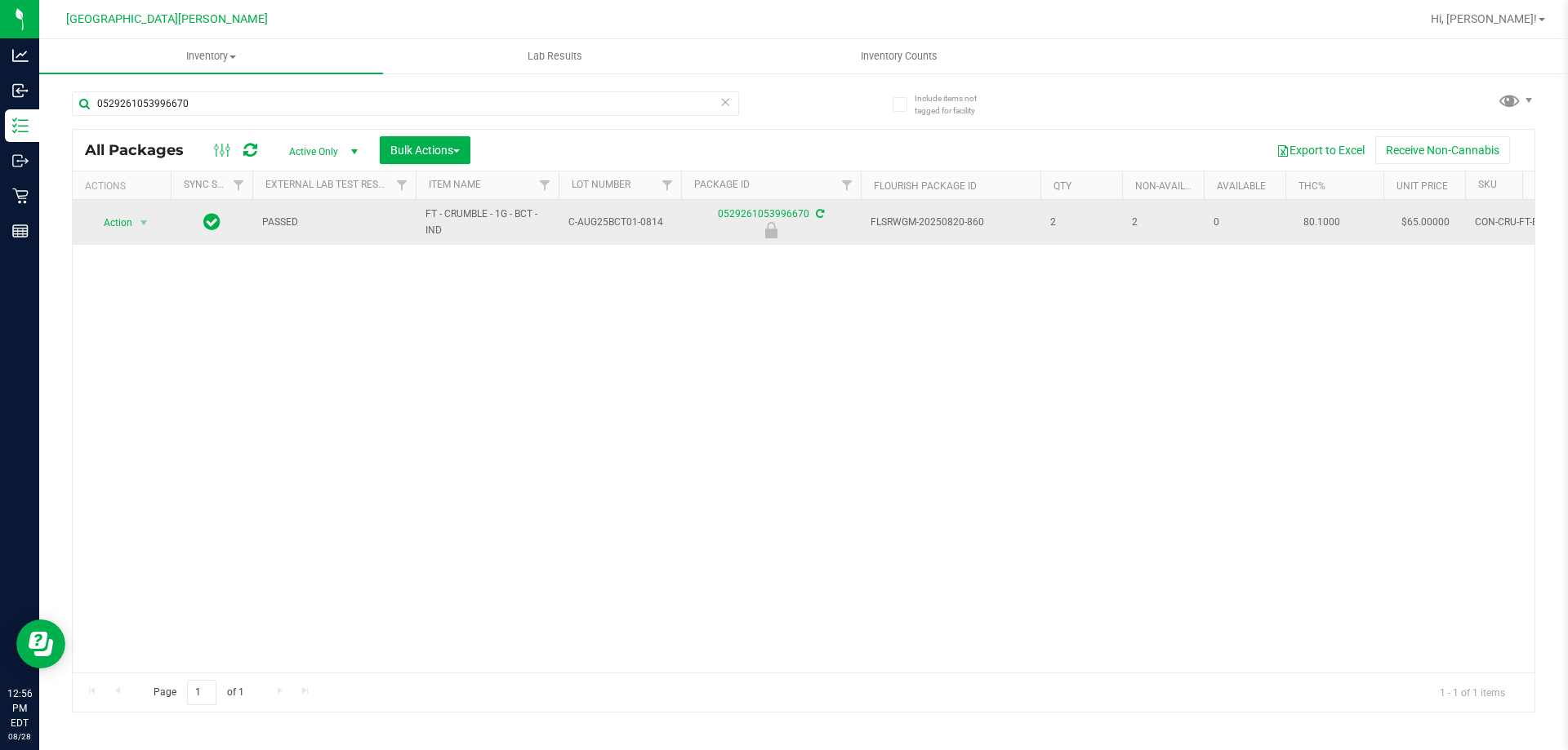
drag, startPoint x: 152, startPoint y: 244, endPoint x: 122, endPoint y: 215, distance: 41.7
click at [122, 207] on td "Action Action Edit attributes Global inventory Locate package Package audit log…" at bounding box center [121, 222] width 98 height 45
click at [121, 225] on span "Action" at bounding box center [110, 223] width 44 height 23
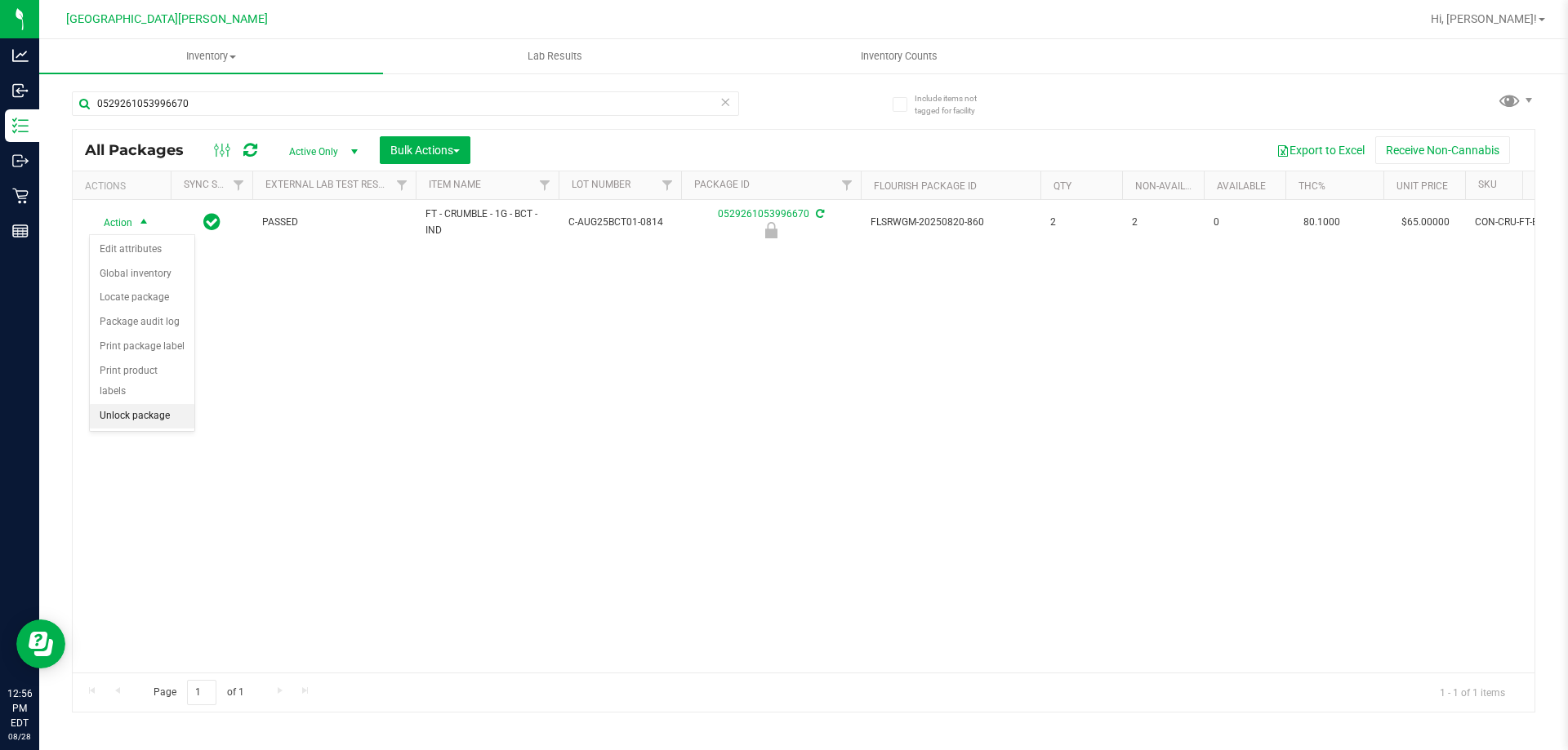
click at [149, 405] on li "Unlock package" at bounding box center [142, 417] width 105 height 25
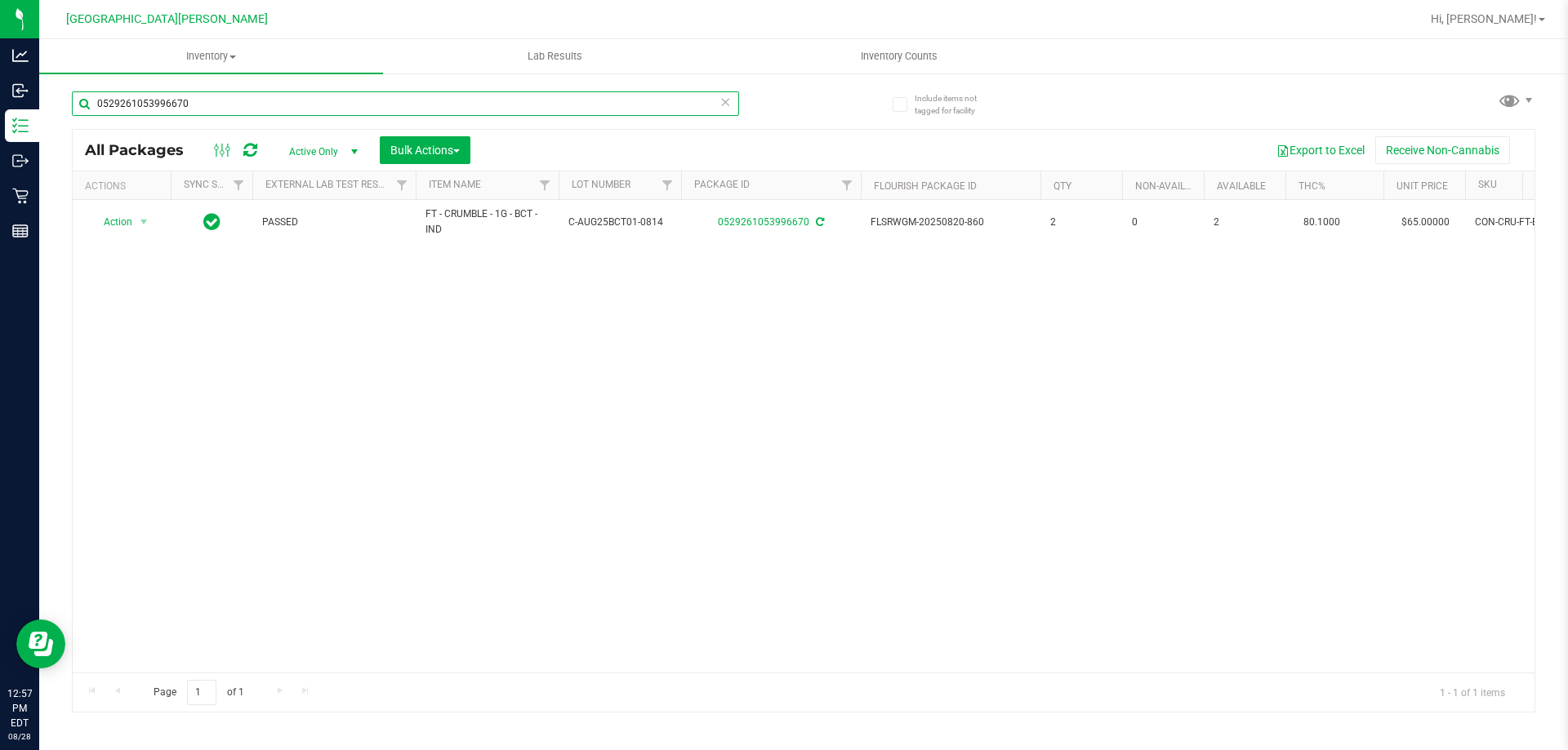
click at [215, 108] on input "0529261053996670" at bounding box center [405, 104] width 667 height 25
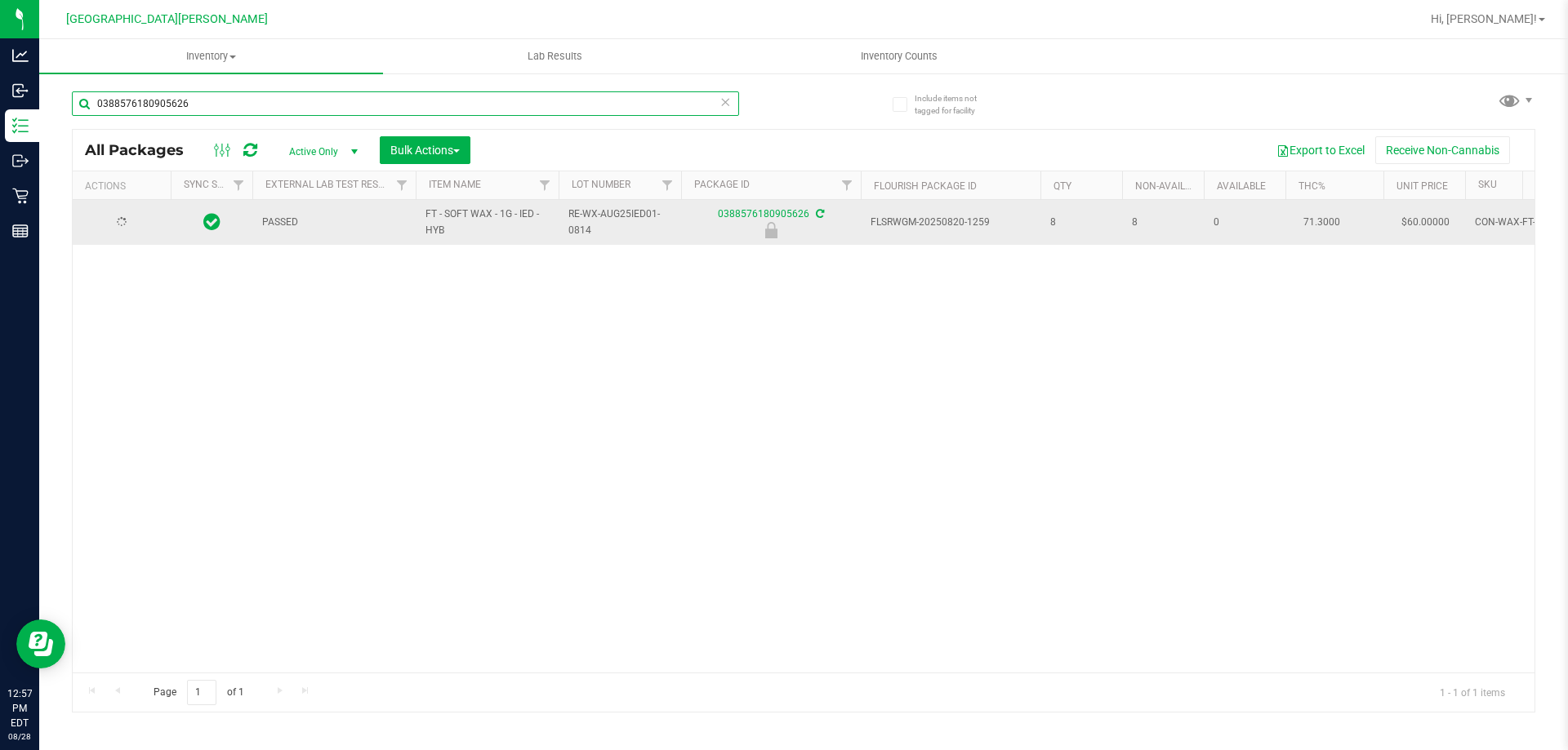
type input "0388576180905626"
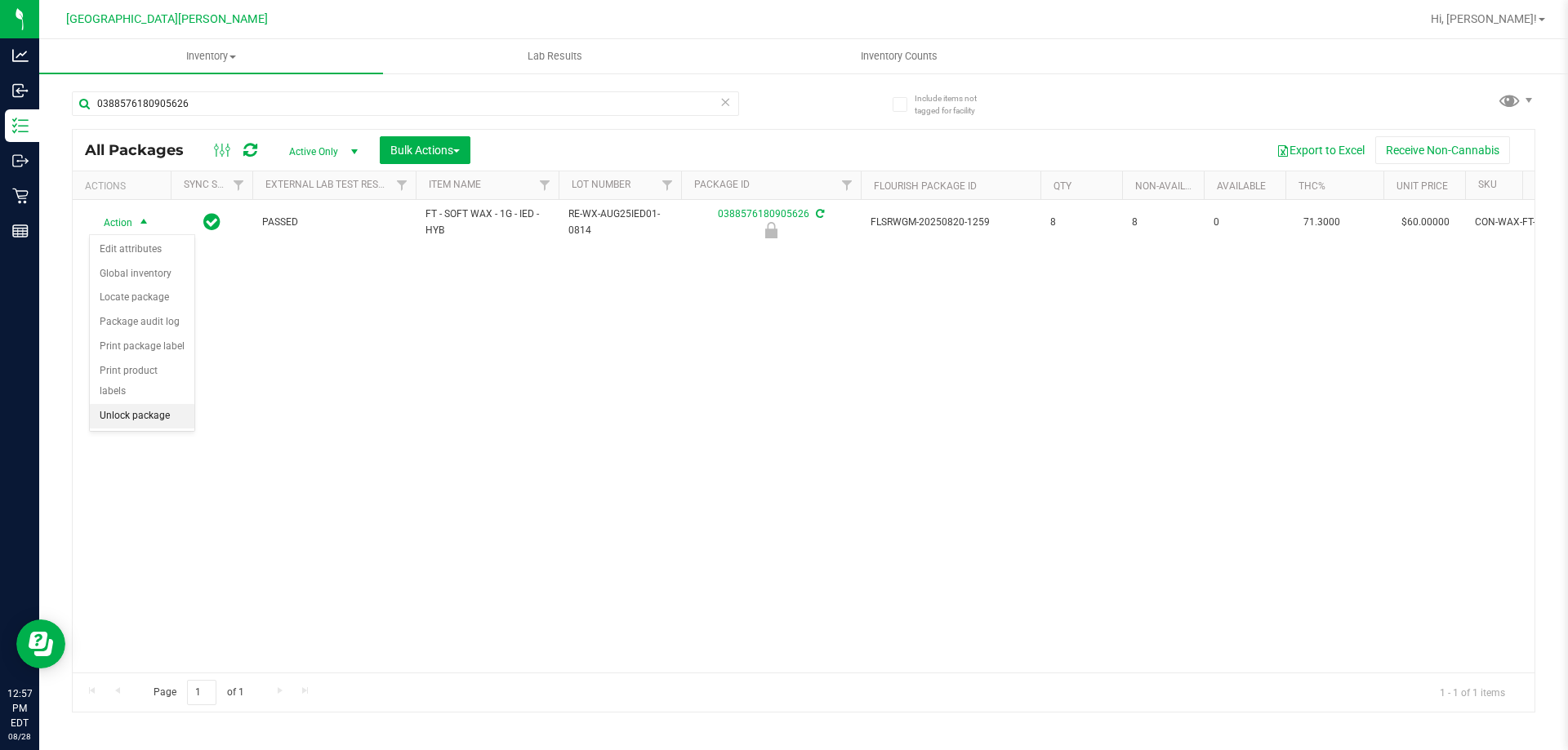
click at [147, 405] on li "Unlock package" at bounding box center [142, 417] width 105 height 25
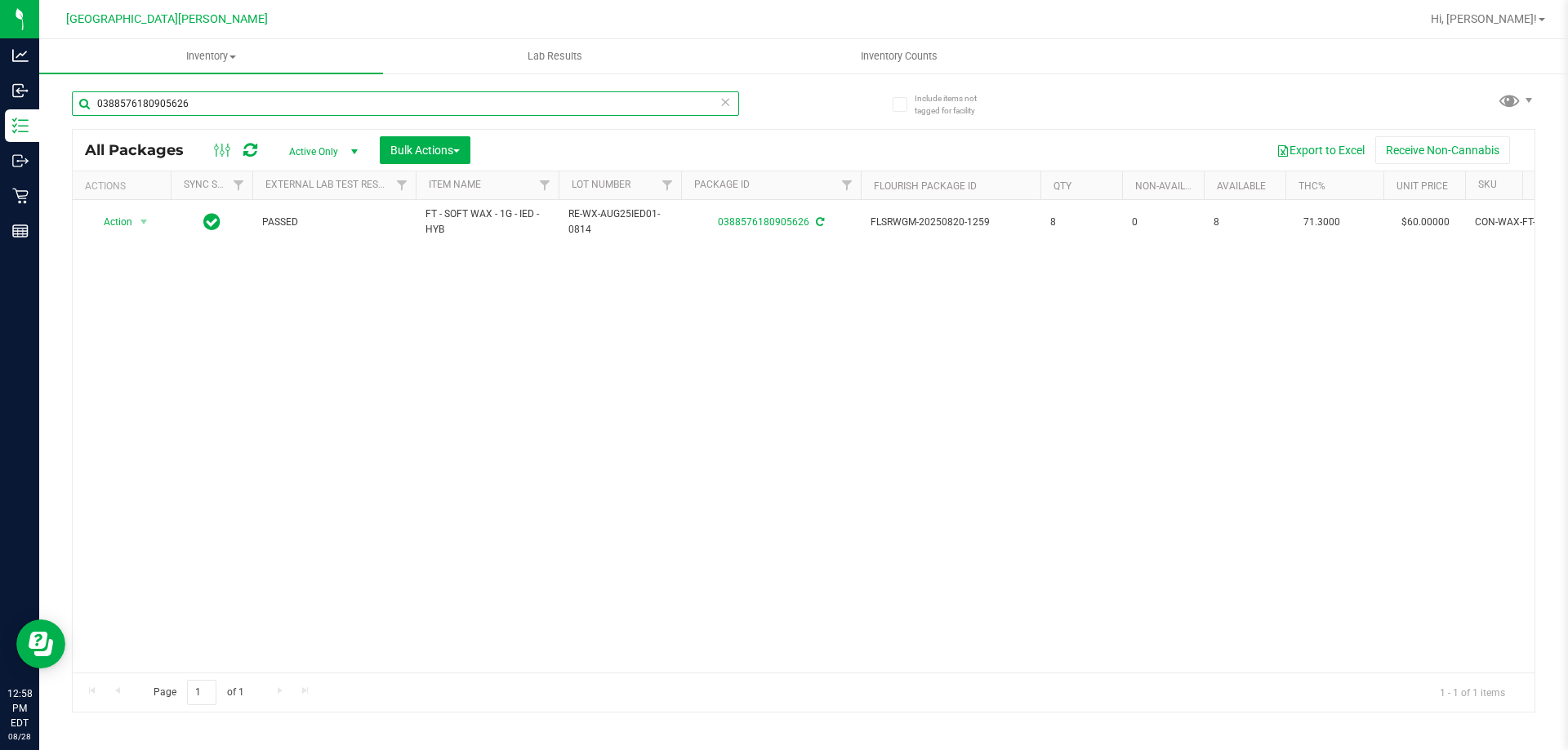
click at [204, 97] on input "0388576180905626" at bounding box center [405, 104] width 667 height 25
type input "1547288855000205"
click at [117, 227] on span "Action" at bounding box center [110, 223] width 44 height 23
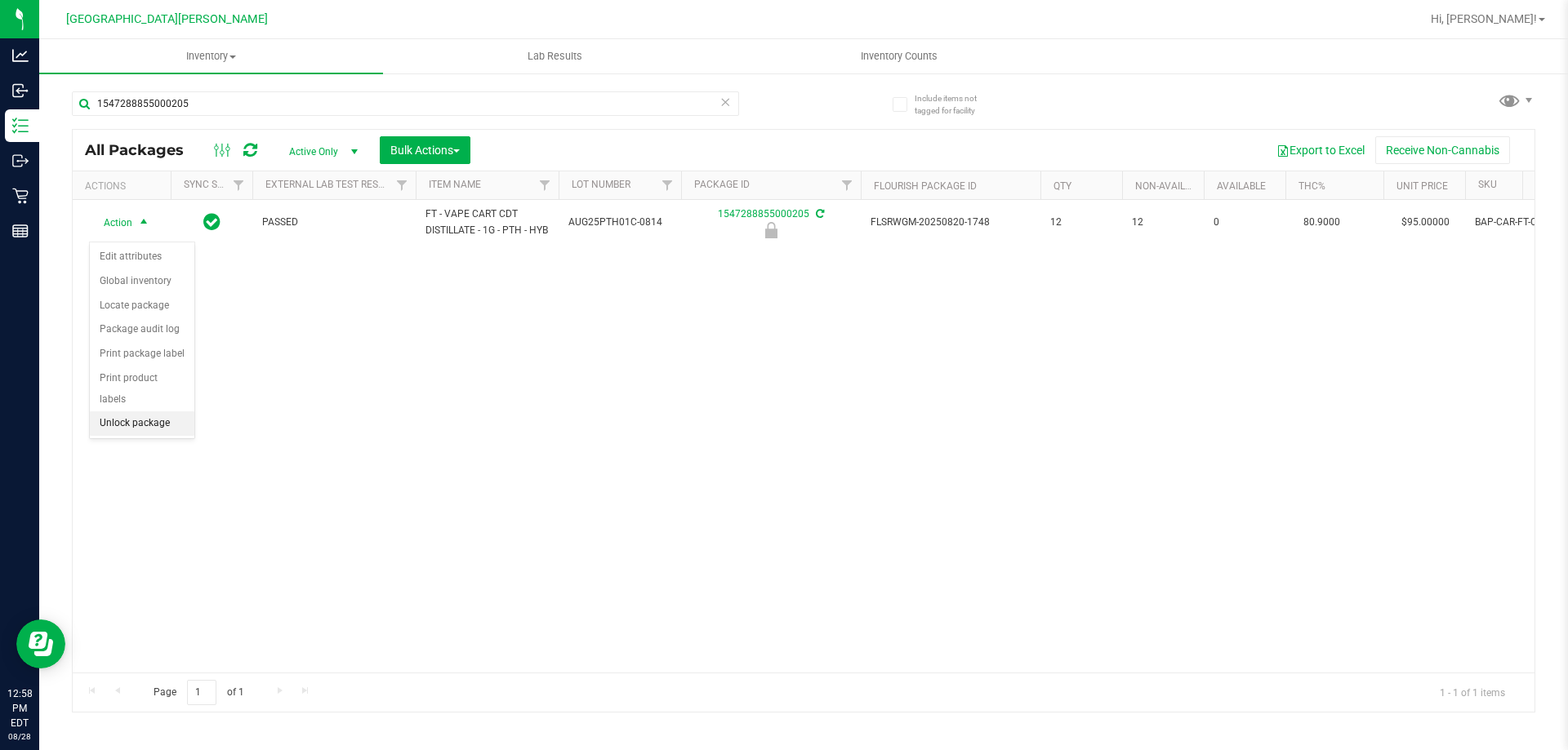
click at [159, 411] on li "Unlock package" at bounding box center [142, 424] width 105 height 25
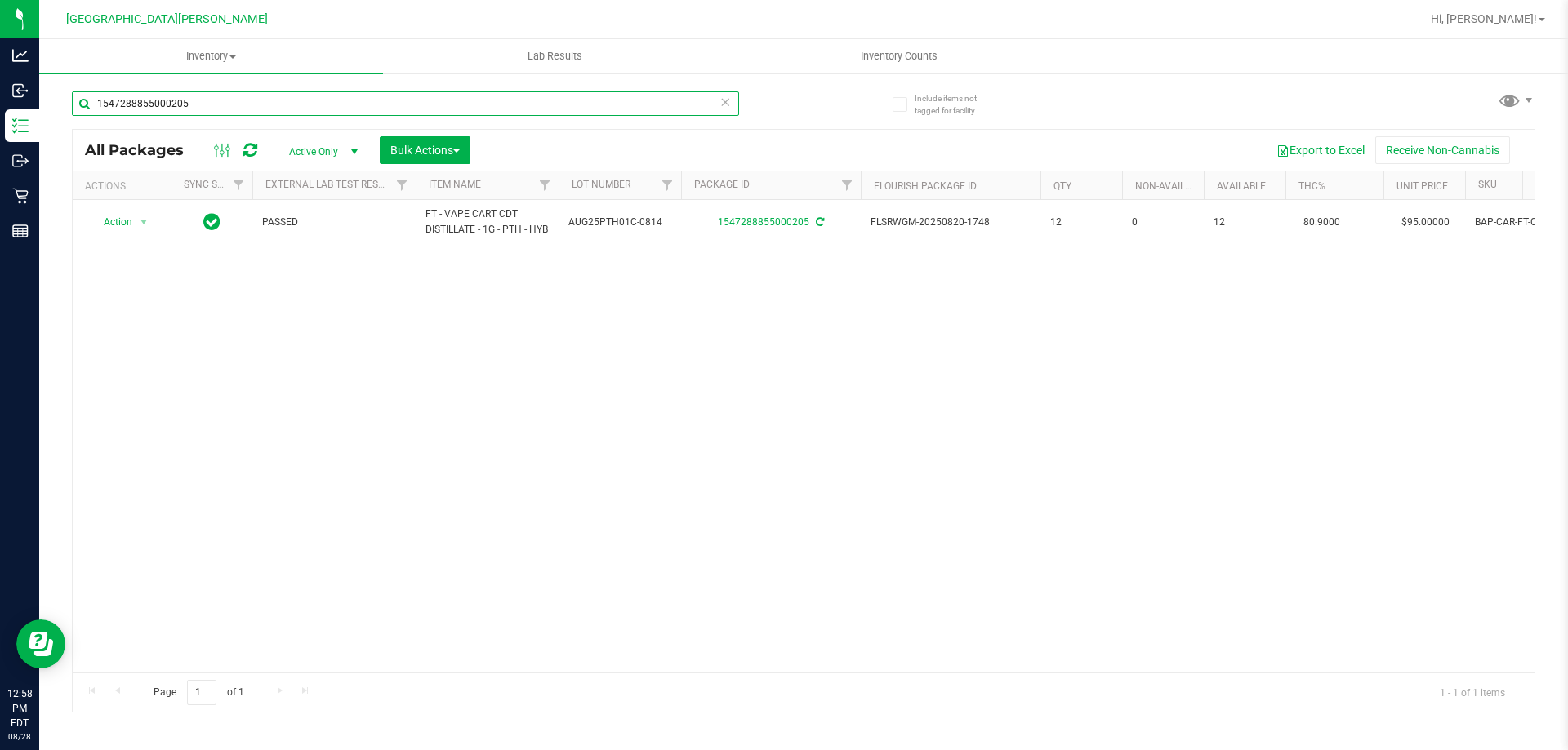
click at [158, 99] on input "1547288855000205" at bounding box center [405, 104] width 667 height 25
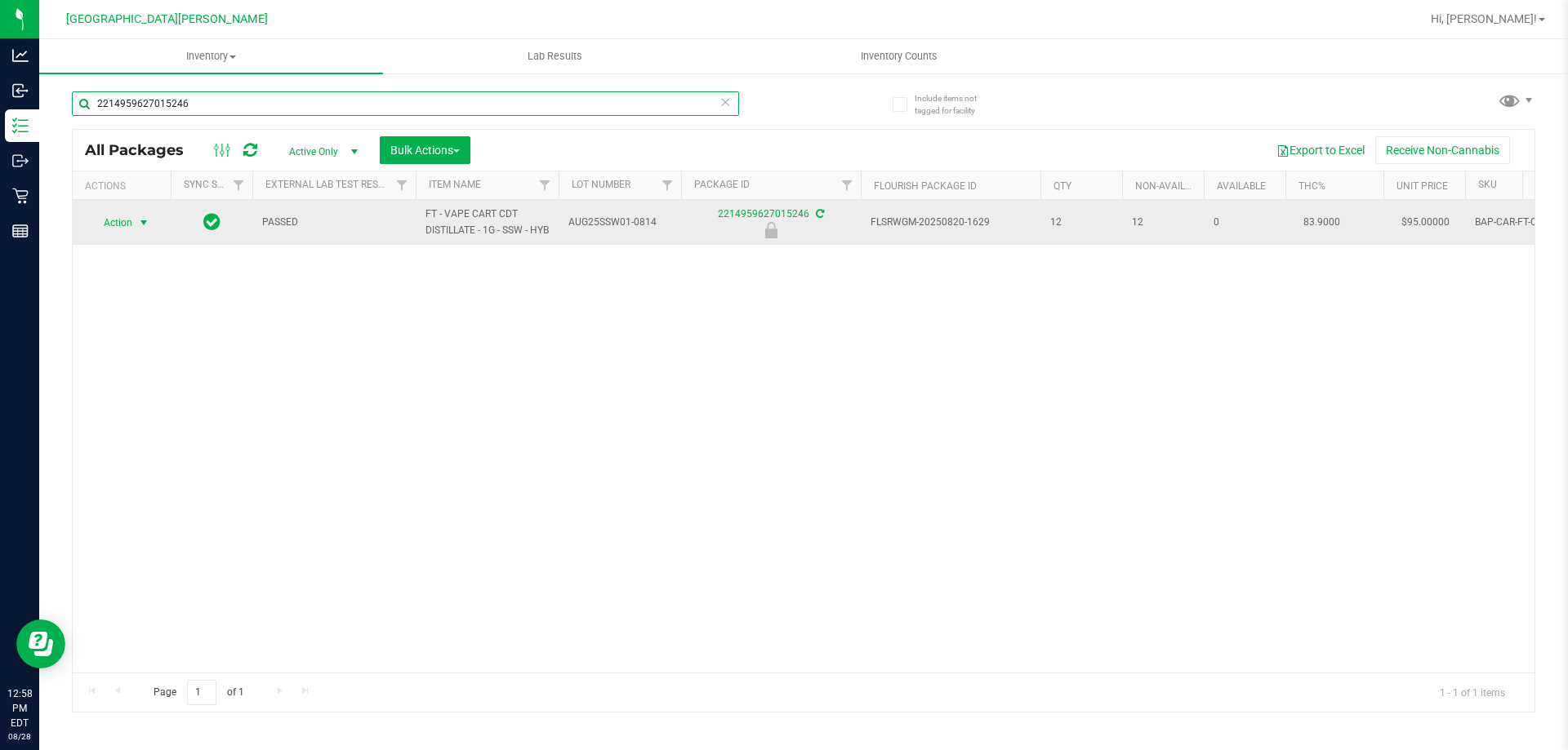
type input "2214959627015246"
click at [132, 233] on span "Action" at bounding box center [110, 223] width 44 height 23
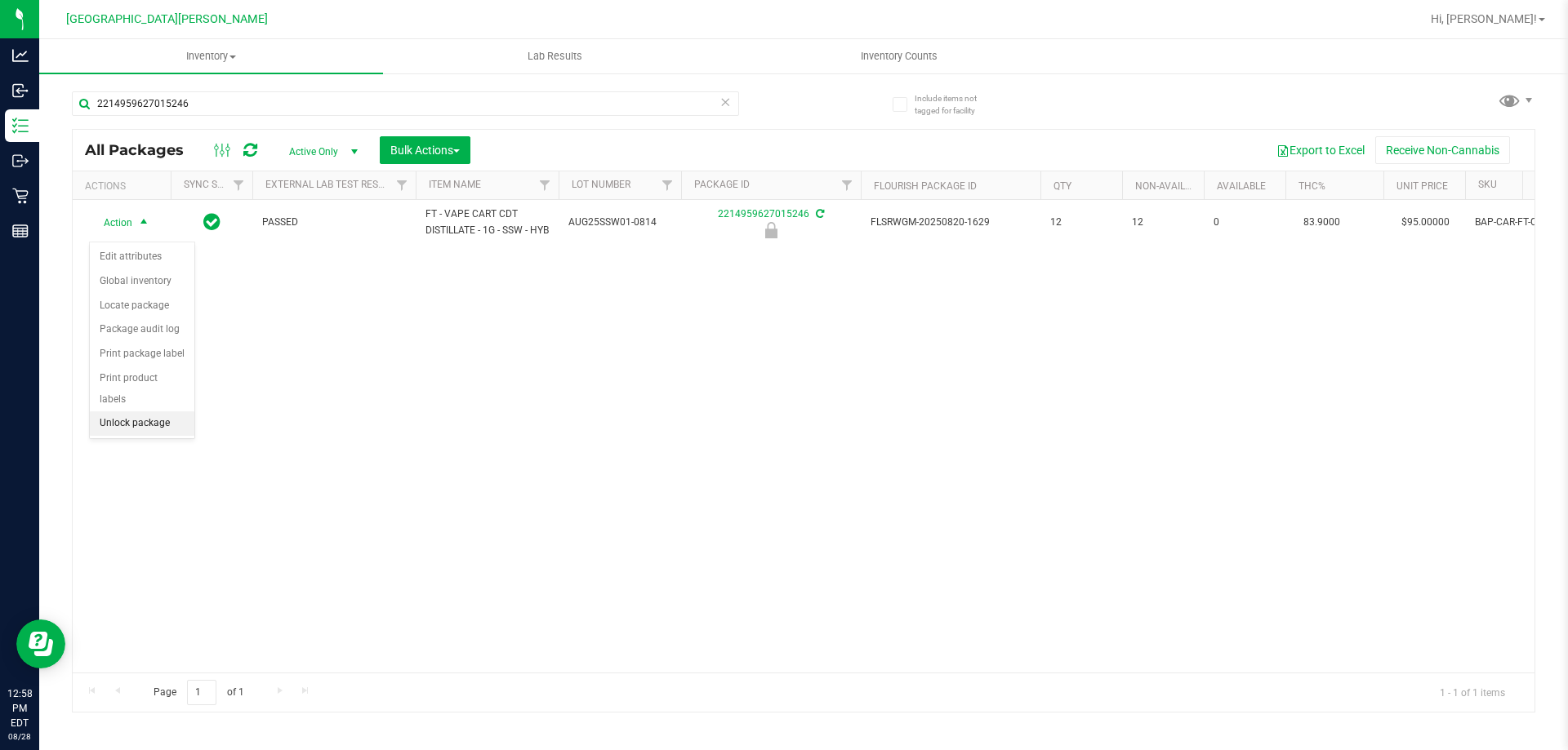
click at [161, 411] on li "Unlock package" at bounding box center [142, 424] width 105 height 25
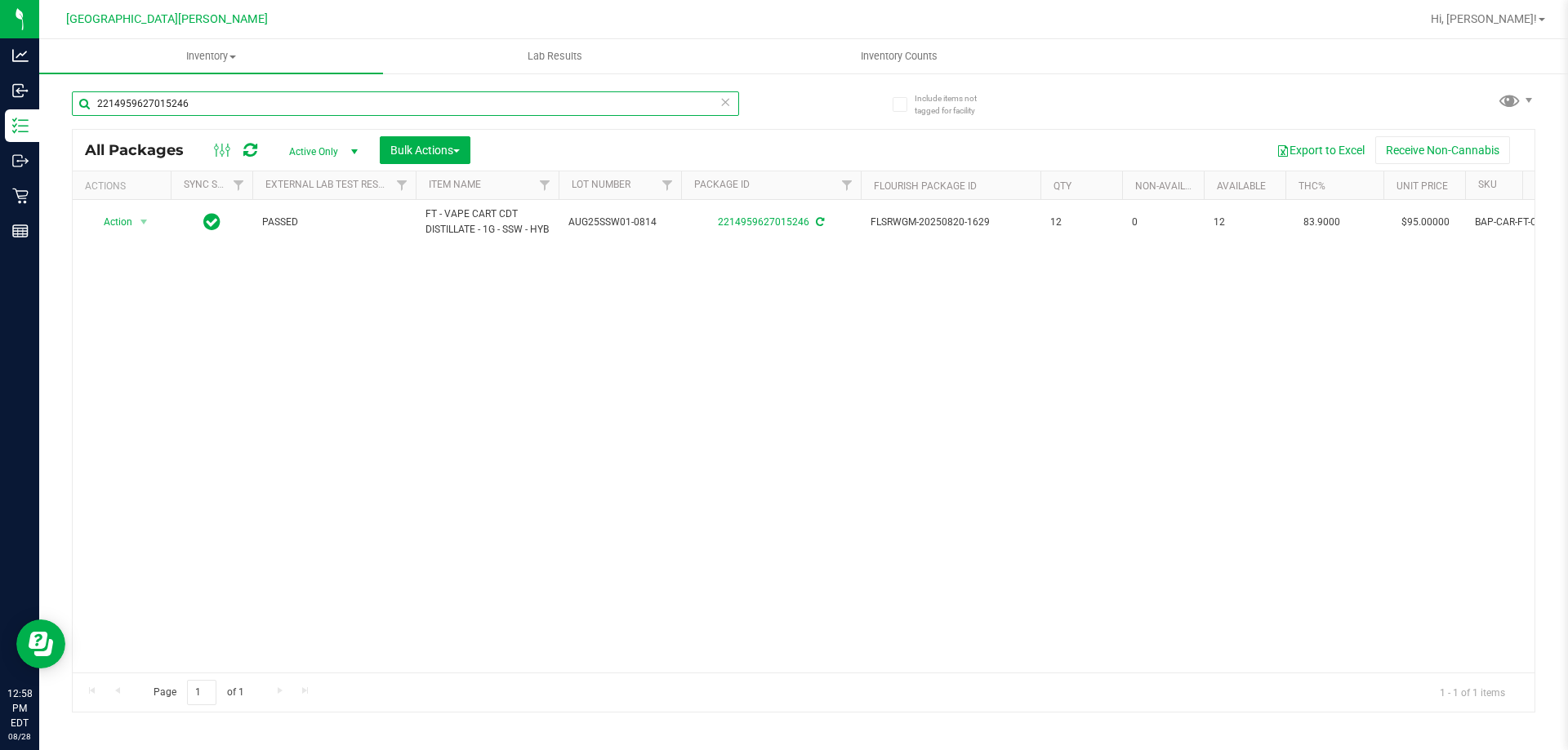
click at [201, 100] on input "2214959627015246" at bounding box center [405, 104] width 667 height 25
click at [199, 100] on input "2214959627015246" at bounding box center [405, 104] width 667 height 25
click at [201, 102] on input "22149596270152464425374039276011" at bounding box center [405, 104] width 667 height 25
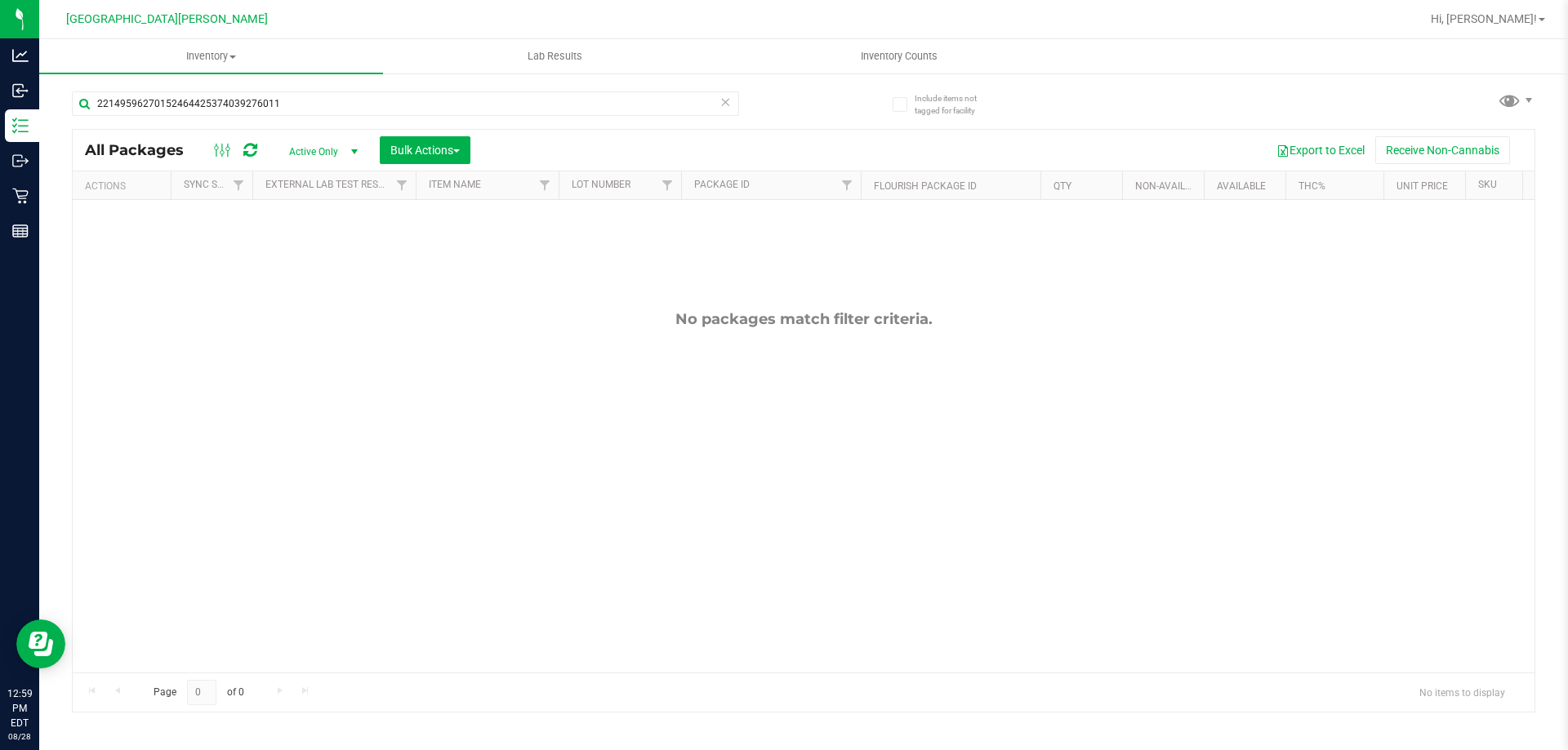
drag, startPoint x: 139, startPoint y: 512, endPoint x: 207, endPoint y: 353, distance: 172.9
click at [141, 509] on div "No packages match filter criteria." at bounding box center [803, 491] width 1461 height 582
click at [271, 100] on input "22149596270152464425374039276011" at bounding box center [405, 104] width 667 height 25
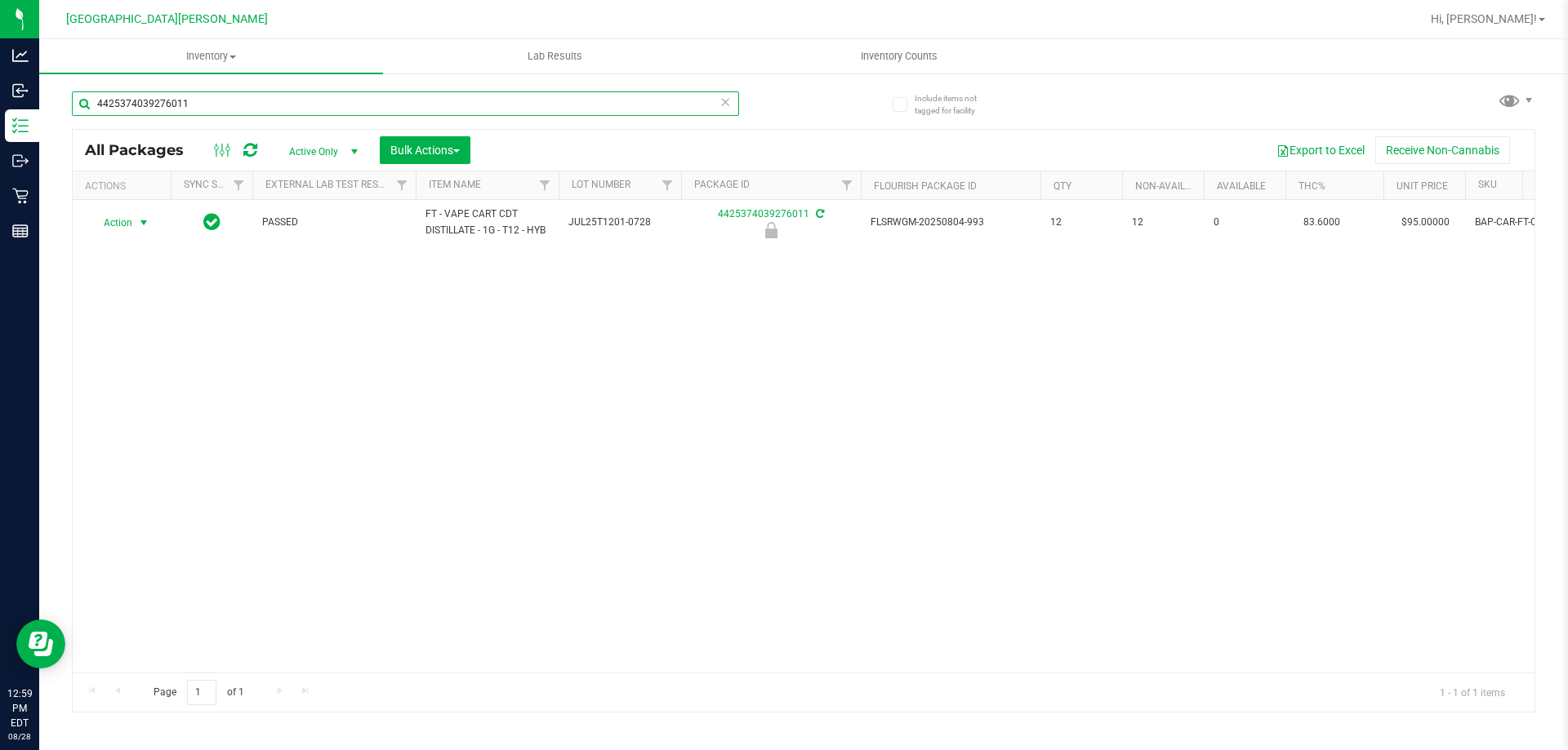
type input "4425374039276011"
click at [137, 227] on span "select" at bounding box center [144, 223] width 13 height 13
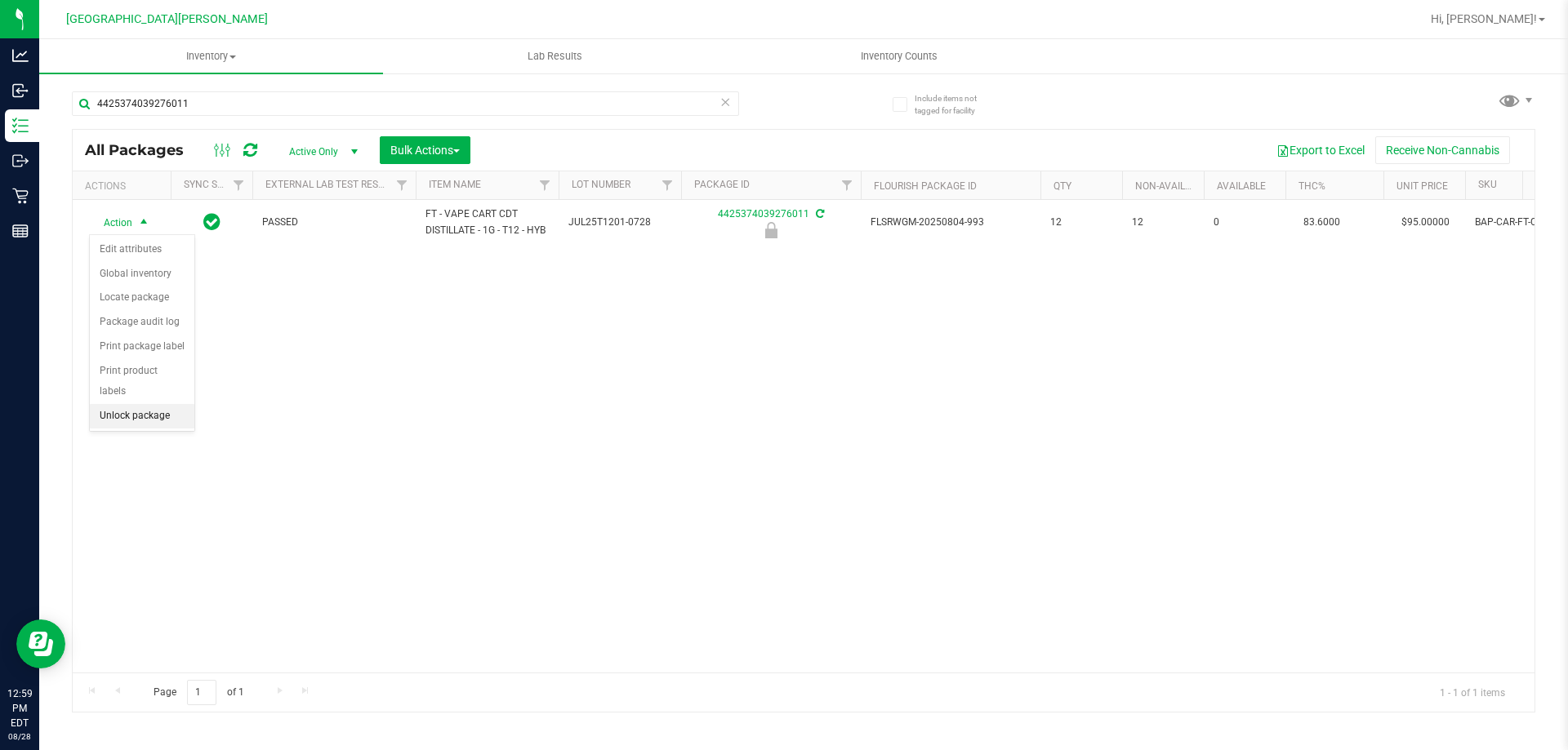
click at [151, 405] on li "Unlock package" at bounding box center [142, 417] width 105 height 25
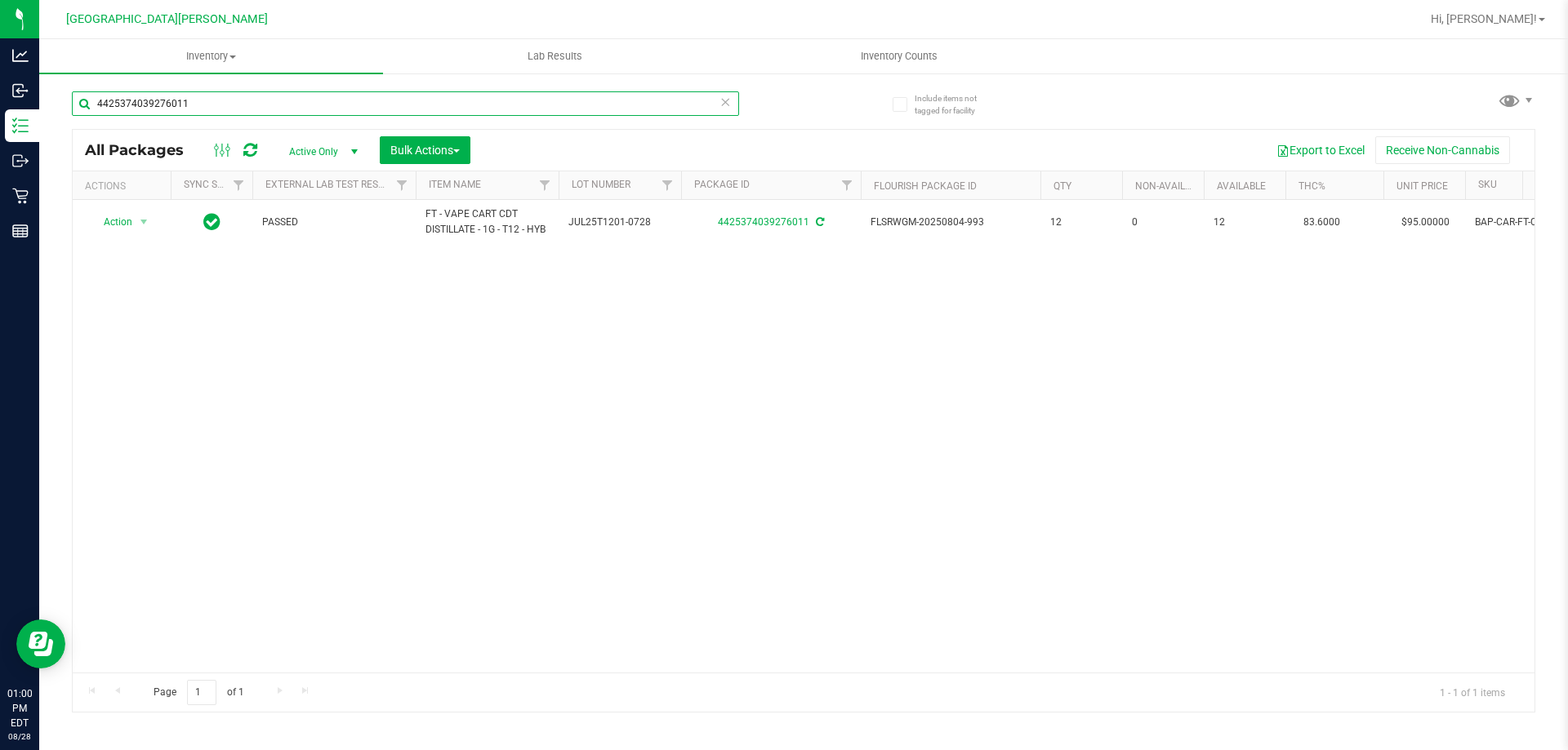
click at [189, 102] on input "4425374039276011" at bounding box center [405, 104] width 667 height 25
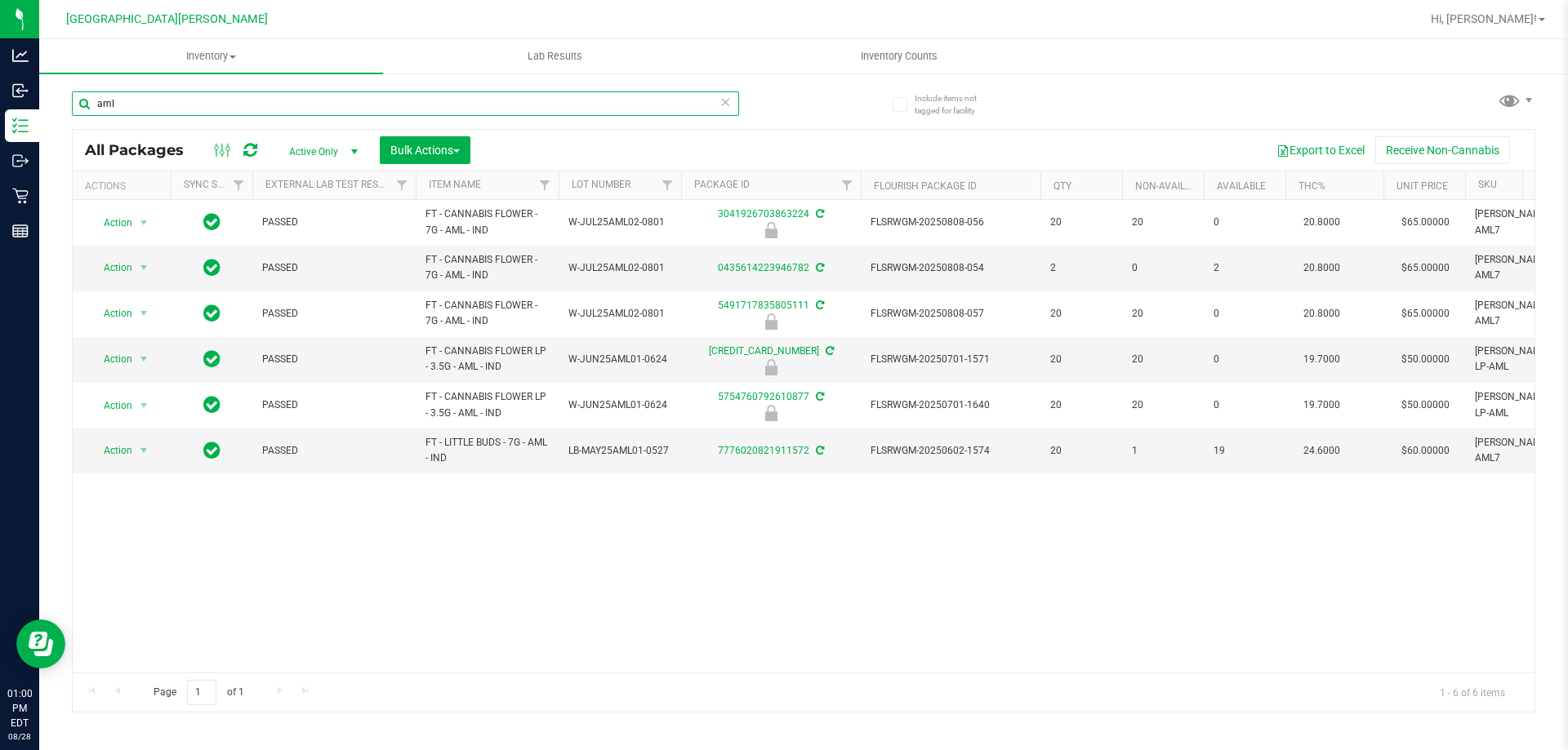
click at [151, 112] on input "aml" at bounding box center [405, 104] width 667 height 25
click at [150, 112] on input "aml" at bounding box center [405, 104] width 667 height 25
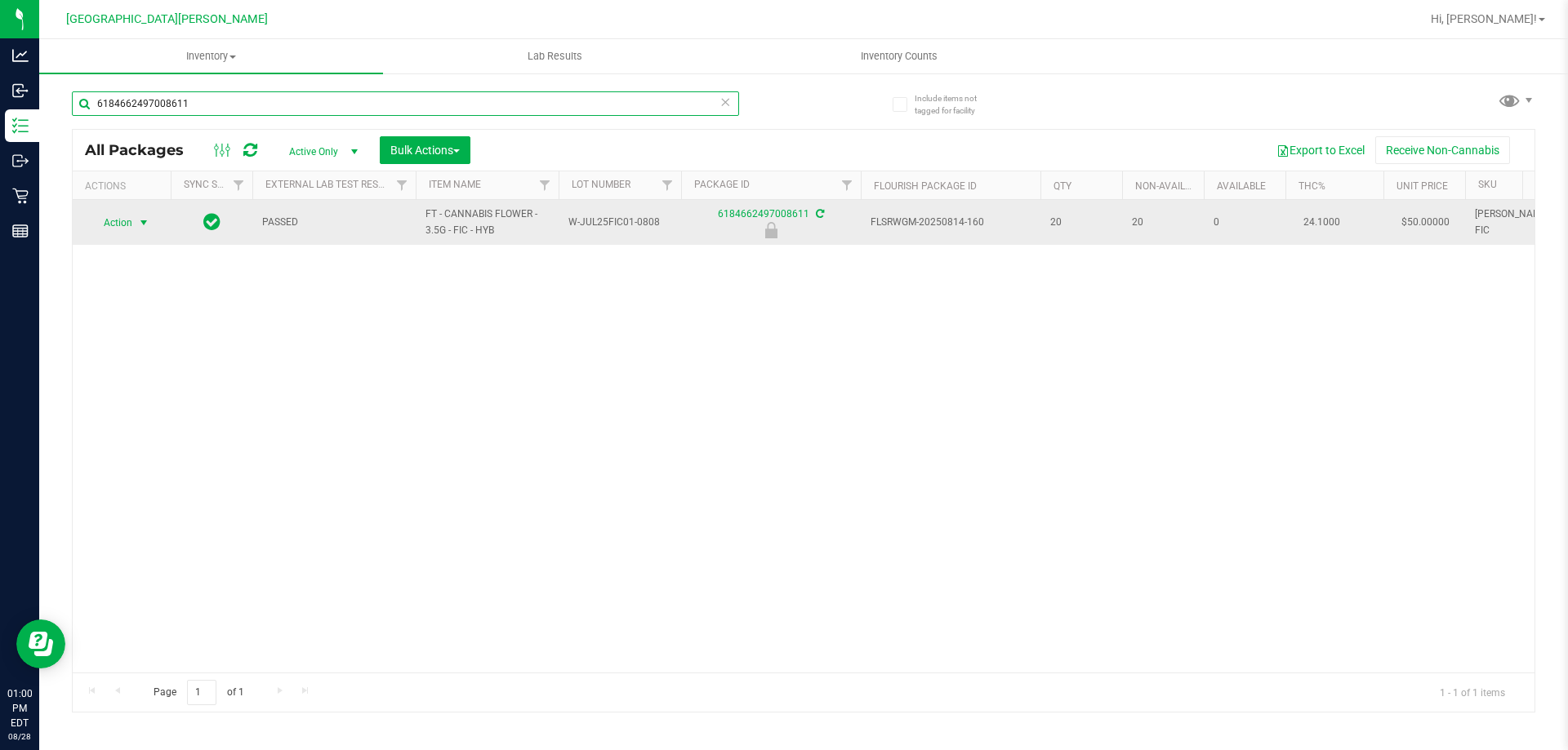
type input "6184662497008611"
click at [134, 229] on span "select" at bounding box center [144, 223] width 20 height 23
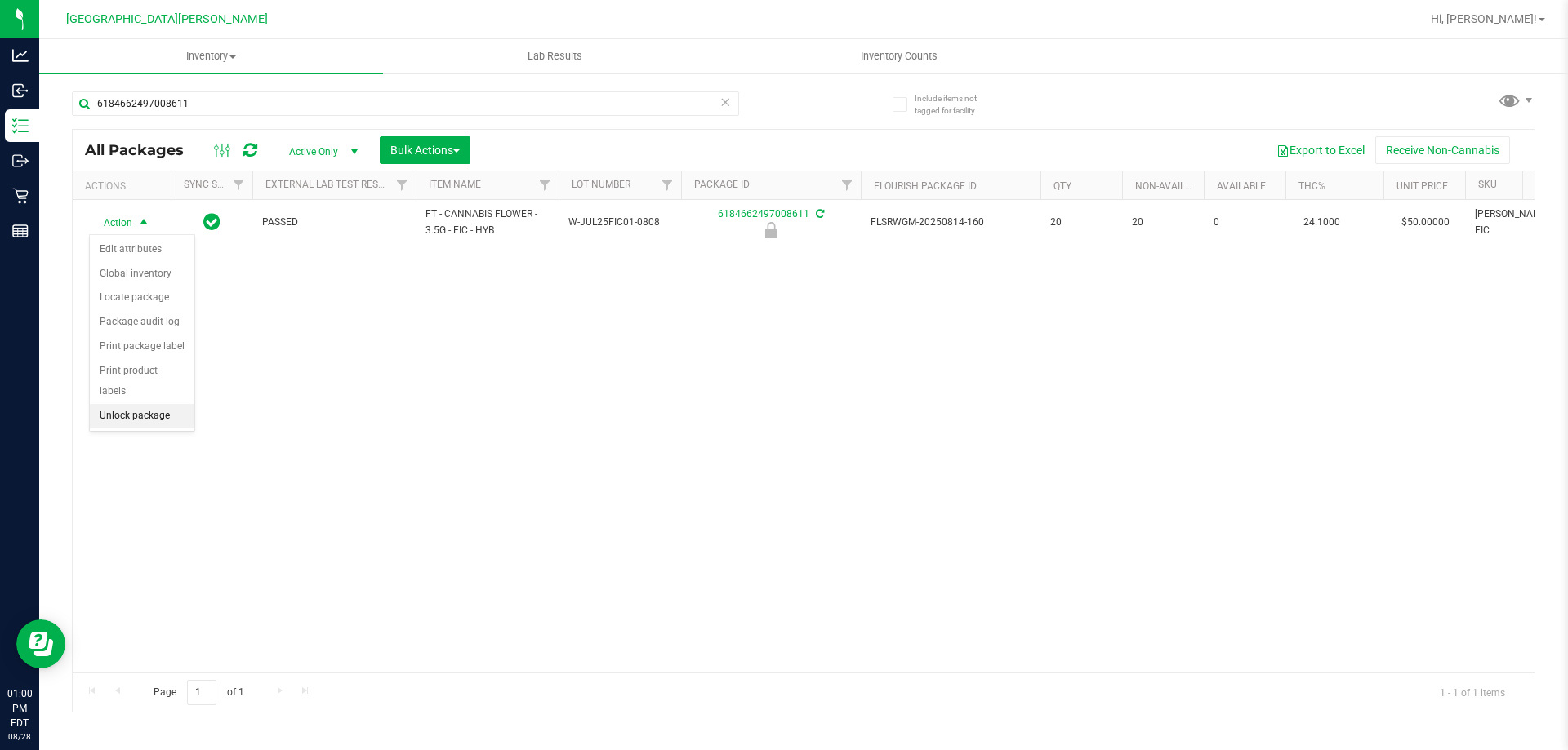
click at [141, 405] on li "Unlock package" at bounding box center [142, 417] width 105 height 25
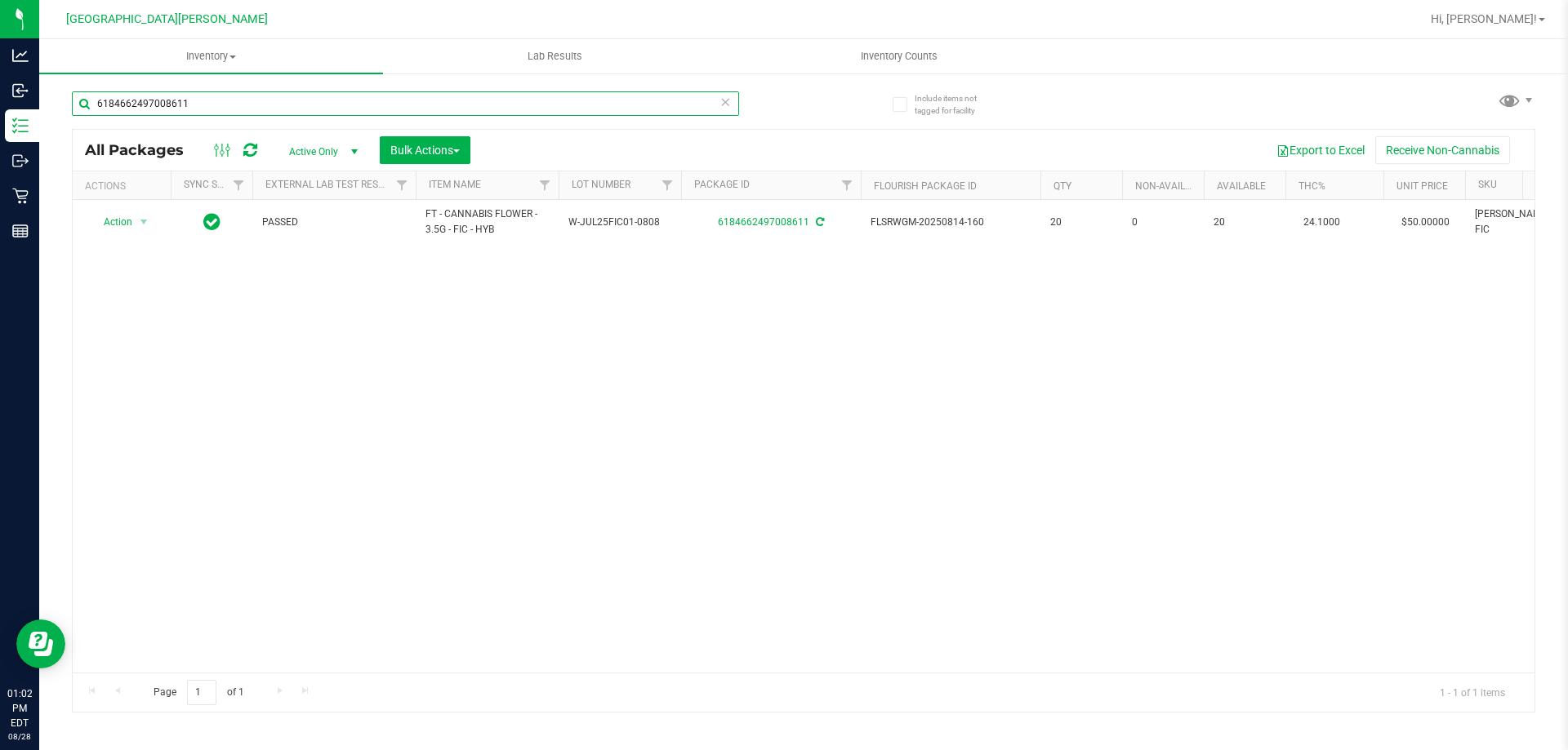
click at [251, 111] on input "6184662497008611" at bounding box center [405, 104] width 667 height 25
click at [249, 111] on input "6184662497008611" at bounding box center [405, 104] width 667 height 25
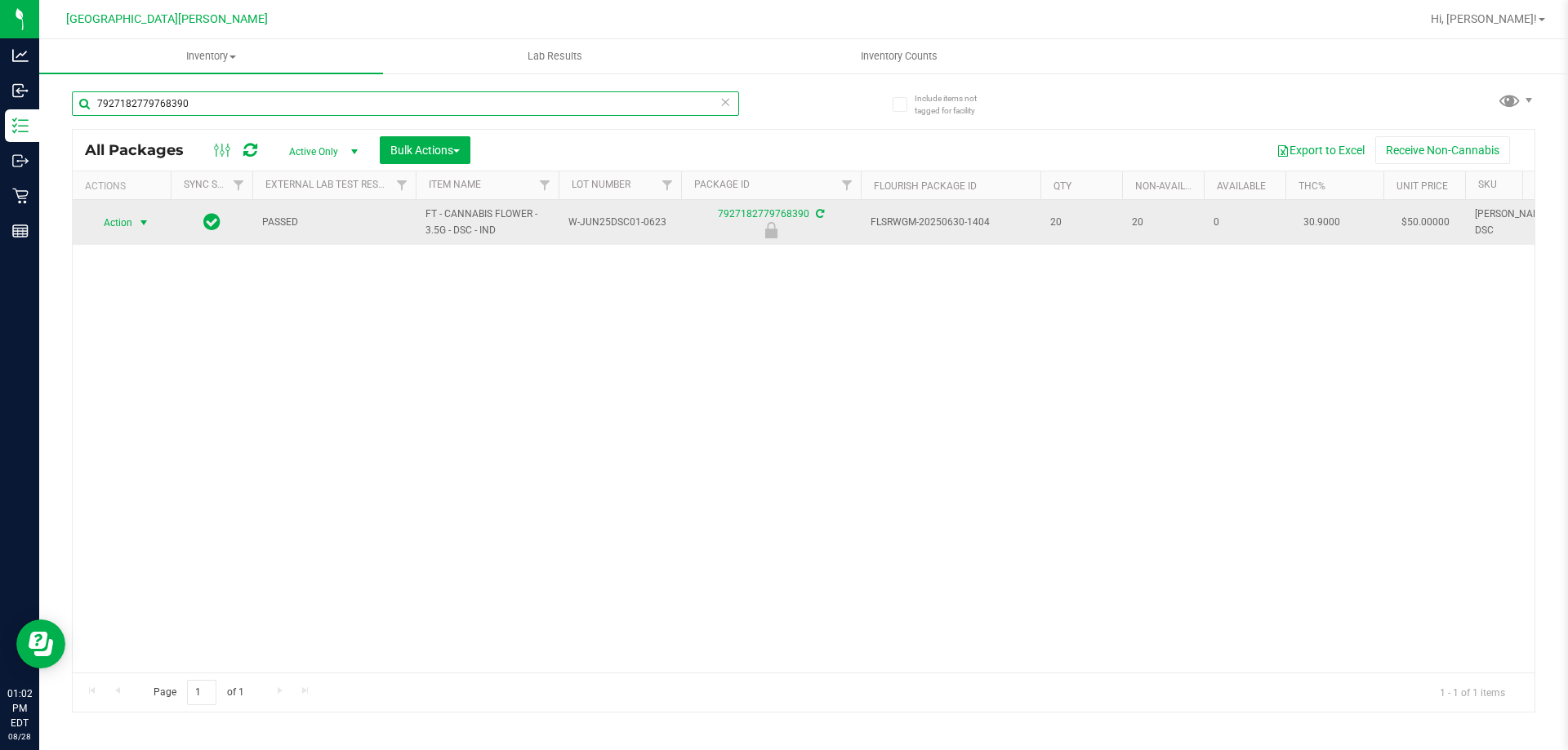
type input "7927182779768390"
click at [123, 226] on span "Action" at bounding box center [110, 223] width 44 height 23
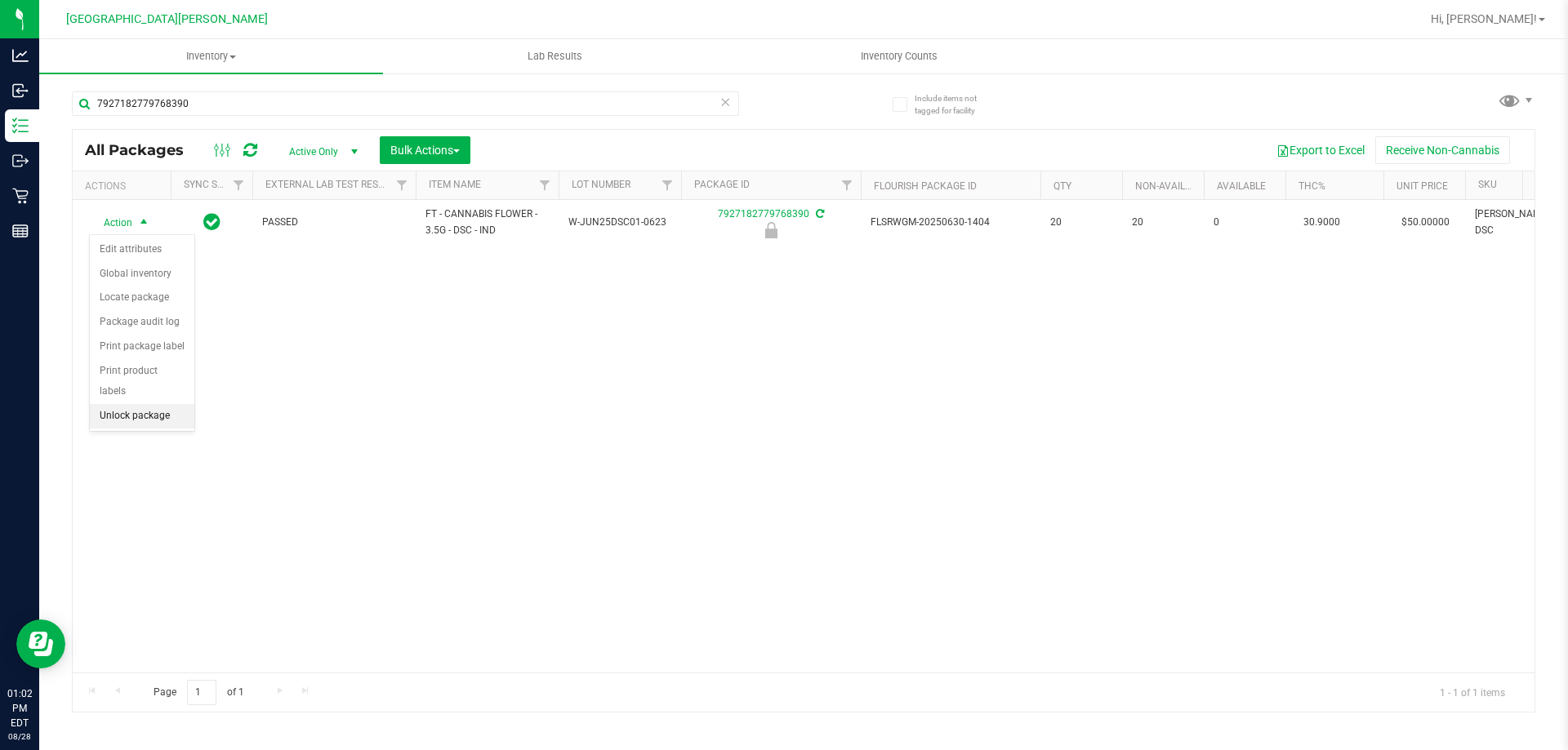
click at [129, 405] on li "Unlock package" at bounding box center [142, 417] width 105 height 25
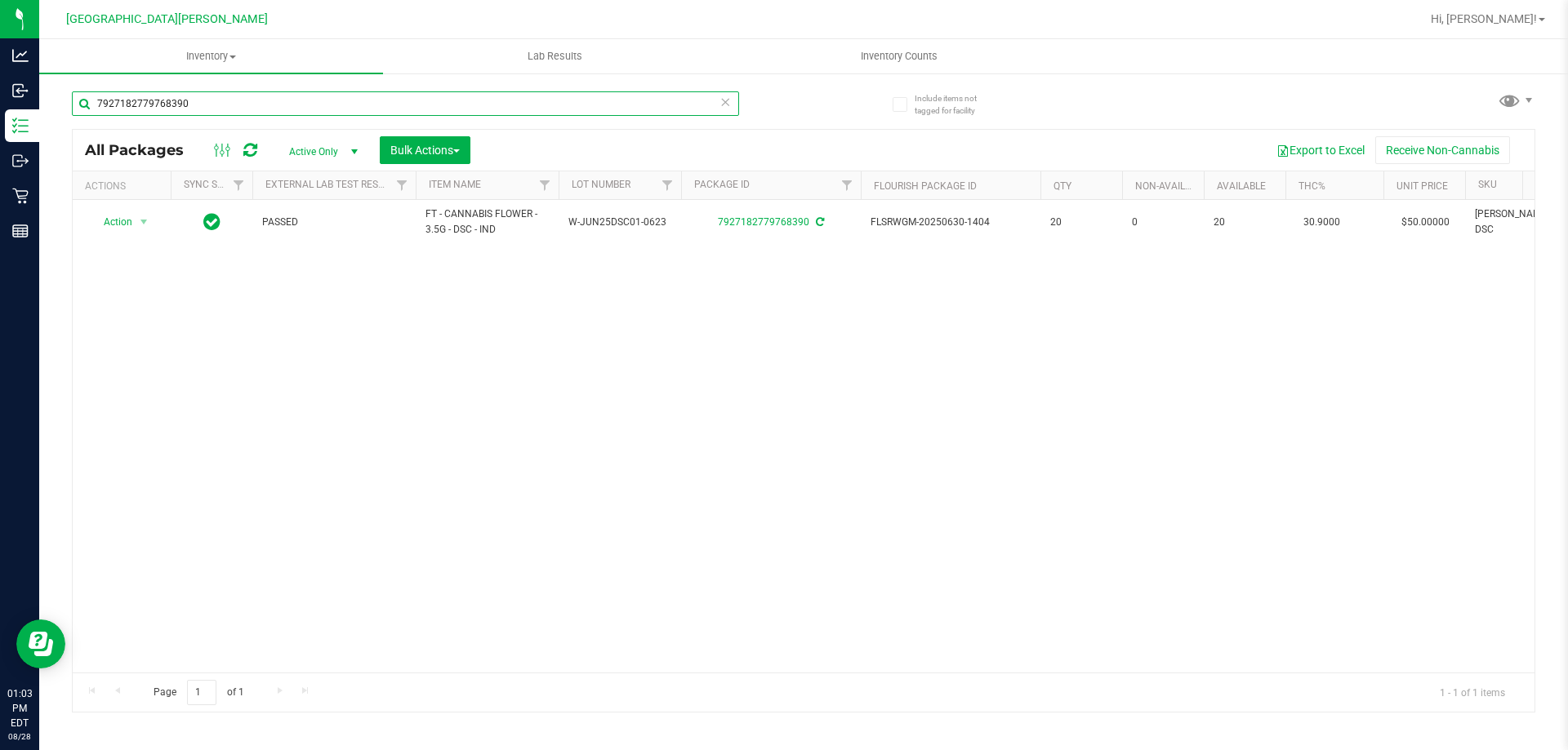
click at [204, 96] on input "7927182779768390" at bounding box center [405, 104] width 667 height 25
click at [203, 98] on input "7927182779768390" at bounding box center [405, 104] width 667 height 25
click at [201, 103] on input "7927182779768390" at bounding box center [405, 104] width 667 height 25
click at [200, 95] on input "8664374236902803" at bounding box center [405, 104] width 667 height 25
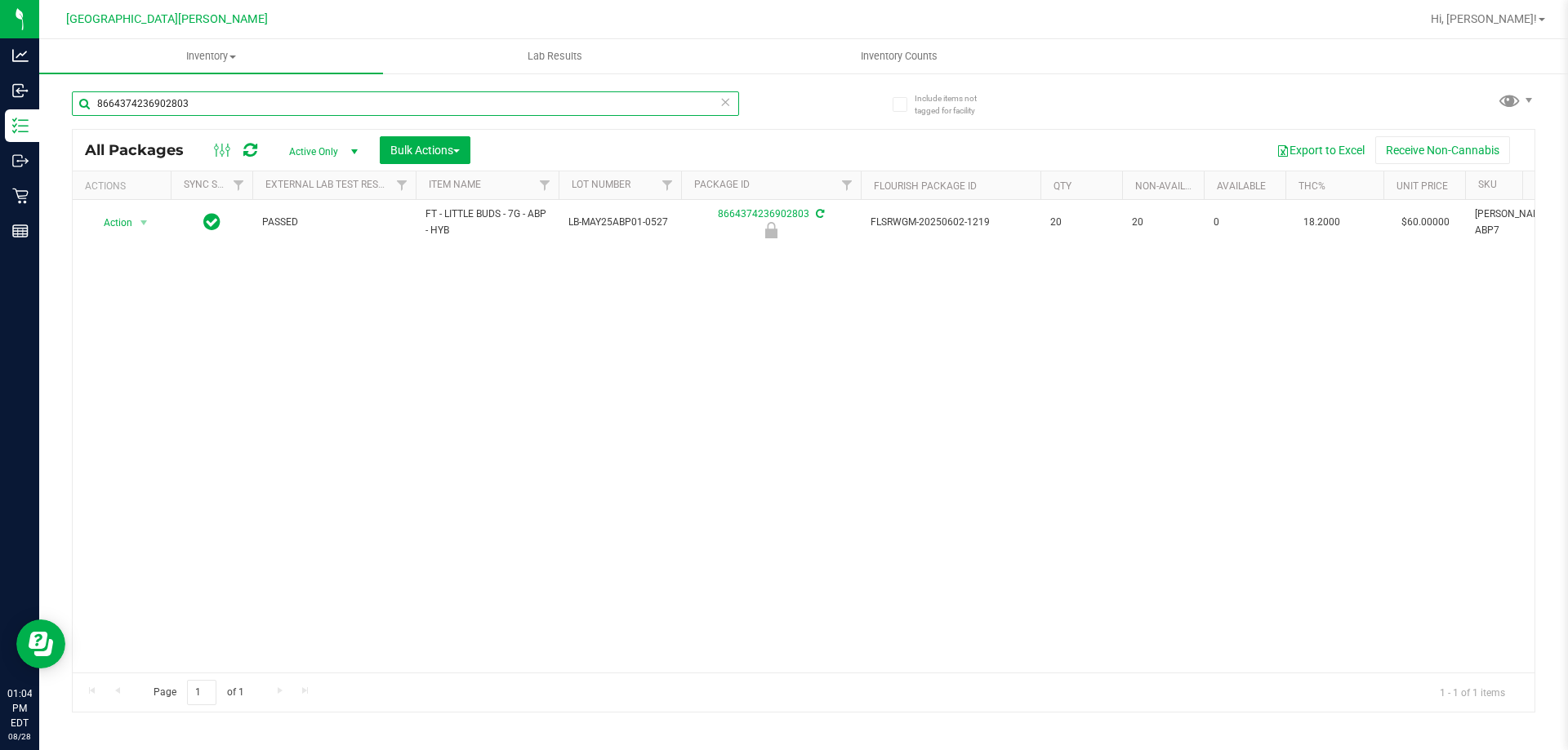
click at [200, 95] on input "8664374236902803" at bounding box center [405, 104] width 667 height 25
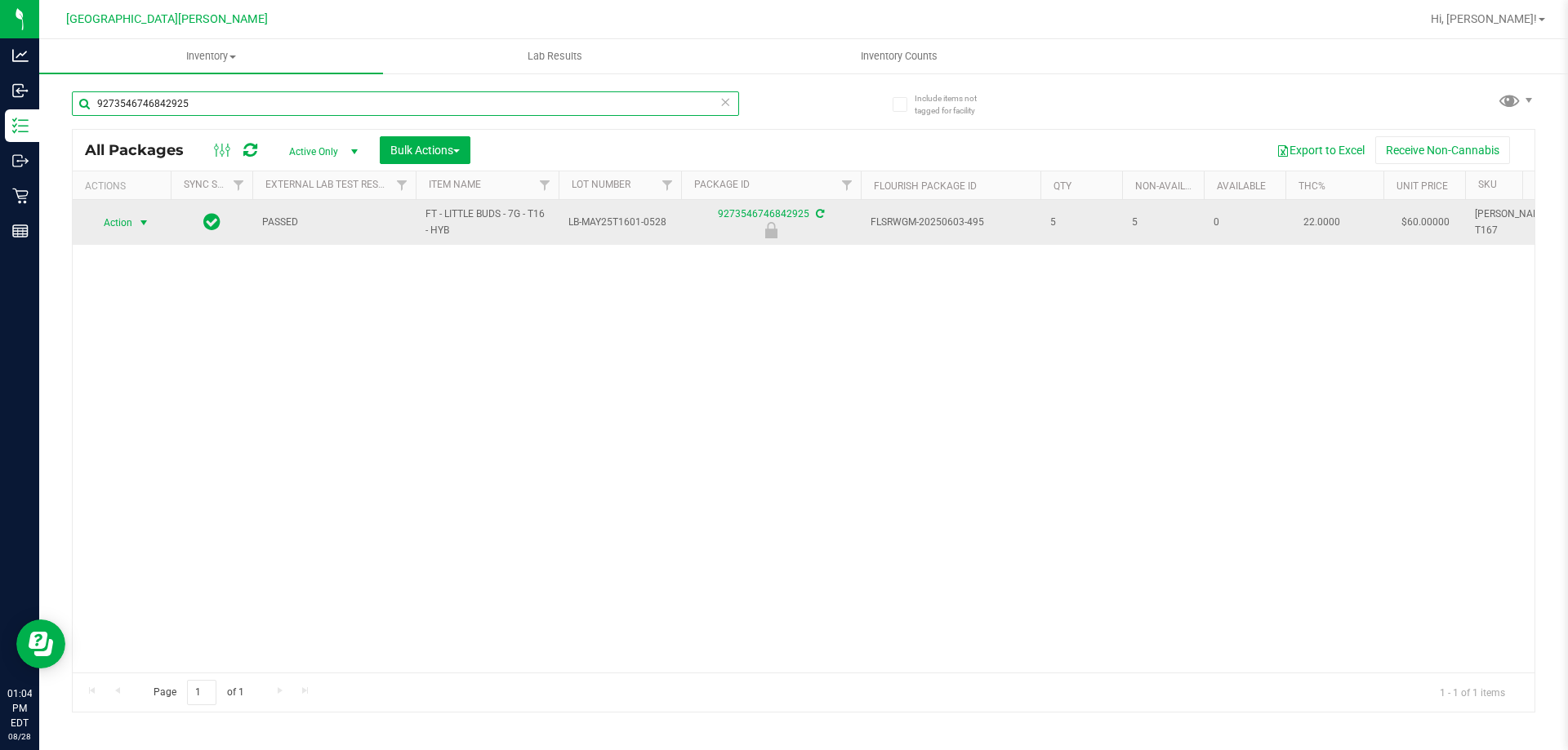
type input "9273546746842925"
click at [124, 225] on span "Action" at bounding box center [110, 223] width 44 height 23
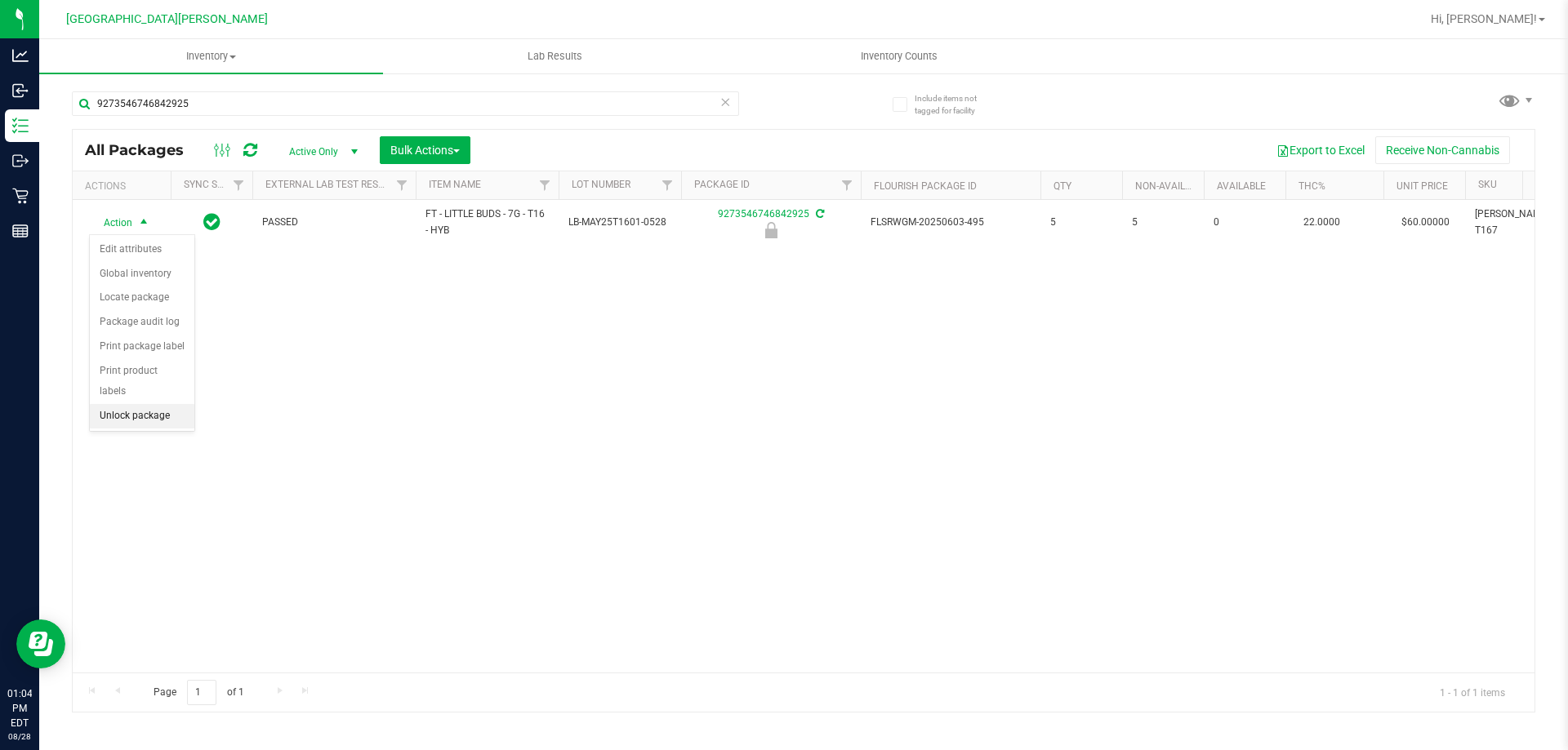
click at [158, 405] on li "Unlock package" at bounding box center [142, 417] width 105 height 25
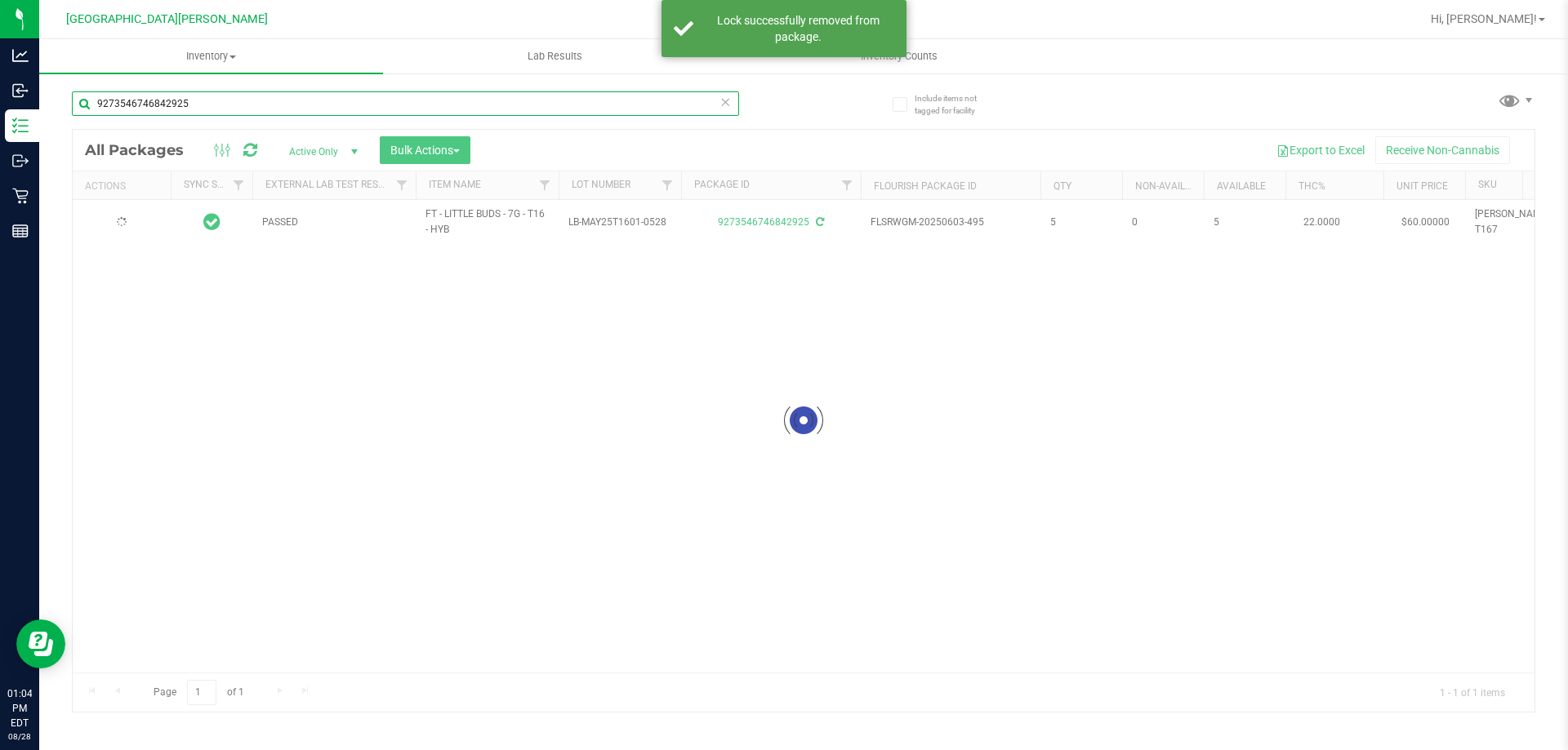
click at [187, 106] on input "9273546746842925" at bounding box center [405, 104] width 667 height 25
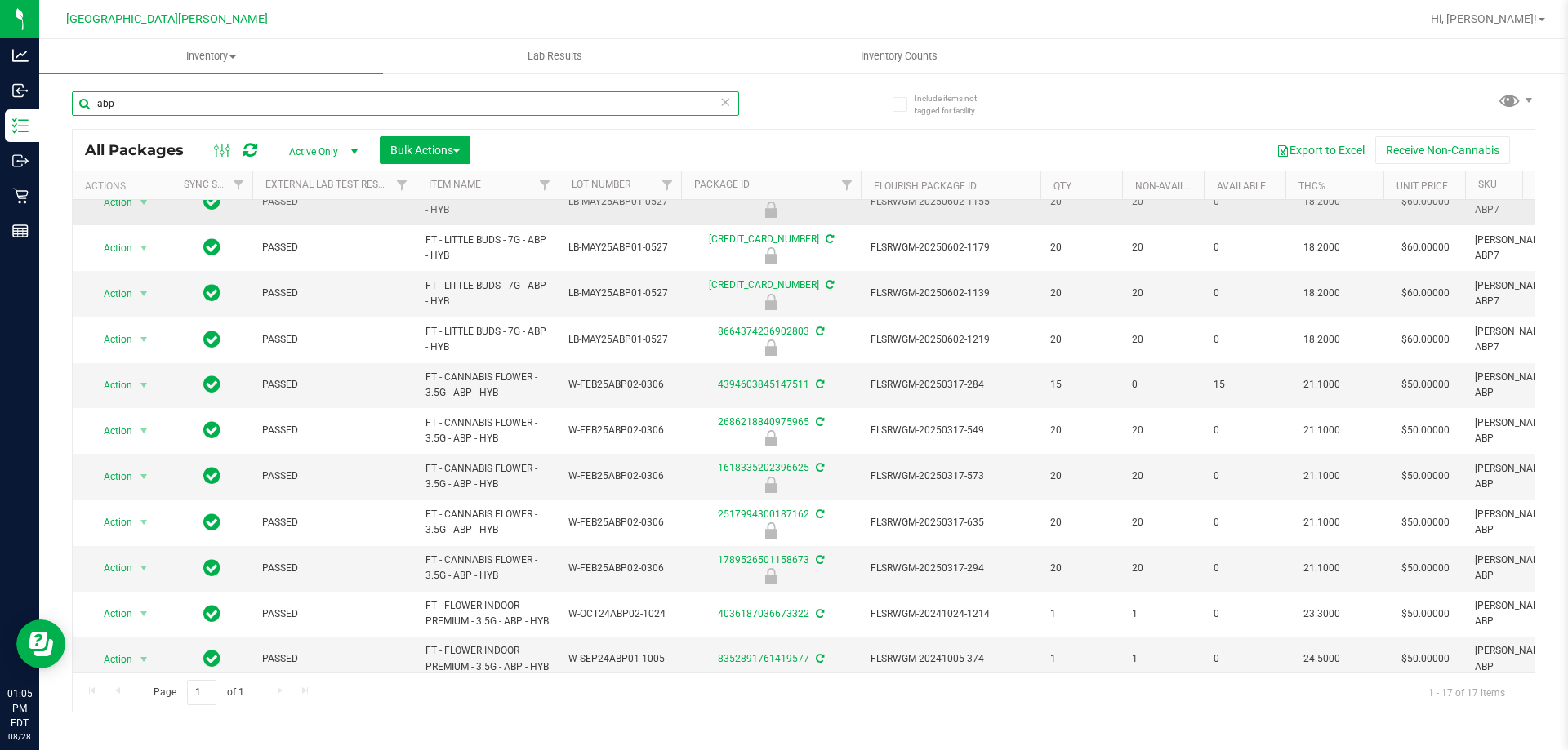
scroll to position [110, 0]
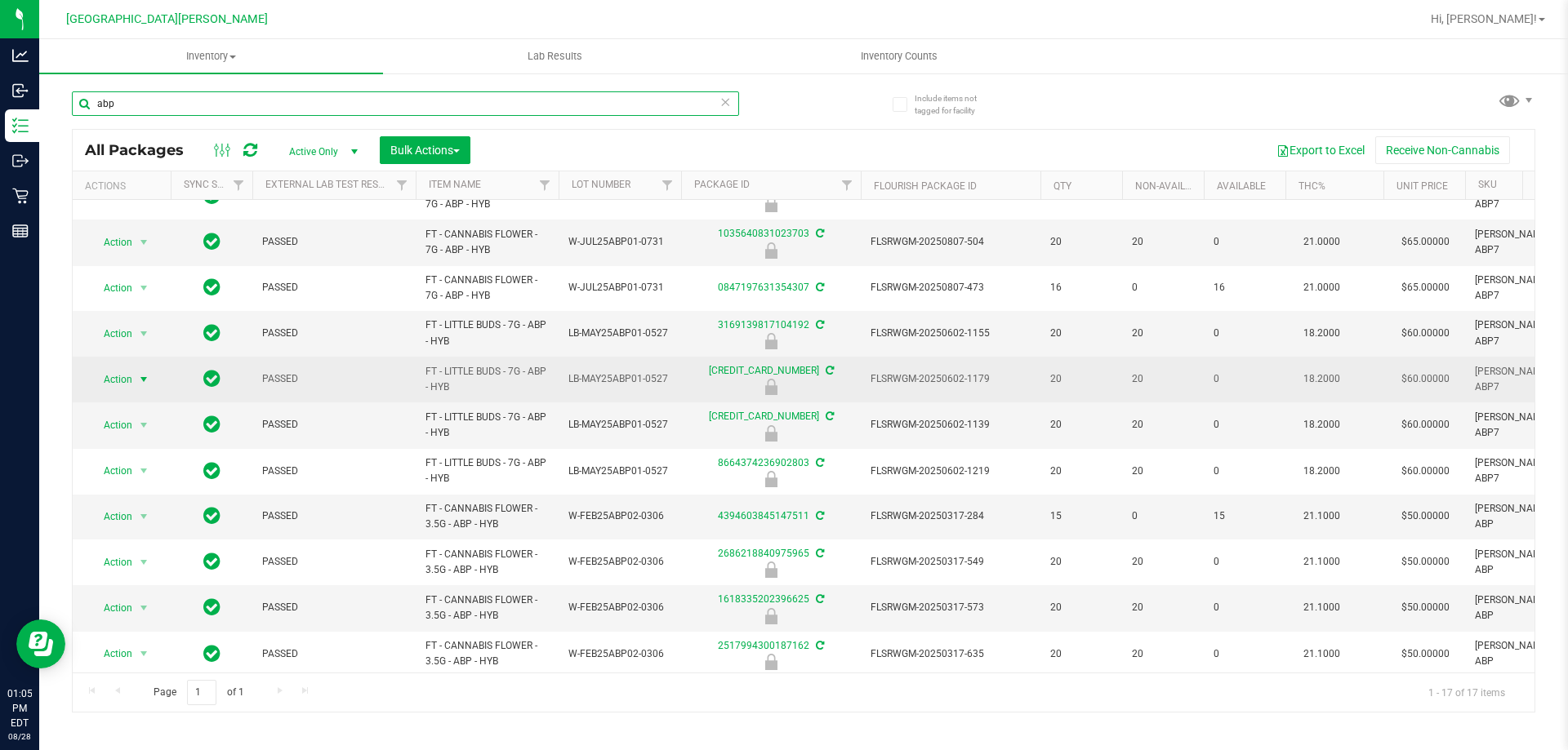
type input "abp"
click at [123, 376] on span "Action" at bounding box center [110, 380] width 44 height 23
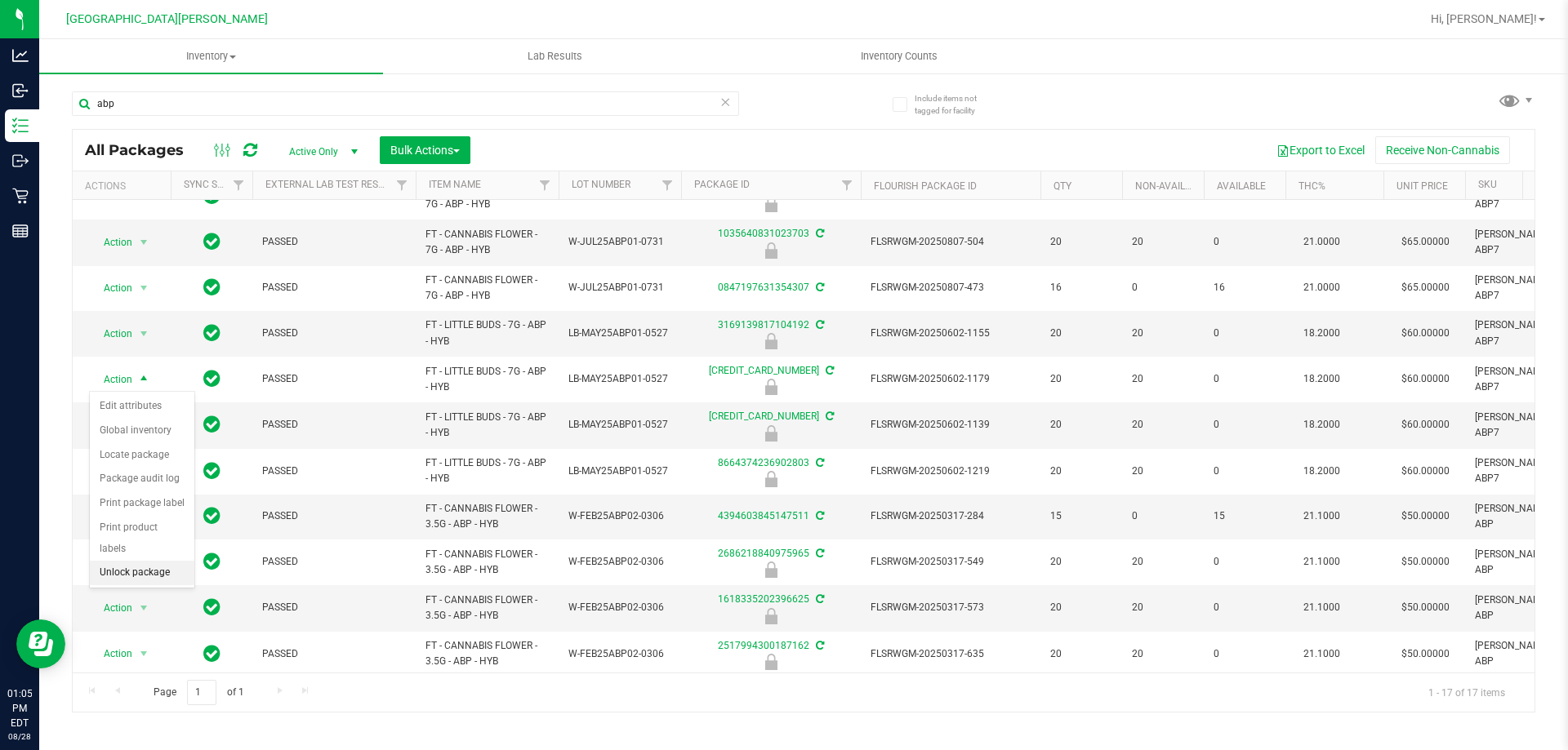
click at [150, 561] on li "Unlock package" at bounding box center [142, 573] width 105 height 25
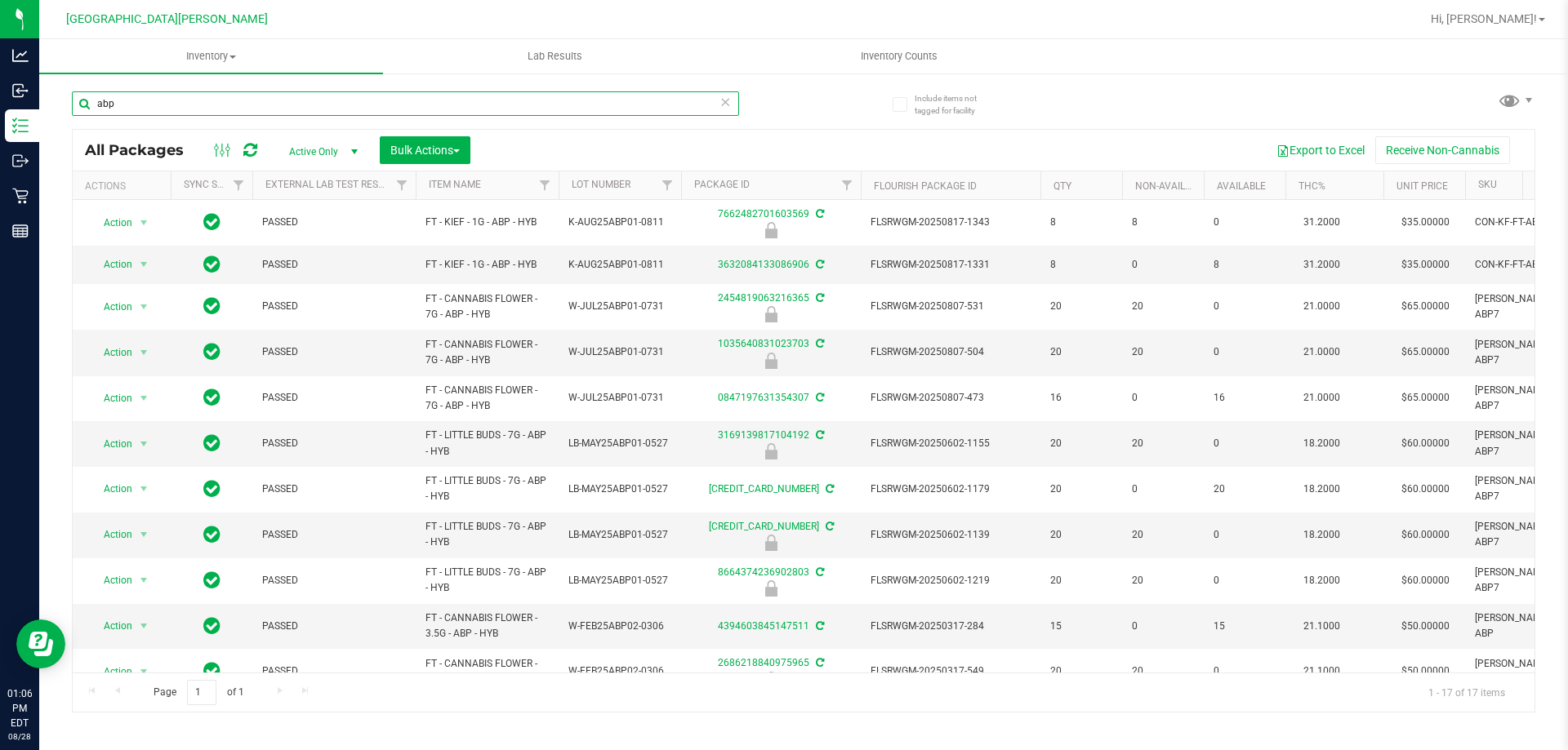
click at [228, 97] on input "abp" at bounding box center [405, 104] width 667 height 25
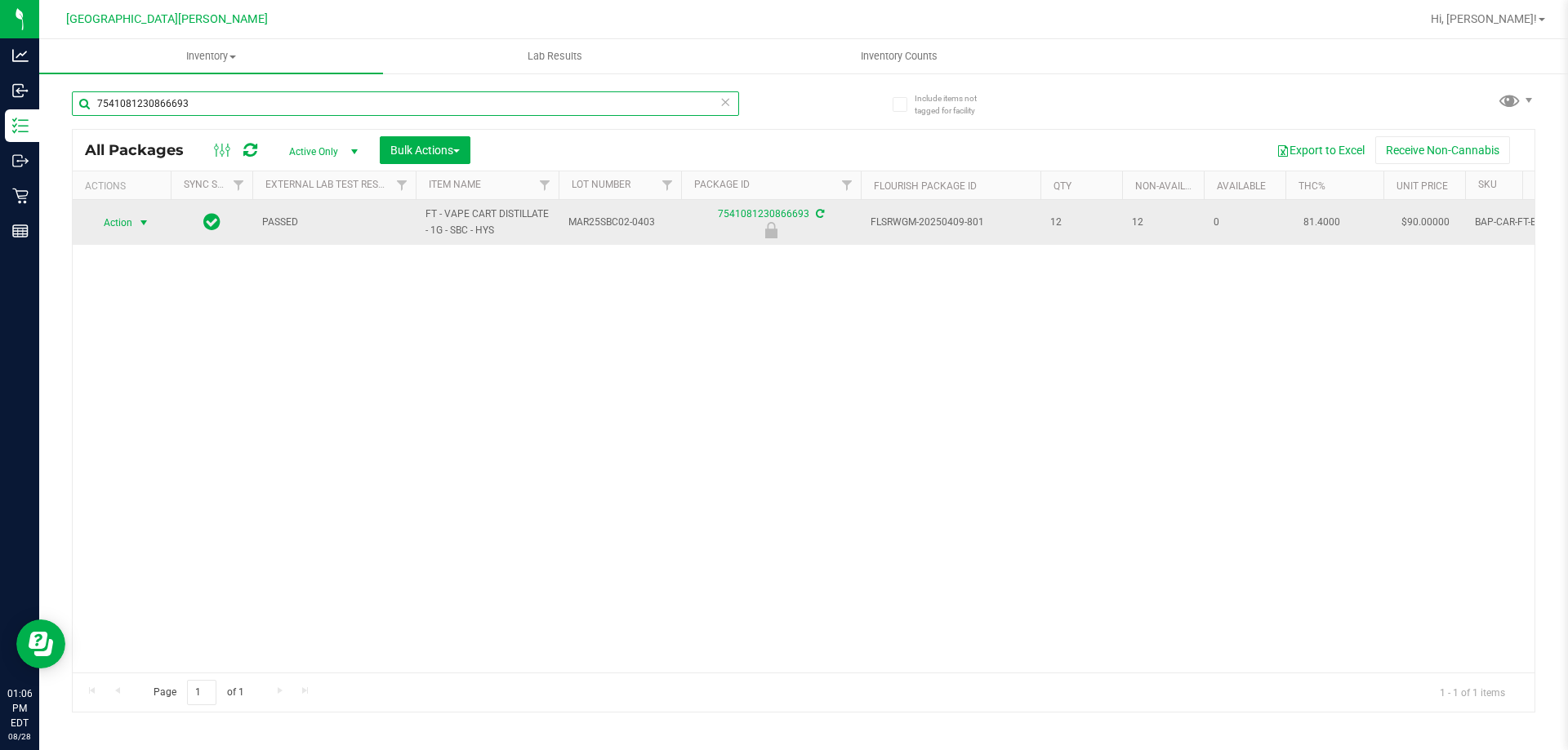
type input "7541081230866693"
click at [137, 225] on span "select" at bounding box center [144, 223] width 13 height 13
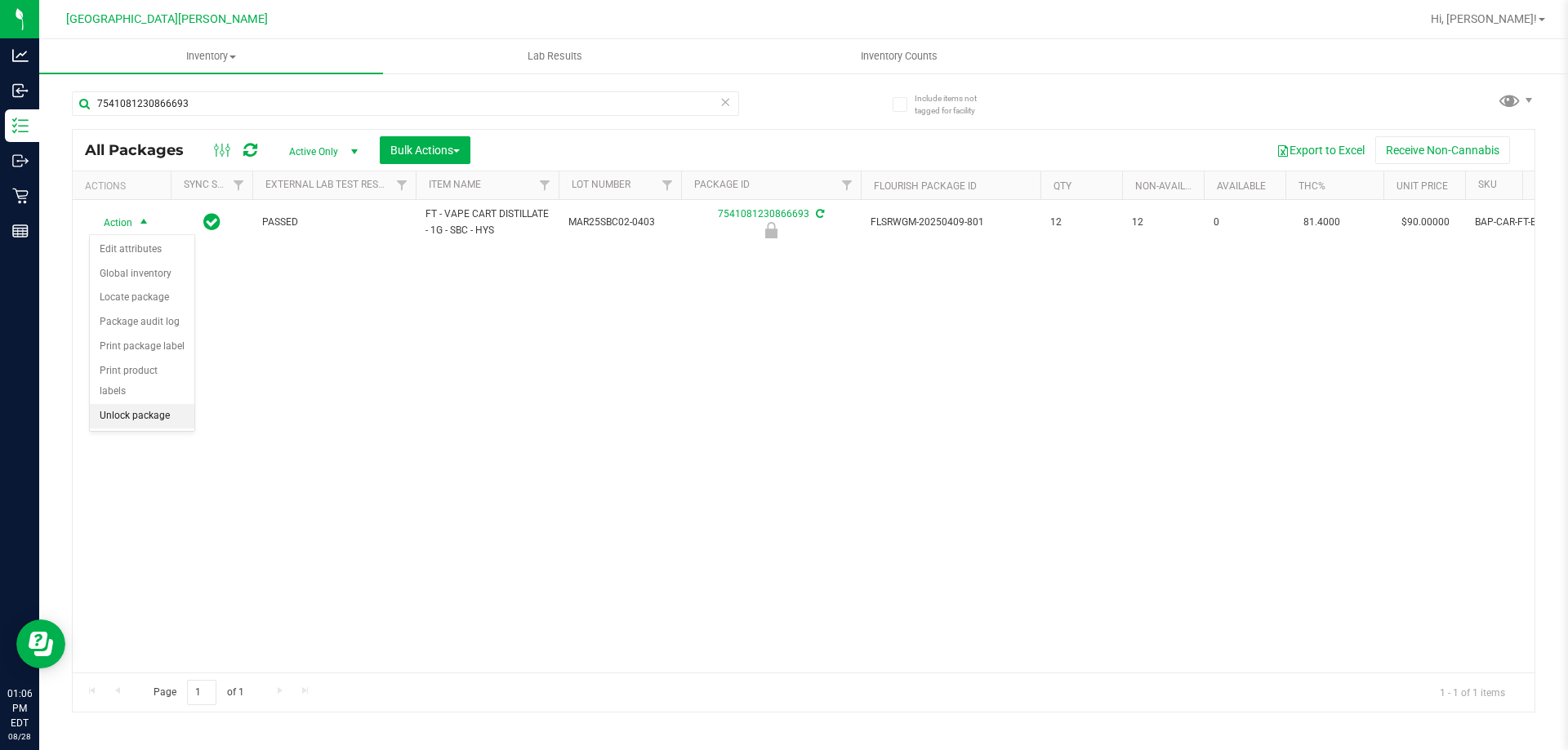
click at [164, 405] on li "Unlock package" at bounding box center [142, 417] width 105 height 25
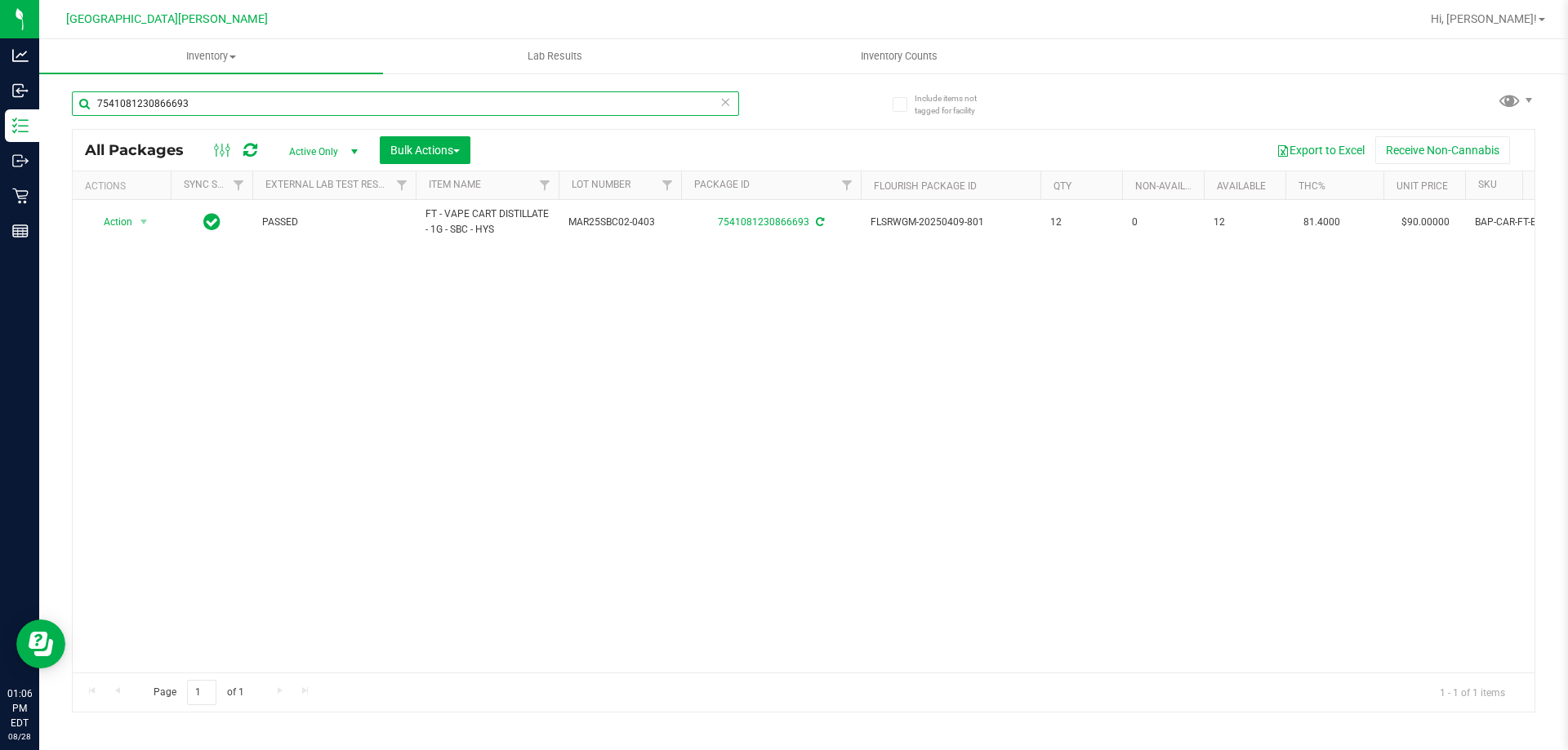
click at [129, 106] on input "7541081230866693" at bounding box center [405, 104] width 667 height 25
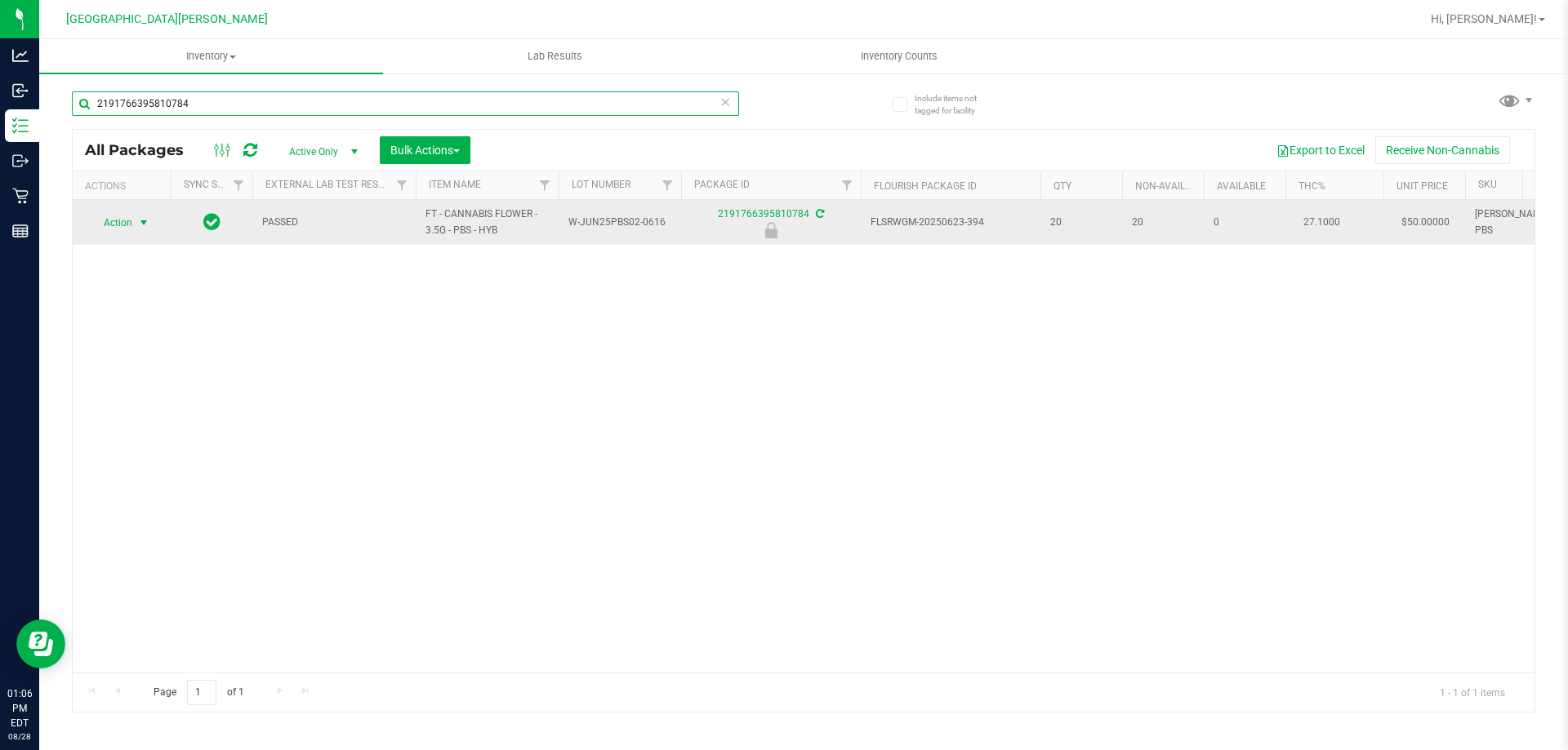
type input "2191766395810784"
click at [141, 230] on span "select" at bounding box center [144, 223] width 20 height 23
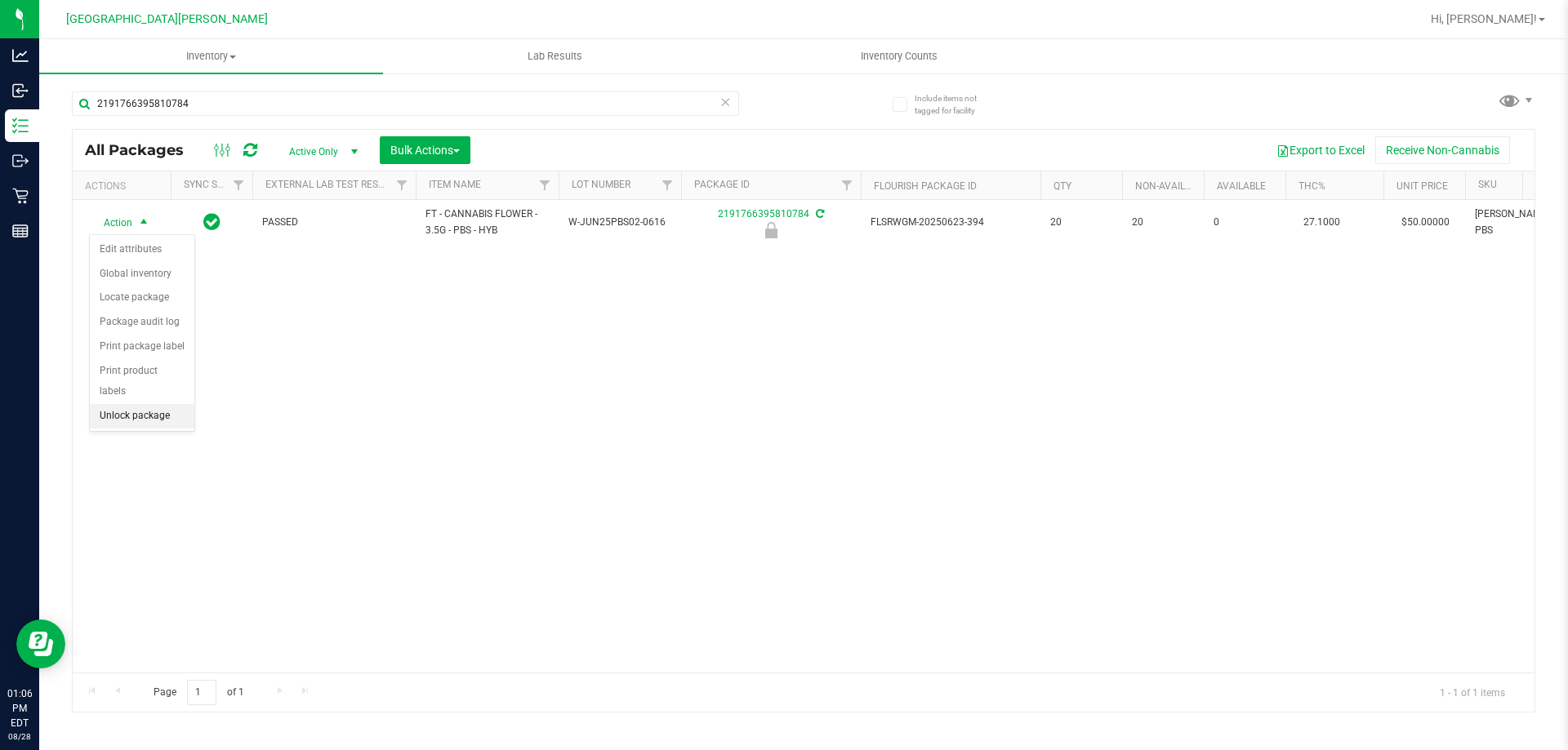
click at [136, 405] on li "Unlock package" at bounding box center [142, 417] width 105 height 25
click at [222, 89] on div "2191766395810784" at bounding box center [437, 103] width 731 height 52
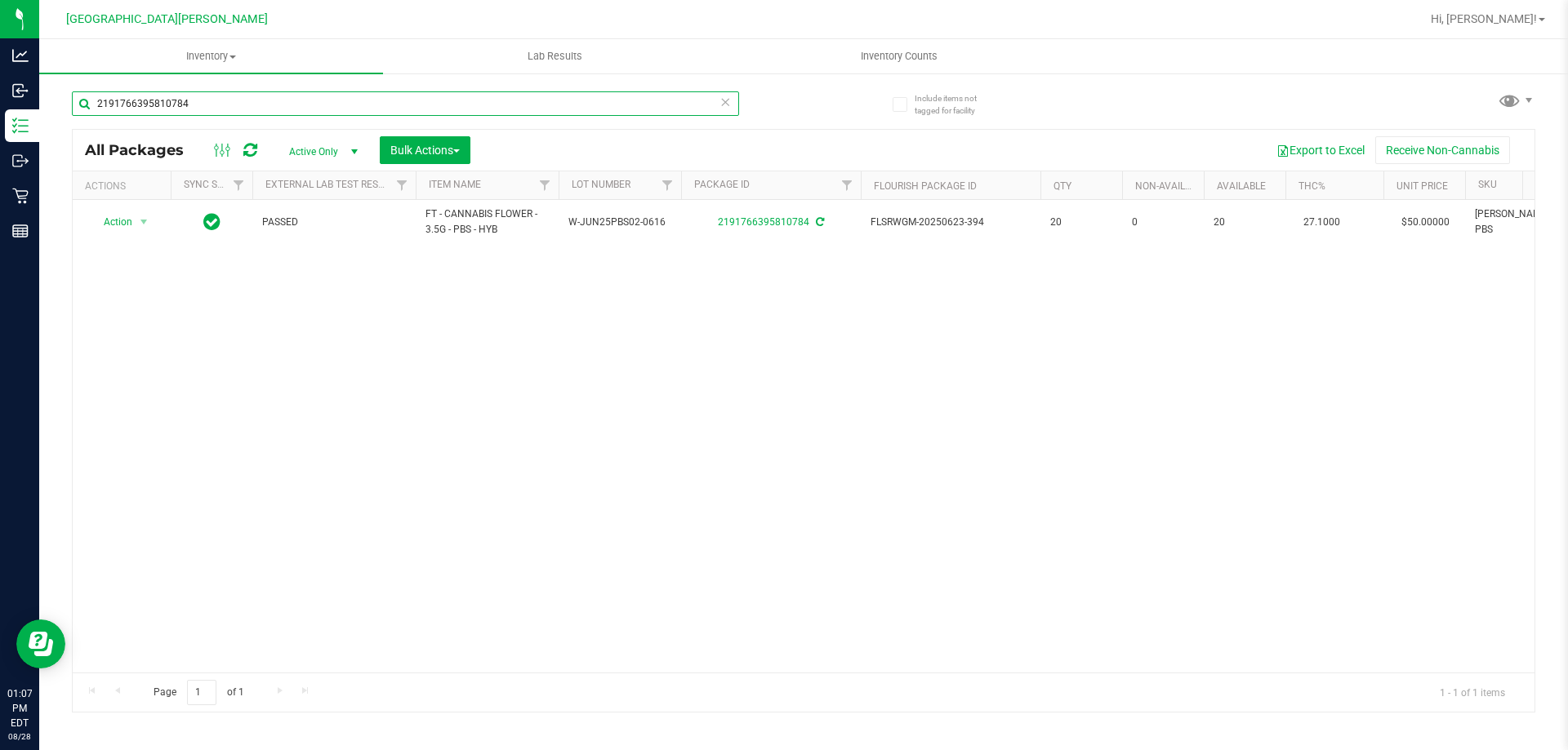
click at [205, 110] on input "2191766395810784" at bounding box center [405, 104] width 667 height 25
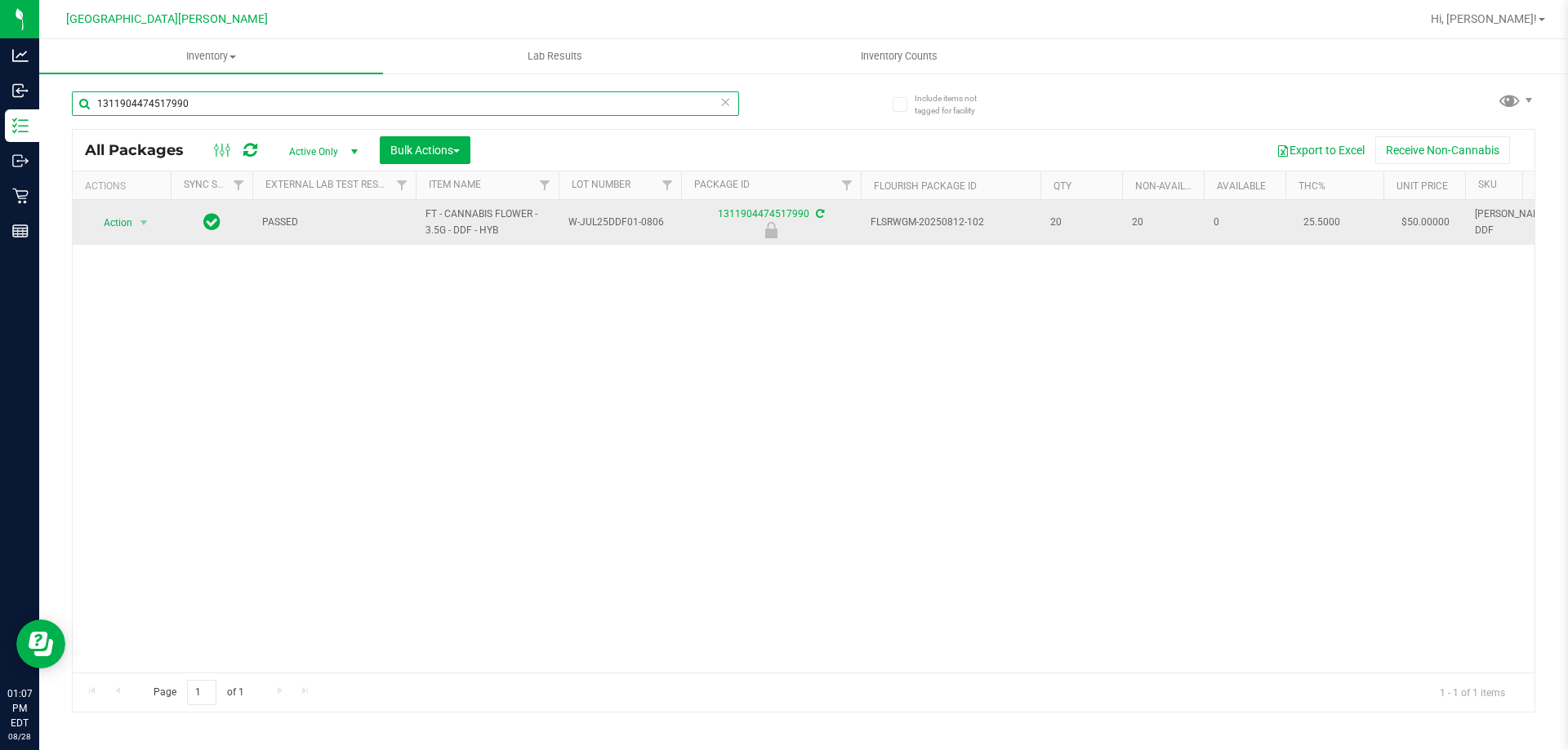
type input "1311904474517990"
click at [134, 238] on td "Action Action Edit attributes Global inventory Locate package Package audit log…" at bounding box center [121, 222] width 98 height 45
click at [134, 227] on span "select" at bounding box center [144, 223] width 20 height 23
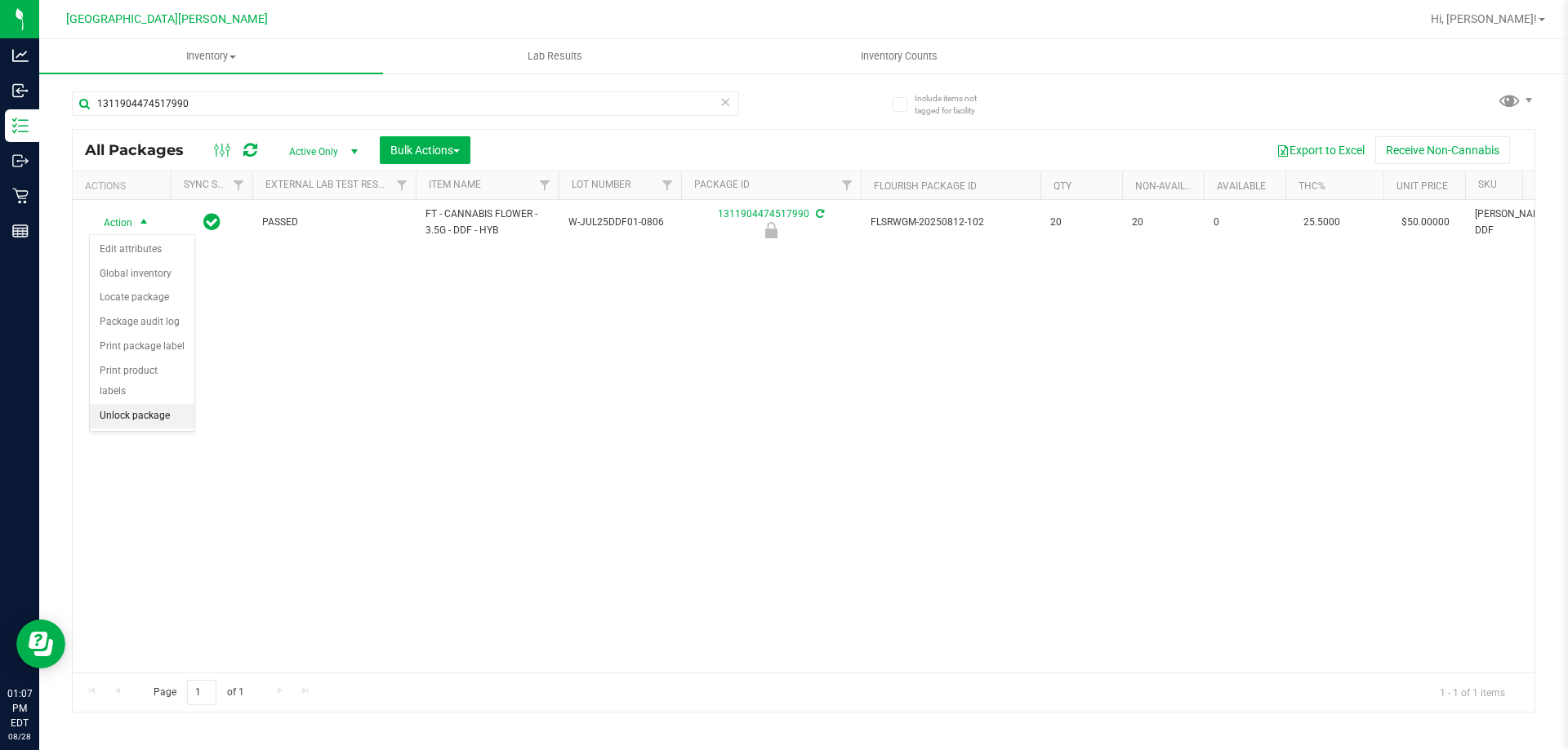
click at [164, 405] on li "Unlock package" at bounding box center [142, 417] width 105 height 25
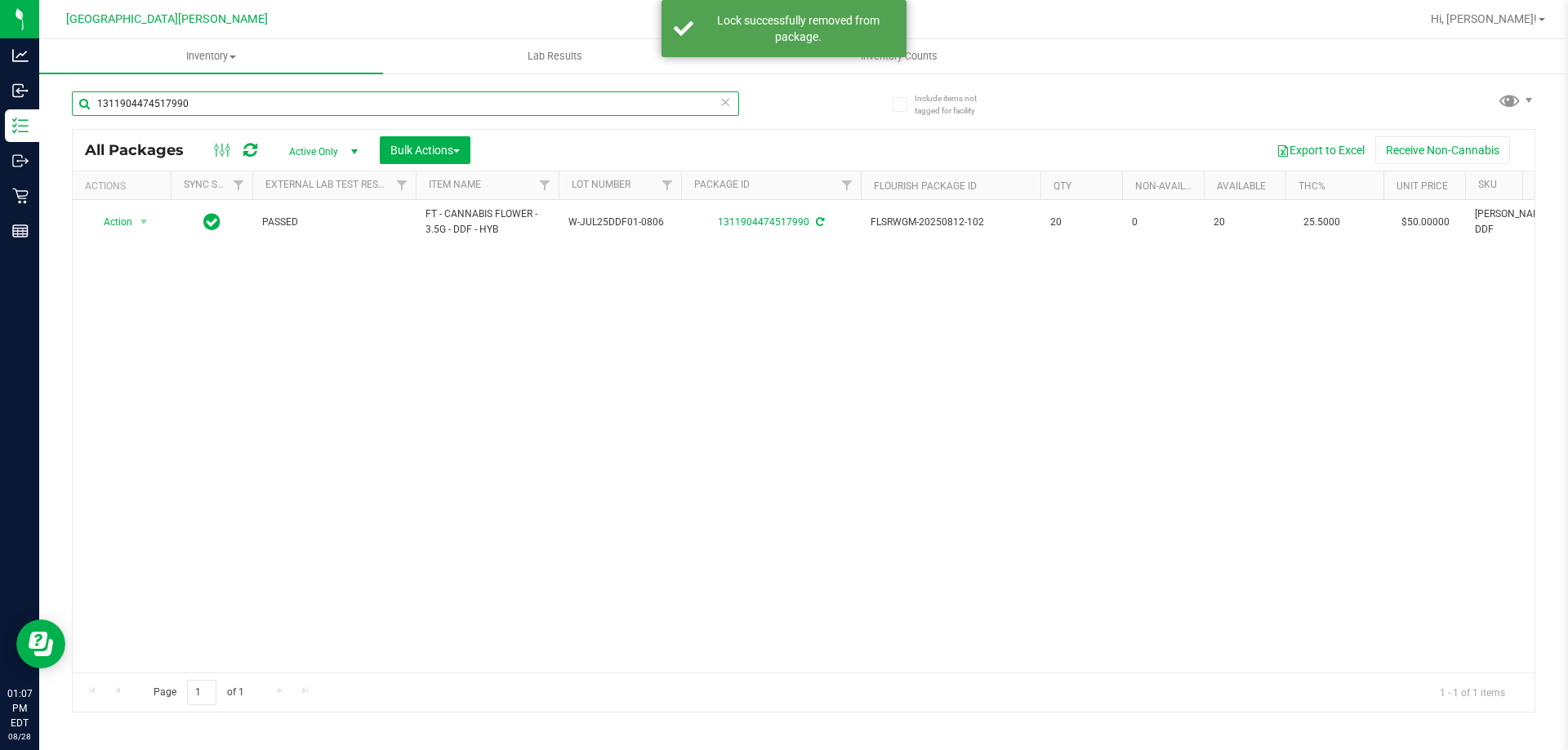
click at [181, 106] on input "1311904474517990" at bounding box center [405, 104] width 667 height 25
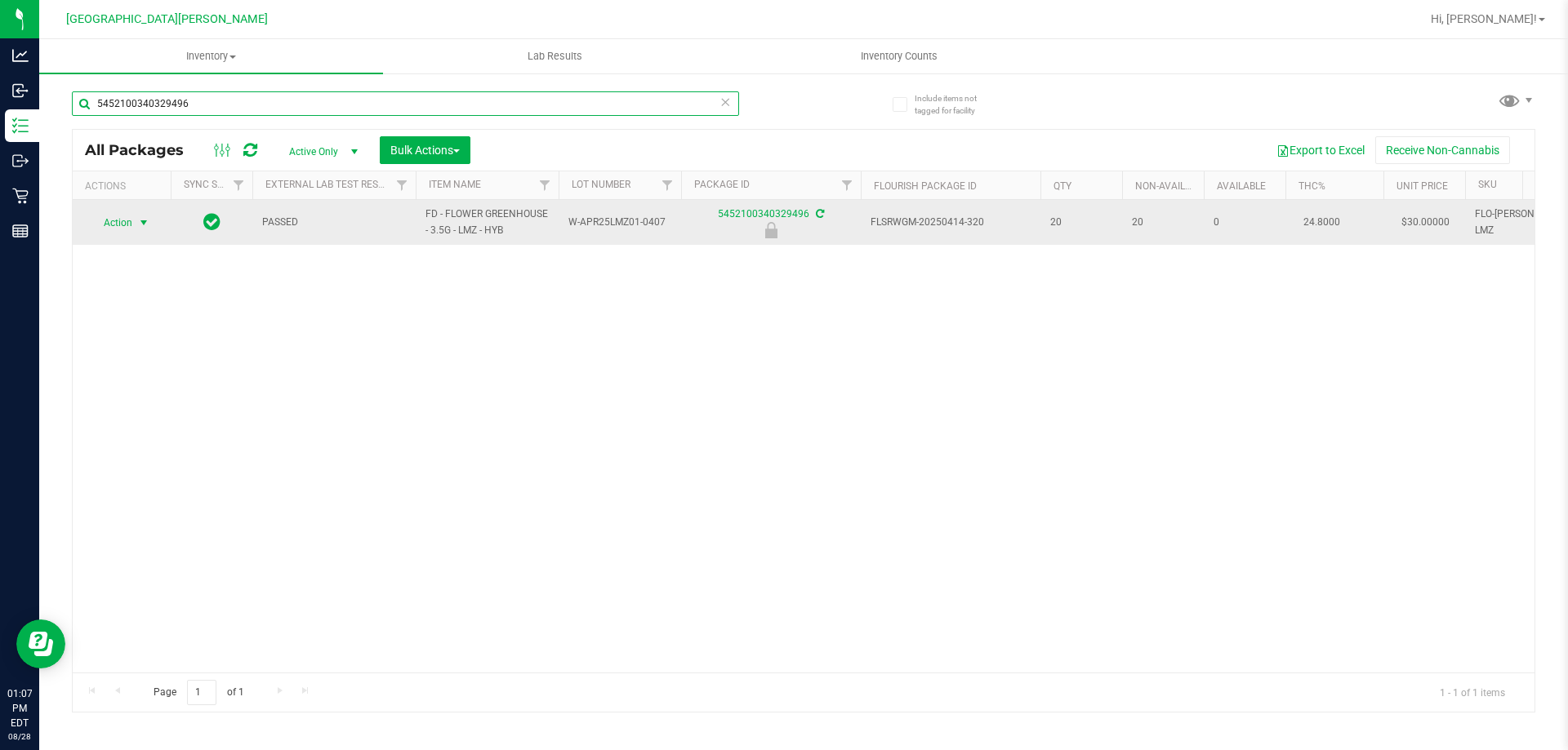
type input "5452100340329496"
click at [97, 218] on span "Action" at bounding box center [110, 223] width 44 height 23
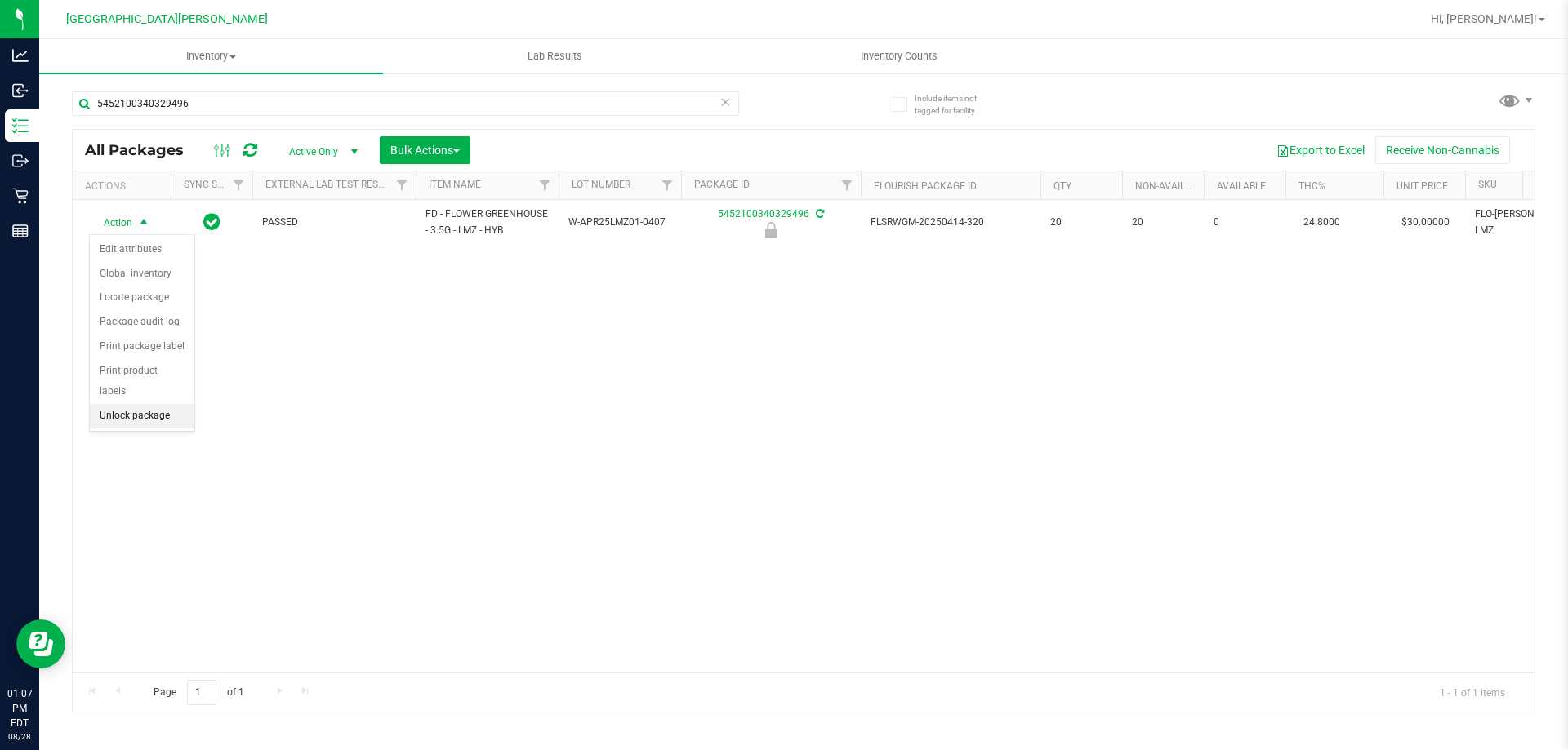
click at [151, 405] on li "Unlock package" at bounding box center [142, 417] width 105 height 25
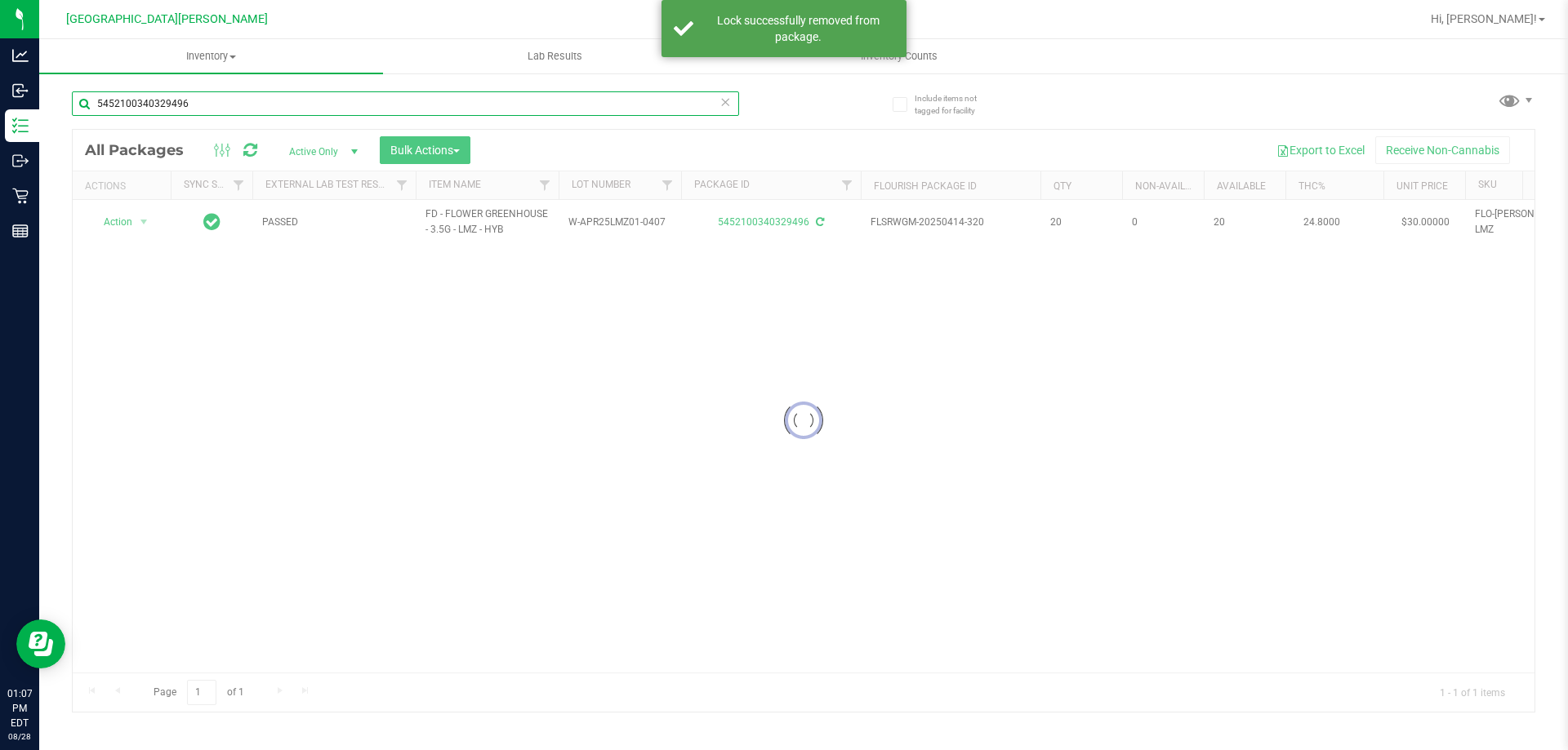
click at [221, 98] on input "5452100340329496" at bounding box center [405, 104] width 667 height 25
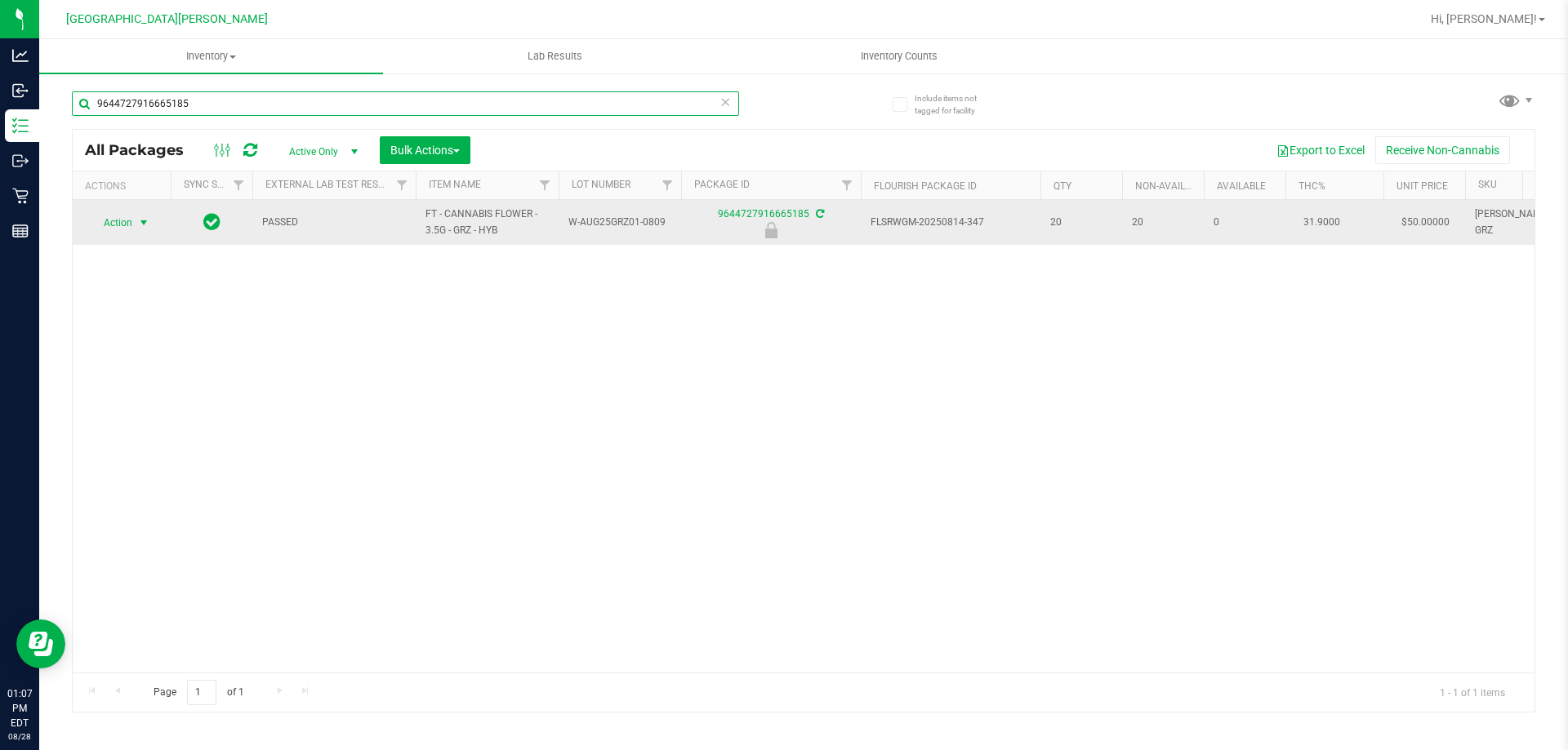
type input "9644727916665185"
click at [116, 221] on span "Action" at bounding box center [110, 223] width 44 height 23
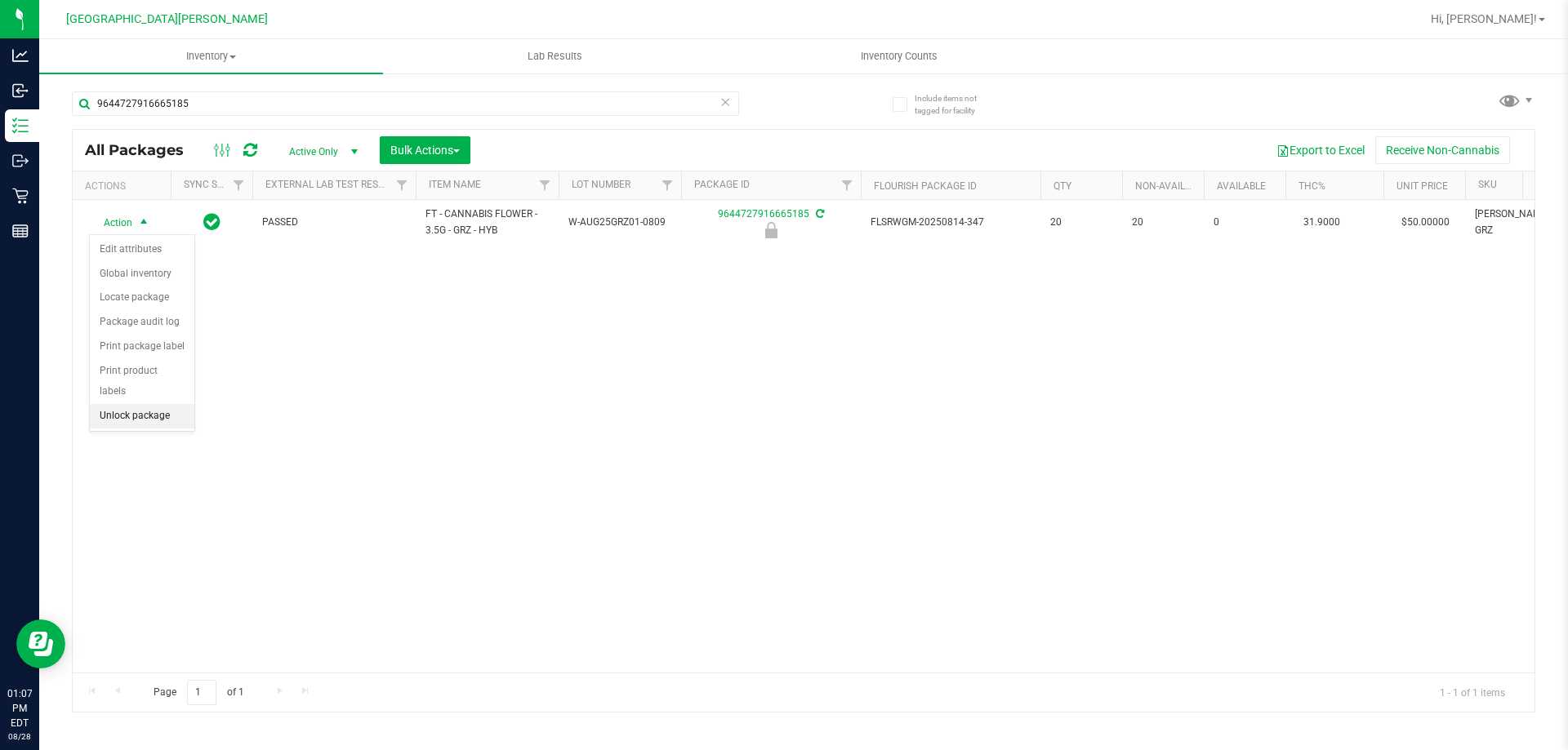
click at [114, 405] on li "Unlock package" at bounding box center [142, 417] width 105 height 25
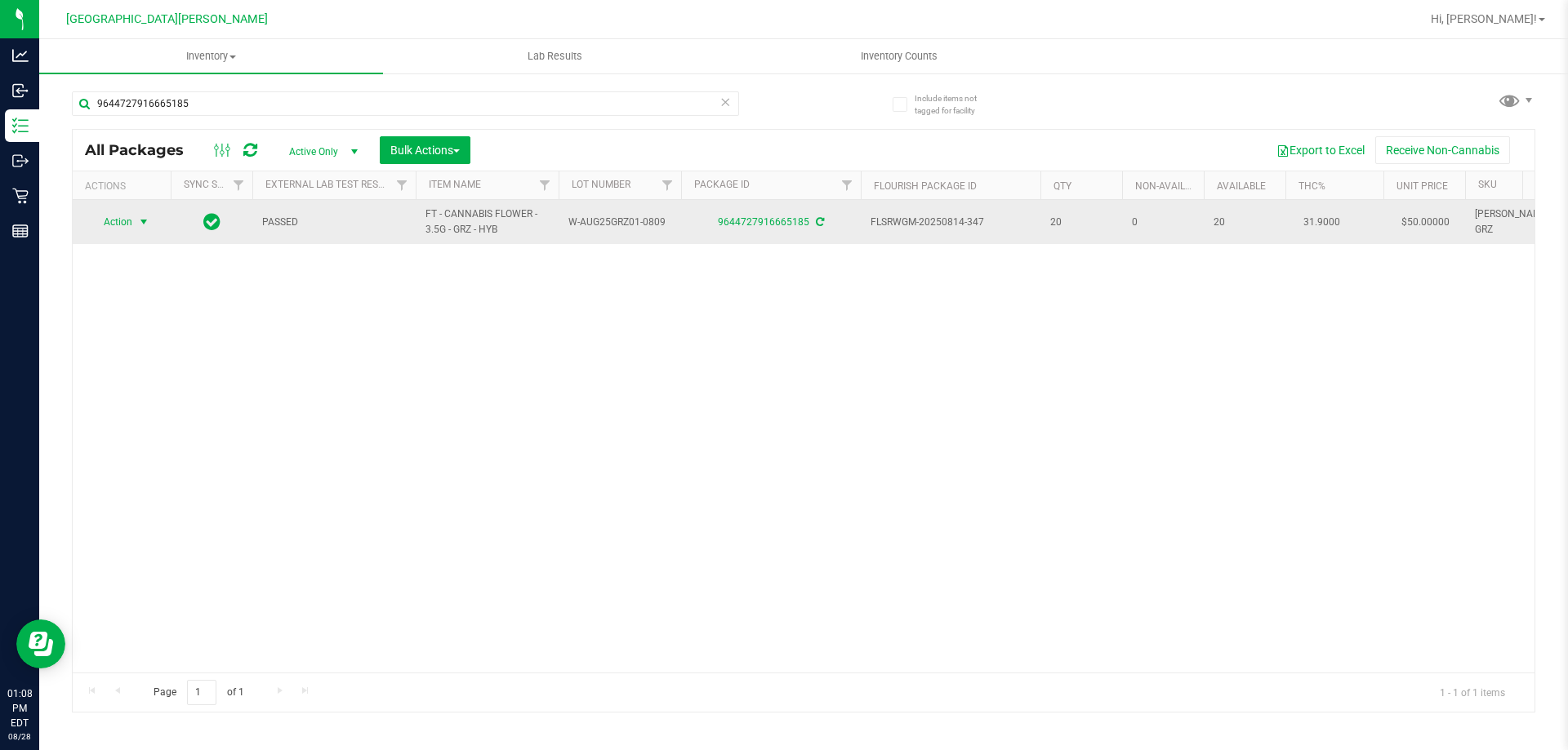
click at [123, 221] on span "Action" at bounding box center [110, 222] width 44 height 23
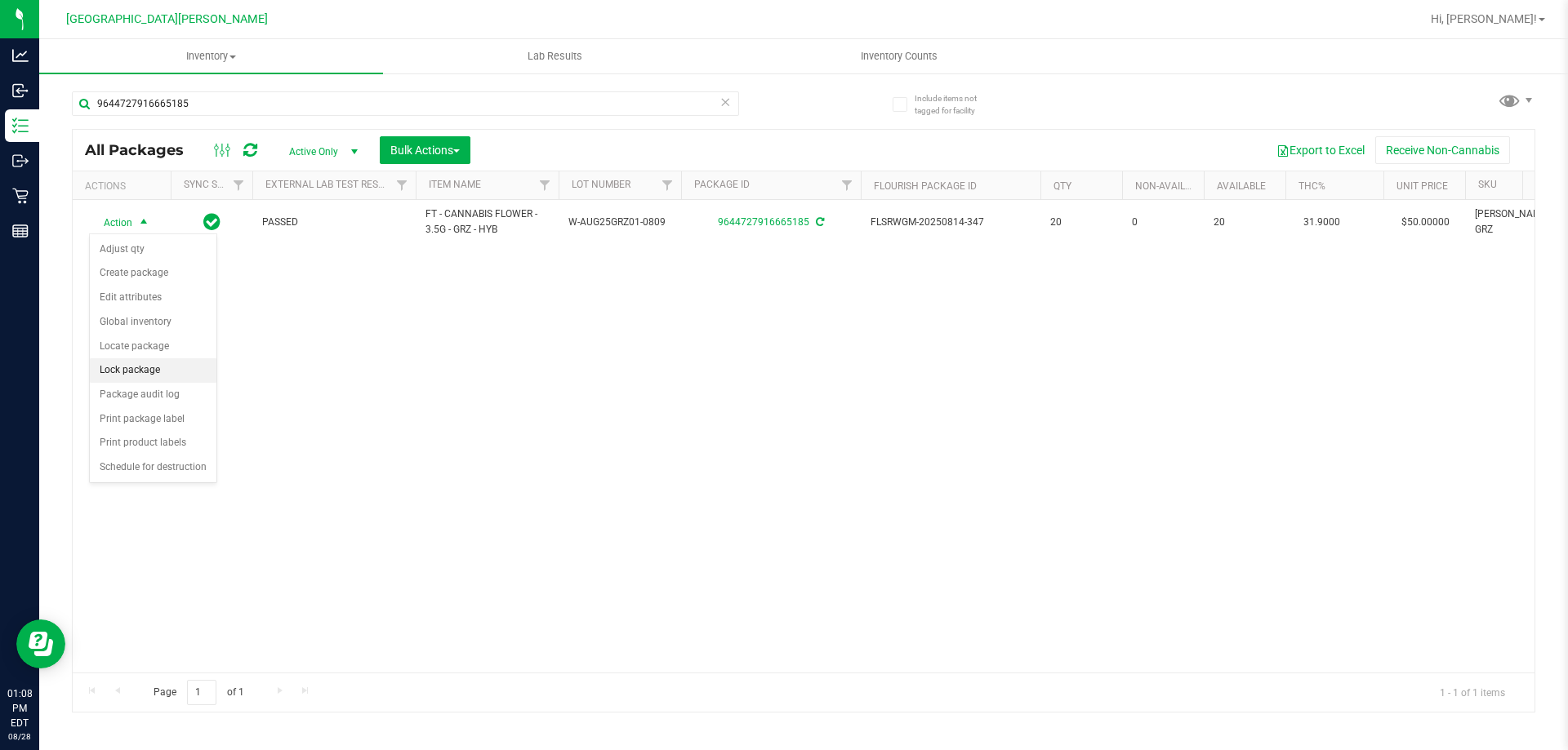
click at [145, 365] on li "Lock package" at bounding box center [152, 370] width 127 height 25
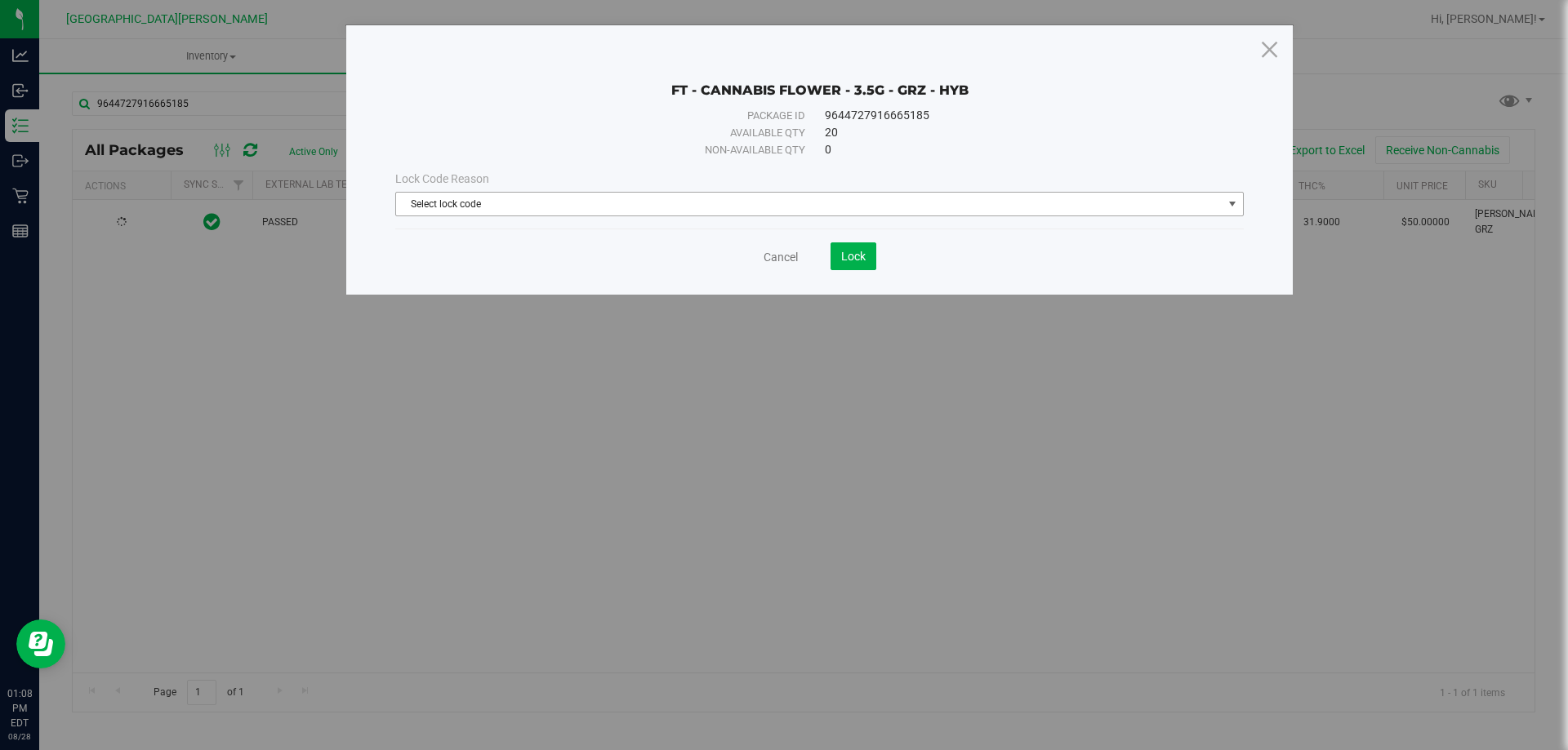
click at [819, 203] on span "Select lock code" at bounding box center [809, 204] width 826 height 23
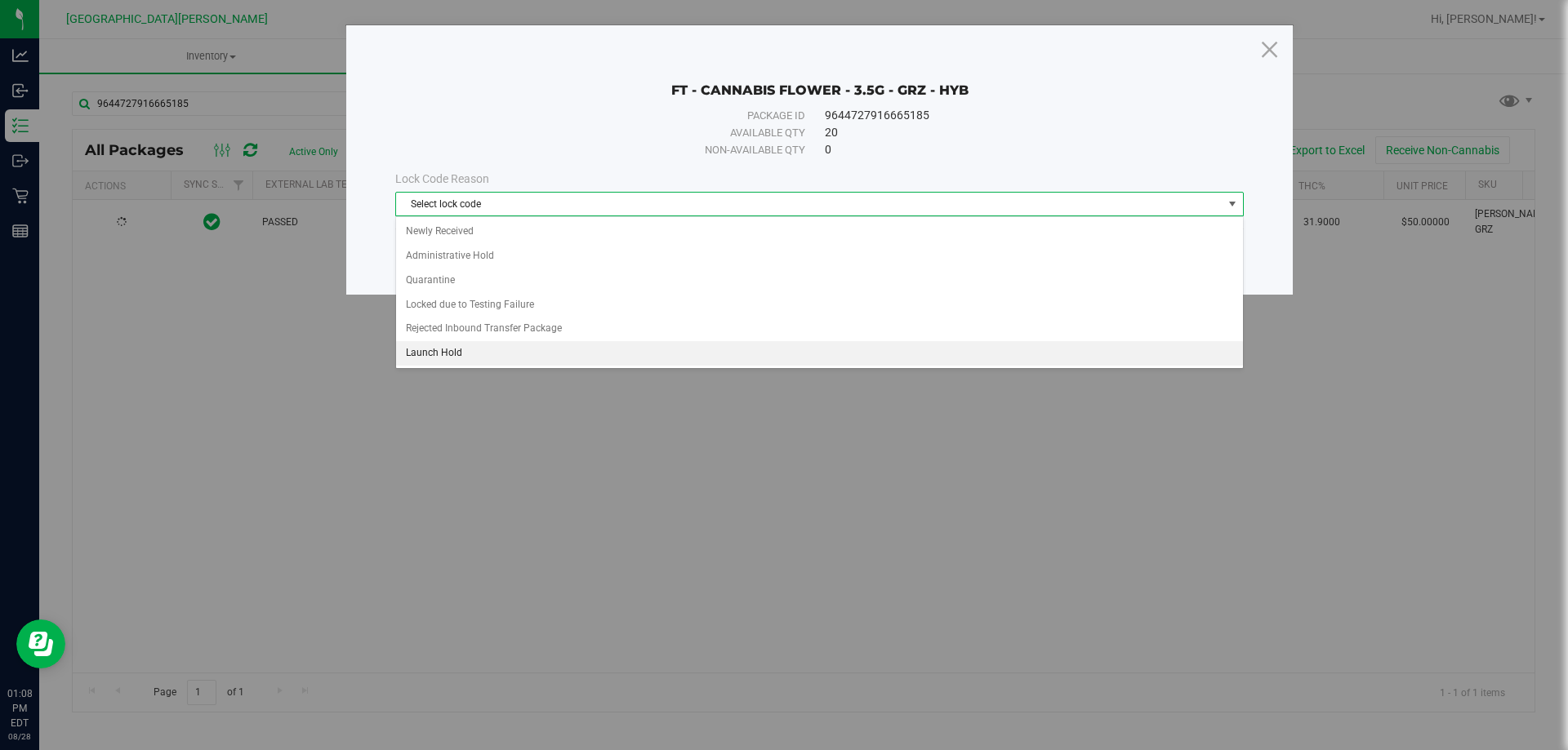
click at [444, 360] on li "Launch Hold" at bounding box center [819, 353] width 846 height 25
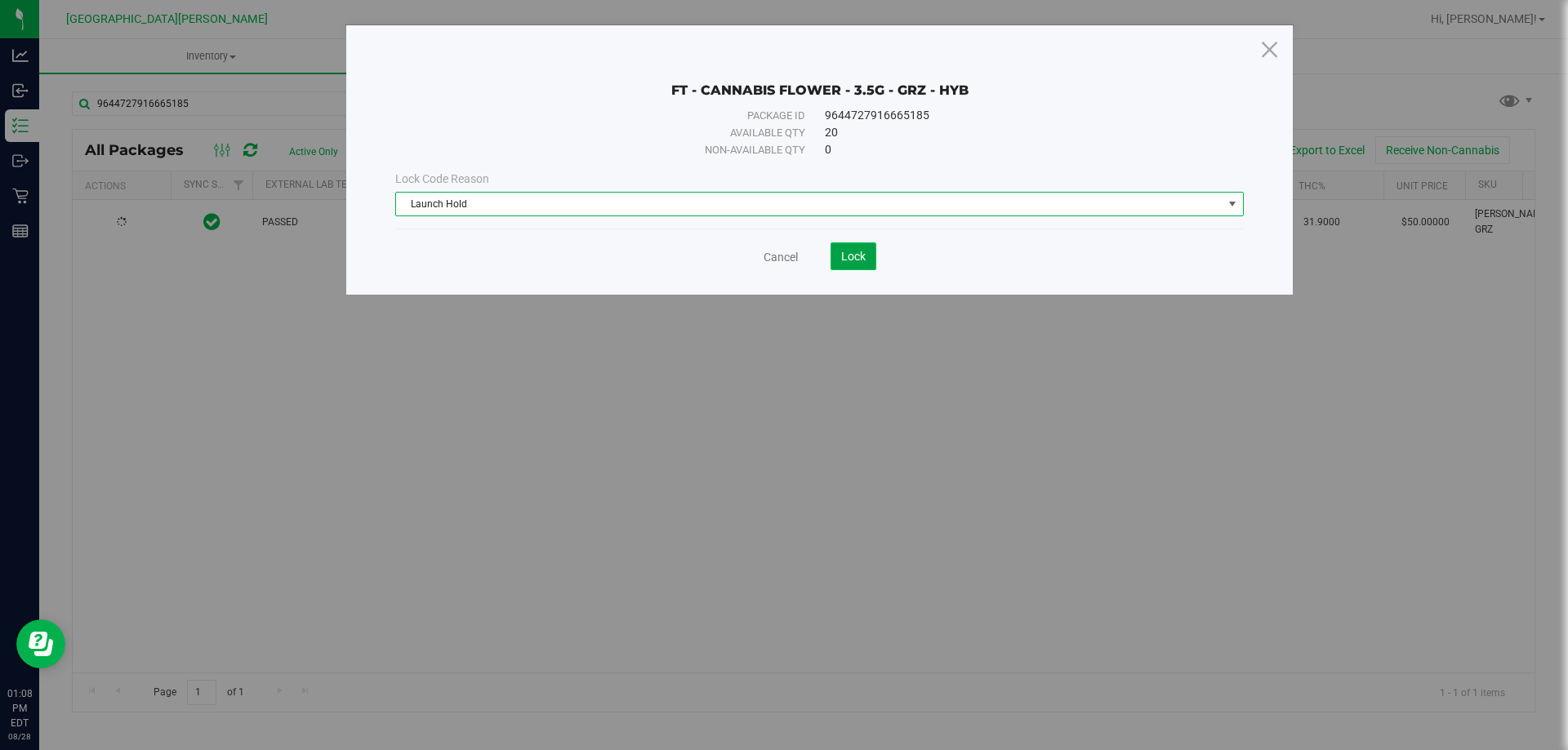
click at [869, 249] on button "Lock" at bounding box center [853, 256] width 46 height 28
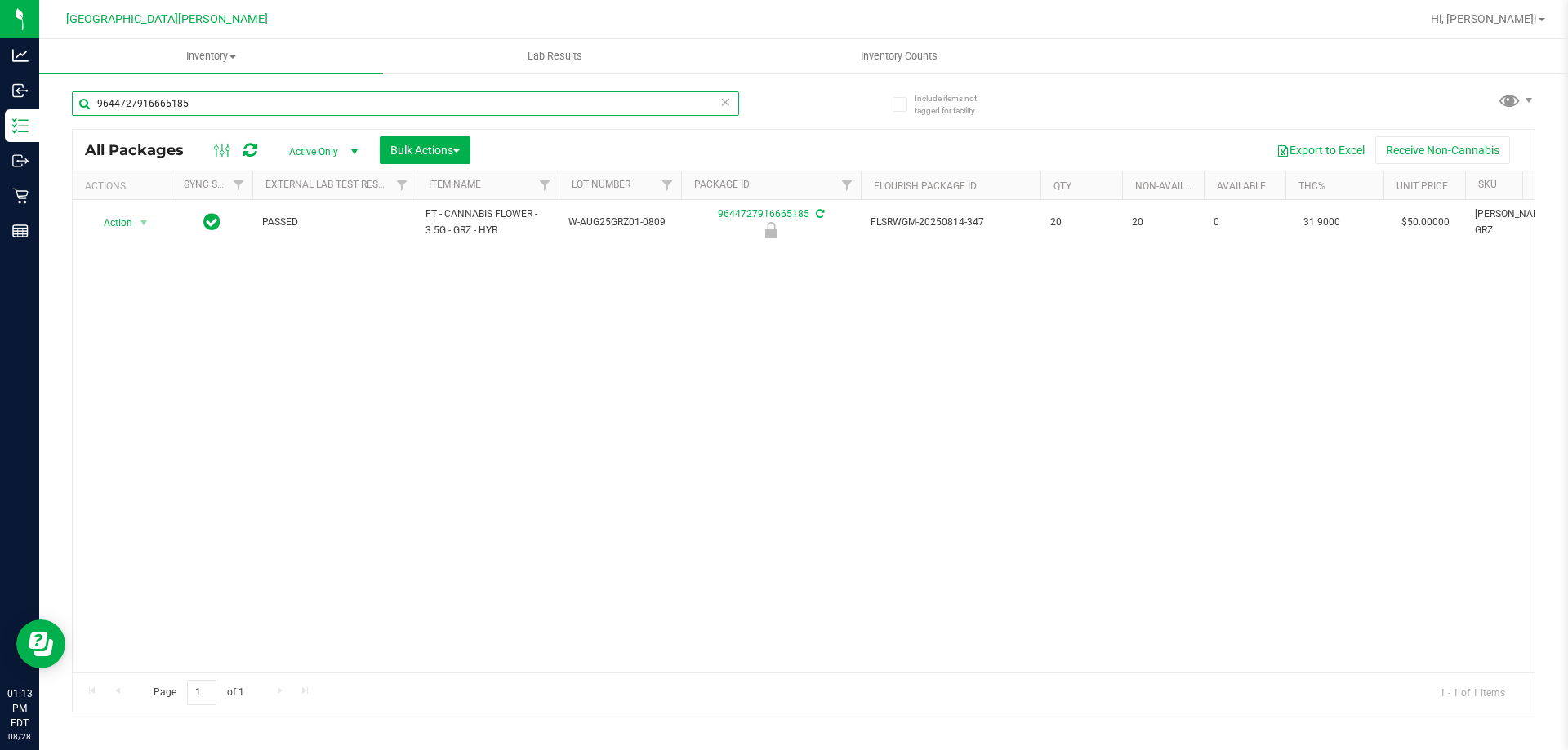
click at [184, 102] on input "9644727916665185" at bounding box center [405, 104] width 667 height 25
drag, startPoint x: 378, startPoint y: 315, endPoint x: 362, endPoint y: 352, distance: 40.3
click at [378, 349] on div "Action Action Adjust qty Create package Edit attributes Global inventory Locate…" at bounding box center [803, 436] width 1461 height 473
click at [233, 100] on input "1311904474517990" at bounding box center [405, 104] width 667 height 25
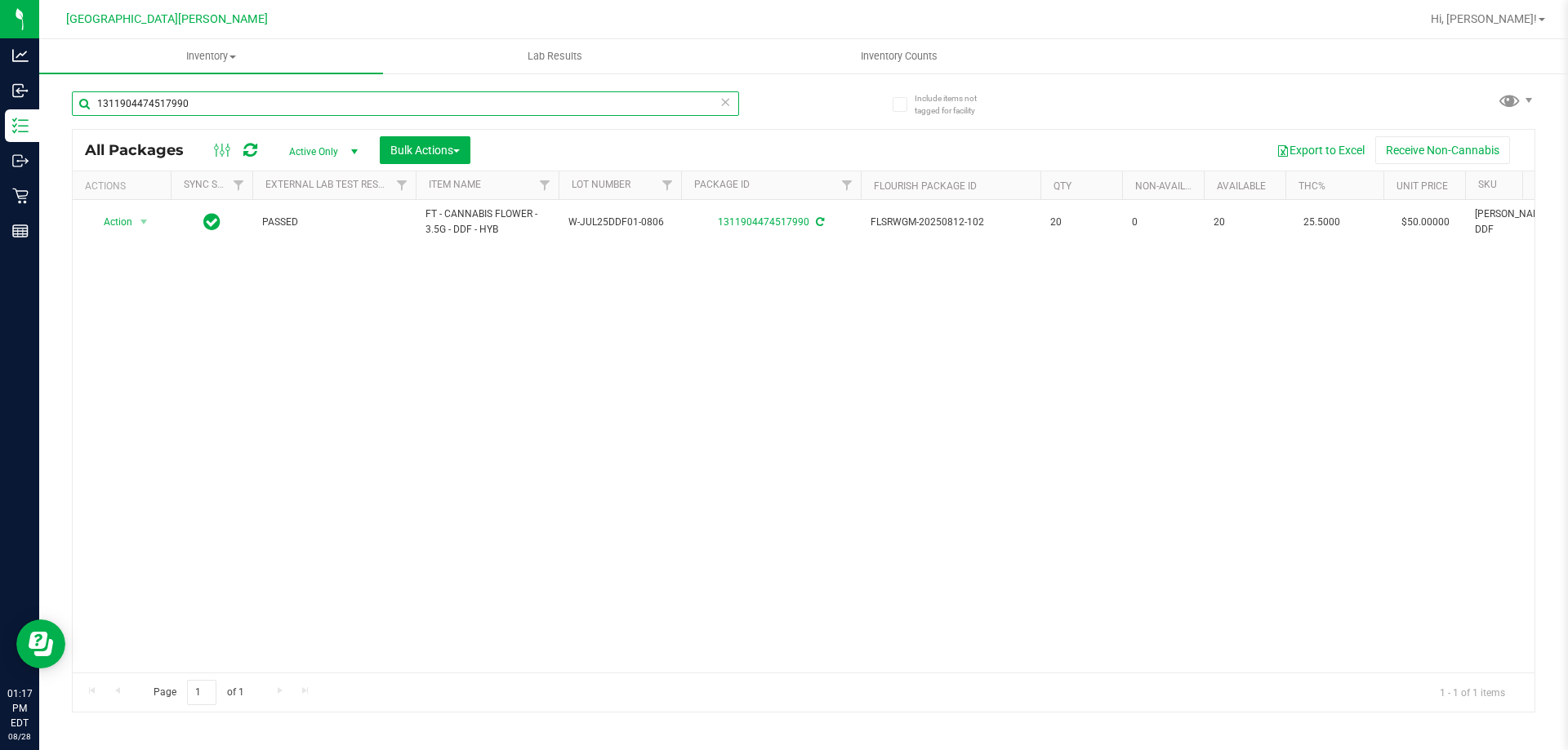
click at [233, 100] on input "1311904474517990" at bounding box center [405, 104] width 667 height 25
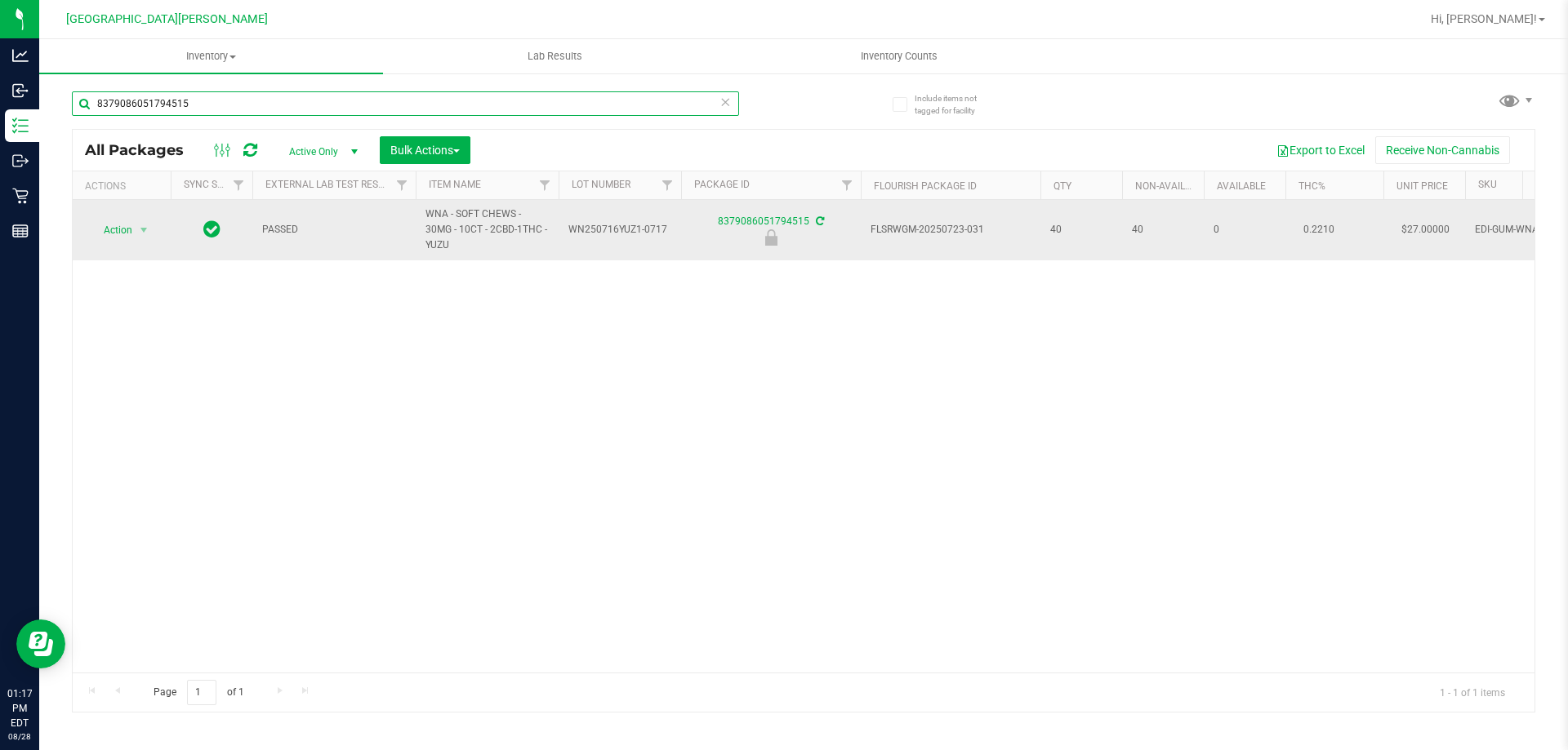
type input "8379086051794515"
click at [106, 221] on span "Action" at bounding box center [110, 230] width 44 height 23
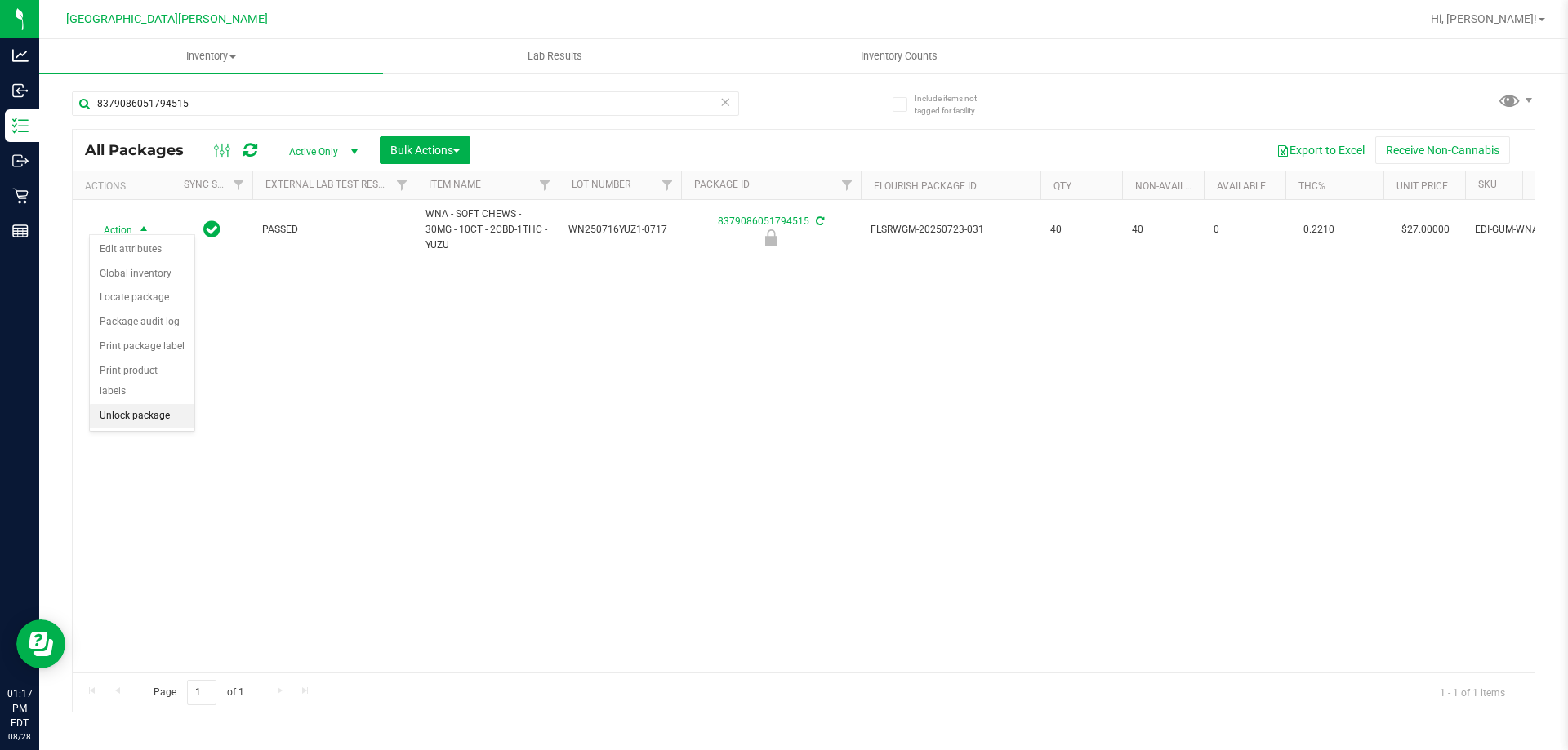
click at [163, 405] on li "Unlock package" at bounding box center [142, 417] width 105 height 25
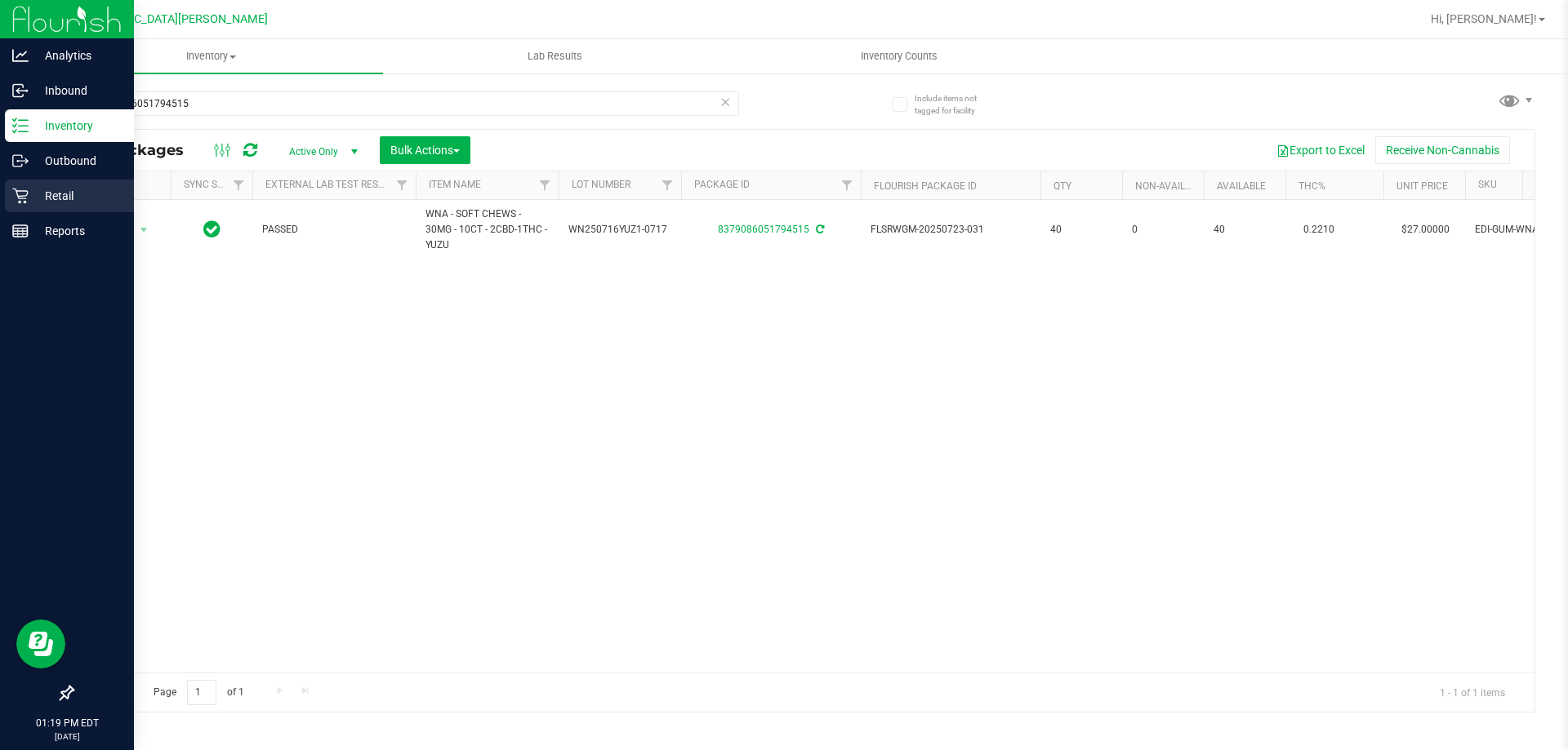
click at [71, 194] on p "Retail" at bounding box center [77, 196] width 98 height 20
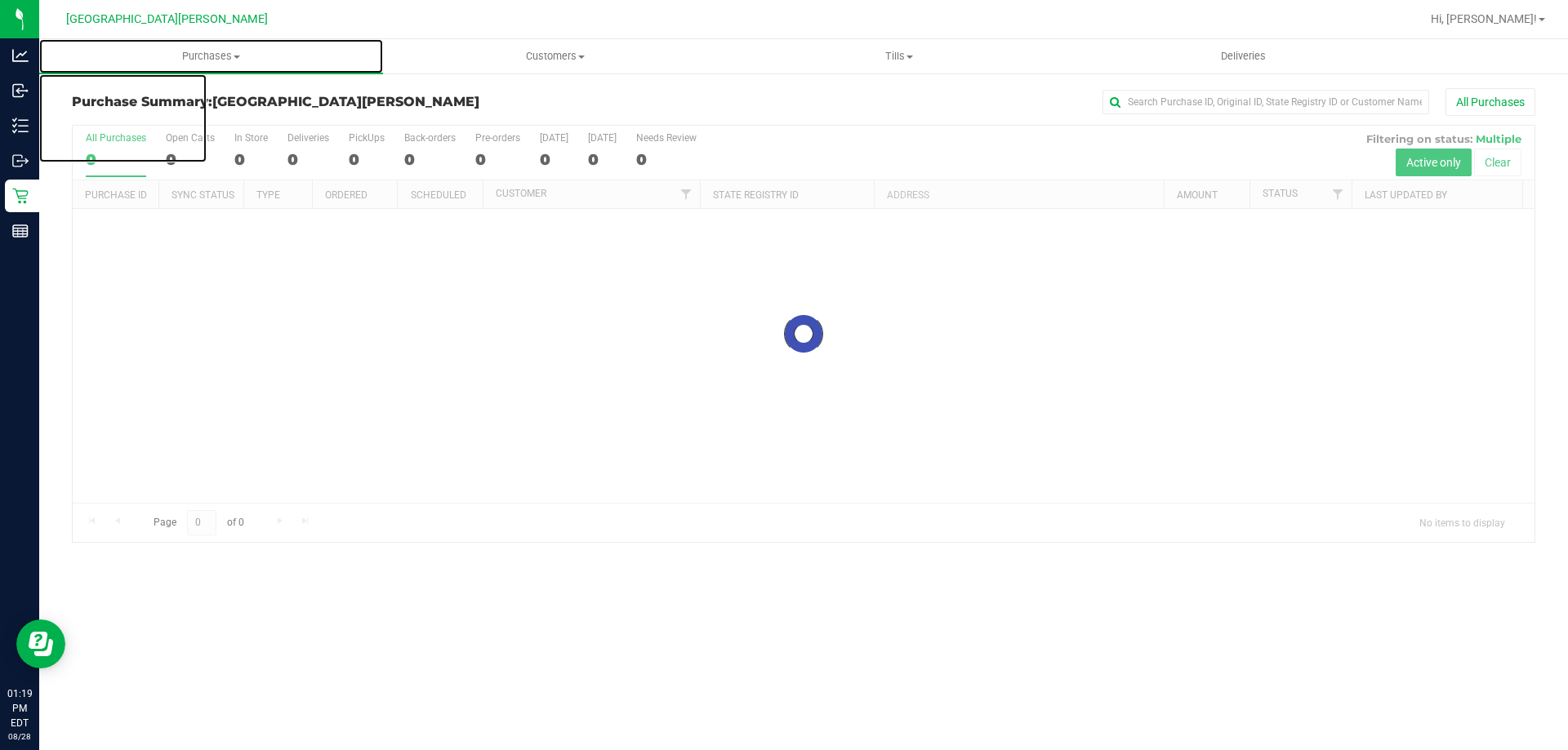
click at [221, 49] on span "Purchases" at bounding box center [210, 55] width 344 height 14
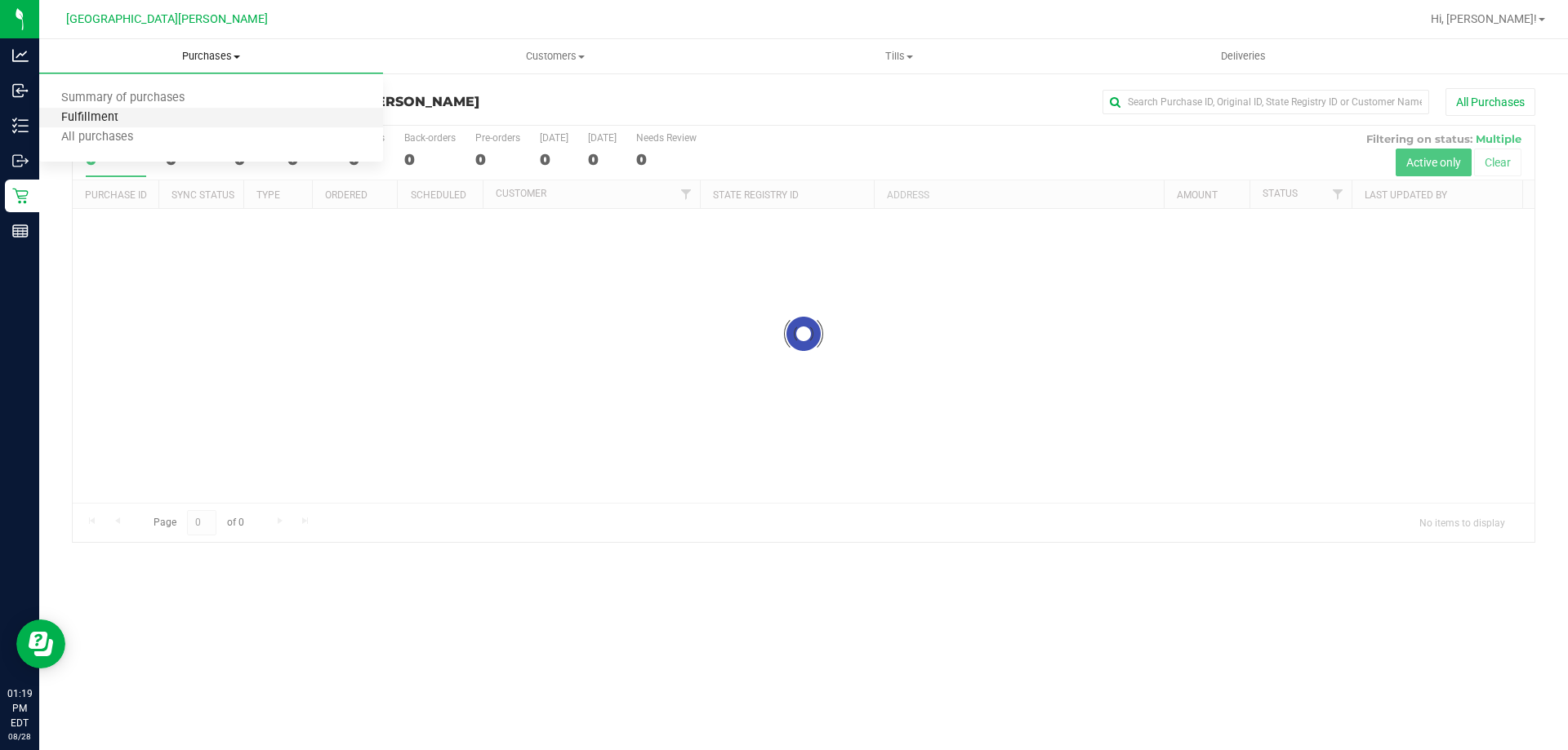
click at [116, 113] on span "Fulfillment" at bounding box center [89, 118] width 101 height 14
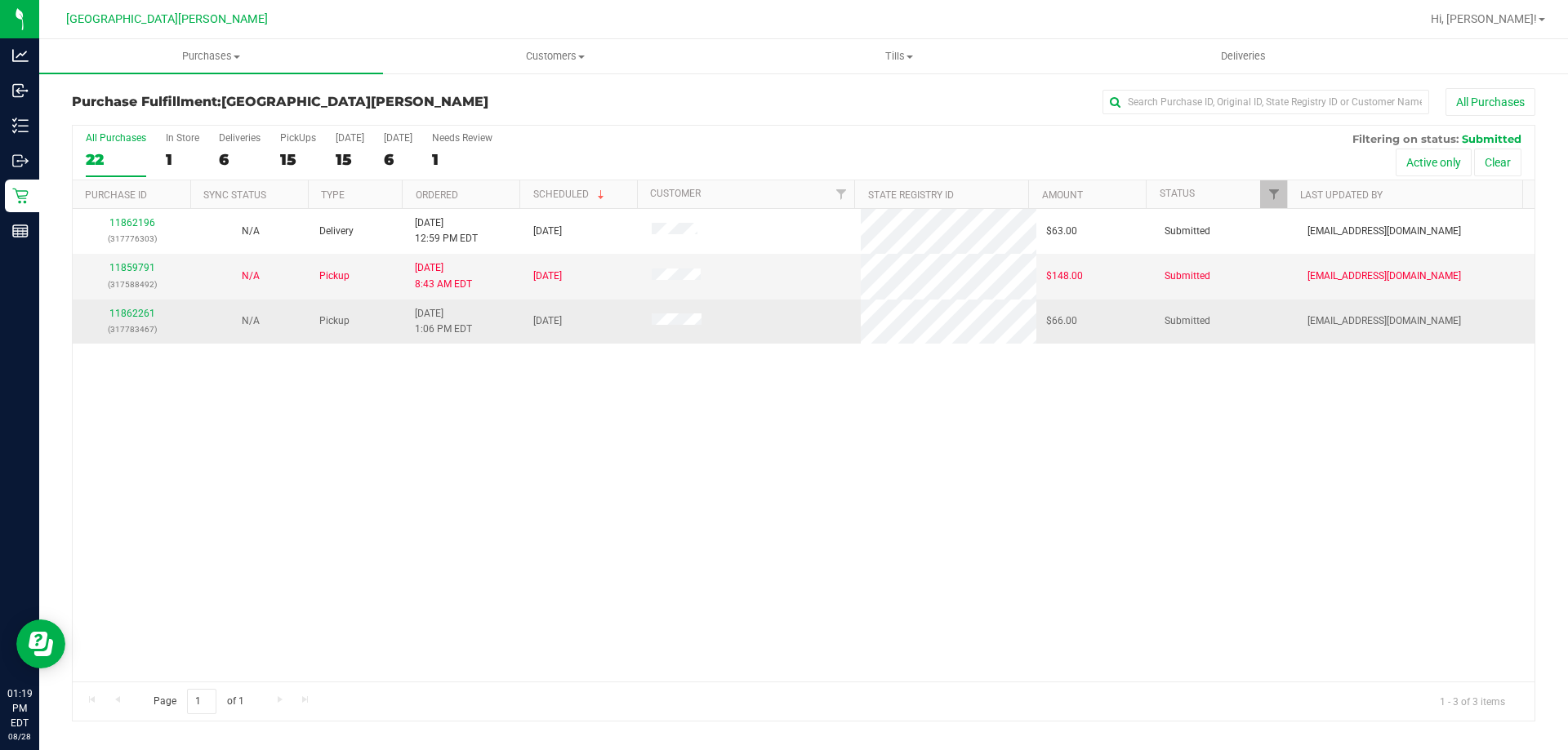
click at [118, 306] on div "11862261 (317783467)" at bounding box center [132, 322] width 99 height 31
click at [119, 306] on div "11862261 (317783467)" at bounding box center [132, 322] width 99 height 31
click at [119, 309] on link "11862261" at bounding box center [132, 313] width 46 height 11
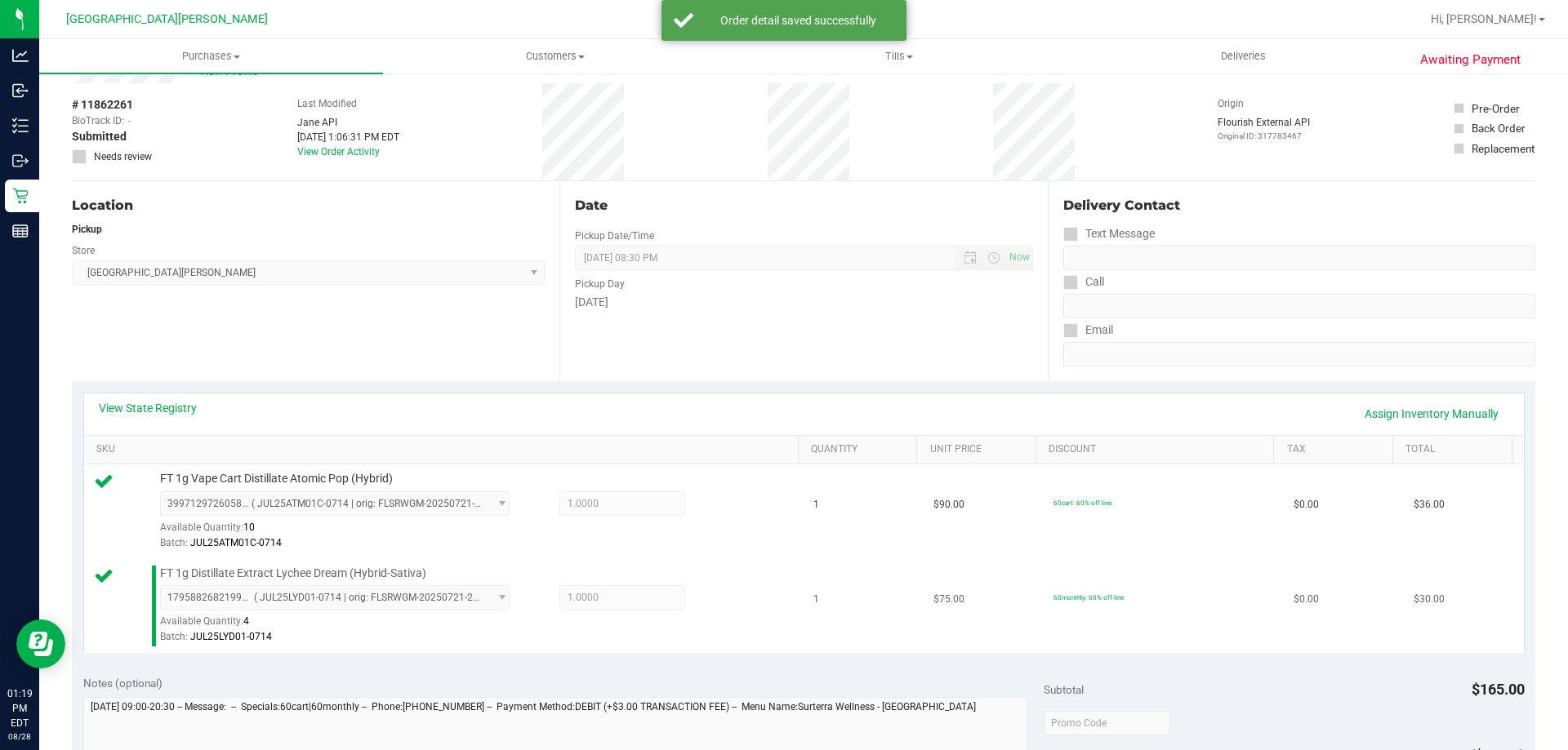
scroll to position [326, 0]
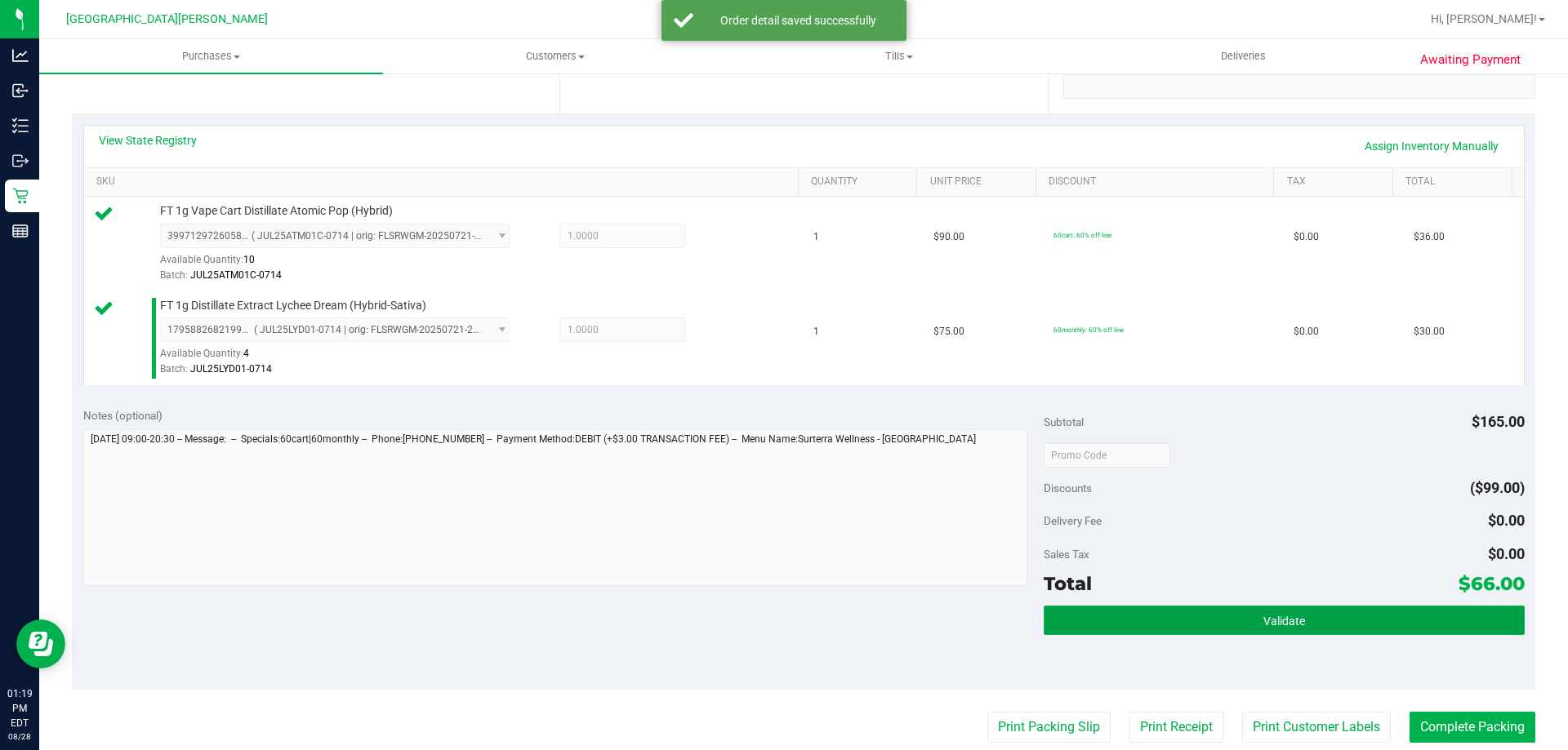
click at [1400, 626] on button "Validate" at bounding box center [1283, 620] width 480 height 30
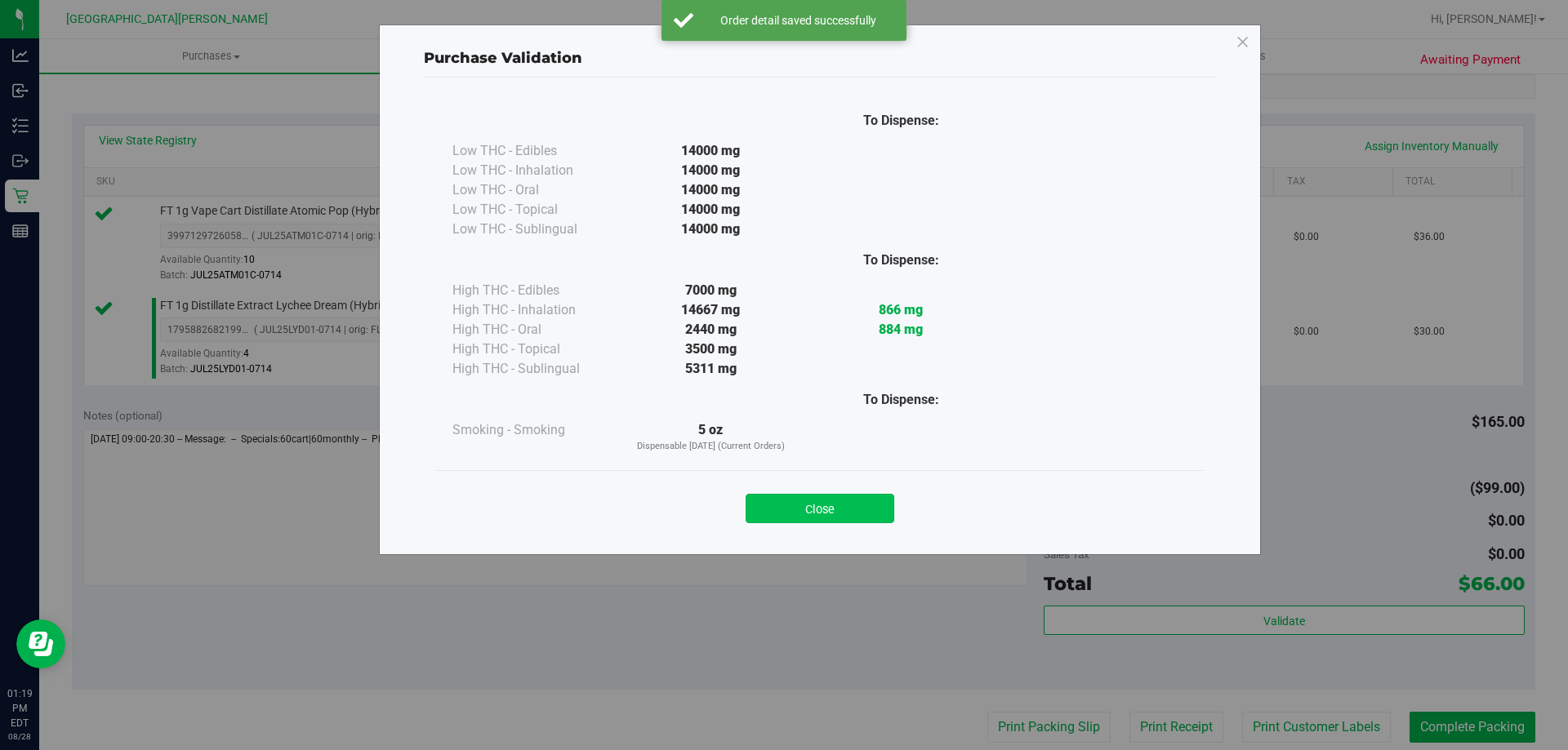
click at [834, 513] on button "Close" at bounding box center [820, 508] width 149 height 30
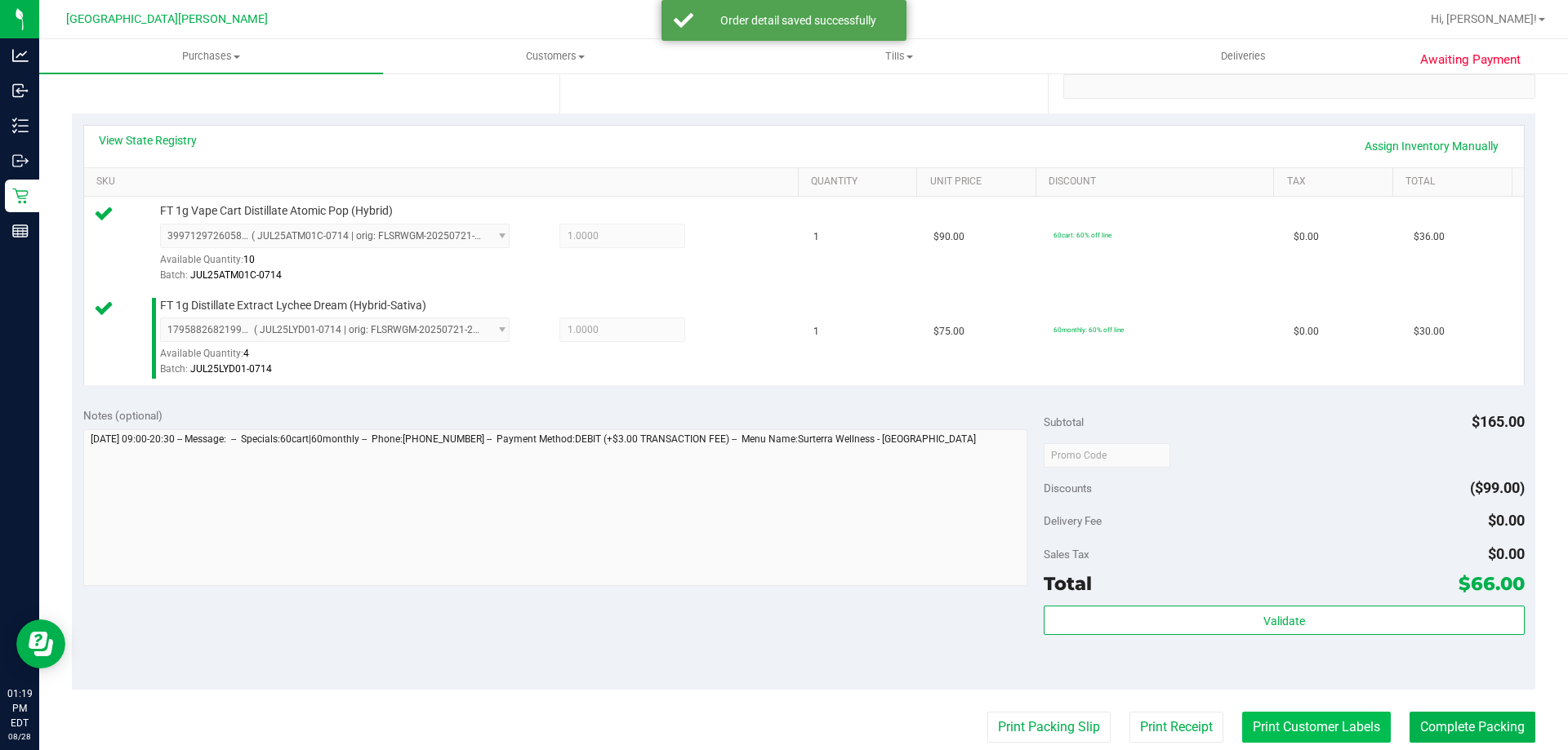
click at [1333, 720] on button "Print Customer Labels" at bounding box center [1316, 727] width 149 height 31
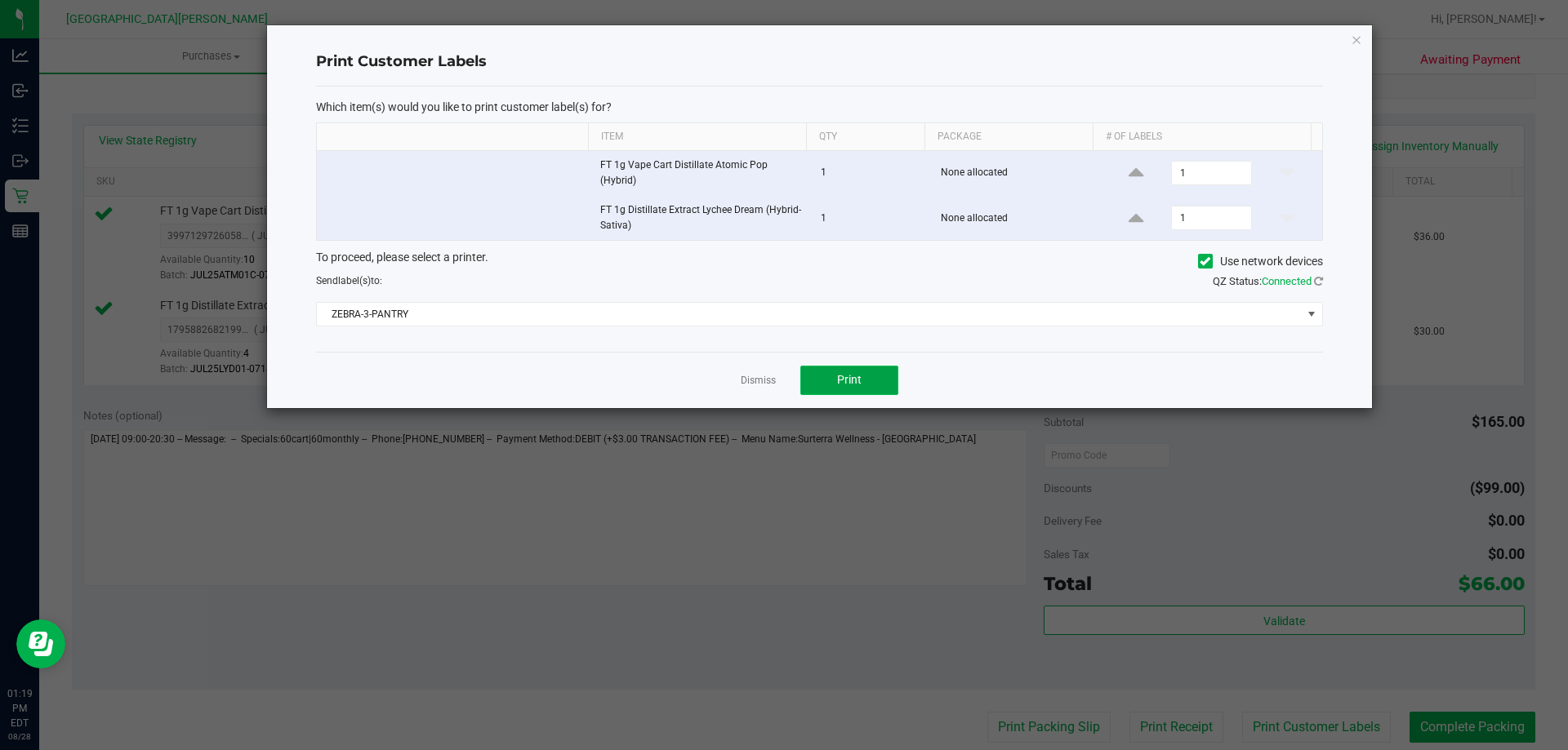
click at [869, 382] on button "Print" at bounding box center [848, 380] width 98 height 30
click at [753, 380] on link "Dismiss" at bounding box center [758, 381] width 35 height 14
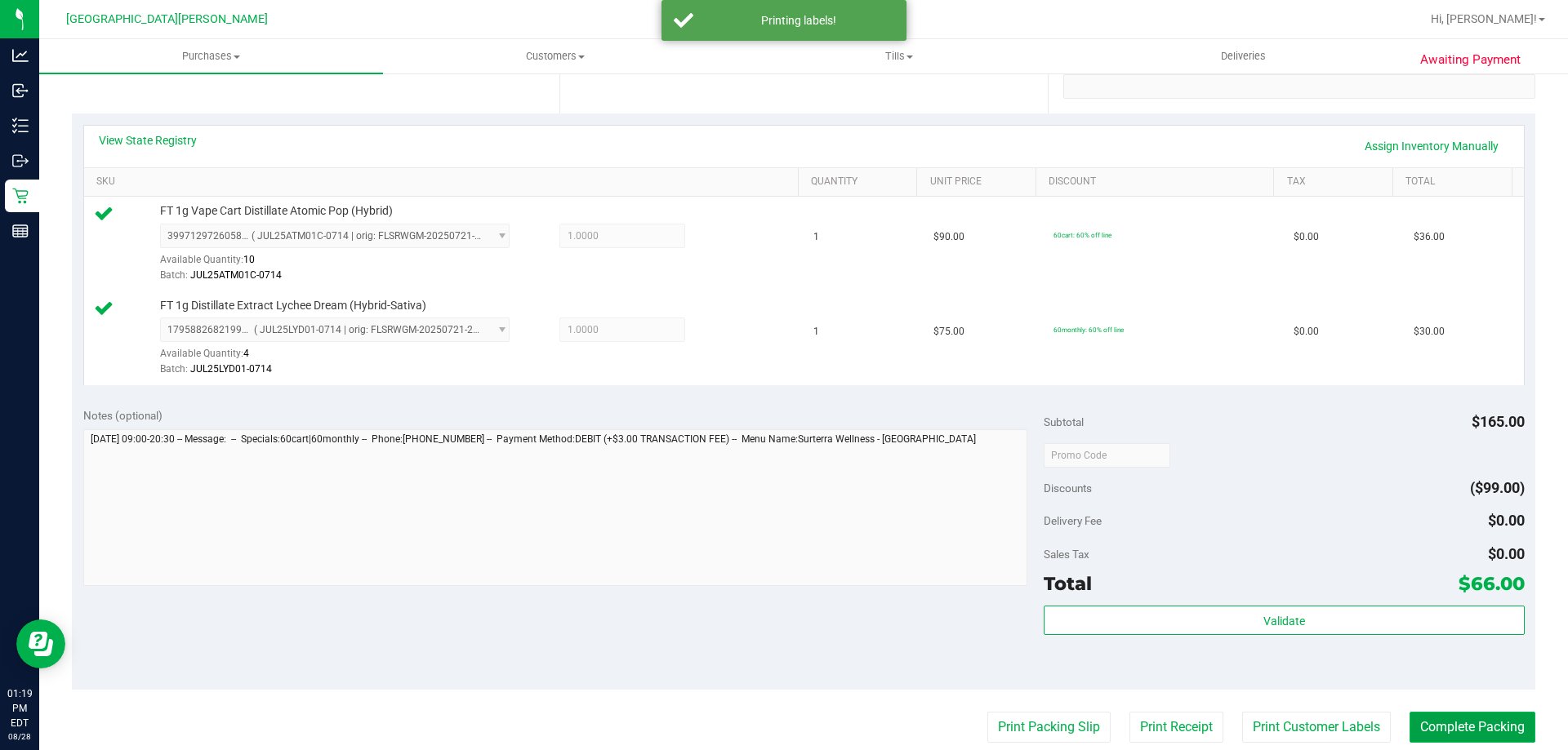
click at [1439, 724] on button "Complete Packing" at bounding box center [1472, 727] width 126 height 31
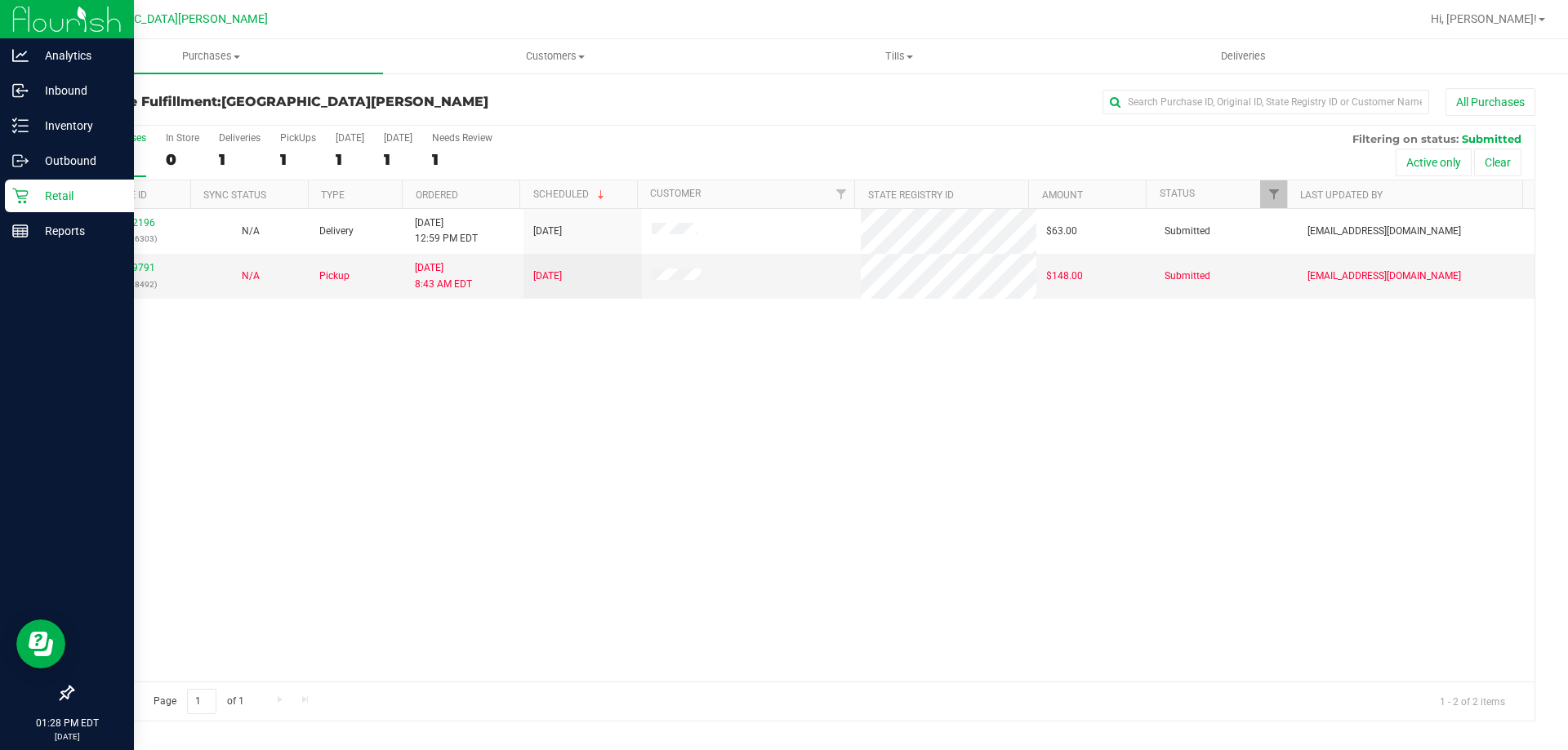
click at [50, 200] on p "Retail" at bounding box center [77, 196] width 98 height 20
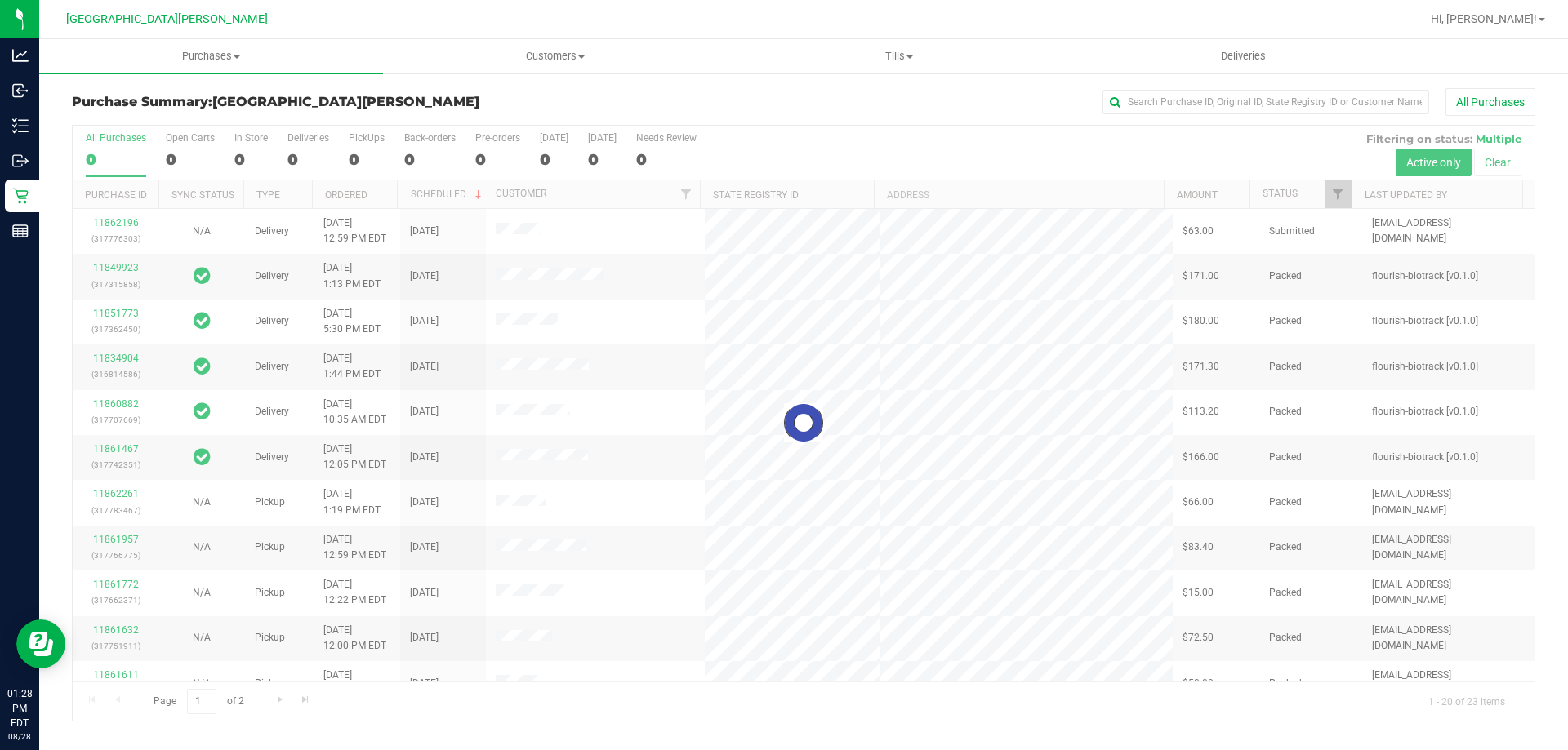
click at [248, 152] on div at bounding box center [803, 423] width 1461 height 595
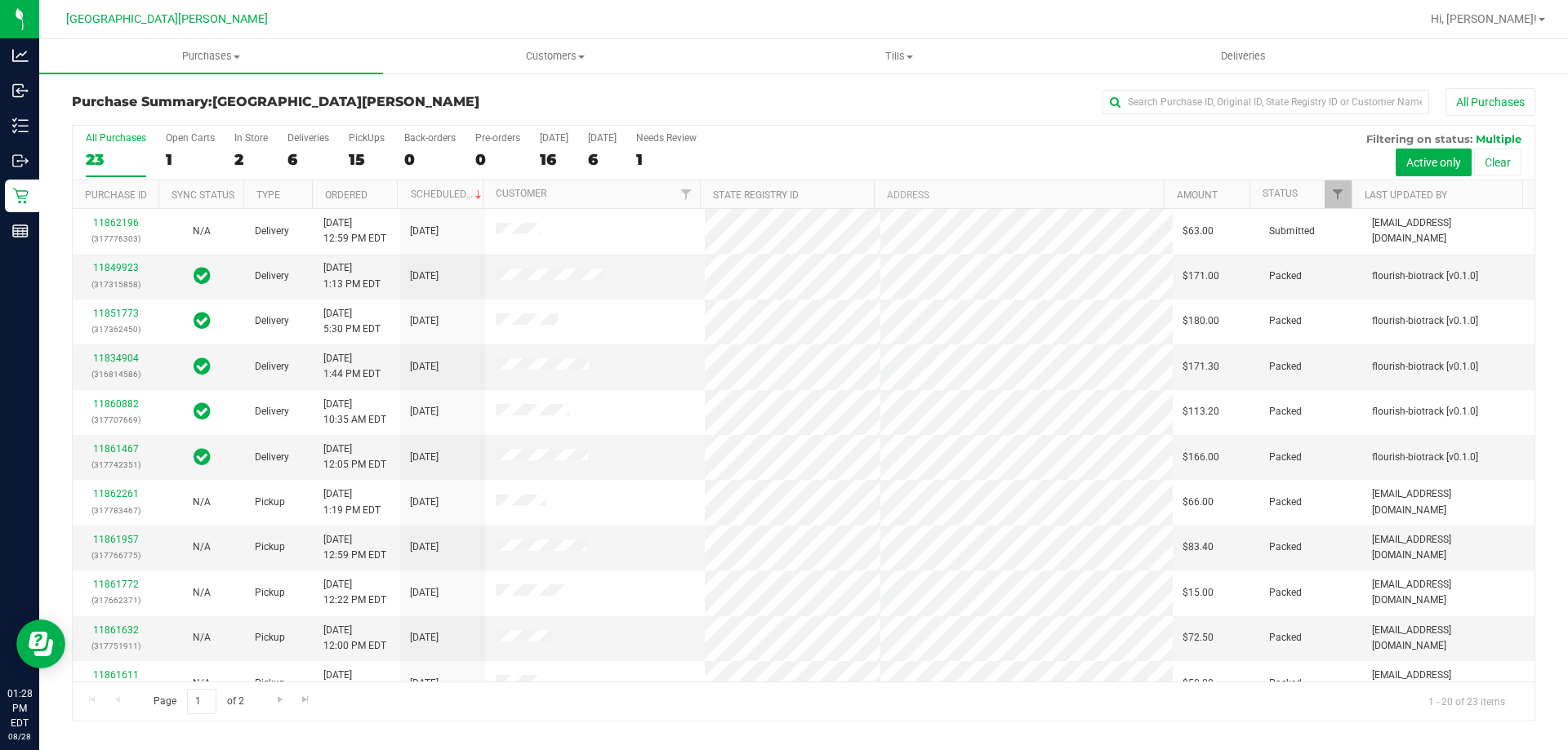
click at [248, 152] on div "2" at bounding box center [250, 160] width 33 height 19
click at [0, 0] on input "In Store 2" at bounding box center [0, 0] width 0 height 0
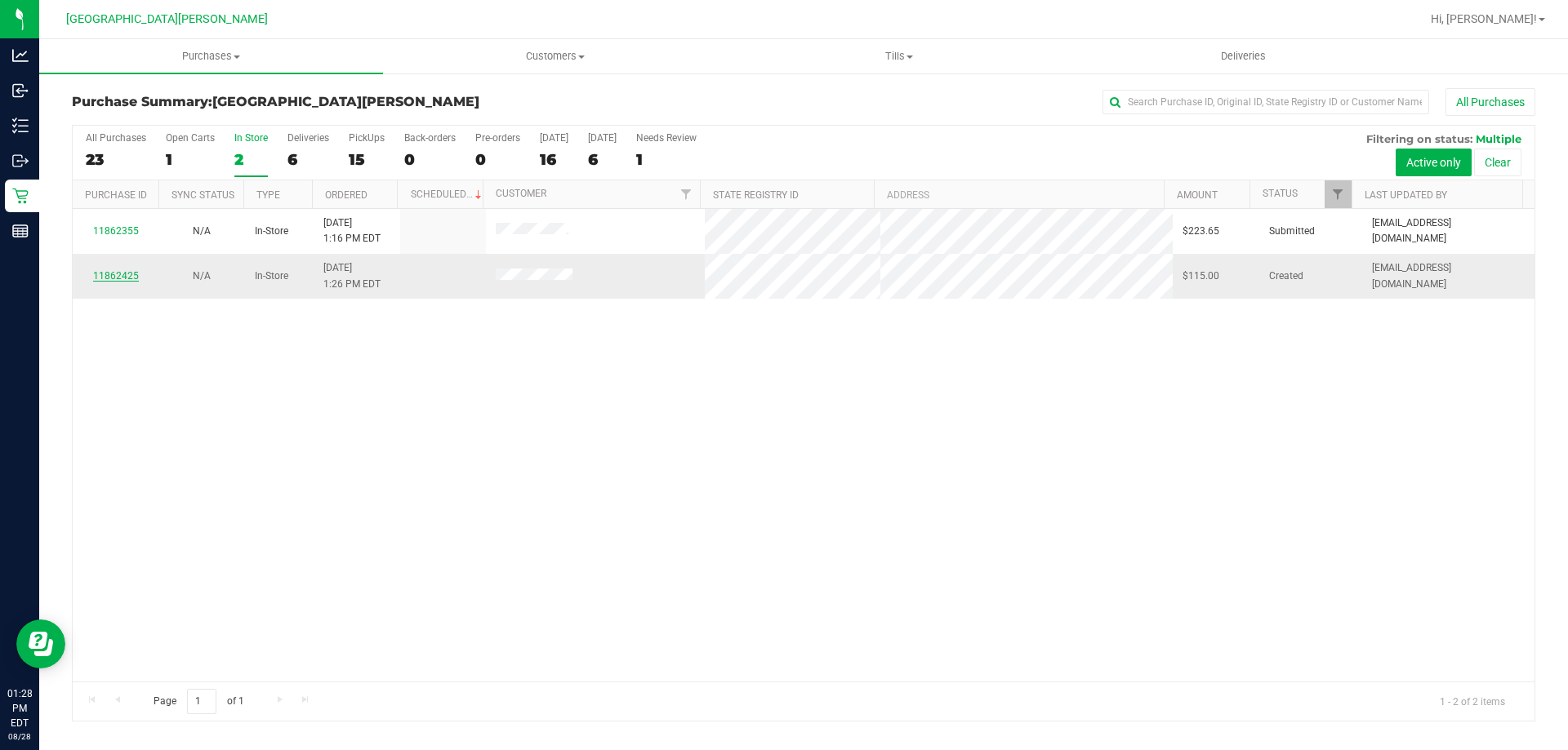
click at [100, 272] on link "11862425" at bounding box center [116, 276] width 46 height 11
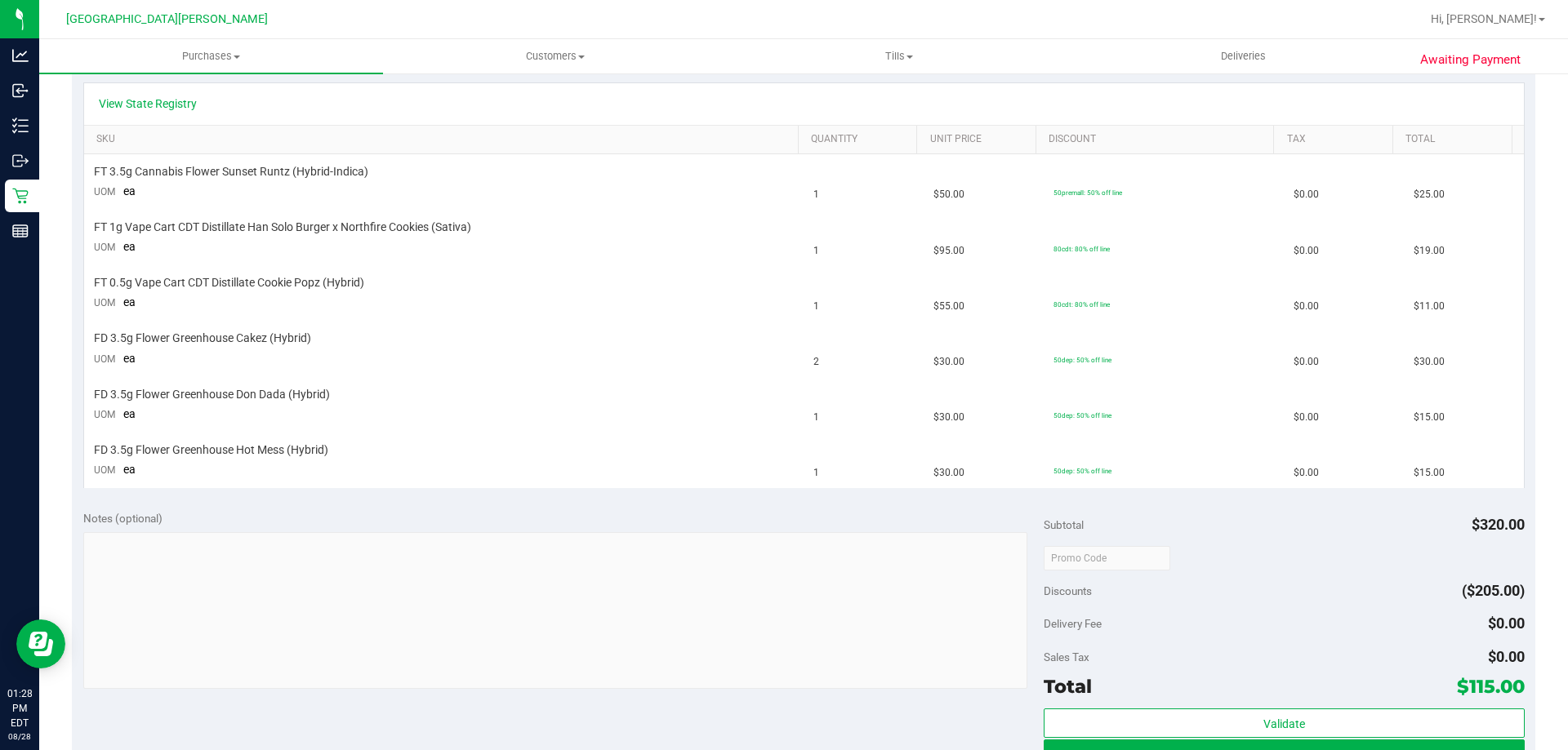
scroll to position [408, 0]
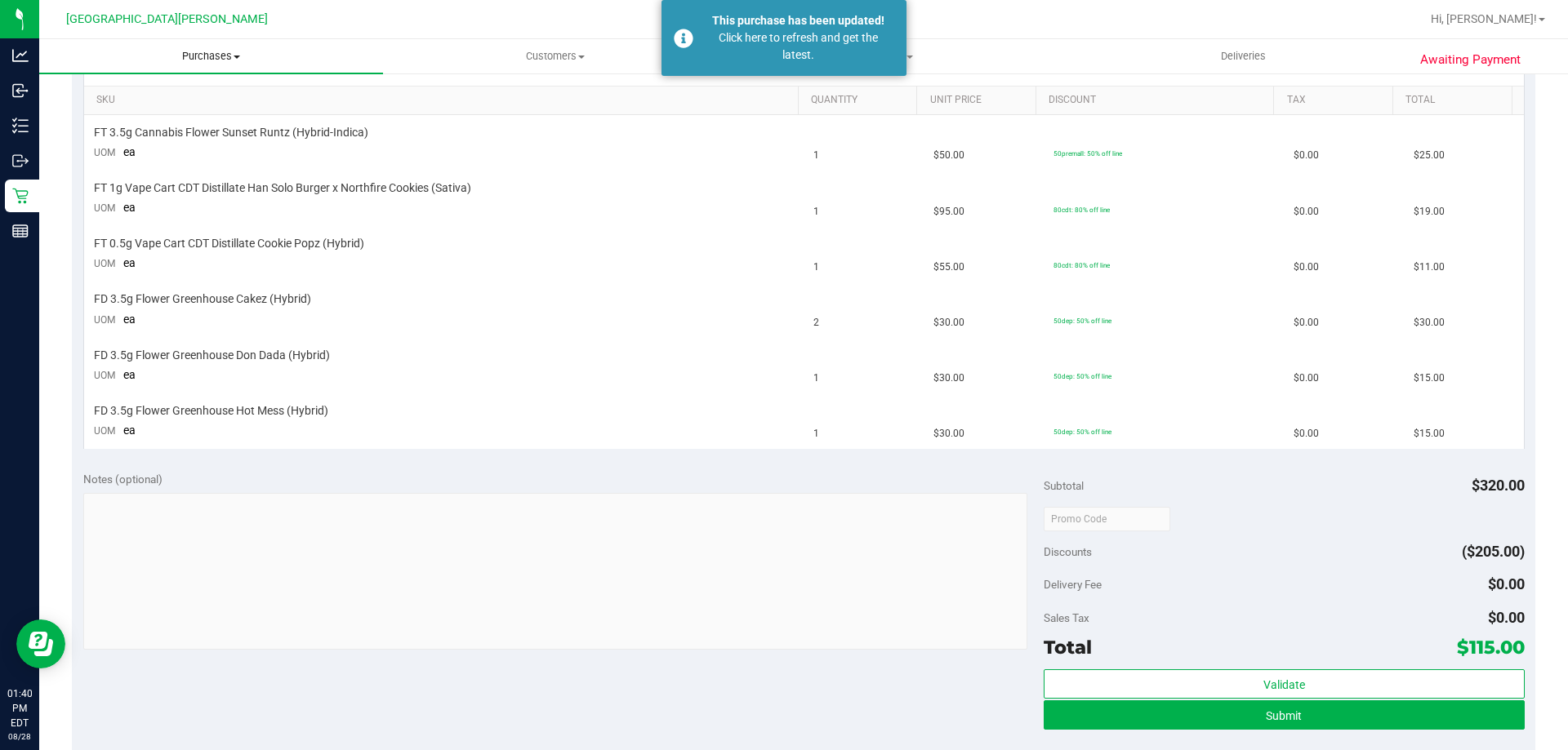
click at [198, 54] on span "Purchases" at bounding box center [210, 55] width 344 height 14
click at [134, 118] on span "Fulfillment" at bounding box center [89, 118] width 101 height 14
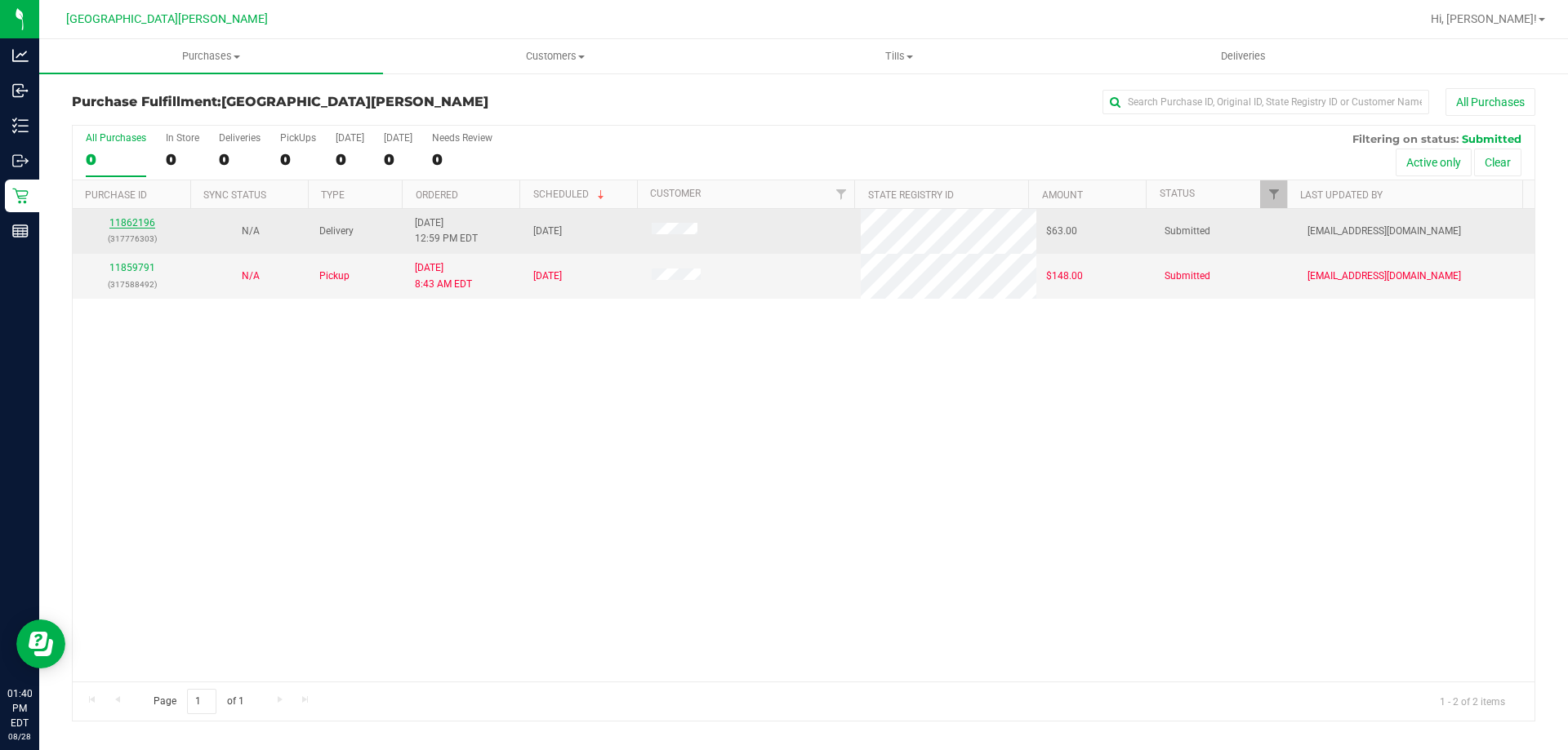
click at [135, 223] on link "11862196" at bounding box center [132, 223] width 46 height 11
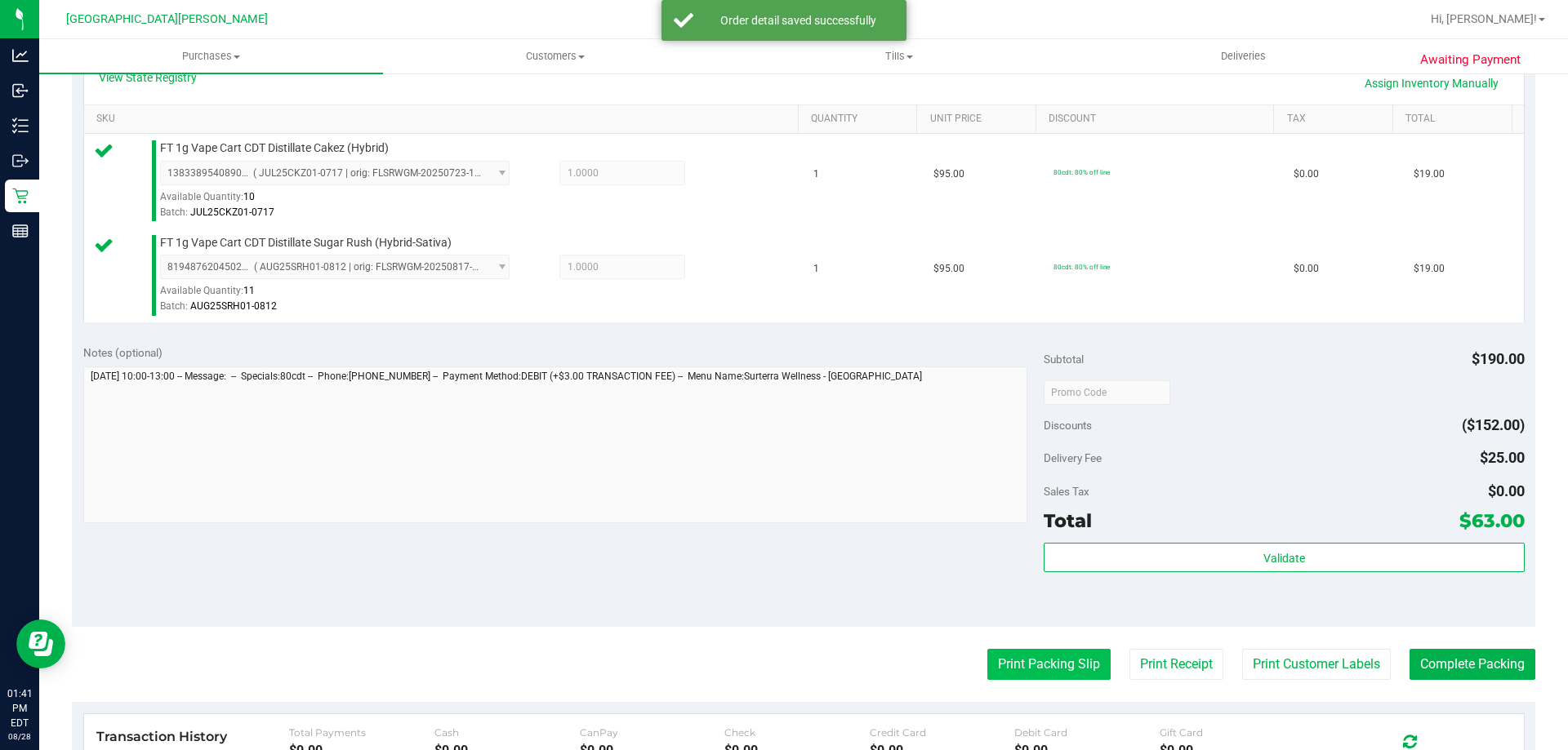
scroll to position [571, 0]
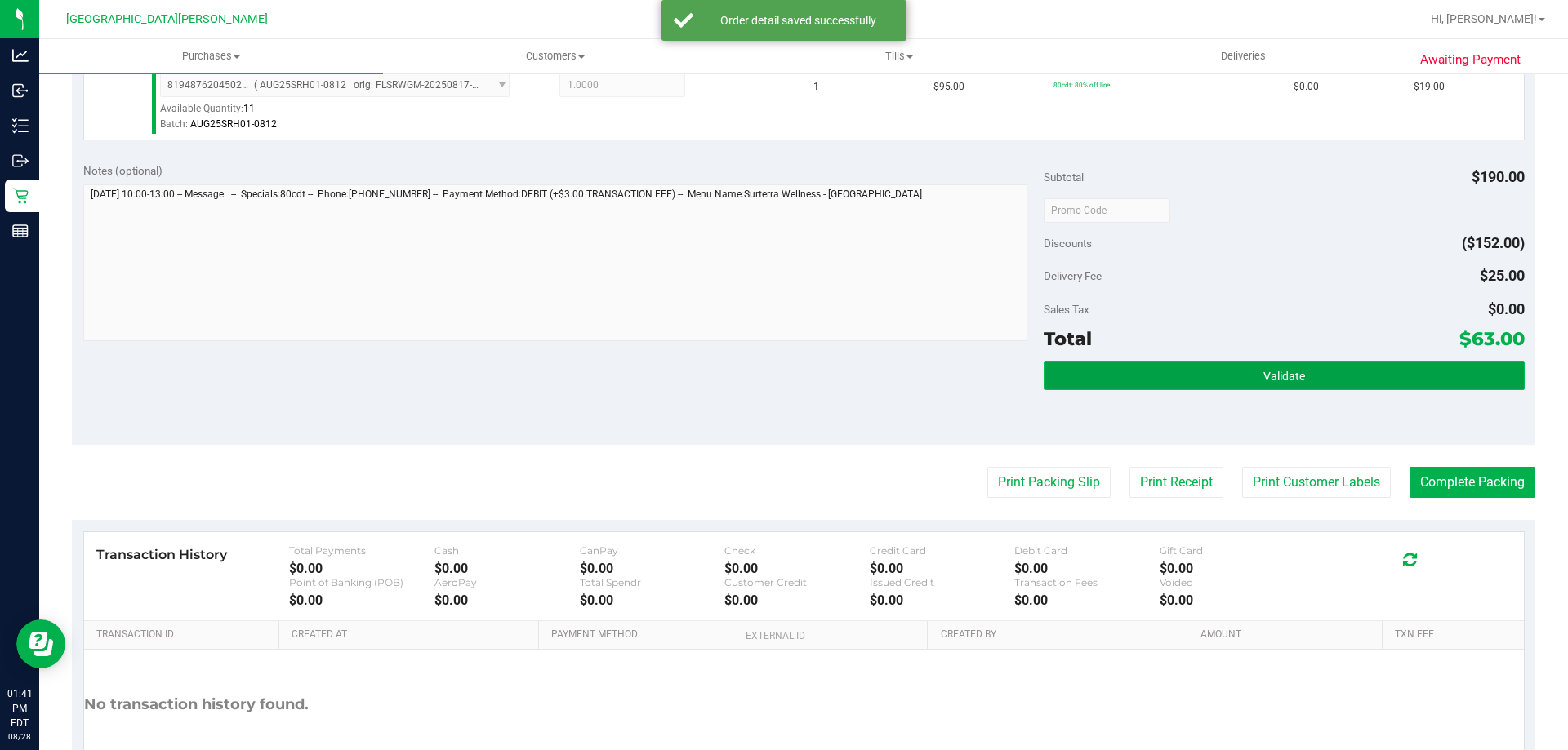
click at [1189, 374] on button "Validate" at bounding box center [1283, 375] width 480 height 30
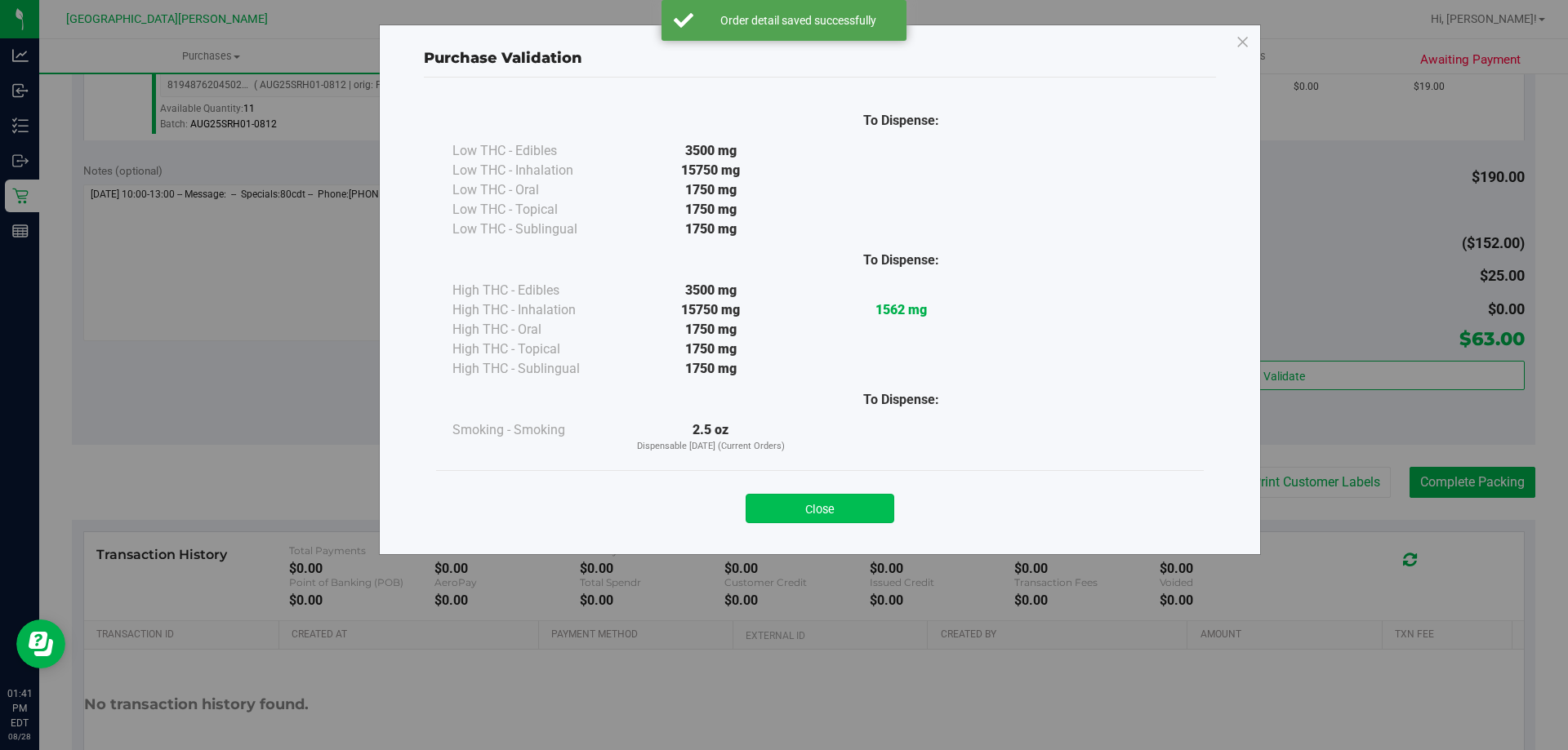
click at [849, 509] on button "Close" at bounding box center [820, 508] width 149 height 30
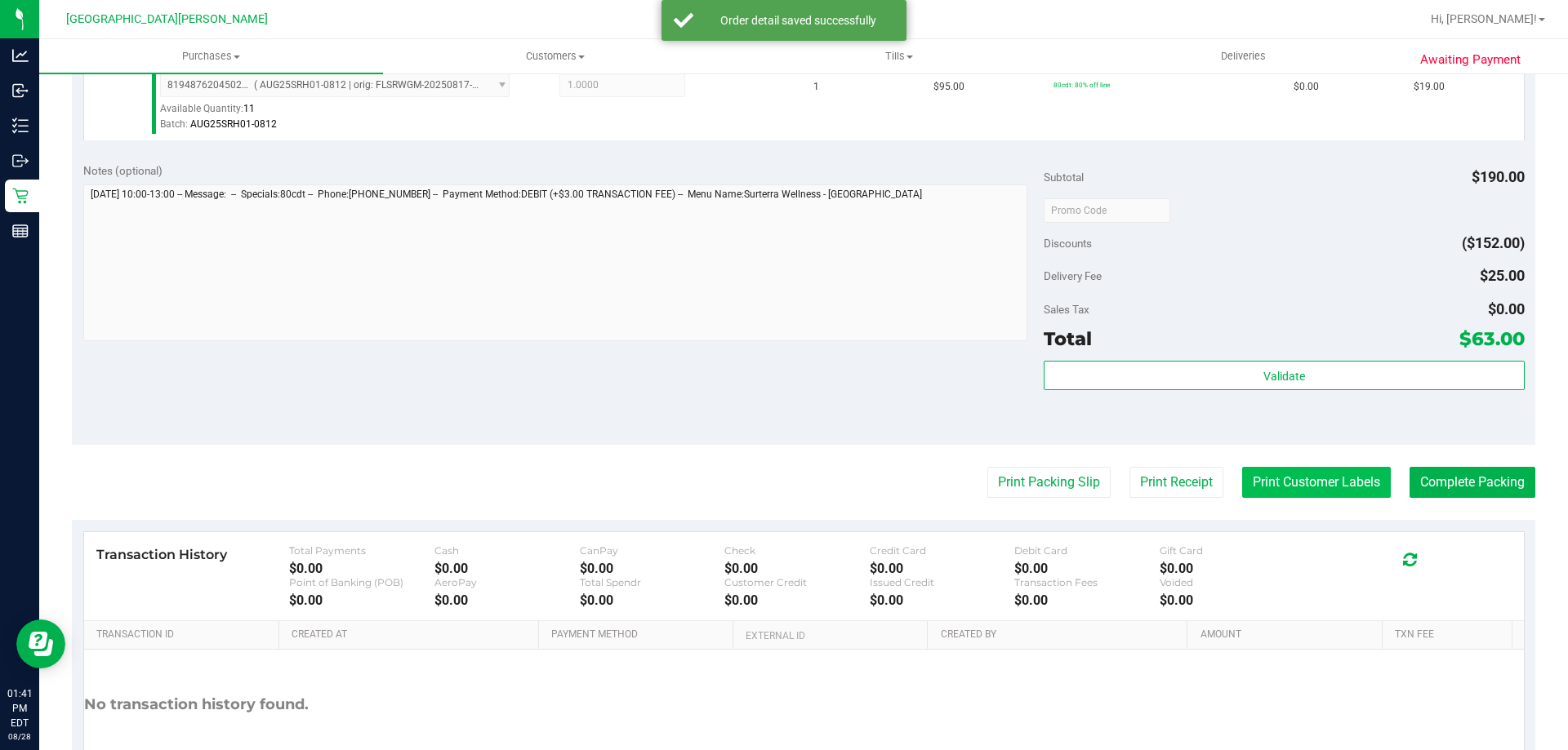
click at [1251, 478] on button "Print Customer Labels" at bounding box center [1316, 483] width 149 height 31
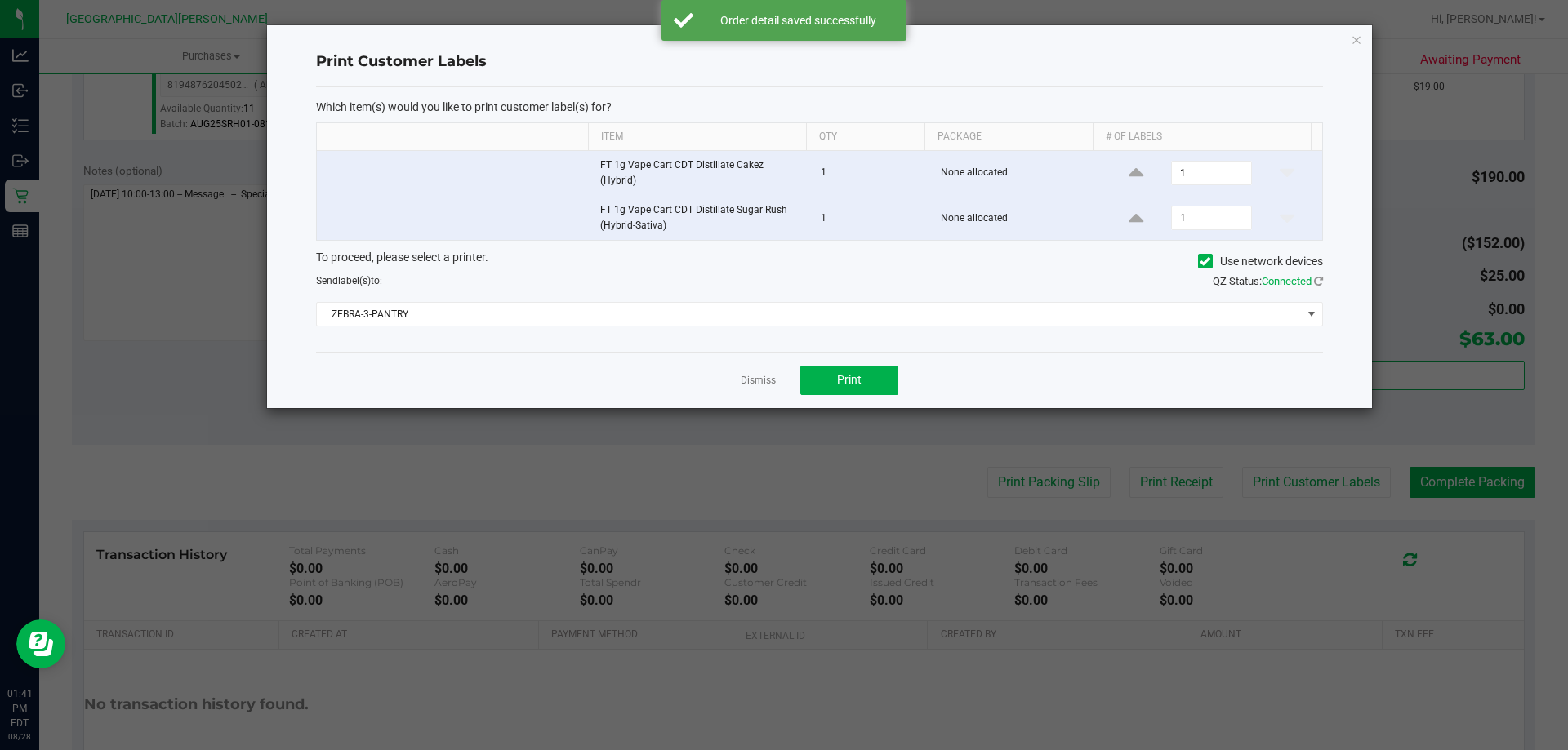
click at [802, 321] on div "Which item(s) would you like to print customer label(s) for? Item Qty Package #…" at bounding box center [819, 219] width 1006 height 266
click at [858, 365] on button "Print" at bounding box center [848, 380] width 98 height 30
click at [763, 374] on link "Dismiss" at bounding box center [758, 381] width 35 height 14
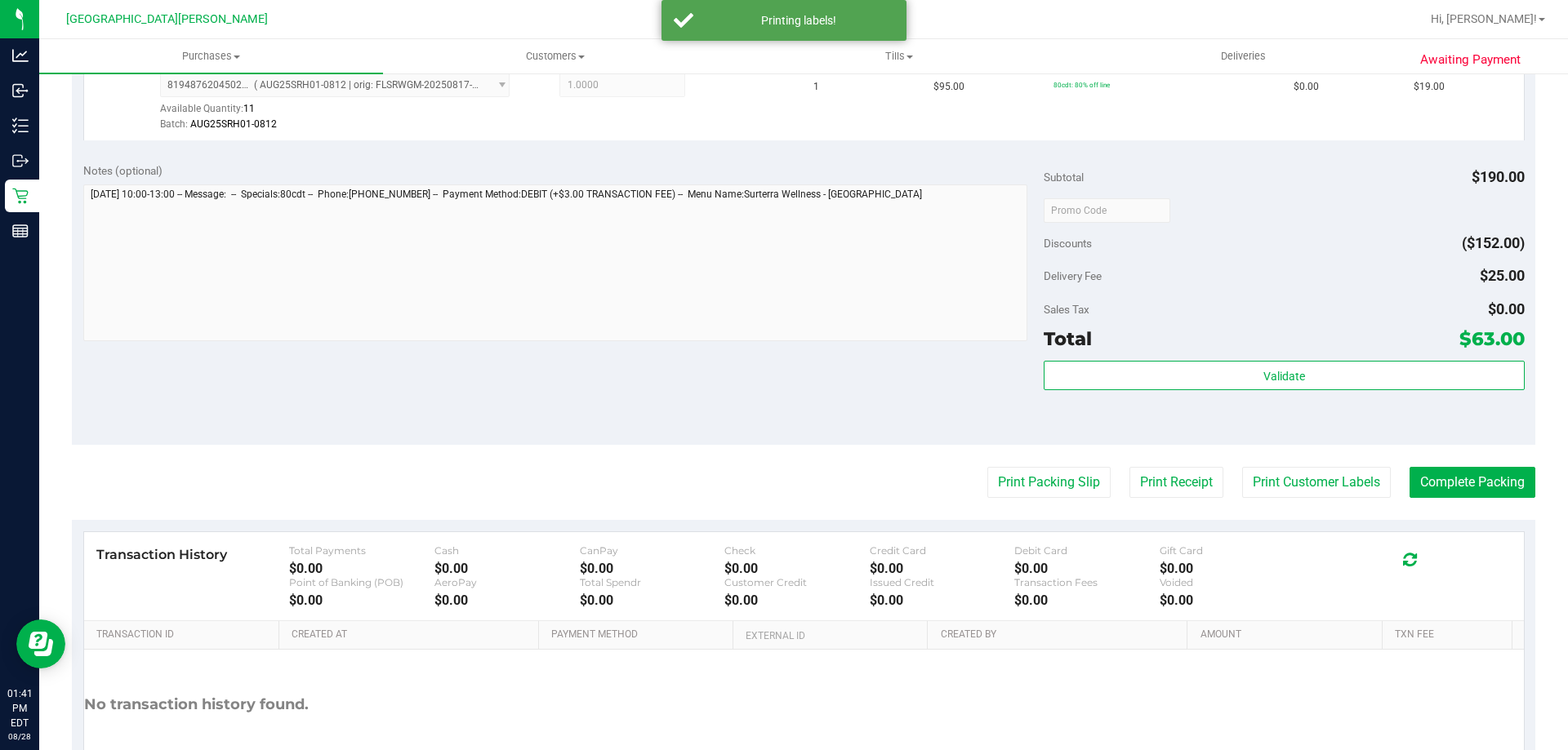
click at [708, 387] on div "Notes (optional) Subtotal $190.00 Discounts ($152.00) Delivery Fee $25.00 Sales…" at bounding box center [803, 298] width 1463 height 294
click at [1456, 483] on button "Complete Packing" at bounding box center [1472, 483] width 126 height 31
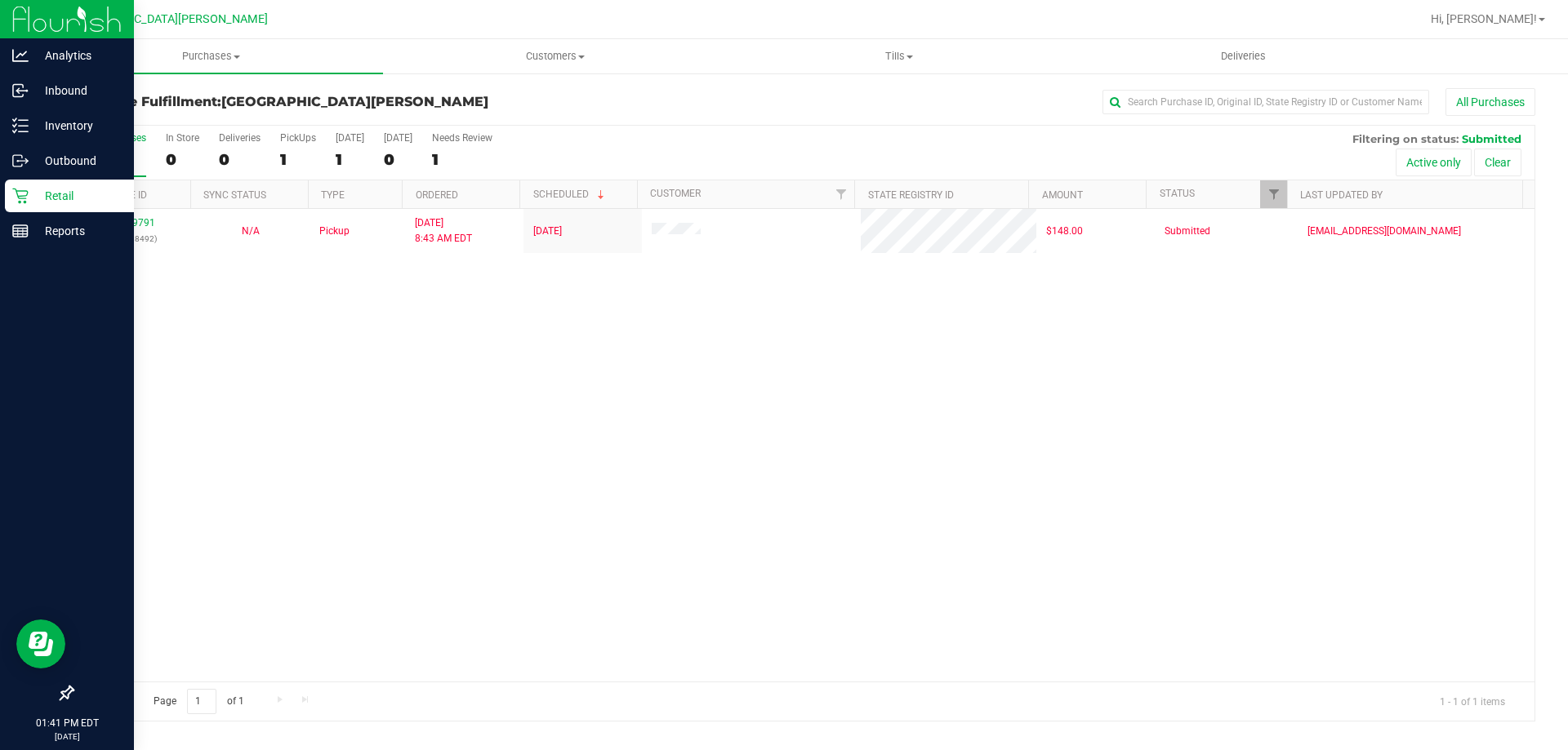
click at [37, 198] on p "Retail" at bounding box center [77, 196] width 98 height 20
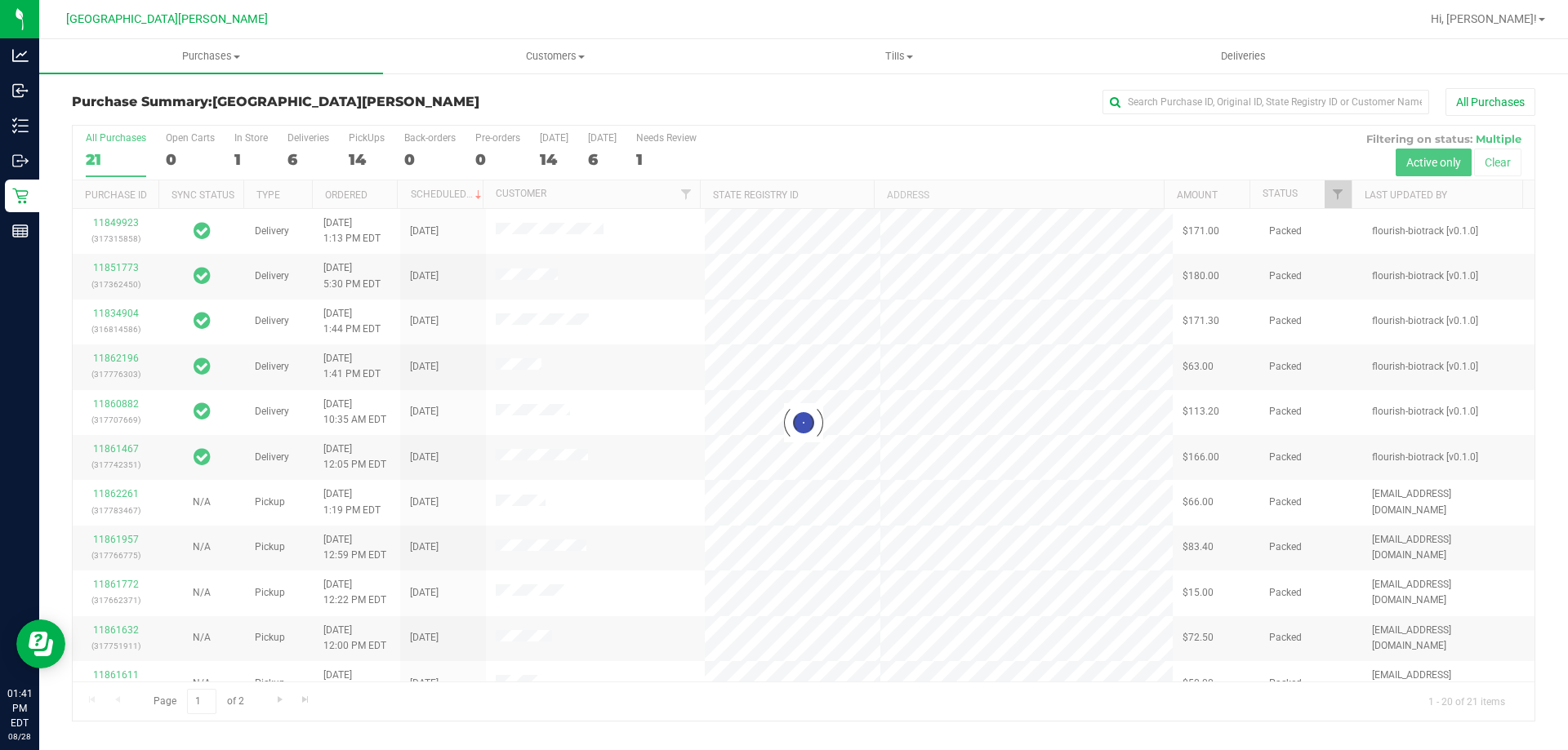
click at [314, 141] on div at bounding box center [803, 423] width 1461 height 595
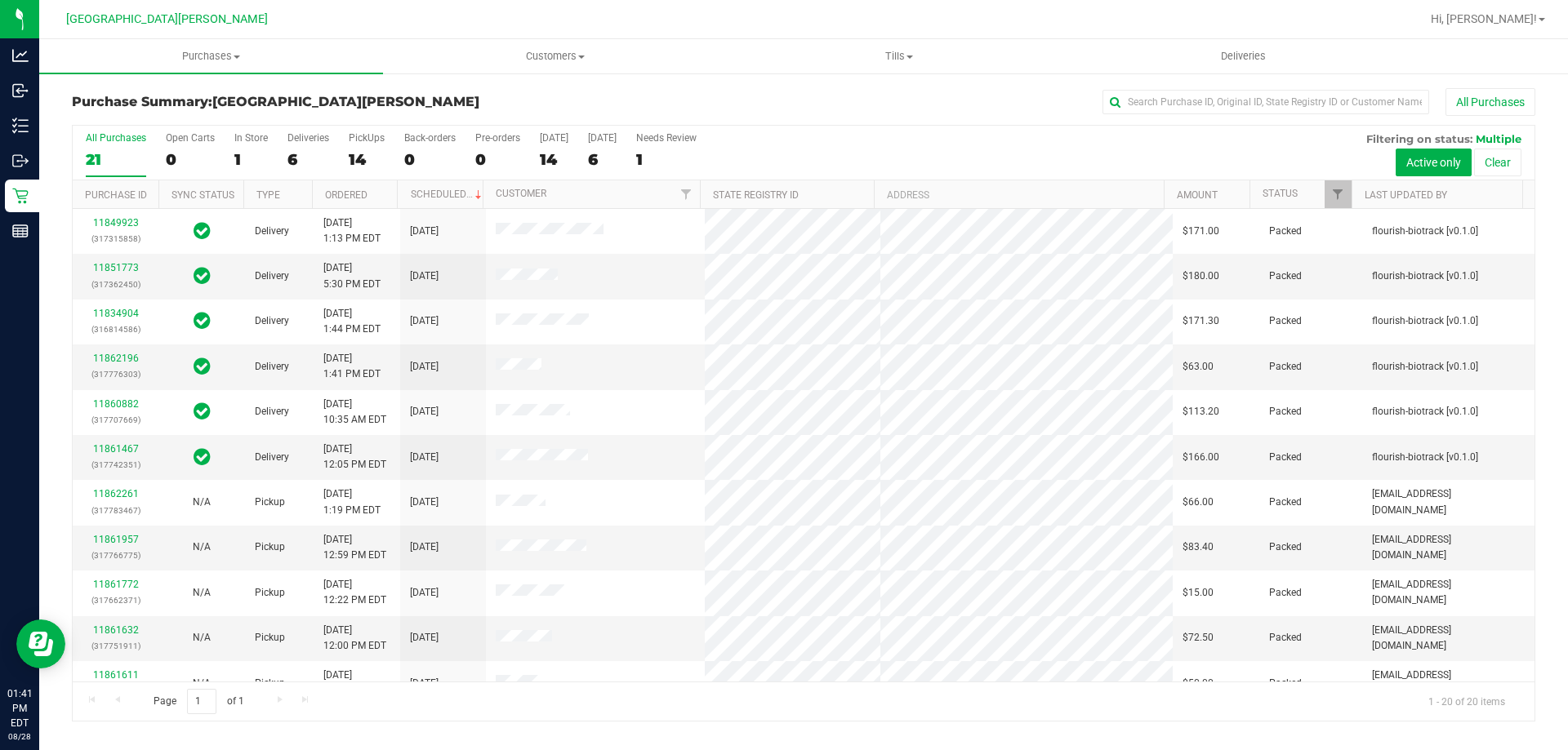
click at [314, 141] on div "Deliveries" at bounding box center [308, 138] width 42 height 11
click at [0, 0] on input "Deliveries 6" at bounding box center [0, 0] width 0 height 0
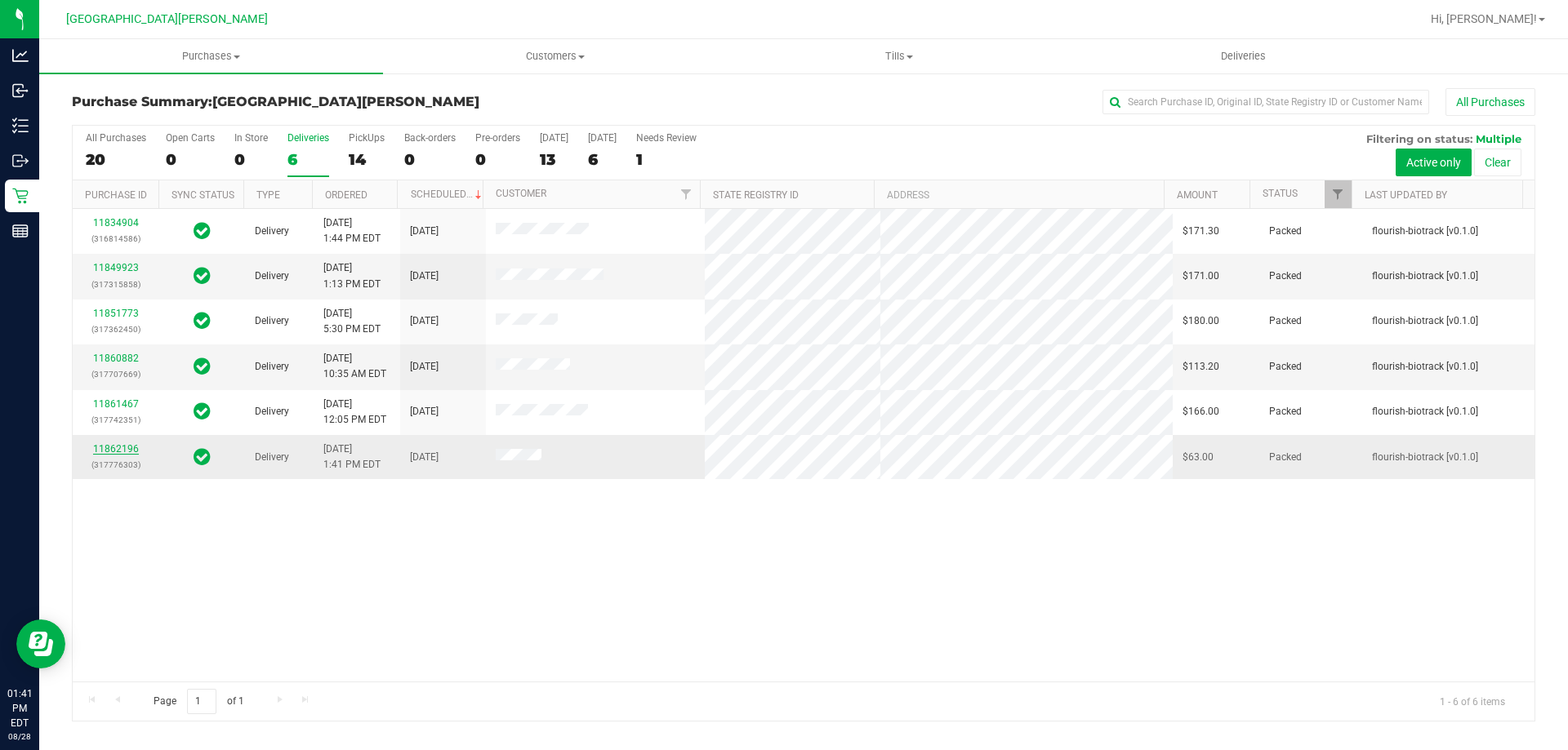
click at [96, 450] on link "11862196" at bounding box center [116, 449] width 46 height 11
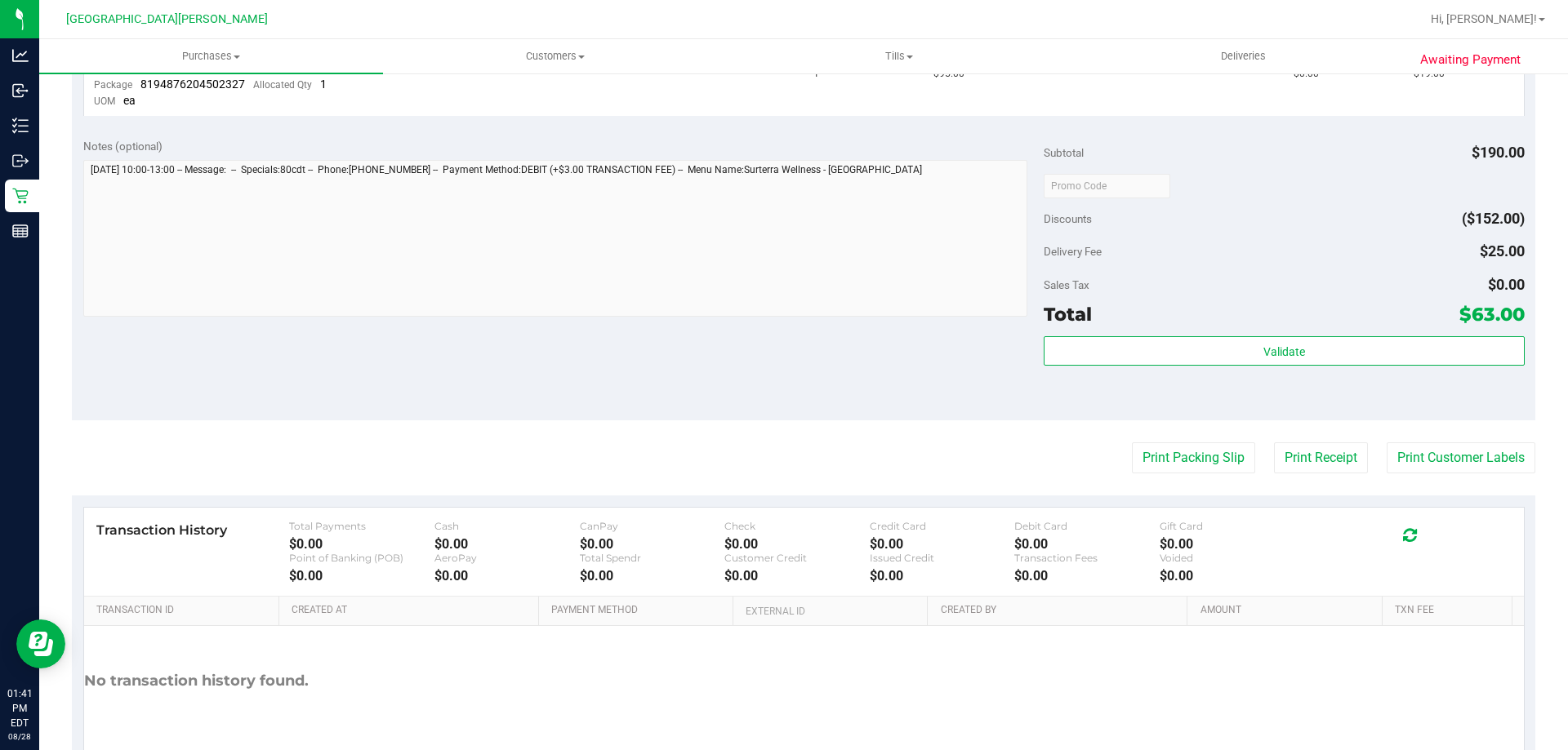
scroll to position [661, 0]
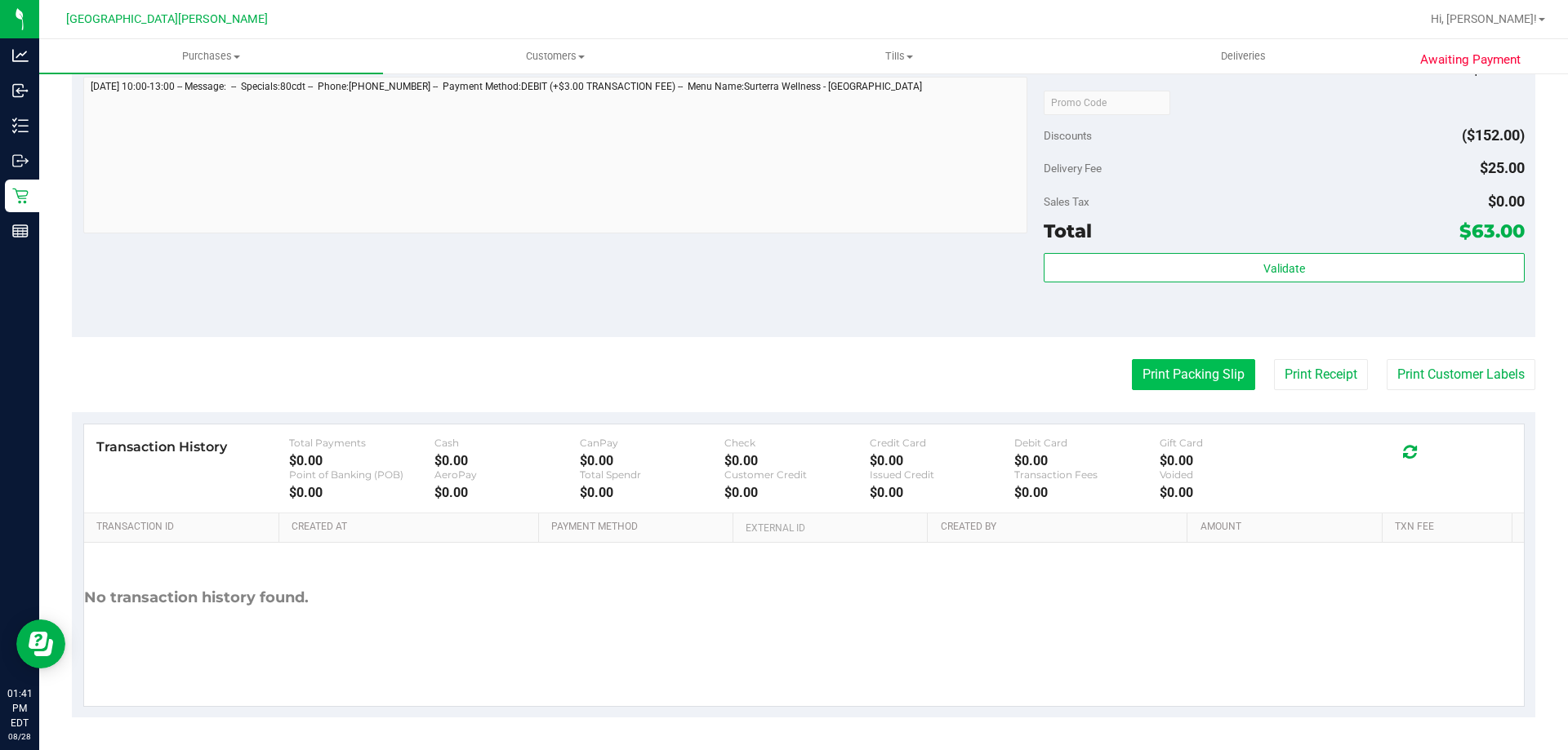
click at [1161, 366] on button "Print Packing Slip" at bounding box center [1193, 374] width 123 height 31
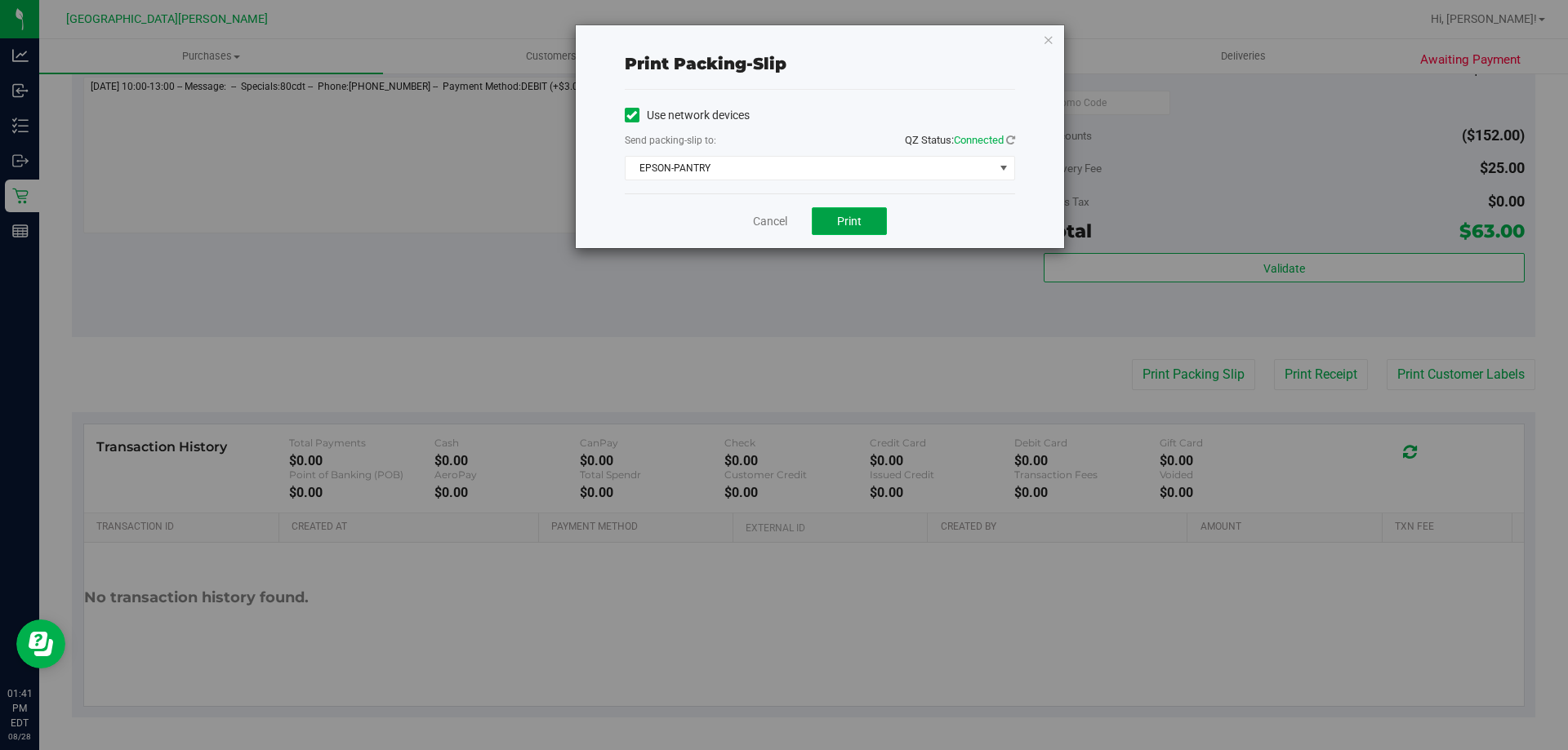
click at [850, 220] on span "Print" at bounding box center [849, 222] width 25 height 13
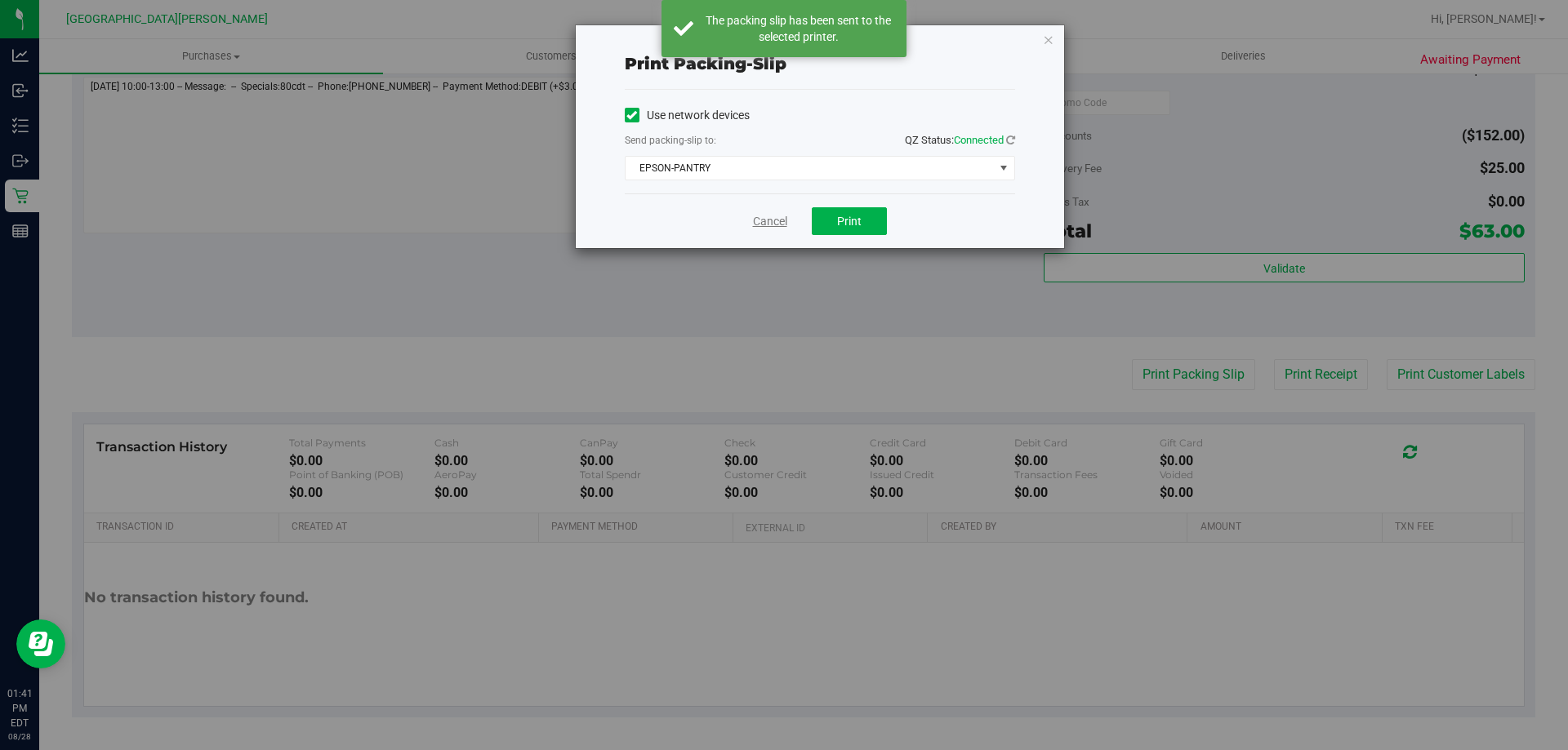
click at [764, 221] on link "Cancel" at bounding box center [770, 222] width 34 height 17
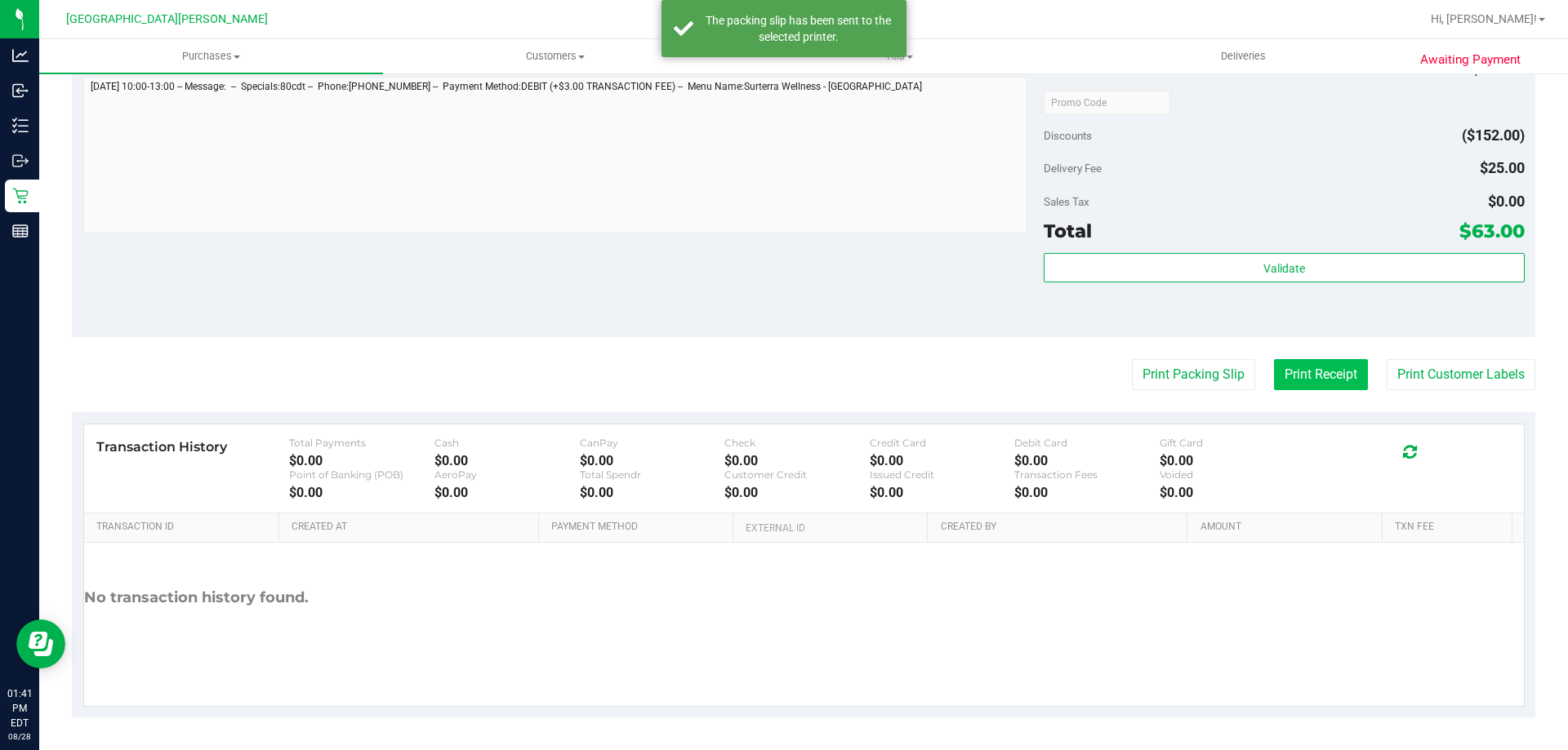
click at [1320, 361] on button "Print Receipt" at bounding box center [1320, 374] width 94 height 31
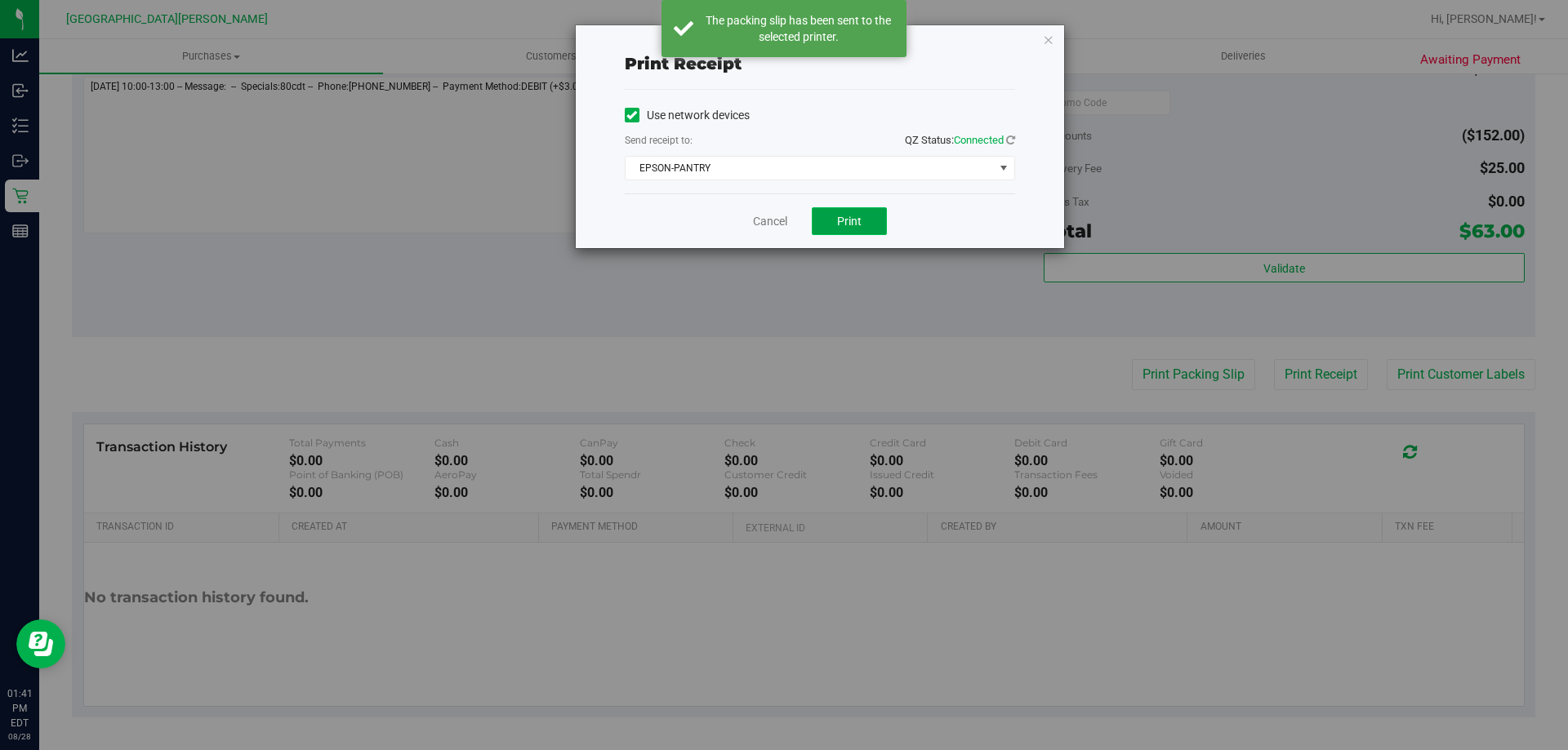
click at [818, 227] on button "Print" at bounding box center [848, 221] width 75 height 28
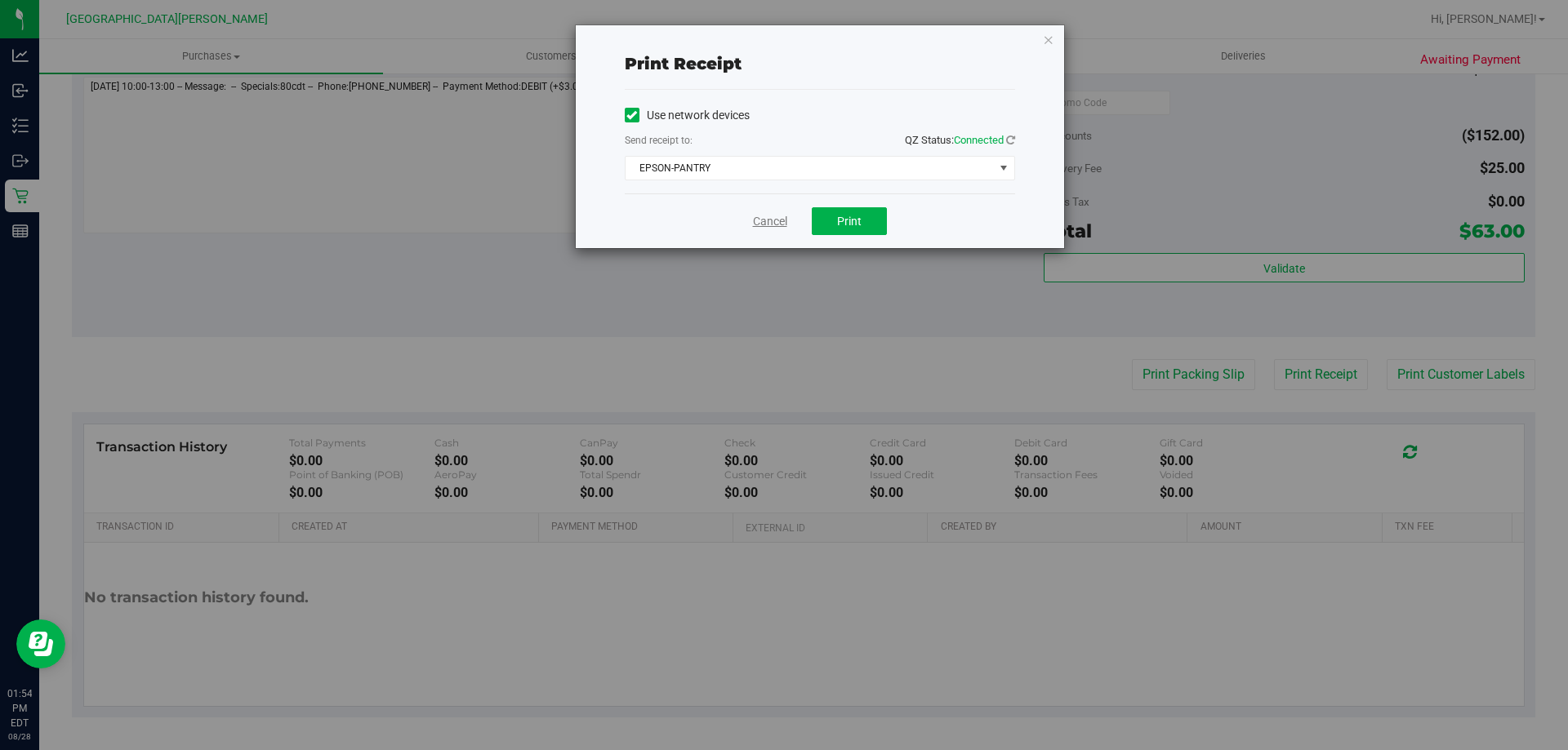
click at [755, 214] on link "Cancel" at bounding box center [770, 222] width 34 height 17
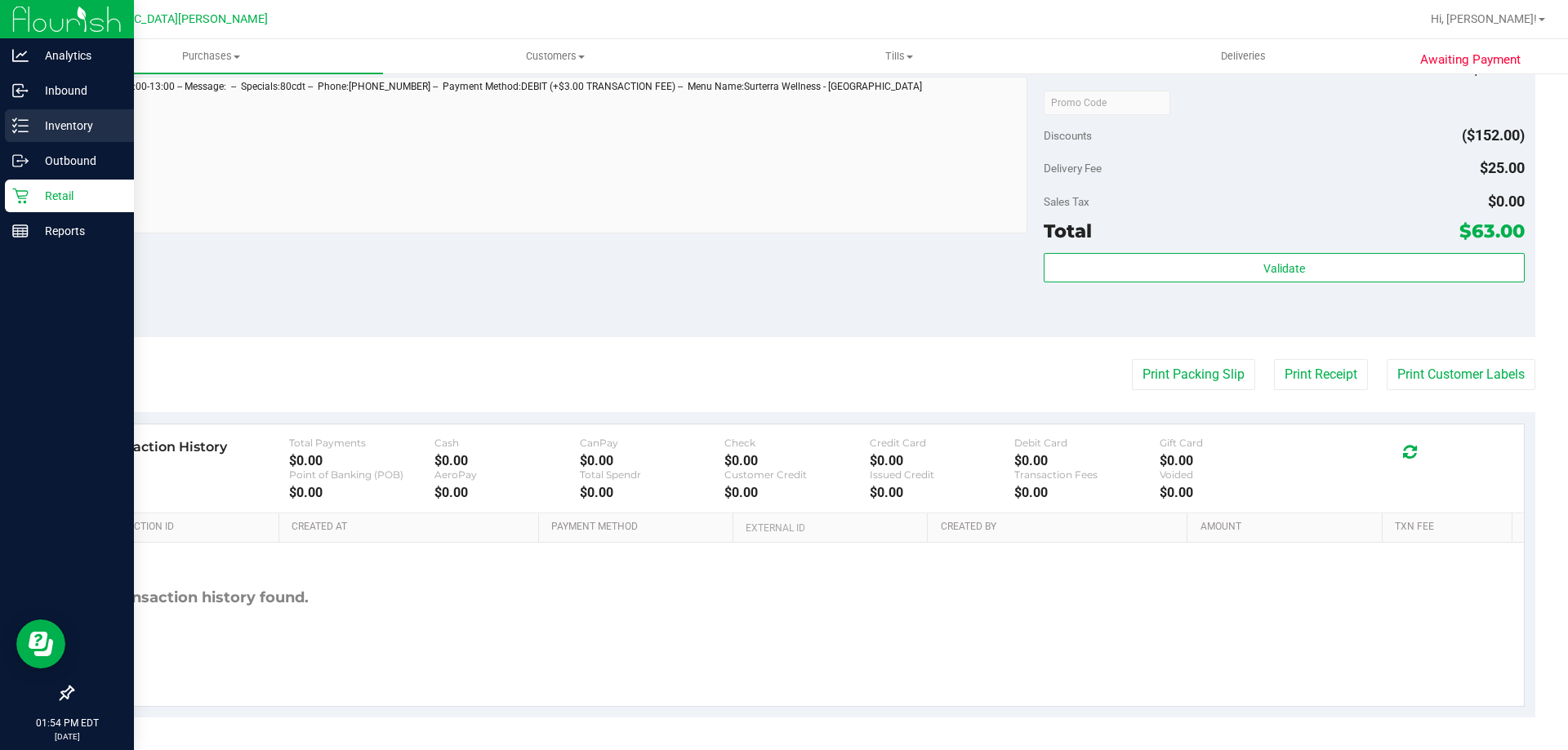
click at [37, 117] on p "Inventory" at bounding box center [77, 126] width 98 height 20
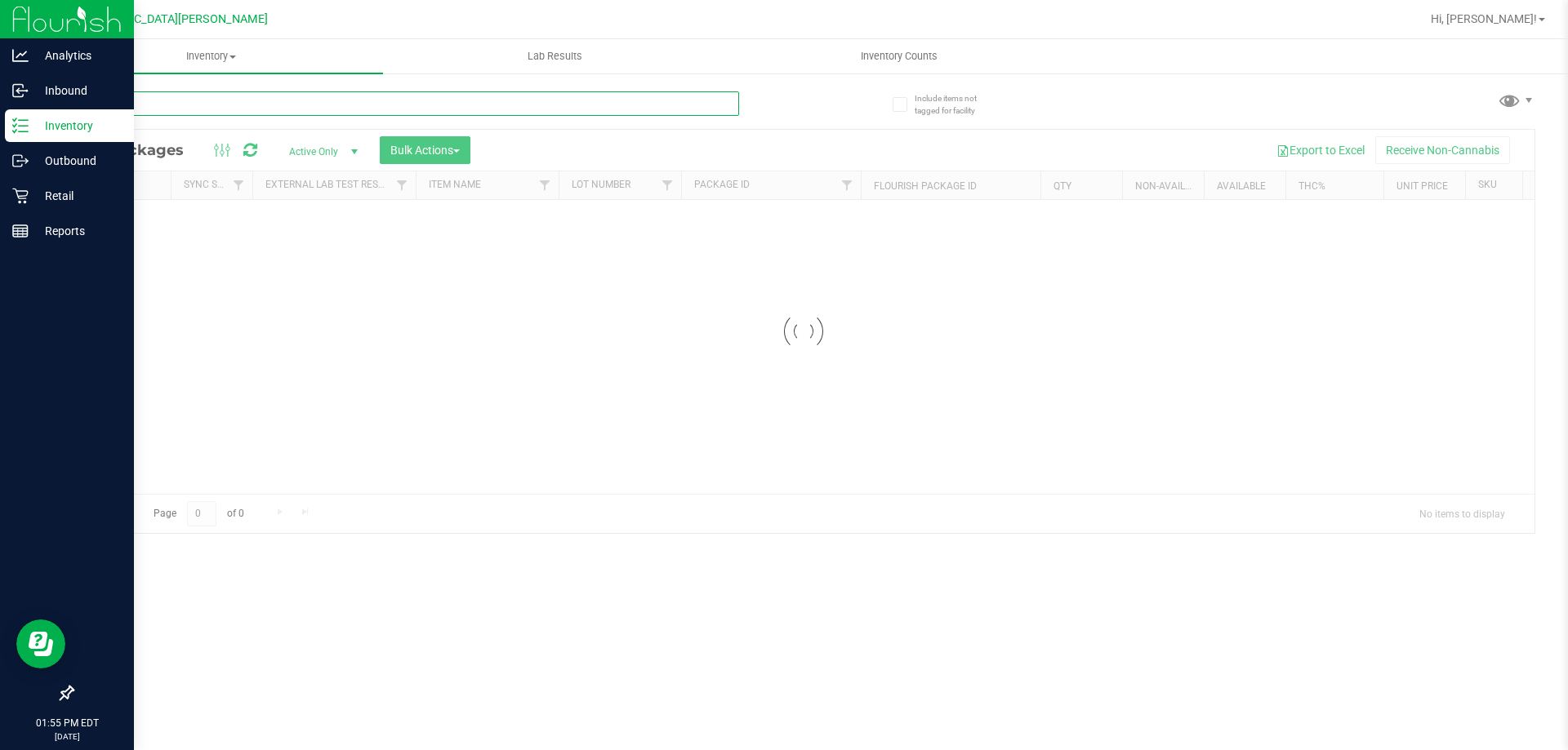
click at [193, 103] on div "Inventory All packages All inventory Waste log Create inventory Lab Results Inv…" at bounding box center [803, 394] width 1528 height 711
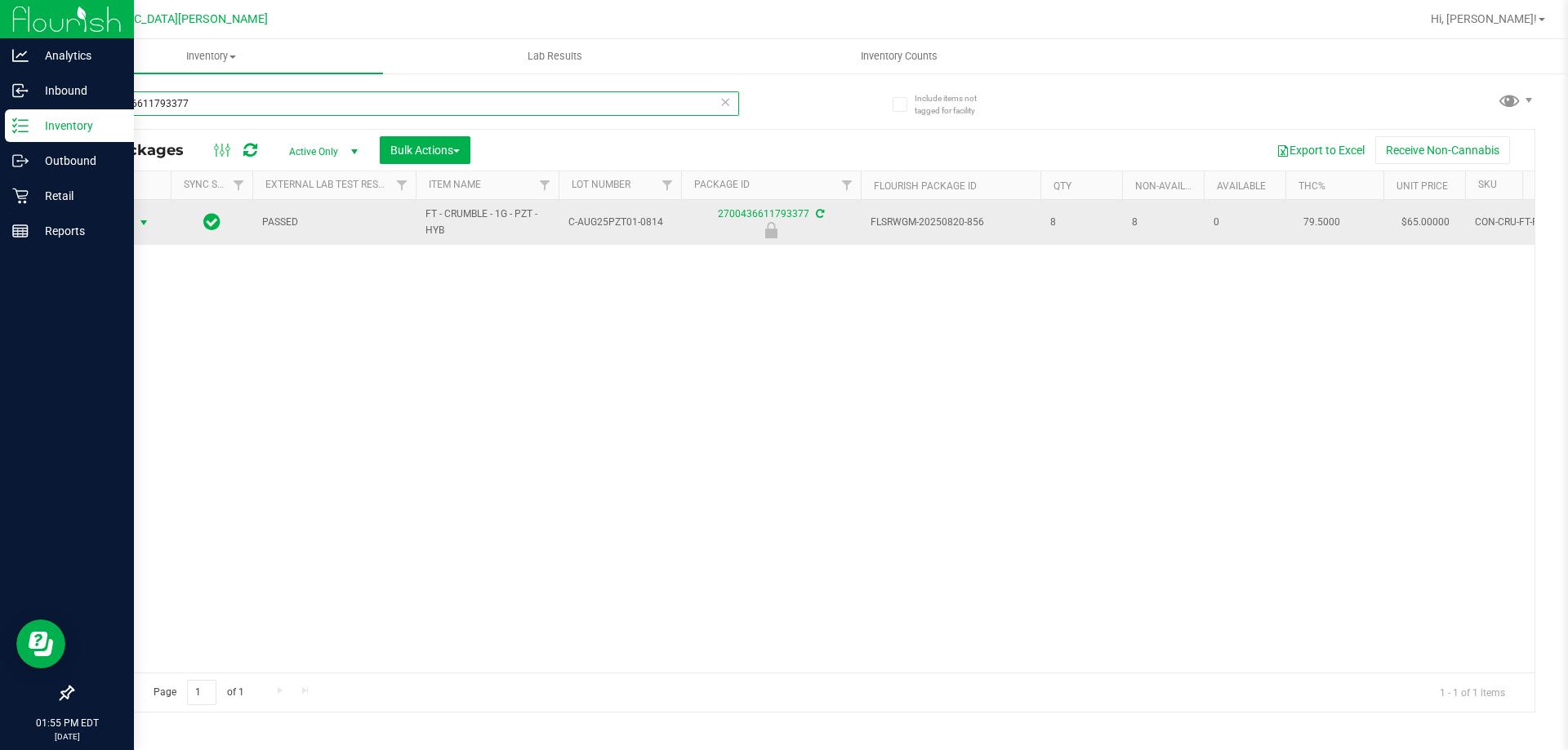
type input "2700436611793377"
click at [116, 221] on span "Action" at bounding box center [110, 223] width 44 height 23
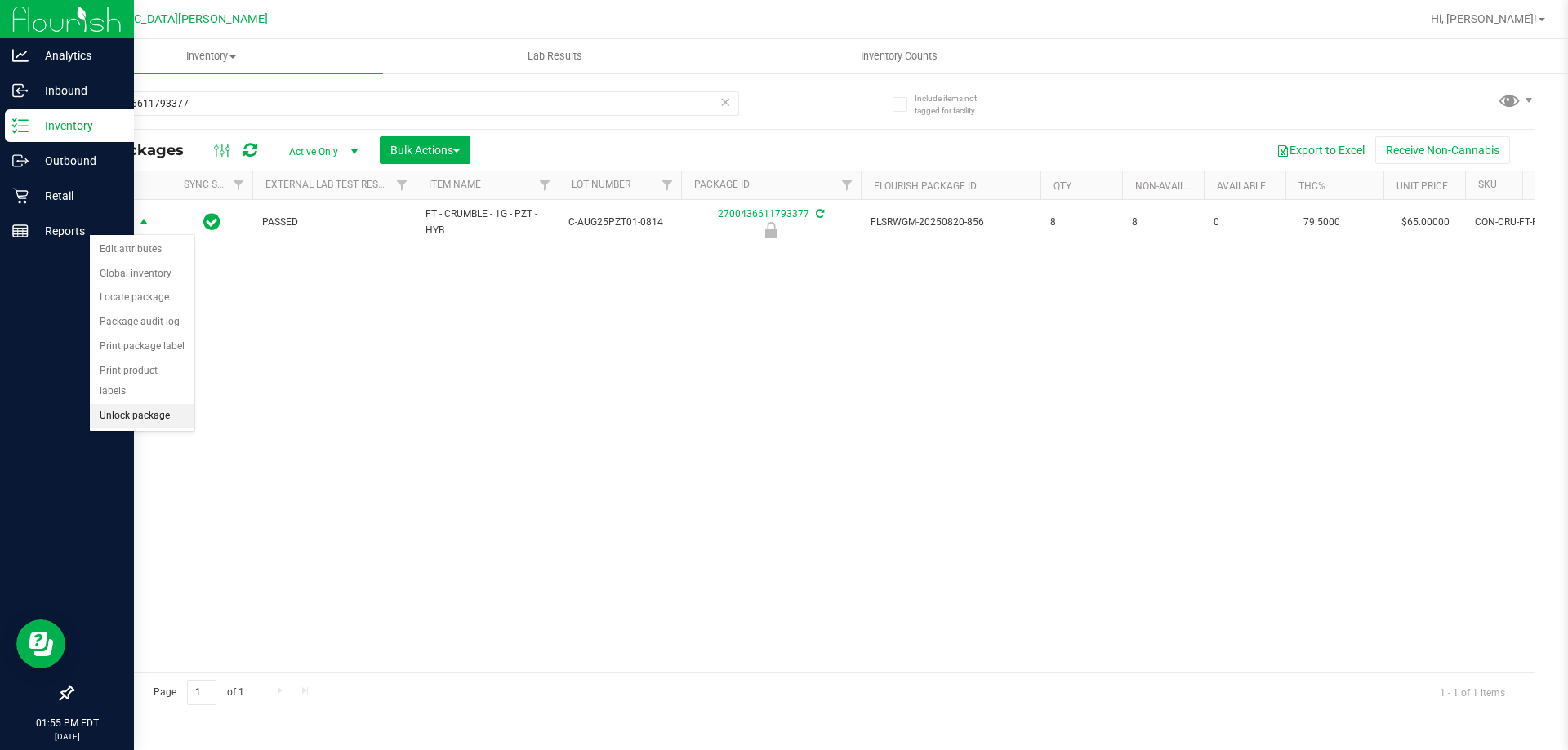
click at [135, 405] on li "Unlock package" at bounding box center [142, 417] width 105 height 25
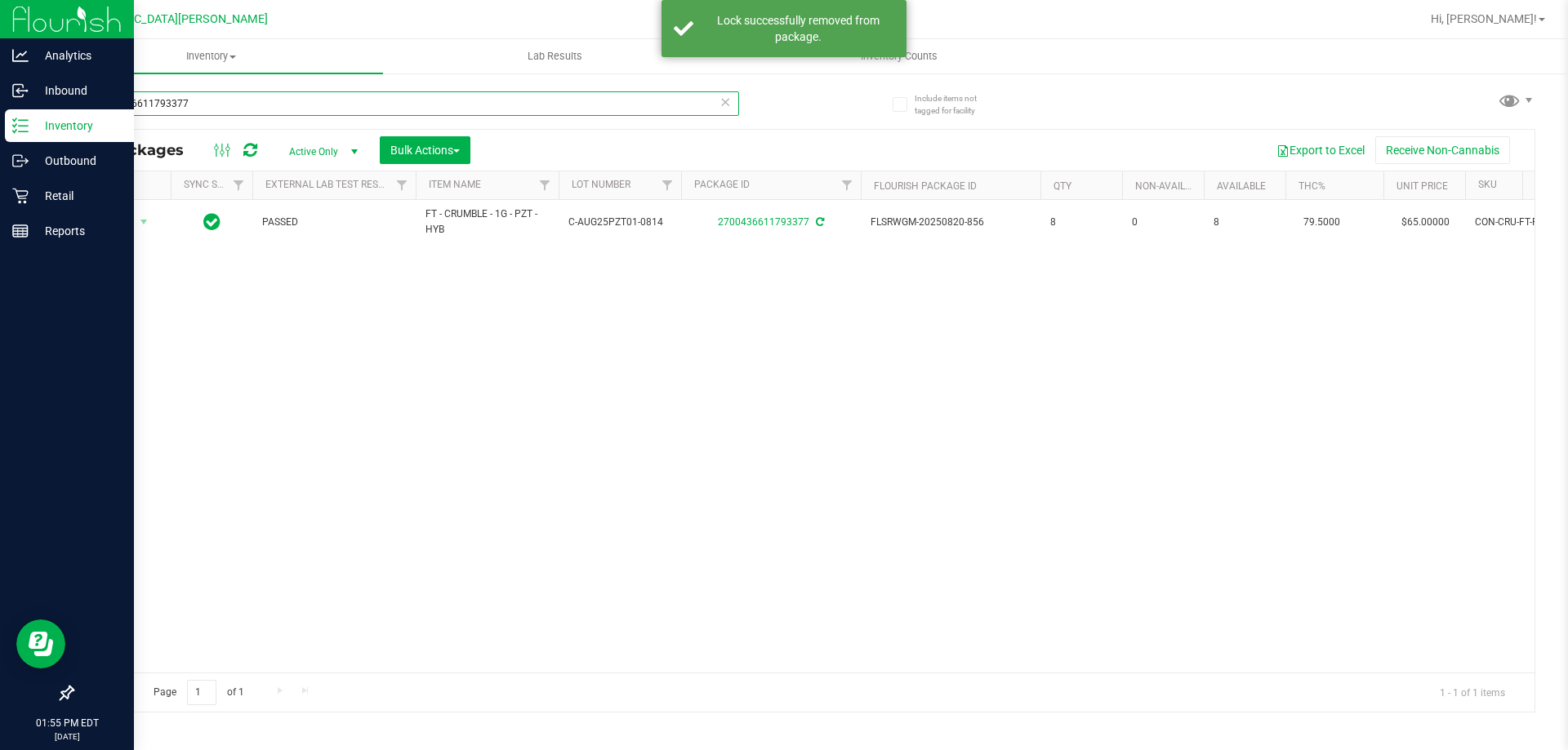
click at [224, 101] on input "2700436611793377" at bounding box center [405, 104] width 667 height 25
click at [237, 109] on input "2700436611793377" at bounding box center [405, 104] width 667 height 25
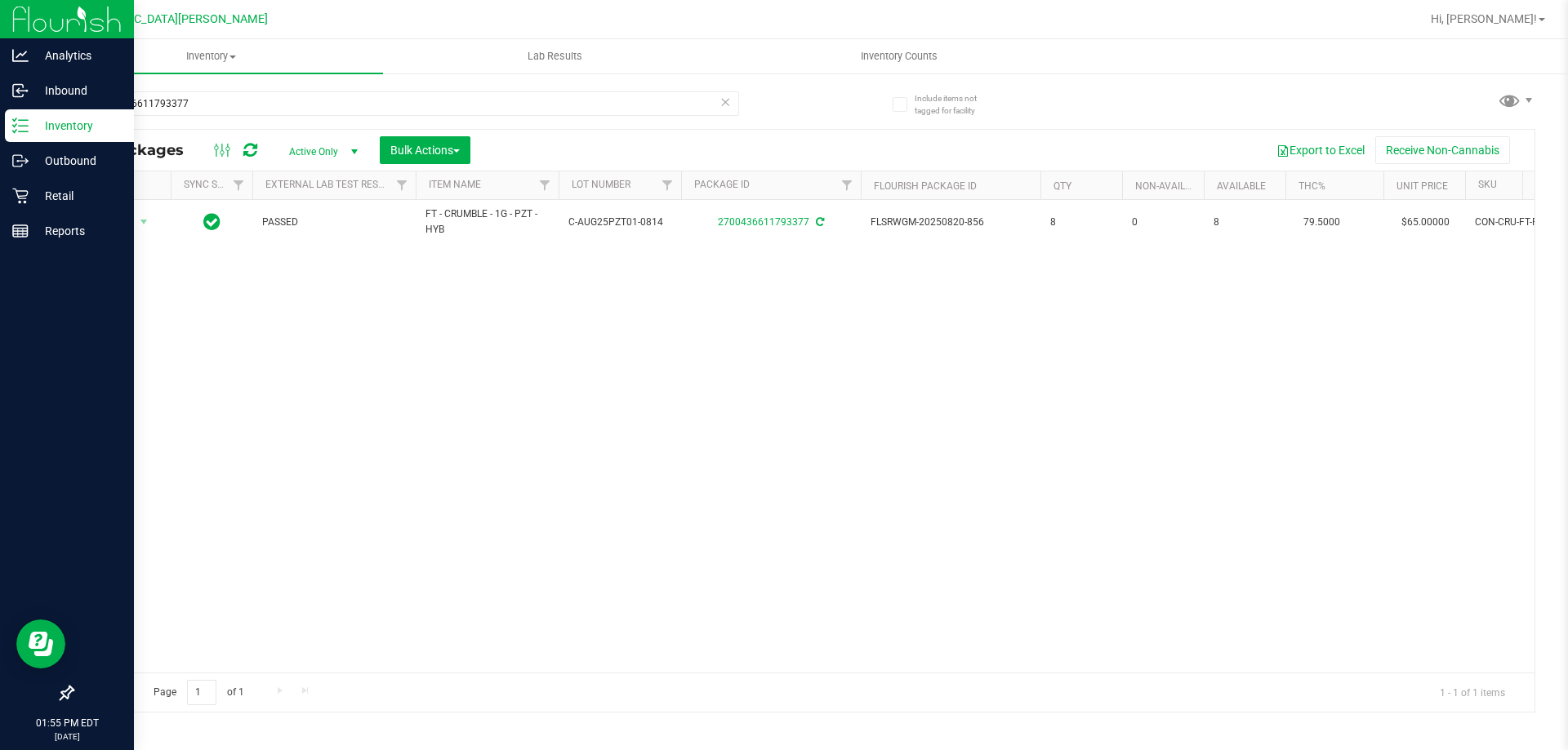
click at [228, 126] on div "2700436611793377" at bounding box center [405, 109] width 667 height 37
click at [273, 89] on div "2700436611793377" at bounding box center [437, 103] width 731 height 52
click at [260, 111] on input "2700436611793377" at bounding box center [405, 104] width 667 height 25
click at [210, 114] on input "7968181890281094" at bounding box center [405, 104] width 667 height 25
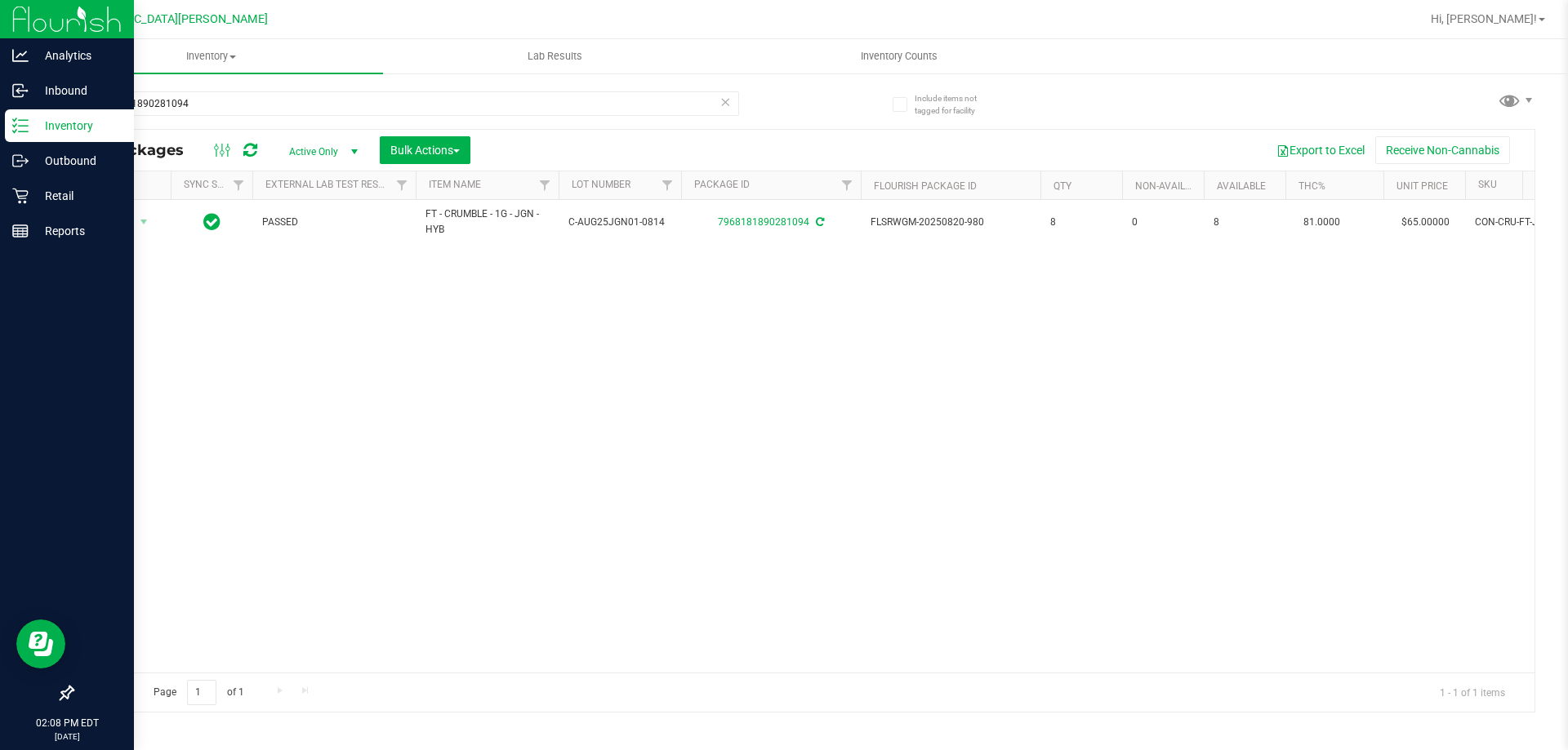
click at [201, 88] on div "7968181890281094" at bounding box center [437, 103] width 731 height 52
click at [200, 88] on div "7968181890281094" at bounding box center [437, 103] width 731 height 52
click at [203, 94] on input "7968181890281094" at bounding box center [405, 104] width 667 height 25
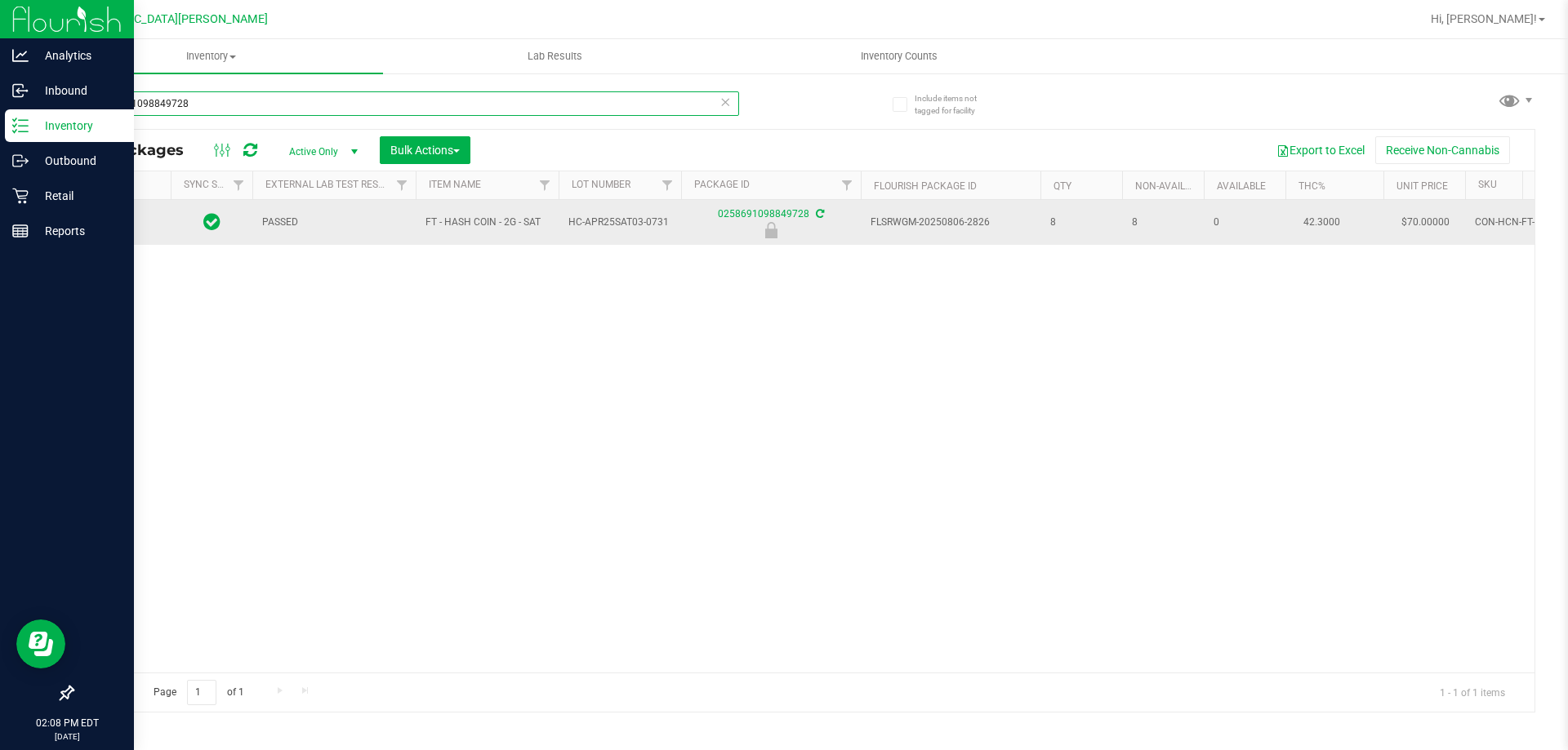
type input "0258691098849728"
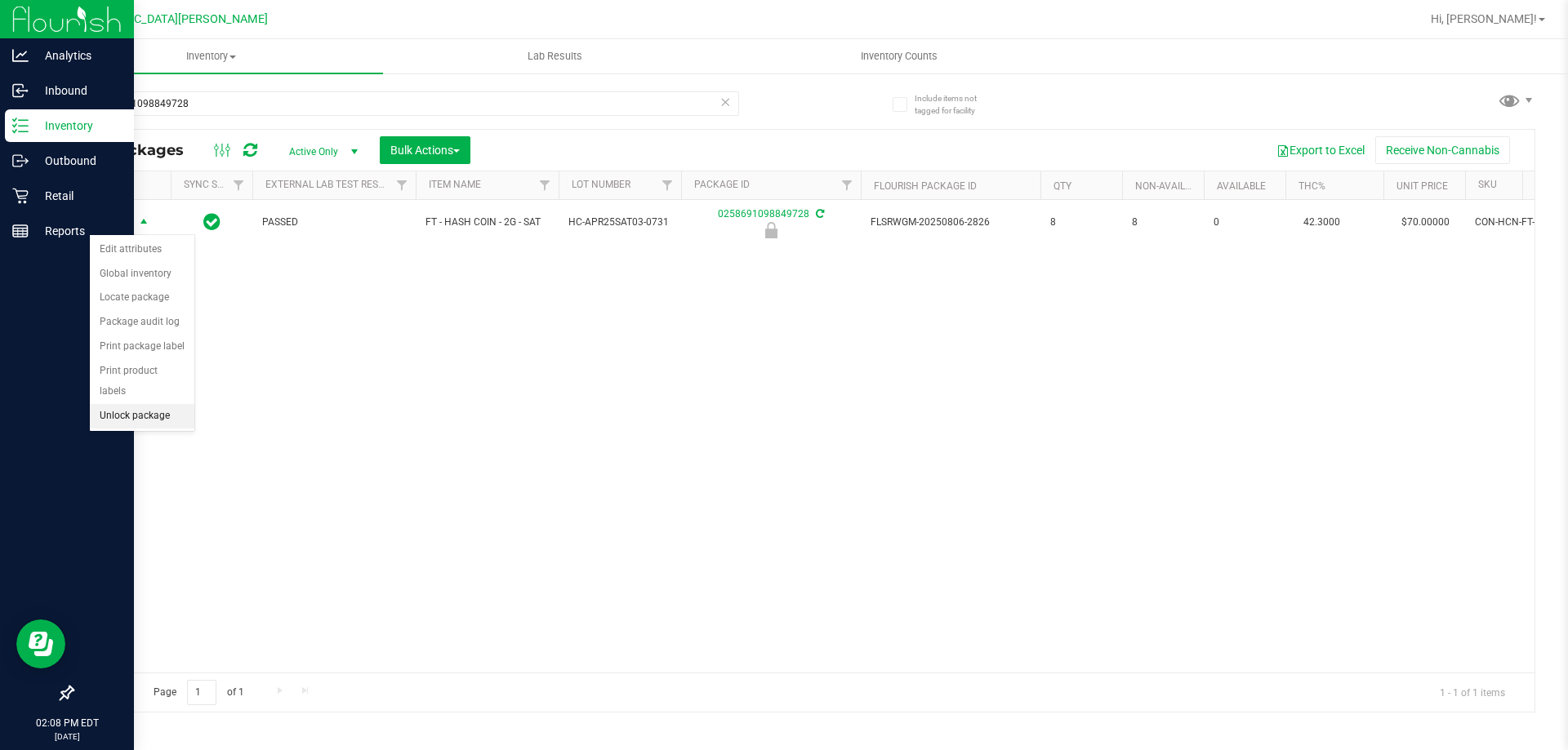
click at [138, 405] on li "Unlock package" at bounding box center [142, 417] width 105 height 25
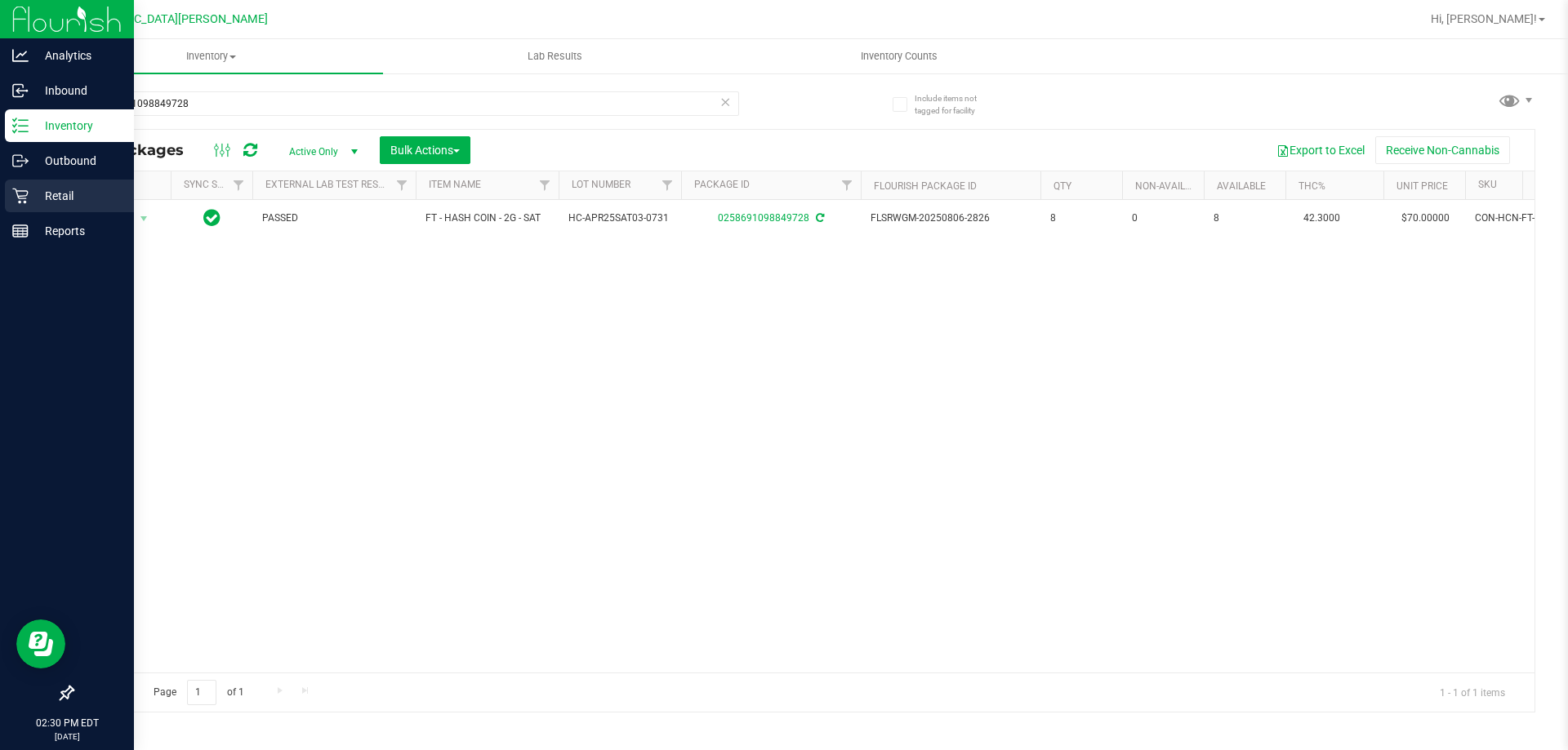
click at [52, 190] on p "Retail" at bounding box center [77, 196] width 98 height 20
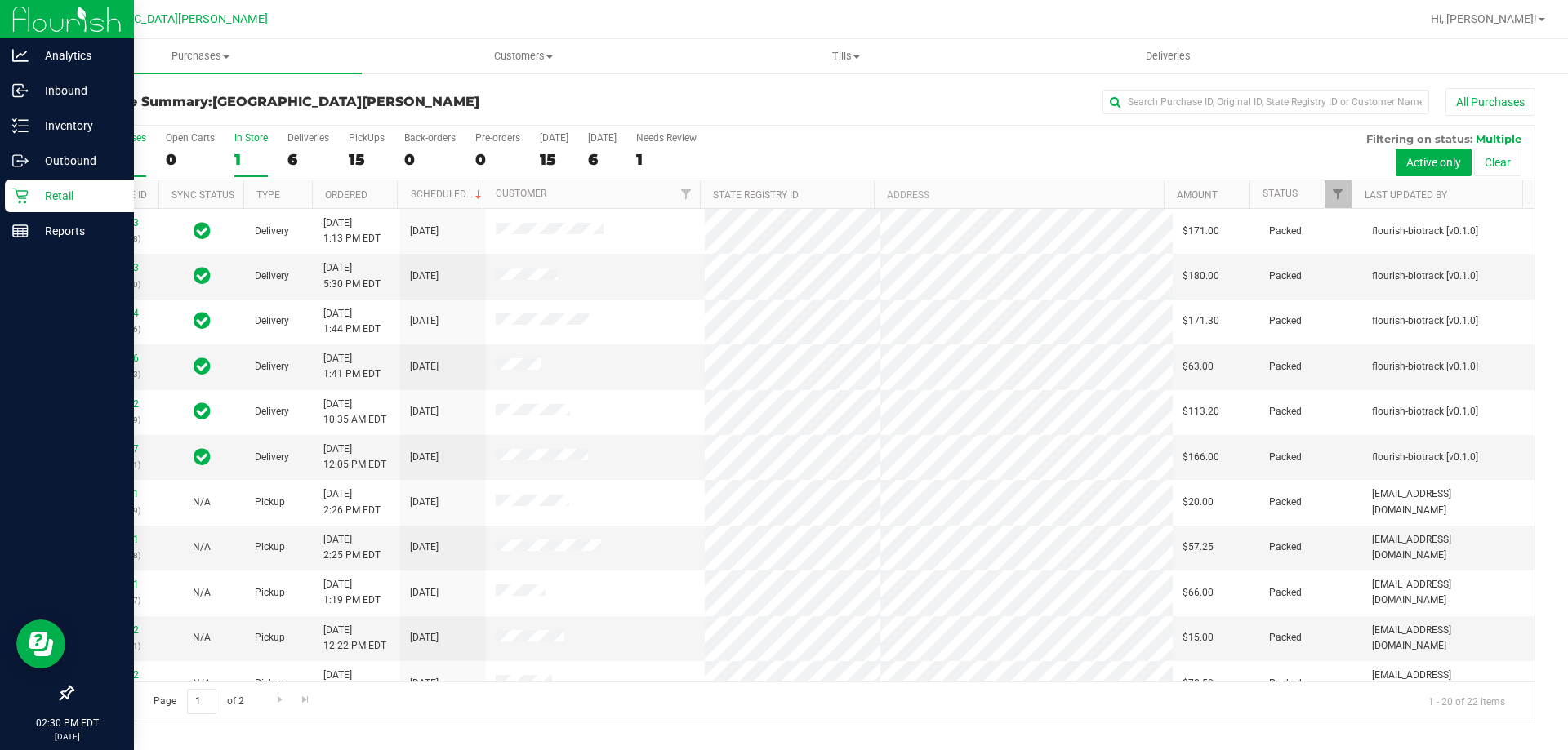
click at [249, 135] on div "In Store" at bounding box center [250, 138] width 33 height 11
click at [0, 0] on input "In Store 1" at bounding box center [0, 0] width 0 height 0
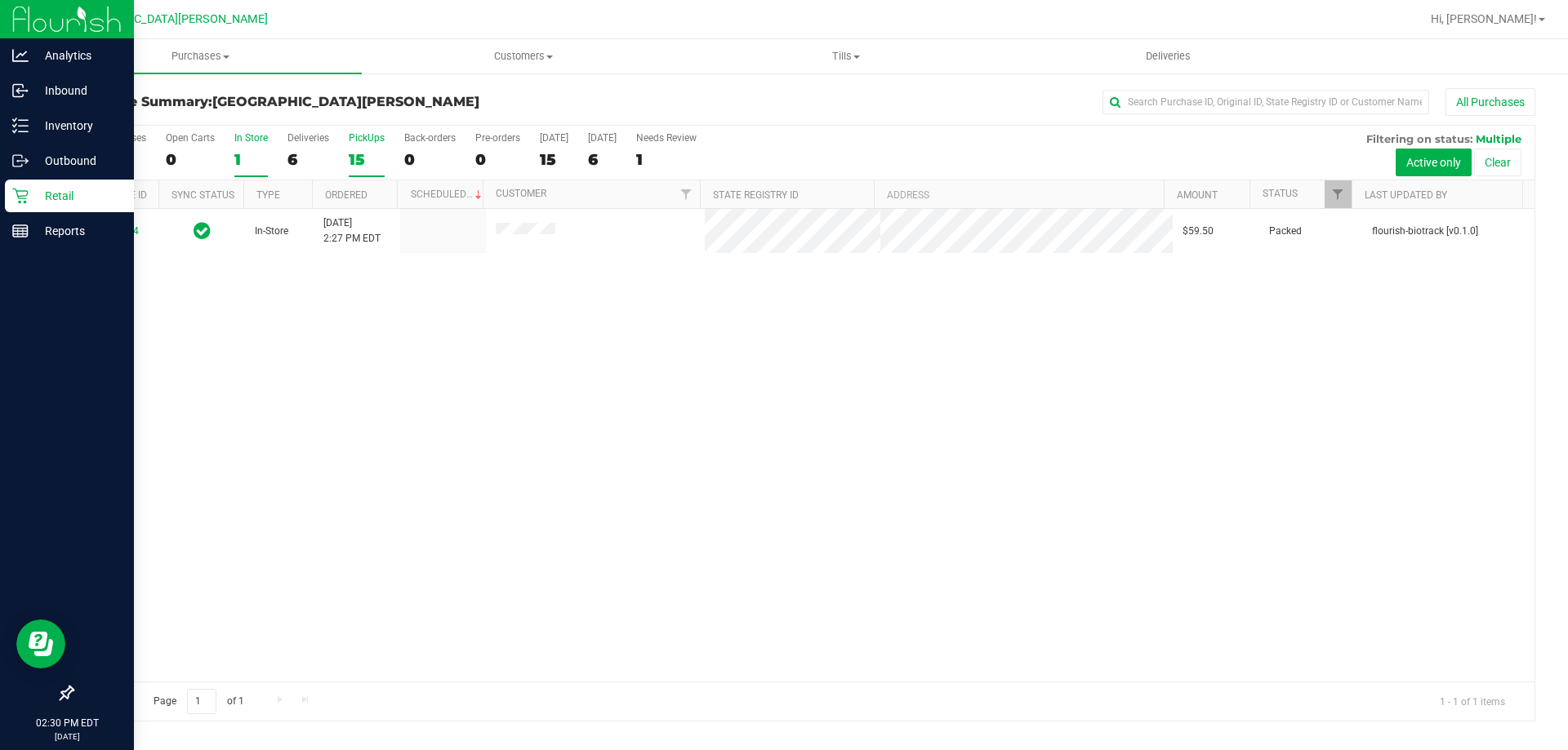
click at [363, 138] on div "PickUps" at bounding box center [367, 138] width 36 height 11
click at [0, 0] on input "PickUps 15" at bounding box center [0, 0] width 0 height 0
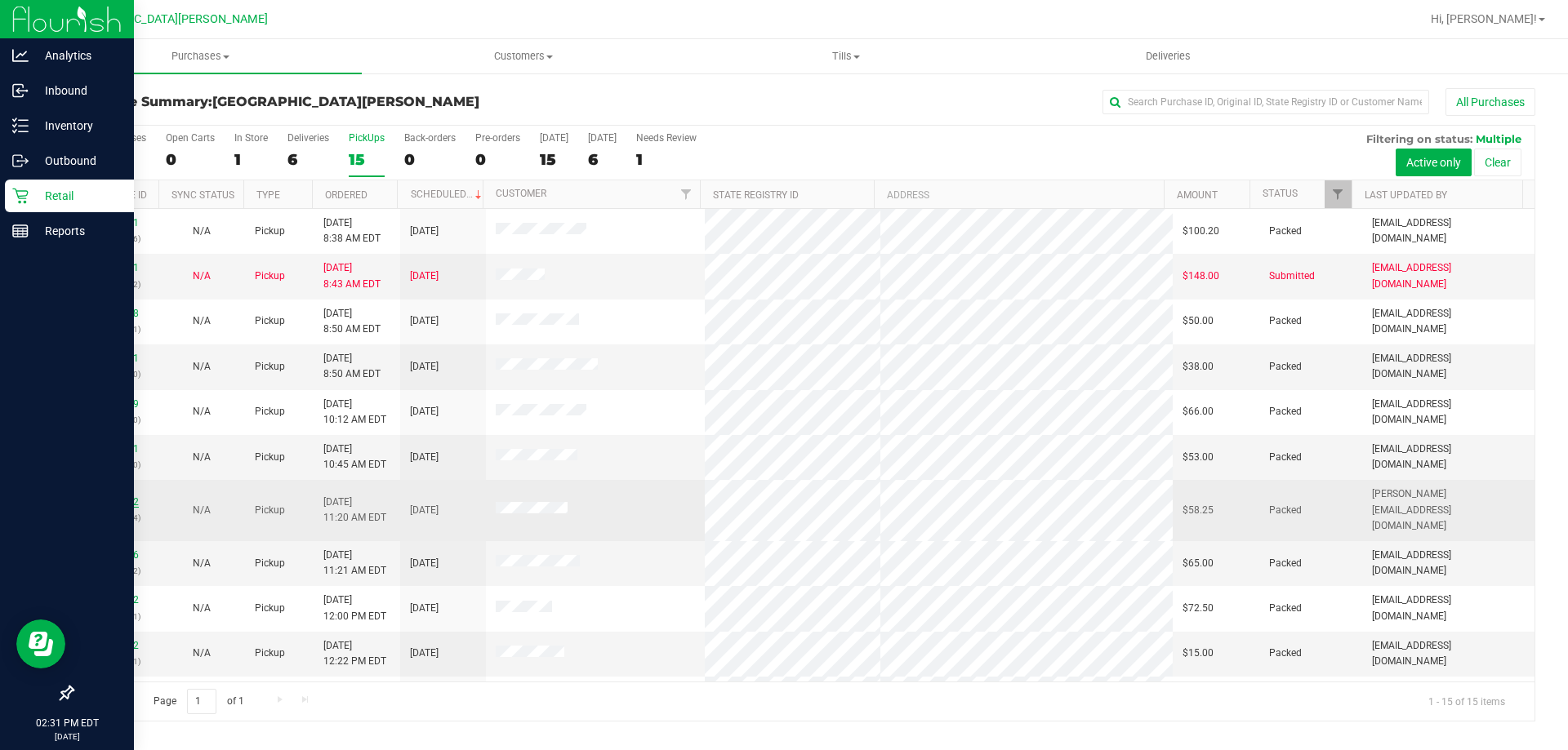
click at [121, 496] on link "11861242" at bounding box center [116, 502] width 46 height 11
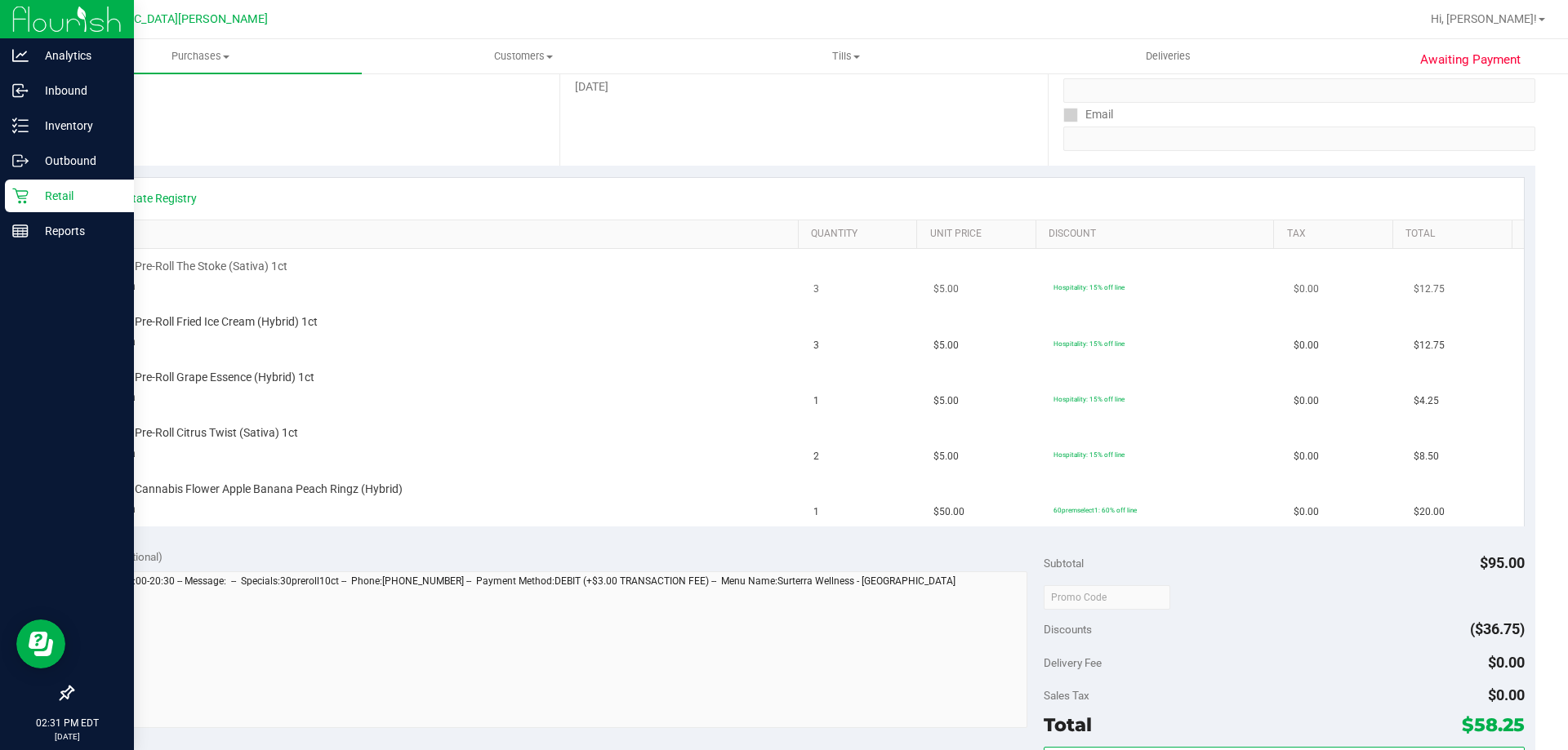
scroll to position [326, 0]
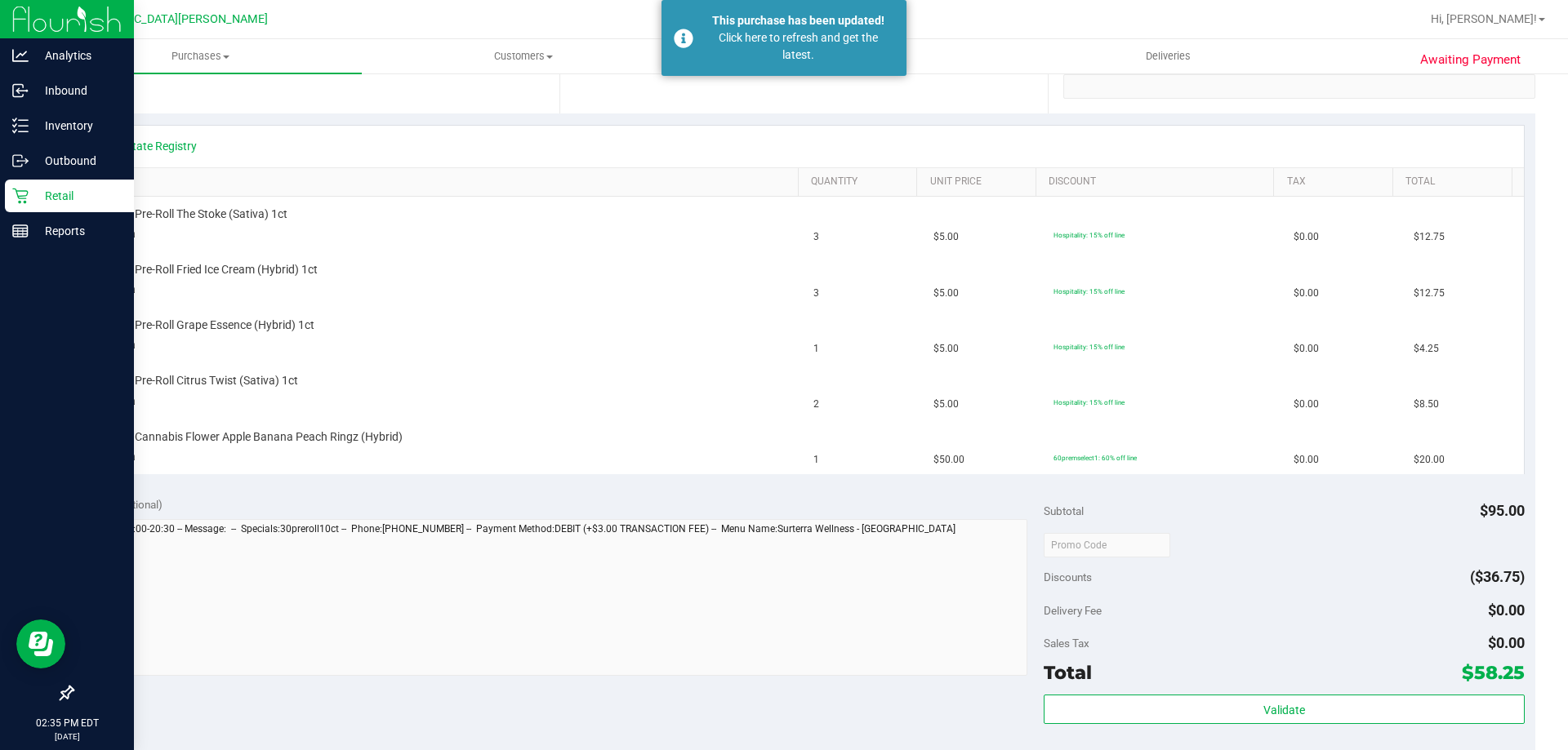
click at [49, 198] on p "Retail" at bounding box center [77, 196] width 98 height 20
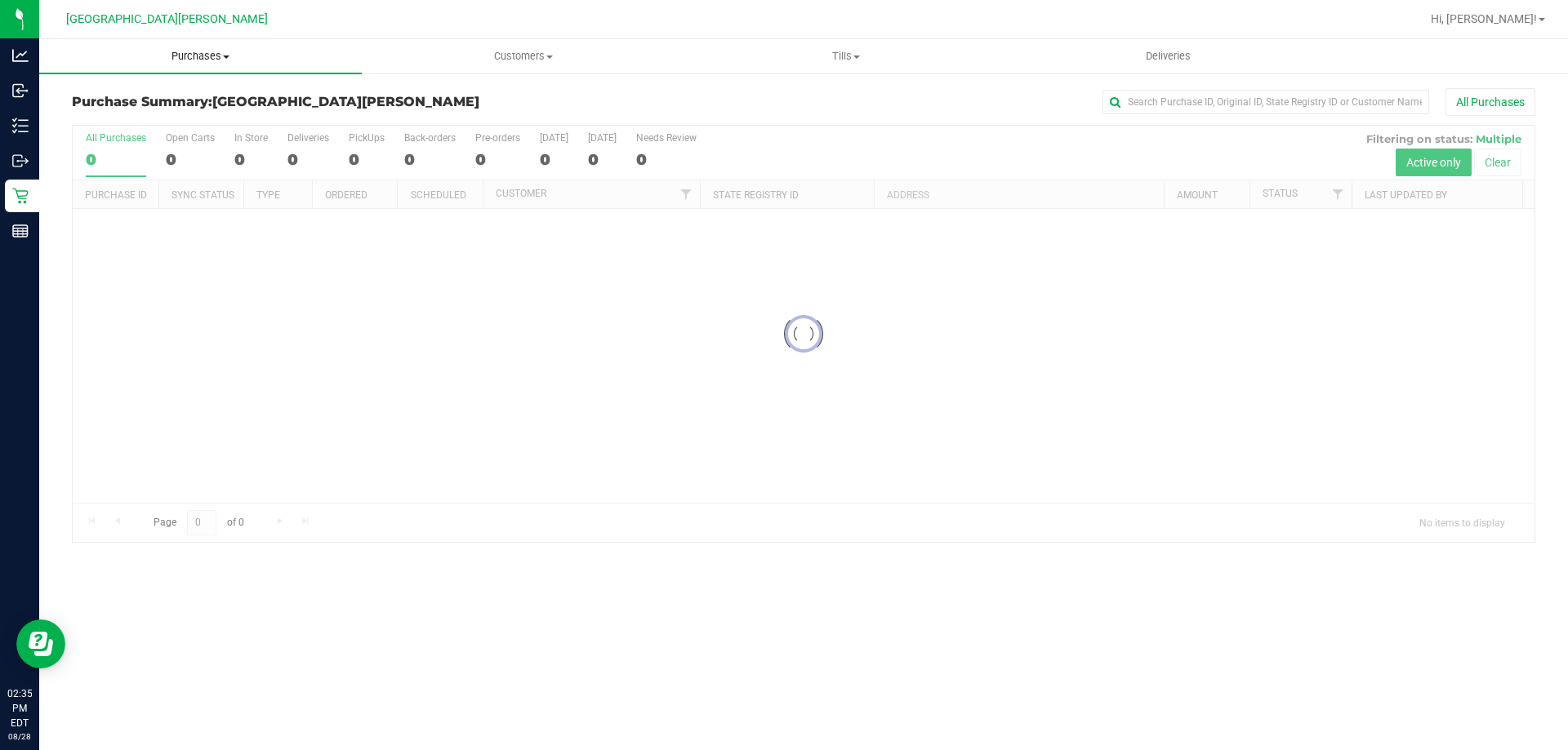
click at [210, 67] on uib-tab-heading "Purchases Summary of purchases Fulfillment All purchases" at bounding box center [200, 56] width 323 height 34
click at [89, 112] on span "Fulfillment" at bounding box center [89, 118] width 101 height 14
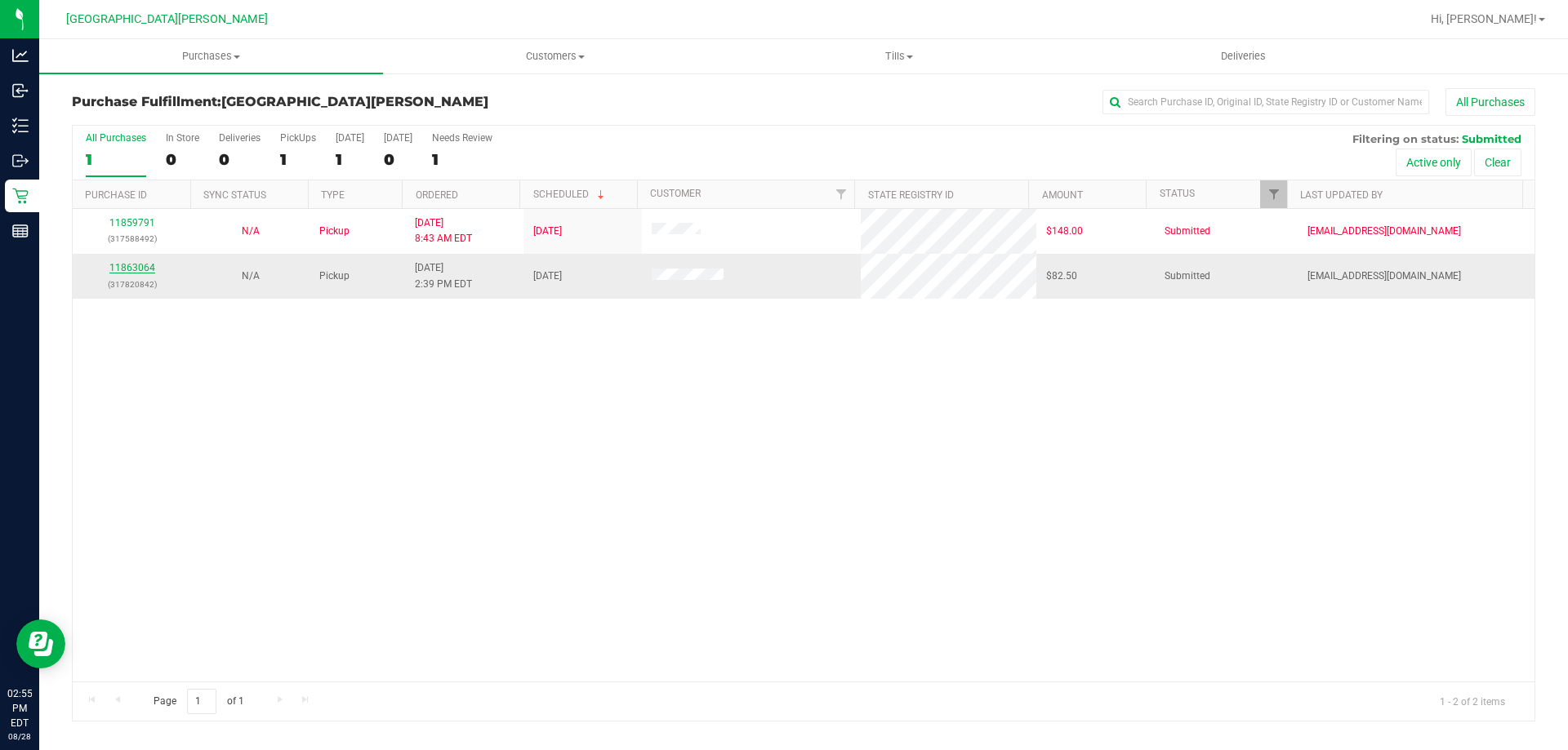
click at [136, 264] on link "11863064" at bounding box center [132, 267] width 46 height 11
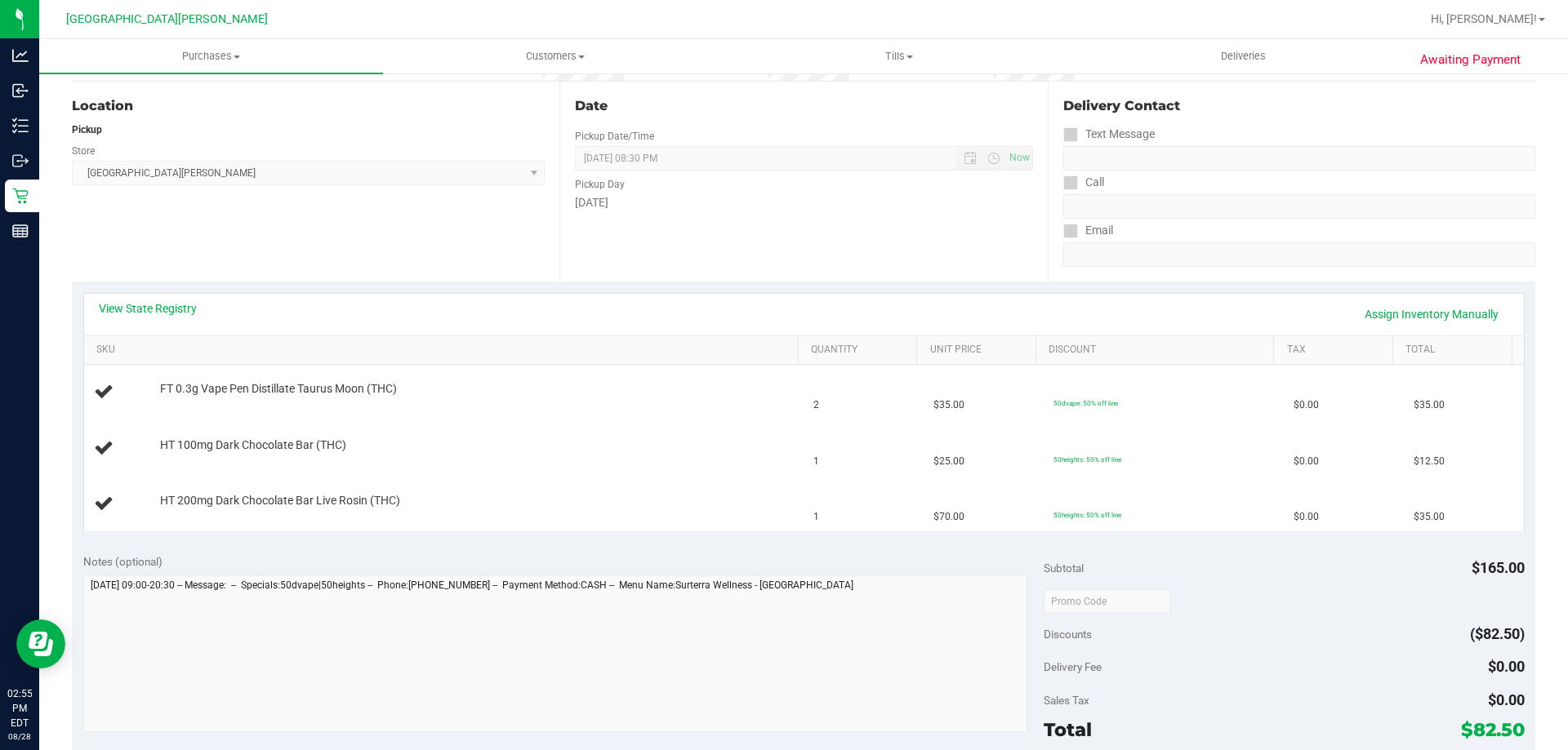
scroll to position [164, 0]
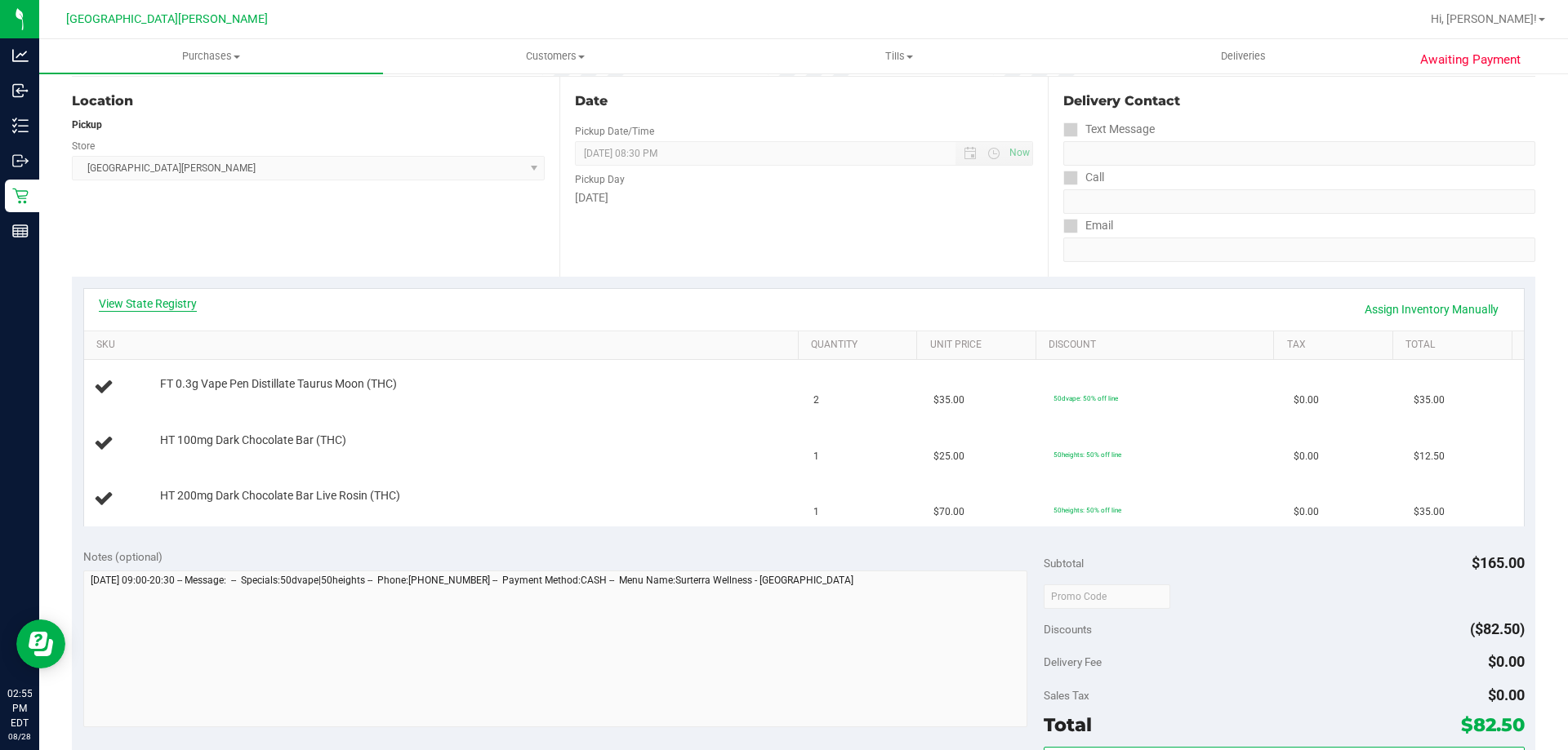
click at [157, 303] on link "View State Registry" at bounding box center [148, 303] width 98 height 16
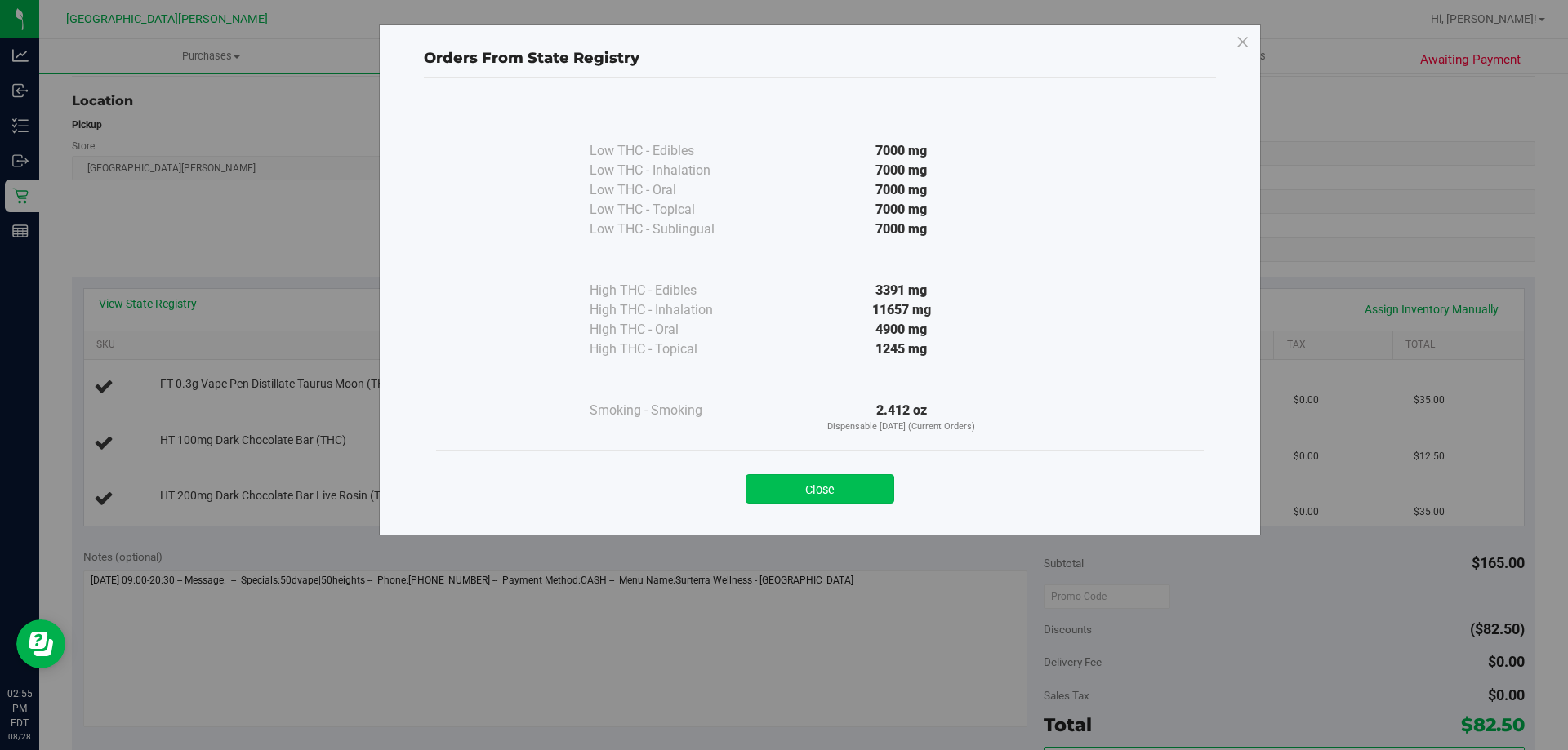
click at [823, 484] on button "Close" at bounding box center [820, 488] width 149 height 30
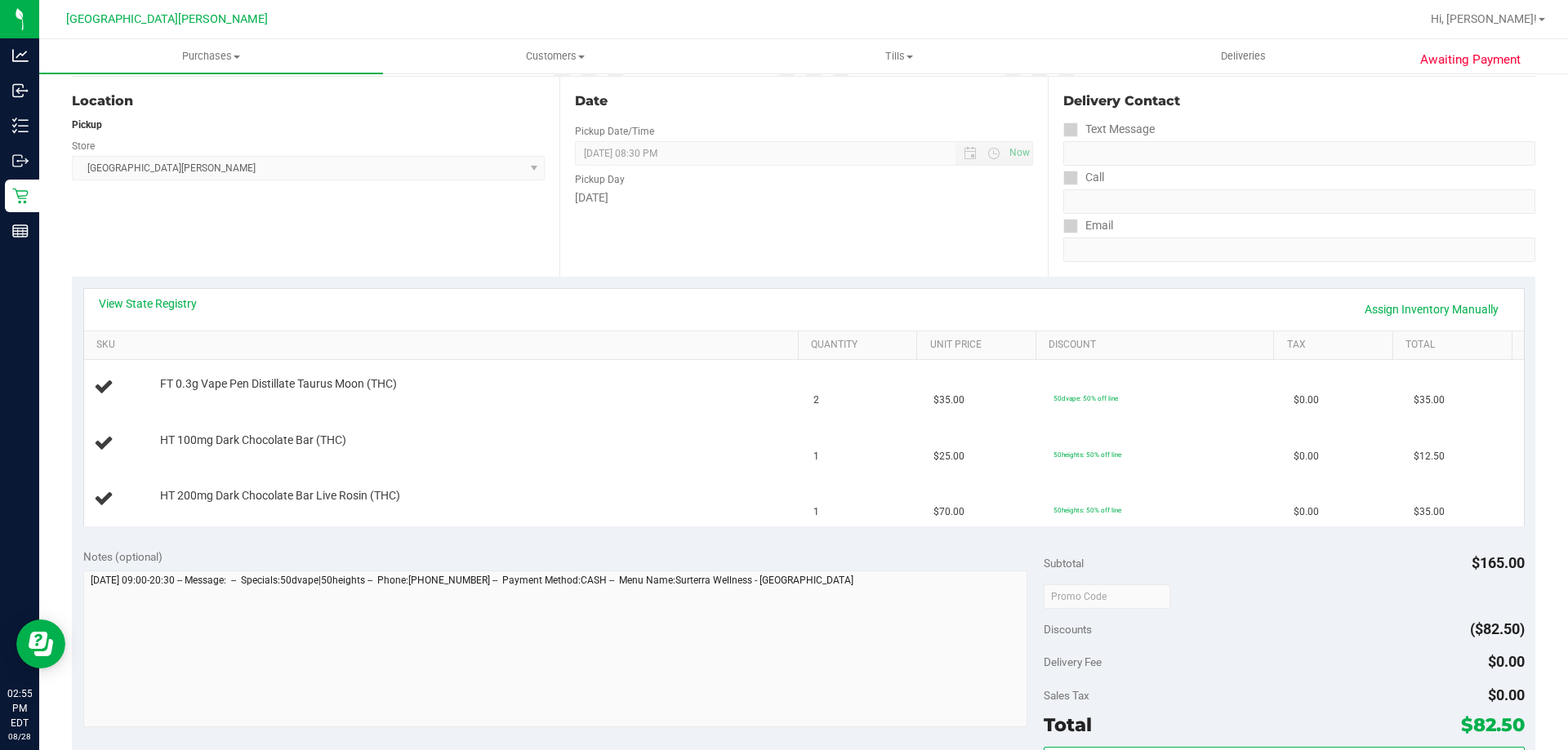
click at [772, 308] on div "View State Registry Assign Inventory Manually" at bounding box center [804, 308] width 1410 height 28
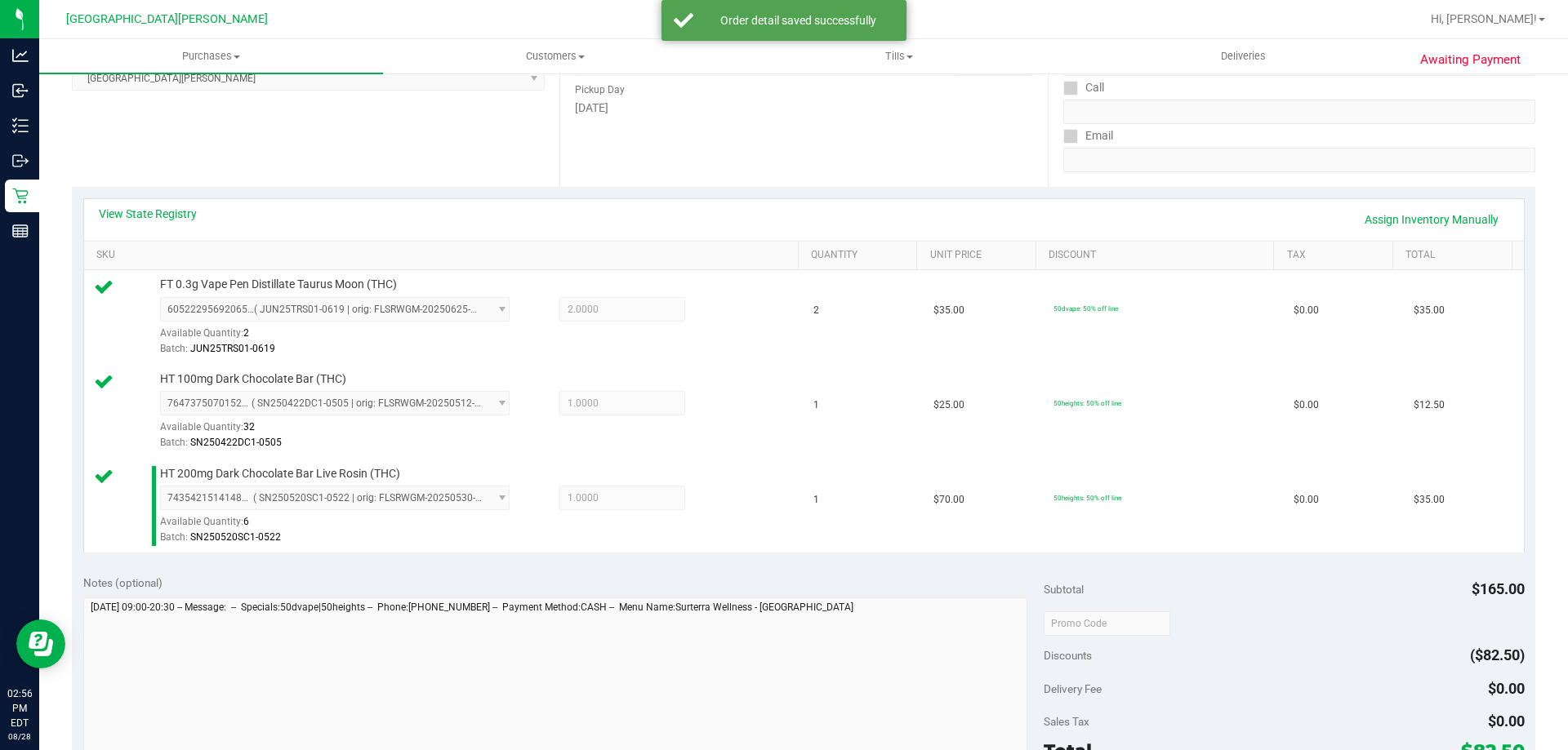
scroll to position [408, 0]
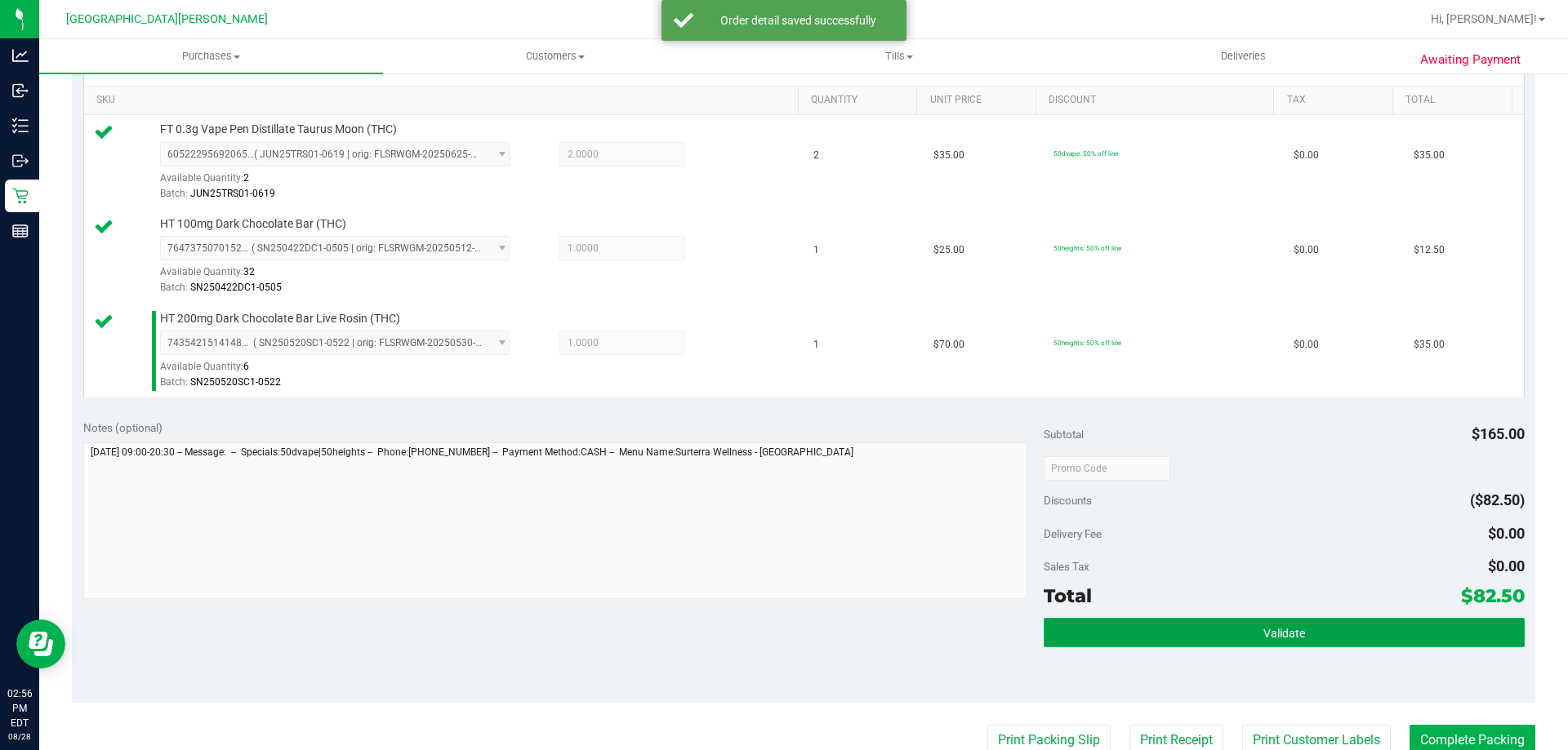
click at [1234, 632] on button "Validate" at bounding box center [1283, 632] width 480 height 30
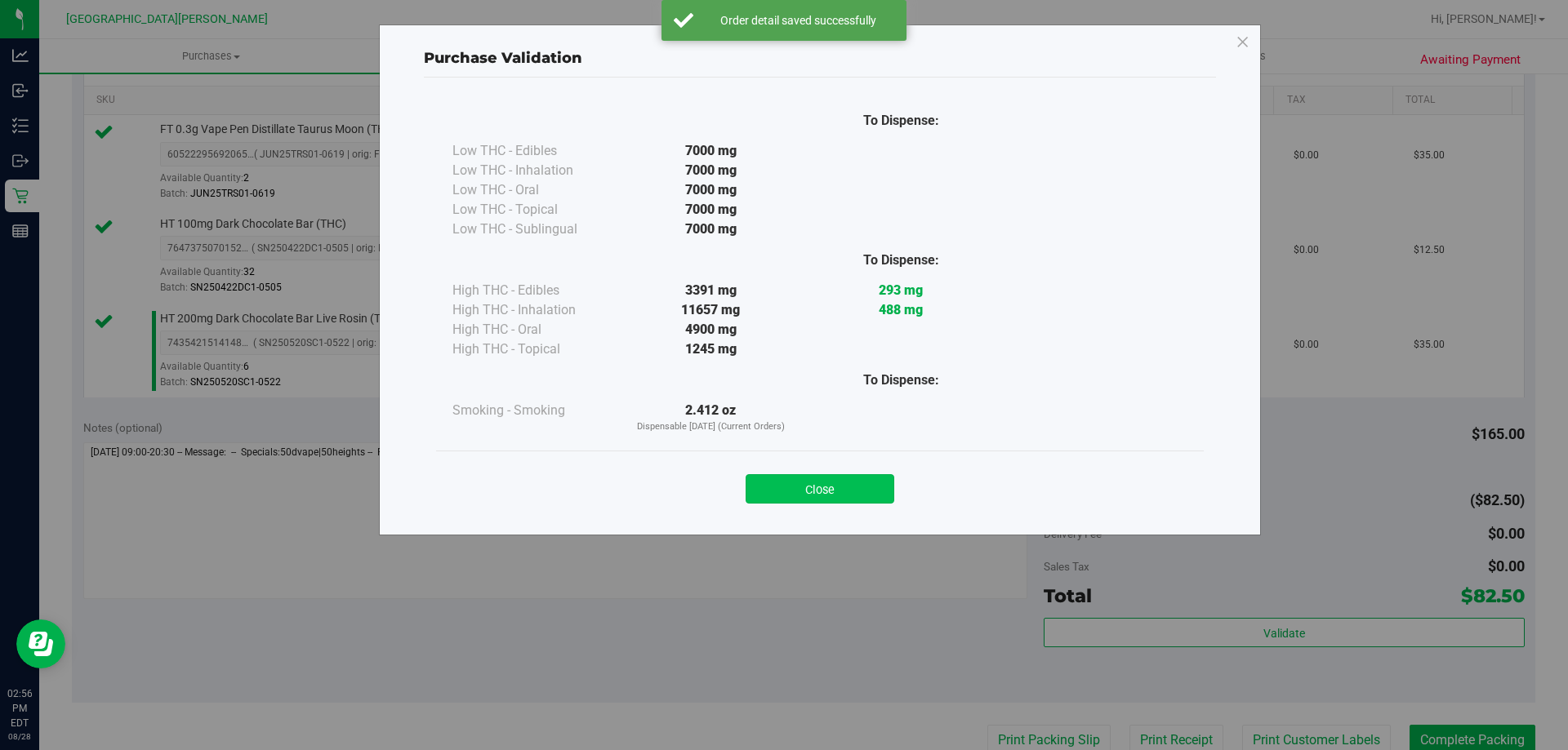
click at [834, 496] on button "Close" at bounding box center [820, 488] width 149 height 30
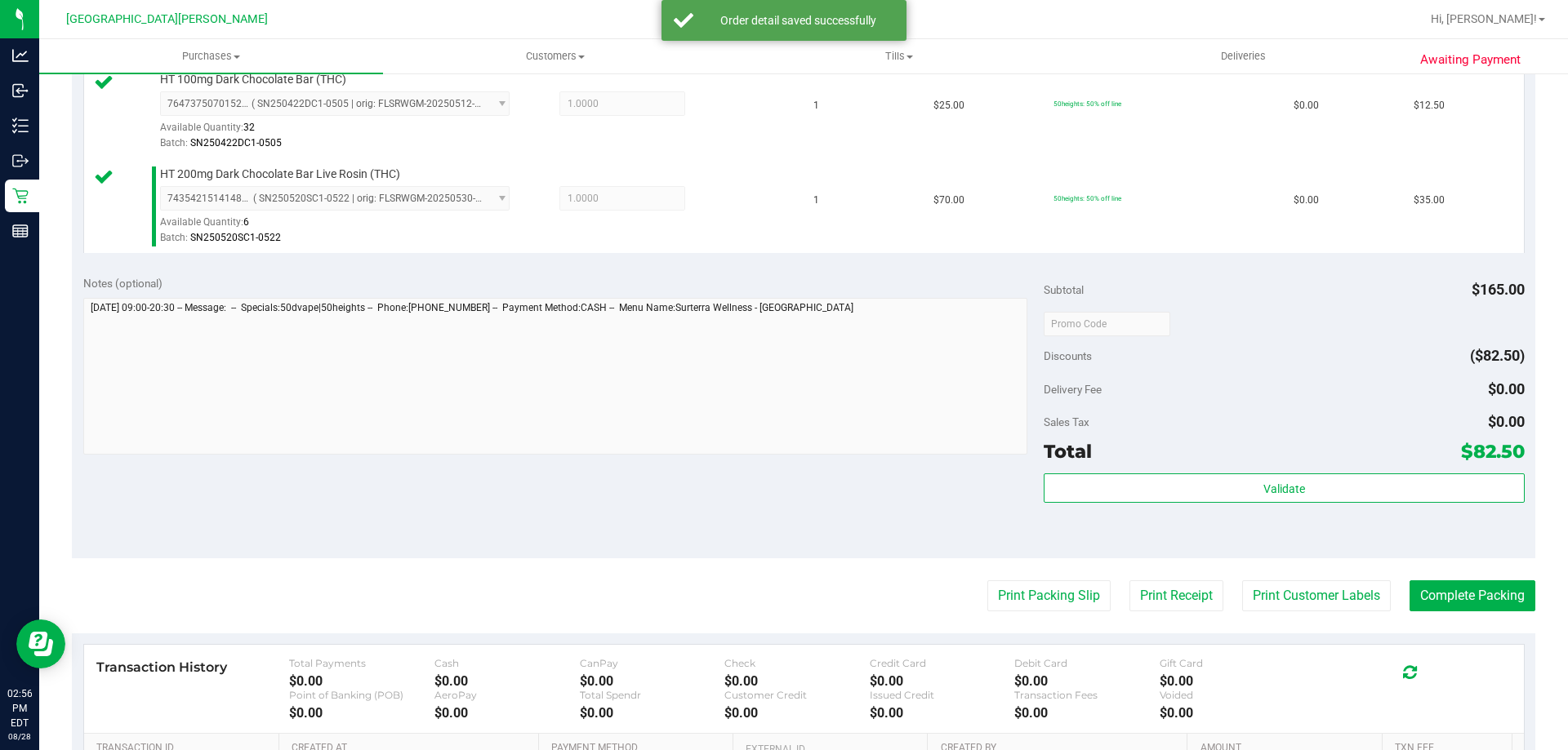
scroll to position [735, 0]
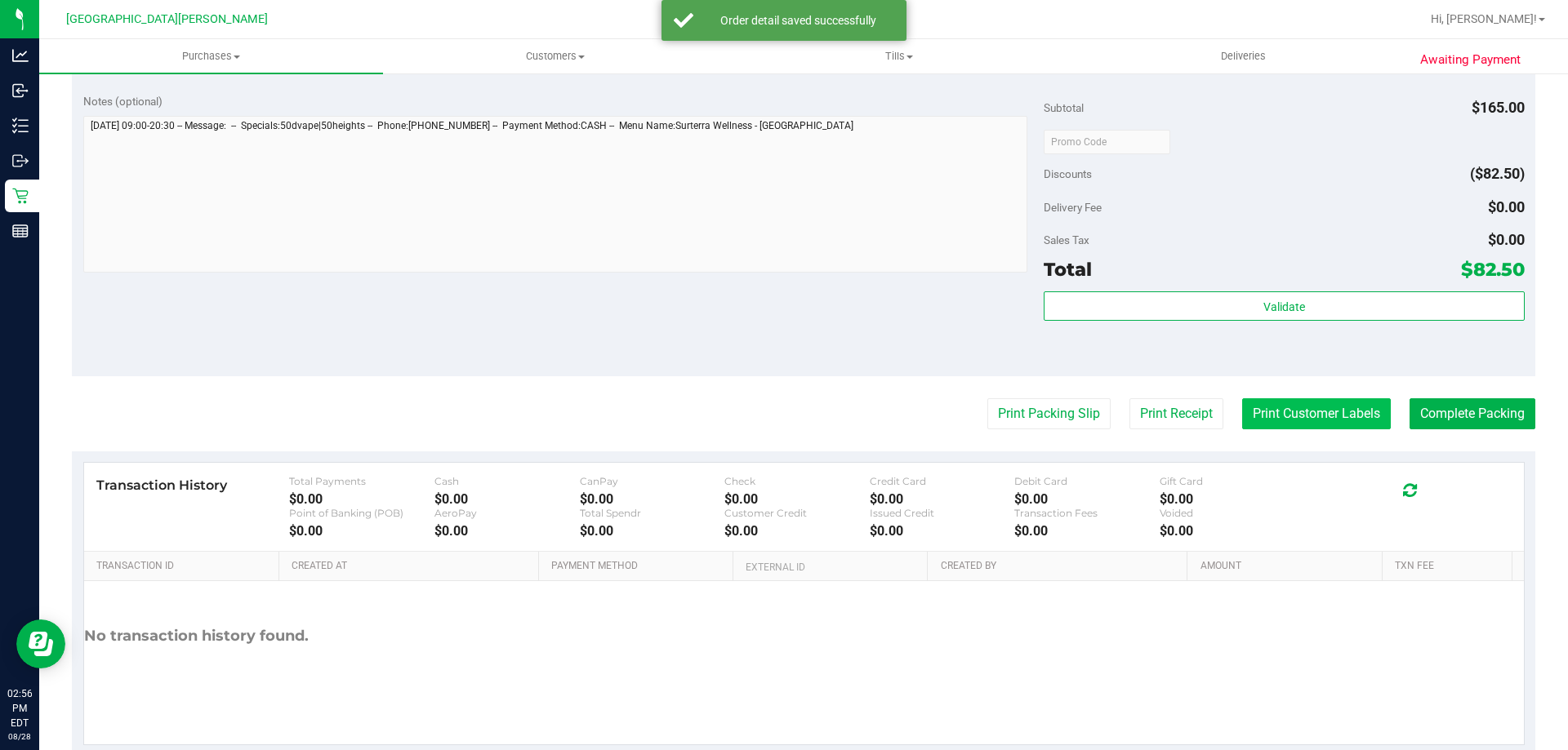
click at [1317, 410] on button "Print Customer Labels" at bounding box center [1316, 414] width 149 height 31
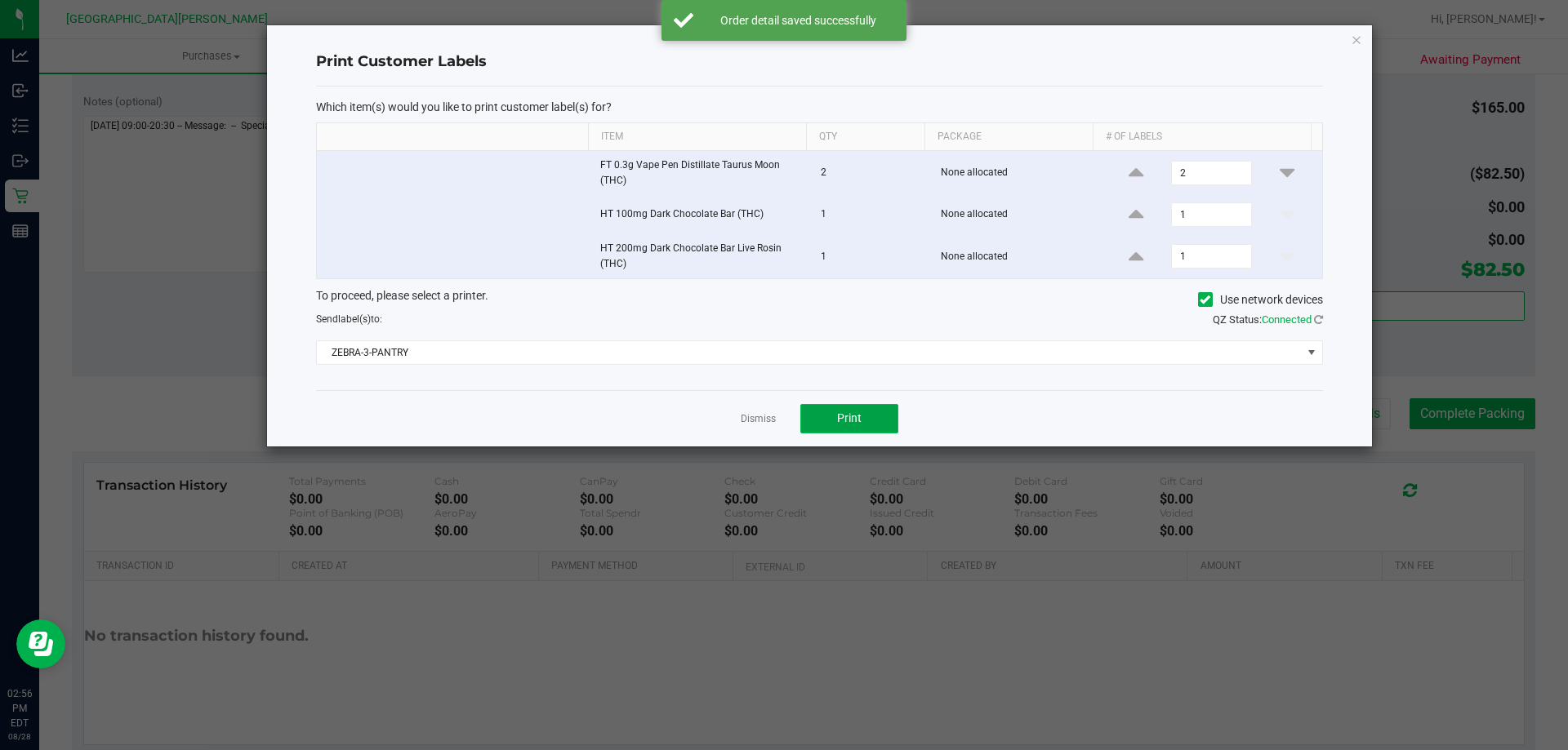
click at [858, 420] on span "Print" at bounding box center [849, 418] width 25 height 13
click at [763, 422] on link "Dismiss" at bounding box center [758, 419] width 35 height 14
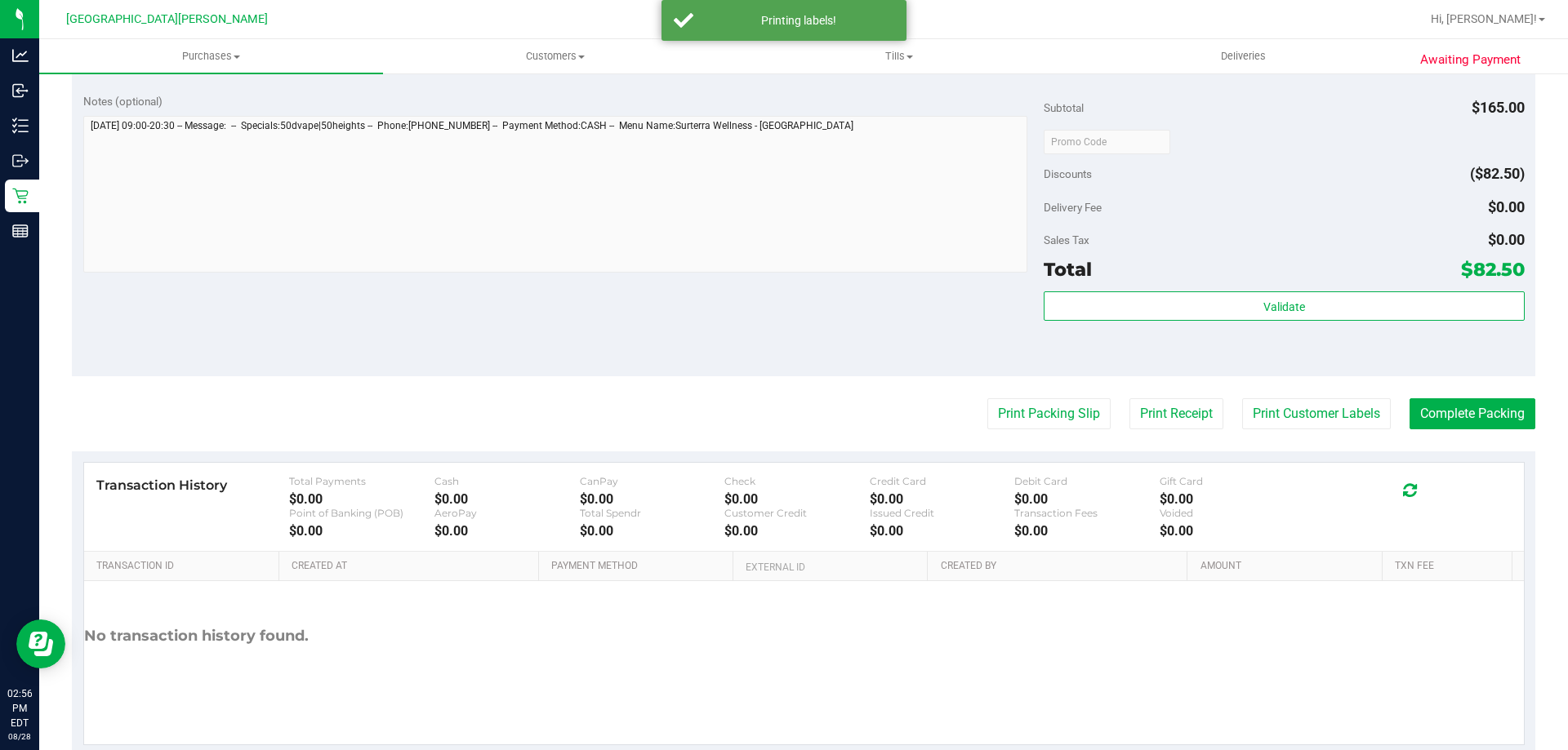
click at [714, 375] on div "Notes (optional) Subtotal $165.00 Discounts ($82.50) Delivery Fee $0.00 Sales T…" at bounding box center [803, 229] width 1463 height 294
click at [1444, 412] on button "Complete Packing" at bounding box center [1472, 414] width 126 height 31
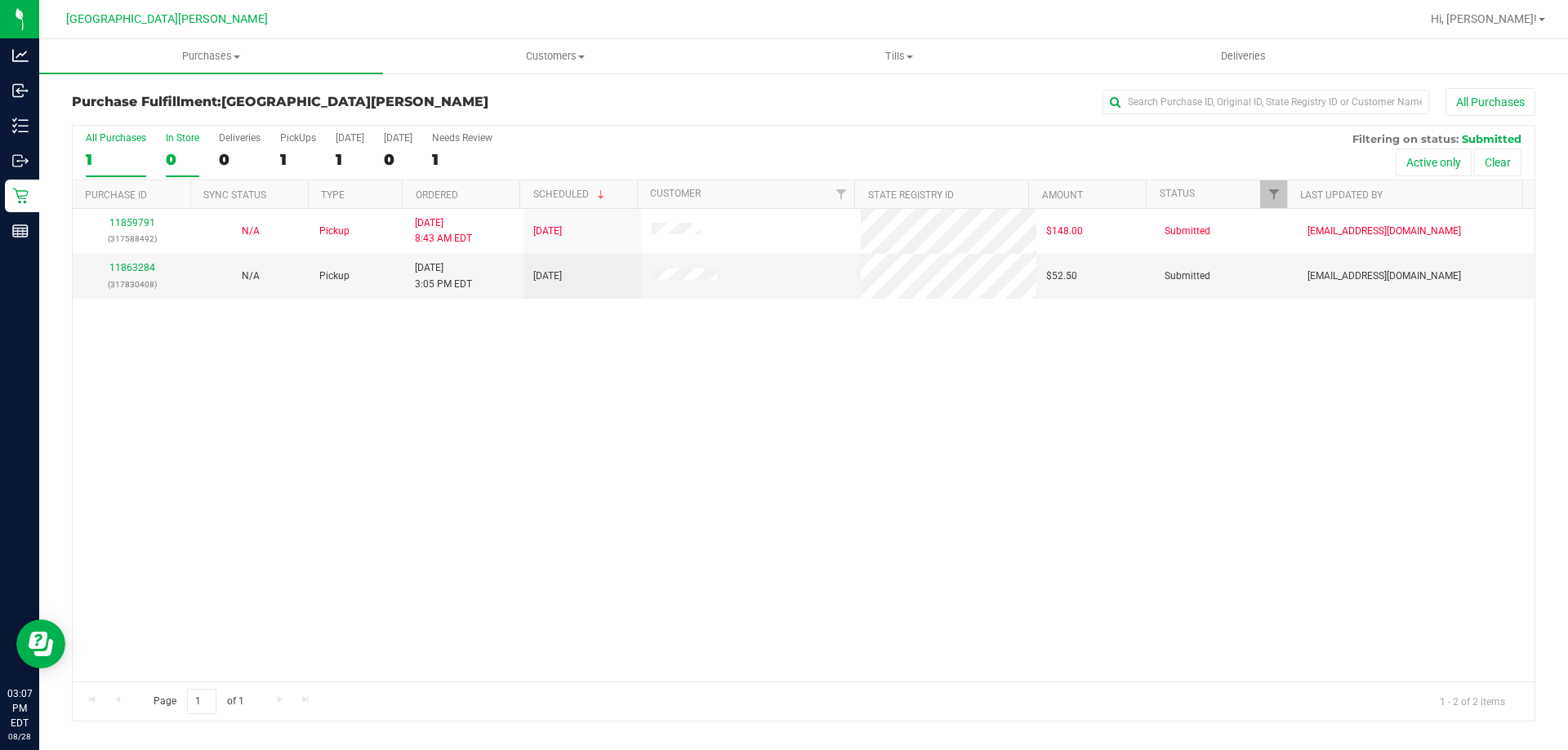
click at [170, 137] on div "In Store" at bounding box center [182, 138] width 33 height 11
click at [0, 0] on input "In Store 0" at bounding box center [0, 0] width 0 height 0
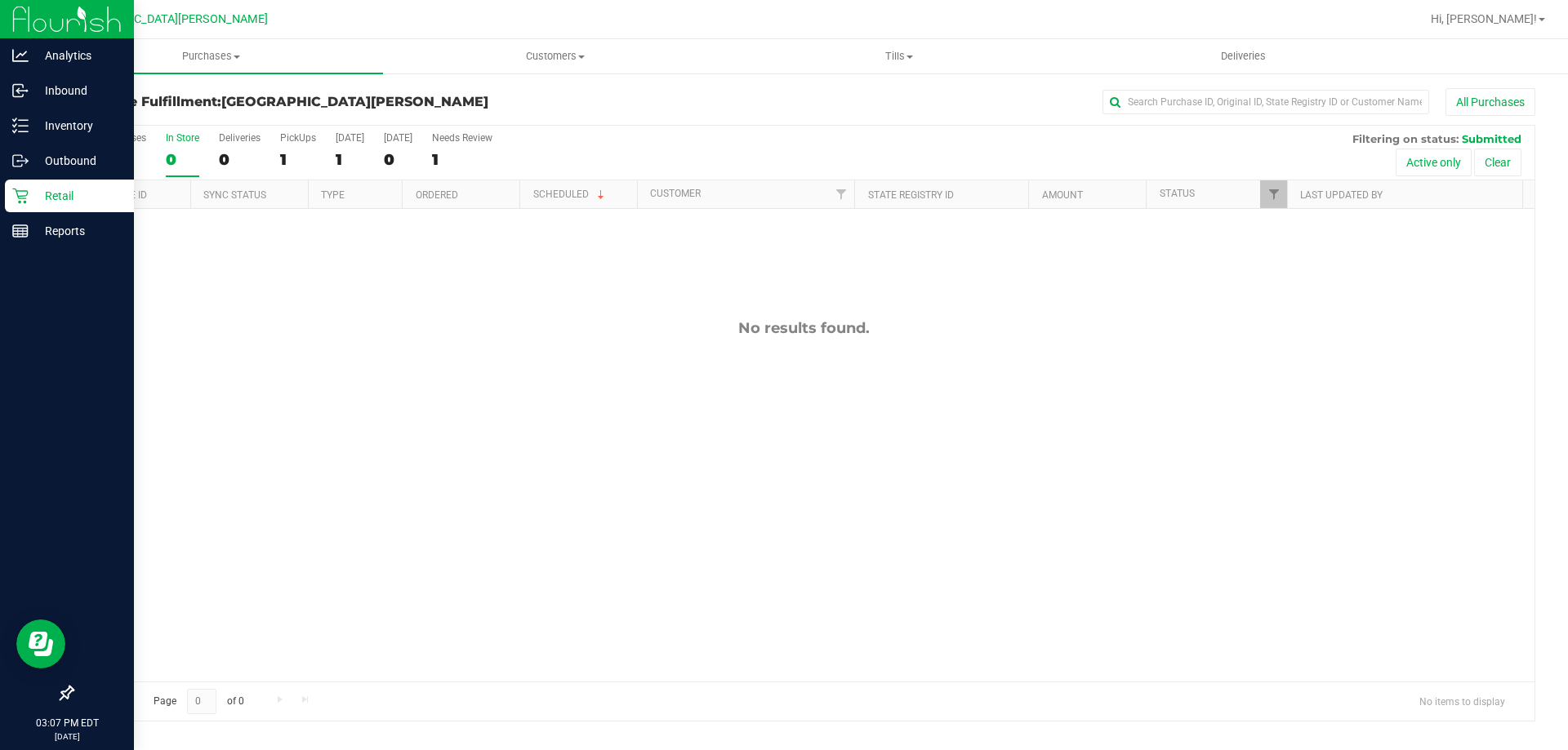
click at [22, 198] on icon at bounding box center [20, 195] width 16 height 16
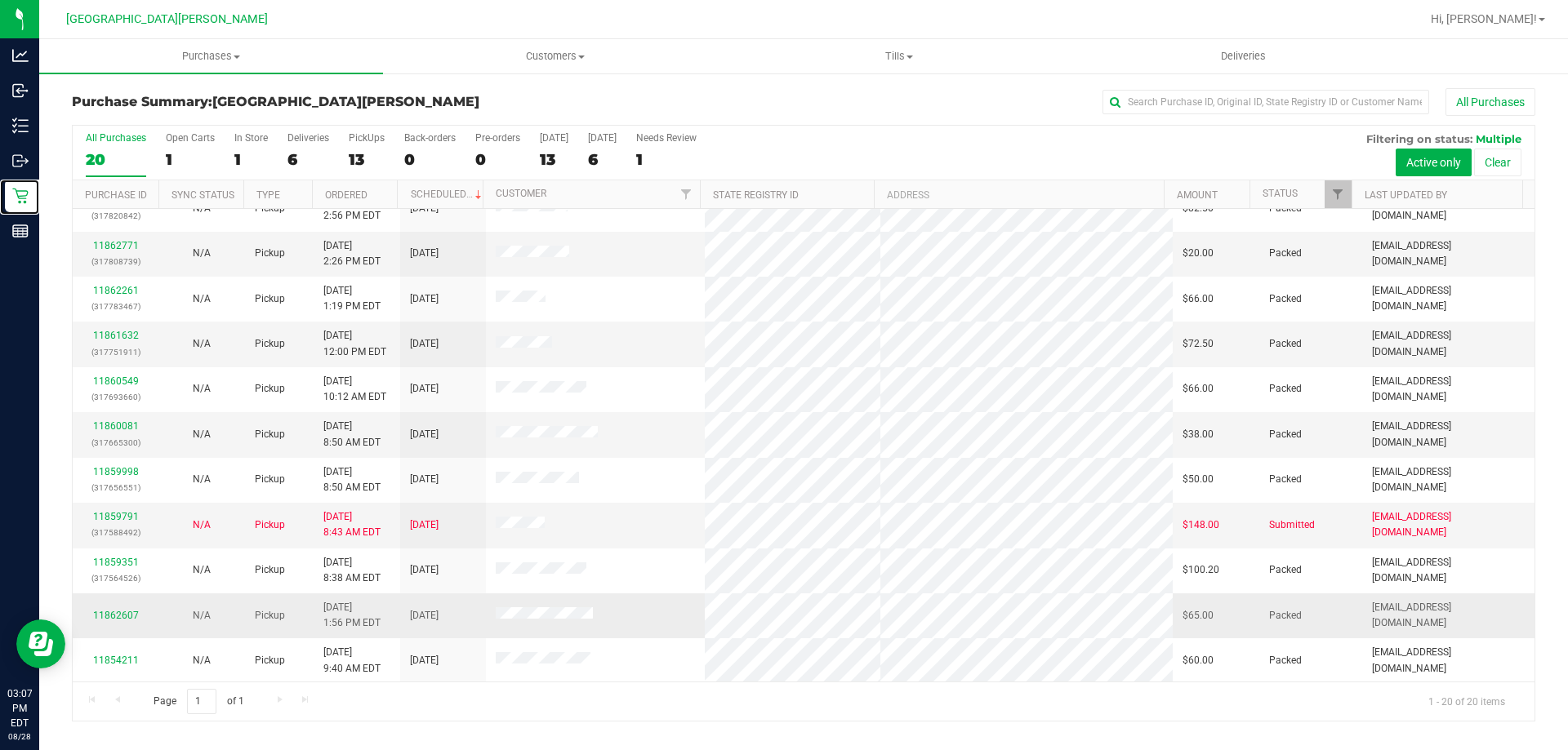
scroll to position [431, 0]
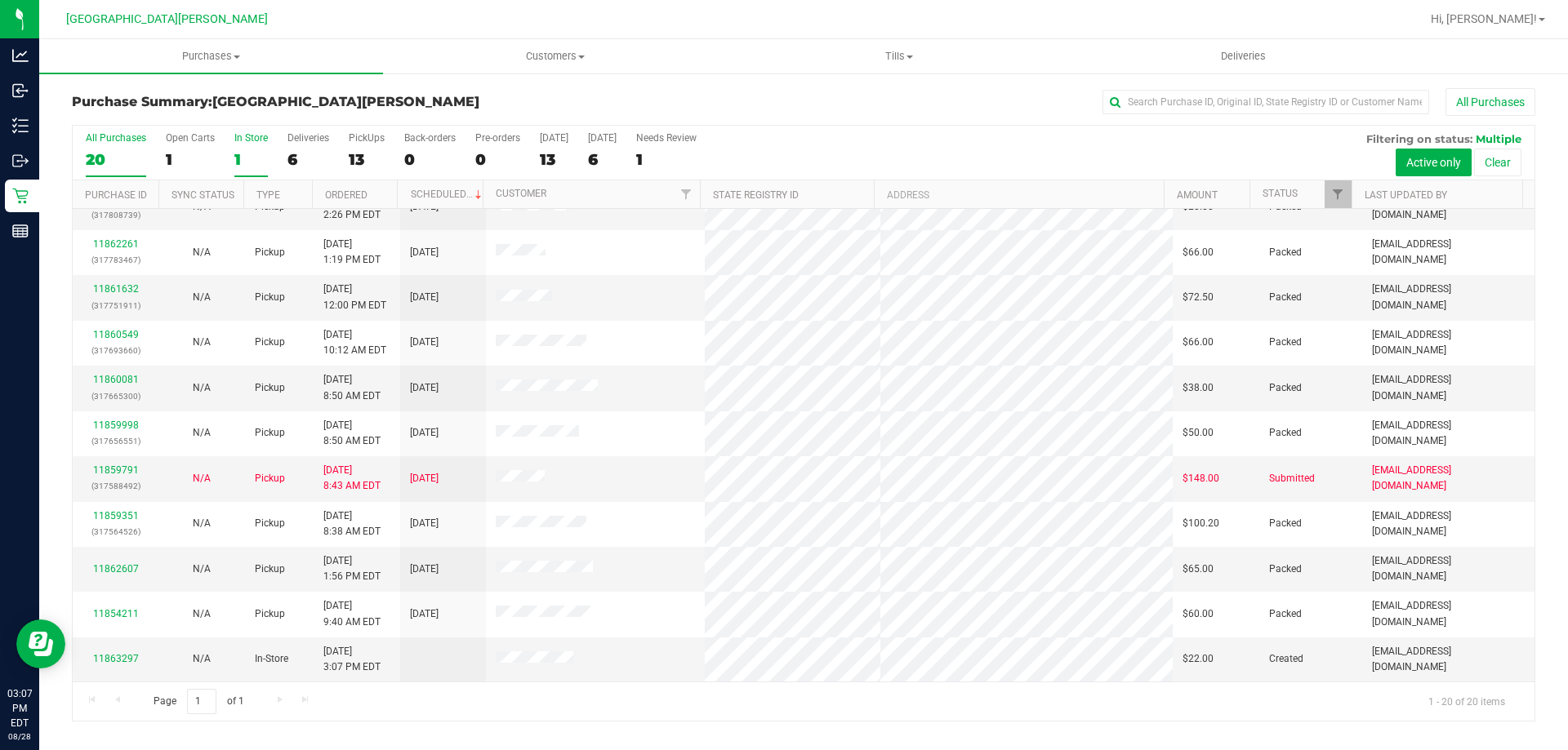
click at [246, 136] on div "In Store" at bounding box center [250, 138] width 33 height 11
click at [0, 0] on input "In Store 1" at bounding box center [0, 0] width 0 height 0
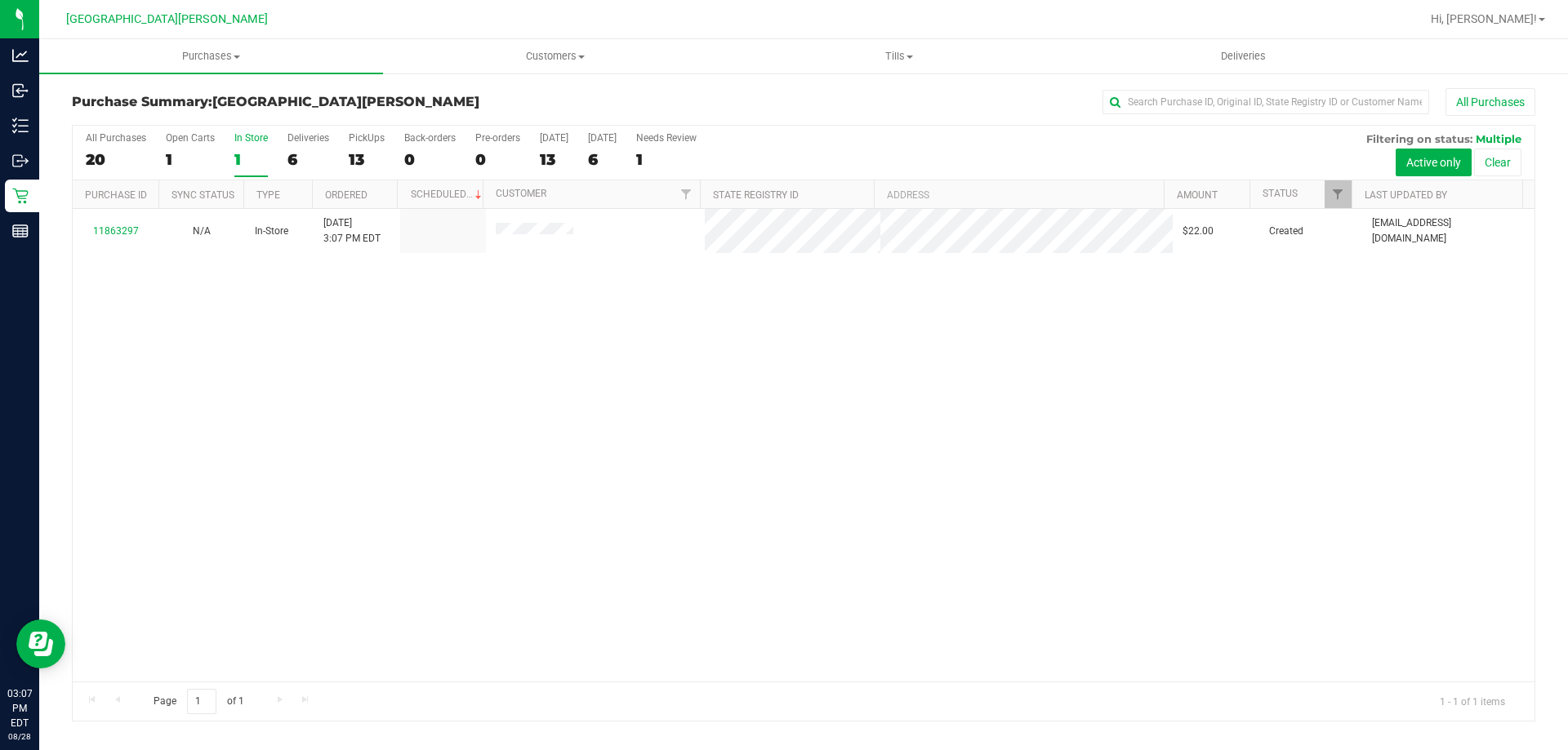
scroll to position [0, 0]
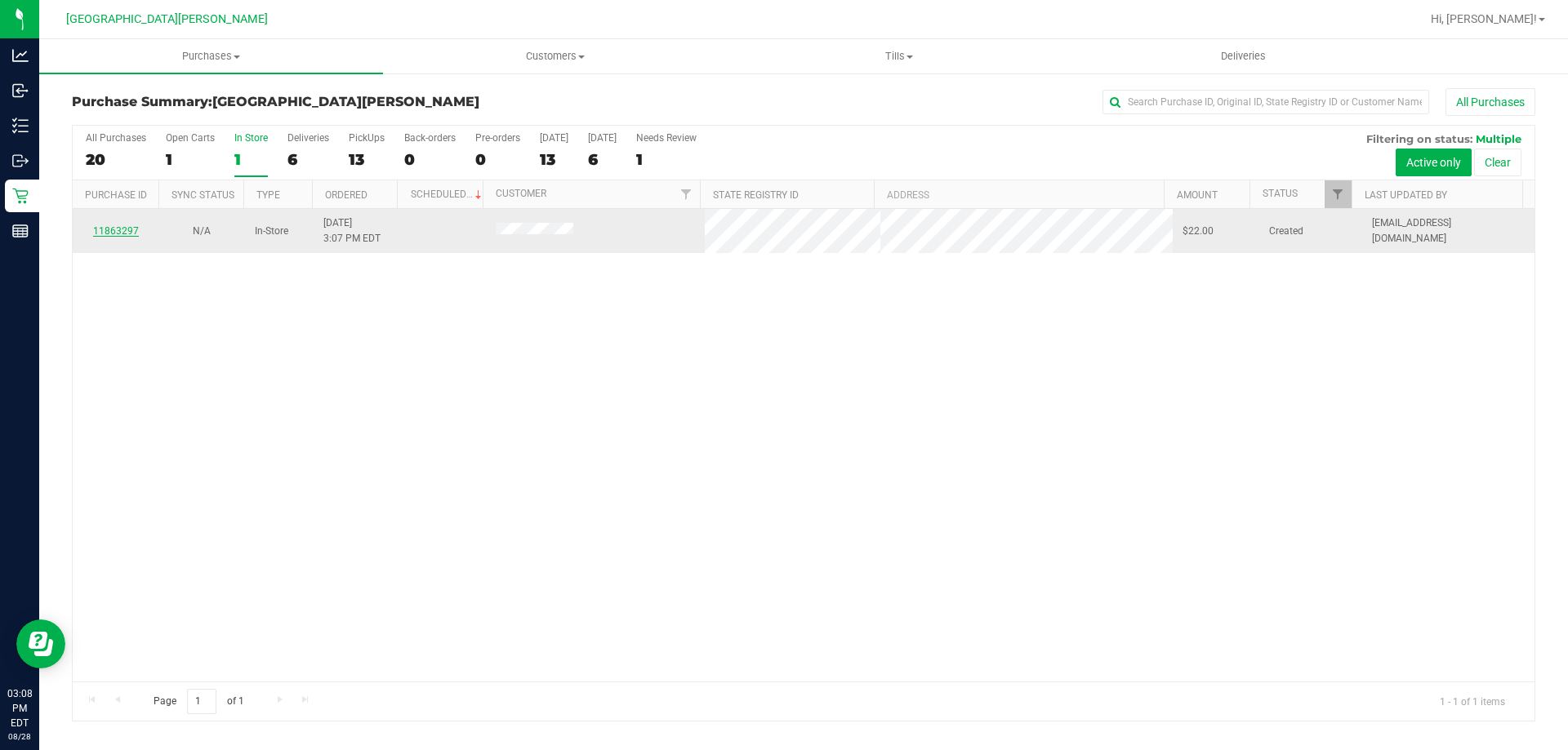
click at [128, 227] on link "11863297" at bounding box center [116, 231] width 46 height 11
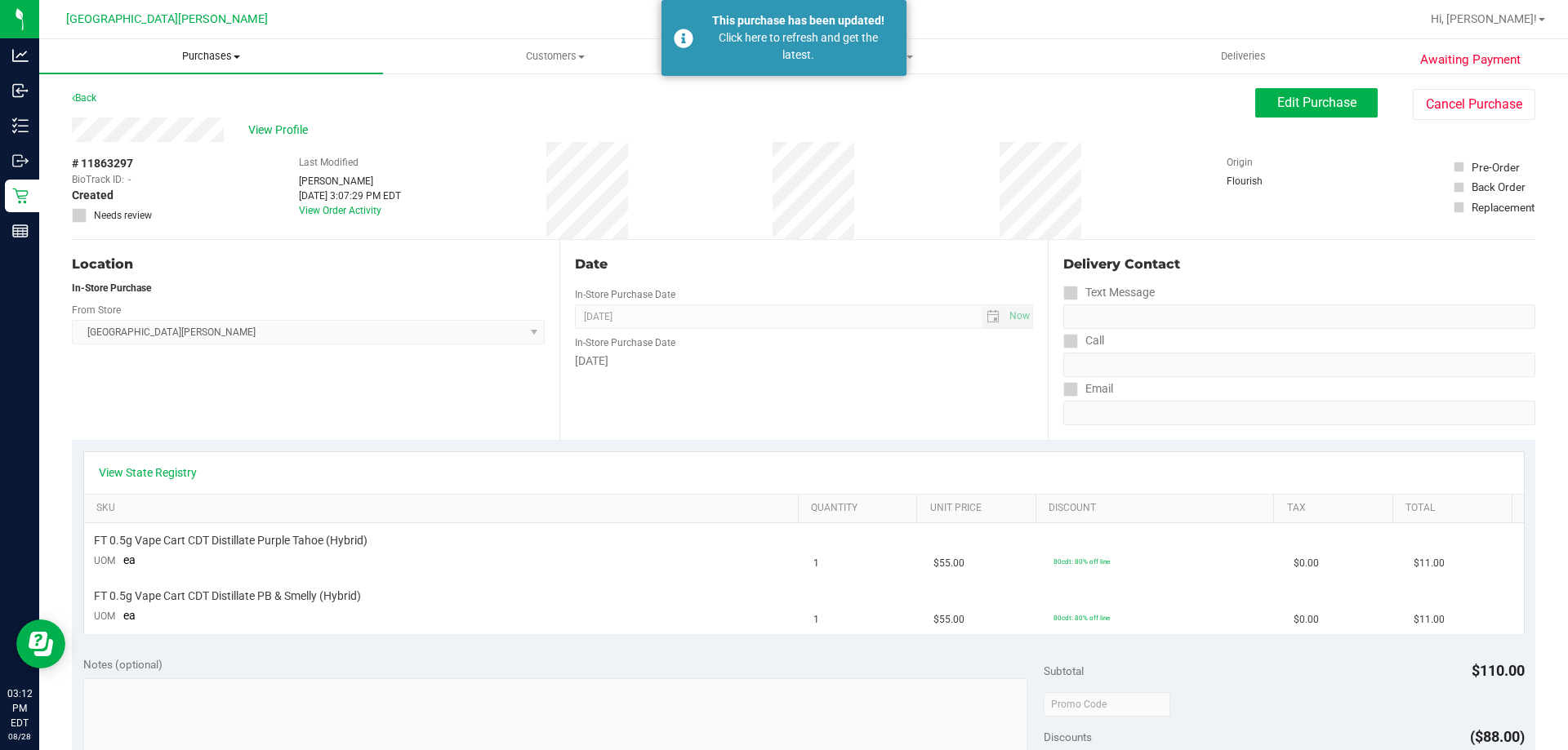
click at [208, 52] on span "Purchases" at bounding box center [210, 55] width 344 height 14
click at [81, 131] on span "All purchases" at bounding box center [97, 137] width 116 height 14
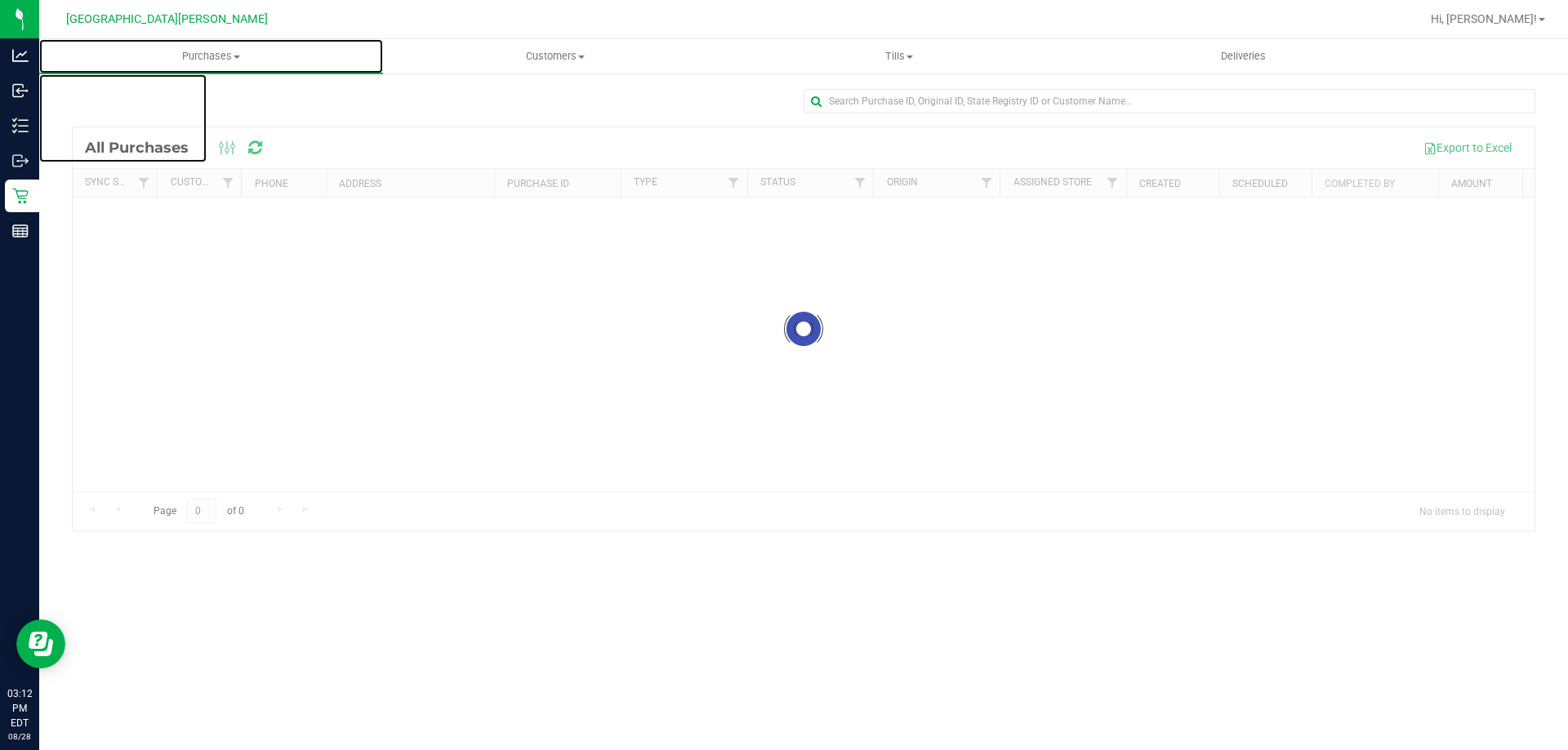
click at [218, 60] on span "Purchases" at bounding box center [210, 55] width 344 height 14
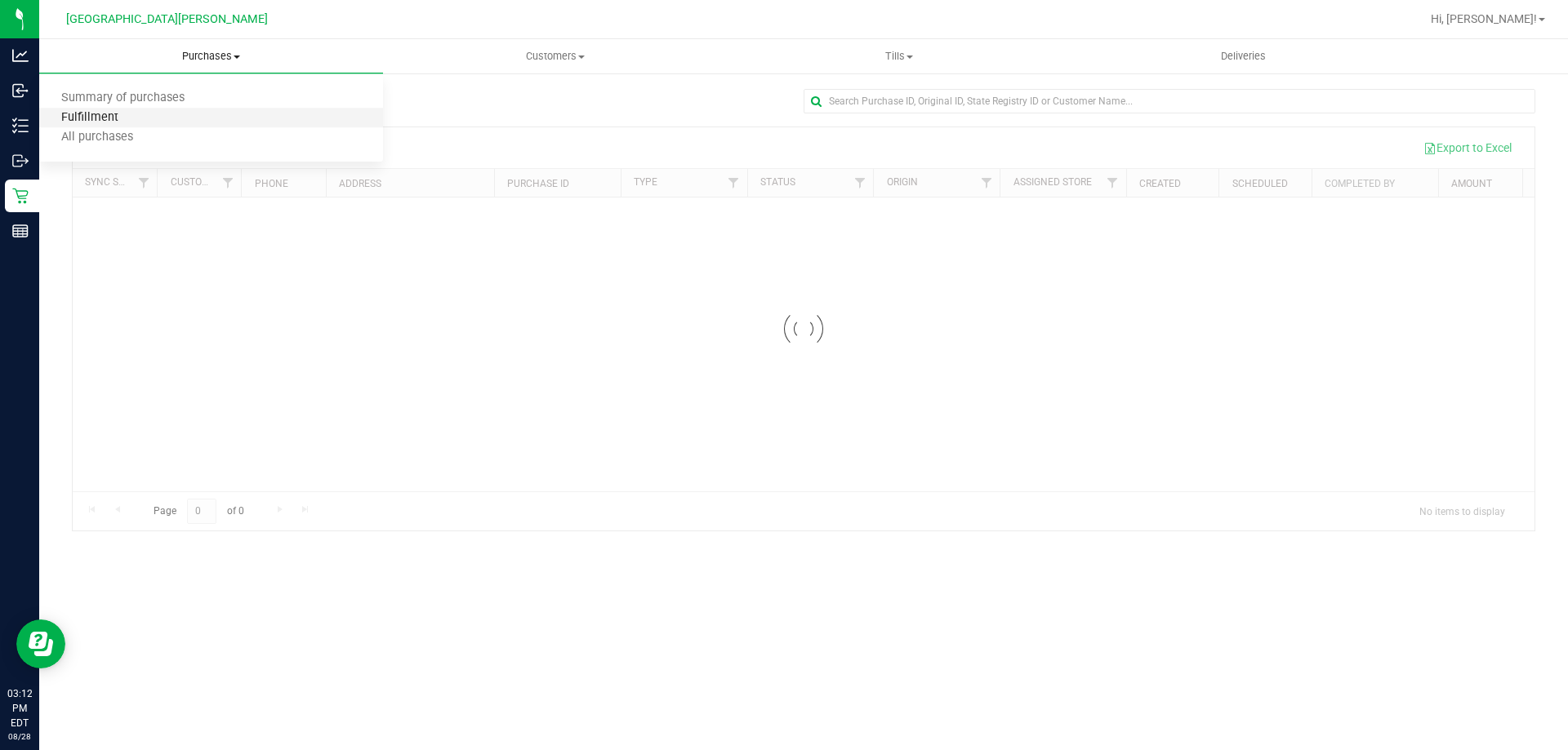
click at [76, 116] on span "Fulfillment" at bounding box center [89, 118] width 101 height 14
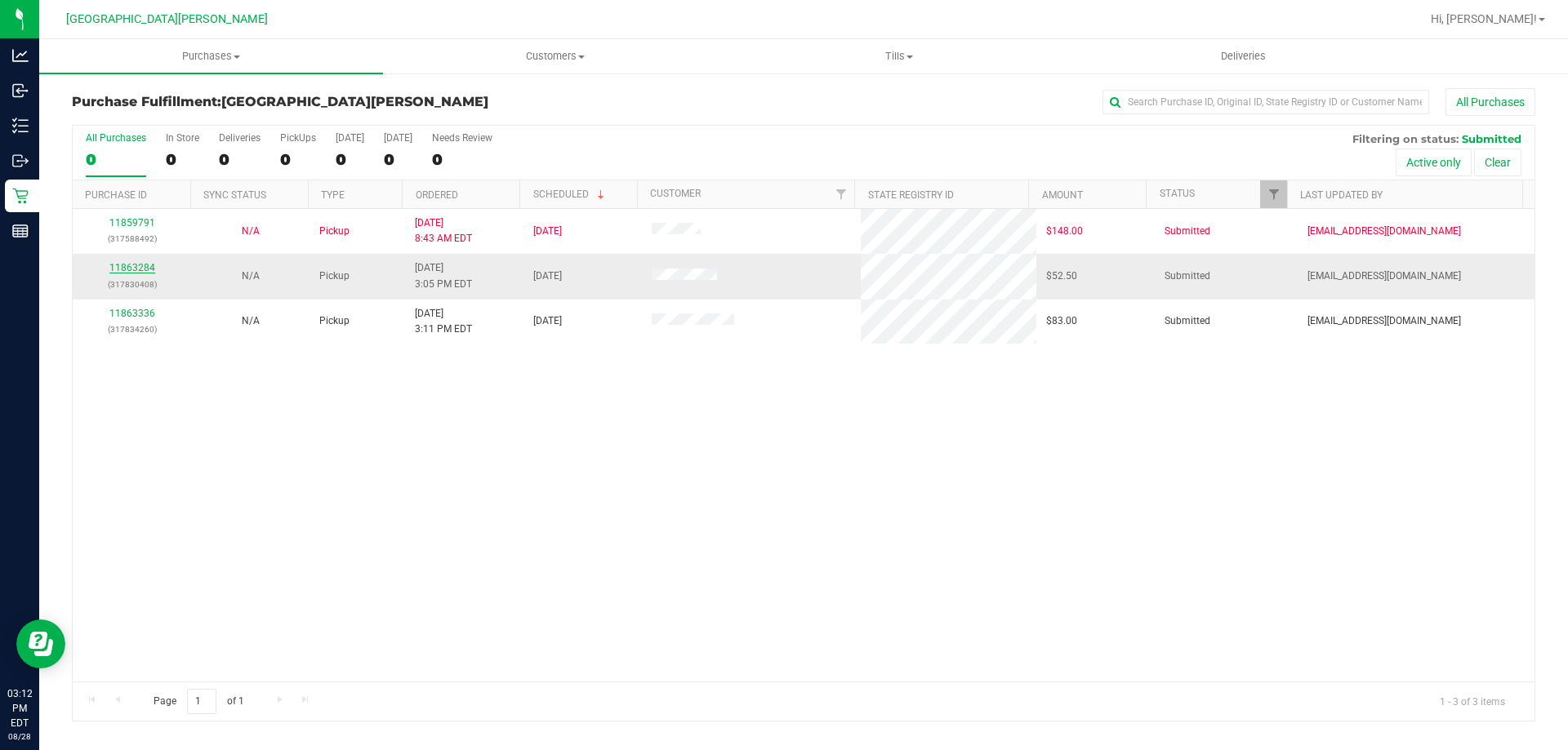
click at [137, 272] on link "11863284" at bounding box center [132, 267] width 46 height 11
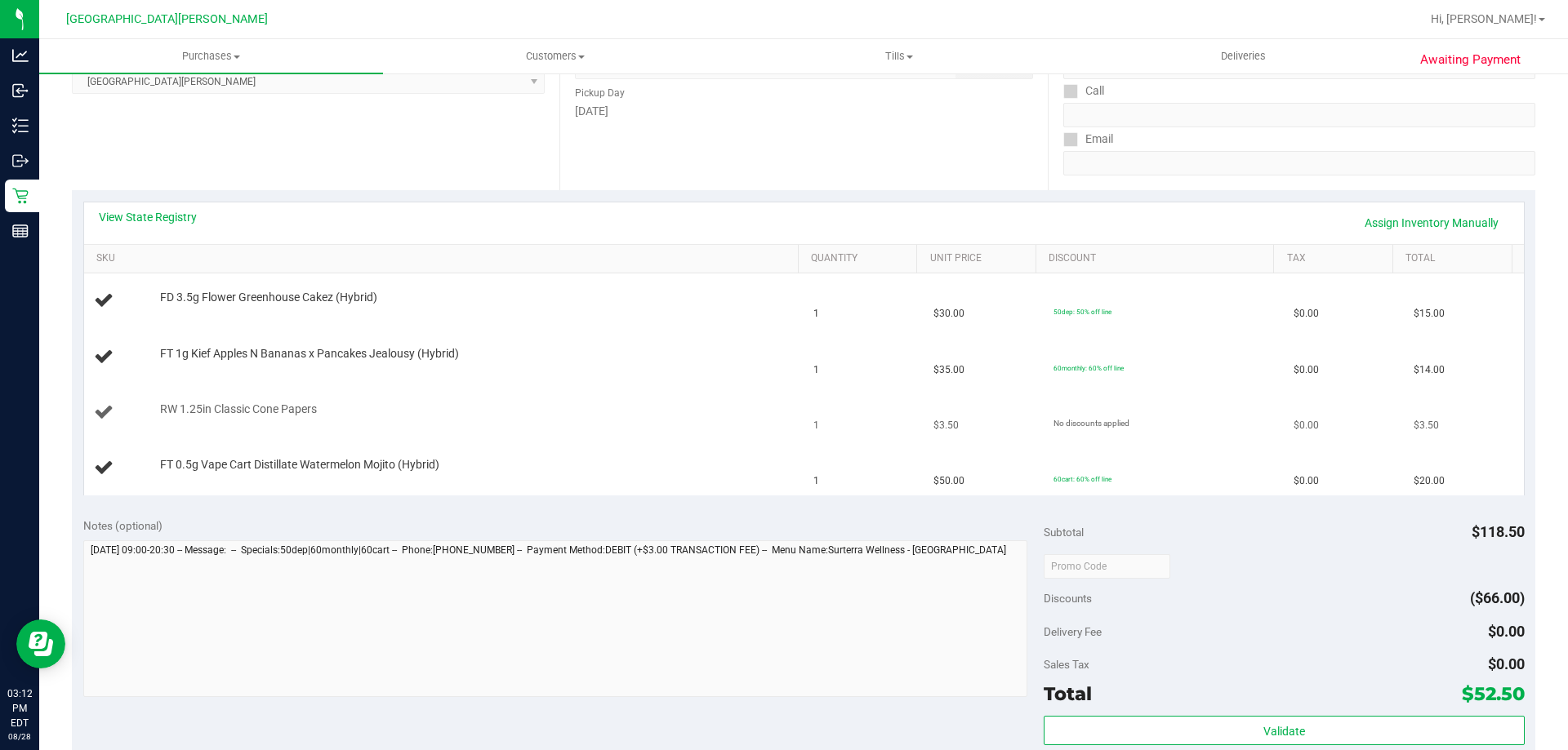
scroll to position [326, 0]
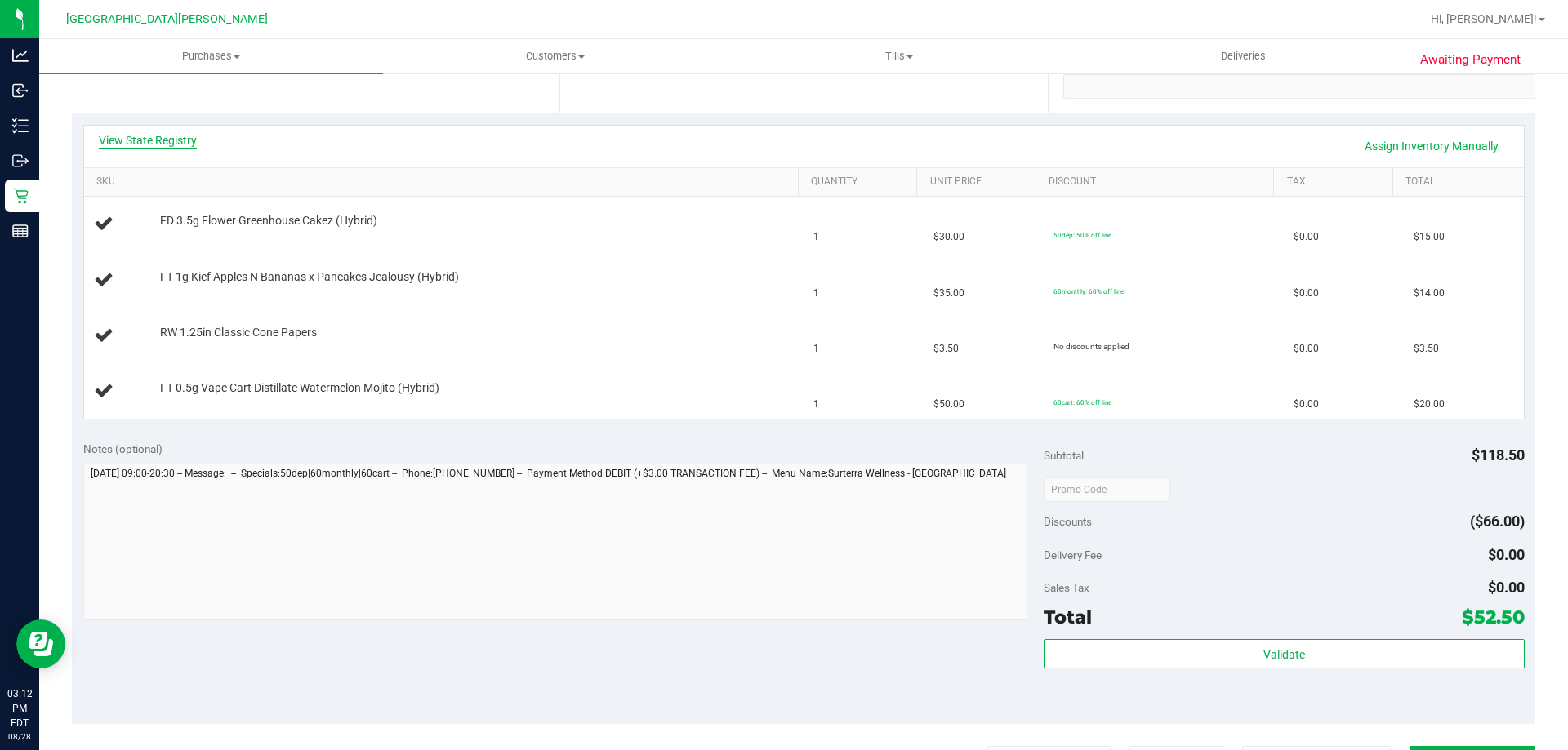
click at [175, 139] on link "View State Registry" at bounding box center [148, 140] width 98 height 16
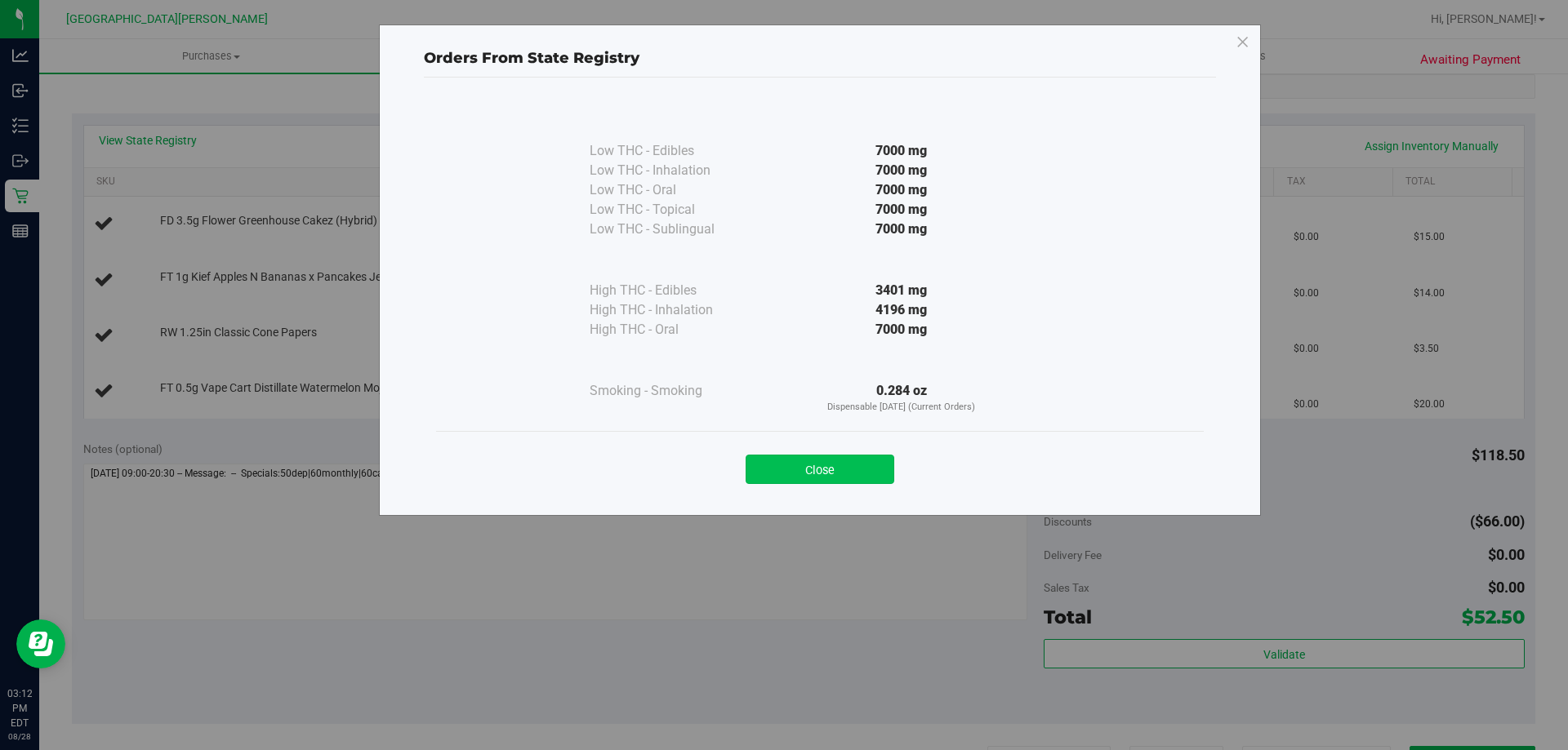
click at [835, 457] on button "Close" at bounding box center [820, 469] width 149 height 30
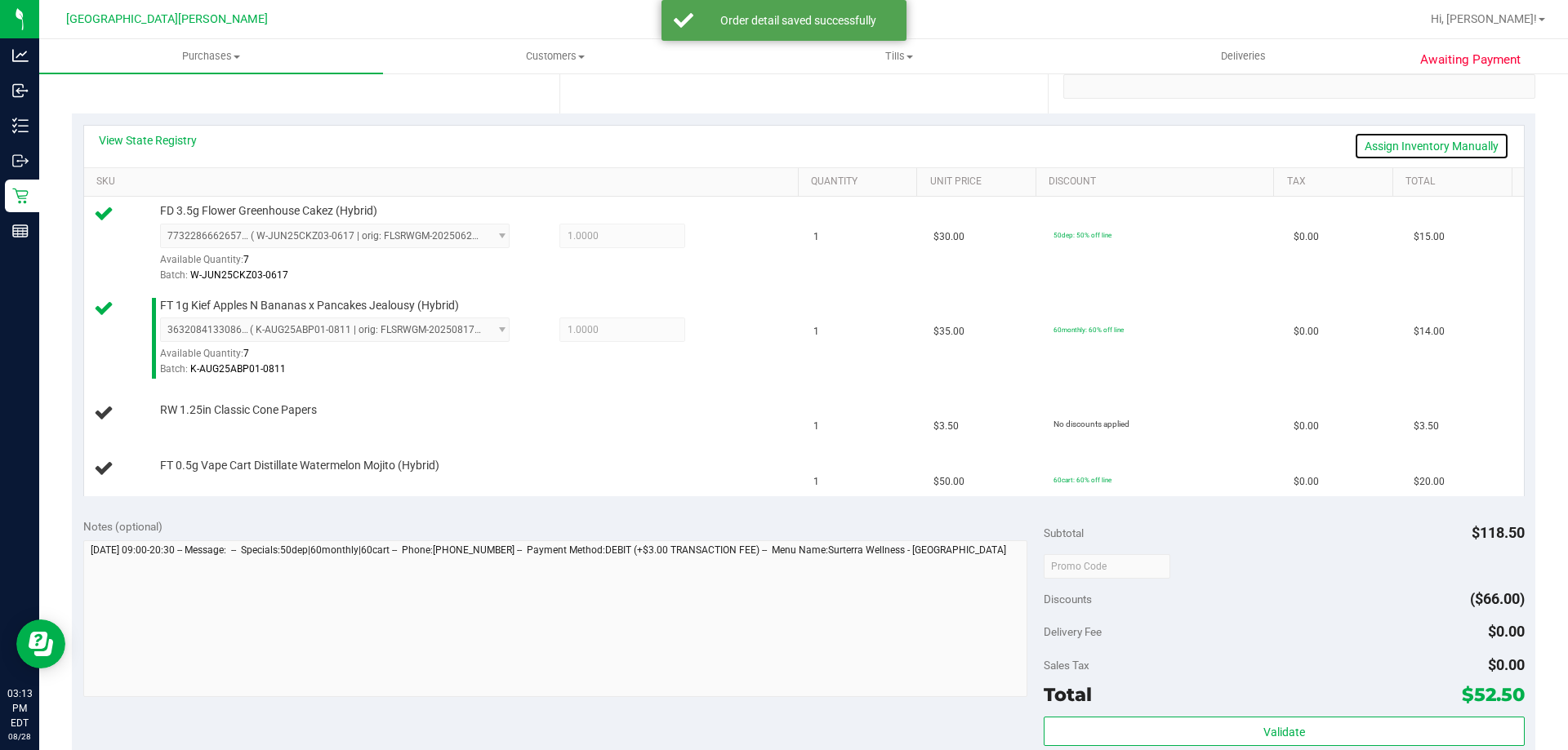
click at [1370, 138] on link "Assign Inventory Manually" at bounding box center [1431, 146] width 155 height 28
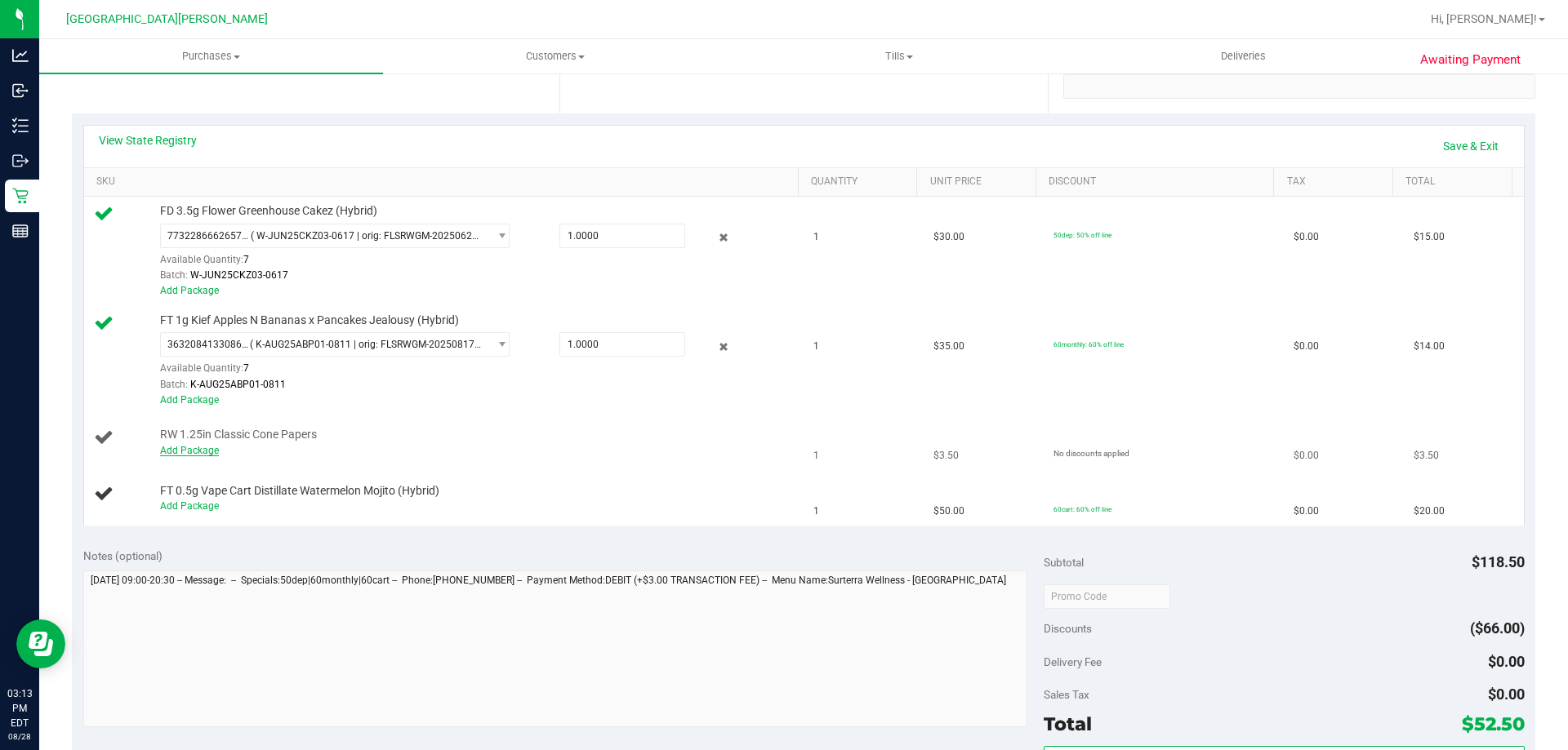
click at [187, 452] on link "Add Package" at bounding box center [189, 450] width 59 height 11
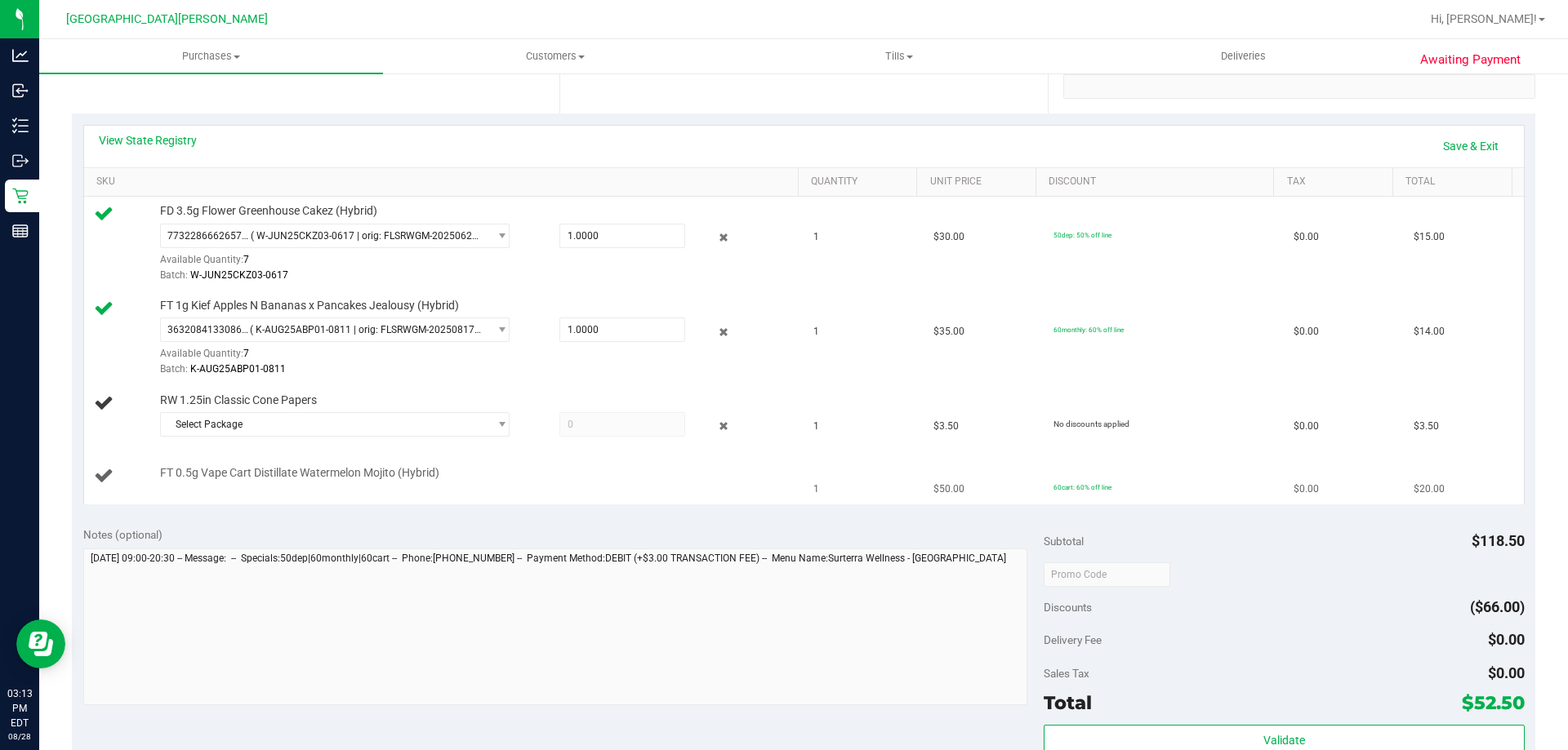
click at [218, 460] on td "FT 0.5g Vape Cart Distillate Watermelon Mojito (Hybrid)" at bounding box center [444, 476] width 720 height 54
click at [218, 430] on span "Select Package" at bounding box center [325, 424] width 327 height 23
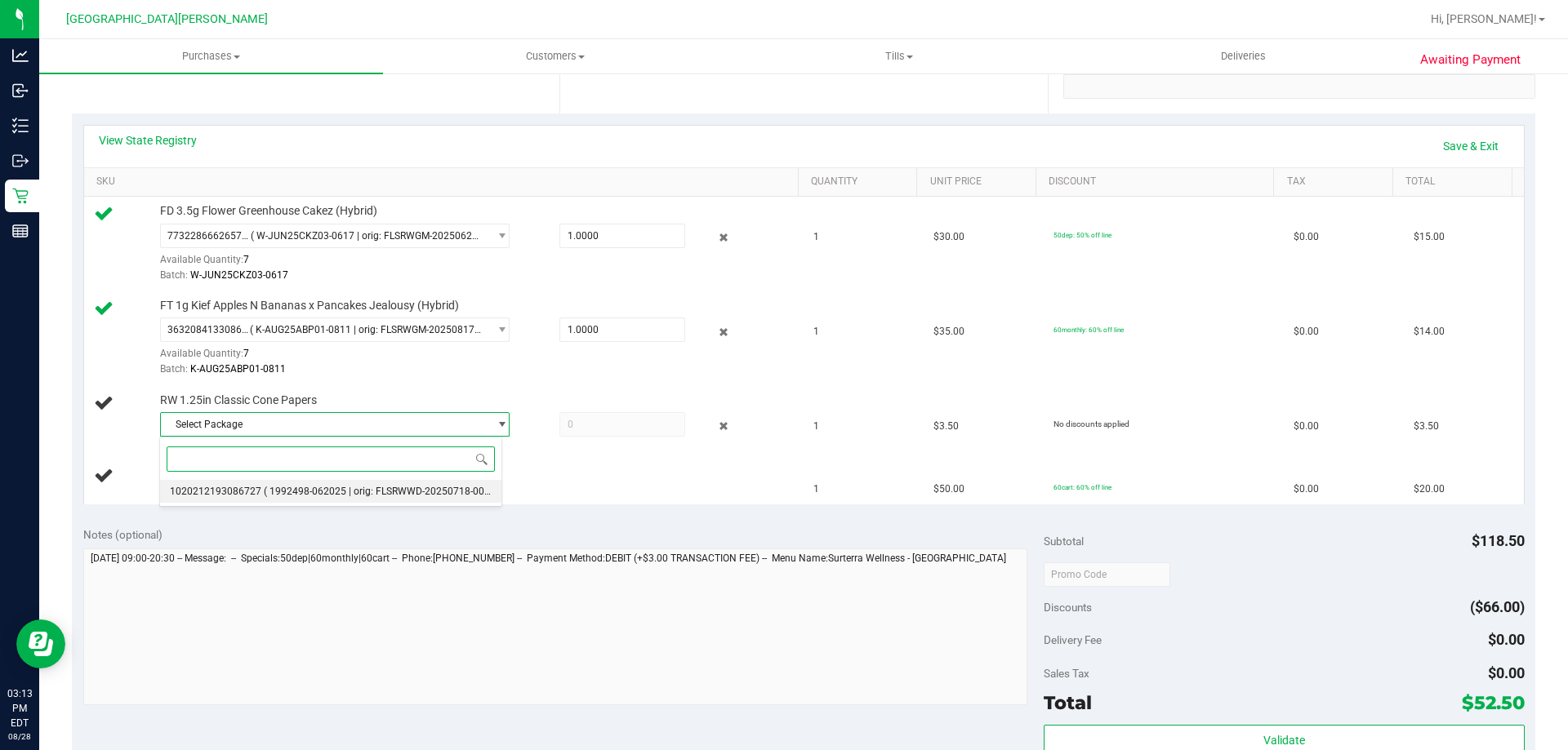
click at [209, 487] on span "1020212193086727" at bounding box center [215, 491] width 91 height 11
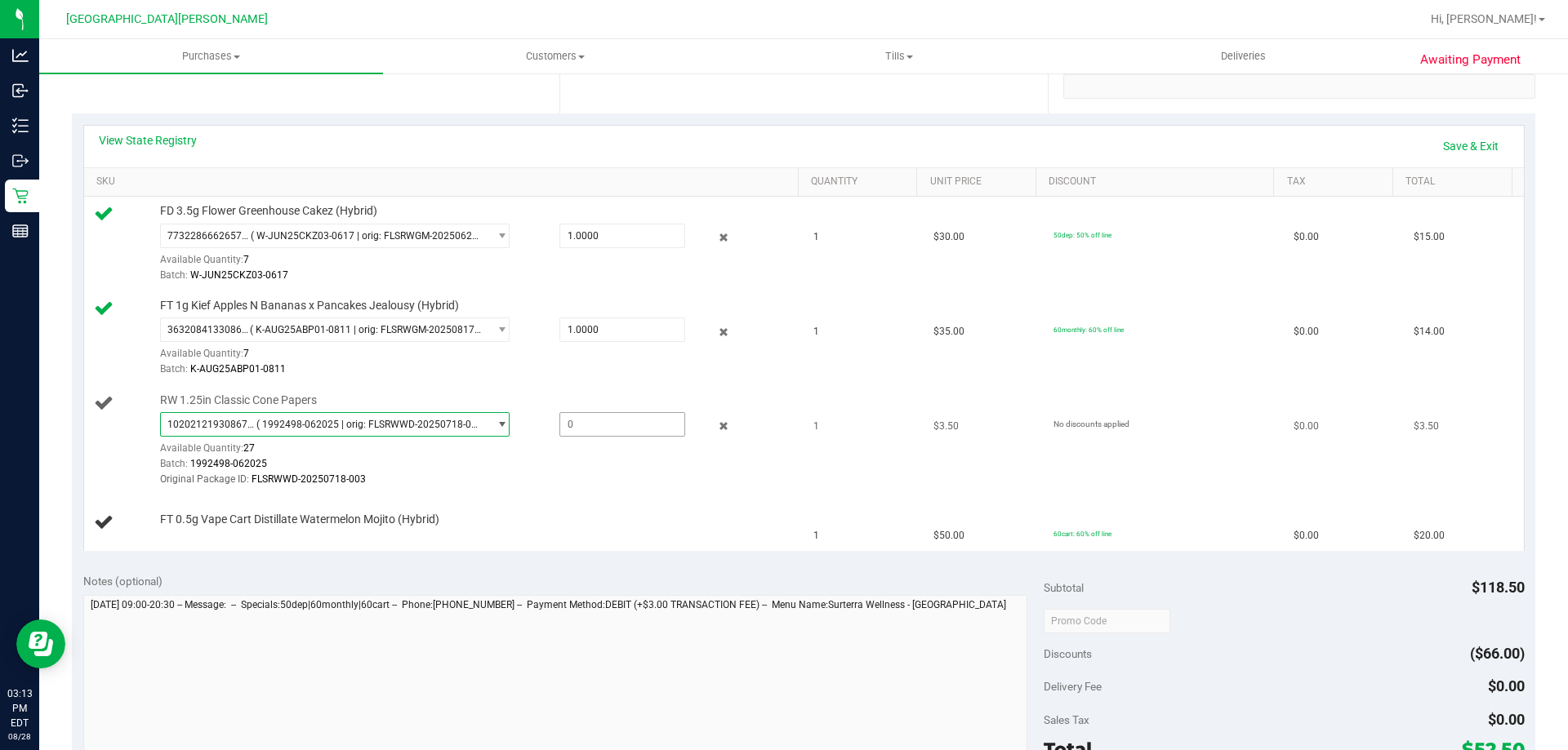
click at [570, 417] on span at bounding box center [622, 424] width 126 height 25
type input "1"
type input "1.0000"
click at [591, 134] on div "View State Registry Save & Exit" at bounding box center [804, 146] width 1410 height 28
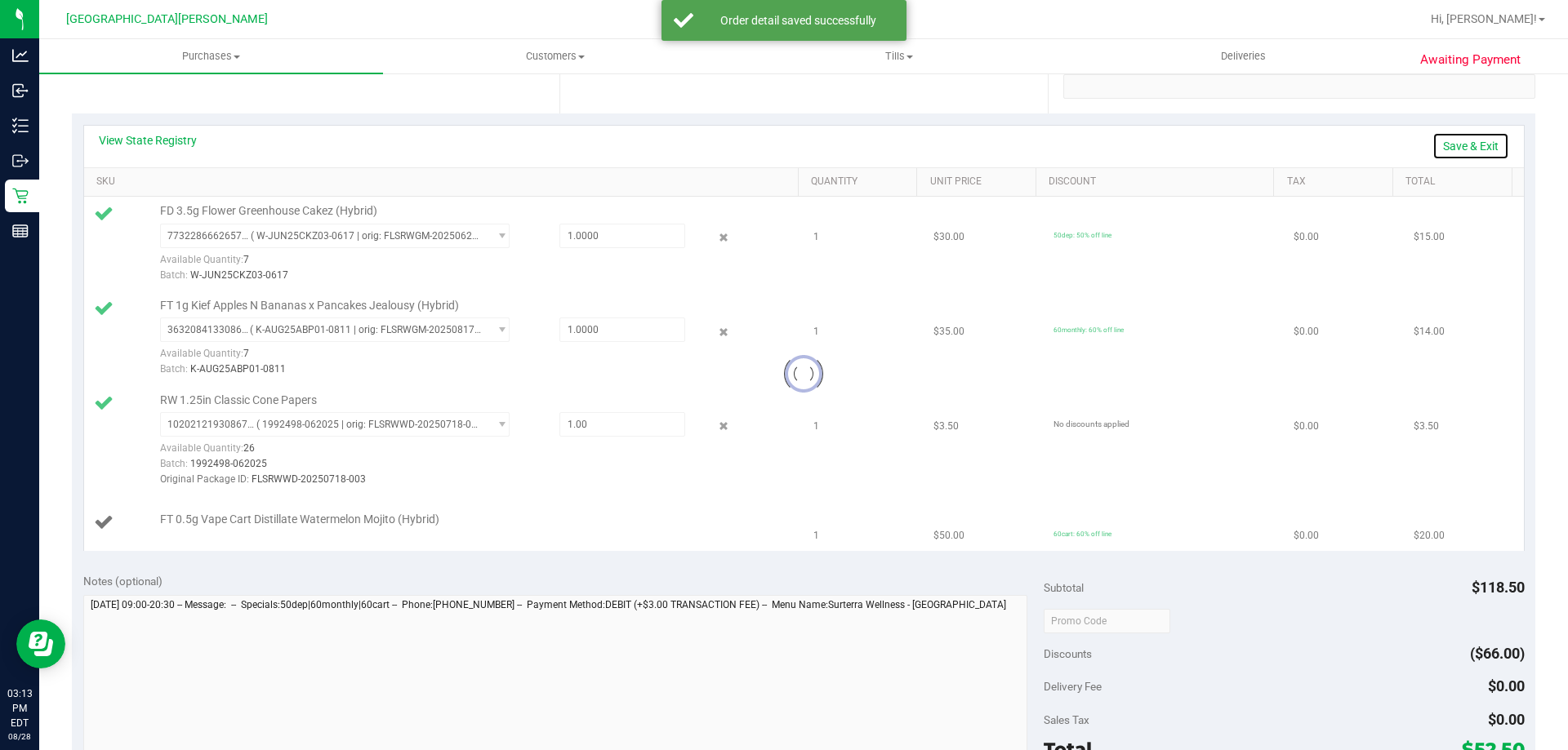
click at [1461, 145] on link "Save & Exit" at bounding box center [1470, 146] width 77 height 28
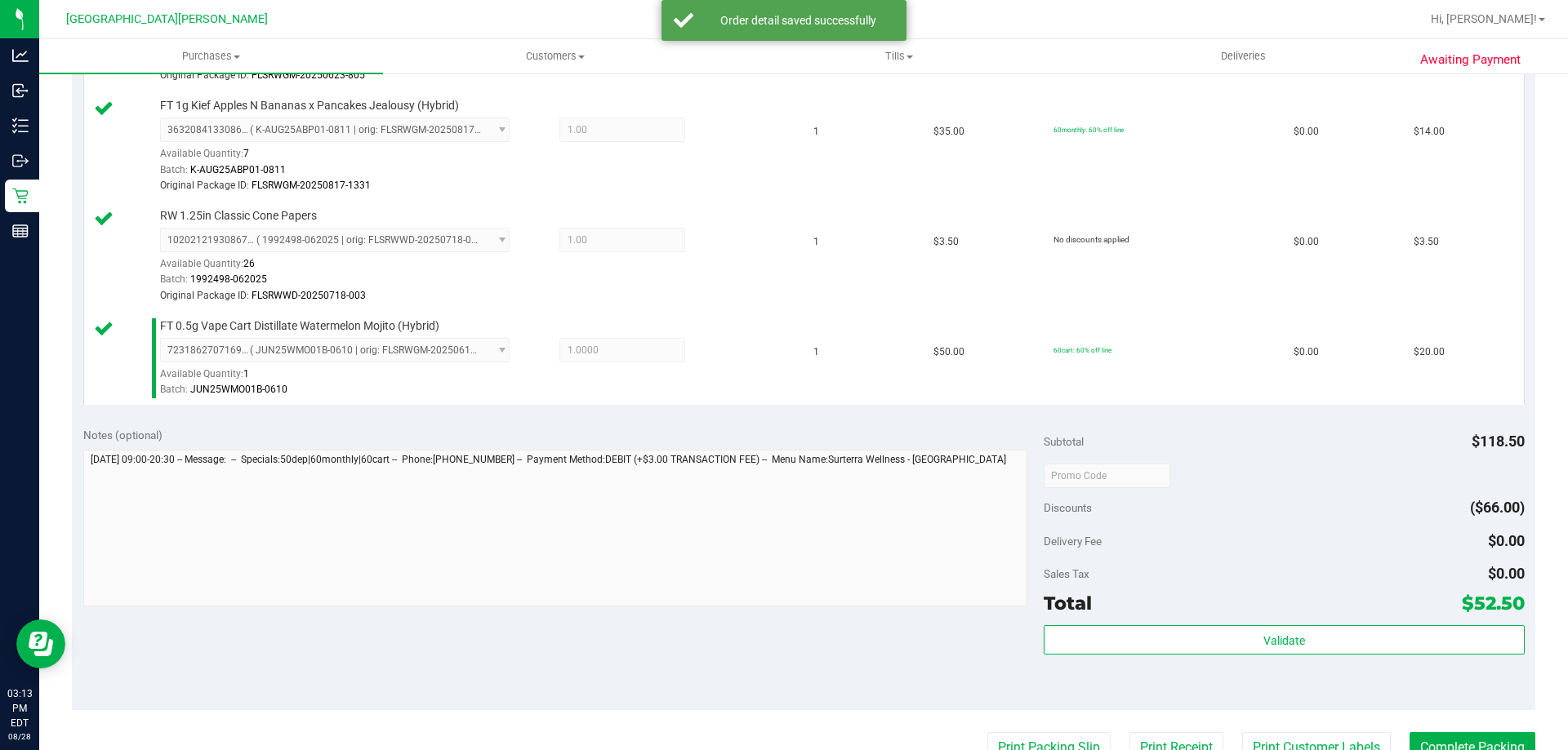
scroll to position [571, 0]
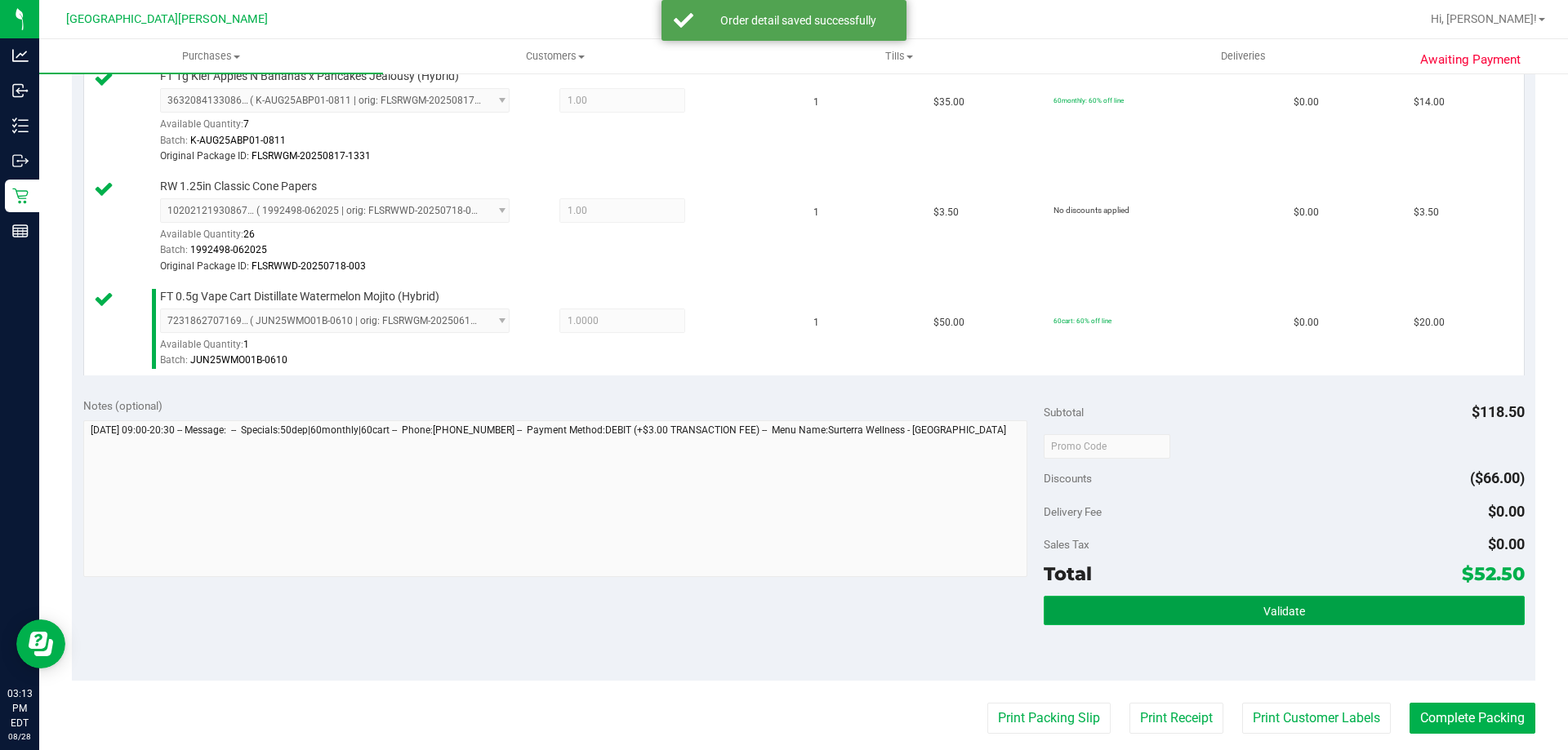
click at [1241, 620] on button "Validate" at bounding box center [1283, 610] width 480 height 30
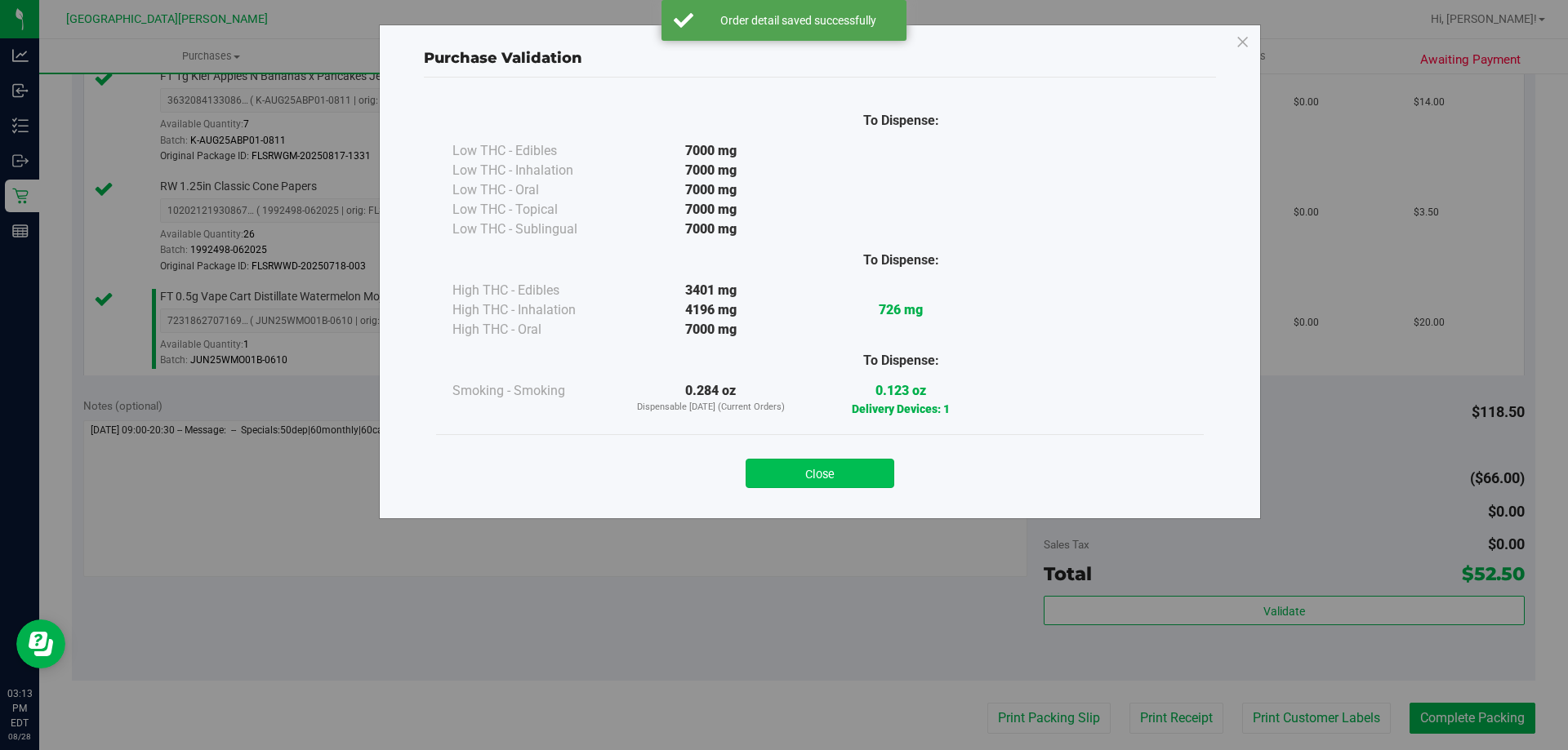
click at [786, 464] on button "Close" at bounding box center [820, 473] width 149 height 30
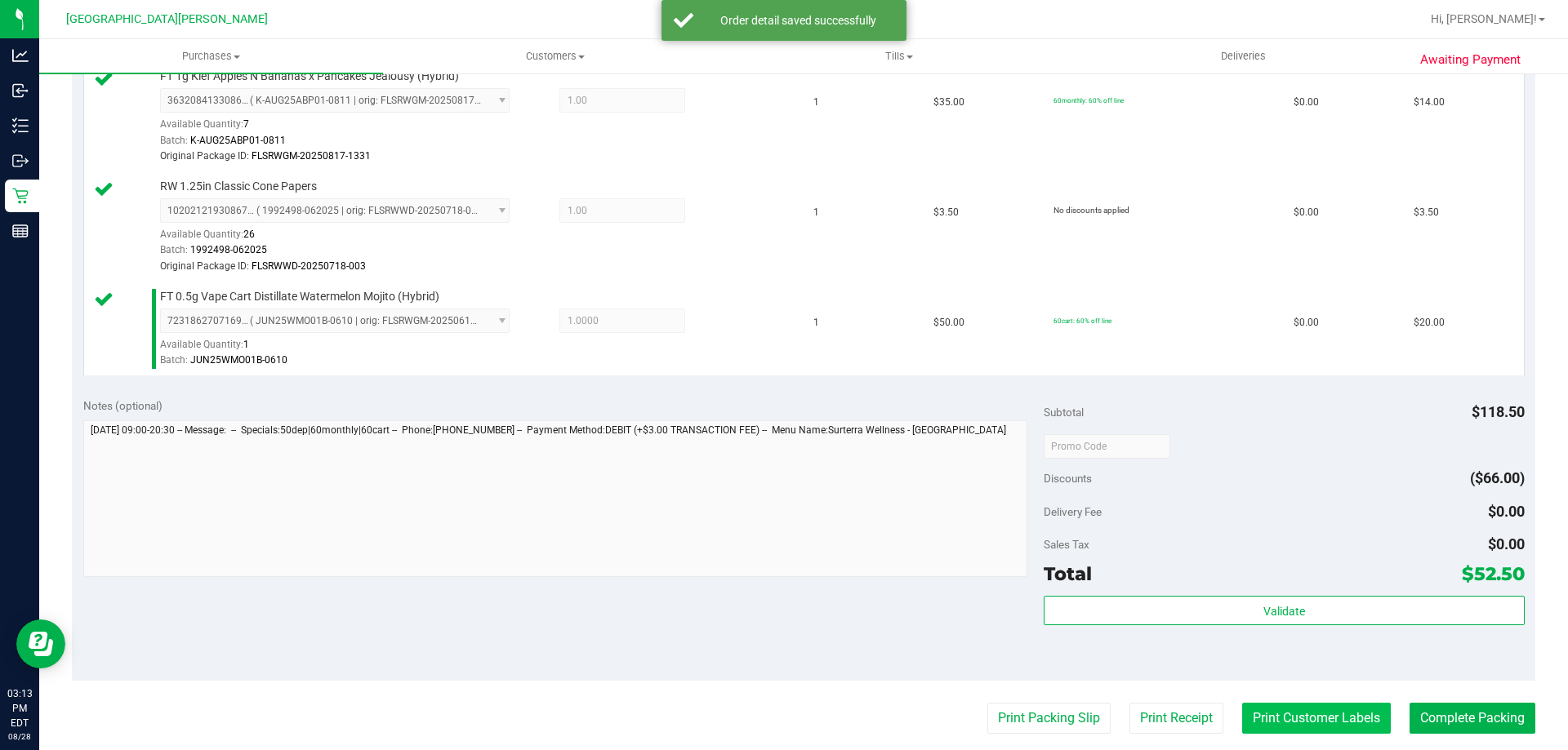
click at [1312, 730] on button "Print Customer Labels" at bounding box center [1316, 718] width 149 height 31
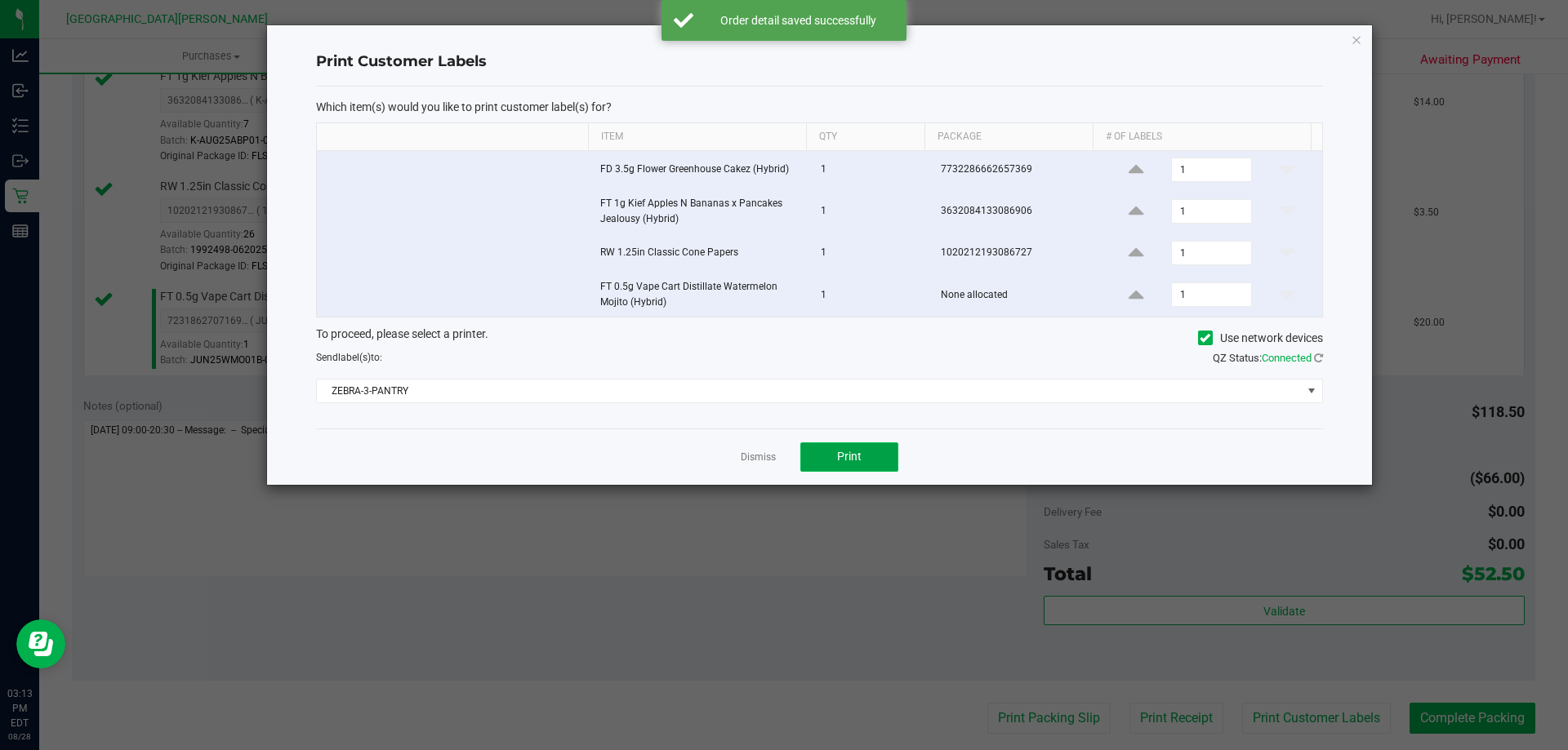
click at [853, 444] on button "Print" at bounding box center [848, 457] width 98 height 30
click at [753, 456] on link "Dismiss" at bounding box center [758, 457] width 35 height 14
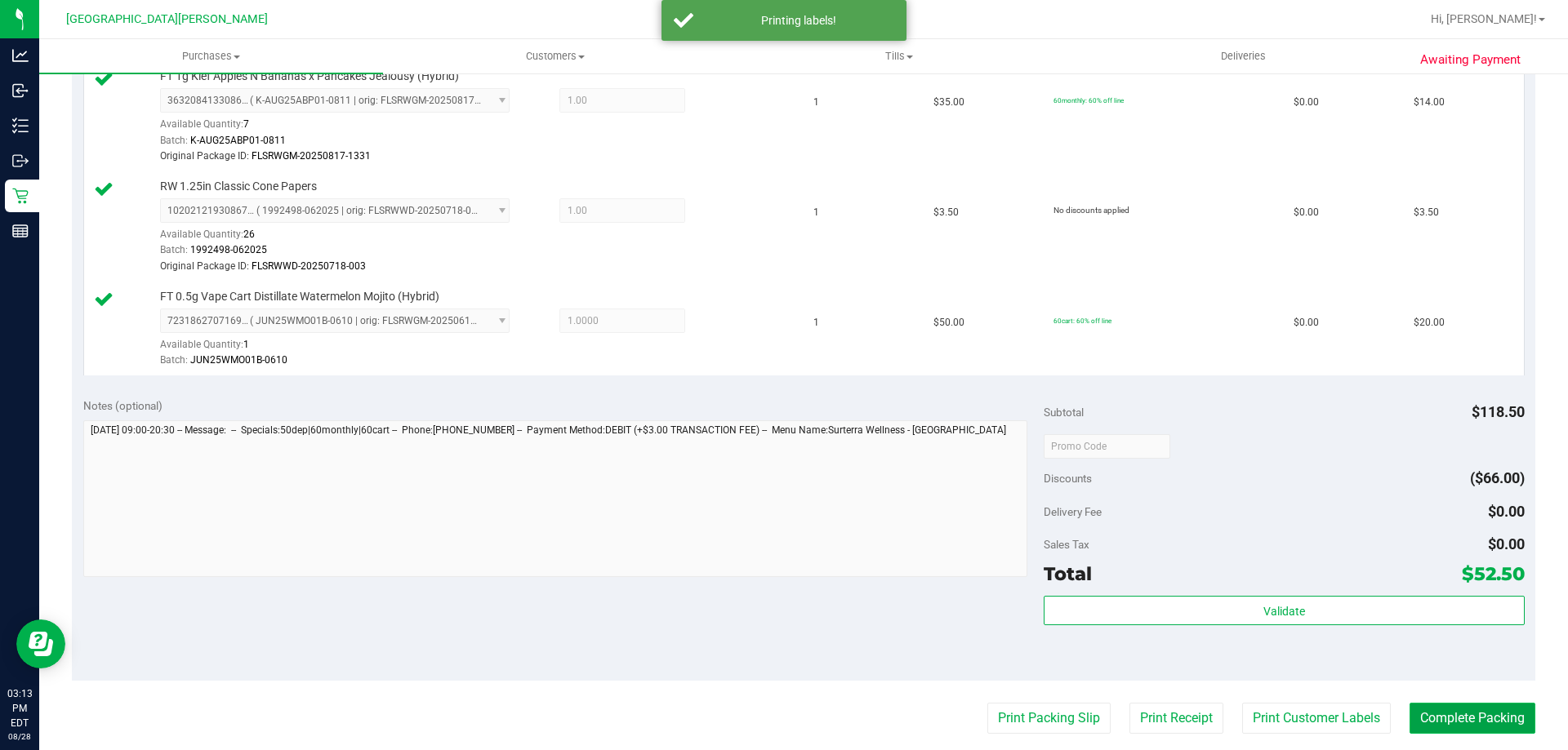
click at [1453, 713] on button "Complete Packing" at bounding box center [1472, 718] width 126 height 31
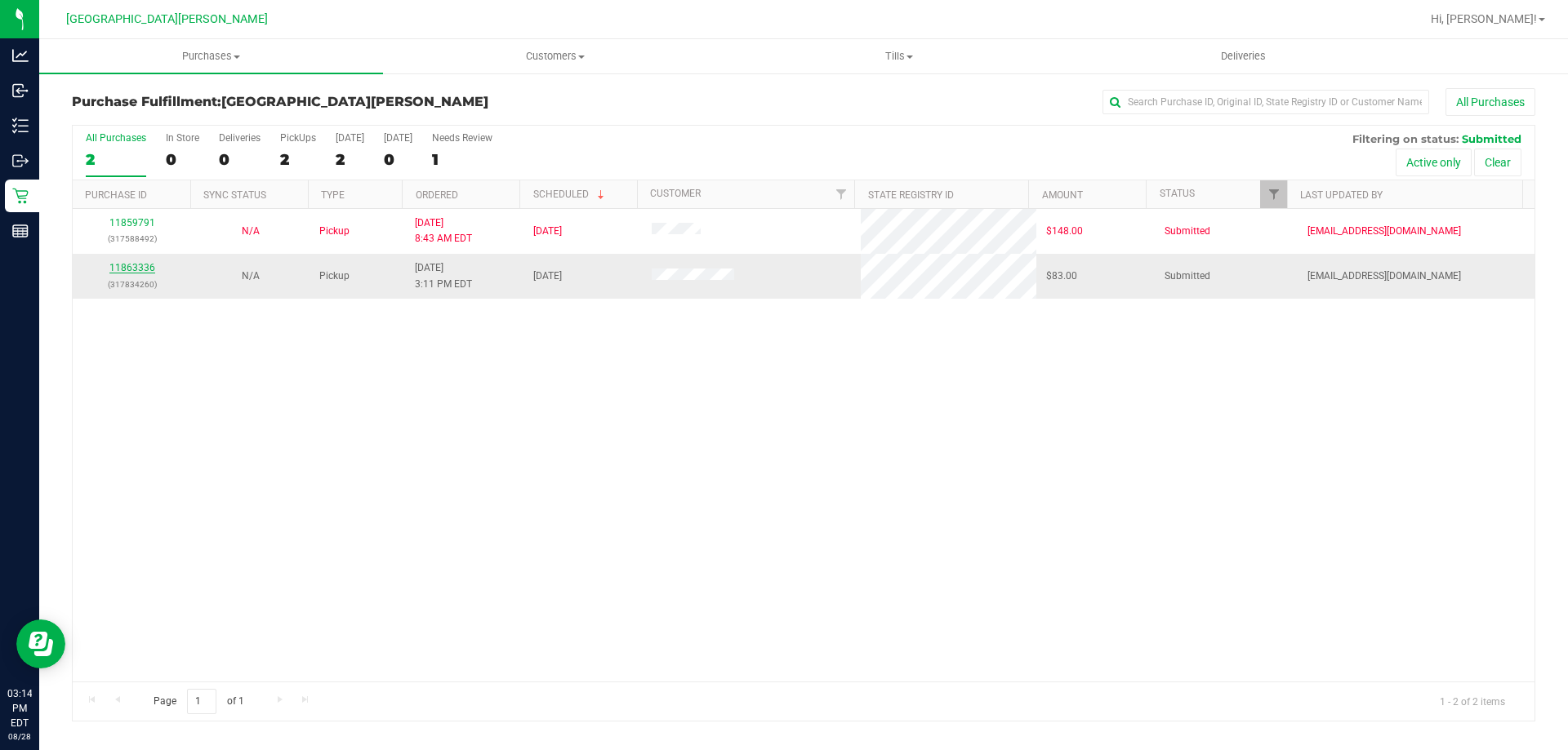
click at [143, 268] on link "11863336" at bounding box center [132, 267] width 46 height 11
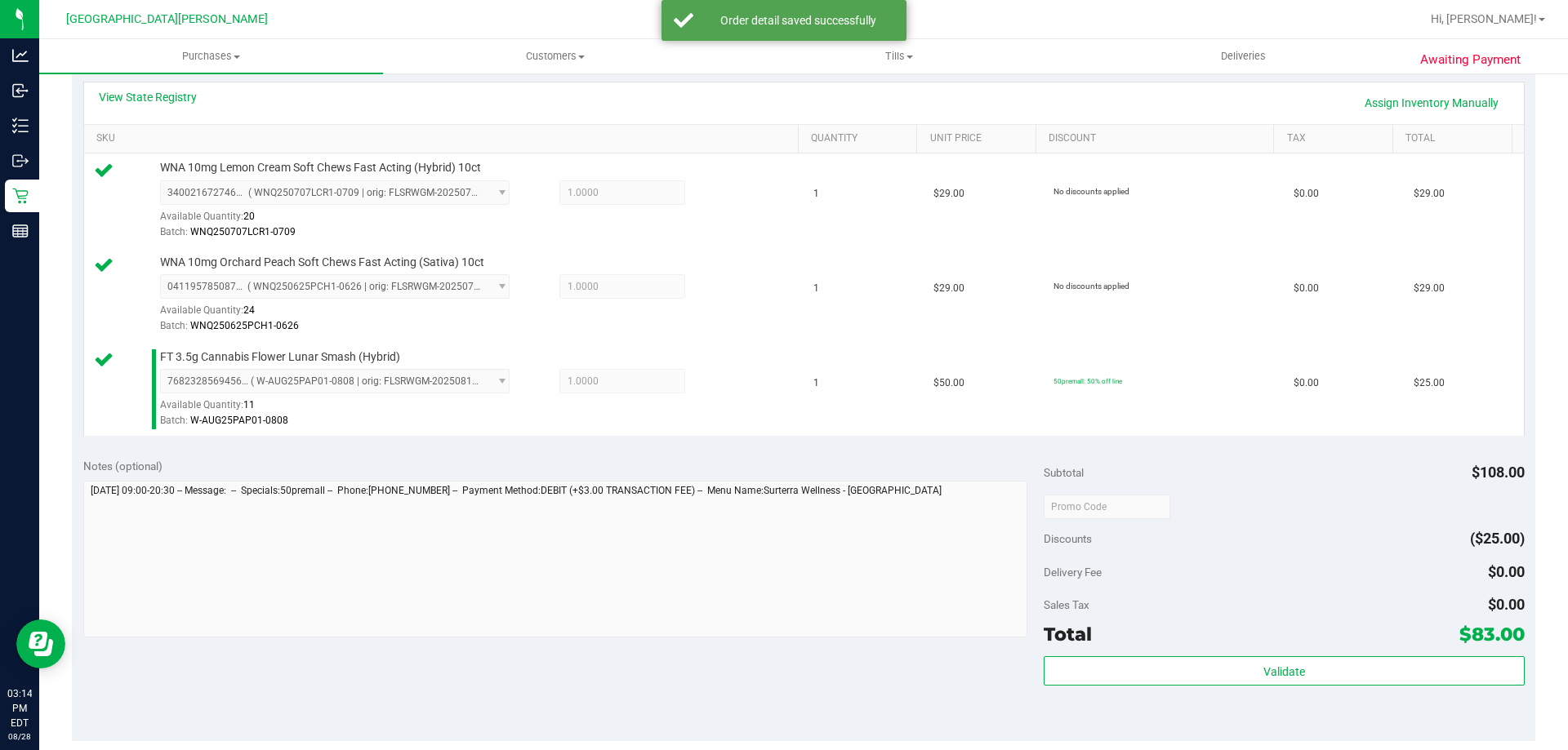
scroll to position [490, 0]
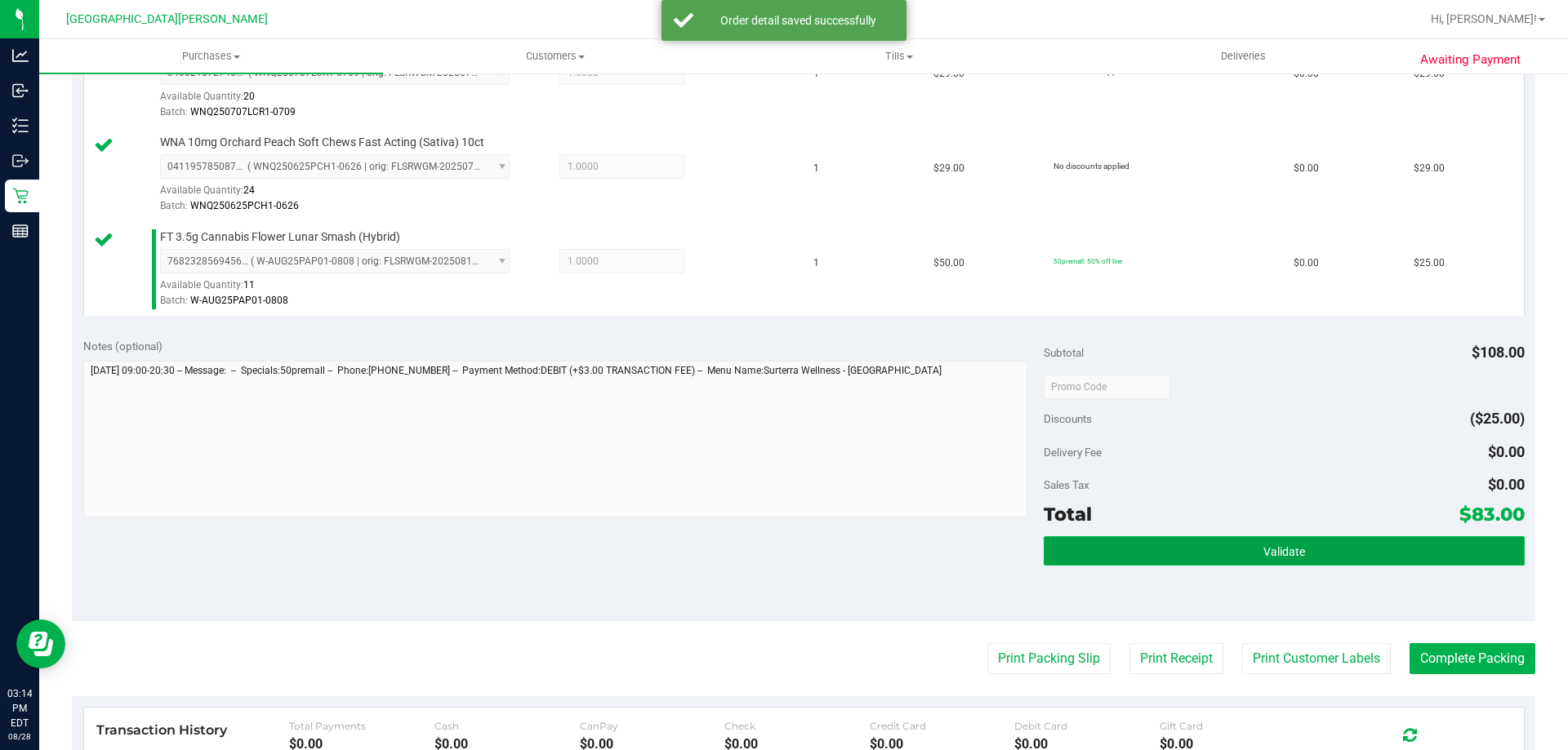
click at [1241, 562] on button "Validate" at bounding box center [1283, 550] width 480 height 30
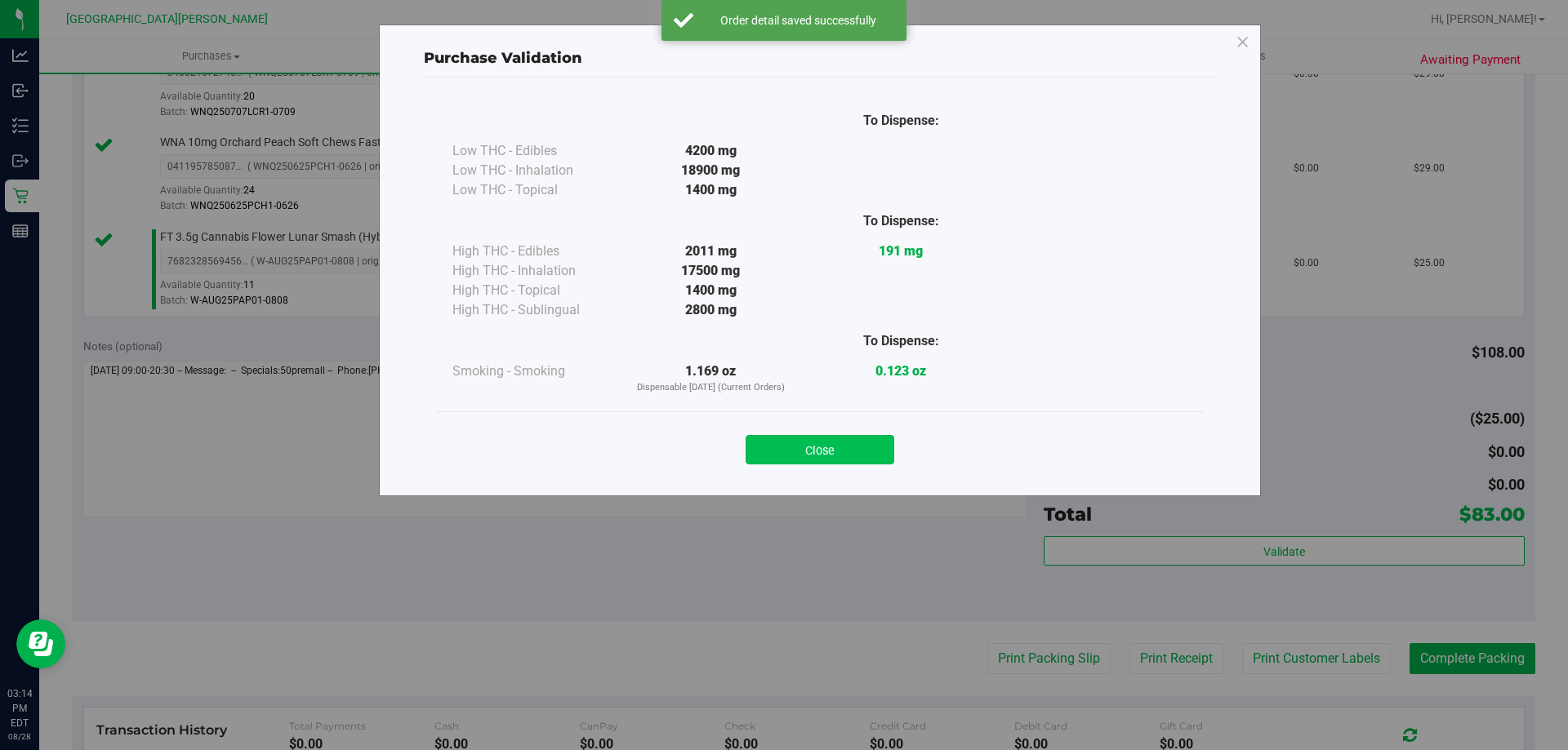
click at [770, 453] on button "Close" at bounding box center [820, 449] width 149 height 30
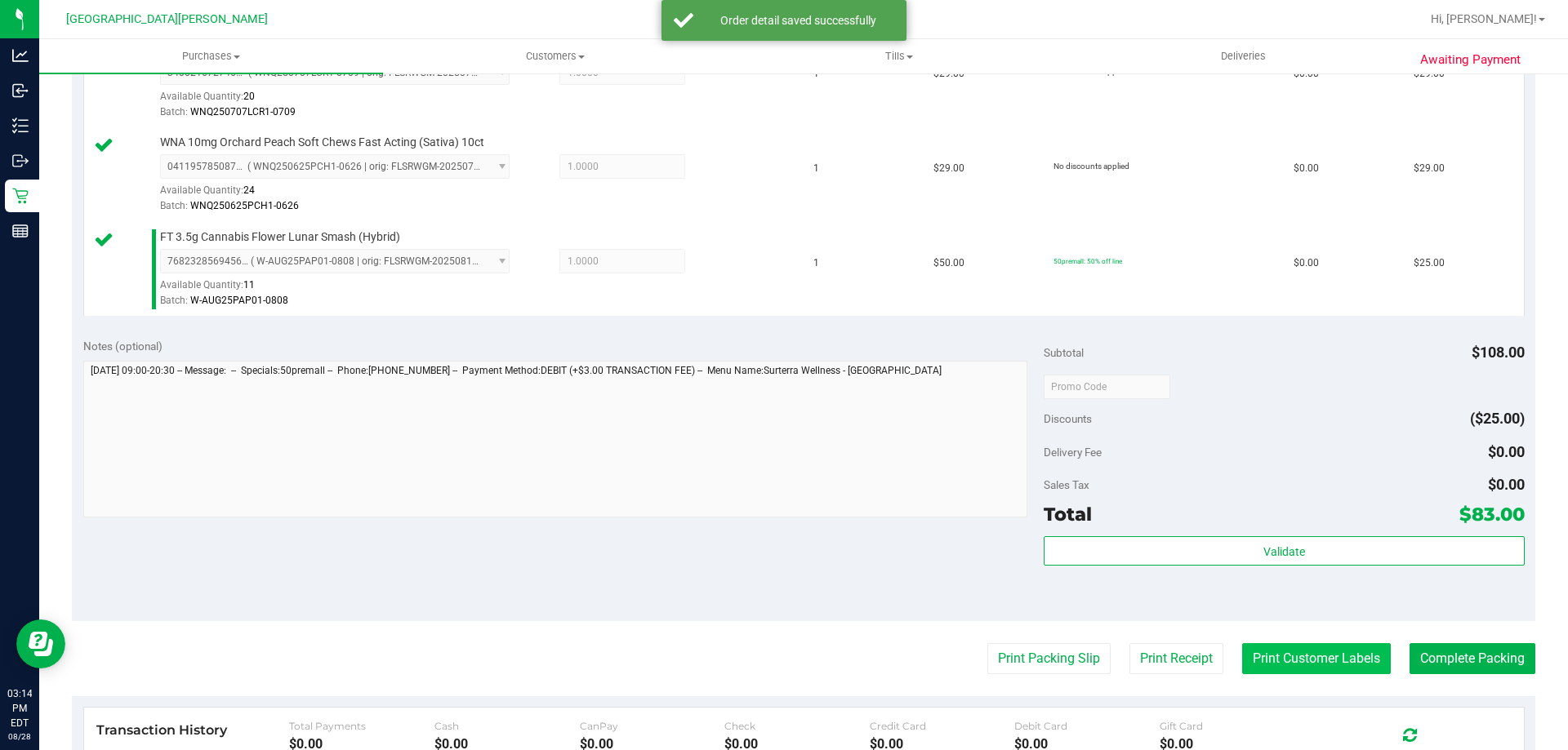
click at [1247, 655] on button "Print Customer Labels" at bounding box center [1316, 659] width 149 height 31
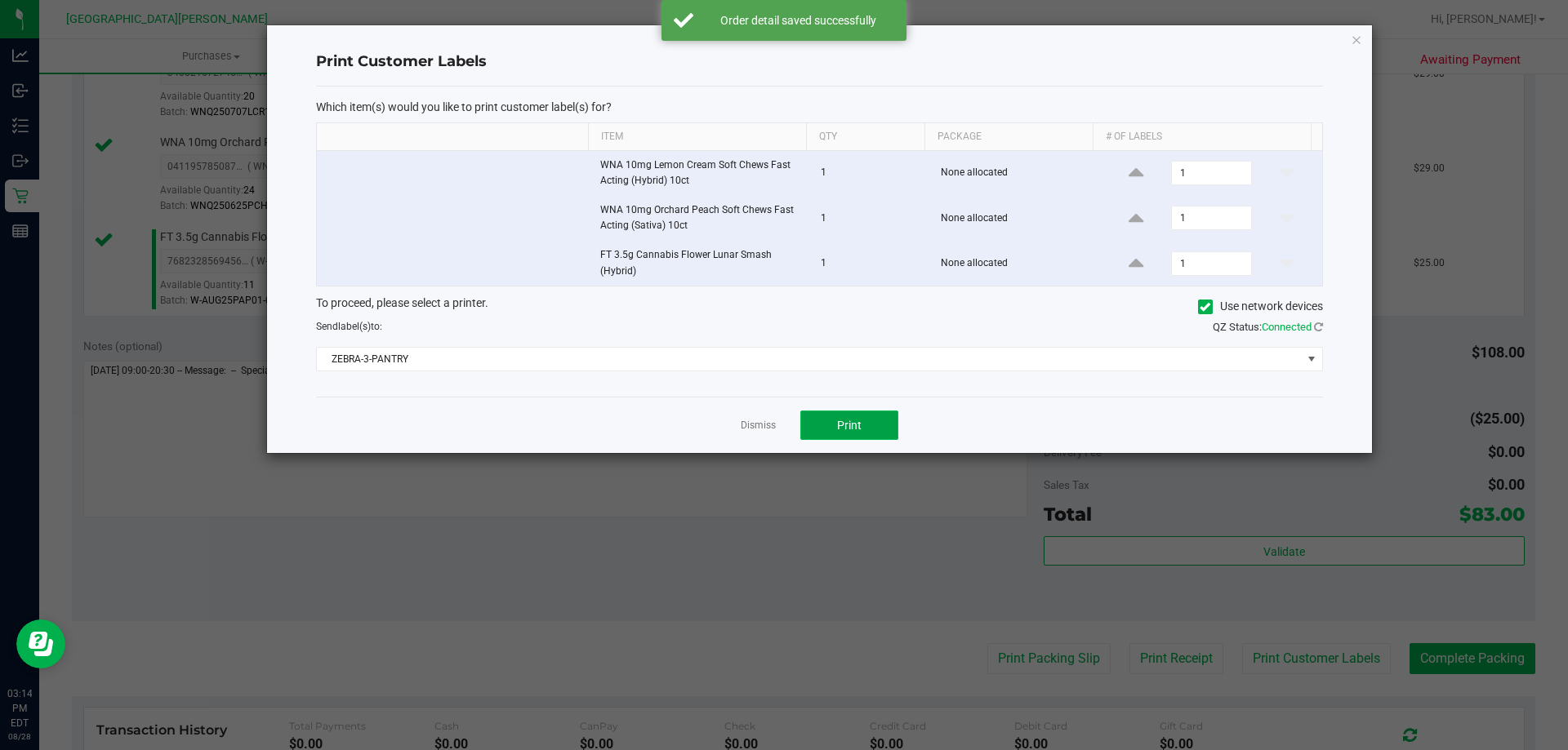
click at [834, 416] on button "Print" at bounding box center [848, 424] width 98 height 30
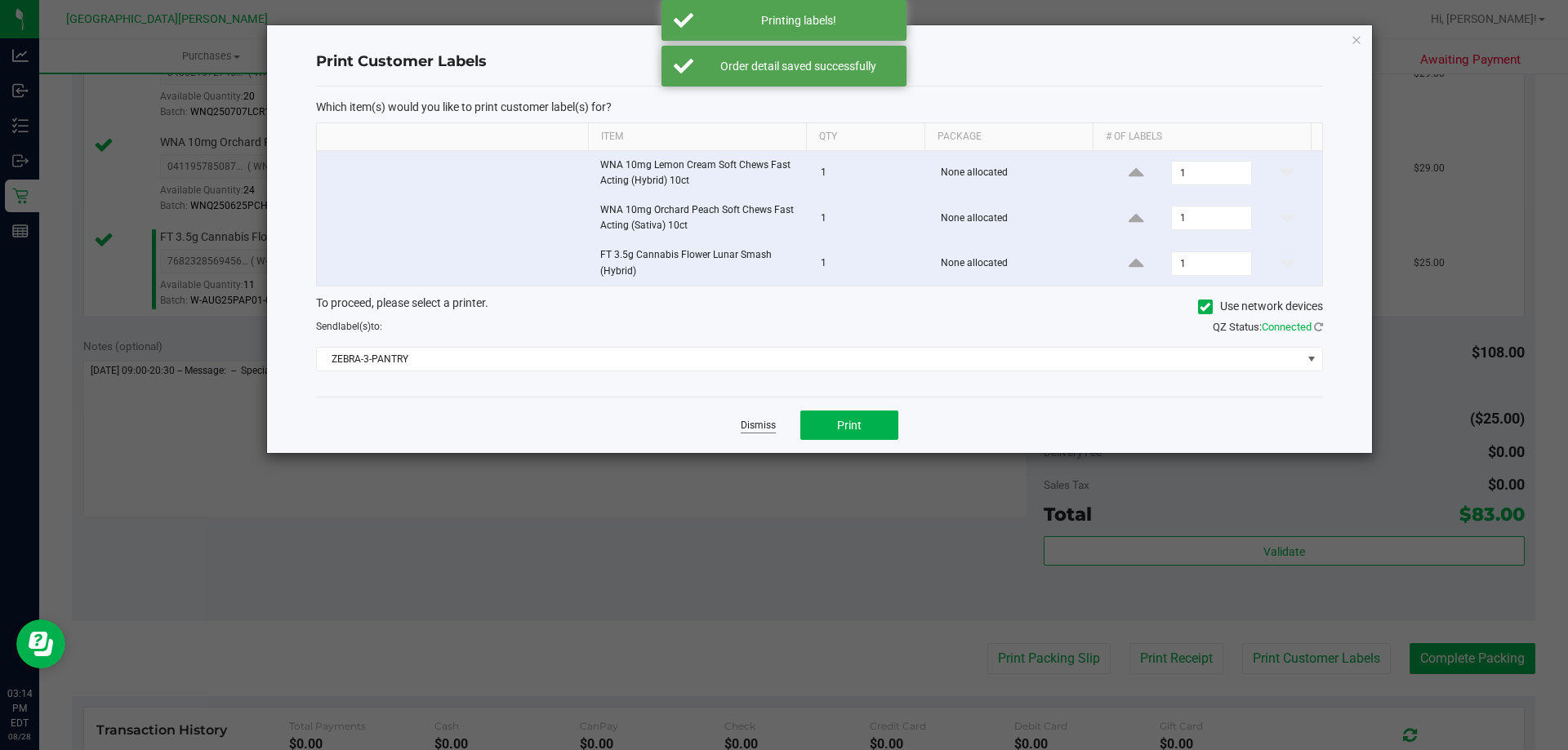
click at [751, 422] on link "Dismiss" at bounding box center [758, 425] width 35 height 14
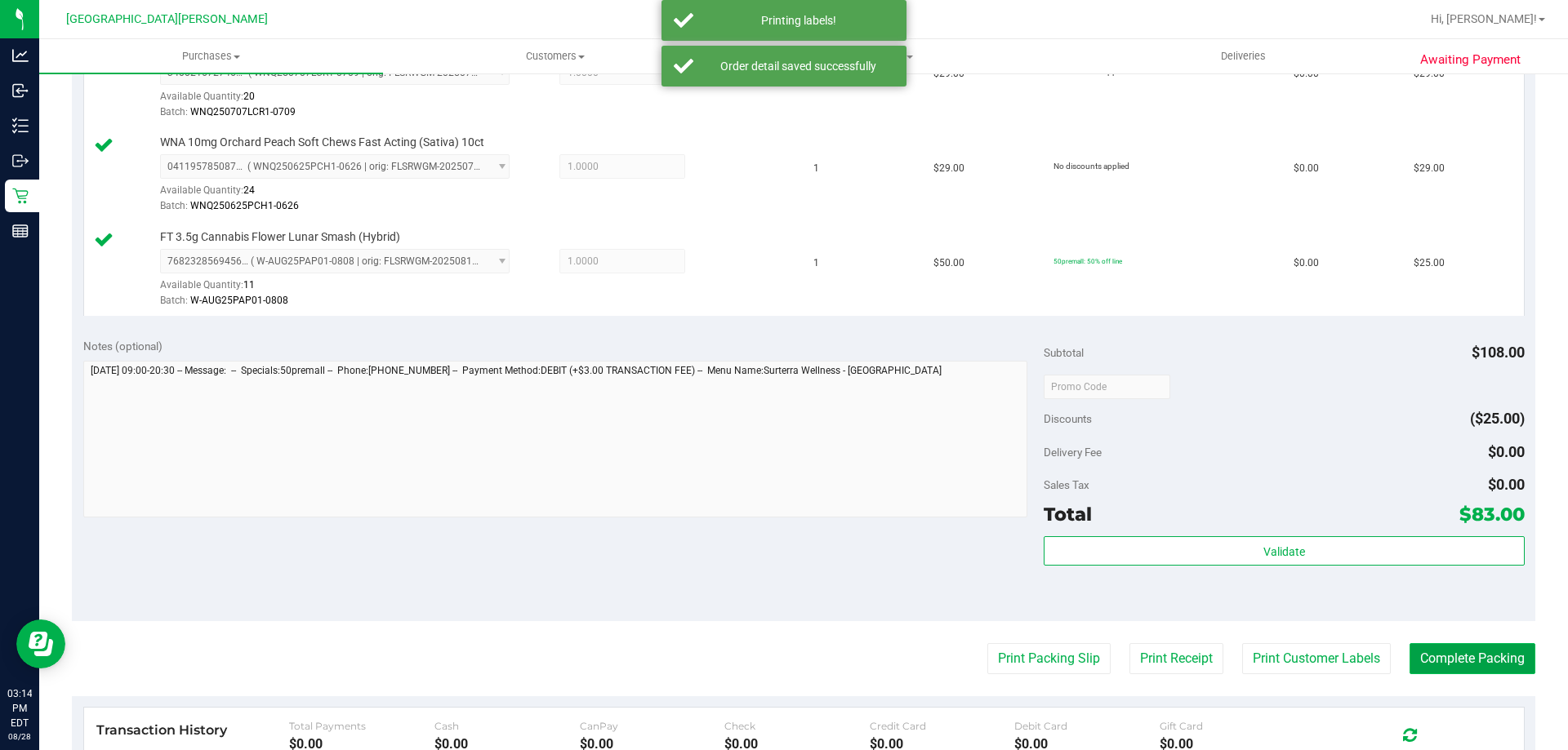
click at [1474, 656] on button "Complete Packing" at bounding box center [1472, 659] width 126 height 31
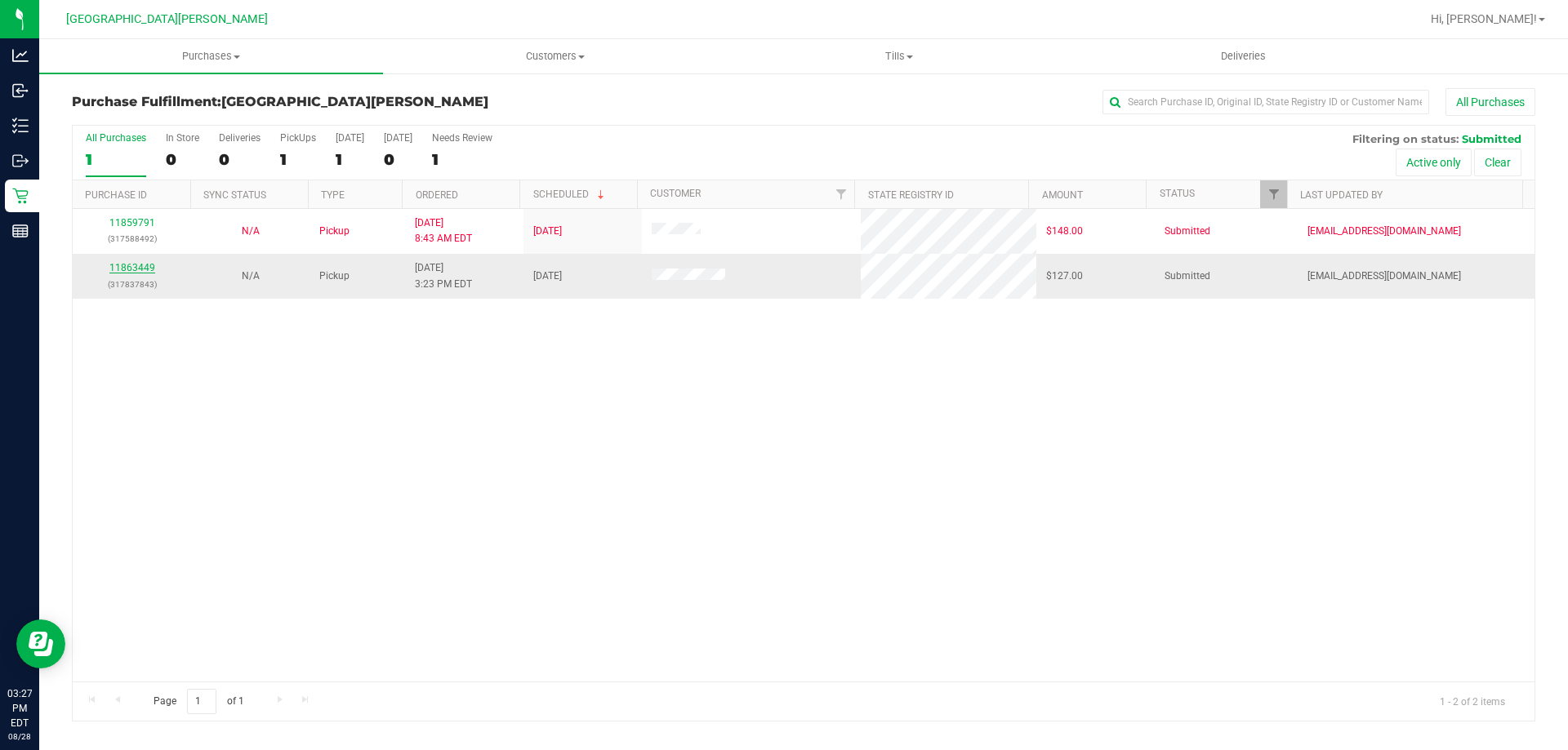
click at [109, 266] on link "11863449" at bounding box center [132, 267] width 46 height 11
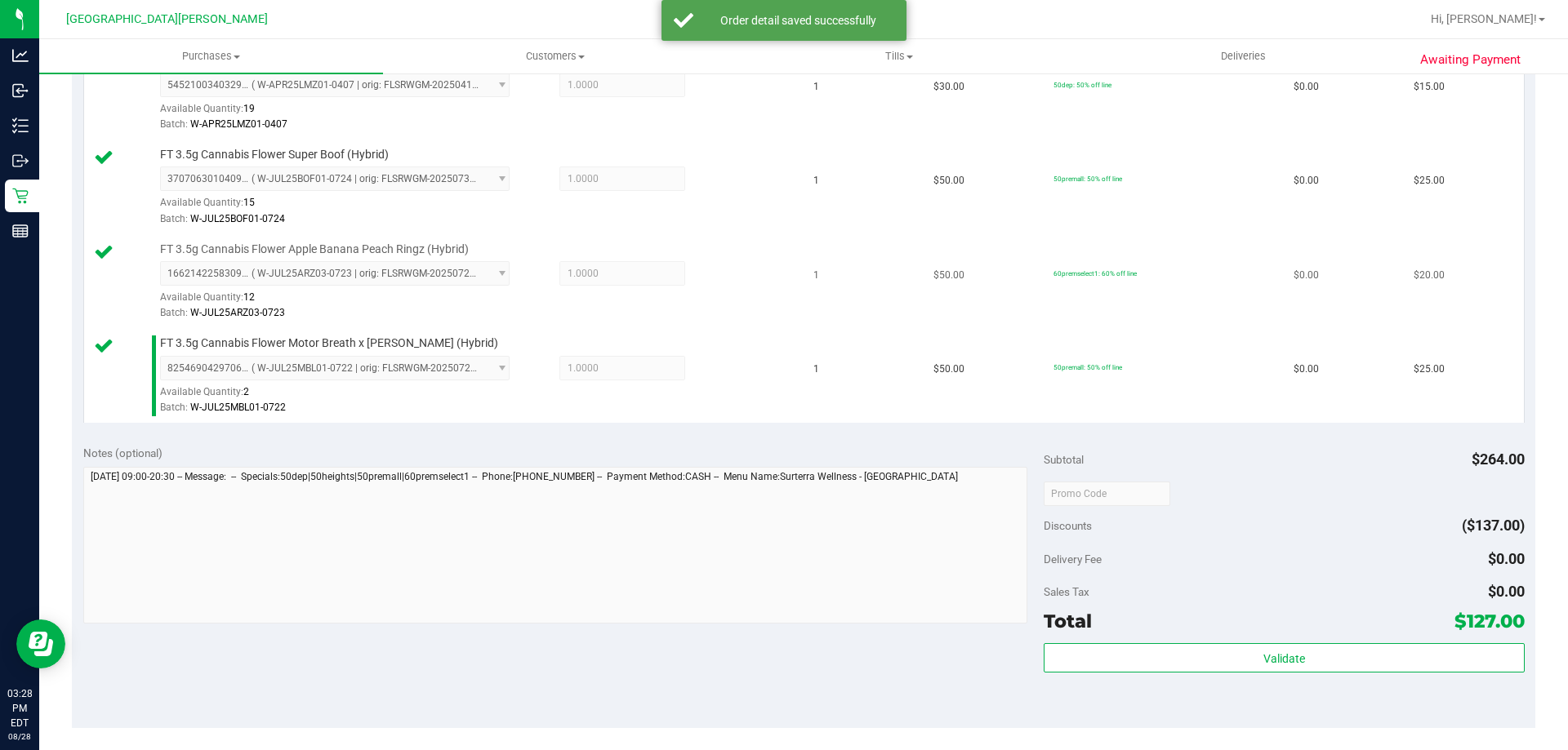
scroll to position [817, 0]
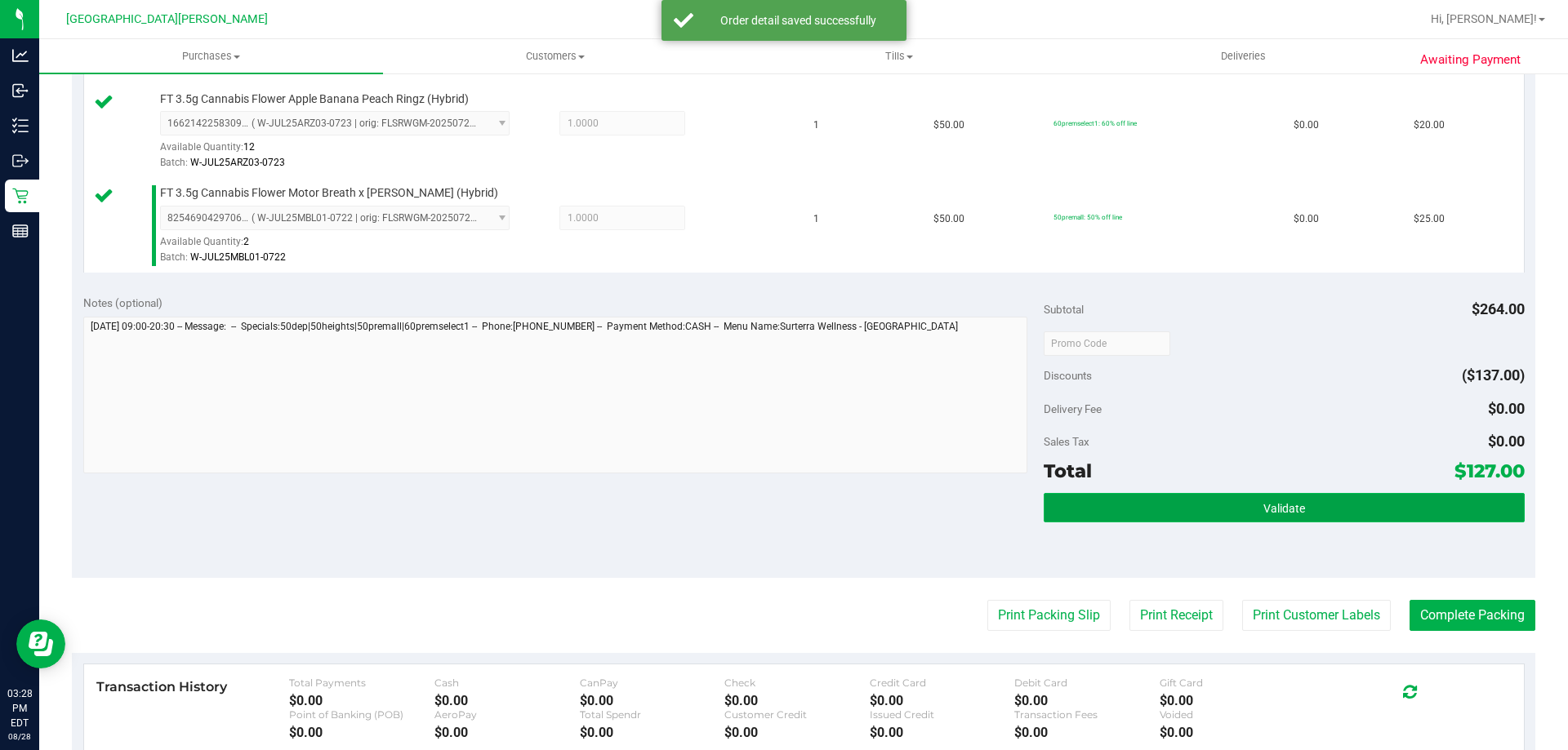
click at [1190, 519] on button "Validate" at bounding box center [1283, 507] width 480 height 30
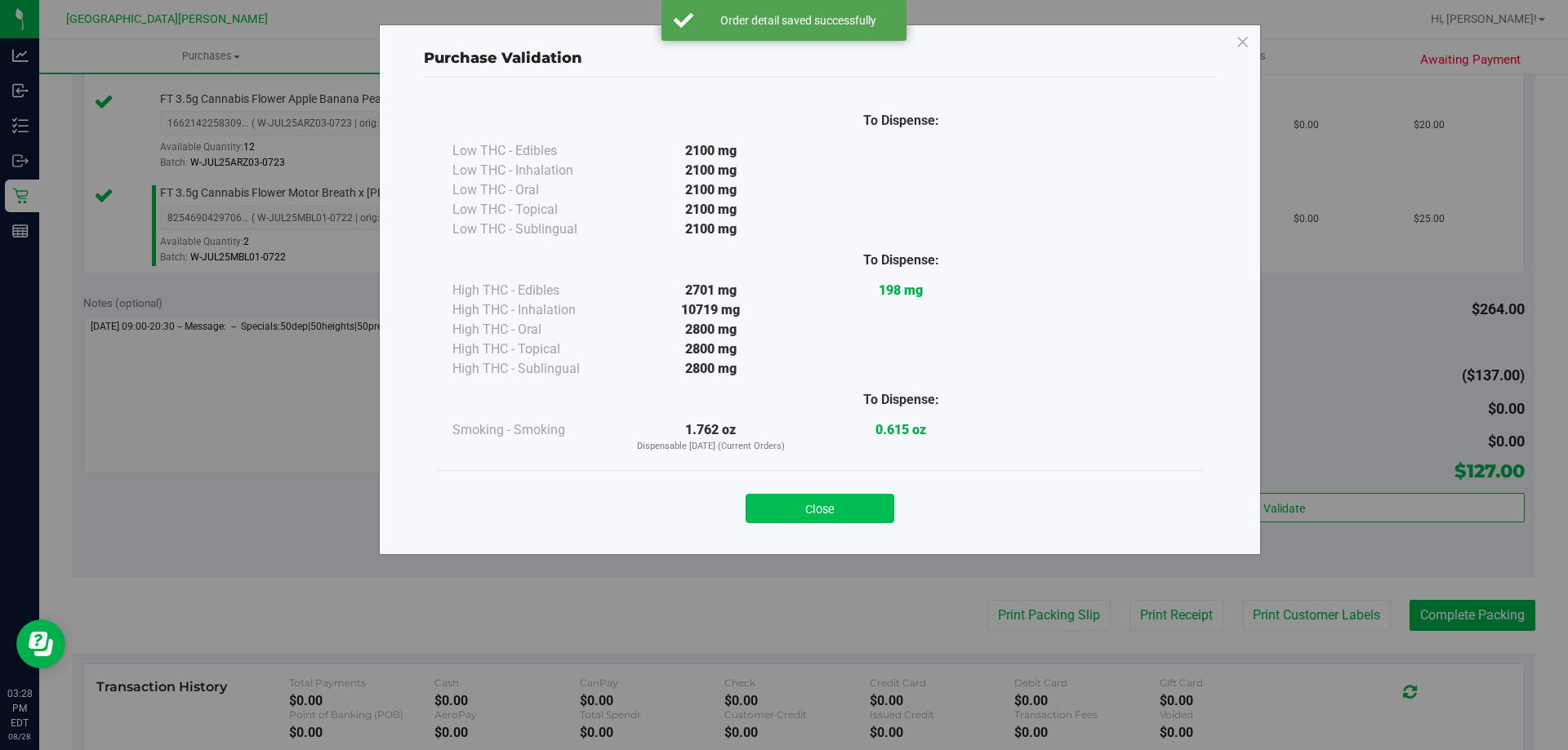
click at [806, 506] on button "Close" at bounding box center [820, 508] width 149 height 30
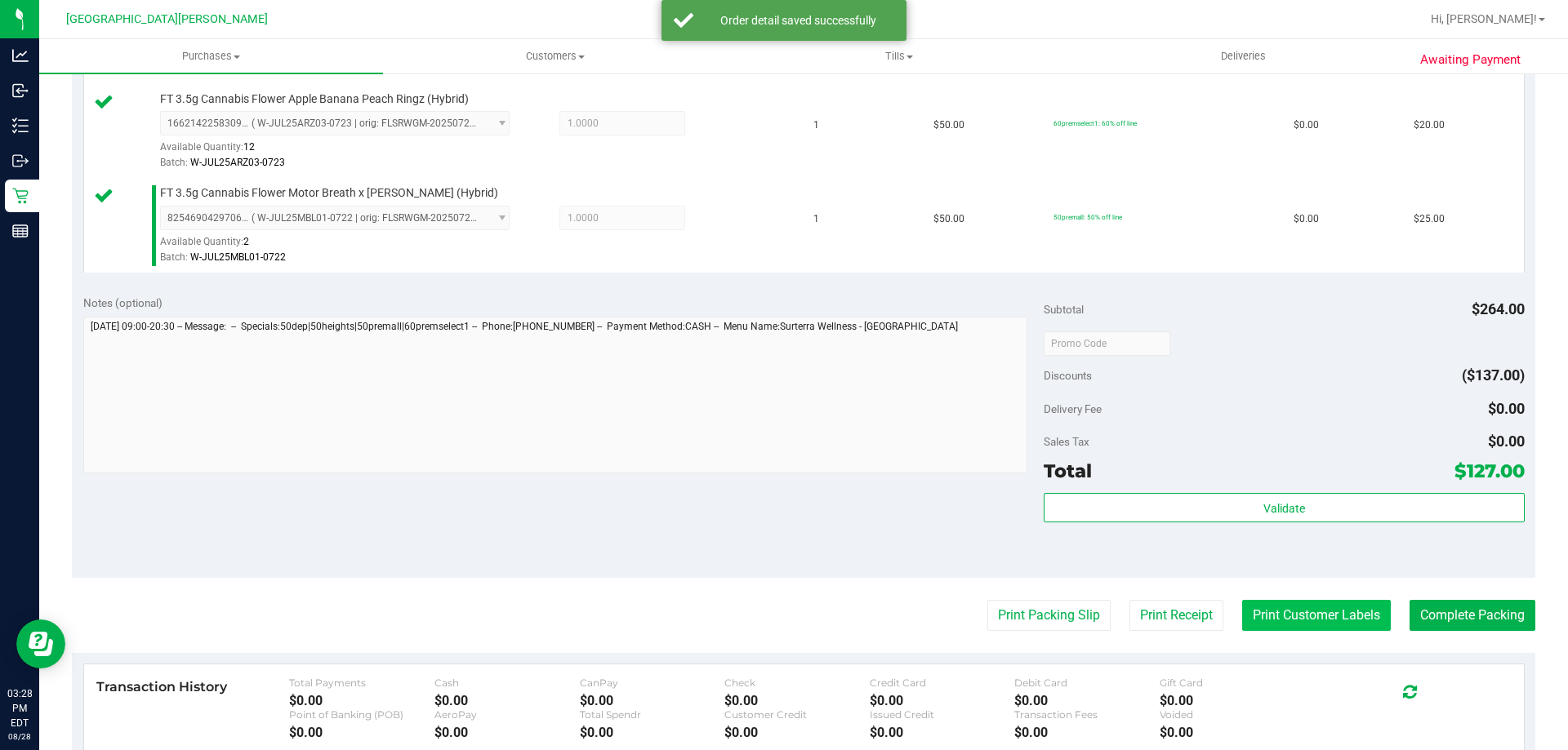
click at [1286, 609] on button "Print Customer Labels" at bounding box center [1316, 615] width 149 height 31
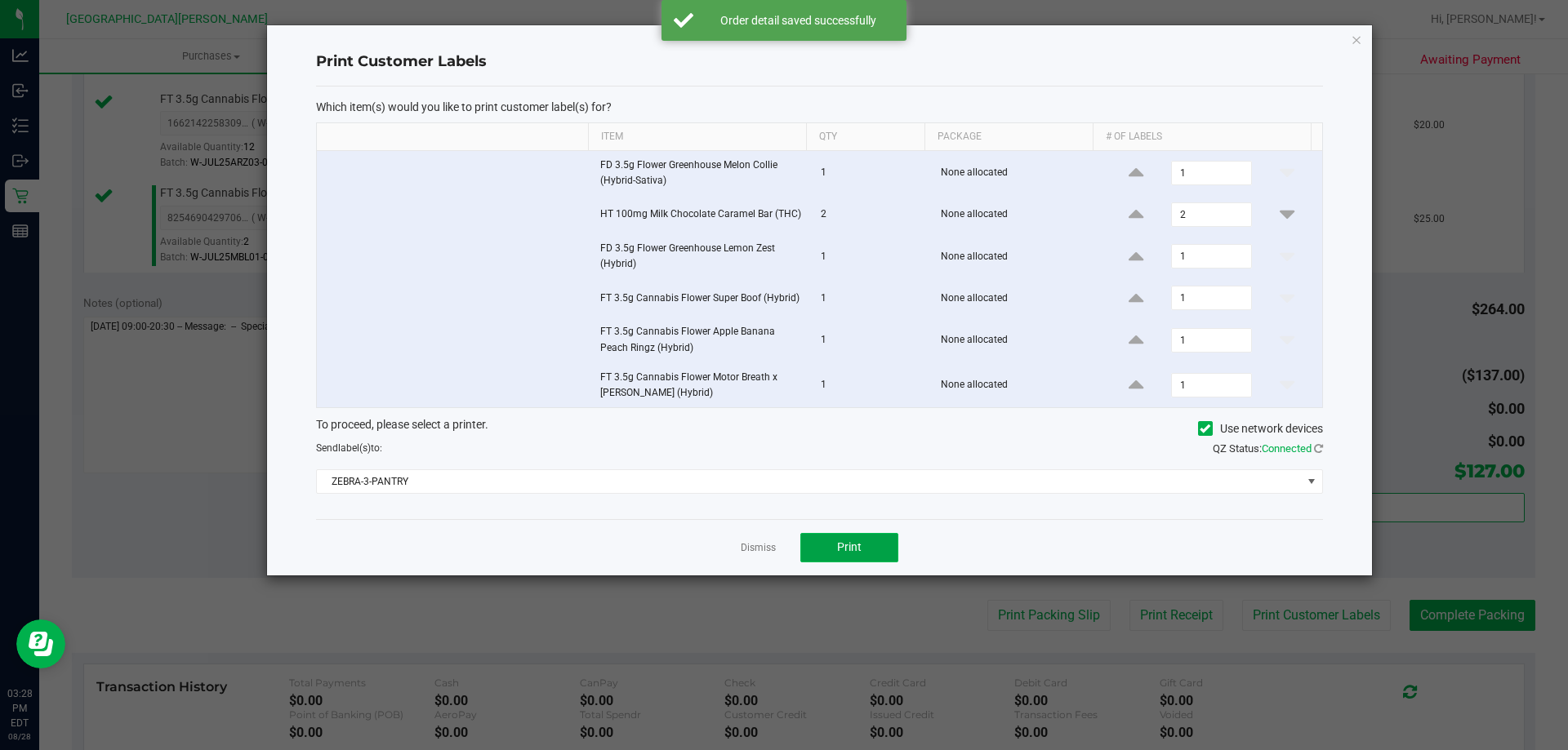
click at [893, 539] on button "Print" at bounding box center [848, 547] width 98 height 30
click at [771, 546] on link "Dismiss" at bounding box center [758, 548] width 35 height 14
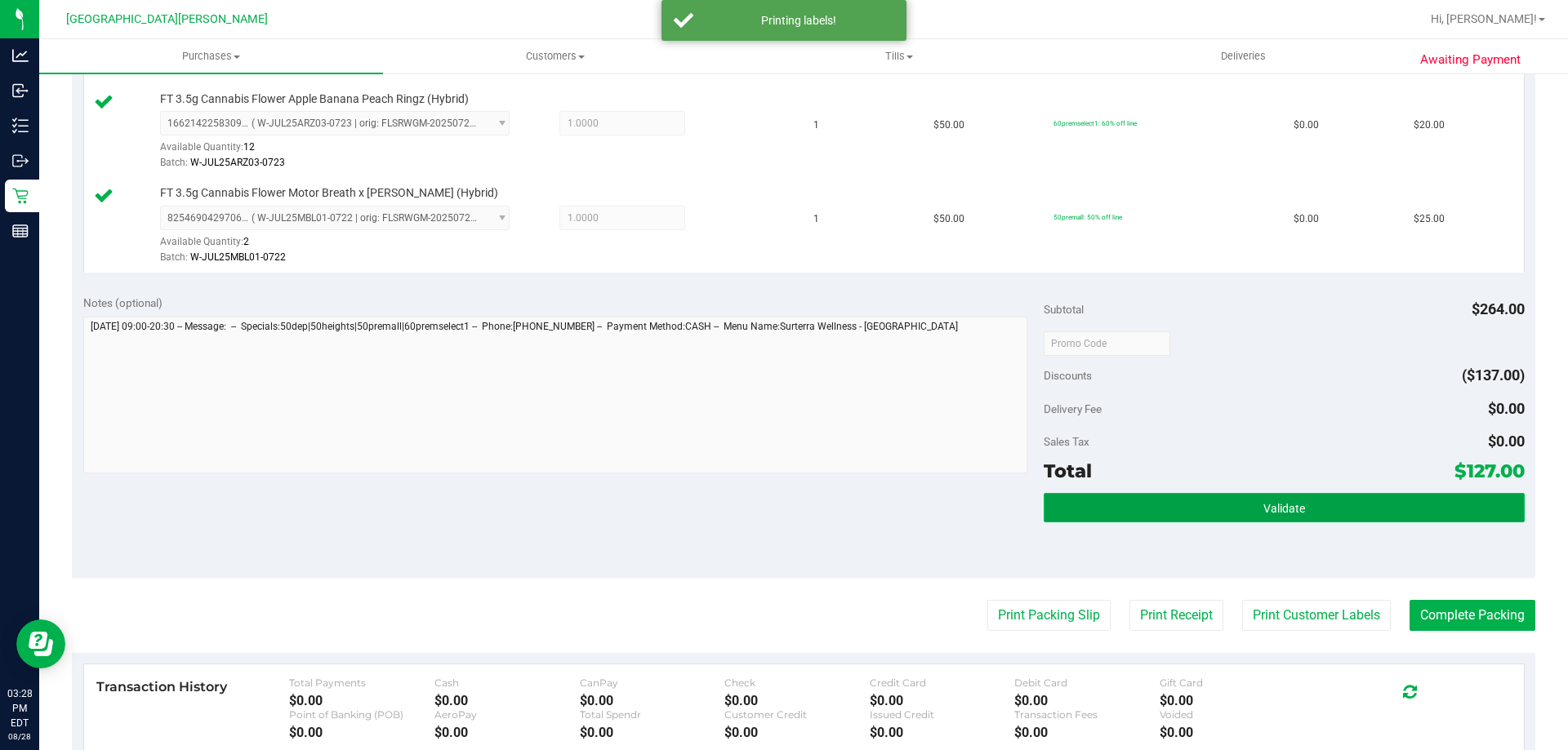
click at [1075, 501] on button "Validate" at bounding box center [1283, 507] width 480 height 30
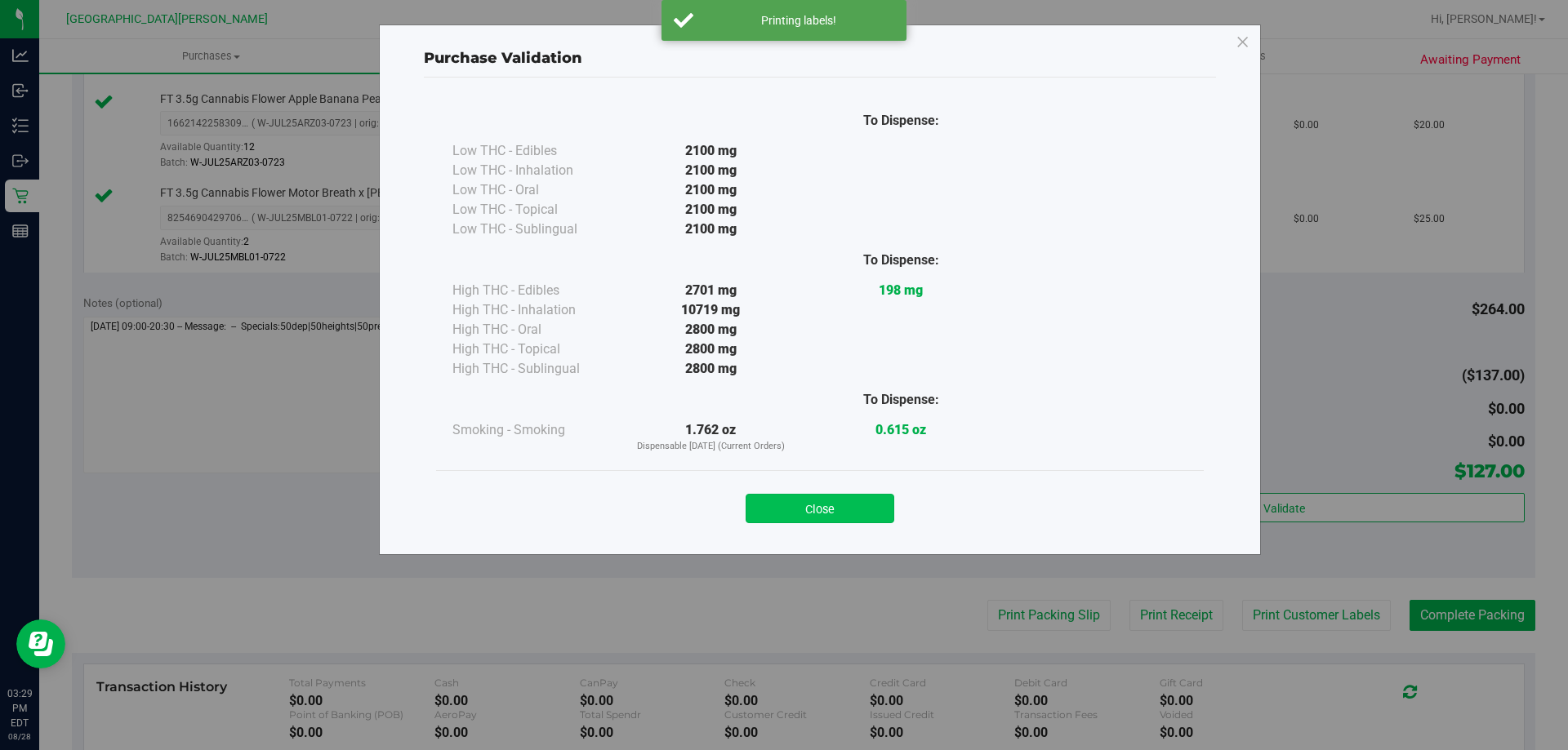
click at [871, 502] on button "Close" at bounding box center [820, 508] width 149 height 30
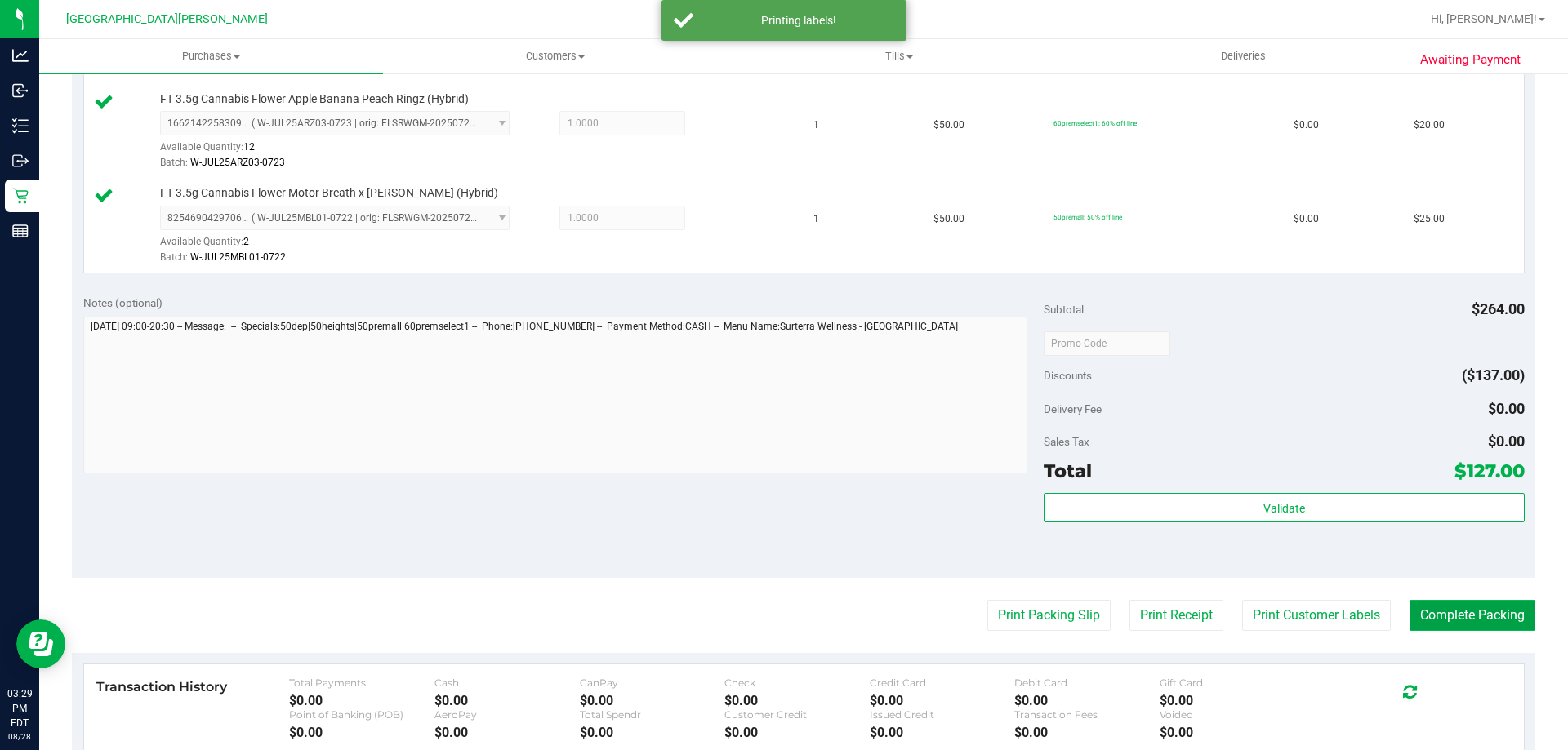
click at [1419, 608] on button "Complete Packing" at bounding box center [1472, 615] width 126 height 31
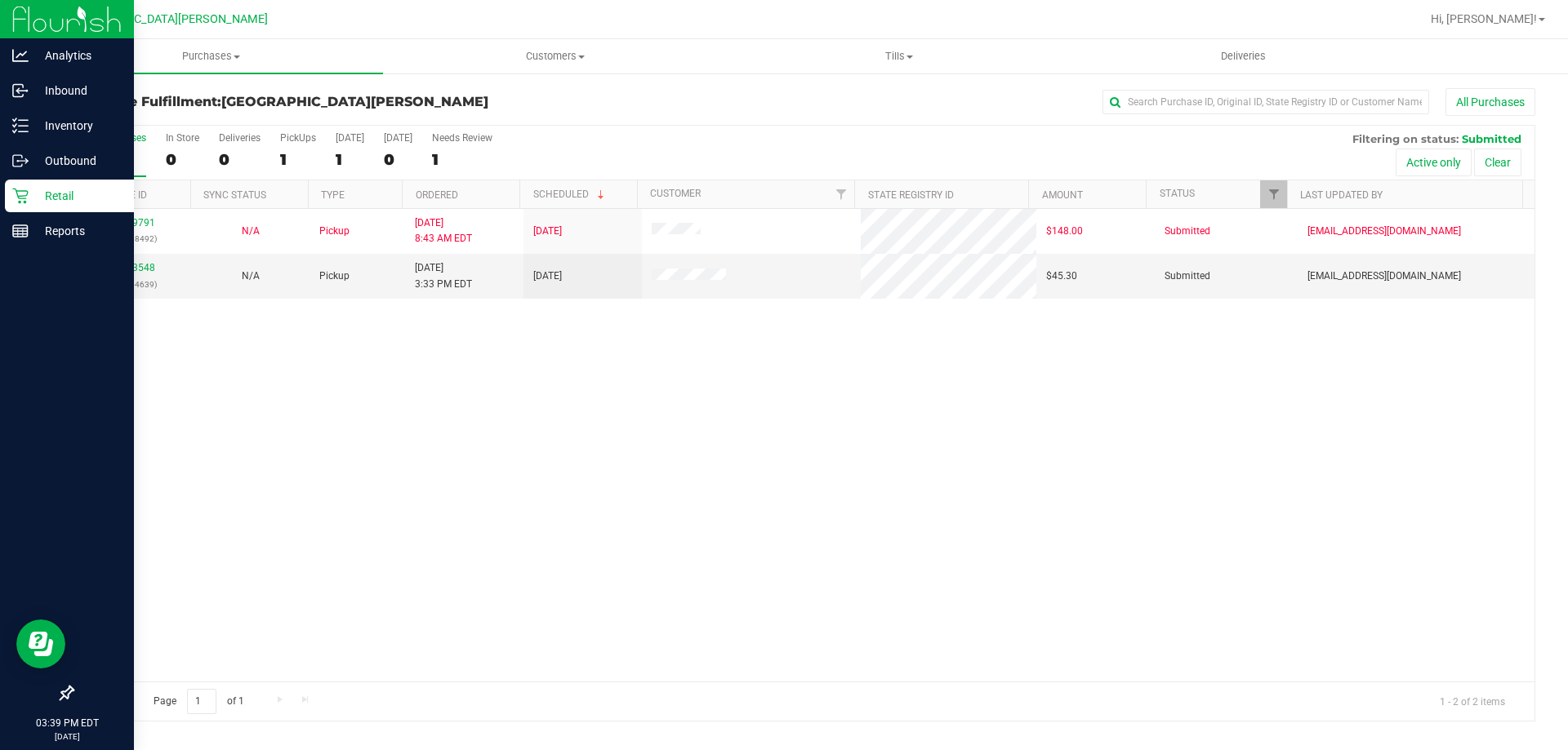
click at [46, 195] on p "Retail" at bounding box center [77, 196] width 98 height 20
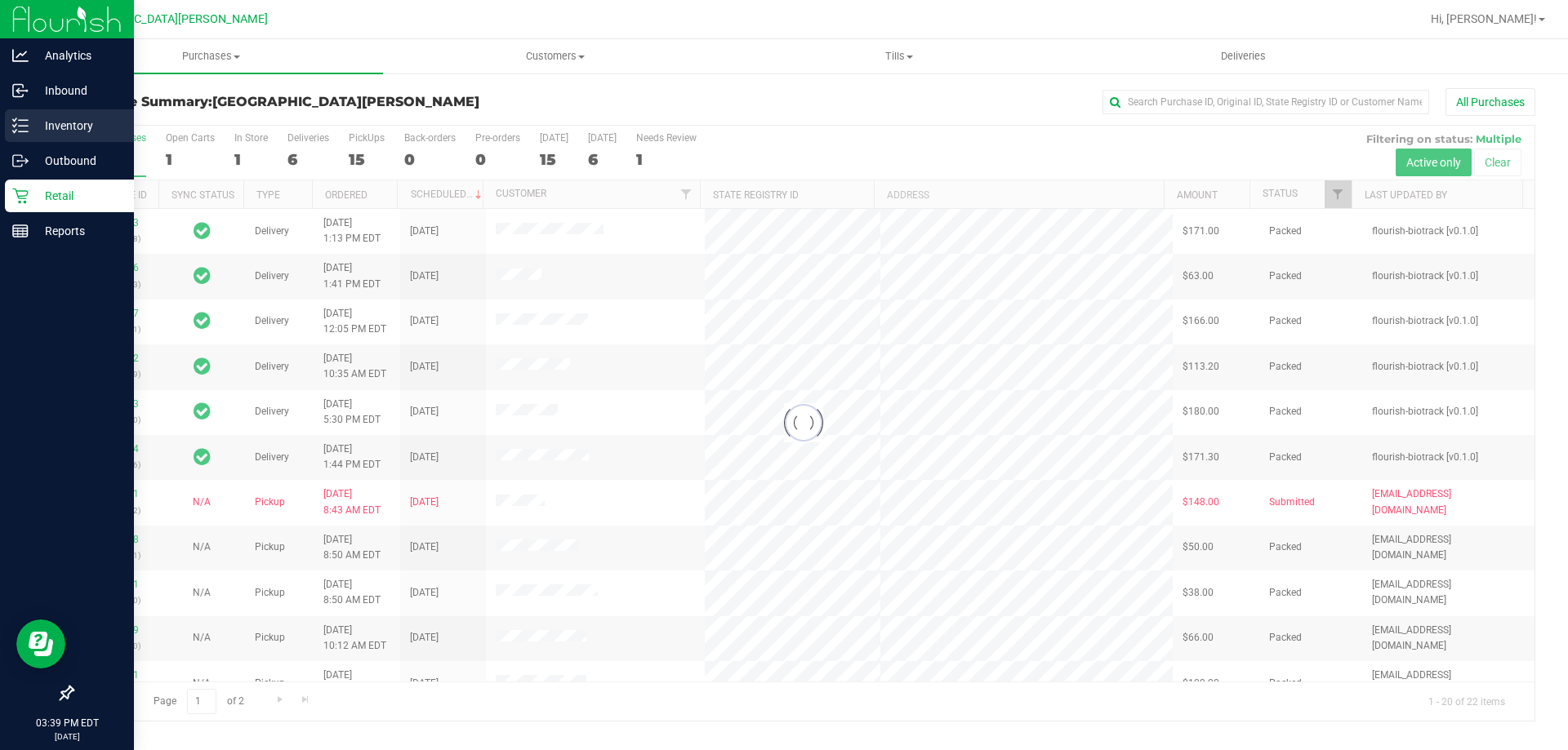
click at [58, 121] on p "Inventory" at bounding box center [77, 126] width 98 height 20
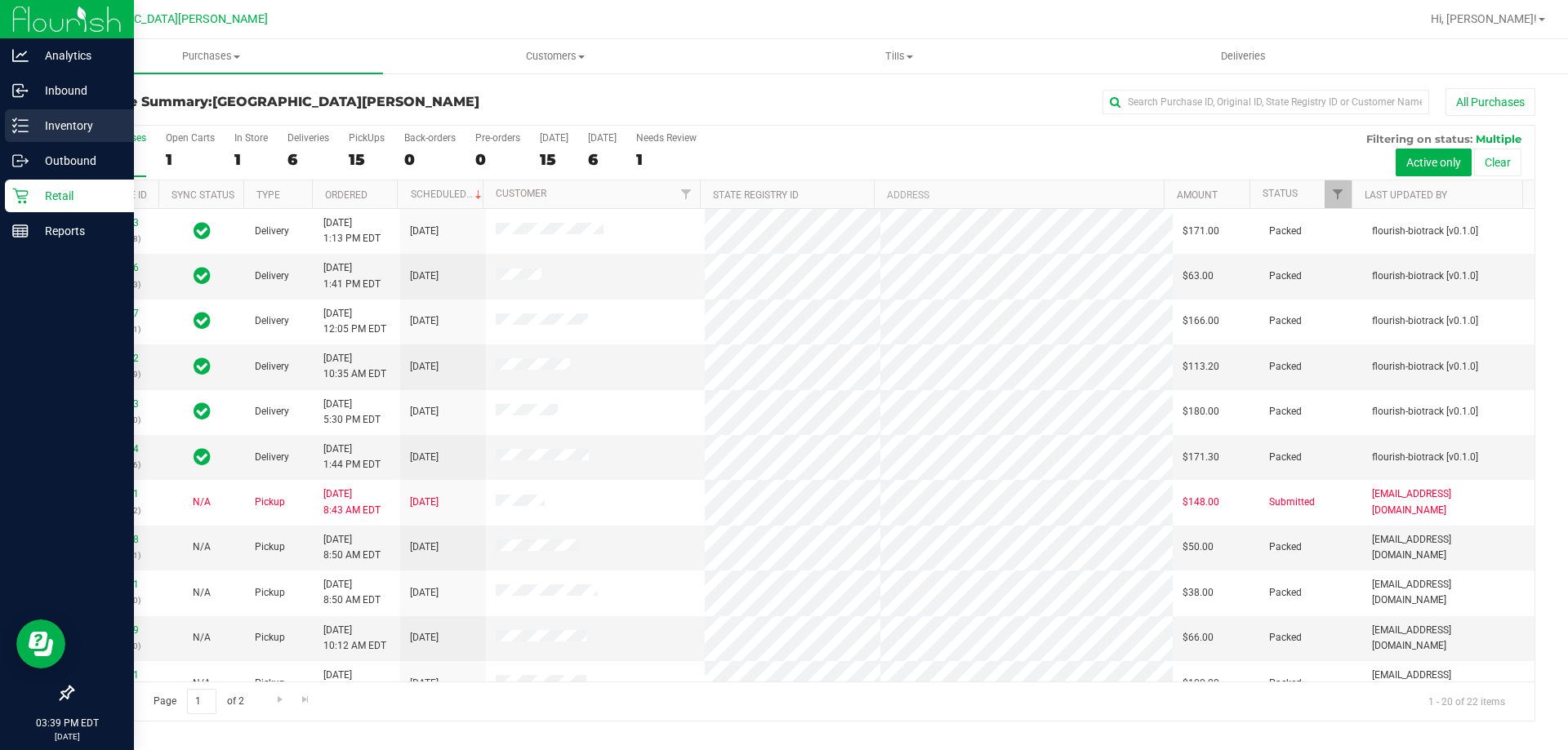
click at [57, 126] on p "Inventory" at bounding box center [77, 126] width 98 height 20
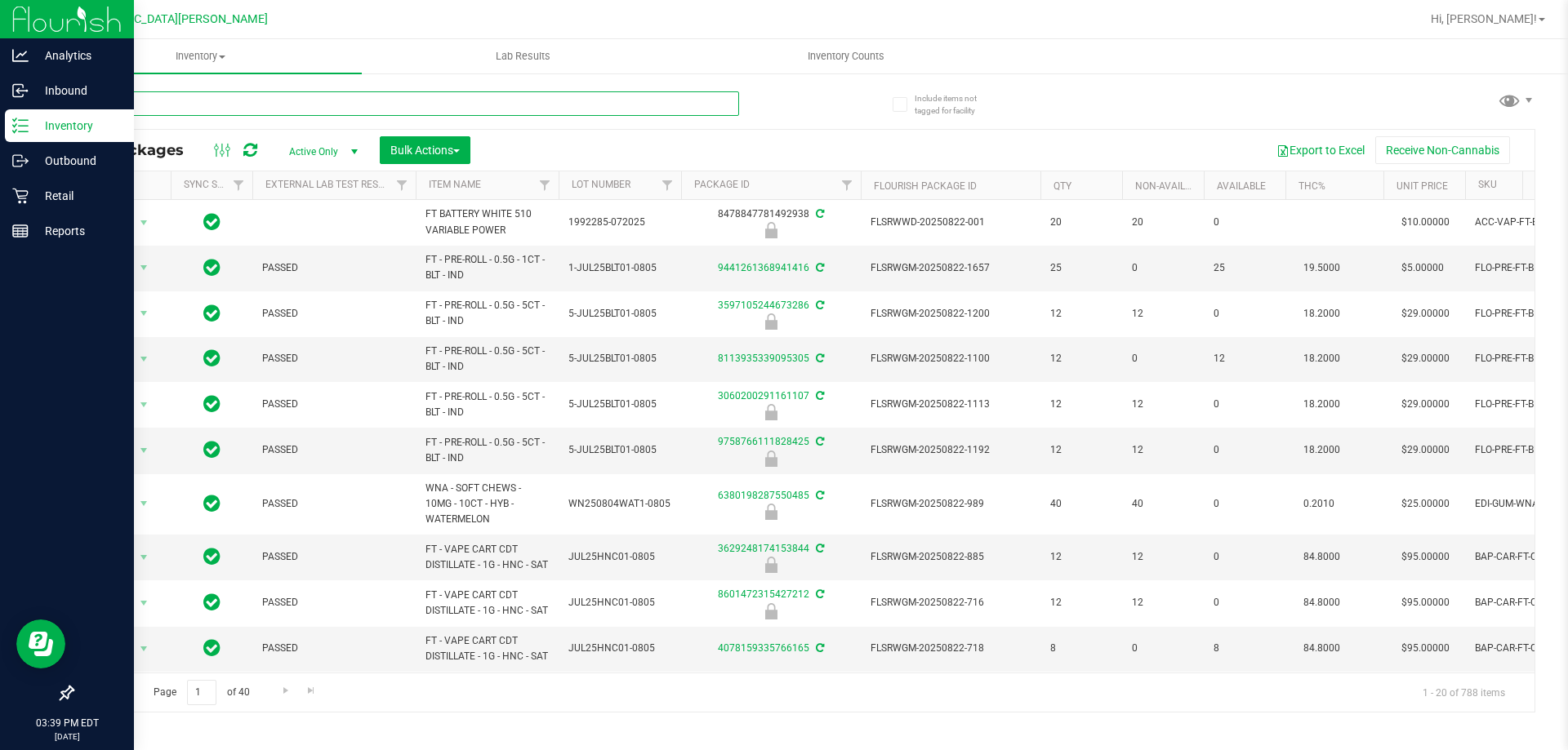
click at [187, 106] on input "text" at bounding box center [405, 104] width 667 height 25
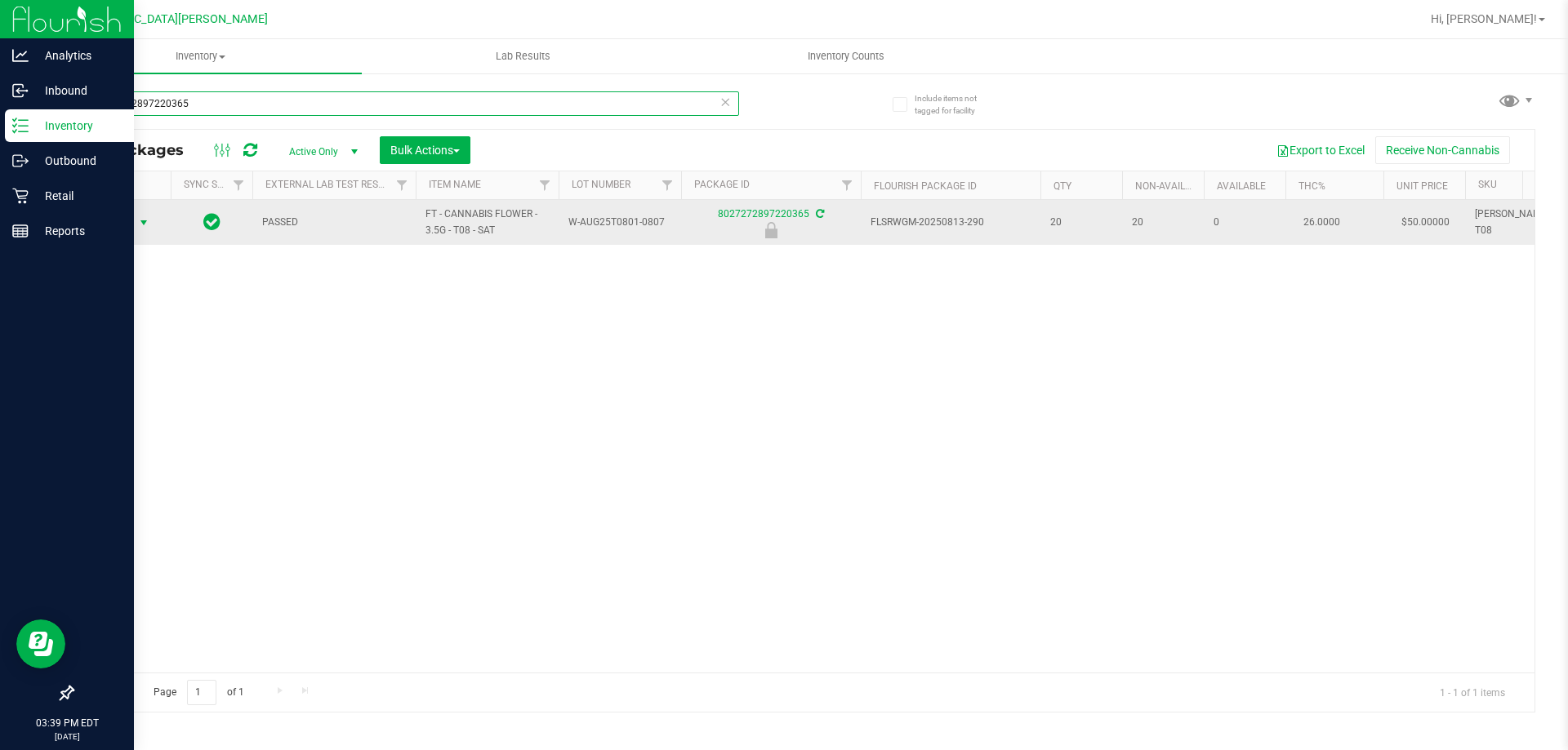
type input "8027272897220365"
click at [144, 222] on span "select" at bounding box center [144, 223] width 13 height 13
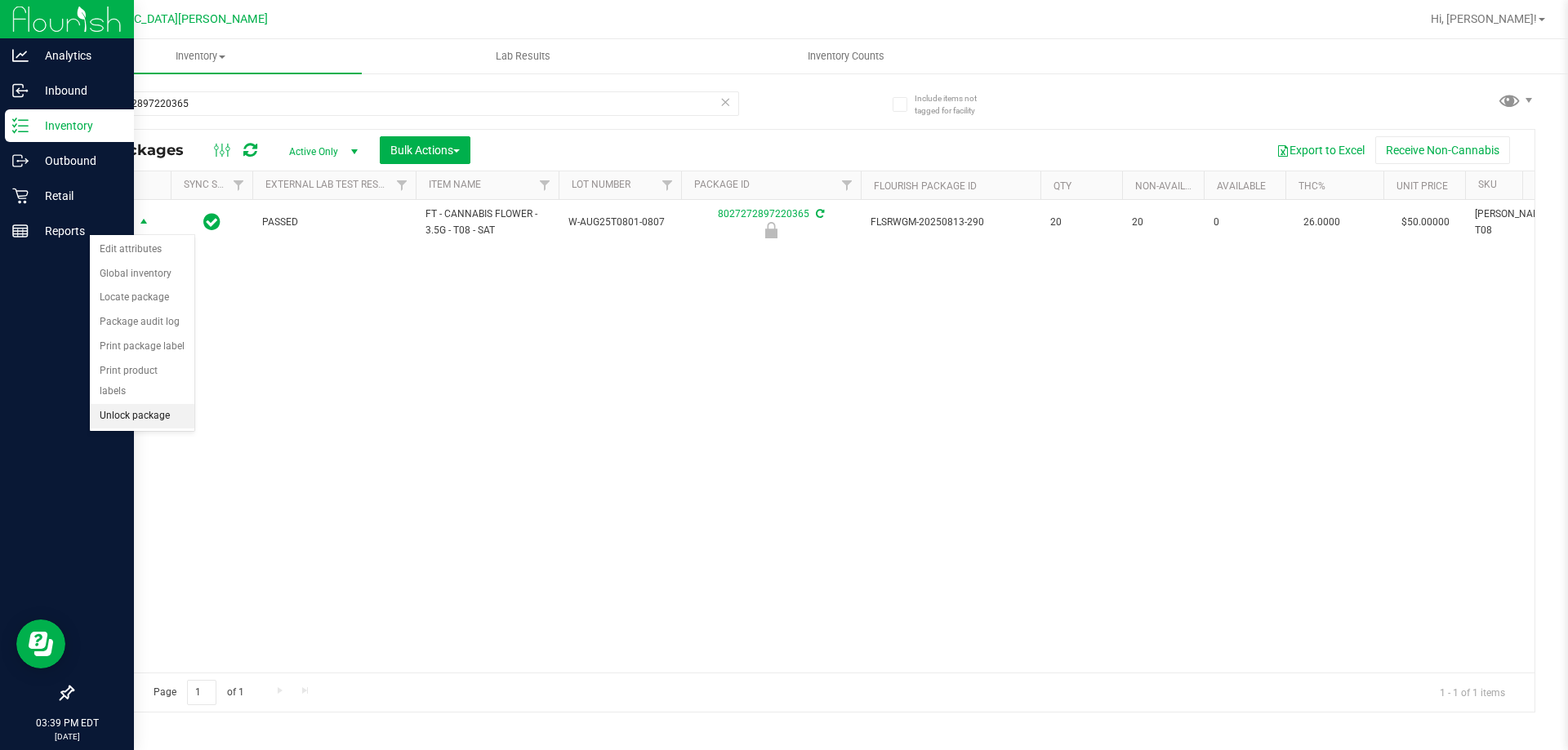
click at [129, 405] on li "Unlock package" at bounding box center [142, 417] width 105 height 25
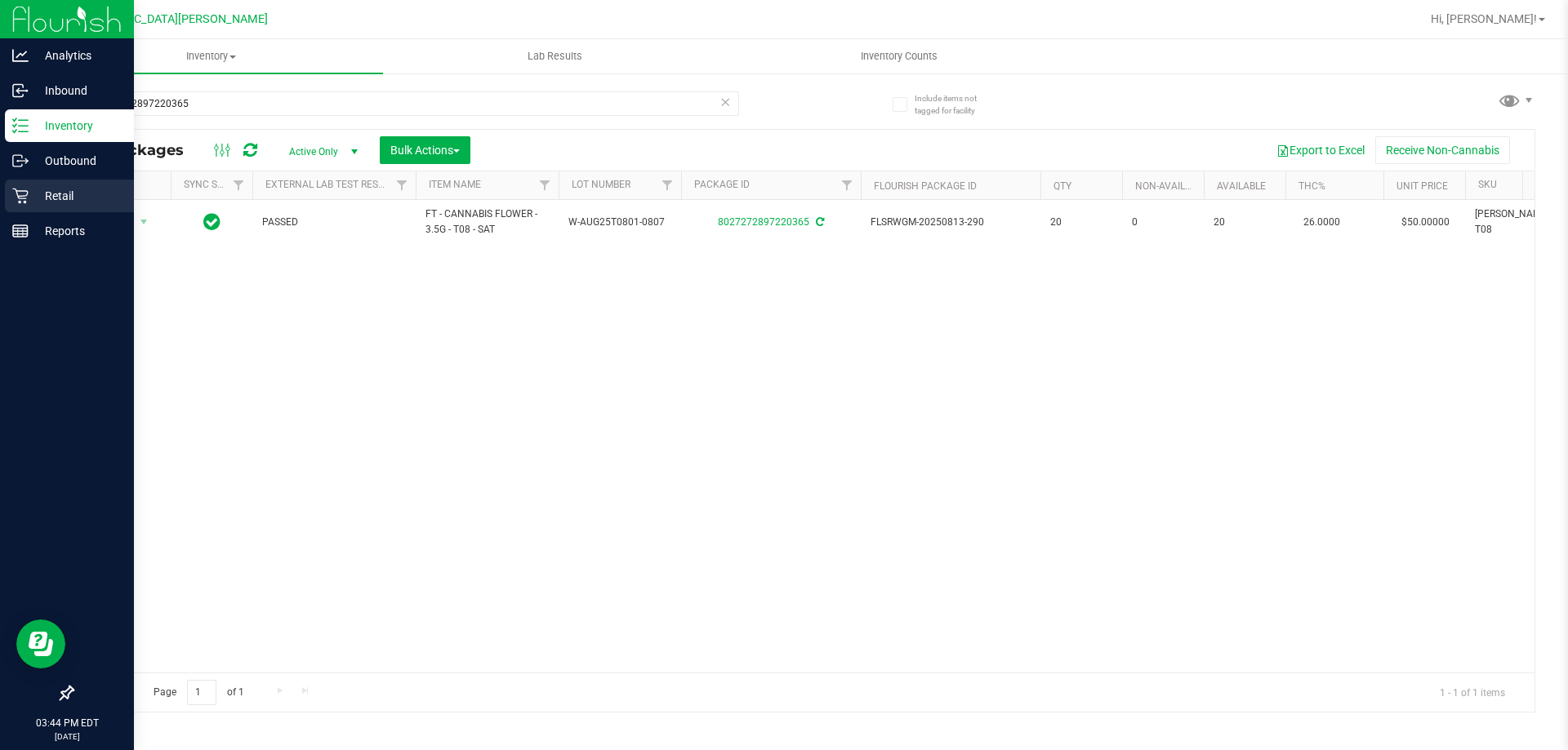
click at [21, 181] on div "Retail" at bounding box center [69, 196] width 129 height 32
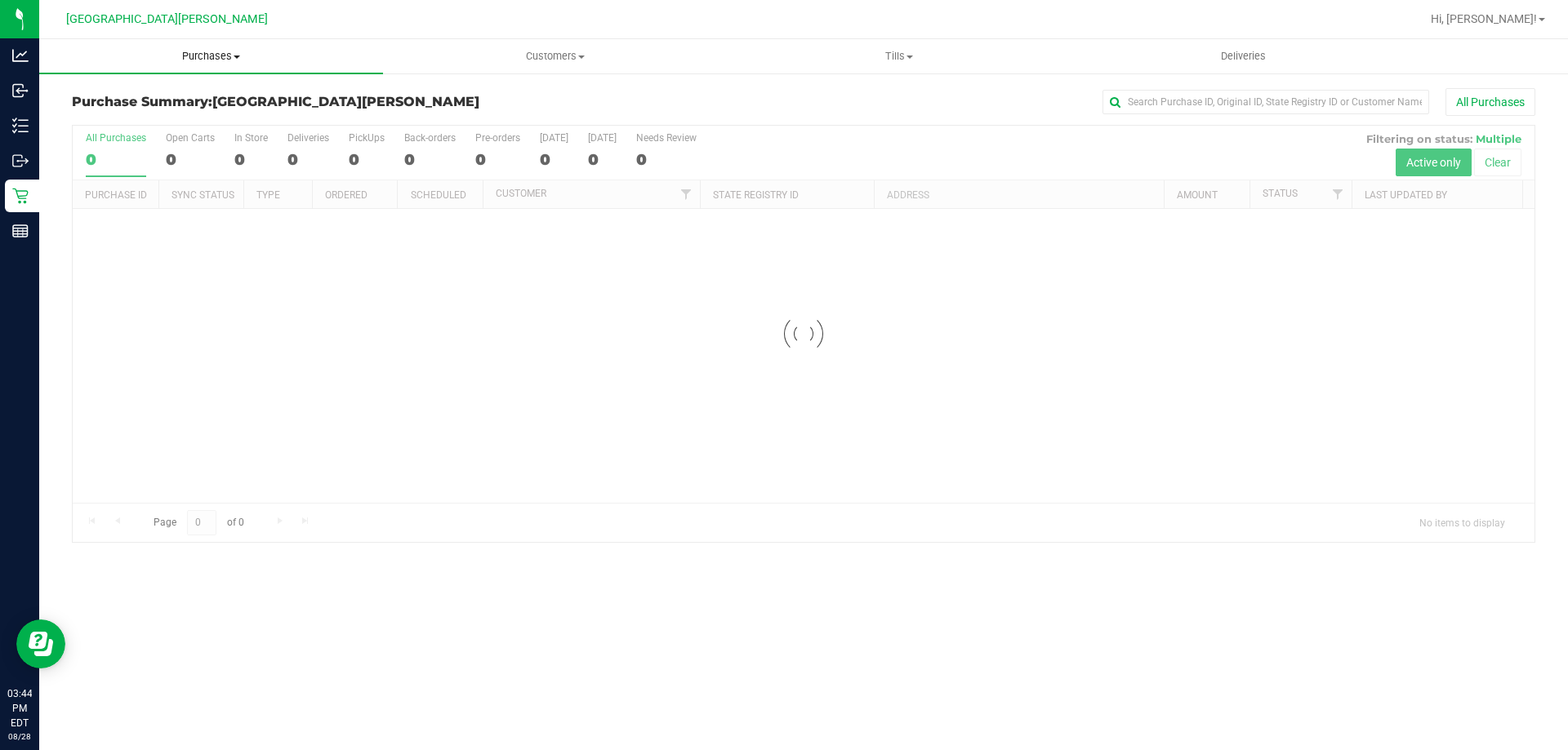
click at [221, 59] on span "Purchases" at bounding box center [210, 55] width 344 height 14
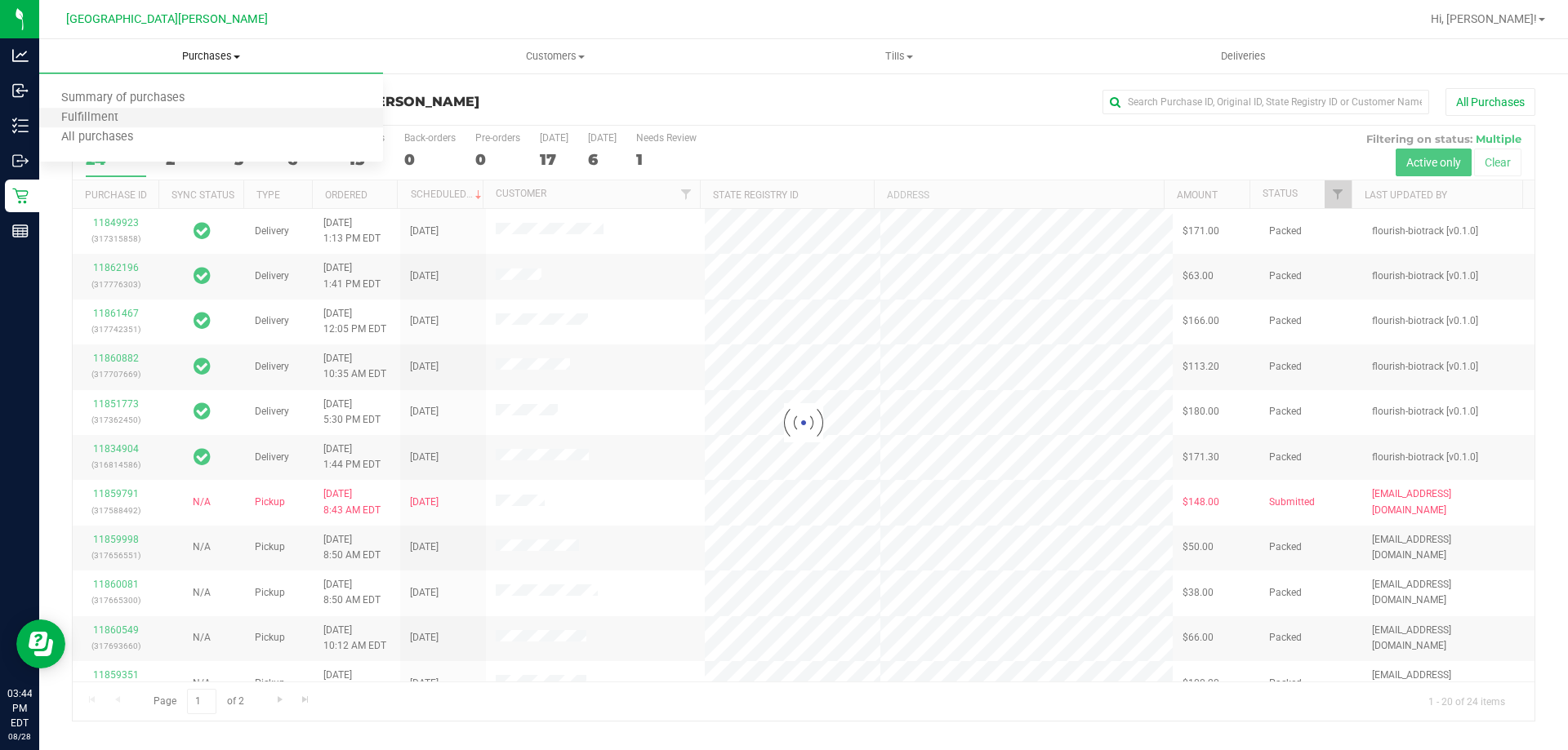
click at [175, 123] on li "Fulfillment" at bounding box center [210, 118] width 344 height 20
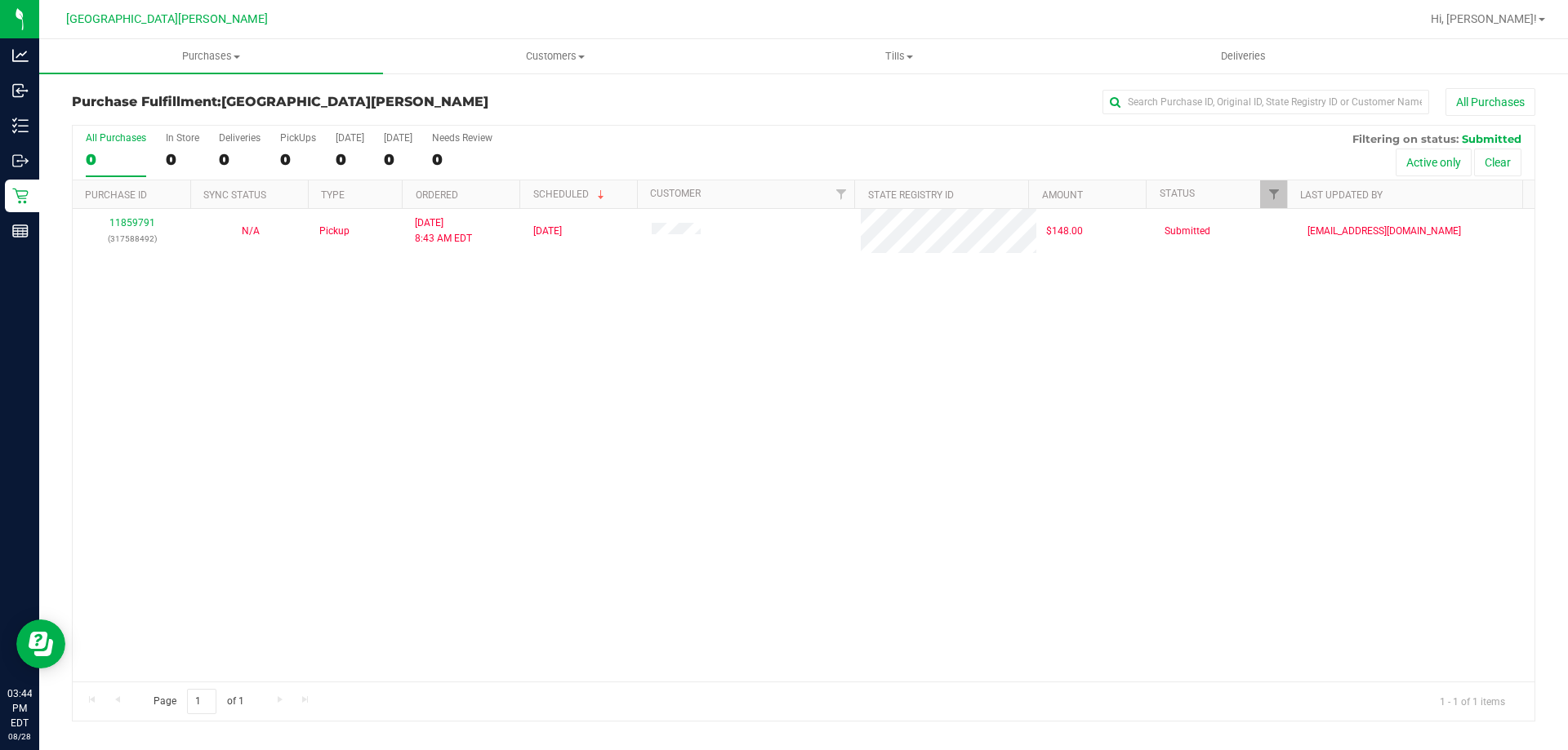
click at [438, 553] on div "11859791 (317588492) N/A Pickup [DATE] 8:43 AM EDT 8/28/2025 $148.00 Submitted …" at bounding box center [803, 445] width 1461 height 473
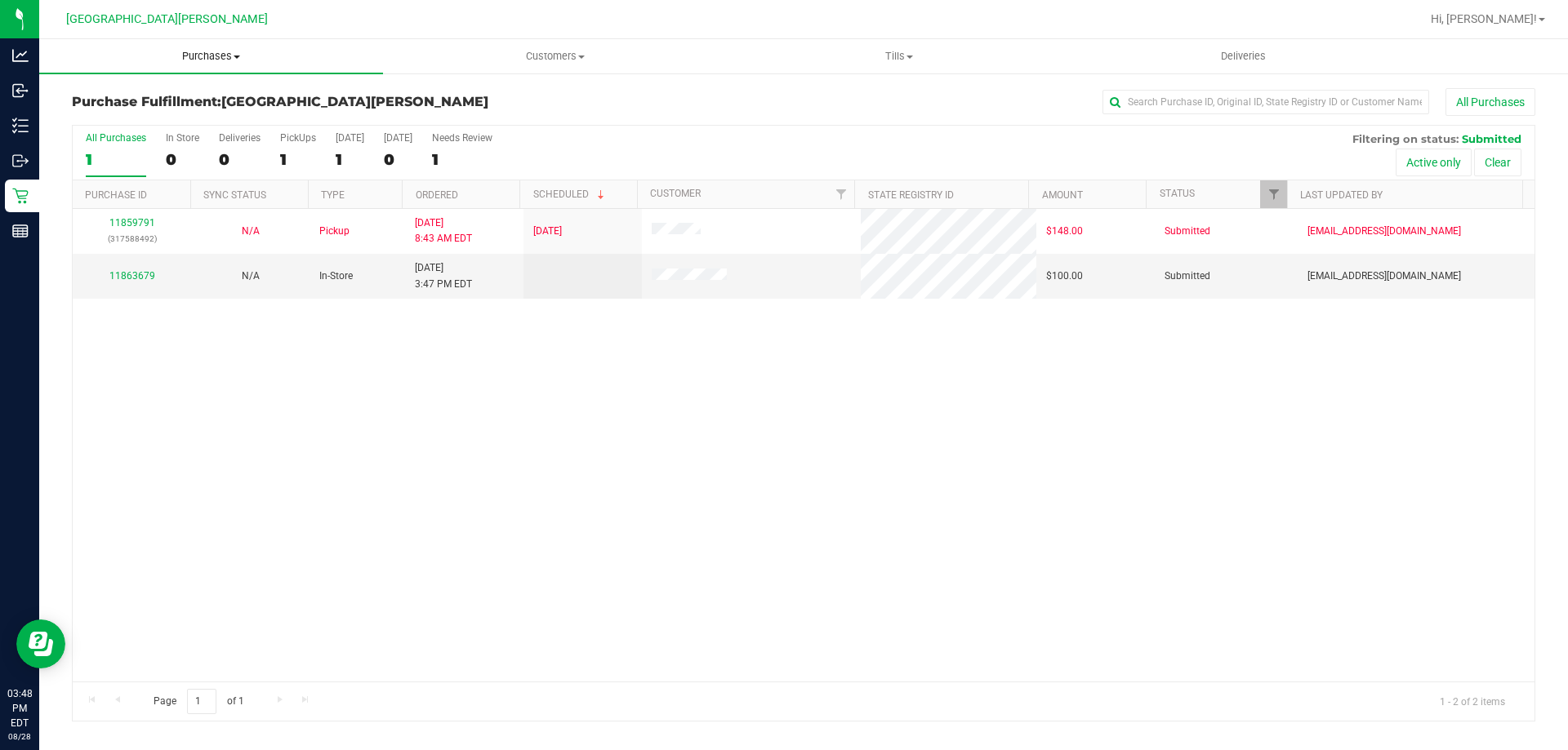
click at [257, 56] on span "Purchases" at bounding box center [210, 55] width 344 height 14
click at [190, 117] on li "Fulfillment" at bounding box center [210, 118] width 344 height 20
click at [120, 272] on link "11863679" at bounding box center [132, 276] width 46 height 11
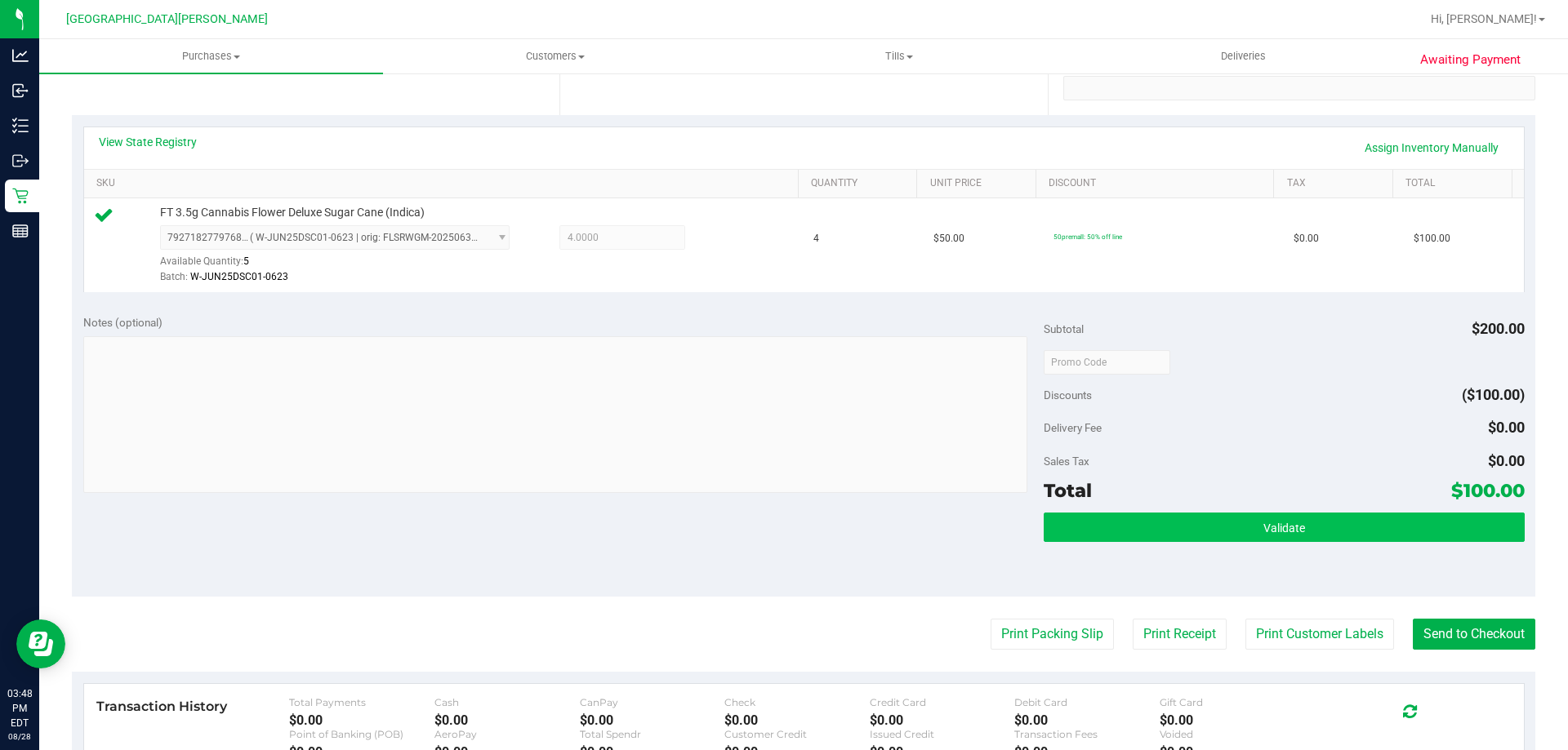
scroll to position [326, 0]
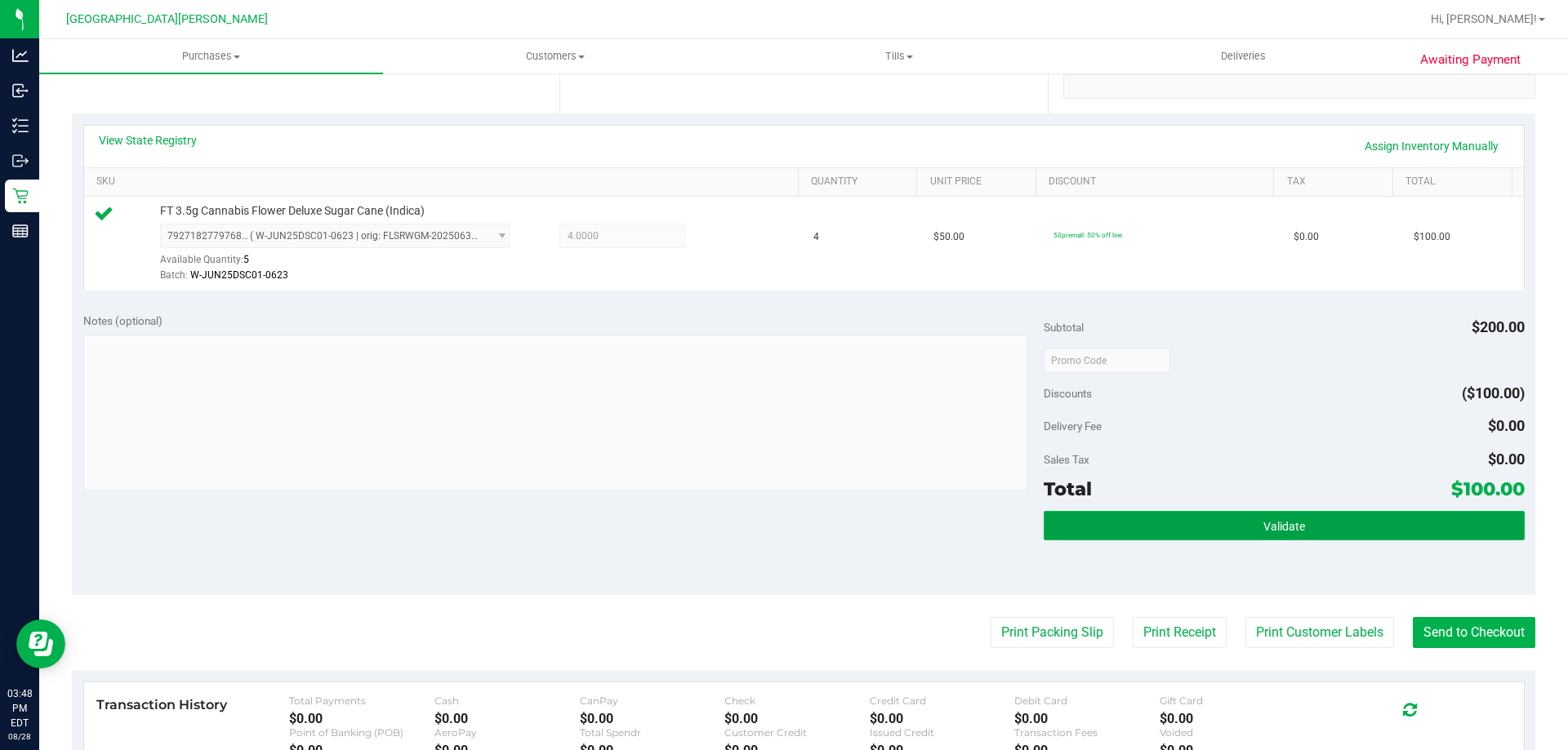
click at [1304, 514] on button "Validate" at bounding box center [1283, 525] width 480 height 30
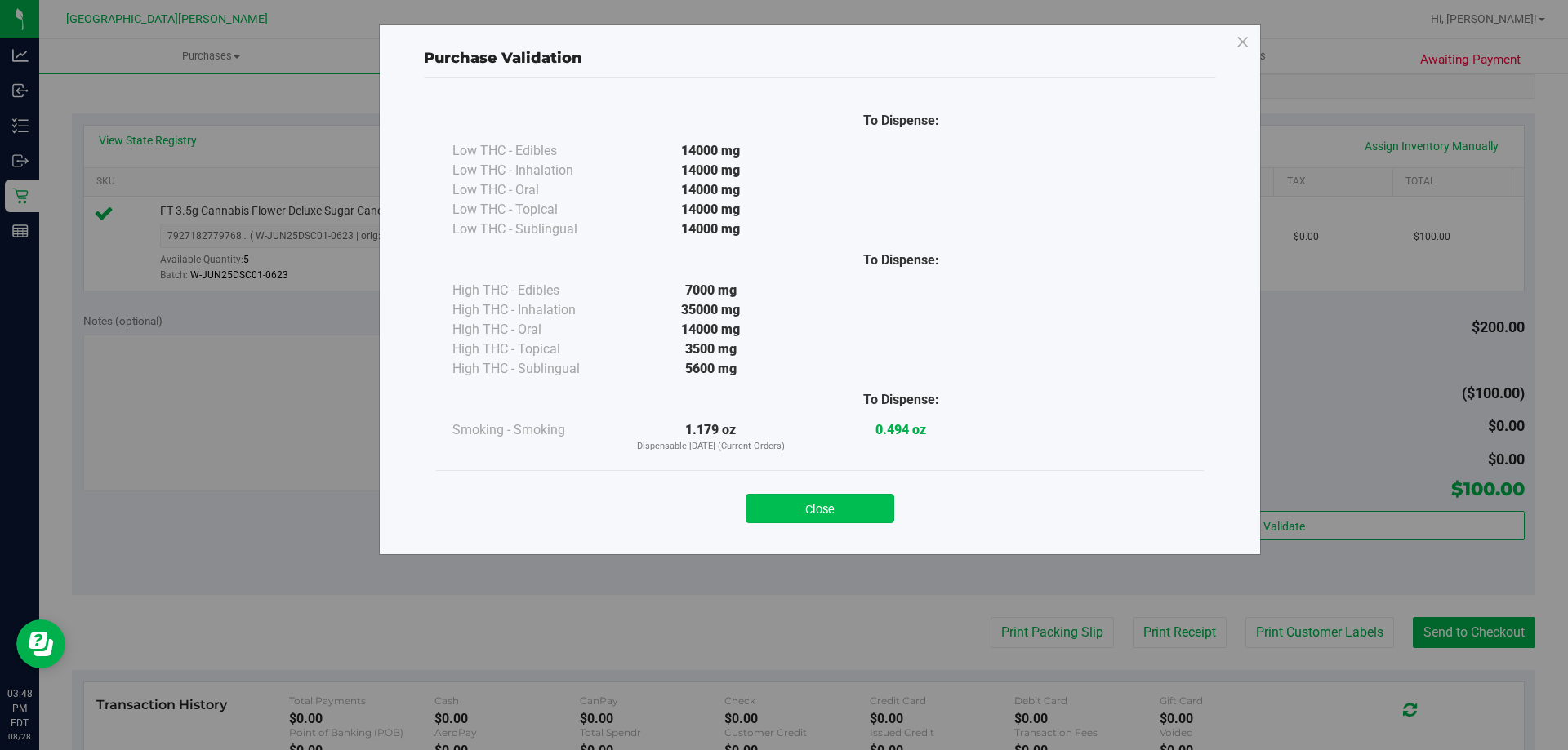
click at [835, 518] on button "Close" at bounding box center [820, 508] width 149 height 30
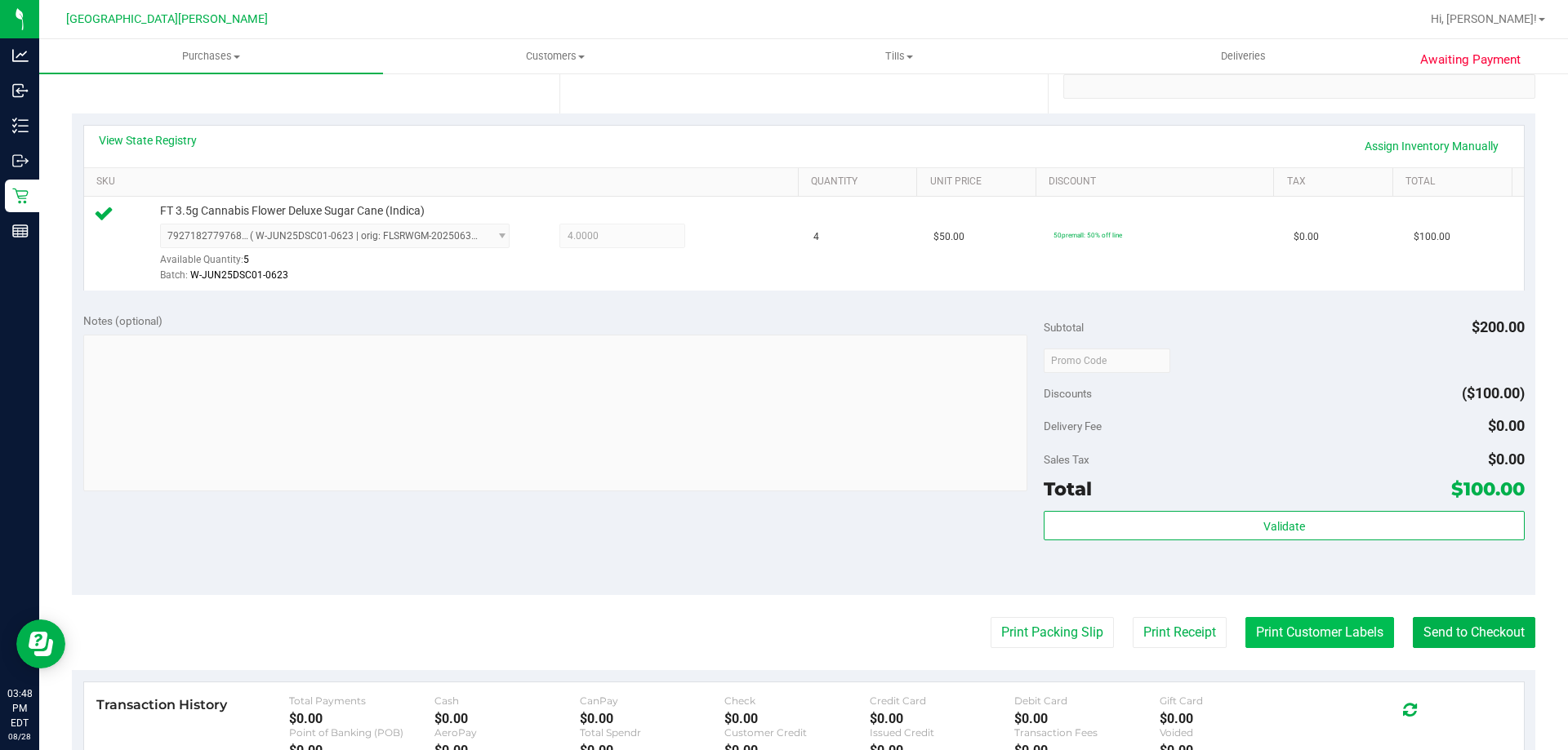
click at [1293, 618] on button "Print Customer Labels" at bounding box center [1320, 632] width 149 height 31
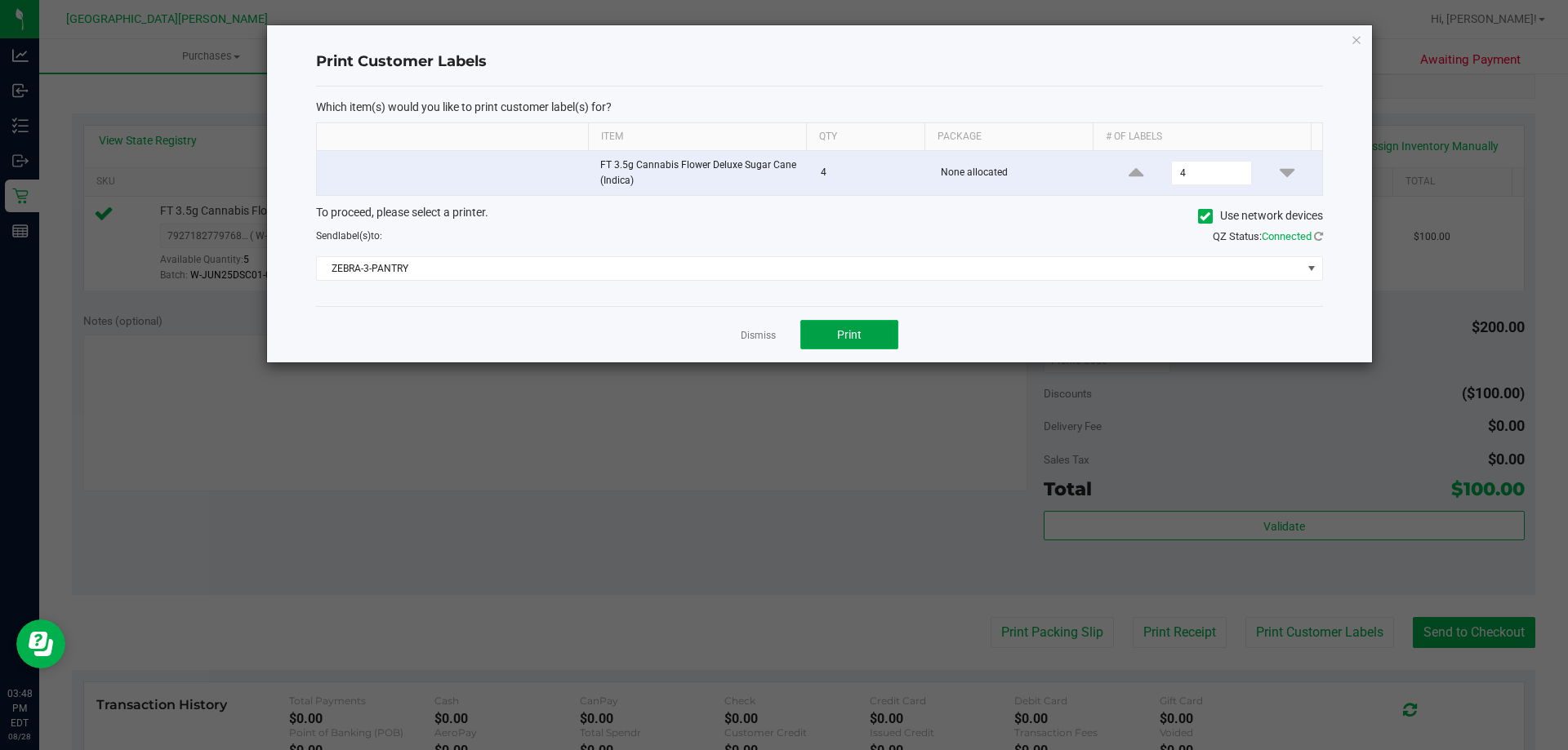
click at [860, 337] on span "Print" at bounding box center [849, 335] width 25 height 13
click at [763, 334] on link "Dismiss" at bounding box center [758, 336] width 35 height 14
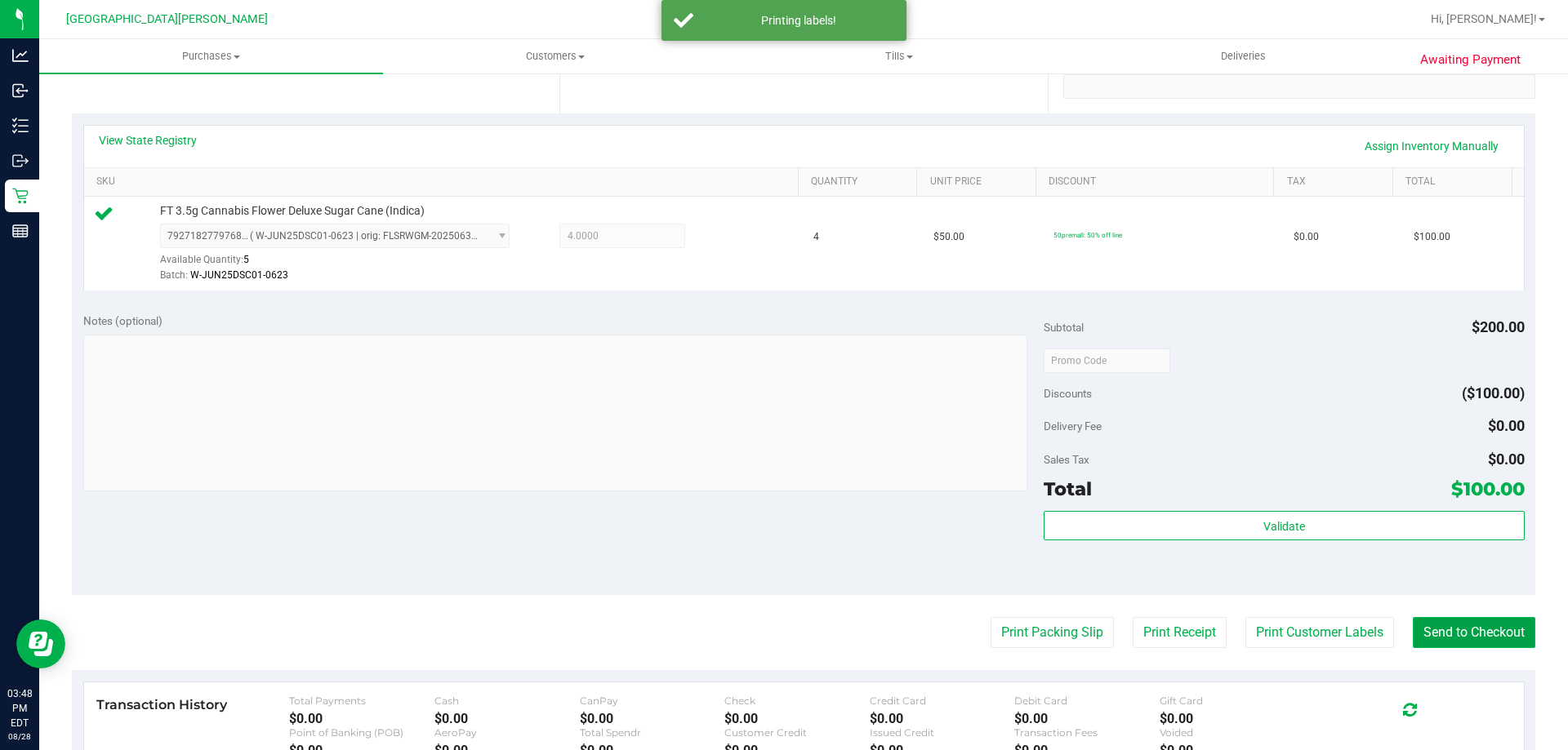
click at [1458, 623] on button "Send to Checkout" at bounding box center [1474, 632] width 123 height 31
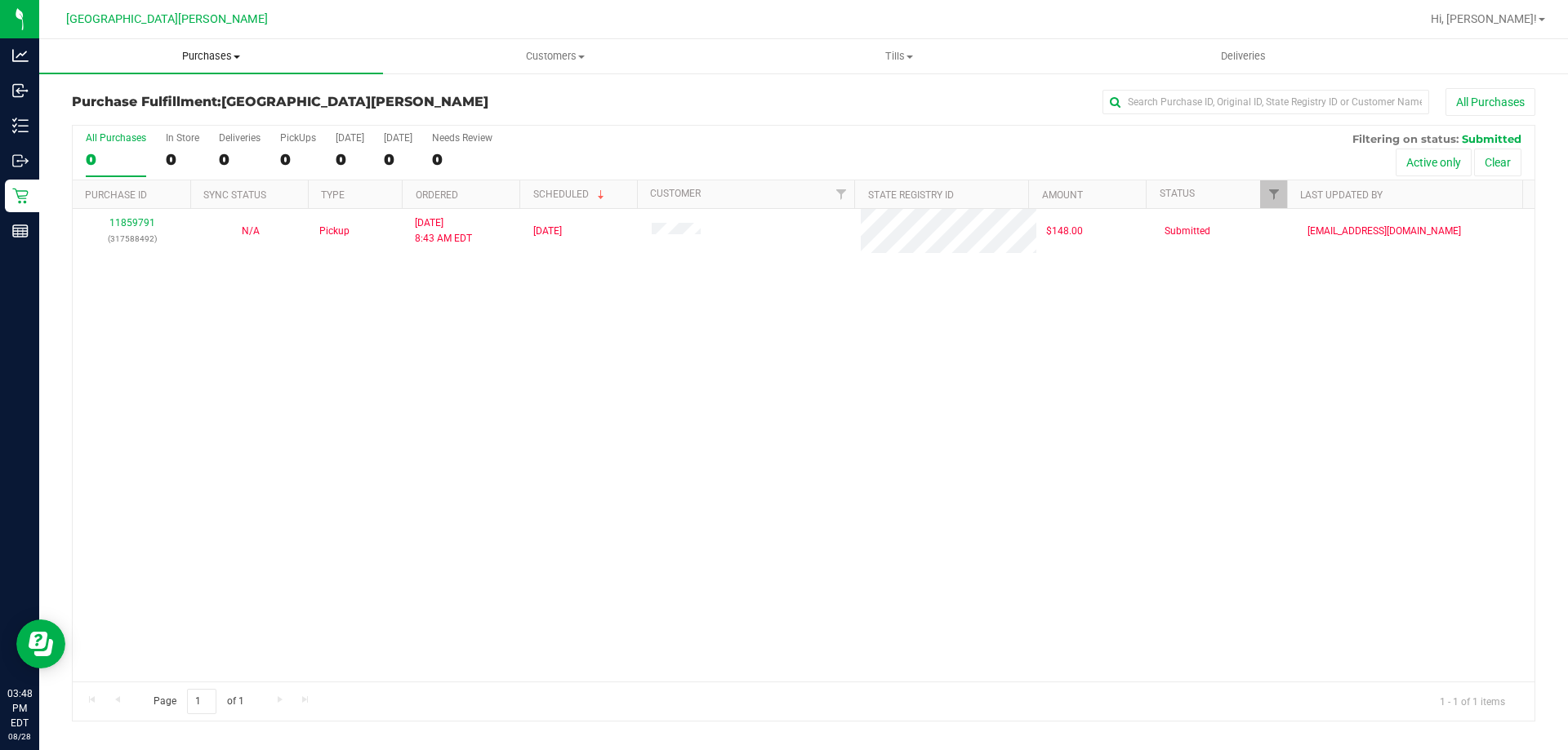
click at [192, 59] on span "Purchases" at bounding box center [210, 55] width 344 height 14
click at [175, 96] on span "Summary of purchases" at bounding box center [123, 98] width 168 height 14
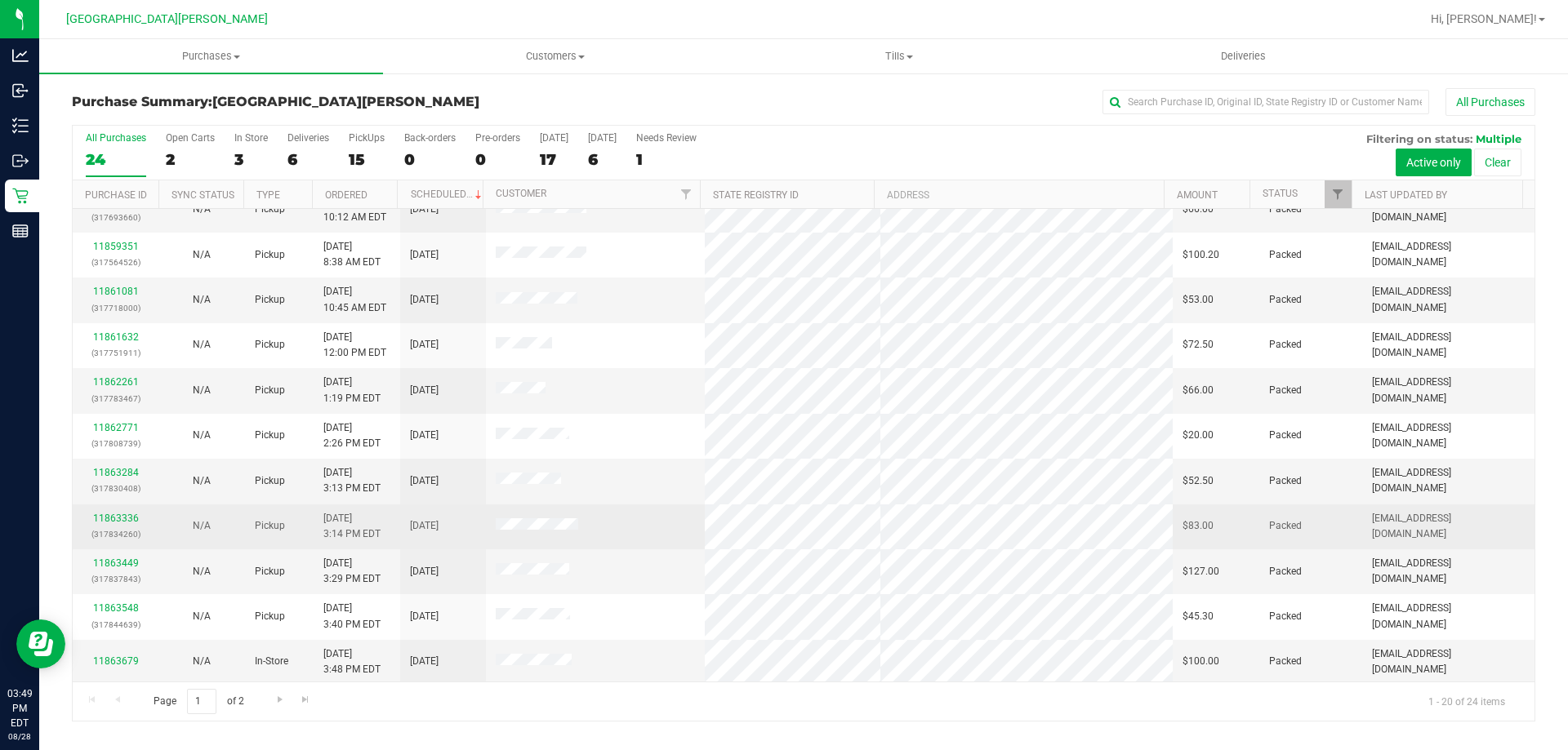
scroll to position [431, 0]
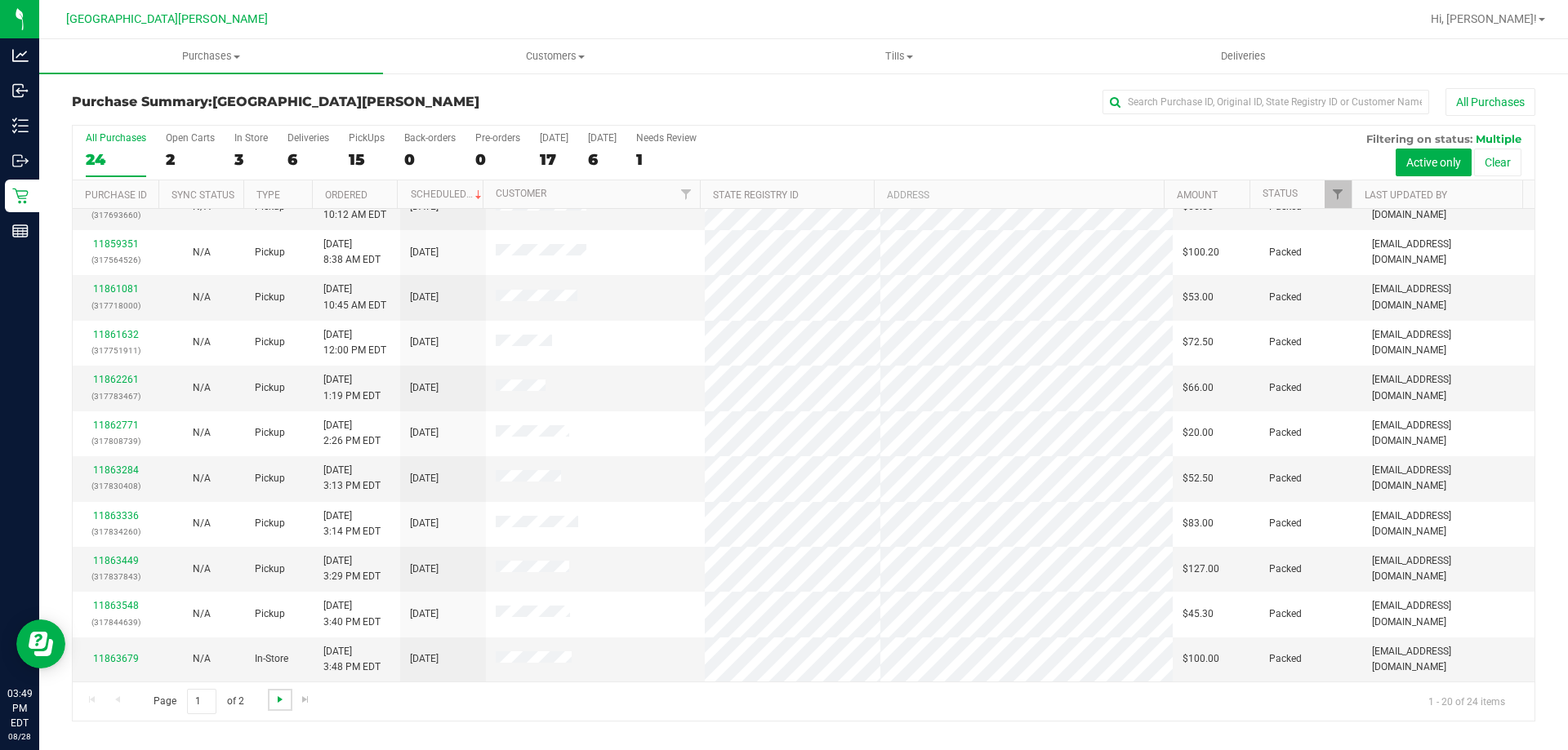
click at [278, 698] on span "Go to the next page" at bounding box center [280, 700] width 13 height 13
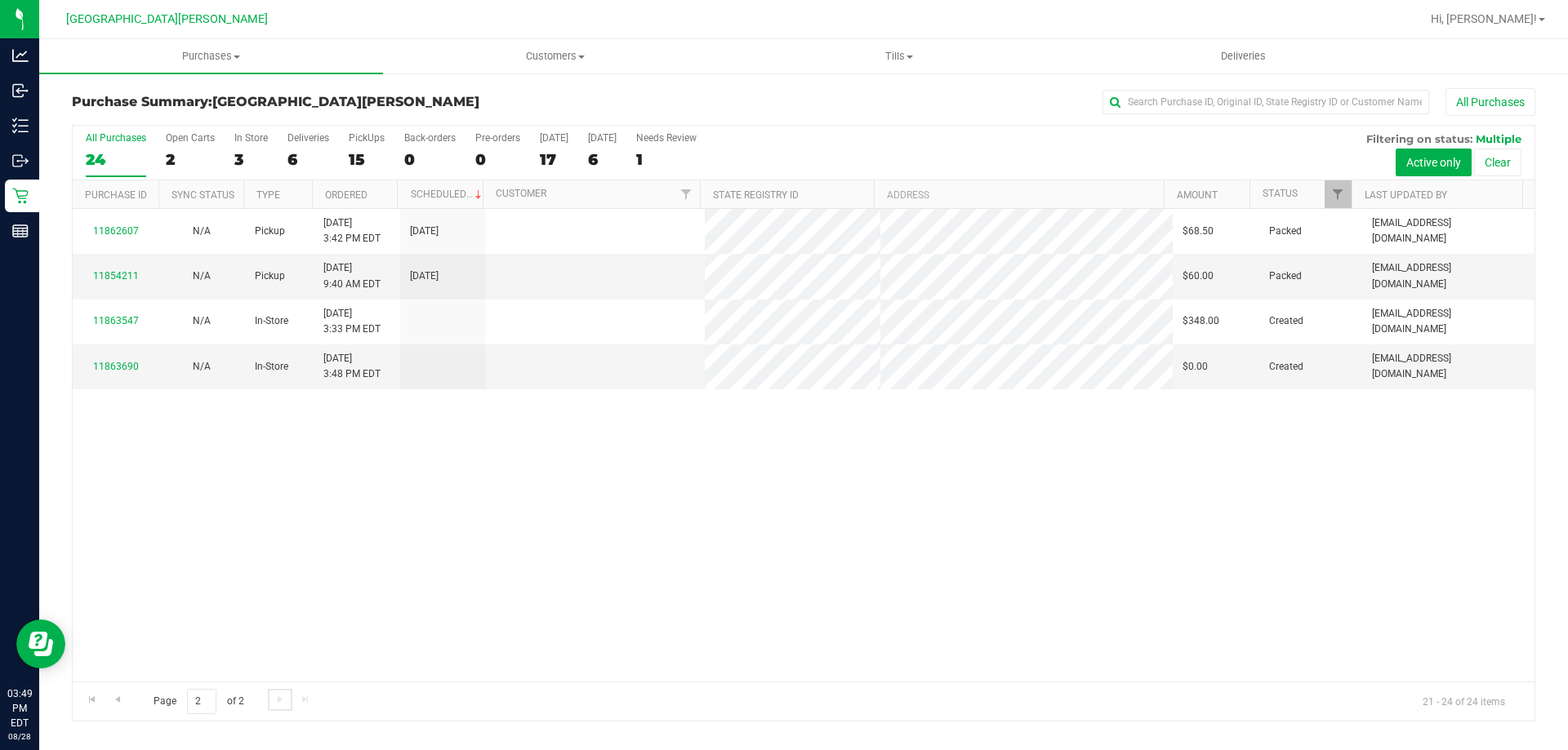
scroll to position [0, 0]
click at [120, 272] on link "11854211" at bounding box center [116, 276] width 46 height 11
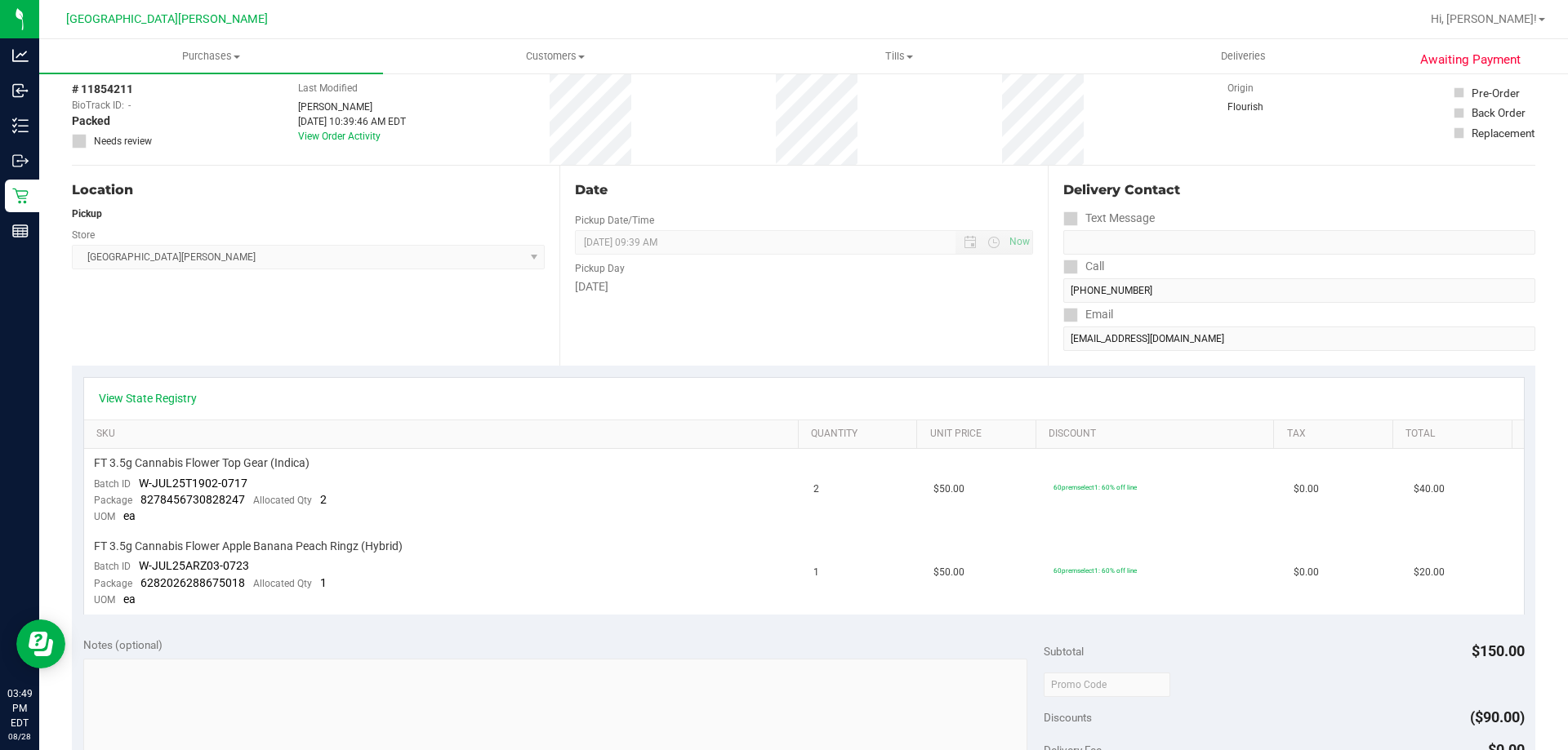
scroll to position [164, 0]
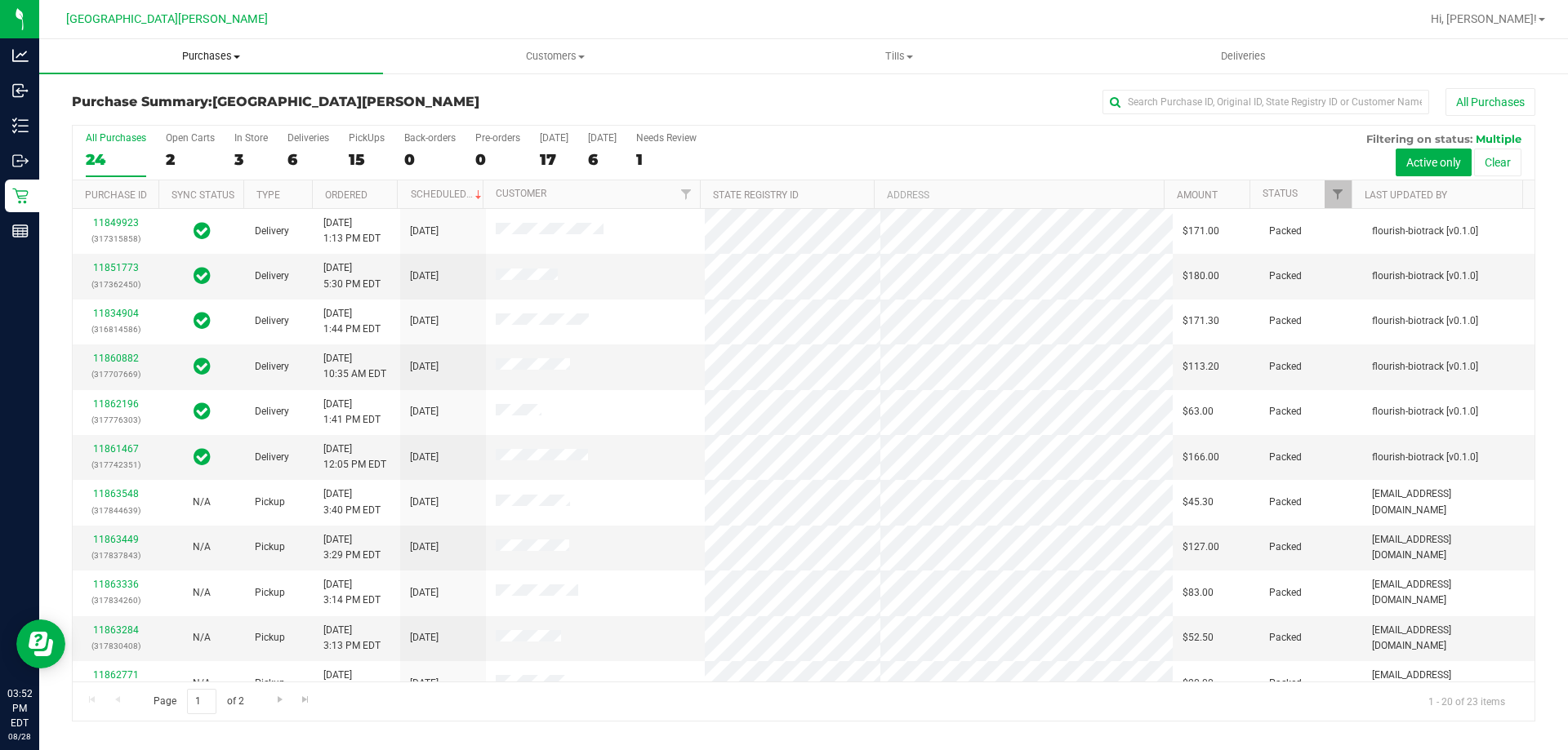
click at [227, 59] on span "Purchases" at bounding box center [210, 55] width 344 height 14
click at [192, 101] on span "Summary of purchases" at bounding box center [123, 98] width 168 height 14
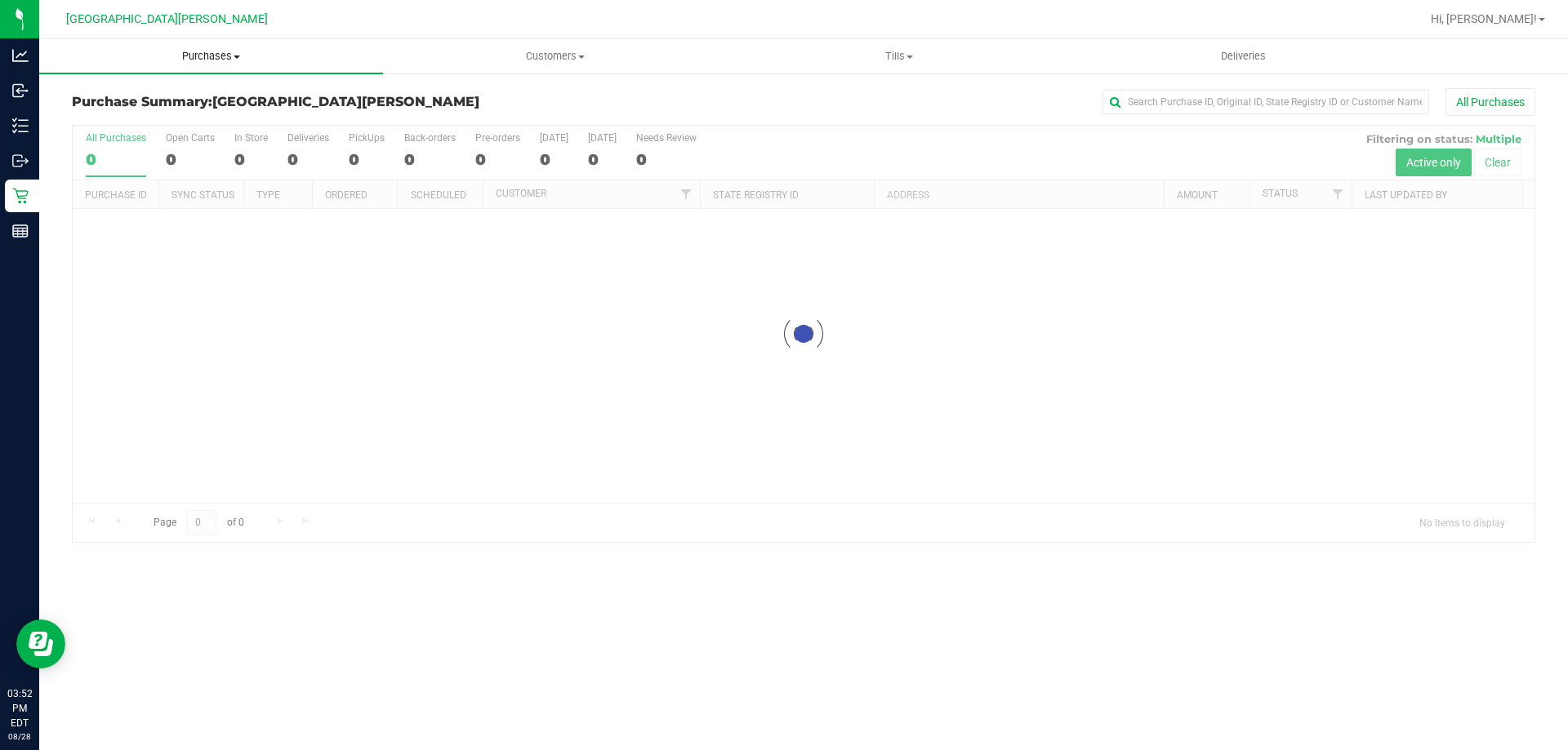
click at [219, 63] on span "Purchases" at bounding box center [210, 55] width 344 height 14
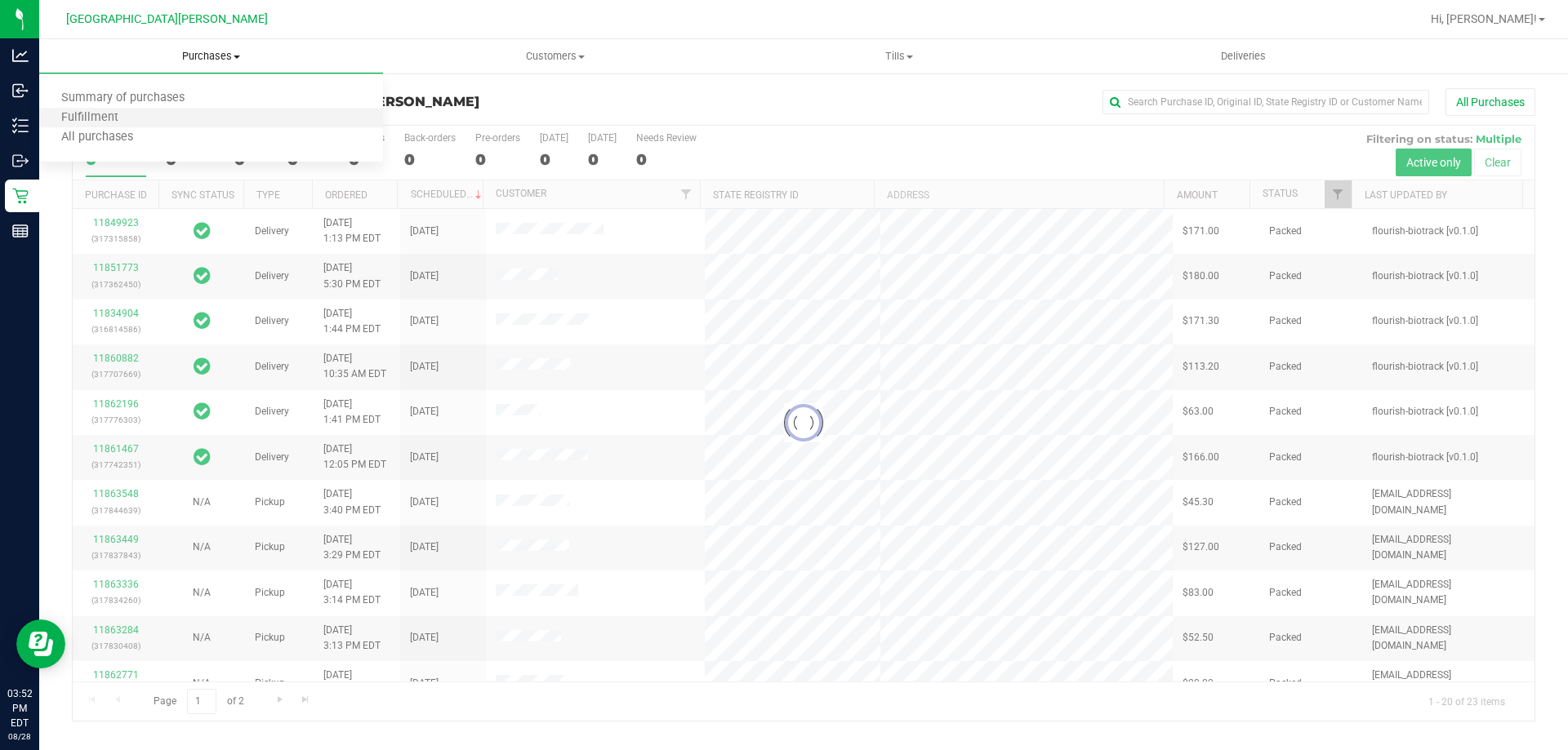
click at [189, 120] on li "Fulfillment" at bounding box center [210, 118] width 344 height 20
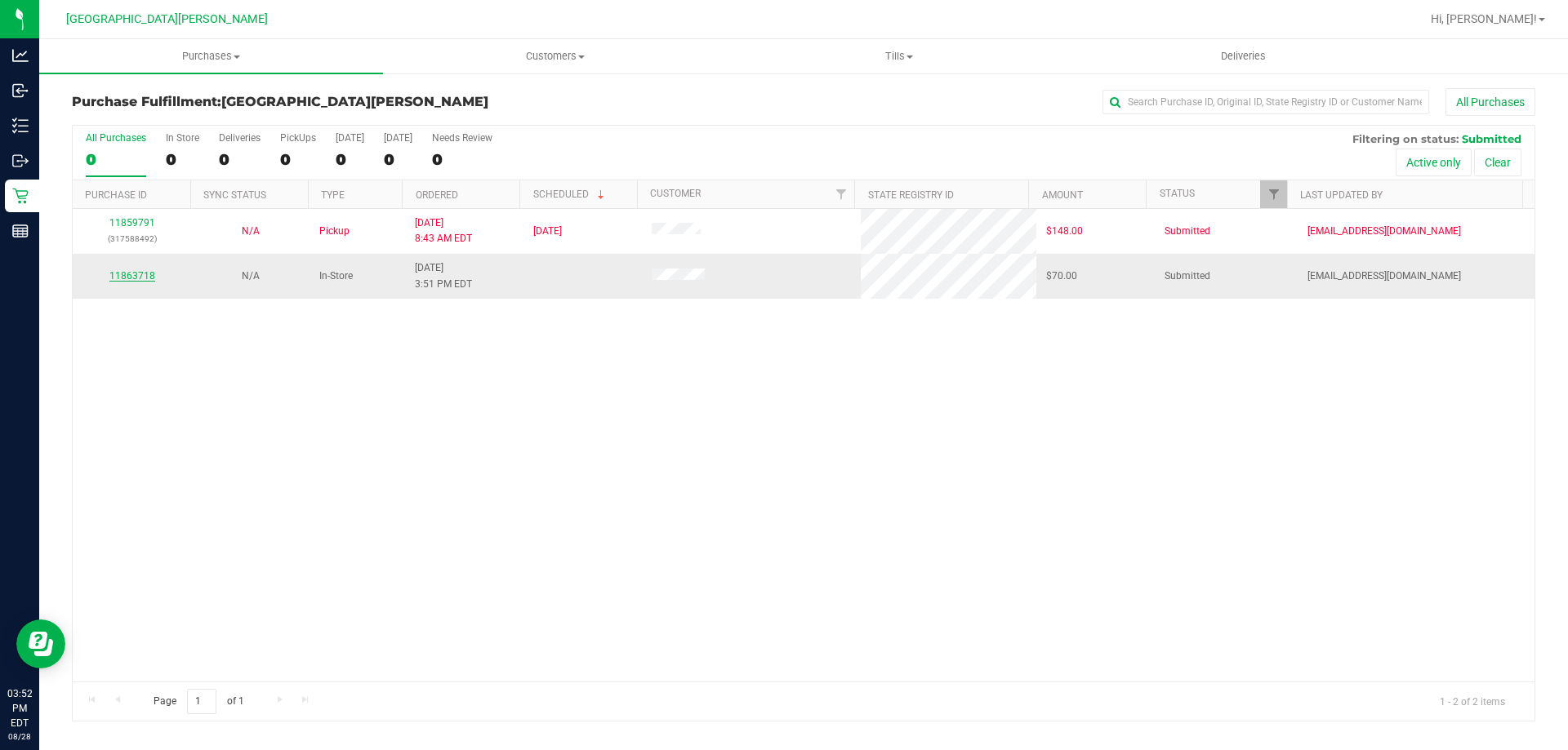
click at [135, 280] on link "11863718" at bounding box center [132, 276] width 46 height 11
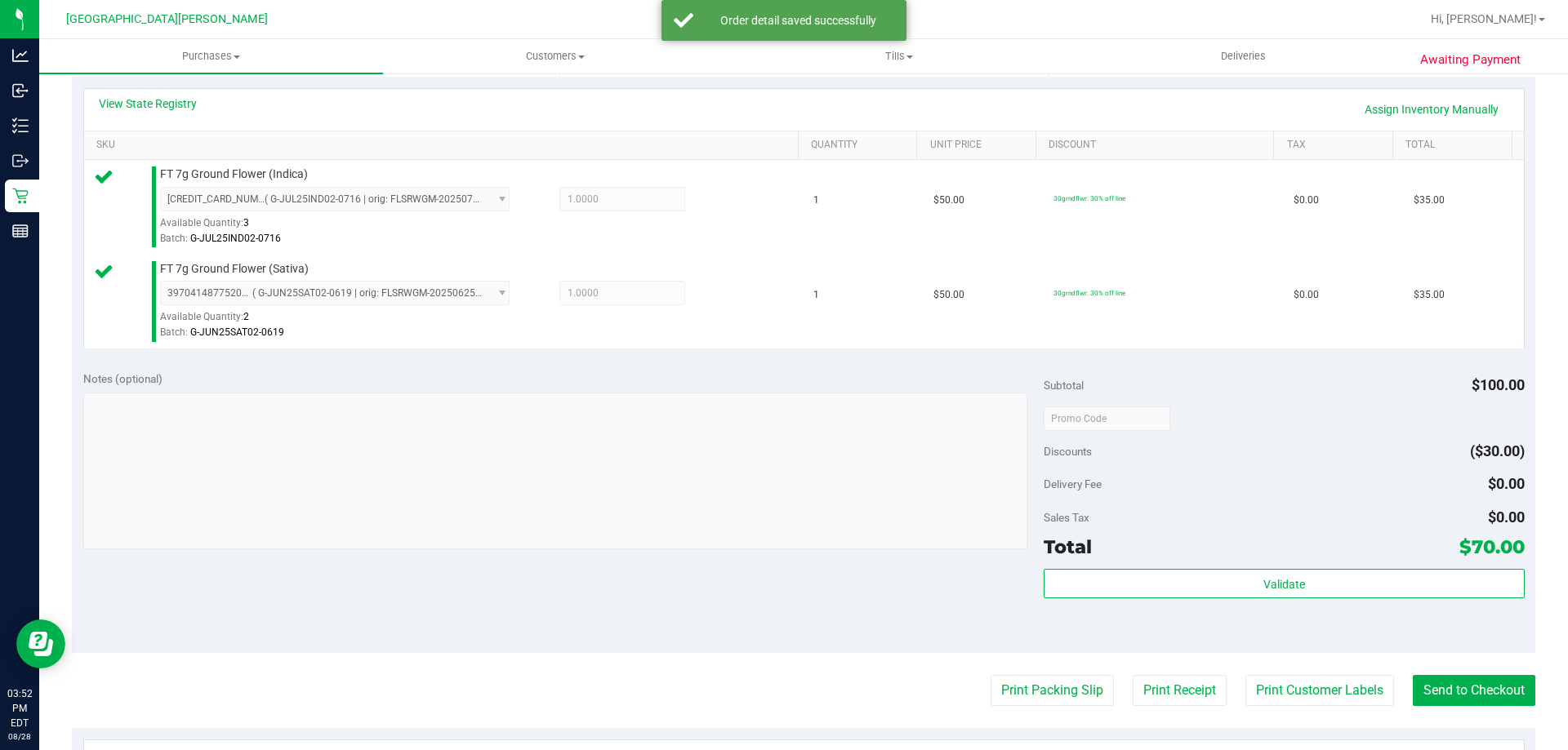
scroll to position [490, 0]
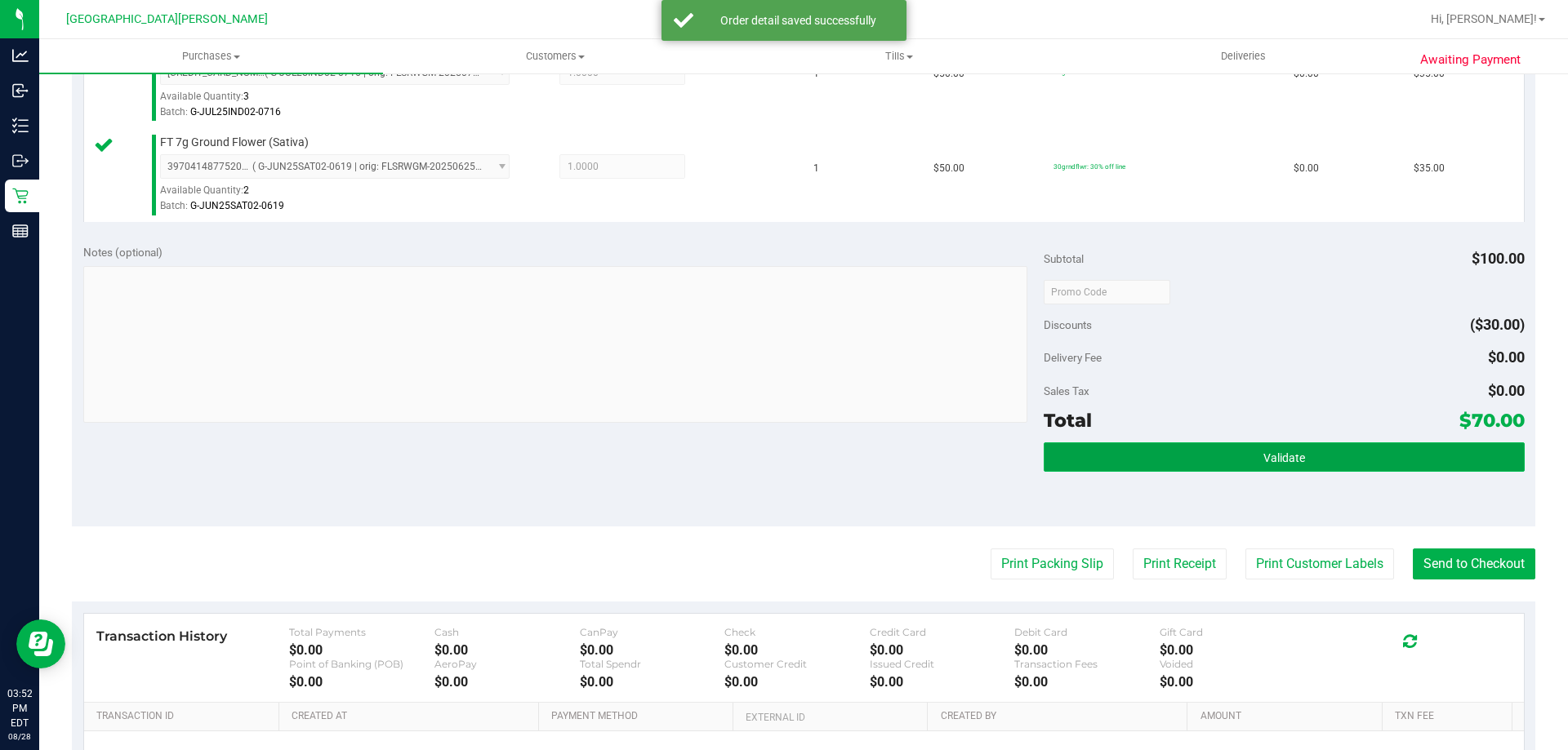
click at [1207, 454] on button "Validate" at bounding box center [1283, 457] width 480 height 30
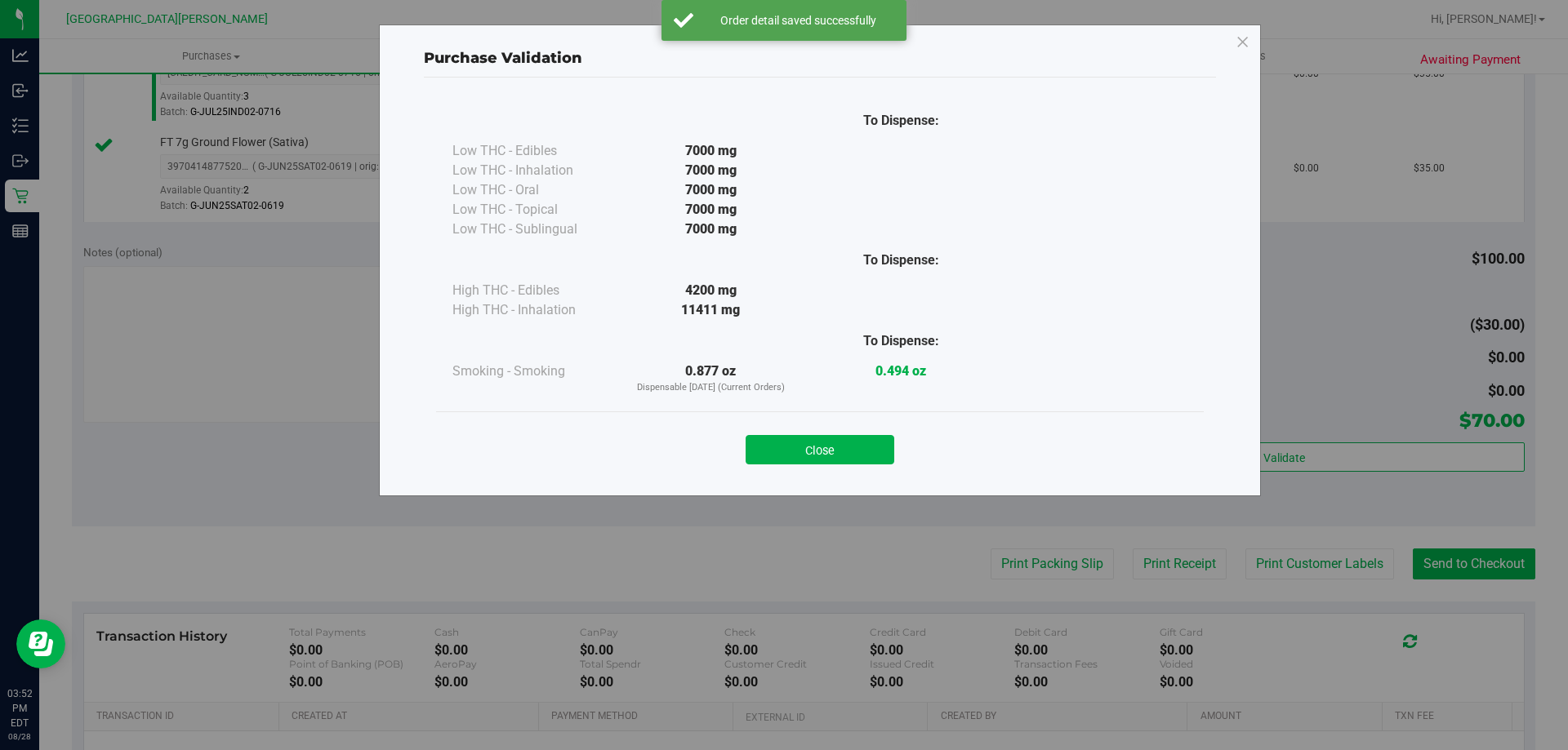
click at [885, 466] on div "Close" at bounding box center [820, 444] width 767 height 66
click at [865, 448] on button "Close" at bounding box center [820, 449] width 149 height 30
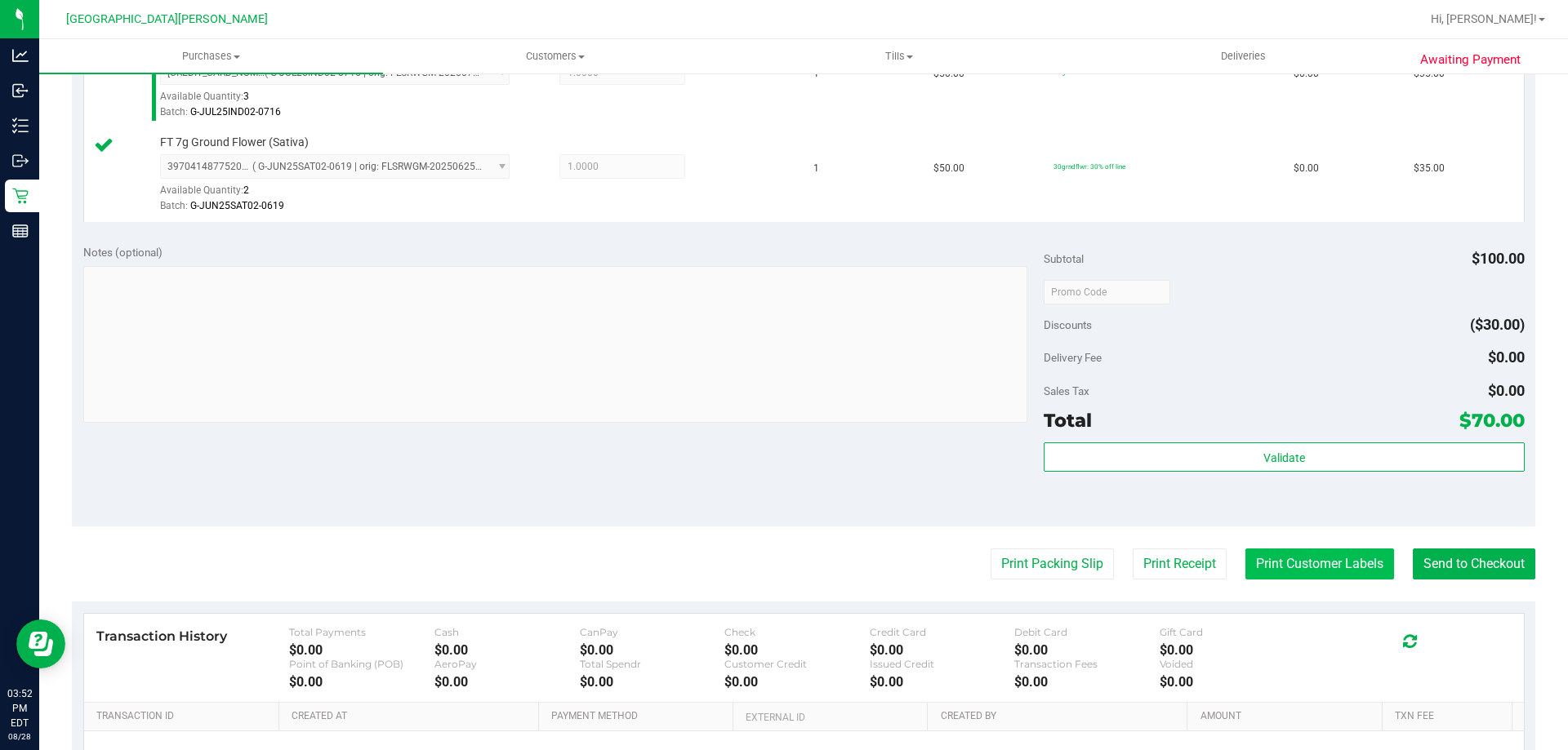
click at [1339, 569] on button "Print Customer Labels" at bounding box center [1320, 563] width 149 height 31
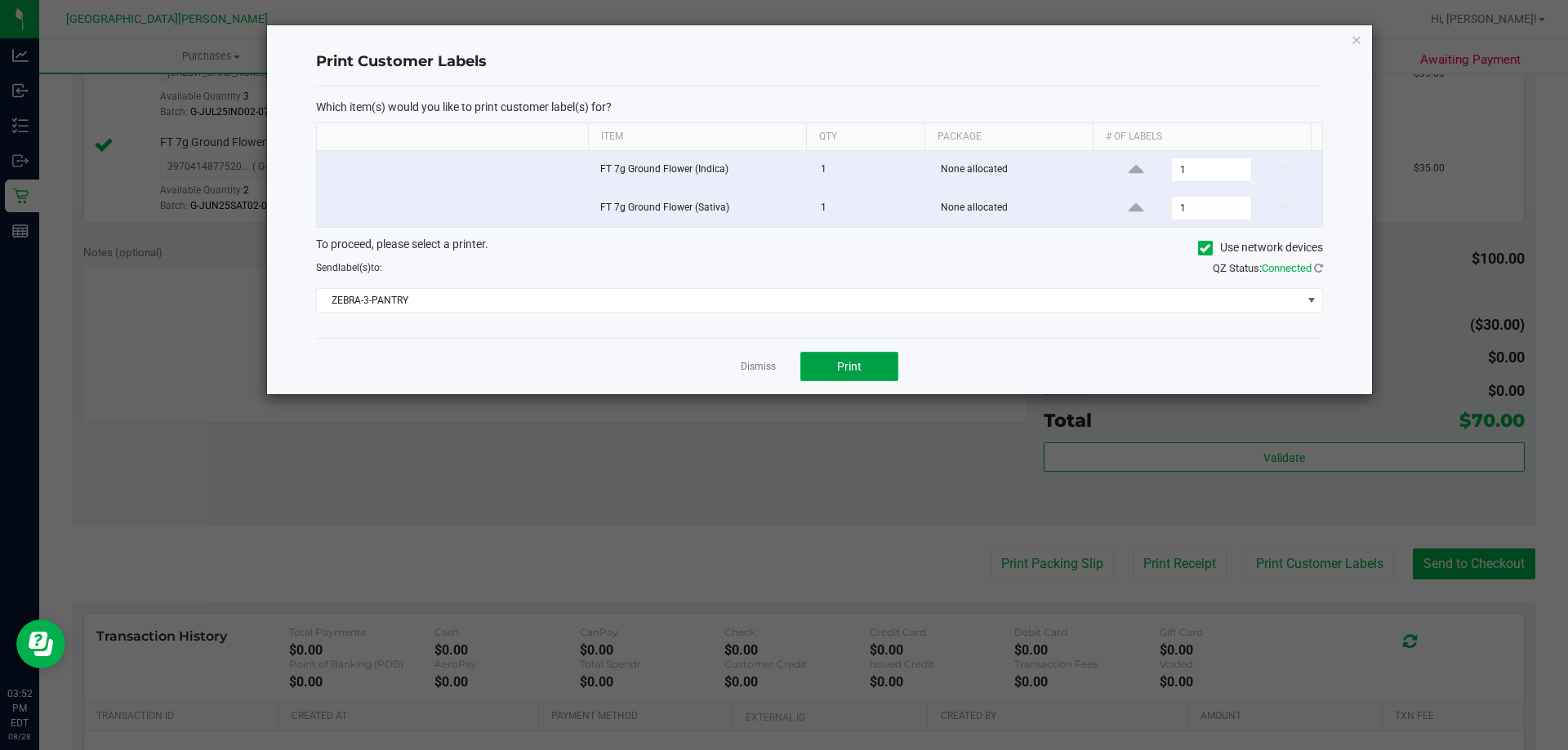
click at [864, 367] on button "Print" at bounding box center [848, 366] width 98 height 30
click at [765, 370] on link "Dismiss" at bounding box center [758, 366] width 35 height 14
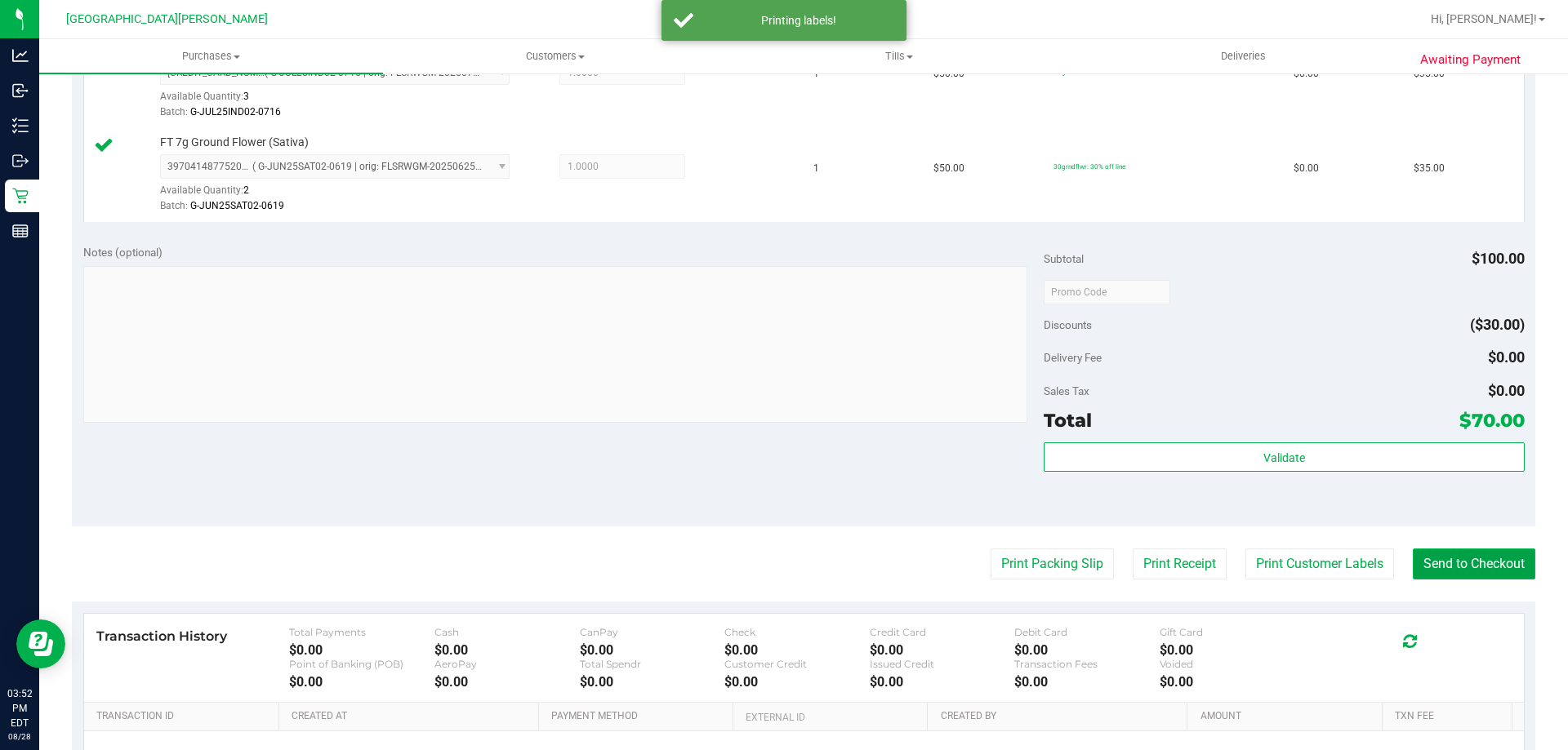
click at [1507, 571] on button "Send to Checkout" at bounding box center [1474, 563] width 123 height 31
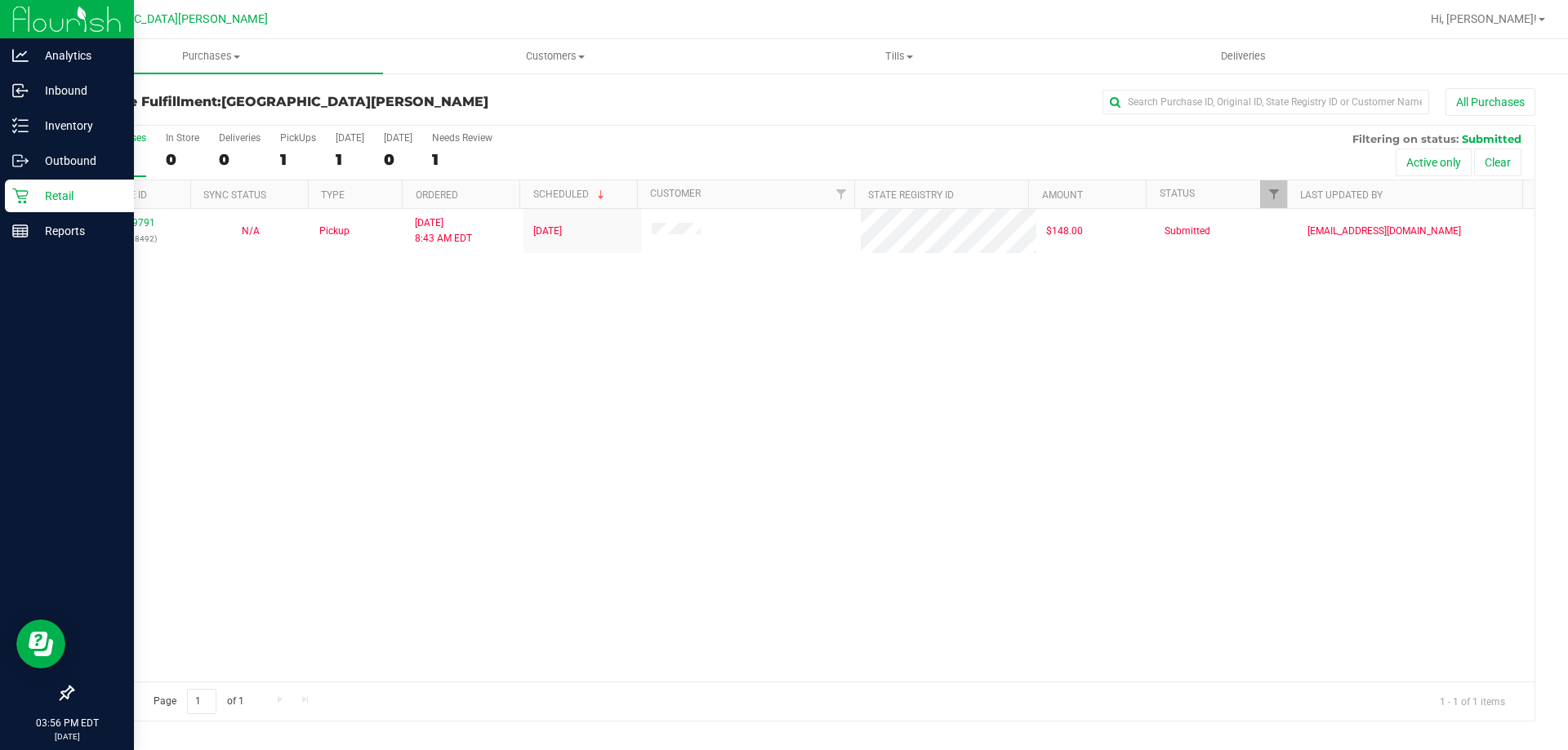
click at [66, 198] on p "Retail" at bounding box center [77, 196] width 98 height 20
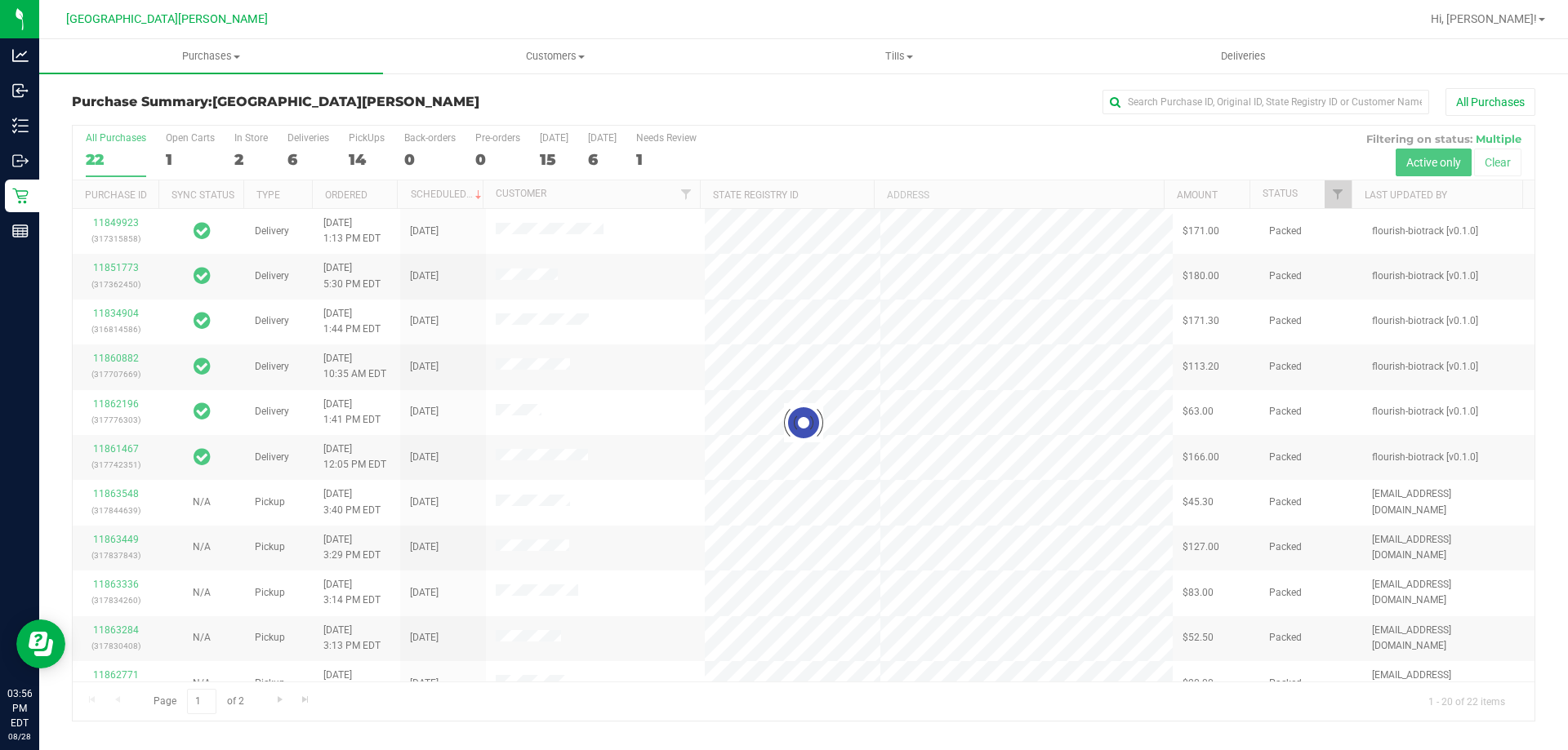
click at [249, 139] on div at bounding box center [803, 423] width 1461 height 595
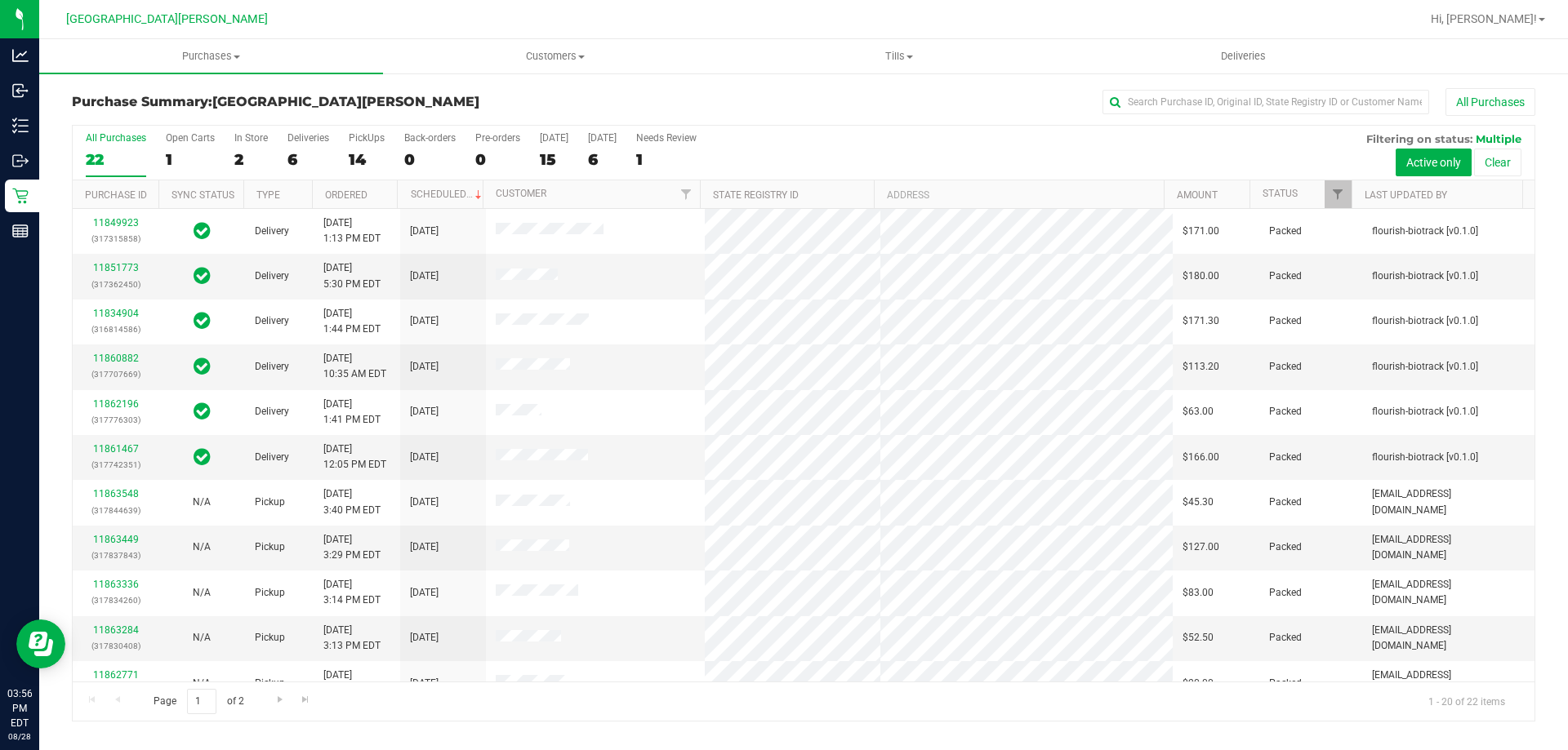
click at [249, 139] on div "In Store" at bounding box center [250, 138] width 33 height 11
click at [0, 0] on input "In Store 2" at bounding box center [0, 0] width 0 height 0
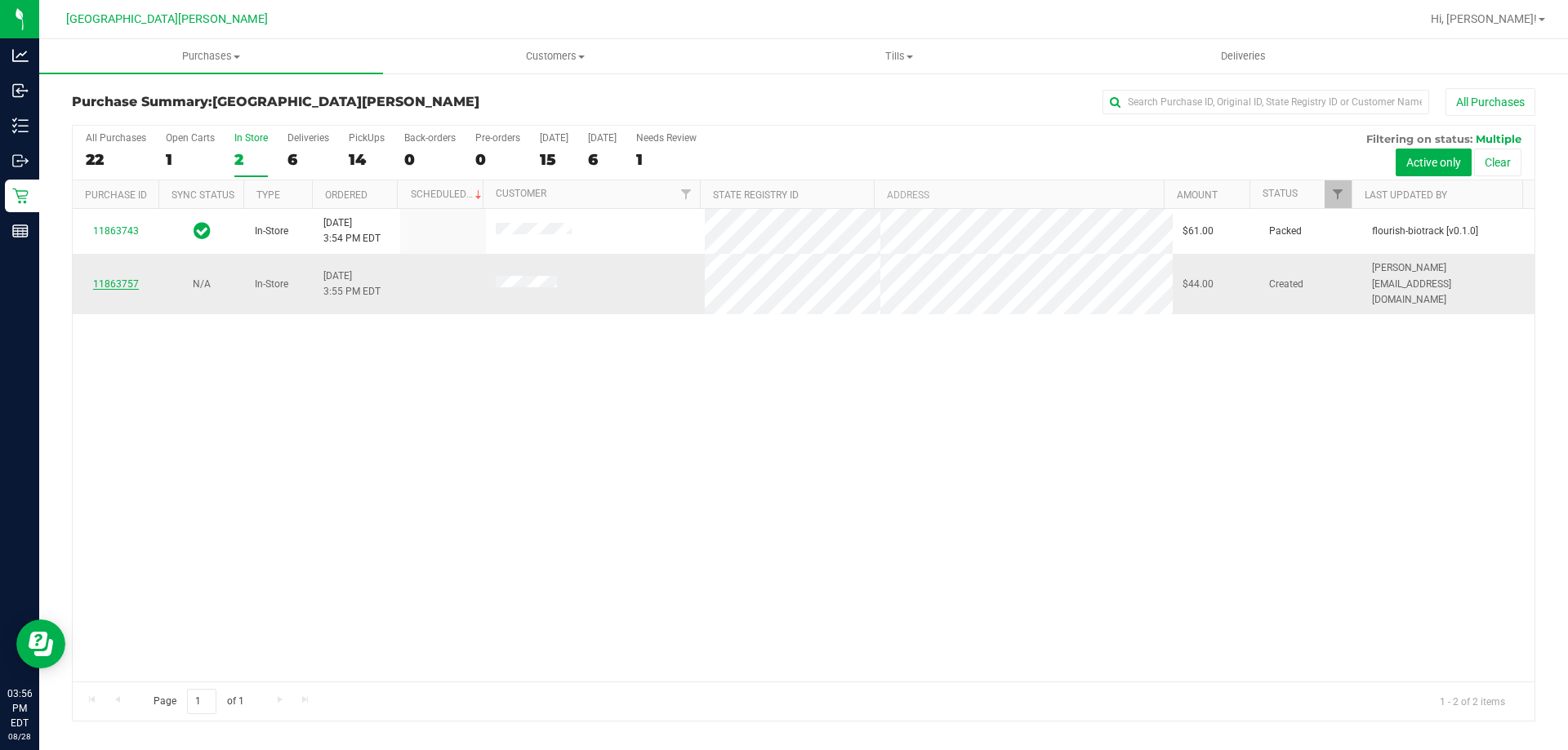
click at [123, 278] on link "11863757" at bounding box center [116, 284] width 46 height 11
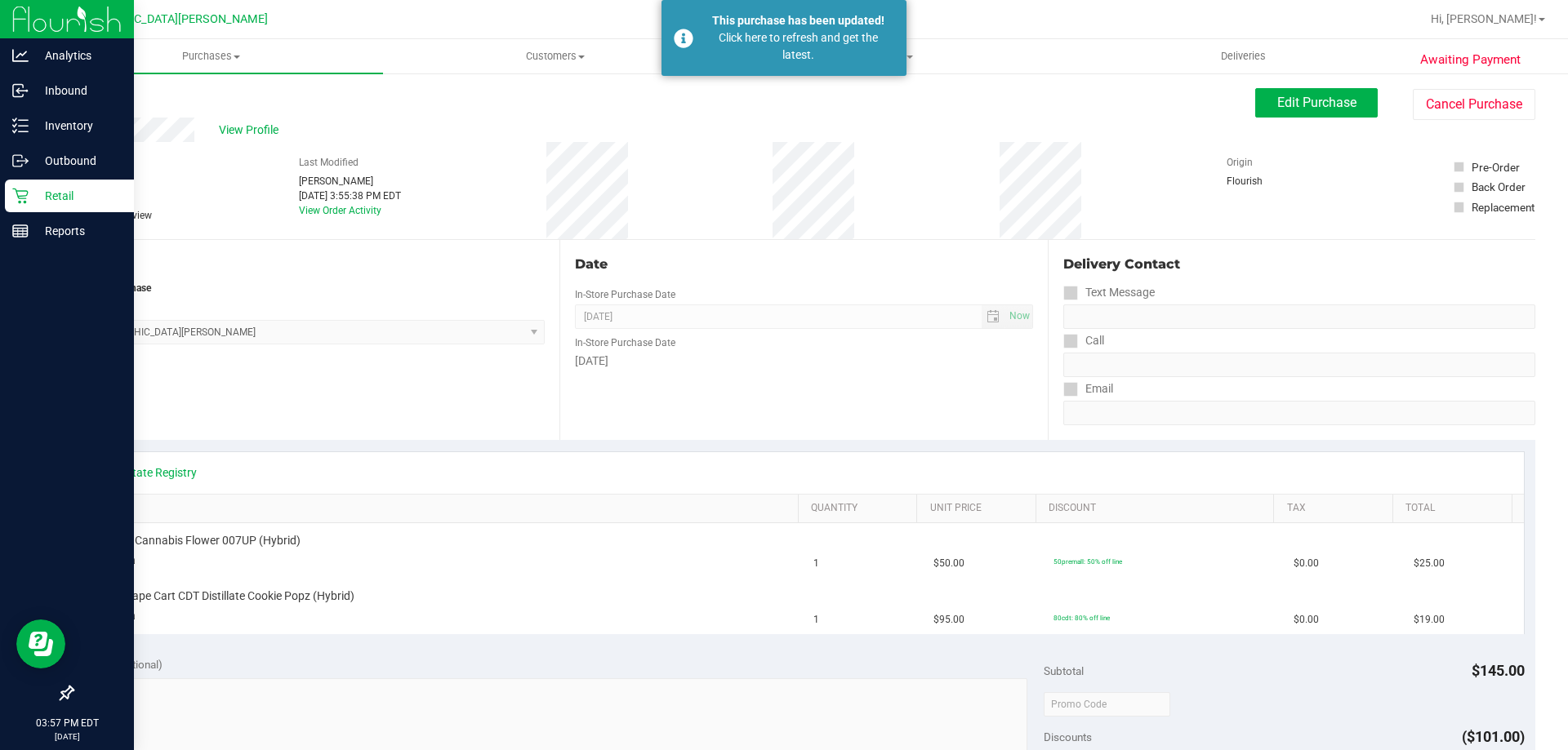
click at [64, 201] on p "Retail" at bounding box center [77, 196] width 98 height 20
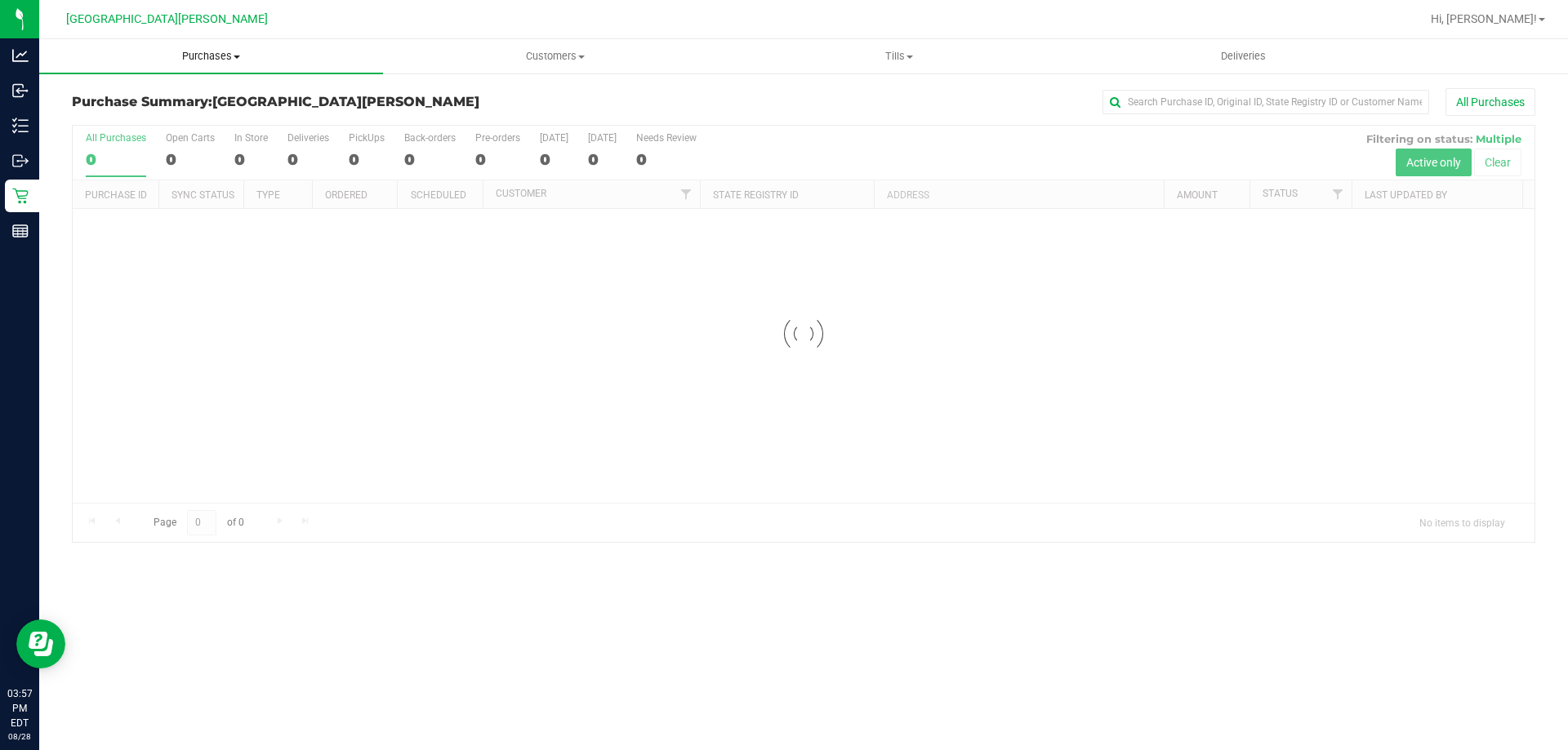
click at [213, 59] on span "Purchases" at bounding box center [210, 55] width 344 height 14
click at [146, 114] on li "Fulfillment" at bounding box center [210, 118] width 344 height 20
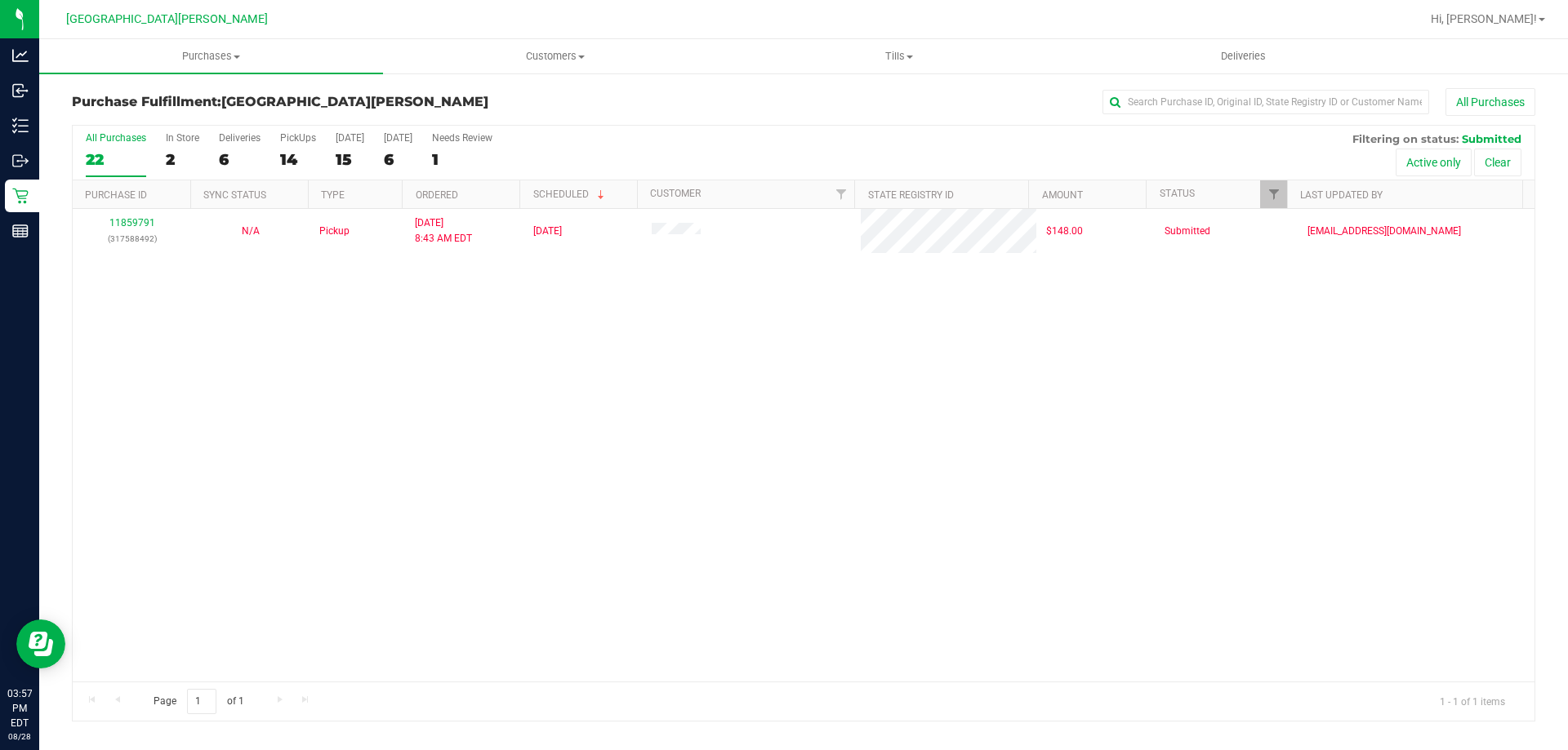
click at [288, 432] on div "11859791 (317588492) N/A Pickup [DATE] 8:43 AM EDT 8/28/2025 $148.00 Submitted …" at bounding box center [803, 445] width 1461 height 473
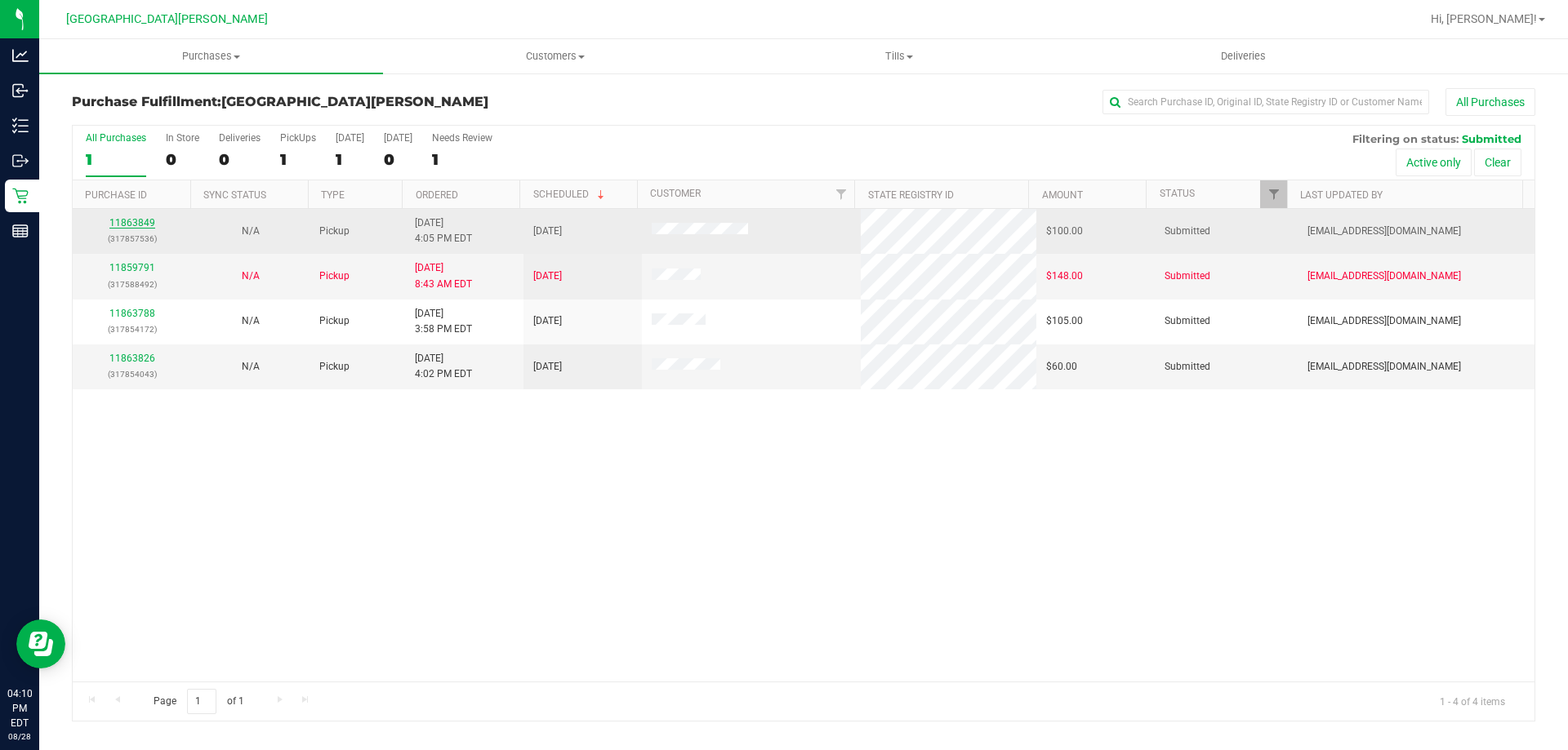
click at [141, 221] on link "11863849" at bounding box center [132, 223] width 46 height 11
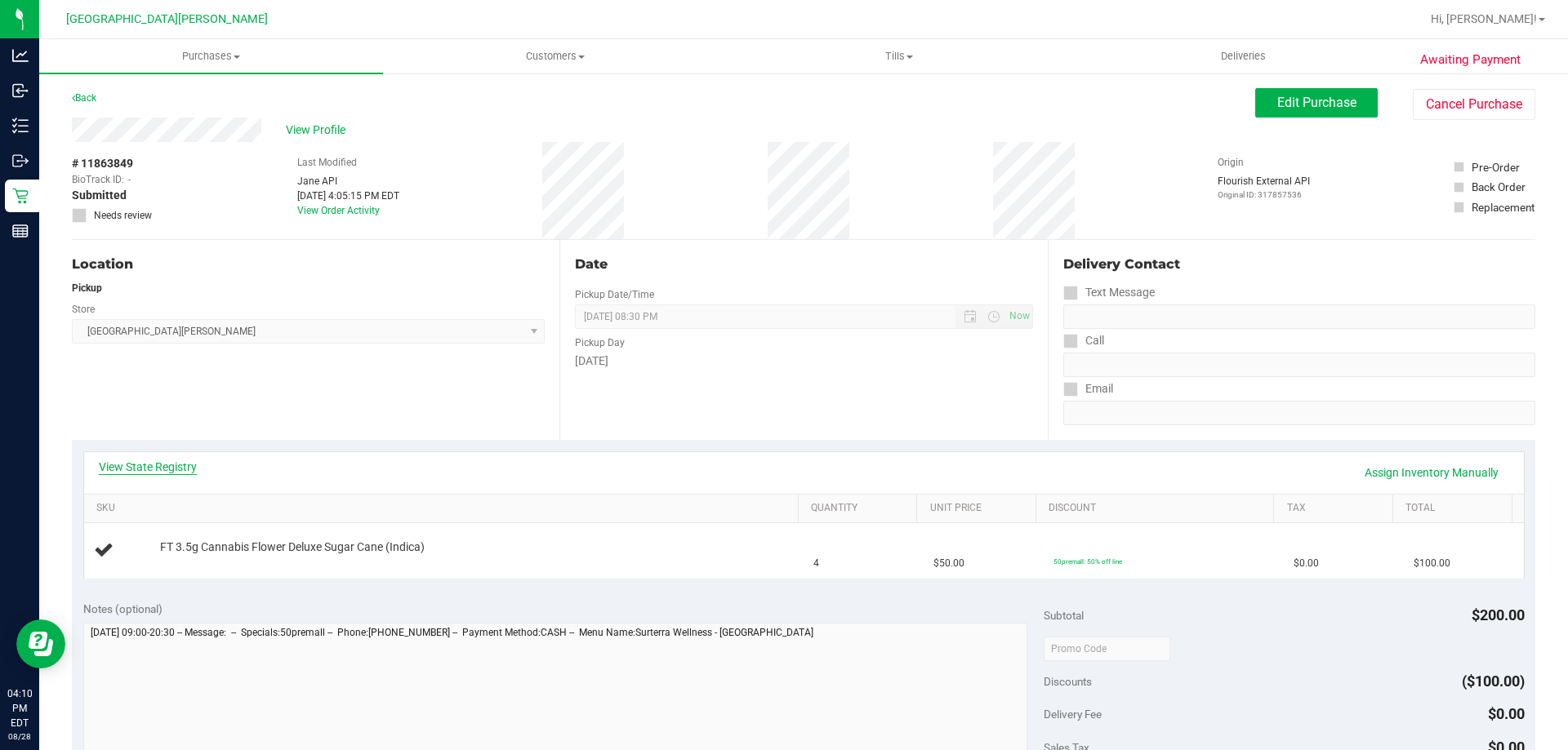
click at [183, 464] on link "View State Registry" at bounding box center [148, 466] width 98 height 16
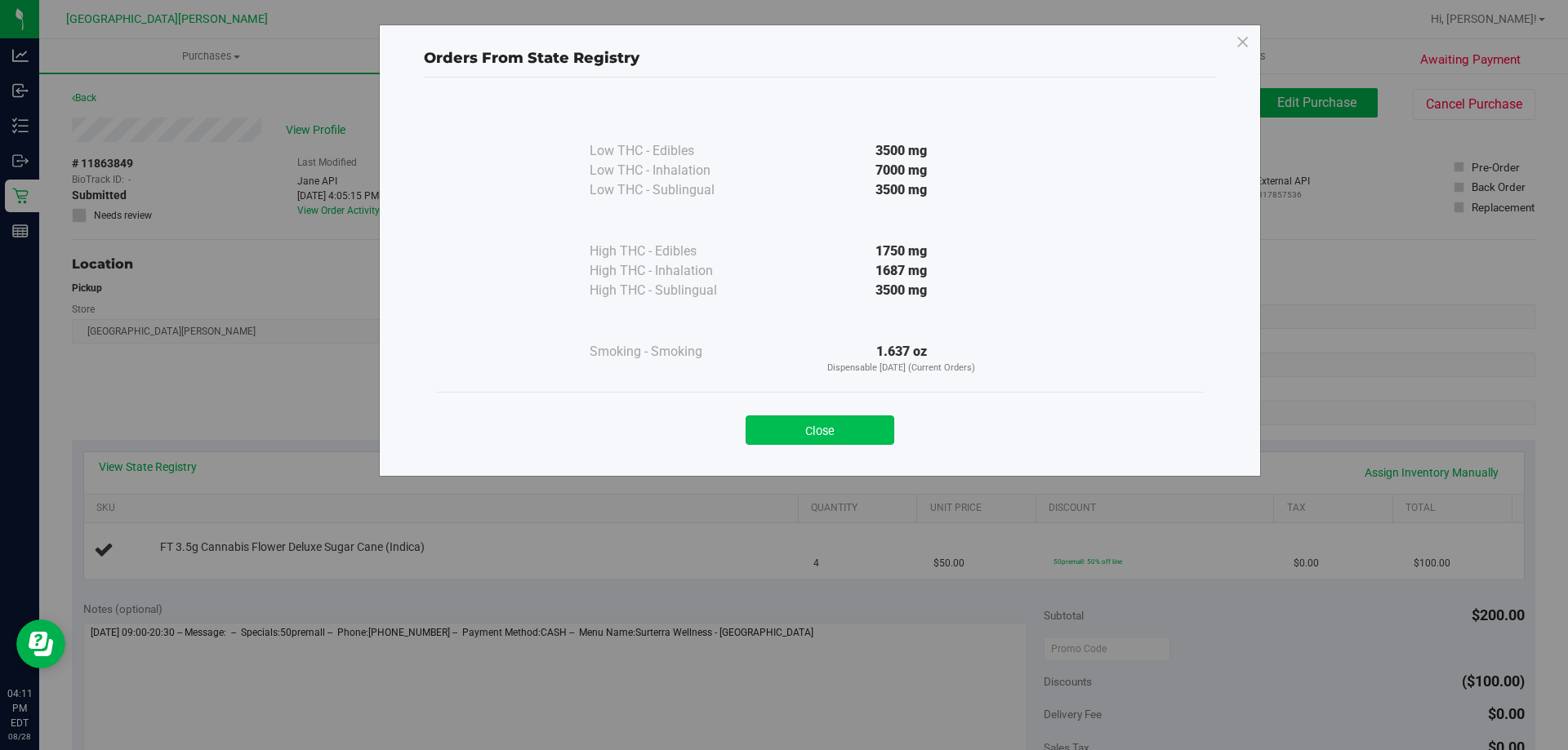
click at [863, 437] on button "Close" at bounding box center [820, 430] width 149 height 30
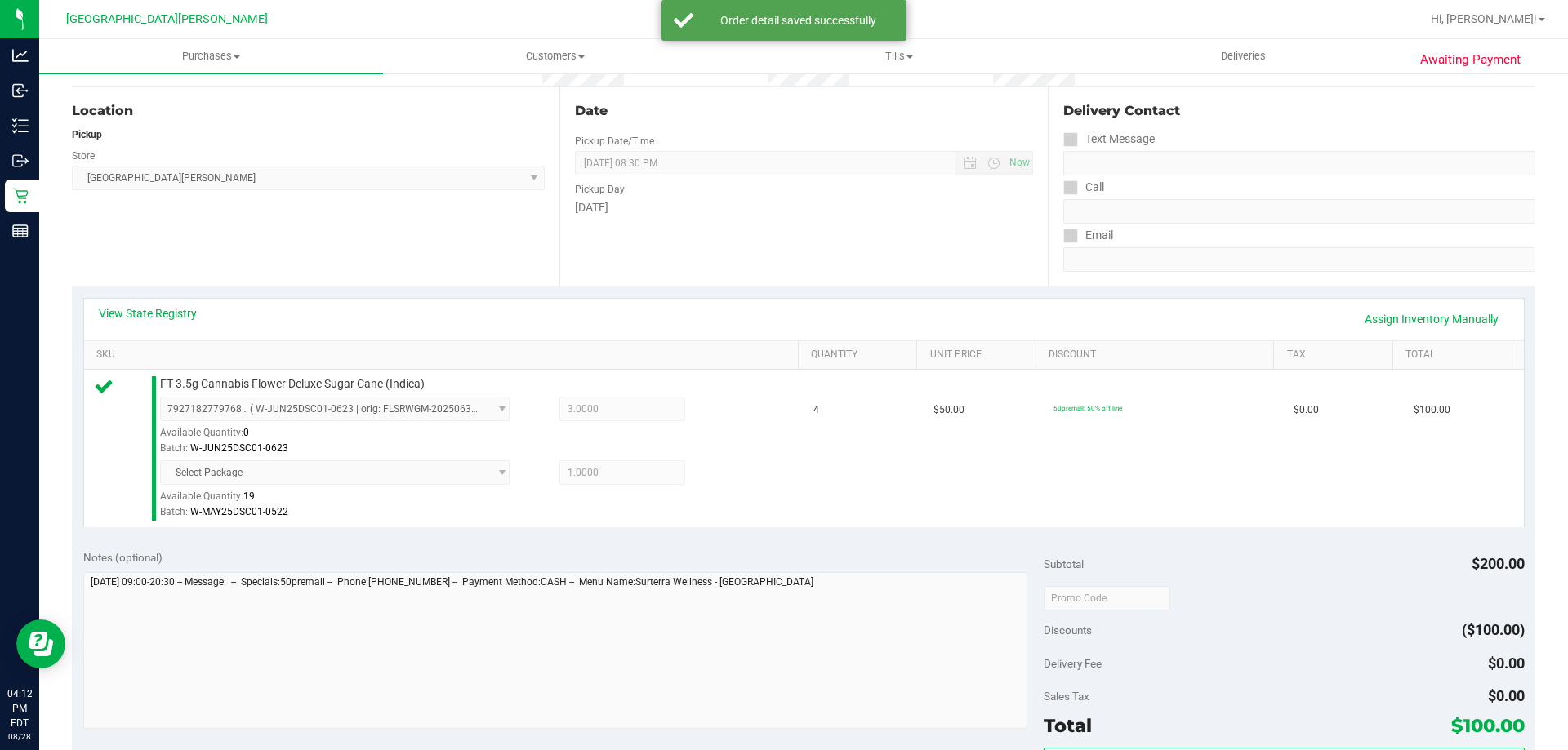
scroll to position [408, 0]
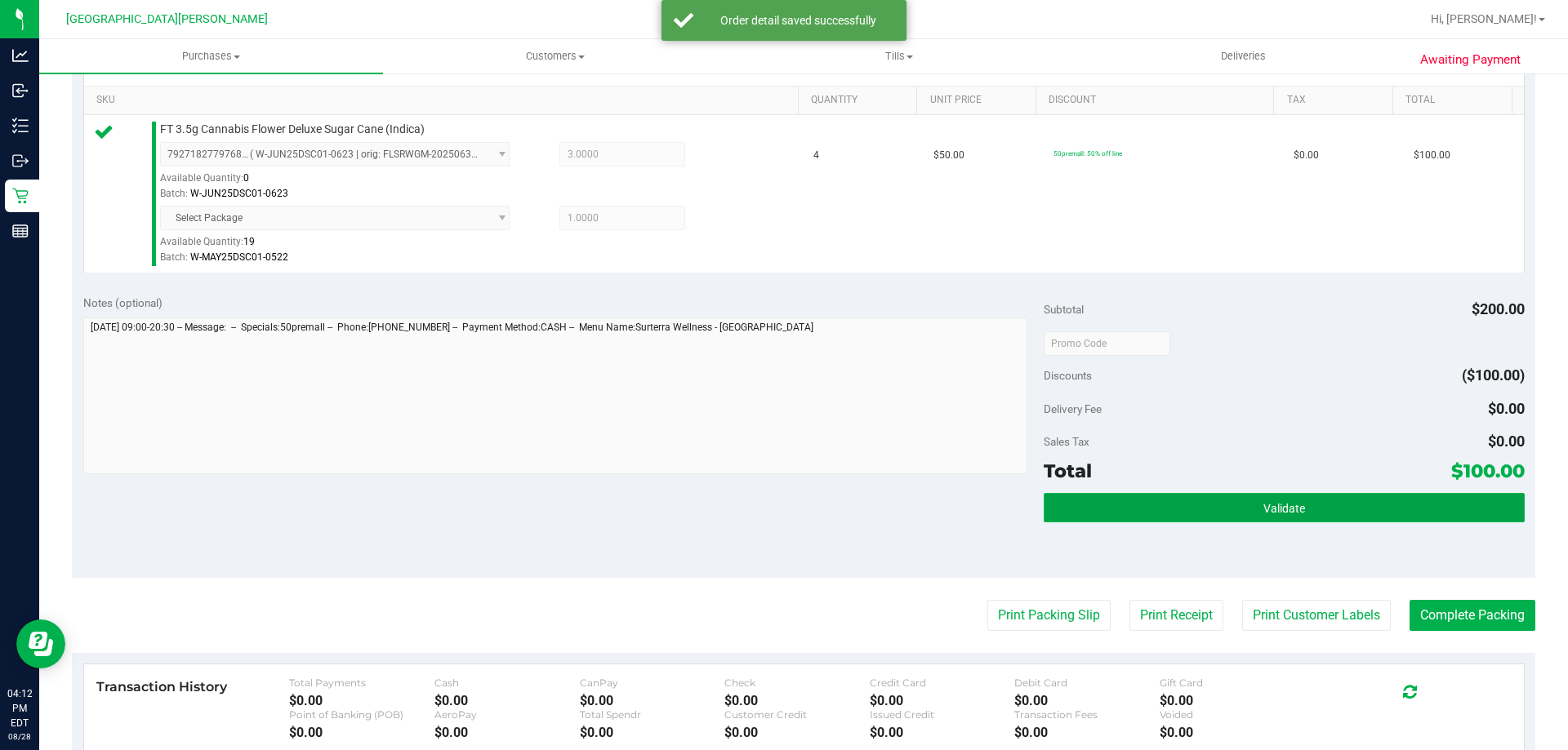
click at [1287, 507] on span "Validate" at bounding box center [1284, 508] width 42 height 13
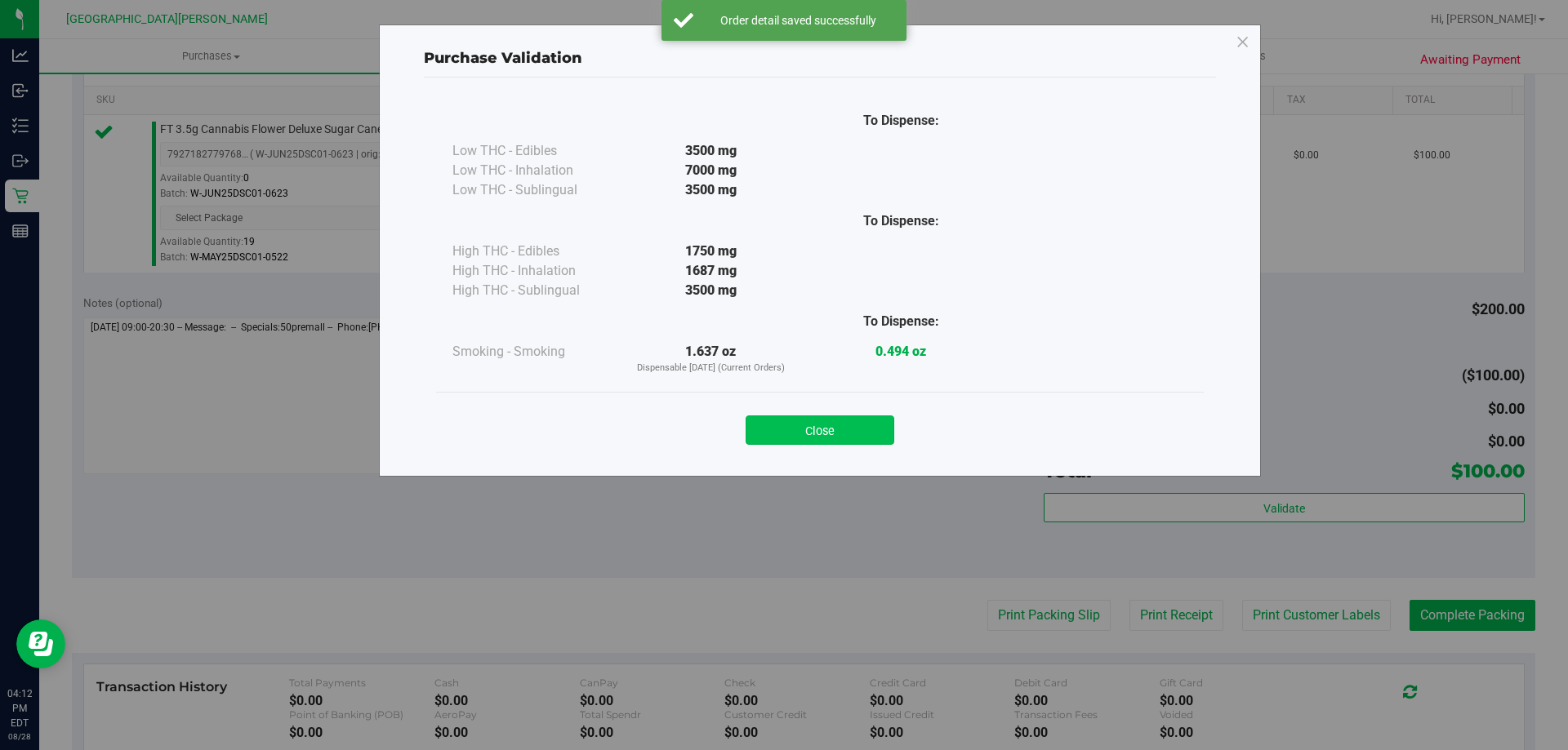
click at [840, 431] on button "Close" at bounding box center [820, 430] width 149 height 30
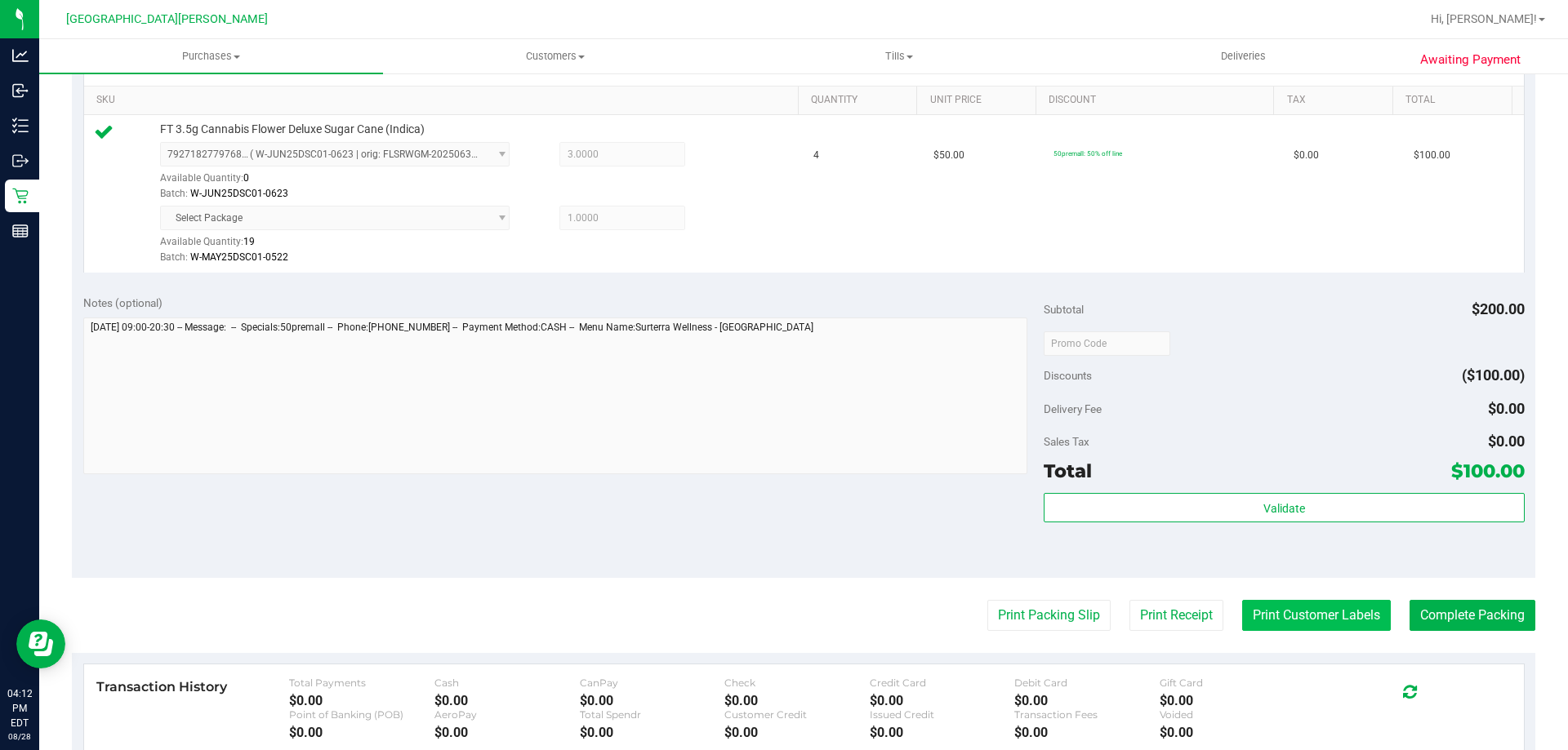
click at [1304, 610] on button "Print Customer Labels" at bounding box center [1316, 615] width 149 height 31
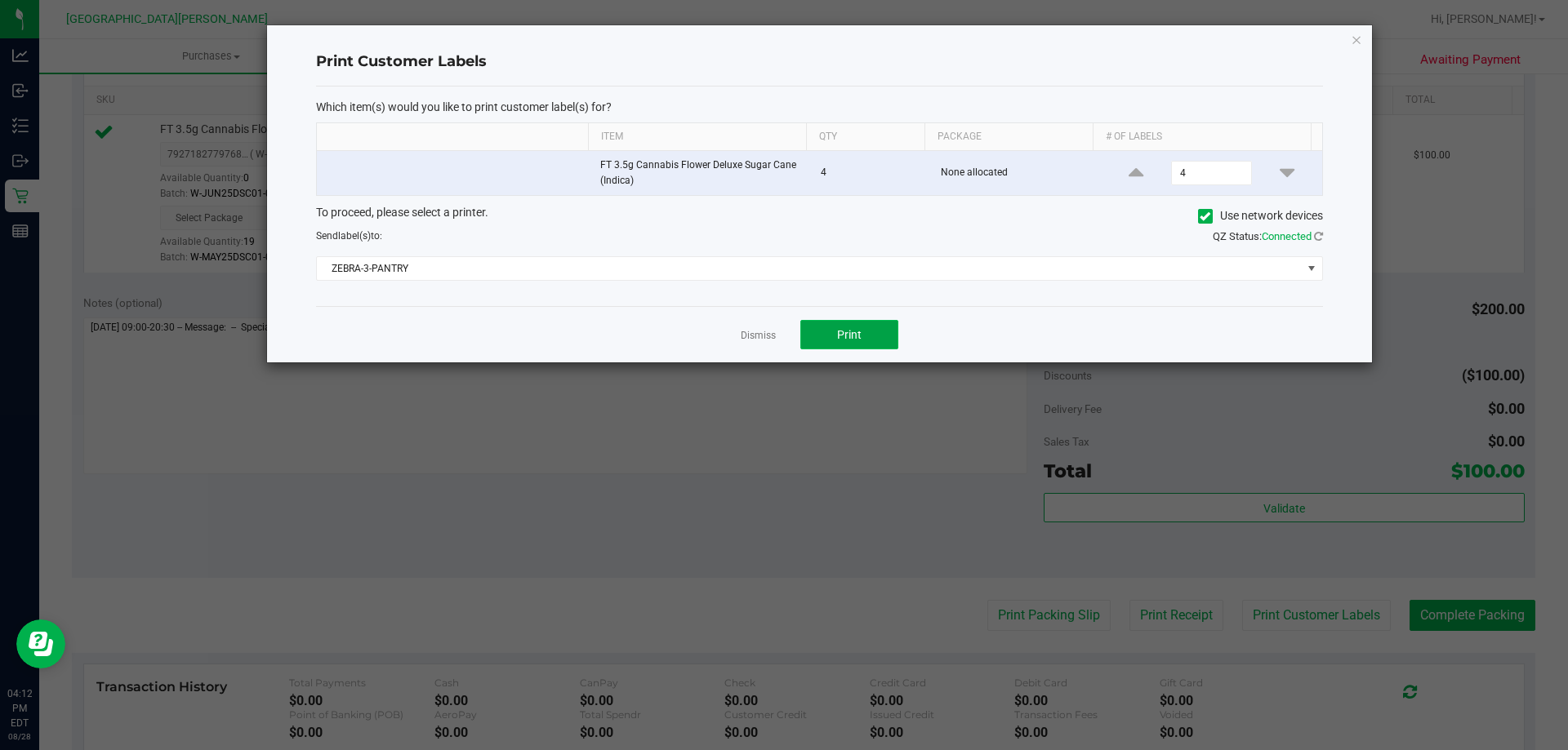
click at [868, 338] on button "Print" at bounding box center [848, 334] width 98 height 30
click at [752, 332] on link "Dismiss" at bounding box center [758, 336] width 35 height 14
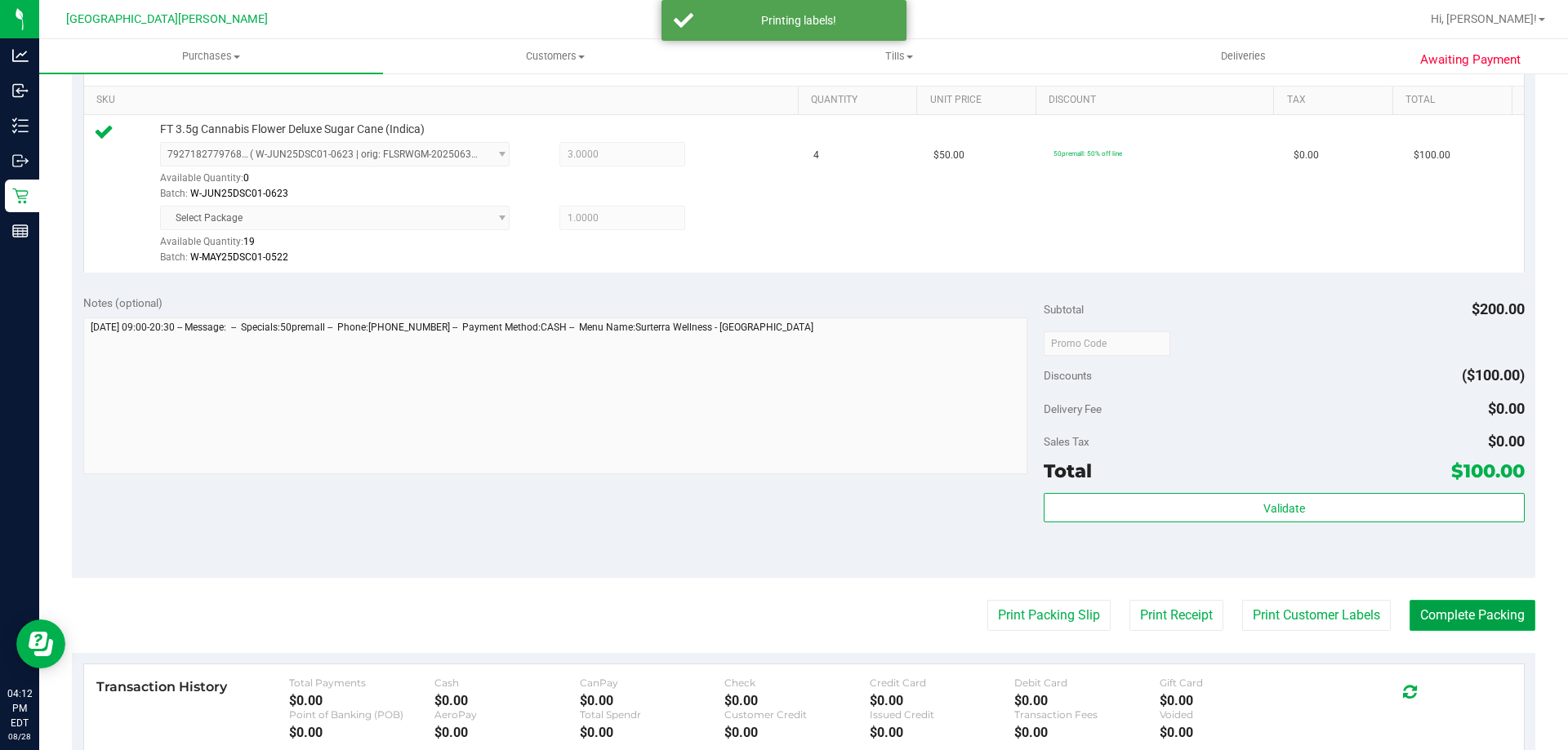
click at [1477, 618] on button "Complete Packing" at bounding box center [1472, 615] width 126 height 31
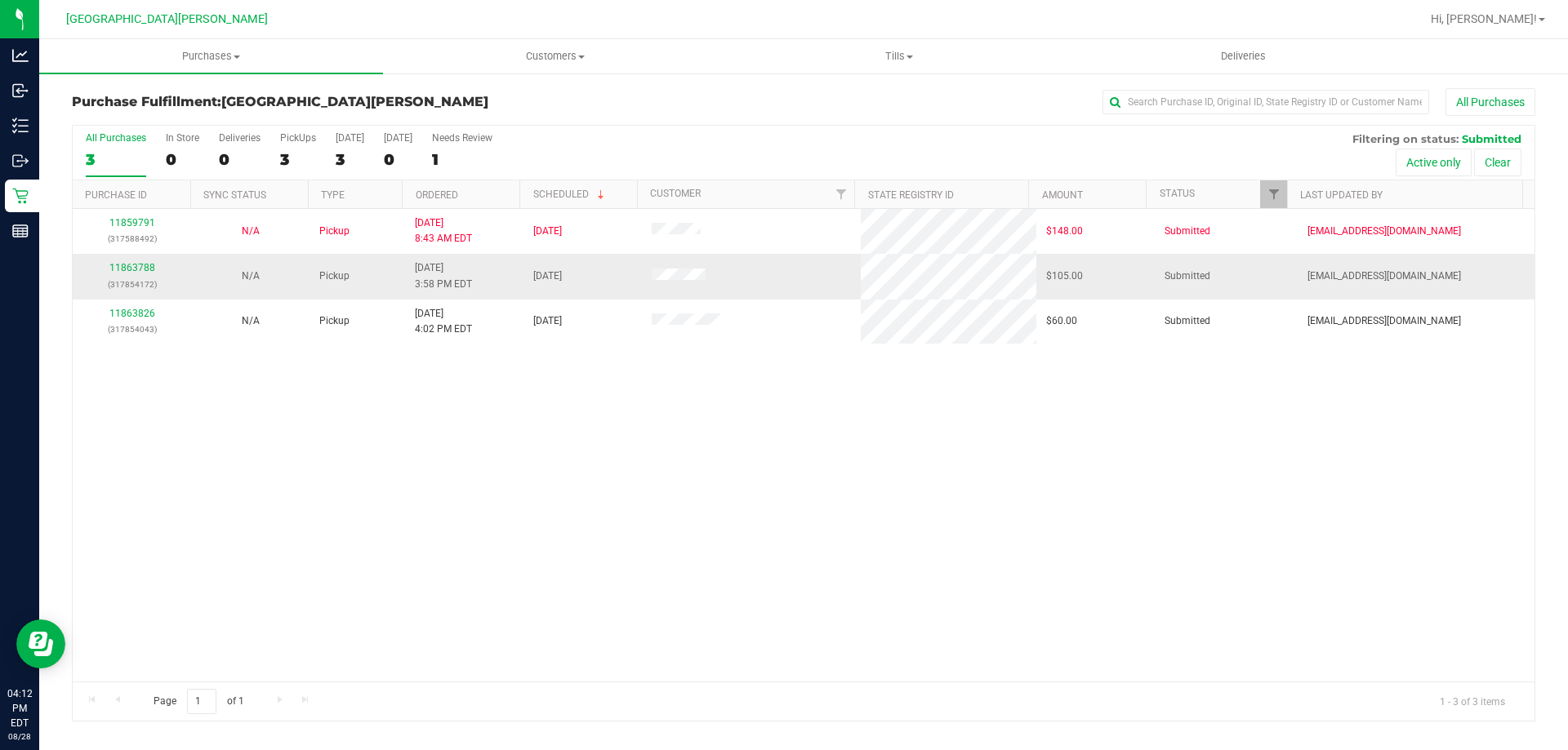
click at [141, 273] on div "11863788 (317854172)" at bounding box center [132, 276] width 99 height 31
click at [141, 262] on link "11863788" at bounding box center [132, 267] width 46 height 11
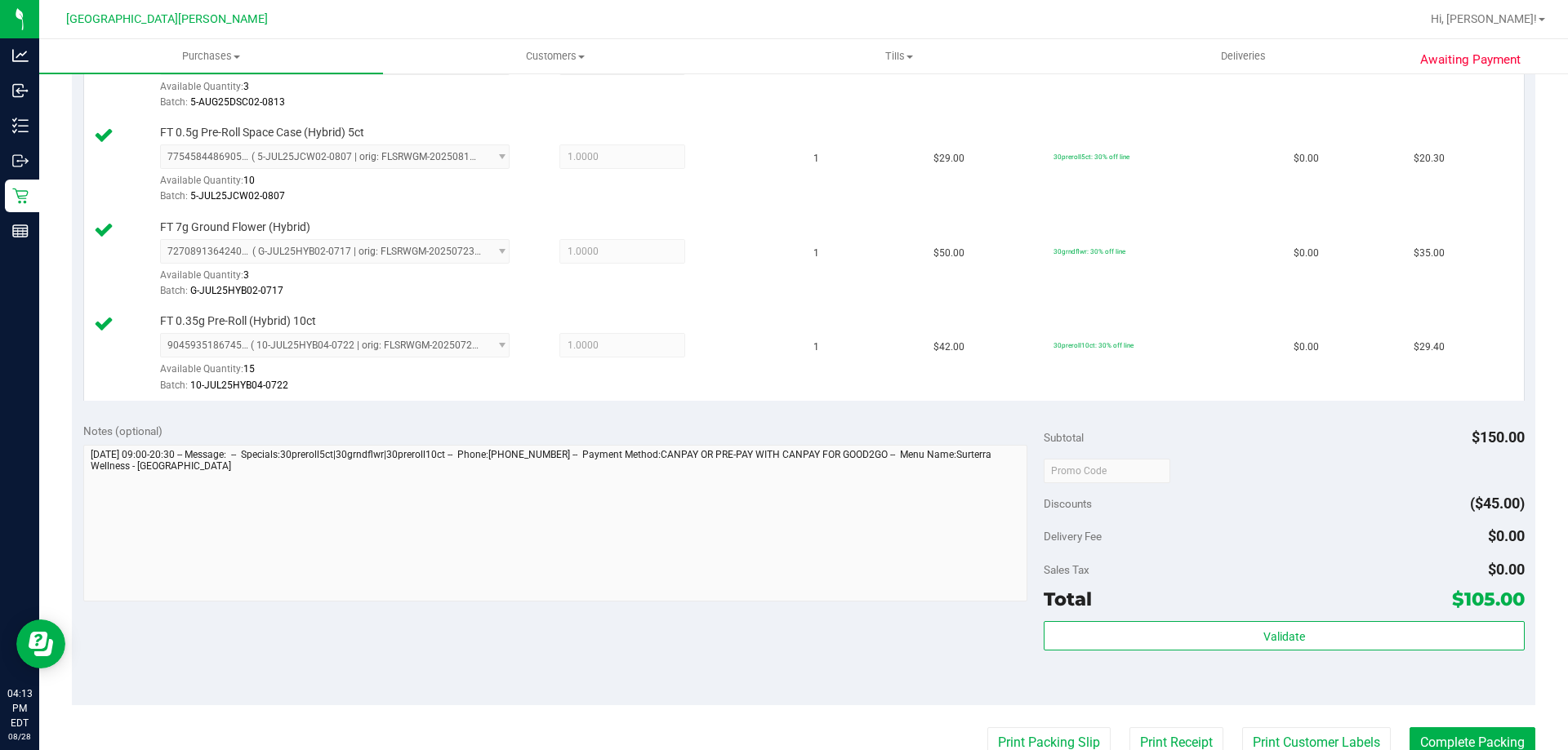
scroll to position [571, 0]
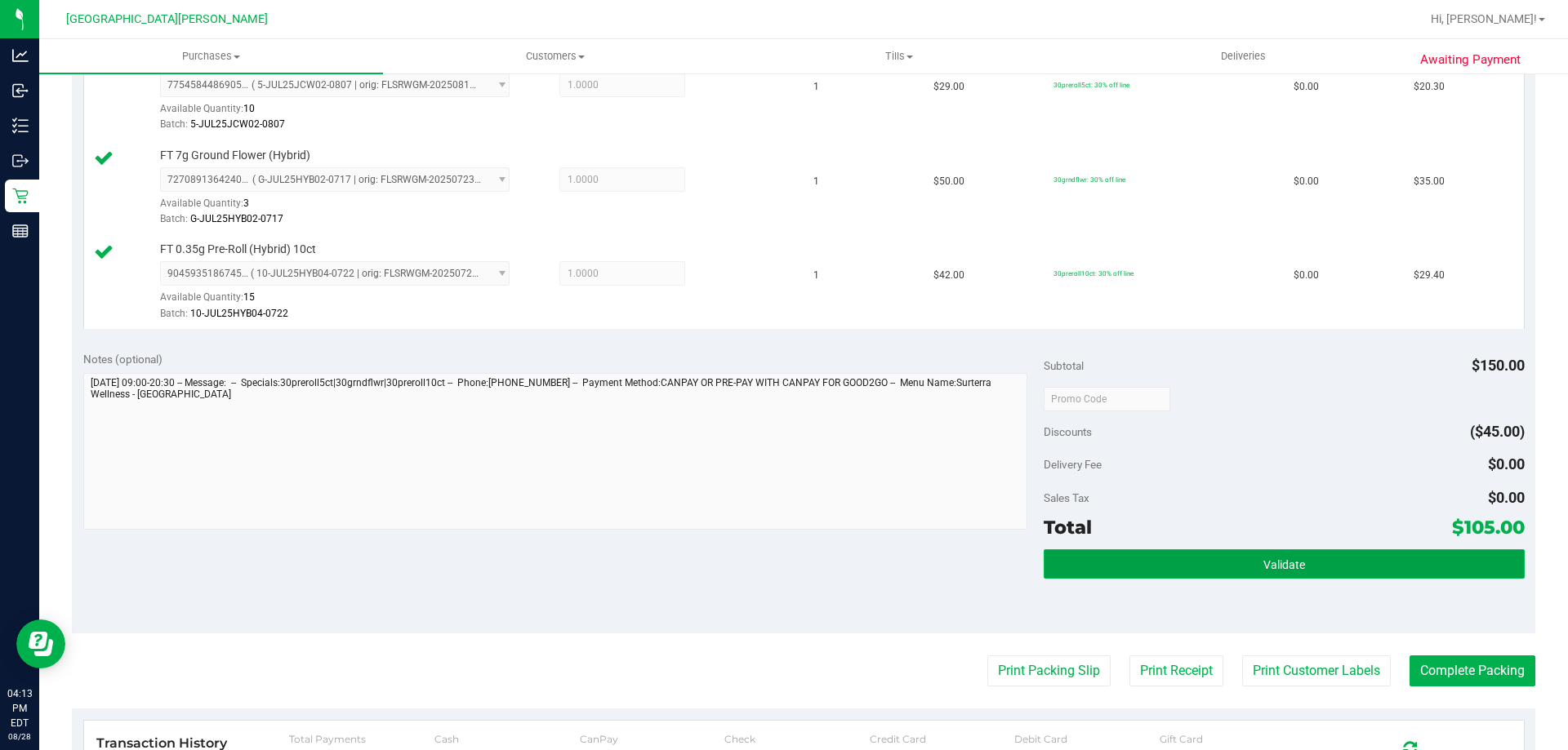
click at [1183, 557] on button "Validate" at bounding box center [1283, 563] width 480 height 30
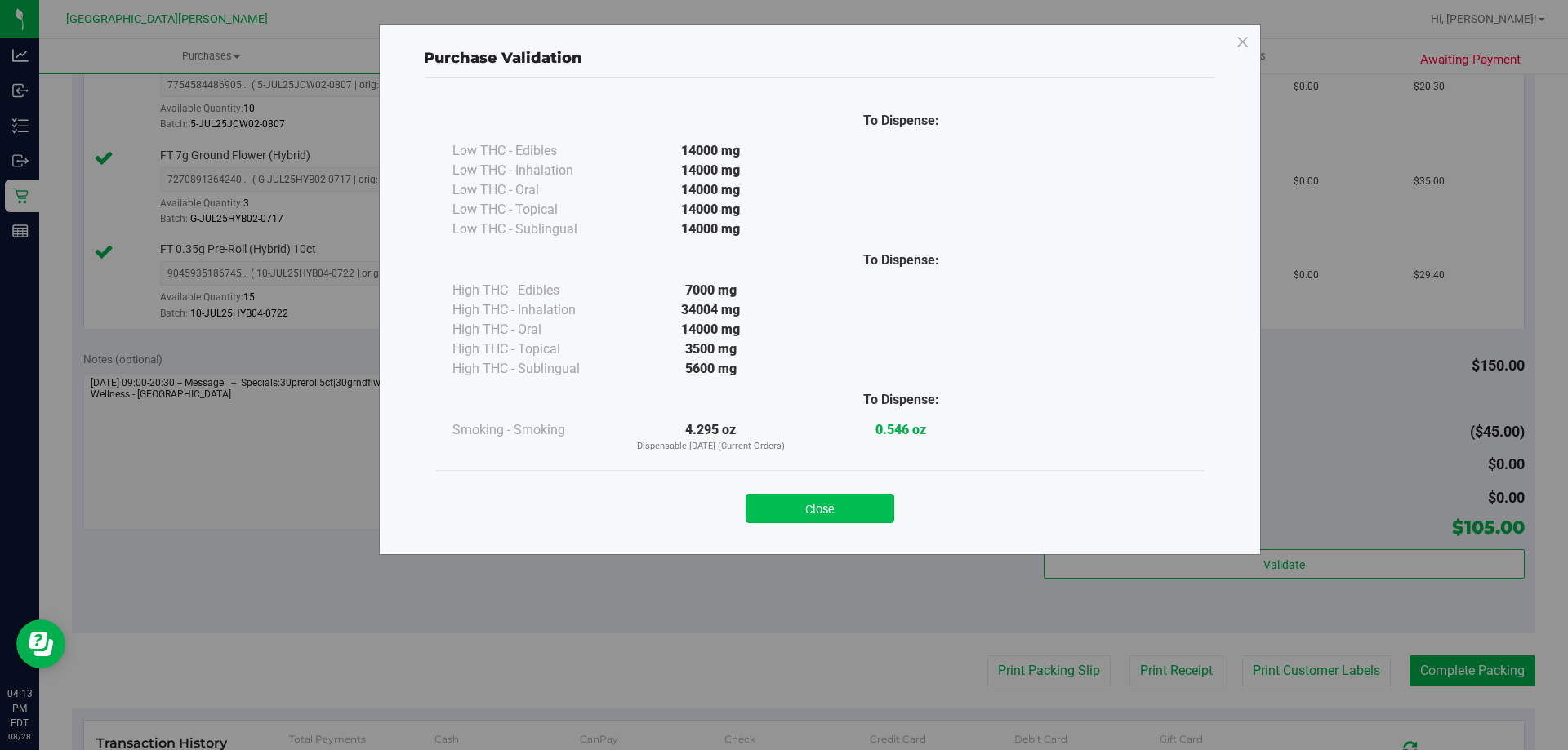
click at [841, 501] on button "Close" at bounding box center [820, 508] width 149 height 30
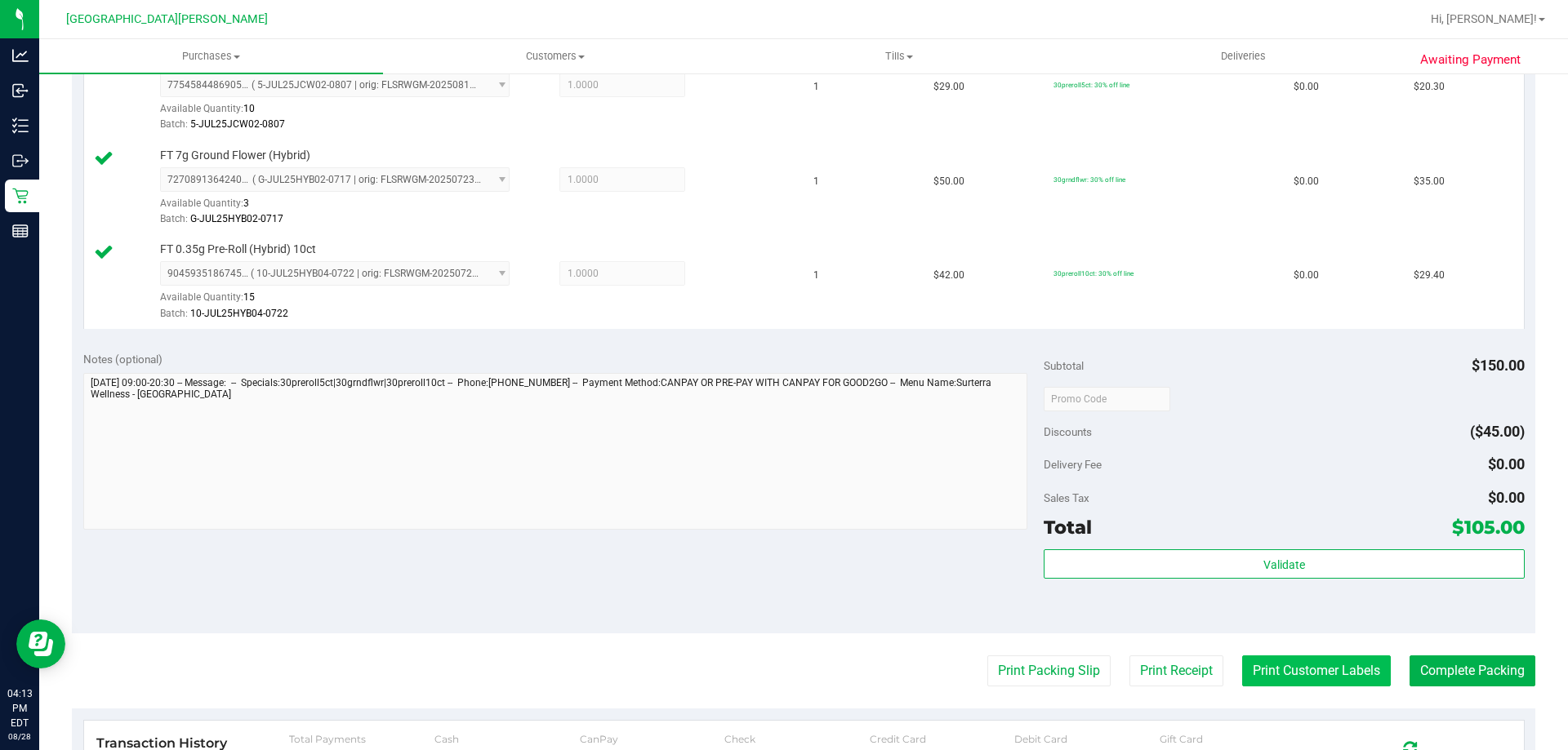
click at [1320, 666] on button "Print Customer Labels" at bounding box center [1316, 671] width 149 height 31
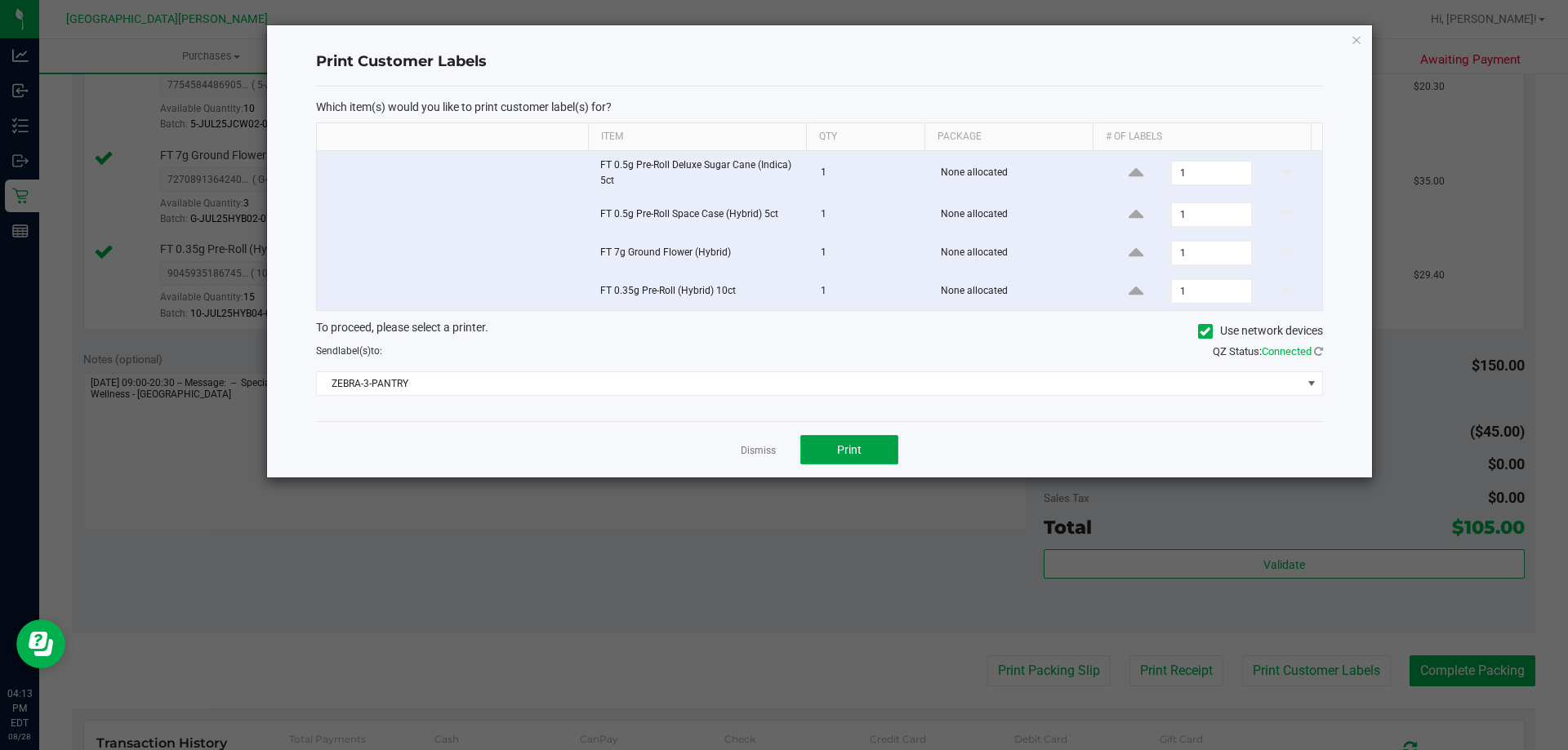
click at [870, 456] on button "Print" at bounding box center [848, 449] width 98 height 30
click at [755, 451] on link "Dismiss" at bounding box center [758, 451] width 35 height 14
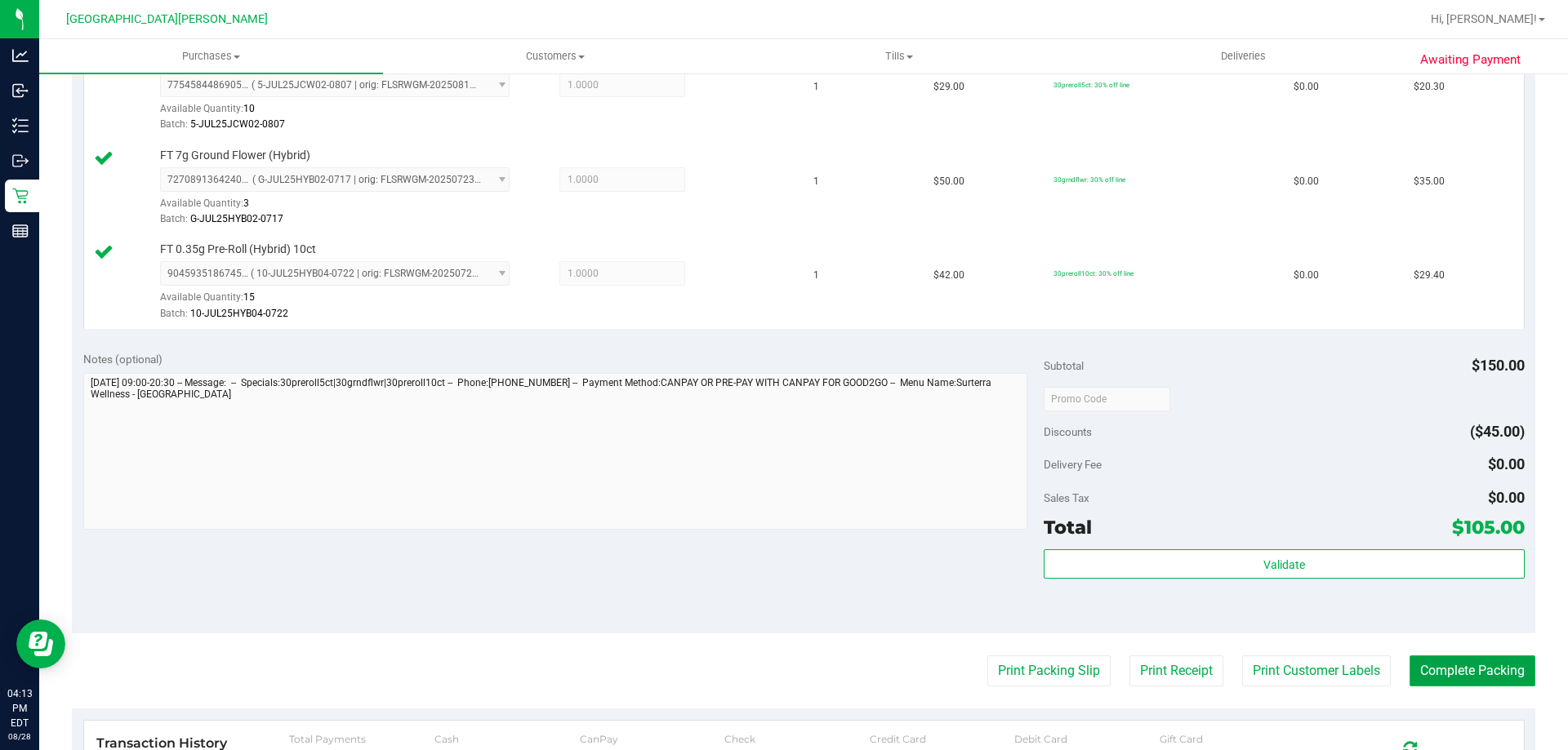
click at [1471, 674] on button "Complete Packing" at bounding box center [1472, 671] width 126 height 31
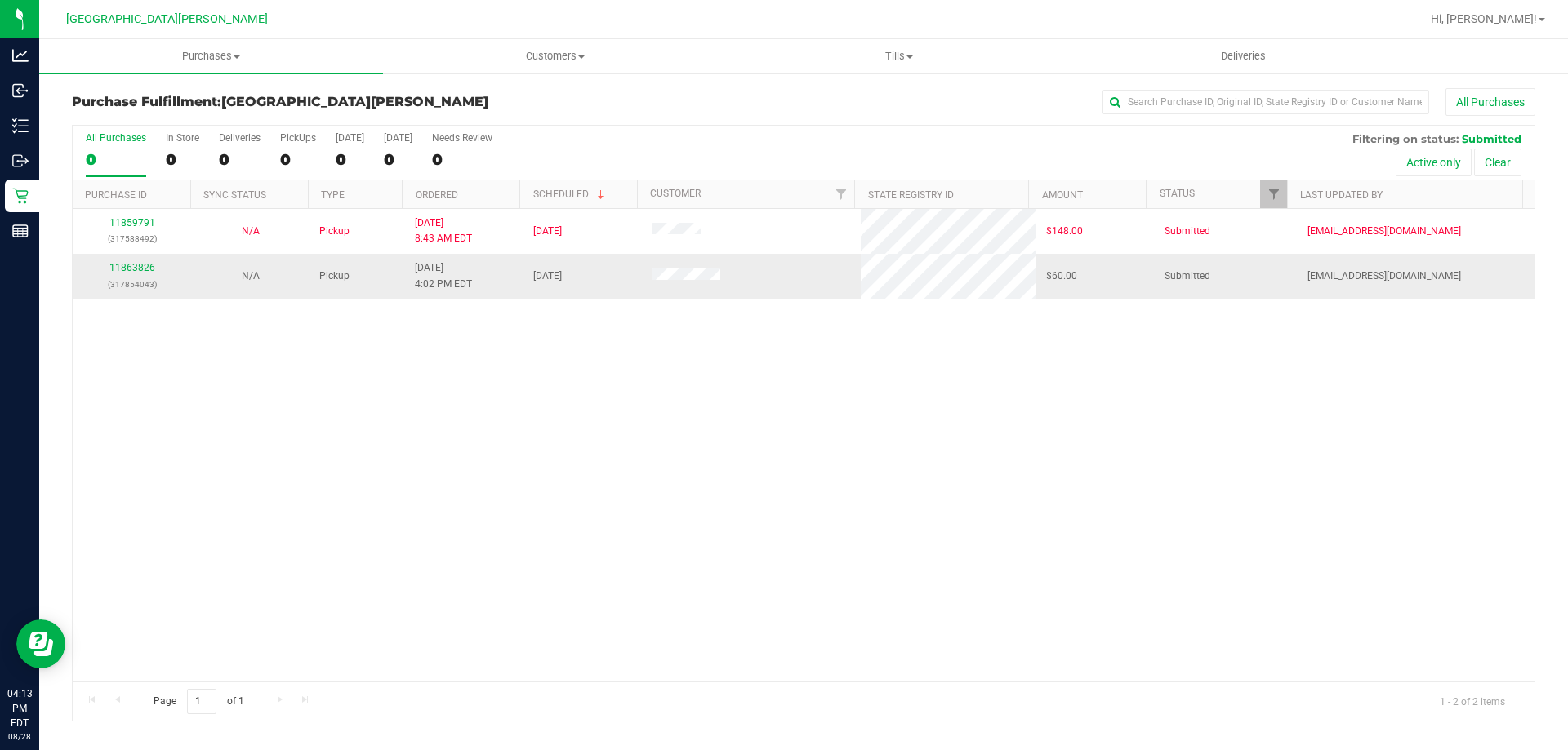
click at [141, 271] on link "11863826" at bounding box center [132, 267] width 46 height 11
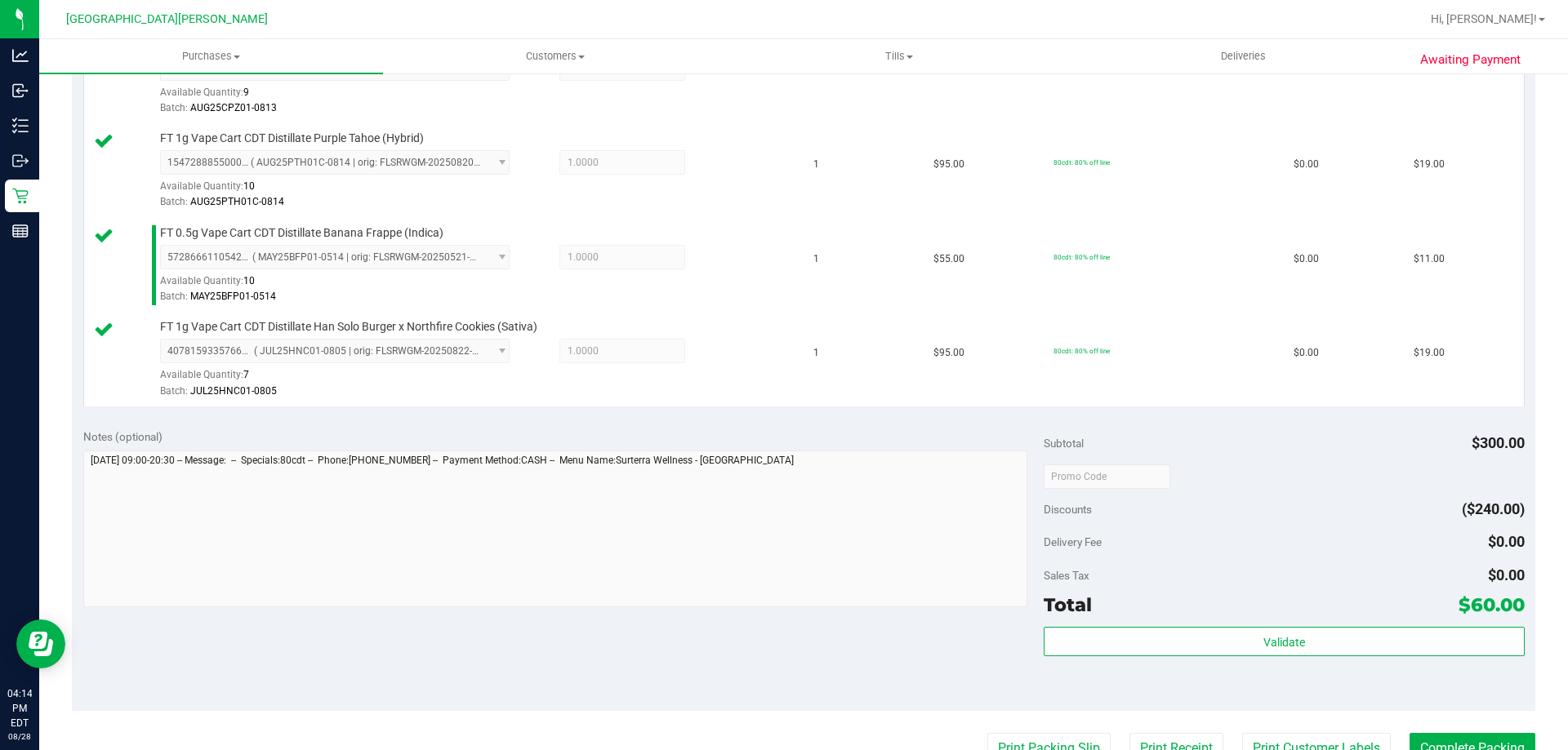
scroll to position [653, 0]
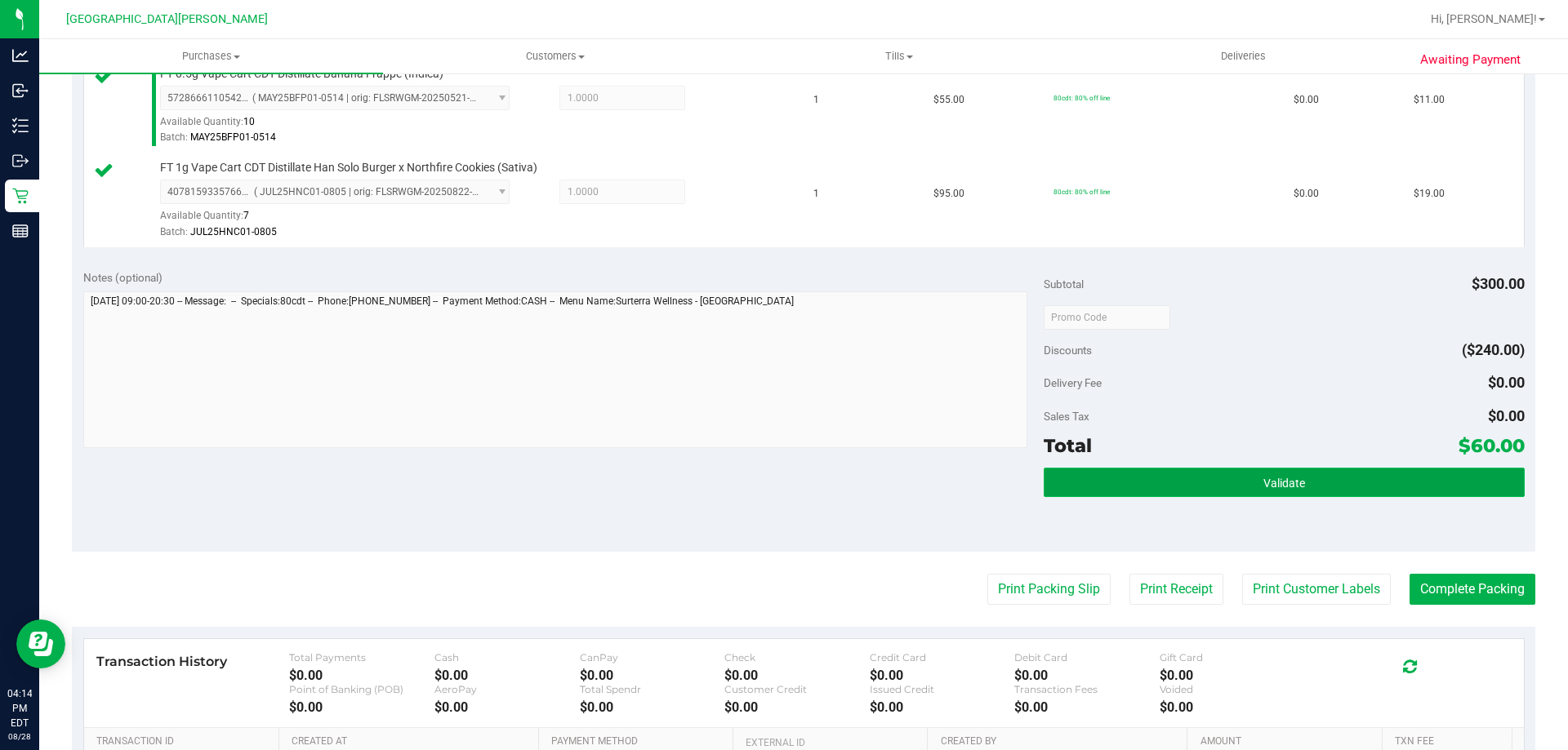
click at [1272, 479] on span "Validate" at bounding box center [1284, 484] width 42 height 13
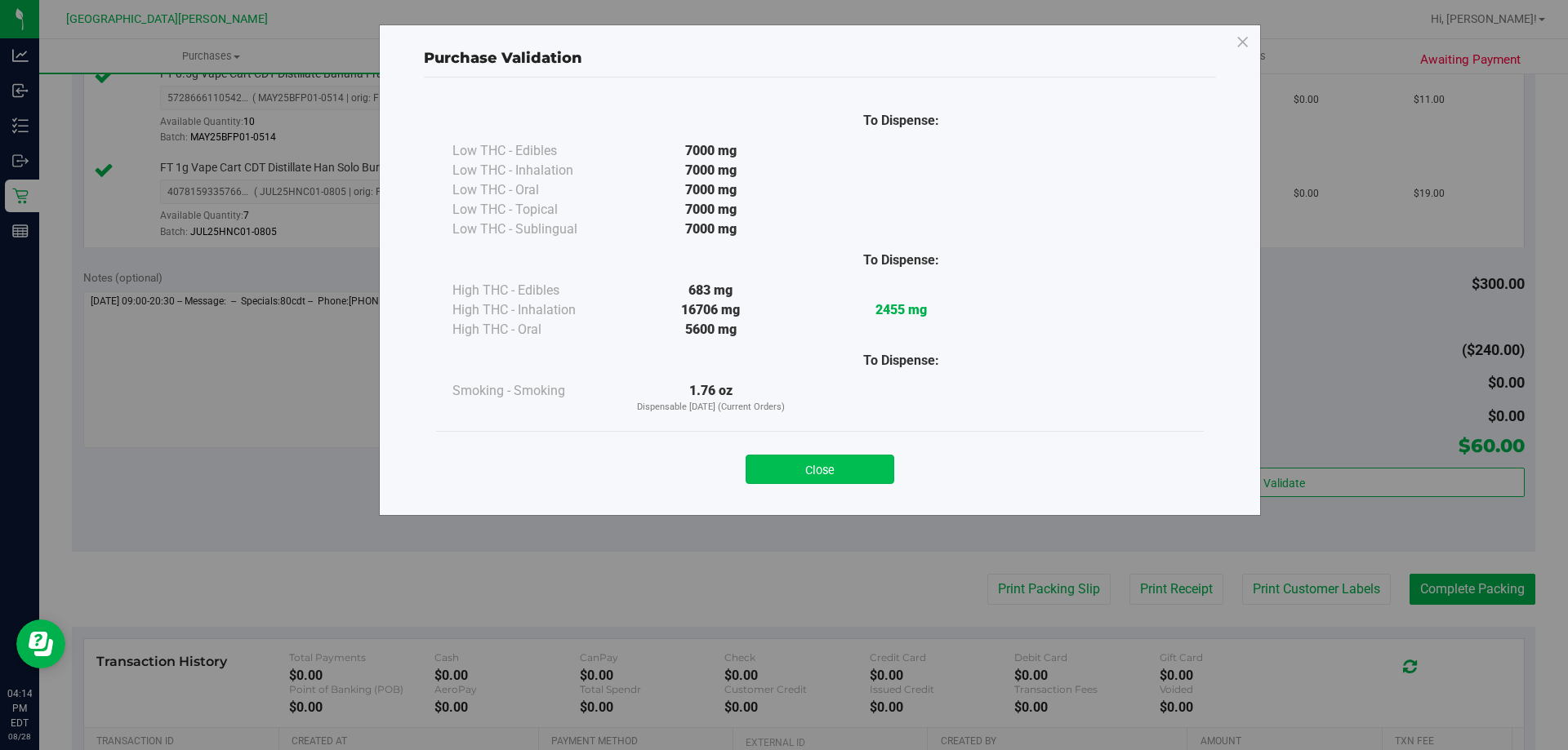
click at [793, 470] on button "Close" at bounding box center [820, 469] width 149 height 30
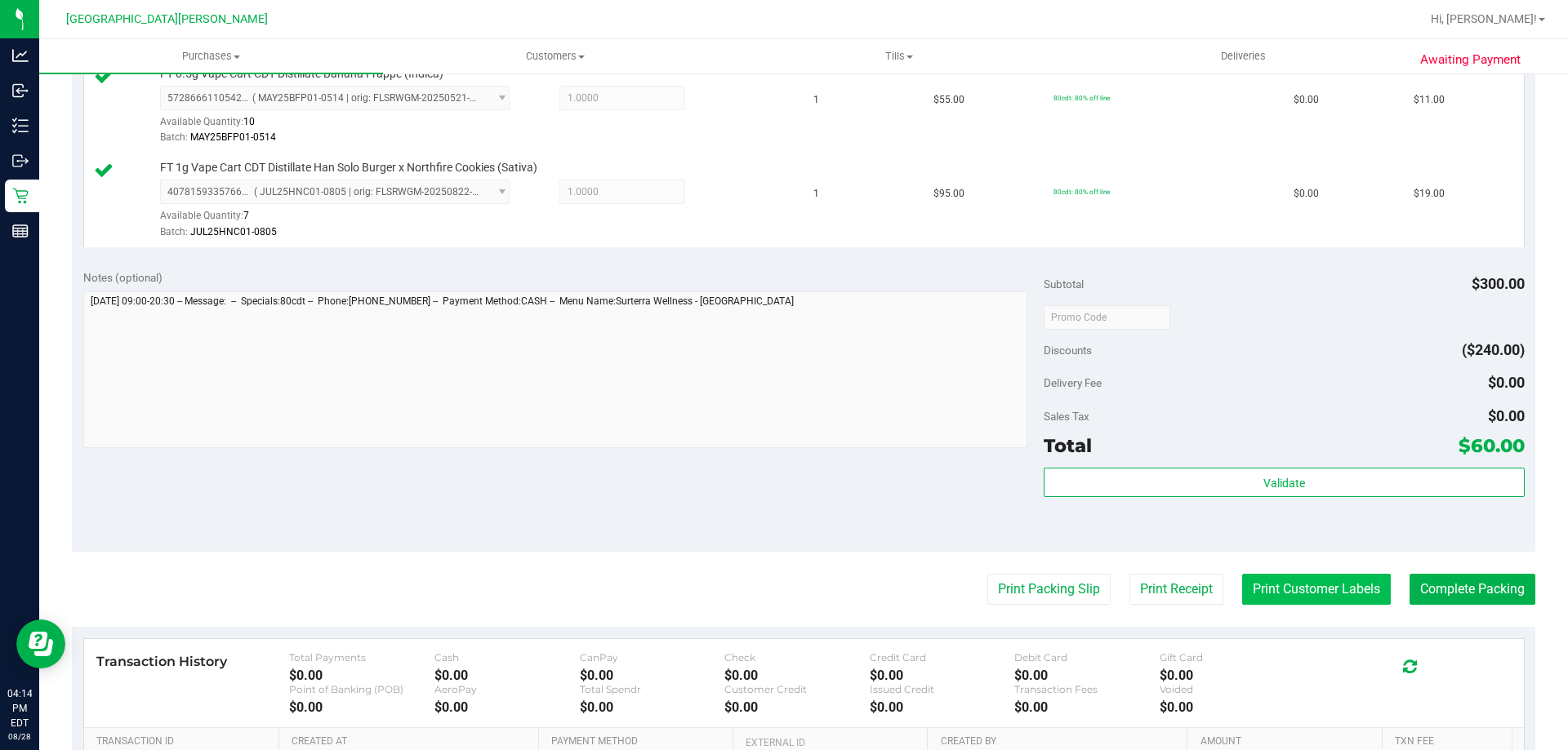
click at [1296, 593] on button "Print Customer Labels" at bounding box center [1316, 589] width 149 height 31
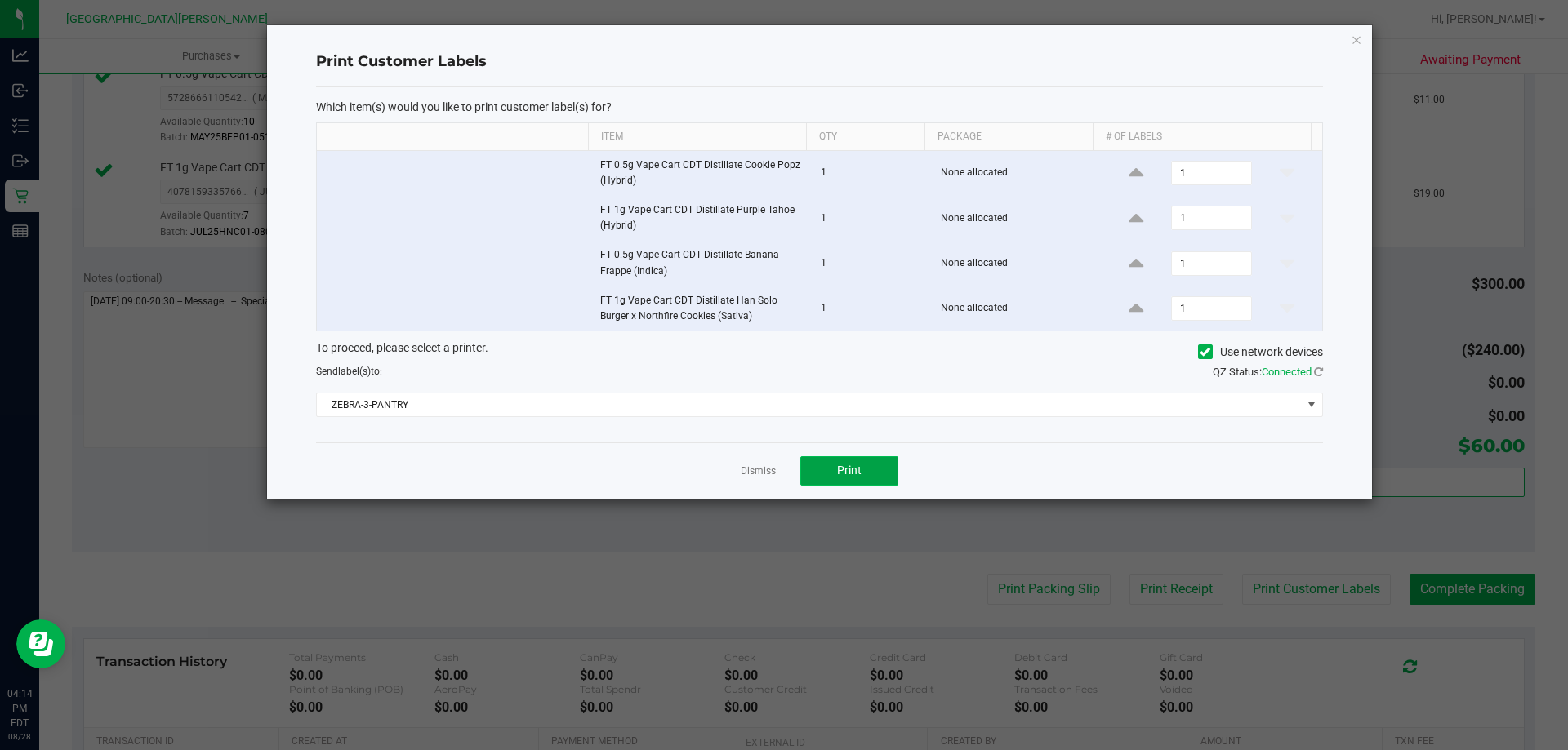
click at [849, 470] on span "Print" at bounding box center [849, 470] width 25 height 13
click at [764, 475] on link "Dismiss" at bounding box center [758, 471] width 35 height 14
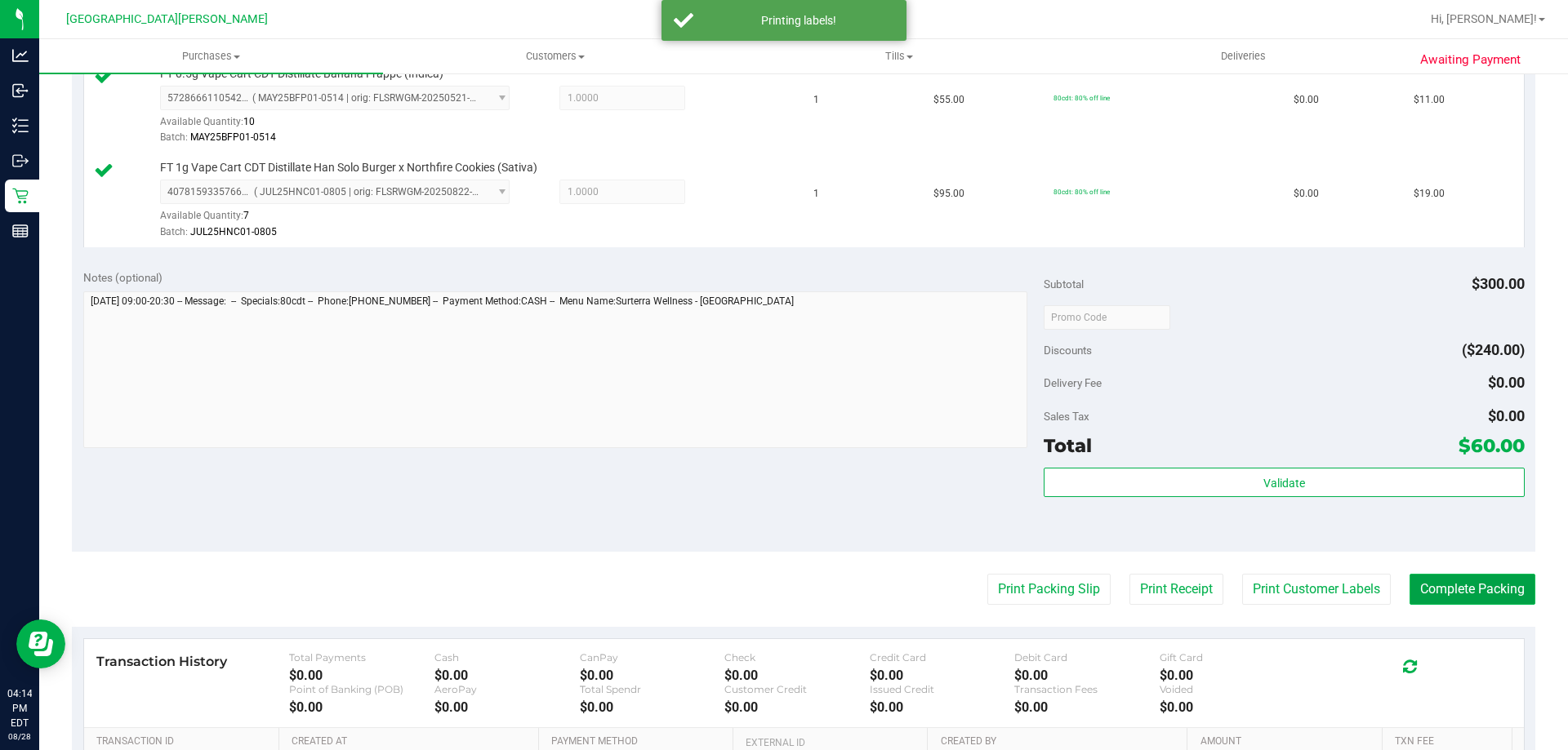
click at [1479, 591] on button "Complete Packing" at bounding box center [1472, 589] width 126 height 31
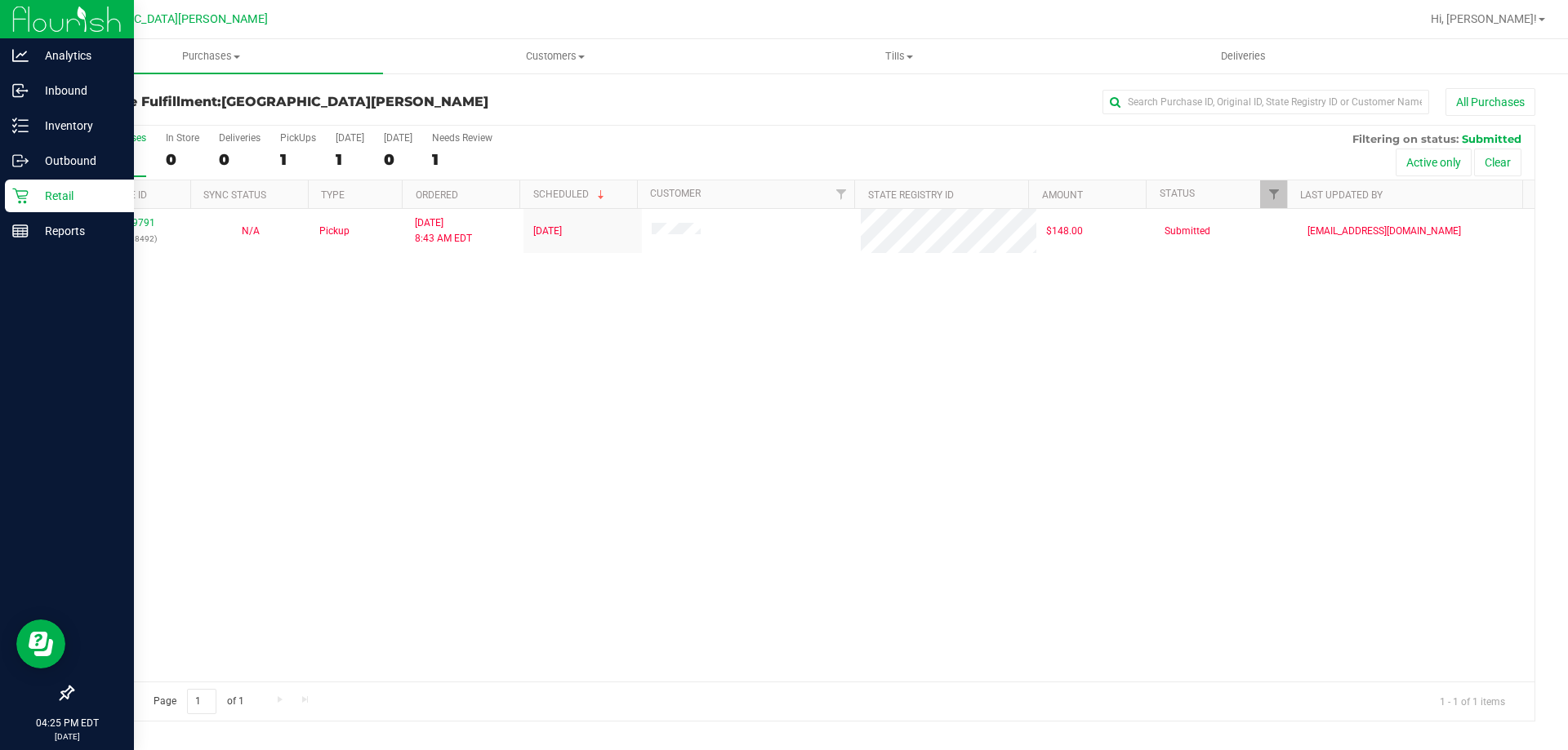
click at [58, 198] on p "Retail" at bounding box center [77, 196] width 98 height 20
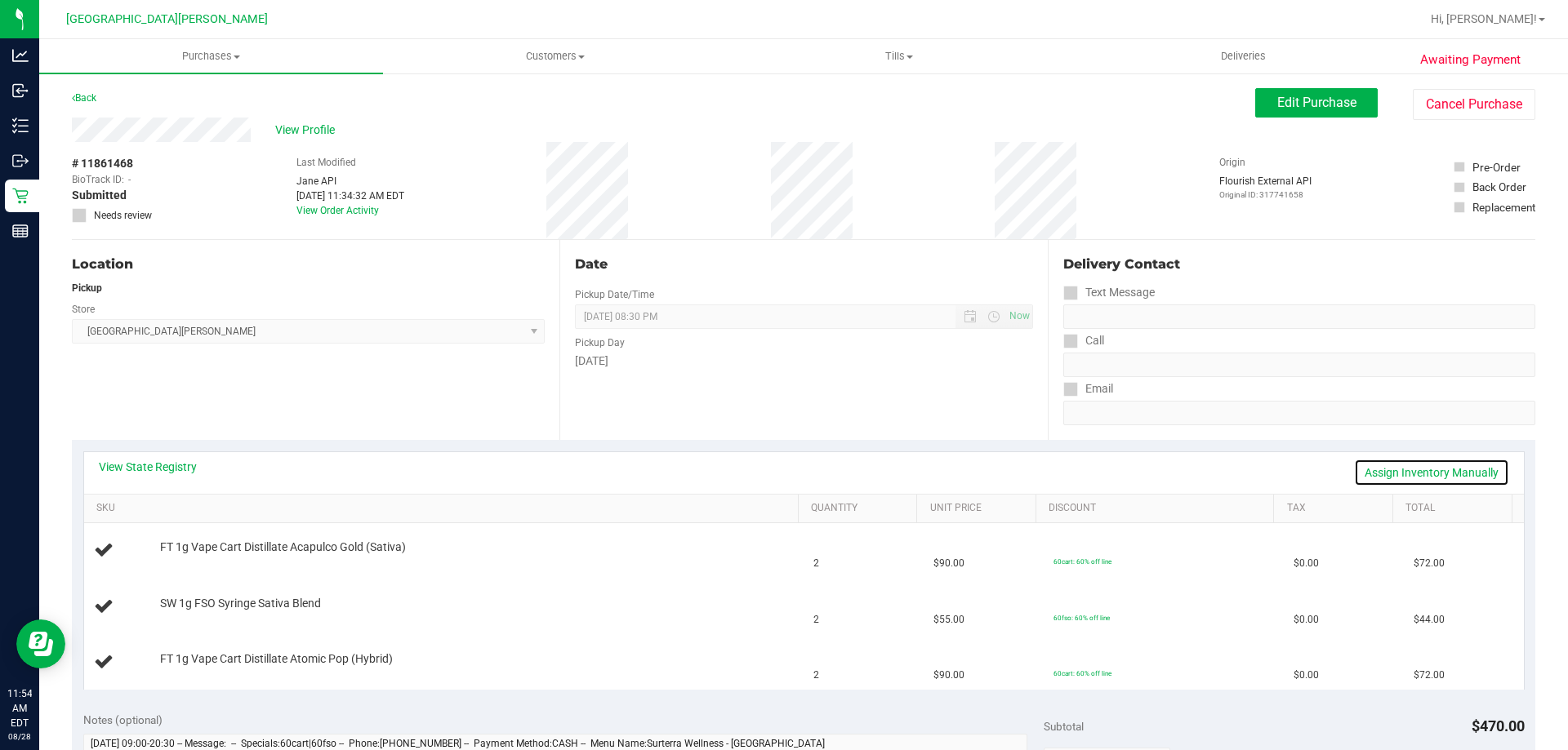
click at [1391, 470] on link "Assign Inventory Manually" at bounding box center [1431, 472] width 155 height 28
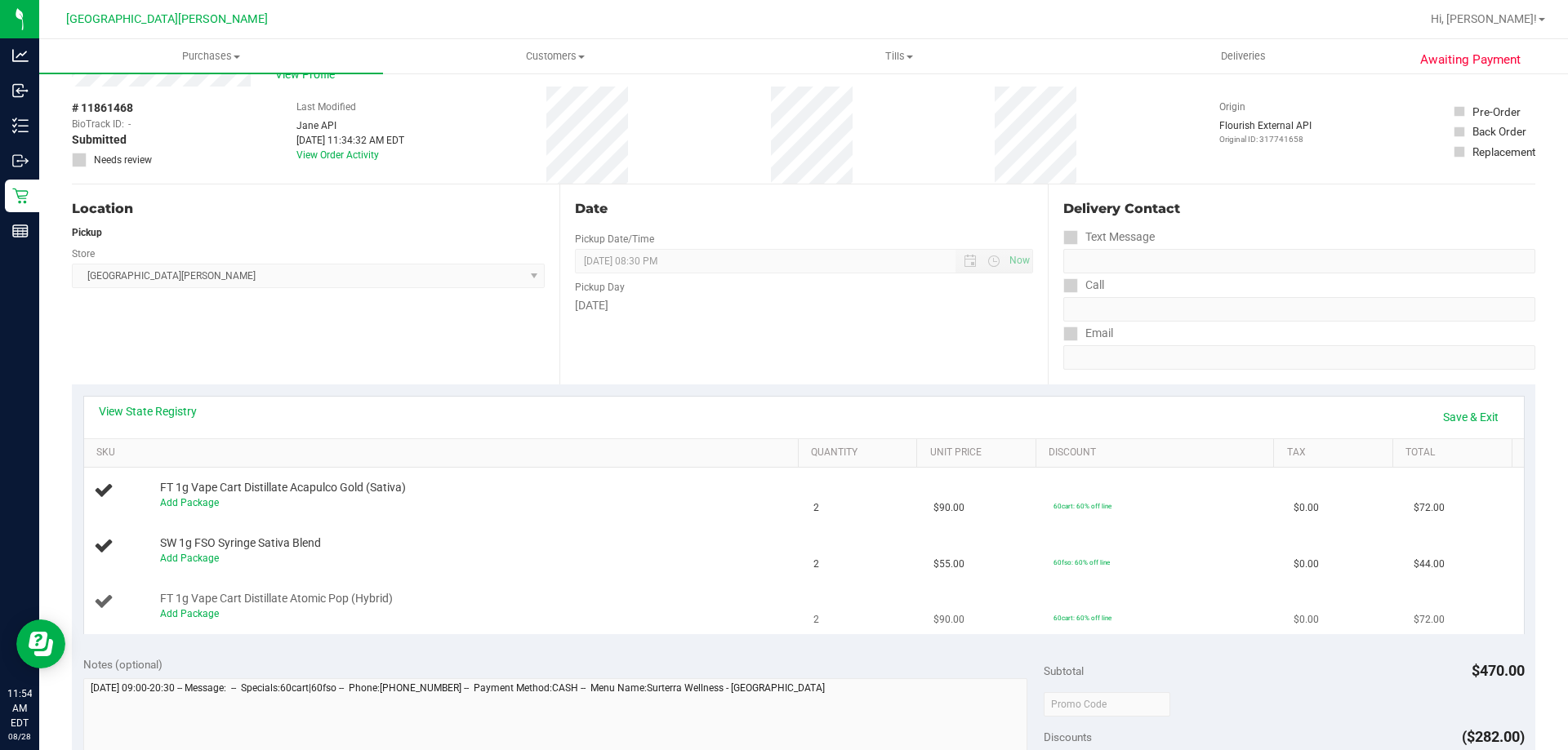
scroll to position [82, 0]
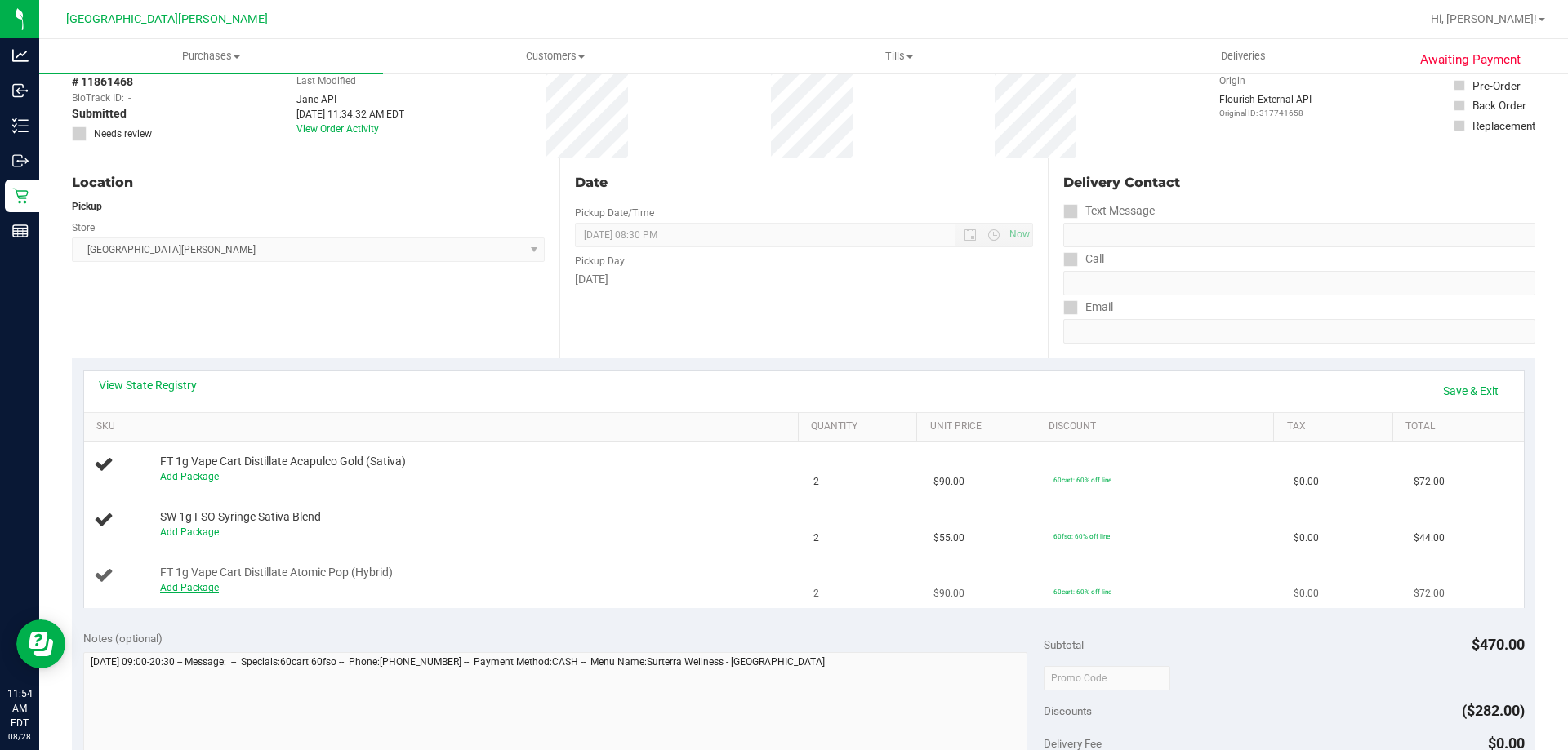
click at [202, 587] on link "Add Package" at bounding box center [189, 587] width 59 height 11
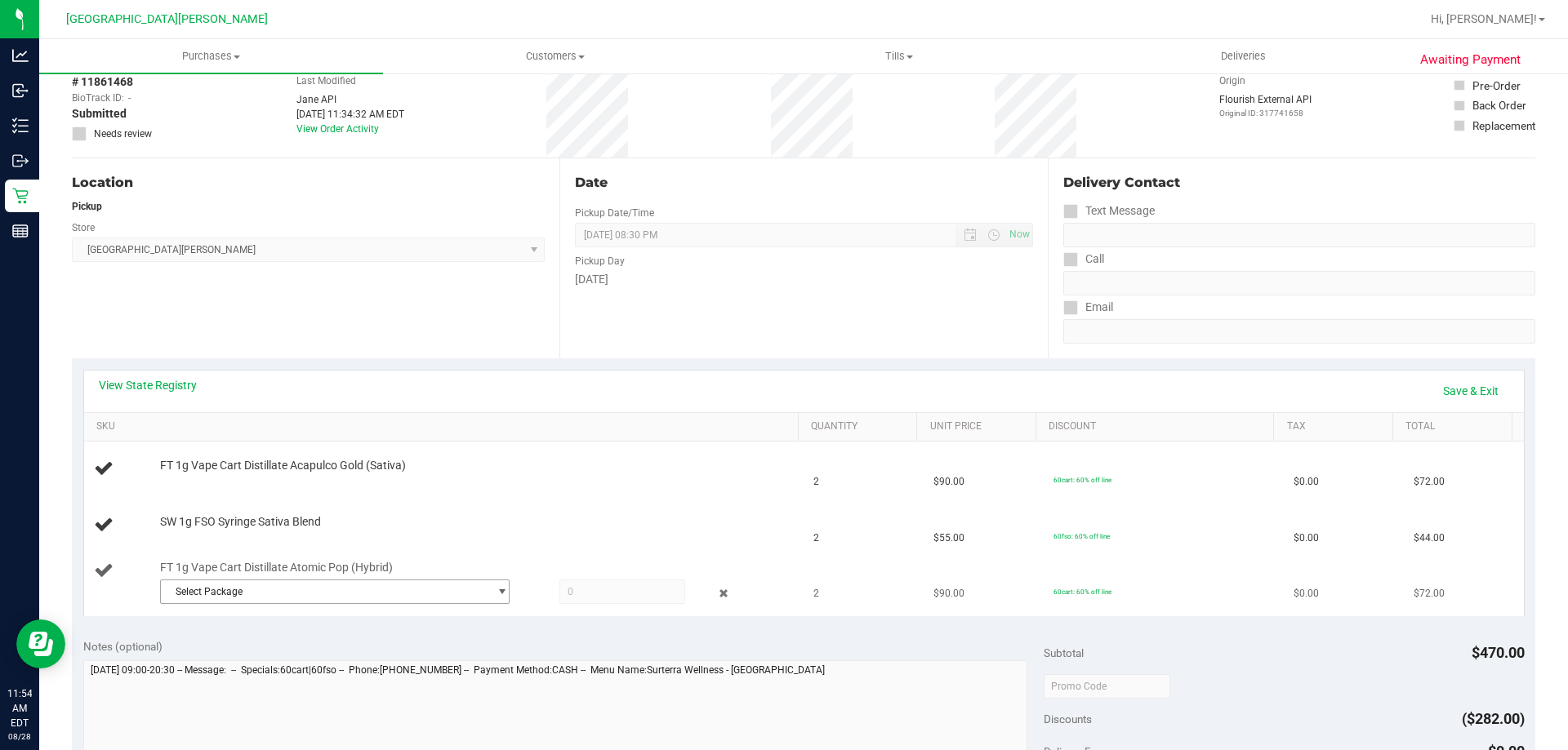
click at [242, 590] on span "Select Package" at bounding box center [325, 592] width 327 height 23
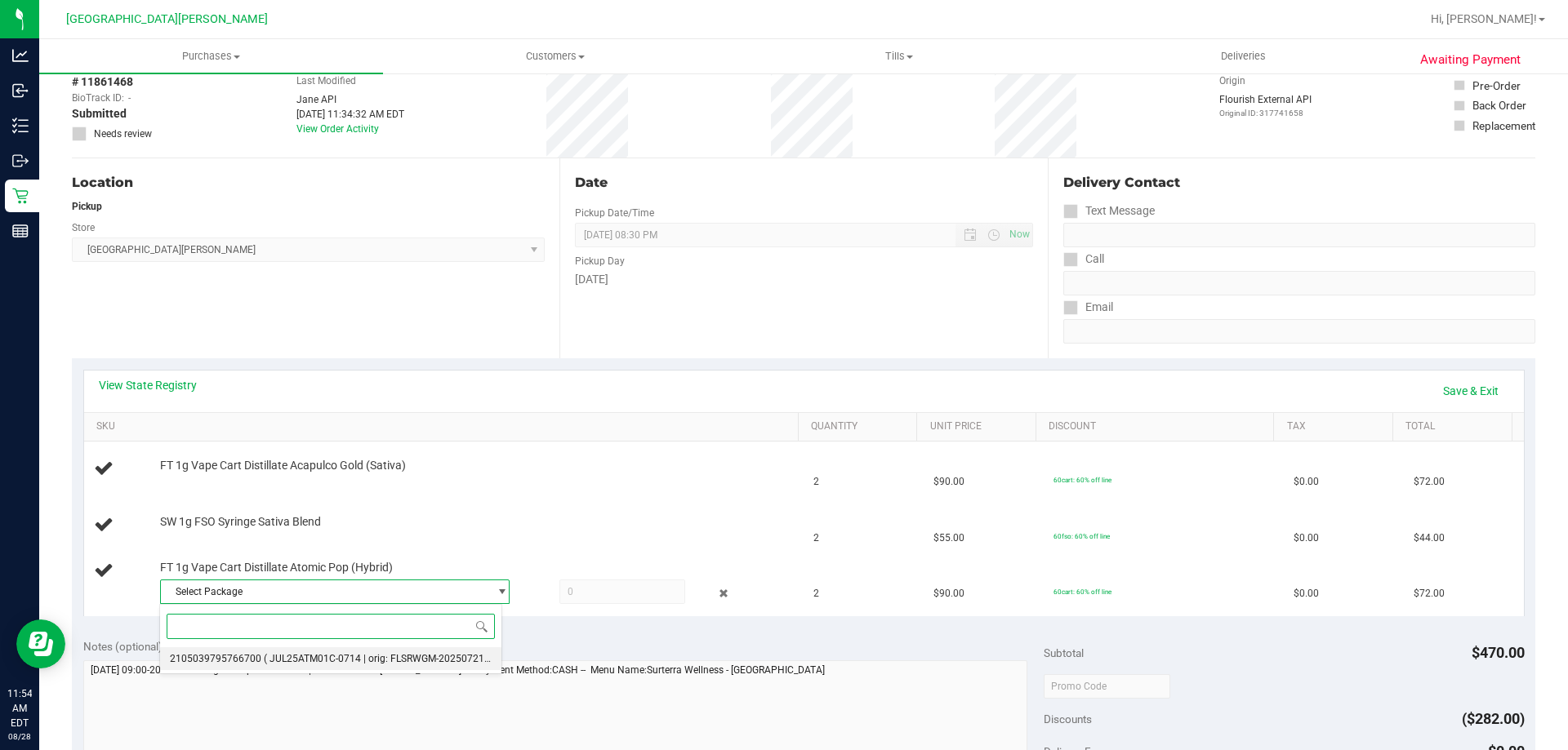
click at [248, 655] on span "2105039795766700" at bounding box center [215, 659] width 91 height 11
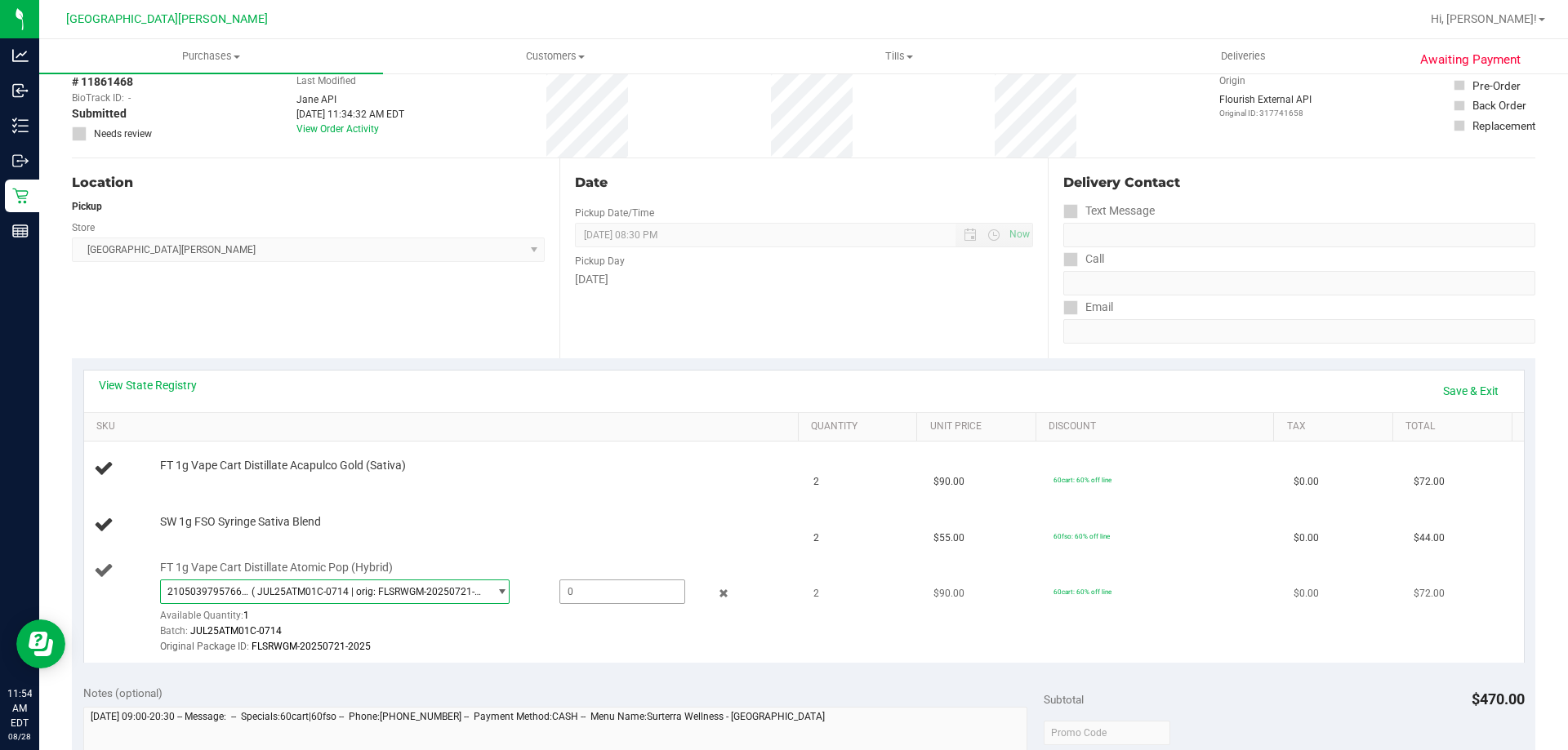
click at [595, 592] on span at bounding box center [622, 592] width 126 height 25
type input "1"
type input "1.0000"
click at [559, 390] on div "View State Registry Save & Exit" at bounding box center [804, 390] width 1410 height 28
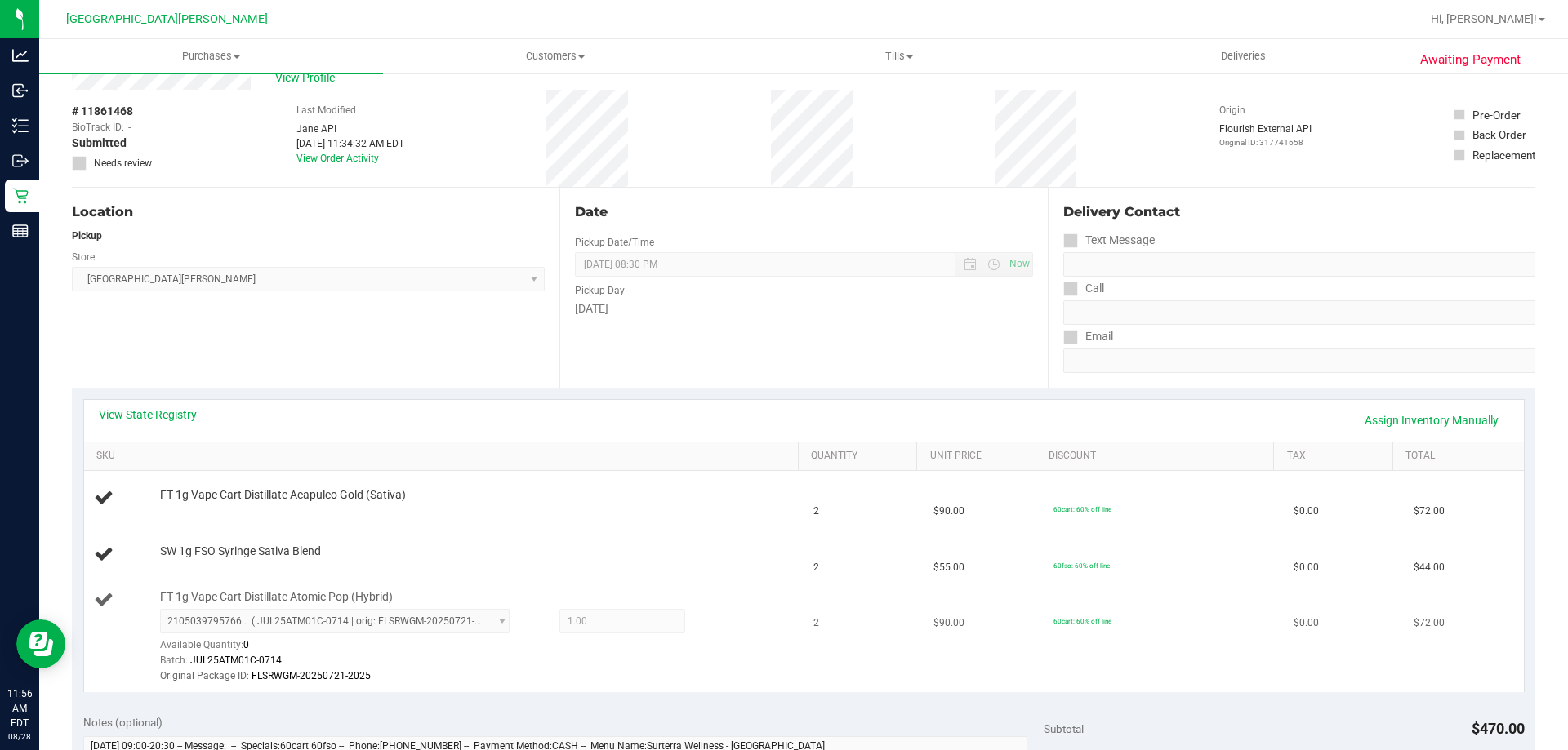
scroll to position [82, 0]
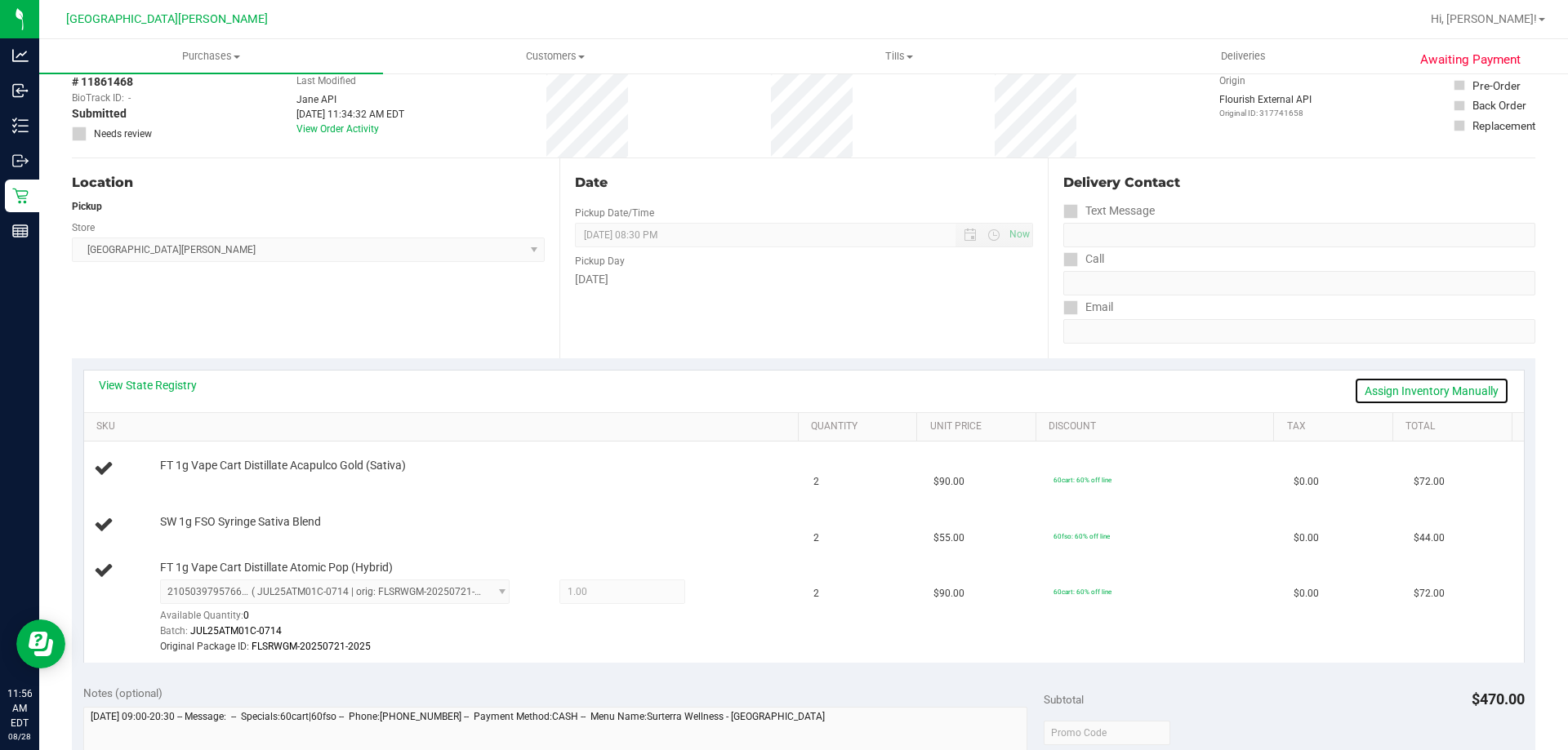
click at [1413, 390] on link "Assign Inventory Manually" at bounding box center [1431, 390] width 155 height 28
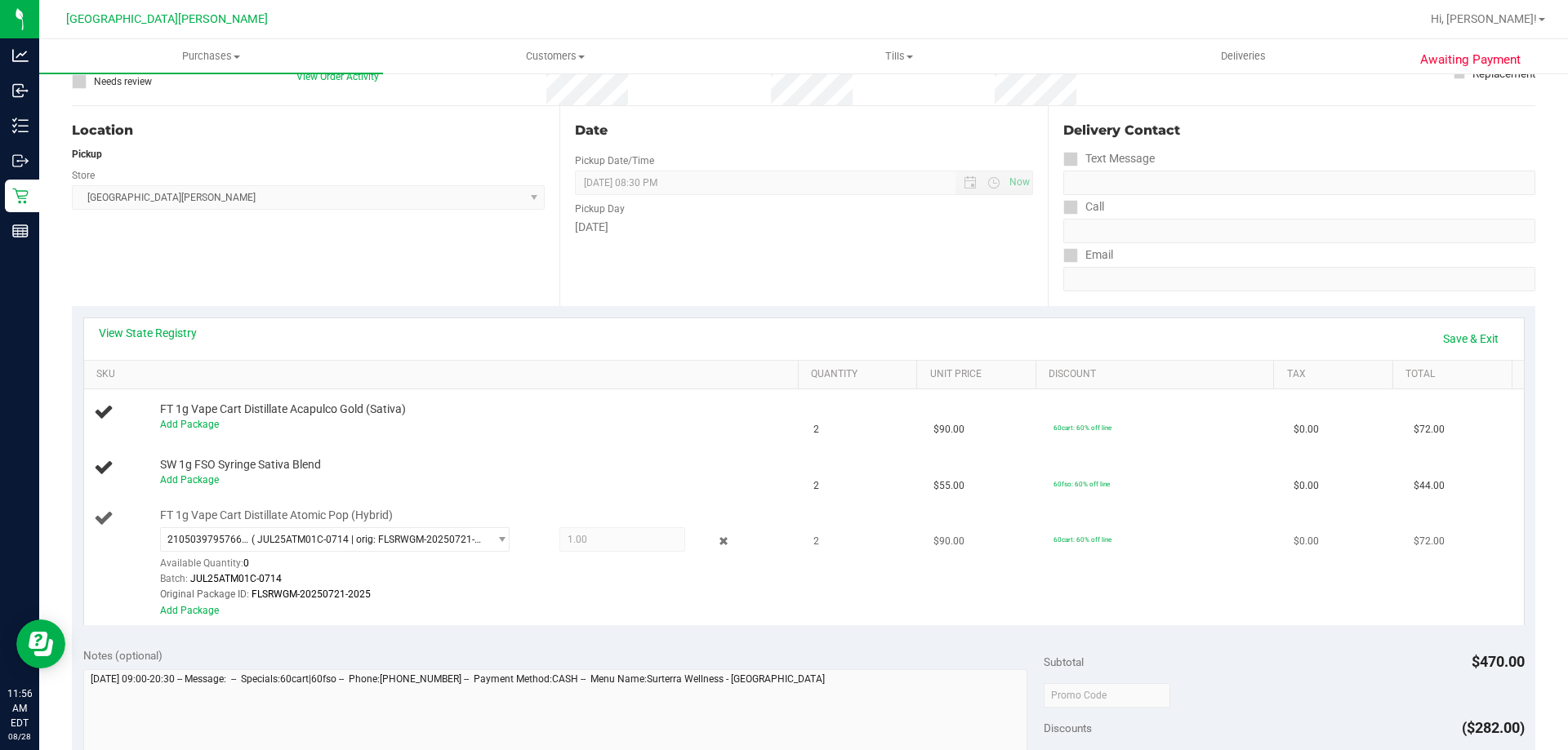
scroll to position [164, 0]
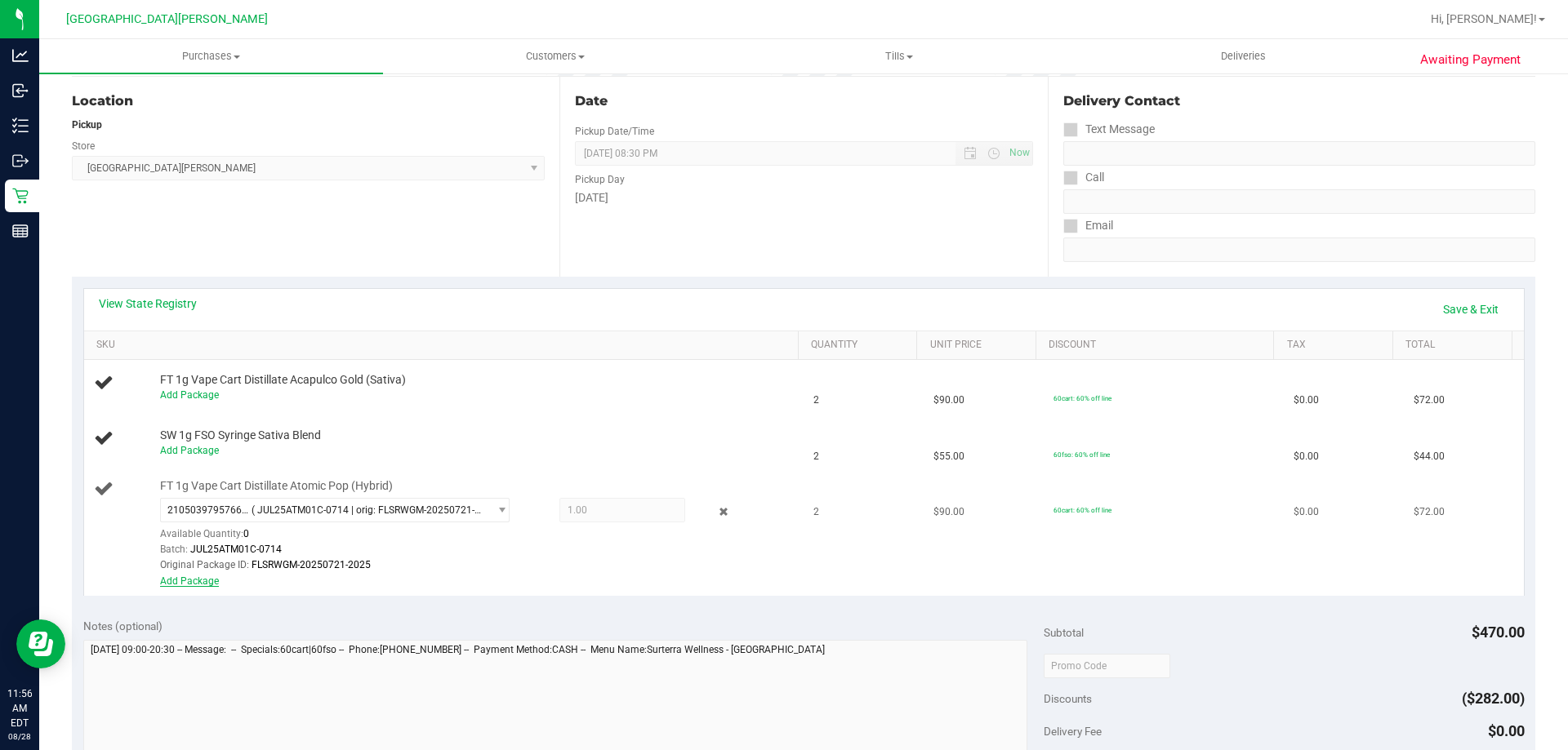
click at [188, 576] on link "Add Package" at bounding box center [189, 582] width 59 height 11
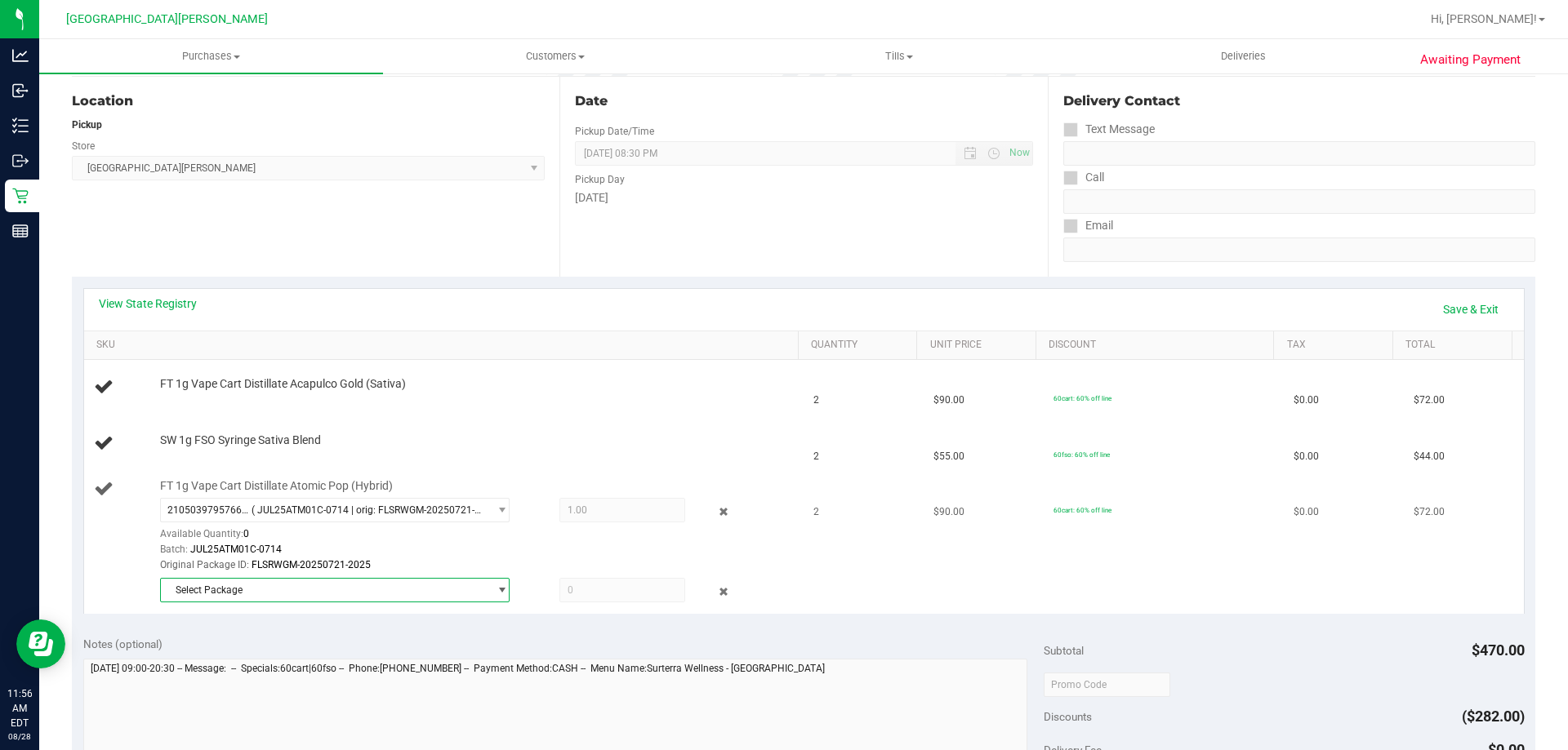
click at [228, 588] on span "Select Package" at bounding box center [325, 590] width 327 height 23
click at [241, 655] on span "3997129726058057" at bounding box center [215, 657] width 91 height 11
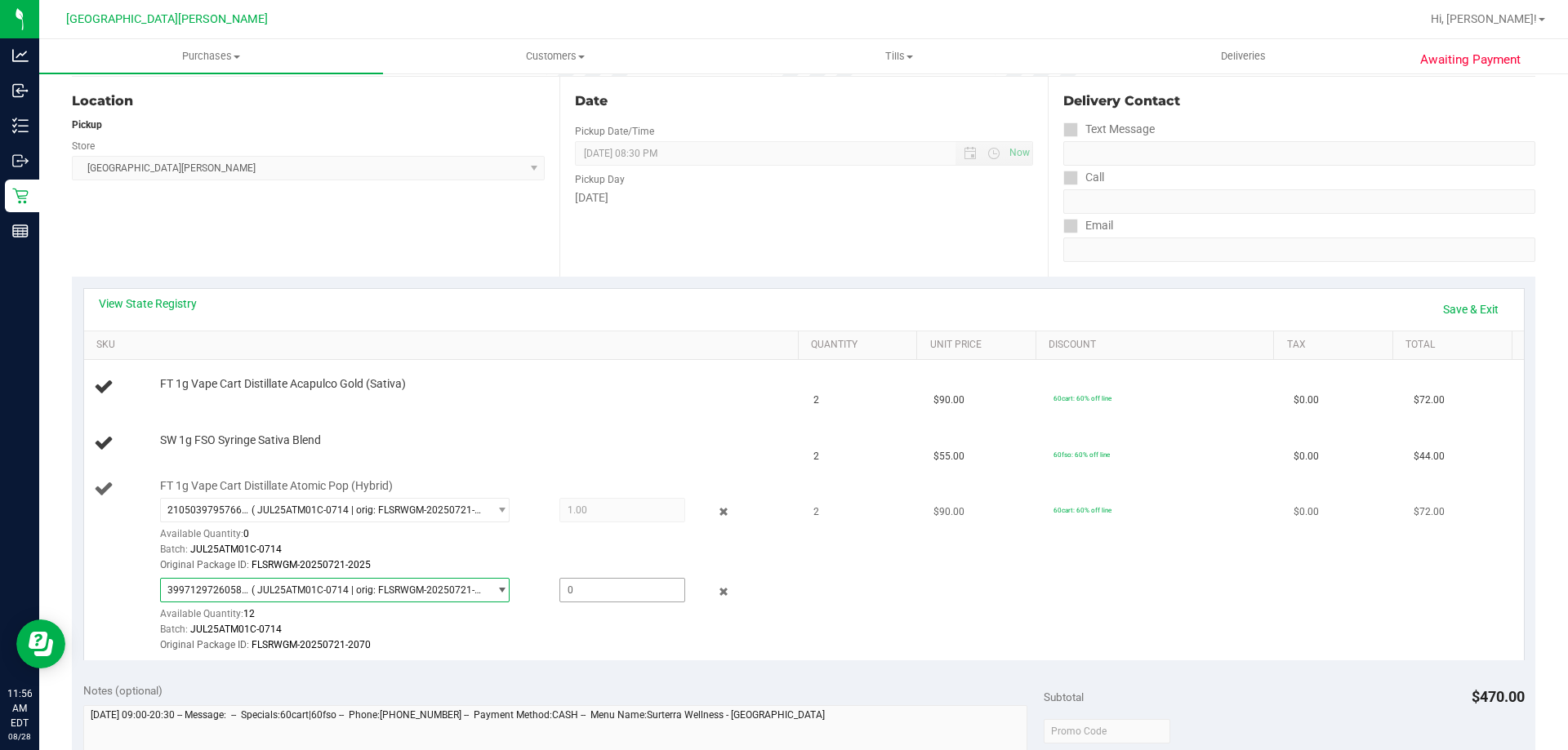
click at [598, 586] on span at bounding box center [622, 590] width 126 height 25
type input "1"
type input "1.0000"
click at [654, 312] on div "View State Registry Save & Exit" at bounding box center [804, 308] width 1410 height 28
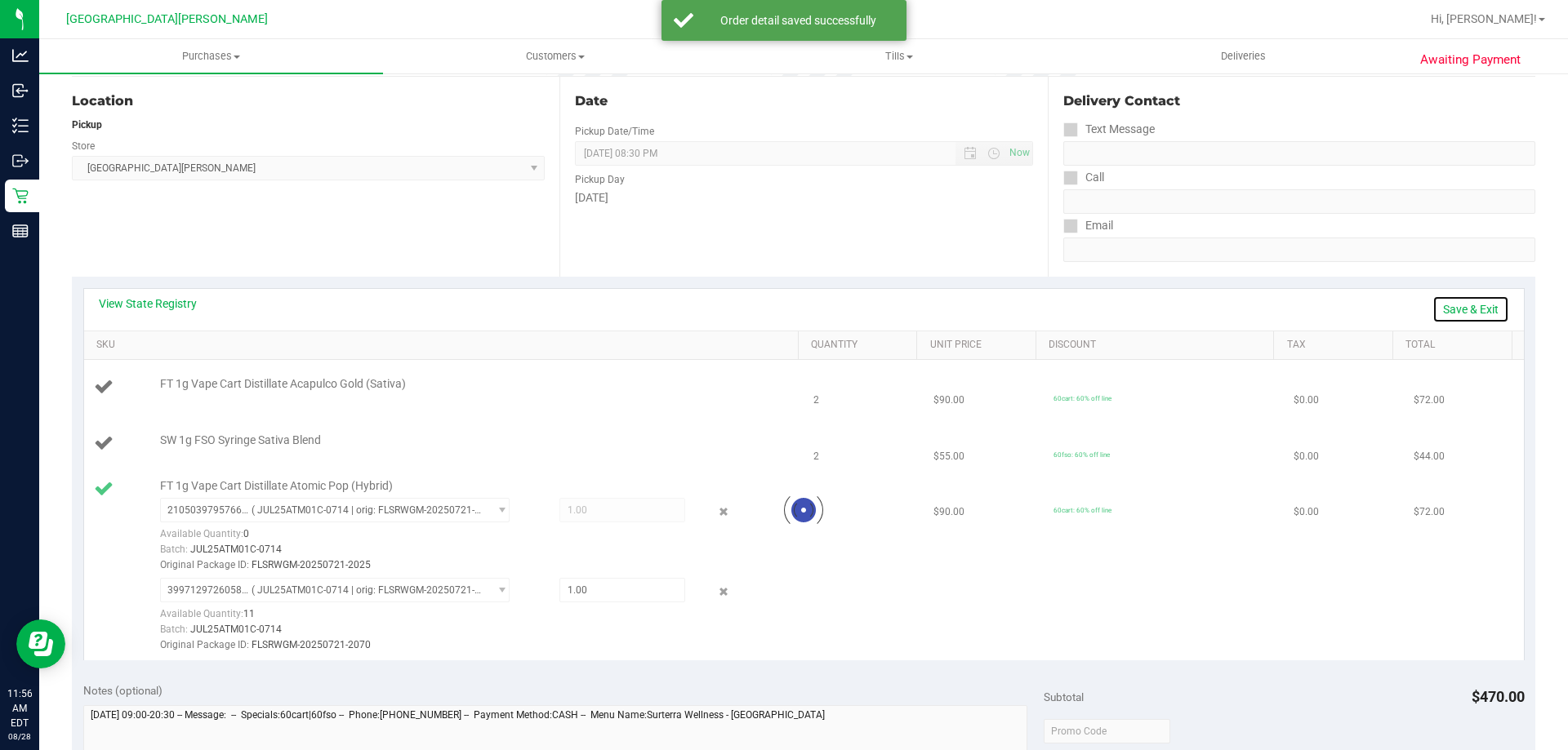
click at [1458, 302] on link "Save & Exit" at bounding box center [1470, 308] width 77 height 28
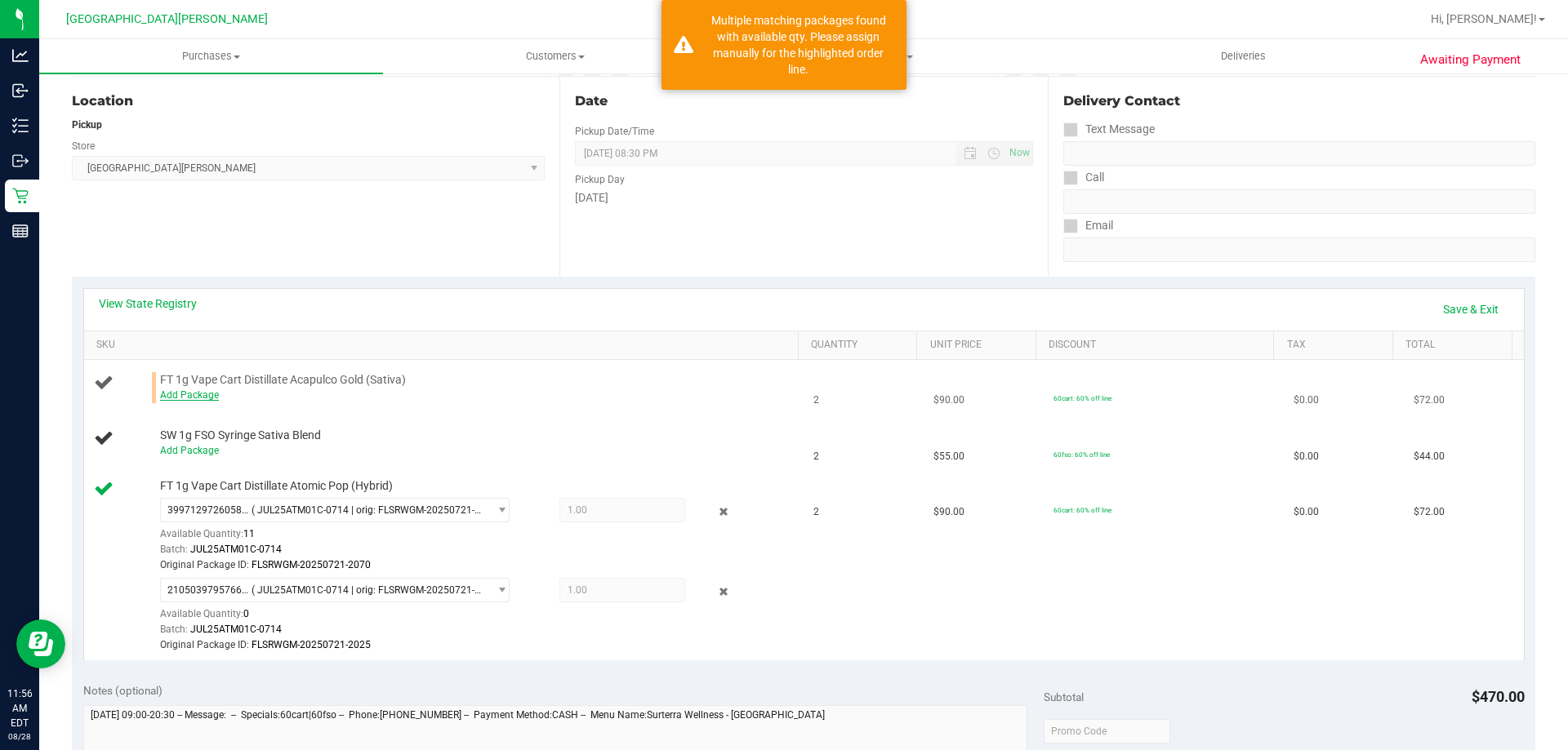
click at [202, 400] on link "Add Package" at bounding box center [189, 395] width 59 height 11
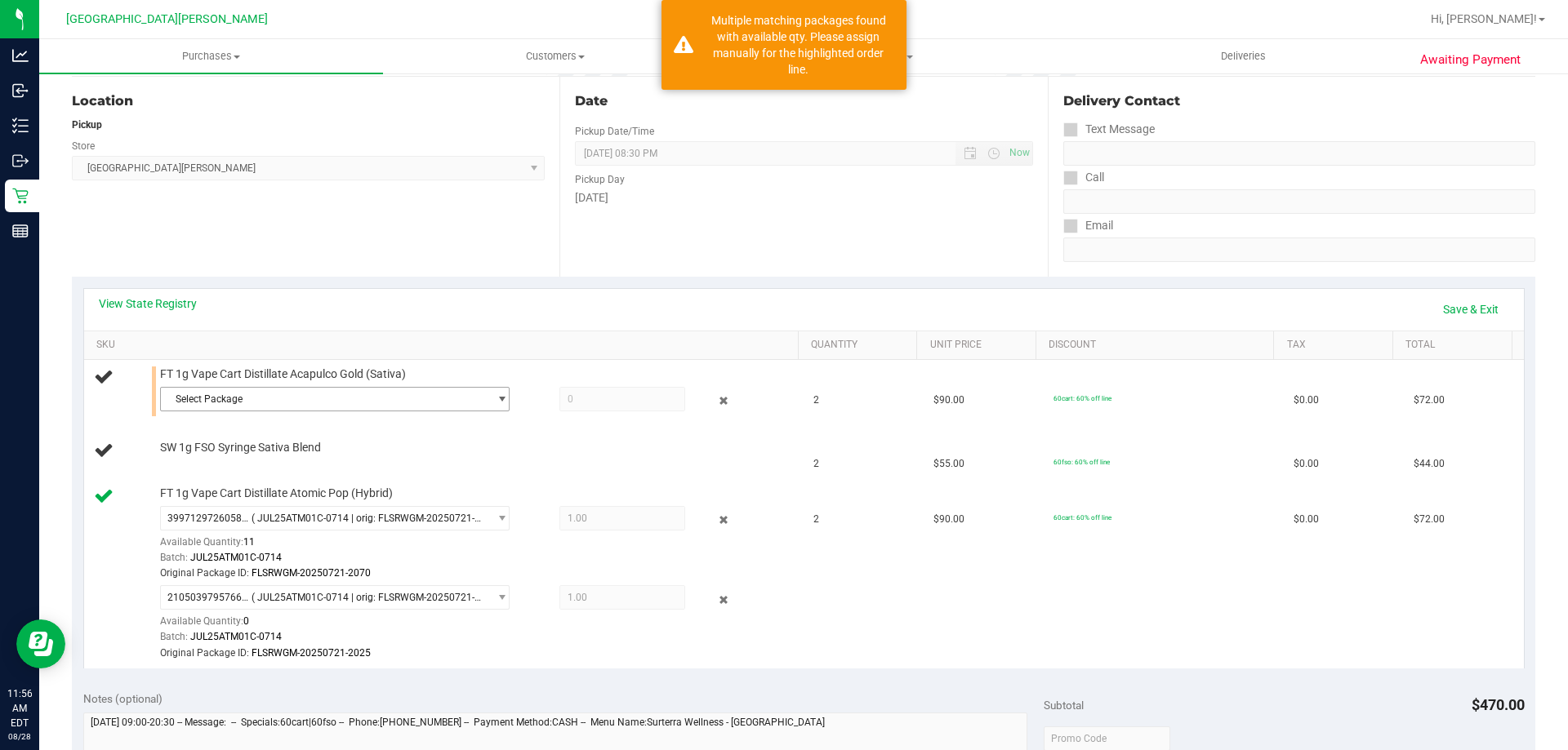
click at [244, 404] on span "Select Package" at bounding box center [325, 399] width 327 height 23
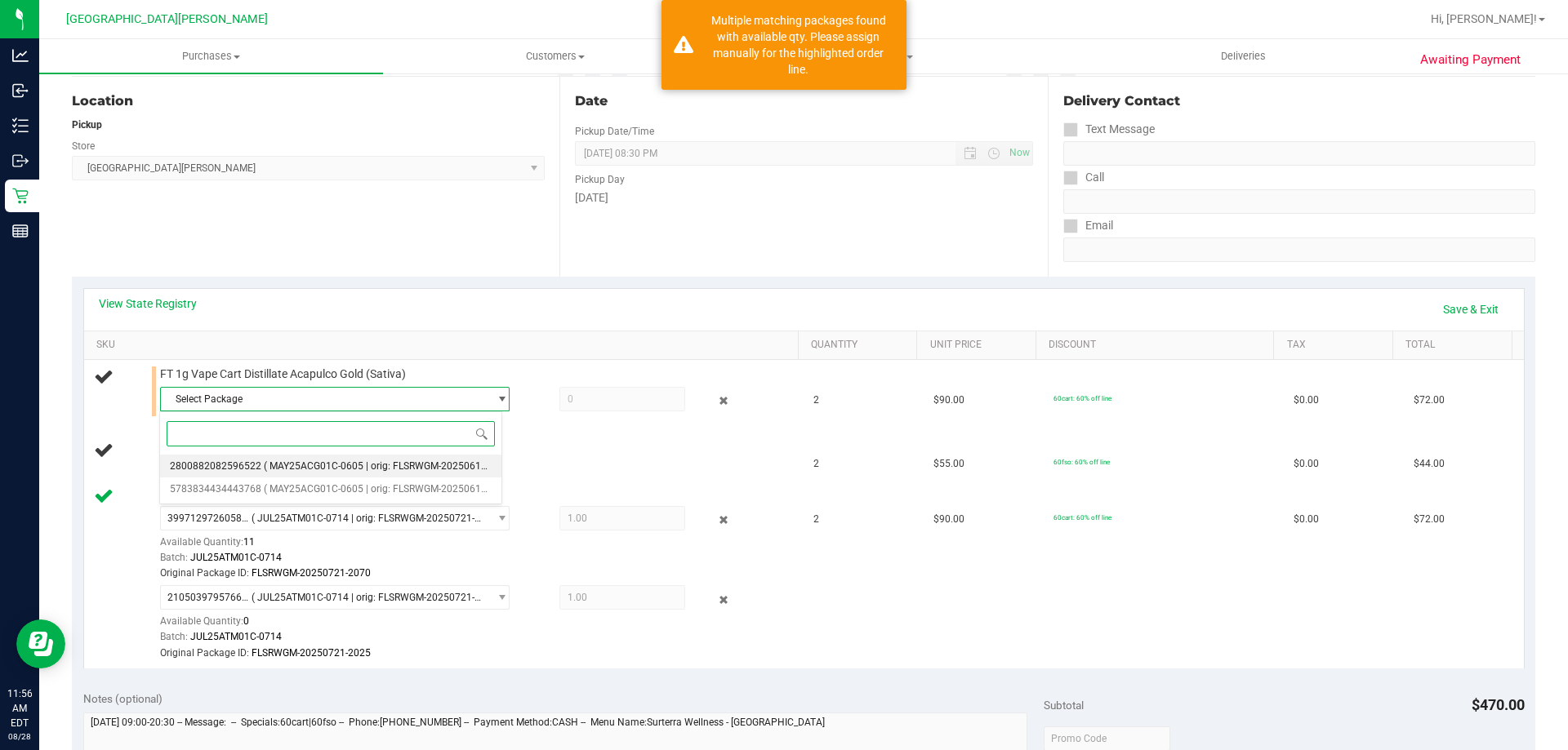
click at [264, 465] on span "( MAY25ACG01C-0605 | orig: FLSRWGM-20250612-1753 )" at bounding box center [390, 466] width 254 height 11
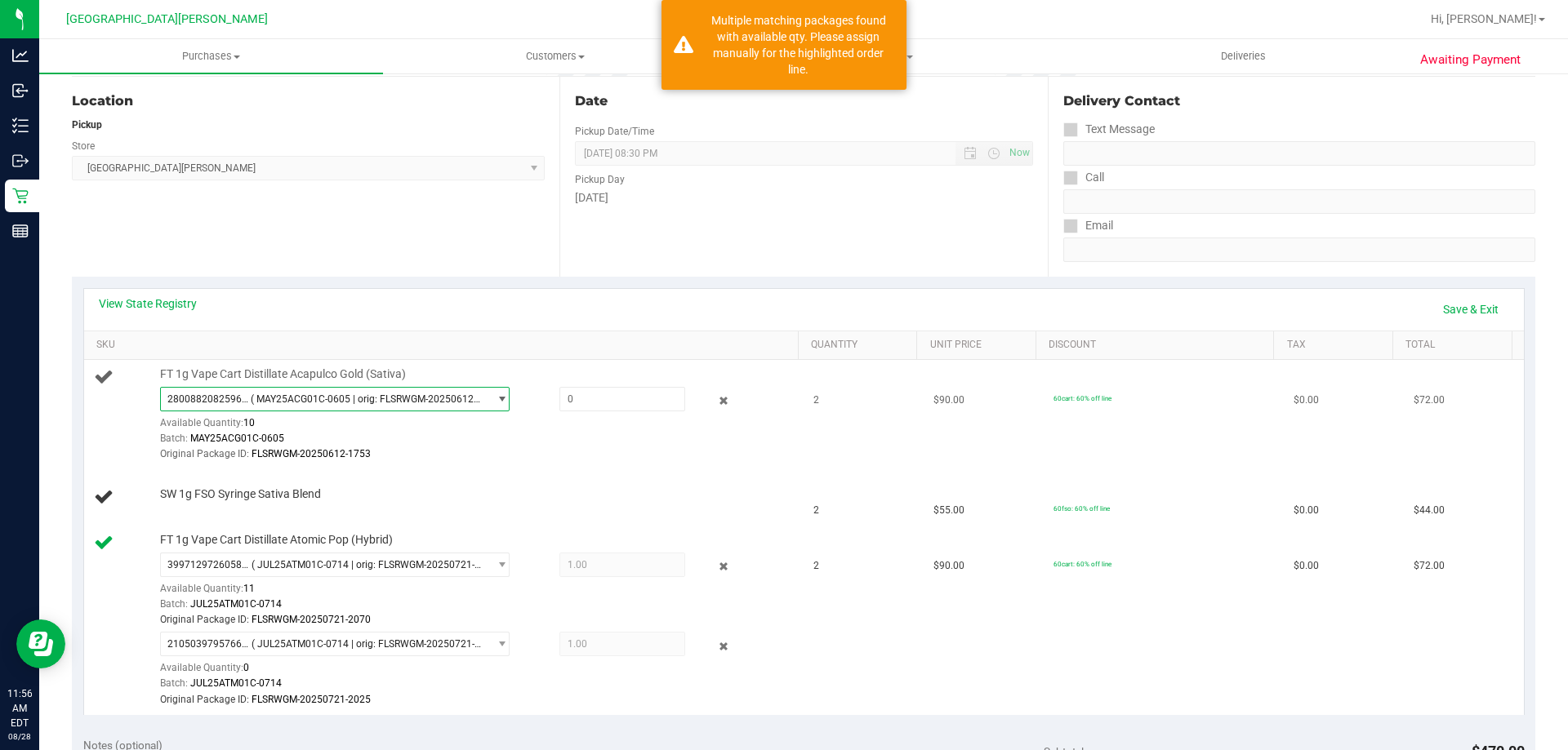
click at [331, 389] on span "2800882082596522 ( MAY25ACG01C-0605 | orig: FLSRWGM-20250612-1753 )" at bounding box center [325, 399] width 327 height 23
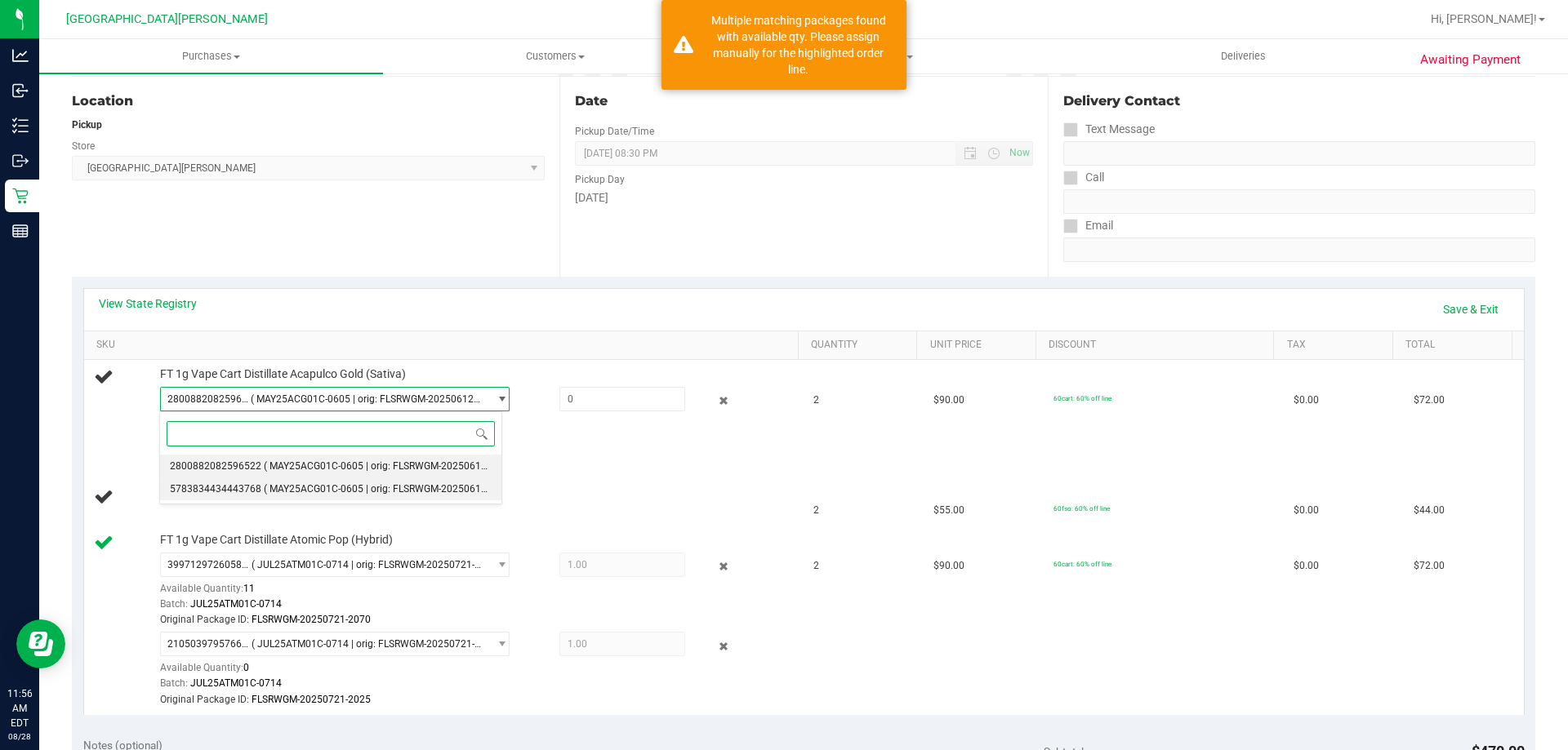
click at [298, 500] on li "5783834434443768 ( MAY25ACG01C-0605 | orig: FLSRWGM-20250612-1718 )" at bounding box center [330, 489] width 341 height 23
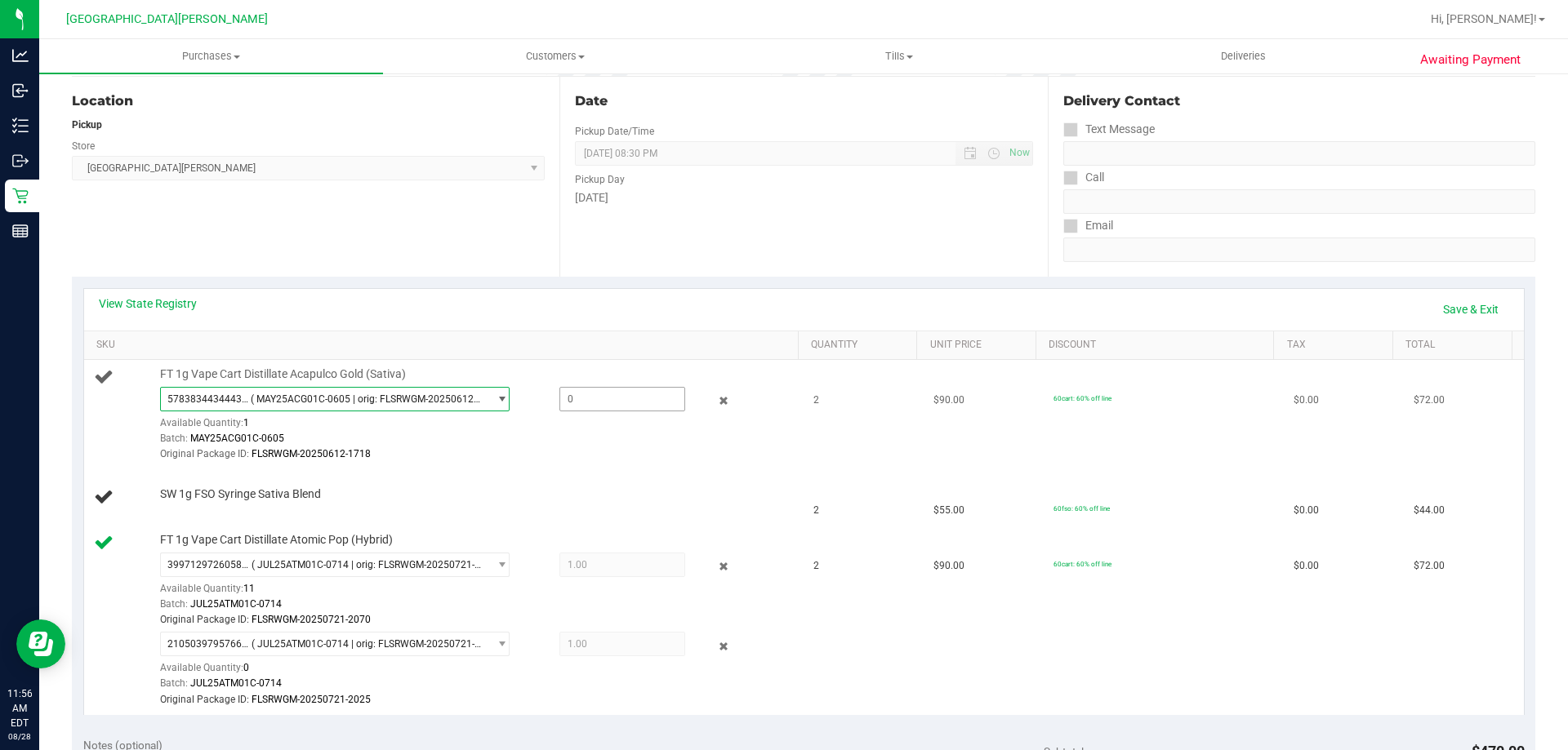
click at [605, 403] on span at bounding box center [622, 400] width 126 height 25
type input "1"
type input "1.0000"
click at [571, 306] on div "View State Registry Save & Exit" at bounding box center [804, 308] width 1410 height 28
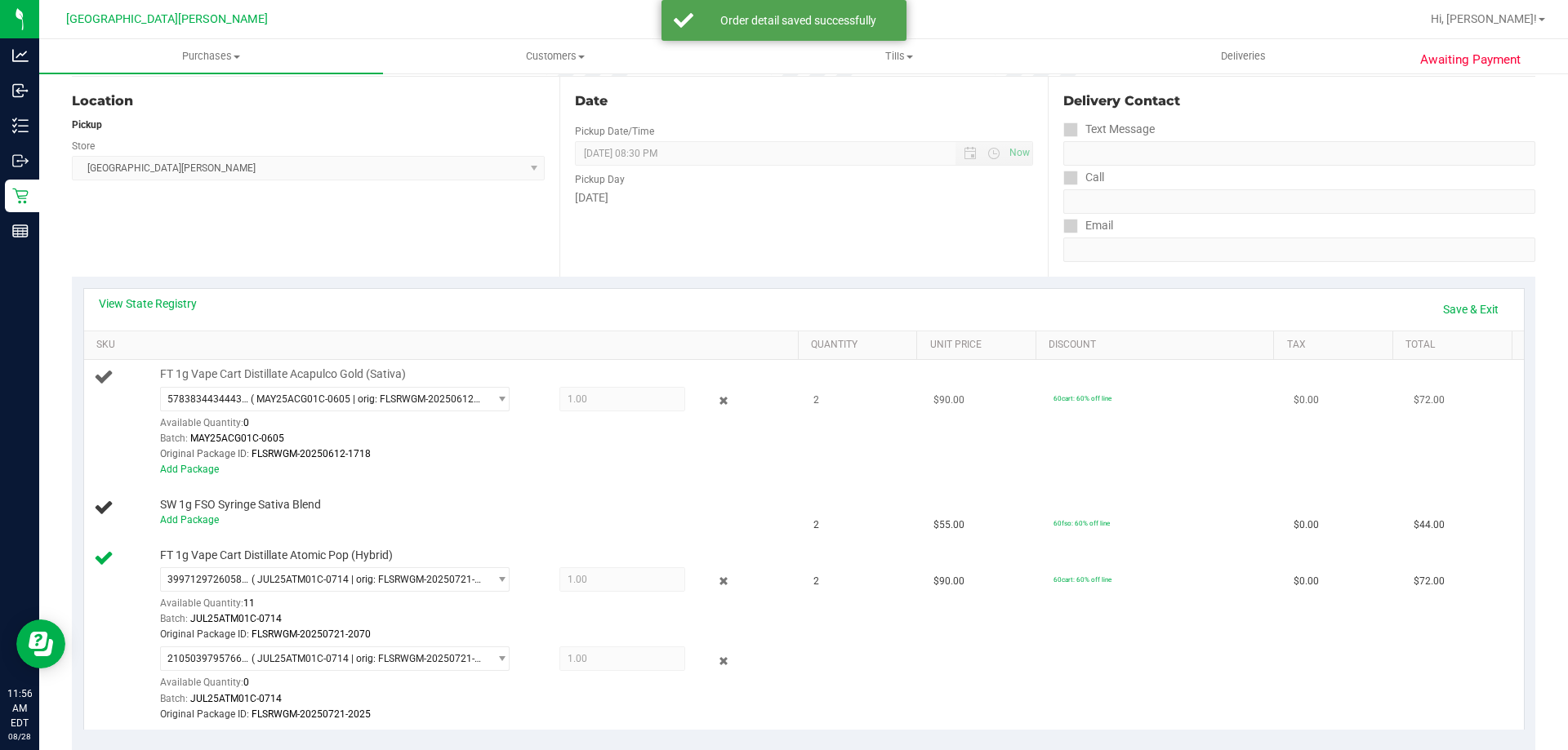
click at [199, 463] on div "Add Package" at bounding box center [475, 469] width 630 height 15
click at [204, 469] on link "Add Package" at bounding box center [189, 469] width 59 height 11
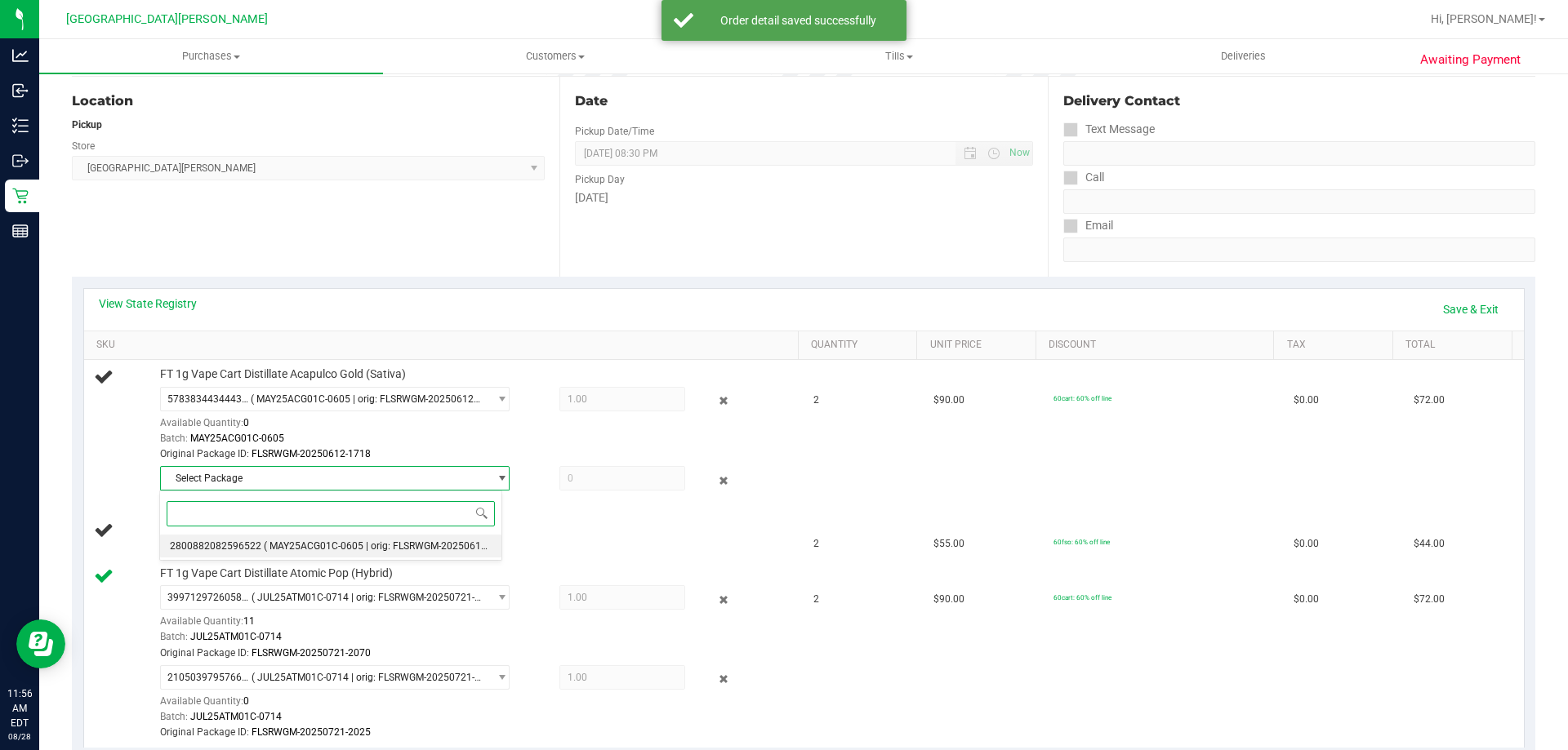
click at [256, 547] on span "2800882082596522" at bounding box center [215, 546] width 91 height 11
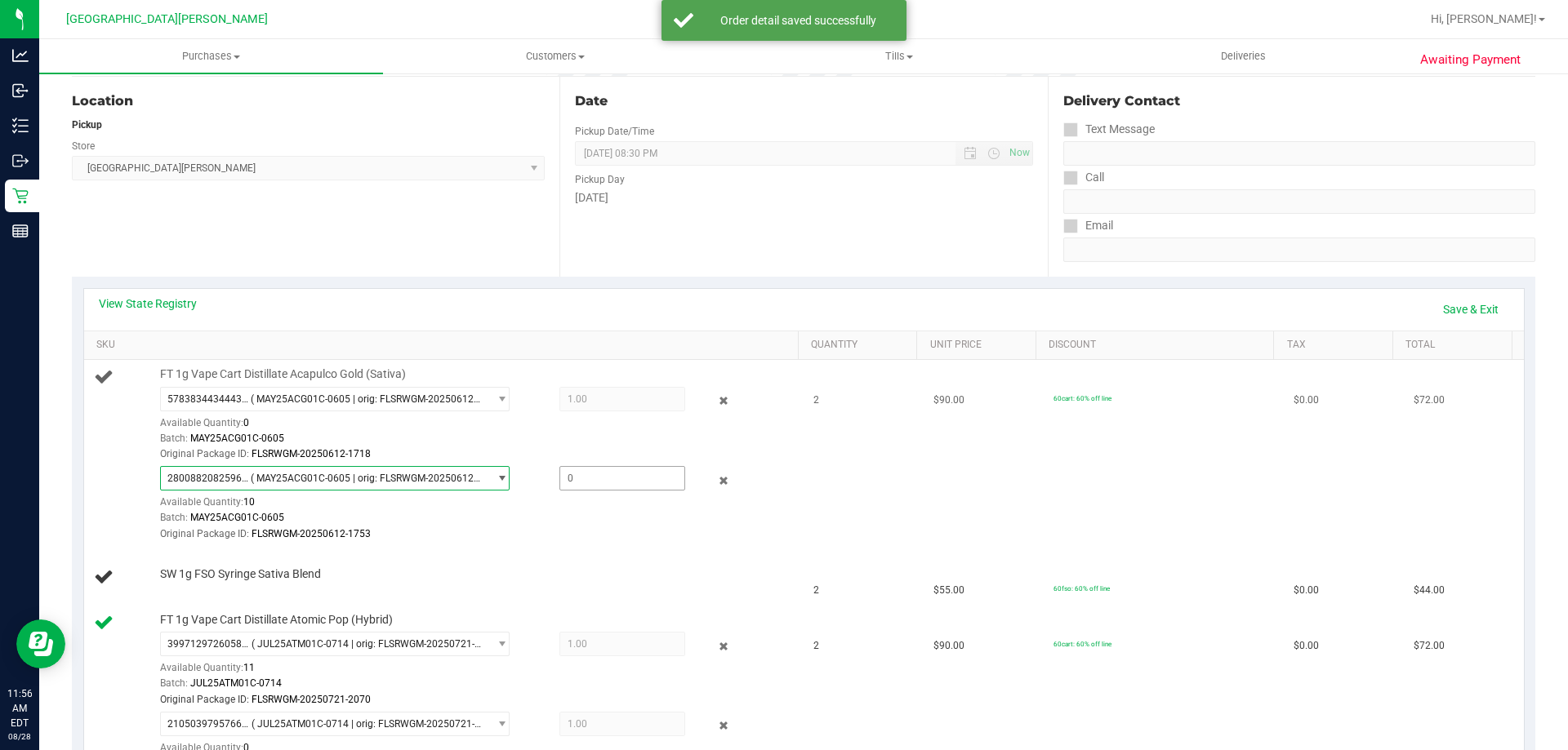
click at [581, 473] on span at bounding box center [622, 479] width 126 height 25
type input "1"
type input "1.0000"
click at [558, 280] on div "View State Registry Save & Exit SKU Quantity Unit Price Discount Tax Total FT 1…" at bounding box center [803, 542] width 1463 height 529
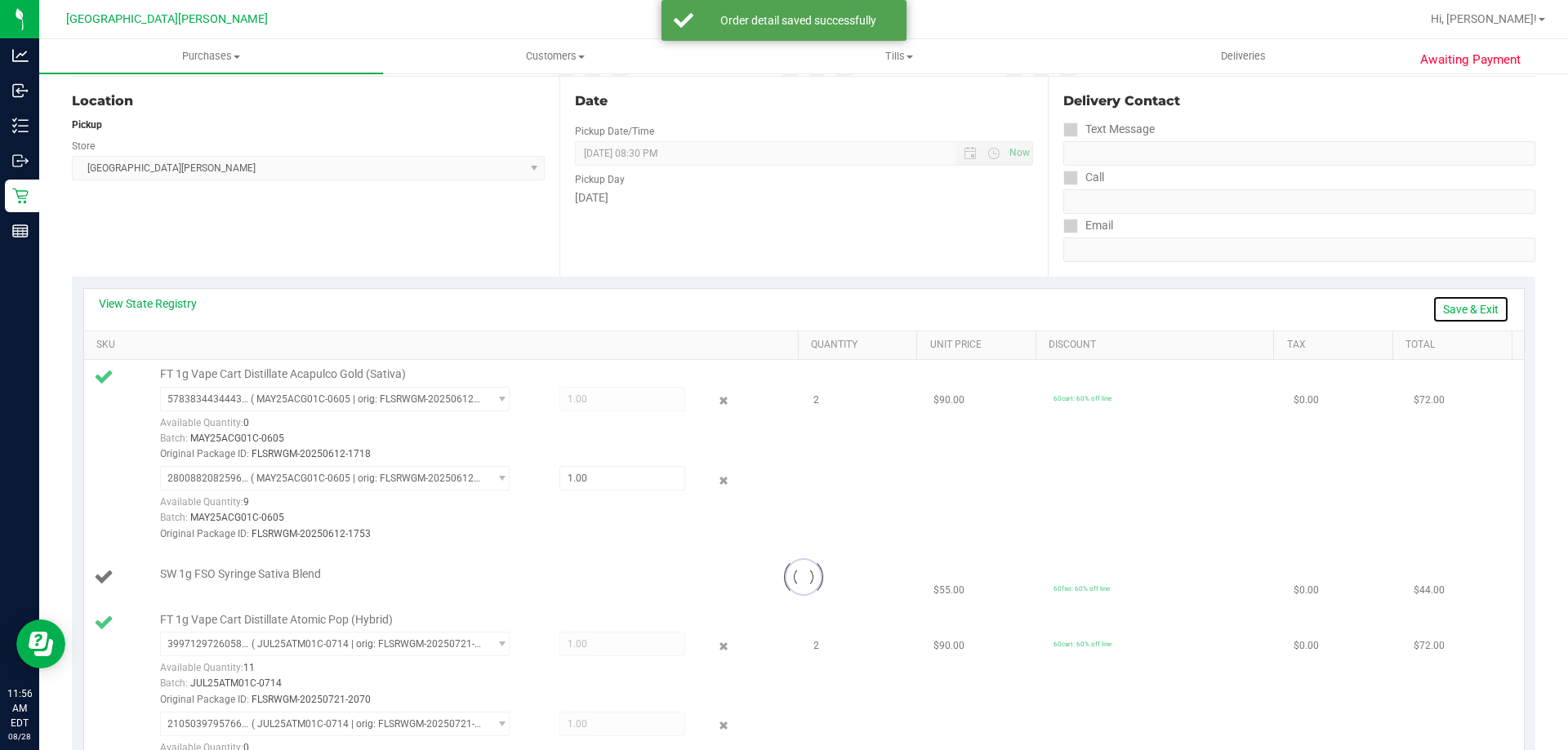
click at [1445, 304] on link "Save & Exit" at bounding box center [1470, 308] width 77 height 28
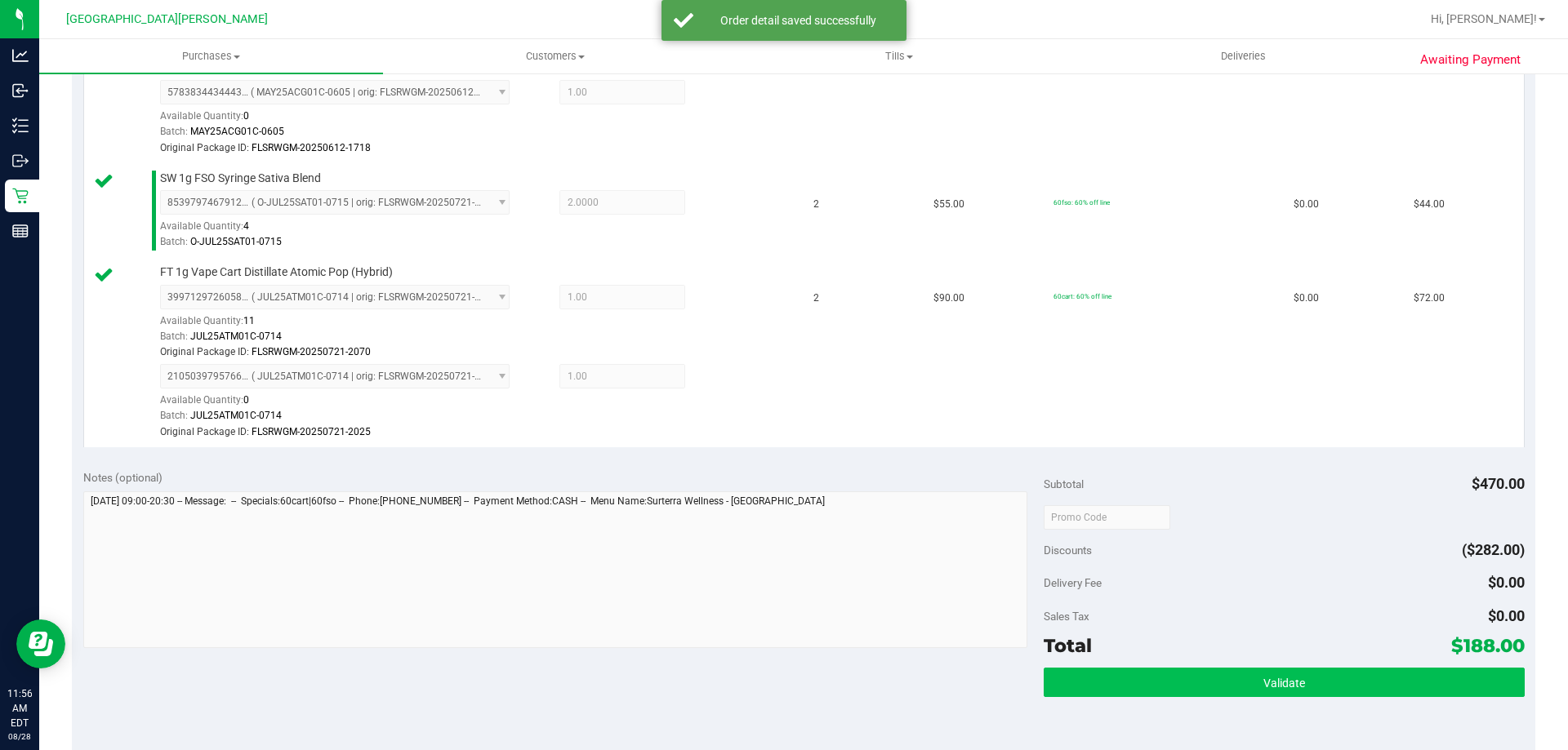
scroll to position [735, 0]
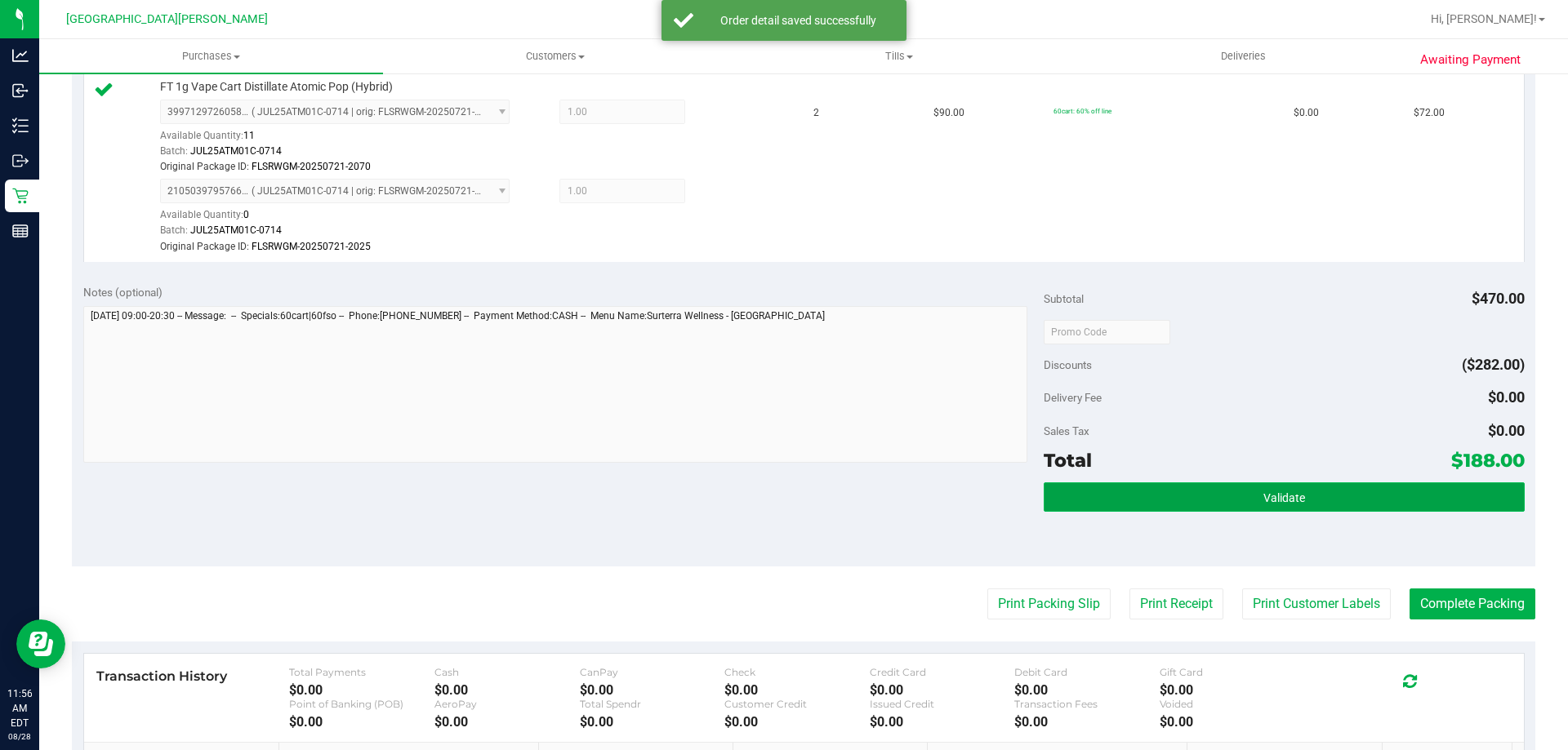
click at [1225, 484] on button "Validate" at bounding box center [1283, 497] width 480 height 30
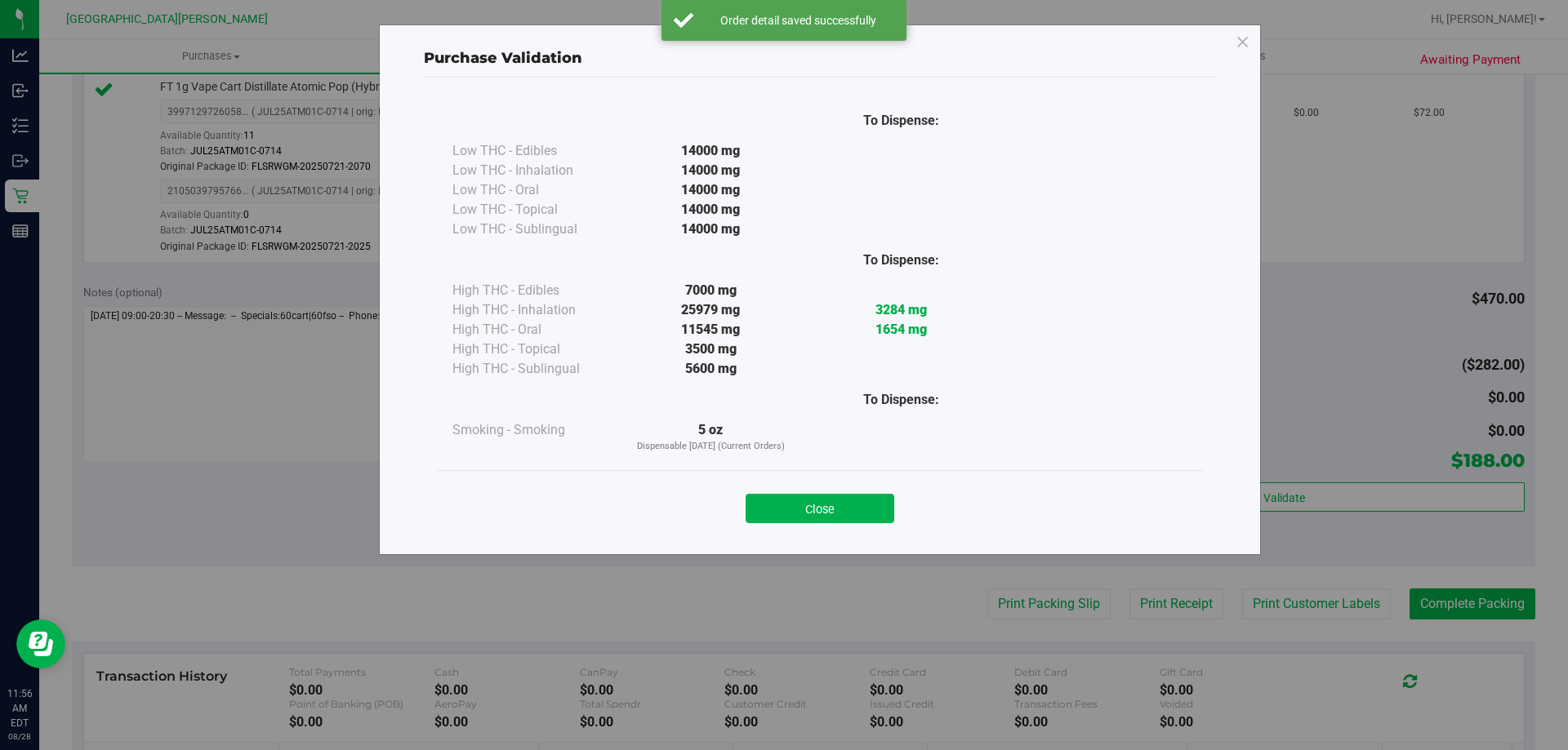
click at [823, 498] on button "Close" at bounding box center [820, 508] width 149 height 30
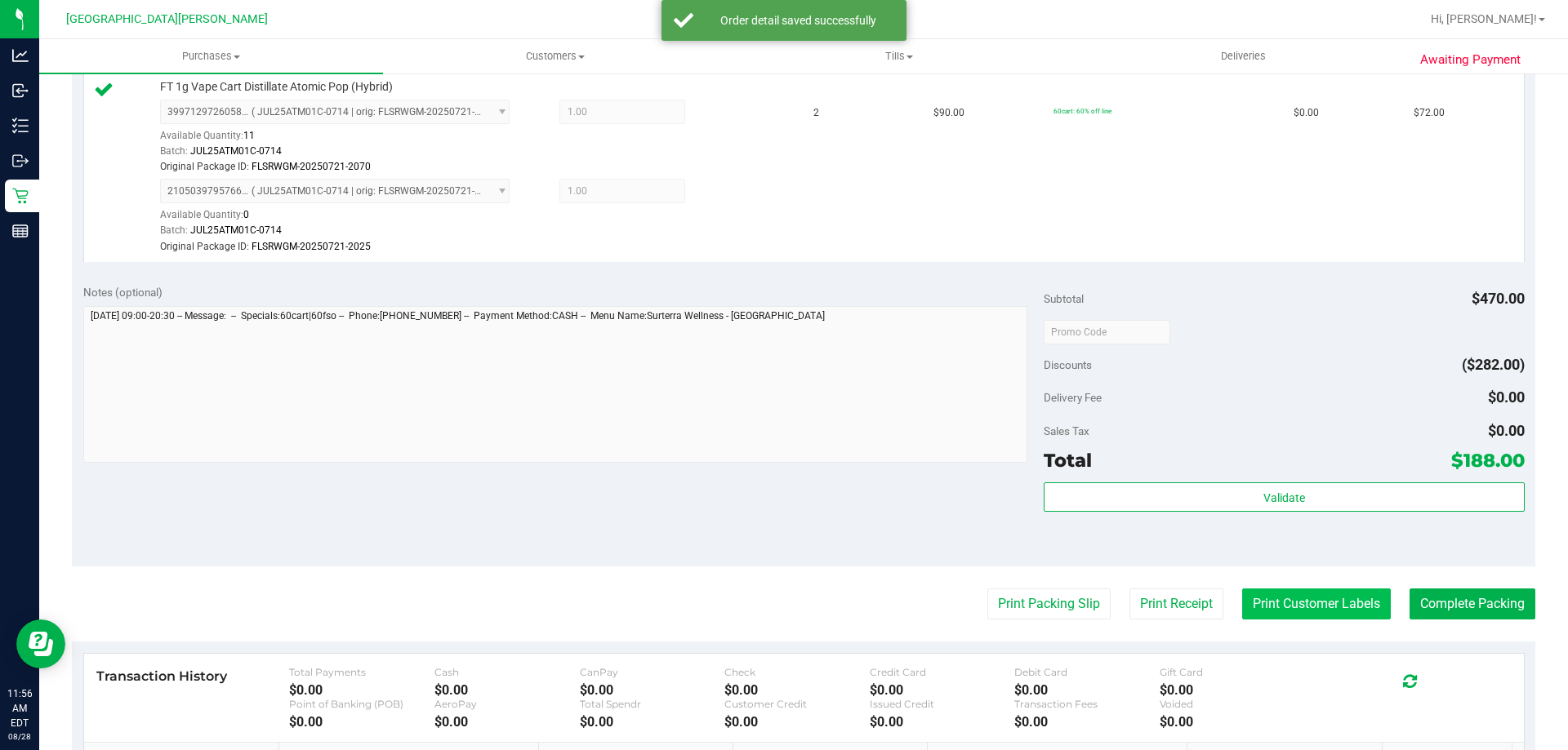
click at [1312, 590] on button "Print Customer Labels" at bounding box center [1316, 603] width 149 height 31
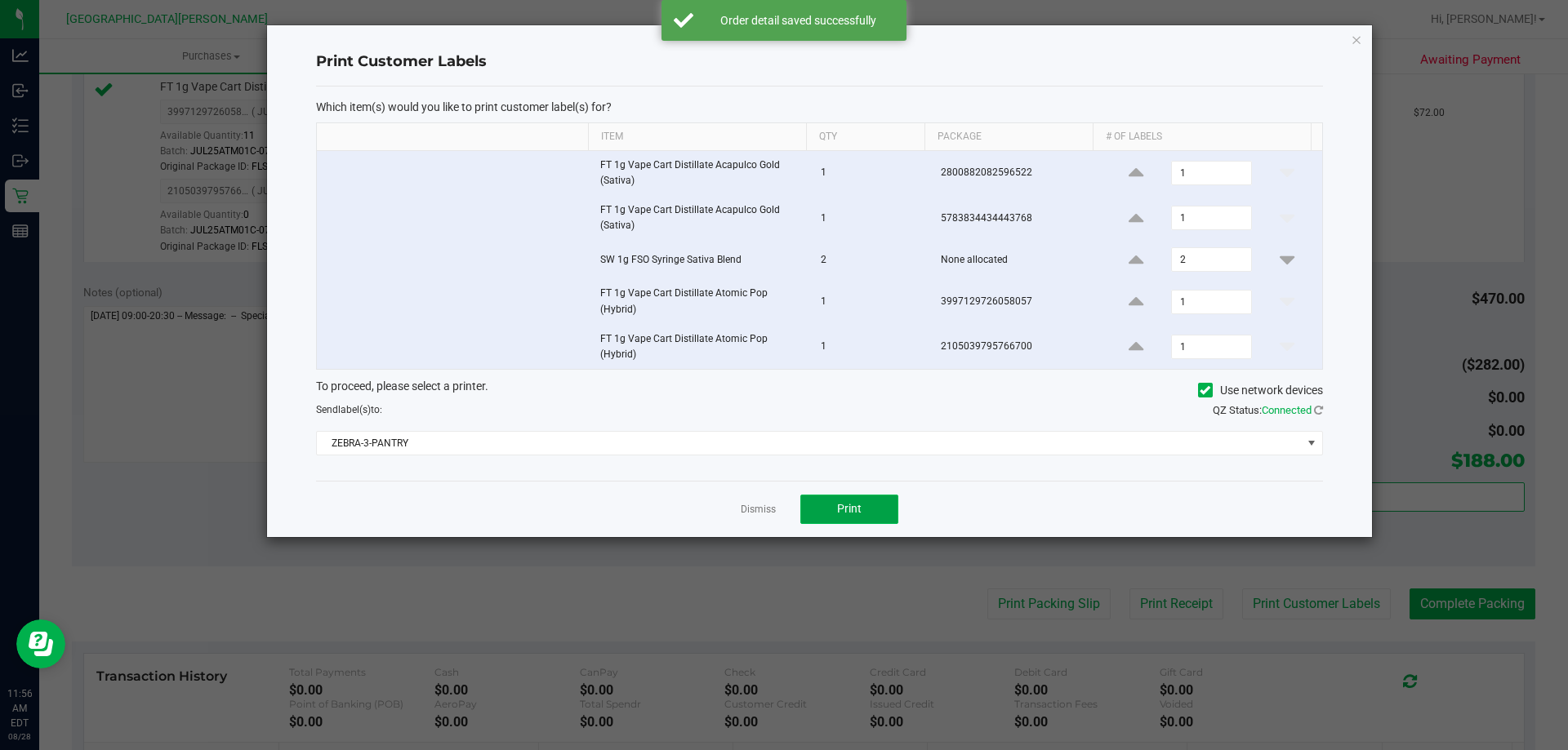
click at [866, 503] on button "Print" at bounding box center [848, 509] width 98 height 30
click at [749, 506] on link "Dismiss" at bounding box center [758, 509] width 35 height 14
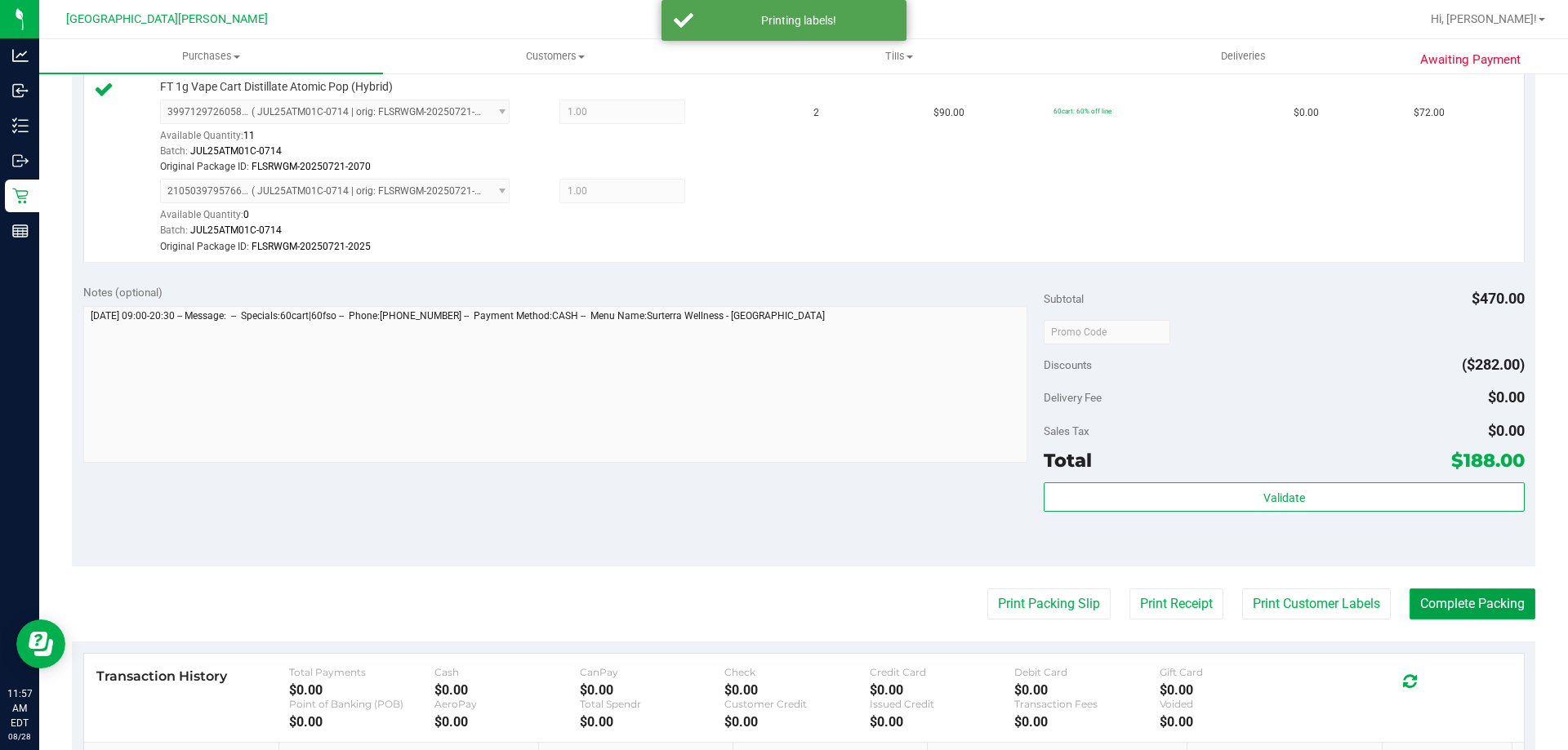
click at [1416, 604] on button "Complete Packing" at bounding box center [1472, 603] width 126 height 31
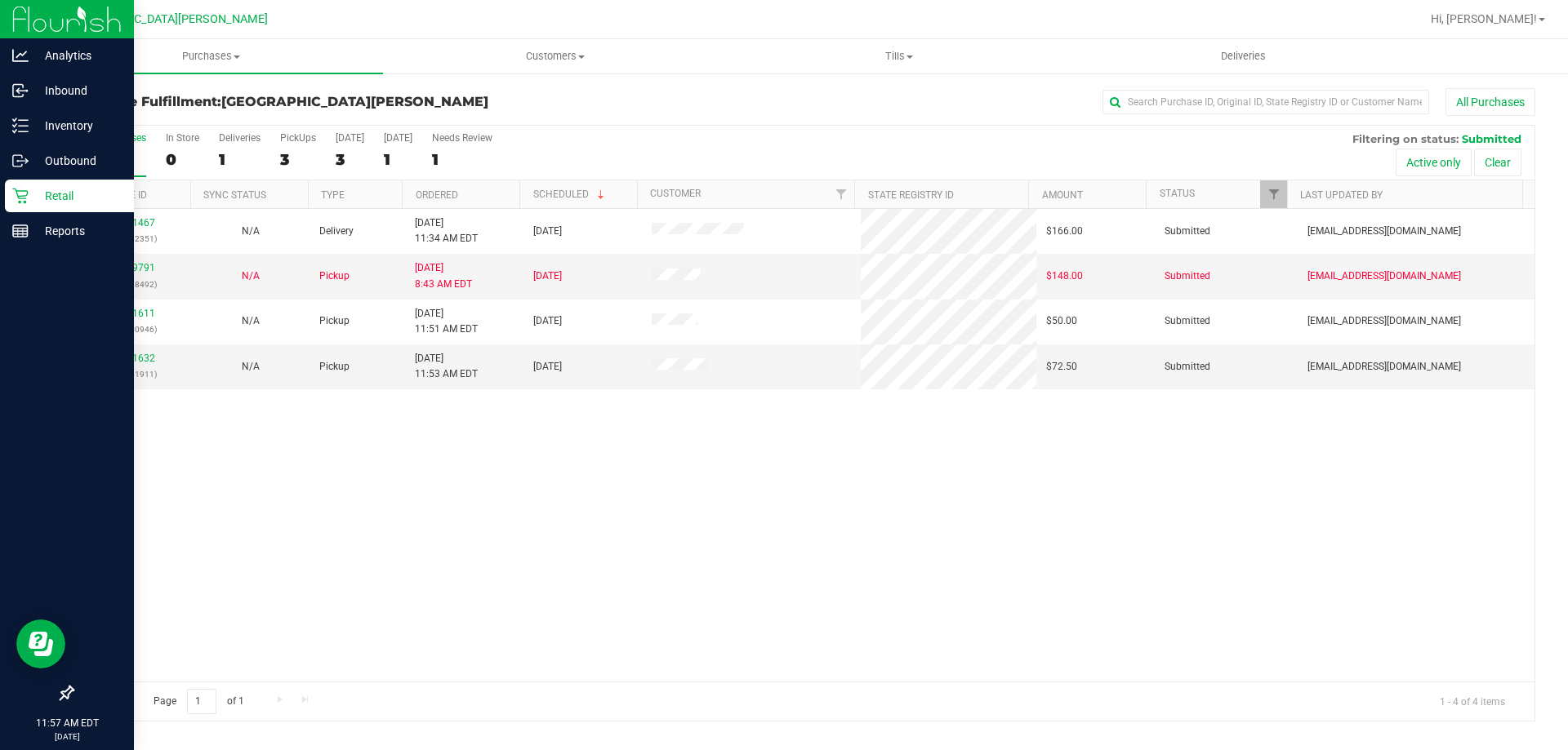
click at [29, 206] on div "Retail" at bounding box center [69, 196] width 129 height 32
click at [7, 204] on div "Retail" at bounding box center [69, 196] width 129 height 32
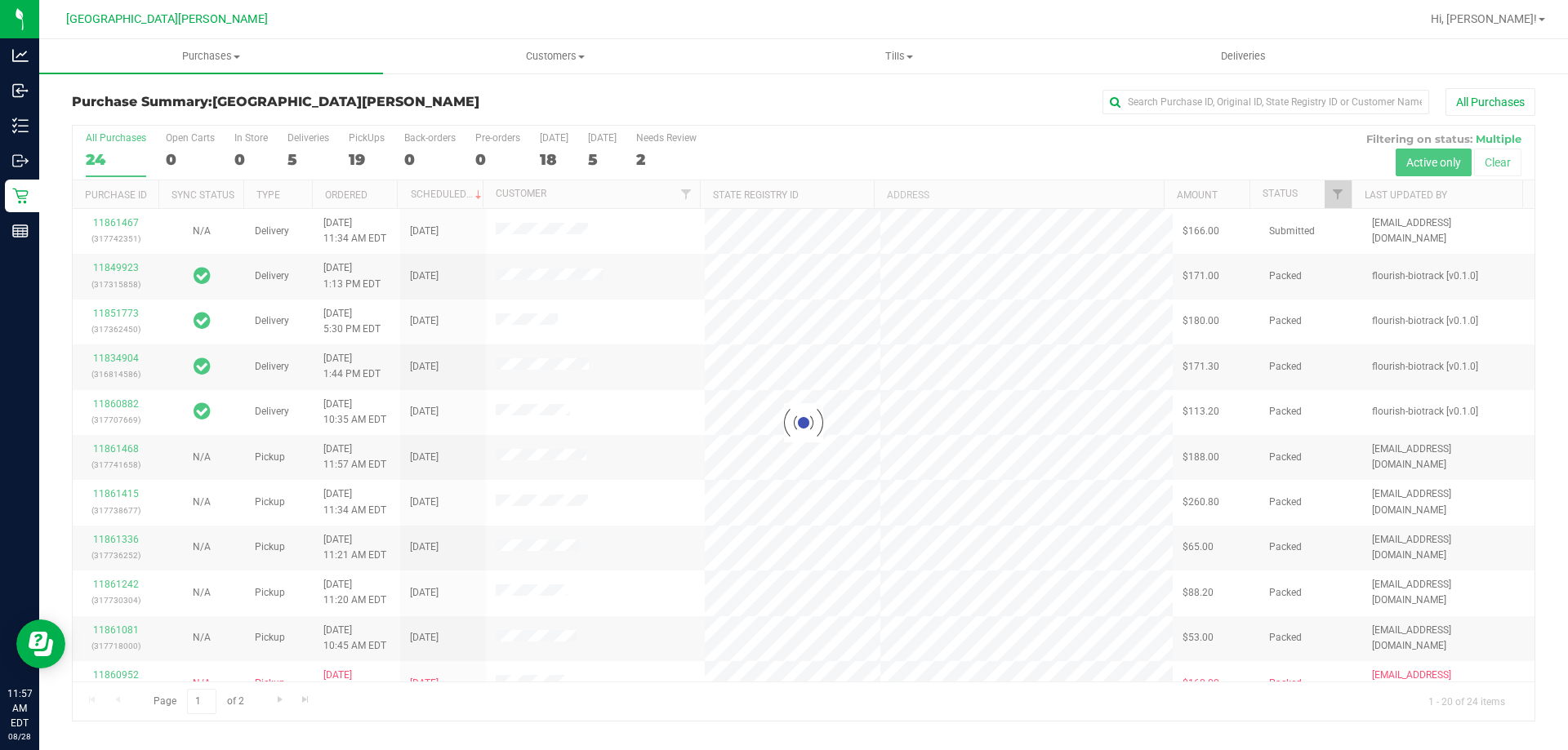
click at [244, 146] on div at bounding box center [803, 423] width 1461 height 595
click at [243, 136] on div at bounding box center [803, 423] width 1461 height 595
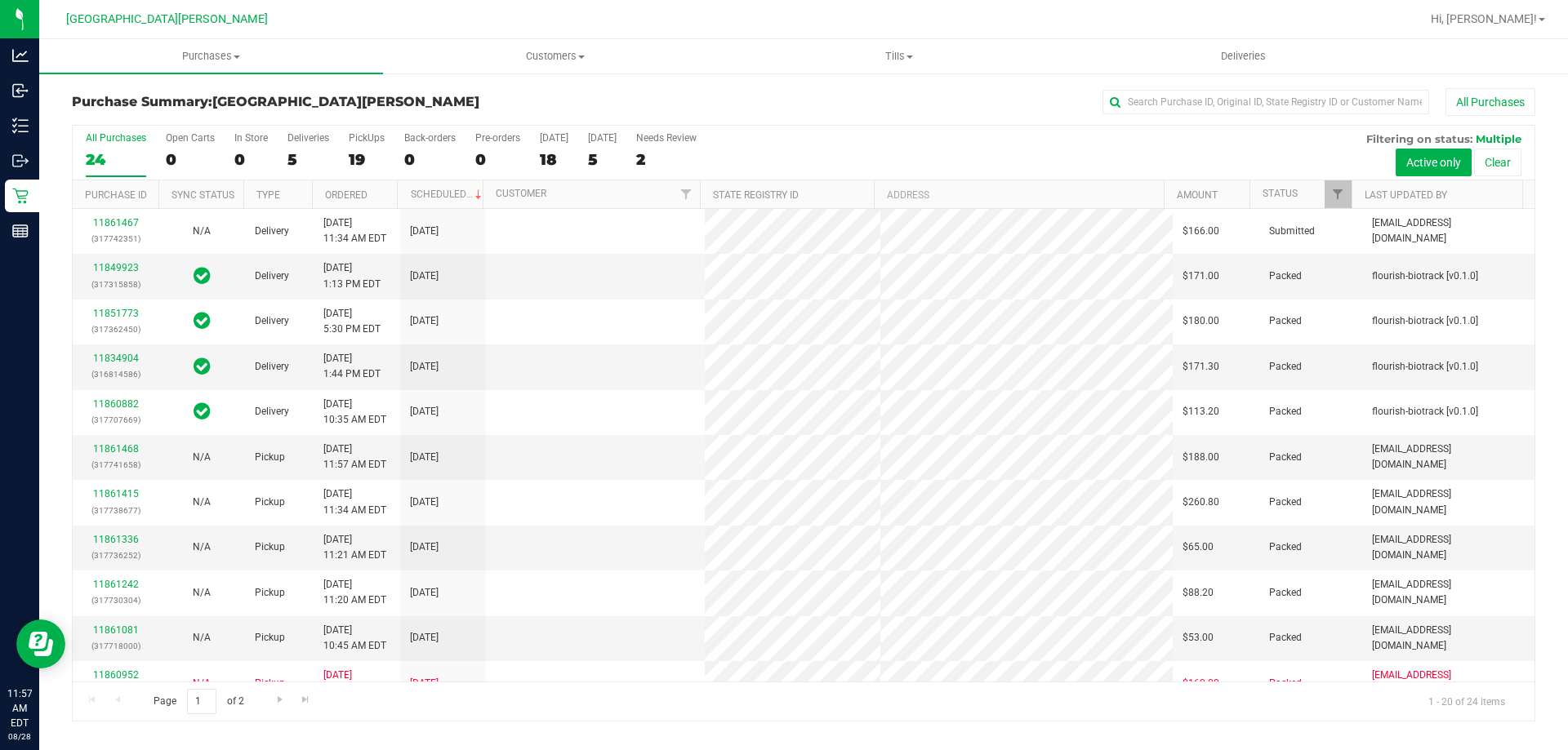
click at [243, 135] on div "In Store" at bounding box center [250, 138] width 33 height 11
click at [0, 0] on input "In Store 0" at bounding box center [0, 0] width 0 height 0
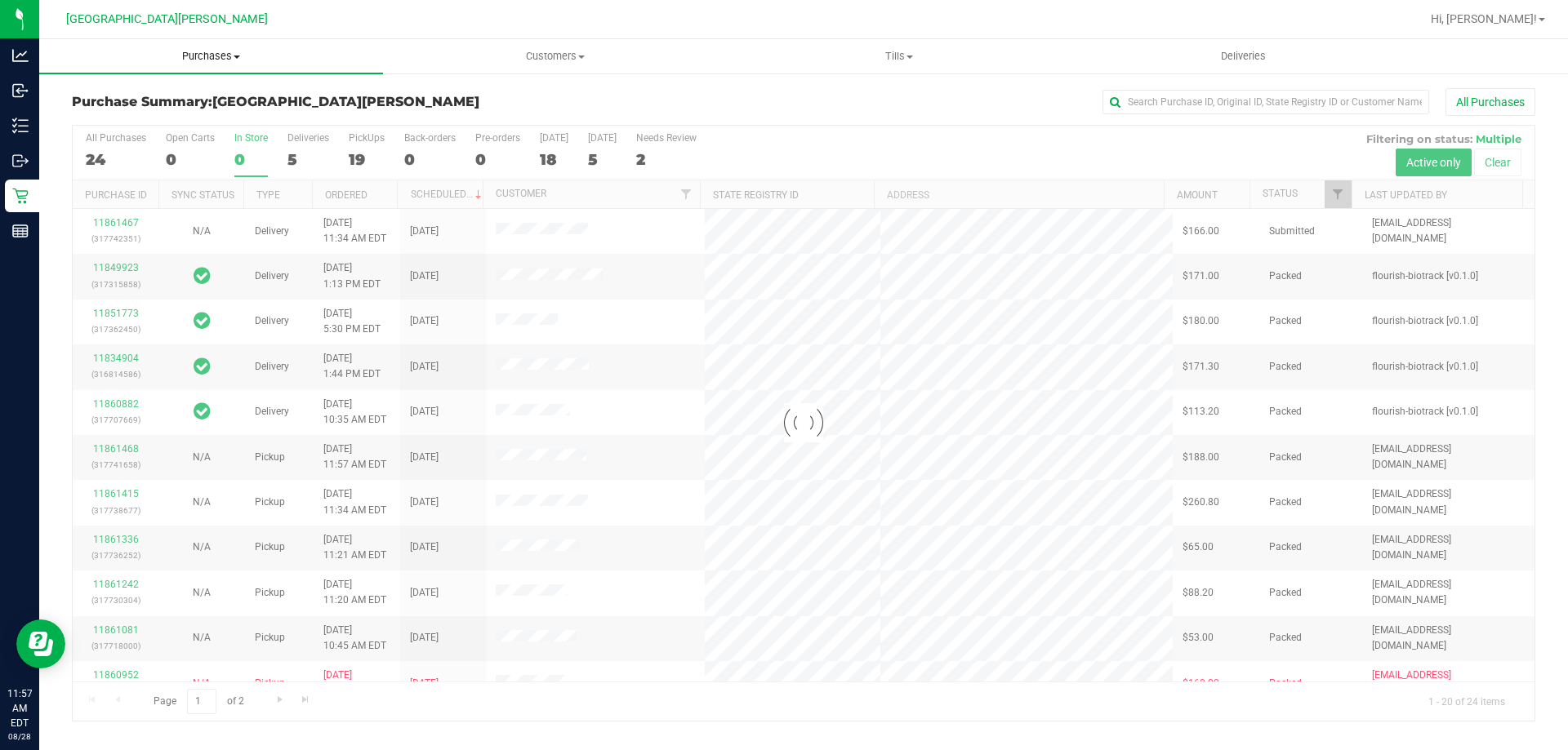
click at [203, 61] on span "Purchases" at bounding box center [210, 55] width 344 height 14
click at [126, 117] on span "Fulfillment" at bounding box center [89, 118] width 101 height 14
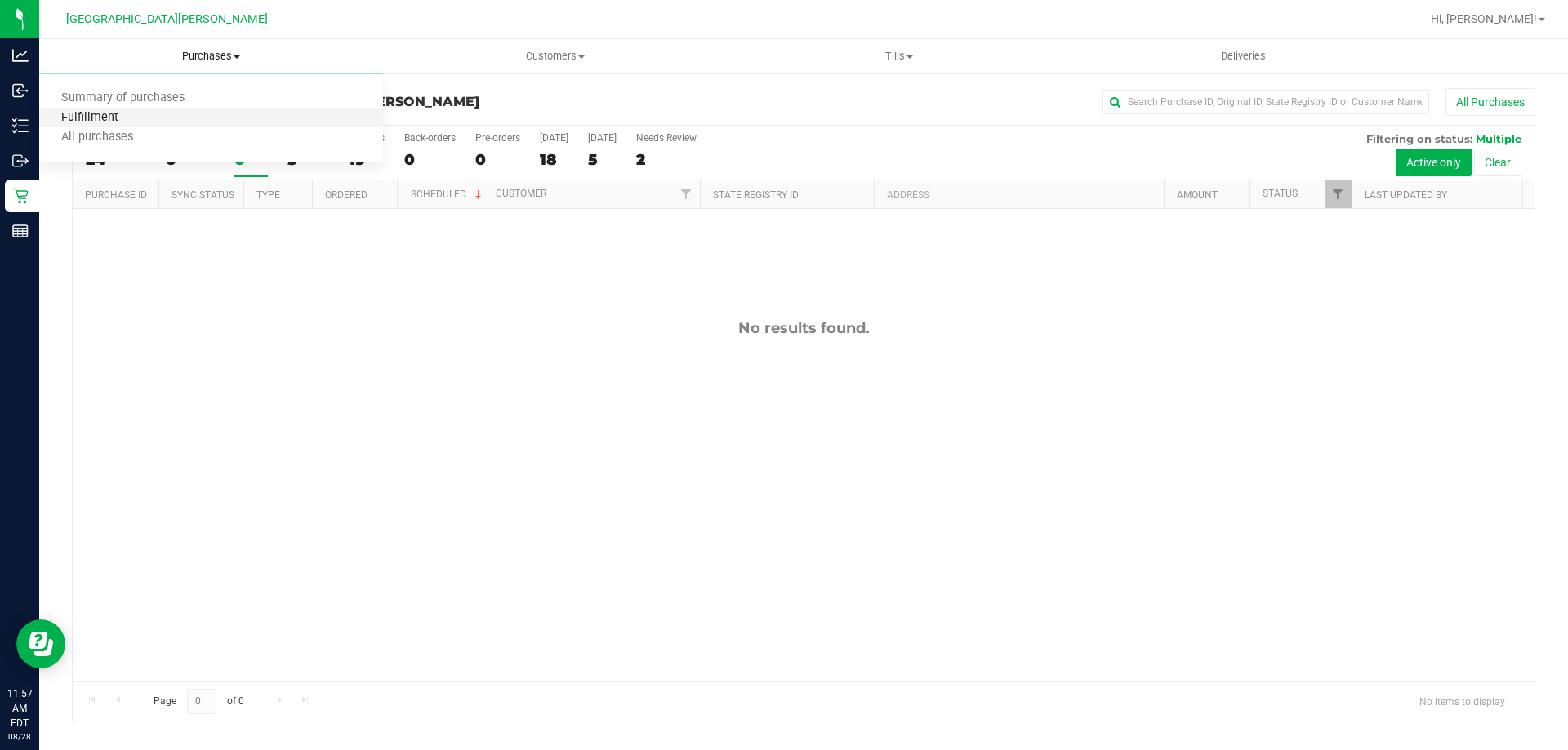
click at [123, 117] on span "Fulfillment" at bounding box center [89, 118] width 101 height 14
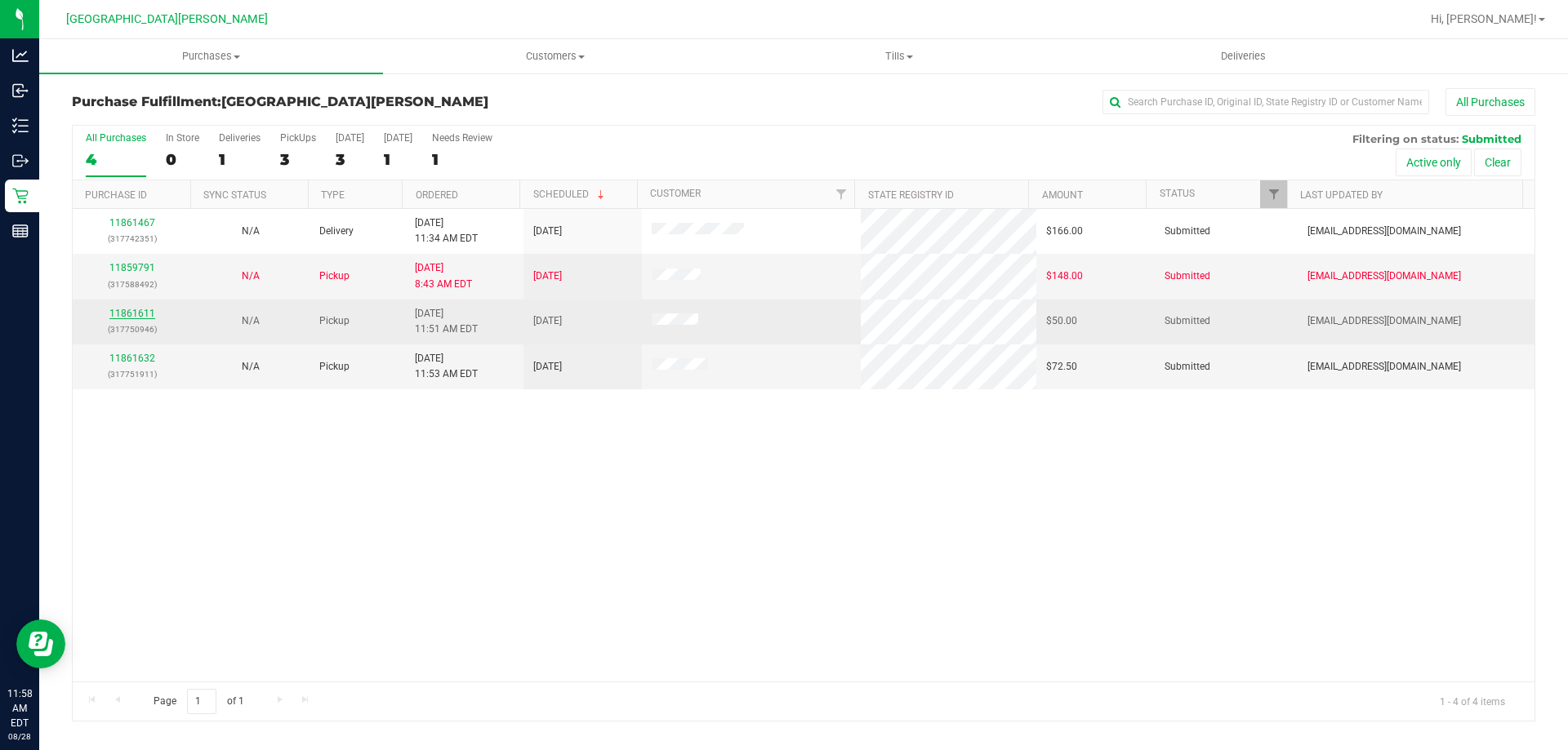
click at [125, 312] on link "11861611" at bounding box center [132, 313] width 46 height 11
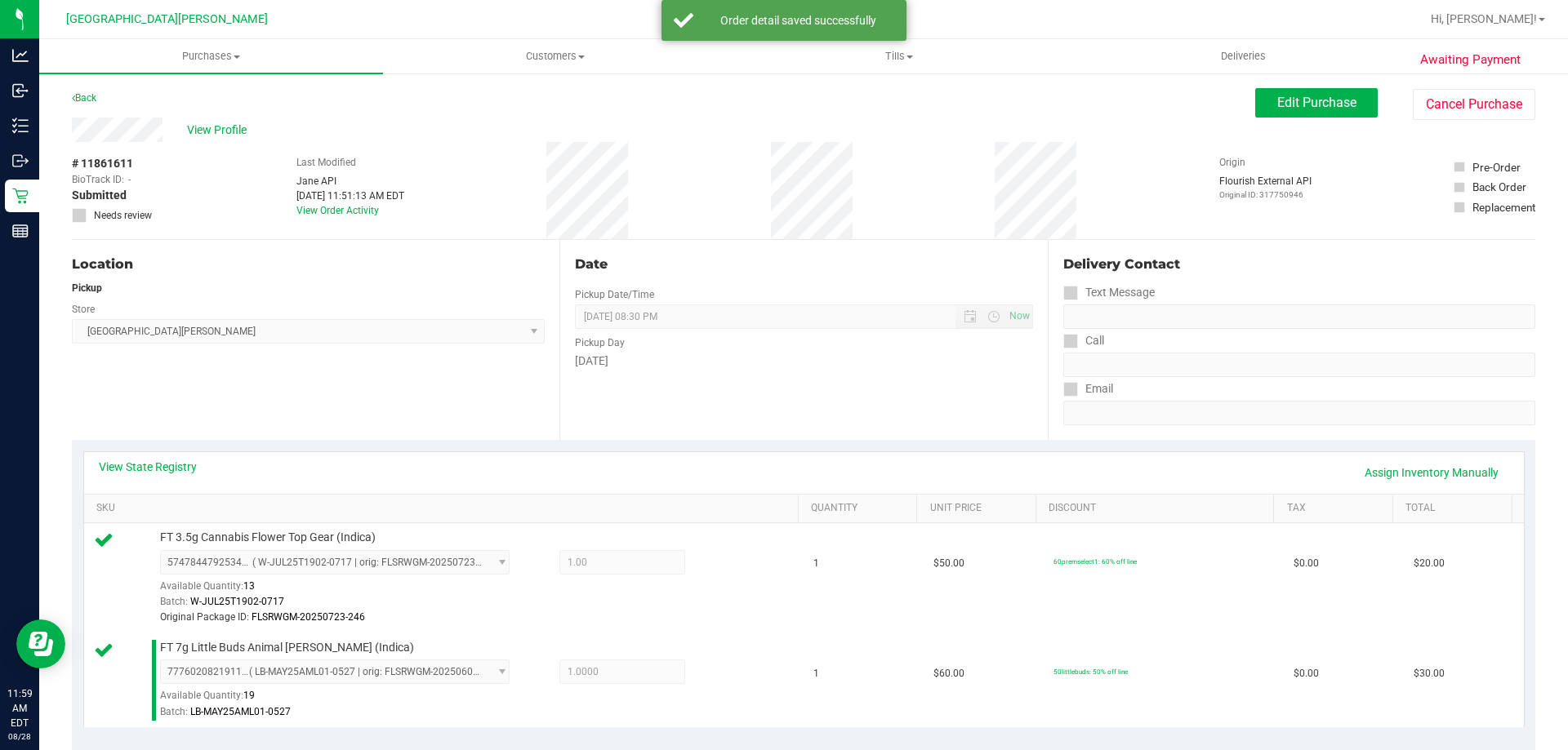
scroll to position [408, 0]
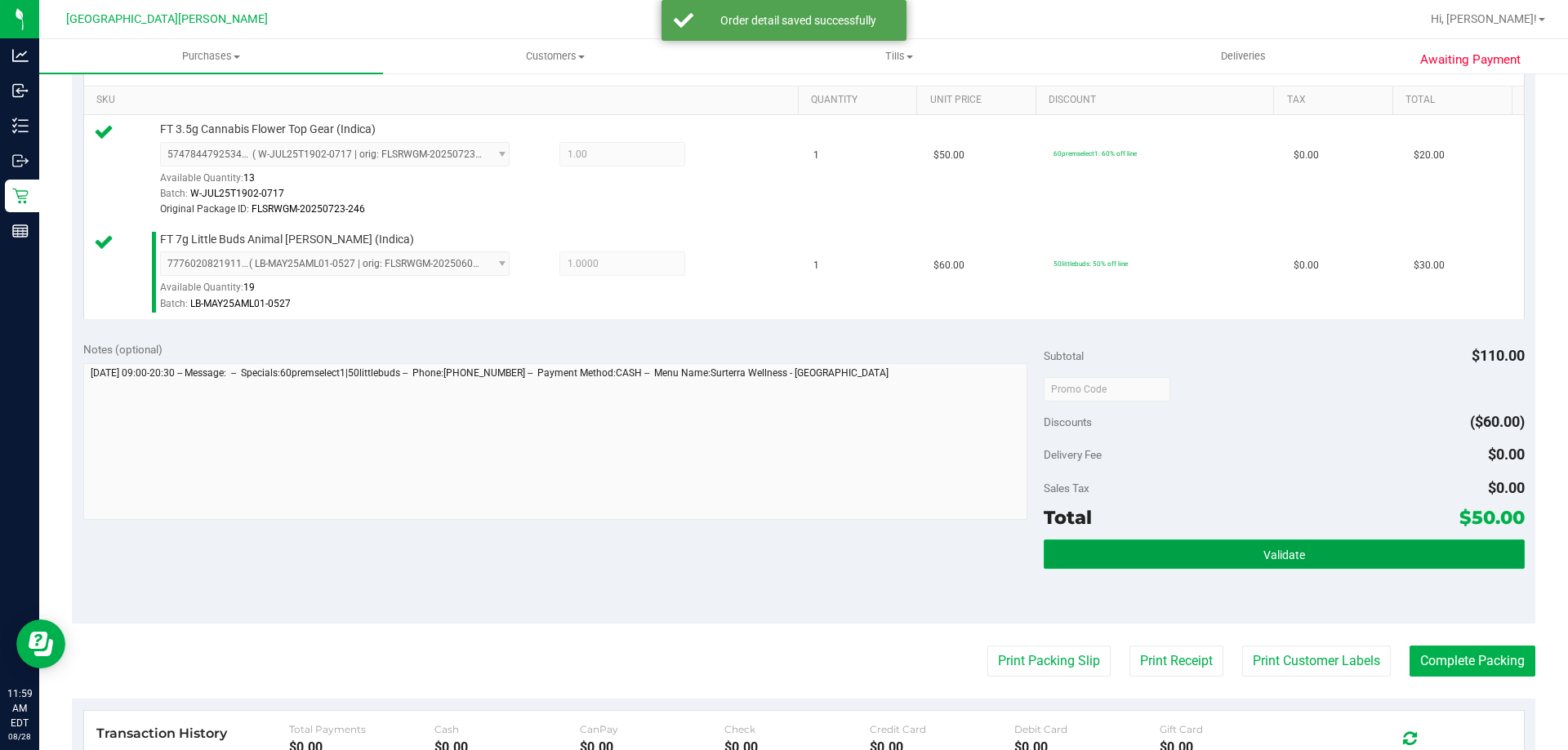
click at [1221, 544] on button "Validate" at bounding box center [1283, 554] width 480 height 30
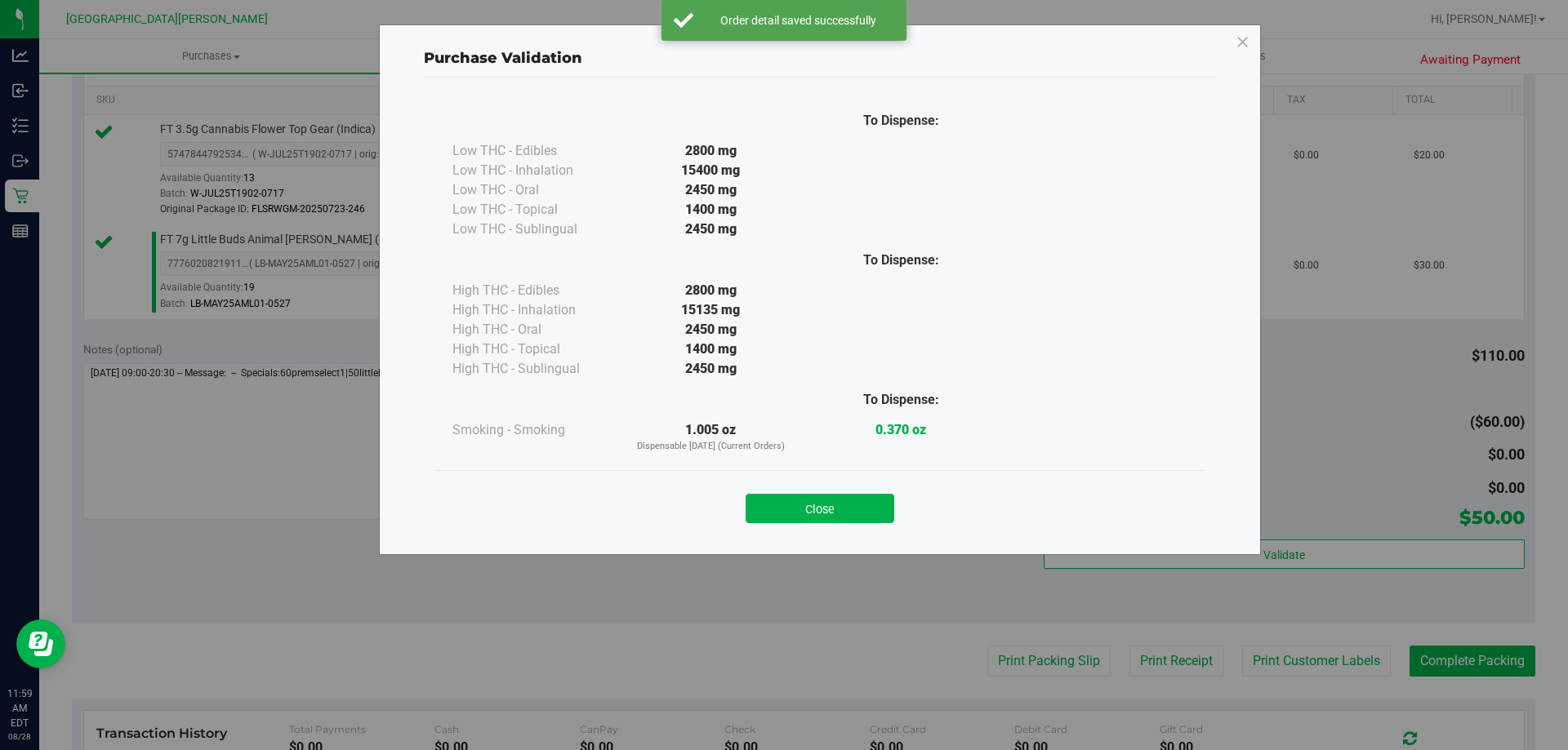
click at [880, 519] on button "Close" at bounding box center [820, 508] width 149 height 30
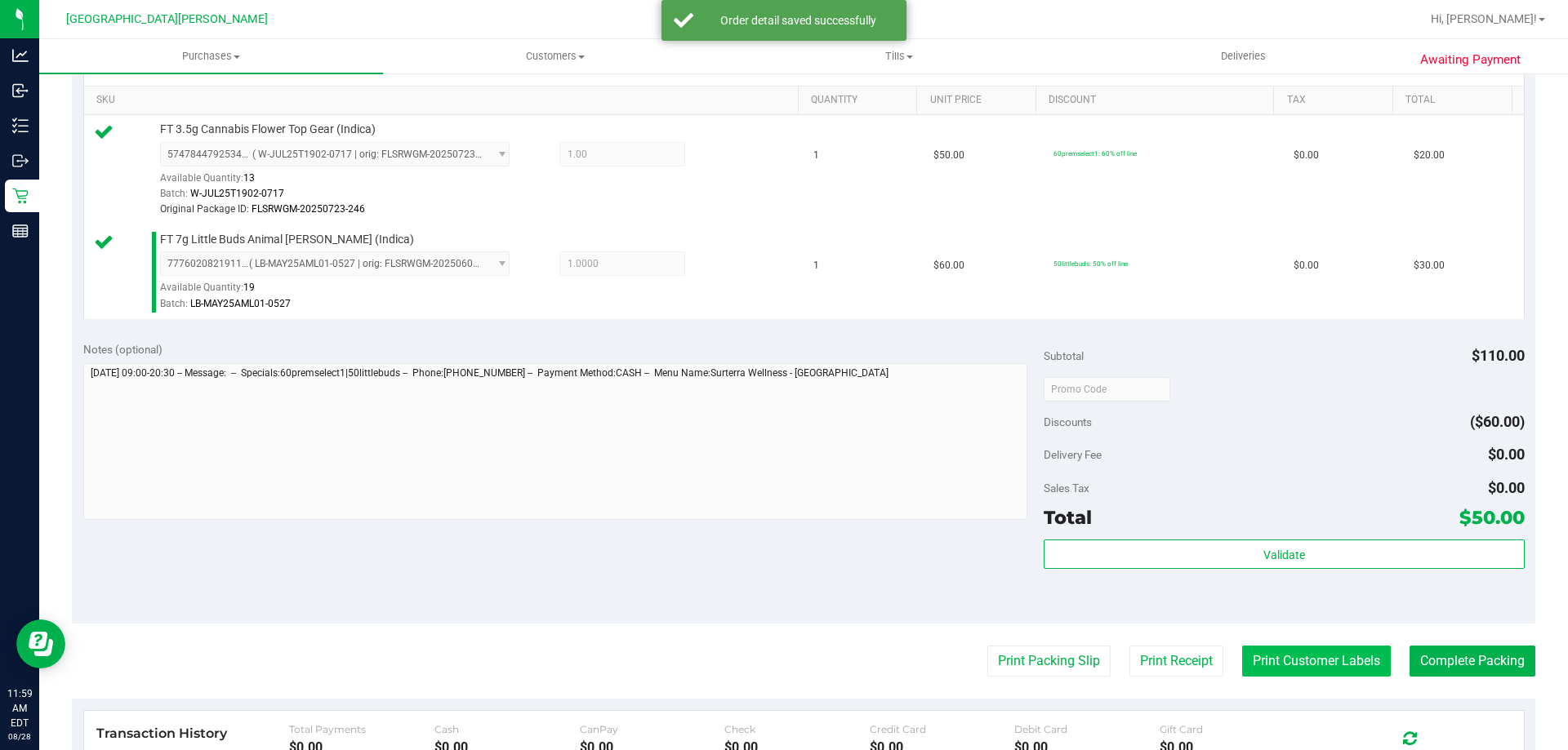
click at [1317, 657] on button "Print Customer Labels" at bounding box center [1316, 661] width 149 height 31
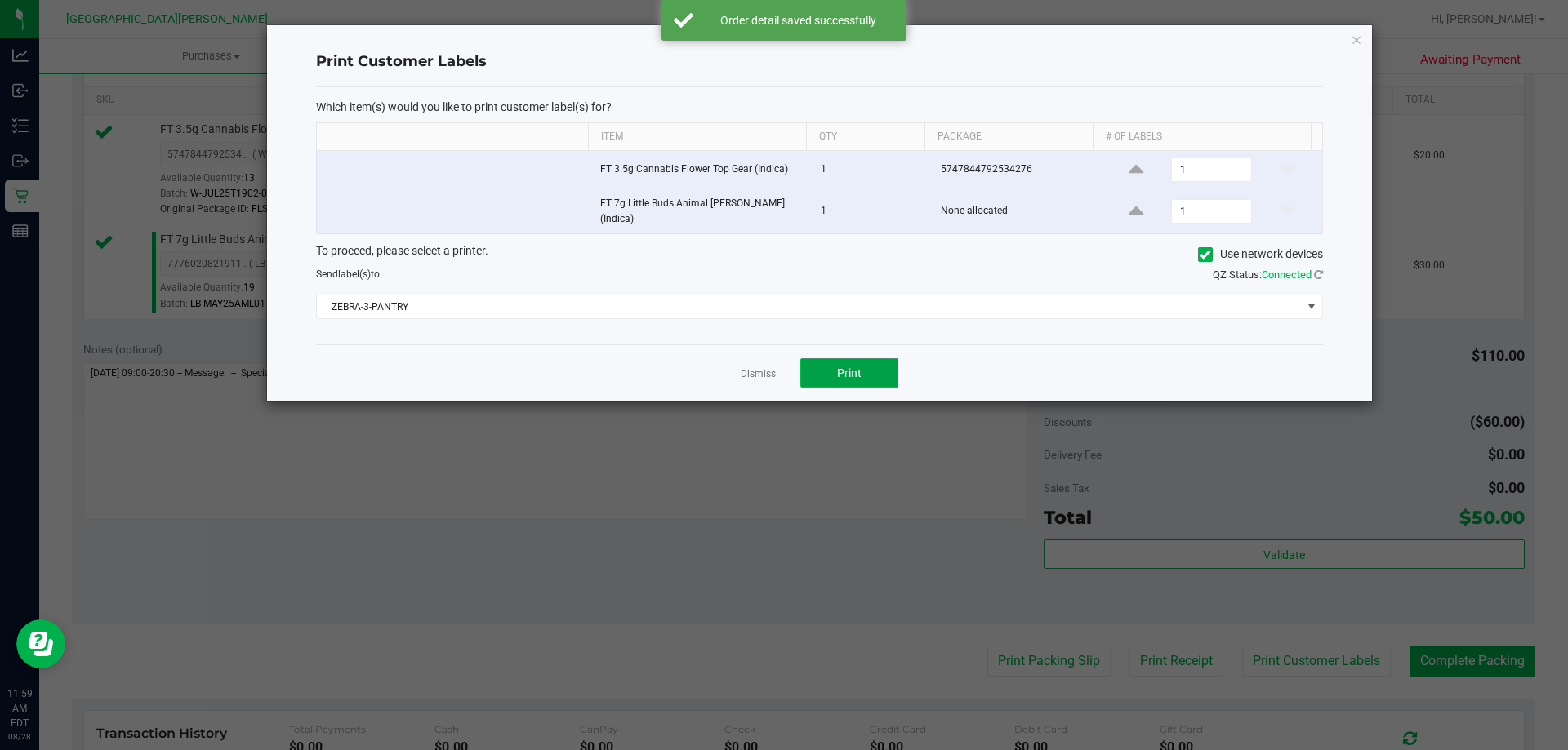
click at [877, 367] on button "Print" at bounding box center [848, 372] width 98 height 30
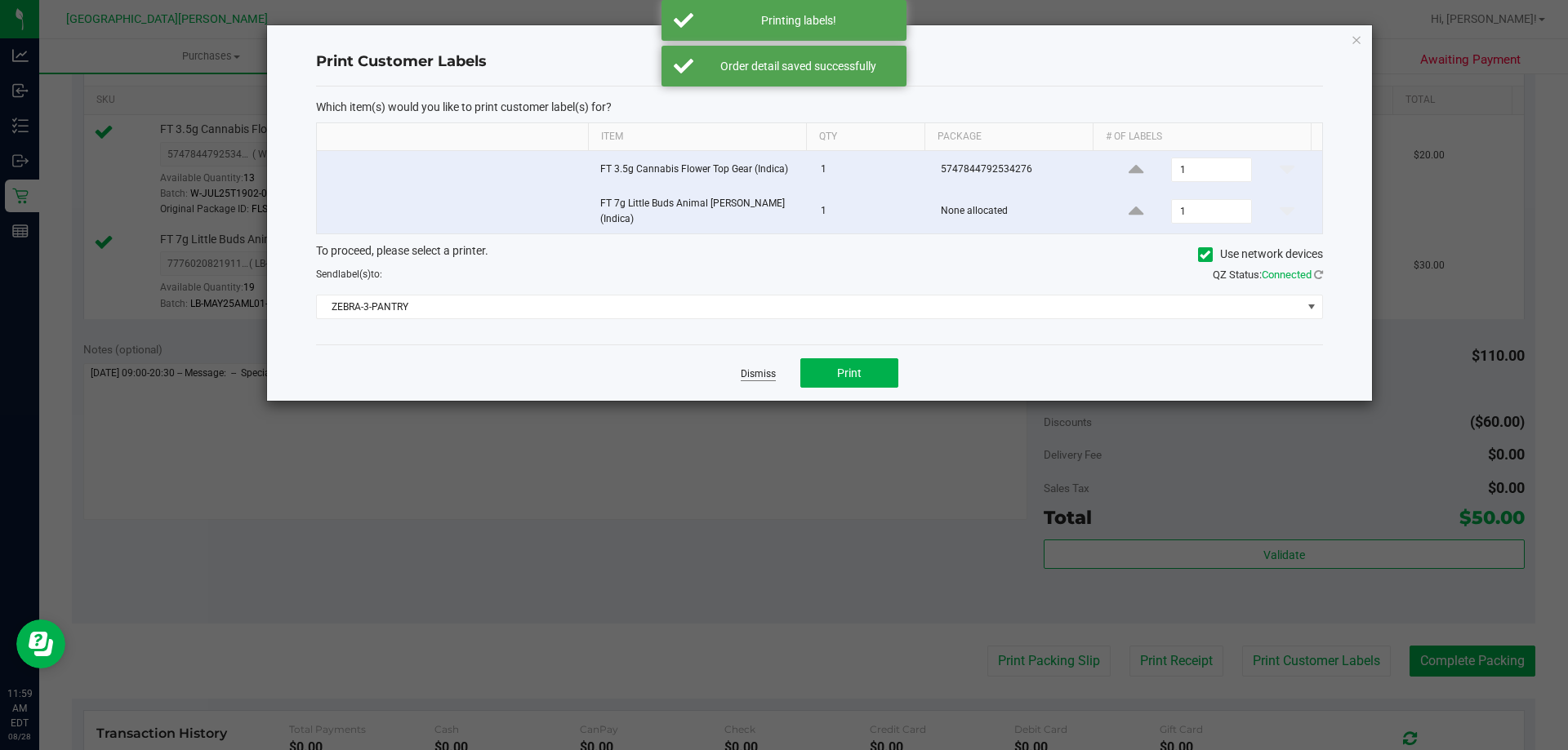
click at [765, 367] on link "Dismiss" at bounding box center [758, 374] width 35 height 14
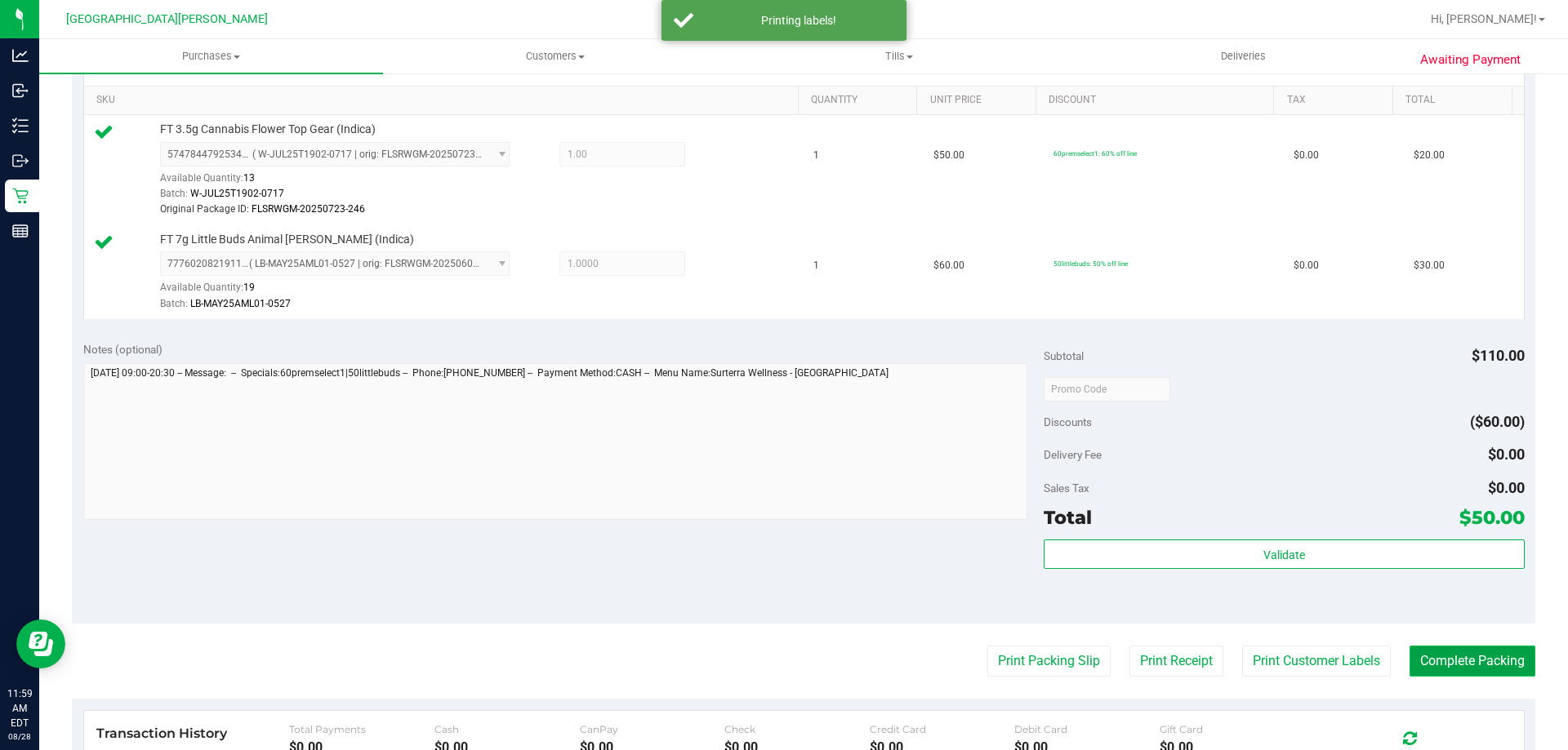
click at [1451, 658] on button "Complete Packing" at bounding box center [1472, 661] width 126 height 31
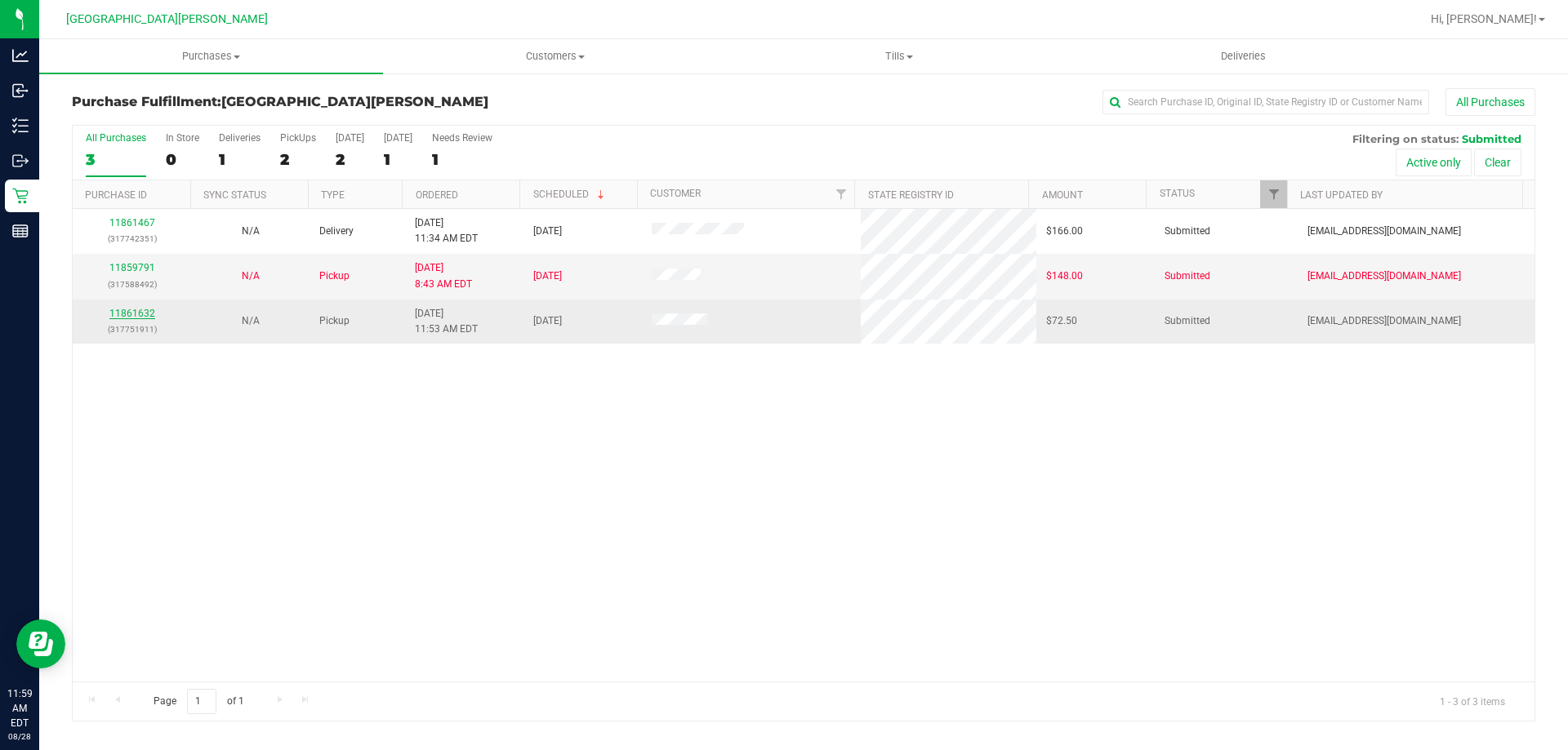
click at [120, 312] on link "11861632" at bounding box center [132, 313] width 46 height 11
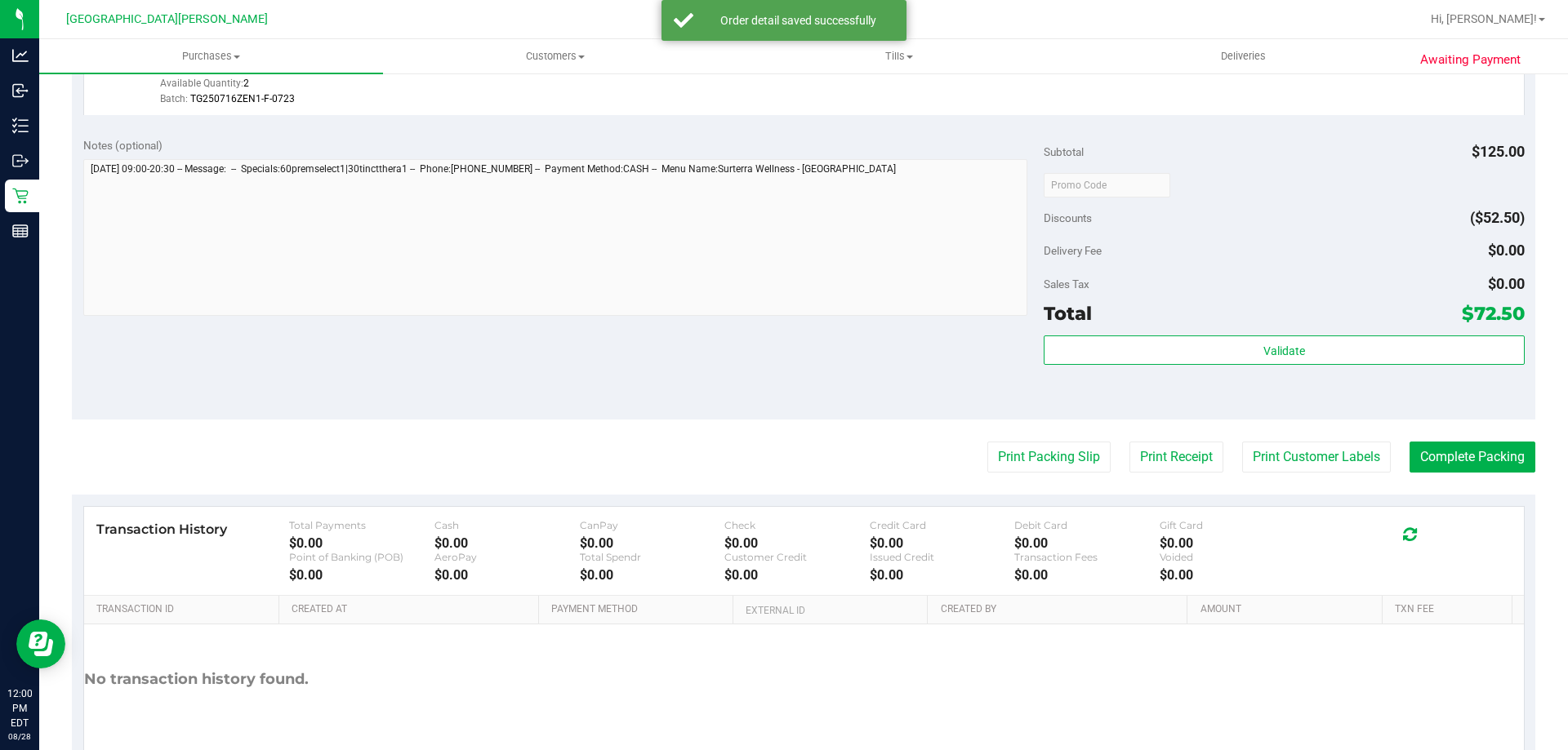
scroll to position [680, 0]
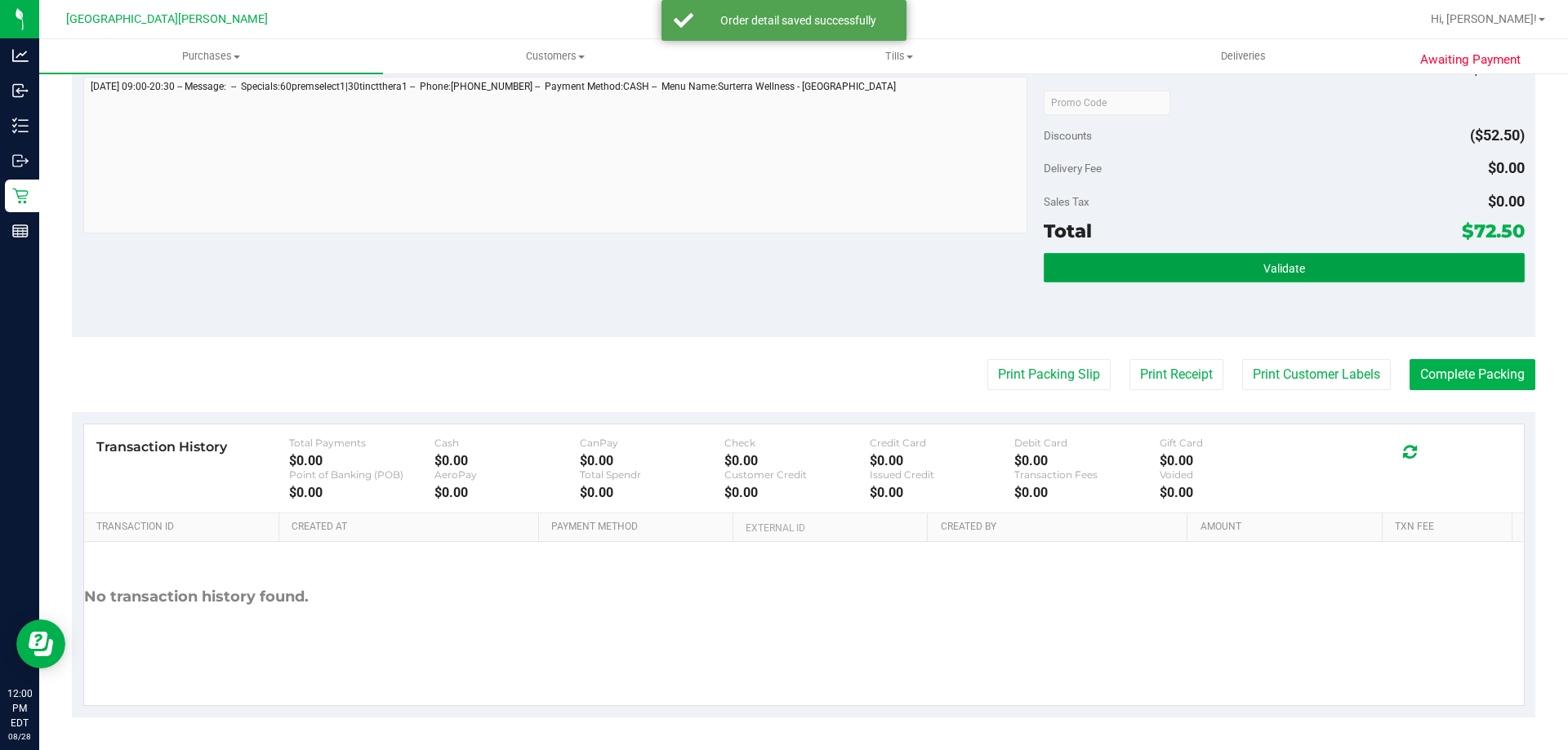
click at [1221, 272] on button "Validate" at bounding box center [1283, 267] width 480 height 30
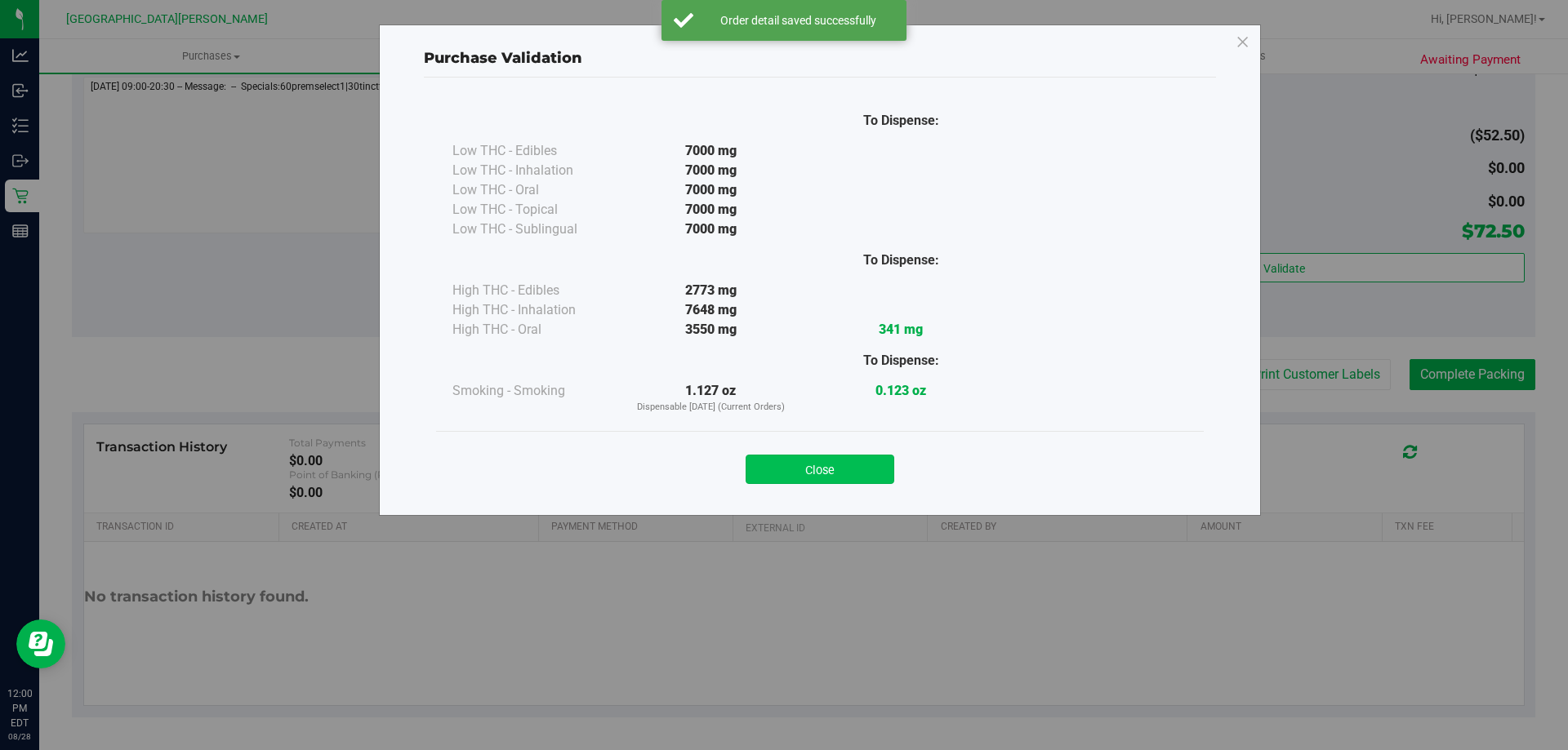
click at [840, 468] on button "Close" at bounding box center [820, 469] width 149 height 30
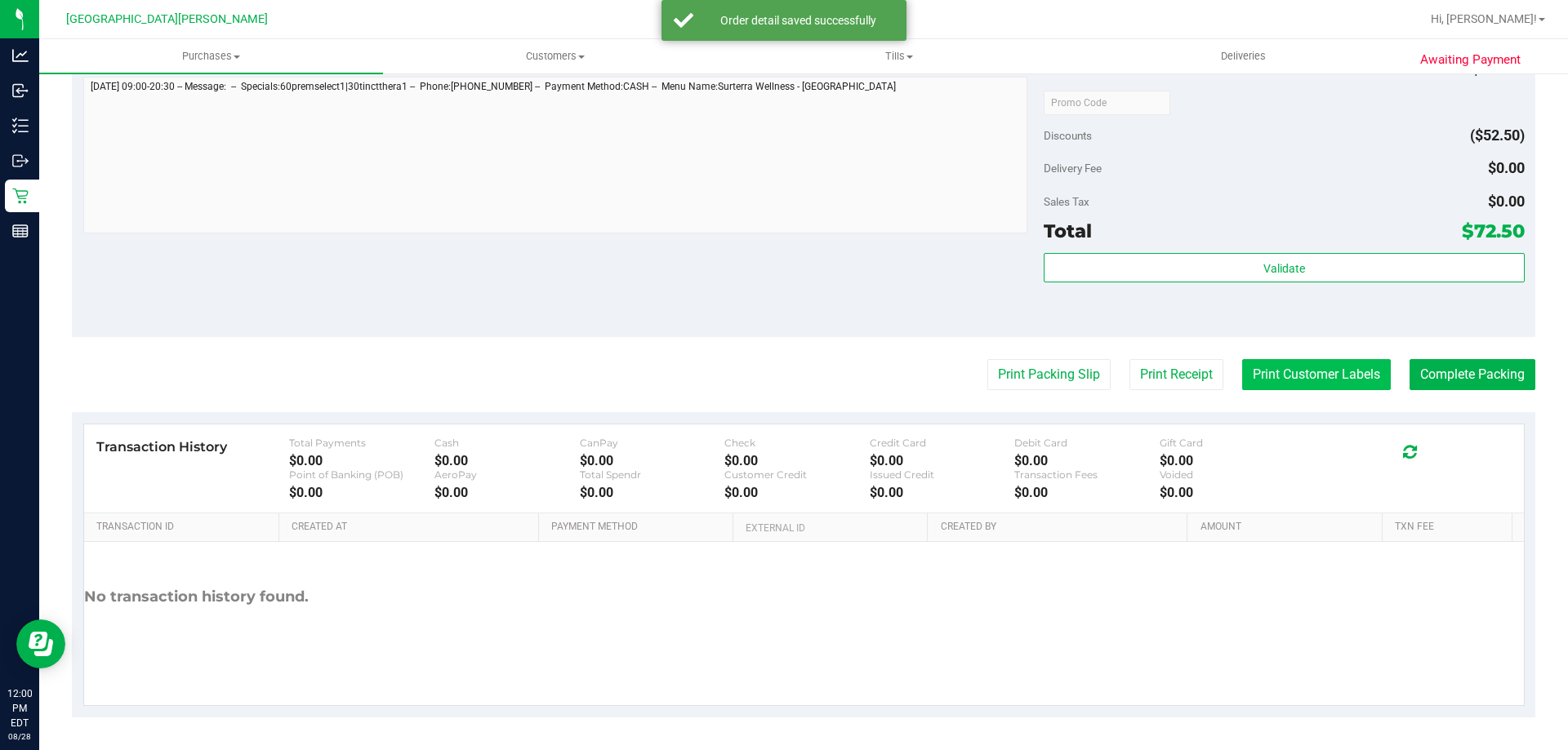
click at [1280, 363] on button "Print Customer Labels" at bounding box center [1316, 374] width 149 height 31
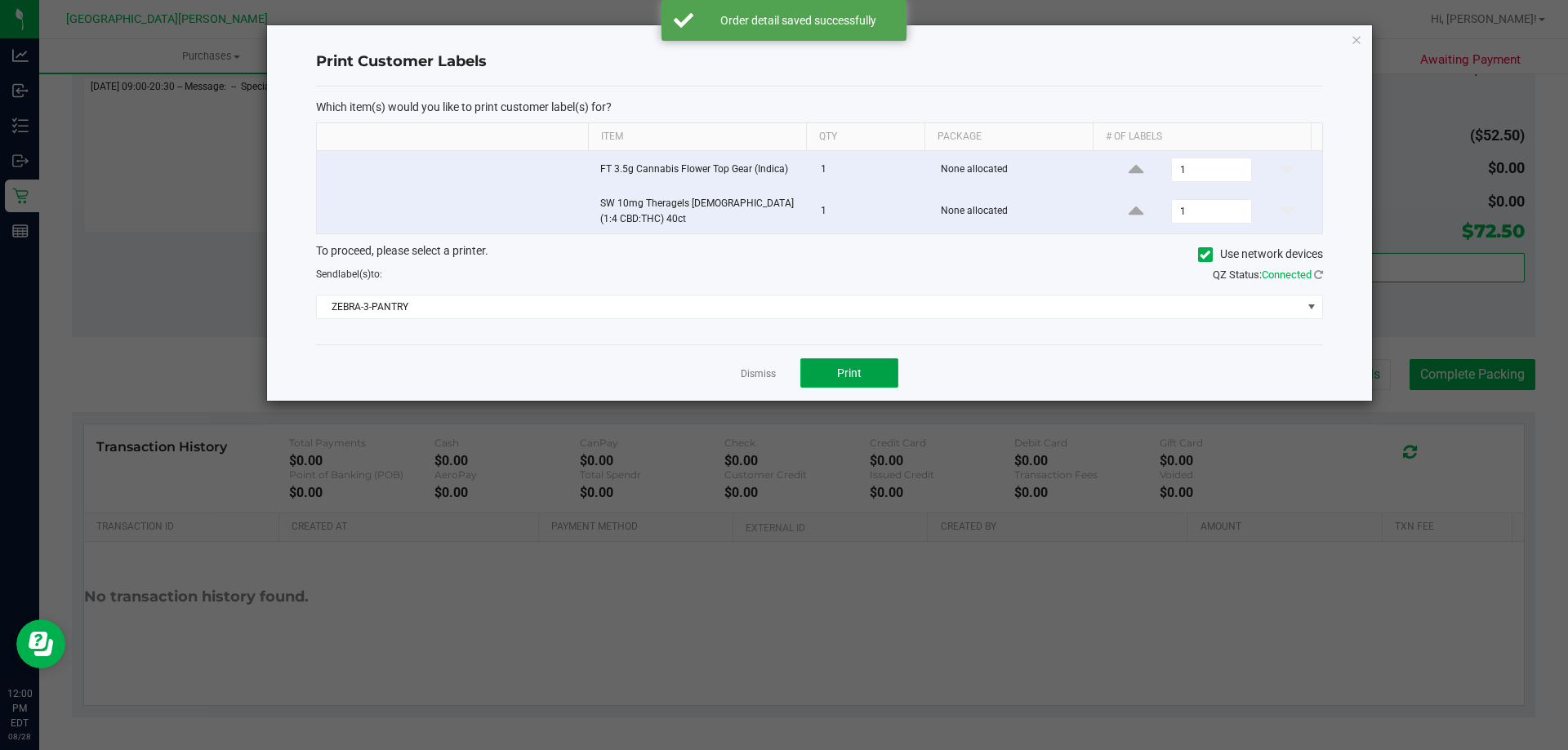
click at [859, 366] on span "Print" at bounding box center [849, 373] width 25 height 13
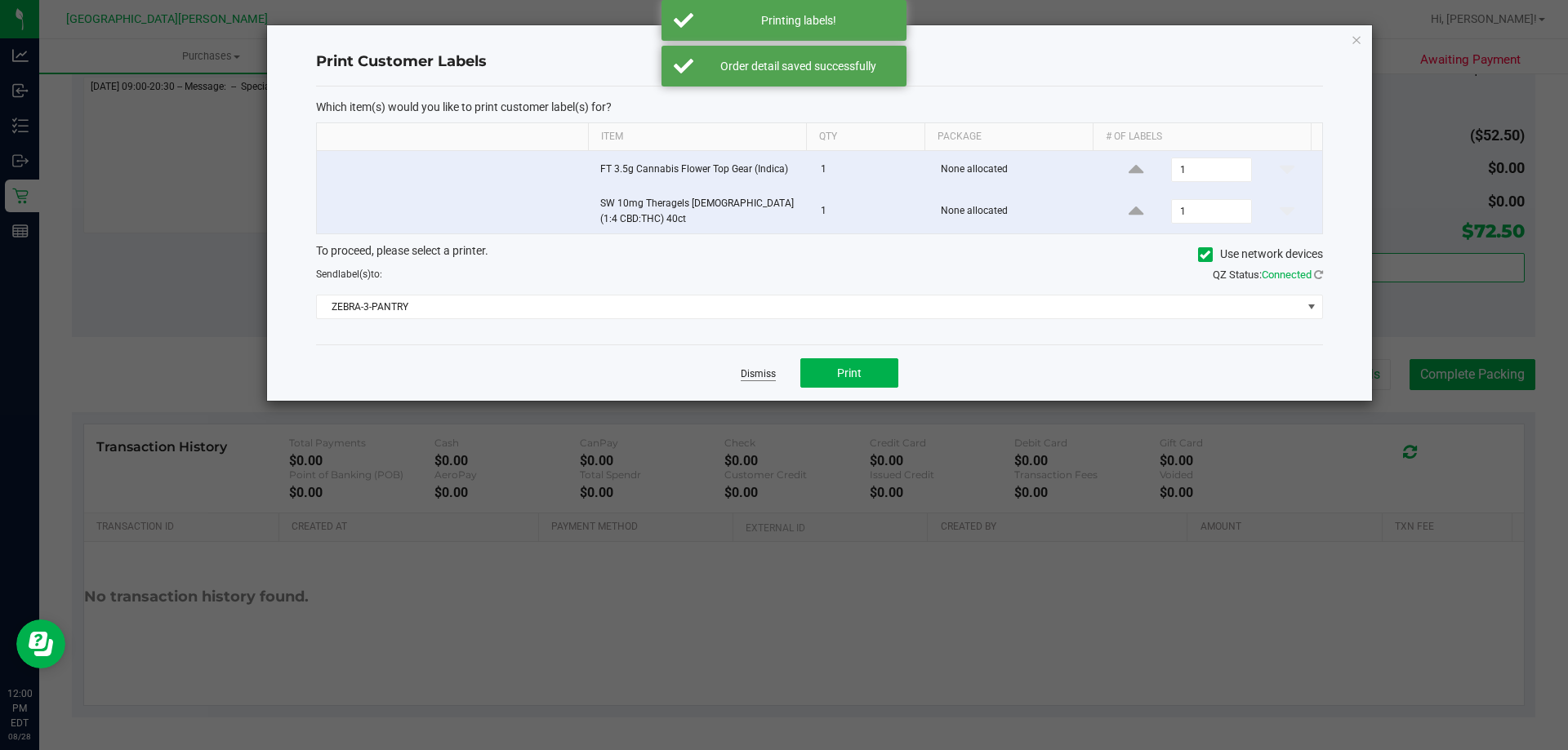
click at [767, 369] on link "Dismiss" at bounding box center [758, 374] width 35 height 14
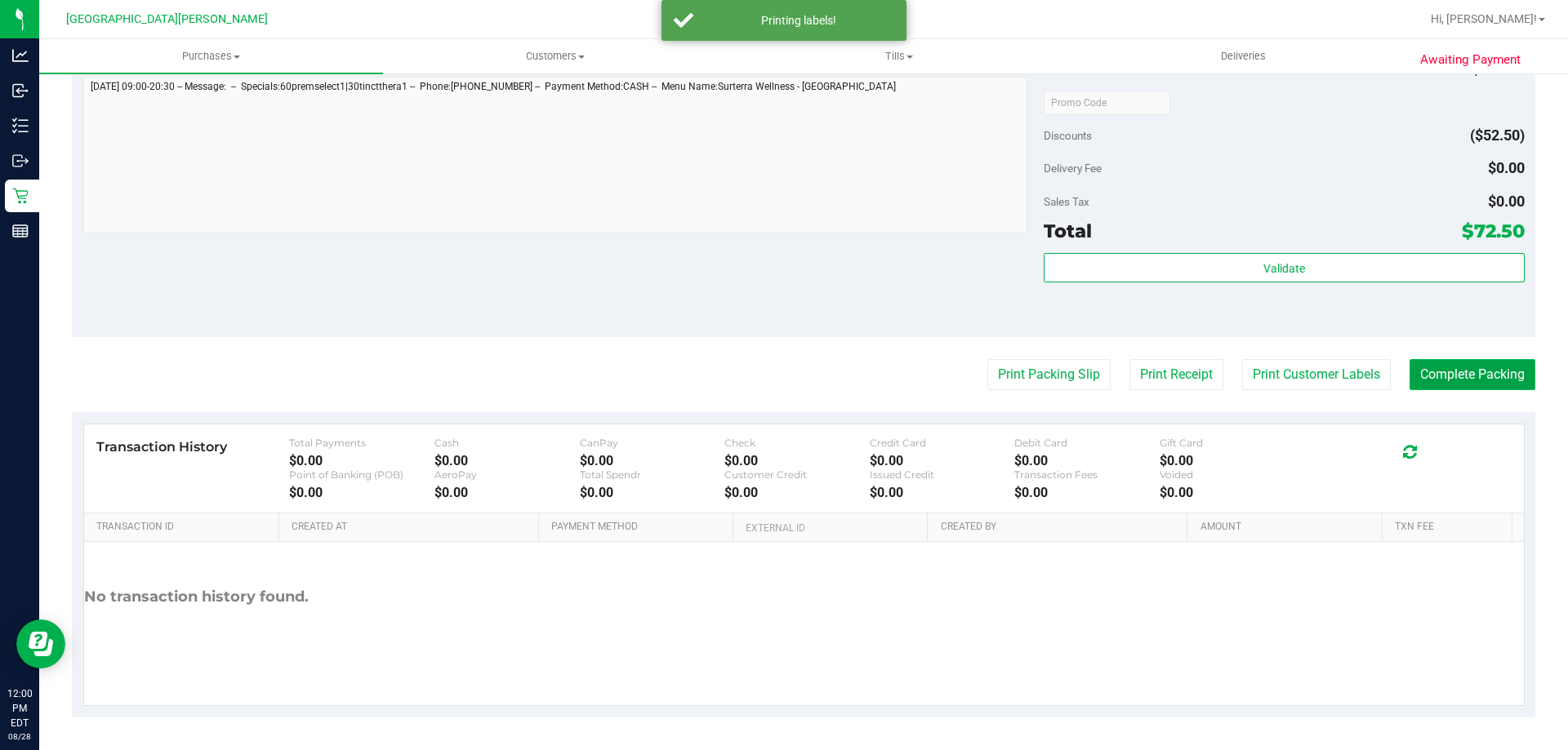
click at [1430, 379] on button "Complete Packing" at bounding box center [1472, 374] width 126 height 31
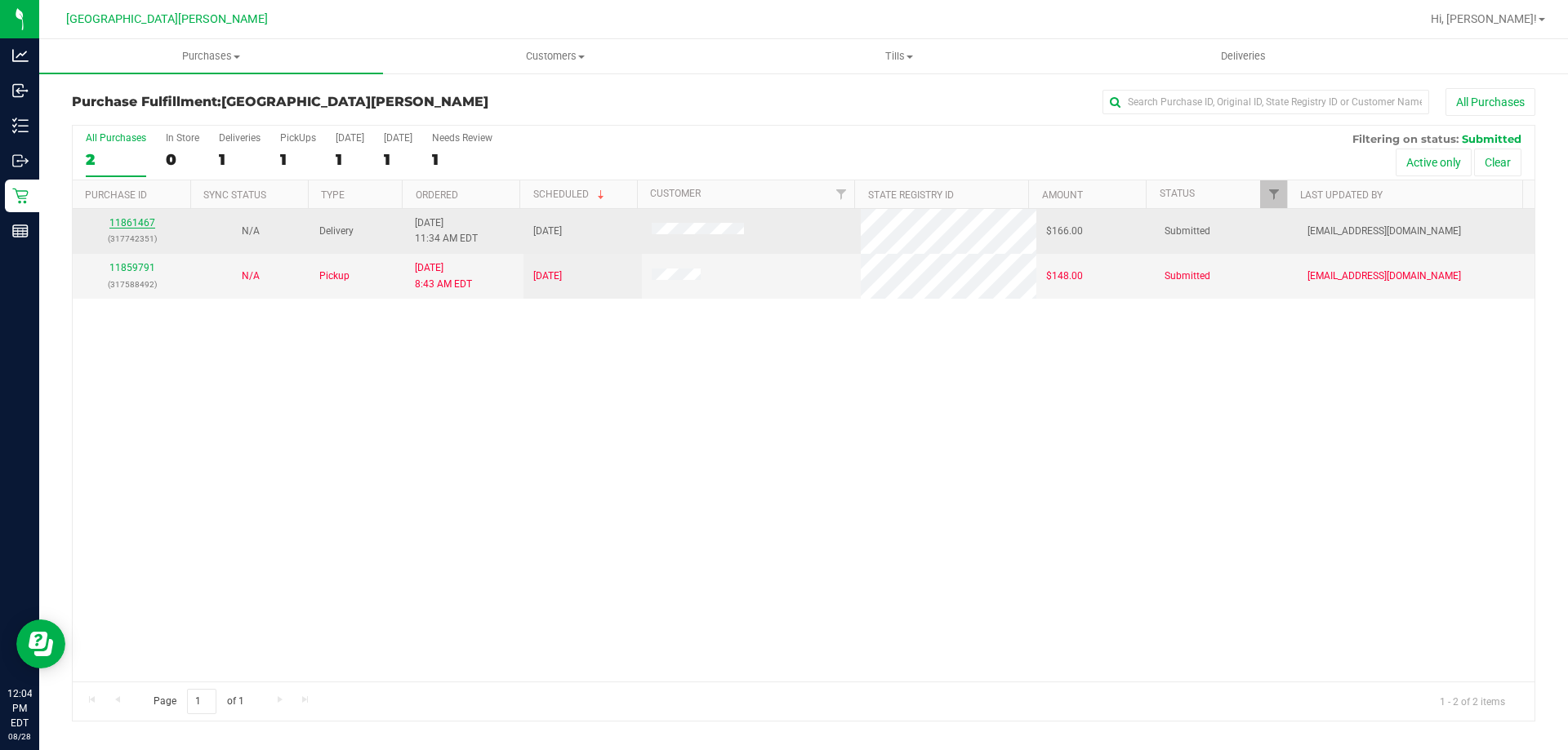
click at [141, 225] on link "11861467" at bounding box center [132, 223] width 46 height 11
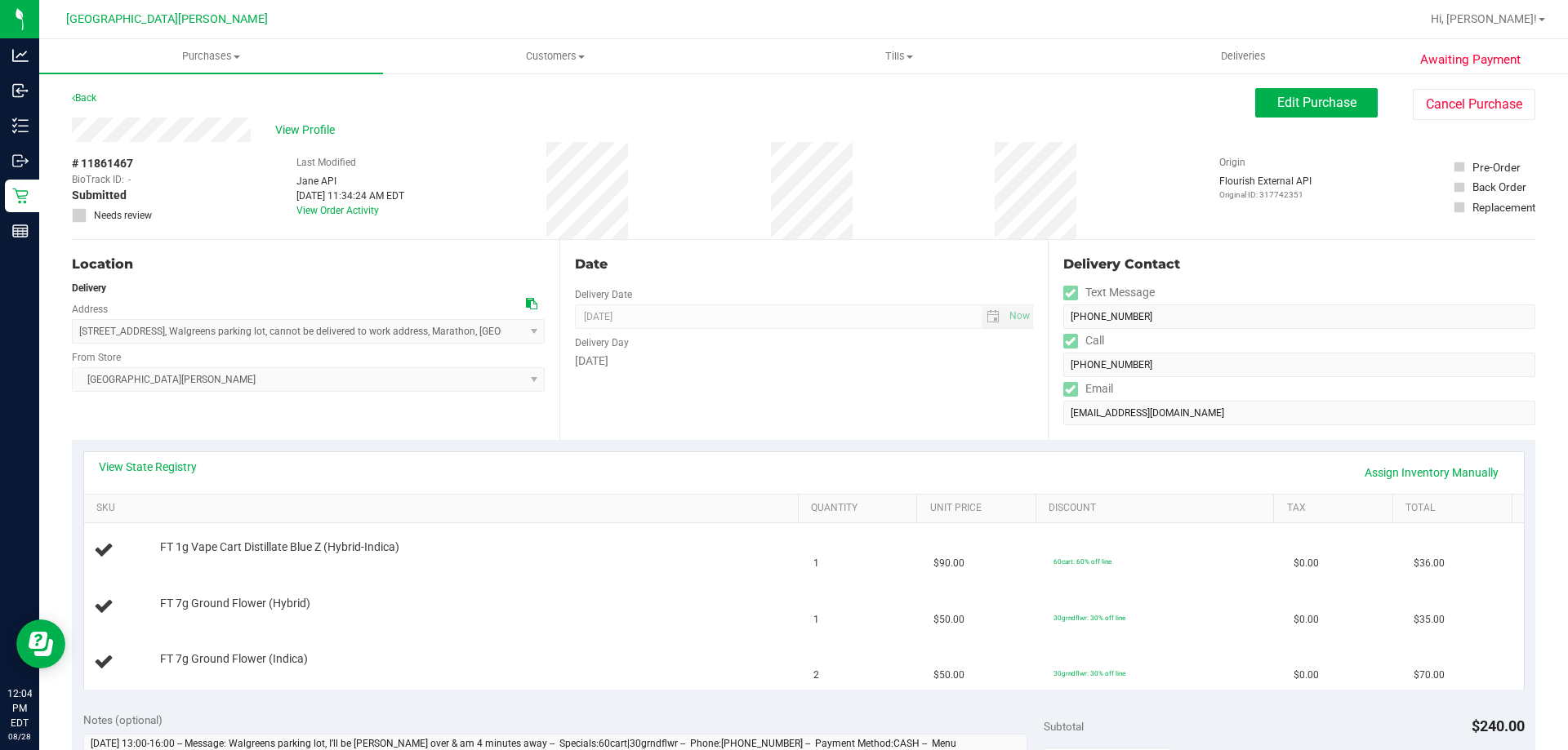
click at [167, 458] on div "View State Registry Assign Inventory Manually" at bounding box center [804, 473] width 1439 height 42
click at [172, 466] on link "View State Registry" at bounding box center [148, 466] width 98 height 16
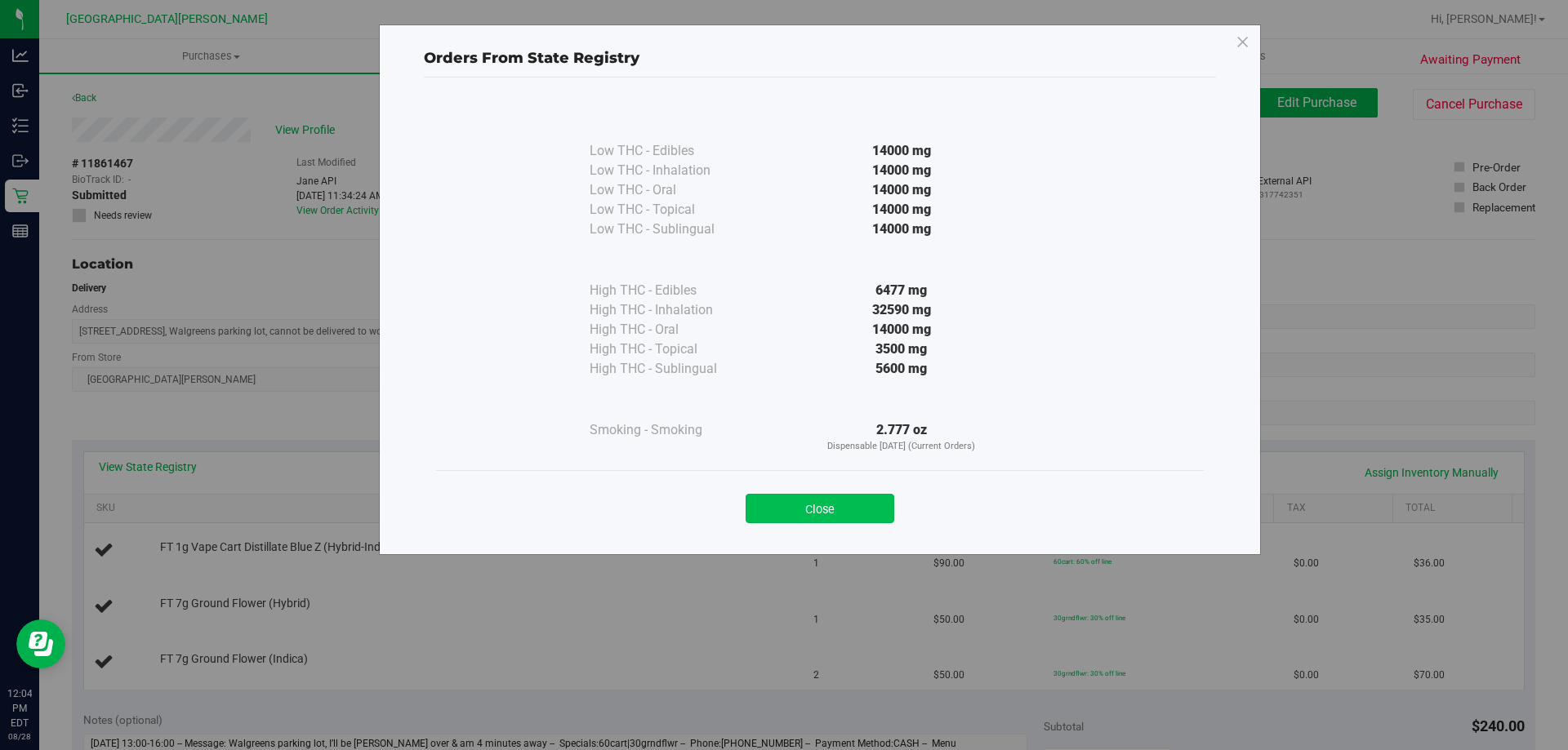
click at [802, 509] on button "Close" at bounding box center [820, 508] width 149 height 30
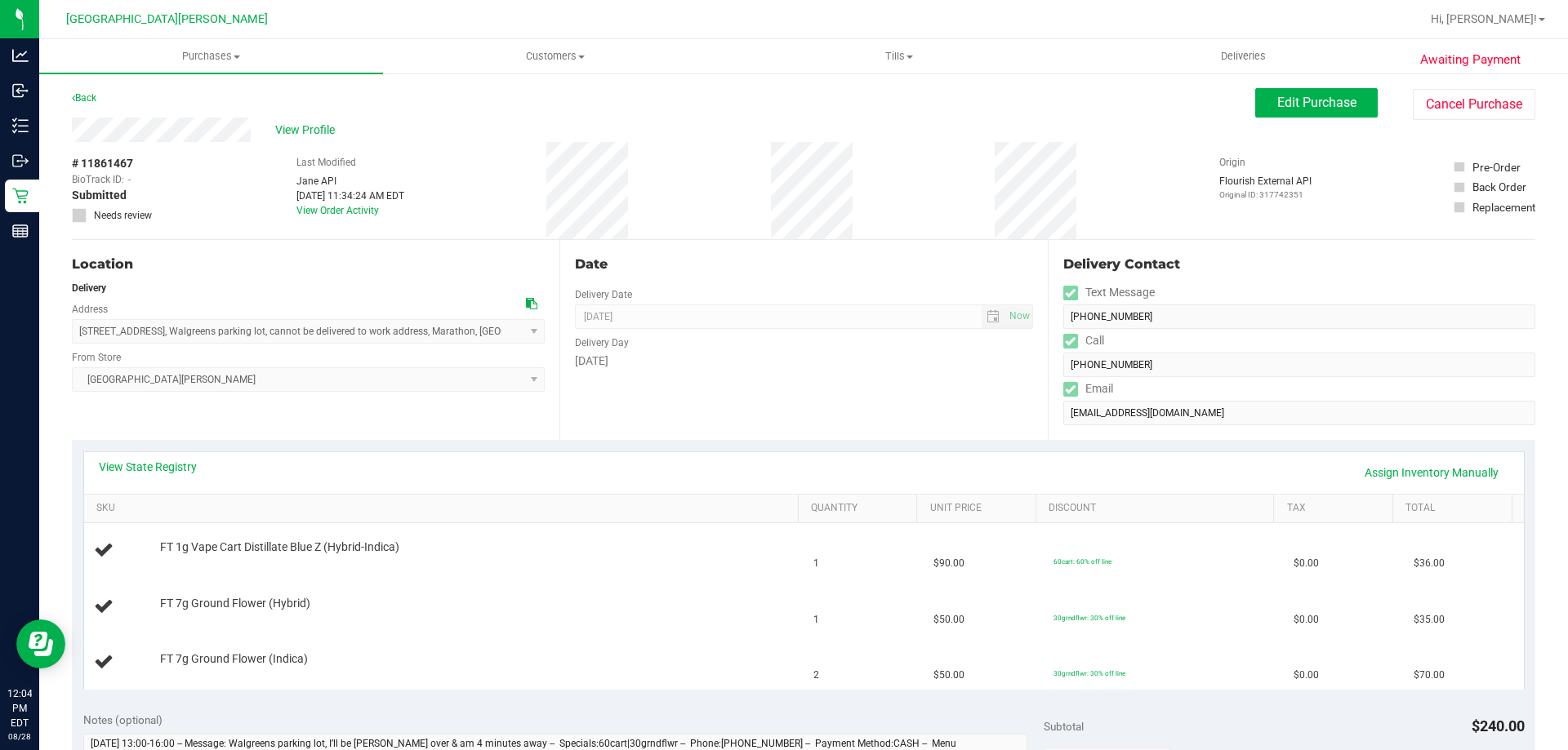
click at [770, 439] on div "Date Delivery Date [DATE] Now [DATE] 04:00 PM Now Delivery Day [DATE]" at bounding box center [803, 340] width 487 height 200
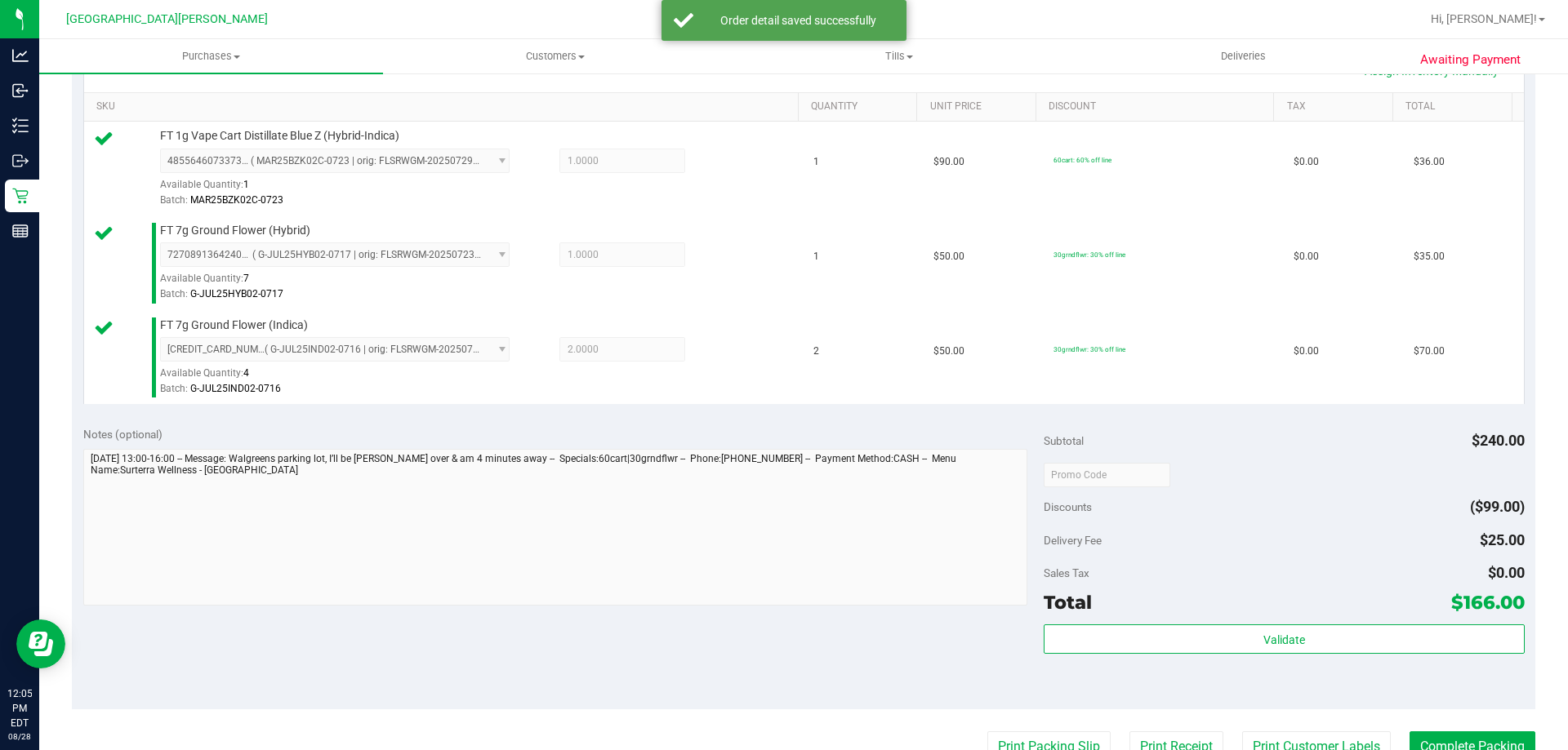
scroll to position [408, 0]
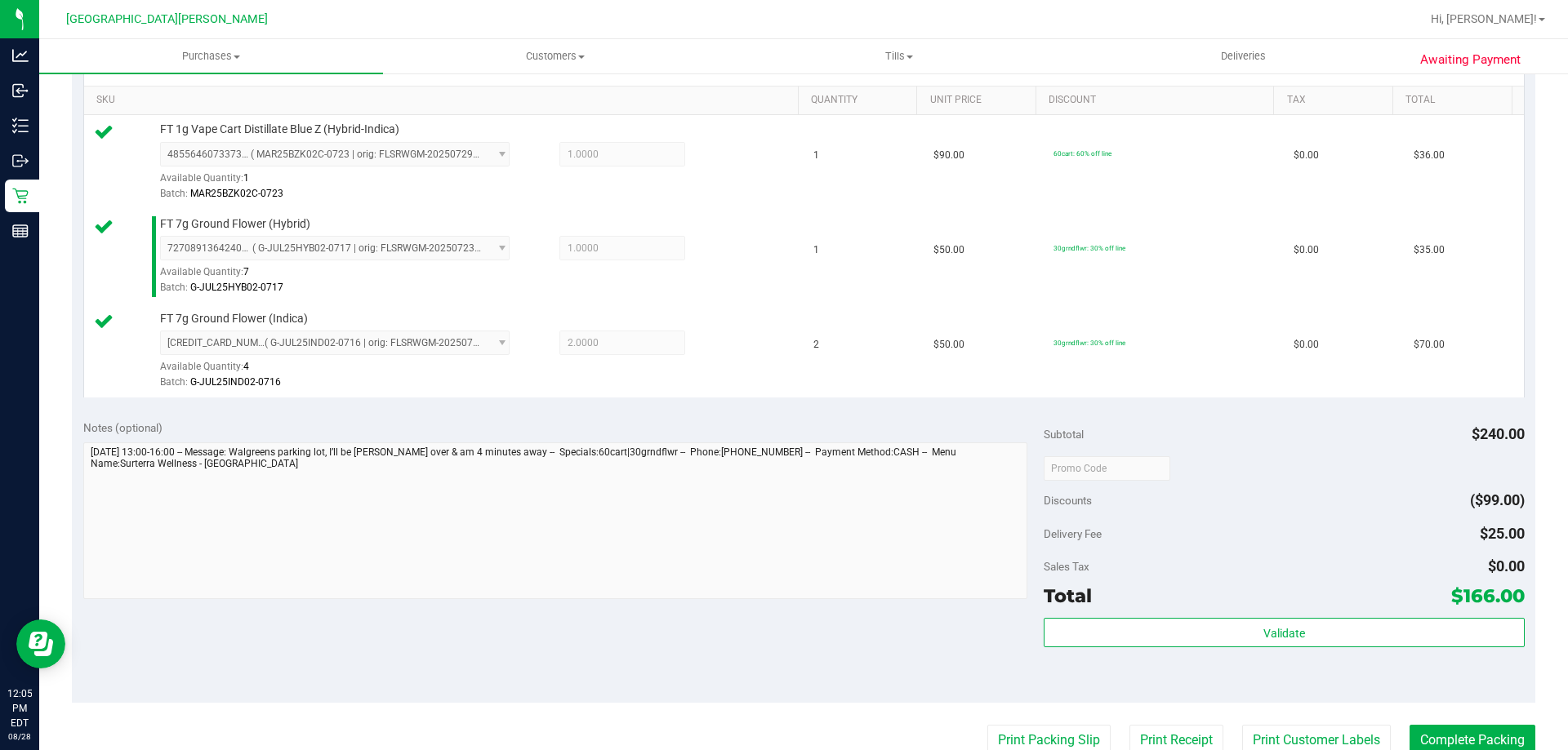
click at [1231, 648] on div "Validate" at bounding box center [1283, 633] width 480 height 31
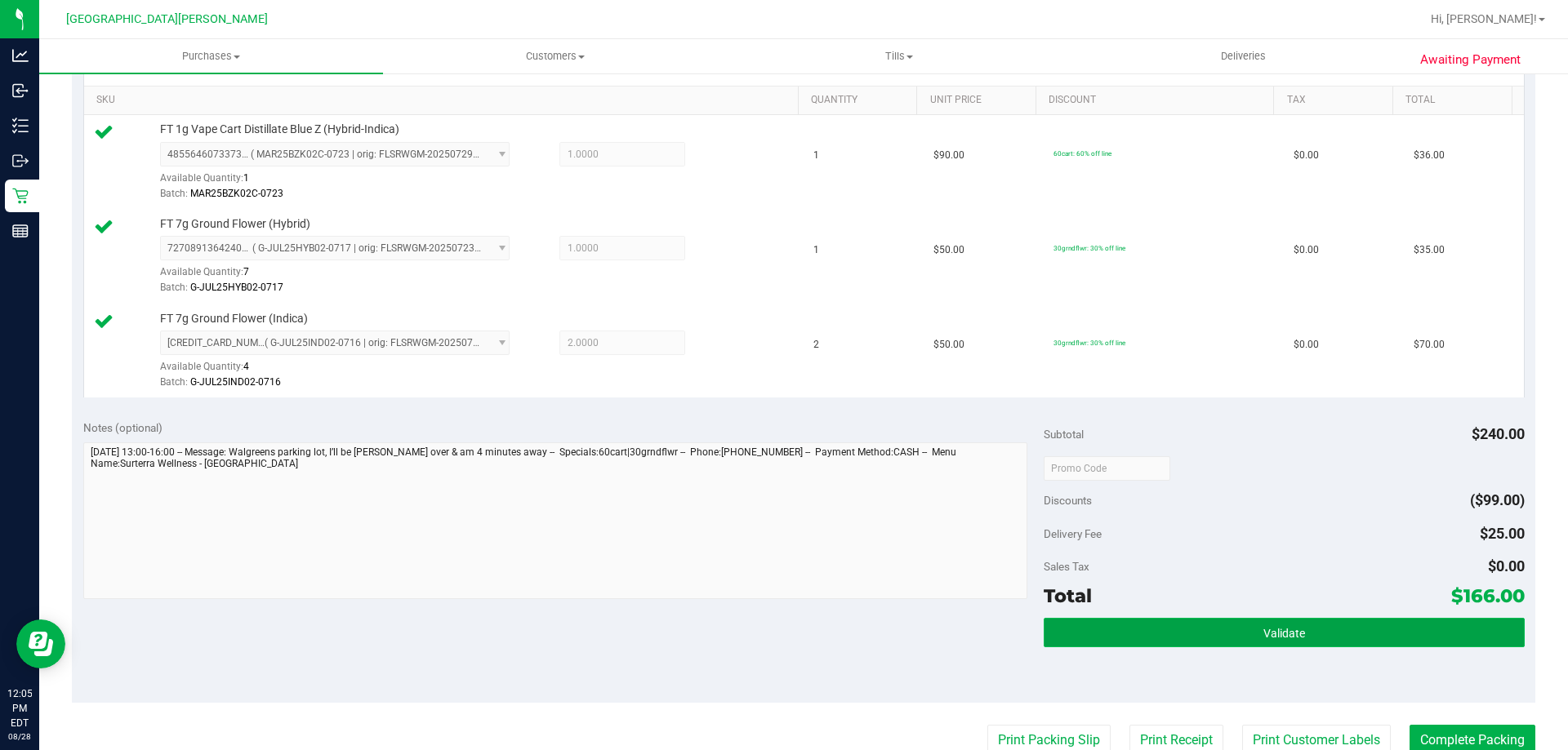
click at [1111, 645] on button "Validate" at bounding box center [1283, 632] width 480 height 30
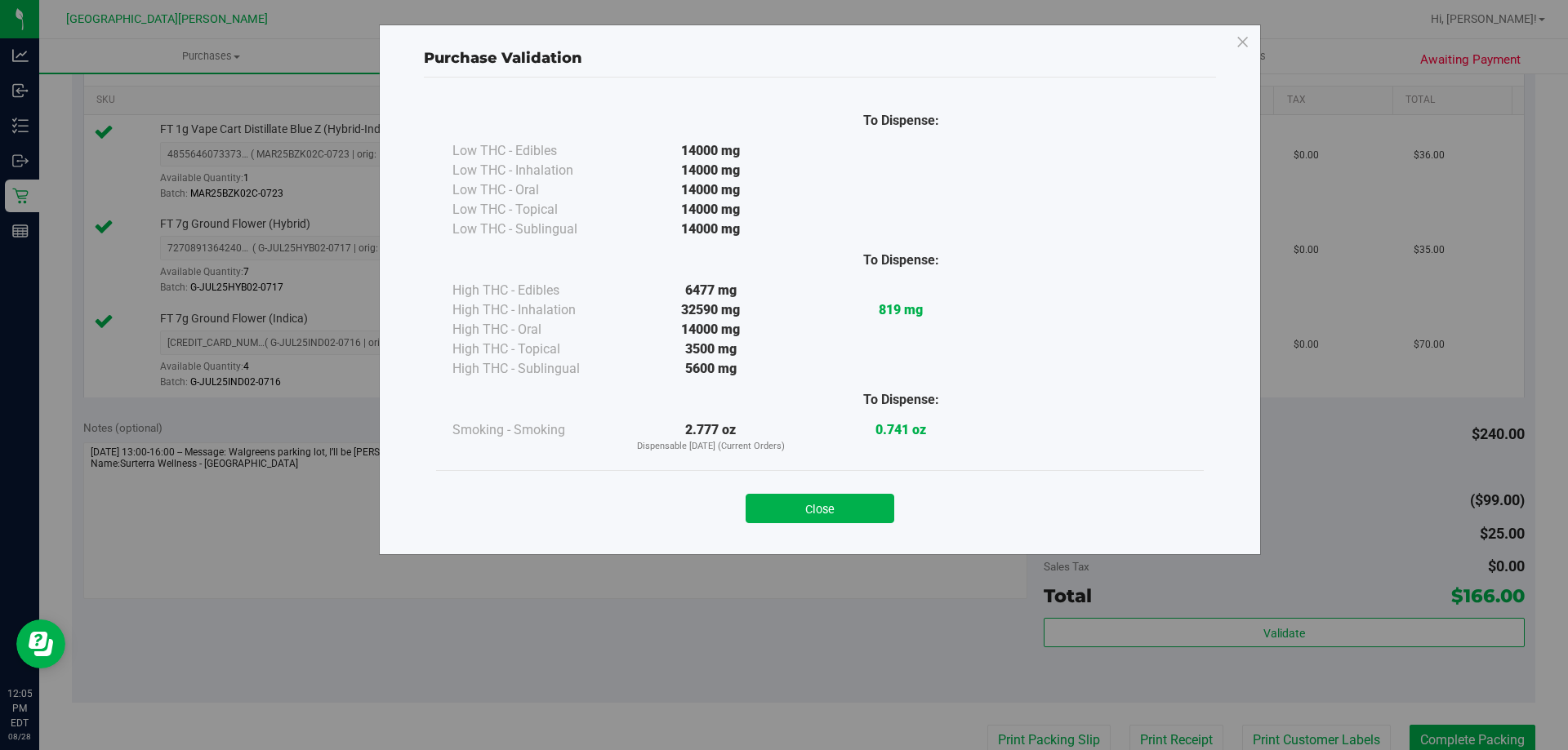
click at [844, 485] on div "Close" at bounding box center [820, 503] width 743 height 41
click at [834, 521] on button "Close" at bounding box center [820, 508] width 149 height 30
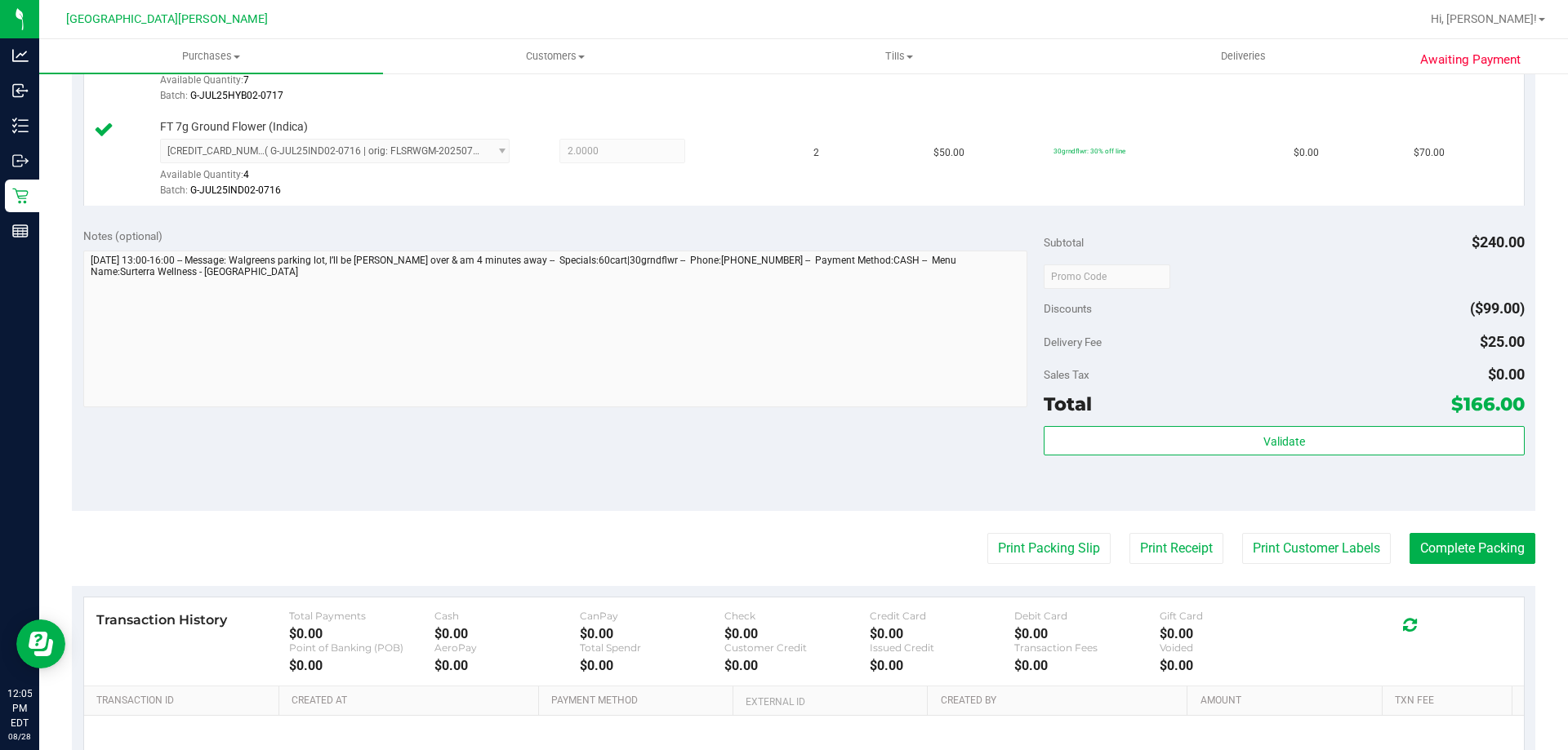
scroll to position [774, 0]
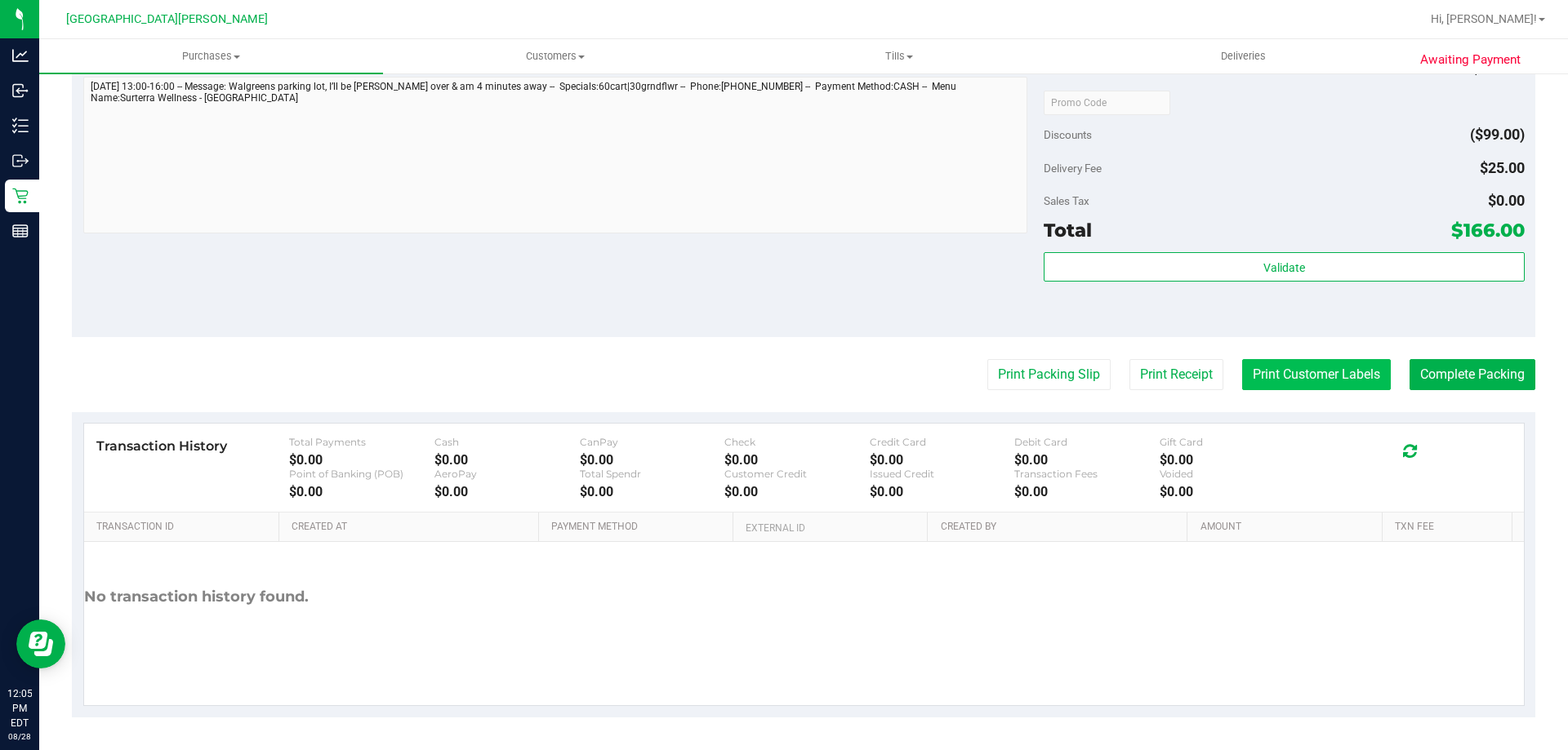
drag, startPoint x: 1264, startPoint y: 405, endPoint x: 1269, endPoint y: 383, distance: 22.6
click at [1264, 405] on purchase-details "Back Edit Purchase Cancel Purchase View Profile # 11861467 BioTrack ID: - Submi…" at bounding box center [803, 16] width 1463 height 1403
click at [1269, 382] on button "Print Customer Labels" at bounding box center [1316, 374] width 149 height 31
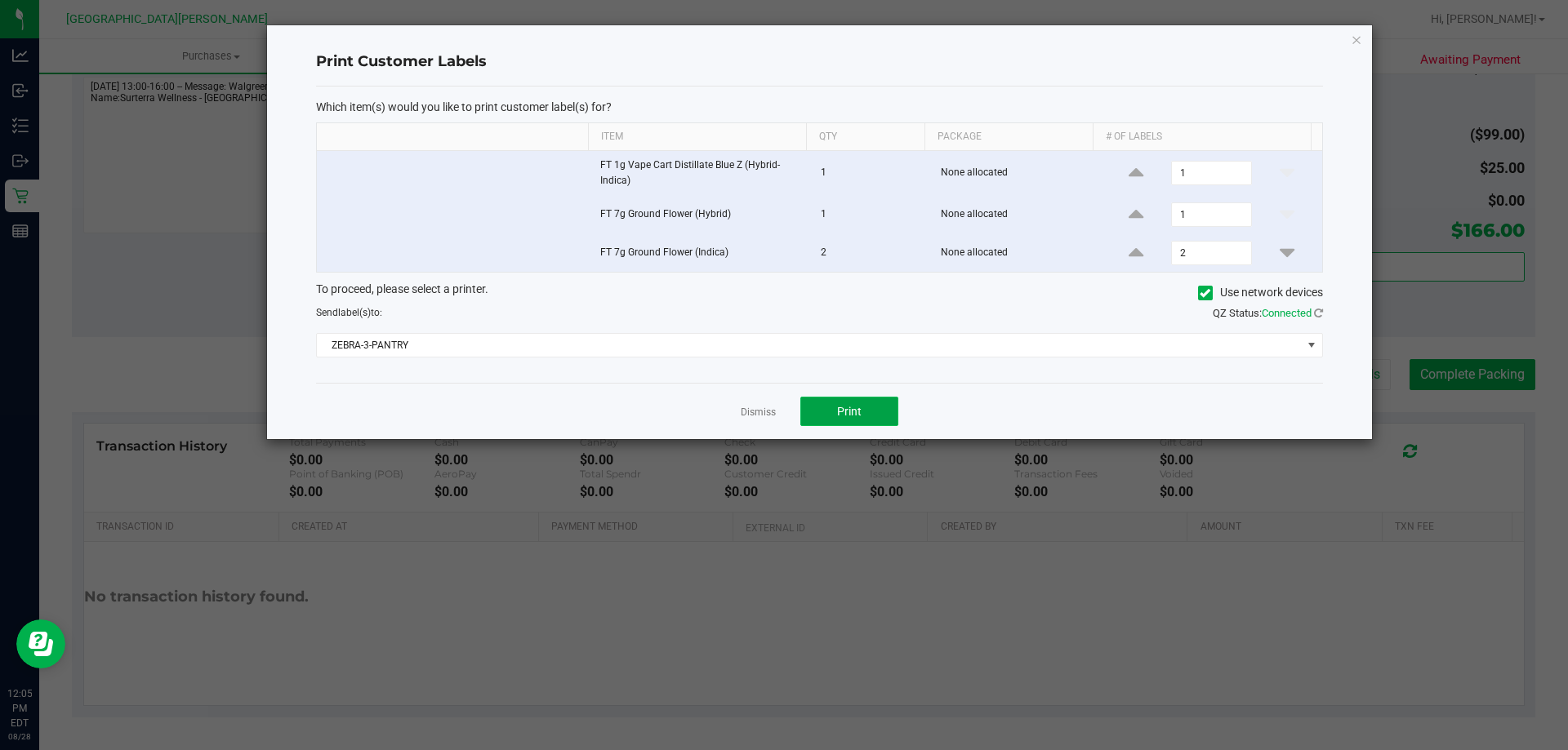
click at [800, 405] on button "Print" at bounding box center [848, 411] width 98 height 30
click at [780, 410] on div "Dismiss Print" at bounding box center [819, 410] width 1006 height 56
click at [754, 409] on link "Dismiss" at bounding box center [758, 412] width 35 height 14
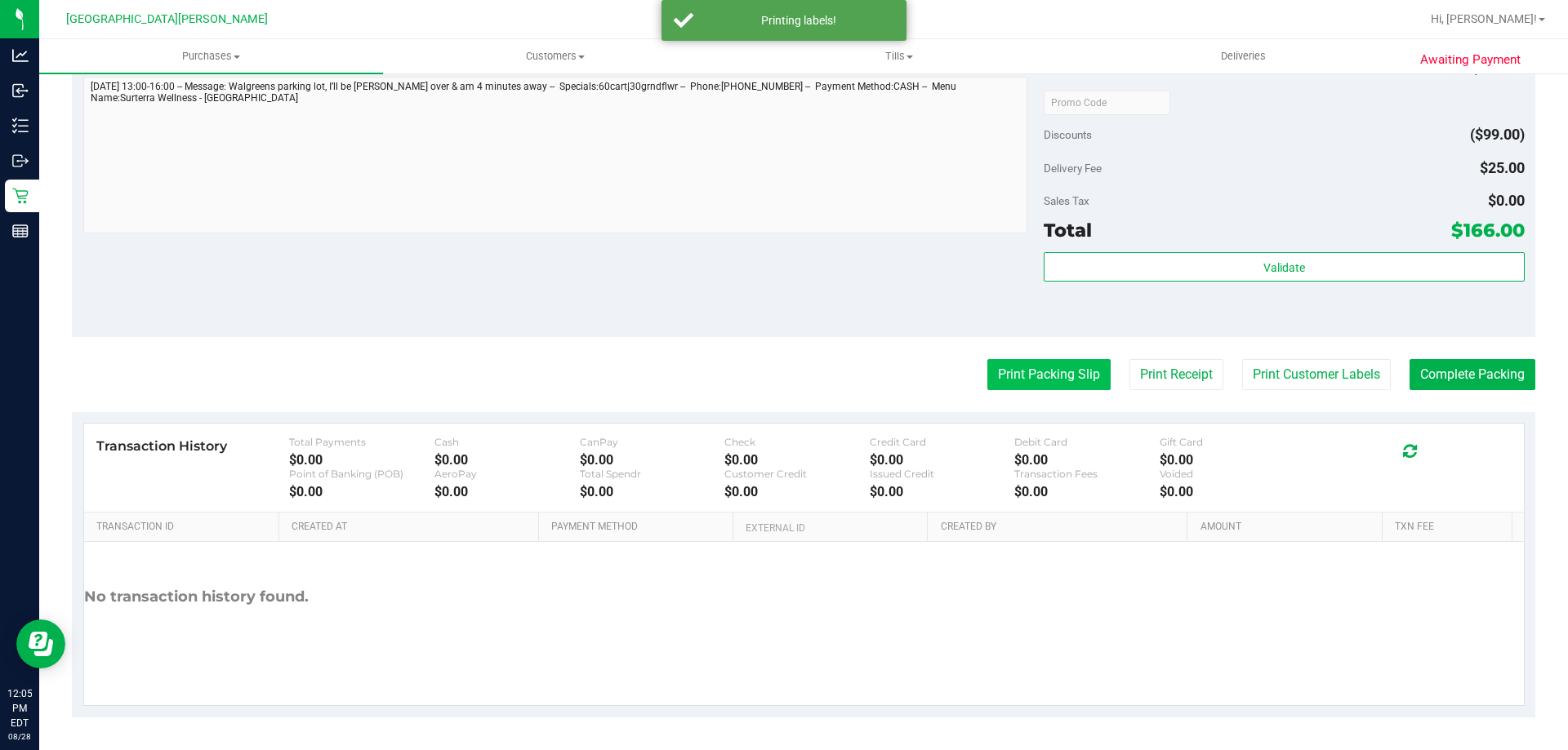
click at [1042, 382] on button "Print Packing Slip" at bounding box center [1048, 374] width 123 height 31
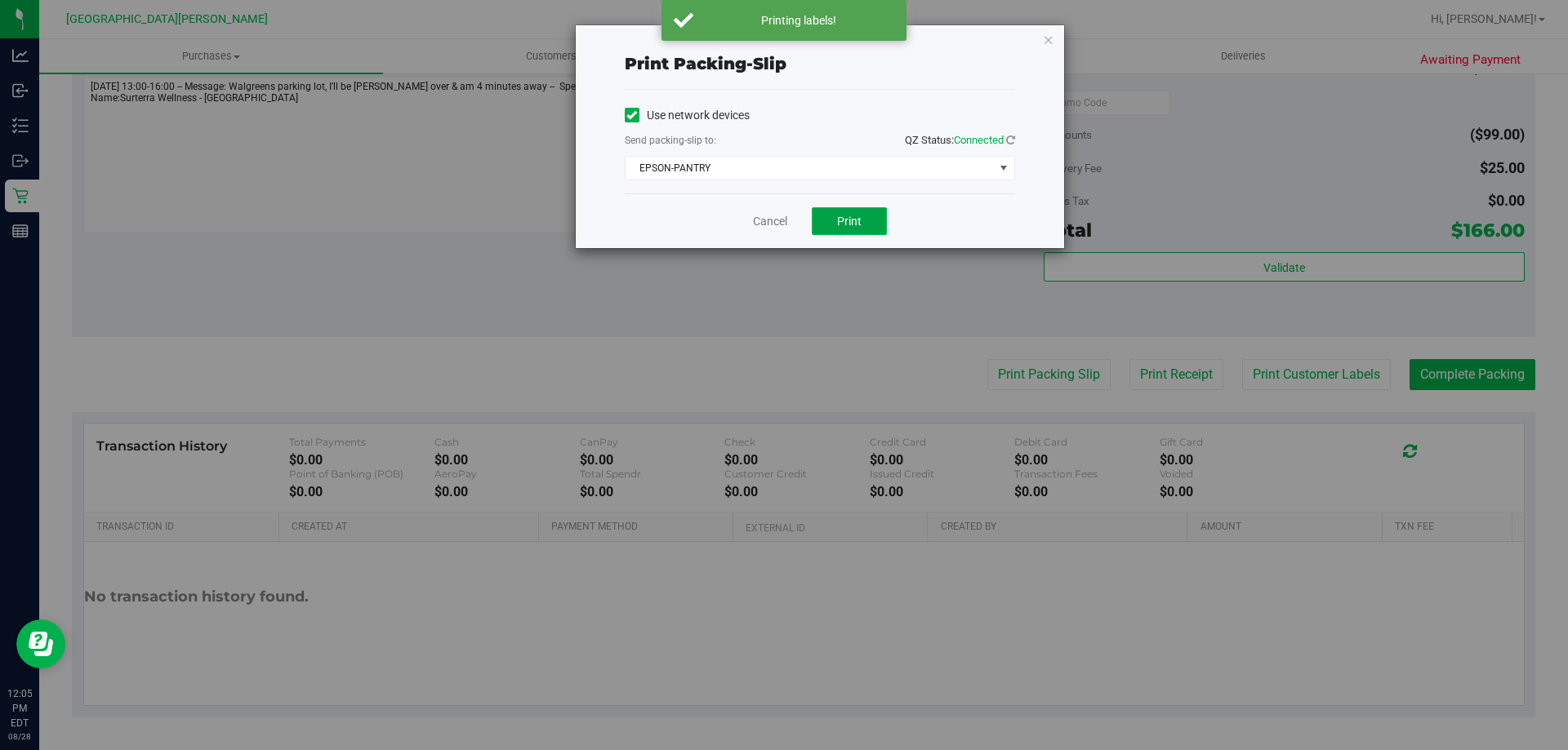
click at [841, 213] on button "Print" at bounding box center [848, 221] width 75 height 28
click at [765, 221] on link "Cancel" at bounding box center [770, 222] width 34 height 17
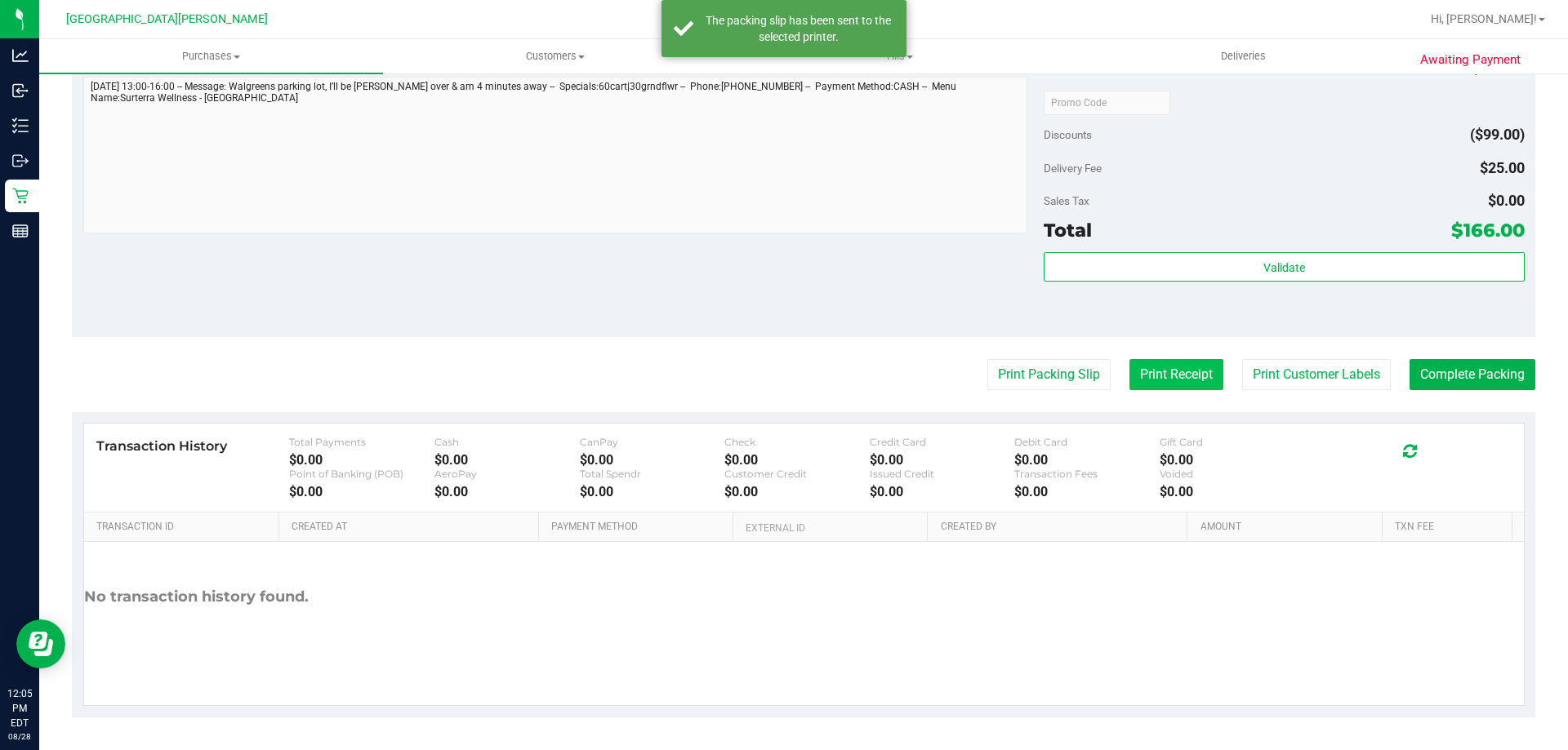
click at [1192, 385] on button "Print Receipt" at bounding box center [1176, 374] width 94 height 31
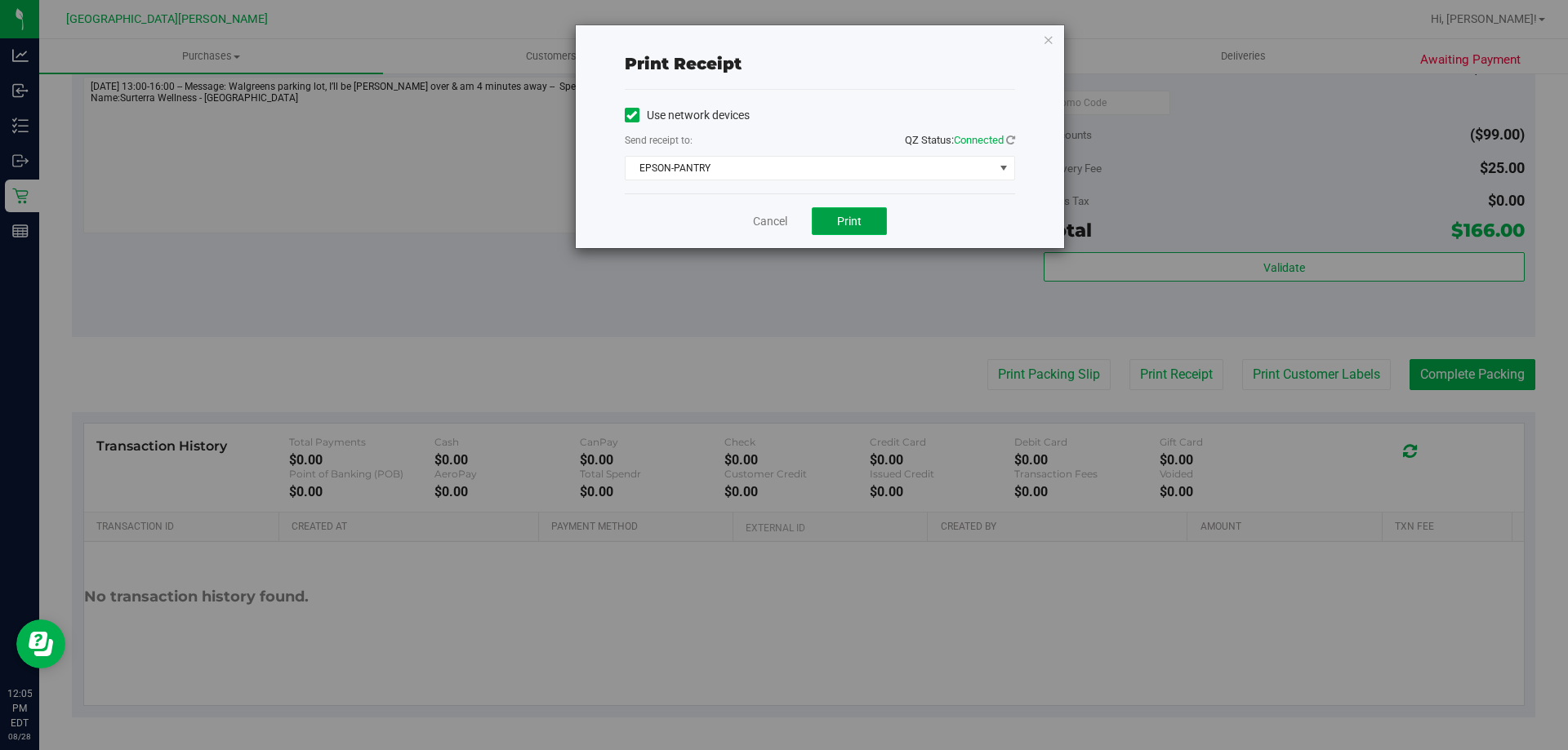
click at [864, 221] on button "Print" at bounding box center [848, 221] width 75 height 28
click at [773, 215] on link "Cancel" at bounding box center [770, 222] width 34 height 17
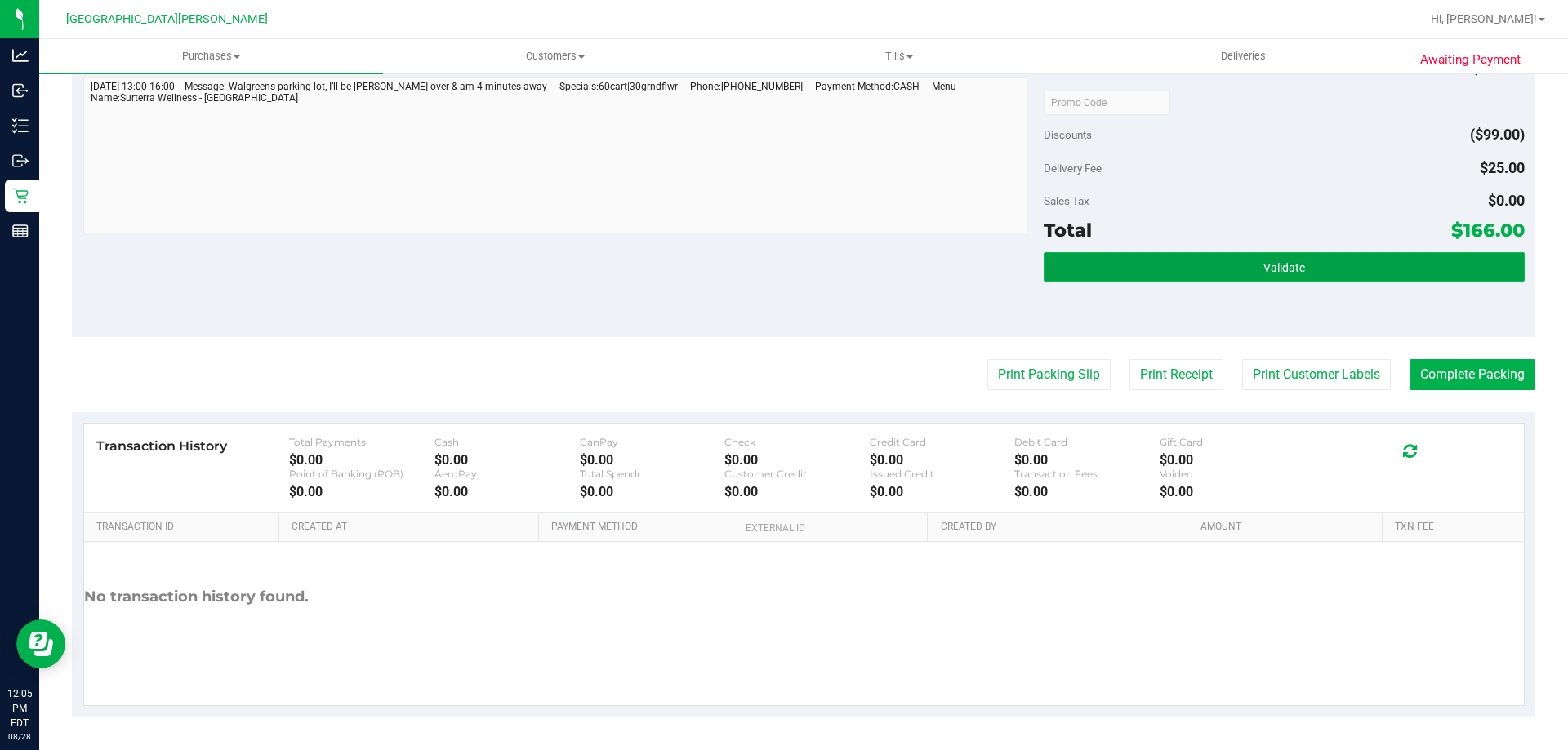
click at [1264, 267] on span "Validate" at bounding box center [1284, 267] width 42 height 13
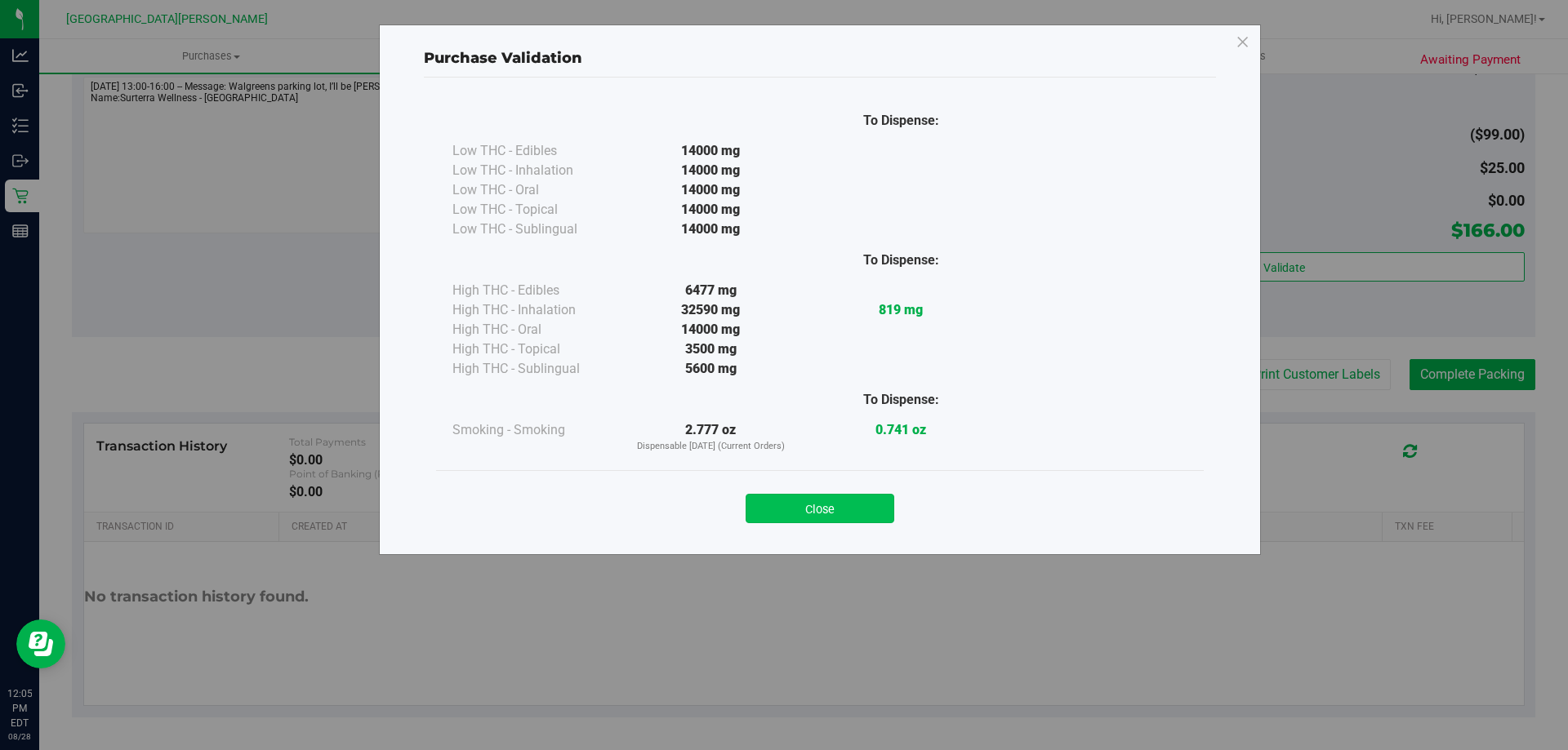
click at [806, 511] on button "Close" at bounding box center [820, 508] width 149 height 30
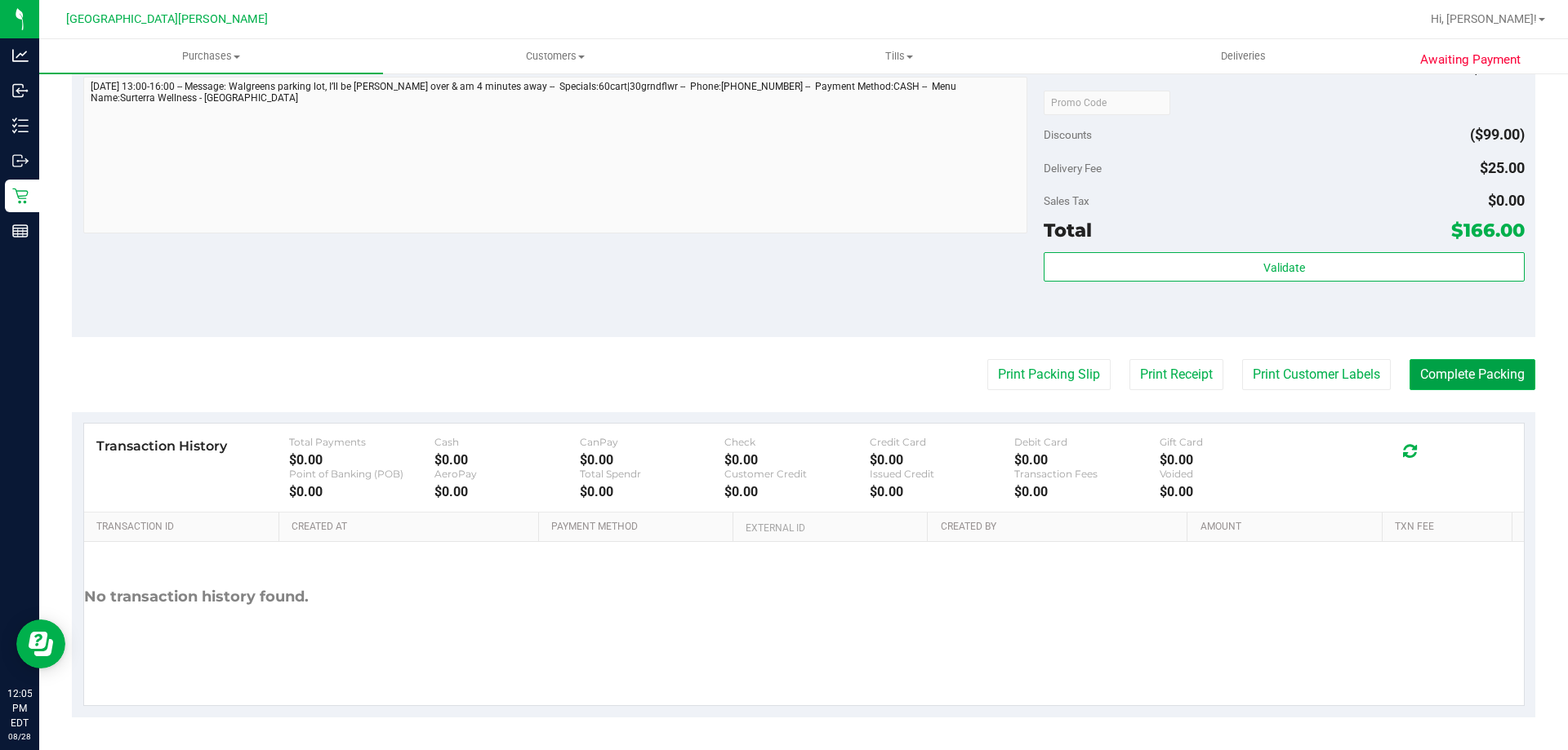
click at [1457, 376] on button "Complete Packing" at bounding box center [1472, 374] width 126 height 31
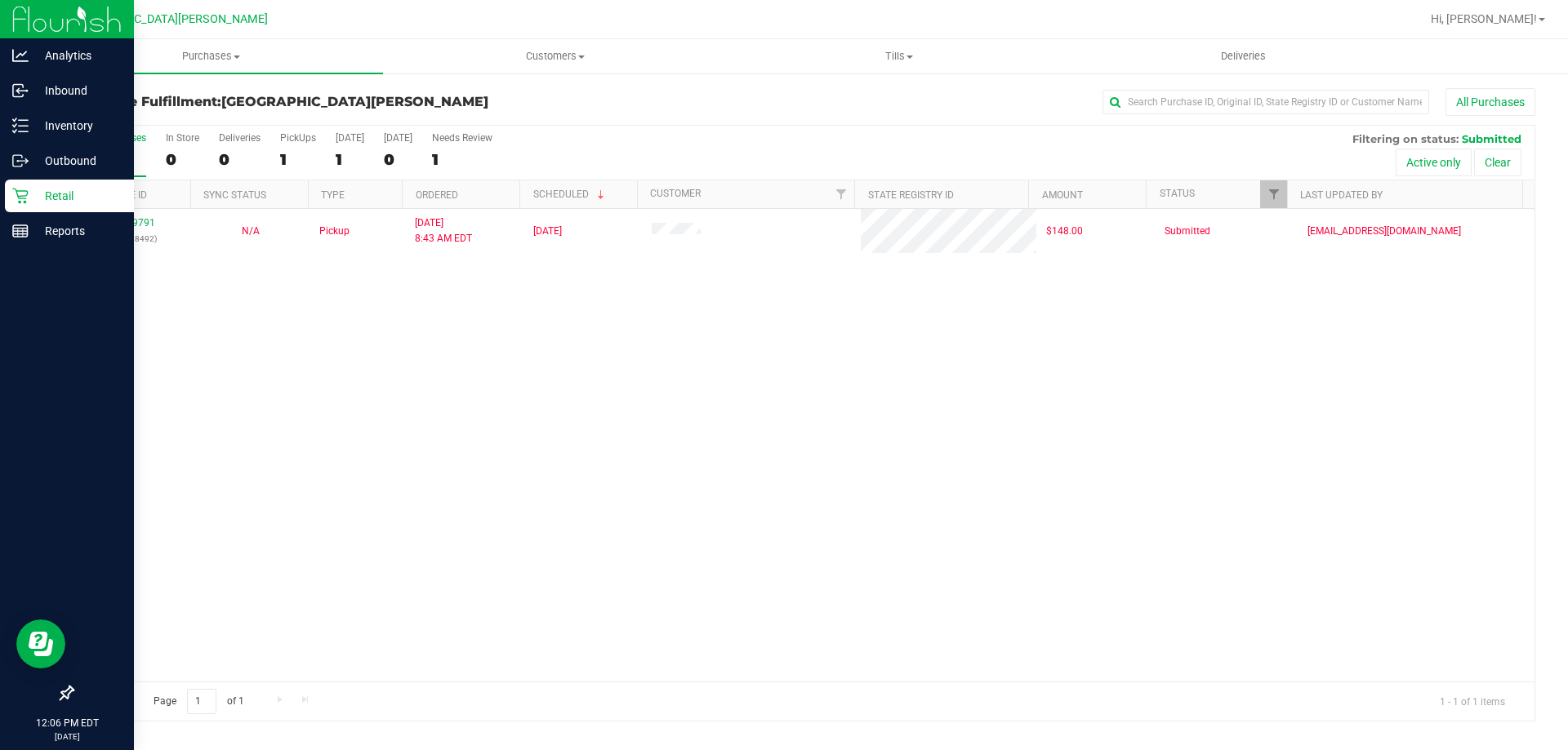
click at [32, 193] on p "Retail" at bounding box center [77, 196] width 98 height 20
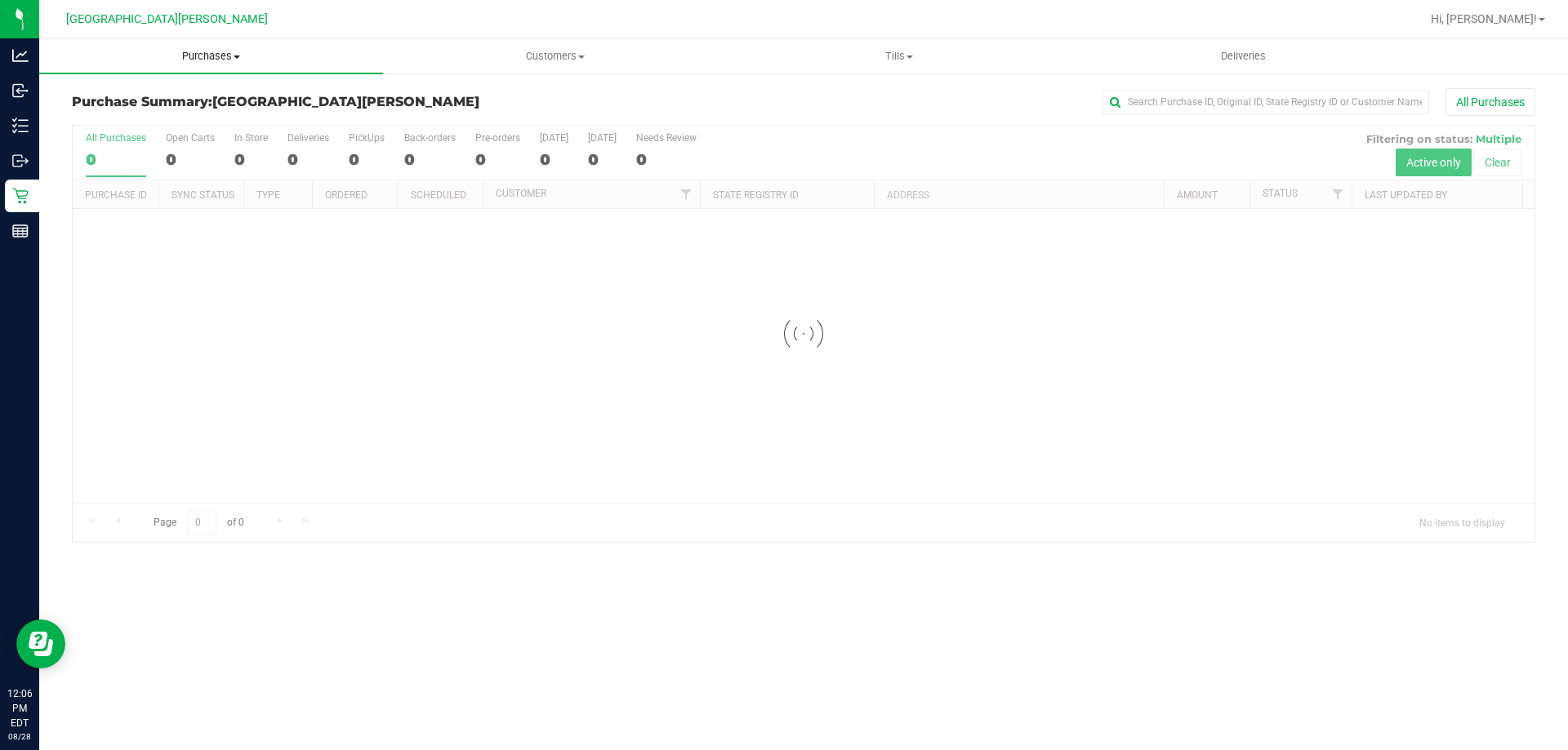
click at [211, 49] on span "Purchases" at bounding box center [210, 55] width 344 height 14
click at [131, 111] on span "Fulfillment" at bounding box center [89, 118] width 101 height 14
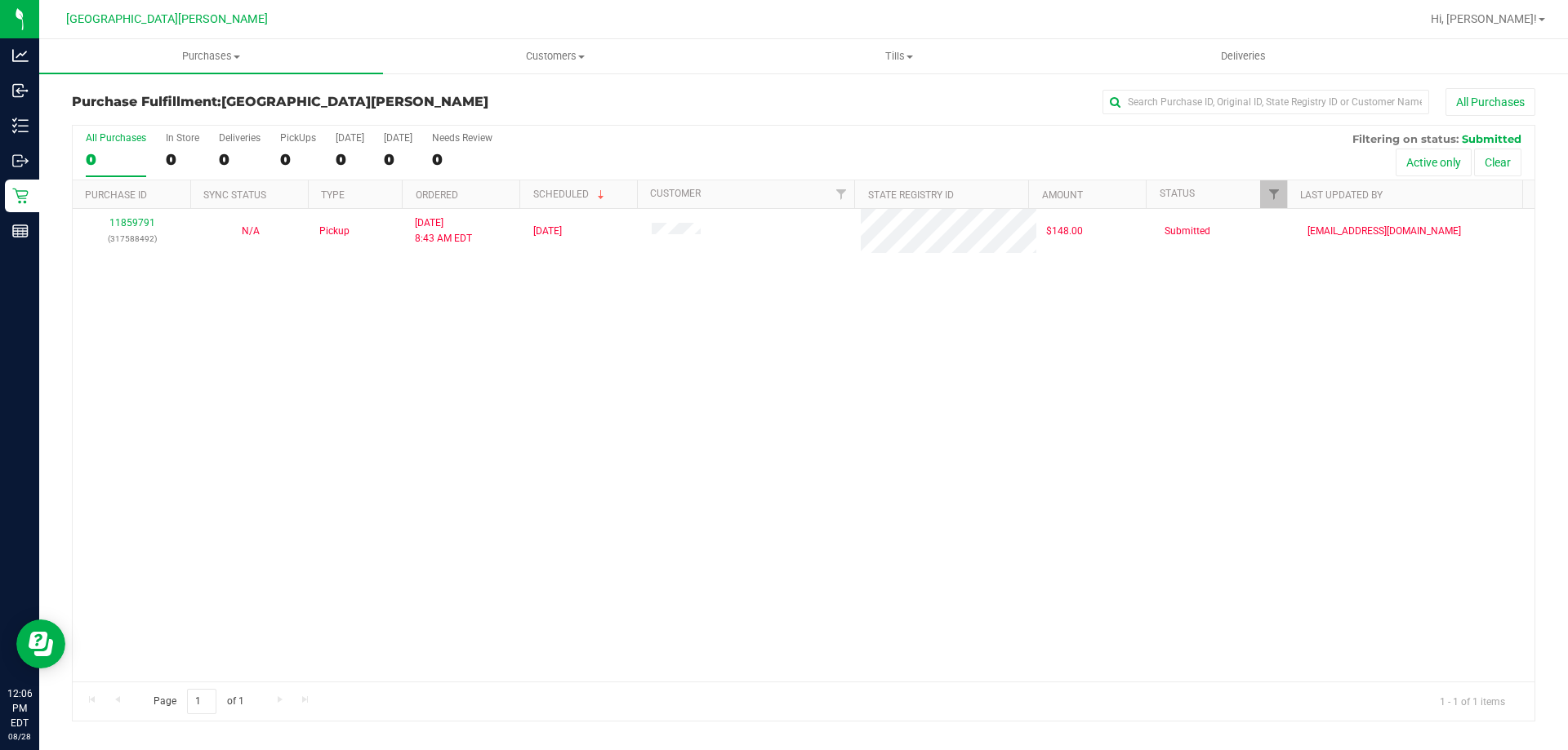
click at [263, 458] on div "11859791 (317588492) N/A Pickup [DATE] 8:43 AM EDT 8/28/2025 $148.00 Submitted …" at bounding box center [803, 445] width 1461 height 473
click at [222, 44] on uib-tab-heading "Purchases Summary of purchases Fulfillment All purchases" at bounding box center [210, 56] width 344 height 34
click at [169, 102] on span "Summary of purchases" at bounding box center [123, 98] width 168 height 14
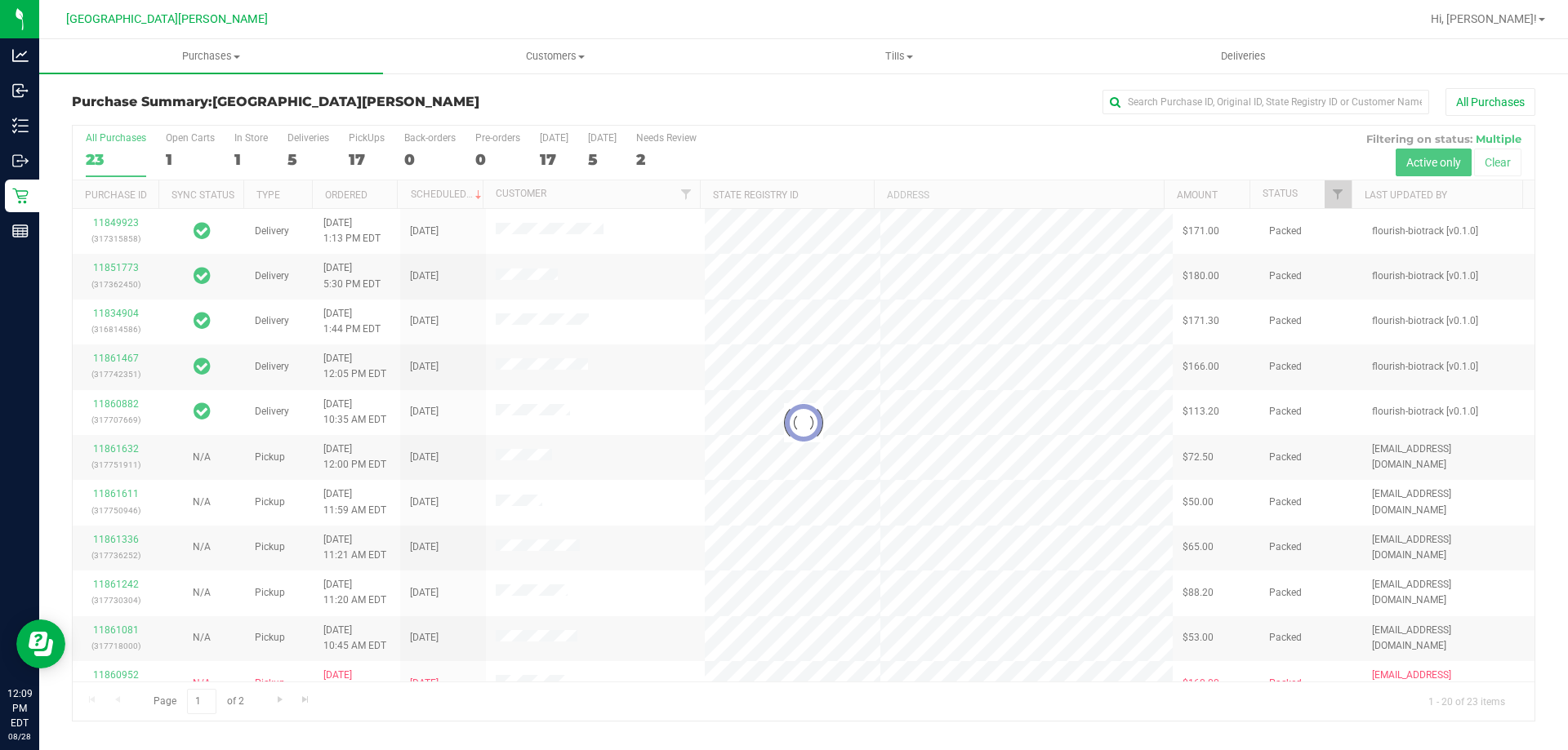
click at [250, 148] on div at bounding box center [803, 423] width 1461 height 595
click at [244, 133] on div at bounding box center [803, 423] width 1461 height 595
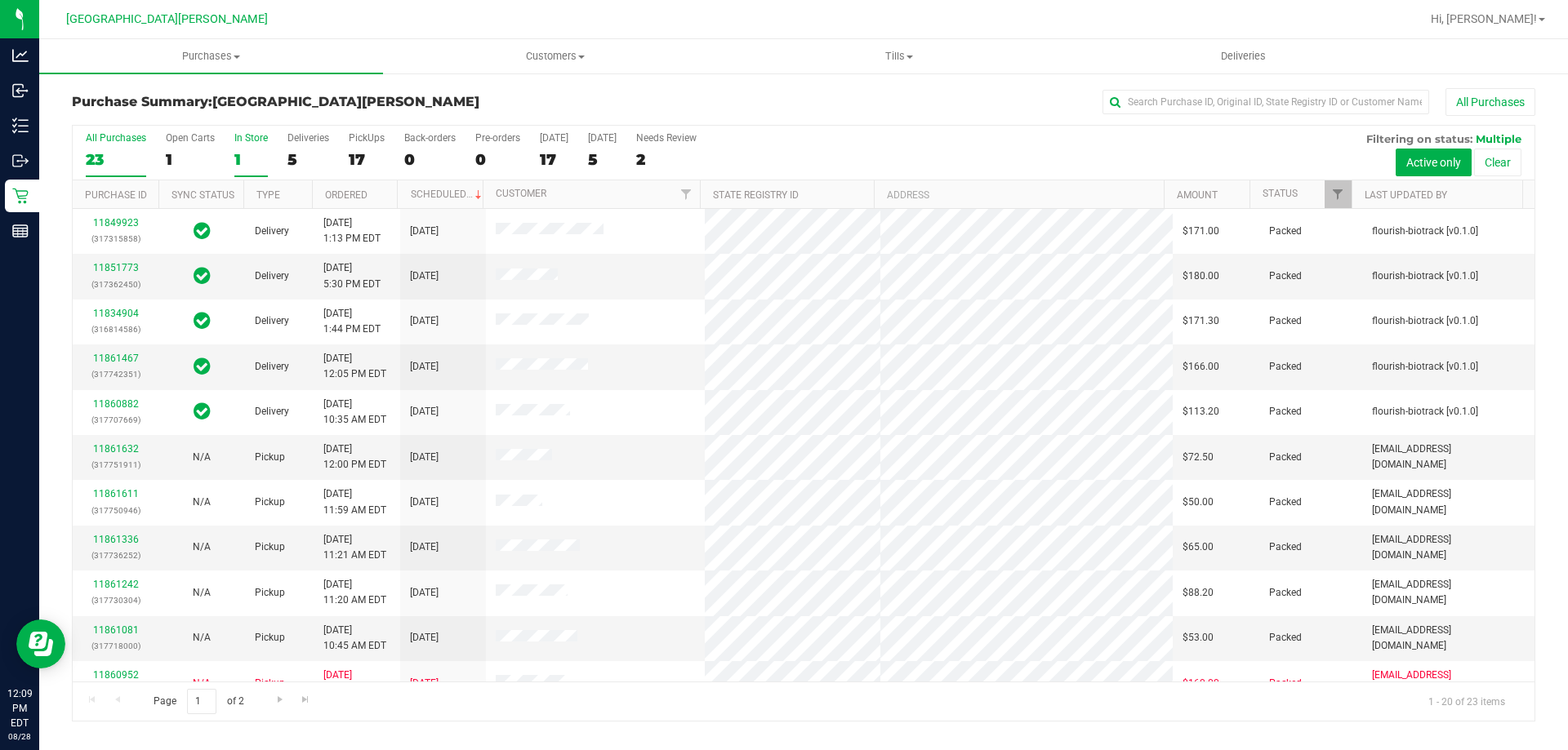
click at [241, 140] on div "In Store" at bounding box center [250, 138] width 33 height 11
click at [0, 0] on input "In Store 1" at bounding box center [0, 0] width 0 height 0
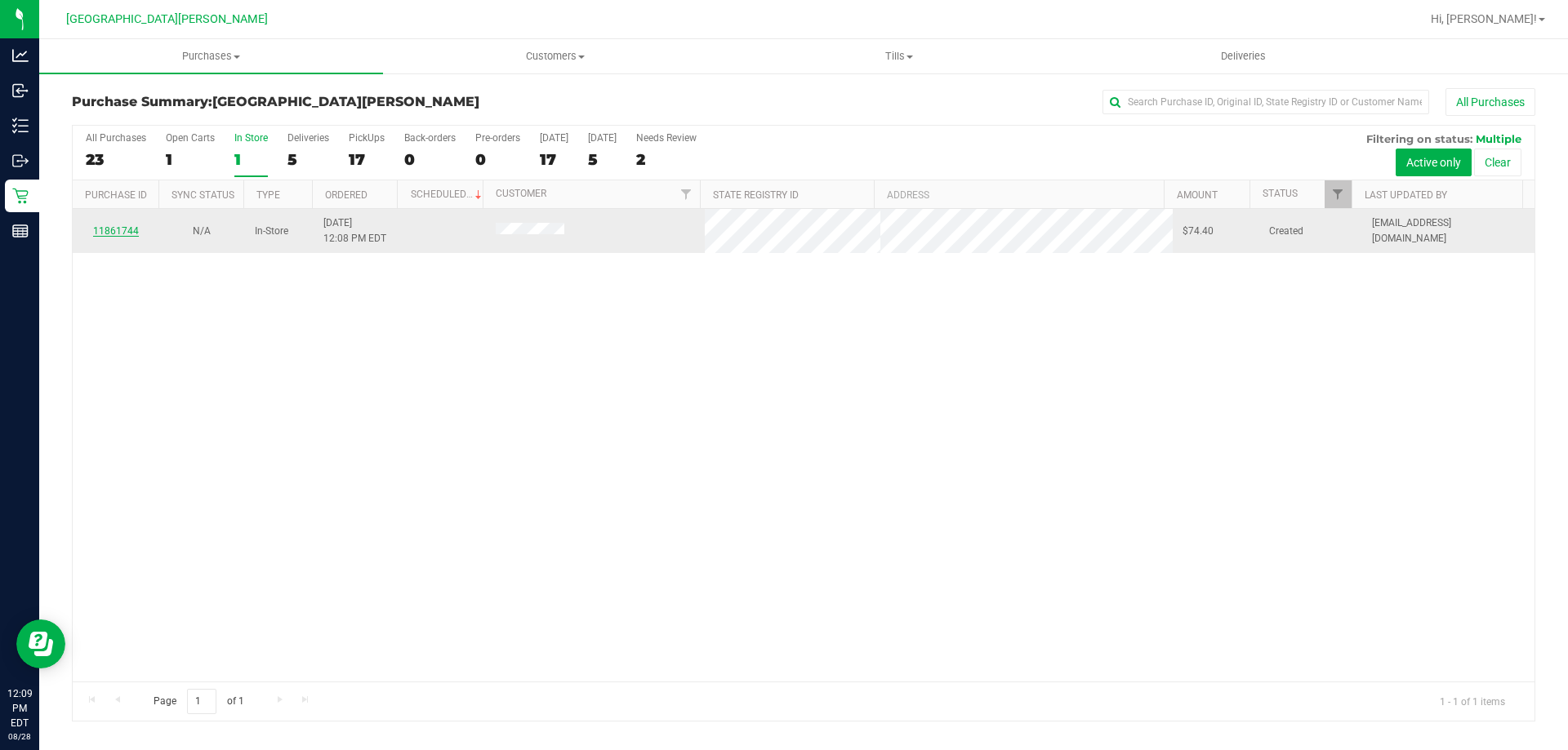
click at [131, 228] on link "11861744" at bounding box center [116, 231] width 46 height 11
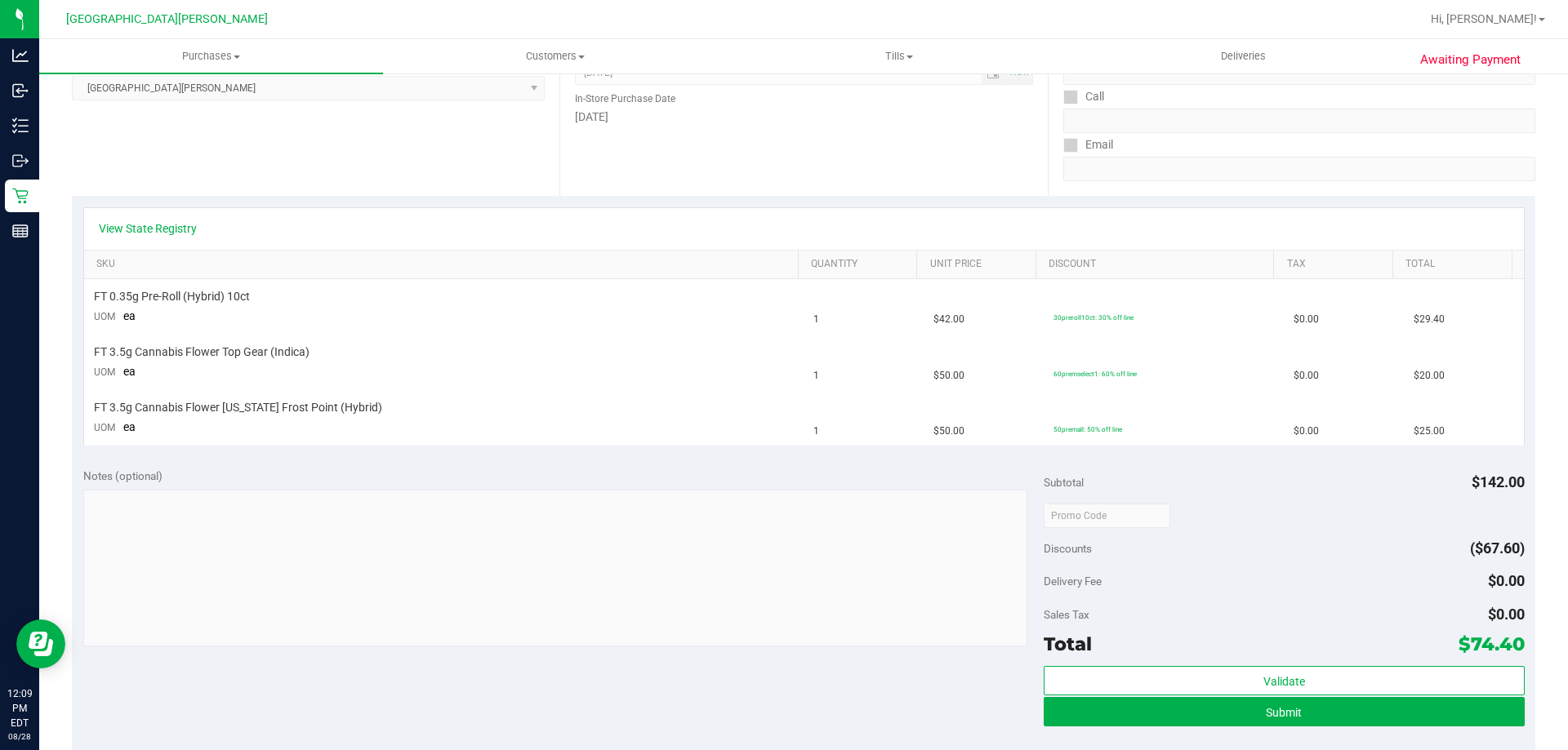
scroll to position [245, 0]
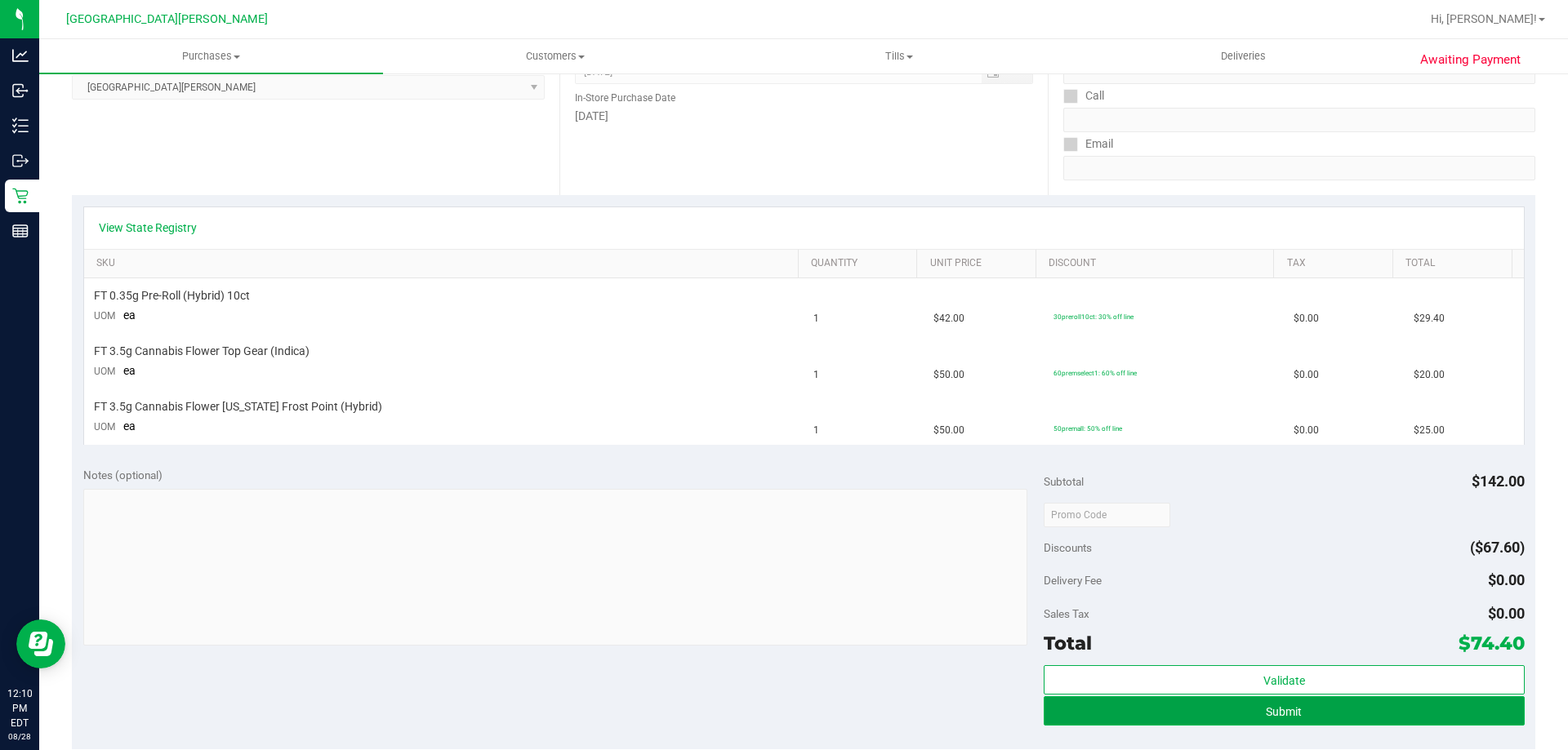
click at [1292, 702] on button "Submit" at bounding box center [1283, 711] width 480 height 30
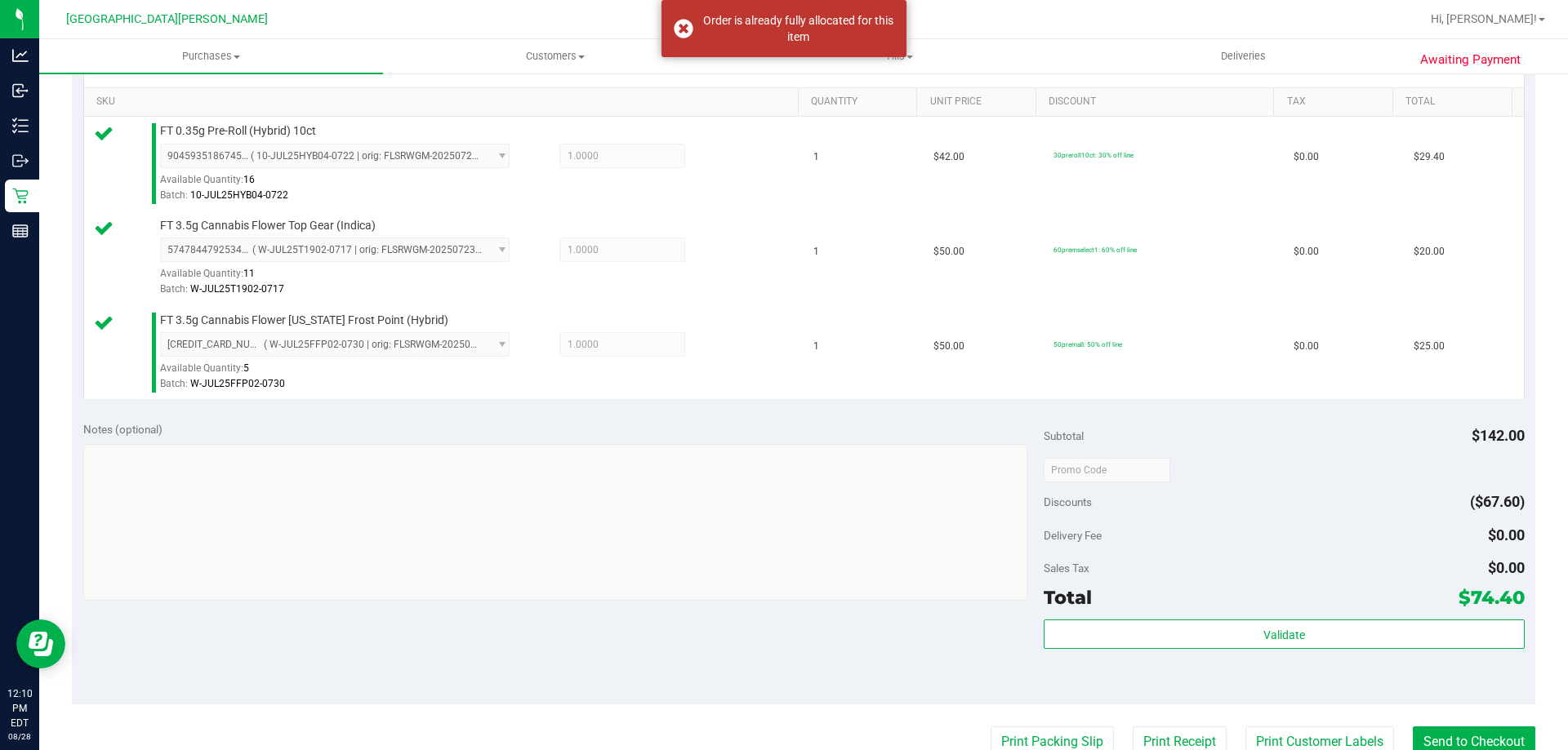
scroll to position [408, 0]
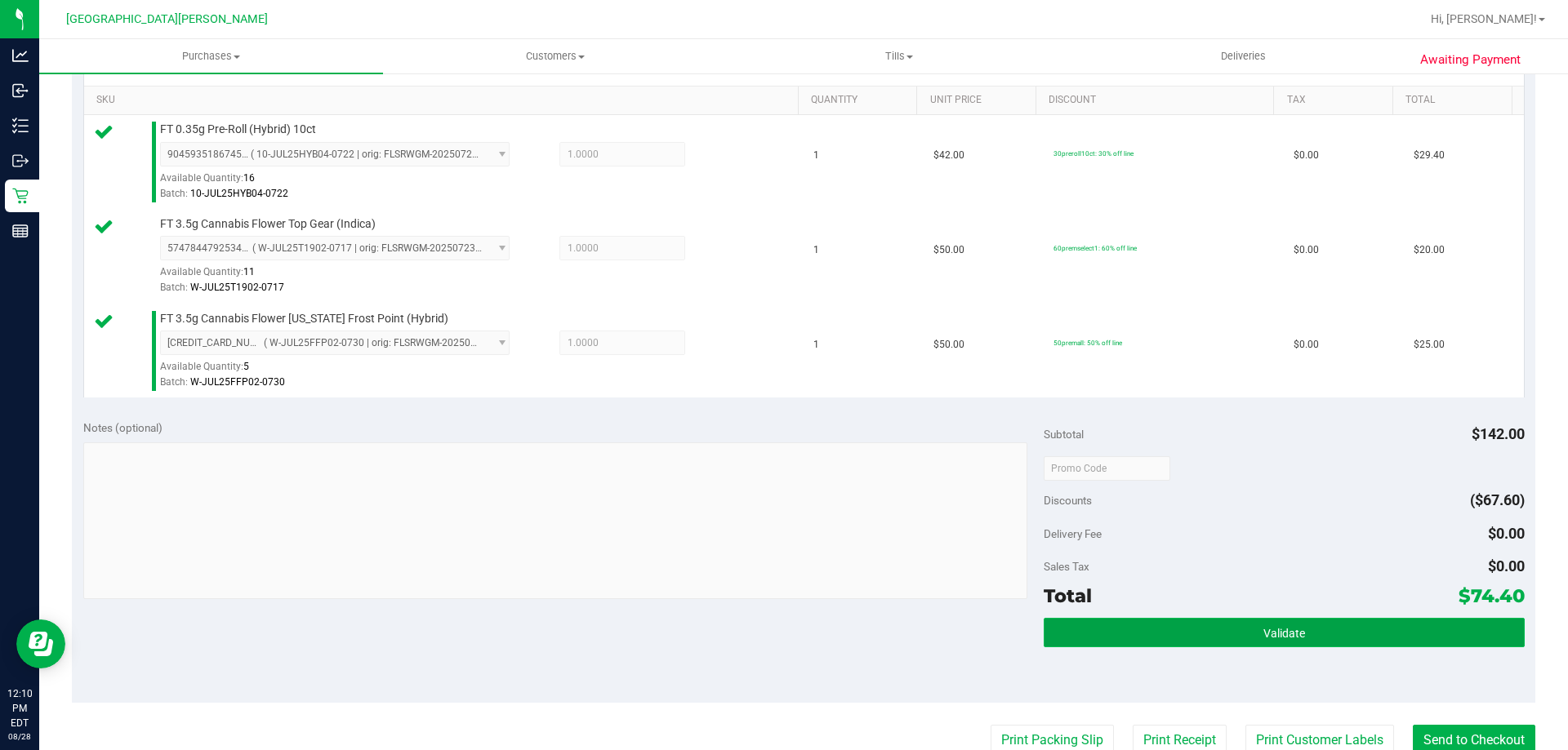
click at [1299, 624] on button "Validate" at bounding box center [1283, 632] width 480 height 30
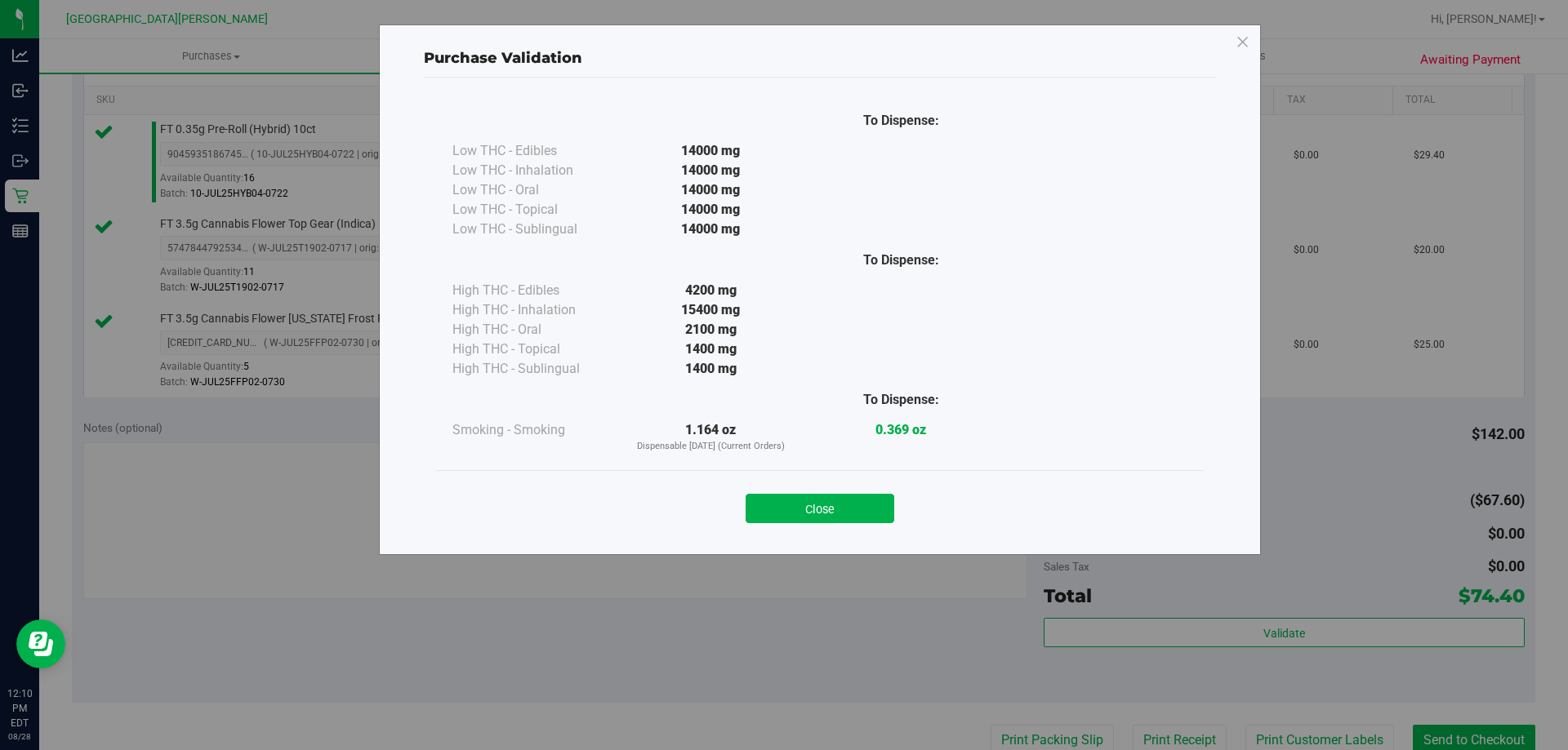
click at [809, 479] on div "Close" at bounding box center [820, 503] width 767 height 66
click at [789, 502] on button "Close" at bounding box center [820, 508] width 149 height 30
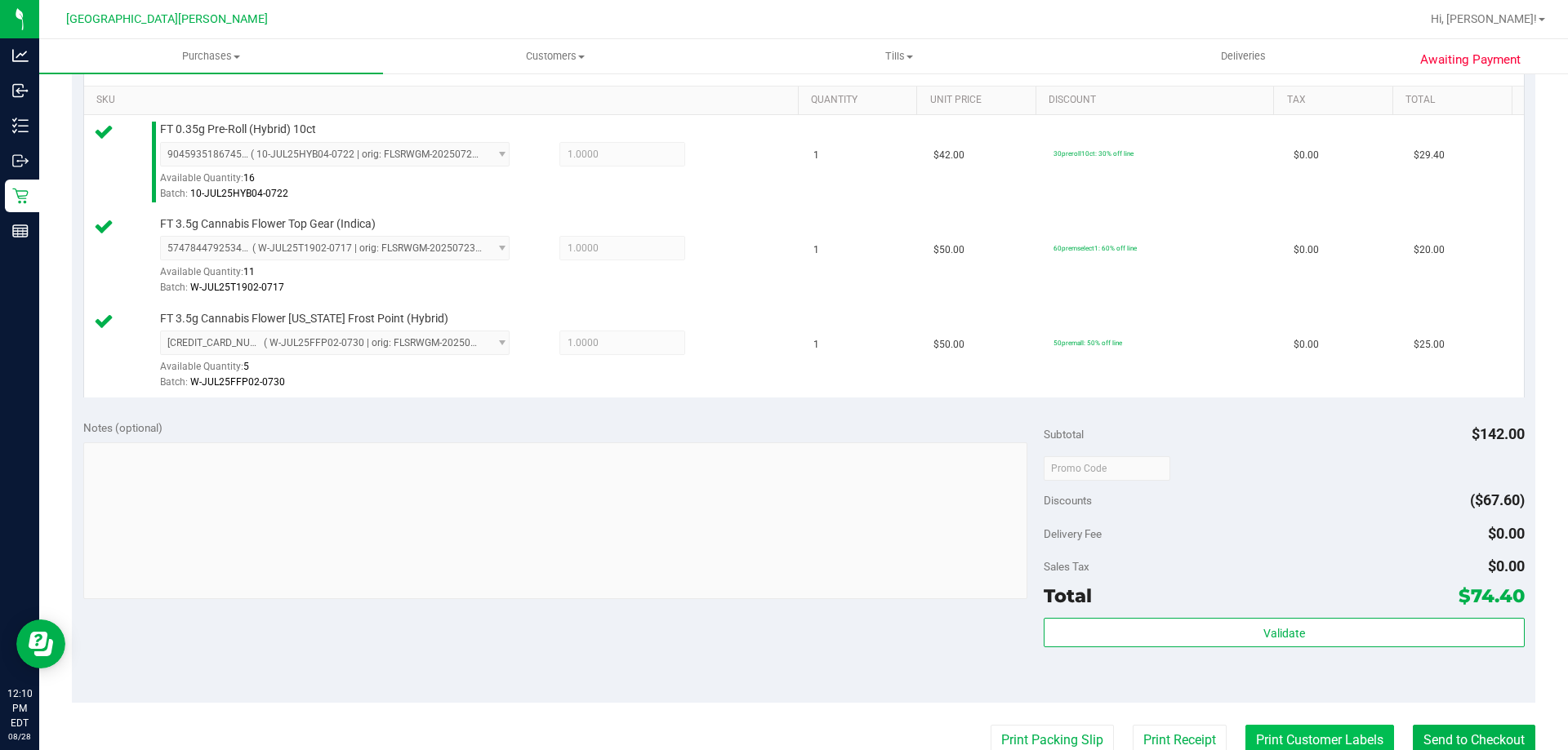
click at [1301, 732] on button "Print Customer Labels" at bounding box center [1320, 740] width 149 height 31
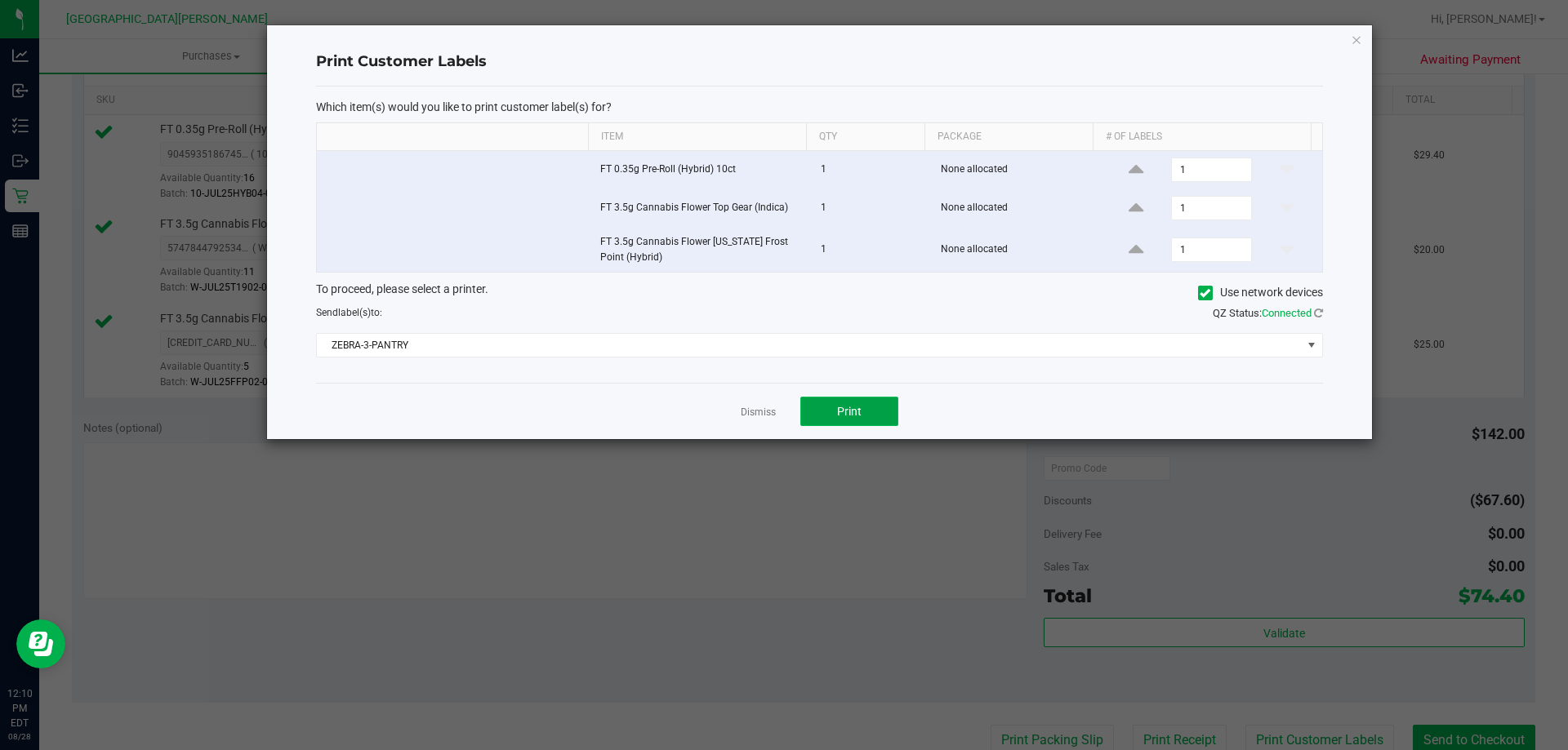
click at [875, 417] on button "Print" at bounding box center [848, 411] width 98 height 30
click at [745, 410] on link "Dismiss" at bounding box center [758, 412] width 35 height 14
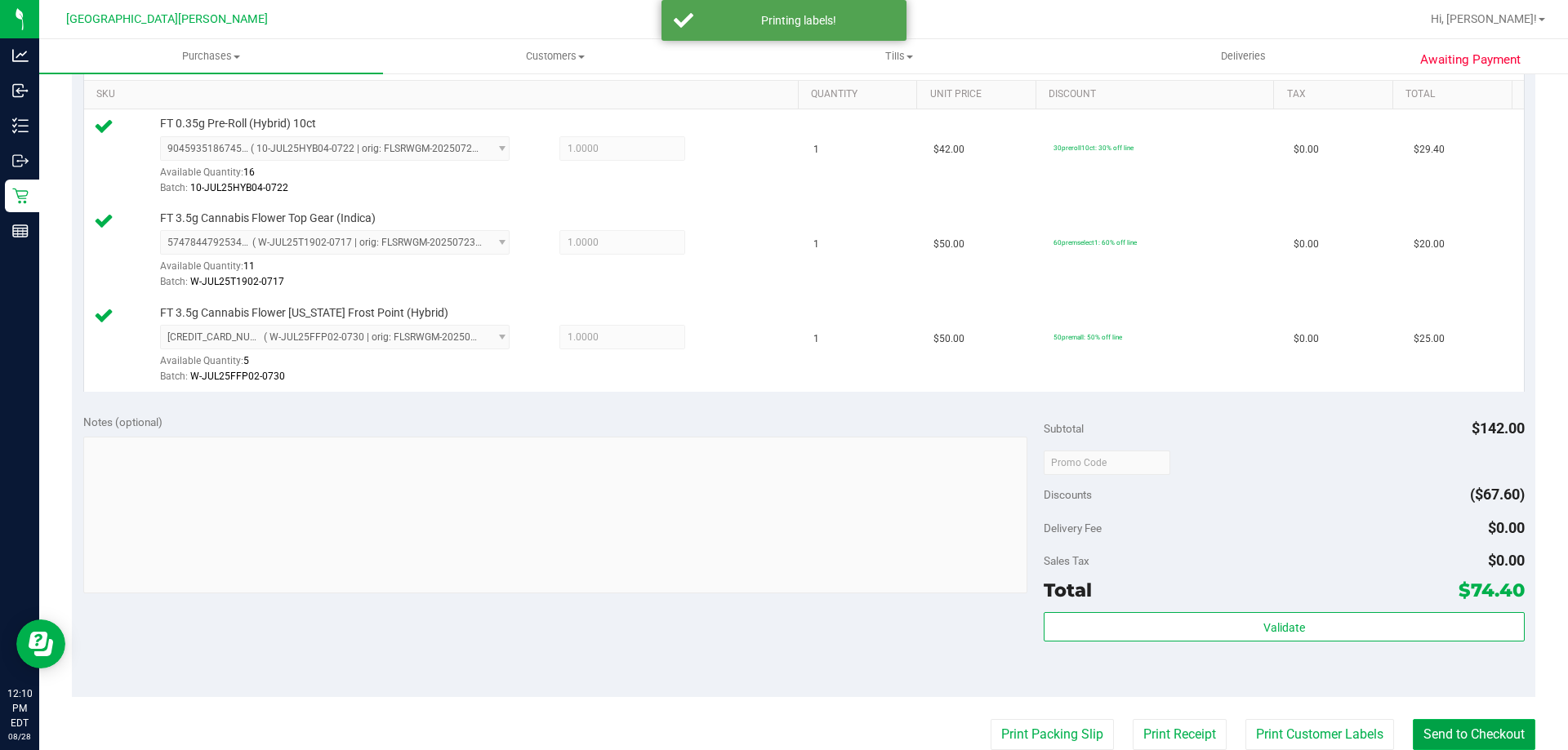
click at [1517, 734] on button "Send to Checkout" at bounding box center [1474, 735] width 123 height 31
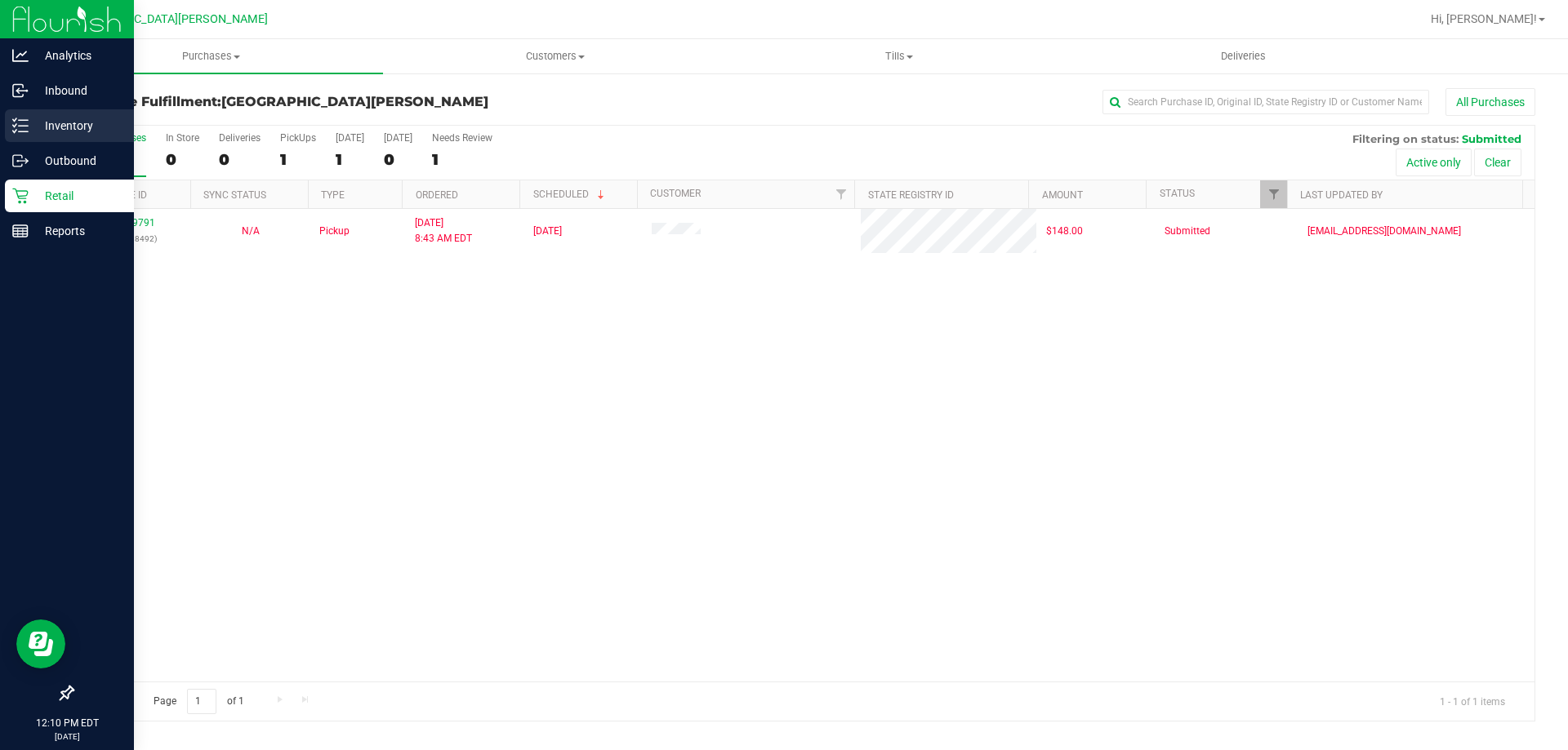
click at [69, 122] on p "Inventory" at bounding box center [77, 126] width 98 height 20
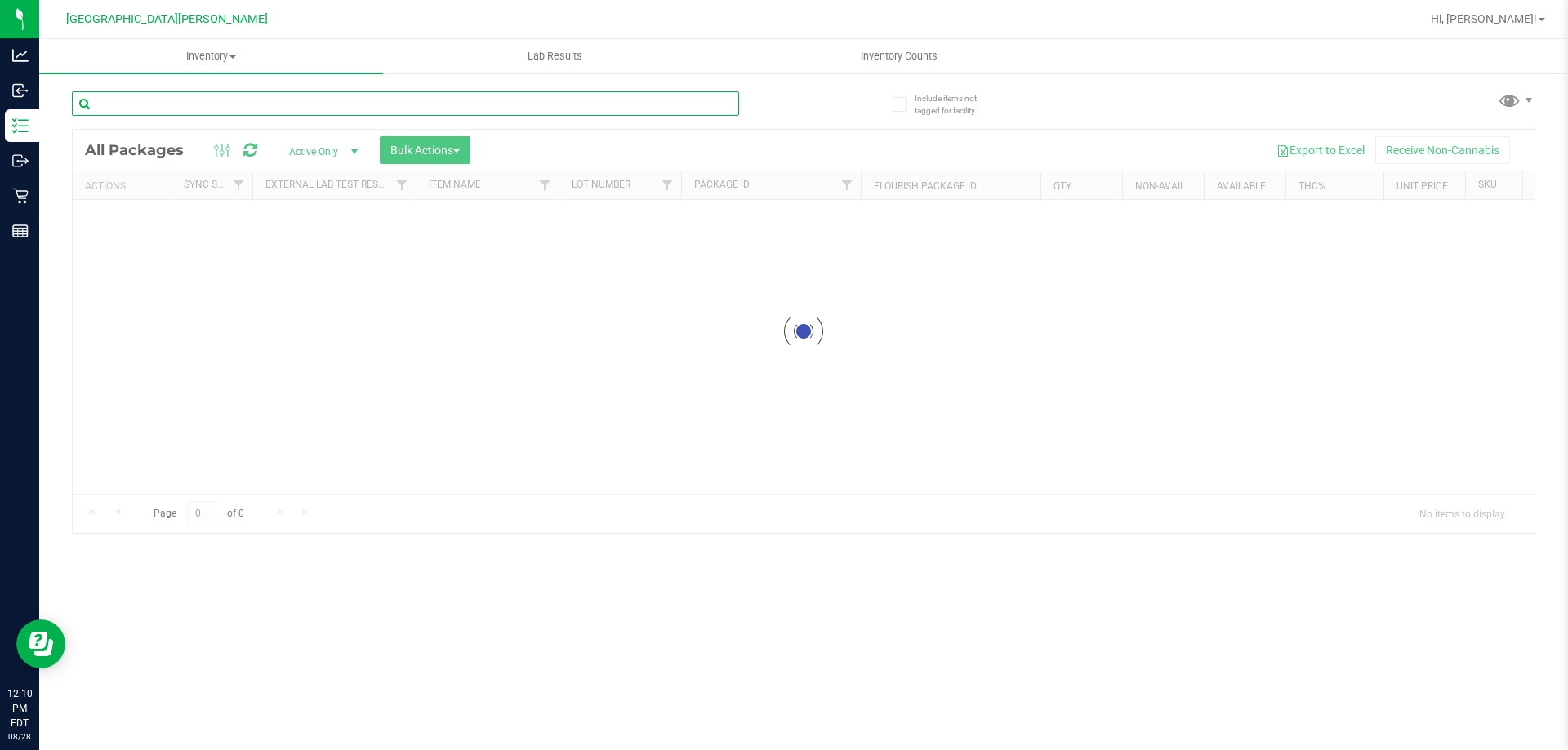
click at [98, 100] on input "text" at bounding box center [405, 104] width 667 height 25
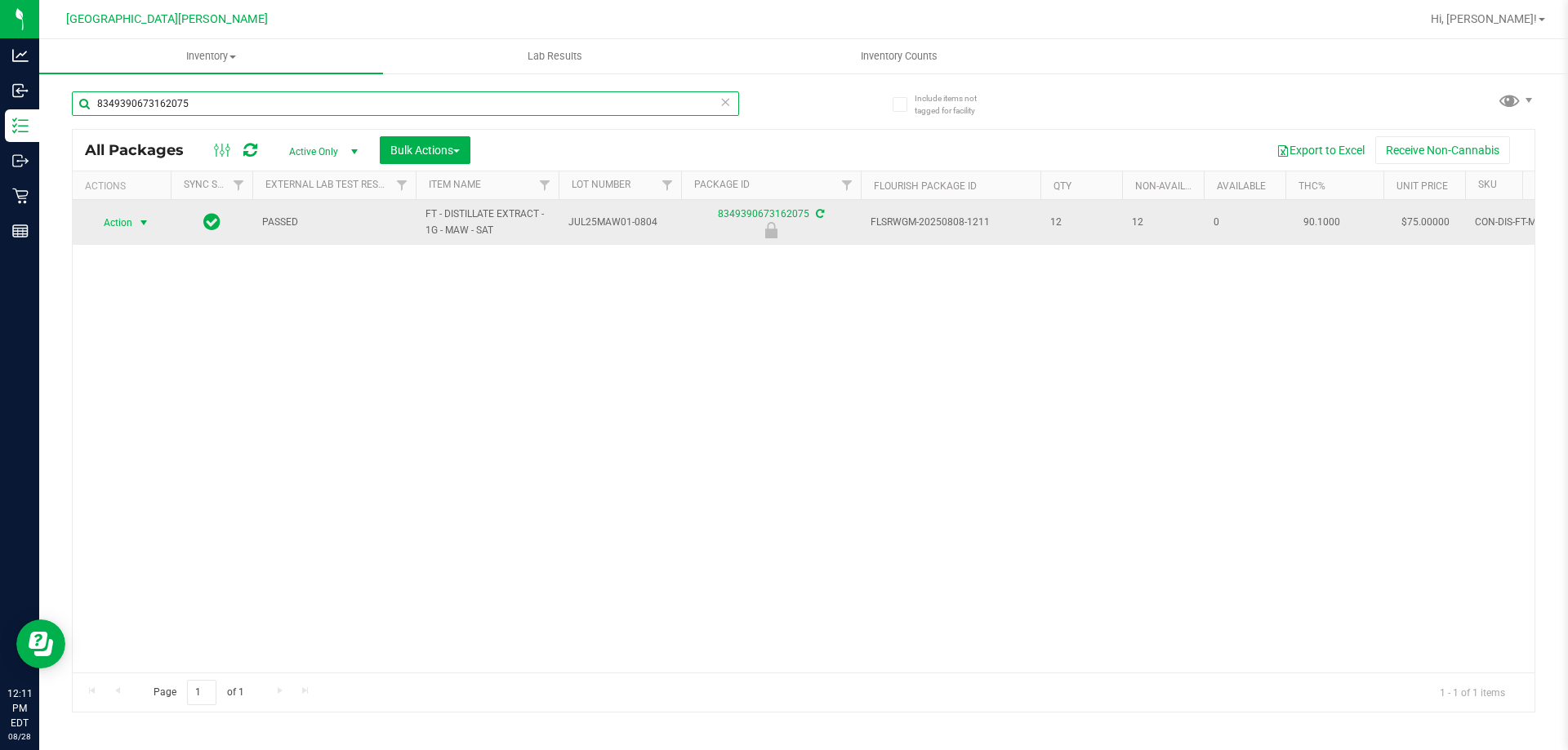
type input "8349390673162075"
click at [140, 219] on span "select" at bounding box center [144, 223] width 13 height 13
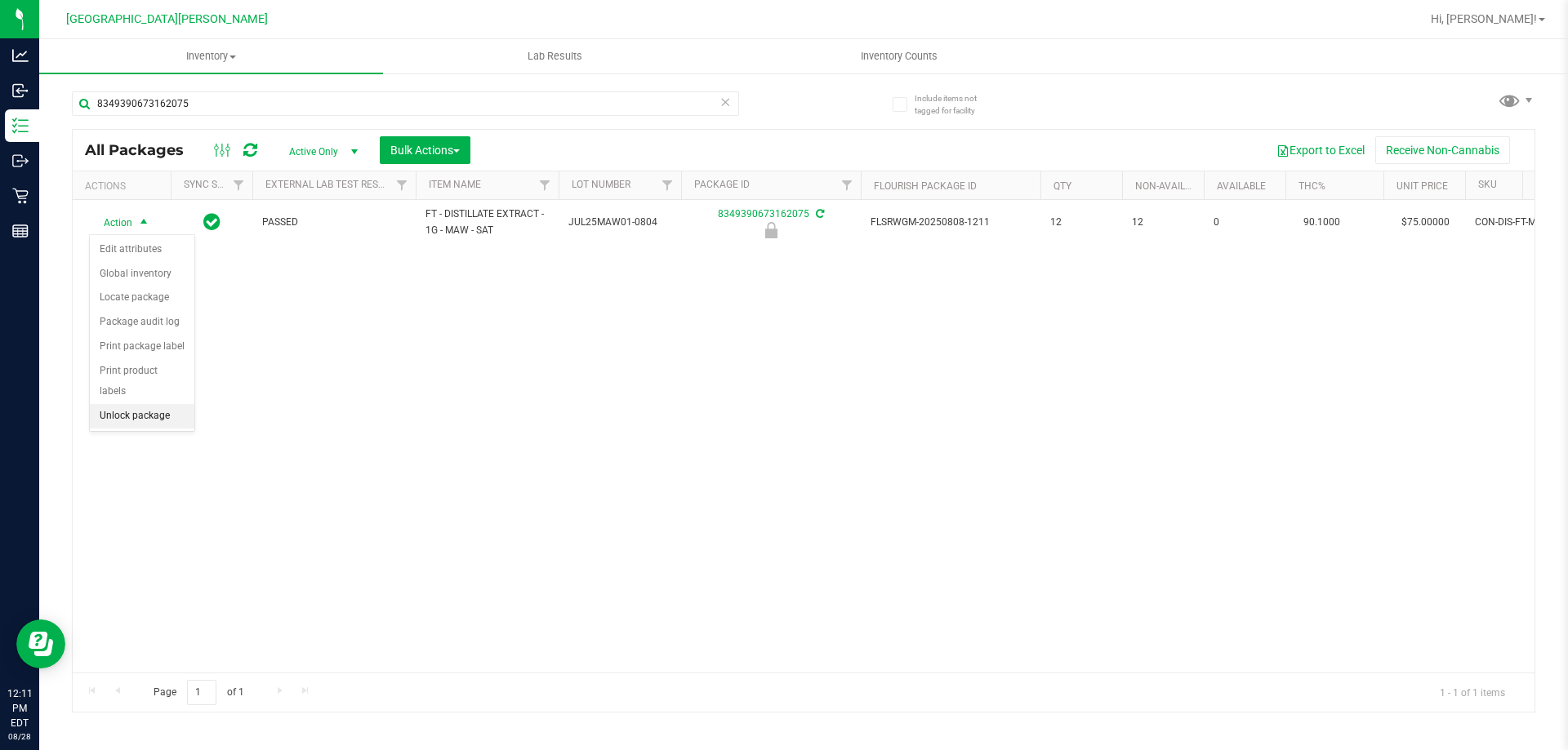
click at [124, 405] on li "Unlock package" at bounding box center [142, 417] width 105 height 25
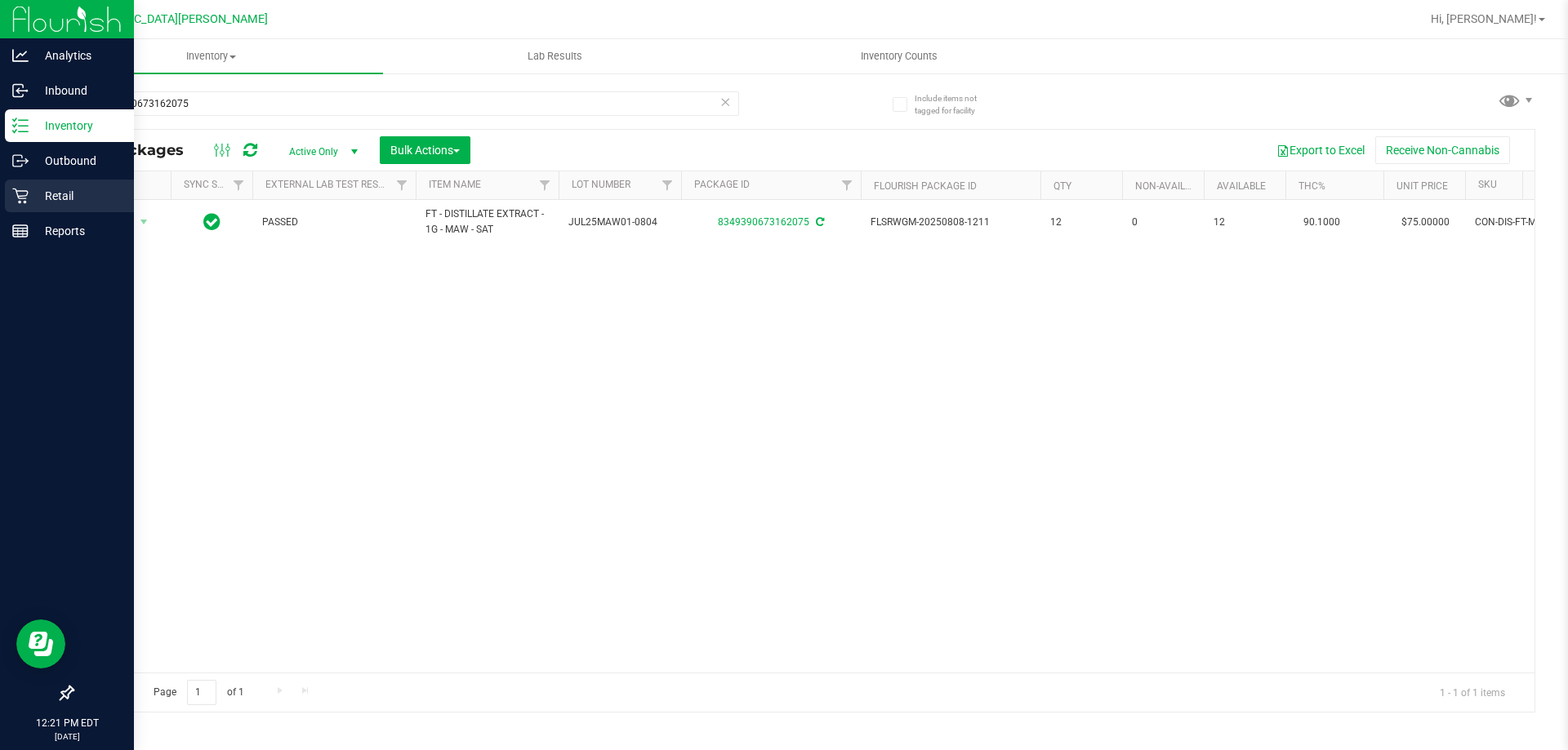
click at [31, 203] on p "Retail" at bounding box center [77, 196] width 98 height 20
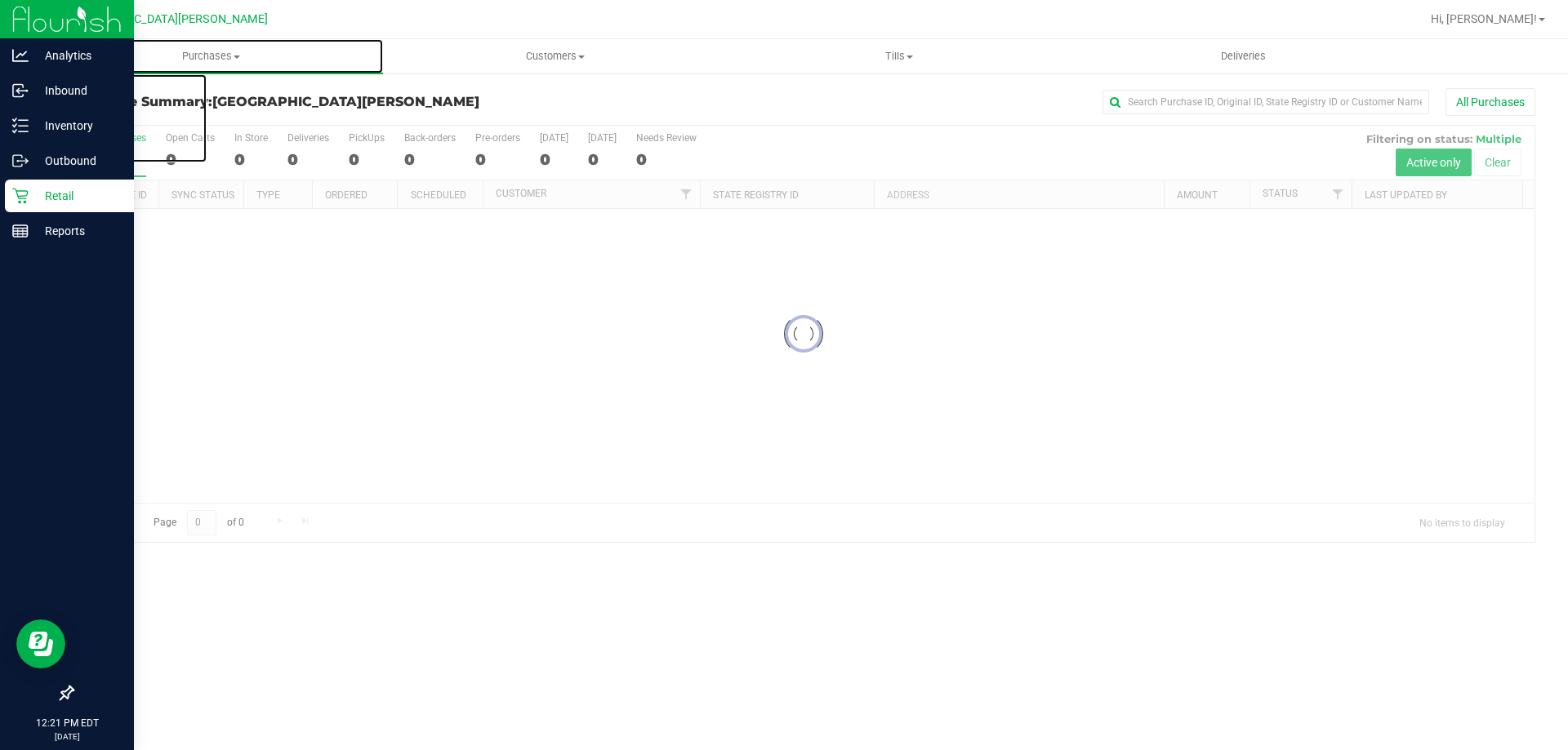
click at [217, 54] on span "Purchases" at bounding box center [210, 55] width 344 height 14
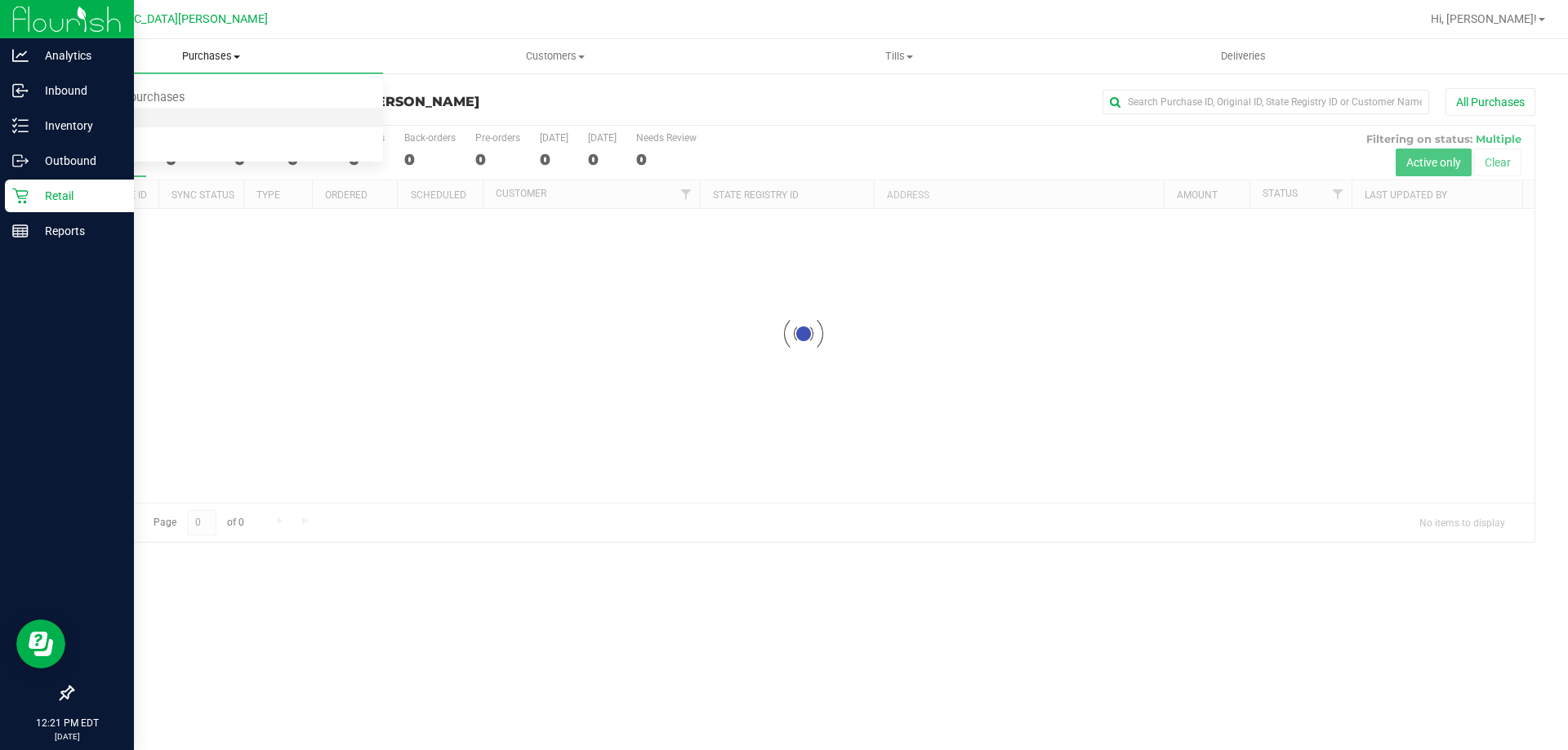
click at [125, 115] on span "Fulfillment" at bounding box center [89, 118] width 101 height 14
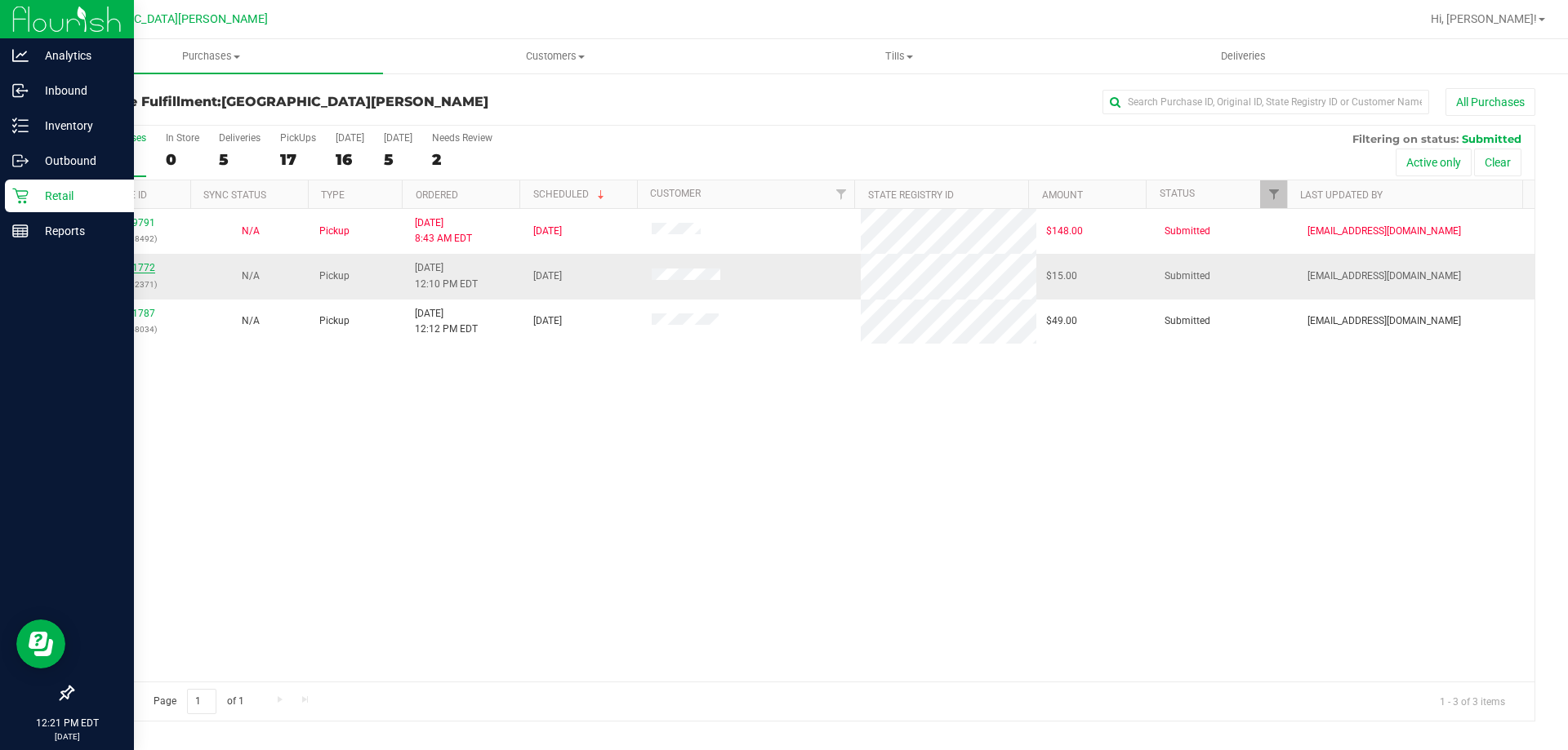
click at [138, 266] on link "11861772" at bounding box center [132, 267] width 46 height 11
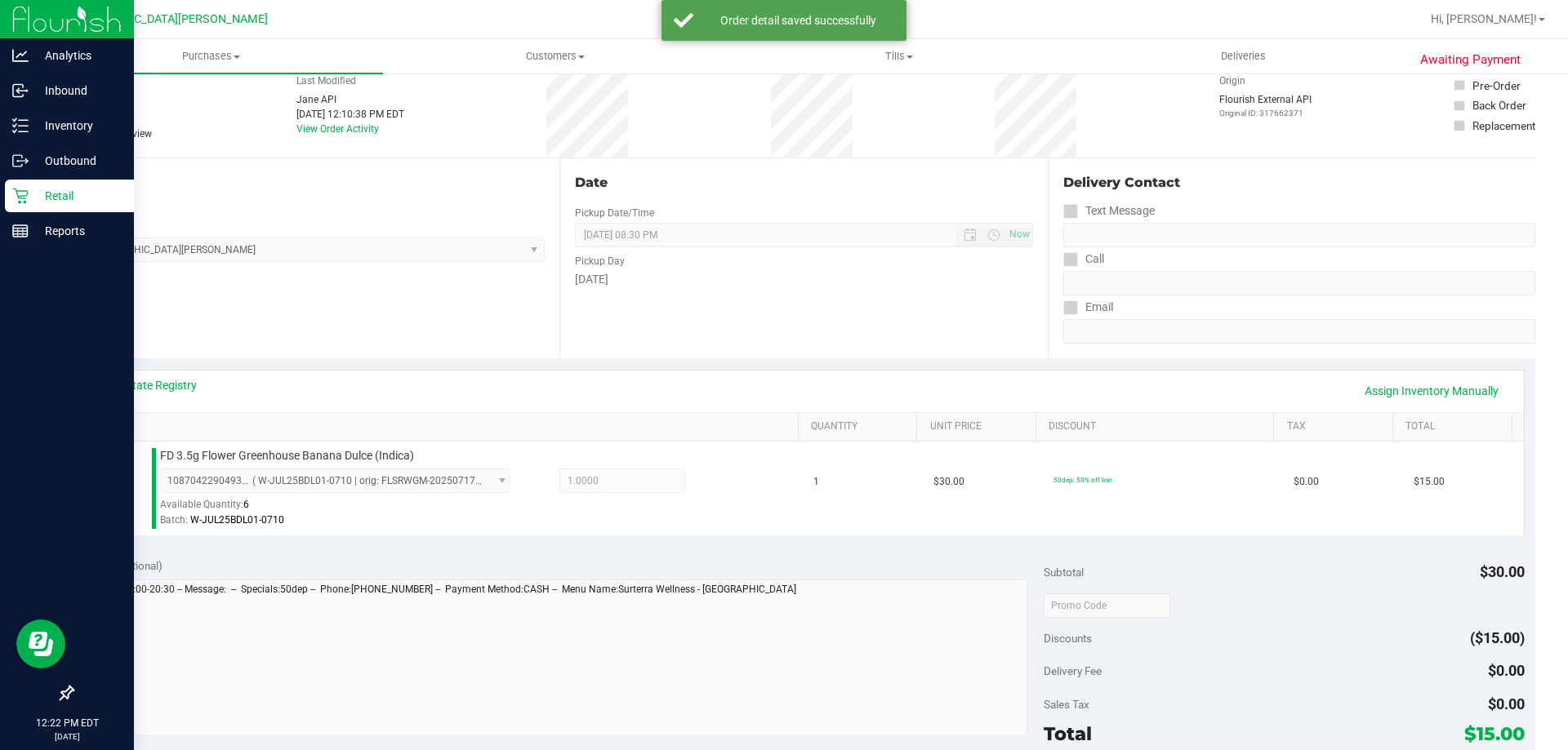
scroll to position [408, 0]
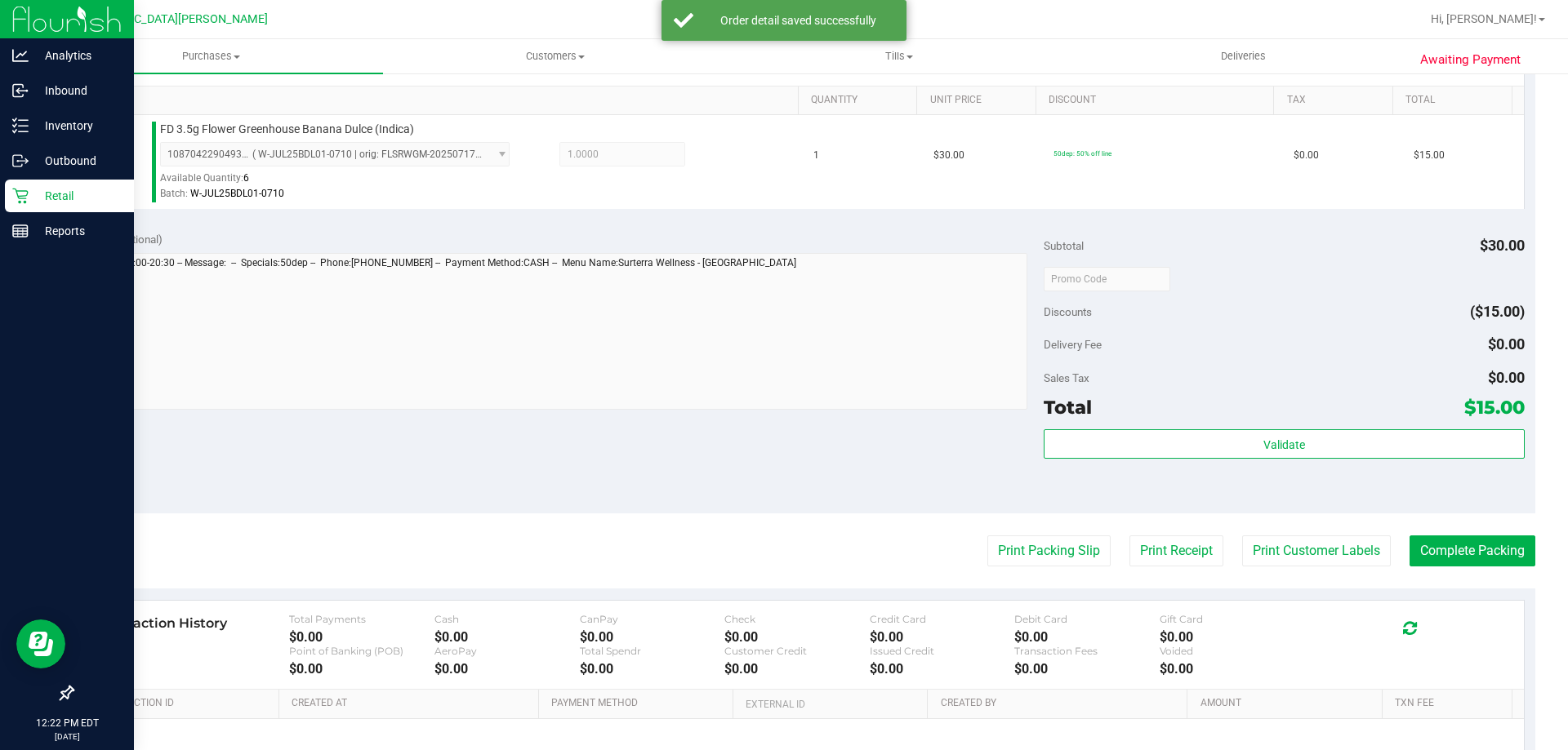
click at [1182, 460] on div "Validate" at bounding box center [1283, 465] width 480 height 73
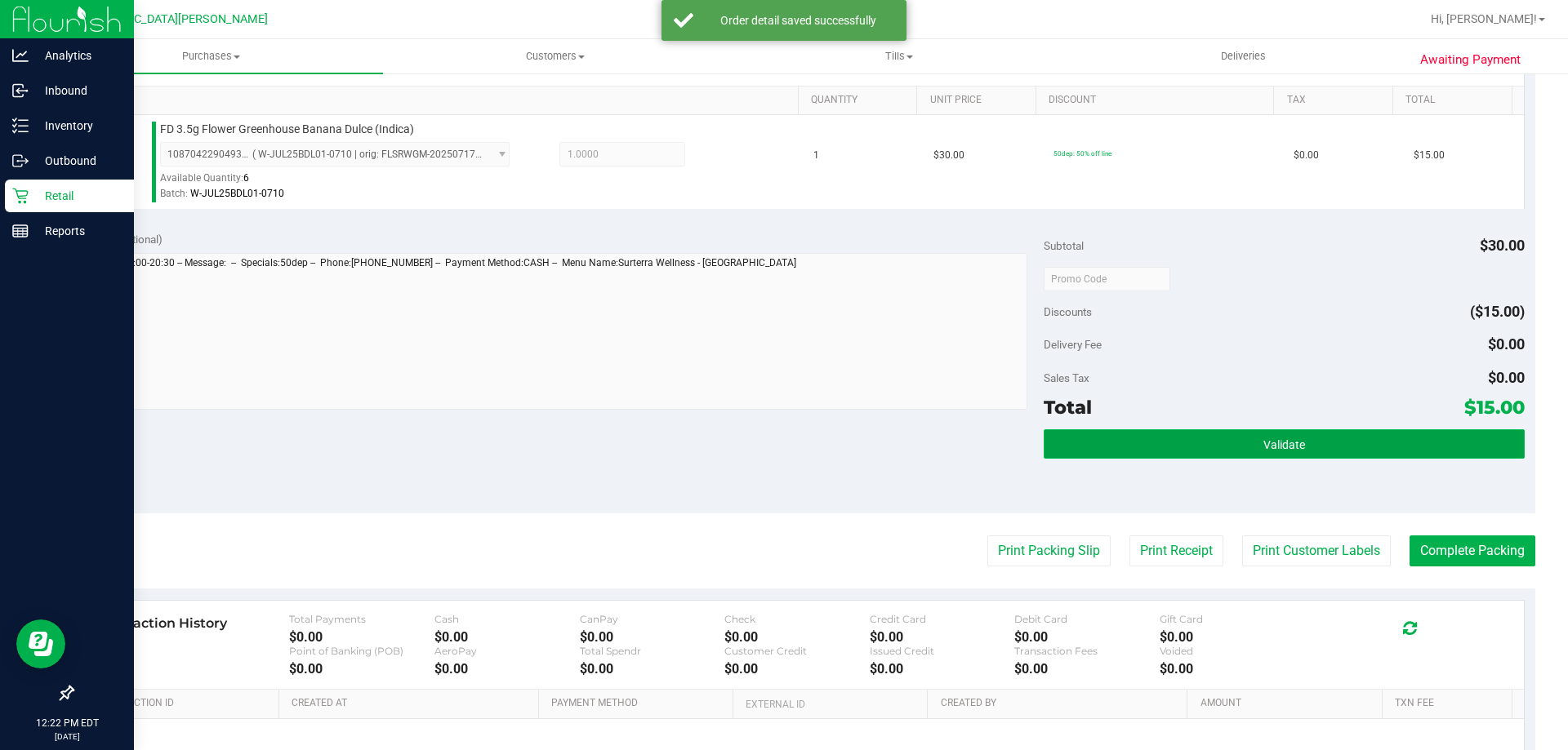
click at [1174, 443] on button "Validate" at bounding box center [1283, 444] width 480 height 30
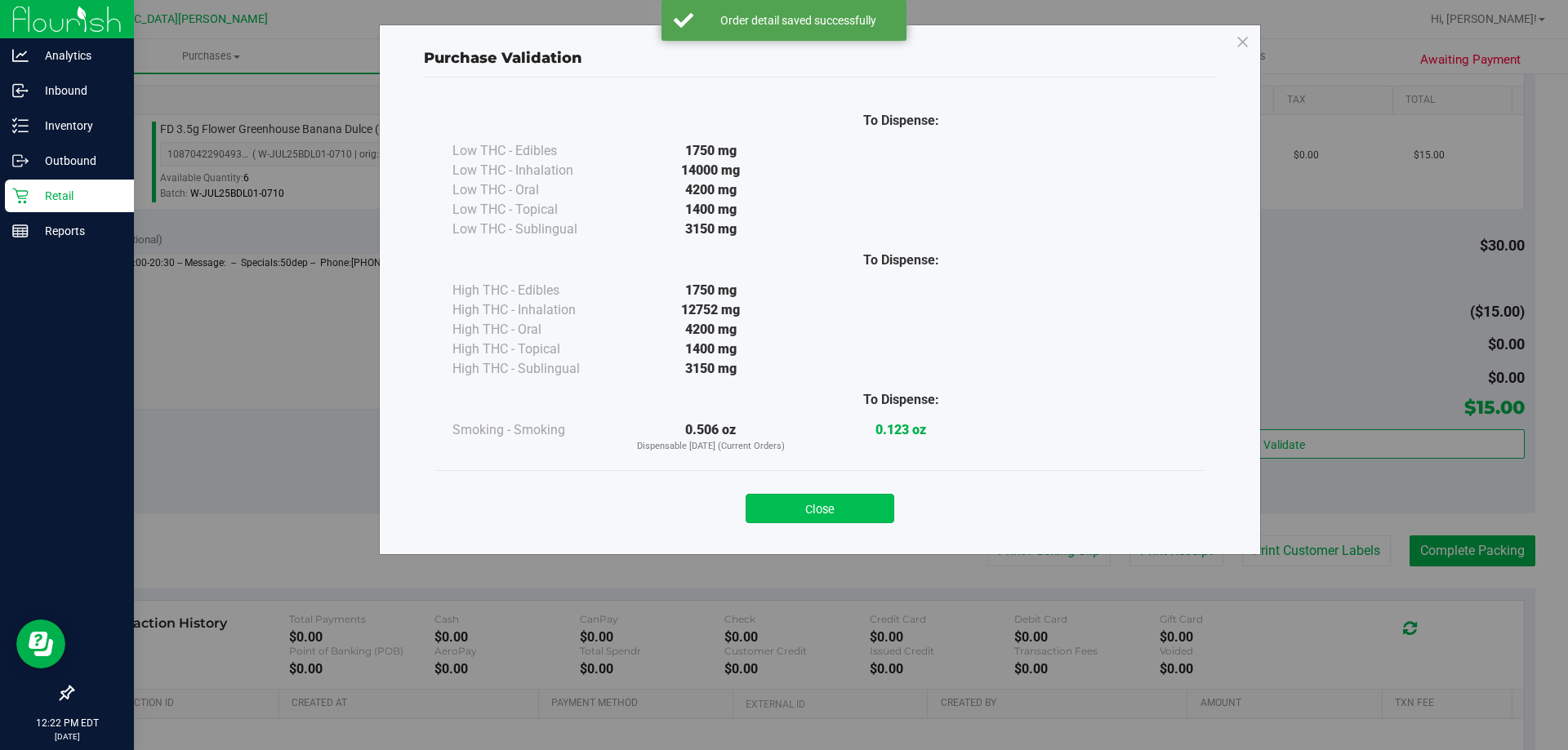
click at [829, 511] on button "Close" at bounding box center [820, 508] width 149 height 30
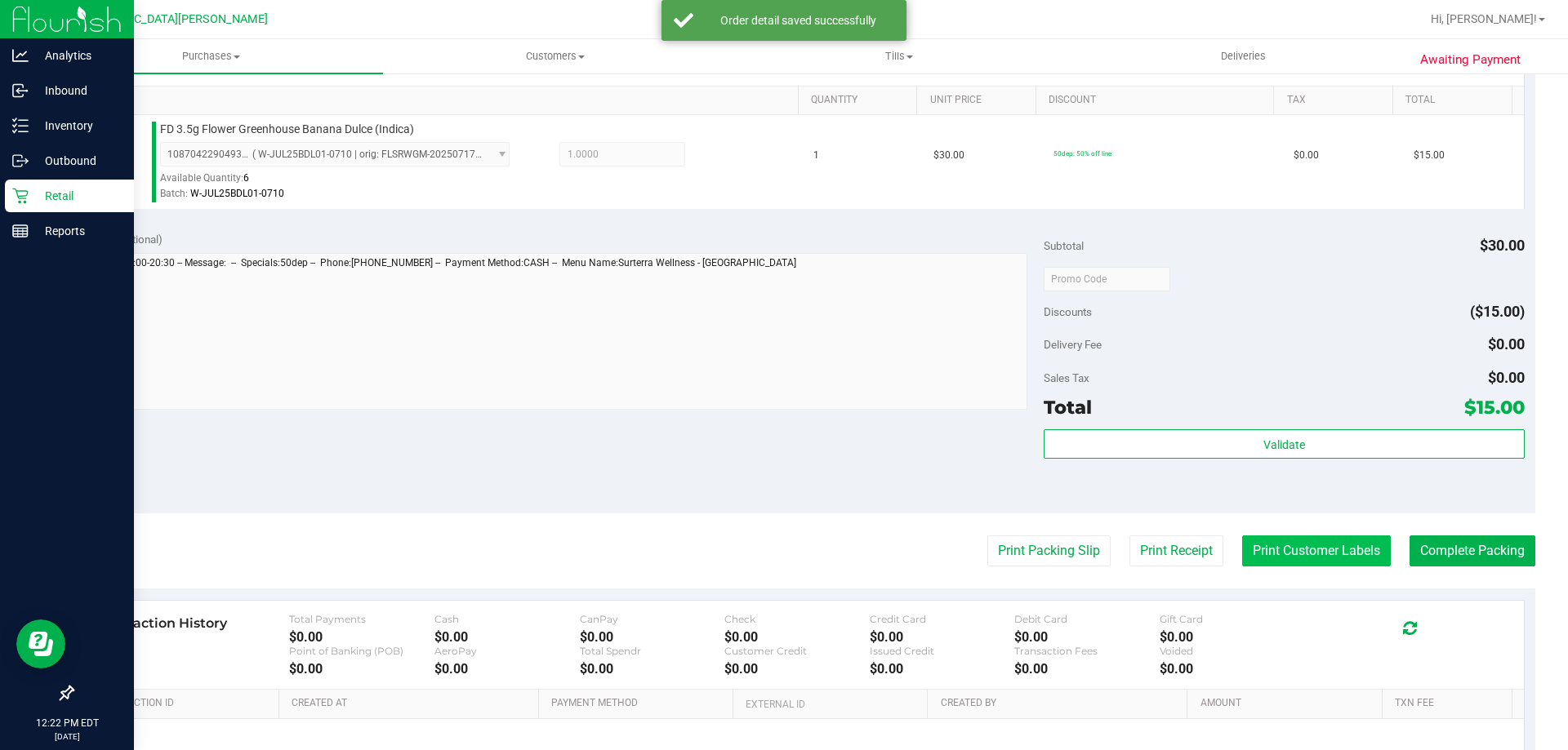
click at [1293, 559] on button "Print Customer Labels" at bounding box center [1316, 551] width 149 height 31
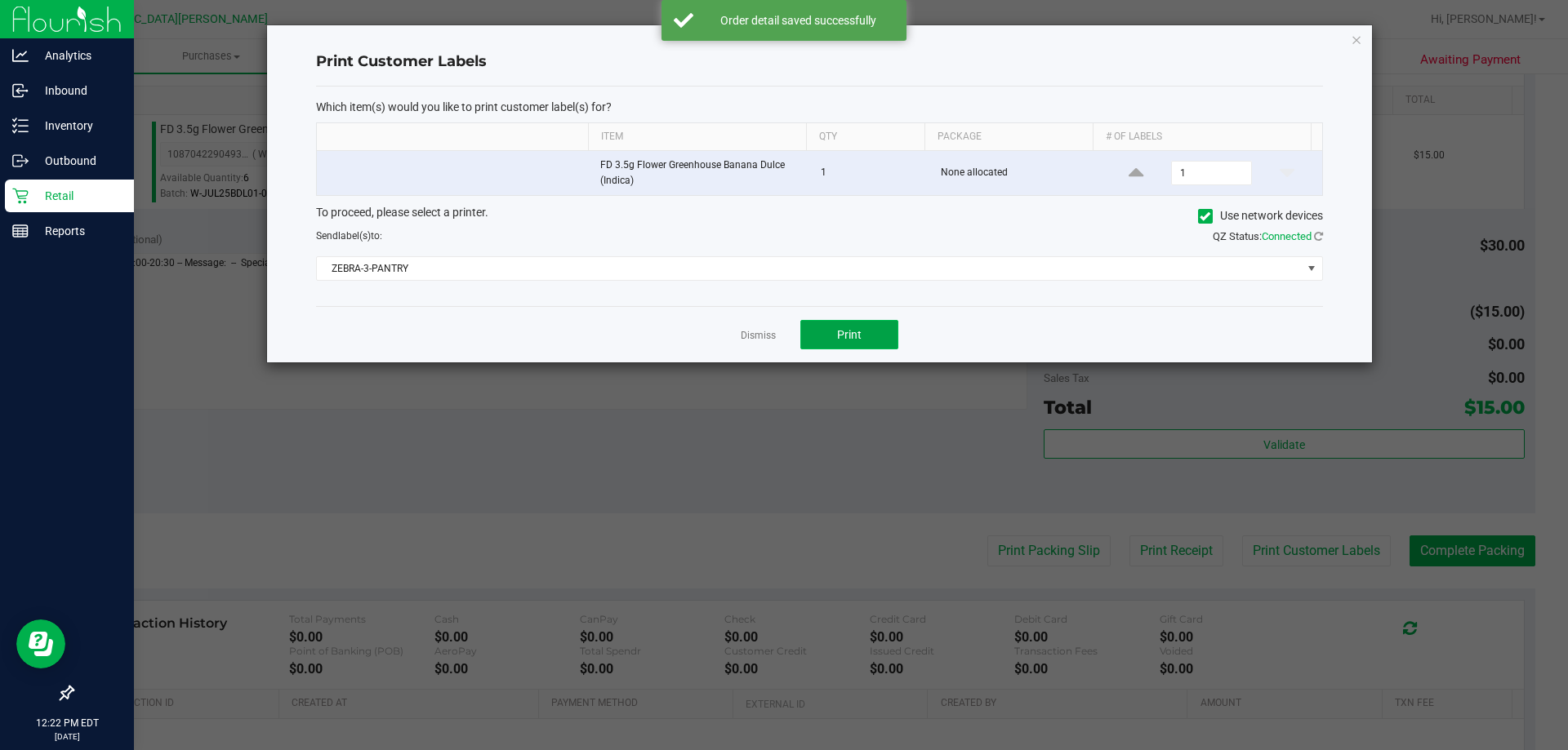
click at [854, 332] on span "Print" at bounding box center [849, 335] width 25 height 13
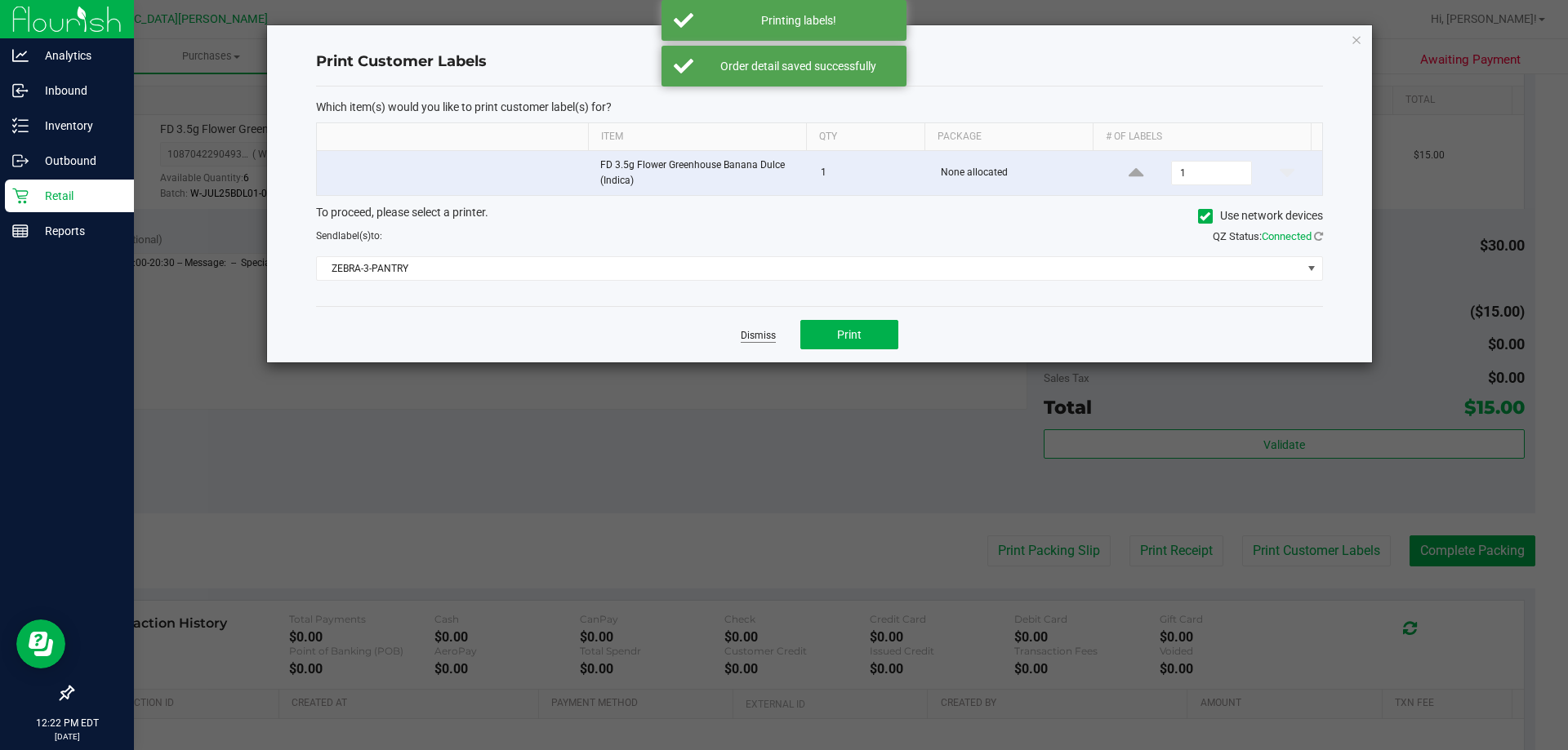
click at [763, 331] on link "Dismiss" at bounding box center [758, 336] width 35 height 14
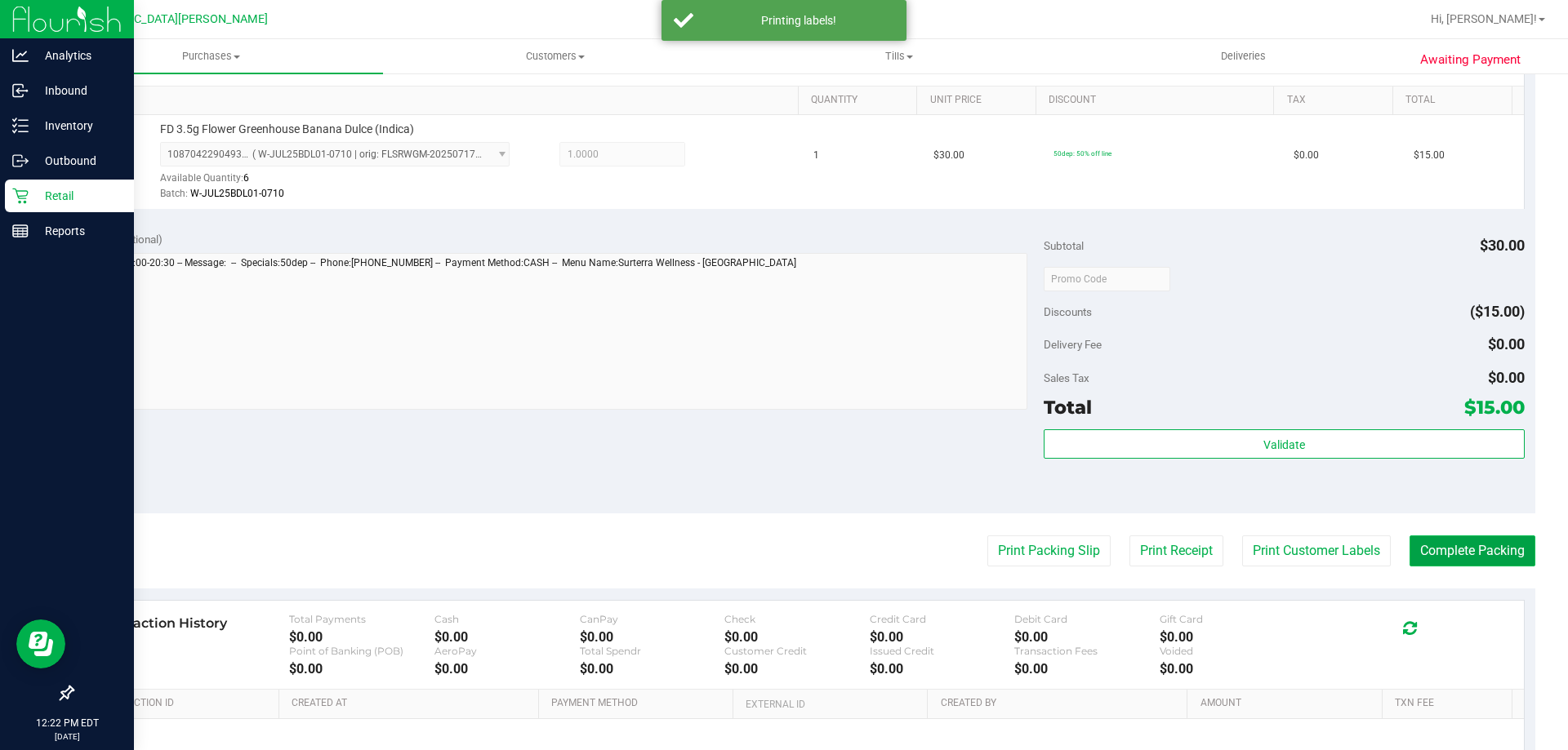
click at [1467, 547] on button "Complete Packing" at bounding box center [1472, 551] width 126 height 31
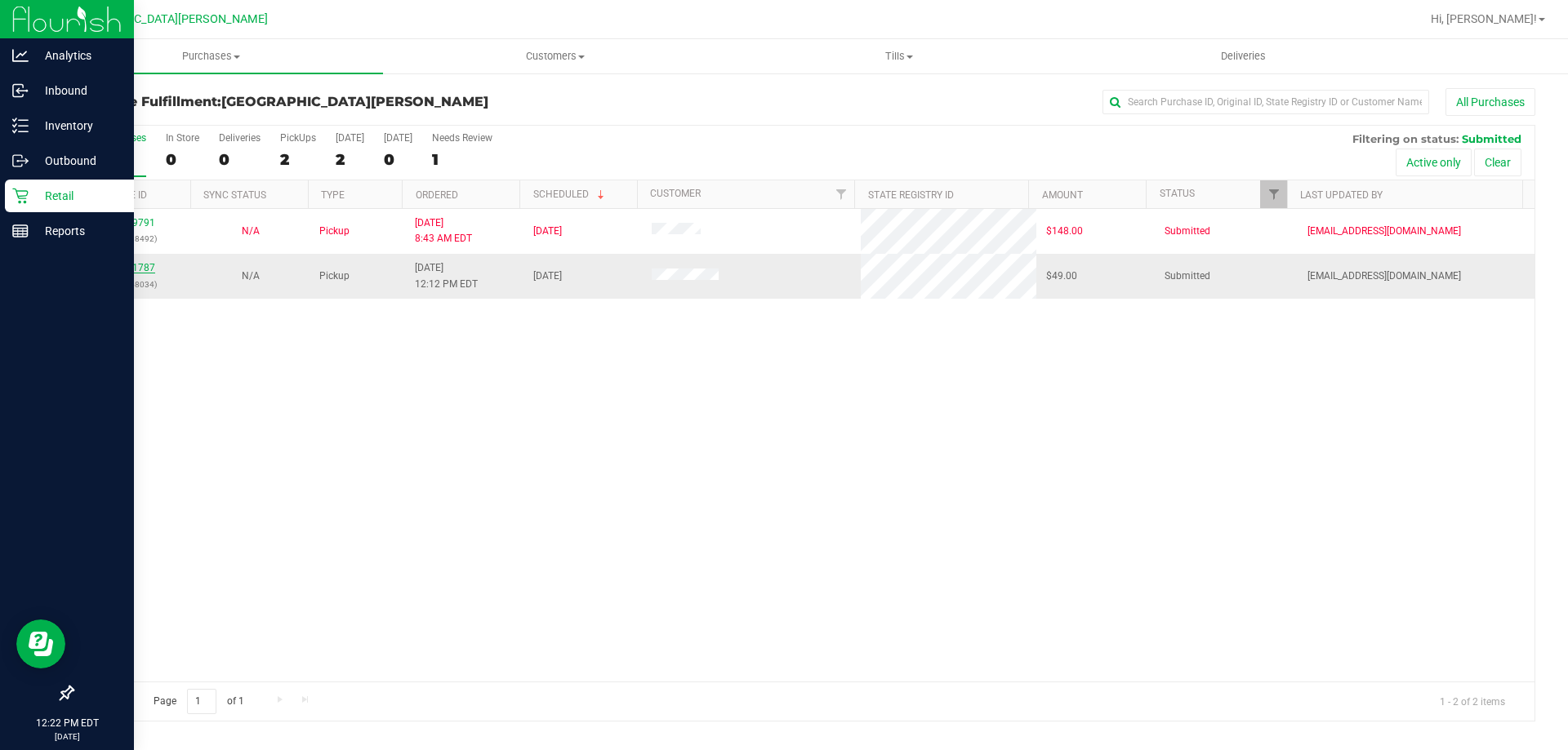
click at [109, 263] on link "11861787" at bounding box center [132, 267] width 46 height 11
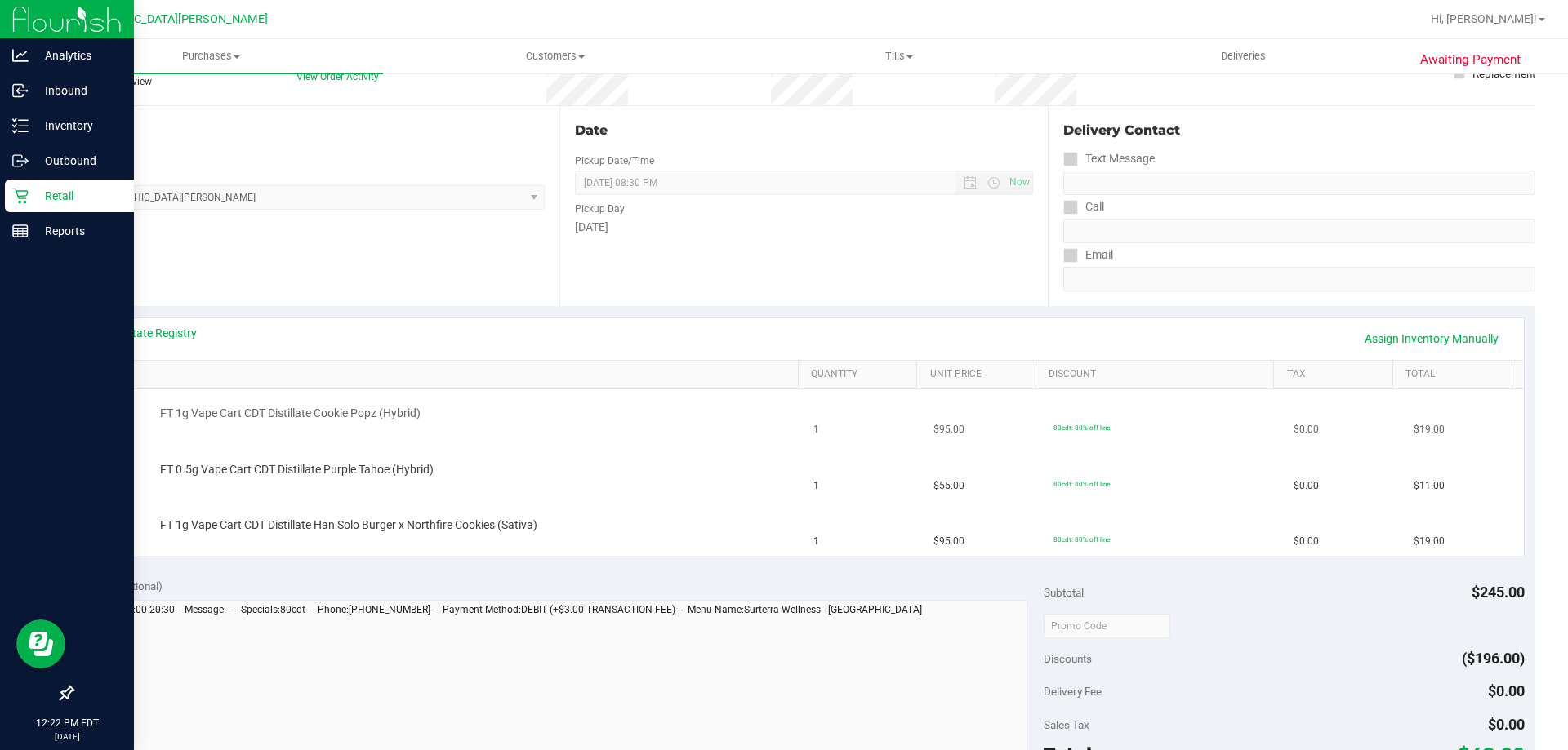
scroll to position [164, 0]
